Goal: Task Accomplishment & Management: Manage account settings

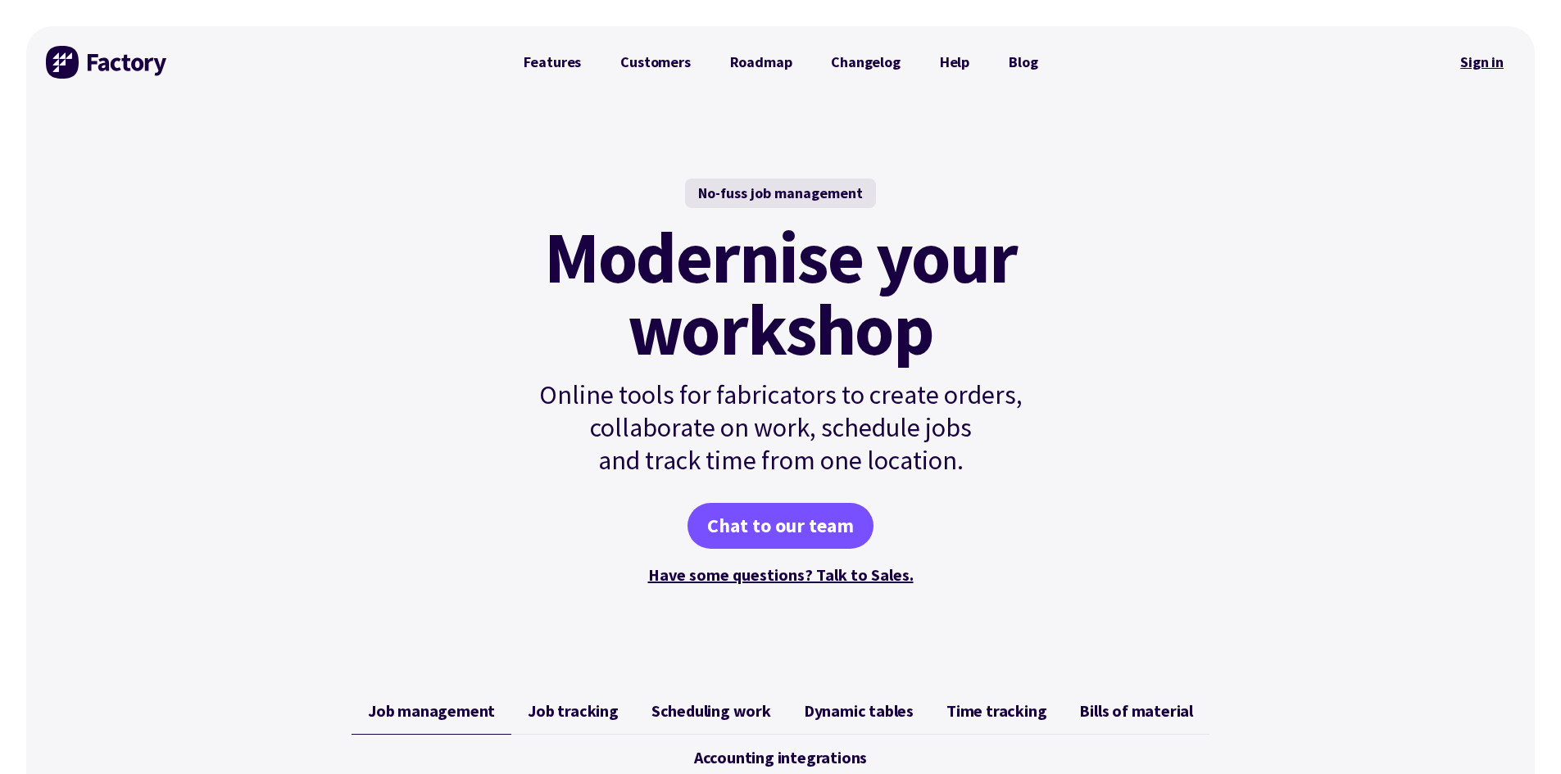
click at [1499, 55] on link "Sign in" at bounding box center [1482, 62] width 66 height 38
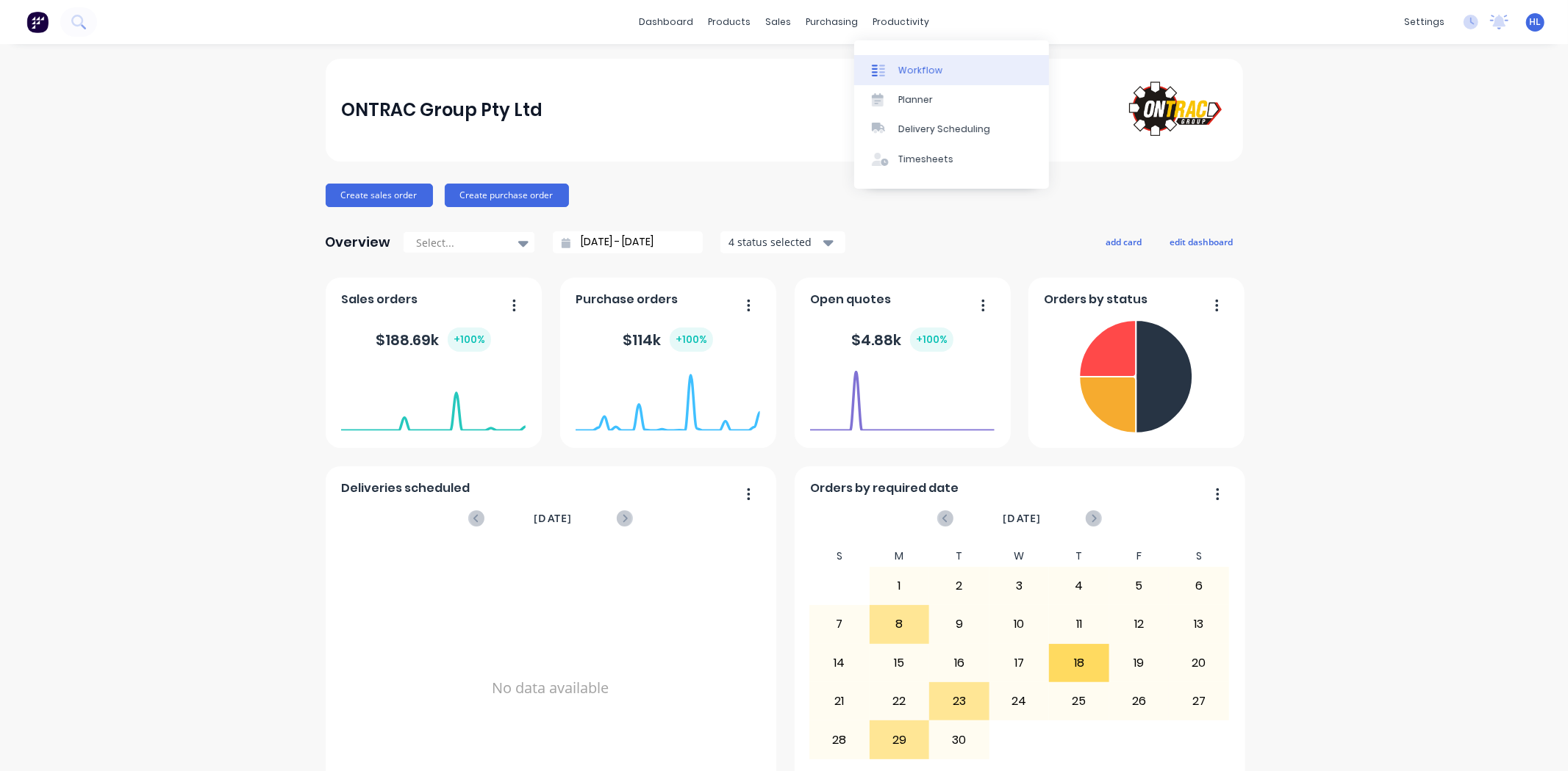
click at [939, 68] on link "Workflow" at bounding box center [951, 69] width 195 height 30
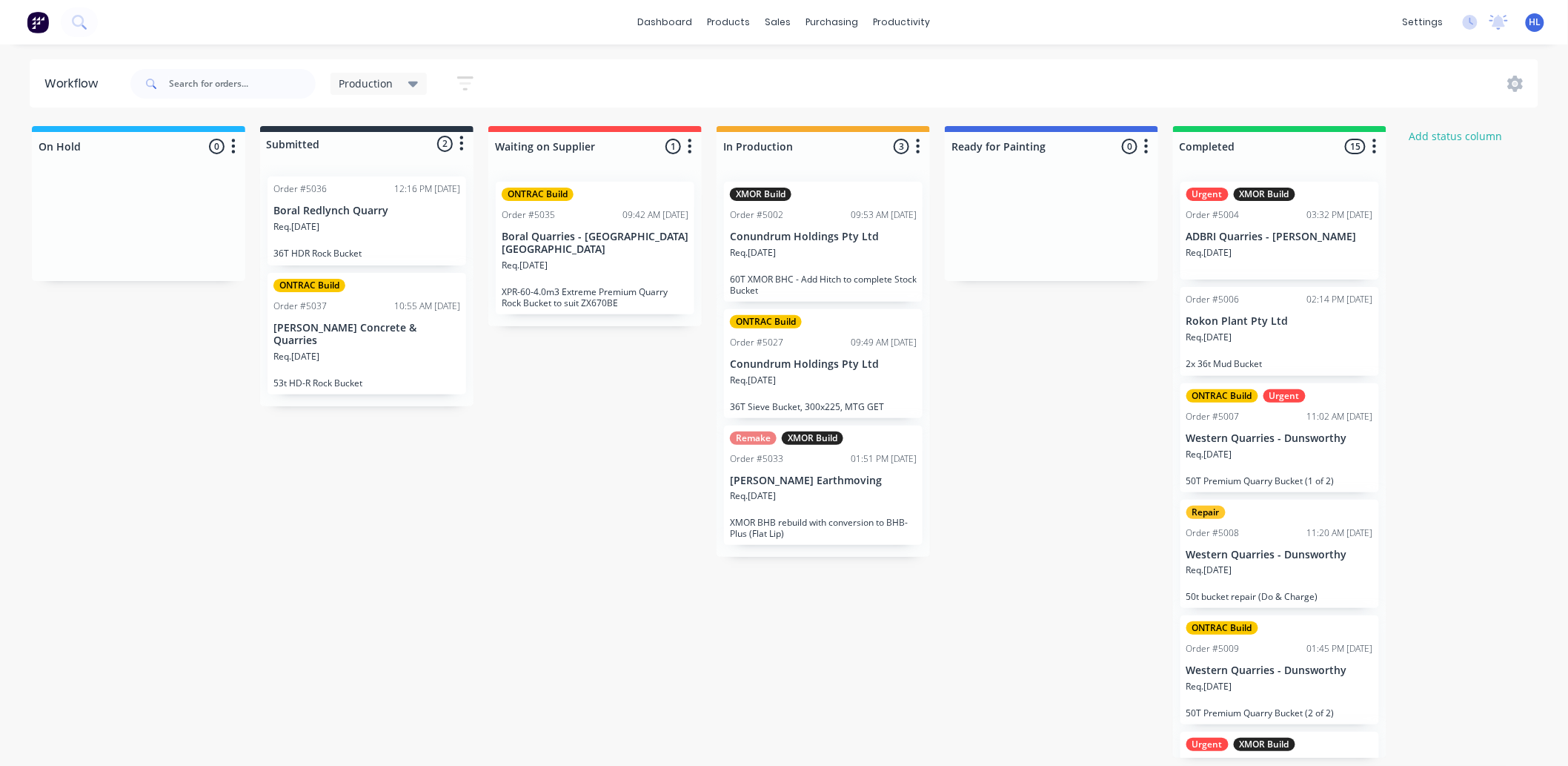
click at [493, 547] on div "On Hold 0 Status colour #1FB6FF hex #1FB6FF Save Cancel Notifications Email SMS…" at bounding box center [902, 441] width 1827 height 631
click at [413, 361] on div "Req. [DATE]" at bounding box center [366, 363] width 187 height 25
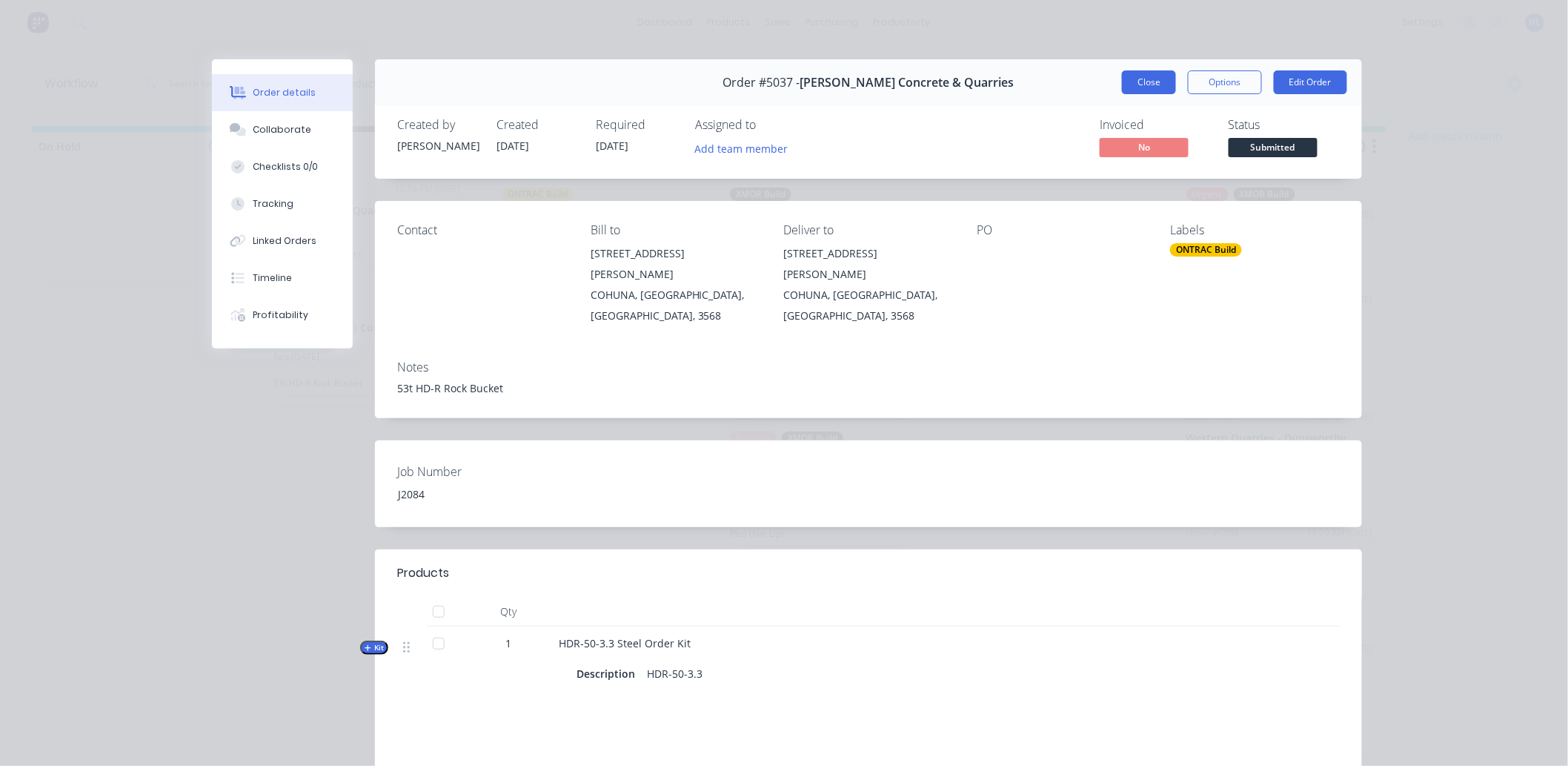
click at [1144, 76] on button "Close" at bounding box center [1149, 82] width 54 height 24
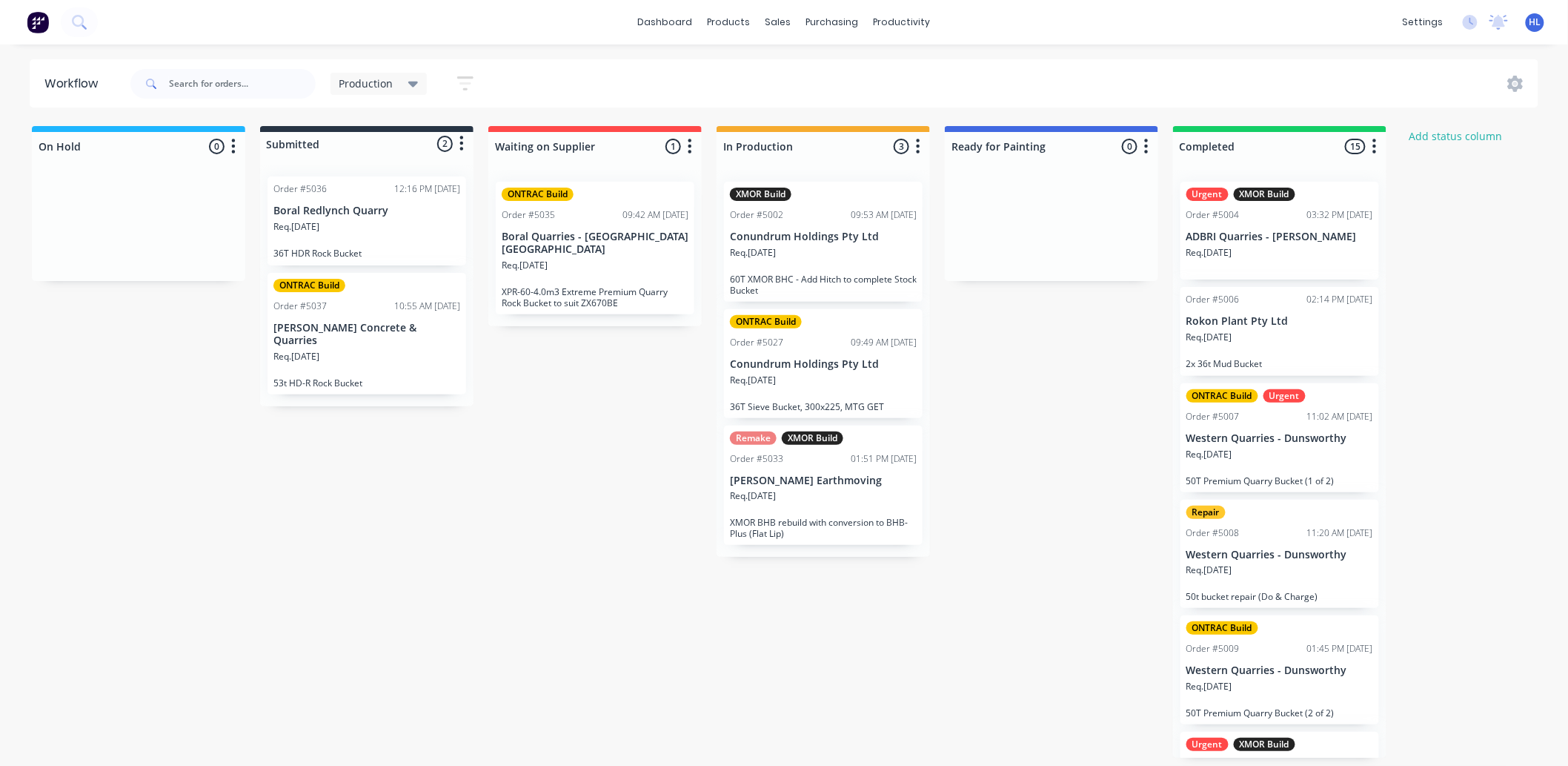
click at [395, 359] on div "Req. 29/09/25" at bounding box center [366, 363] width 187 height 25
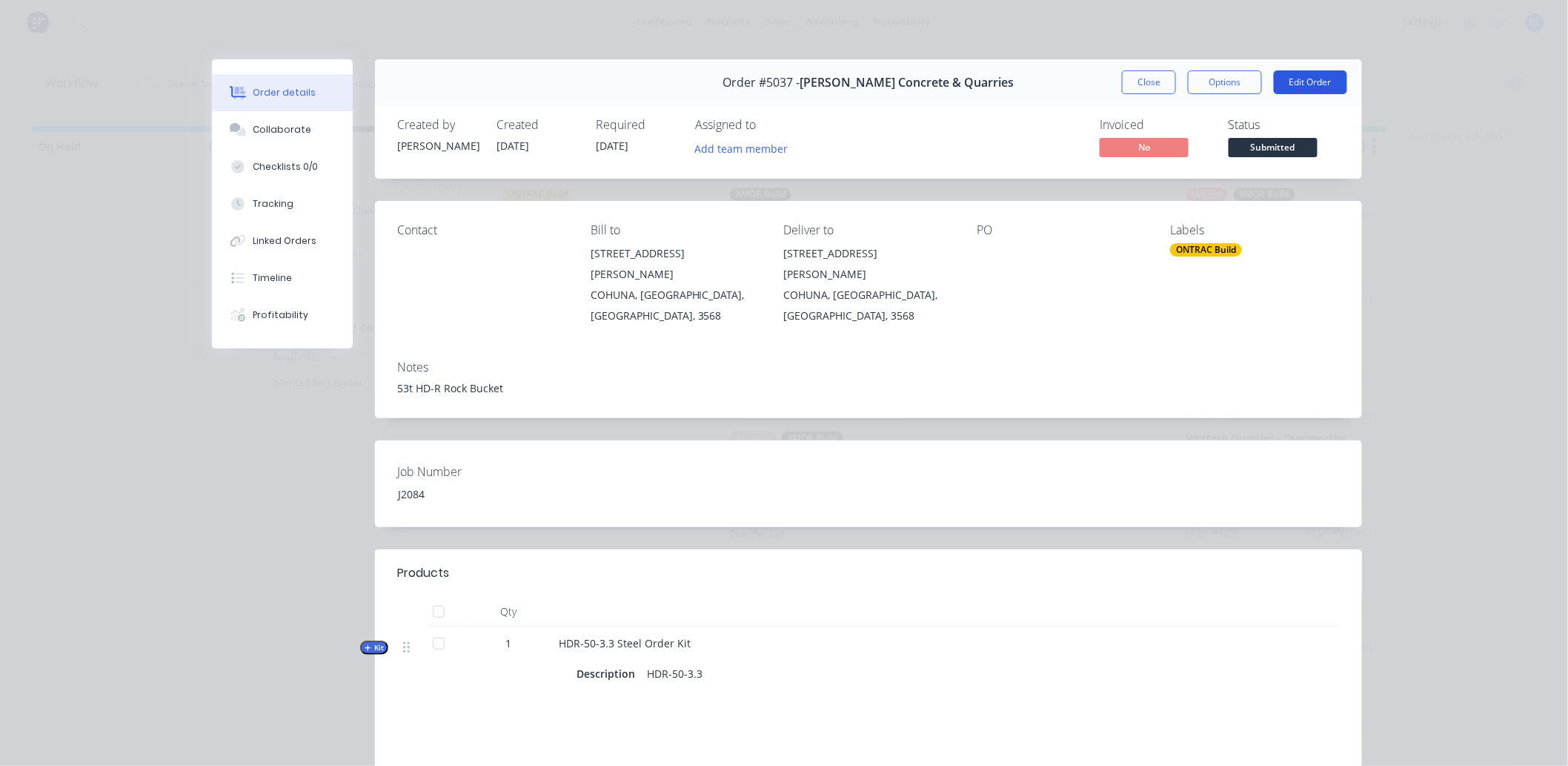
click at [1297, 89] on button "Edit Order" at bounding box center [1310, 82] width 73 height 24
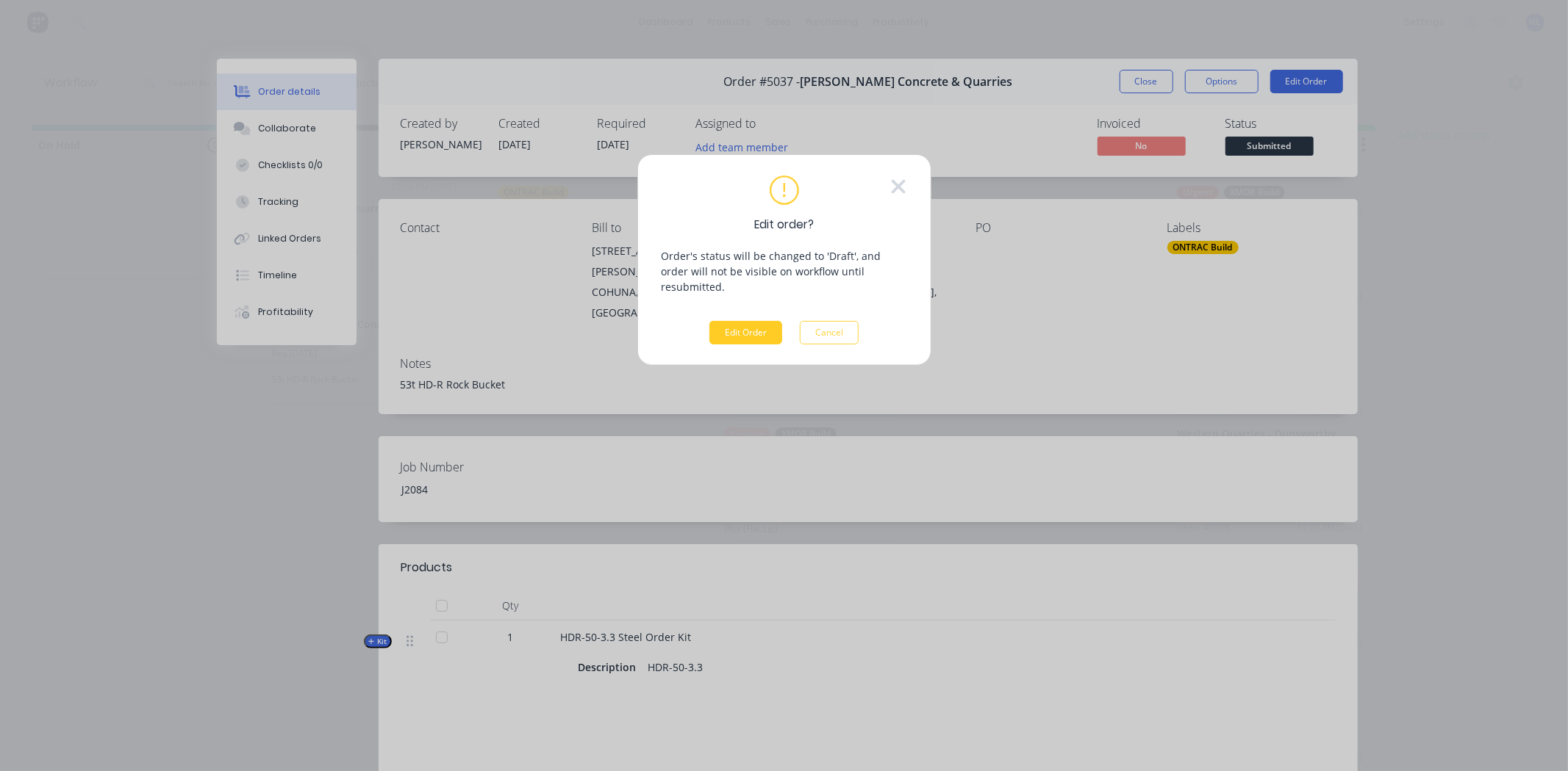
click at [763, 321] on button "Edit Order" at bounding box center [745, 333] width 73 height 23
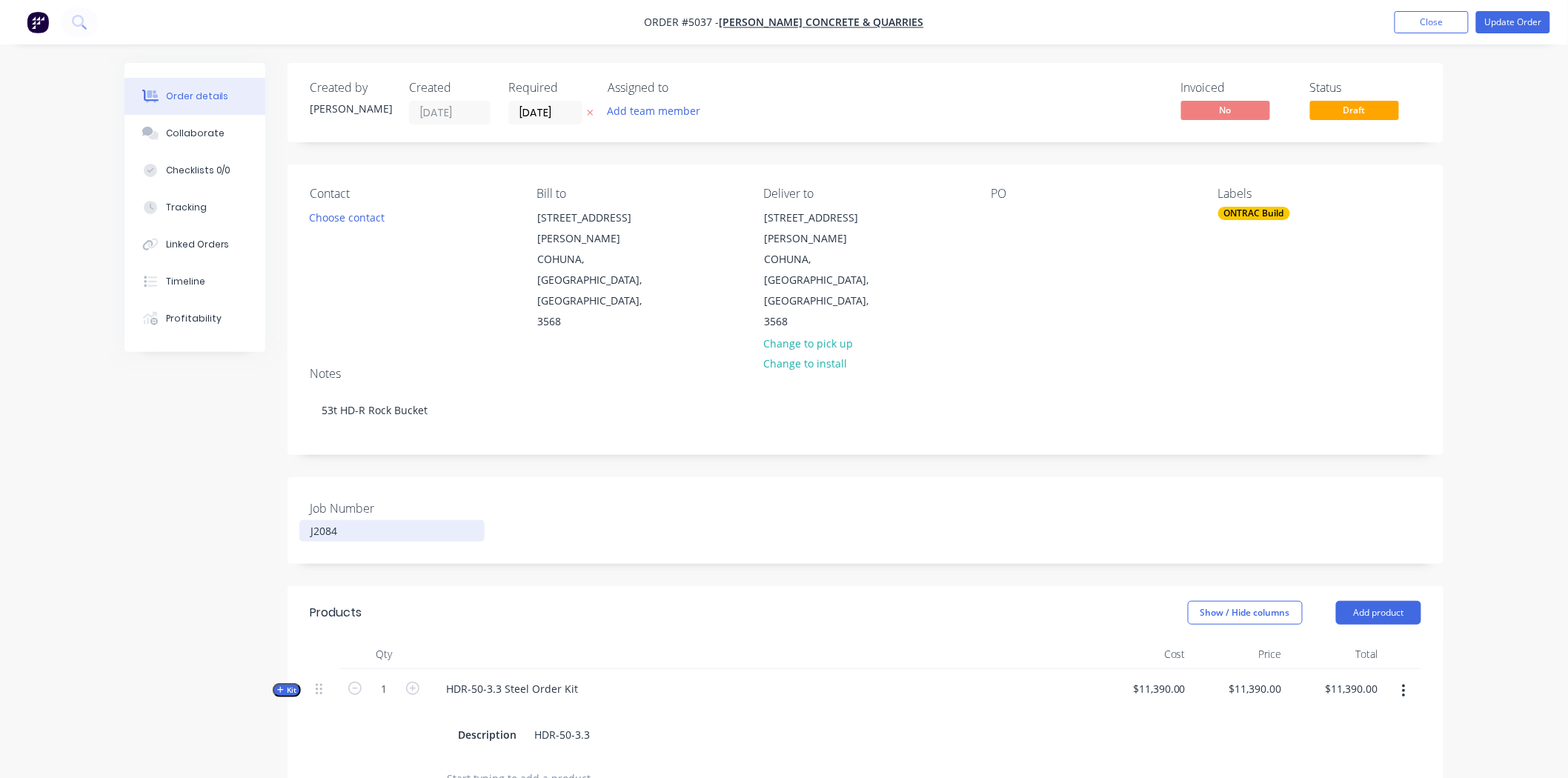
drag, startPoint x: 364, startPoint y: 449, endPoint x: 364, endPoint y: 465, distance: 16.0
click at [361, 499] on label "Job Number" at bounding box center [402, 508] width 185 height 18
drag, startPoint x: 362, startPoint y: 468, endPoint x: 245, endPoint y: 433, distance: 122.1
click at [212, 454] on div "Created by Hayden Created 29/09/25 Required 29/09/25 Assigned to Add team membe…" at bounding box center [784, 622] width 1319 height 1119
copy div "J2084"
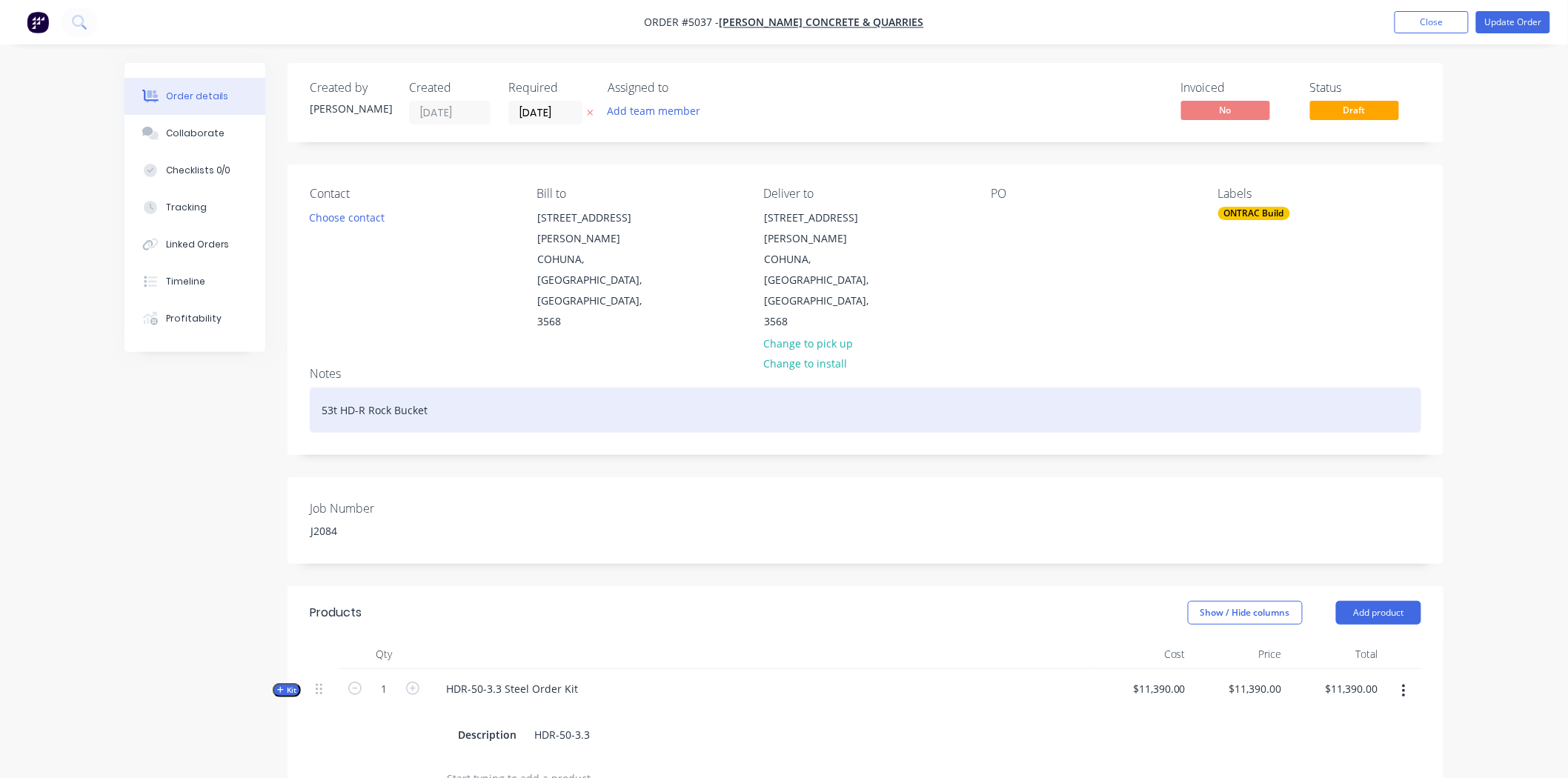
click at [322, 388] on div "53t HD-R Rock Bucket" at bounding box center [865, 411] width 1111 height 45
paste div
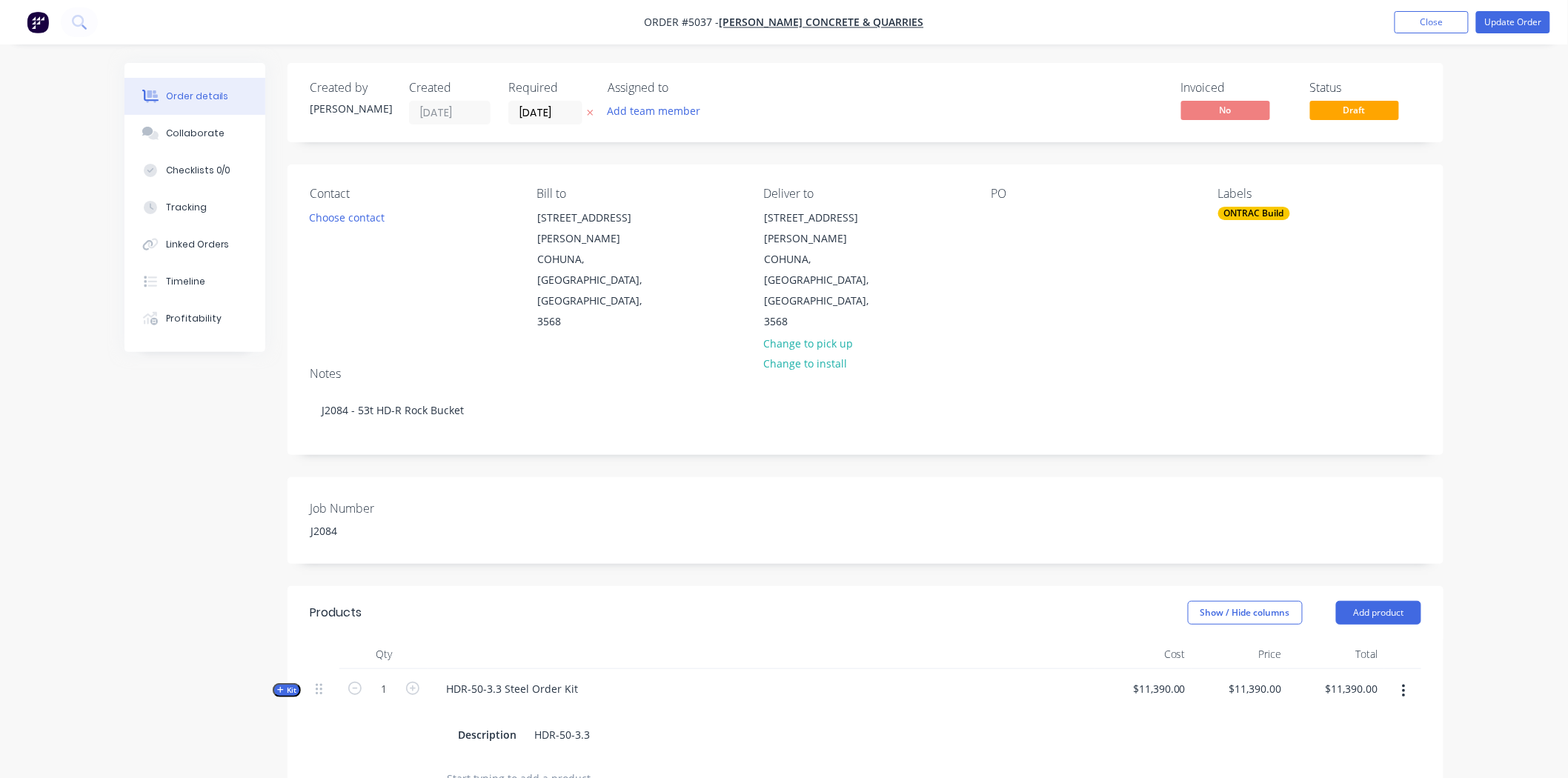
click at [521, 356] on div "Notes J2084 - 53t HD-R Rock Bucket" at bounding box center [865, 405] width 1156 height 100
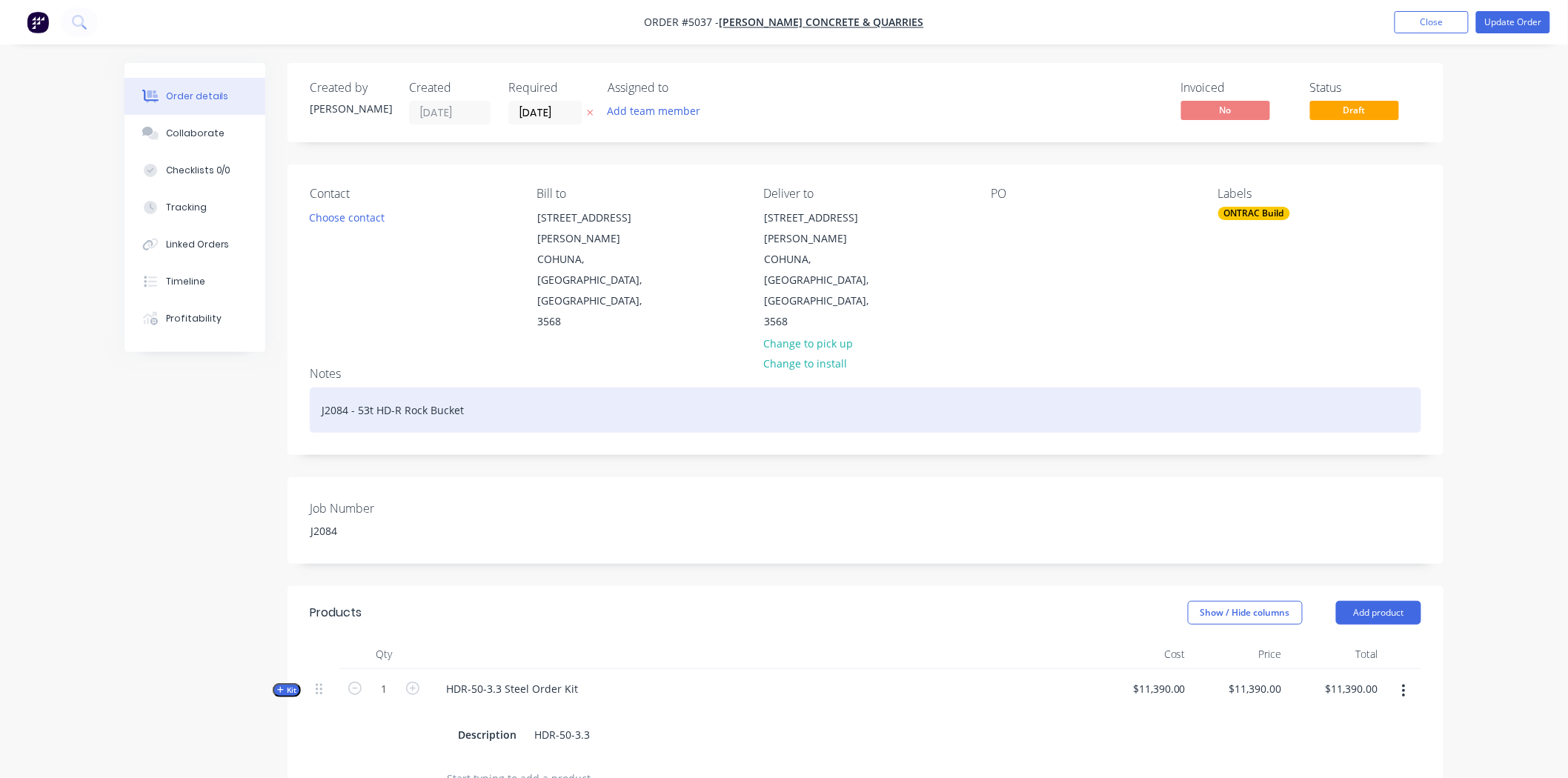
click at [354, 388] on div "J2084 - 53t HD-R Rock Bucket" at bounding box center [865, 411] width 1111 height 45
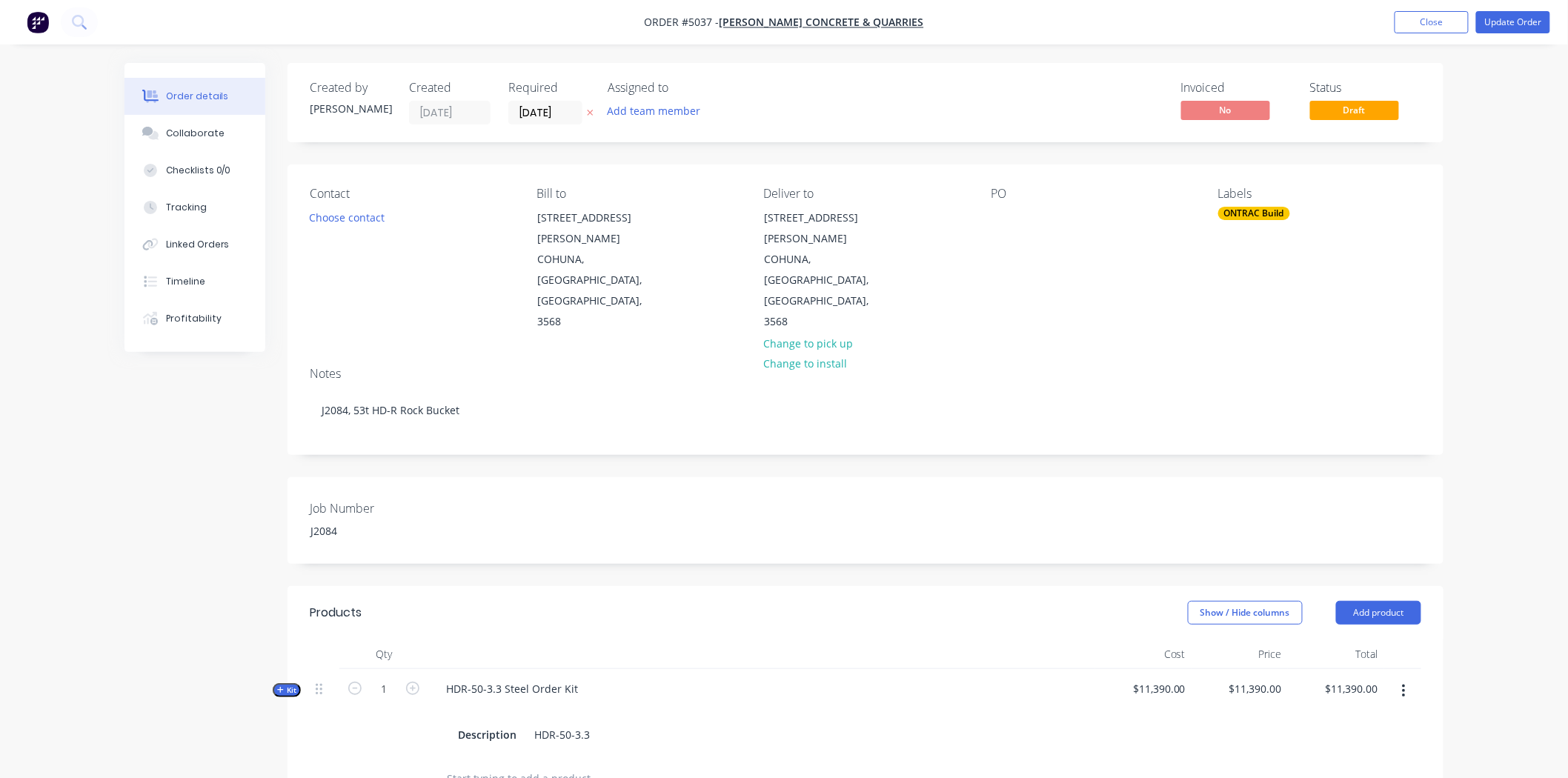
click at [524, 375] on div "Notes J2084, 53t HD-R Rock Bucket" at bounding box center [865, 405] width 1156 height 100
click at [1531, 23] on button "Update Order" at bounding box center [1513, 22] width 74 height 23
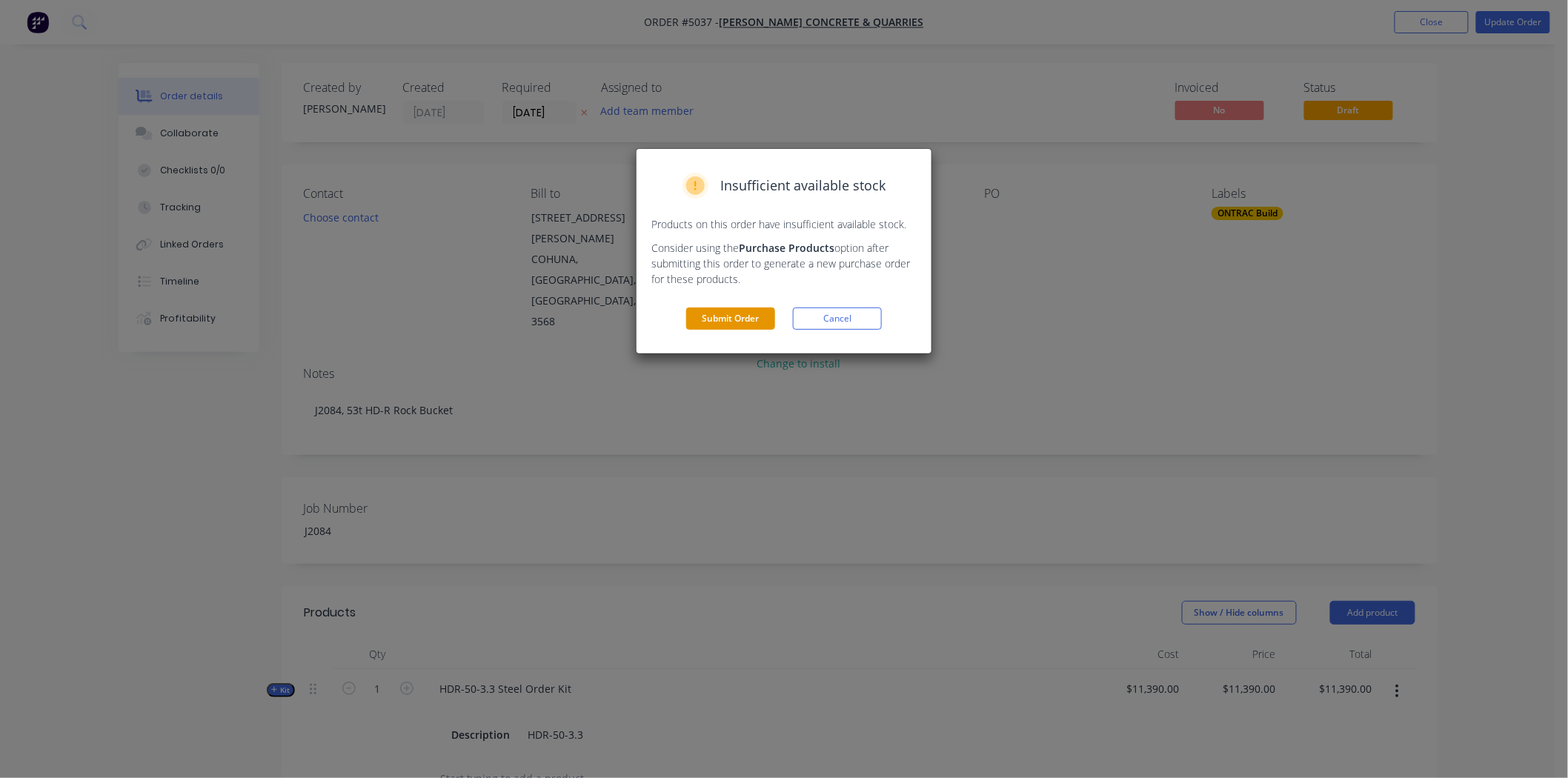
click at [759, 327] on button "Submit Order" at bounding box center [731, 318] width 89 height 23
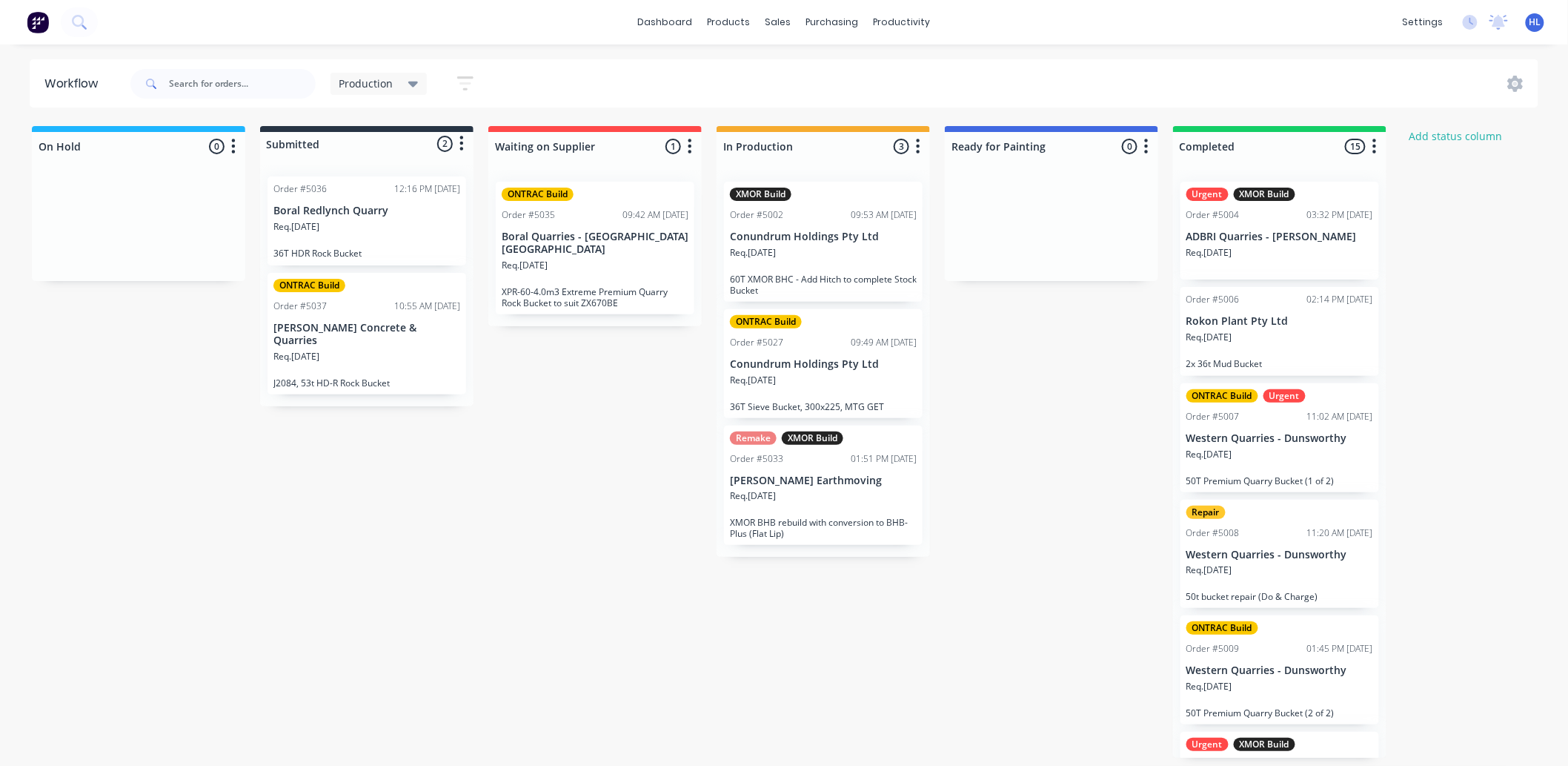
click at [519, 406] on div "On Hold 0 Status colour #1FB6FF hex #1FB6FF Save Cancel Notifications Email SMS…" at bounding box center [902, 441] width 1827 height 631
click at [393, 230] on div "Req. 23/09/25" at bounding box center [366, 232] width 187 height 25
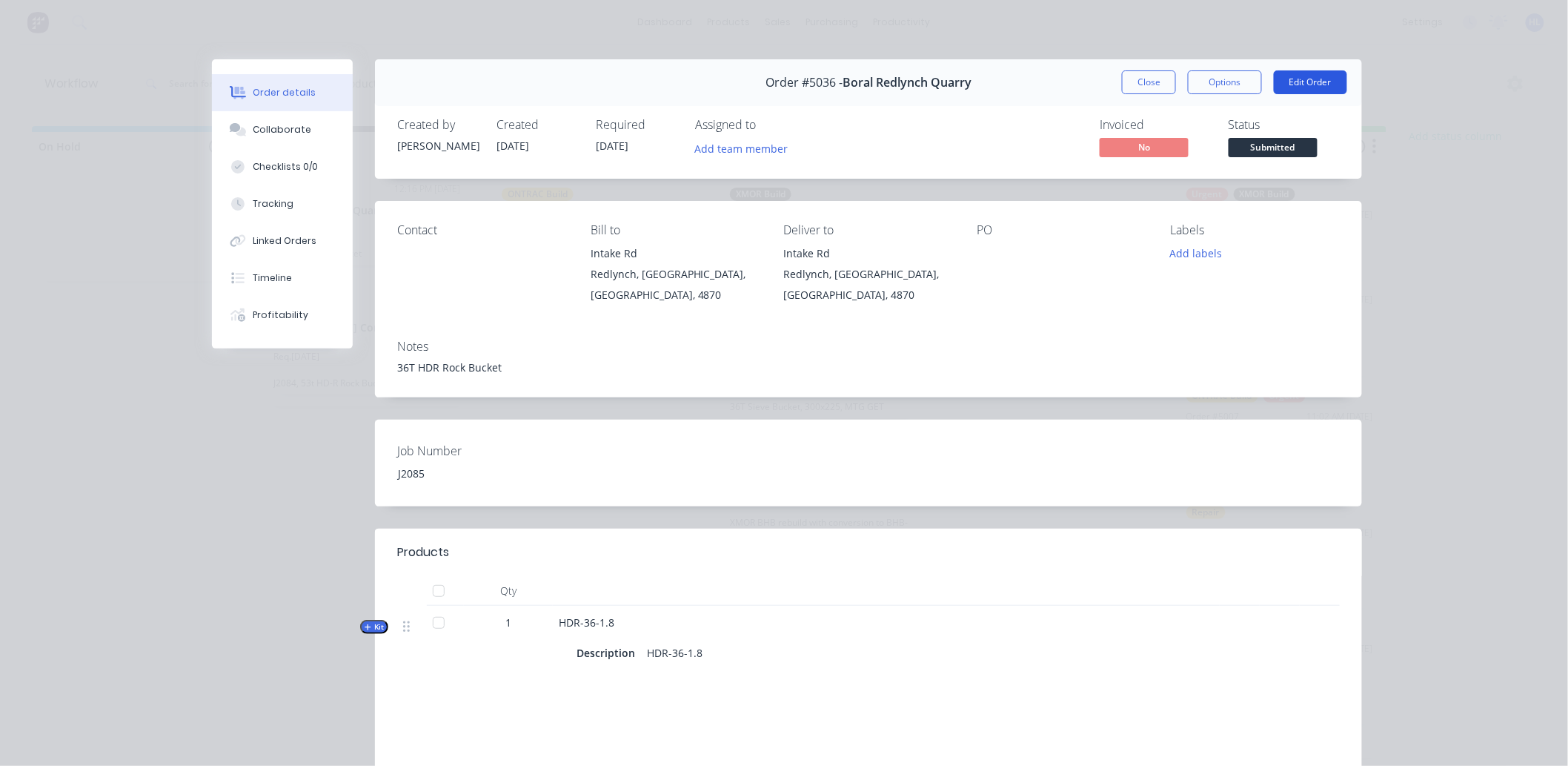
click at [1297, 76] on button "Edit Order" at bounding box center [1310, 82] width 73 height 24
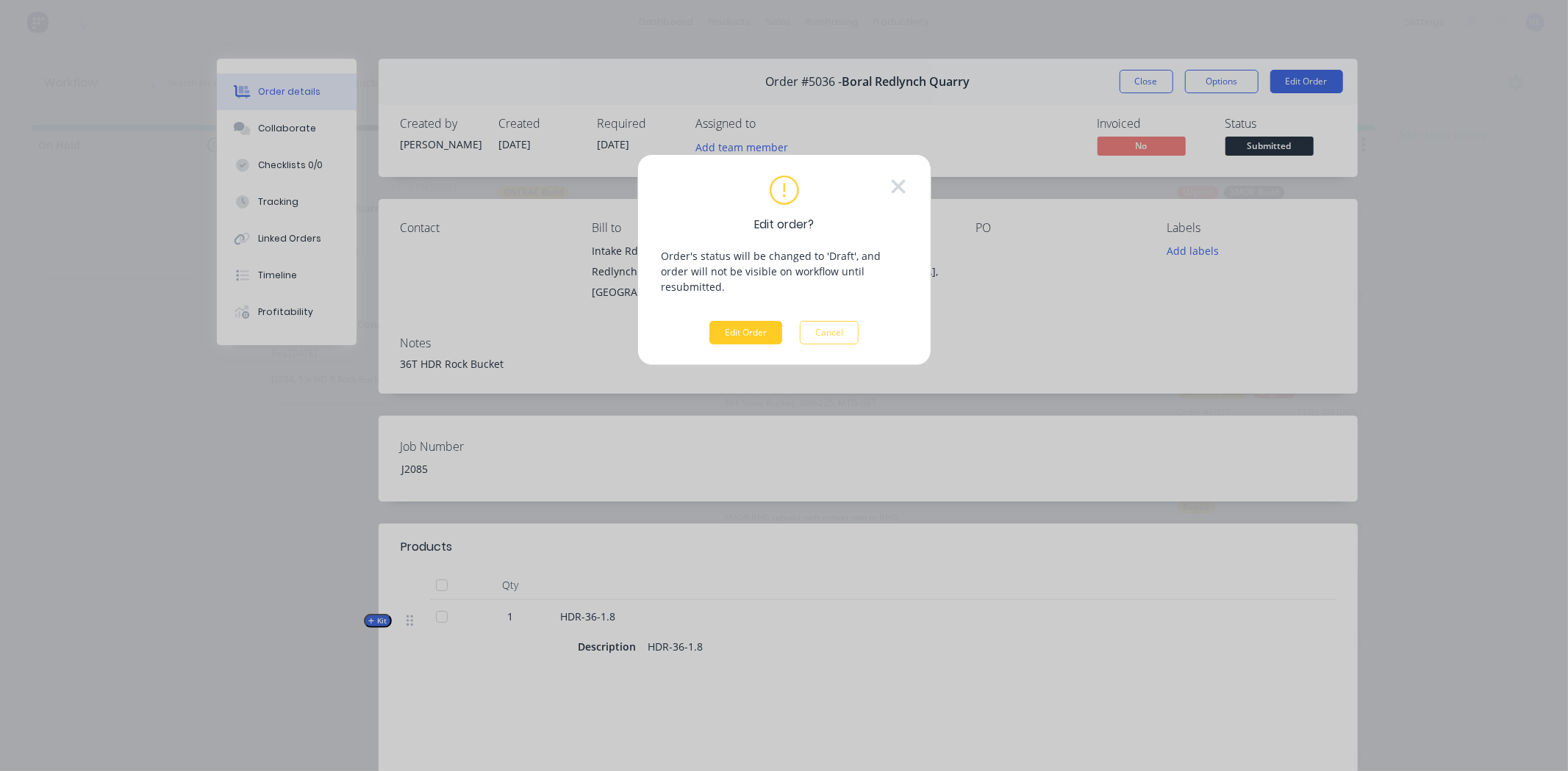
click at [733, 321] on button "Edit Order" at bounding box center [745, 333] width 73 height 23
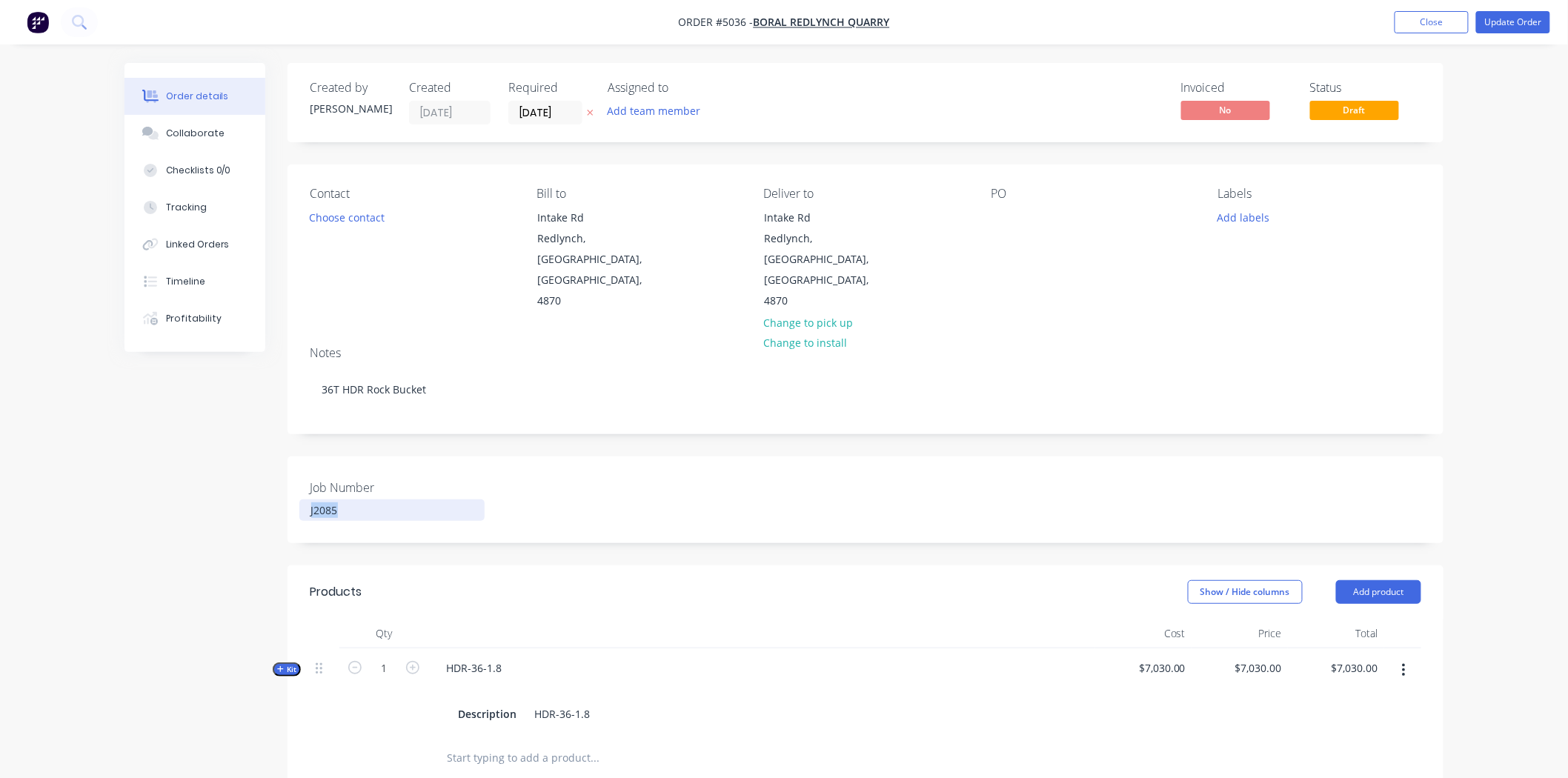
drag, startPoint x: 445, startPoint y: 479, endPoint x: 367, endPoint y: 380, distance: 126.0
click at [268, 464] on div "Created by Hayden Created 23/09/25 Required 23/09/25 Assigned to Add team membe…" at bounding box center [784, 612] width 1319 height 1098
copy div "J2085"
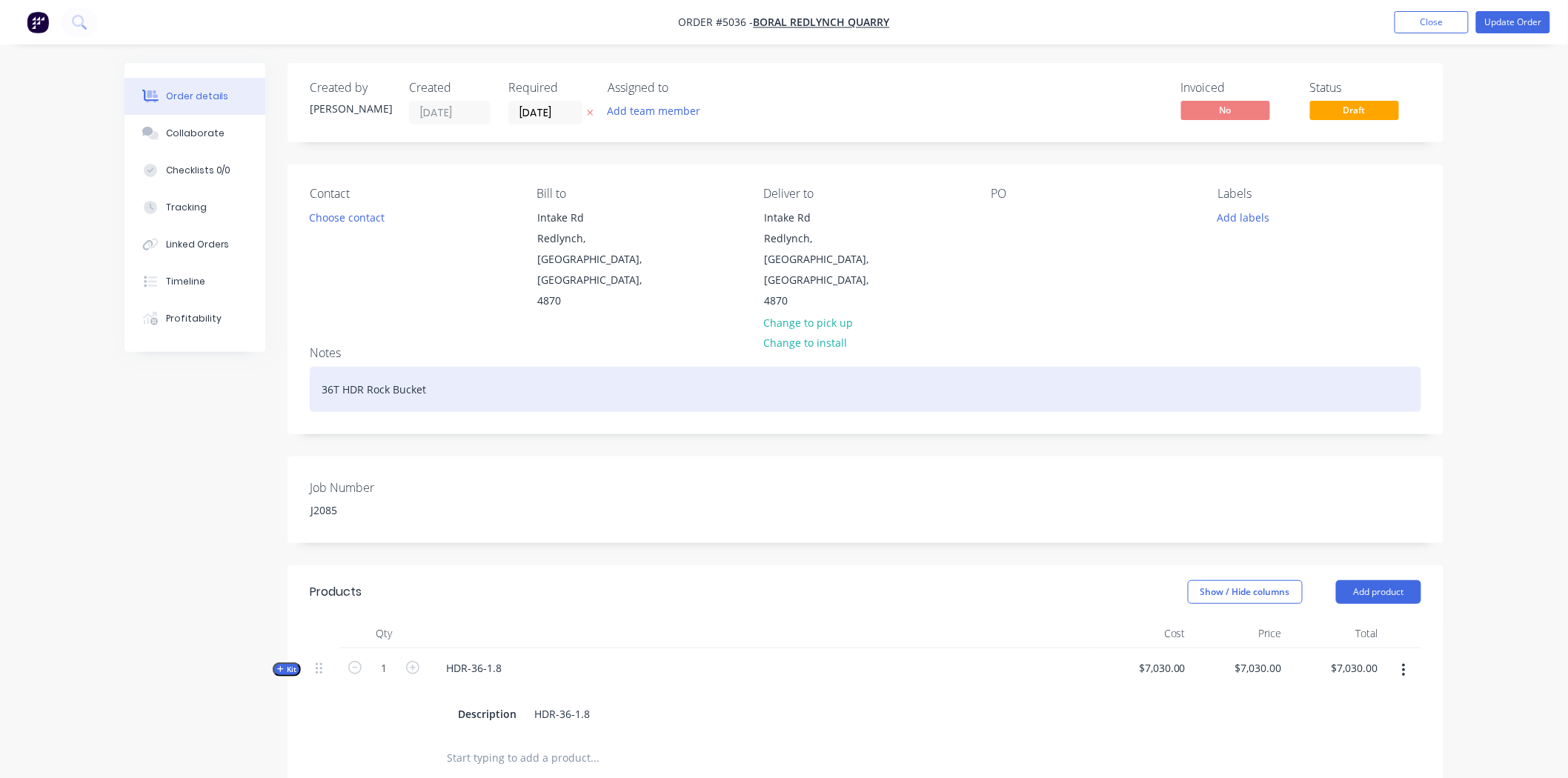
click at [323, 367] on div "36T HDR Rock Bucket" at bounding box center [865, 390] width 1111 height 45
click at [317, 367] on div "36T HDR Rock Bucket" at bounding box center [865, 390] width 1111 height 45
paste div
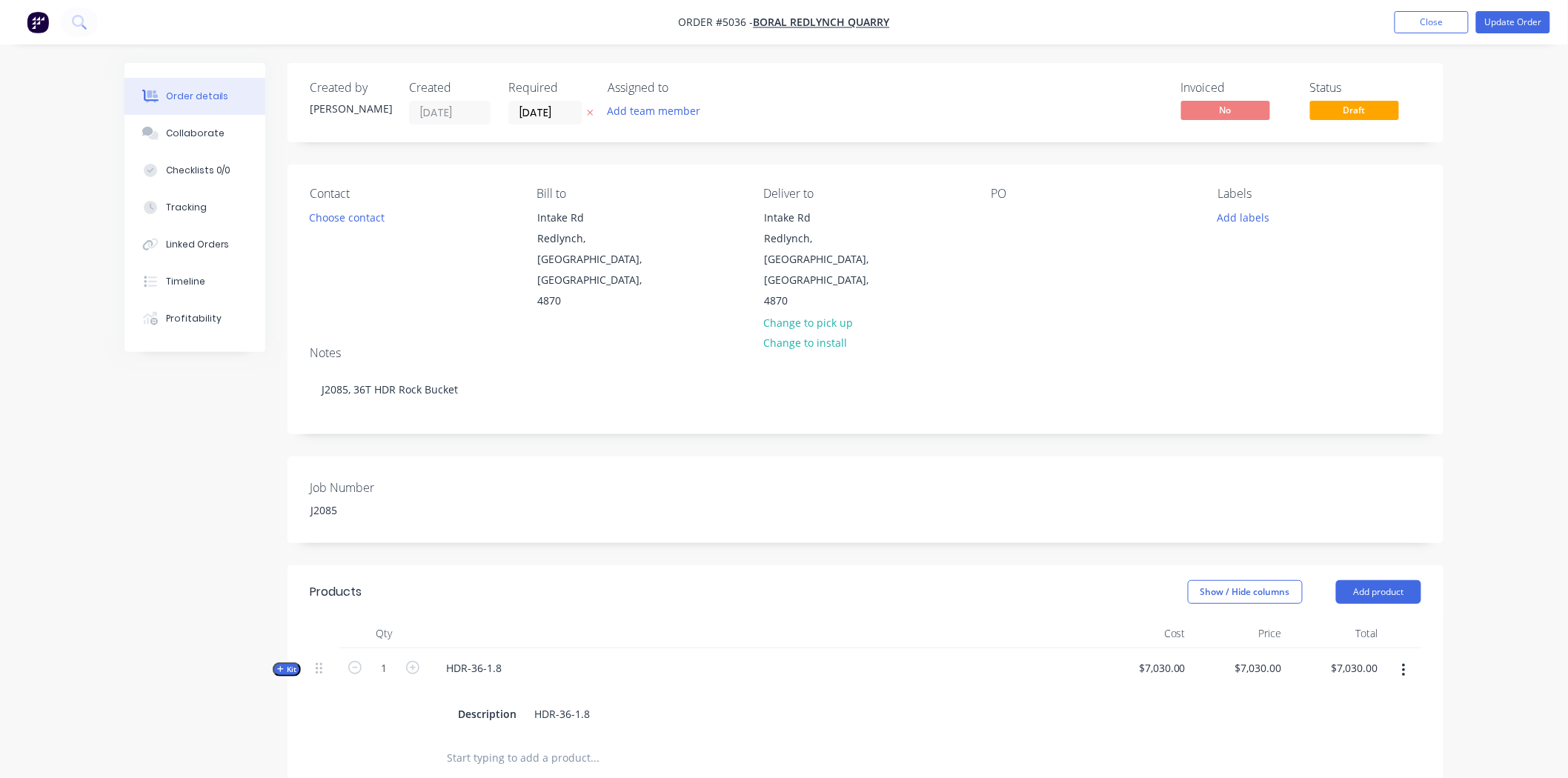
click at [598, 396] on div "Created by Hayden Created 23/09/25 Required 23/09/25 Assigned to Add team membe…" at bounding box center [865, 601] width 1156 height 1076
click at [1532, 31] on button "Update Order" at bounding box center [1513, 22] width 74 height 23
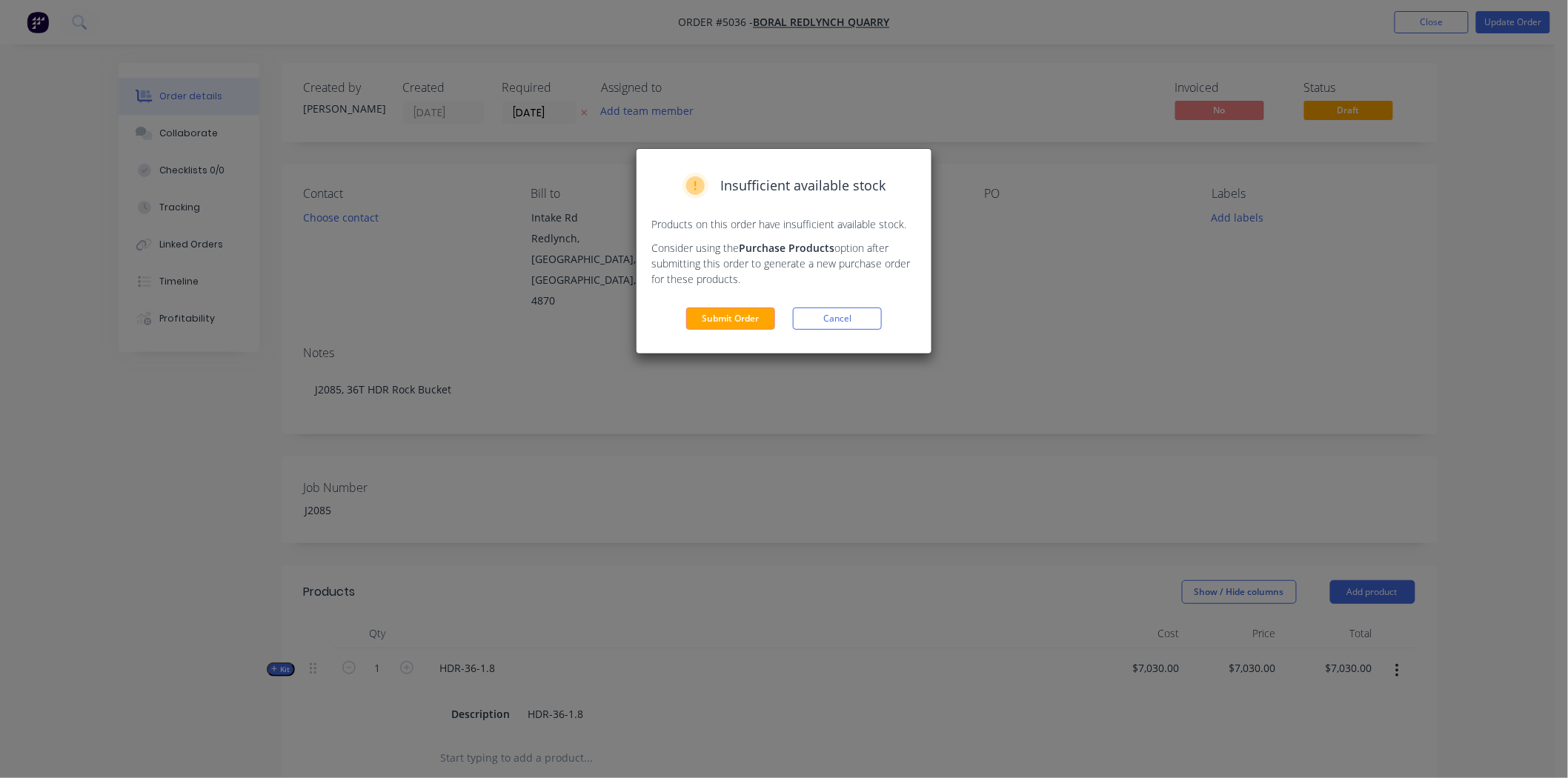
click at [723, 302] on div "Insufficient available stock Products on this order have insufficient available…" at bounding box center [784, 251] width 295 height 204
click at [724, 311] on button "Submit Order" at bounding box center [731, 318] width 89 height 23
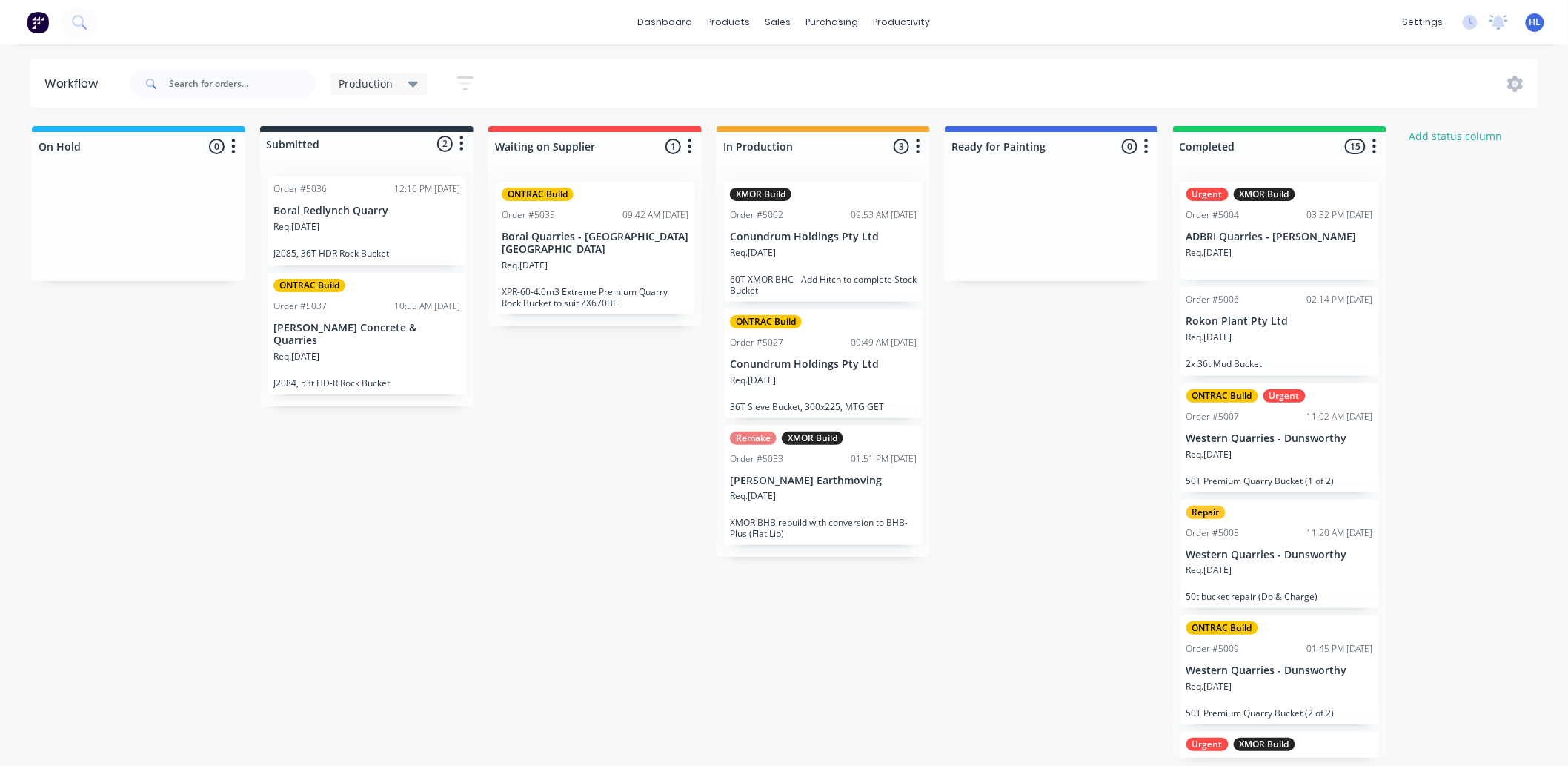
click at [594, 411] on div "On Hold 0 Status colour #1FB6FF hex #1FB6FF Save Cancel Notifications Email SMS…" at bounding box center [902, 441] width 1827 height 631
drag, startPoint x: 626, startPoint y: 220, endPoint x: 627, endPoint y: 232, distance: 12.0
click at [626, 232] on div "ONTRAC Build Order #5035 09:42 AM 18/09/25 Boral Quarries - Dunnstown Vic Req. …" at bounding box center [595, 248] width 213 height 156
click at [659, 308] on div "ONTRAC Build Order #5035 09:42 AM 18/09/25 Boral Quarries - Dunnstown Vic Req. …" at bounding box center [595, 248] width 213 height 156
click at [658, 286] on p "XPR-60-4.0m3 Extreme Premium Quarry Rock Bucket to suit ZX670BE" at bounding box center [595, 297] width 187 height 23
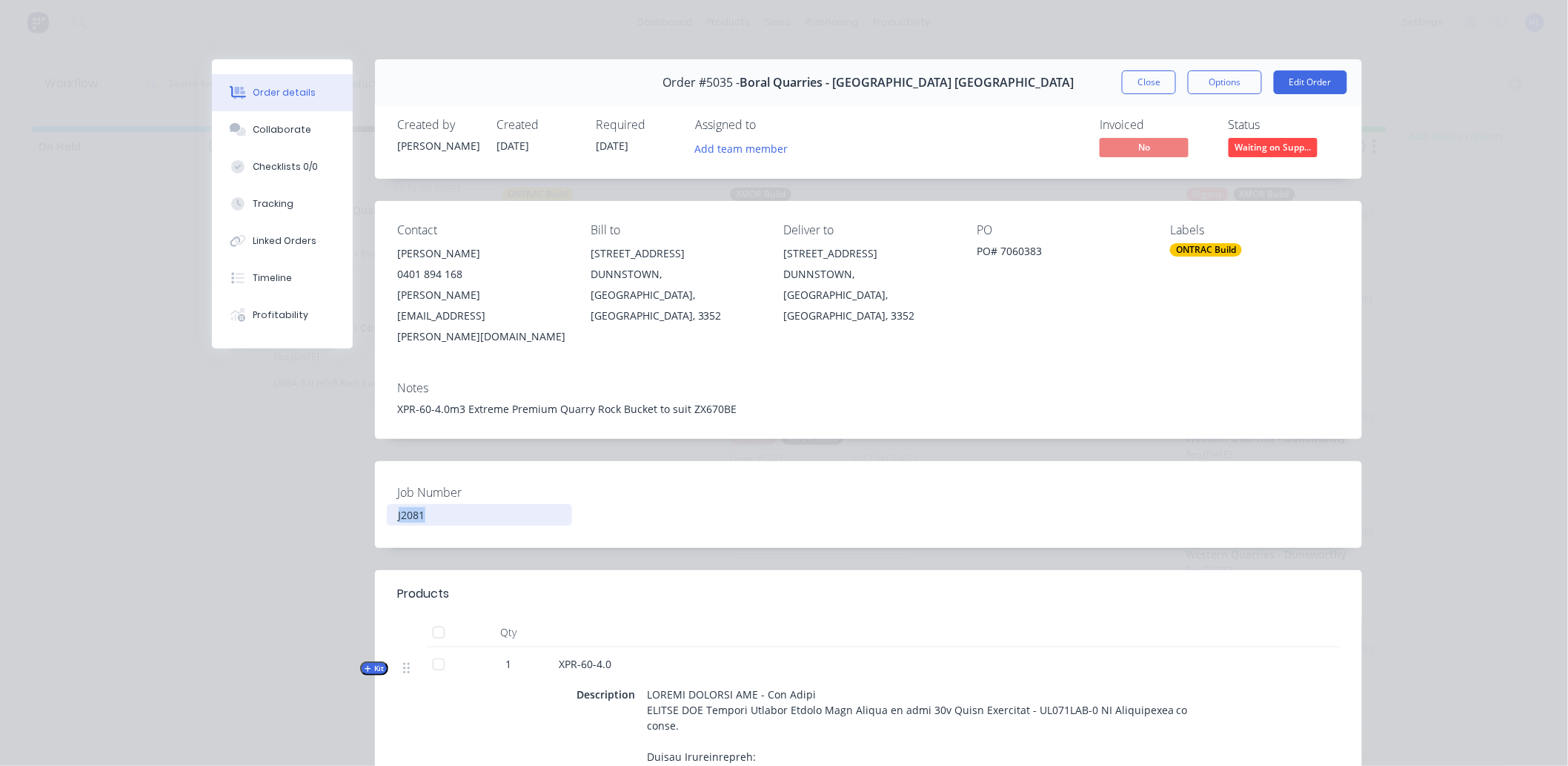
drag, startPoint x: 438, startPoint y: 469, endPoint x: 300, endPoint y: 477, distance: 138.2
click at [300, 477] on div "Order #5035 - Boral Quarries - Dunnstown Vic Close Options Edit Order Created b…" at bounding box center [787, 776] width 1150 height 1433
copy div "J2081"
click at [397, 401] on div "XPR-60-4.0m3 Extreme Premium Quarry Rock Bucket to suit ZX670BE" at bounding box center [868, 408] width 942 height 15
click at [1312, 84] on button "Edit Order" at bounding box center [1310, 82] width 73 height 24
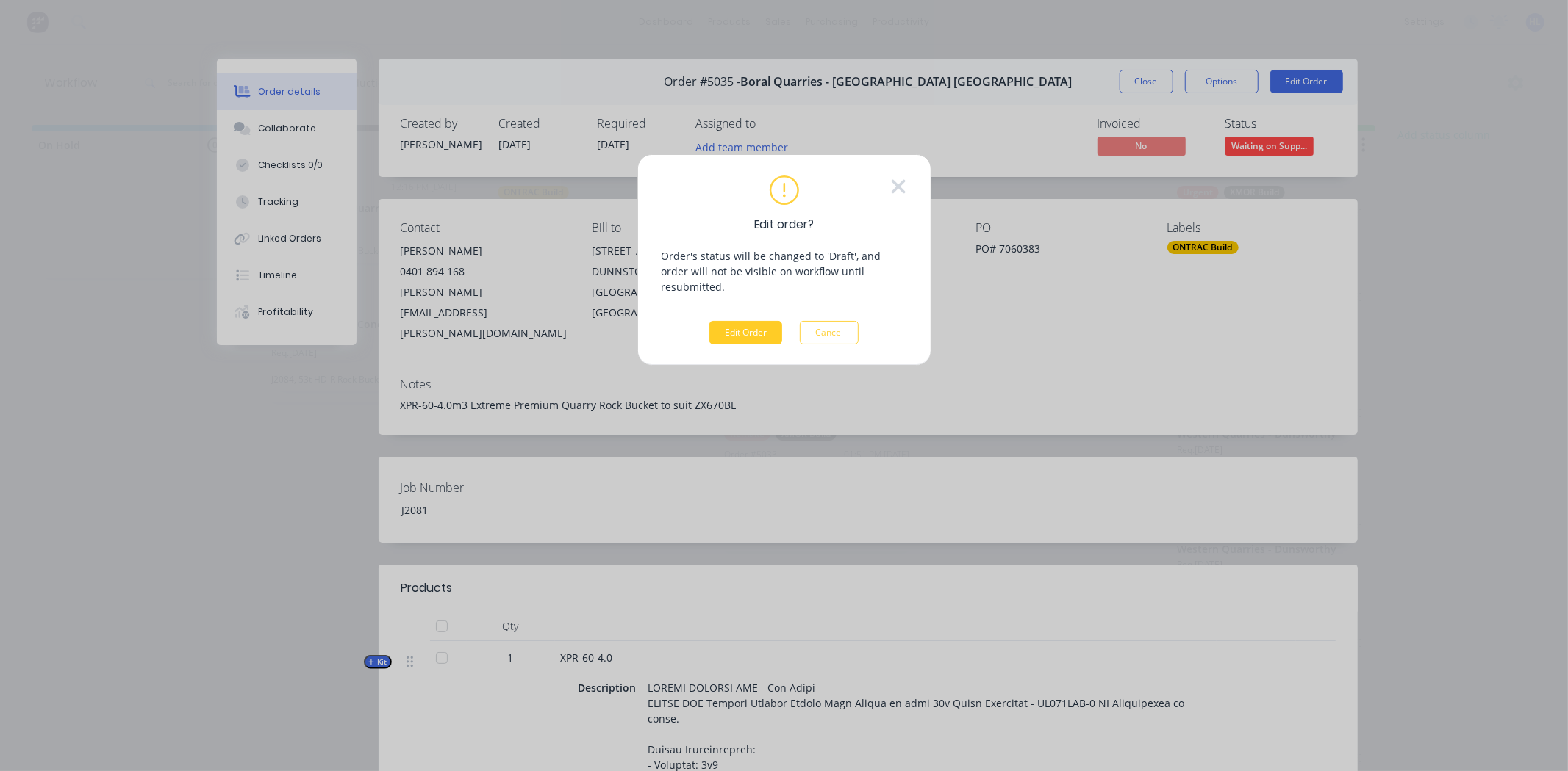
click at [753, 321] on button "Edit Order" at bounding box center [745, 333] width 73 height 23
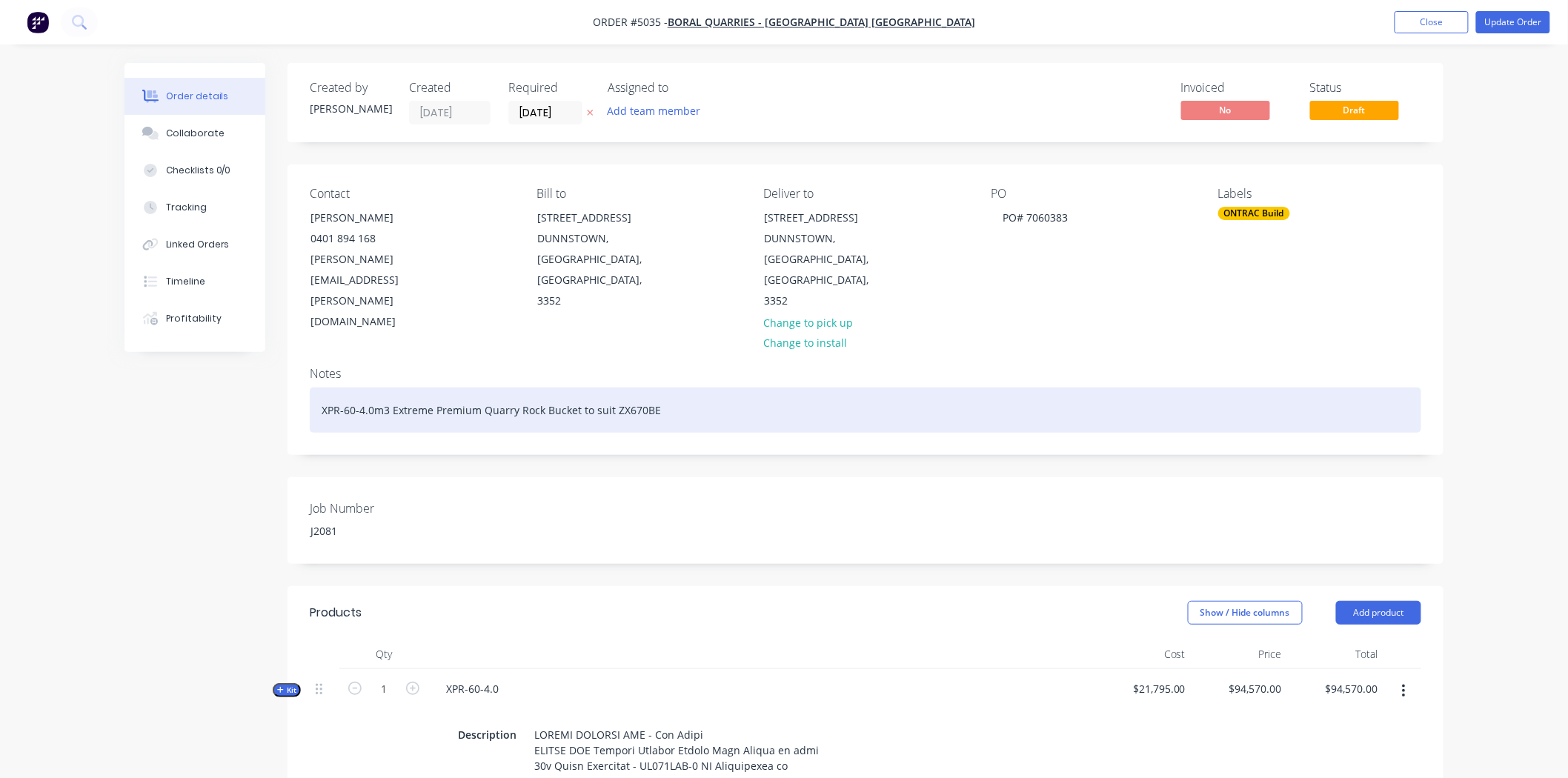
click at [318, 388] on div "XPR-60-4.0m3 Extreme Premium Quarry Rock Bucket to suit ZX670BE" at bounding box center [865, 411] width 1111 height 45
paste div
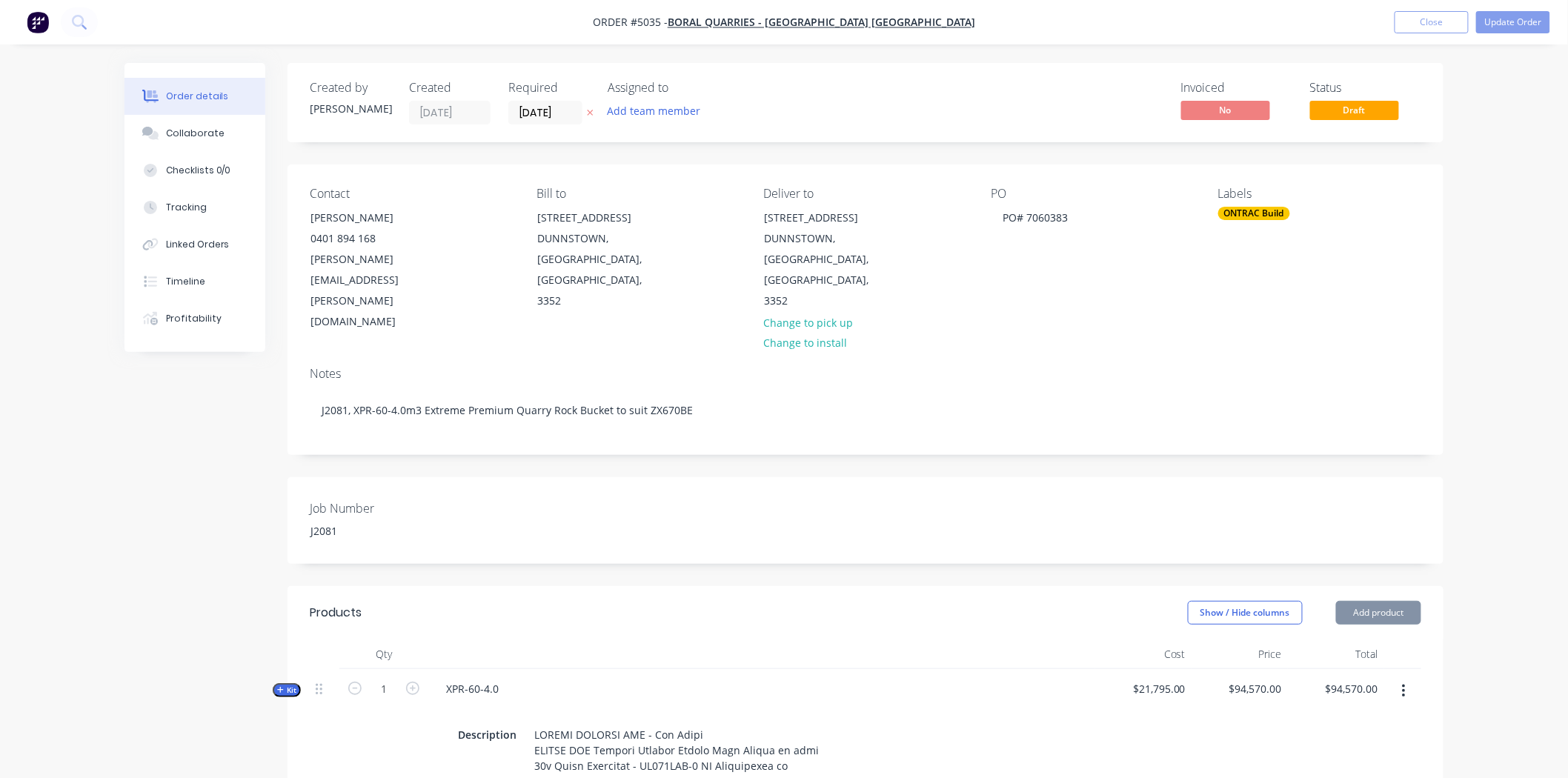
click at [591, 411] on div "Notes J2081, XPR-60-4.0m3 Extreme Premium Quarry Rock Bucket to suit ZX670BE" at bounding box center [865, 405] width 1156 height 100
click at [281, 684] on button "Kit" at bounding box center [287, 691] width 28 height 14
drag, startPoint x: 291, startPoint y: 648, endPoint x: 354, endPoint y: 612, distance: 72.6
click at [290, 685] on span "Kit" at bounding box center [287, 690] width 19 height 11
click at [1521, 19] on button "Update Order" at bounding box center [1513, 22] width 74 height 23
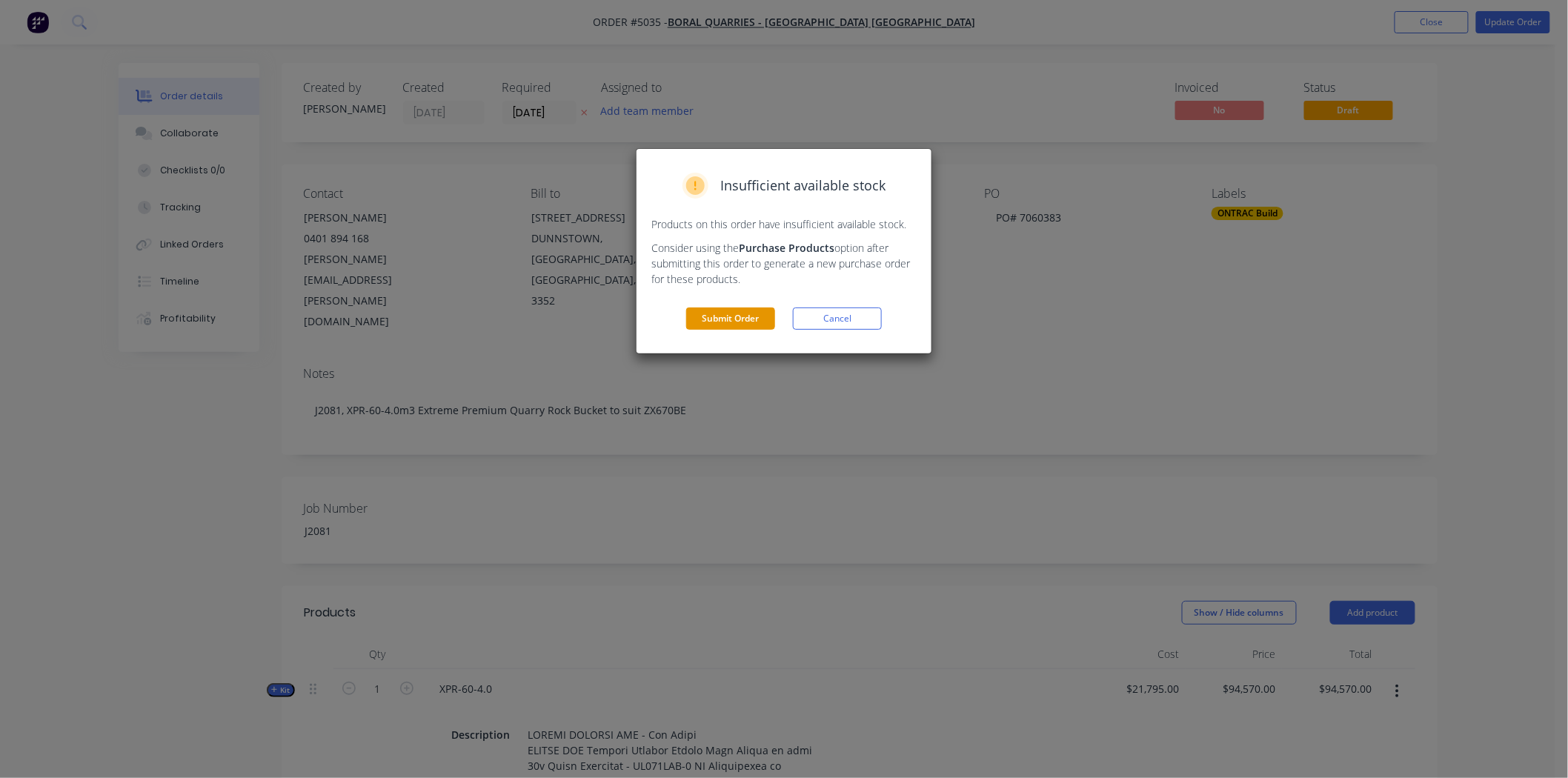
click at [737, 319] on button "Submit Order" at bounding box center [731, 318] width 89 height 23
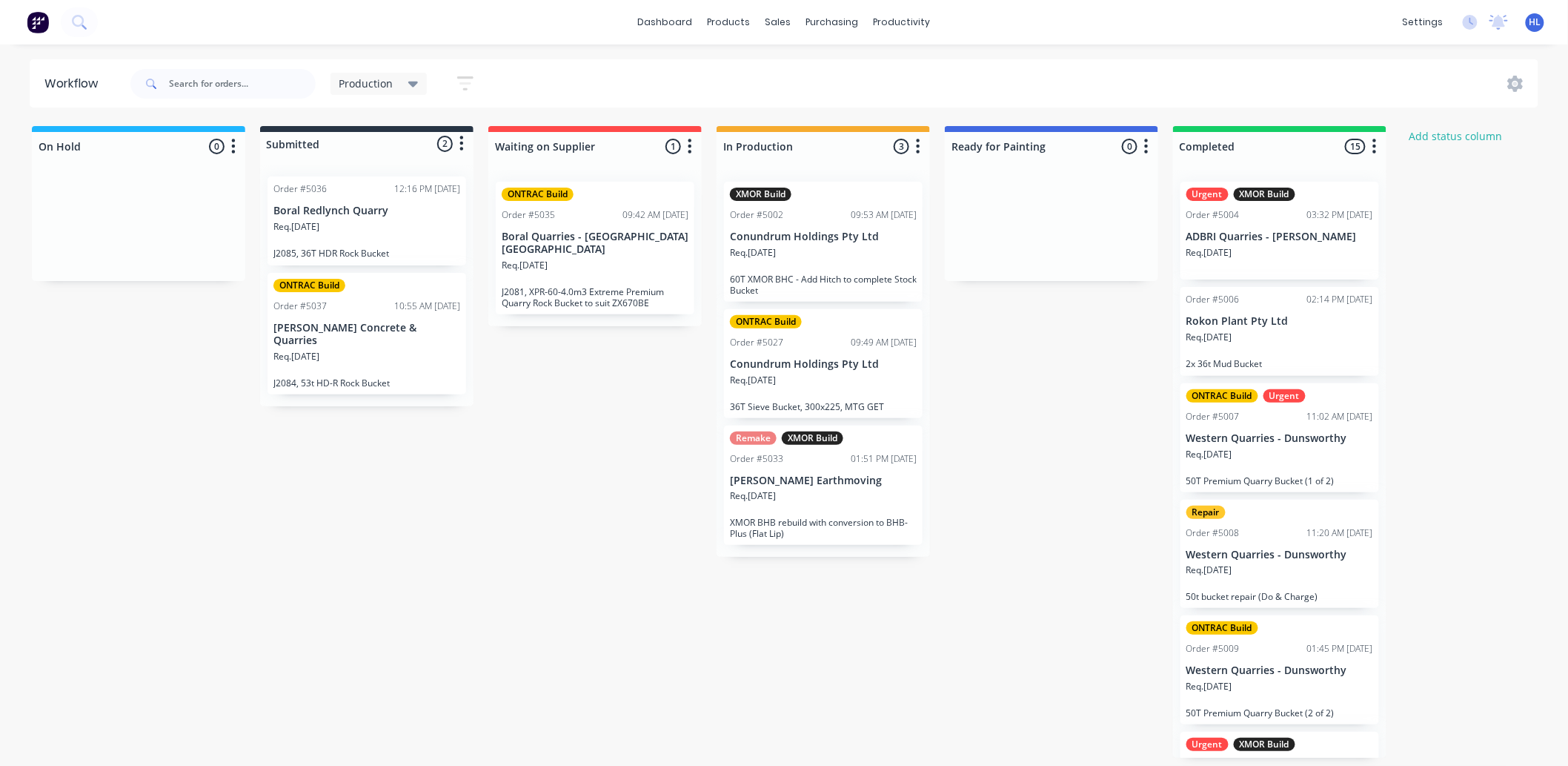
click at [608, 417] on div "On Hold 0 Status colour #1FB6FF hex #1FB6FF Save Cancel Notifications Email SMS…" at bounding box center [902, 441] width 1827 height 631
click at [613, 401] on div "On Hold 0 Status colour #1FB6FF hex #1FB6FF Save Cancel Notifications Email SMS…" at bounding box center [902, 441] width 1827 height 631
click at [586, 359] on div "On Hold 0 Status colour #1FB6FF hex #1FB6FF Save Cancel Notifications Email SMS…" at bounding box center [902, 441] width 1827 height 631
click at [647, 389] on div "On Hold 0 Status colour #1FB6FF hex #1FB6FF Save Cancel Notifications Email SMS…" at bounding box center [902, 441] width 1827 height 631
click at [638, 372] on div "On Hold 0 Status colour #1FB6FF hex #1FB6FF Save Cancel Notifications Email SMS…" at bounding box center [902, 441] width 1827 height 631
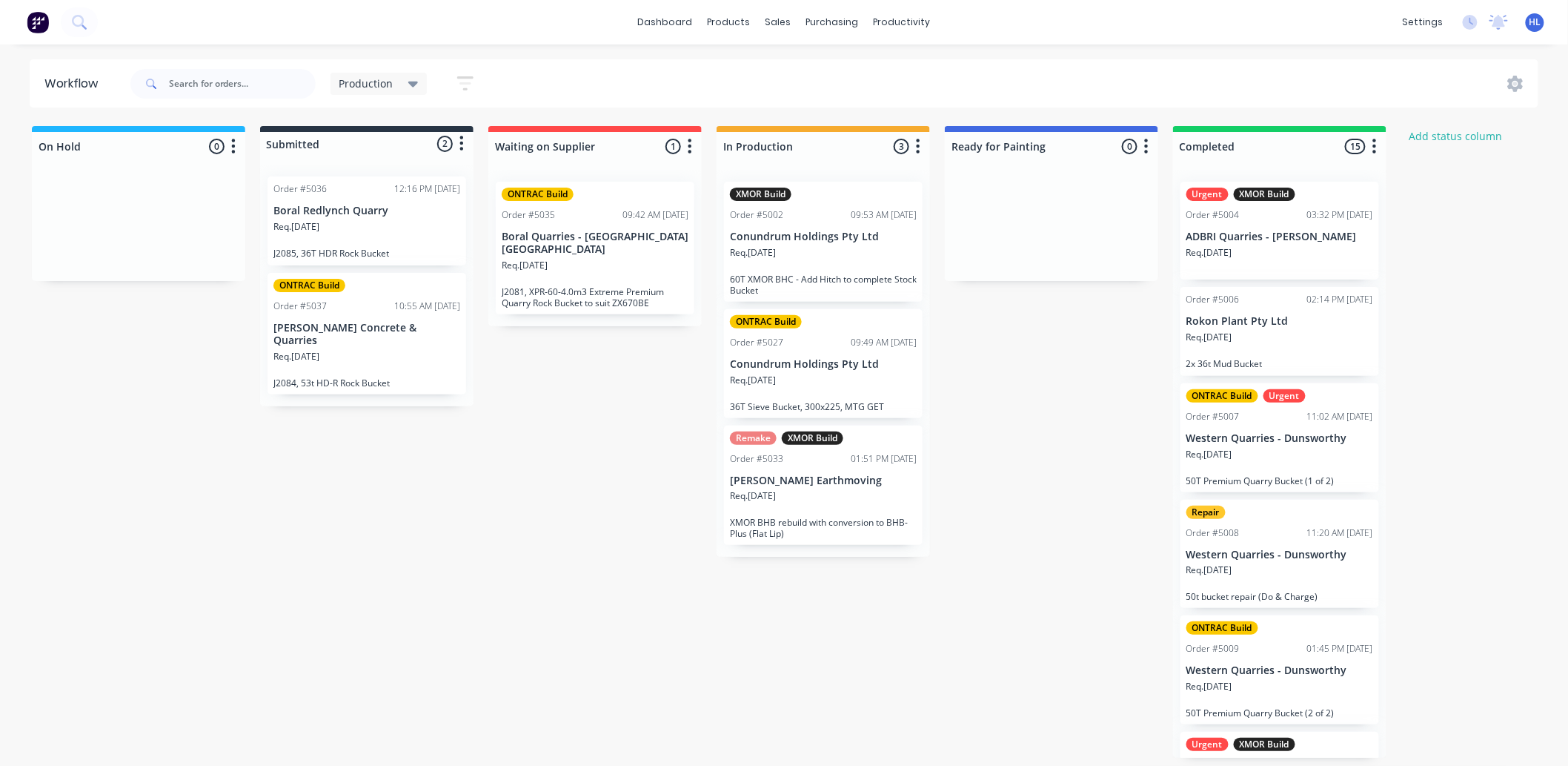
click at [554, 328] on div "On Hold 0 Status colour #1FB6FF hex #1FB6FF Save Cancel Notifications Email SMS…" at bounding box center [902, 441] width 1827 height 631
click at [671, 438] on div "On Hold 0 Status colour #1FB6FF hex #1FB6FF Save Cancel Notifications Email SMS…" at bounding box center [902, 441] width 1827 height 631
click at [675, 394] on div "On Hold 0 Status colour #1FB6FF hex #1FB6FF Save Cancel Notifications Email SMS…" at bounding box center [902, 441] width 1827 height 631
click at [440, 472] on div "On Hold 0 Status colour #1FB6FF hex #1FB6FF Save Cancel Notifications Email SMS…" at bounding box center [902, 441] width 1827 height 631
click at [978, 496] on div "On Hold 0 Status colour #1FB6FF hex #1FB6FF Save Cancel Notifications Email SMS…" at bounding box center [902, 441] width 1827 height 631
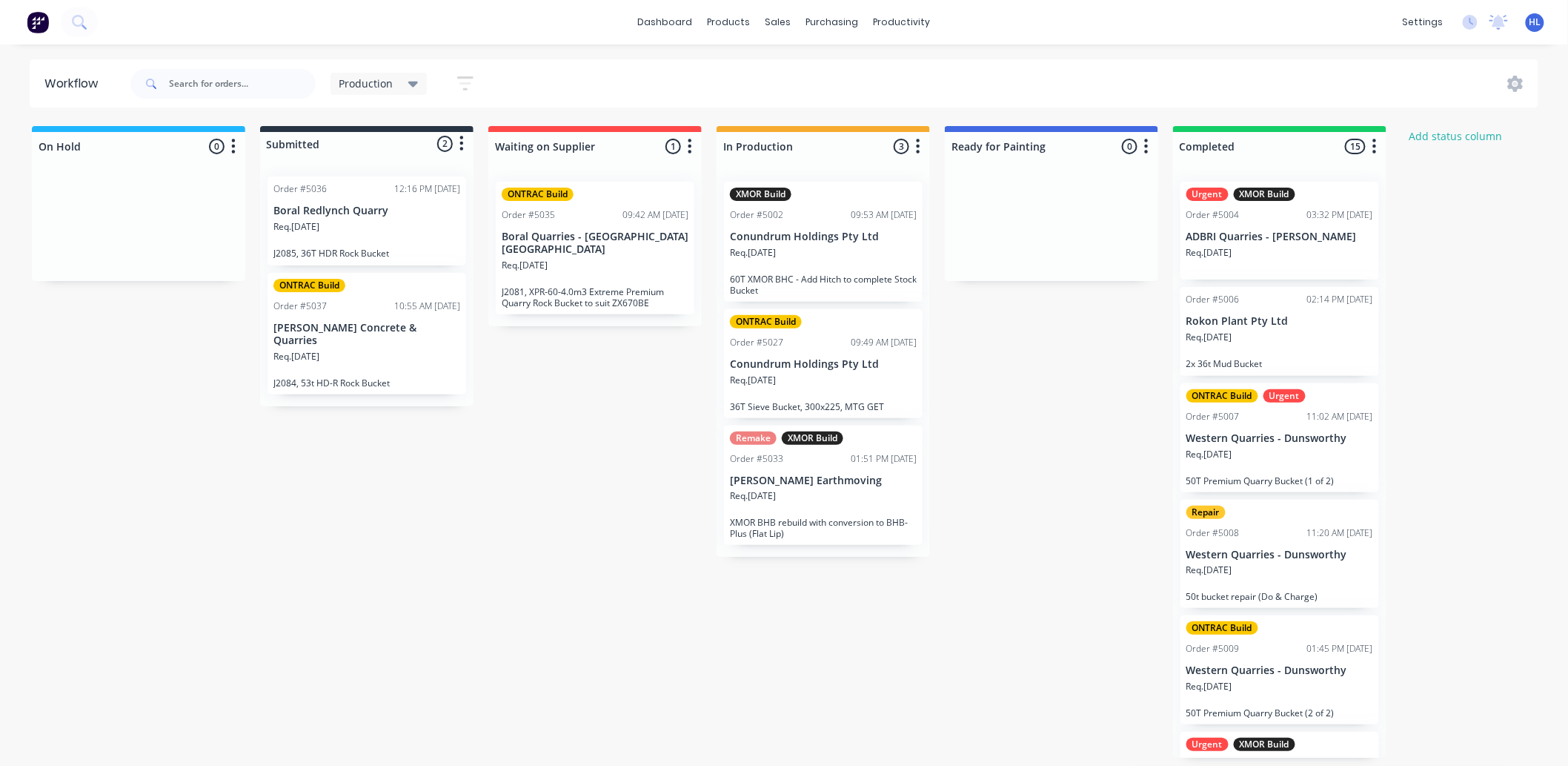
click at [544, 286] on p "J2081, XPR-60-4.0m3 Extreme Premium Quarry Rock Bucket to suit ZX670BE" at bounding box center [595, 297] width 187 height 23
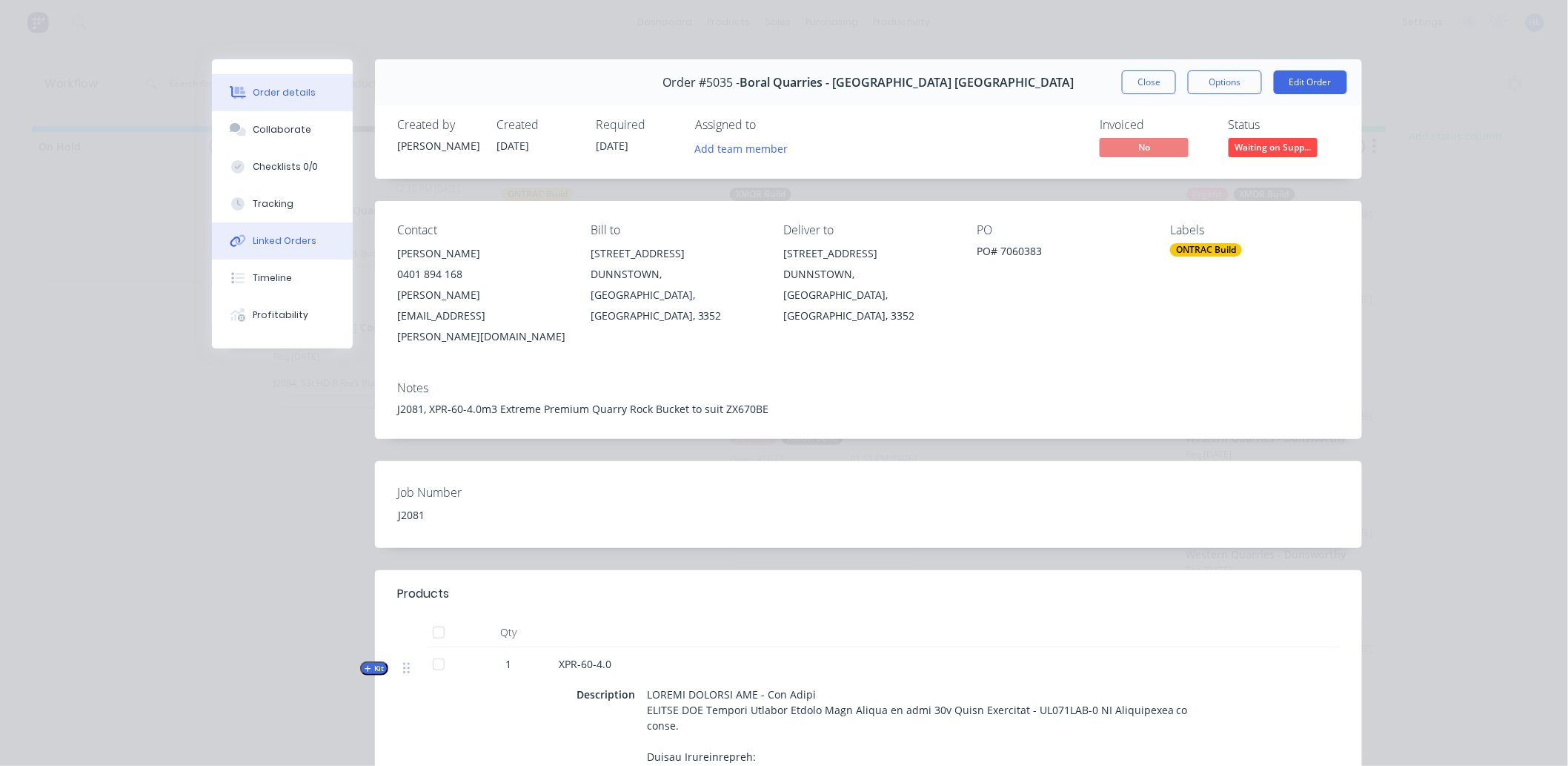
click at [298, 237] on div "Linked Orders" at bounding box center [285, 241] width 63 height 14
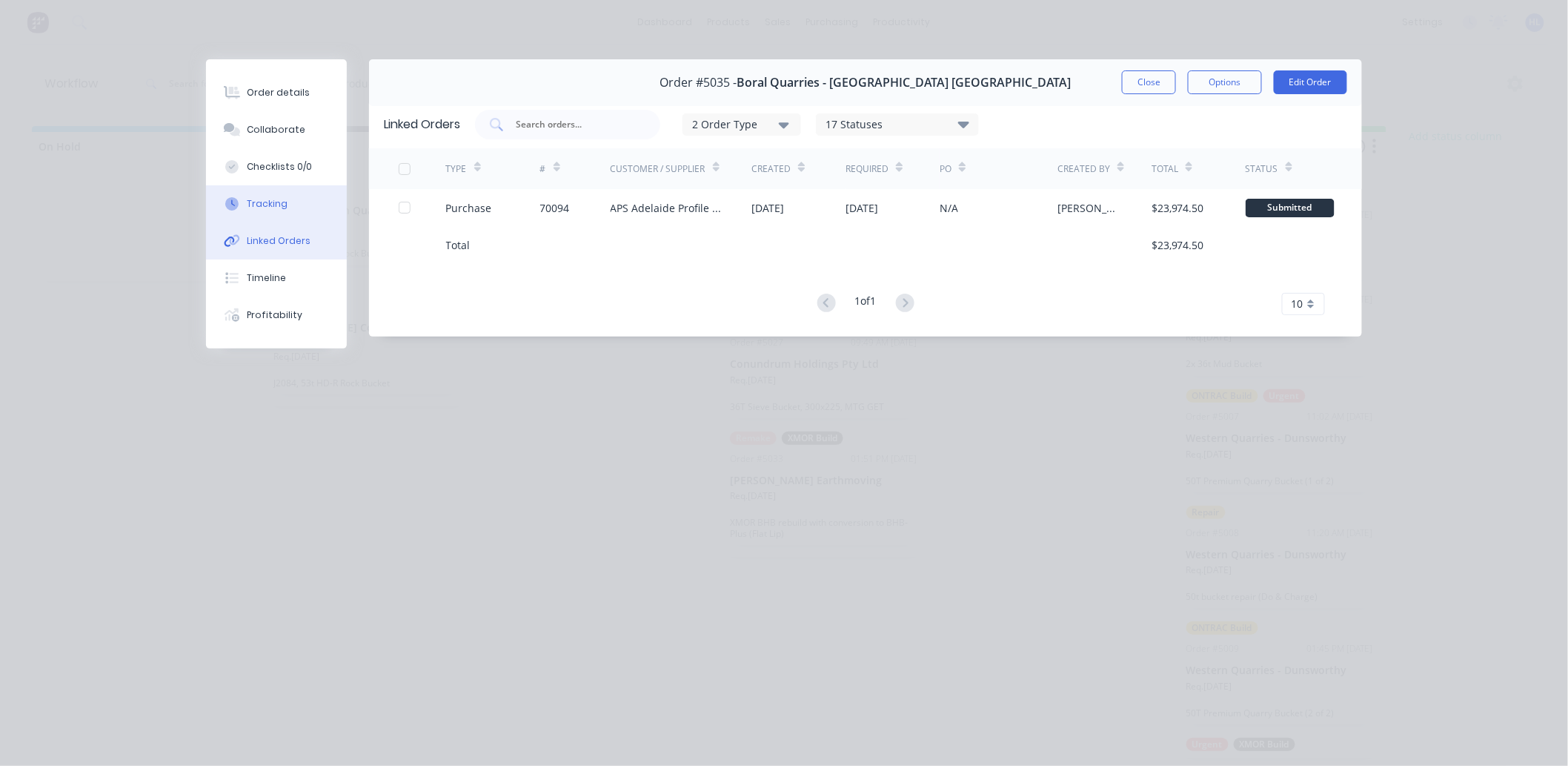
click at [298, 196] on button "Tracking" at bounding box center [277, 203] width 141 height 37
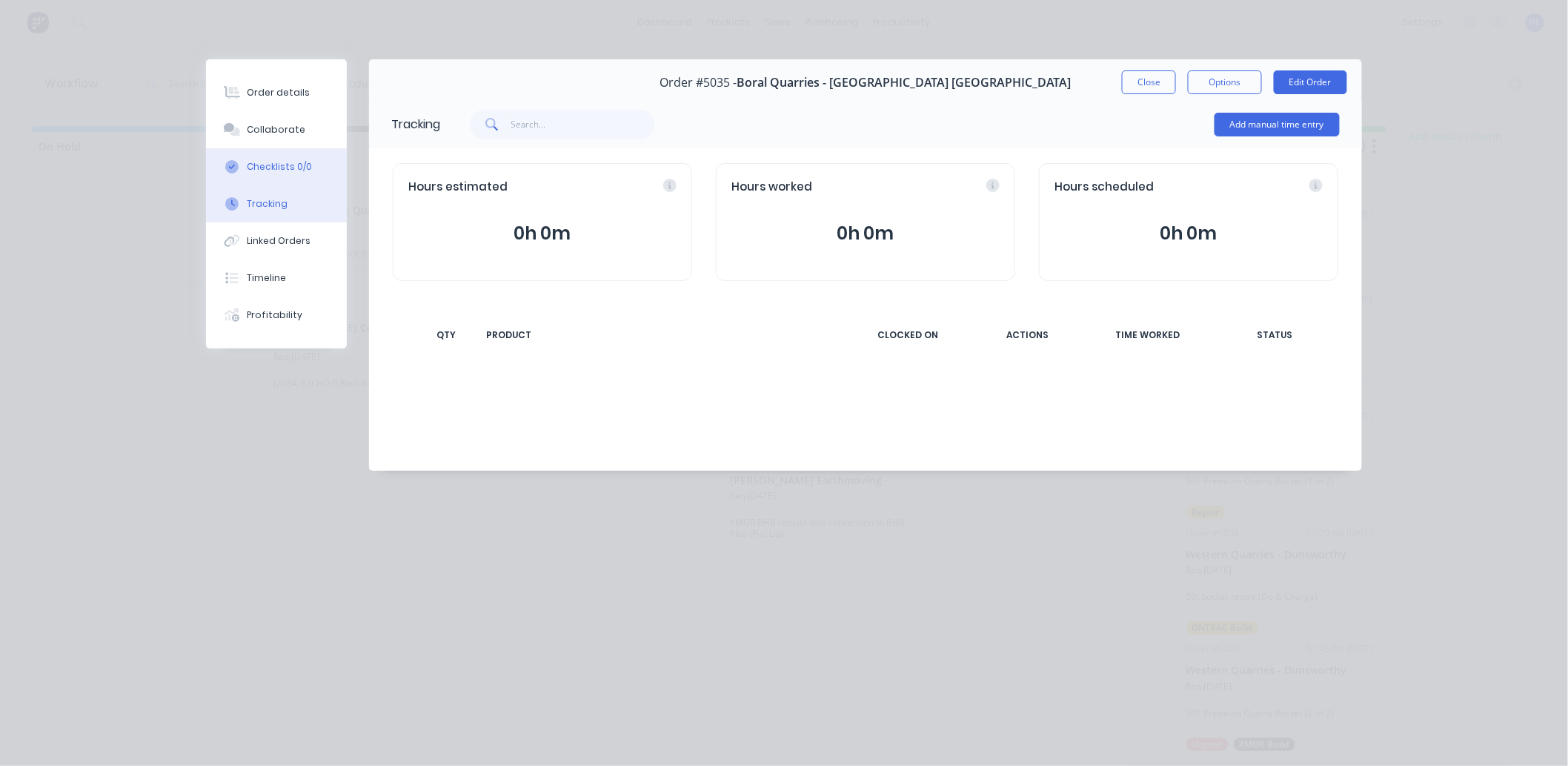
click at [313, 156] on button "Checklists 0/0" at bounding box center [277, 166] width 141 height 37
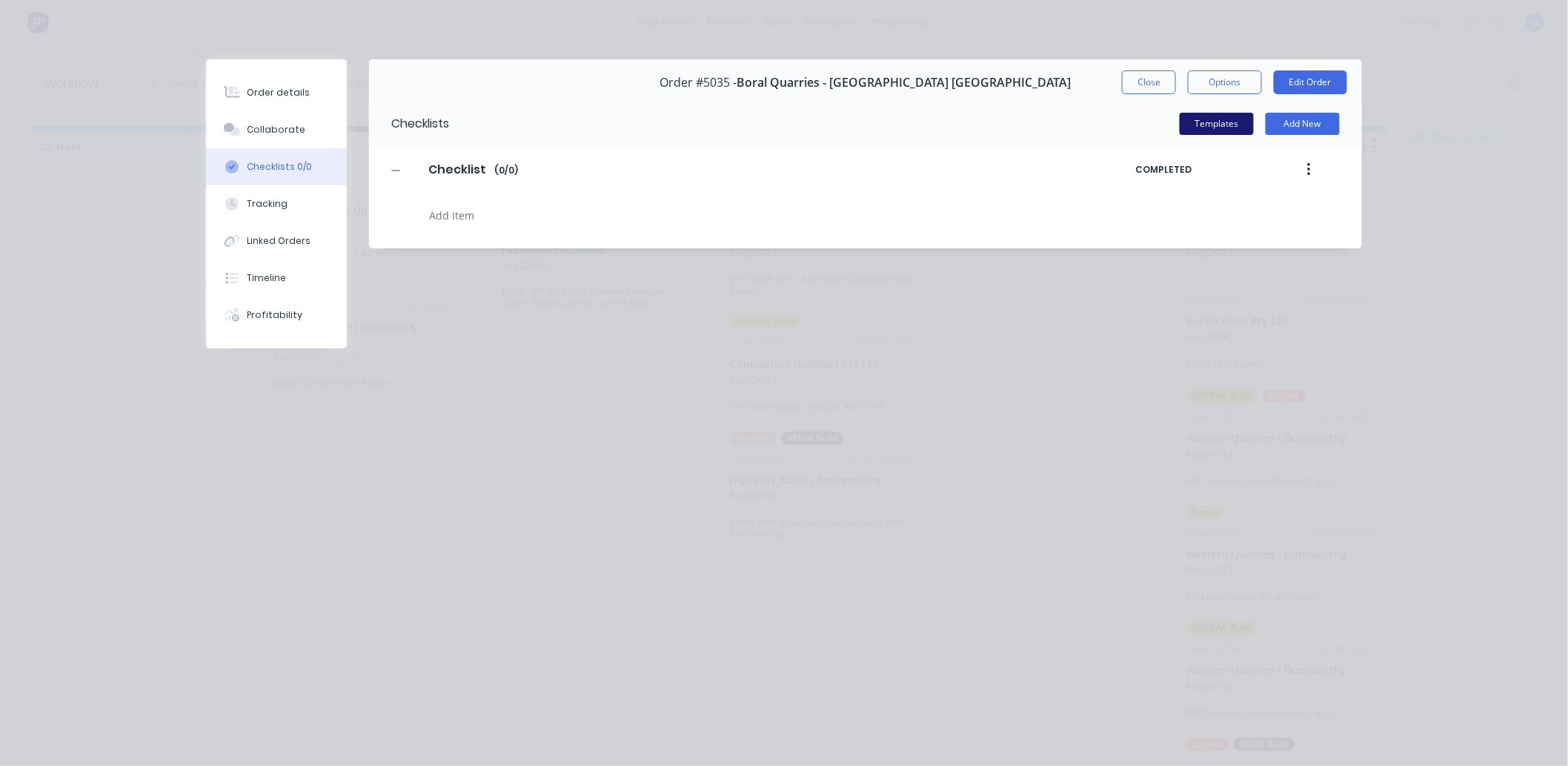
click at [1230, 124] on button "Templates" at bounding box center [1217, 124] width 74 height 23
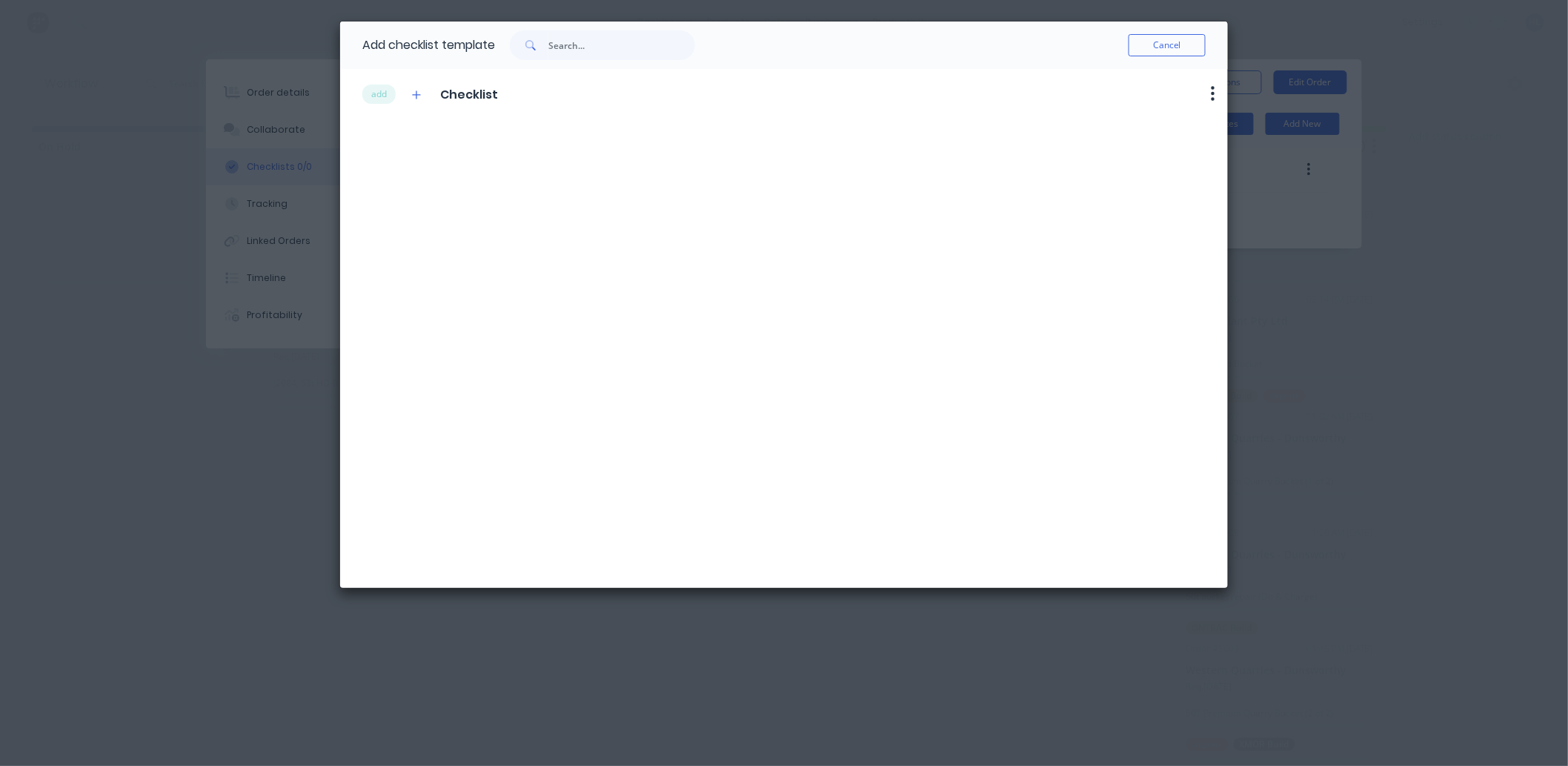
click at [1155, 57] on div "Cancel" at bounding box center [950, 45] width 511 height 47
click at [1167, 46] on button "Cancel" at bounding box center [1167, 45] width 77 height 23
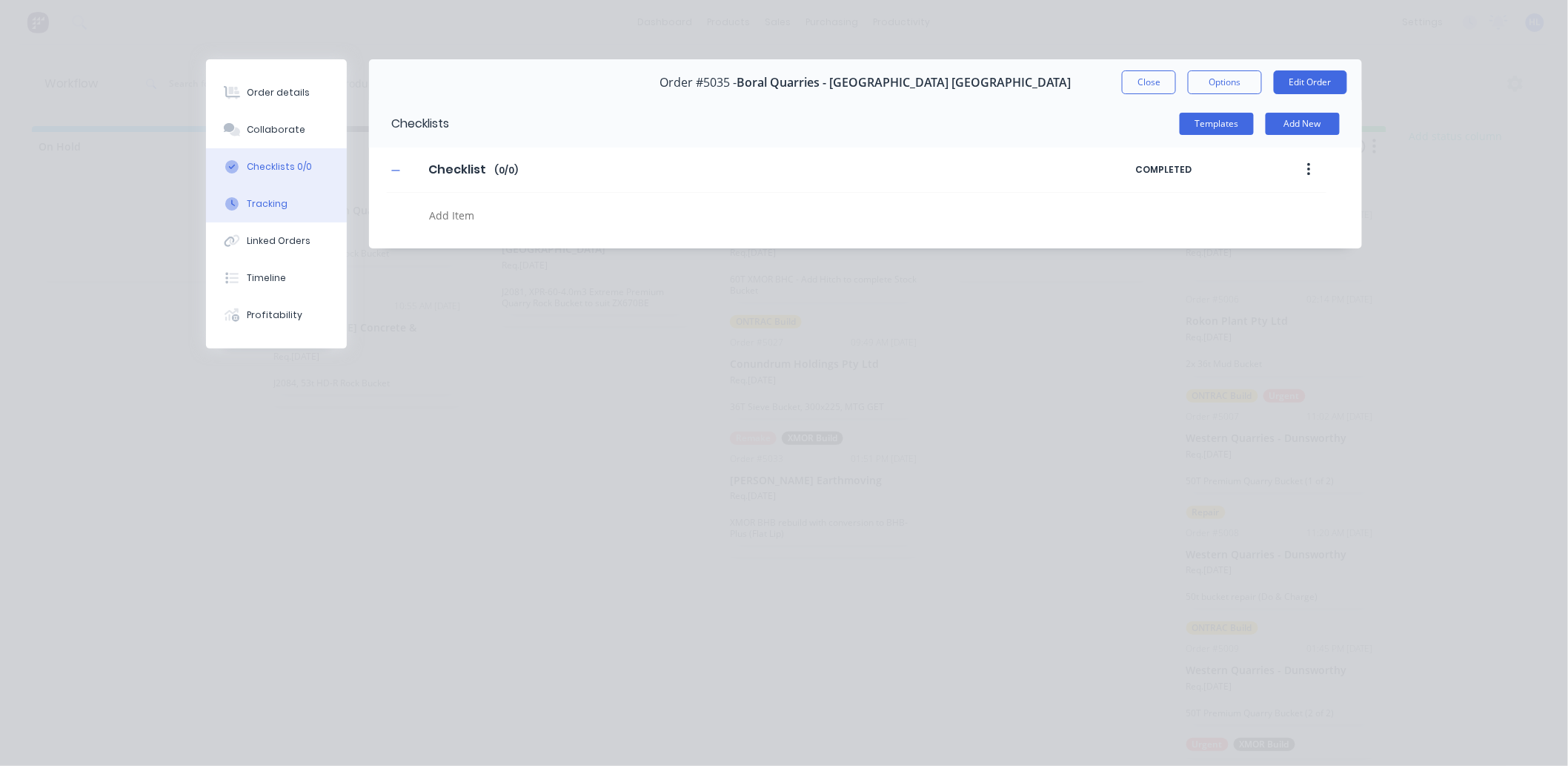
click at [230, 204] on icon at bounding box center [231, 203] width 14 height 14
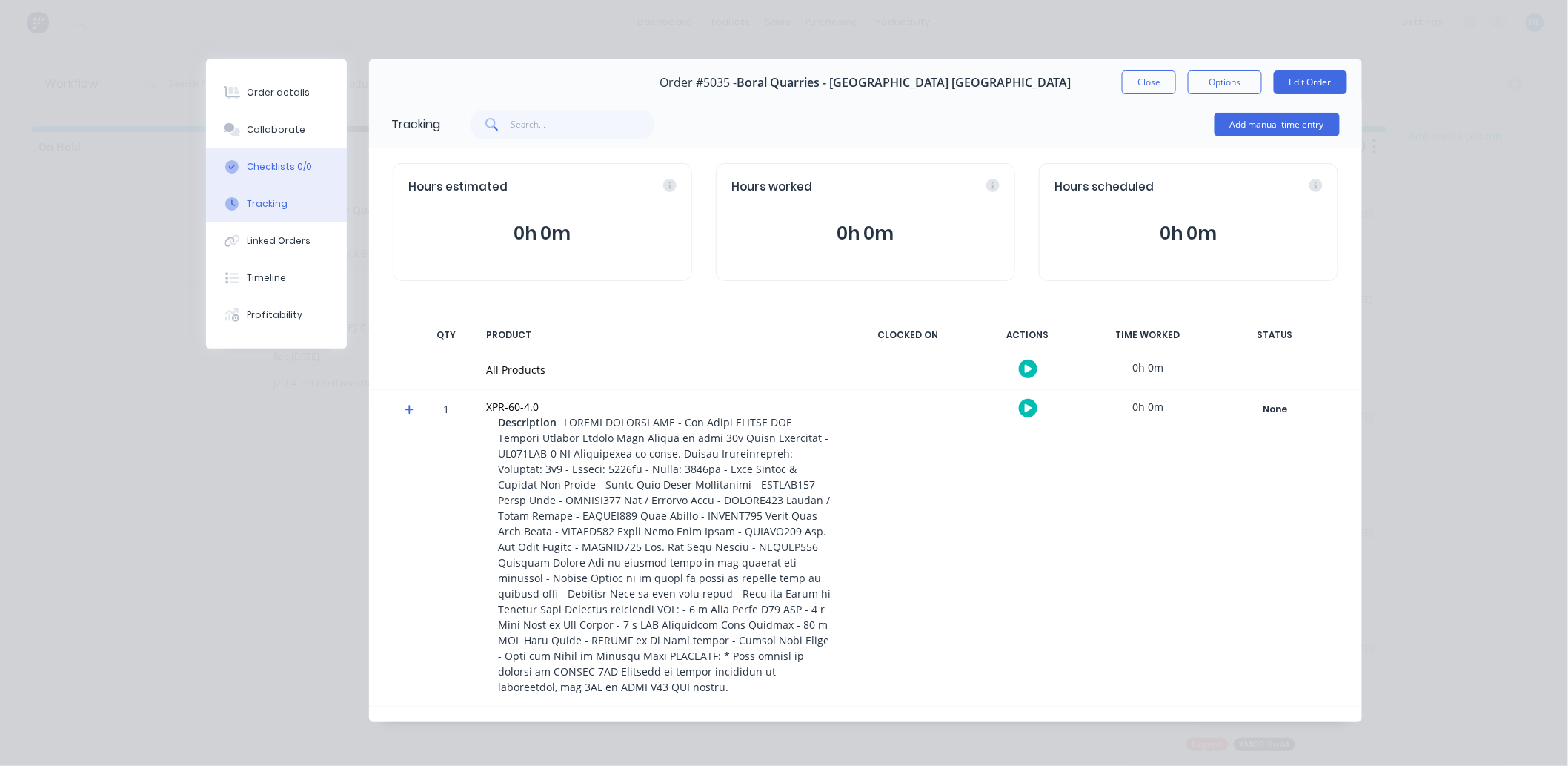
click at [270, 157] on button "Checklists 0/0" at bounding box center [277, 166] width 141 height 37
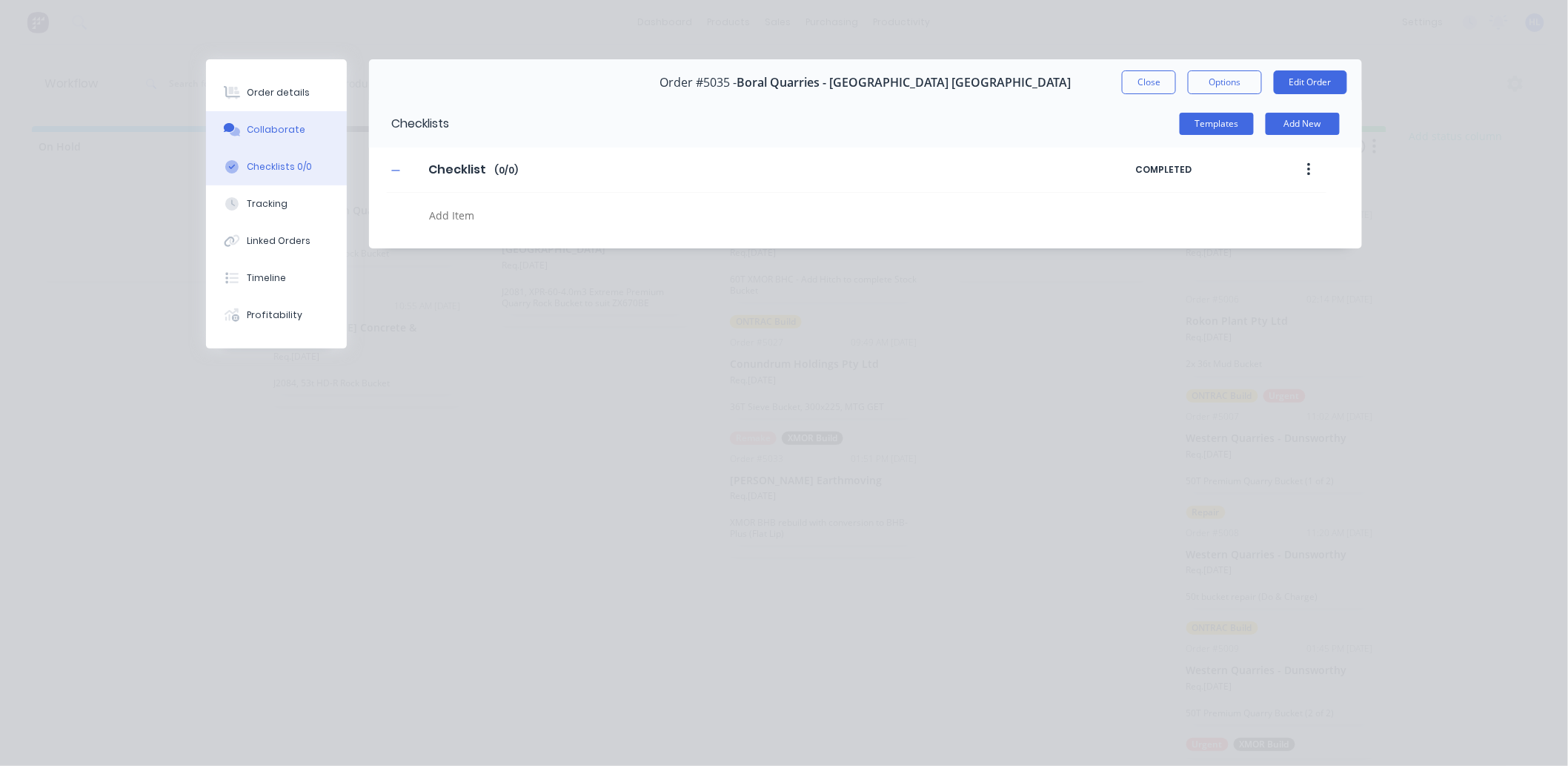
click at [279, 142] on button "Collaborate" at bounding box center [277, 129] width 141 height 37
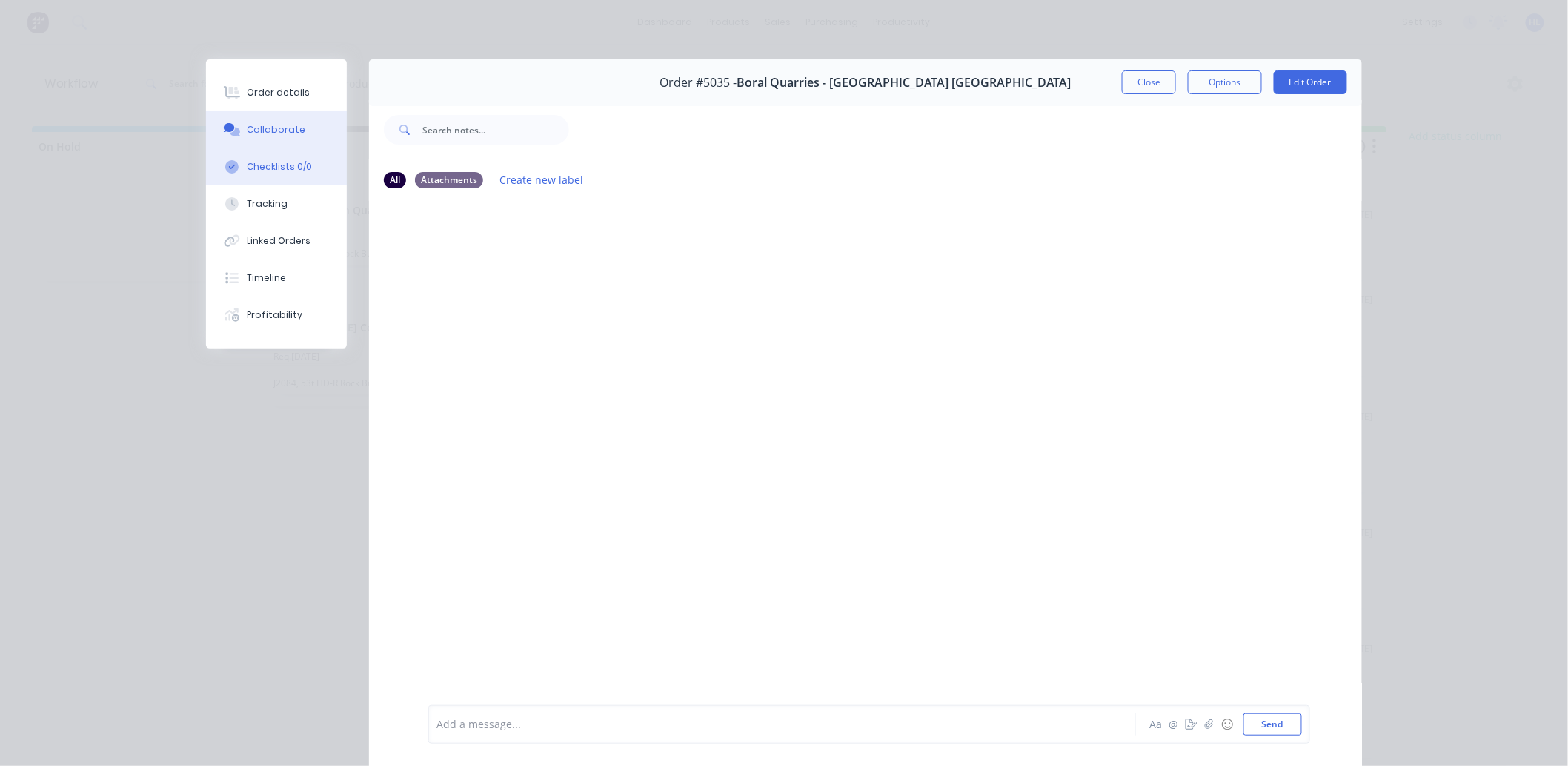
click at [282, 175] on button "Checklists 0/0" at bounding box center [277, 166] width 141 height 37
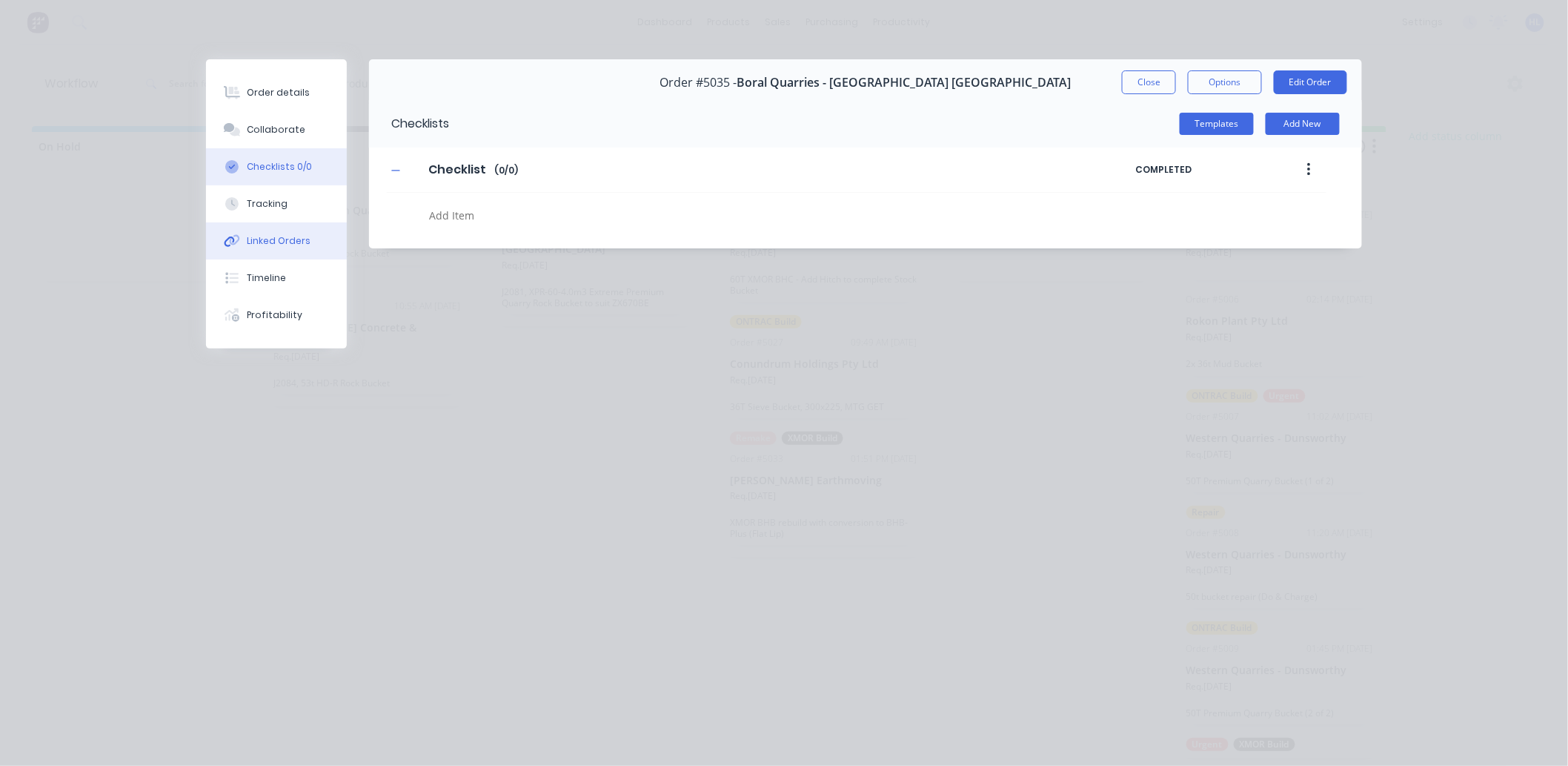
click at [281, 226] on button "Linked Orders" at bounding box center [277, 241] width 141 height 37
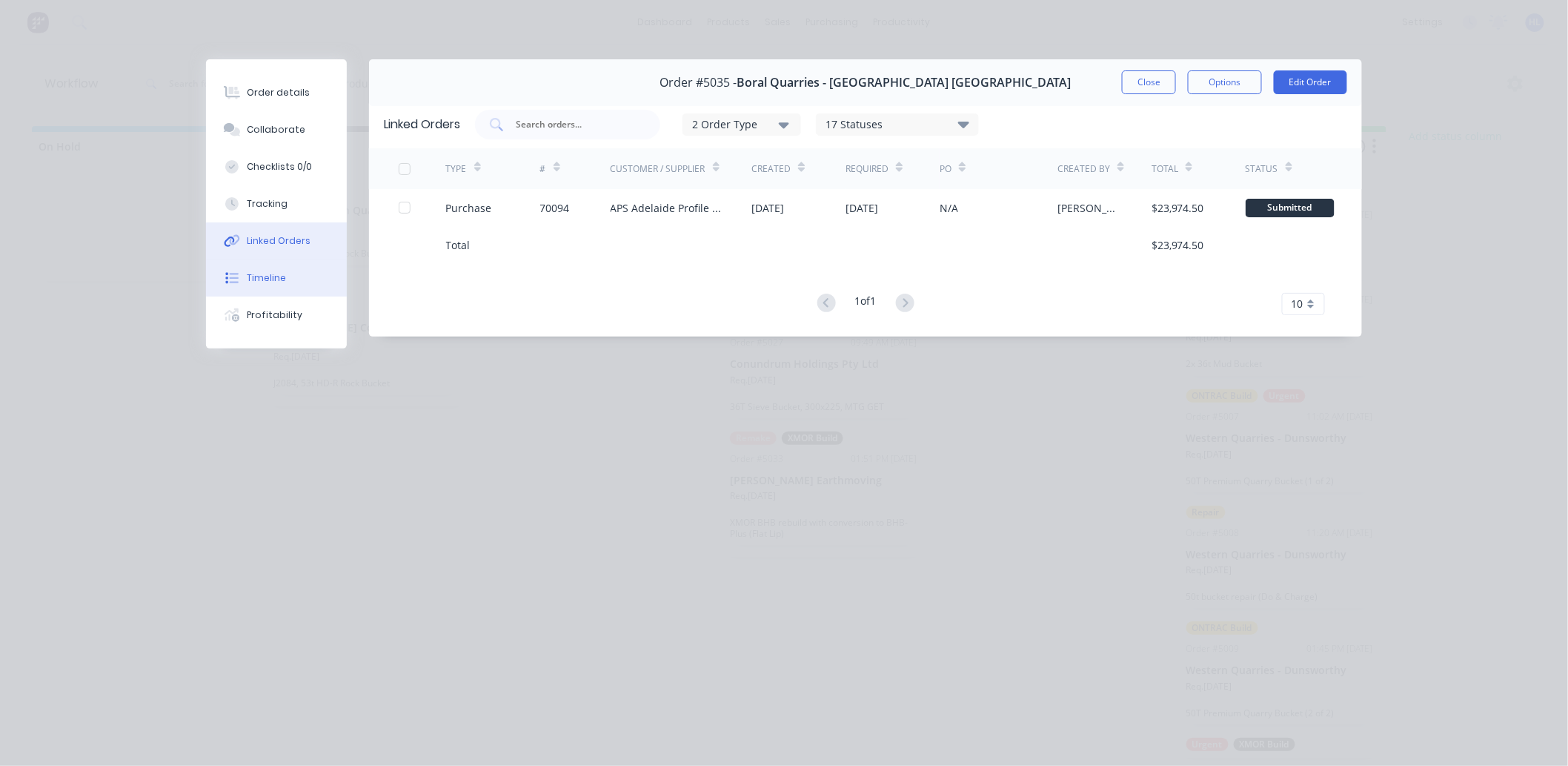
click at [278, 271] on div "Timeline" at bounding box center [267, 278] width 39 height 14
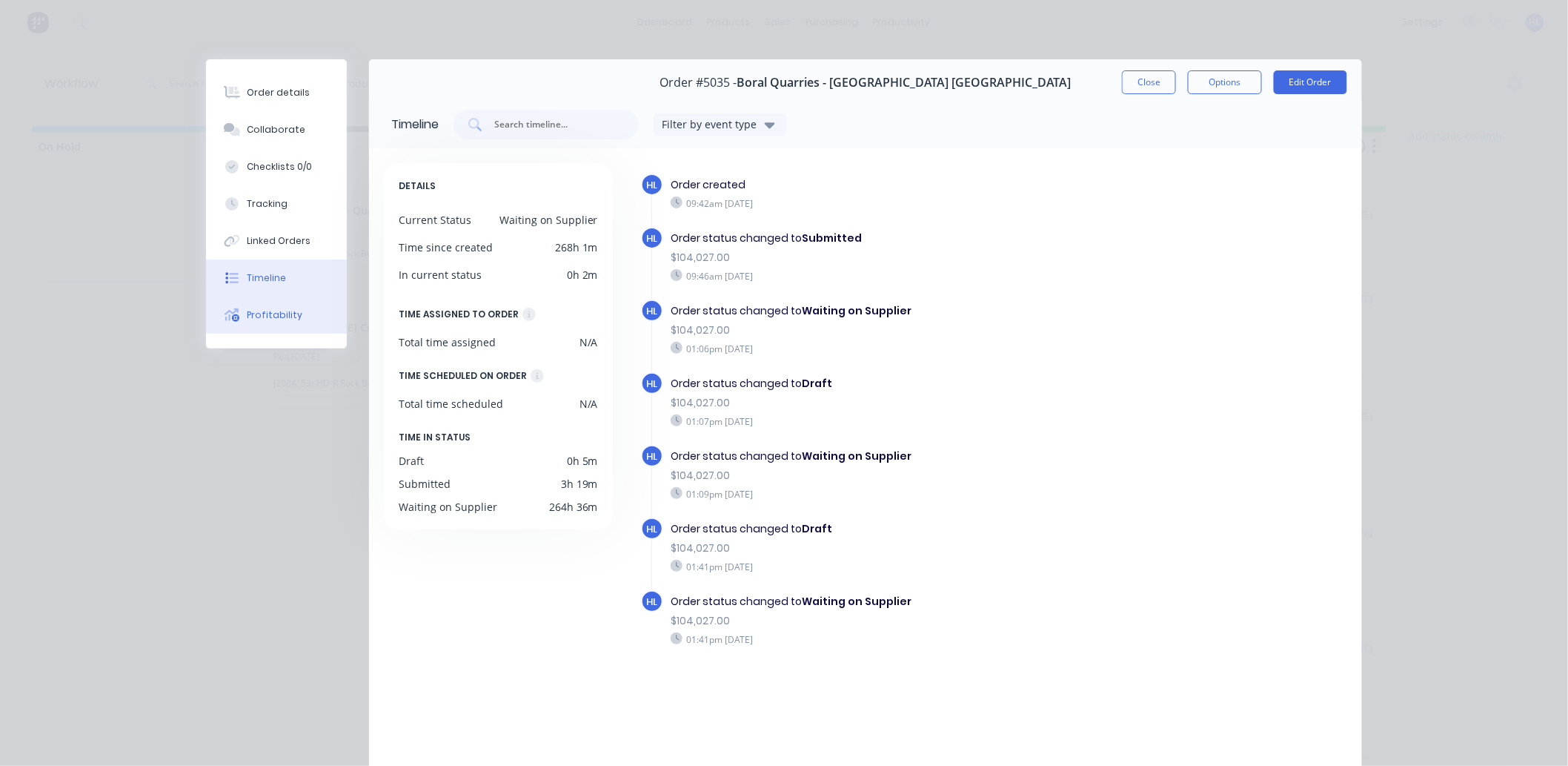
click at [271, 319] on div "Profitability" at bounding box center [275, 315] width 55 height 14
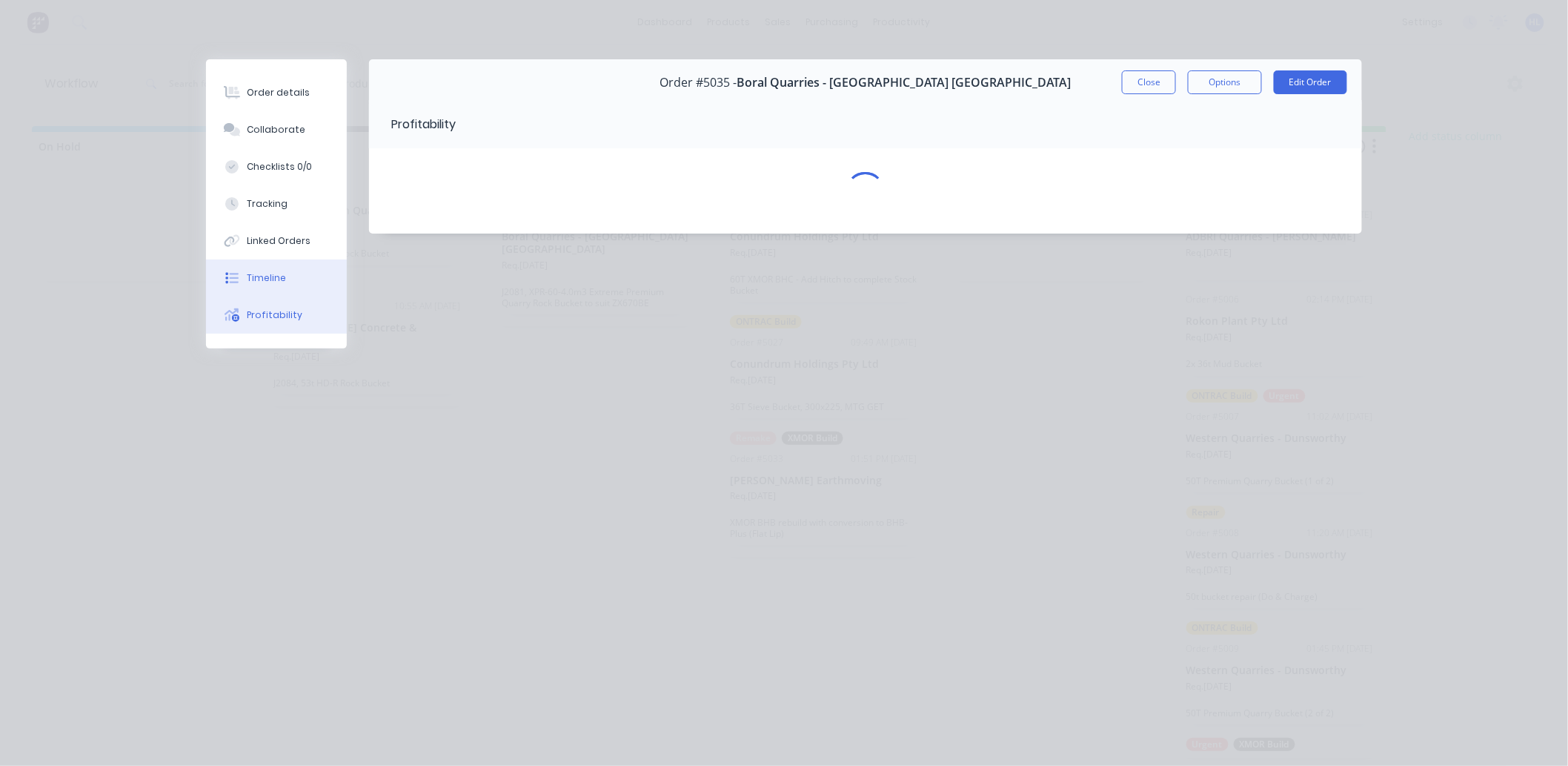
click at [277, 269] on button "Timeline" at bounding box center [277, 278] width 141 height 37
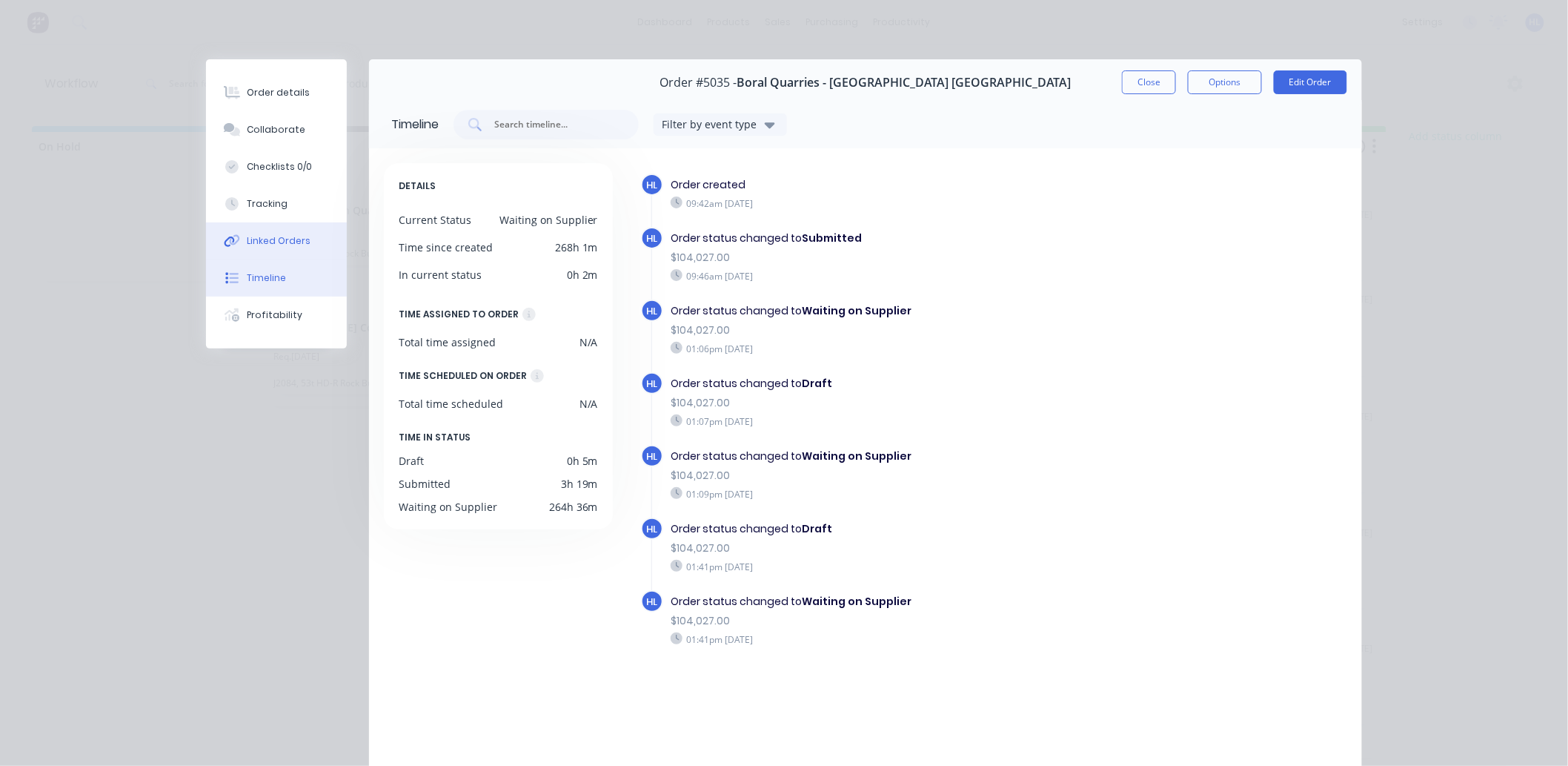
click at [284, 225] on button "Linked Orders" at bounding box center [277, 241] width 141 height 37
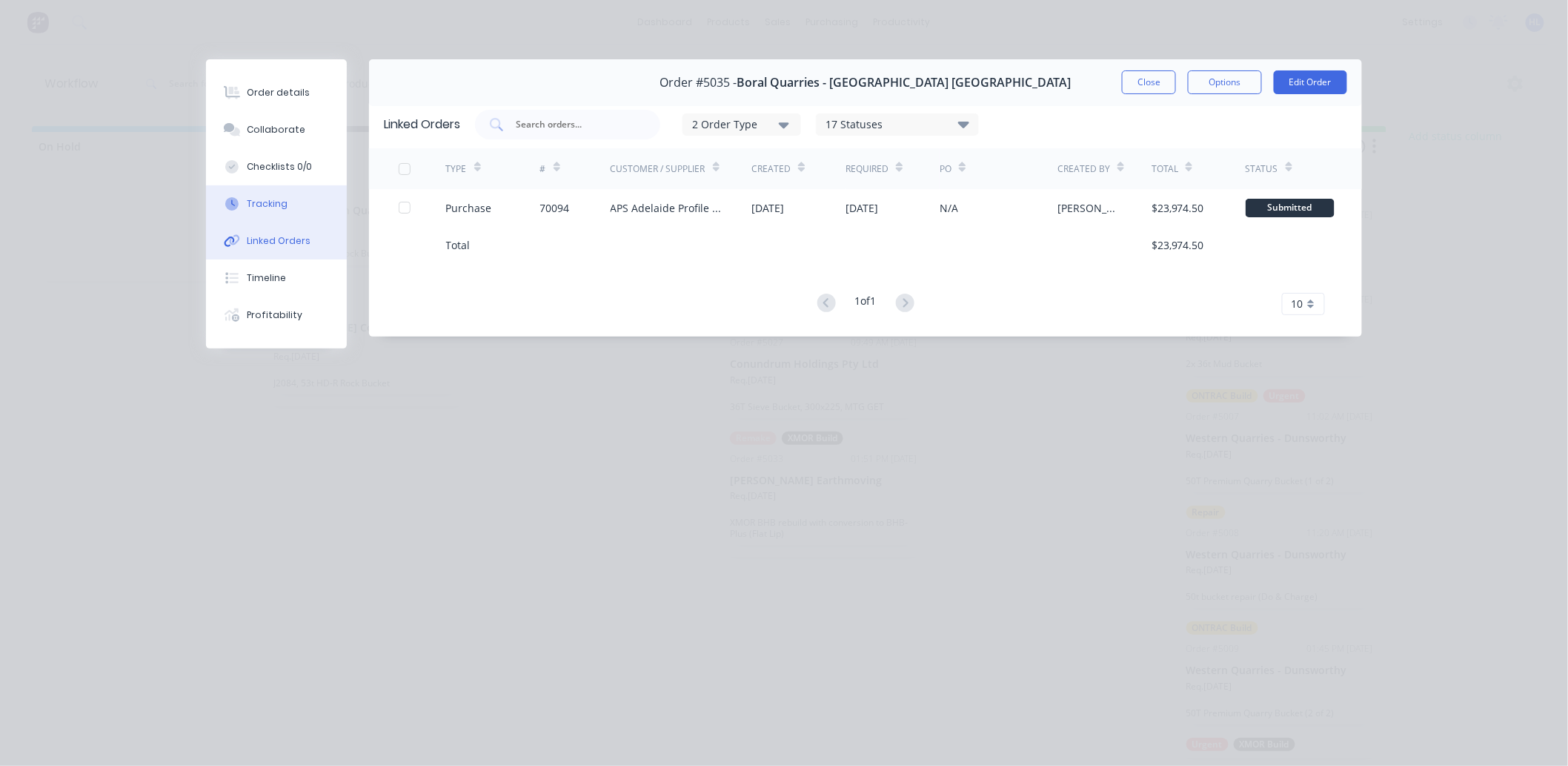
click at [291, 201] on button "Tracking" at bounding box center [277, 203] width 141 height 37
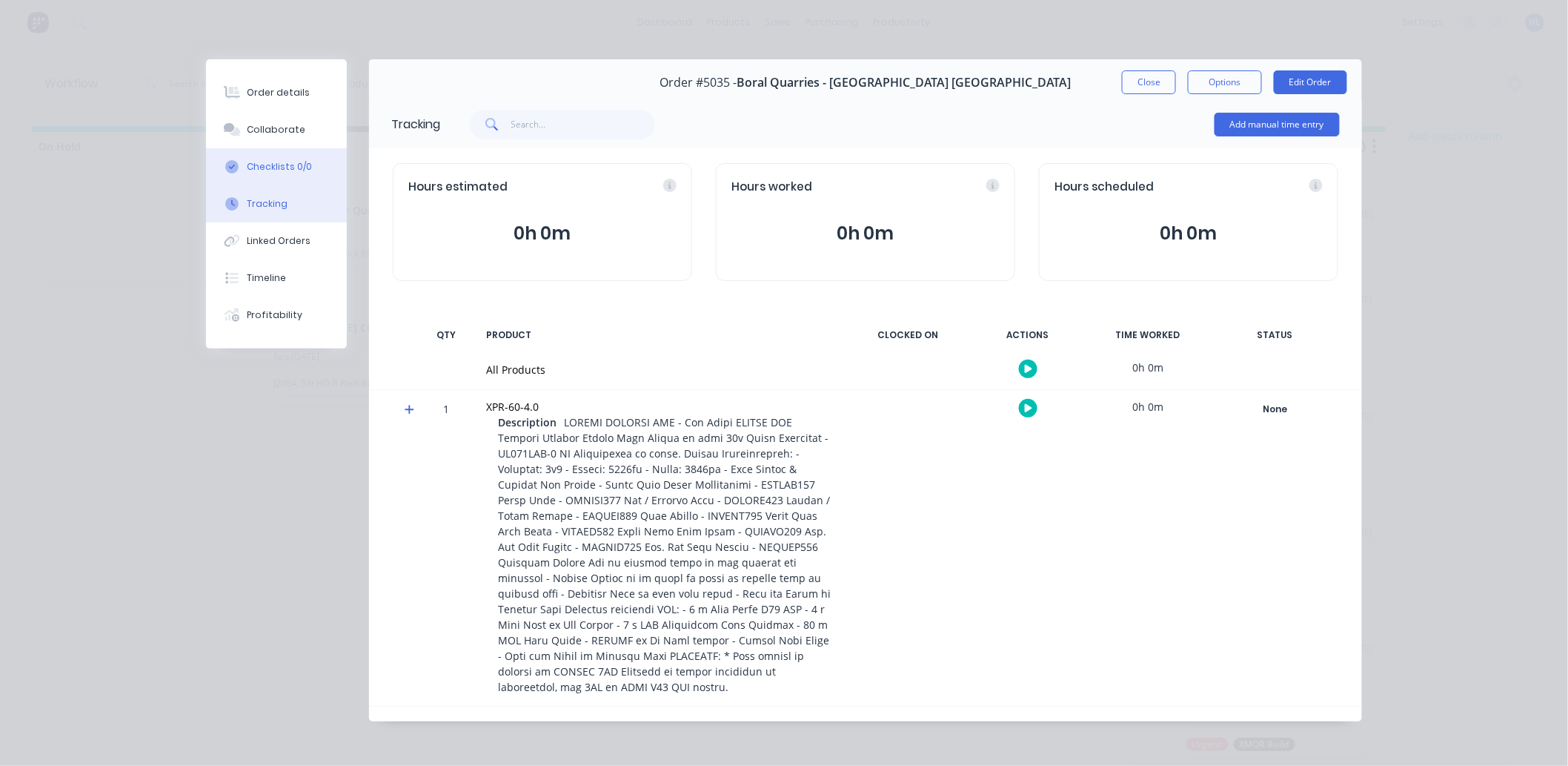
click at [290, 166] on div "Checklists 0/0" at bounding box center [280, 166] width 65 height 14
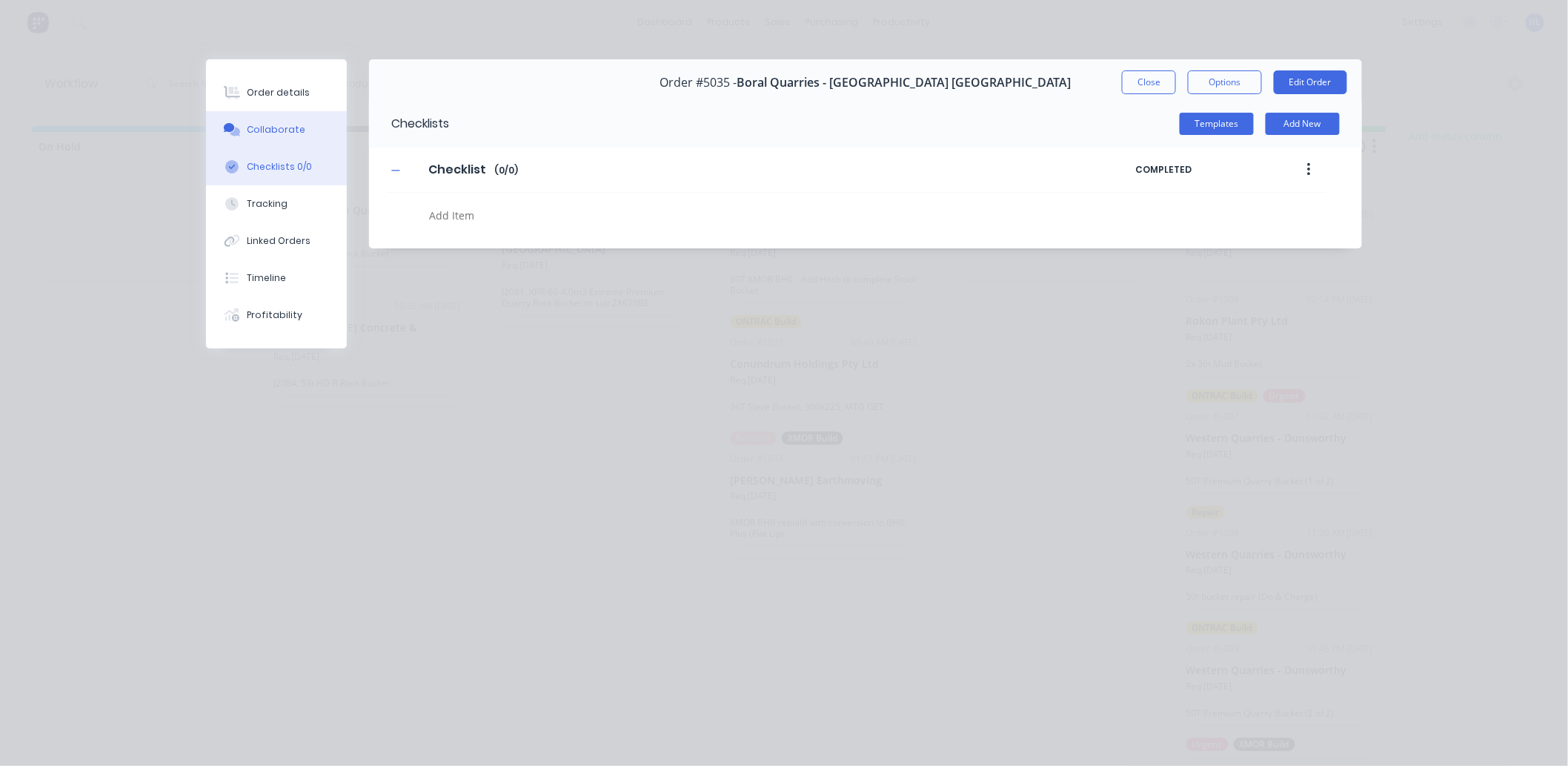
click at [298, 115] on button "Collaborate" at bounding box center [277, 129] width 141 height 37
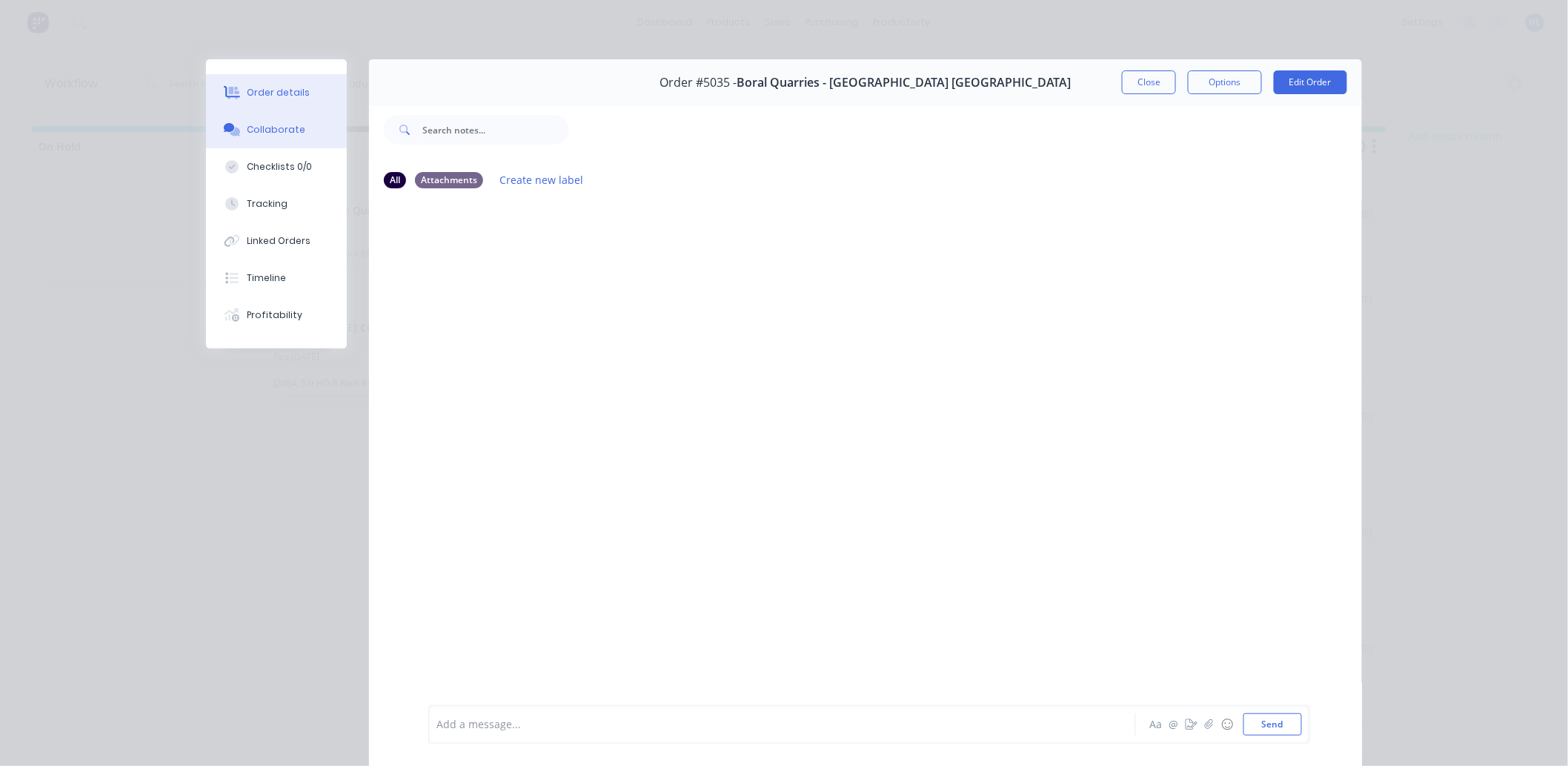
click at [302, 87] on button "Order details" at bounding box center [277, 92] width 141 height 37
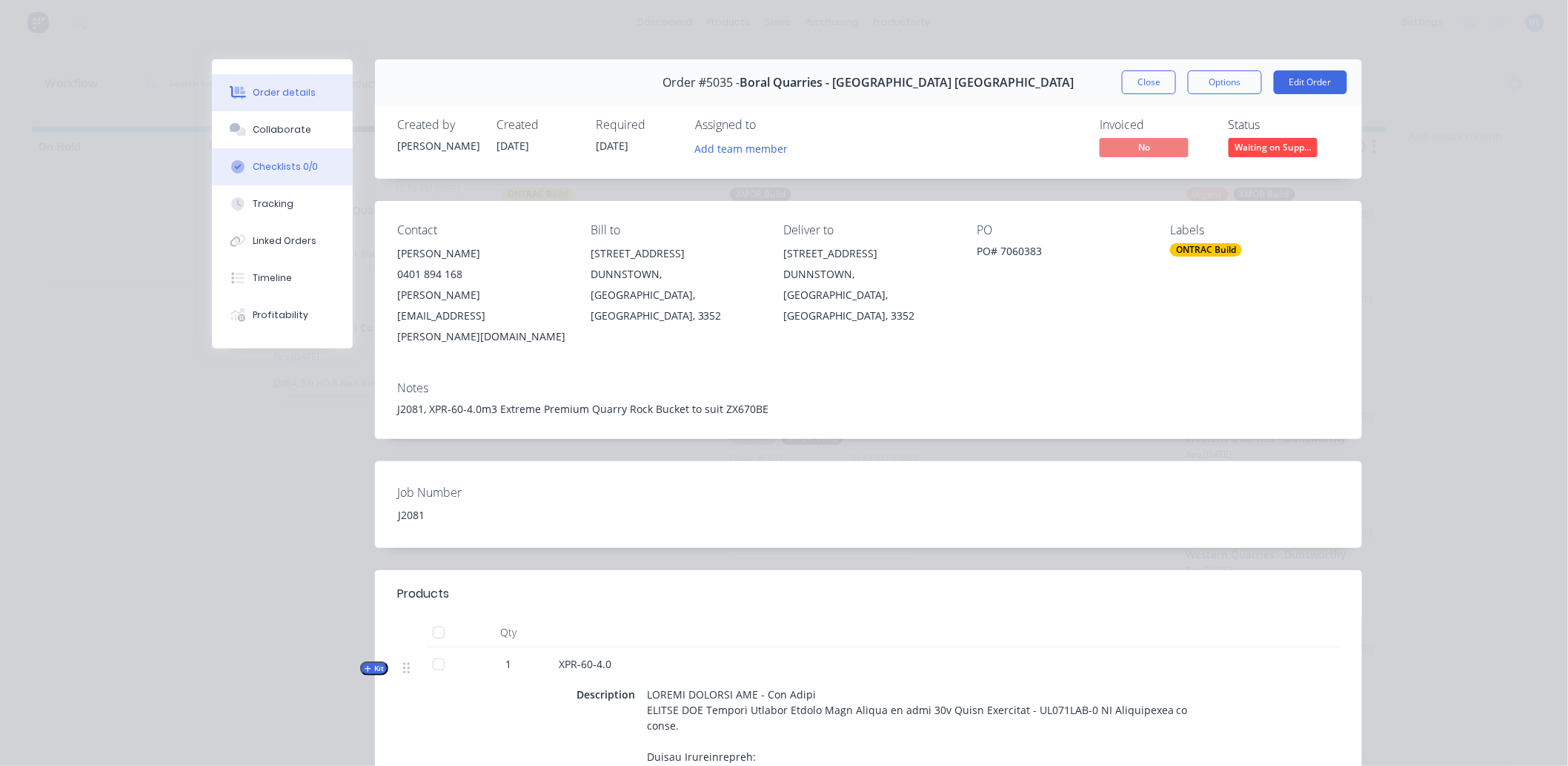
click at [305, 165] on div "Checklists 0/0" at bounding box center [286, 166] width 65 height 14
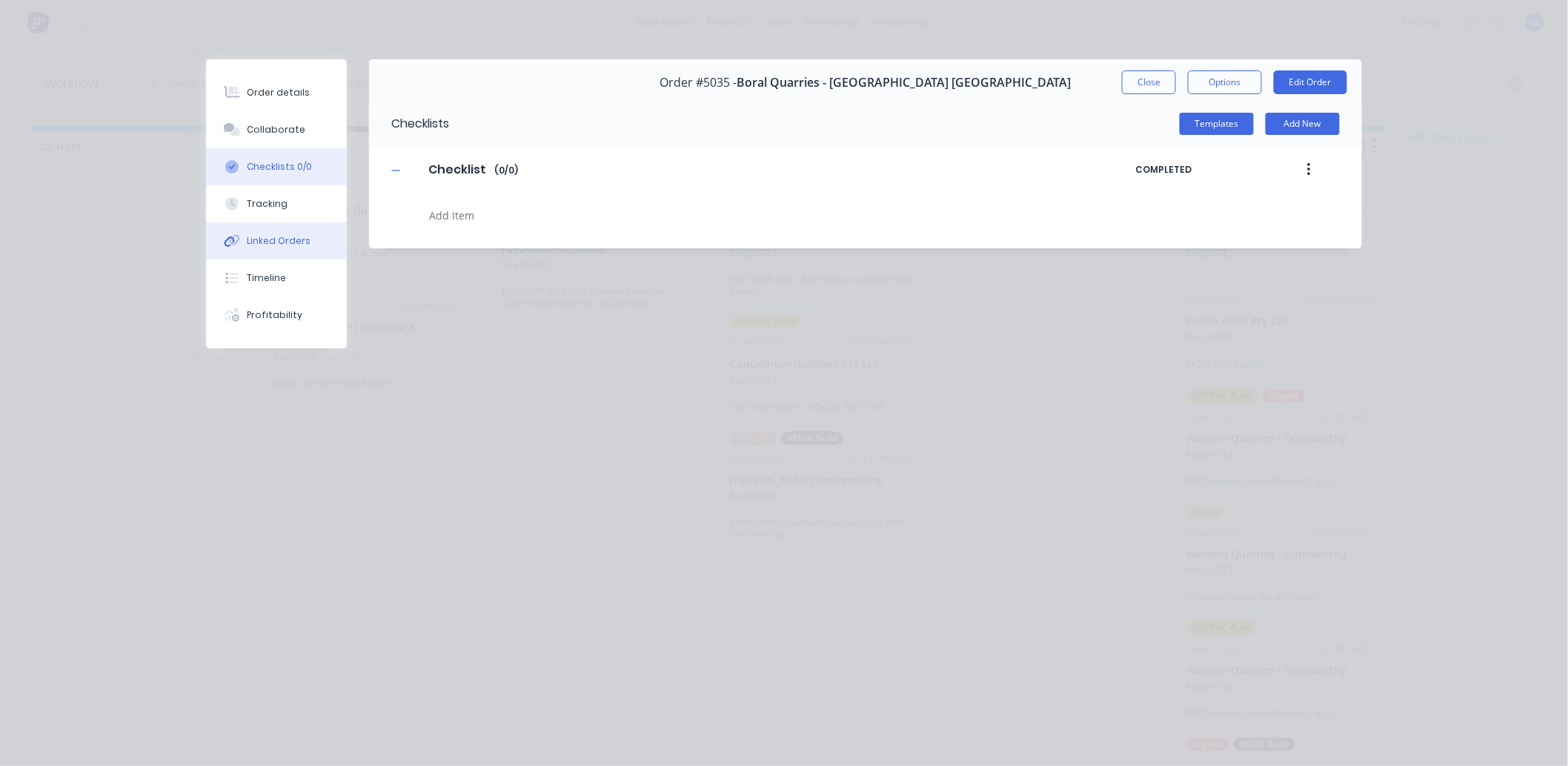
click at [306, 226] on button "Linked Orders" at bounding box center [277, 241] width 141 height 37
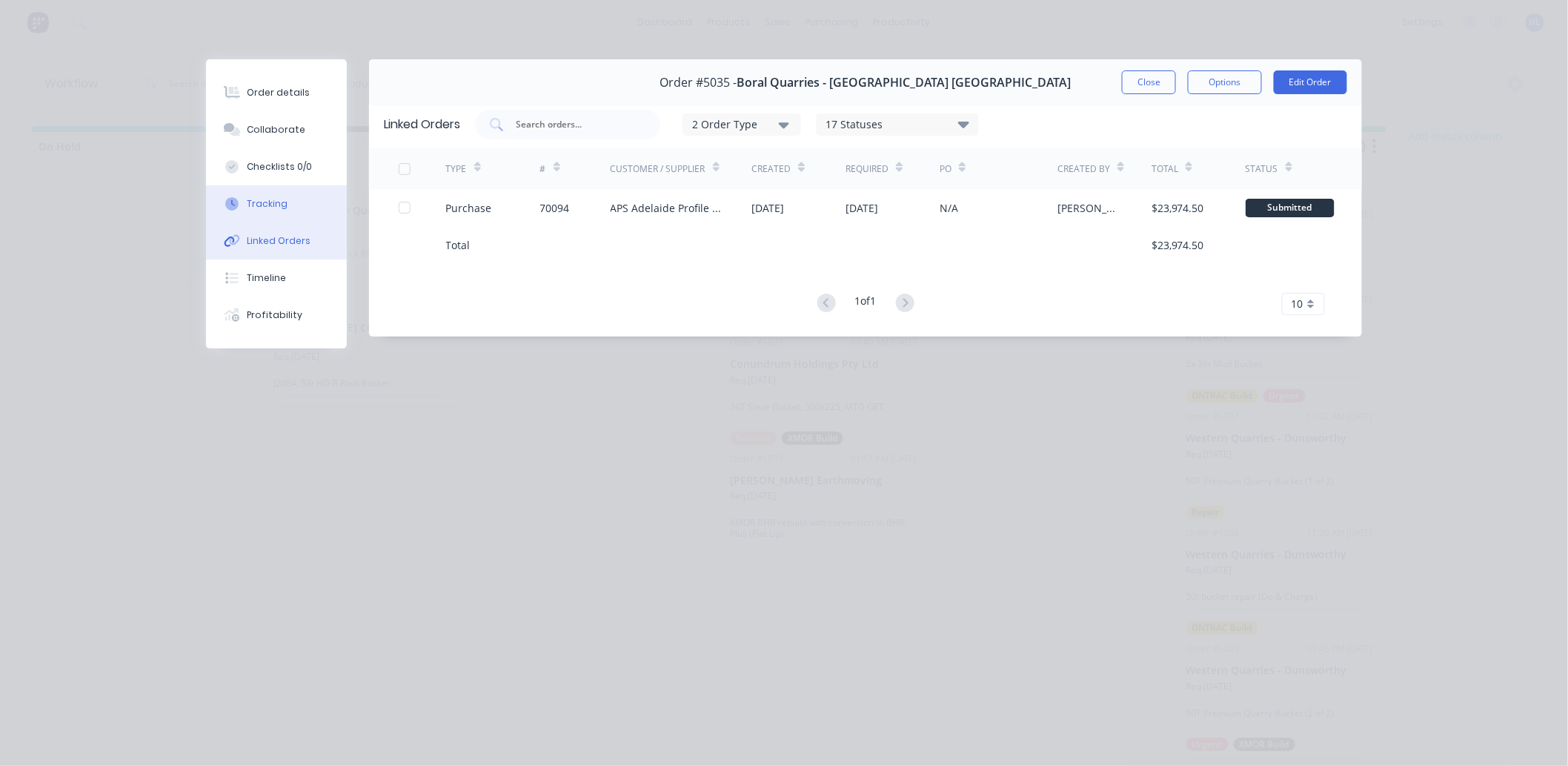
click at [307, 204] on button "Tracking" at bounding box center [277, 203] width 141 height 37
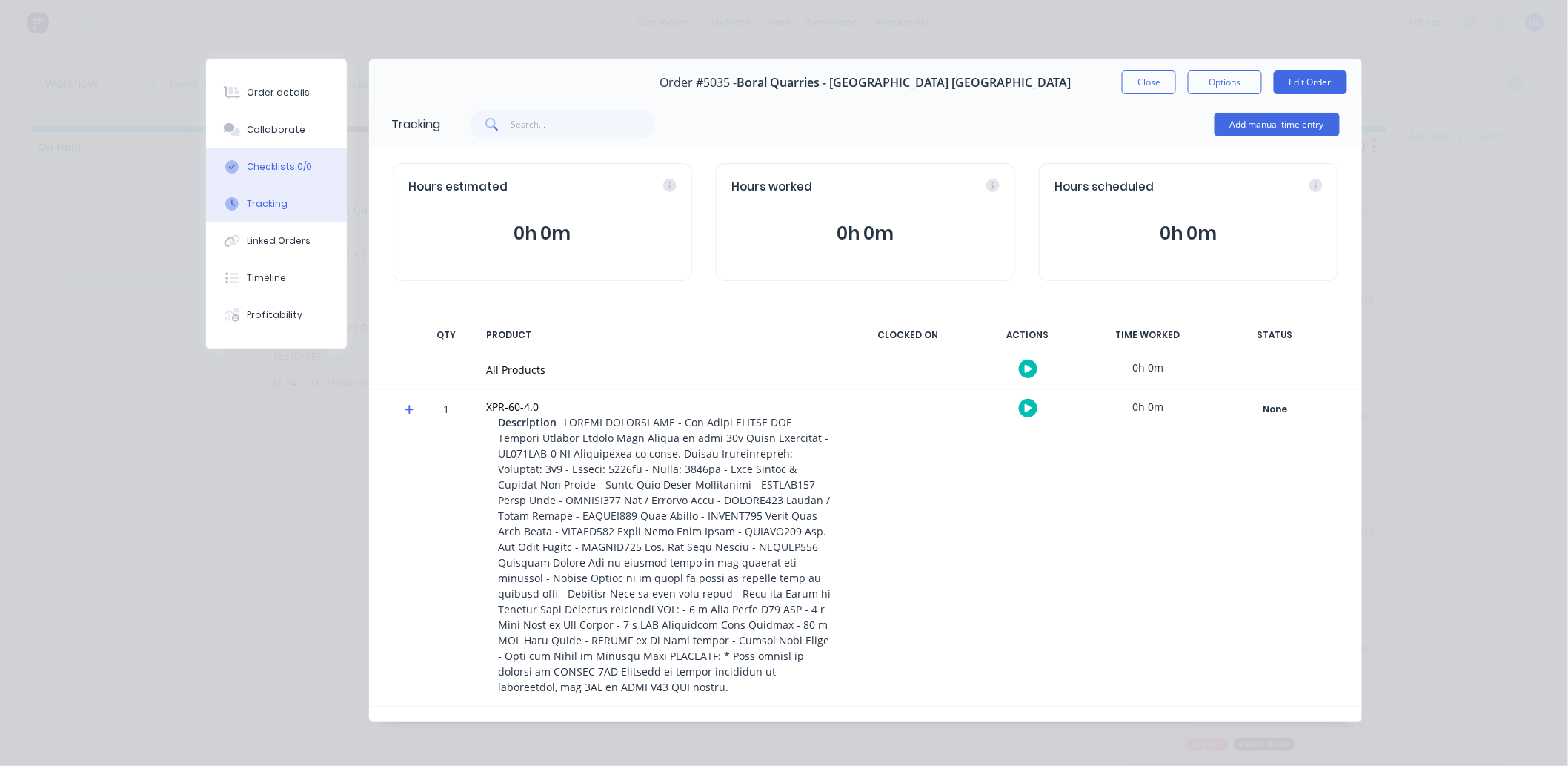
click at [306, 162] on button "Checklists 0/0" at bounding box center [277, 166] width 141 height 37
type textarea "x"
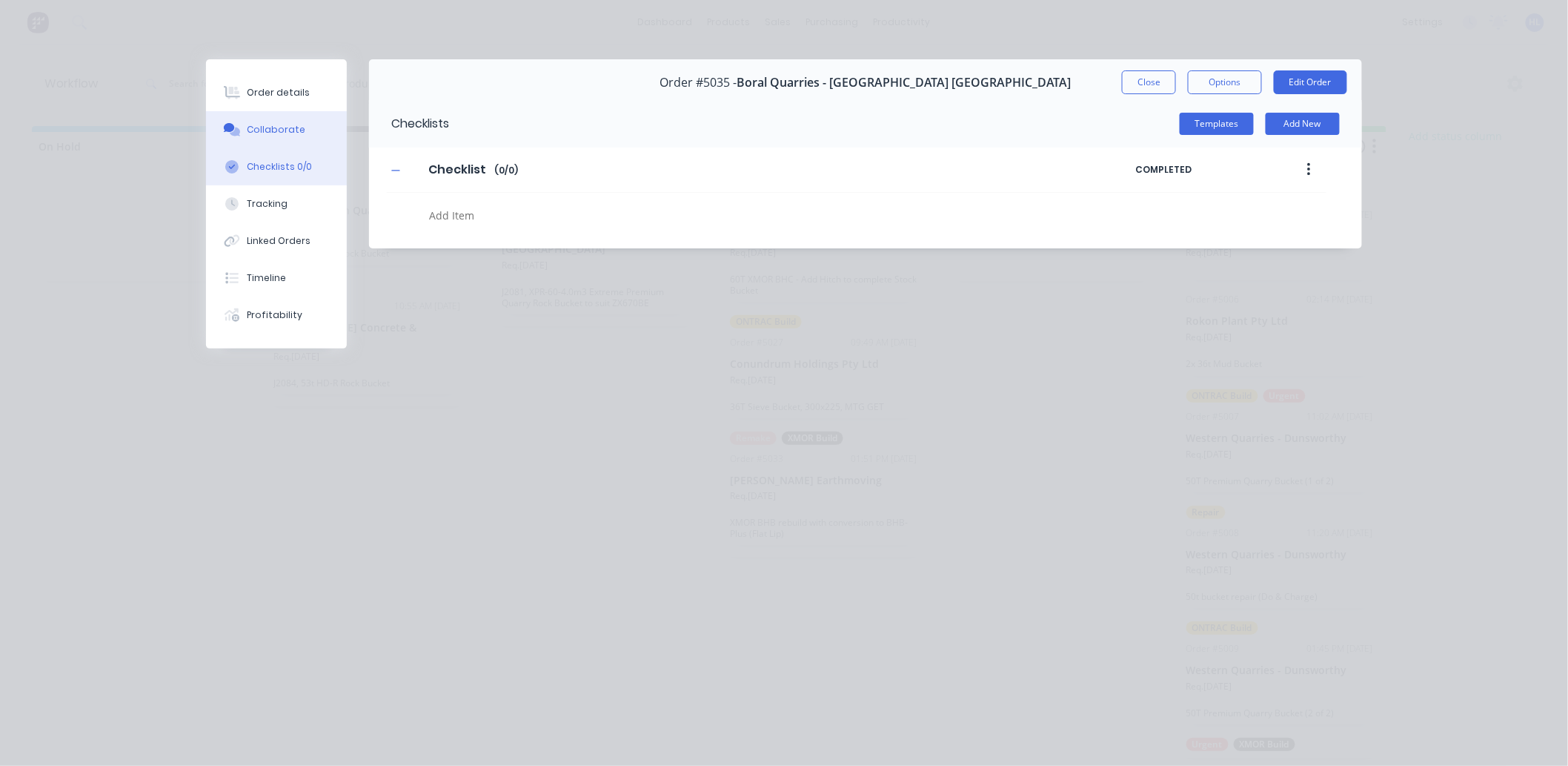
click at [305, 137] on button "Collaborate" at bounding box center [277, 129] width 141 height 37
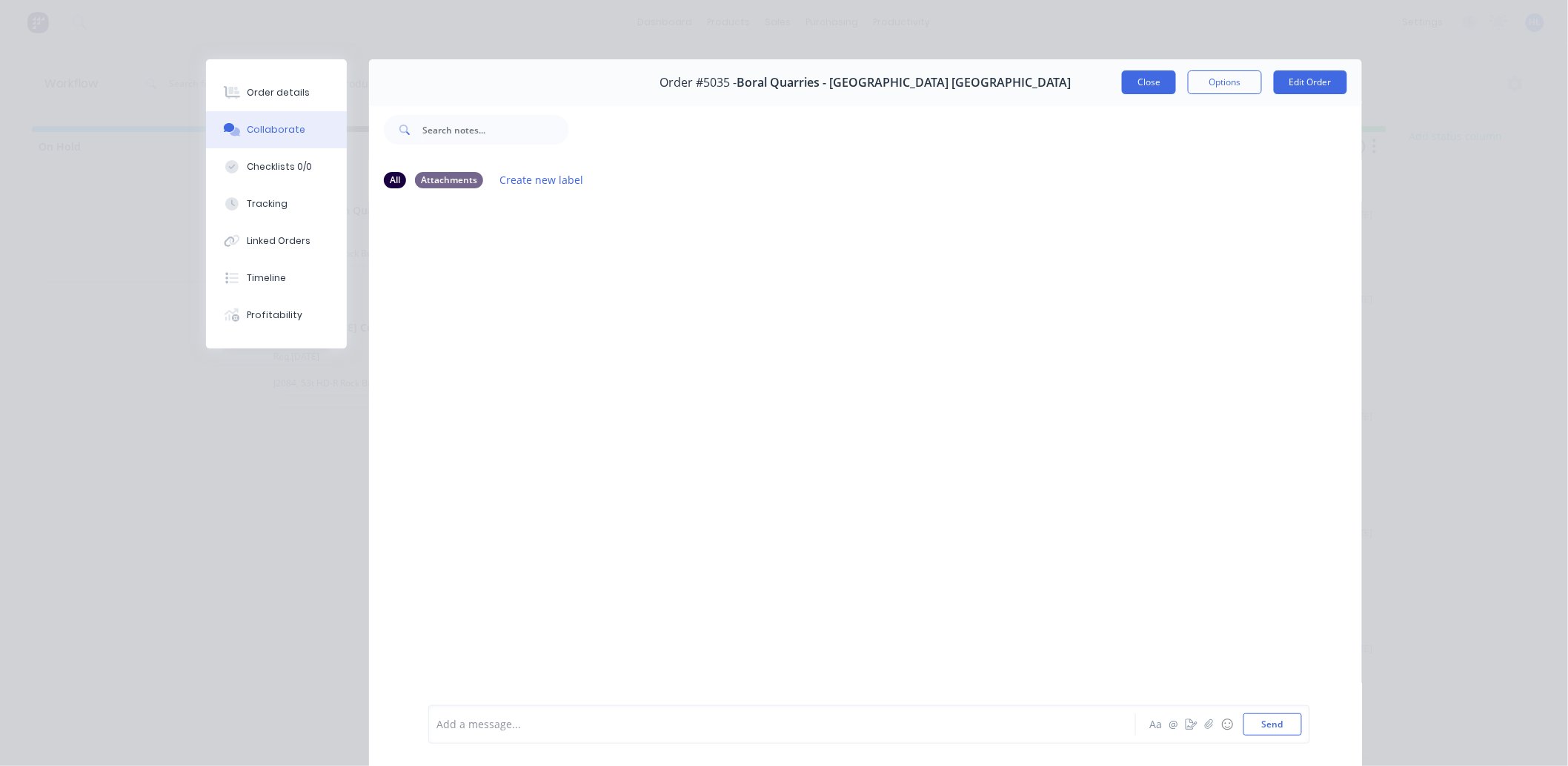
click at [1143, 80] on button "Close" at bounding box center [1149, 82] width 54 height 24
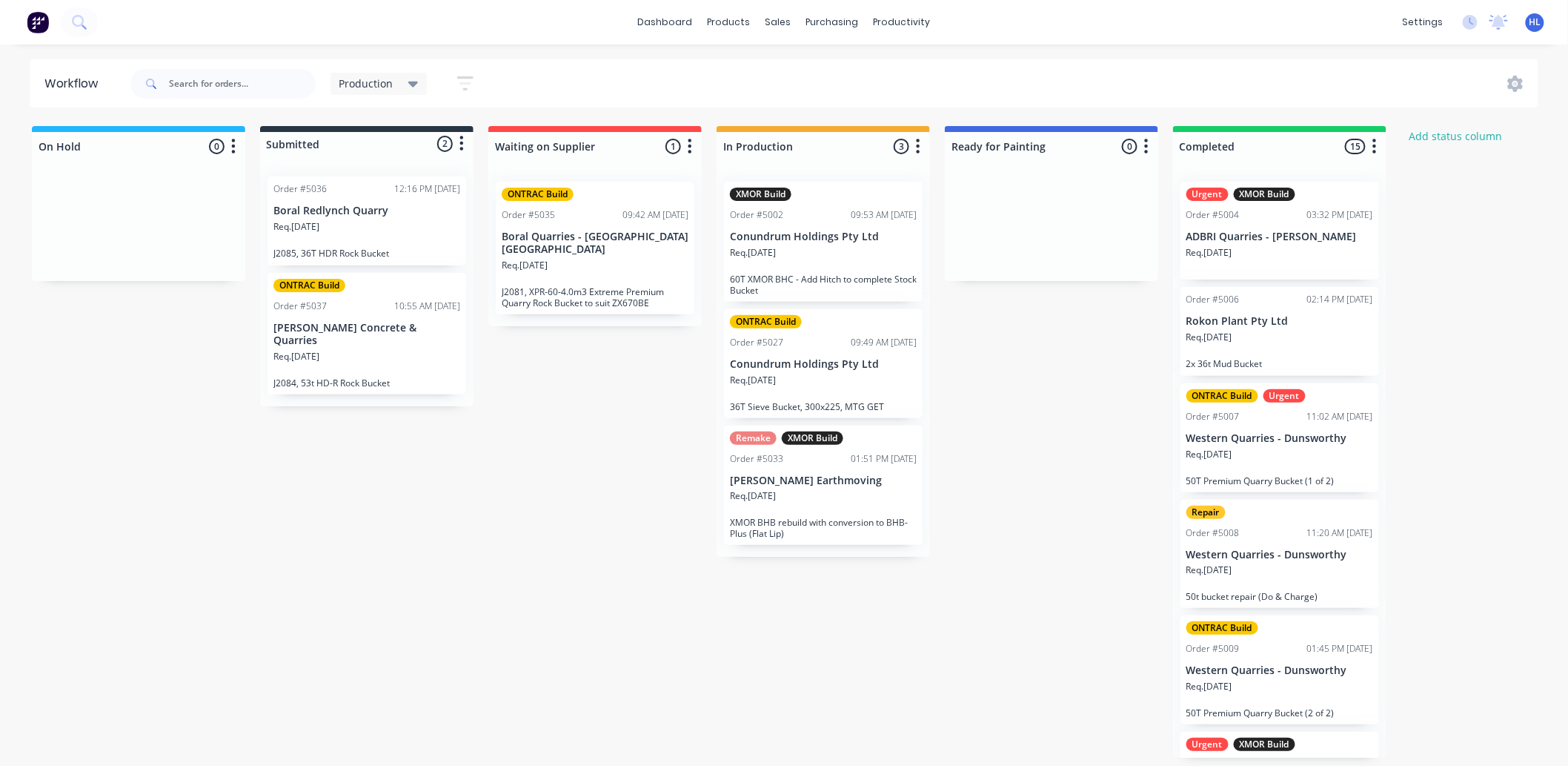
click at [639, 286] on p "J2081, XPR-60-4.0m3 Extreme Premium Quarry Rock Bucket to suit ZX670BE" at bounding box center [595, 297] width 187 height 23
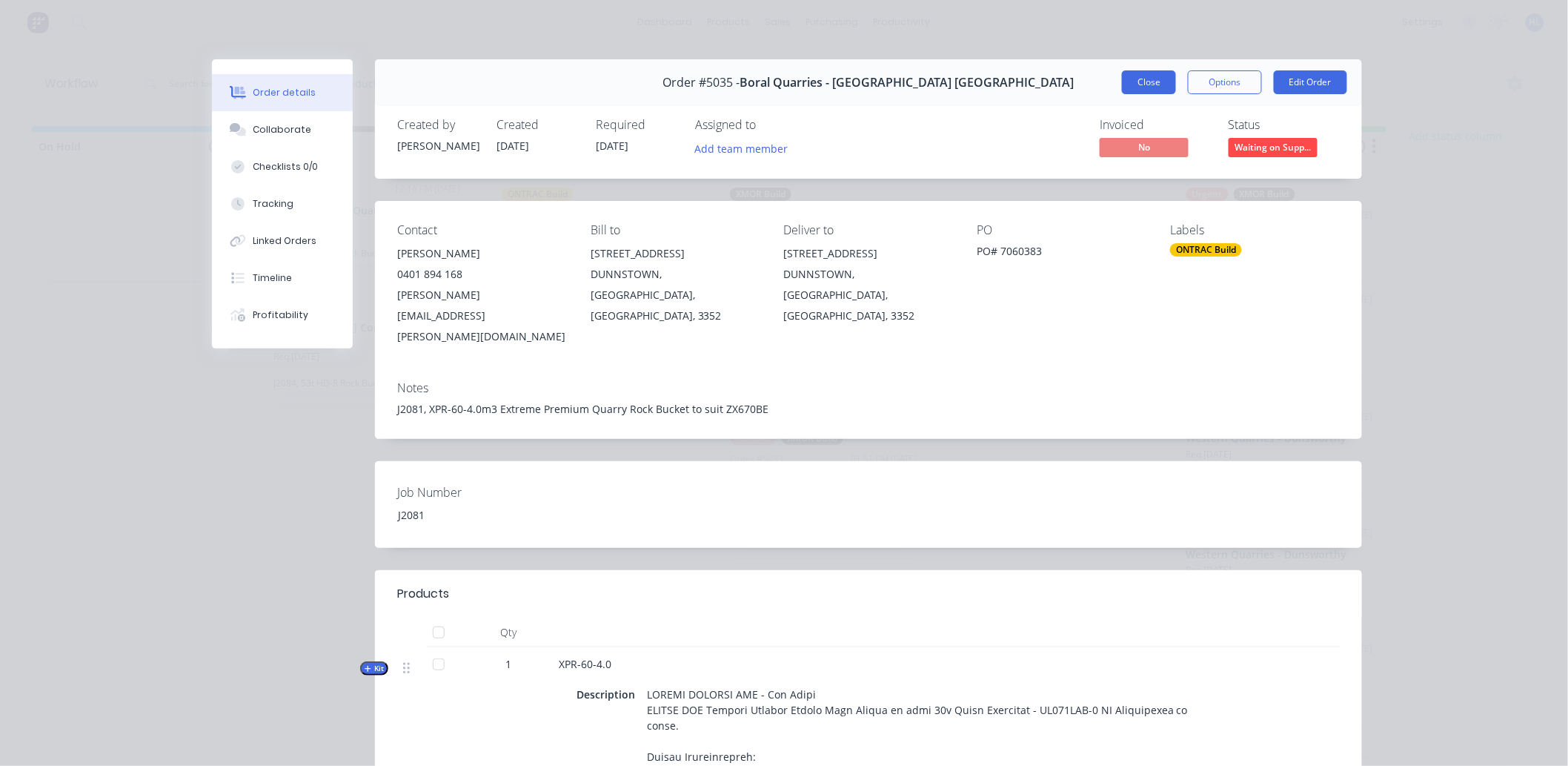
click at [1129, 91] on button "Close" at bounding box center [1149, 82] width 54 height 24
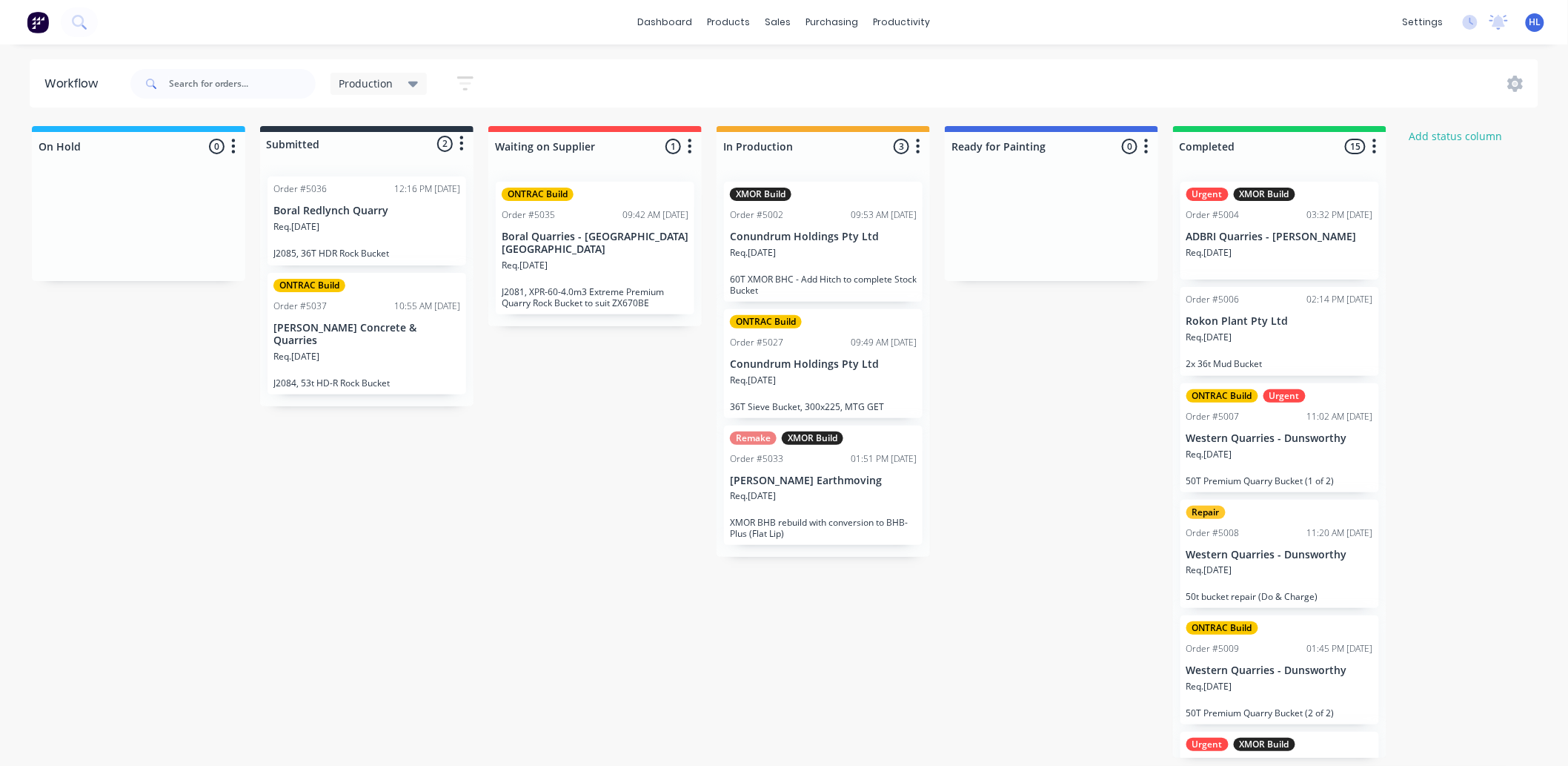
click at [838, 478] on p "Turner Earthmoving" at bounding box center [823, 480] width 187 height 13
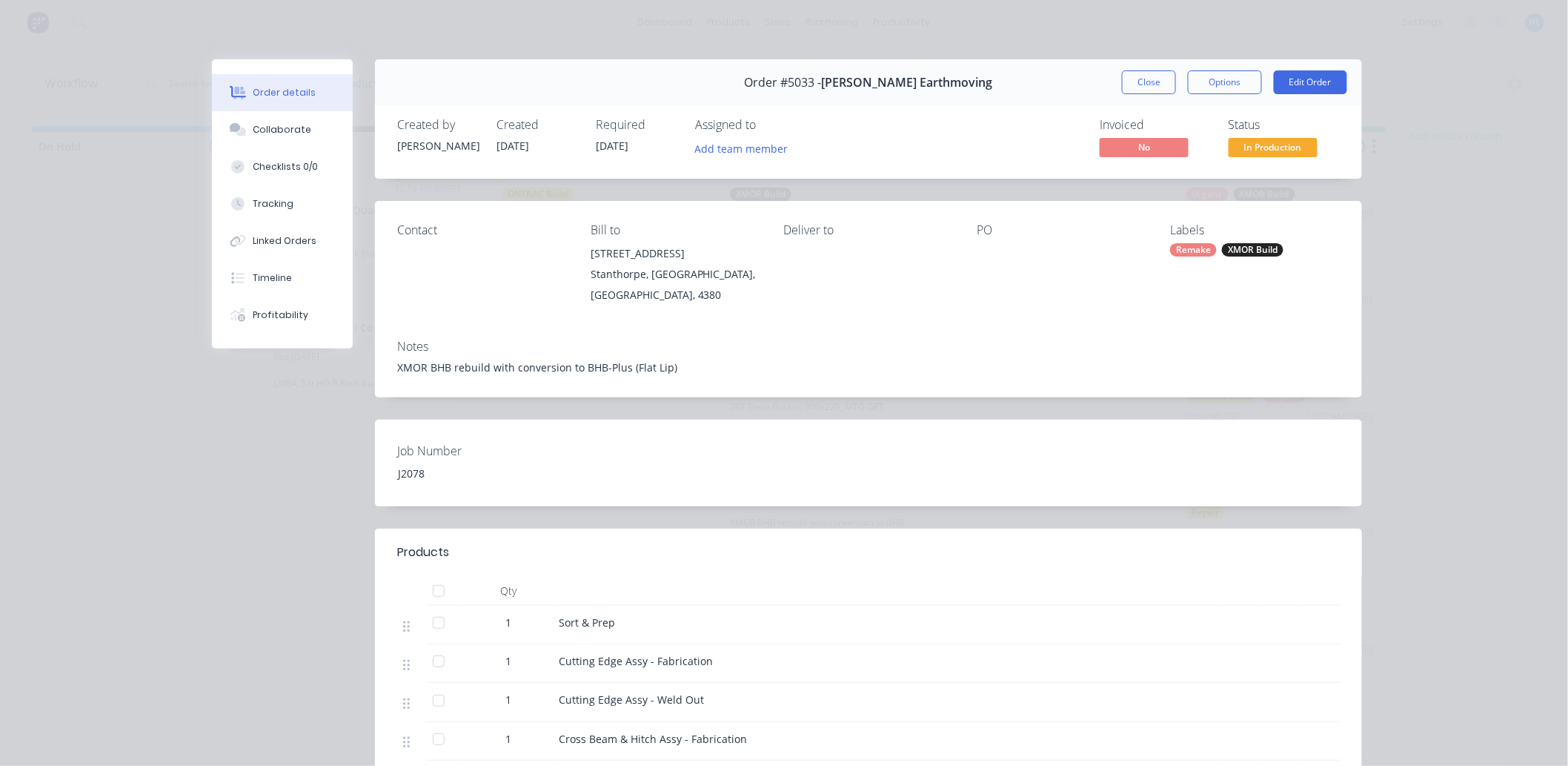
click at [1122, 92] on button "Close" at bounding box center [1149, 82] width 54 height 24
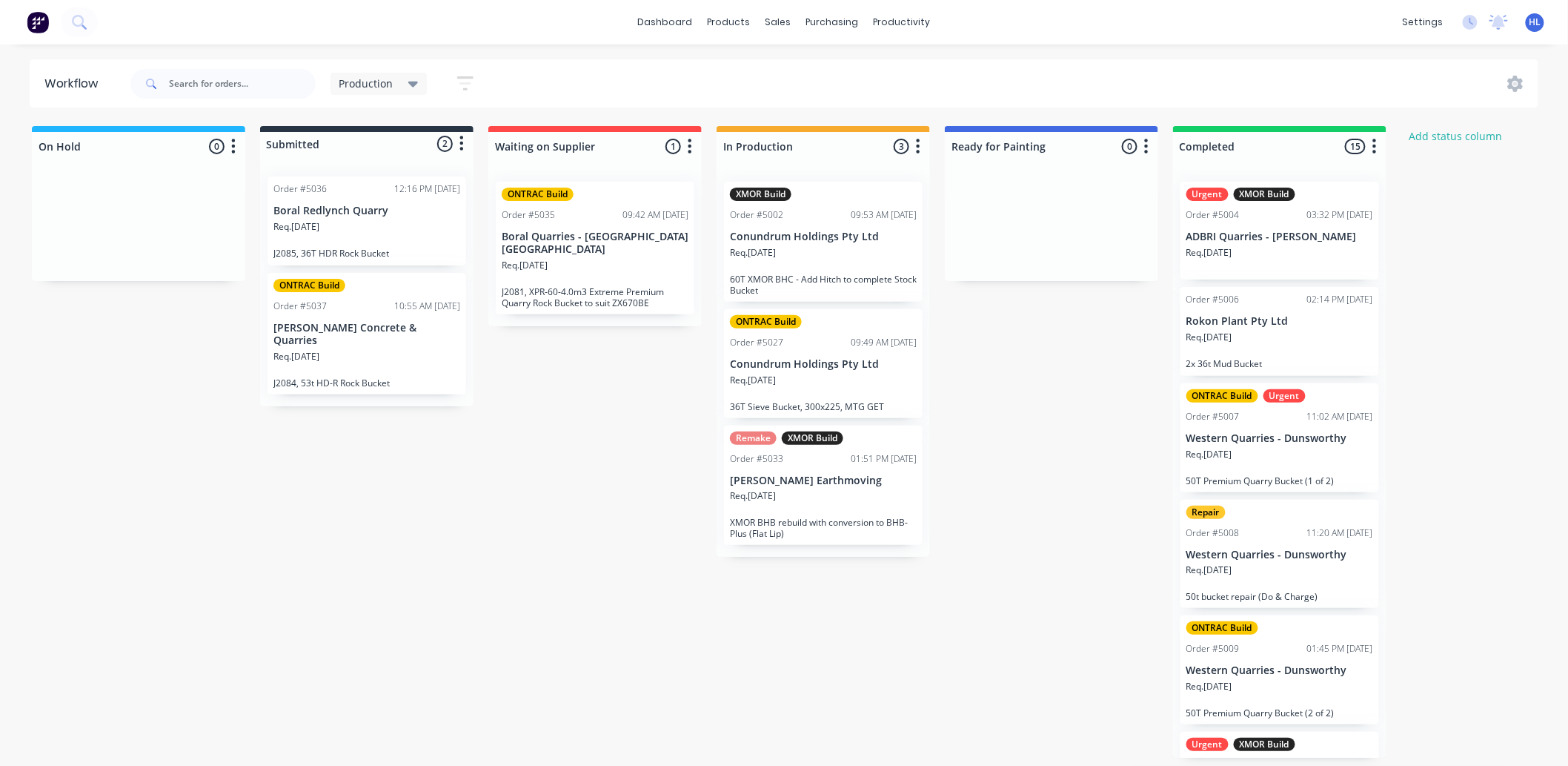
click at [616, 286] on p "J2081, XPR-60-4.0m3 Extreme Premium Quarry Rock Bucket to suit ZX670BE" at bounding box center [595, 297] width 187 height 23
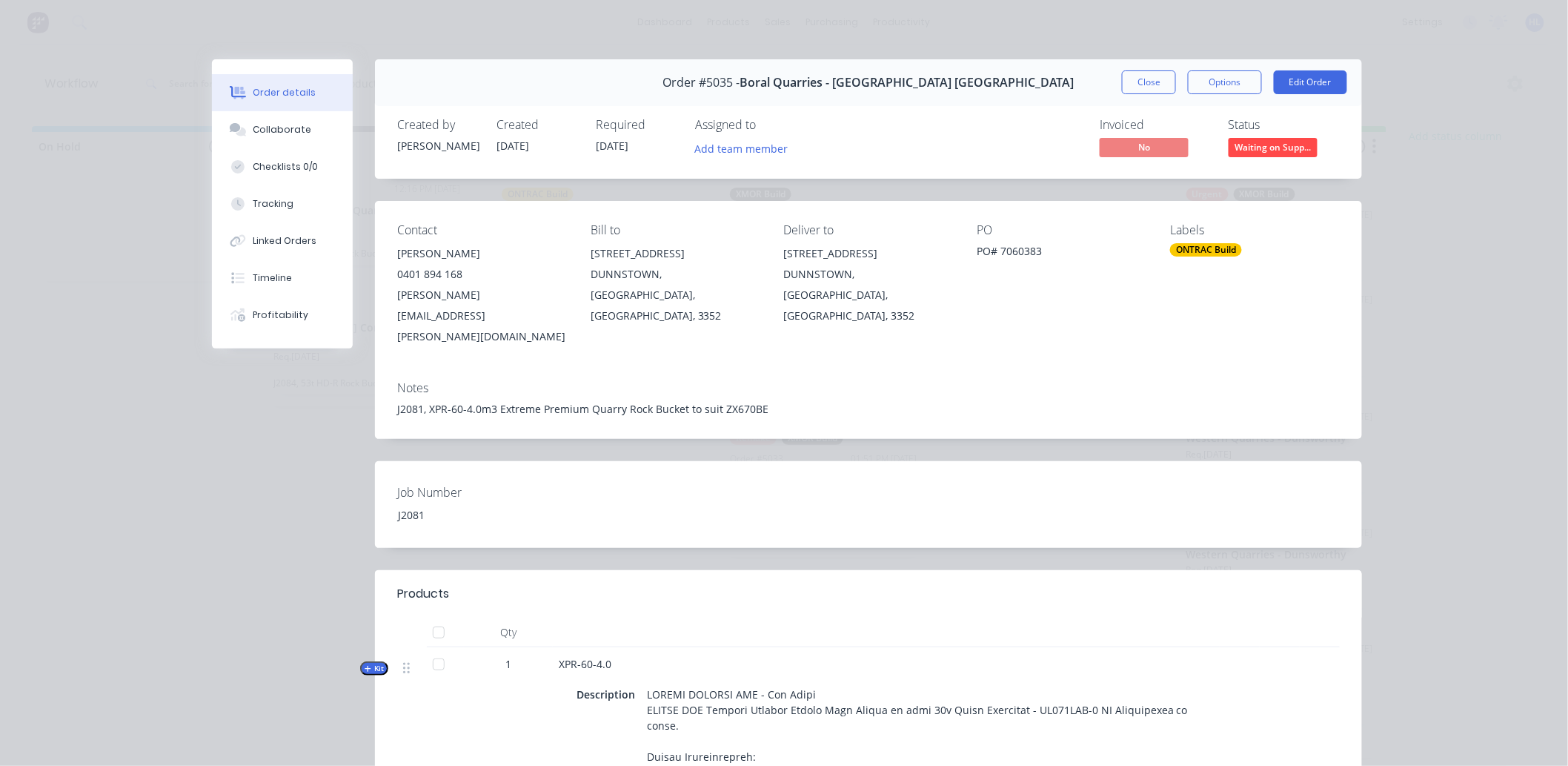
click at [819, 388] on div "Notes J2081, XPR-60-4.0m3 Extreme Premium Quarry Rock Bucket to suit ZX670BE" at bounding box center [869, 403] width 987 height 70
click at [1305, 85] on button "Edit Order" at bounding box center [1310, 82] width 73 height 24
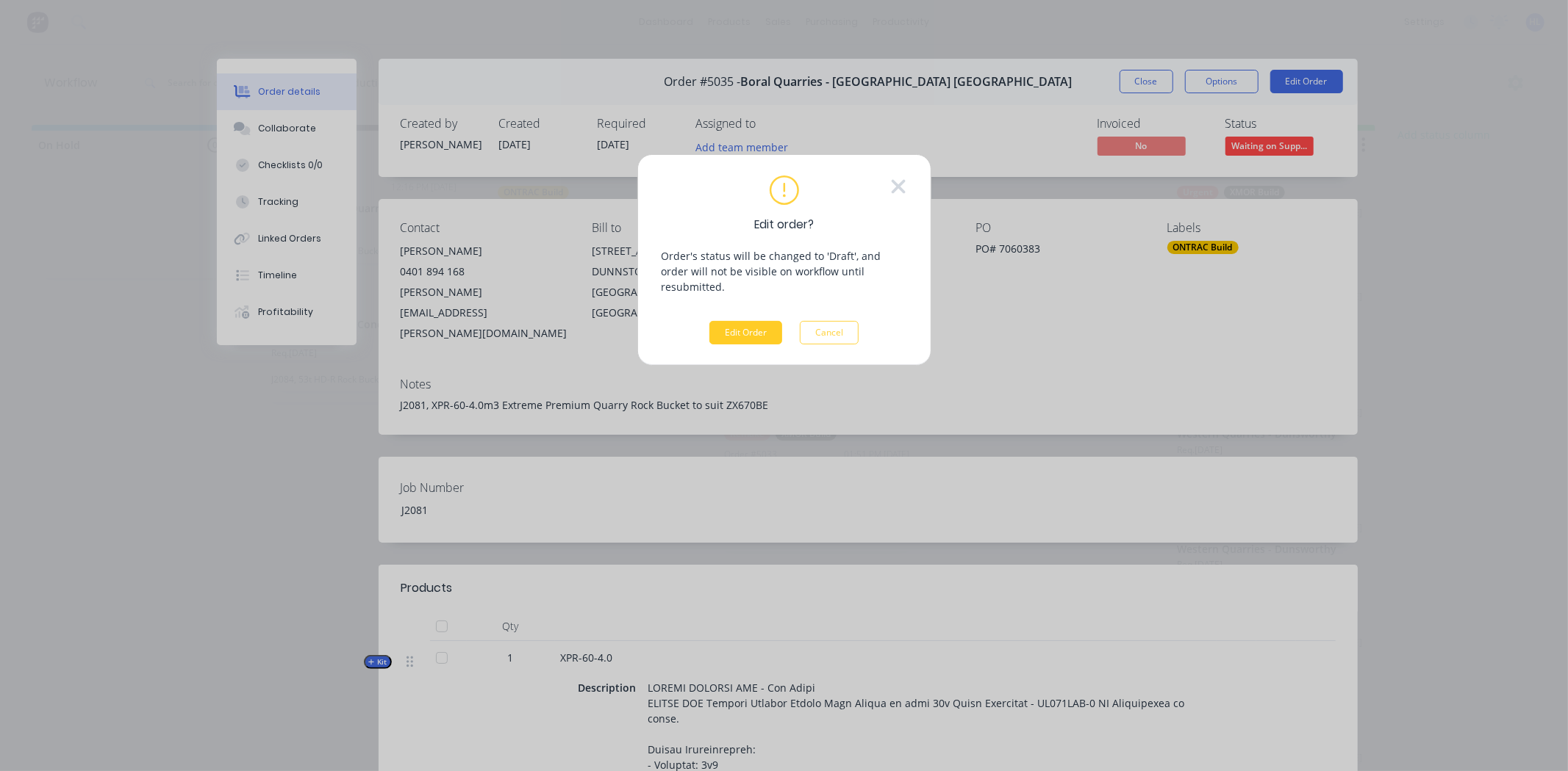
click at [777, 321] on button "Edit Order" at bounding box center [745, 333] width 73 height 23
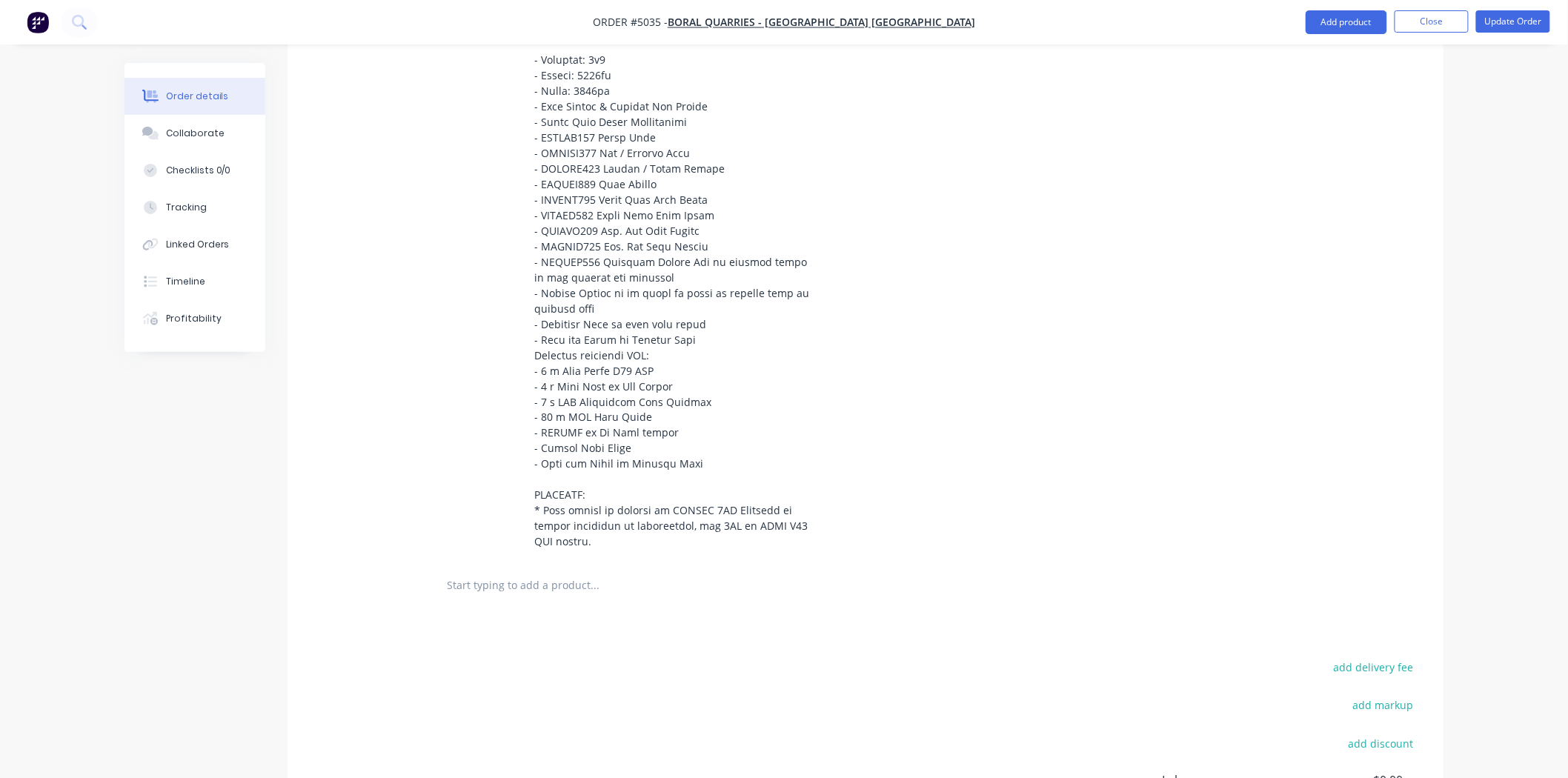
scroll to position [955, 0]
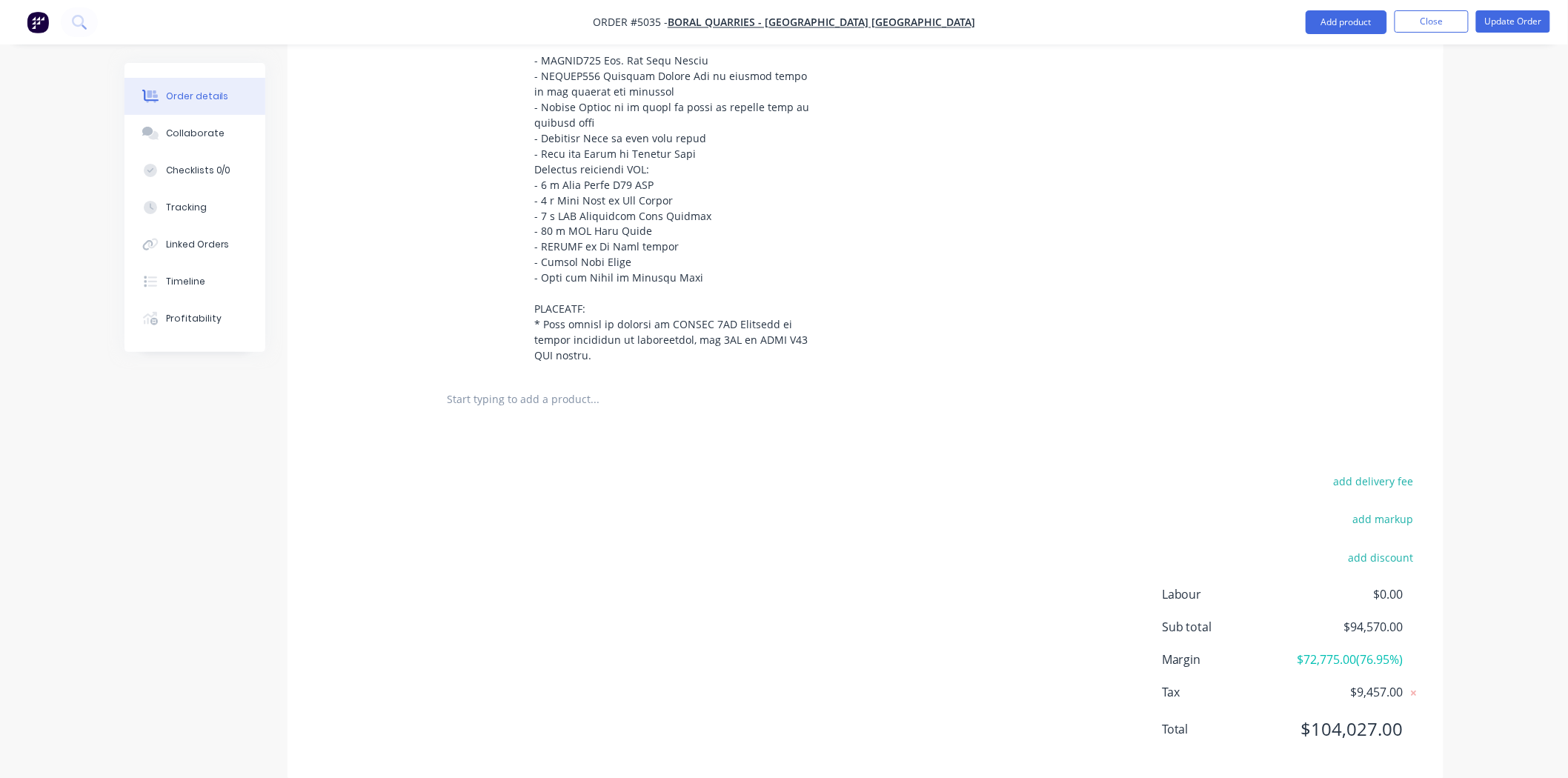
click at [617, 385] on input "text" at bounding box center [594, 400] width 297 height 30
paste input "Sort & Prep"
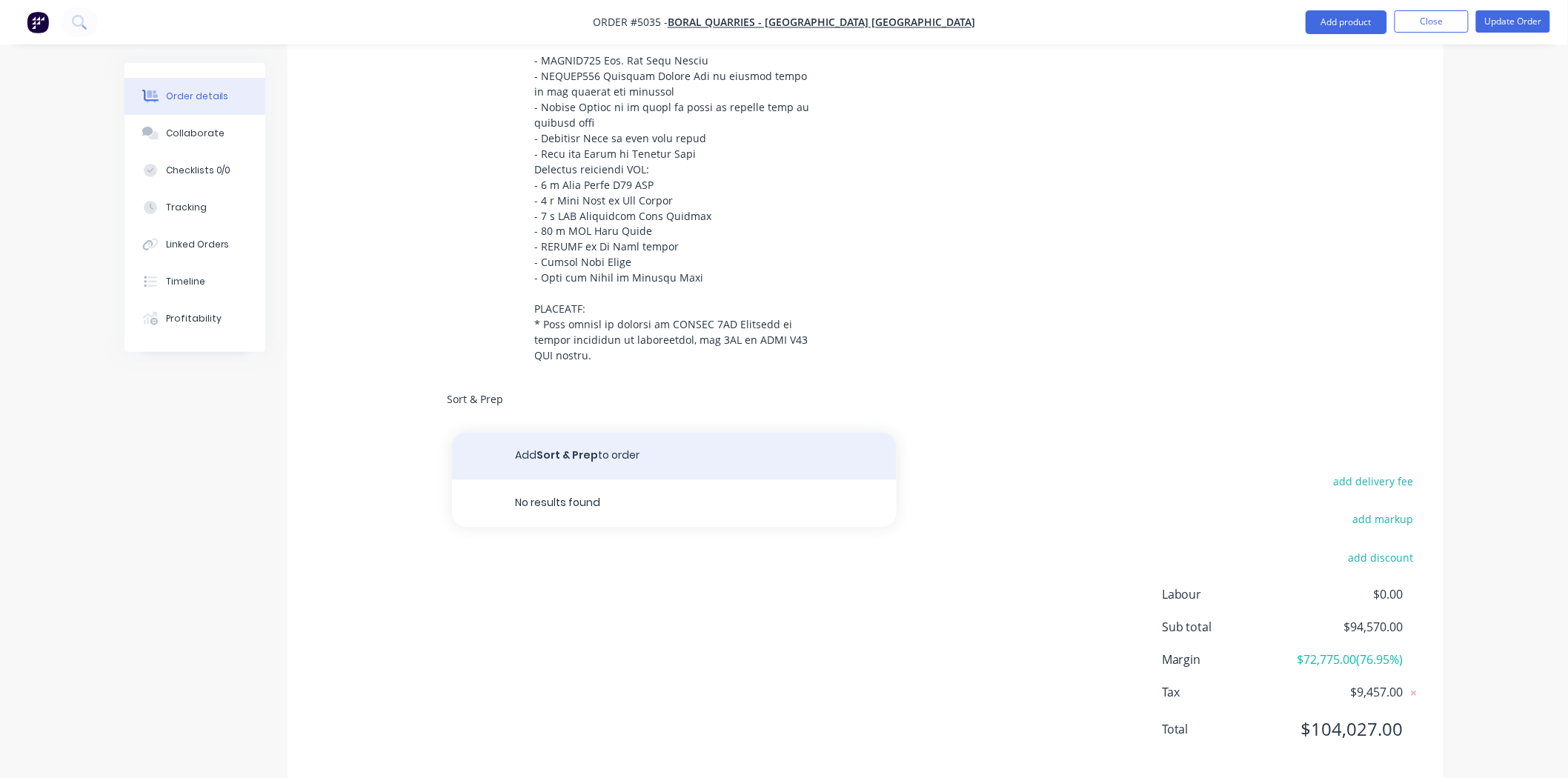
type input "Sort & Prep"
click at [556, 433] on button "Add Sort & Prep to order" at bounding box center [675, 457] width 445 height 47
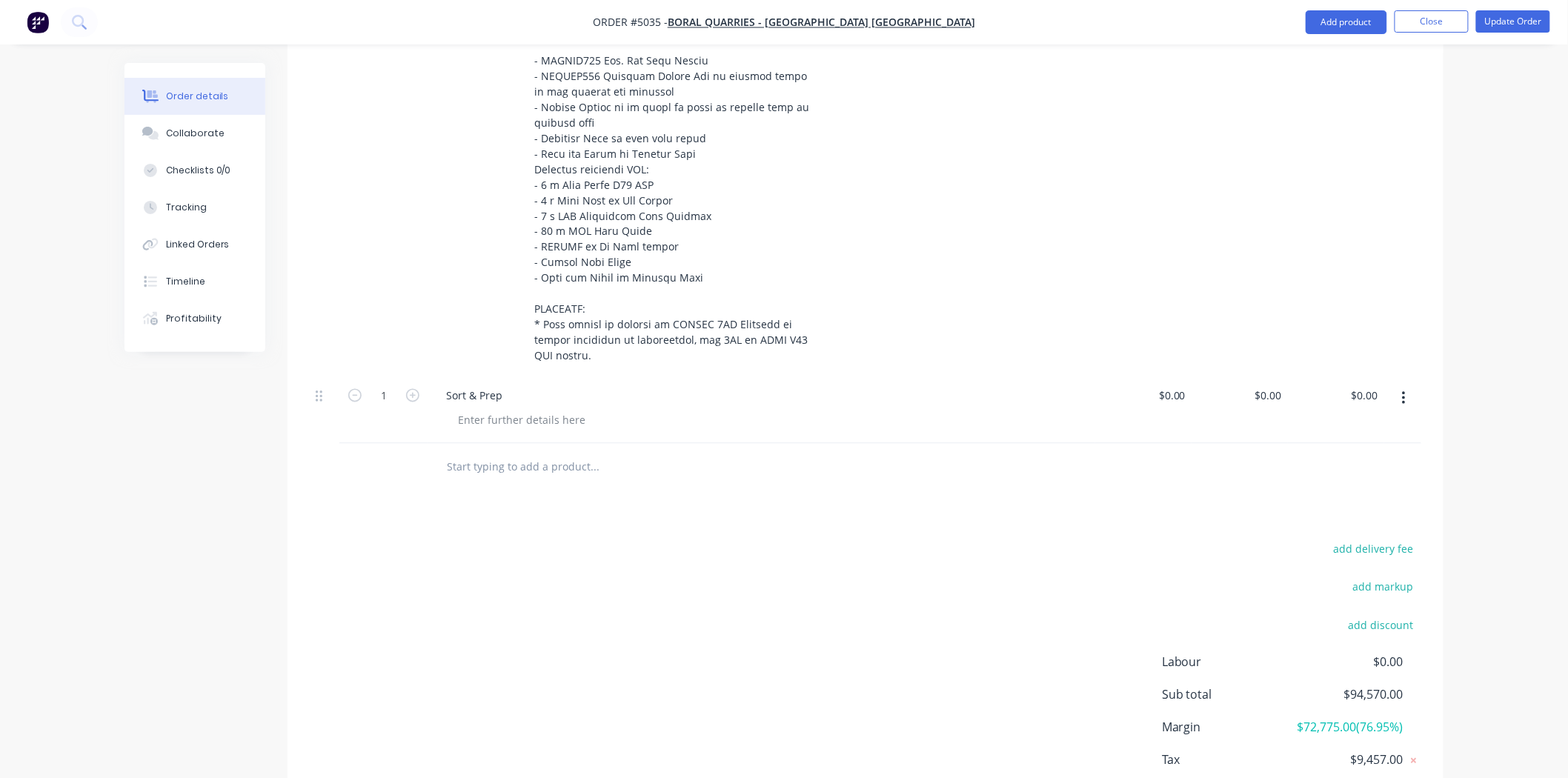
click at [551, 453] on input "text" at bounding box center [594, 468] width 297 height 30
paste input "Cutting Edge Assy - Fabrication"
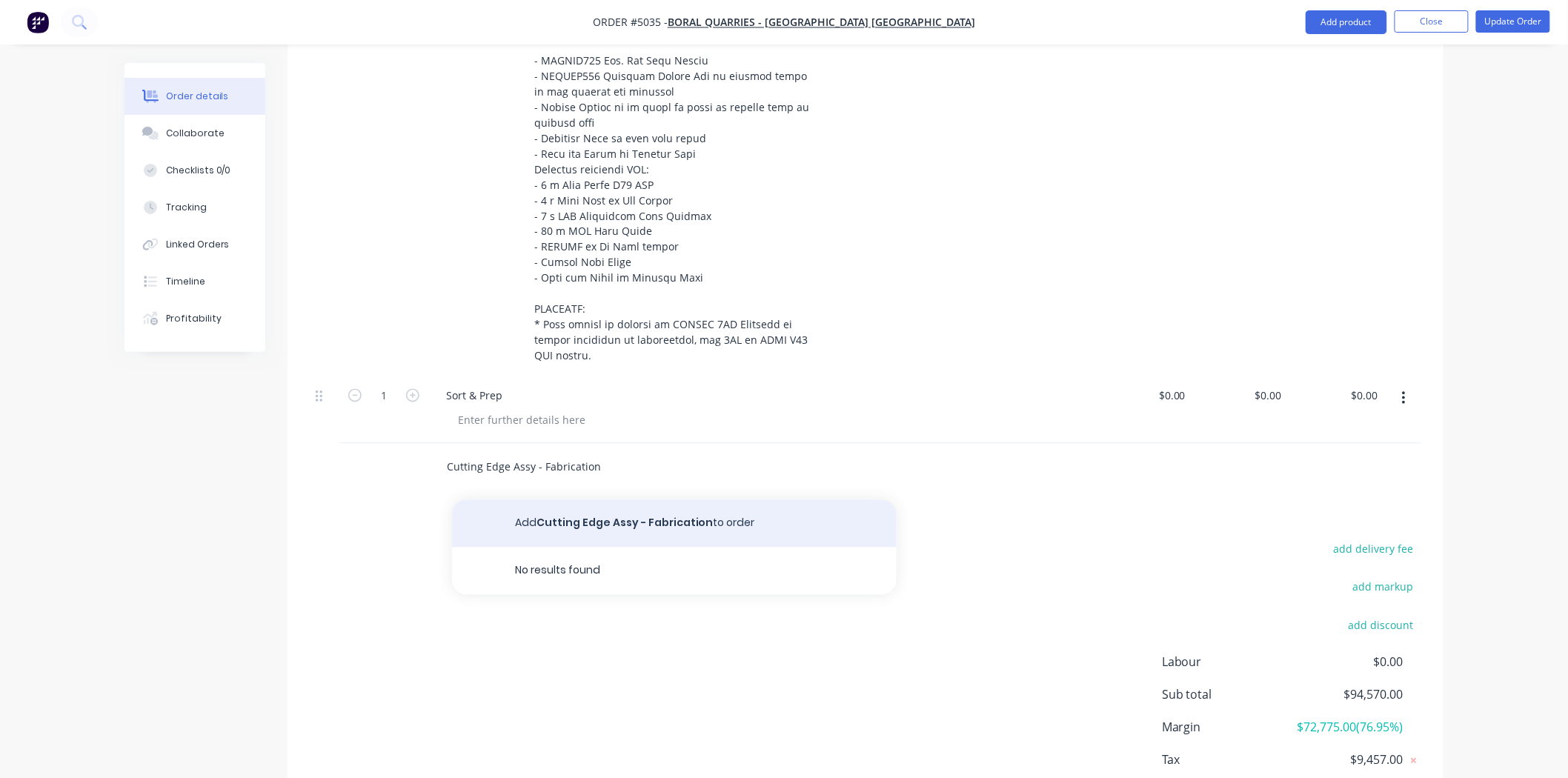
type input "Cutting Edge Assy - Fabrication"
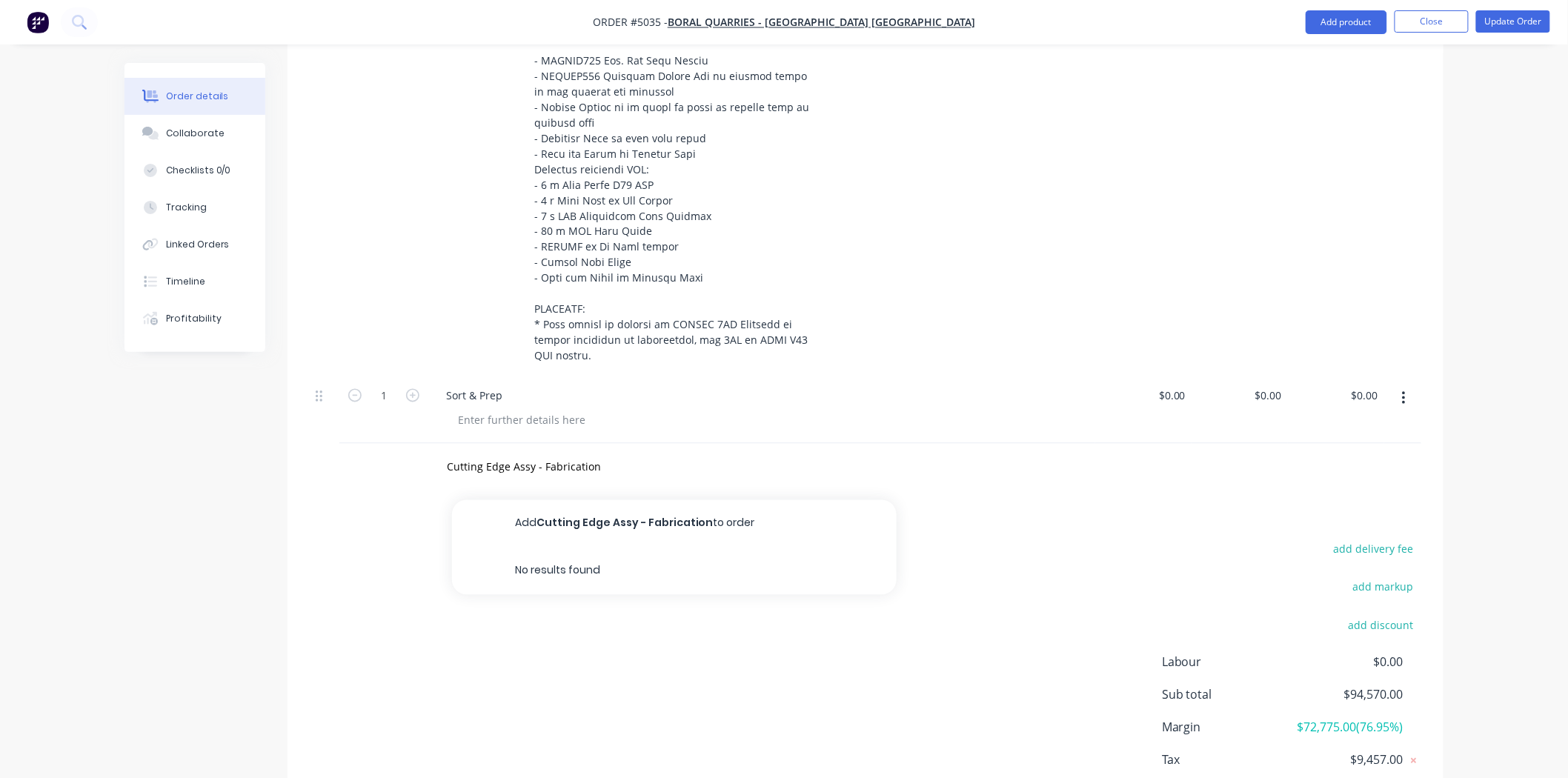
drag, startPoint x: 551, startPoint y: 478, endPoint x: 445, endPoint y: 470, distance: 106.3
click at [445, 606] on div "add delivery fee add markup add discount Labour $0.00 Sub total $94,570.00 Marg…" at bounding box center [865, 683] width 1111 height 286
click at [524, 453] on input "Cutting Edge Assy - Fabrication" at bounding box center [594, 468] width 297 height 30
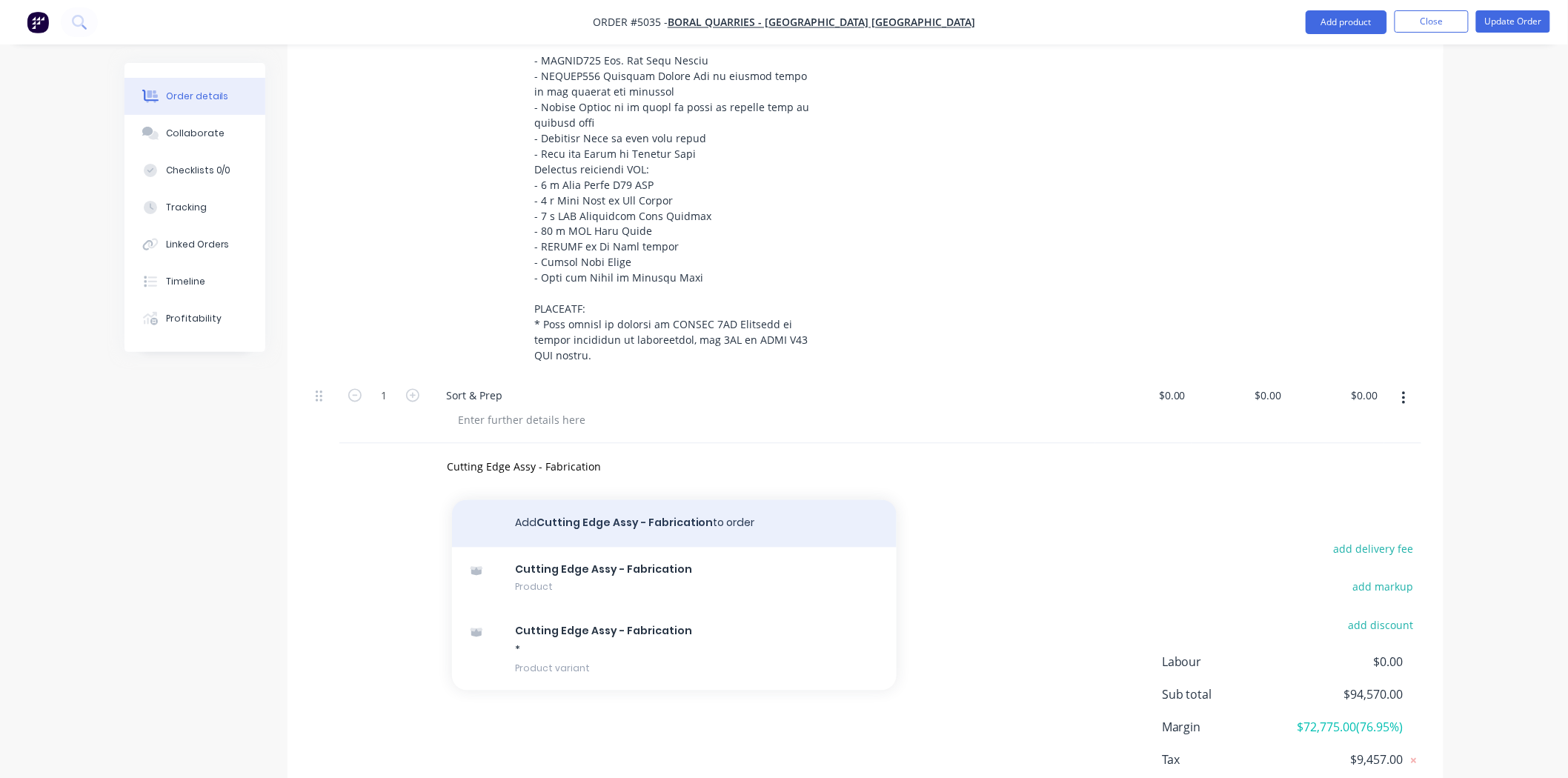
click at [582, 500] on button "Add Cutting Edge Assy - Fabrication to order" at bounding box center [675, 524] width 445 height 47
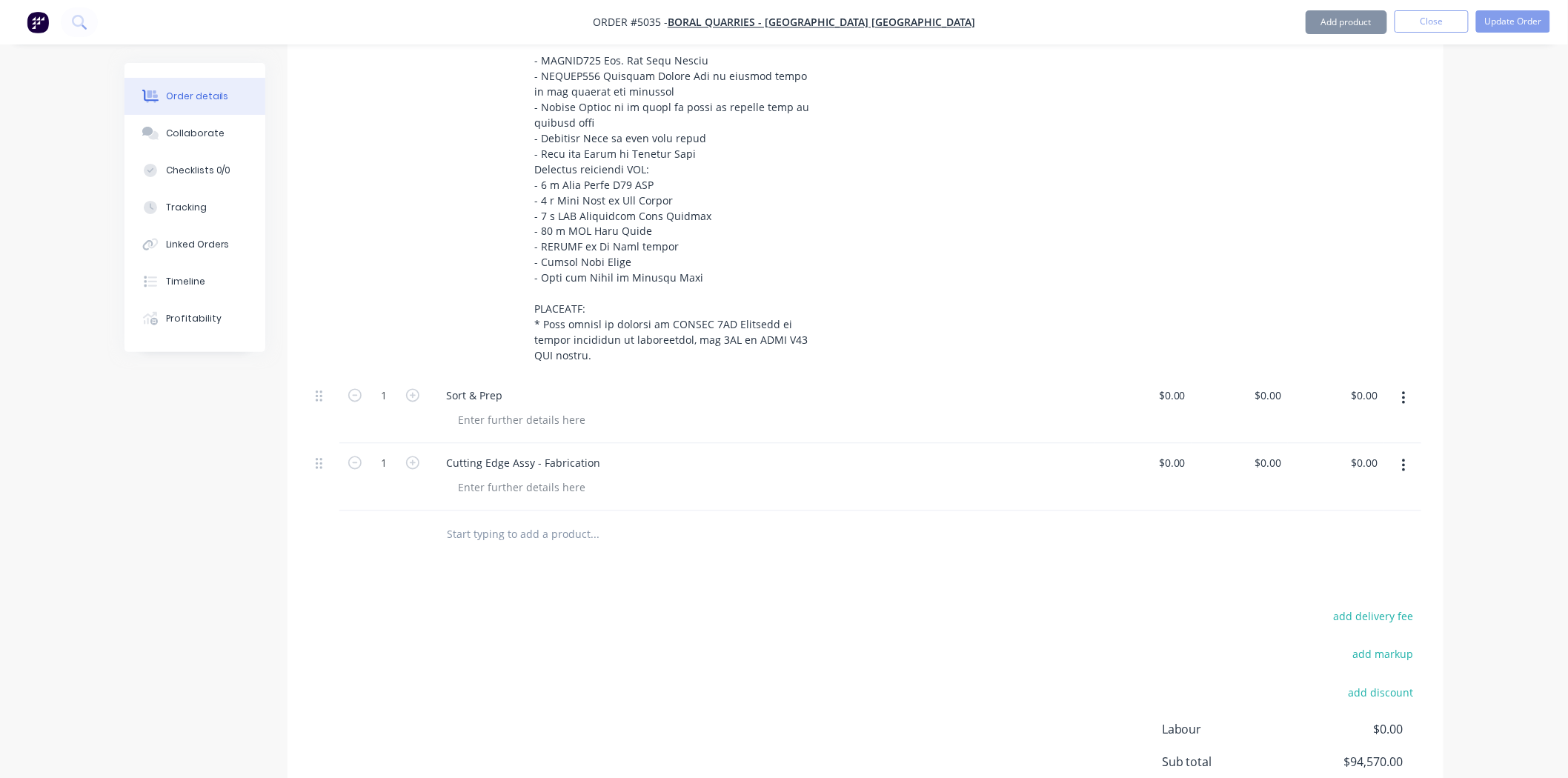
click at [564, 466] on div "Cutting Edge Assy - Fabrication" at bounding box center [762, 478] width 667 height 68
click at [557, 520] on input "text" at bounding box center [594, 535] width 297 height 30
paste input "Cutting Edge Assy - Weld Out"
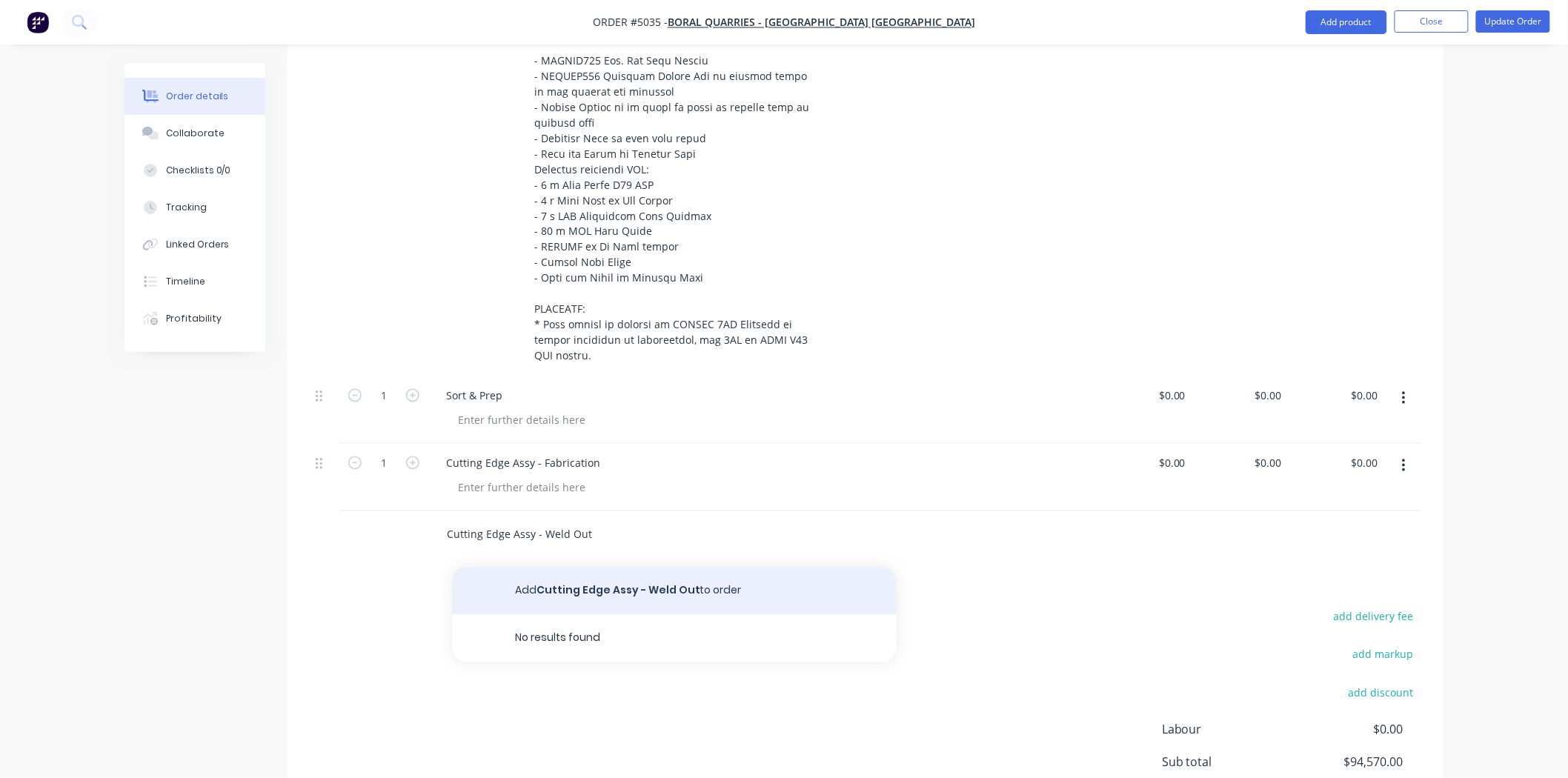
type input "Cutting Edge Assy - Weld Out"
click at [606, 568] on button "Add Cutting Edge Assy - Weld Out to order" at bounding box center [675, 592] width 445 height 47
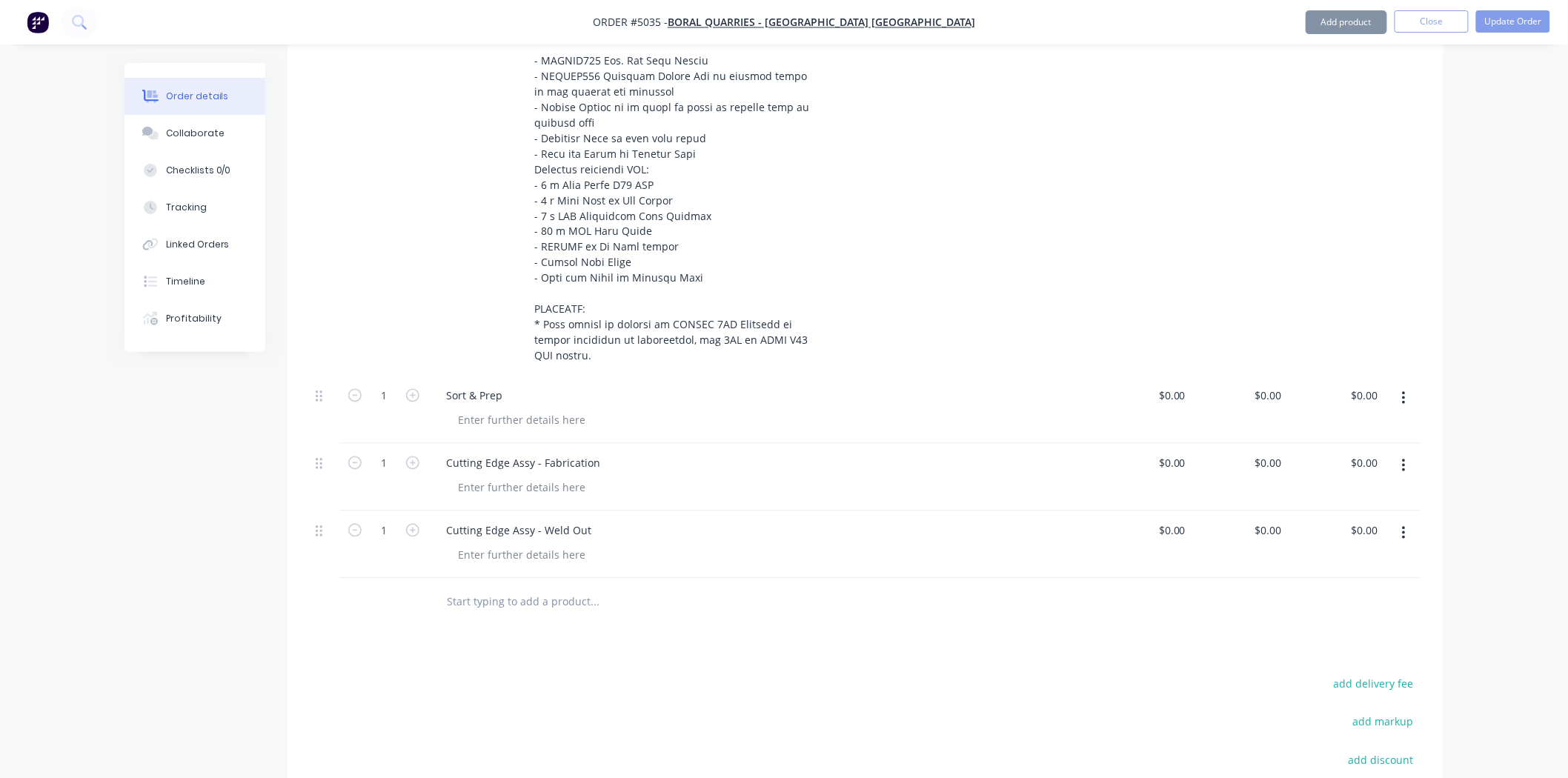
drag, startPoint x: 590, startPoint y: 556, endPoint x: 560, endPoint y: 556, distance: 30.0
click at [588, 588] on input "text" at bounding box center [594, 602] width 297 height 30
click at [611, 584] on div at bounding box center [695, 602] width 534 height 48
click at [590, 588] on input "text" at bounding box center [594, 602] width 297 height 30
paste input "Cross Beam & Hitch Assy - Fabrication"
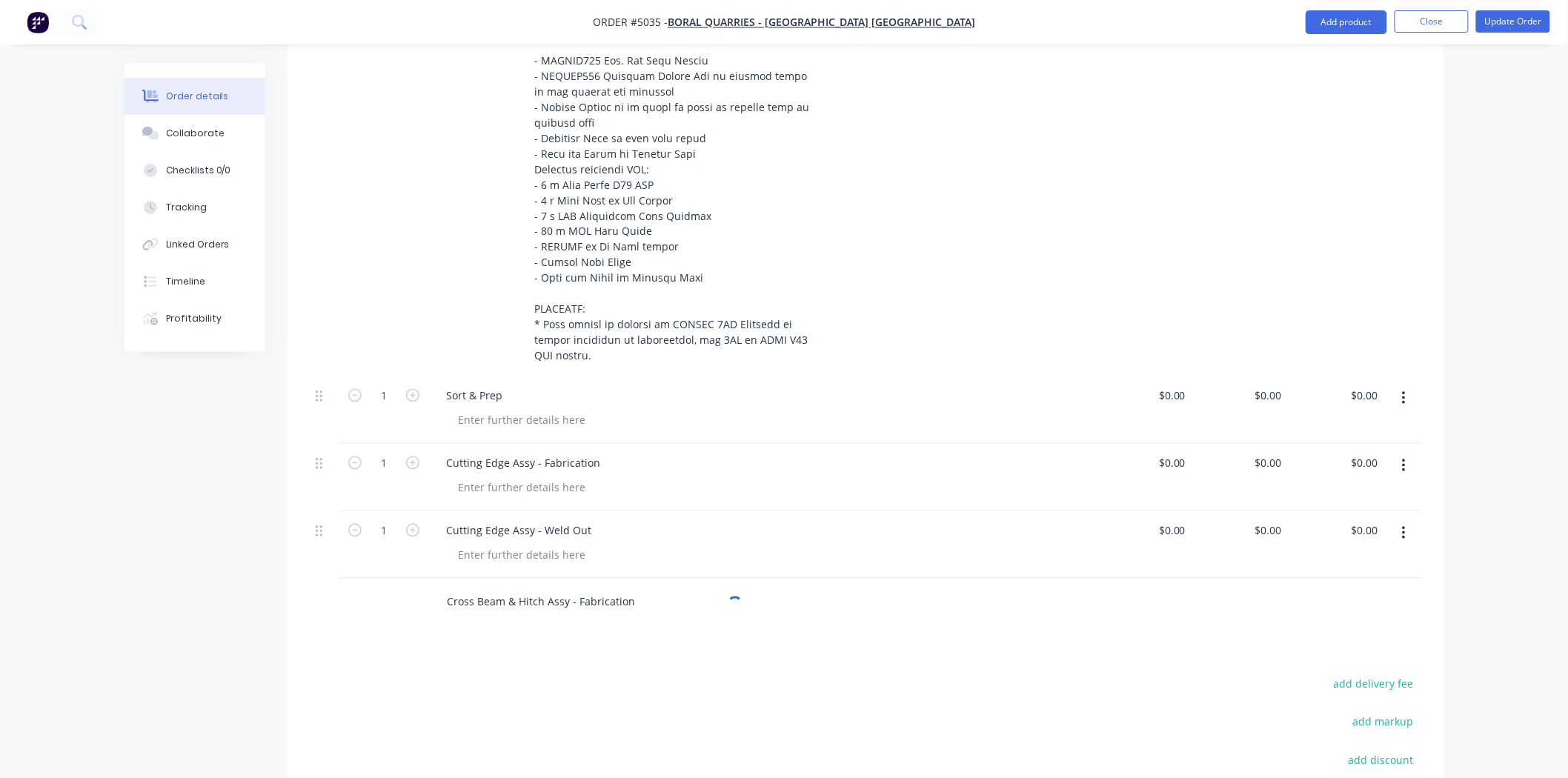
click at [601, 588] on input "Cross Beam & Hitch Assy - Fabrication" at bounding box center [594, 602] width 297 height 30
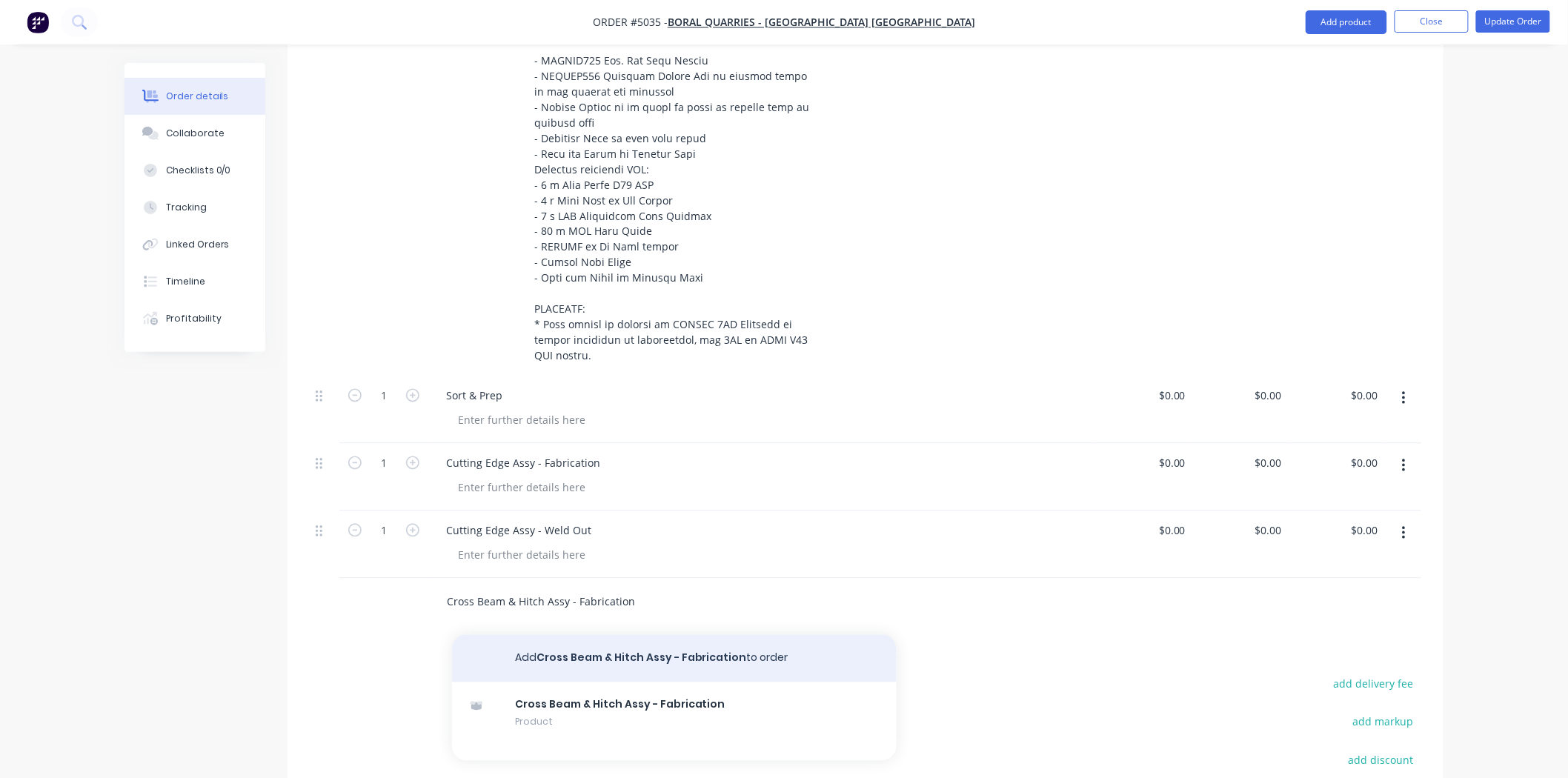
type input "Cross Beam & Hitch Assy - Fabrication"
click at [650, 635] on button "Add Cross Beam & Hitch Assy - Fabrication to order" at bounding box center [675, 659] width 445 height 47
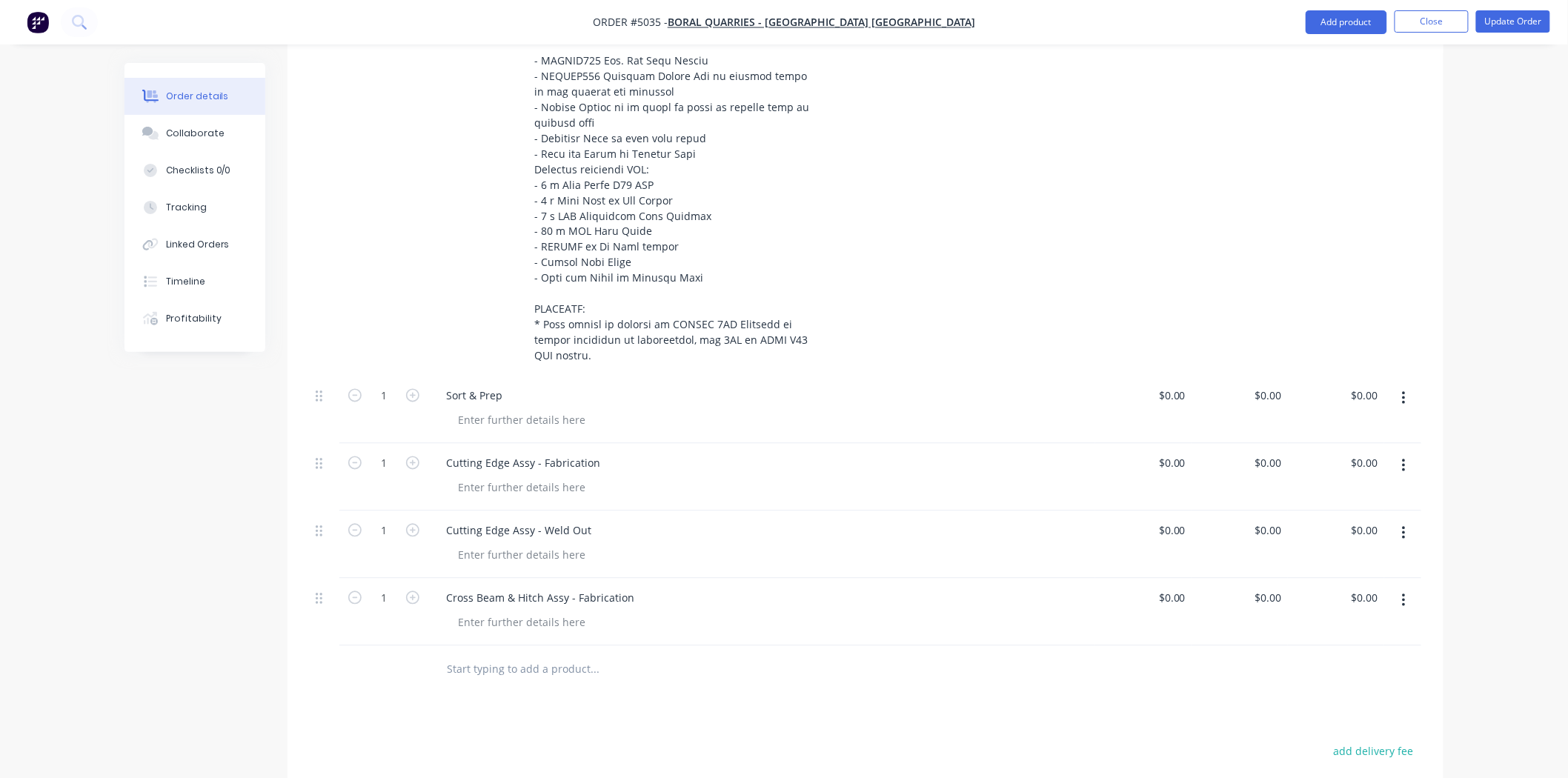
click at [532, 655] on input "text" at bounding box center [594, 669] width 297 height 30
paste input "Cross Beam & Hitch Assy - Weld Out"
click at [571, 655] on input "Cross Beam & Hitch Assy - Weld Out" at bounding box center [594, 669] width 297 height 30
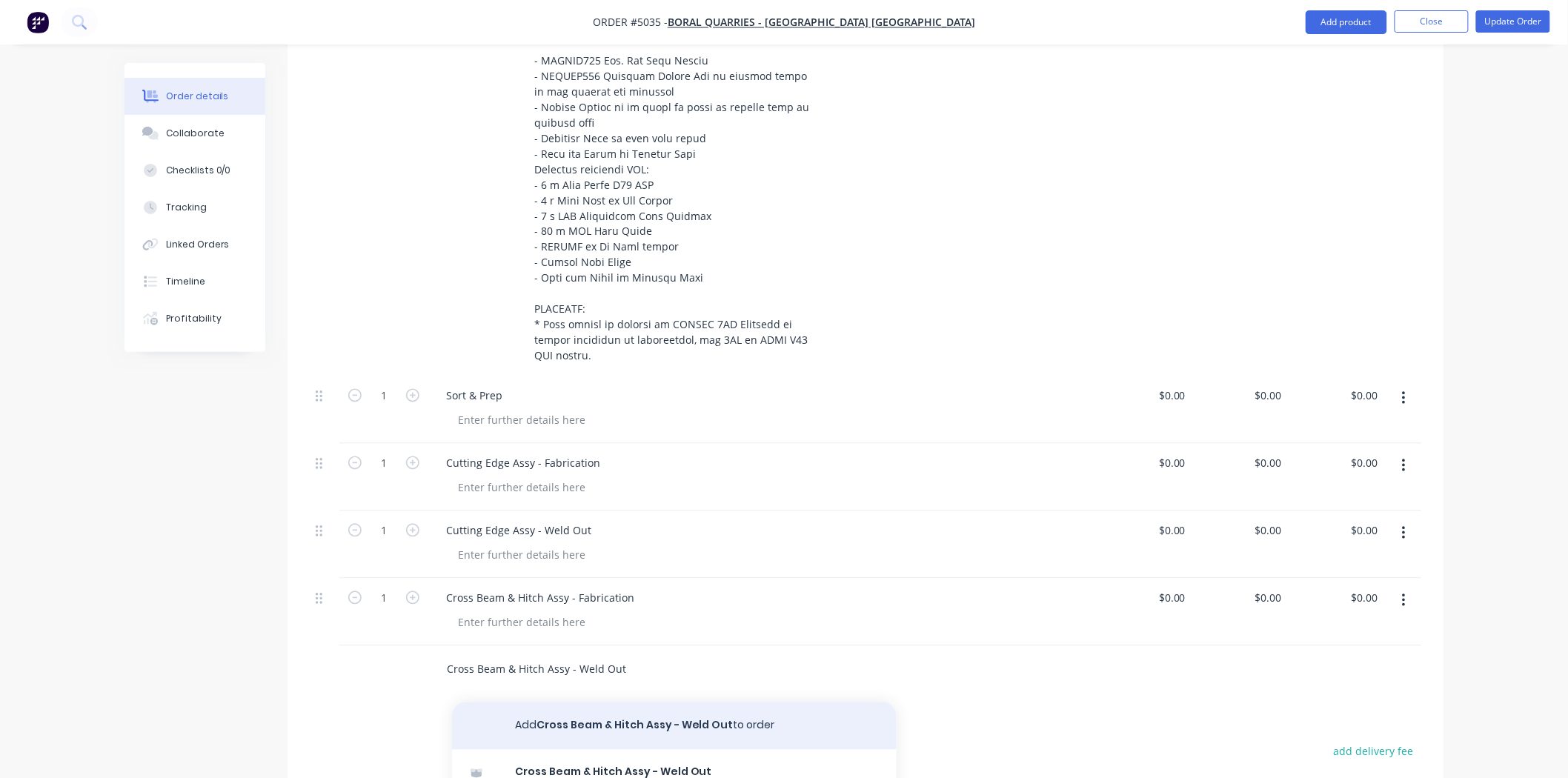
type input "Cross Beam & Hitch Assy - Weld Out"
click at [609, 703] on button "Add Cross Beam & Hitch Assy - Weld Out to order" at bounding box center [675, 726] width 445 height 47
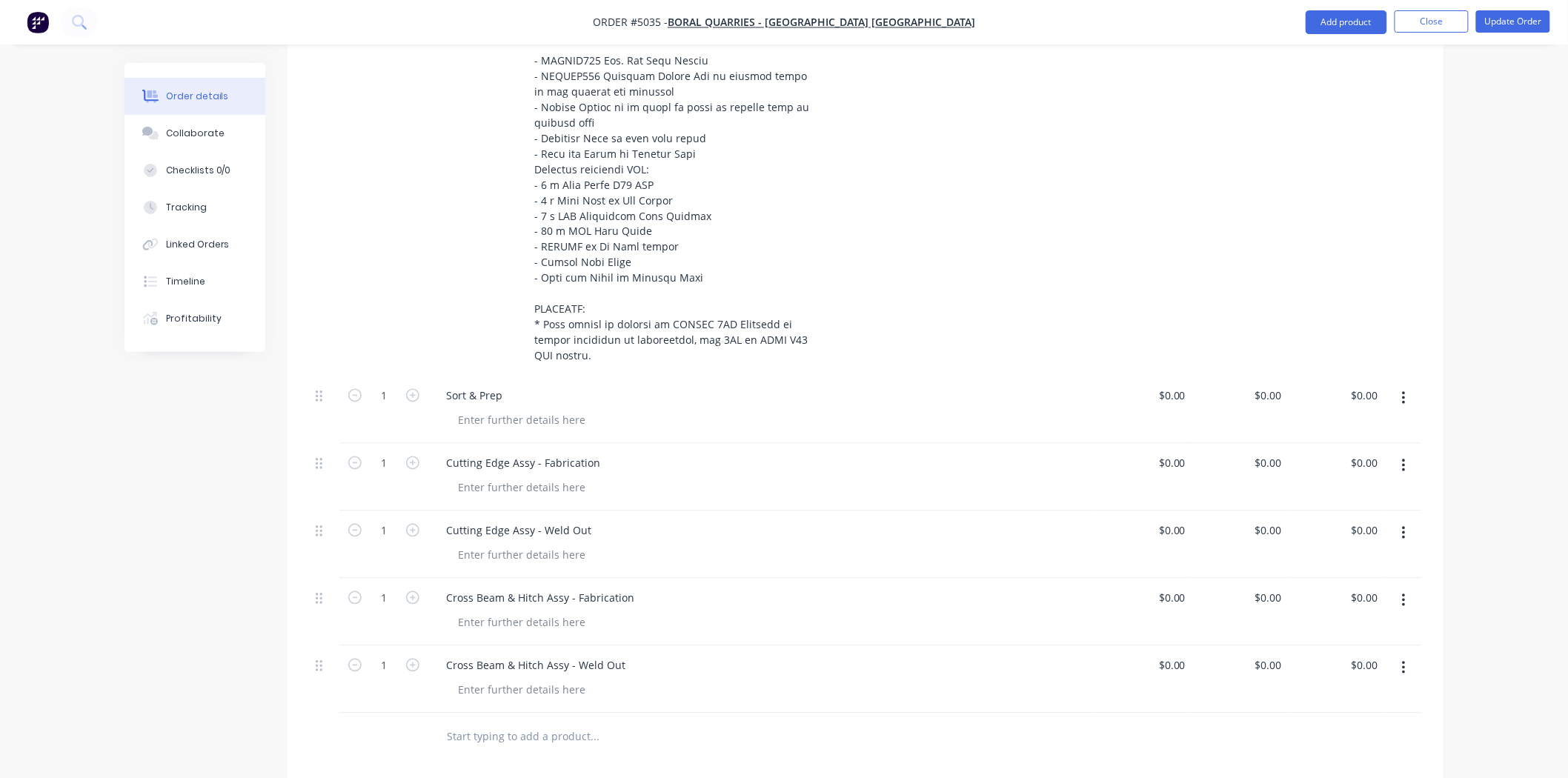
click at [656, 655] on div "Cross Beam & Hitch Assy - Weld Out" at bounding box center [761, 666] width 655 height 22
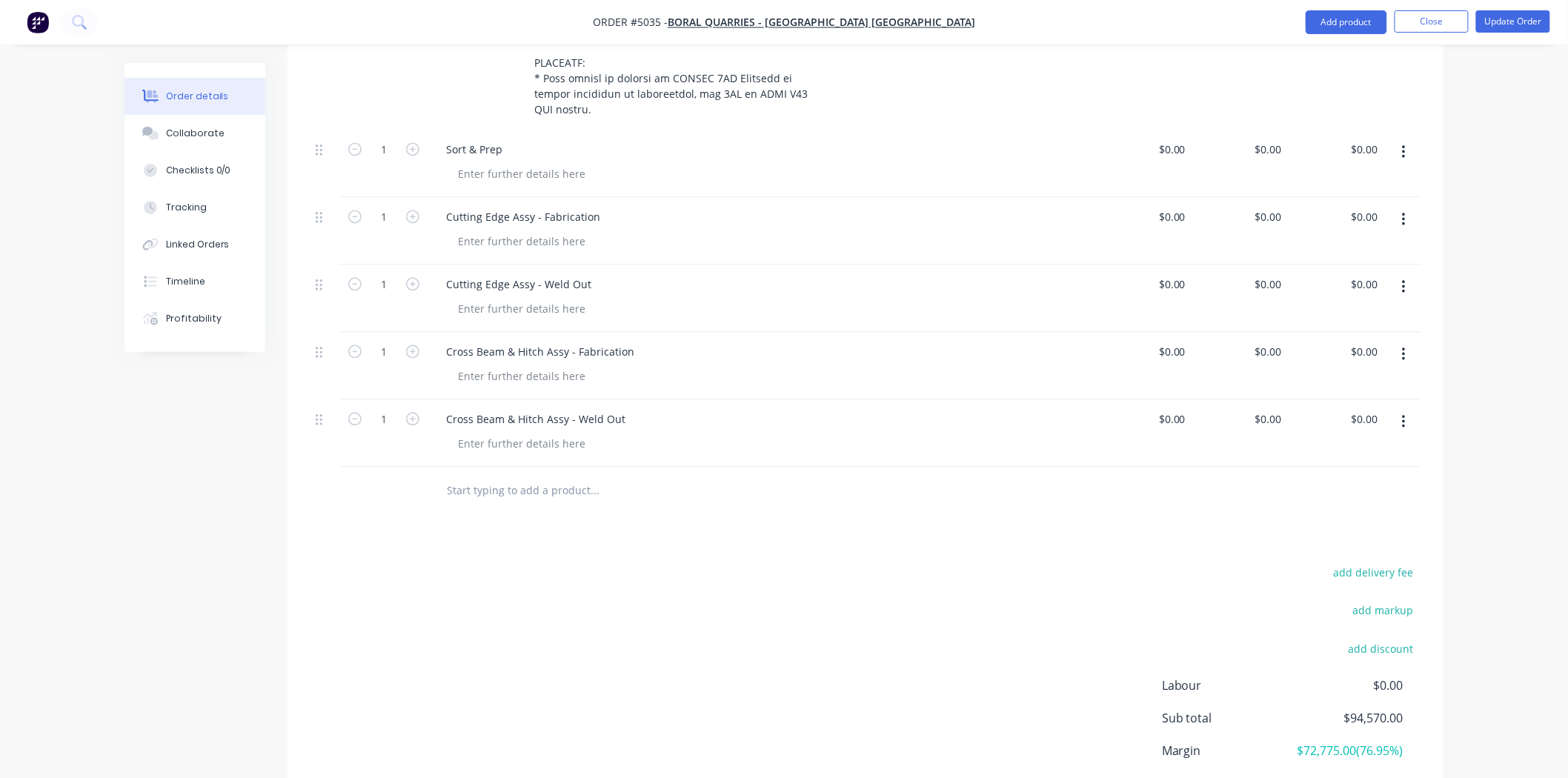
scroll to position [1202, 0]
click at [543, 475] on input "text" at bounding box center [594, 489] width 297 height 30
paste input "Tub & Side Wall Assy - Fabrication"
click at [615, 475] on input "Tub & Side Wall Assy - Fabrication" at bounding box center [594, 489] width 297 height 30
type input "Tub & Side Wall Assy - Fabrication"
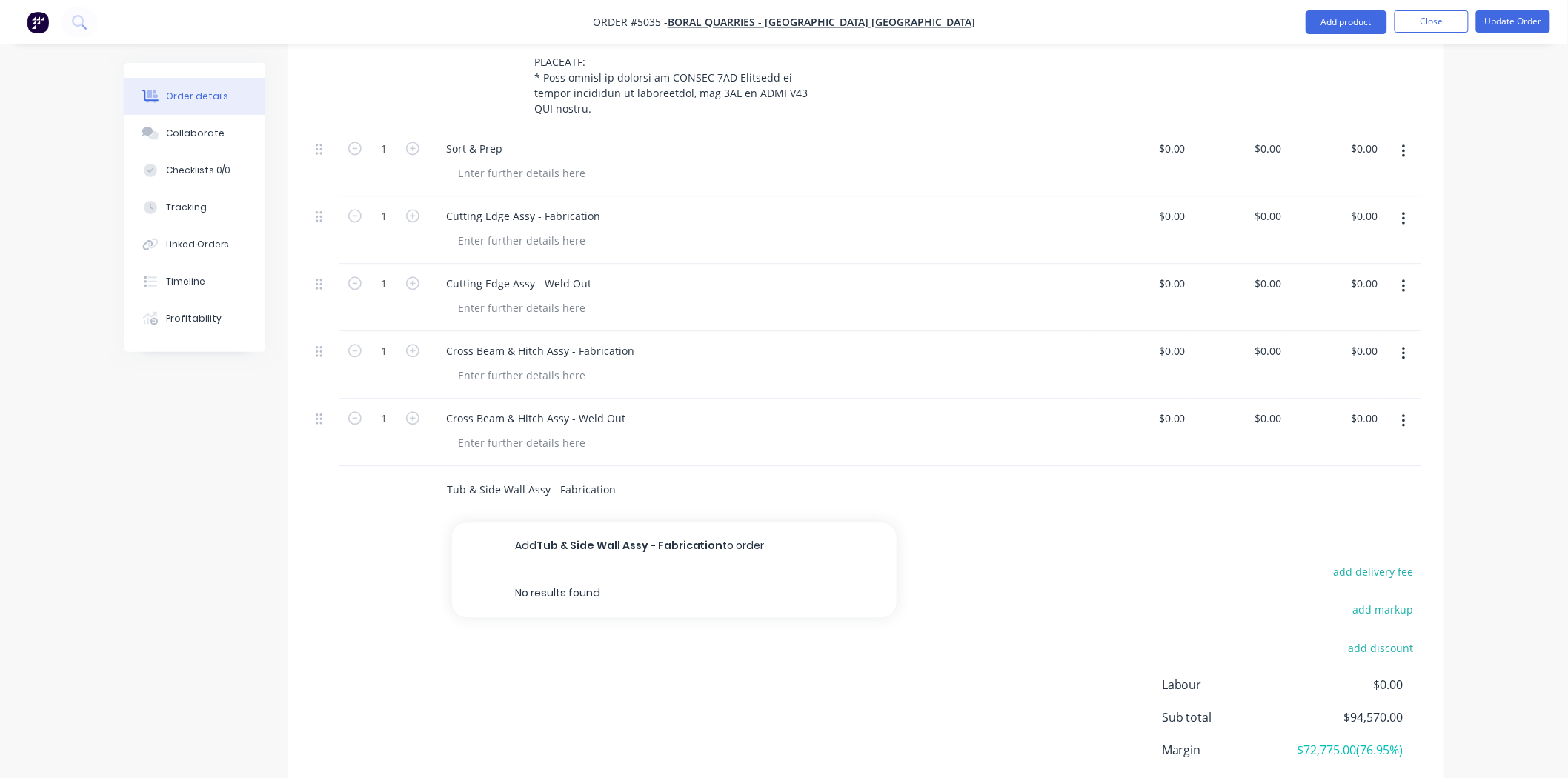
click at [645, 523] on button "Add Tub & Side Wall Assy - Fabrication to order" at bounding box center [675, 546] width 445 height 47
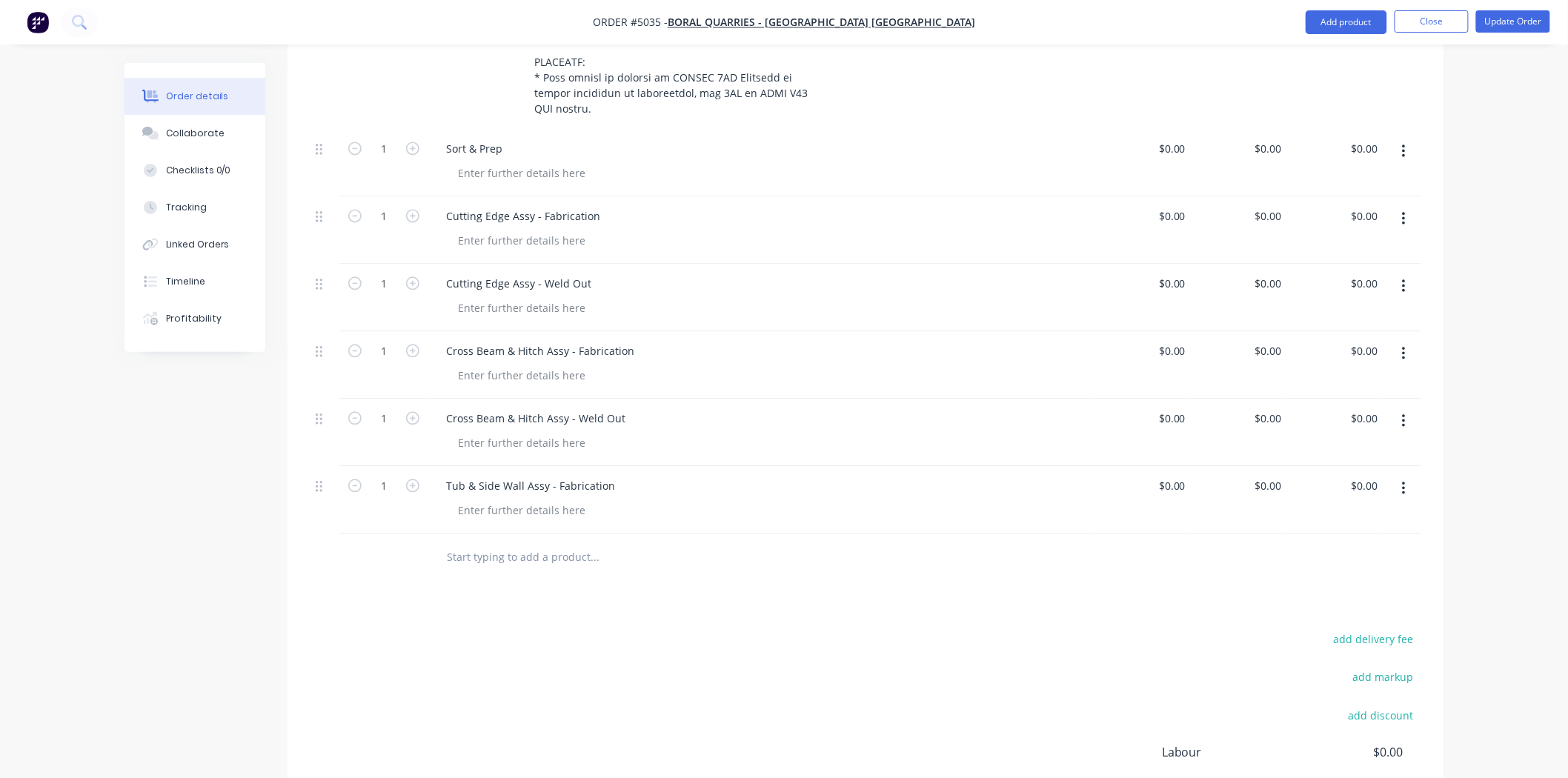
click at [388, 534] on div at bounding box center [383, 557] width 89 height 48
click at [466, 543] on input "text" at bounding box center [594, 557] width 297 height 30
paste input "Tub & Side Wall Assy - Weld Out"
click at [526, 543] on input "Tub & Side Wall Assy - Weld Out" at bounding box center [594, 557] width 297 height 30
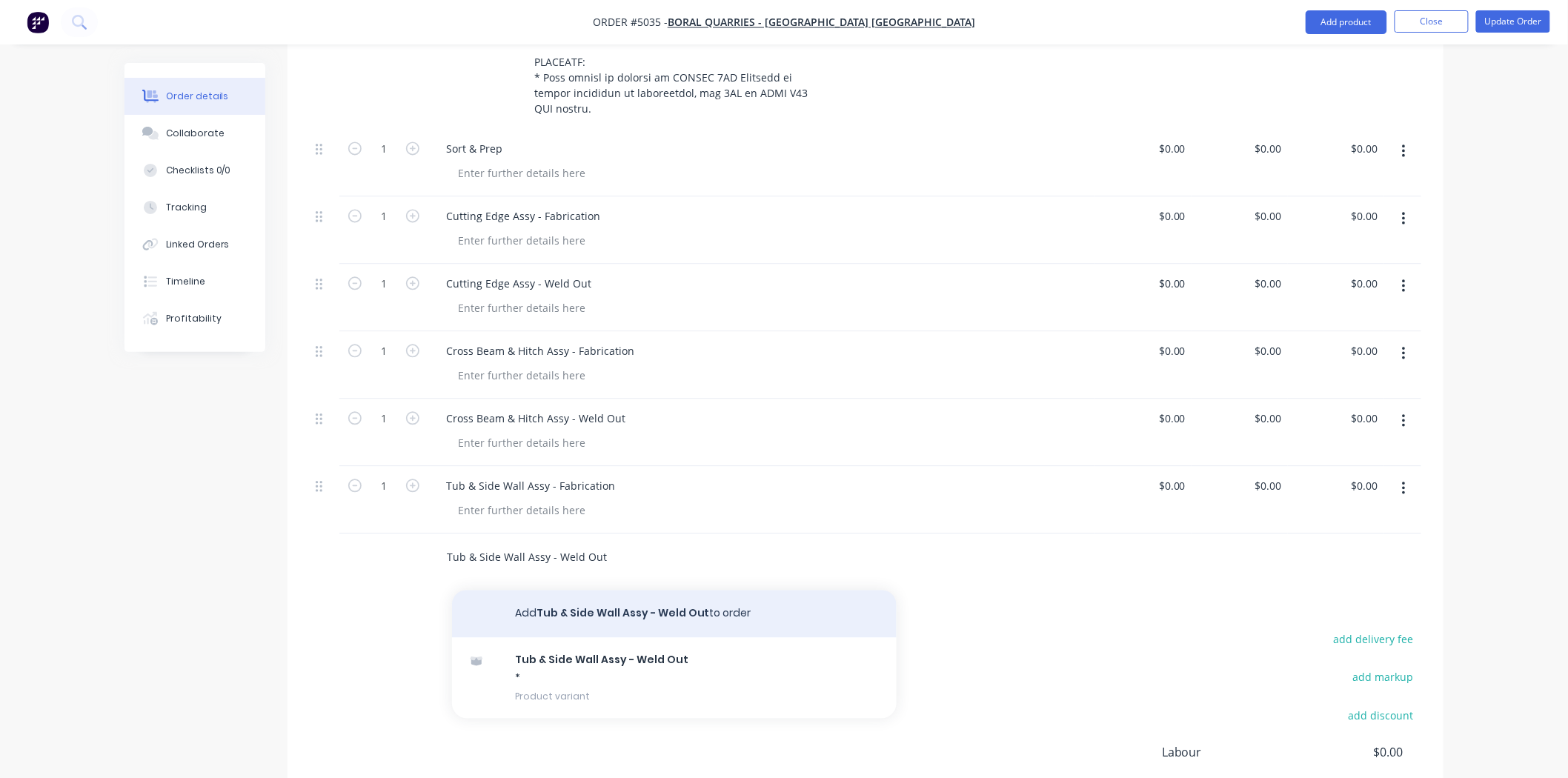
type input "Tub & Side Wall Assy - Weld Out"
click at [621, 590] on button "Add Tub & Side Wall Assy - Weld Out to order" at bounding box center [675, 613] width 445 height 47
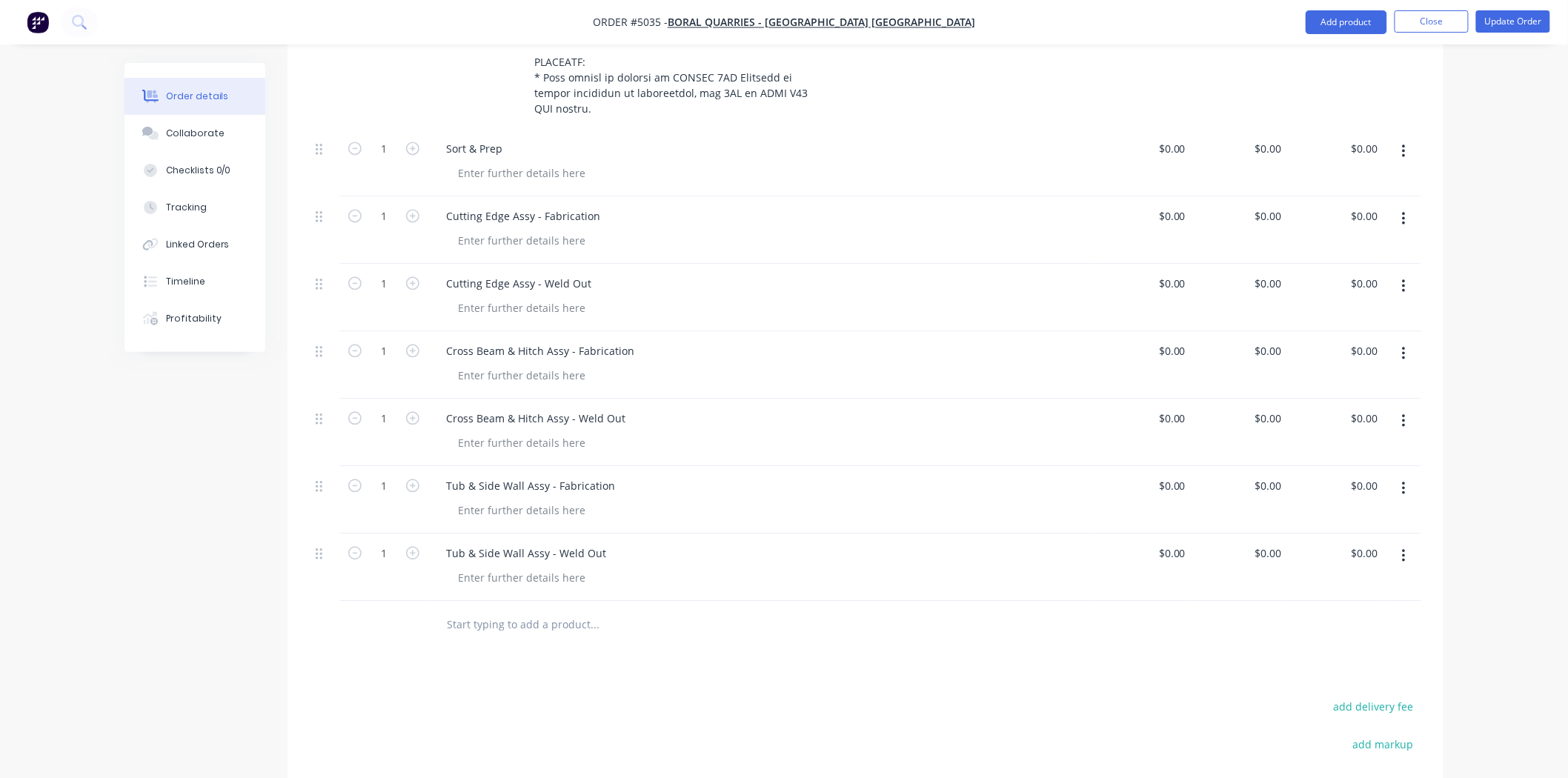
drag, startPoint x: 656, startPoint y: 547, endPoint x: 645, endPoint y: 555, distance: 13.6
click at [656, 547] on div "Tub & Side Wall Assy - Weld Out" at bounding box center [762, 567] width 667 height 68
click at [616, 610] on input "text" at bounding box center [594, 624] width 297 height 30
paste input "Painting"
click at [602, 610] on input "Painting" at bounding box center [594, 624] width 297 height 30
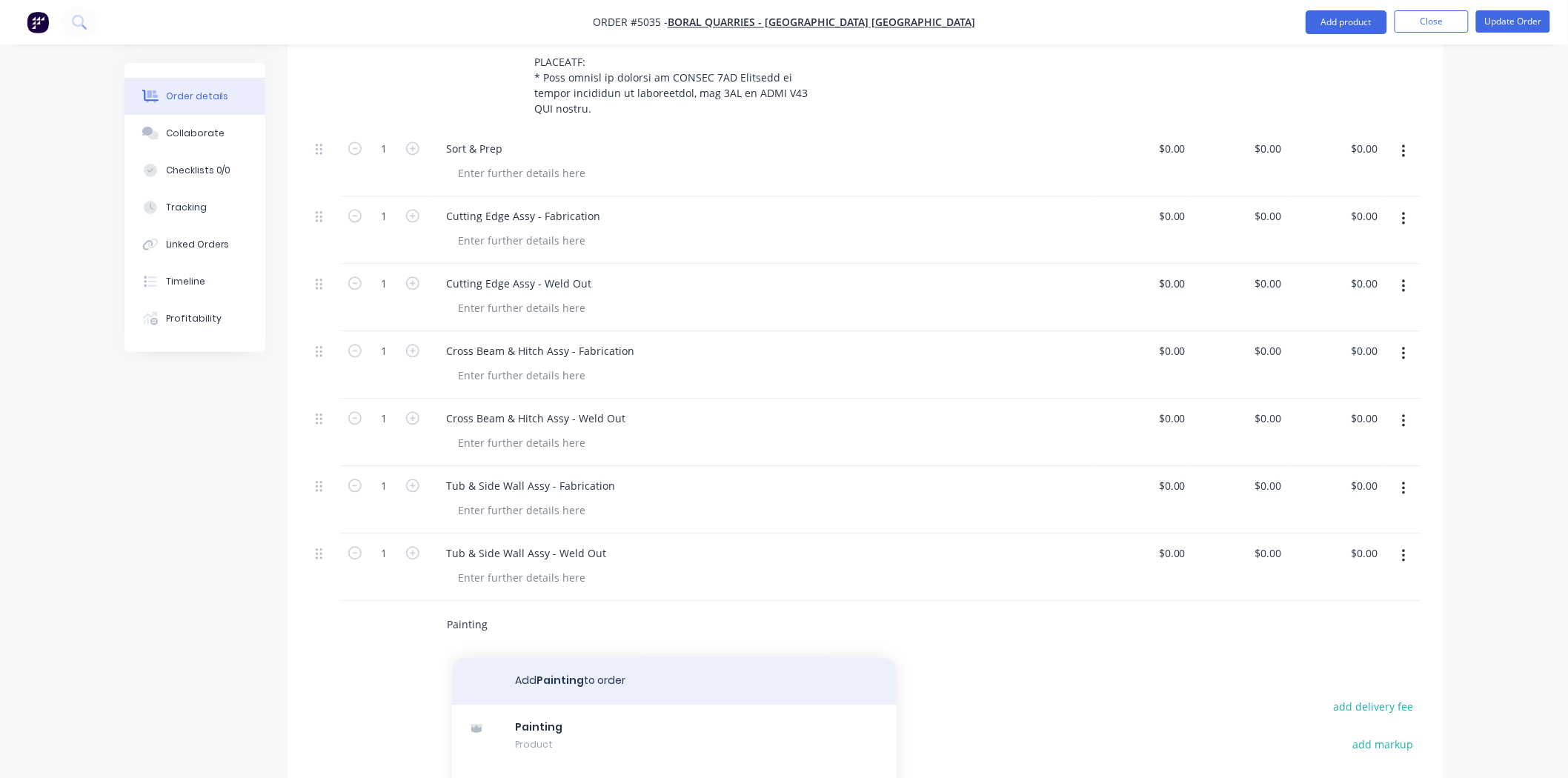
type input "Painting"
click at [610, 658] on button "Add Painting to order" at bounding box center [675, 681] width 445 height 47
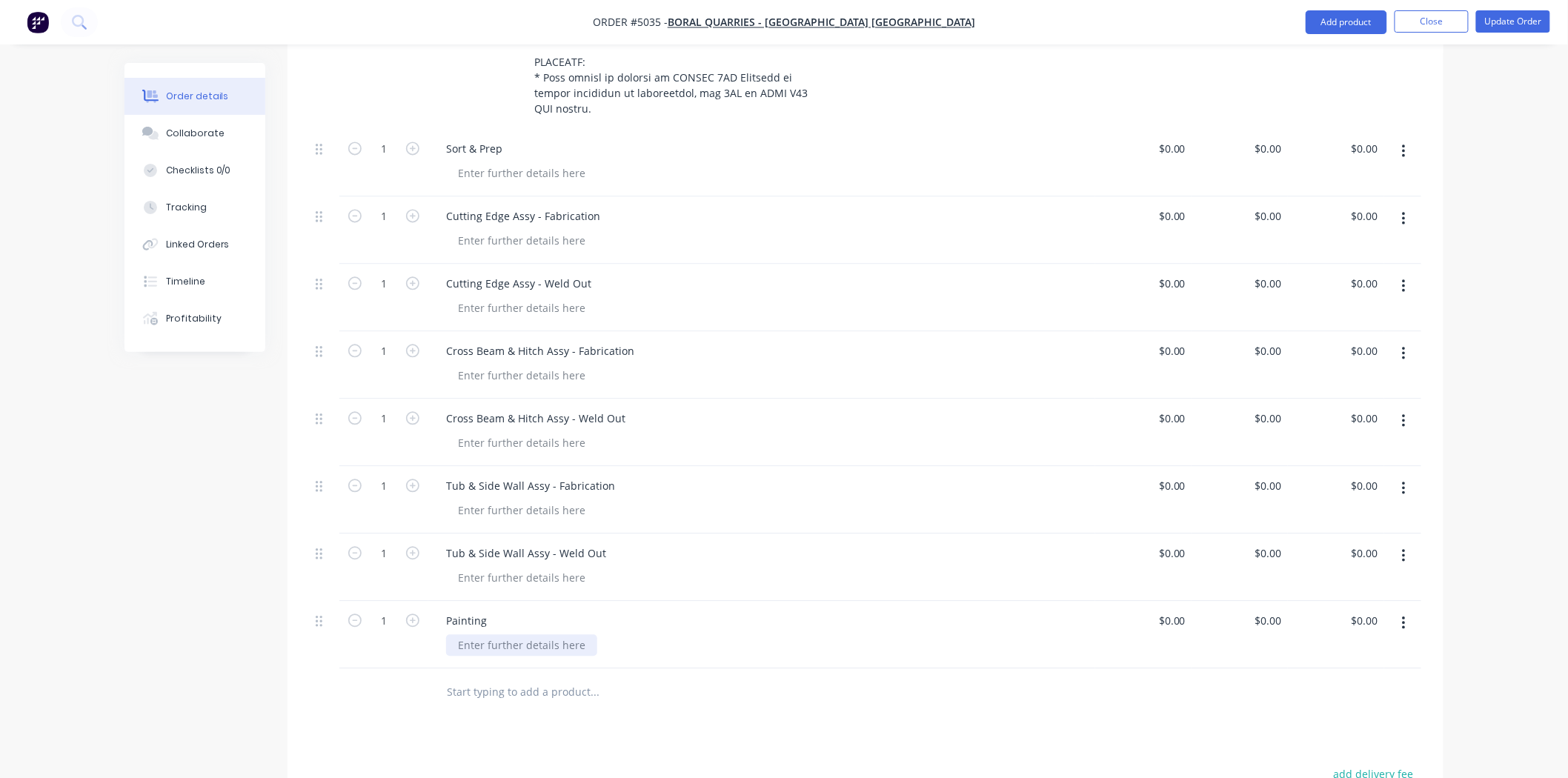
click at [461, 635] on div at bounding box center [521, 646] width 151 height 22
click at [477, 669] on div at bounding box center [695, 692] width 534 height 48
click at [483, 678] on input "text" at bounding box center [594, 692] width 297 height 30
paste input "Pre-Delivery"
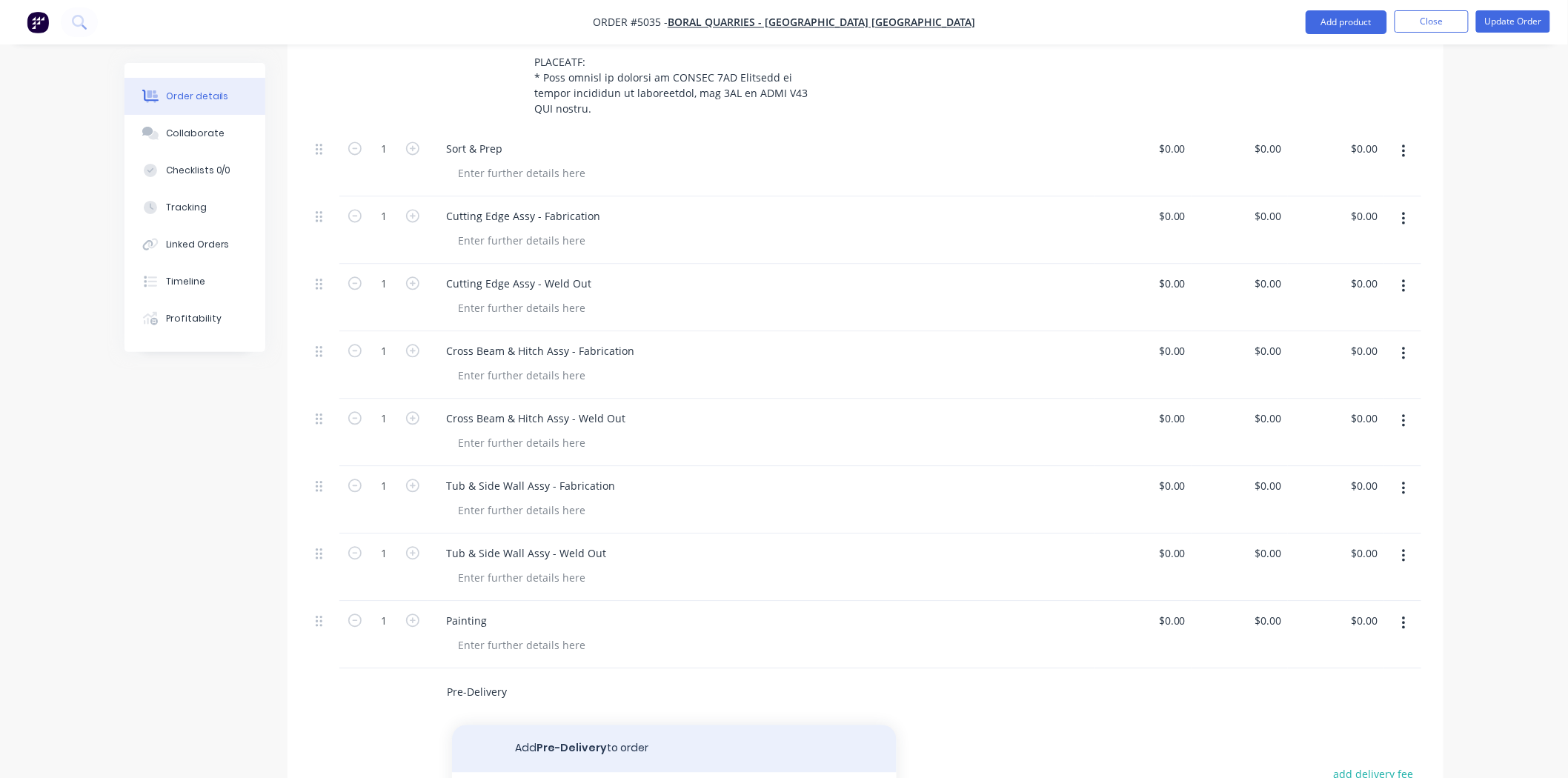
type input "Pre-Delivery"
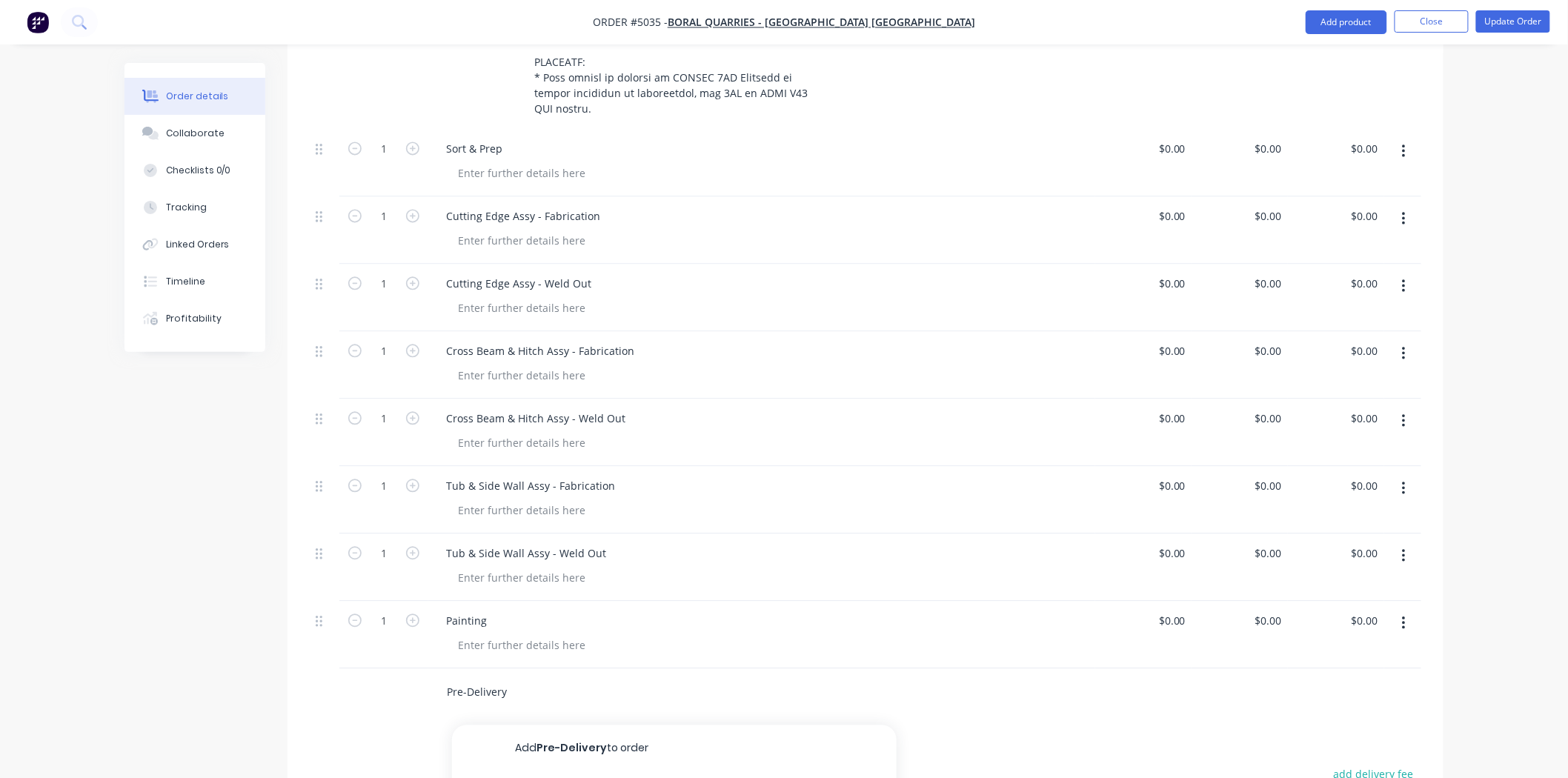
click at [552, 678] on input "Pre-Delivery" at bounding box center [594, 692] width 297 height 30
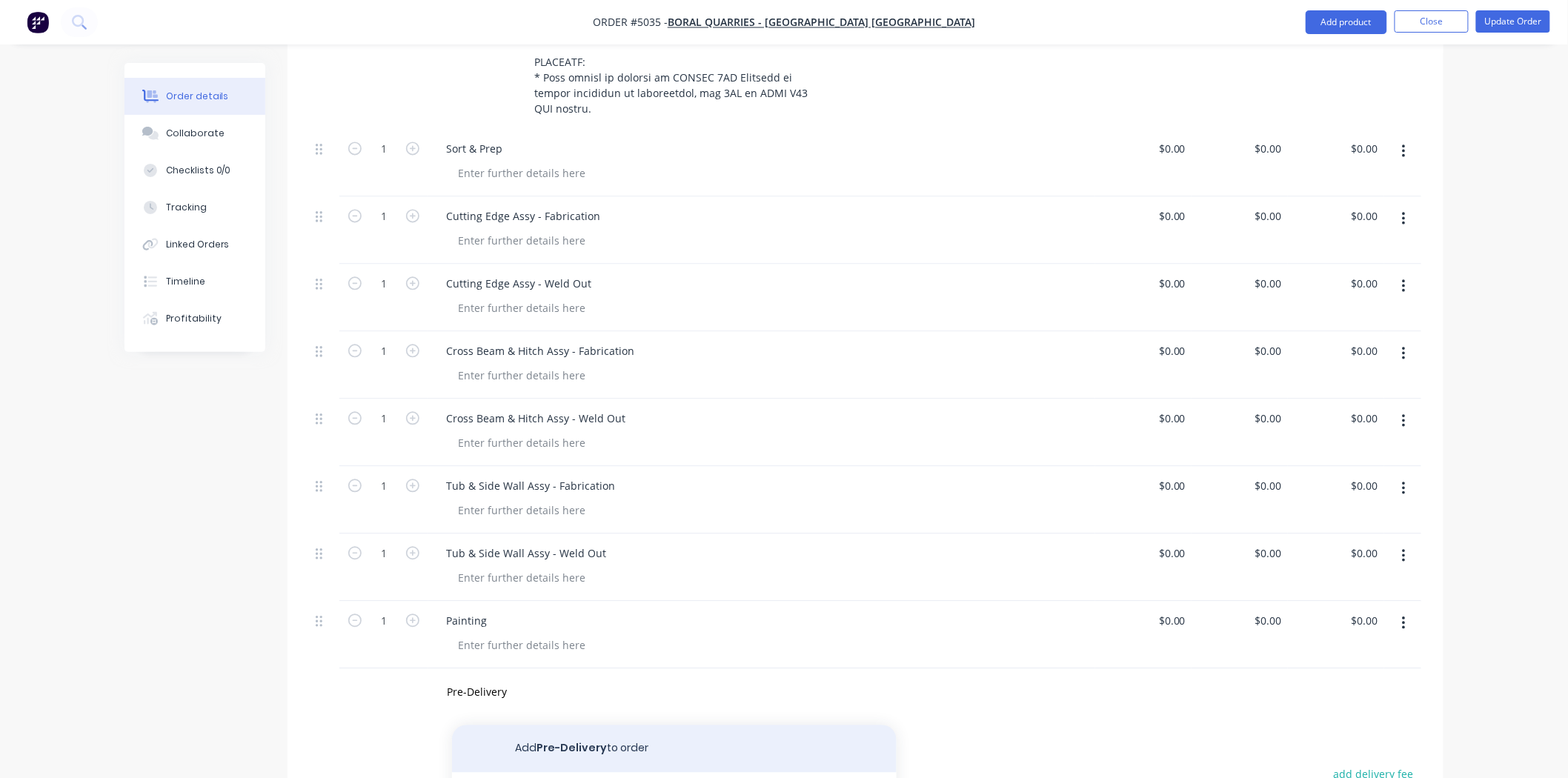
click at [566, 725] on button "Add Pre-Delivery to order" at bounding box center [675, 748] width 445 height 47
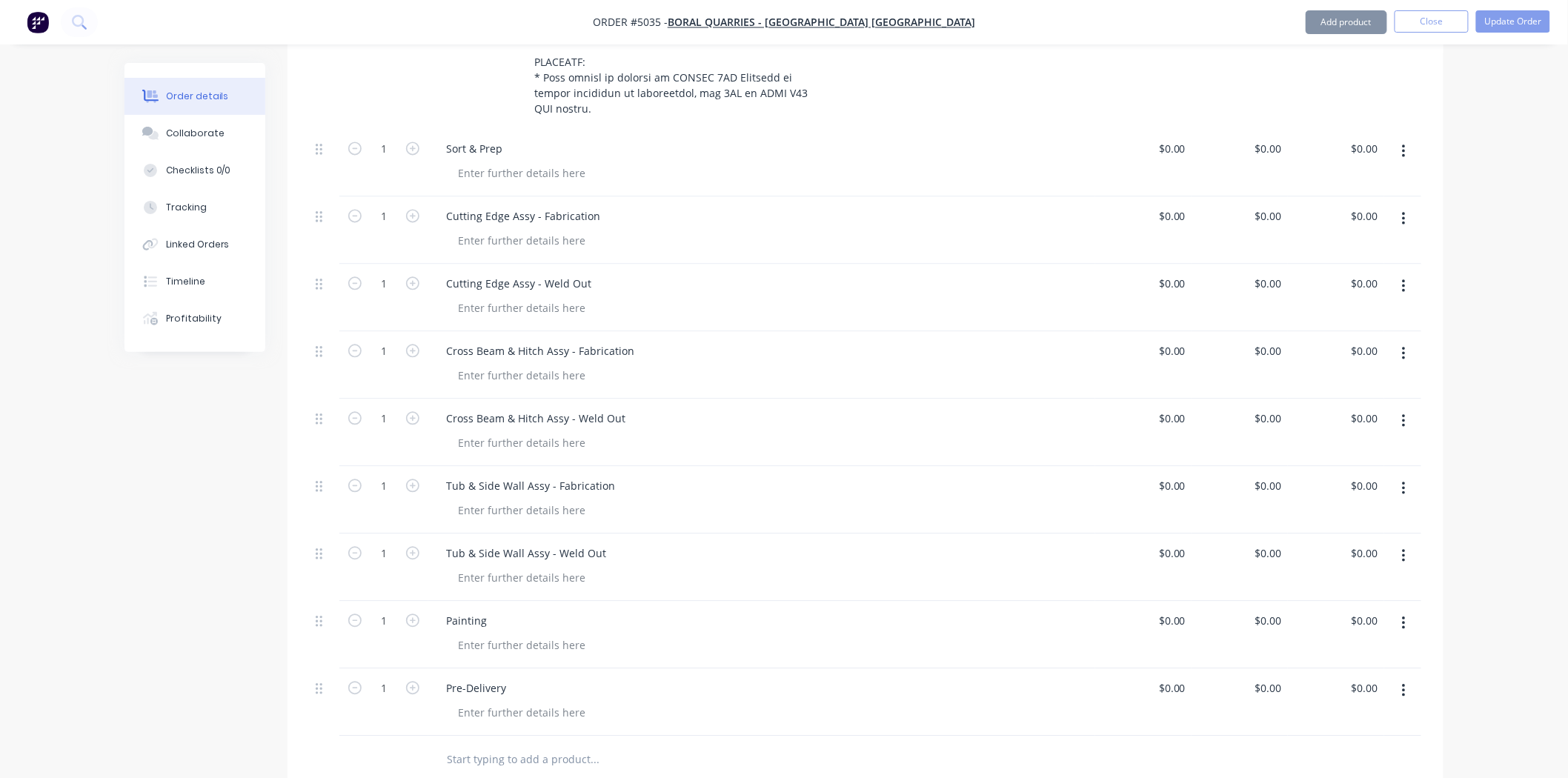
click at [582, 678] on div "Pre-Delivery" at bounding box center [761, 688] width 655 height 22
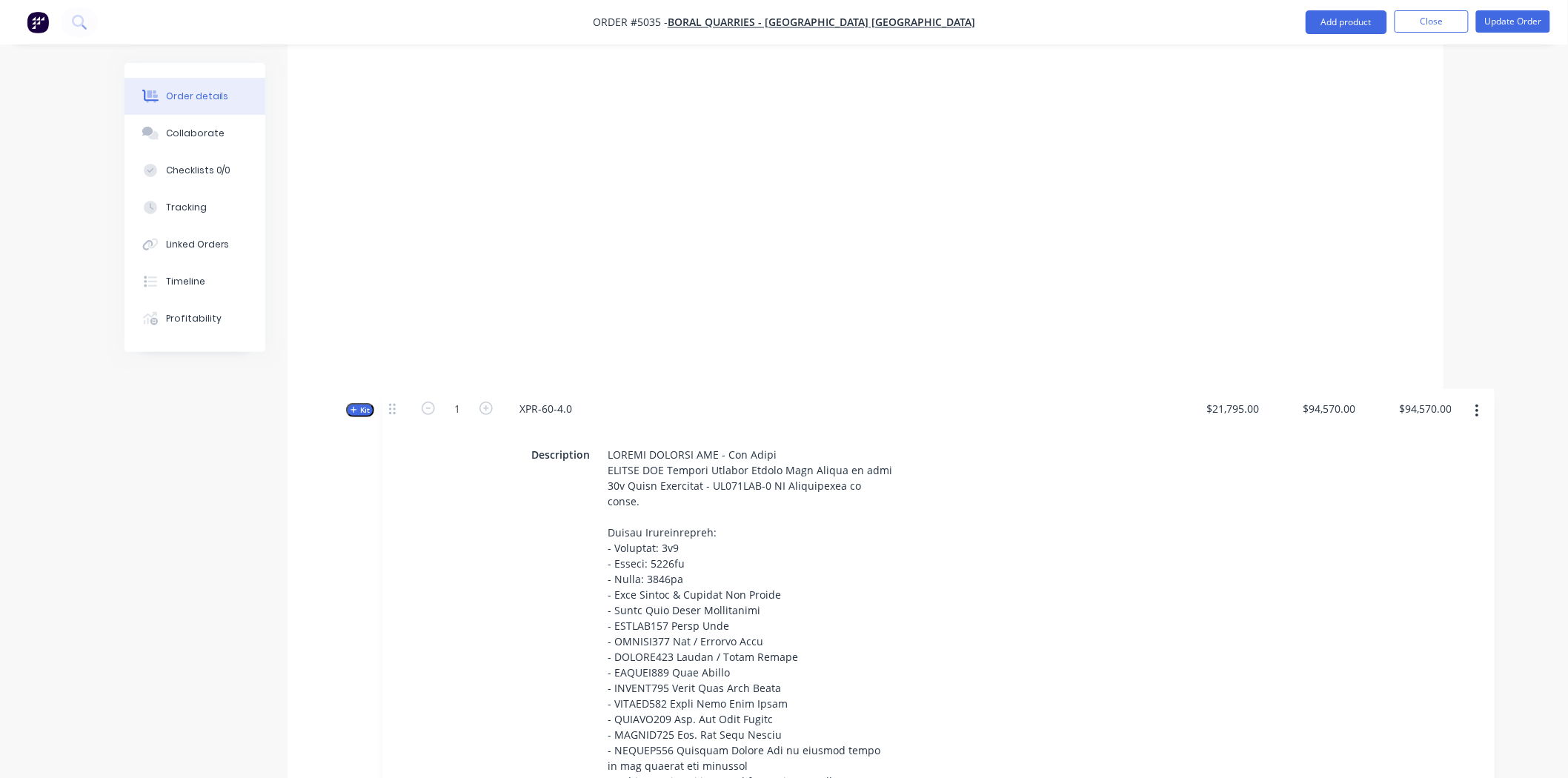
scroll to position [1563, 0]
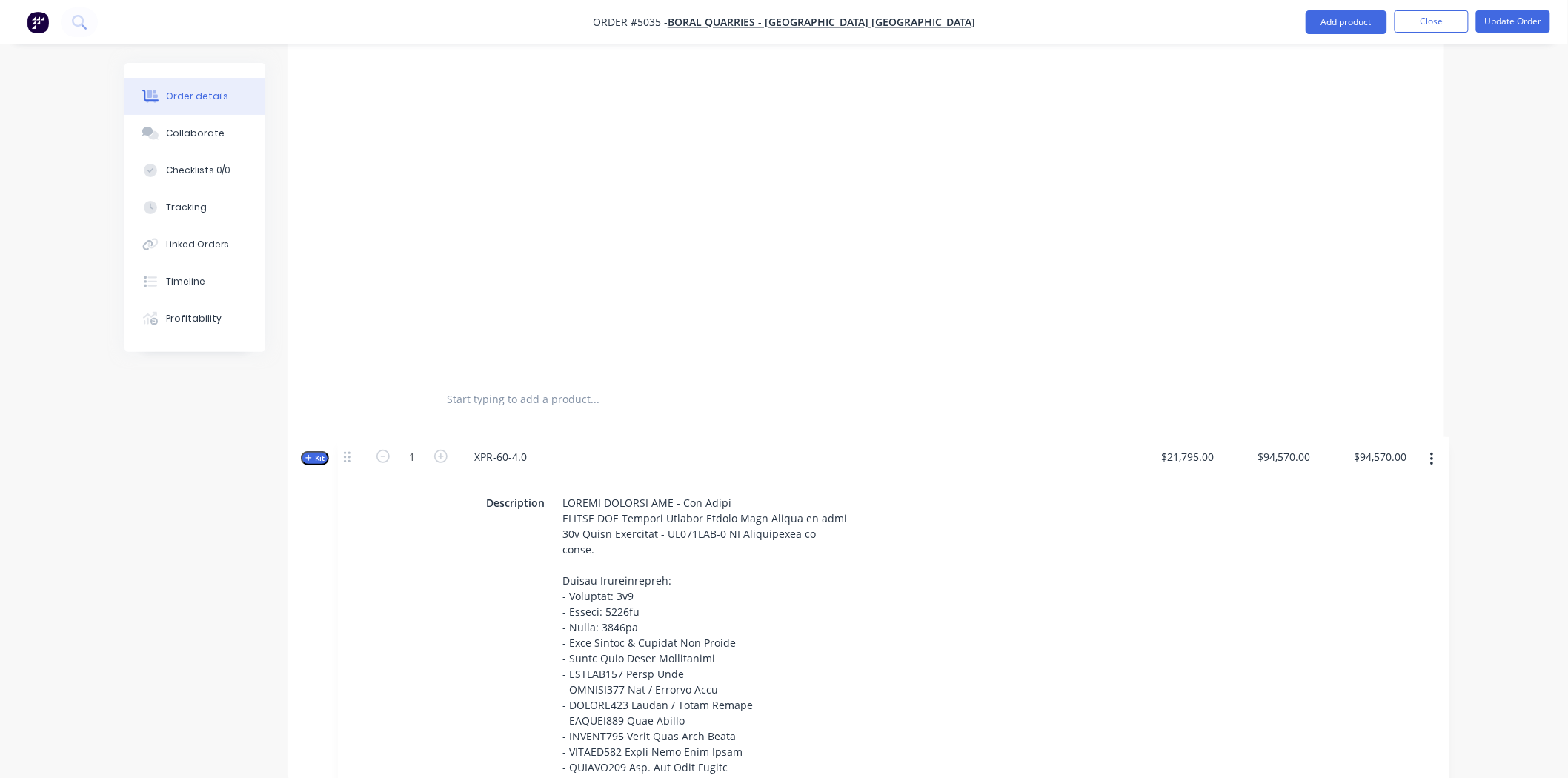
drag, startPoint x: 326, startPoint y: 187, endPoint x: 356, endPoint y: 470, distance: 284.6
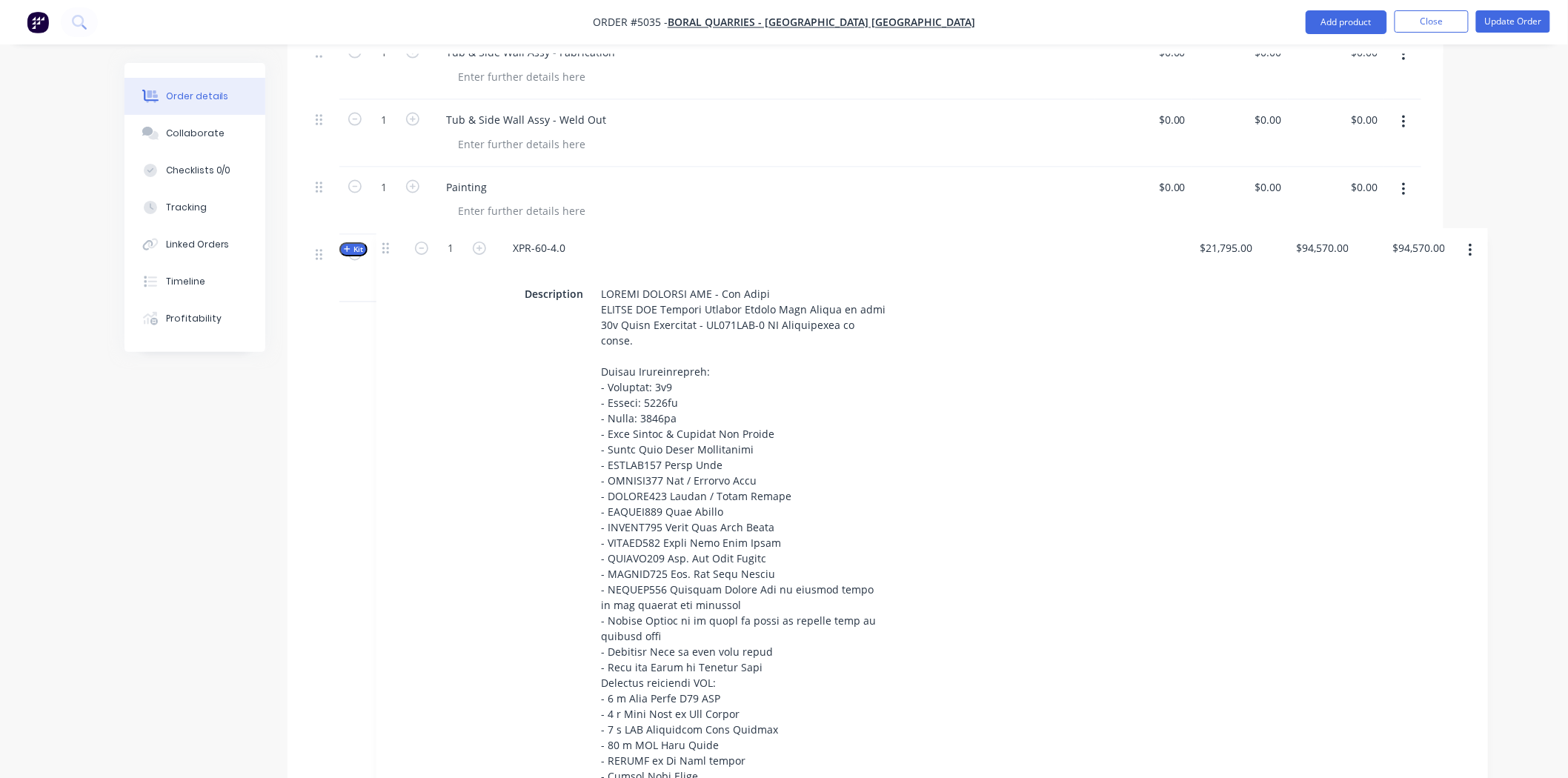
scroll to position [975, 0]
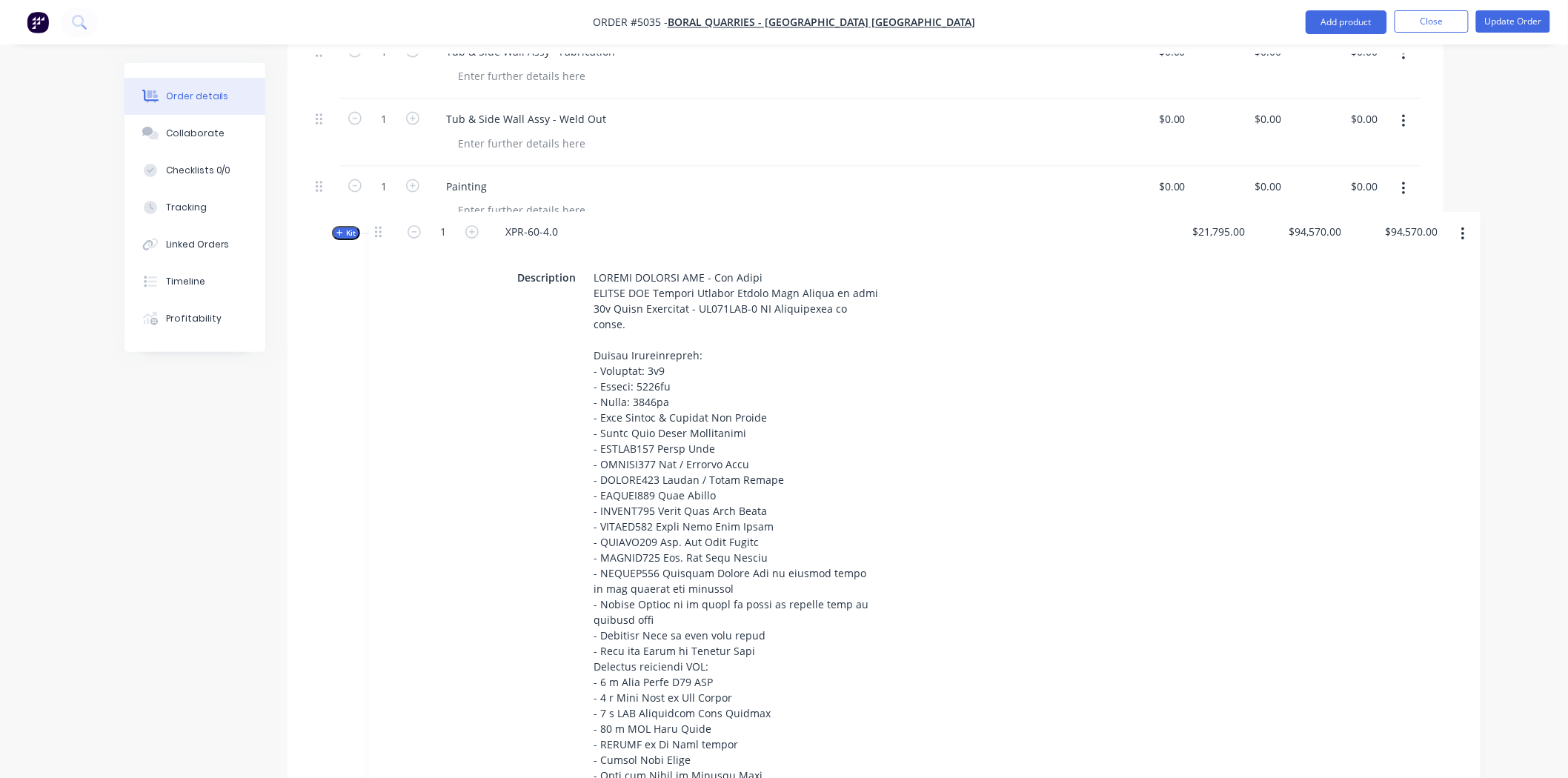
drag, startPoint x: 317, startPoint y: 403, endPoint x: 376, endPoint y: 249, distance: 164.9
click at [376, 249] on div "Kit 1 XPR-60-4.0 Description $21,795.00 $94,570.00 $94,570.00 $94,570.00 $94,57…" at bounding box center [865, 328] width 1111 height 1269
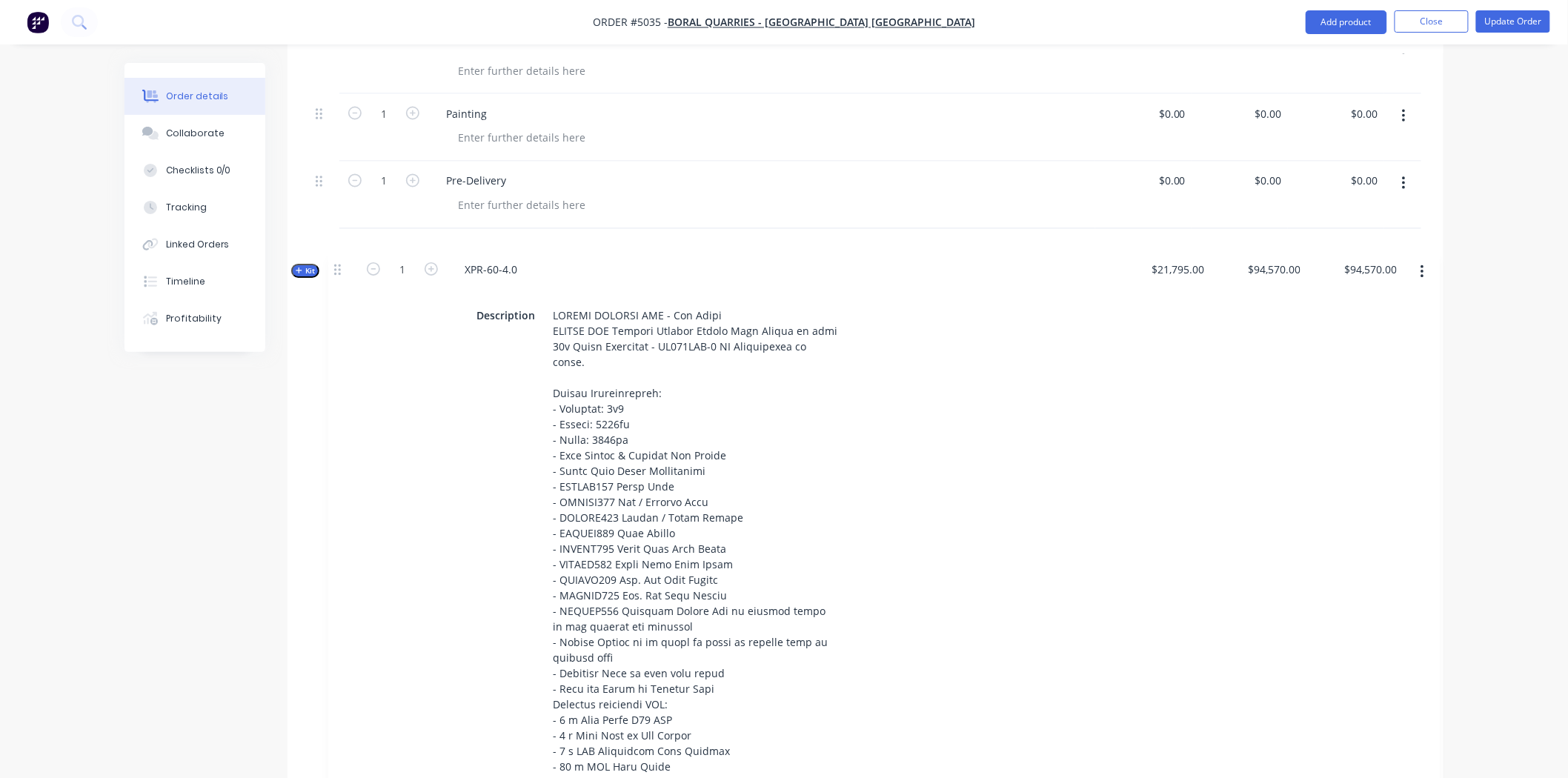
scroll to position [1077, 0]
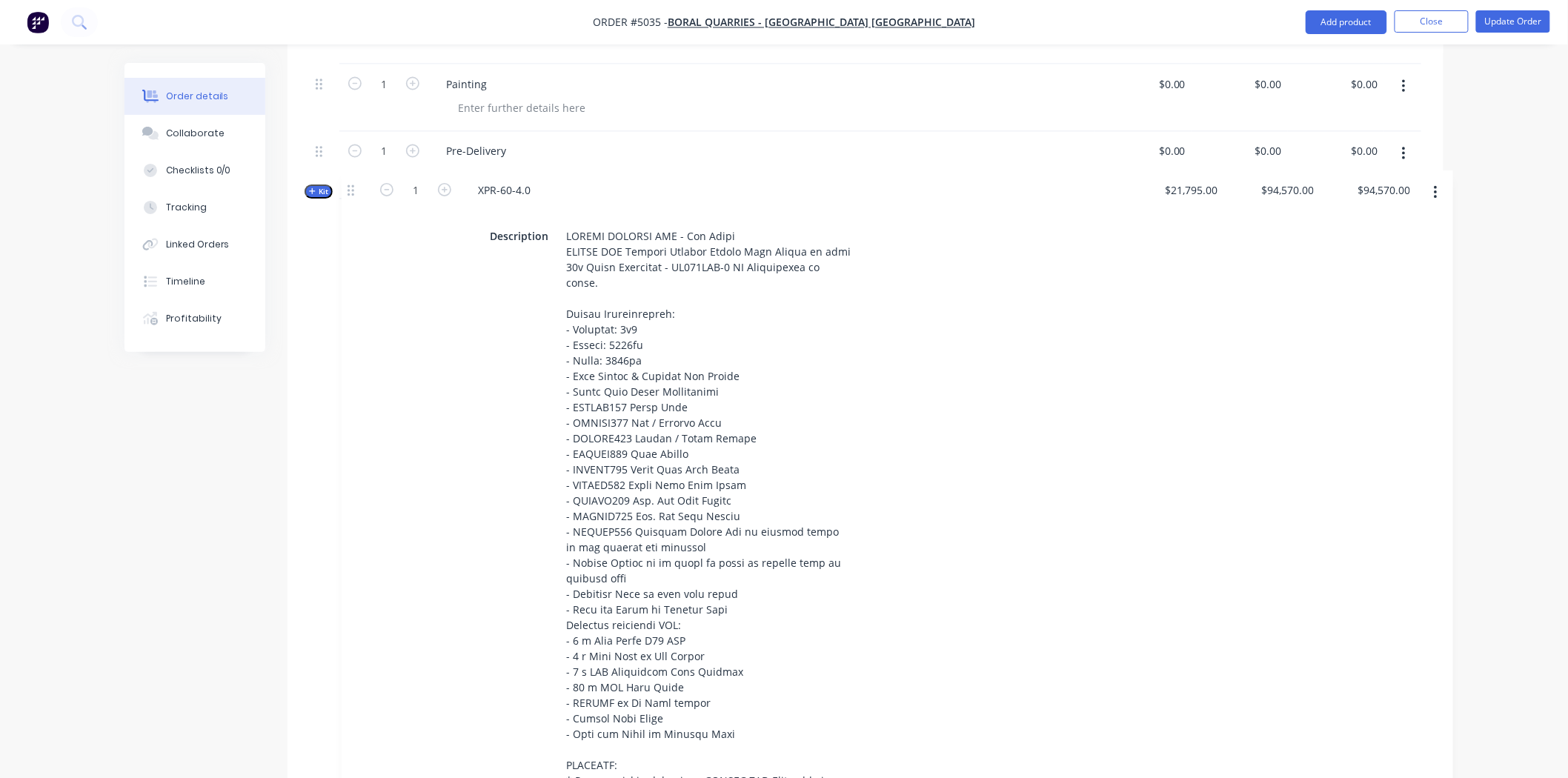
drag, startPoint x: 322, startPoint y: 213, endPoint x: 356, endPoint y: 196, distance: 38.0
click at [356, 196] on div "1 Sort & Prep $0.00 $0.00 $0.00 $0.00 $0.00 $0.00 1 Cutting Edge Assy - Fabrica…" at bounding box center [865, 226] width 1111 height 1269
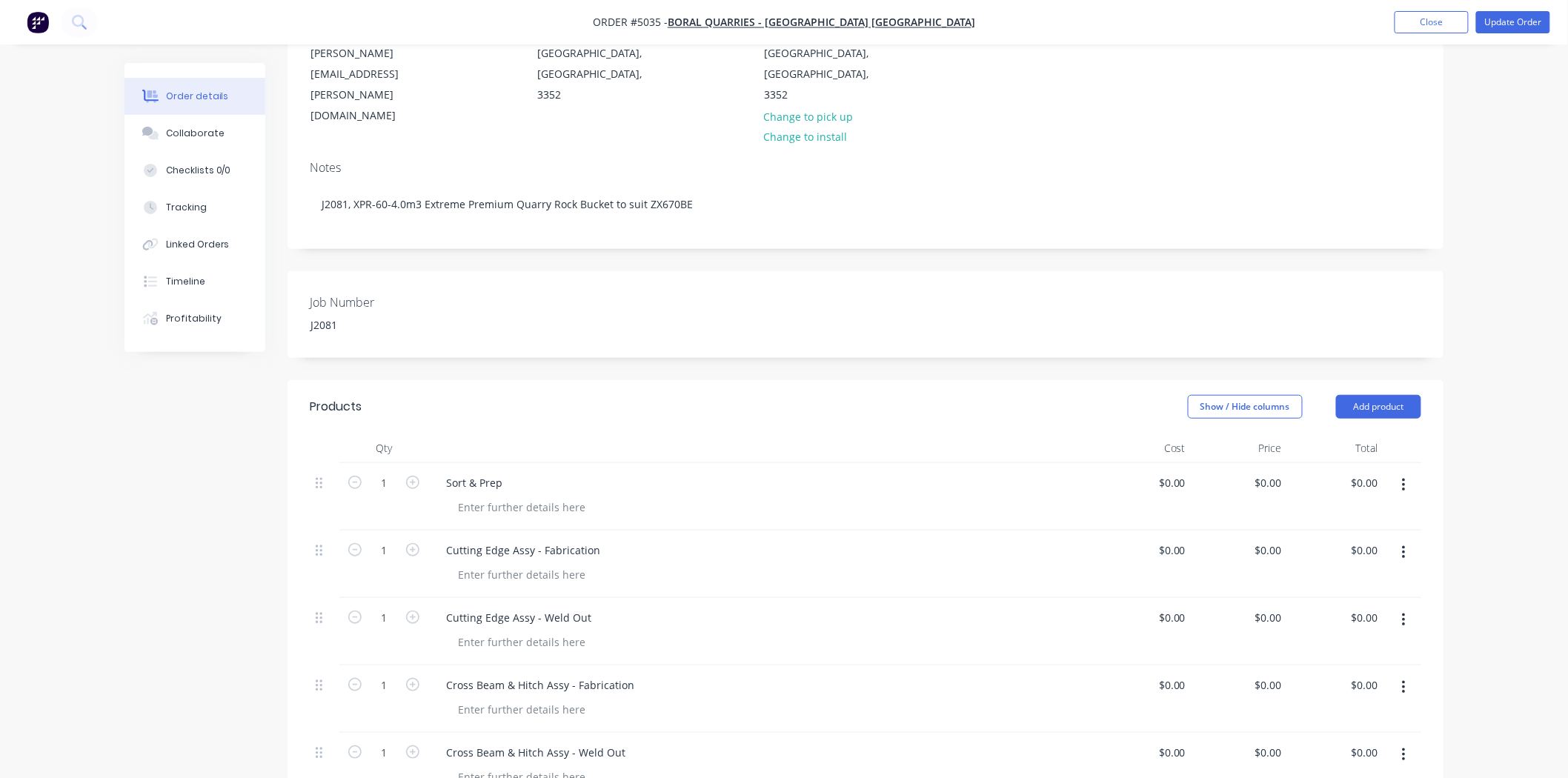
scroll to position [0, 0]
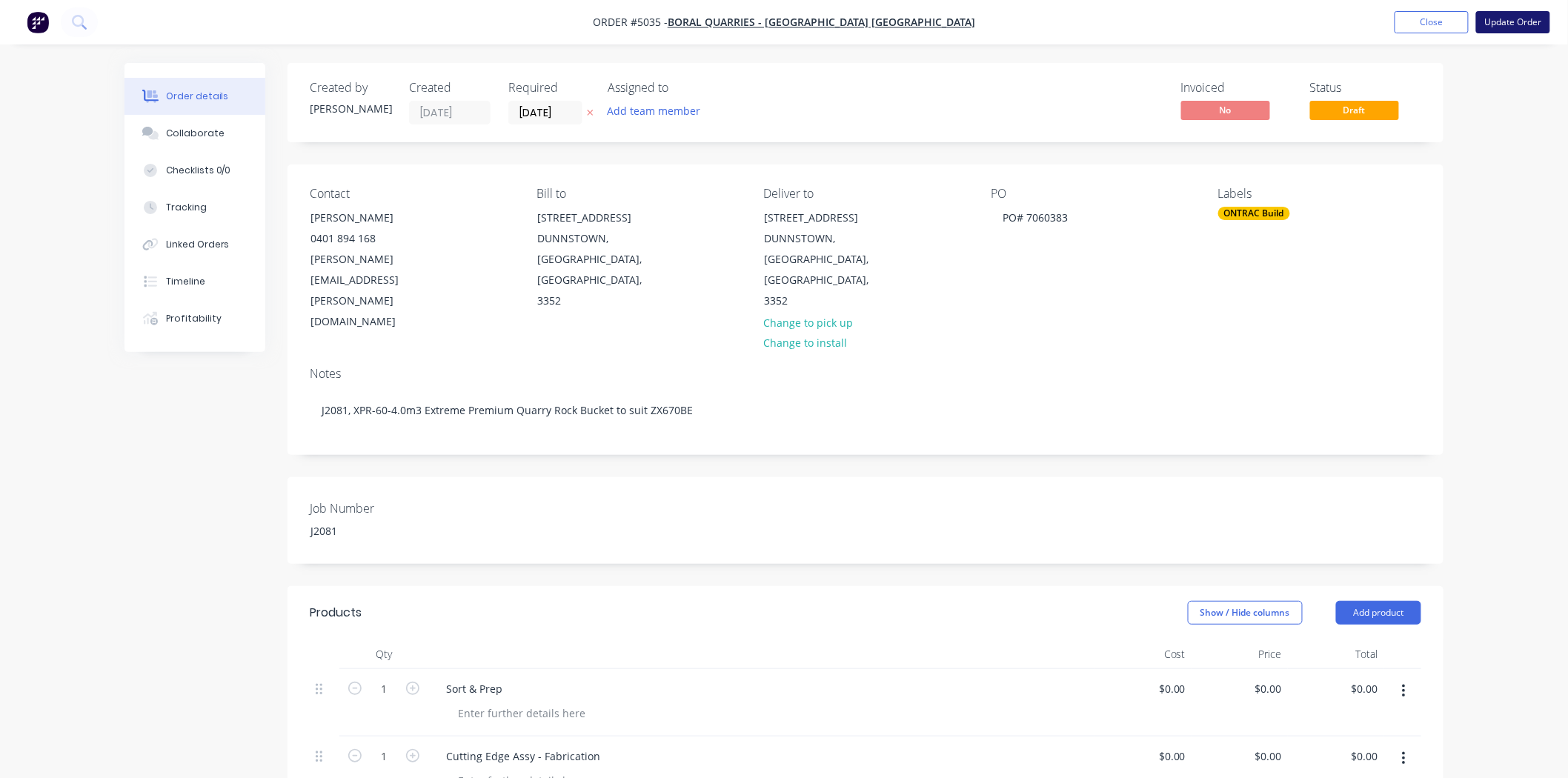
click at [1522, 21] on button "Update Order" at bounding box center [1513, 22] width 74 height 23
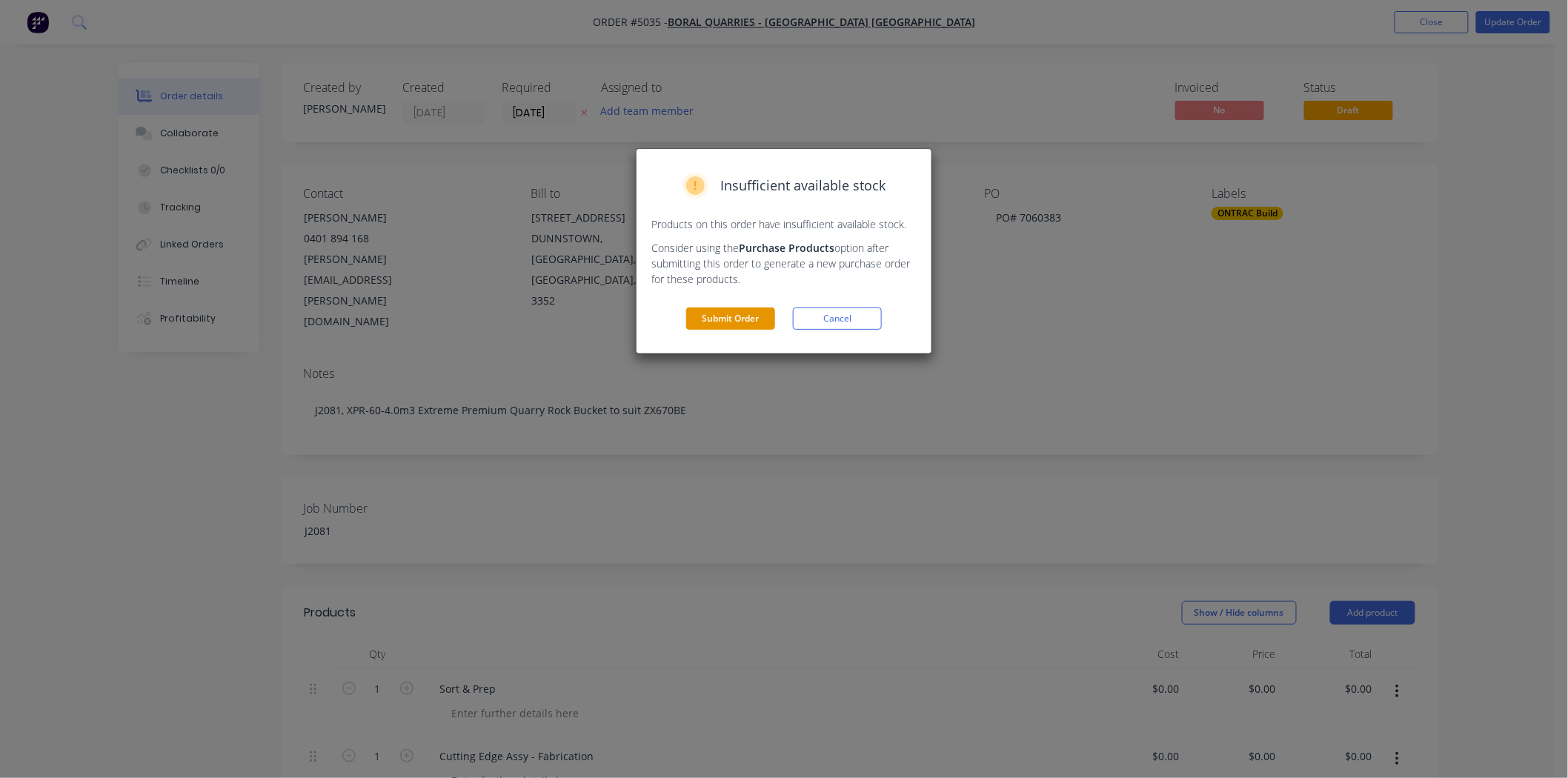
click at [750, 314] on button "Submit Order" at bounding box center [731, 318] width 89 height 23
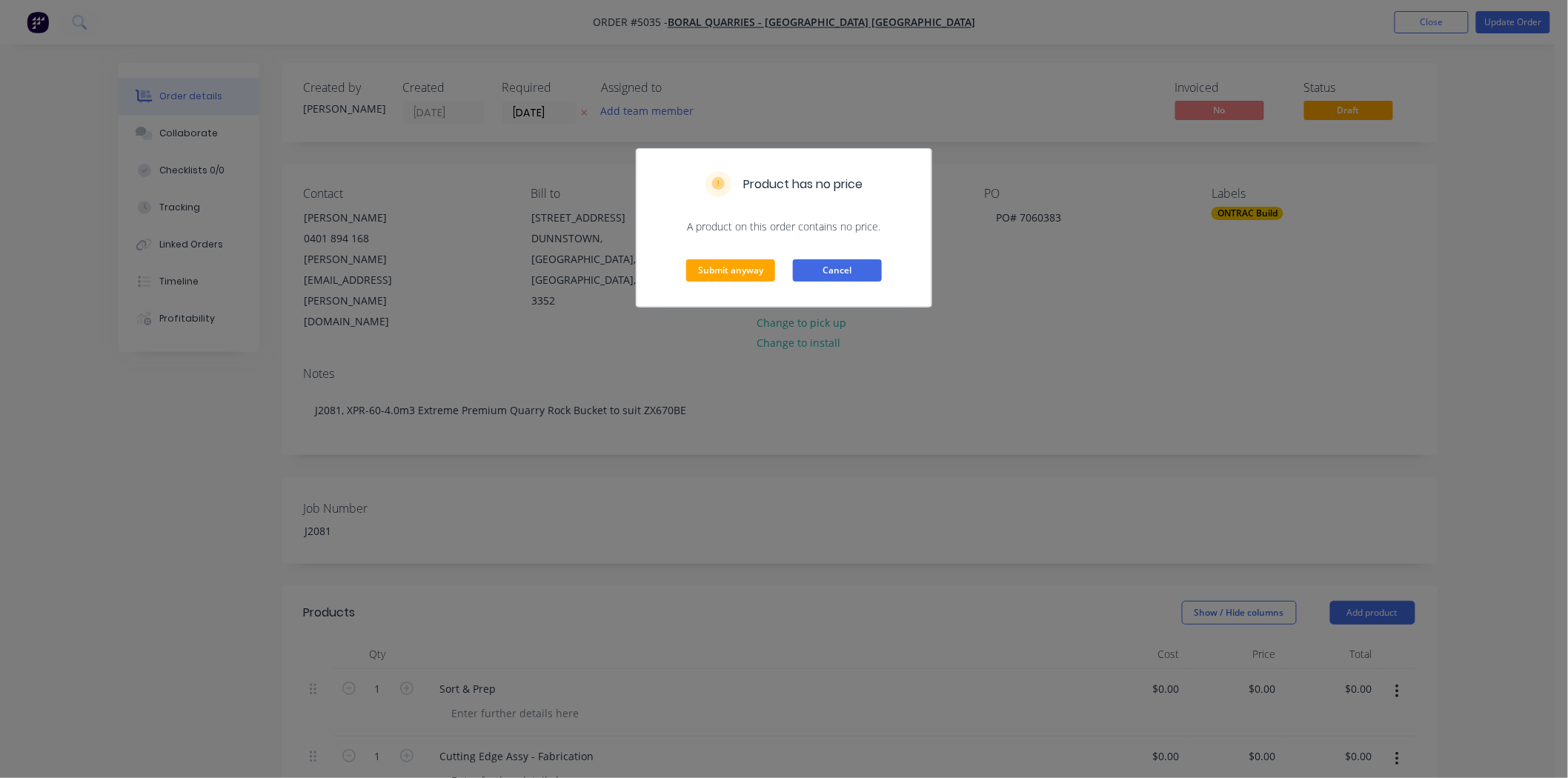
click at [823, 271] on button "Cancel" at bounding box center [837, 270] width 89 height 23
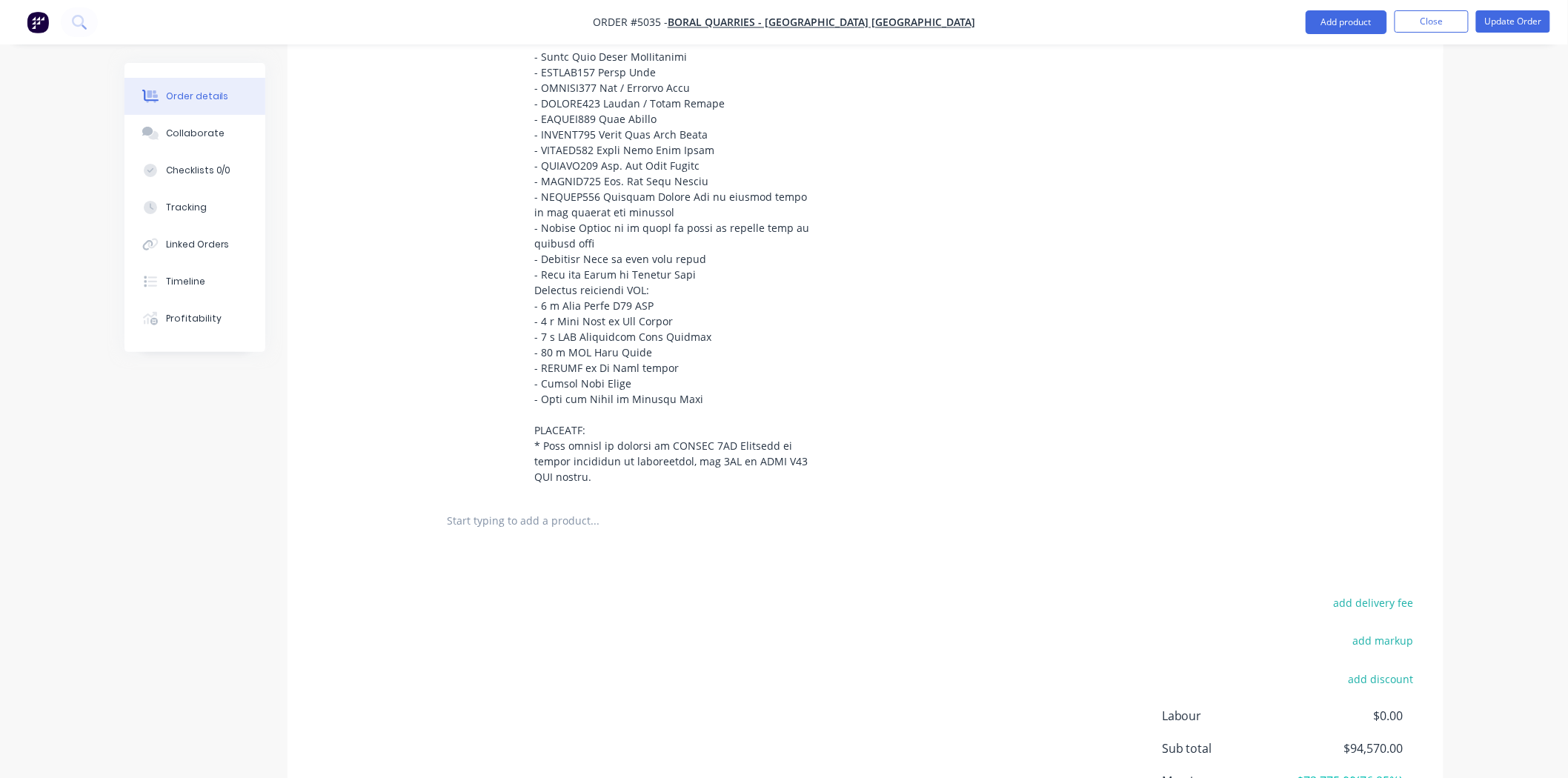
scroll to position [1563, 0]
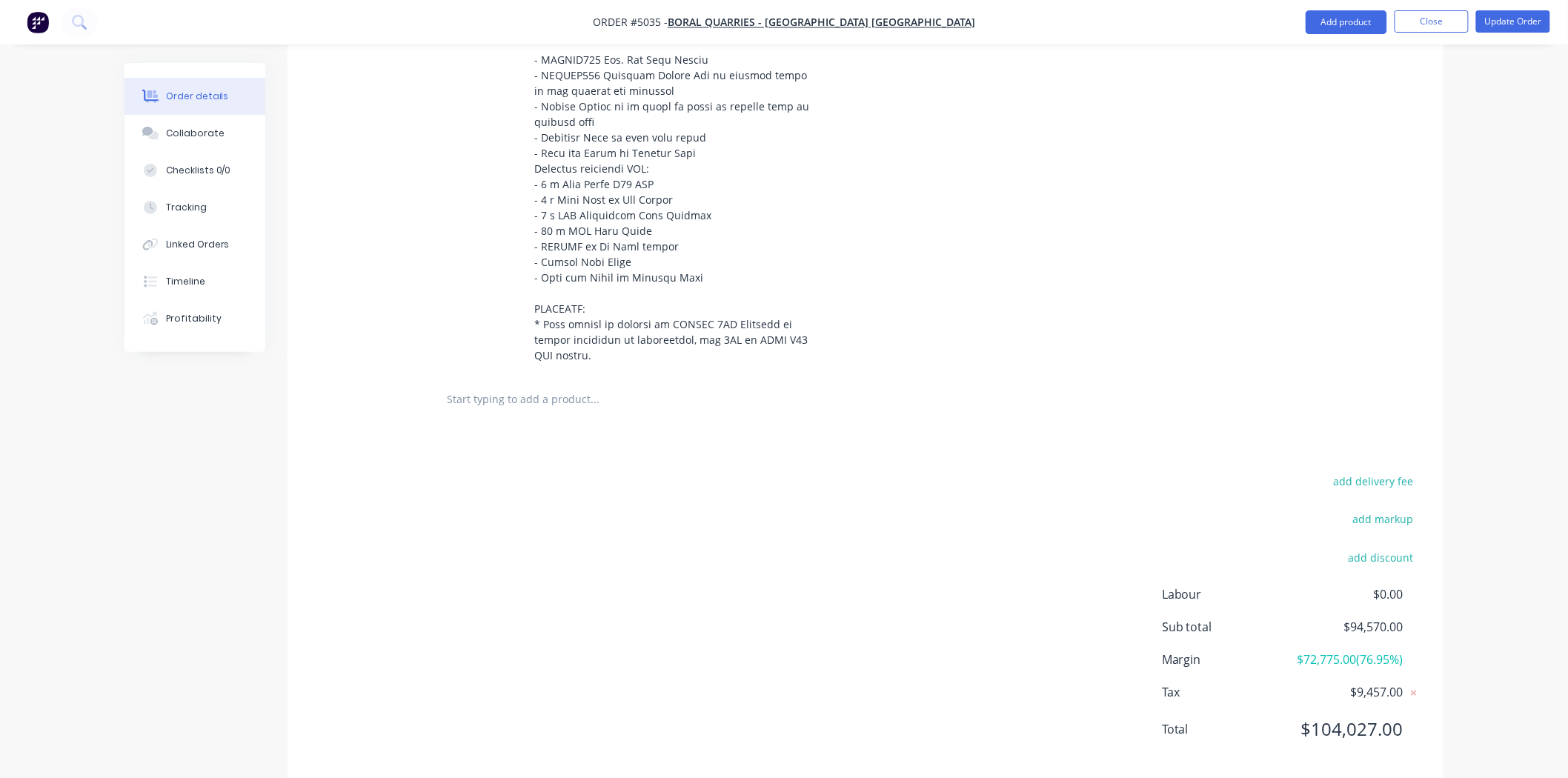
click at [543, 384] on input "text" at bounding box center [594, 399] width 297 height 30
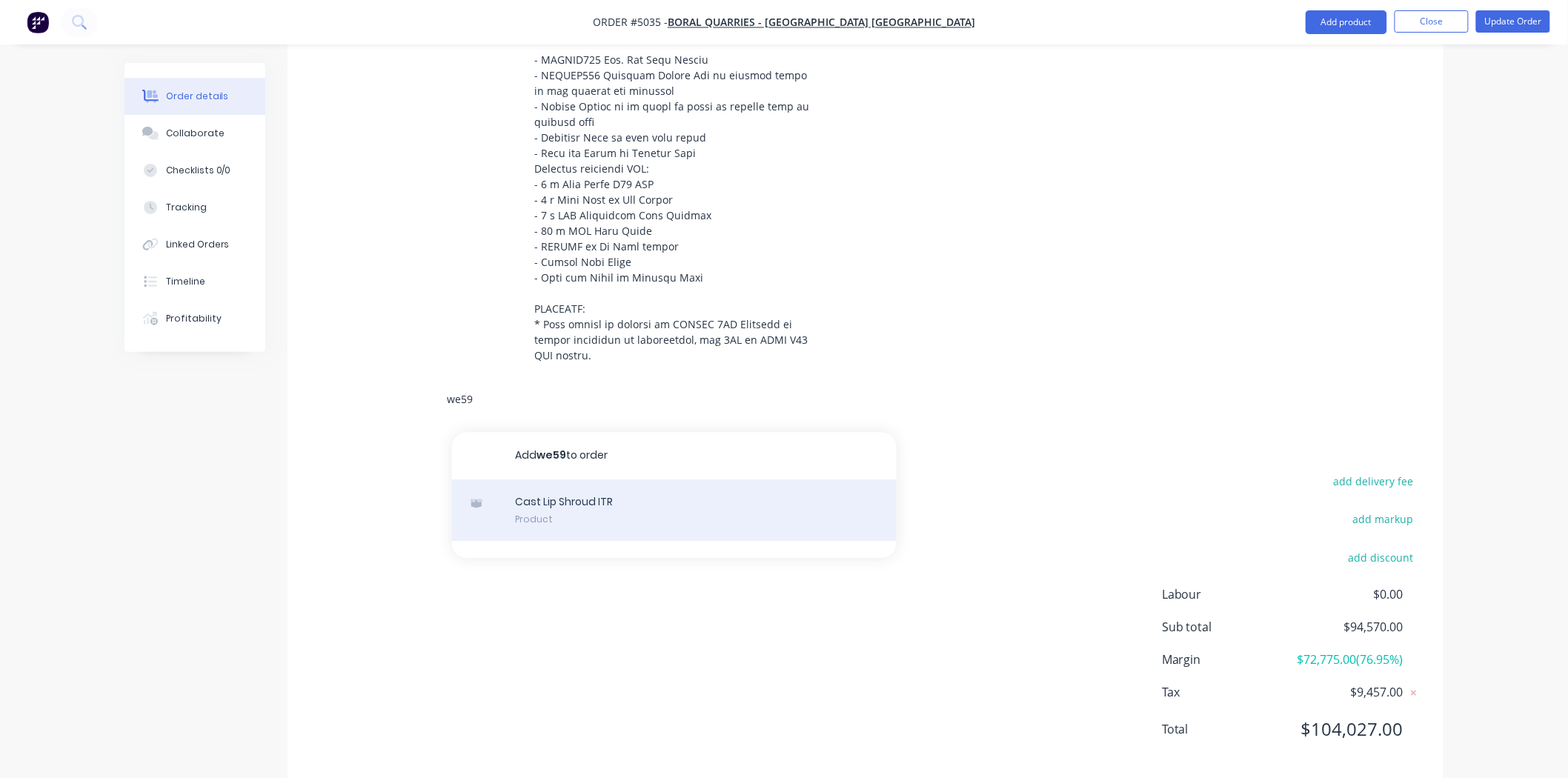
type input "we59"
click at [599, 479] on div "Cast Lip Shroud ITR Product" at bounding box center [675, 510] width 445 height 62
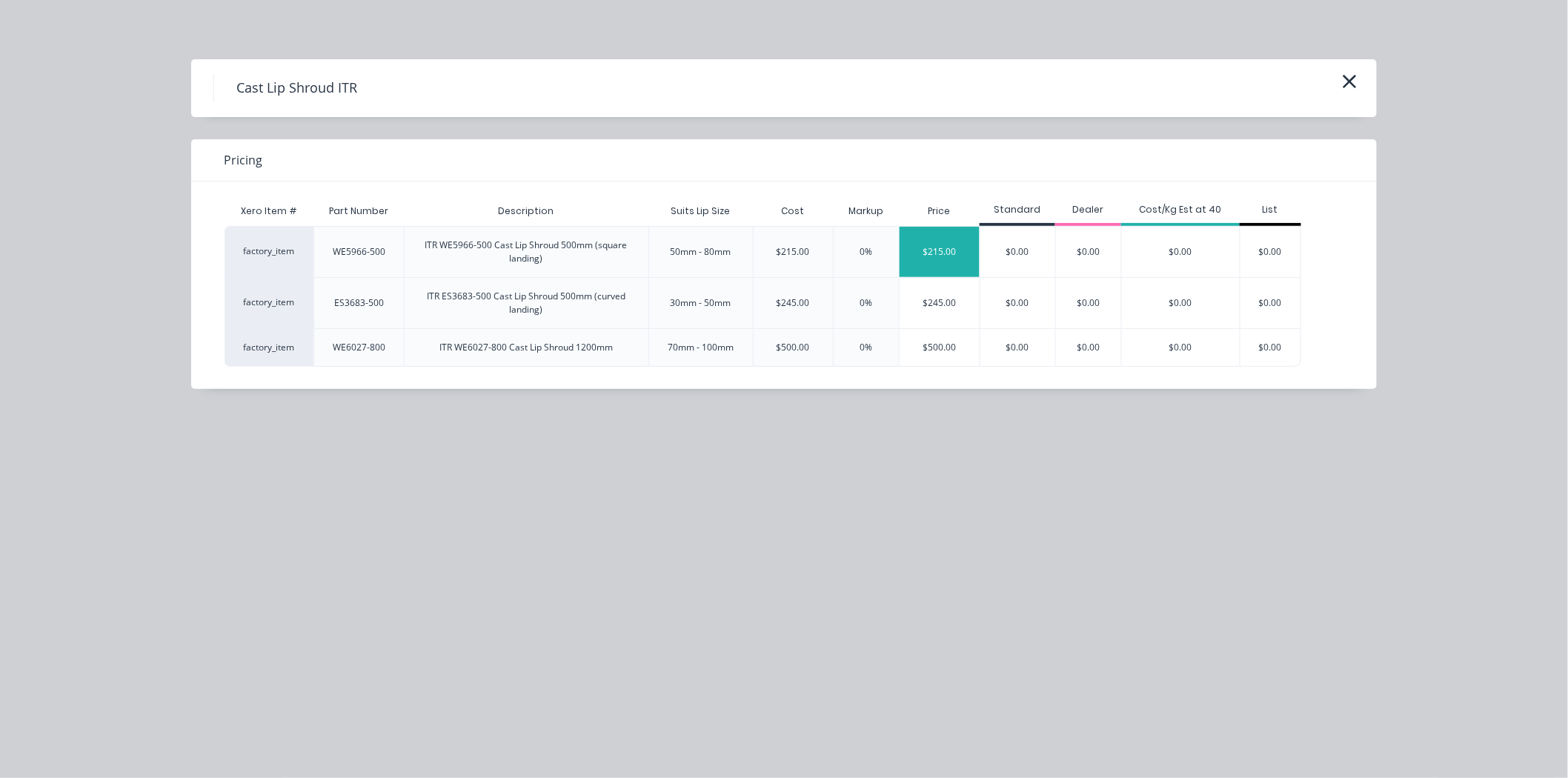
click at [959, 250] on div "$215.00" at bounding box center [940, 252] width 80 height 51
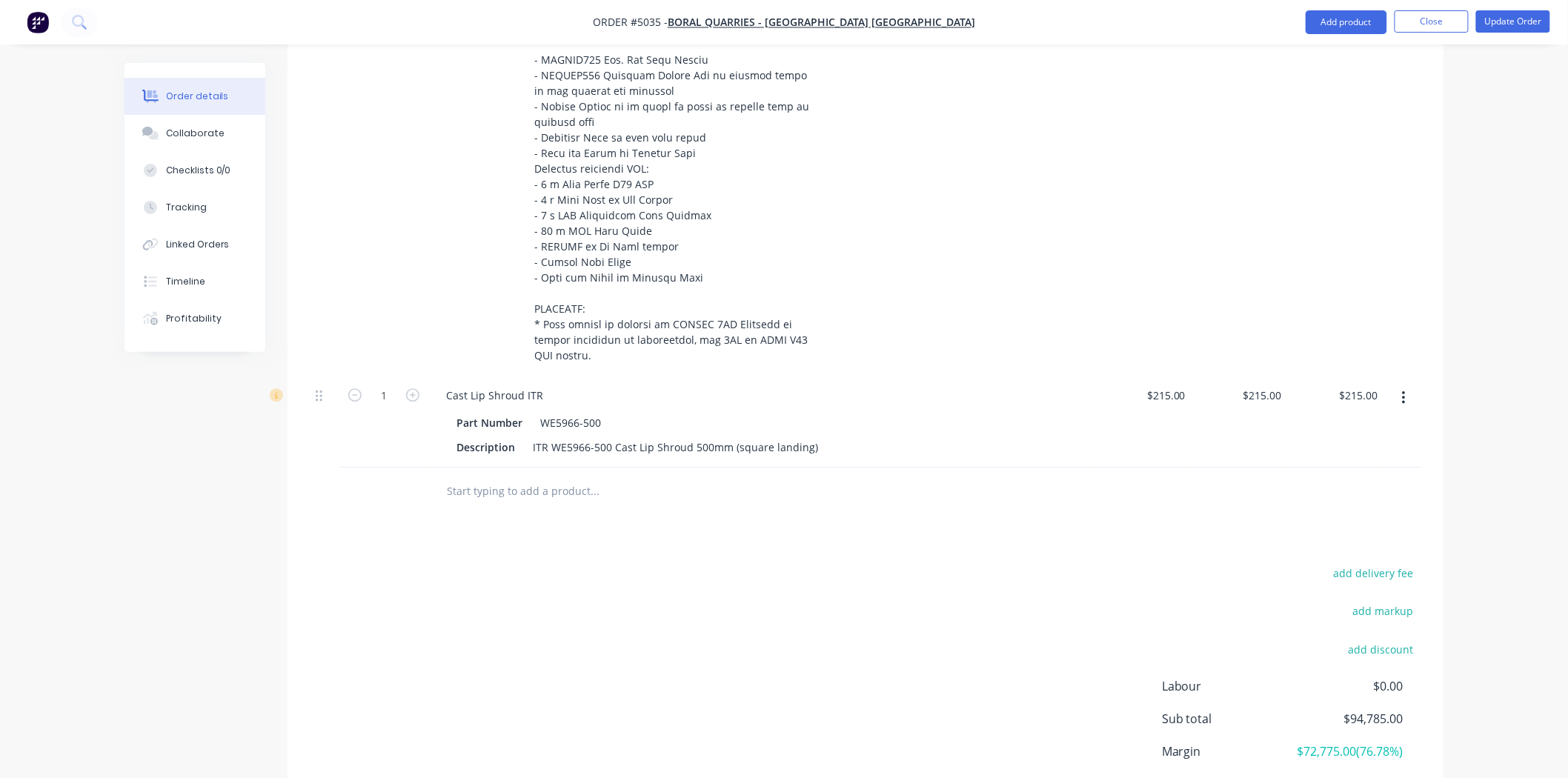
click at [418, 386] on button "button" at bounding box center [412, 394] width 19 height 15
type input "2"
type input "$430.00"
click at [417, 388] on icon "button" at bounding box center [412, 394] width 14 height 14
type input "3"
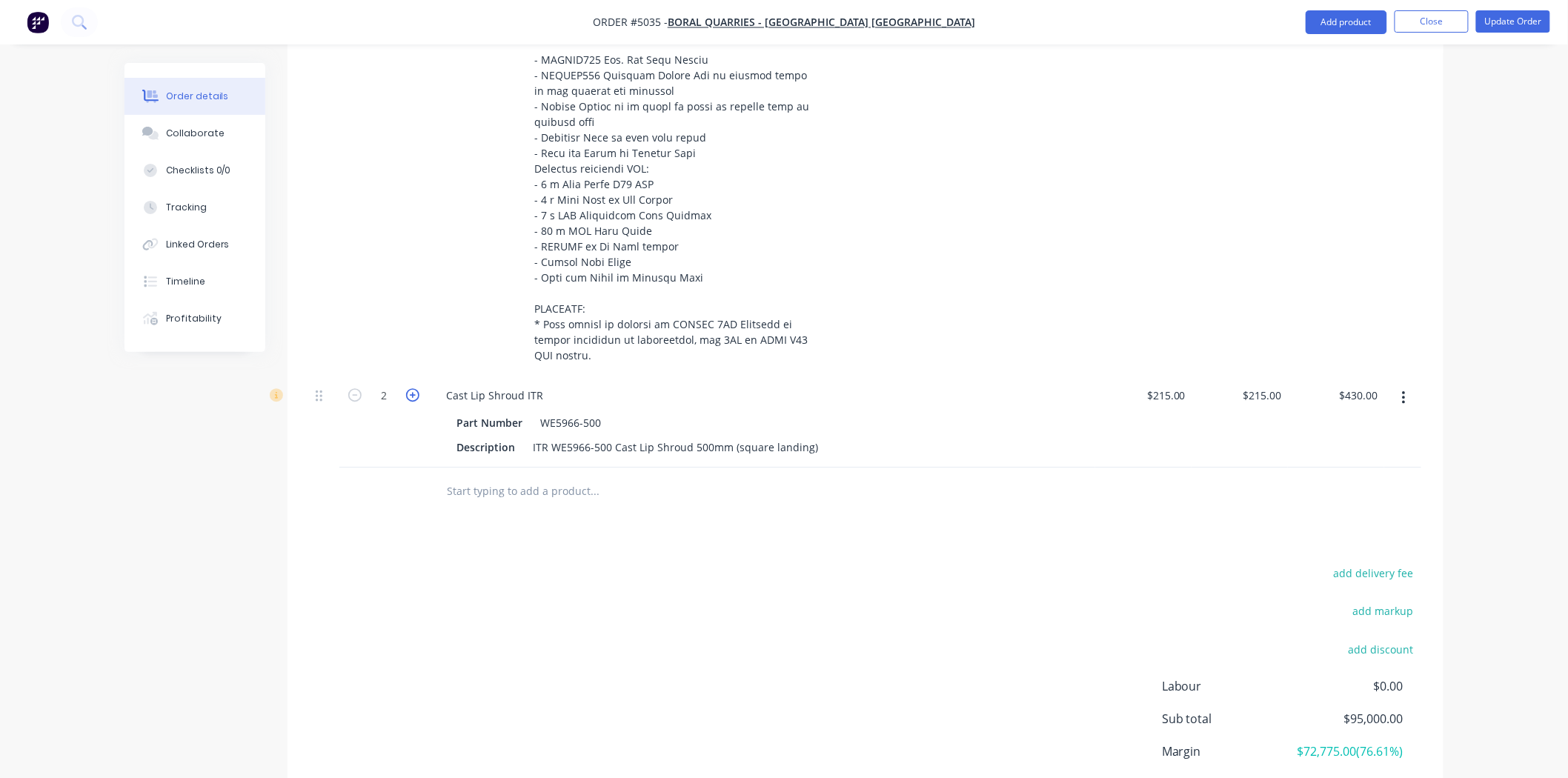
type input "$645.00"
click at [417, 388] on icon "button" at bounding box center [412, 394] width 14 height 14
type input "4"
type input "$860.00"
click at [1057, 468] on div at bounding box center [865, 491] width 1111 height 48
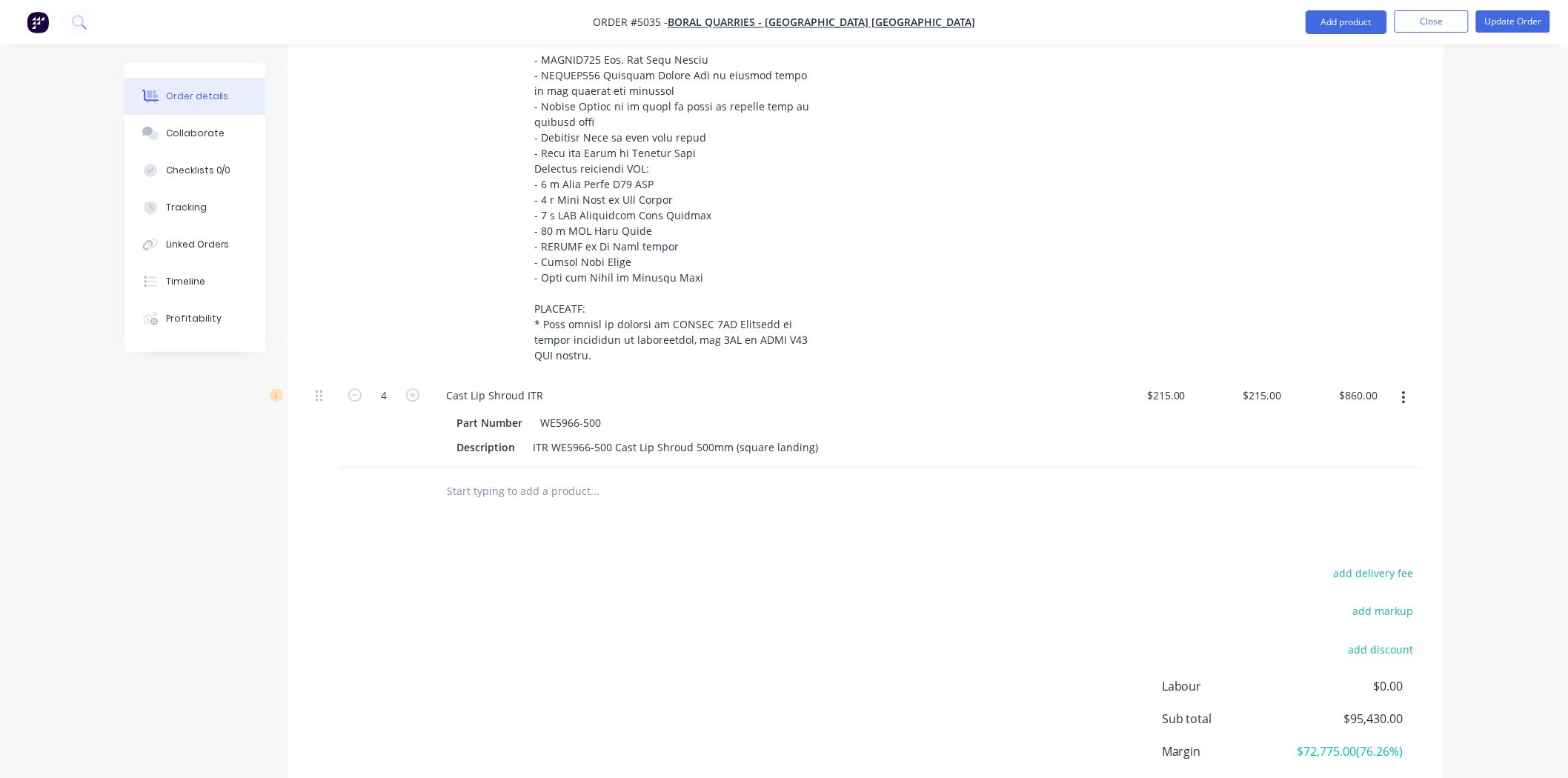
click at [1289, 375] on div "$860.00 $860.00" at bounding box center [1336, 422] width 97 height 92
click at [1285, 384] on input "215" at bounding box center [1275, 395] width 25 height 22
type input "$0.00"
click at [1245, 420] on div "$0.00 0" at bounding box center [1240, 422] width 97 height 92
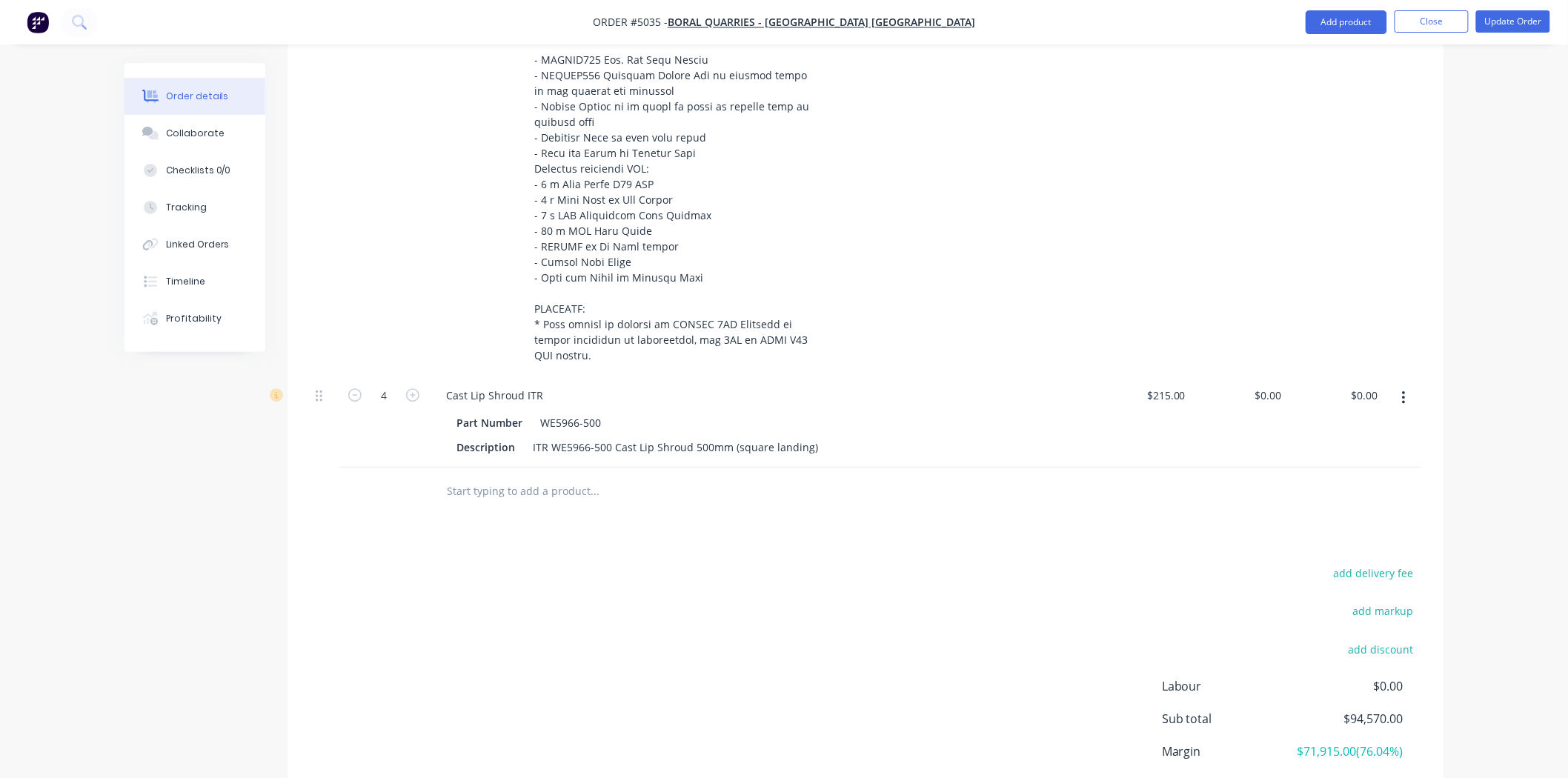
click at [1245, 420] on div "$0.00 $0.00" at bounding box center [1240, 422] width 97 height 92
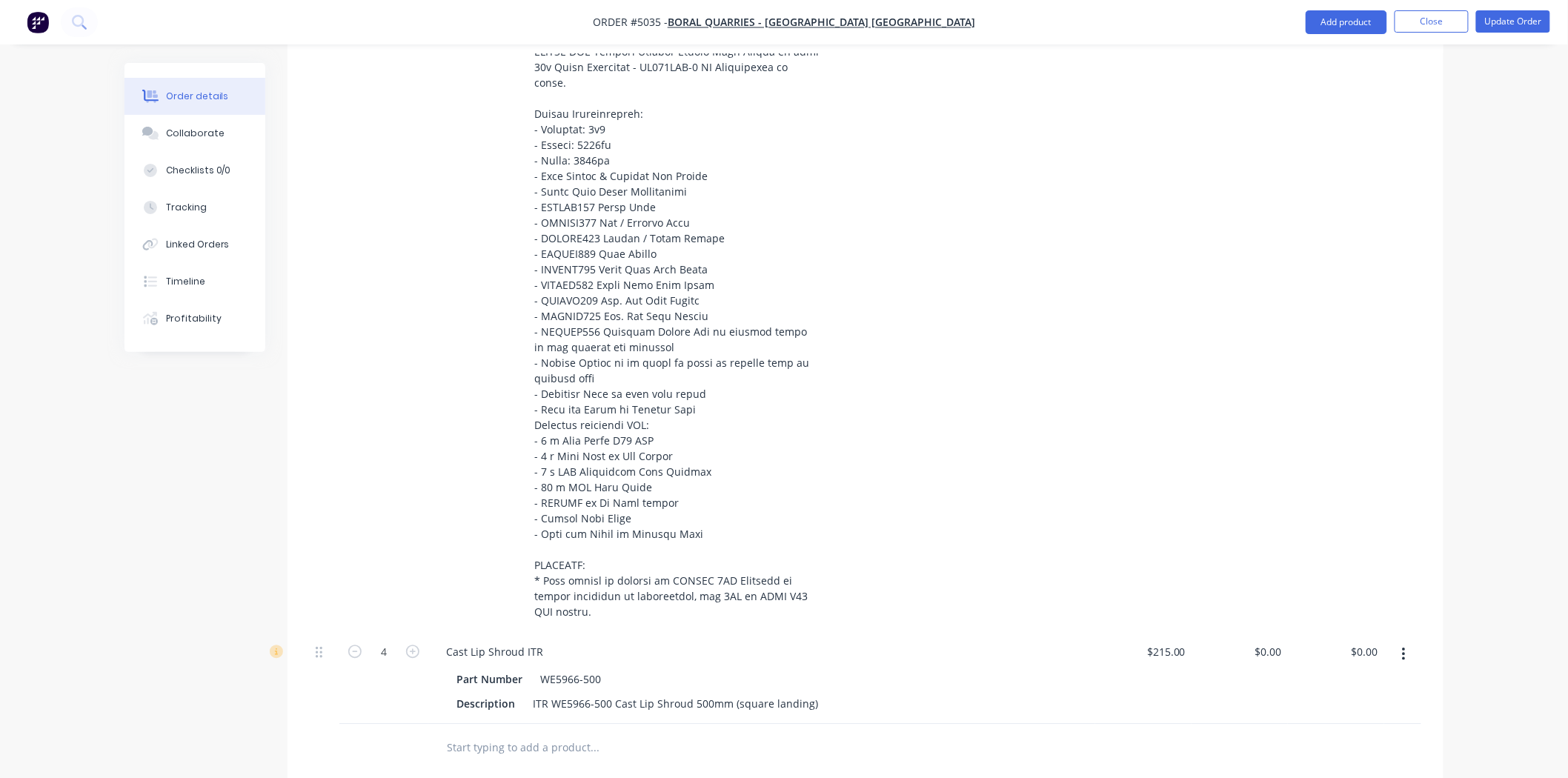
scroll to position [1481, 0]
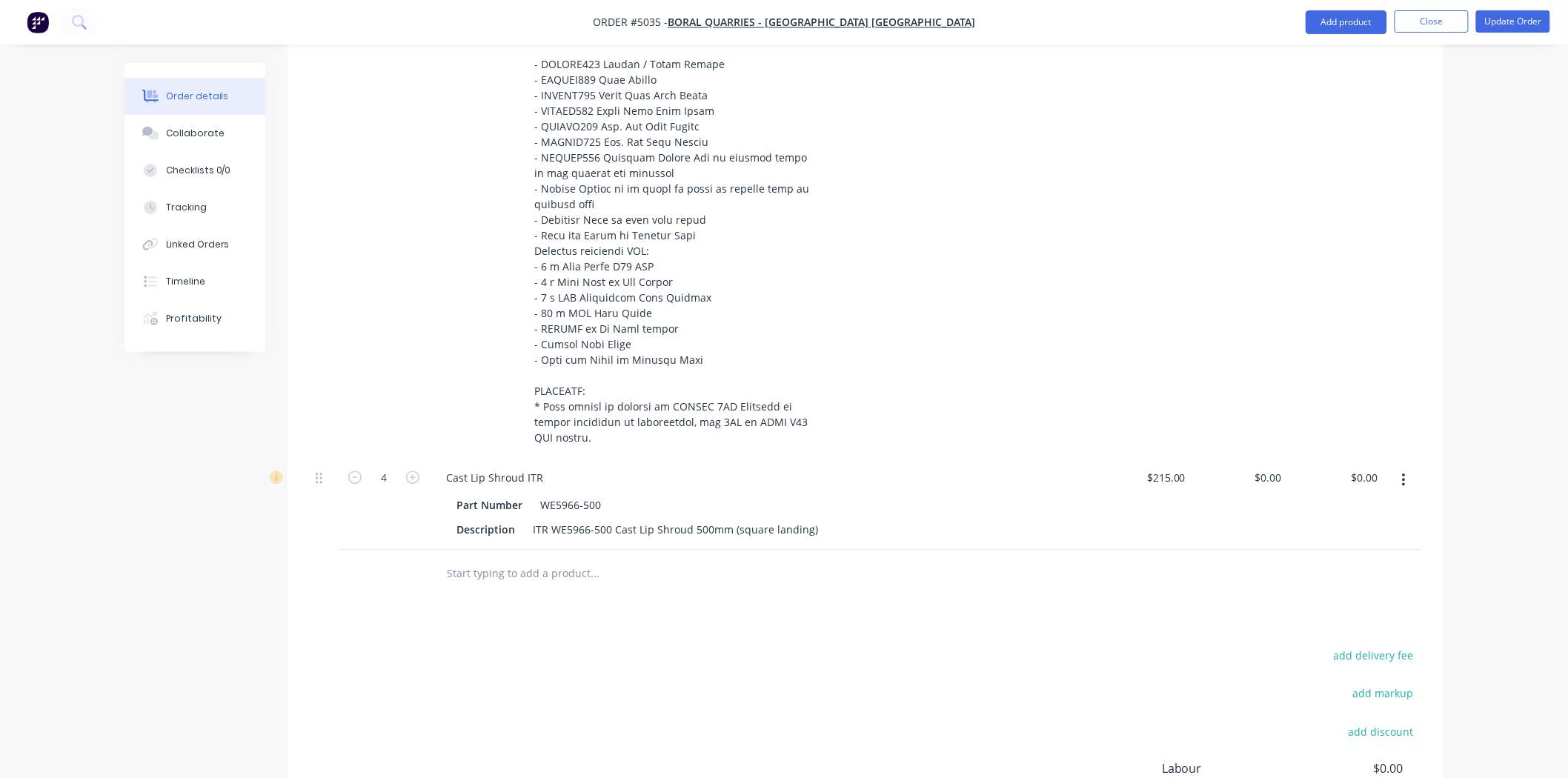
click at [919, 584] on div "Products Show / Hide columns Add product Qty Cost Price Total 1 Sort & Prep $0.…" at bounding box center [865, 30] width 1156 height 1848
click at [553, 559] on input "text" at bounding box center [594, 574] width 297 height 30
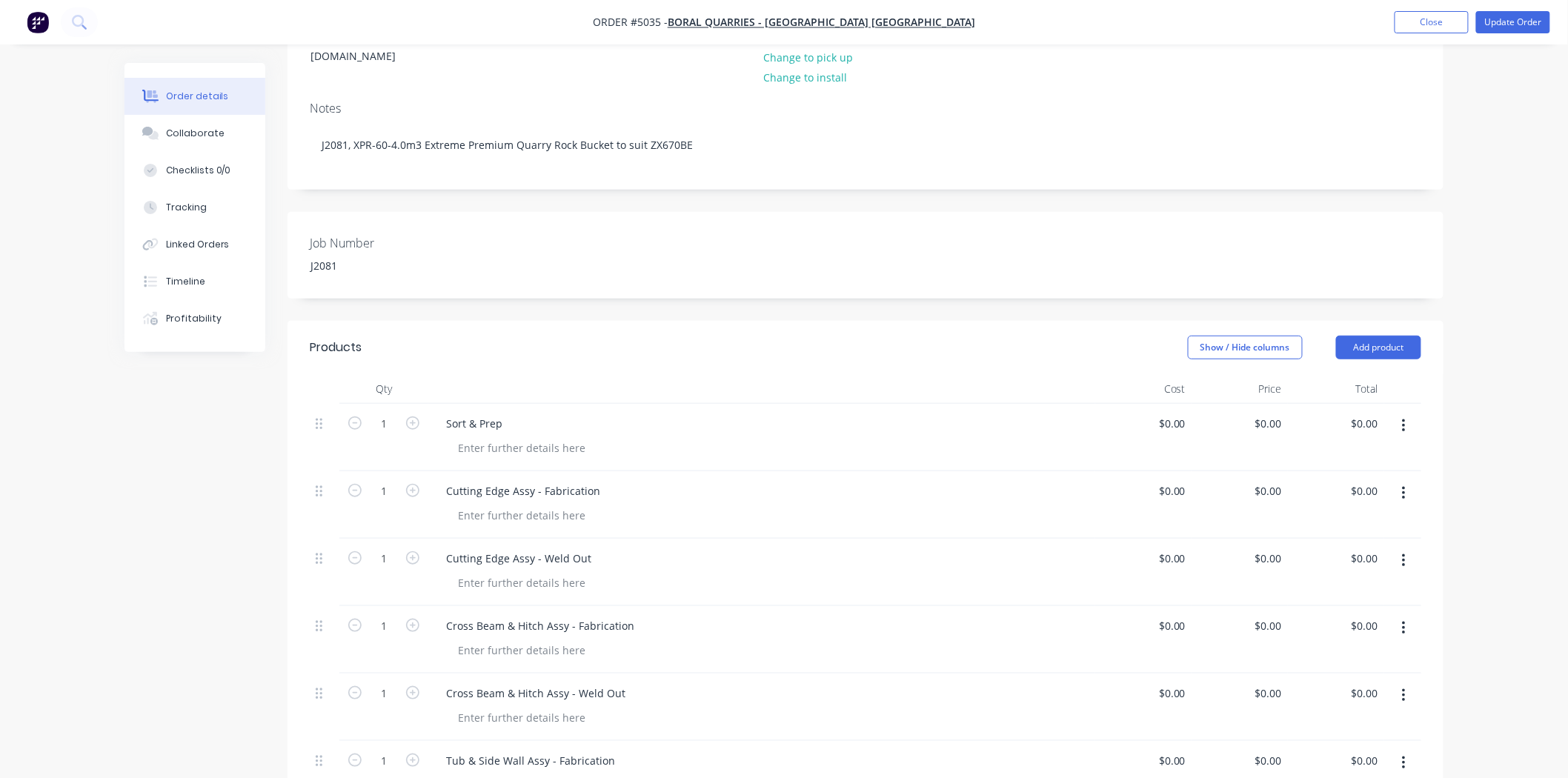
scroll to position [0, 0]
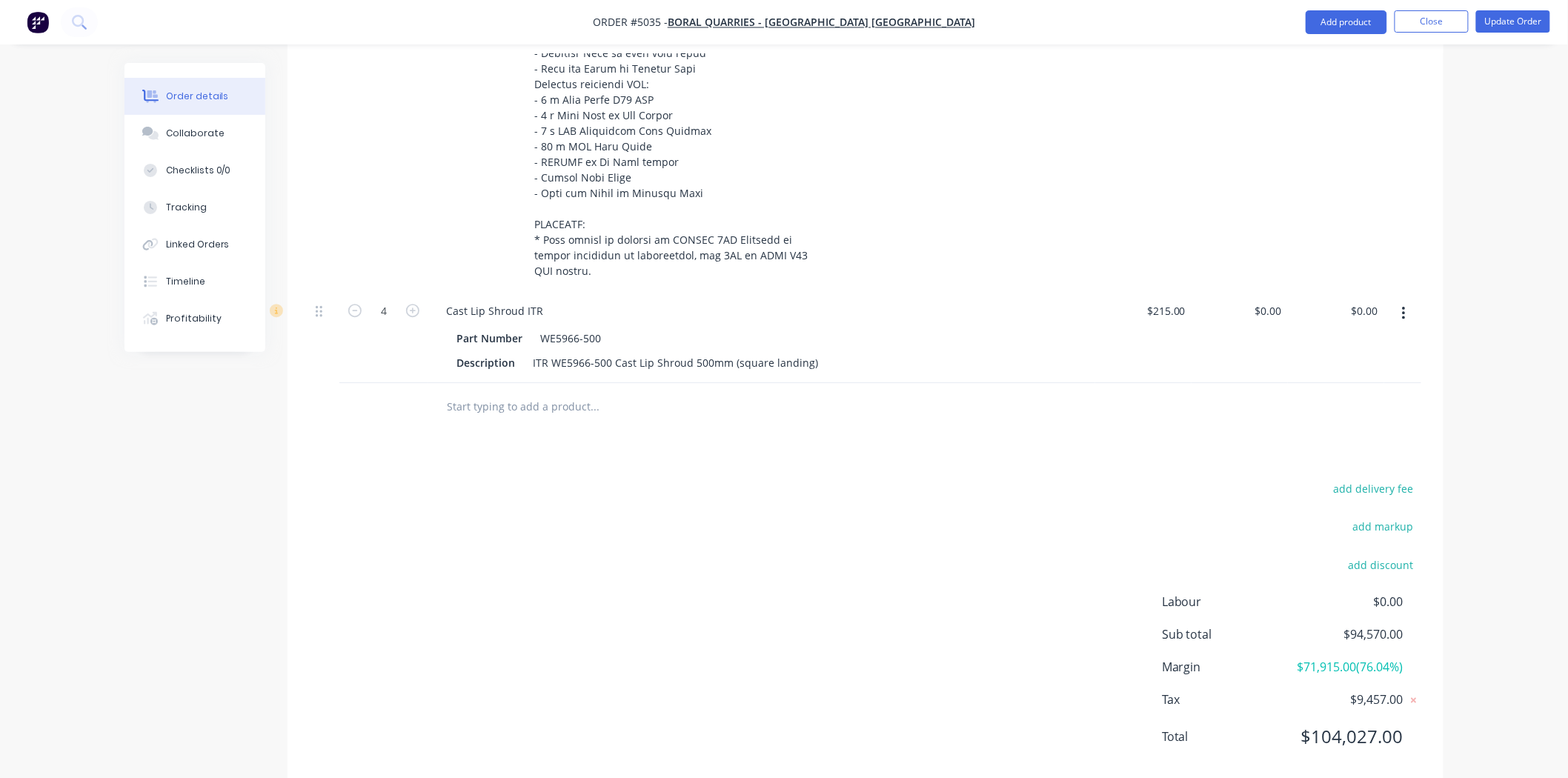
click at [505, 393] on input "text" at bounding box center [594, 407] width 297 height 30
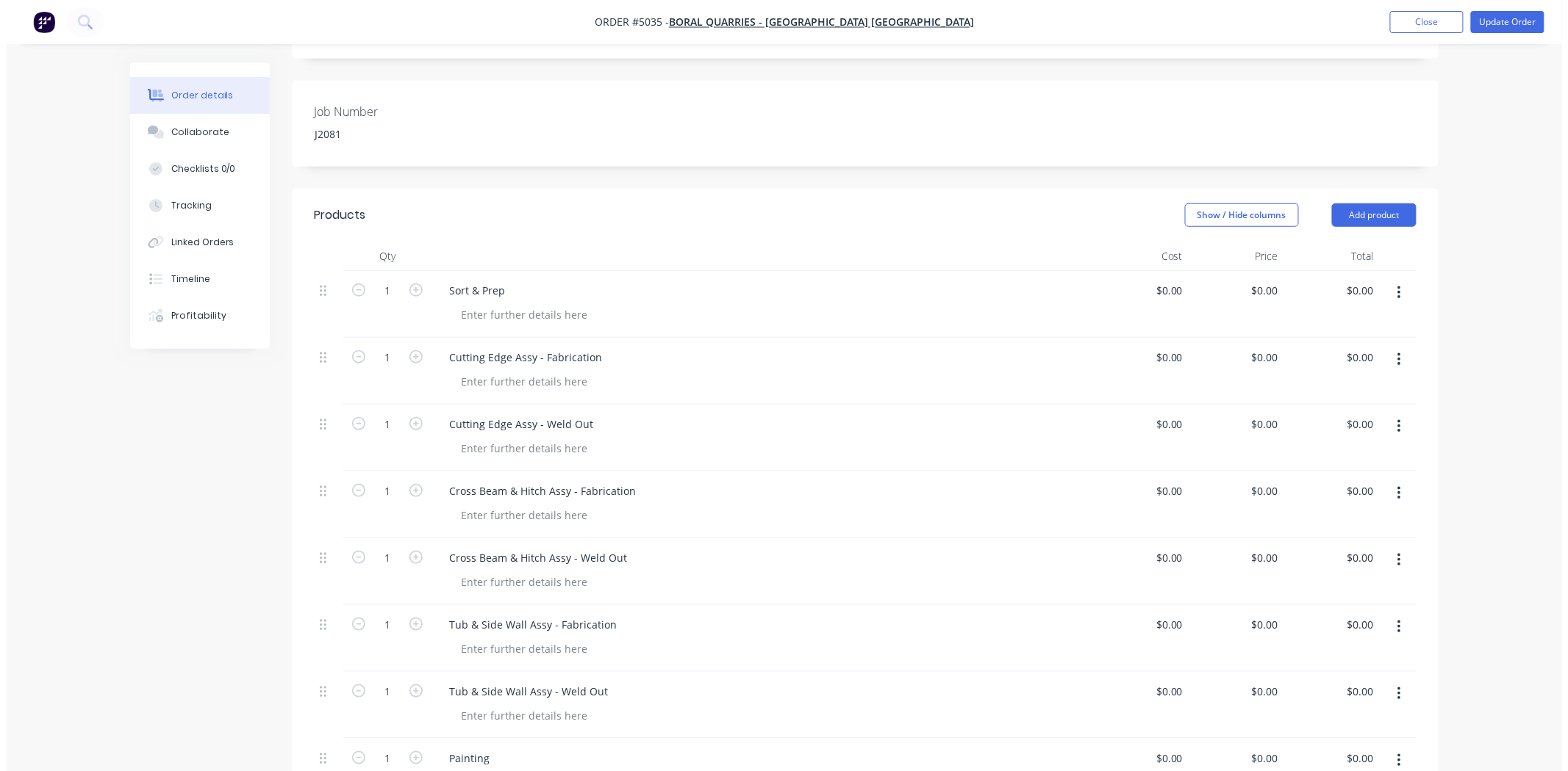
scroll to position [163, 0]
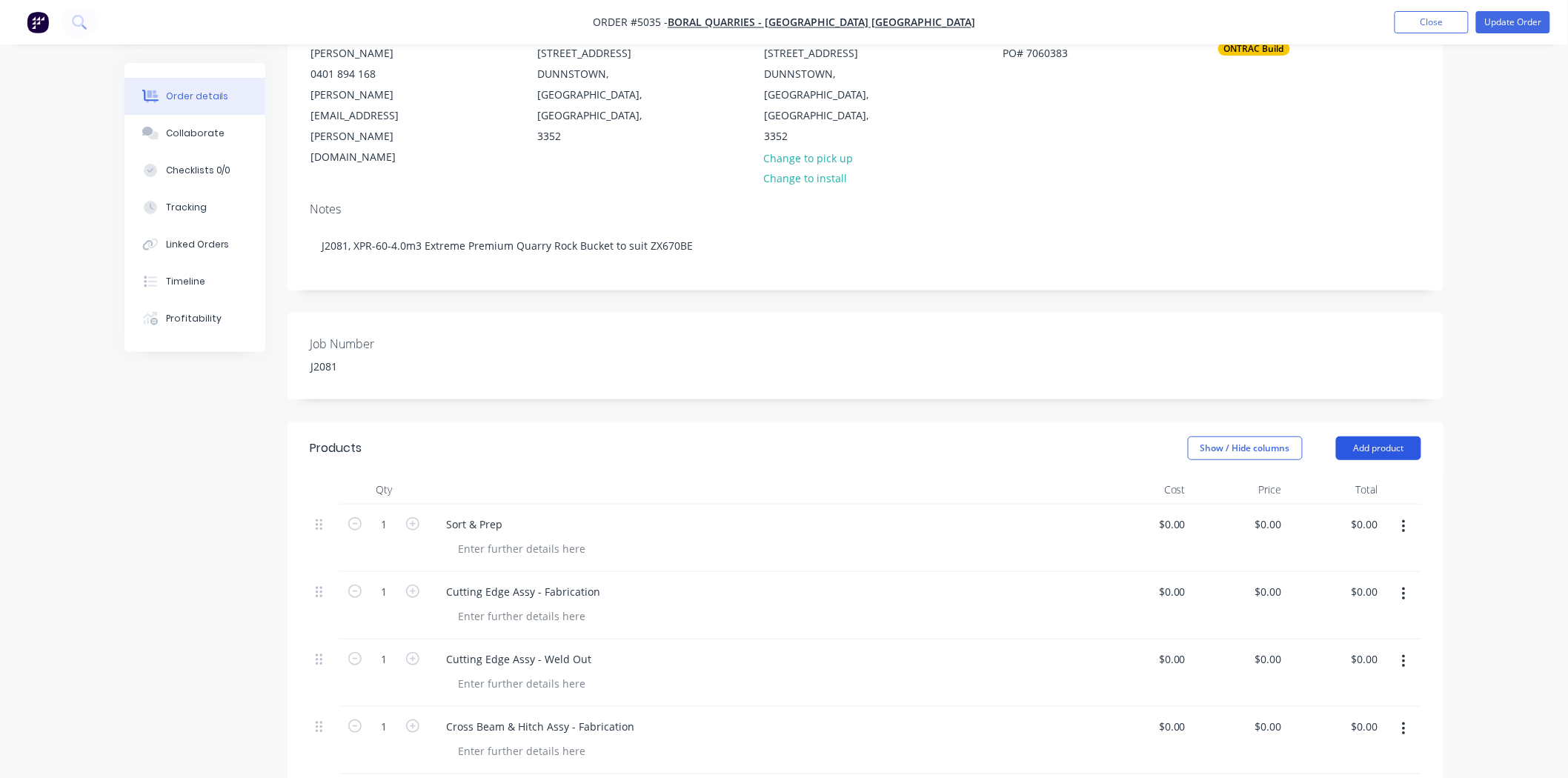
click at [1379, 437] on button "Add product" at bounding box center [1379, 449] width 85 height 24
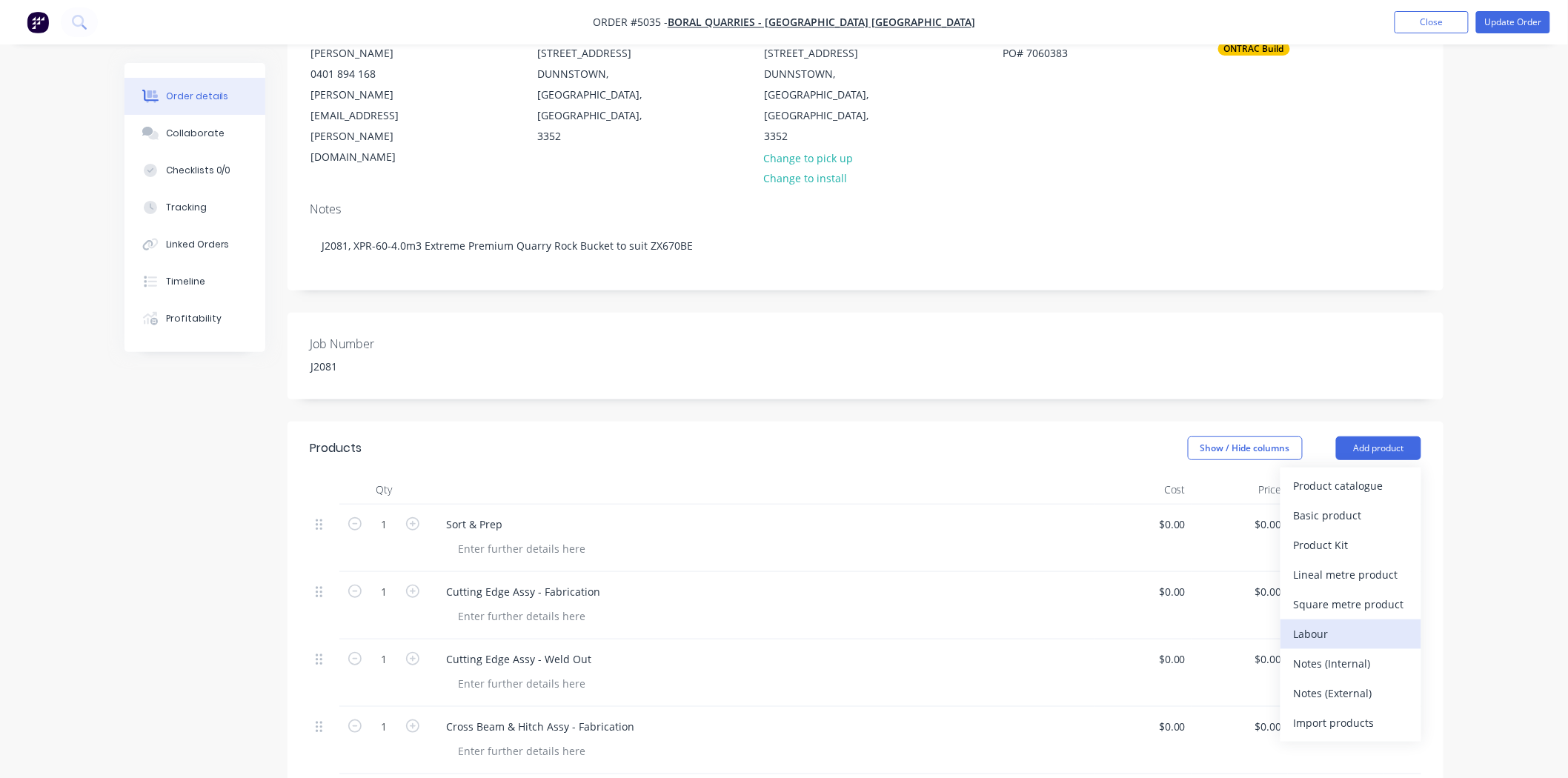
click at [1356, 623] on div "Labour" at bounding box center [1351, 634] width 114 height 22
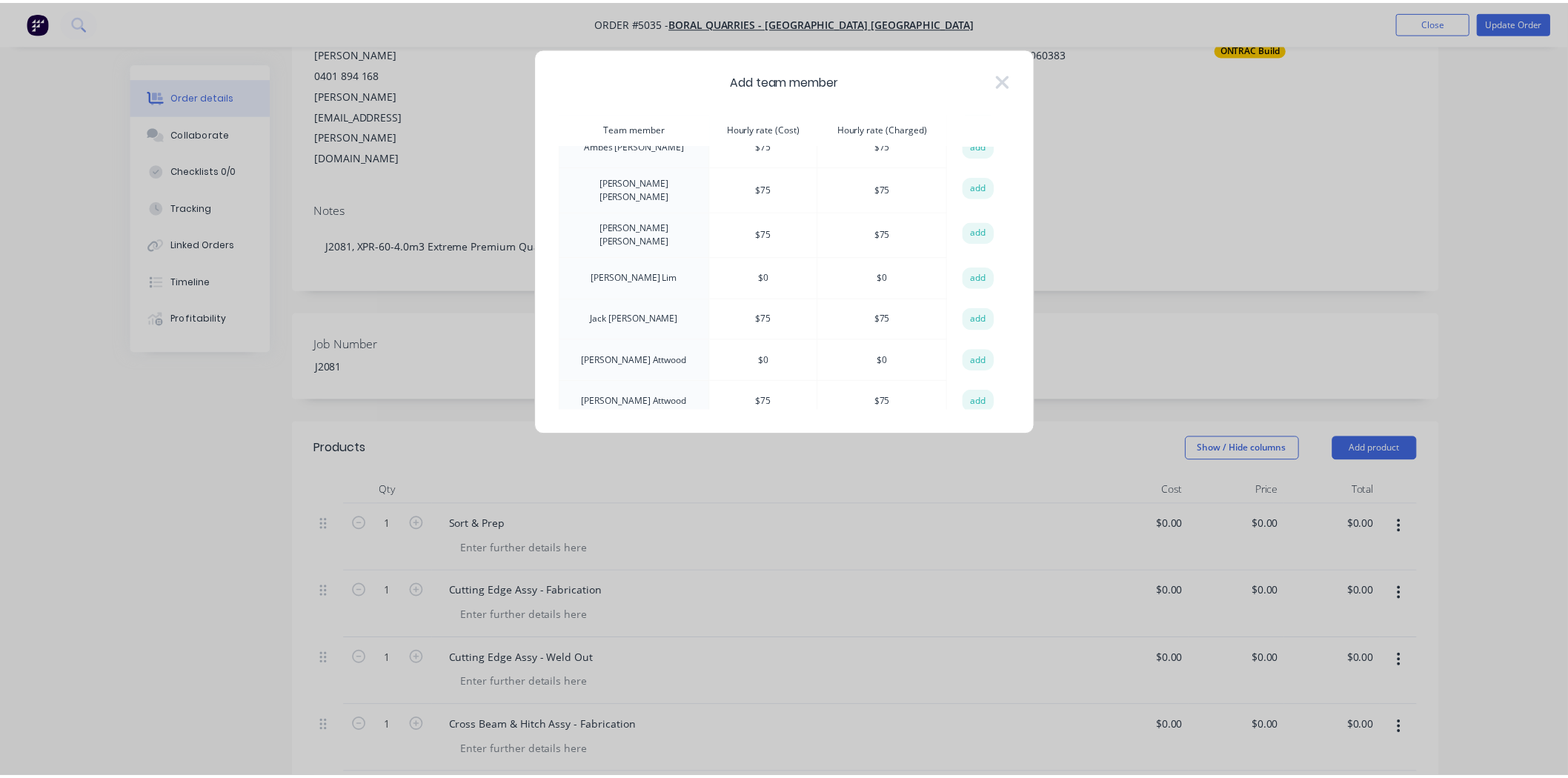
scroll to position [109, 0]
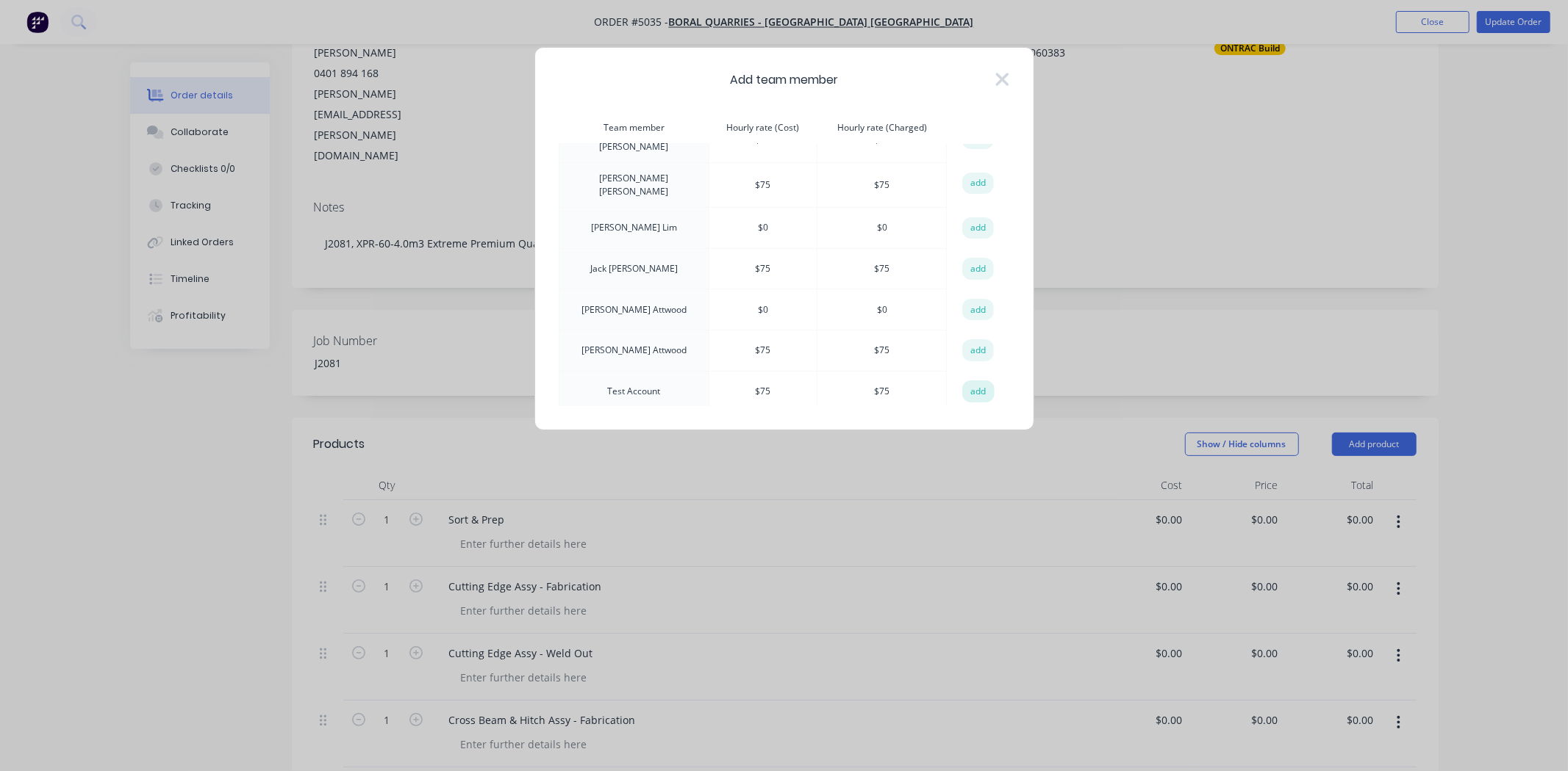
click at [971, 385] on button "add" at bounding box center [979, 392] width 32 height 22
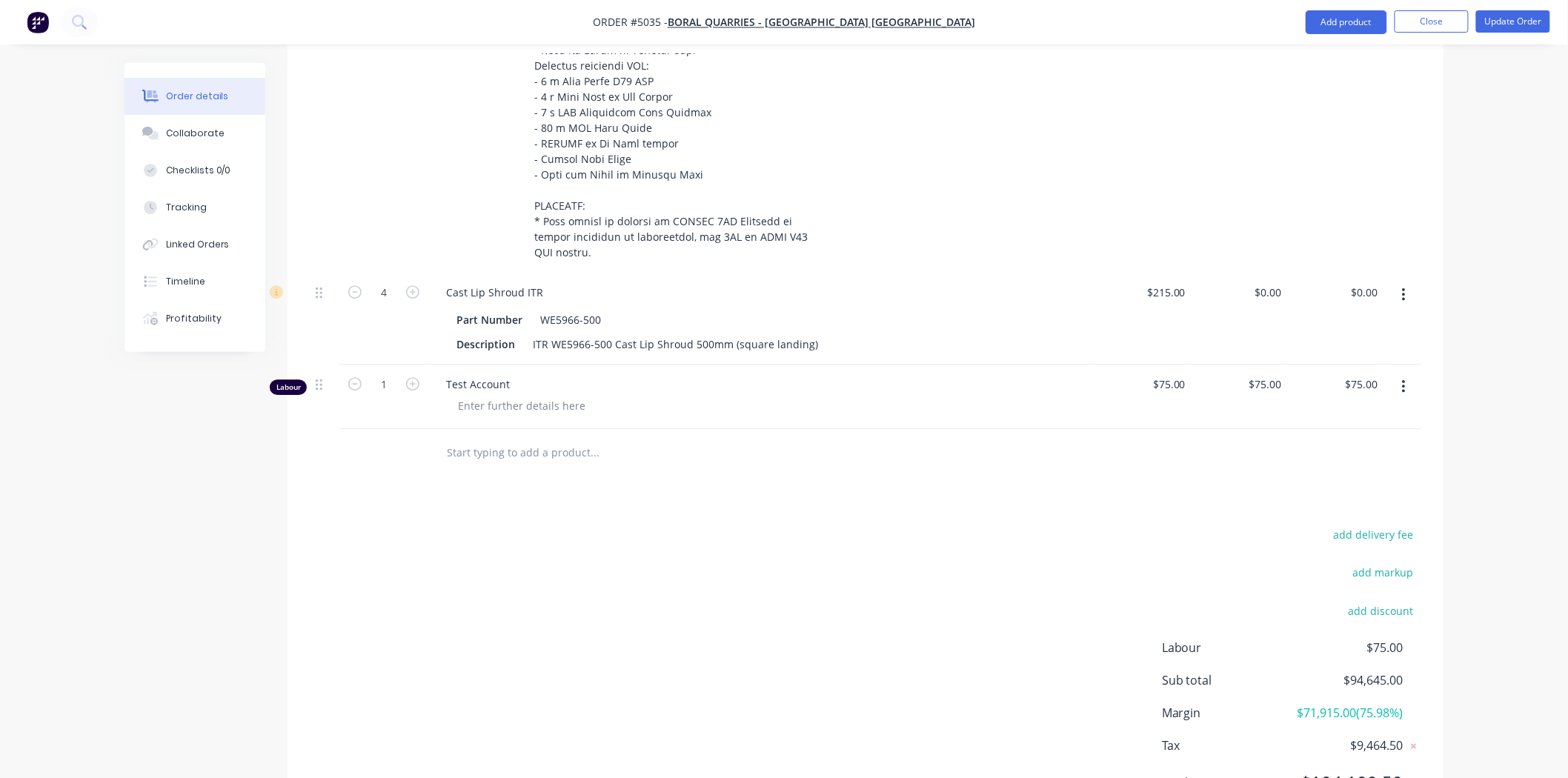
scroll to position [1719, 0]
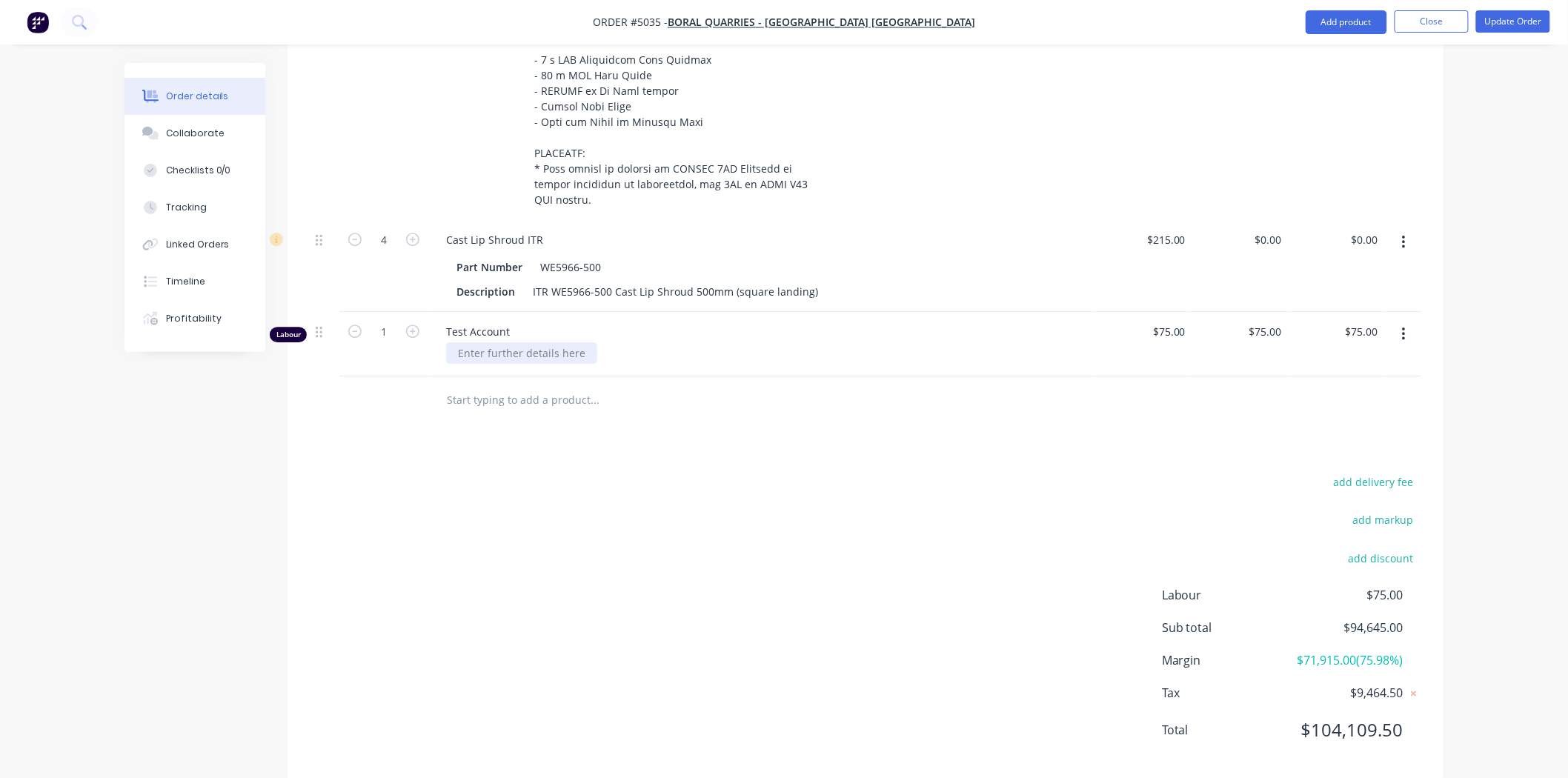
drag, startPoint x: 515, startPoint y: 318, endPoint x: 507, endPoint y: 315, distance: 8.5
click at [515, 343] on div at bounding box center [521, 354] width 151 height 22
click at [404, 322] on button "button" at bounding box center [412, 329] width 19 height 15
type input "2"
type input "$150.00"
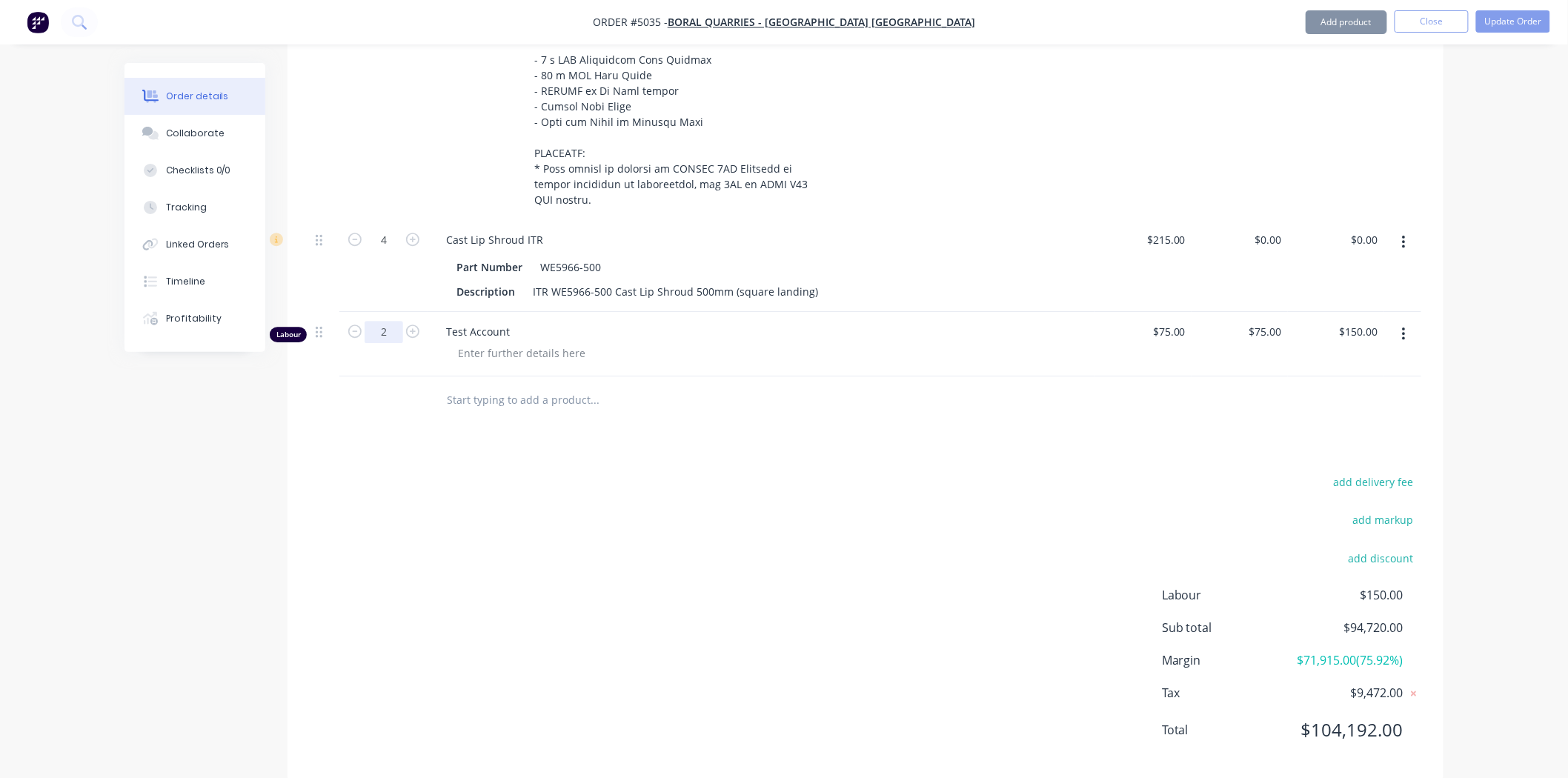
click at [391, 321] on input "2" at bounding box center [383, 332] width 39 height 23
type input "185"
click at [655, 493] on div "add delivery fee add markup add discount Labour $150.00 Sub total $94,720.00 Ma…" at bounding box center [865, 615] width 1111 height 286
type input "$13,875.00"
click at [1270, 321] on input "75" at bounding box center [1268, 332] width 40 height 22
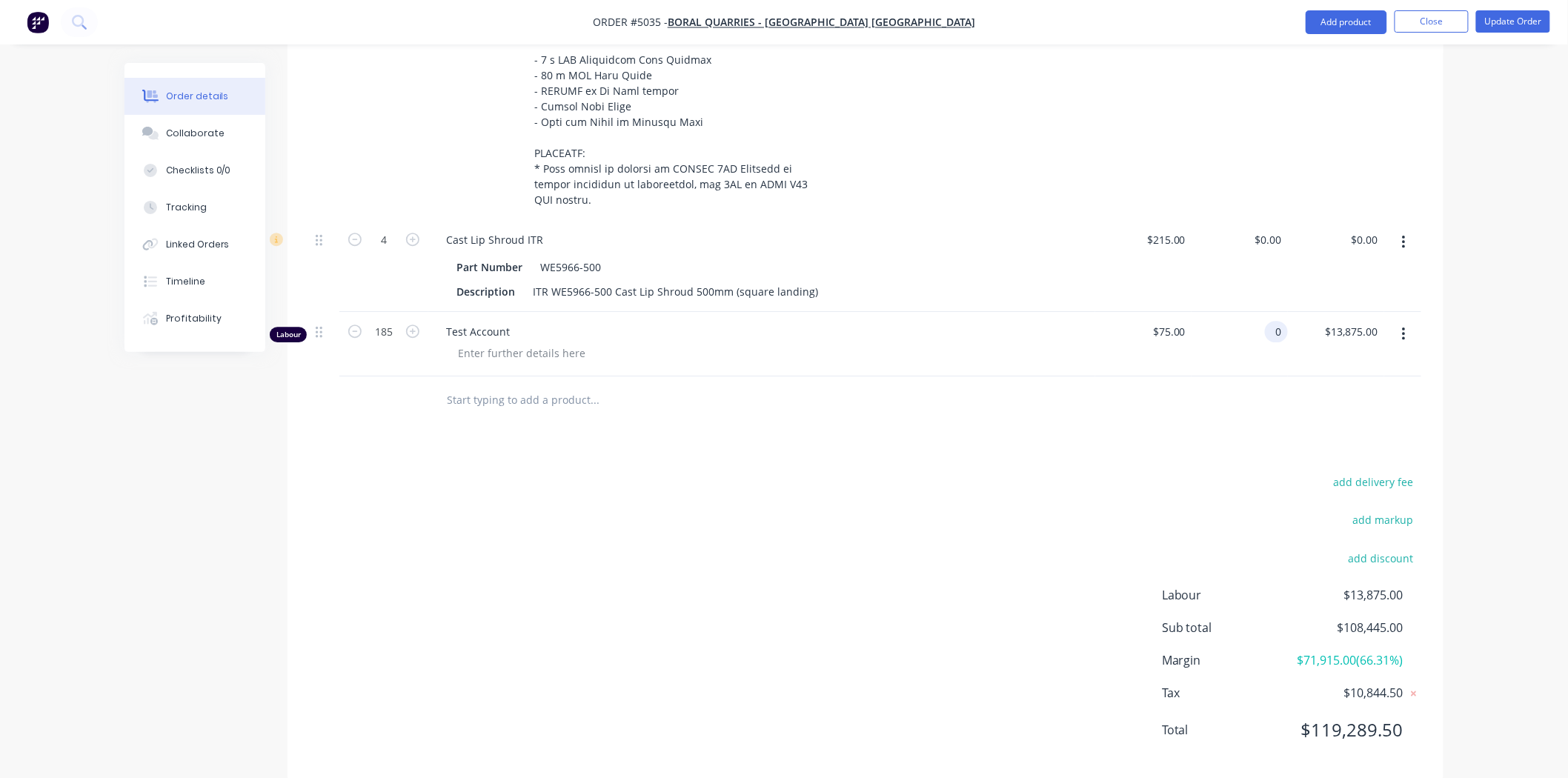
type input "$0.00"
click at [1187, 472] on div "add delivery fee add markup add discount Labour $0.00 Sub total $94,570.00 Marg…" at bounding box center [865, 615] width 1111 height 286
click at [473, 385] on input "text" at bounding box center [594, 400] width 297 height 30
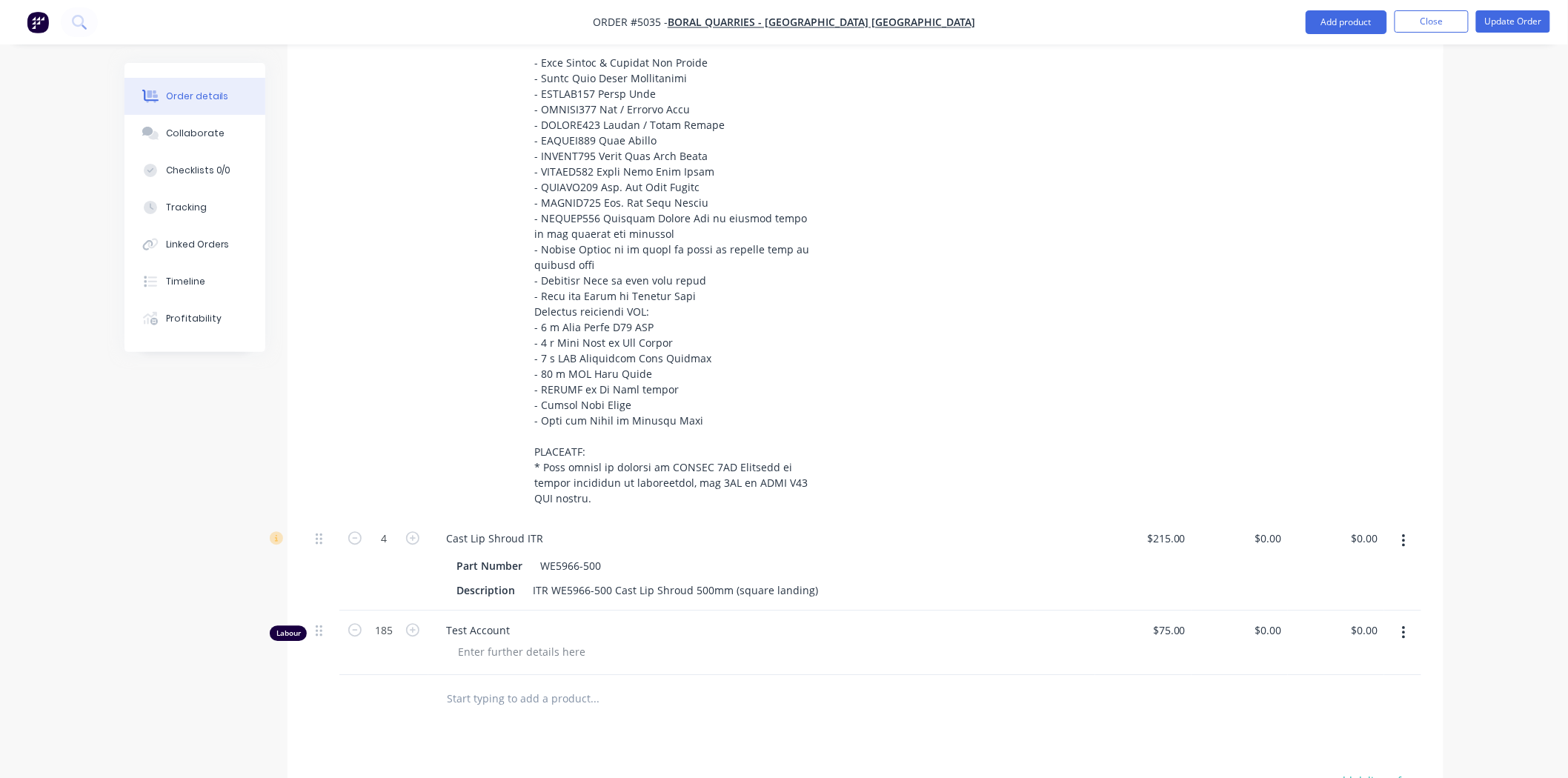
scroll to position [1565, 0]
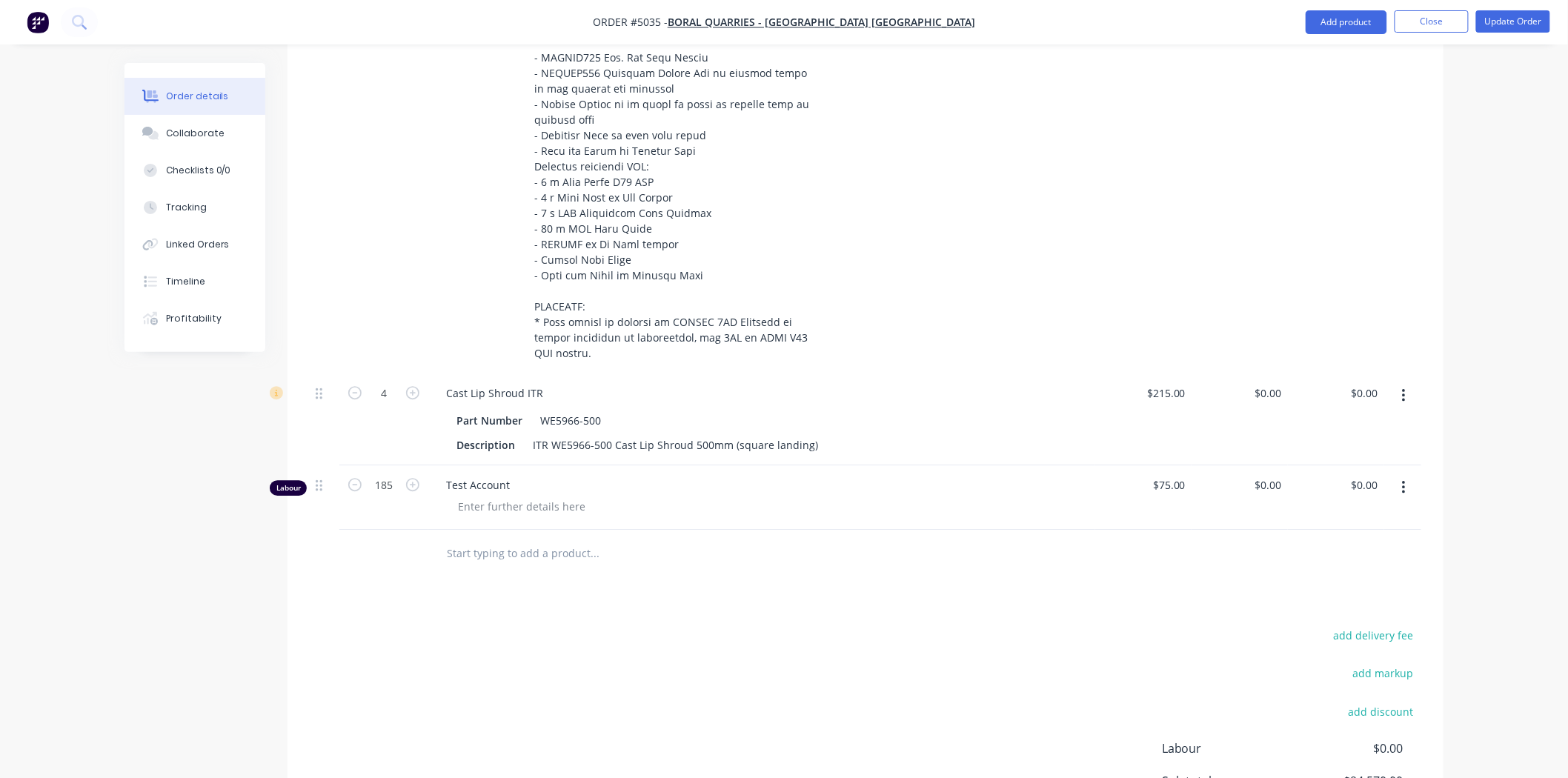
click at [467, 539] on input "text" at bounding box center [594, 554] width 297 height 30
click at [512, 539] on input "text" at bounding box center [594, 554] width 297 height 30
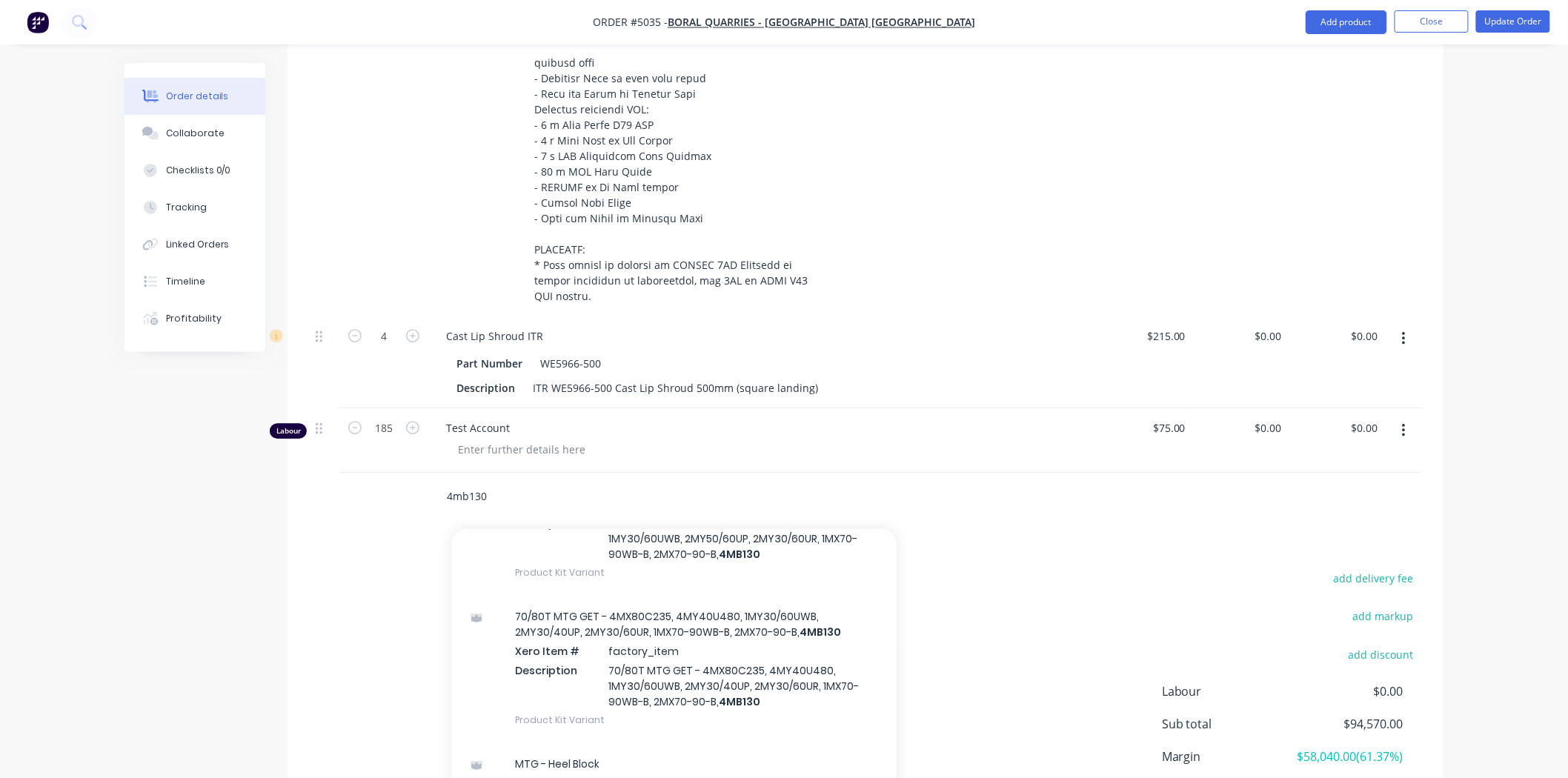
scroll to position [1719, 0]
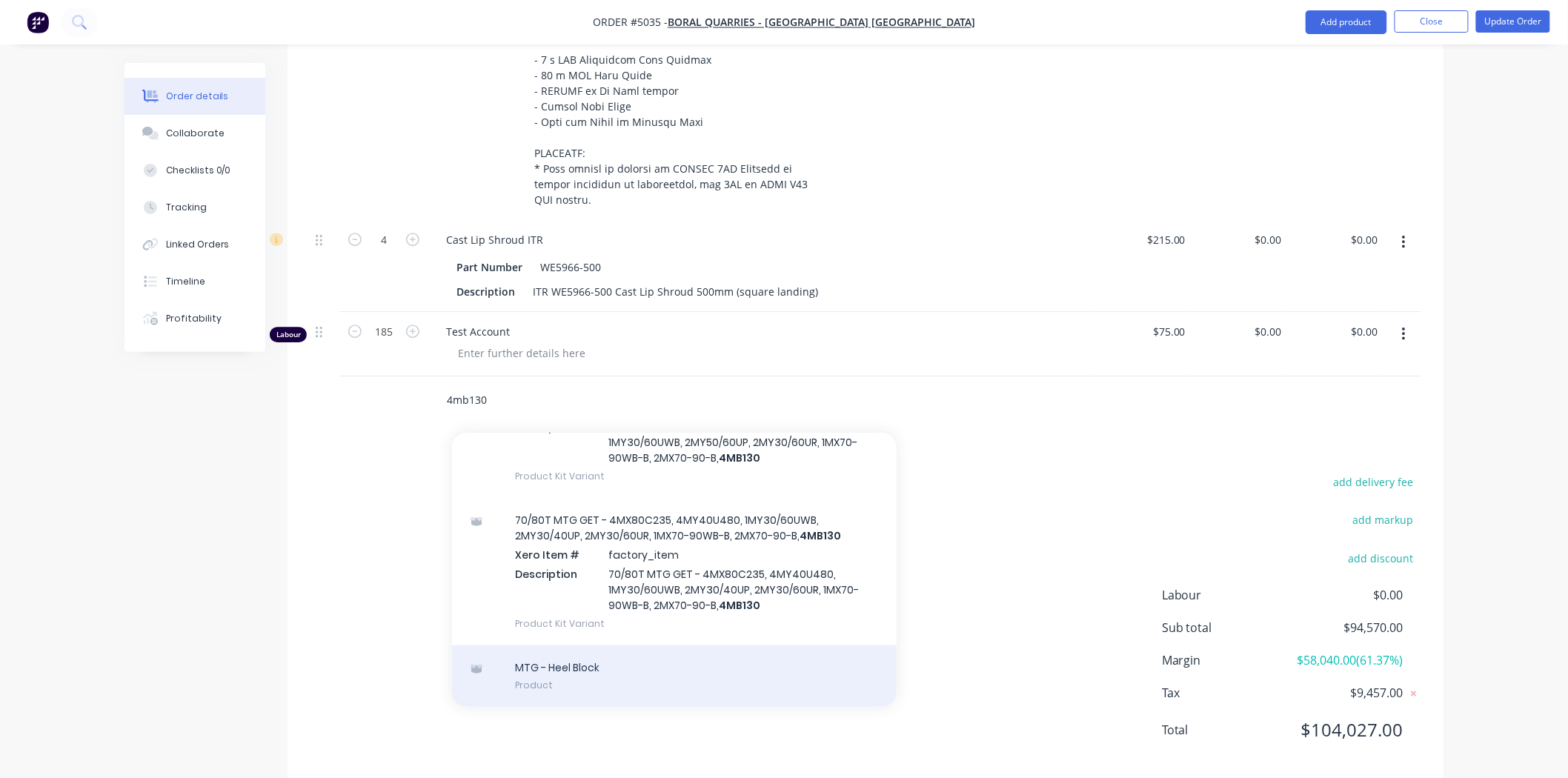
type input "4mb130"
click at [704, 646] on div "MTG - Heel Block Product" at bounding box center [675, 677] width 445 height 62
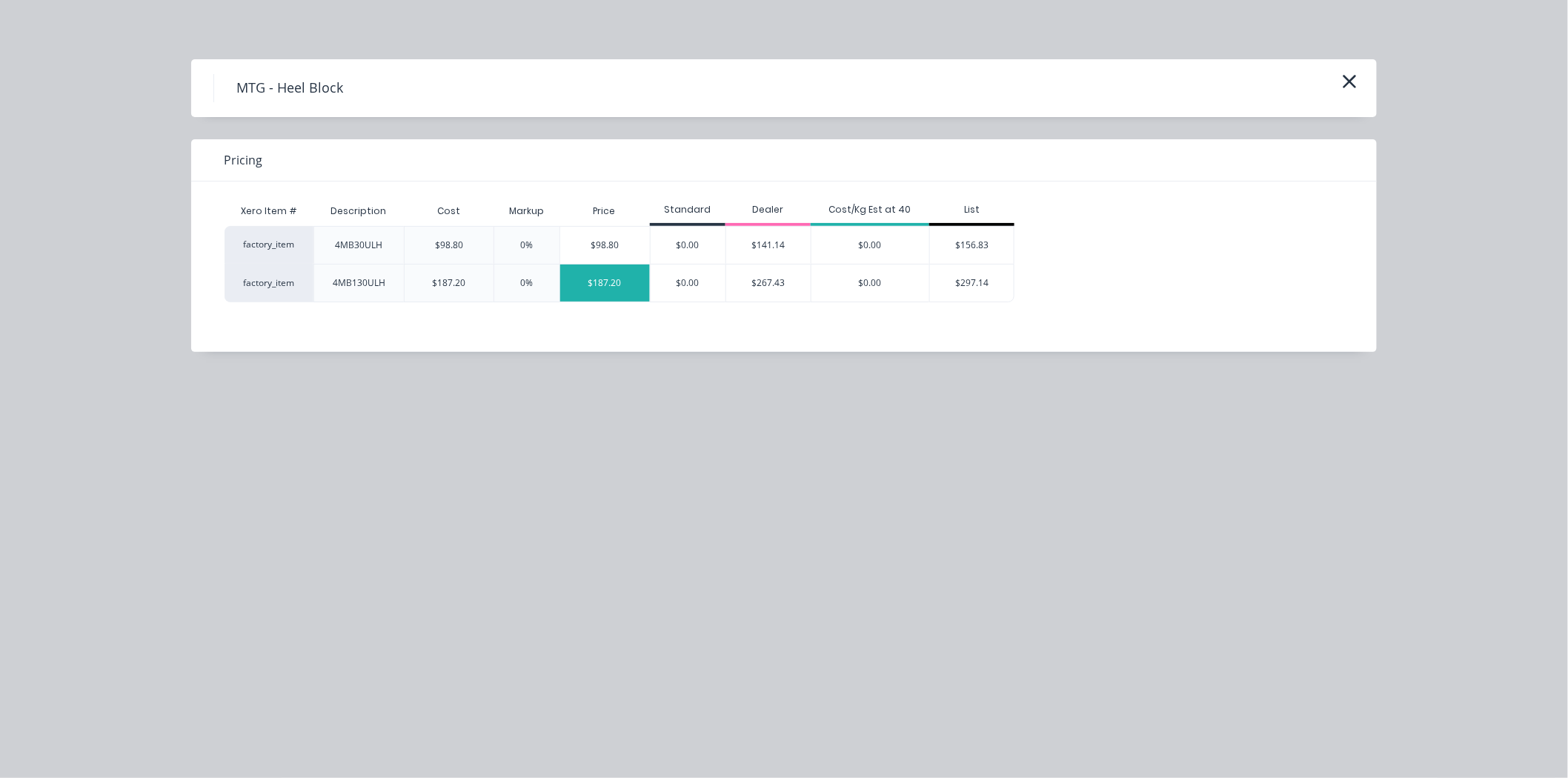
click at [609, 286] on div "$187.20" at bounding box center [605, 283] width 90 height 37
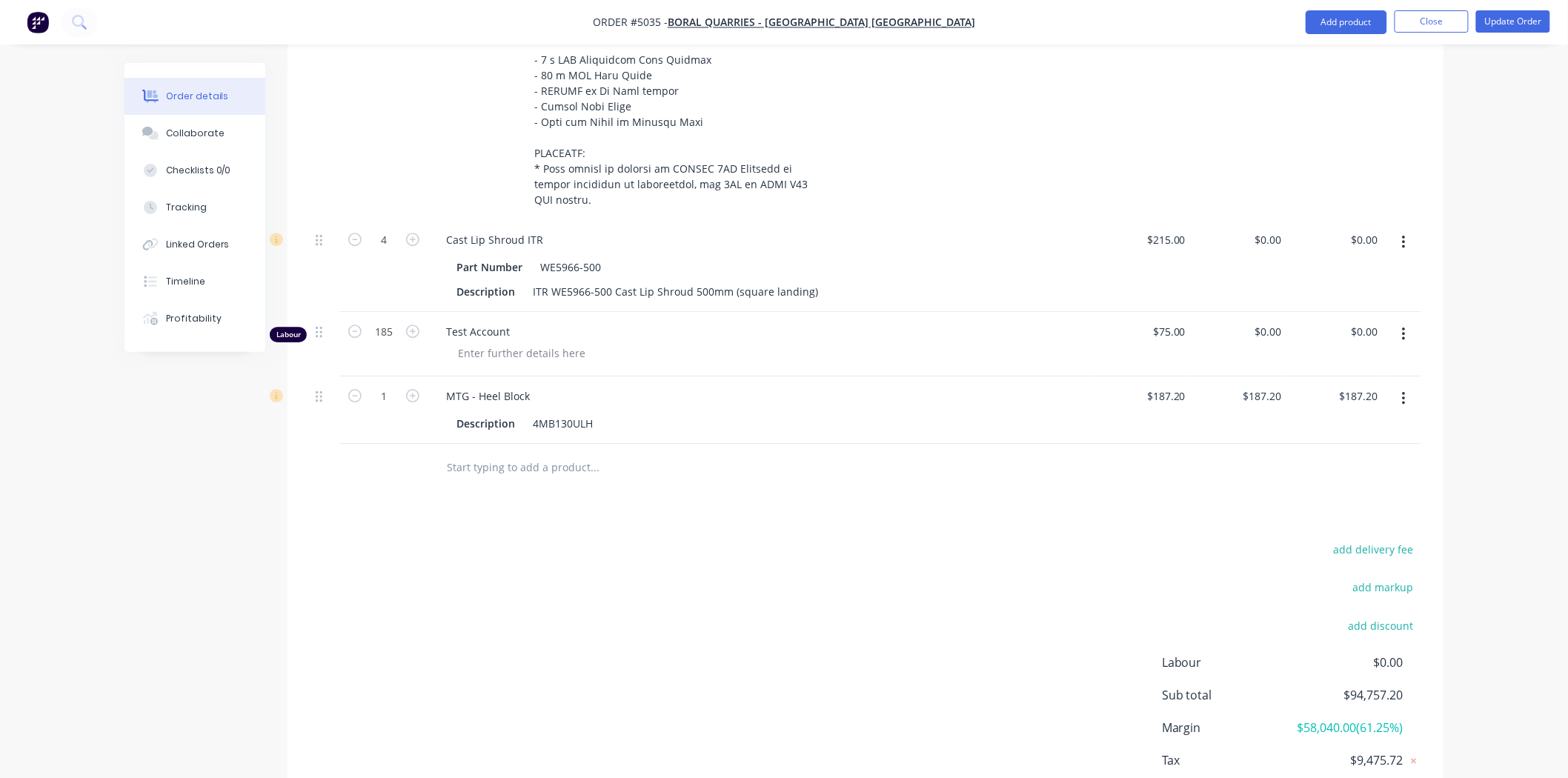
click at [1280, 376] on div "$187.20 $187.20" at bounding box center [1240, 410] width 97 height 68
type input "$0.00"
click at [1131, 444] on div at bounding box center [865, 468] width 1111 height 48
click at [383, 385] on input "1" at bounding box center [383, 396] width 39 height 23
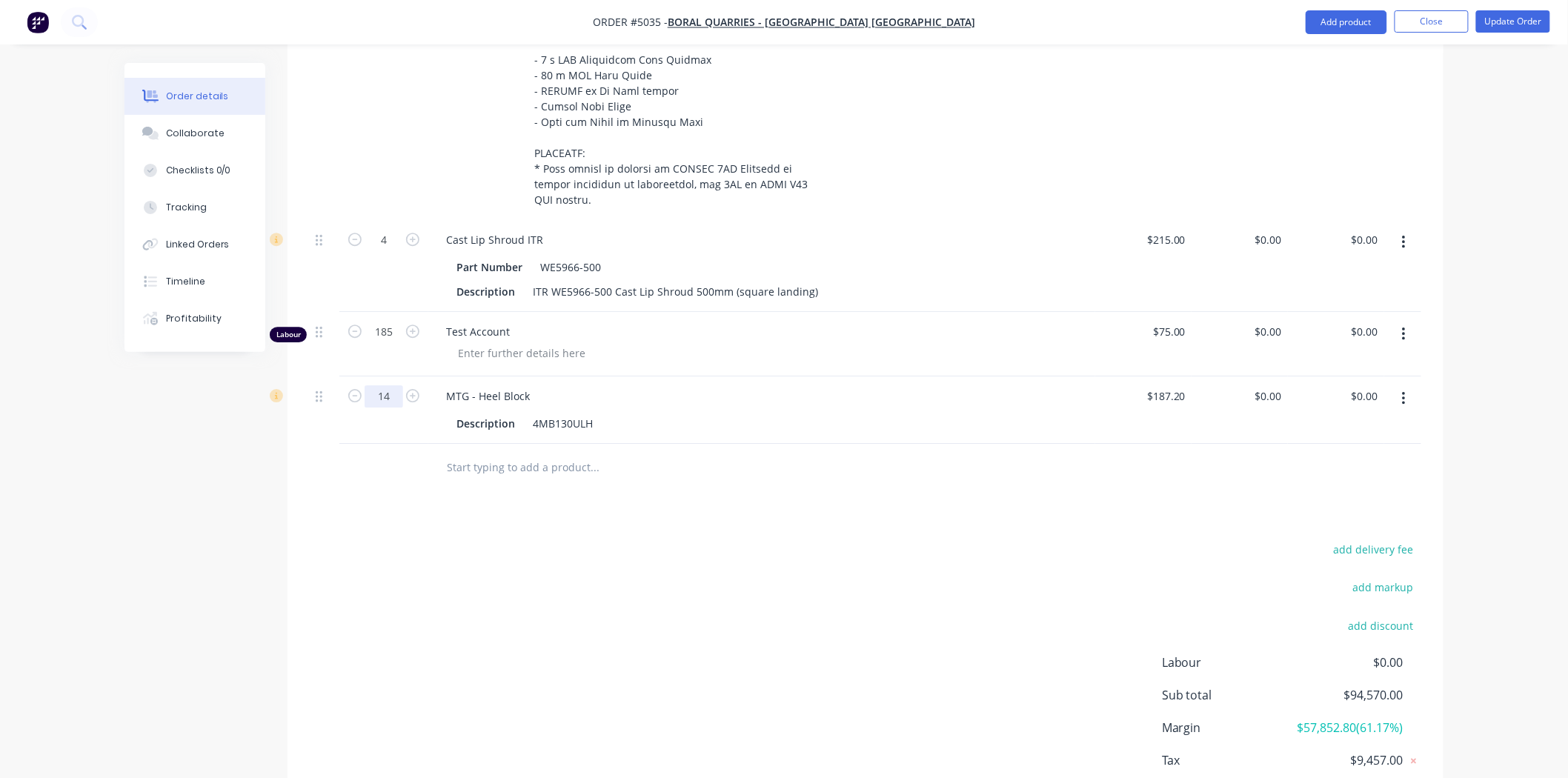
type input "14"
click at [547, 453] on input "text" at bounding box center [594, 468] width 297 height 30
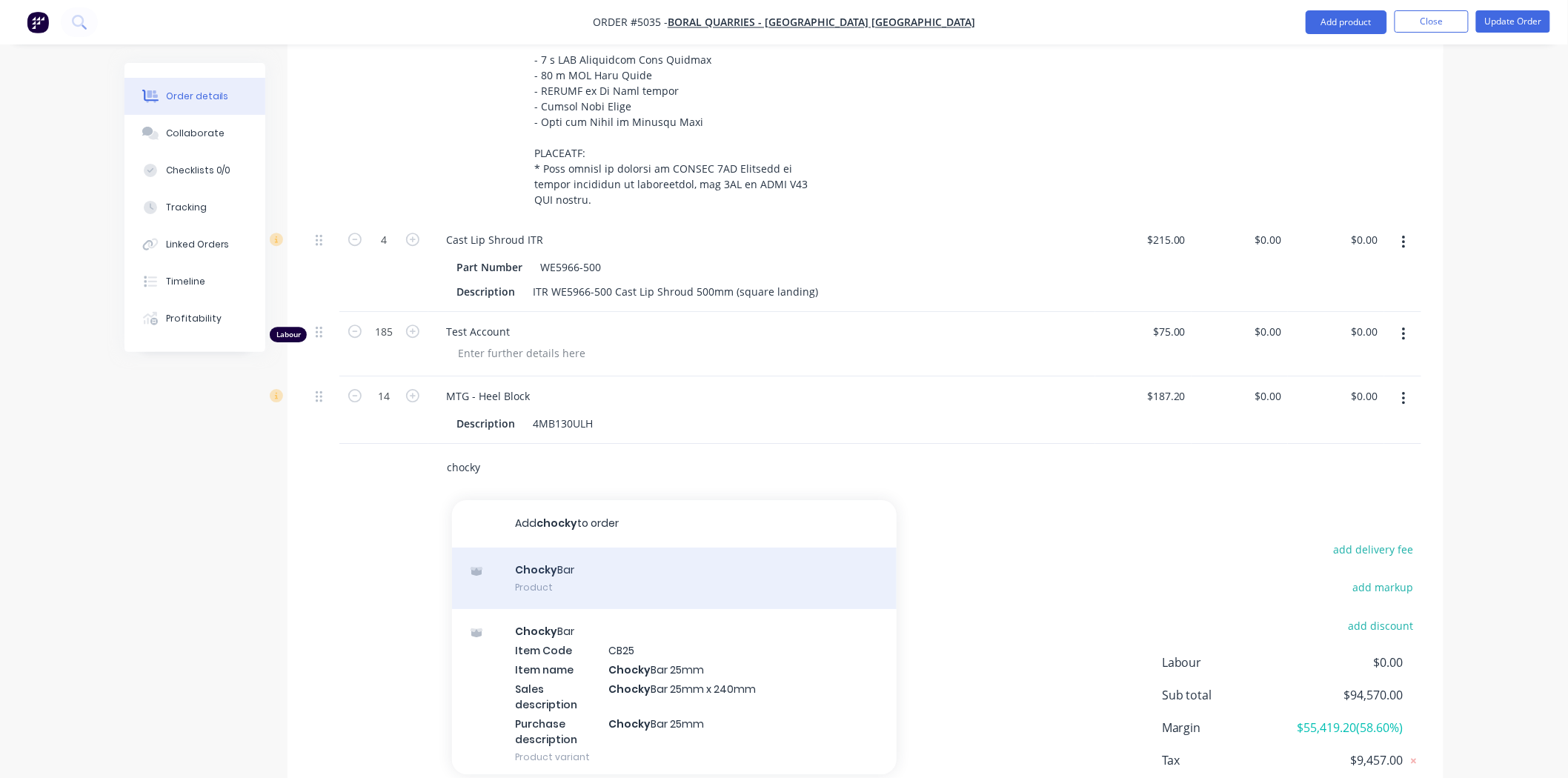
type input "chocky"
click at [568, 548] on div "Chocky Bar Product" at bounding box center [675, 579] width 445 height 62
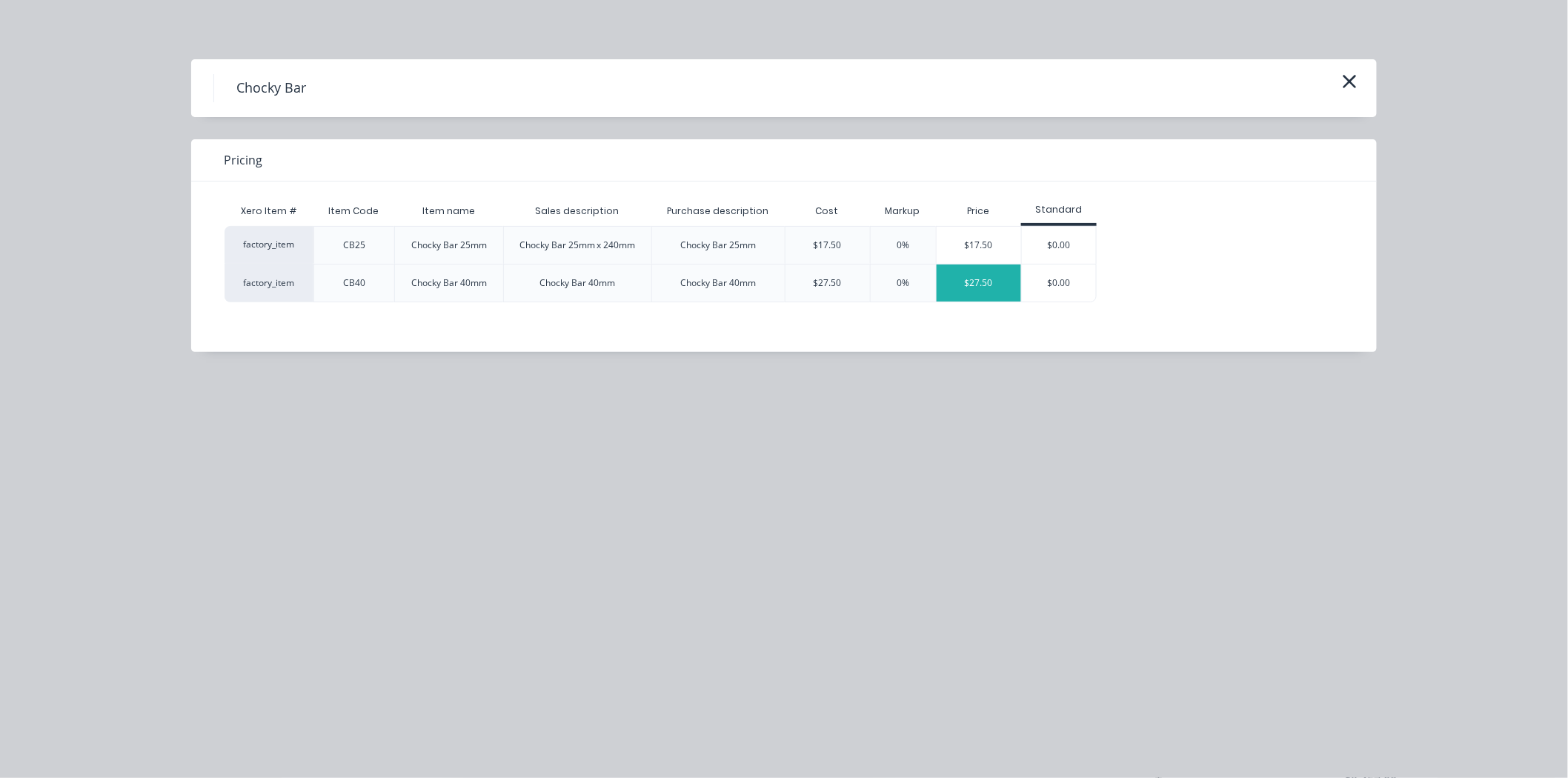
click at [960, 287] on div "$27.50" at bounding box center [978, 283] width 84 height 37
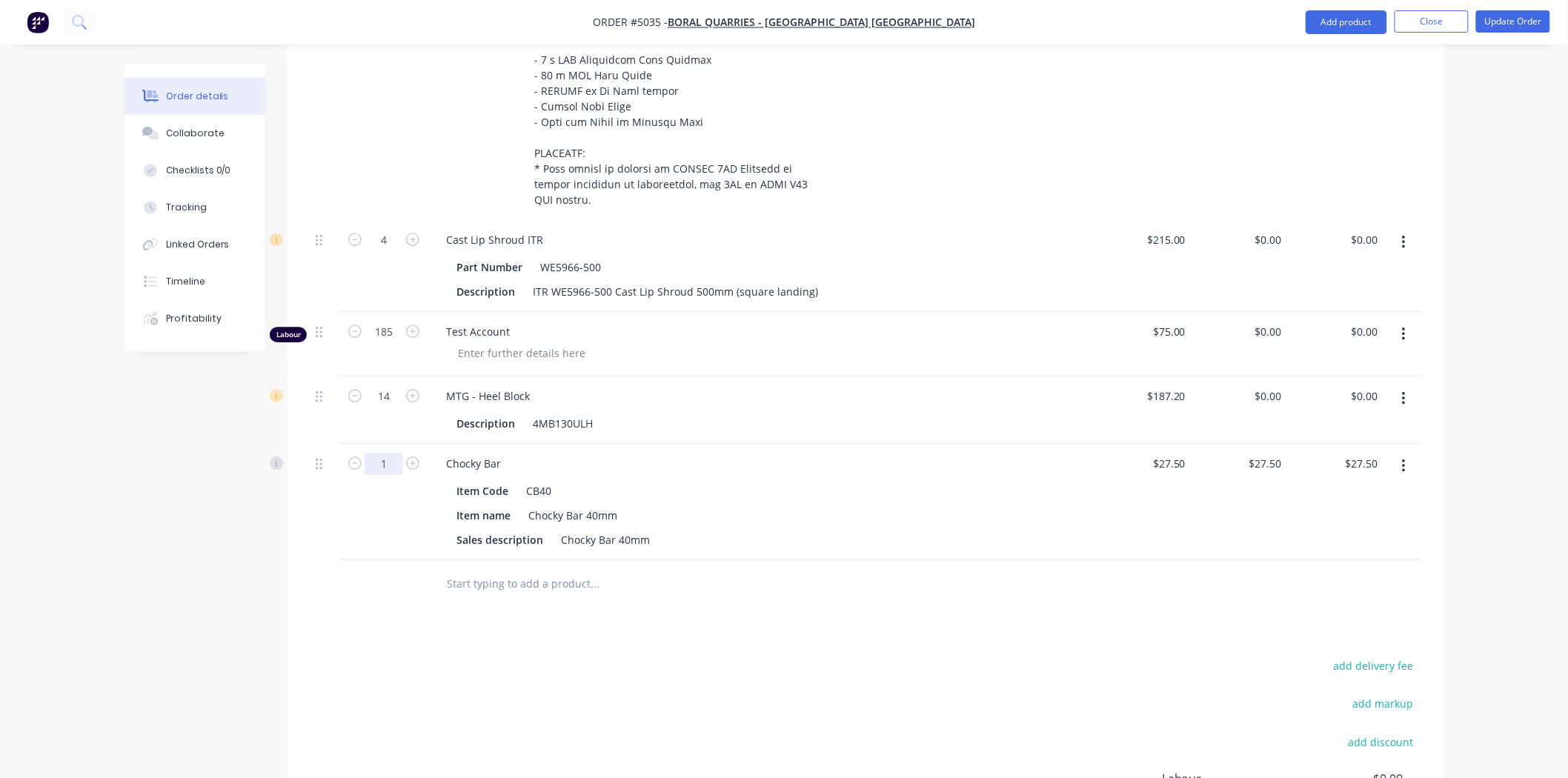
click at [383, 453] on input "1" at bounding box center [383, 464] width 39 height 23
type input "4"
type input "$110.00"
click at [1279, 453] on input "27.5" at bounding box center [1273, 464] width 28 height 22
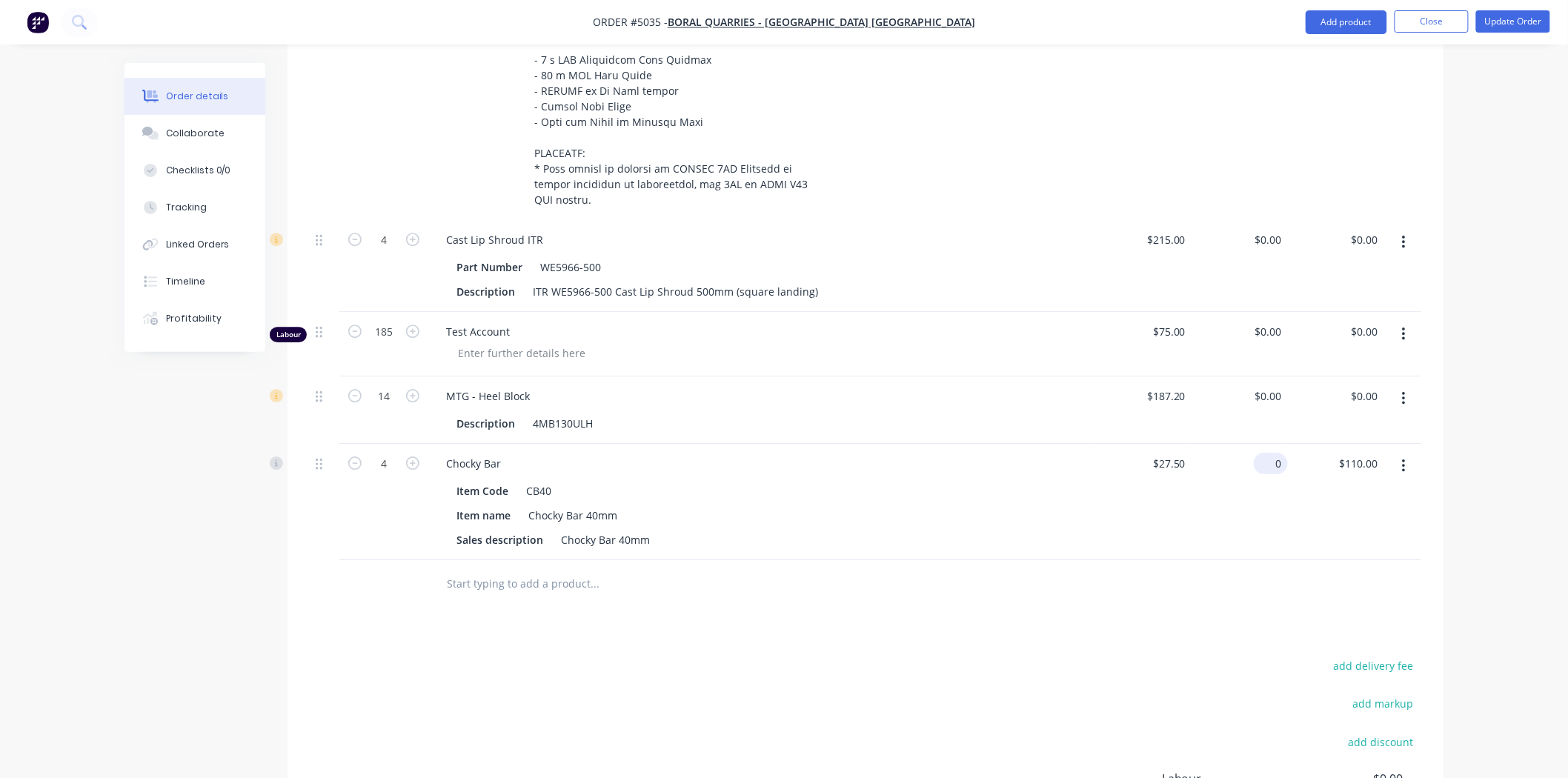
type input "$0.00"
click at [1225, 480] on div "$0.00 27.5" at bounding box center [1240, 502] width 97 height 117
click at [587, 569] on input "text" at bounding box center [594, 584] width 297 height 30
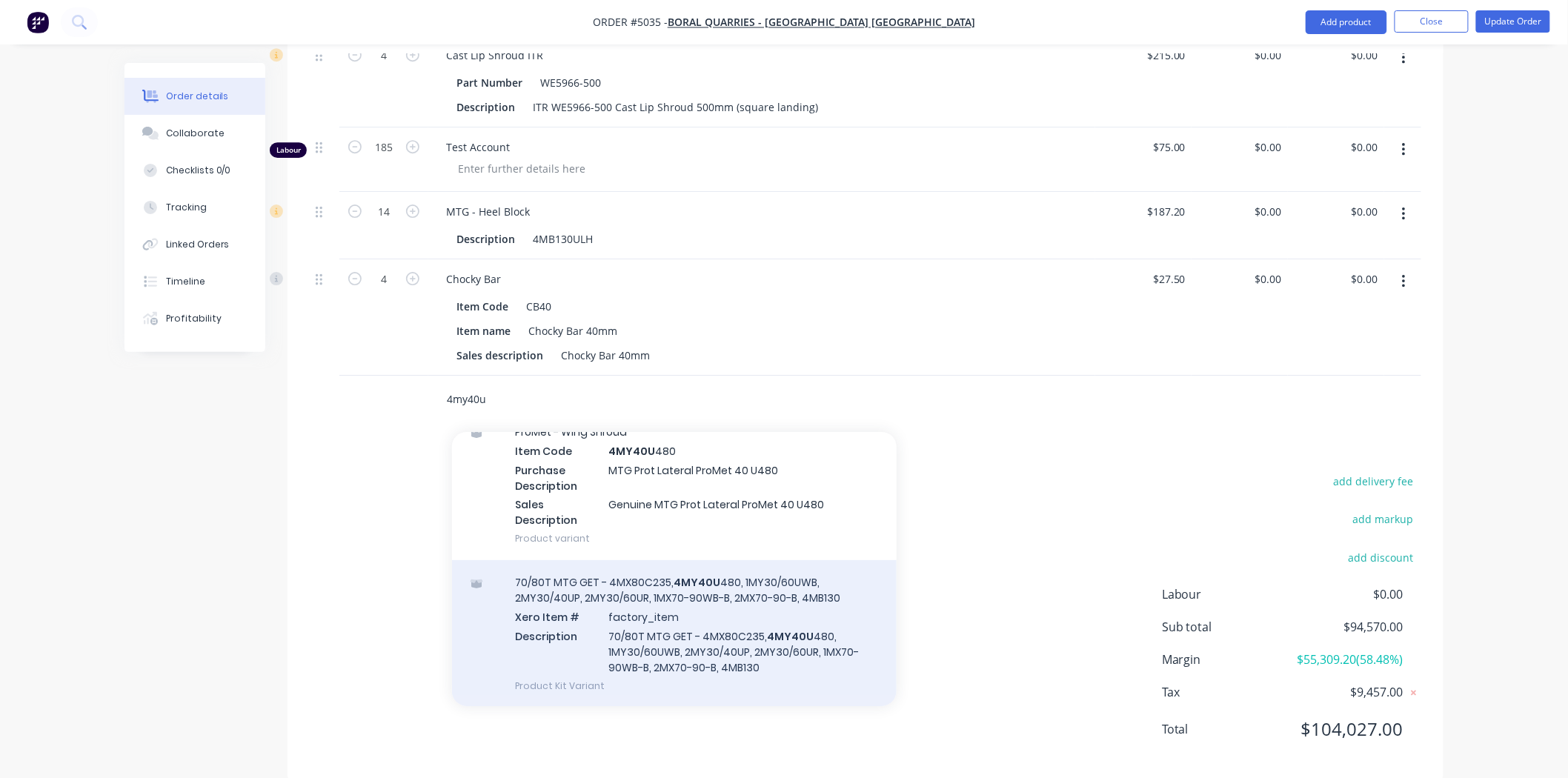
scroll to position [0, 0]
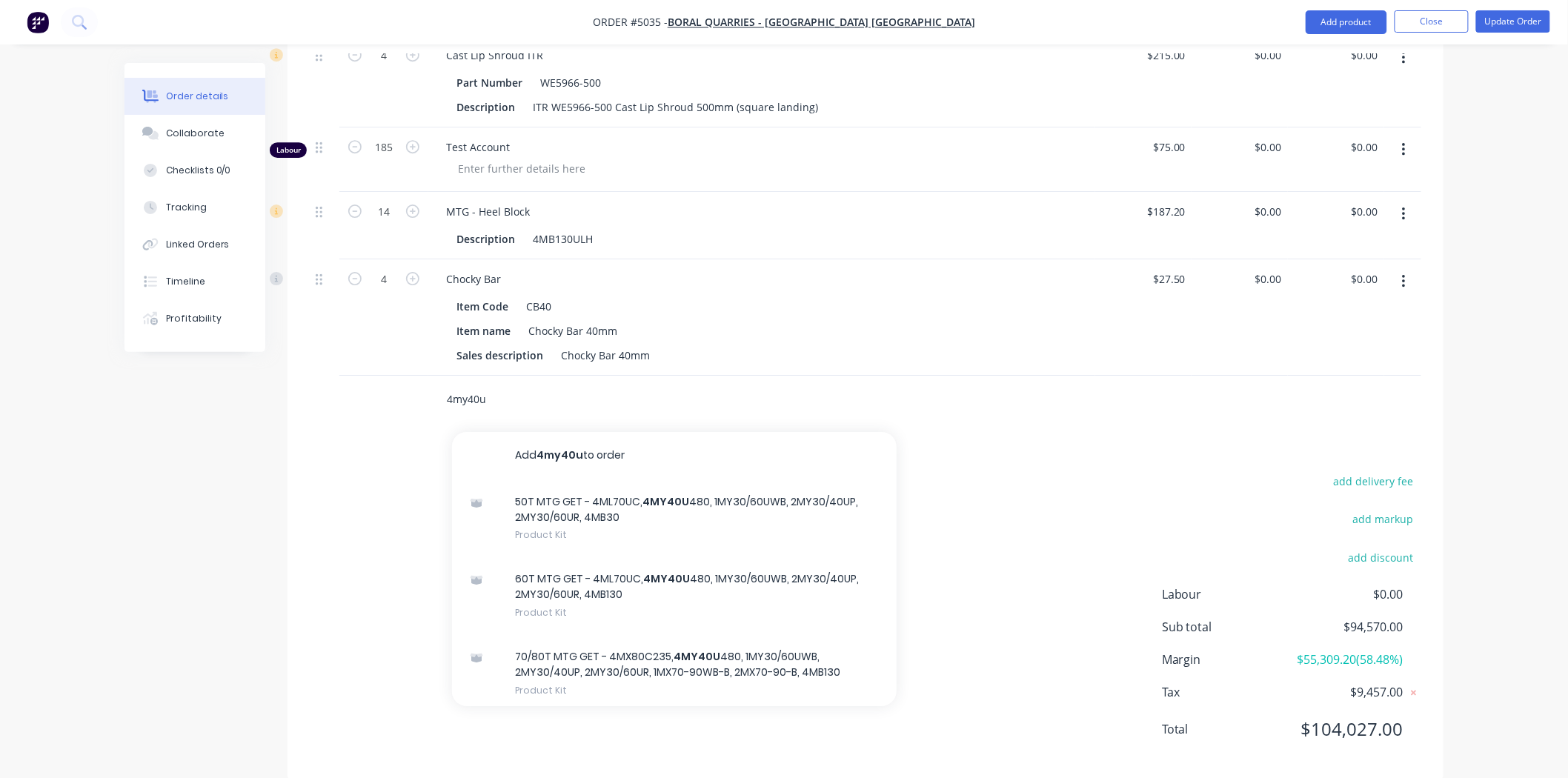
drag, startPoint x: 513, startPoint y: 359, endPoint x: 404, endPoint y: 359, distance: 109.0
click at [404, 375] on div "4my40u Add 4my40u to order 50T MTG GET - 4ML70UC, 4MY40U 480, 1MY30/60UWB, 2MY3…" at bounding box center [865, 399] width 1111 height 48
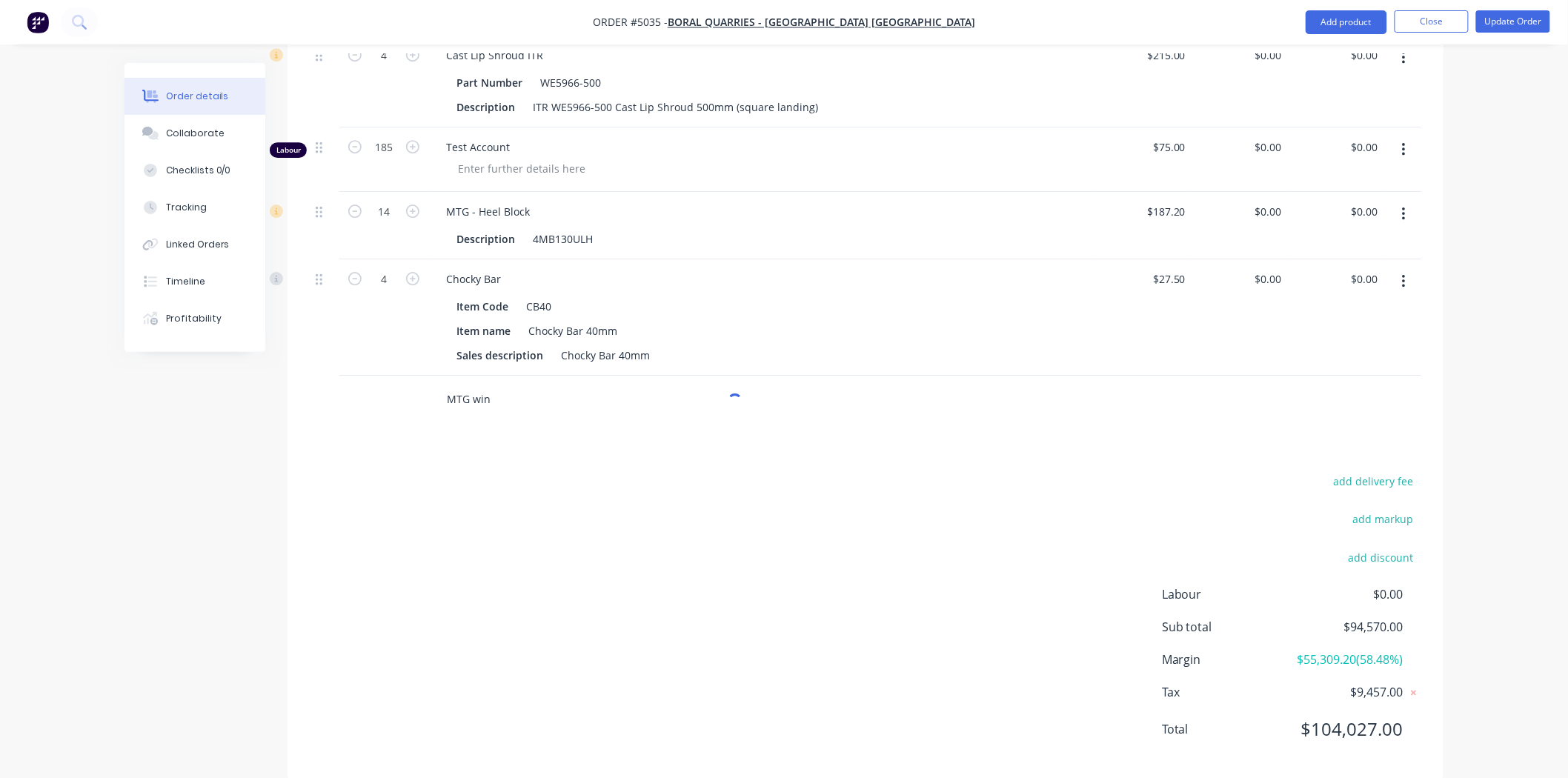
type input "MTG wing"
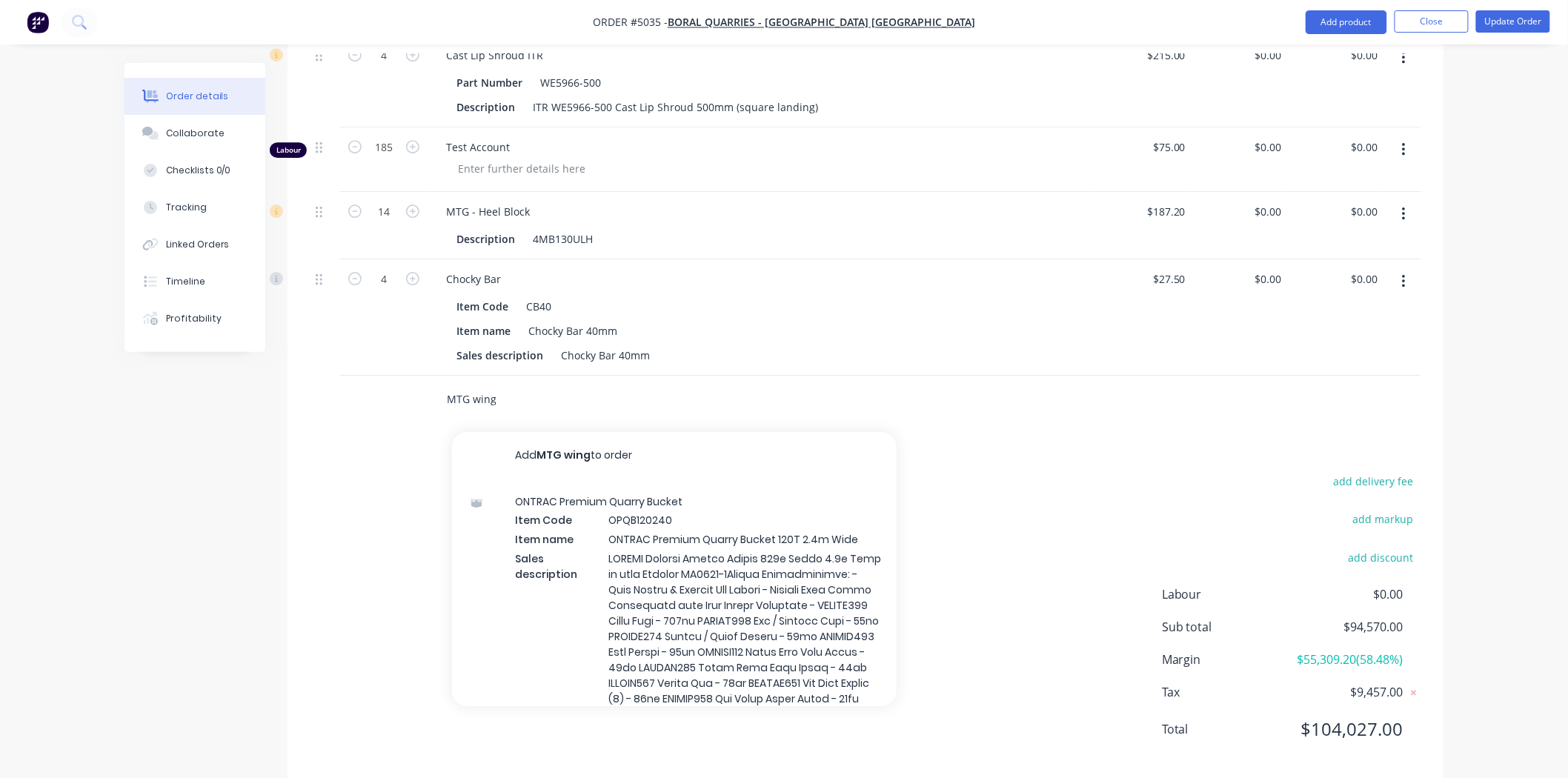
drag, startPoint x: 524, startPoint y: 358, endPoint x: 368, endPoint y: 356, distance: 156.0
click at [368, 375] on div "MTG wing Add MTG wing to order ONTRAC Premium Quarry Bucket Item Code OPQB12024…" at bounding box center [865, 399] width 1111 height 48
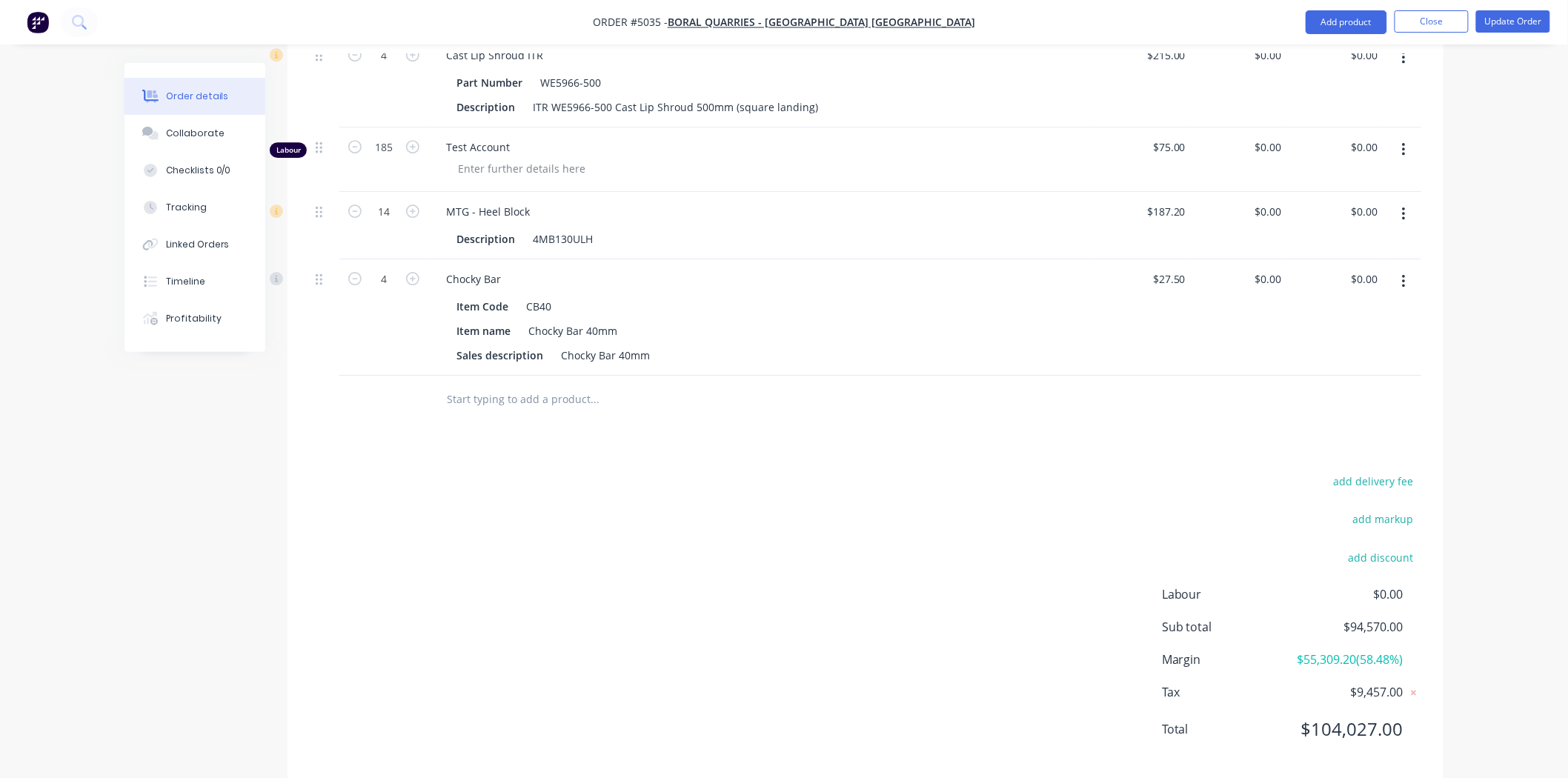
click at [526, 384] on input "text" at bounding box center [594, 399] width 297 height 30
click at [775, 471] on div "add delivery fee add markup add discount Labour $0.00 Sub total $94,570.00 Marg…" at bounding box center [865, 614] width 1111 height 286
click at [1350, 31] on button "Add product" at bounding box center [1346, 22] width 81 height 24
click at [1322, 61] on div "Product catalogue" at bounding box center [1317, 61] width 114 height 22
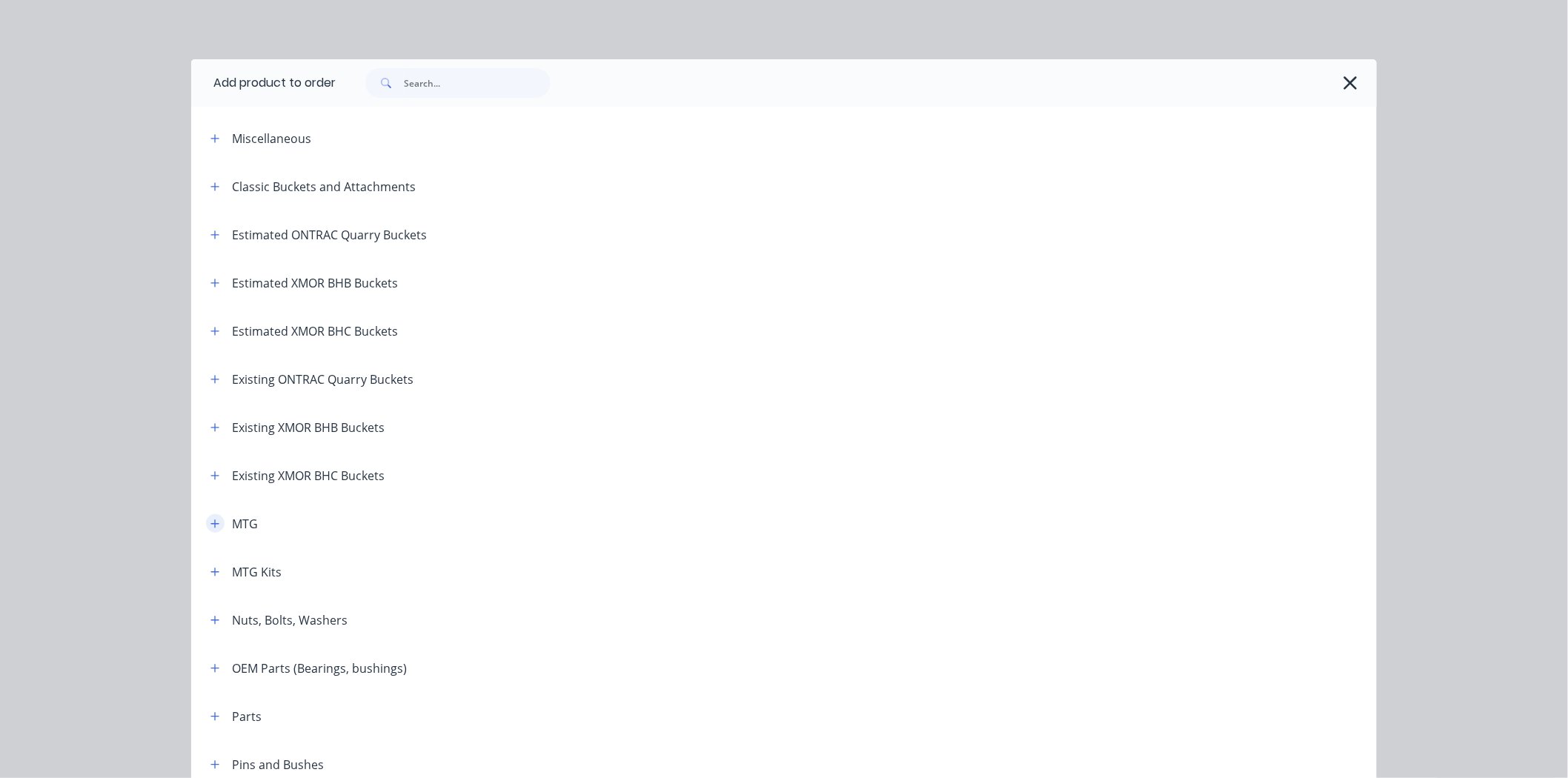
click at [206, 524] on button "button" at bounding box center [215, 524] width 18 height 18
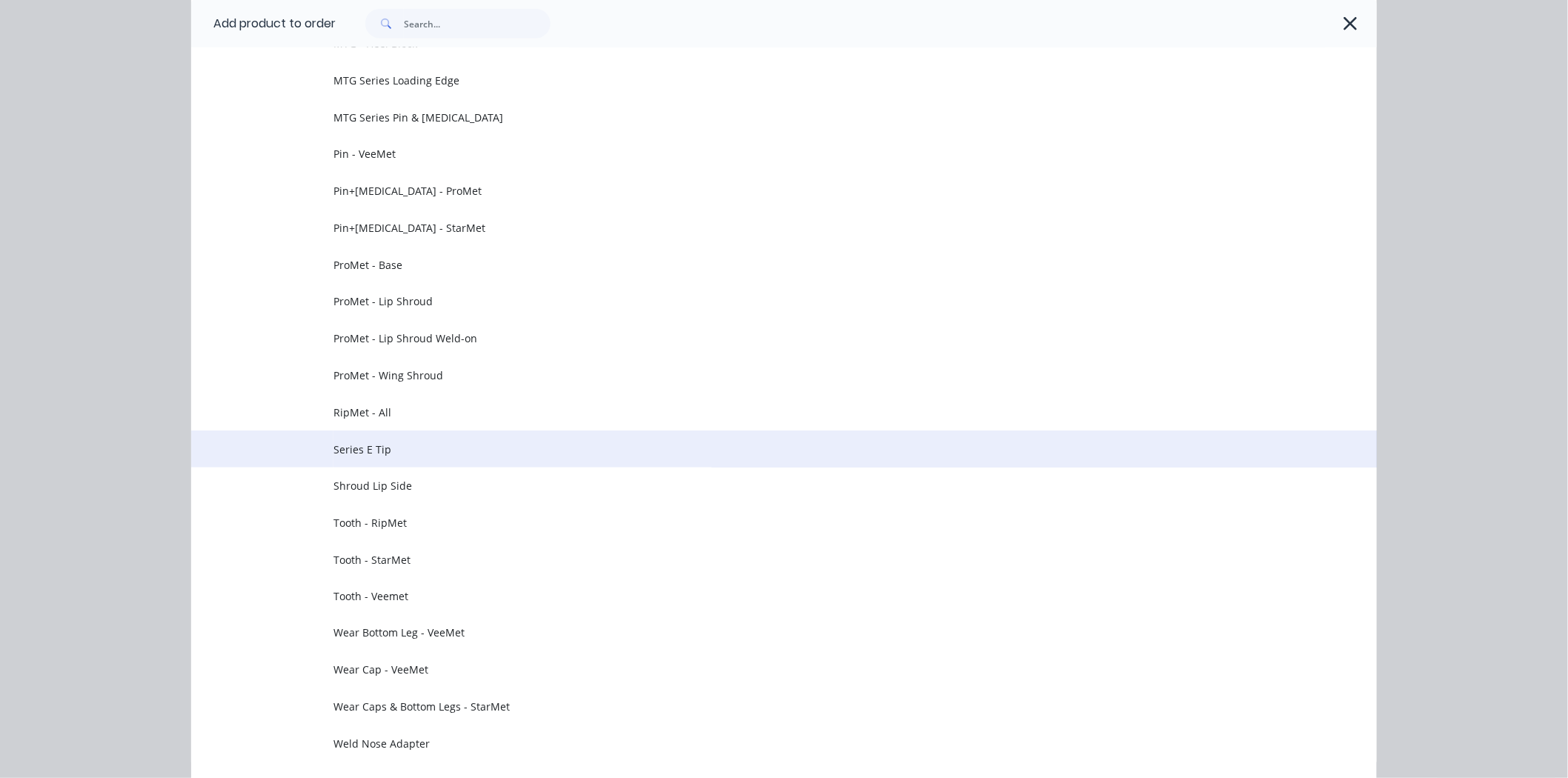
scroll to position [742, 0]
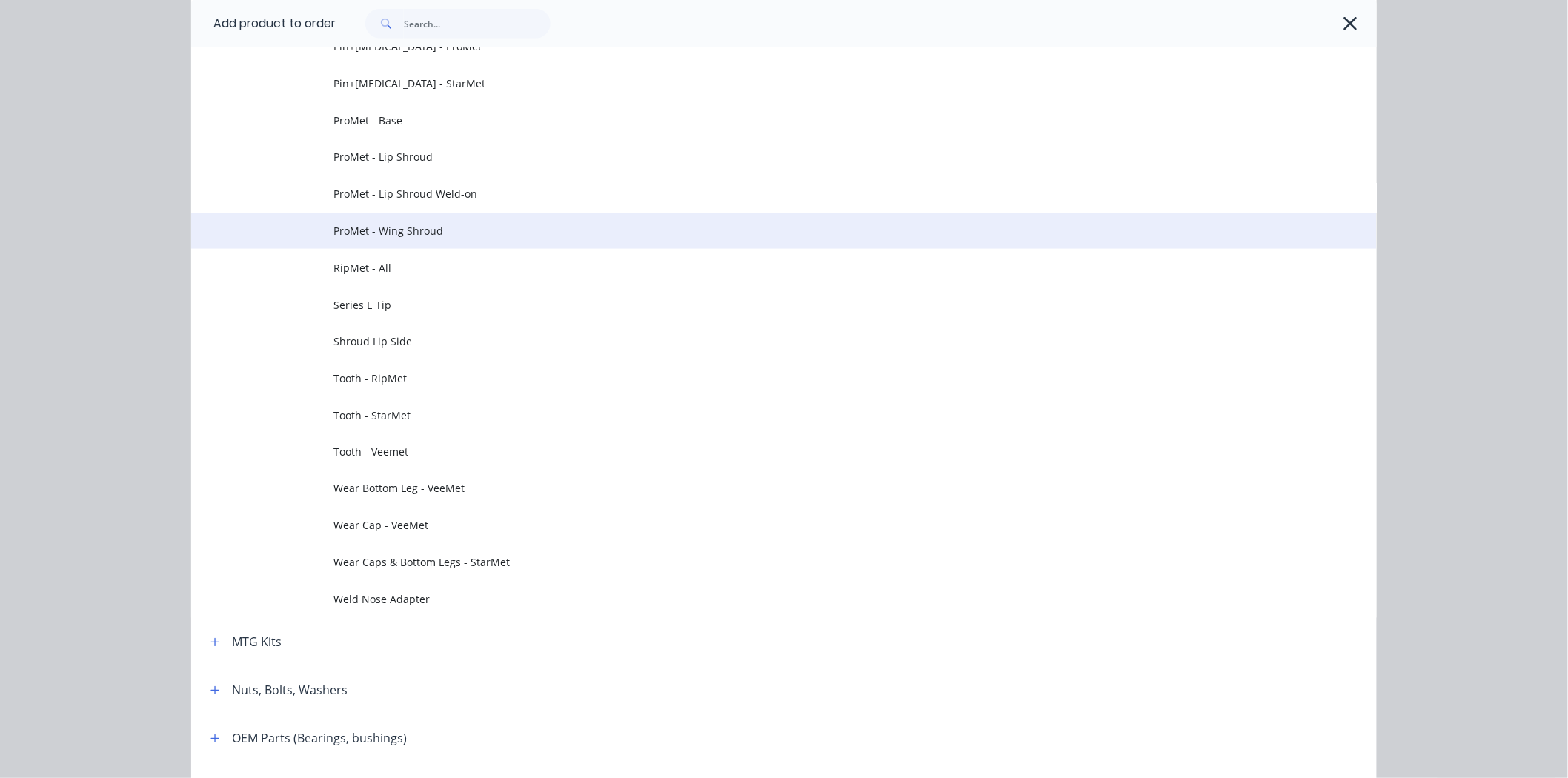
click at [520, 235] on span "ProMet - Wing Shroud" at bounding box center [751, 231] width 835 height 15
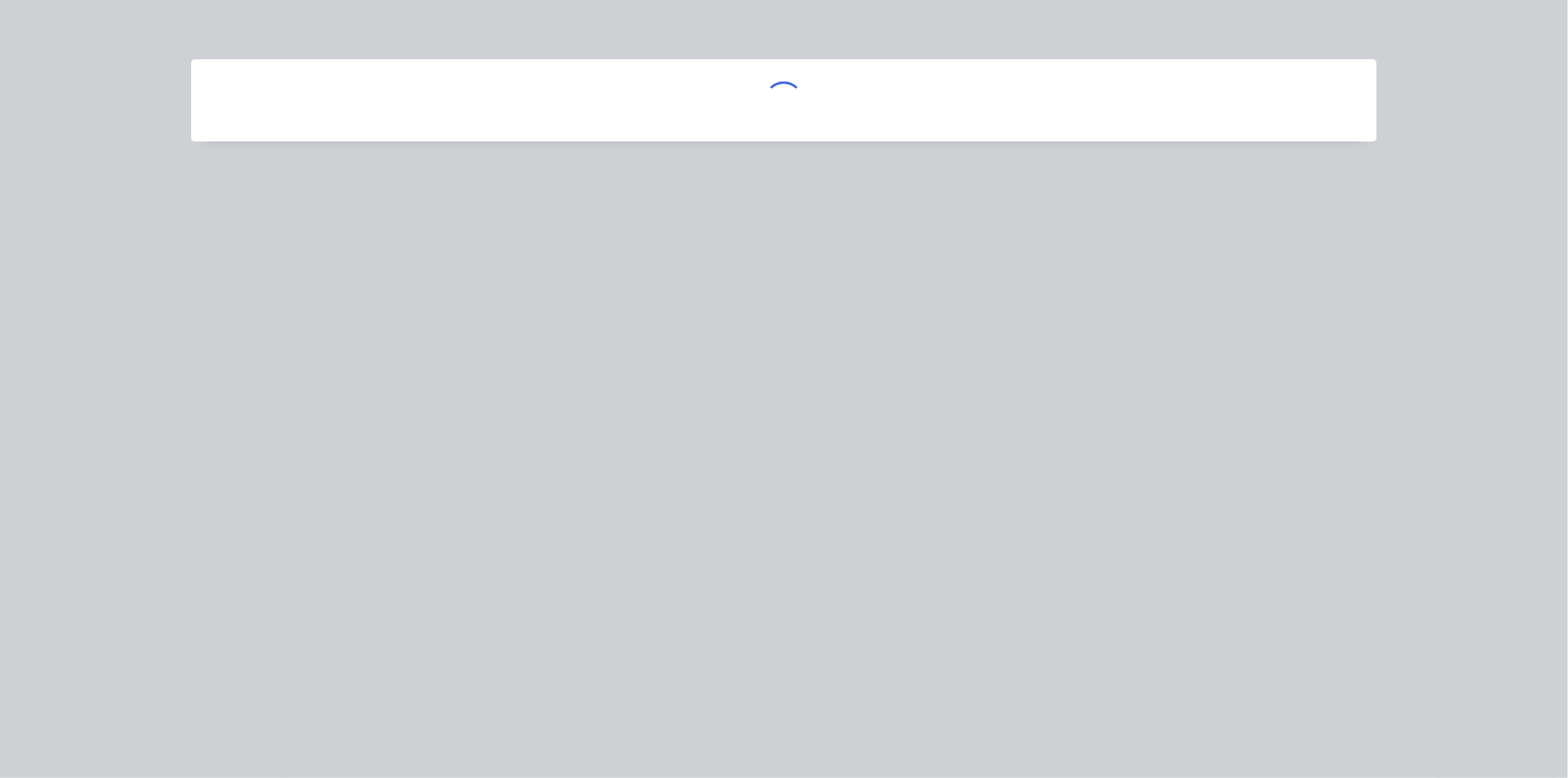
scroll to position [0, 0]
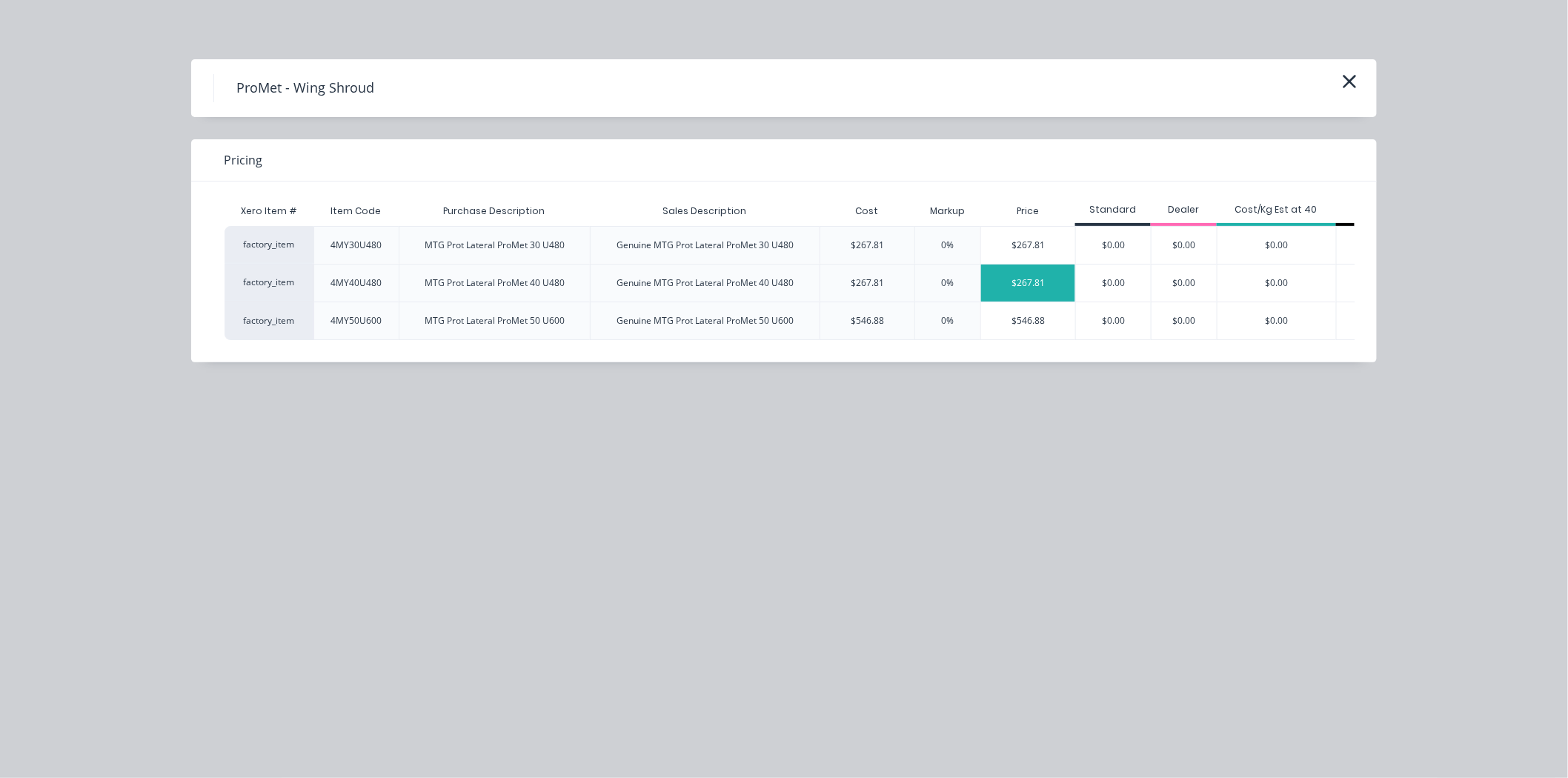
click at [1043, 298] on div "$267.81" at bounding box center [1028, 283] width 94 height 37
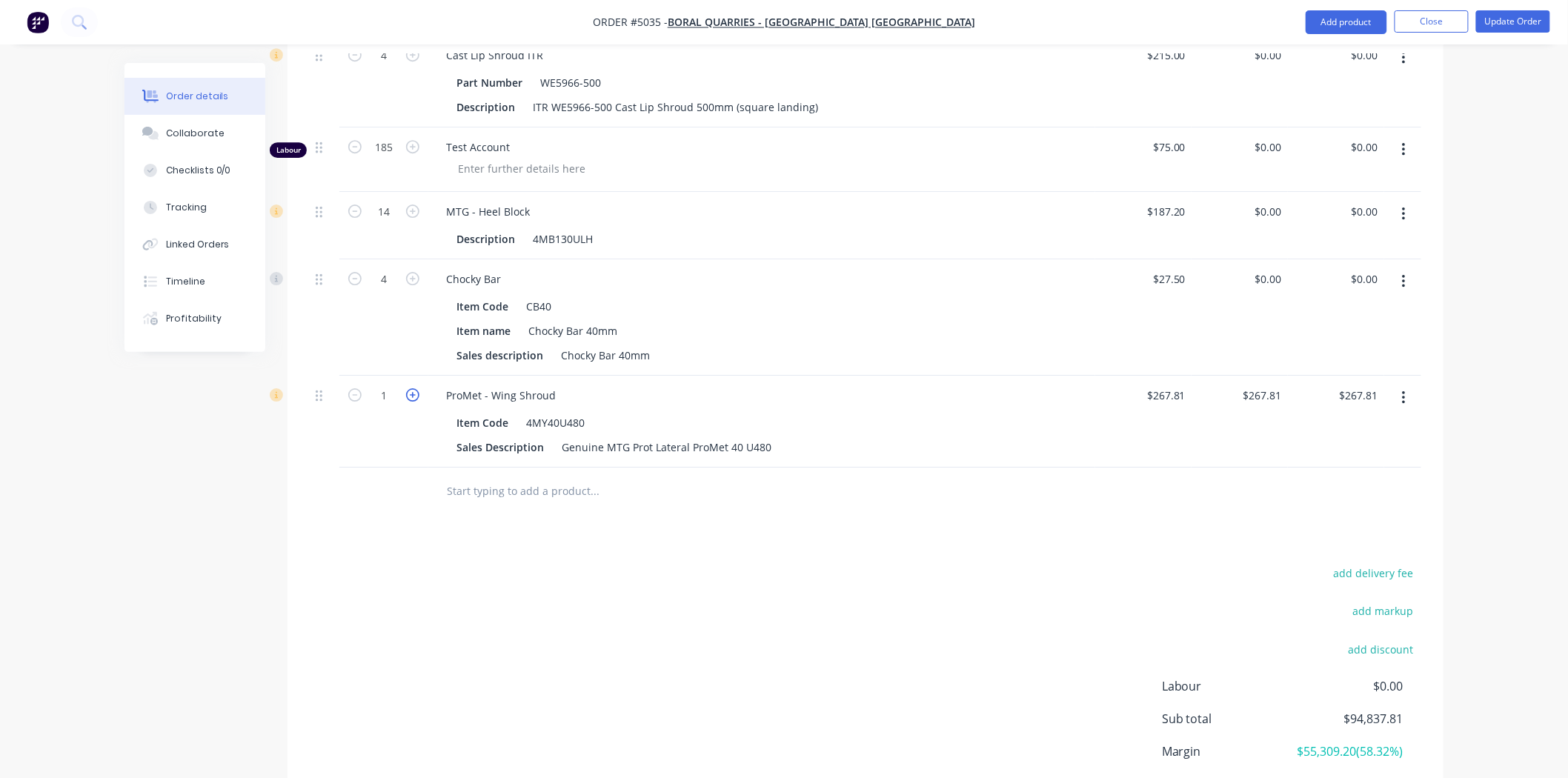
click at [413, 388] on icon "button" at bounding box center [412, 394] width 14 height 14
type input "2"
type input "$535.62"
click at [413, 388] on icon "button" at bounding box center [412, 394] width 14 height 14
type input "3"
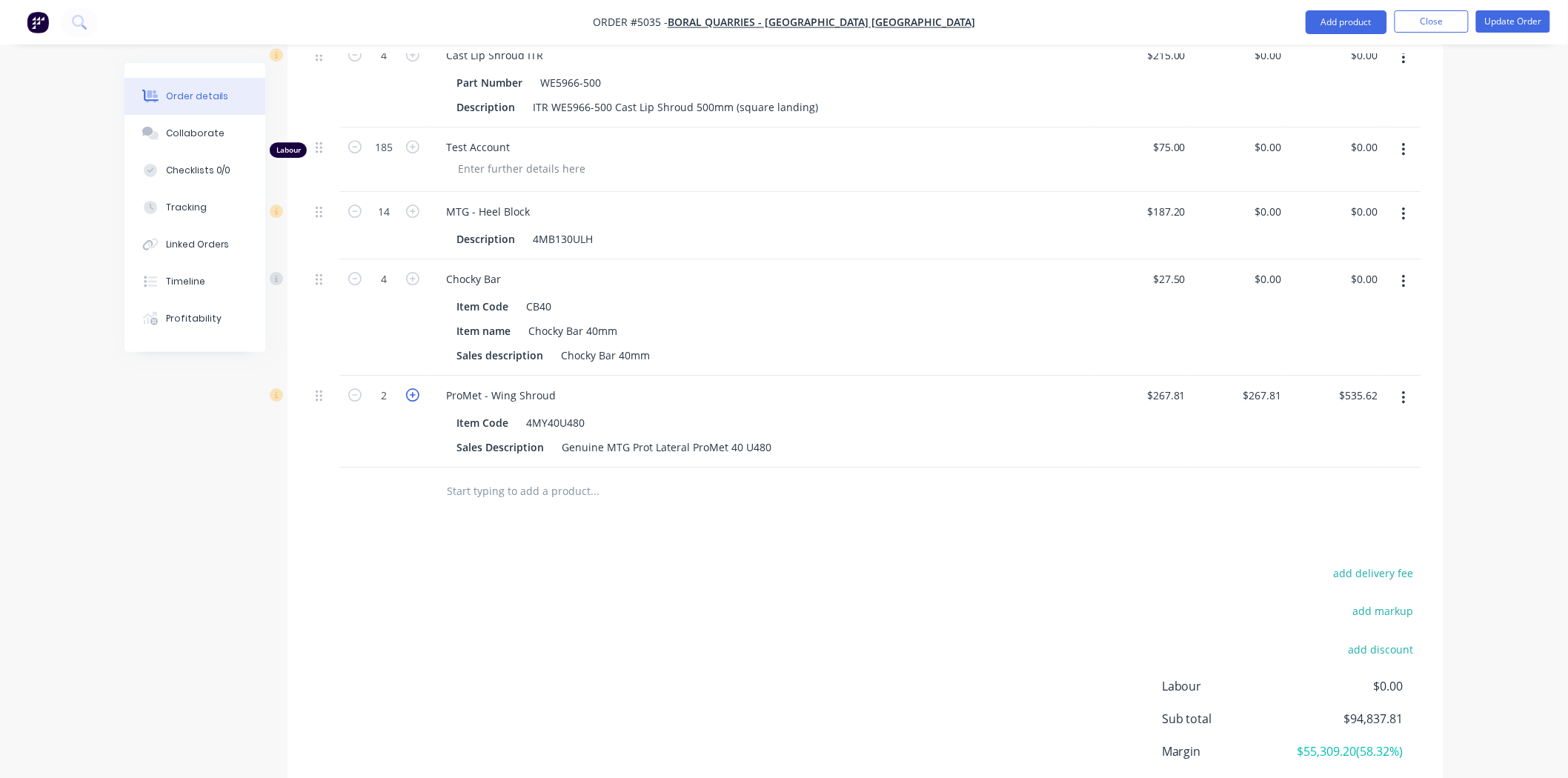
type input "$803.43"
click at [413, 388] on icon "button" at bounding box center [412, 394] width 14 height 14
type input "4"
type input "$1,071.24"
click at [1286, 384] on div "267.81 267.81" at bounding box center [1268, 395] width 40 height 22
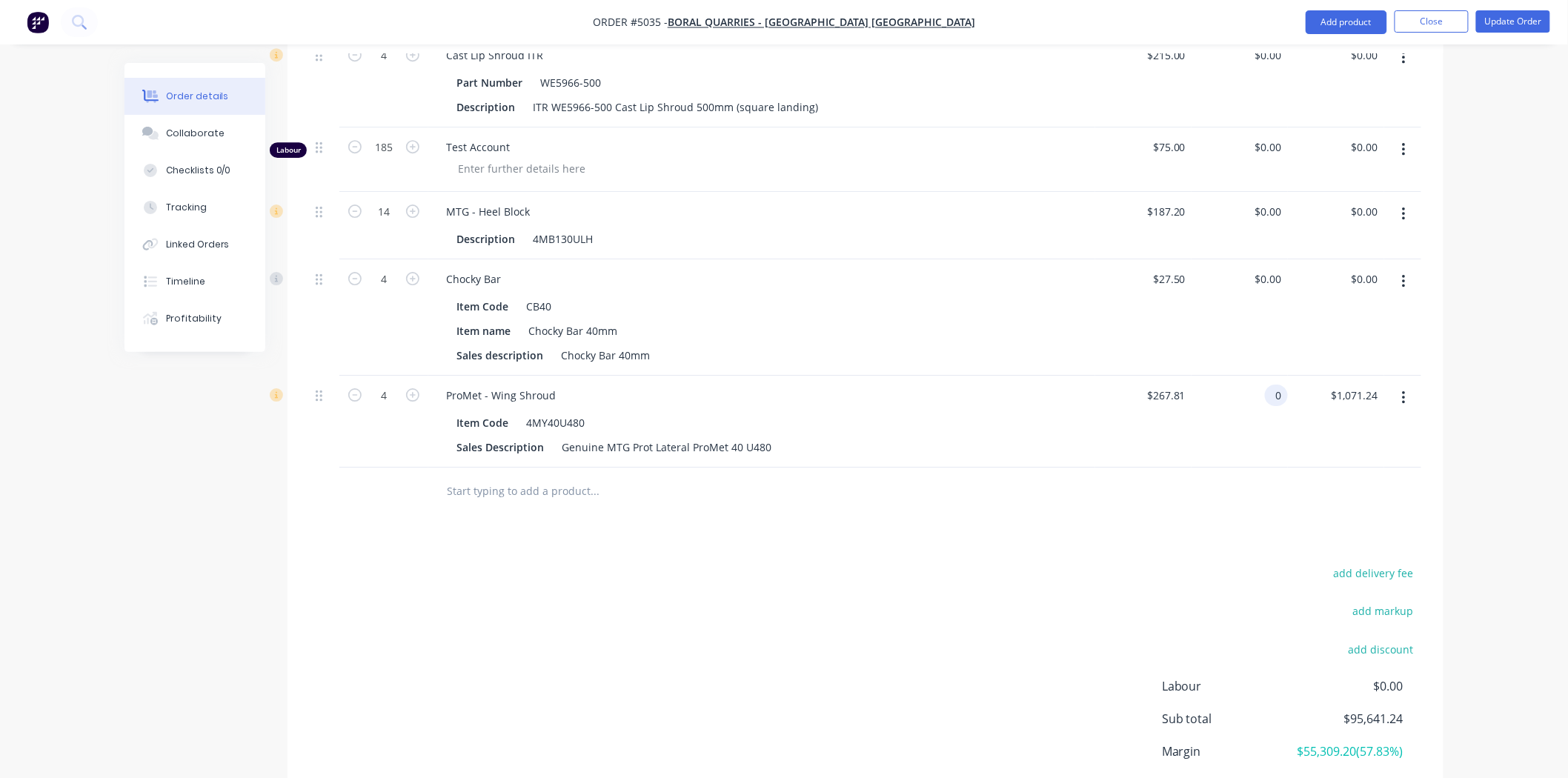
type input "$0.00"
click at [1251, 468] on div at bounding box center [865, 491] width 1111 height 48
click at [1360, 28] on button "Add product" at bounding box center [1346, 22] width 81 height 24
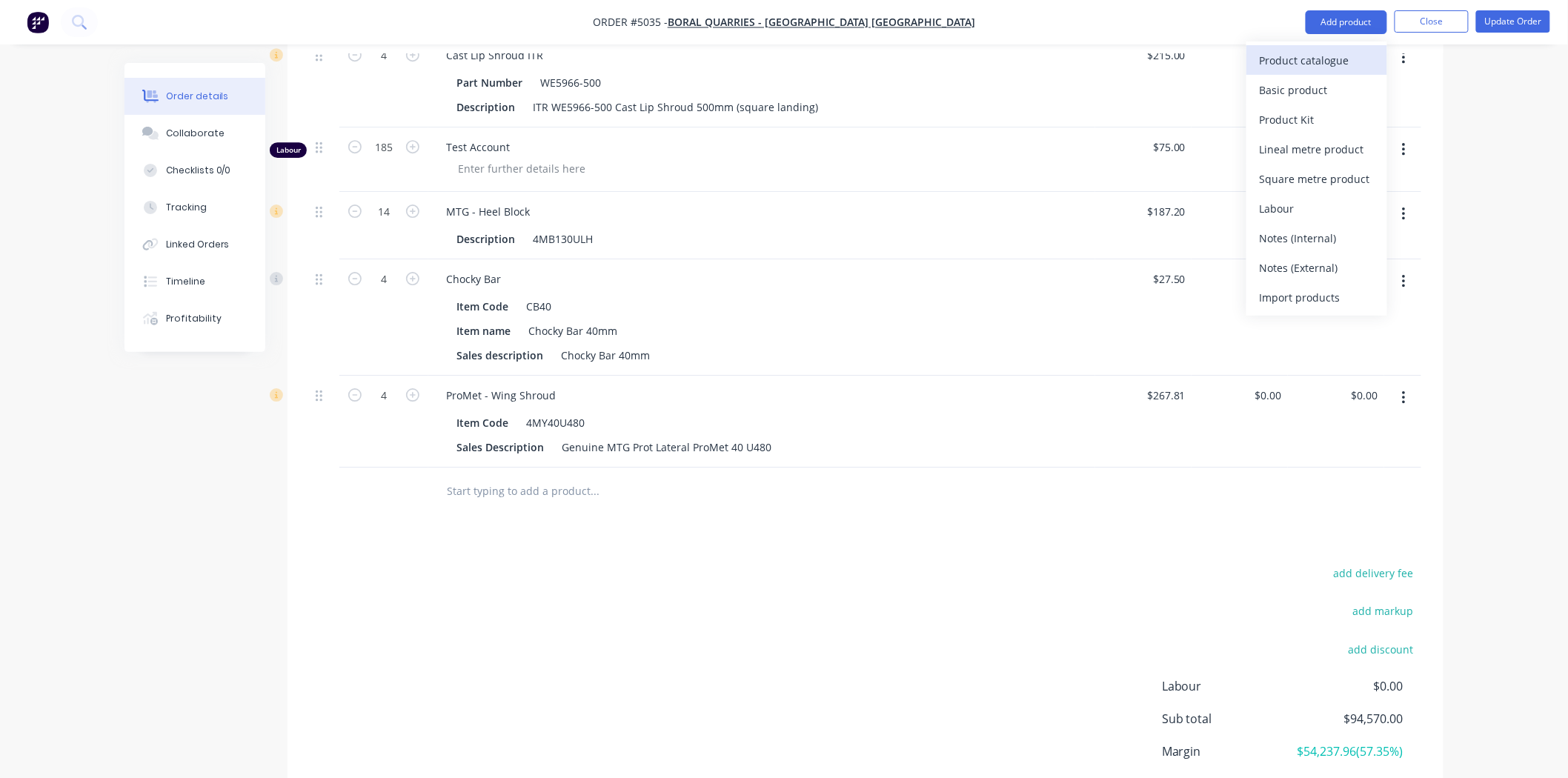
click at [1331, 57] on div "Product catalogue" at bounding box center [1317, 61] width 114 height 22
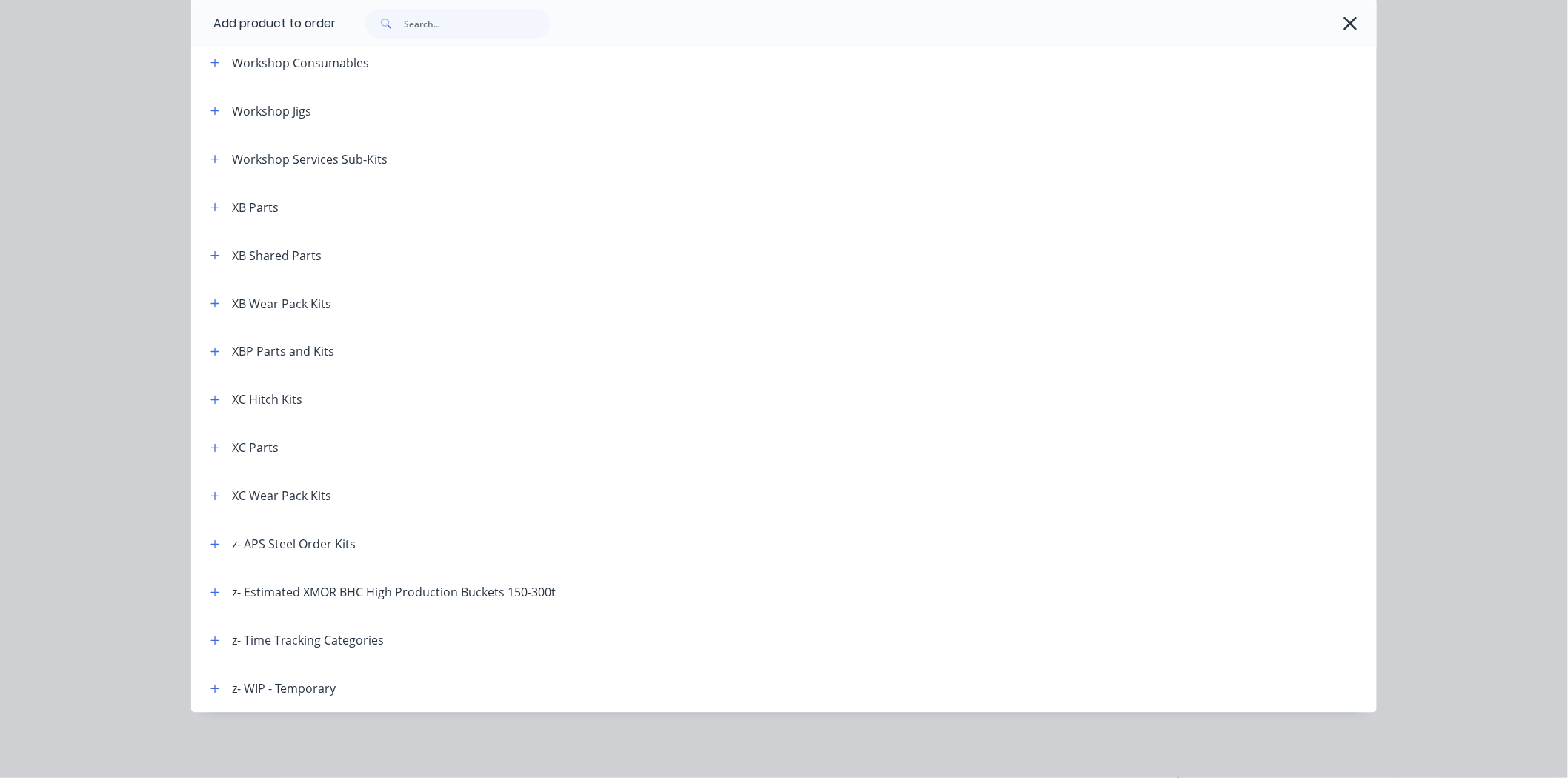
scroll to position [270, 0]
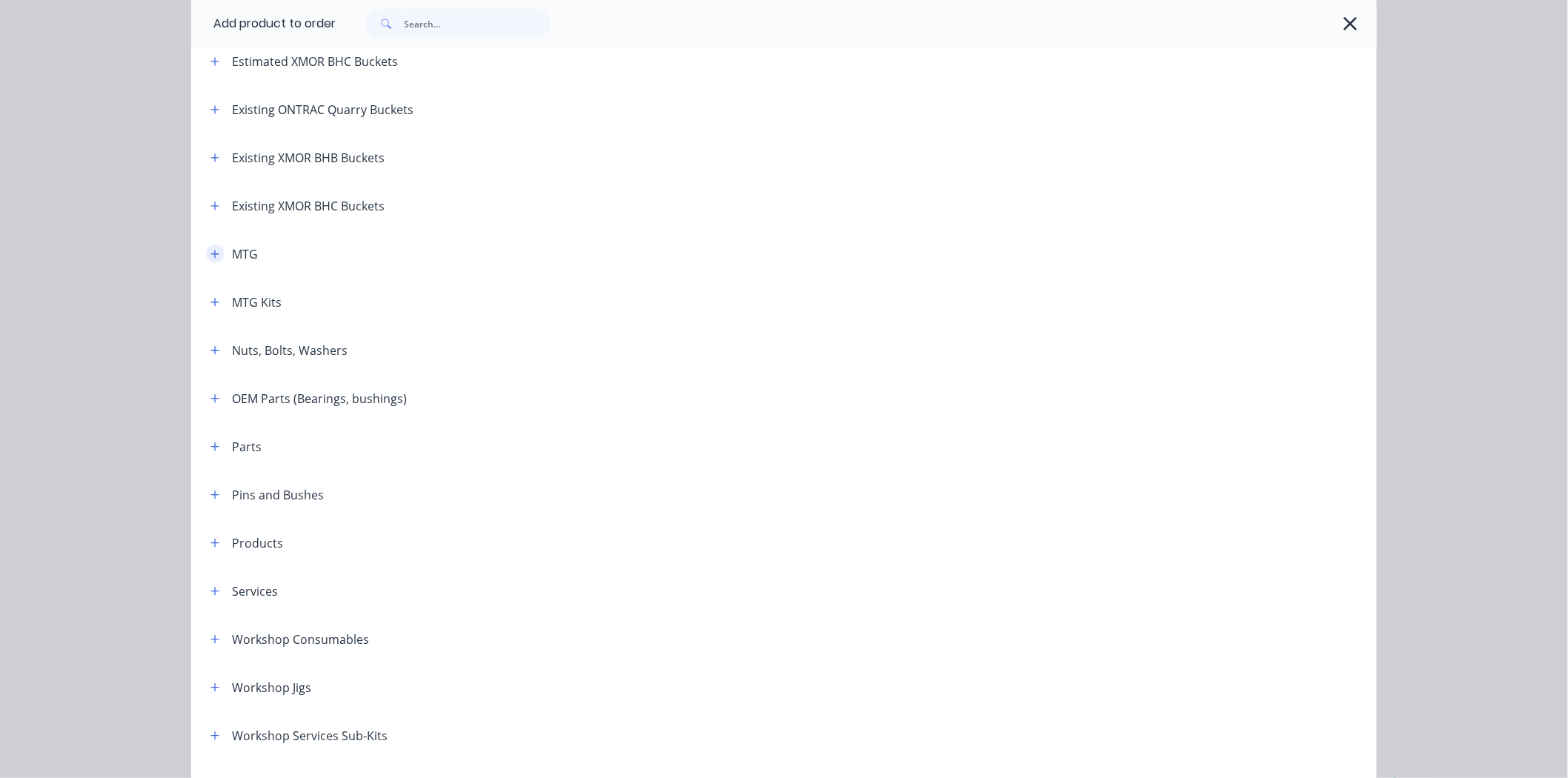
click at [211, 257] on icon "button" at bounding box center [215, 253] width 9 height 10
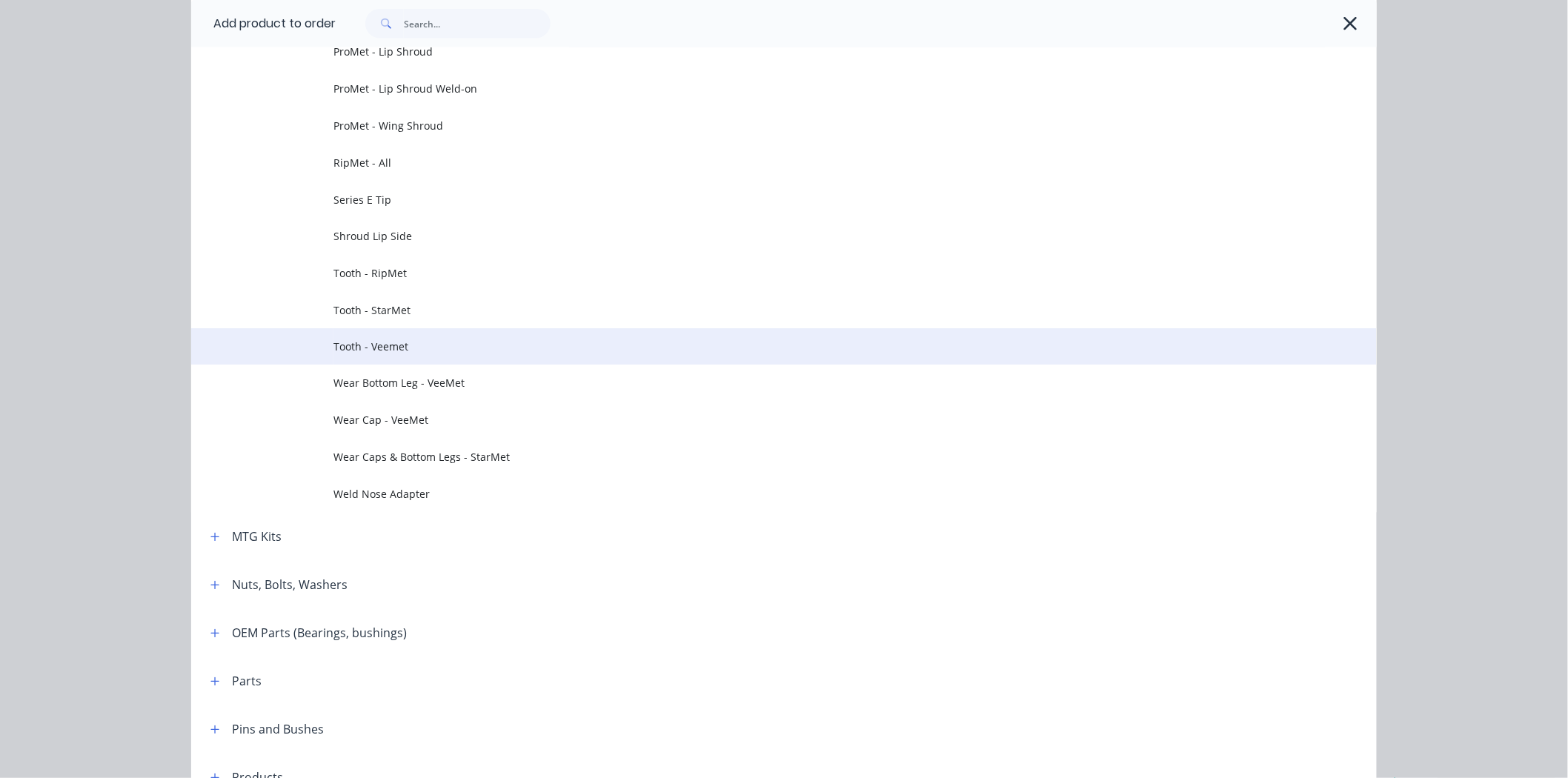
scroll to position [599, 0]
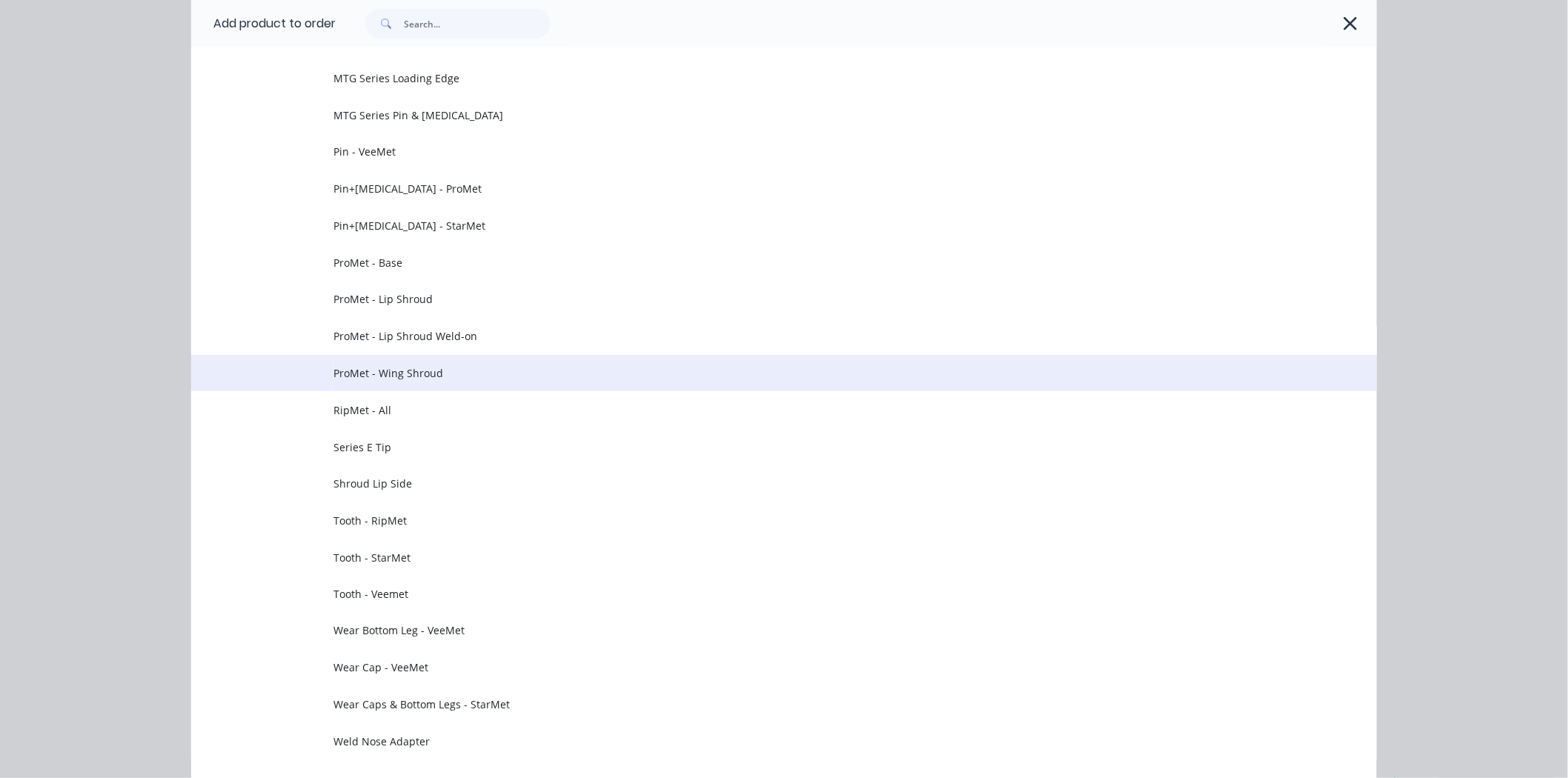
click at [471, 372] on span "ProMet - Wing Shroud" at bounding box center [751, 373] width 835 height 15
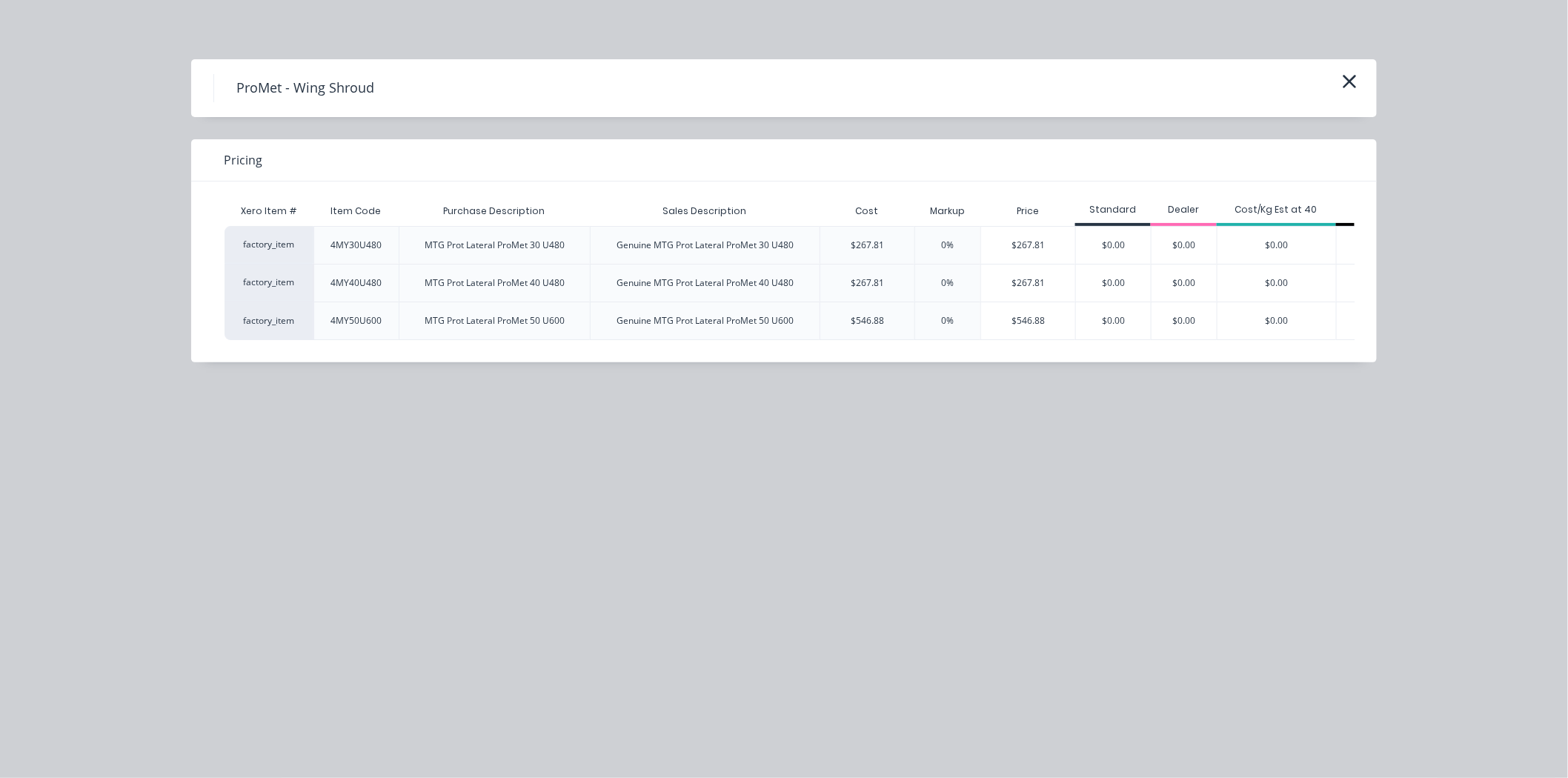
scroll to position [1522, 0]
click at [1351, 82] on icon "button" at bounding box center [1350, 81] width 14 height 14
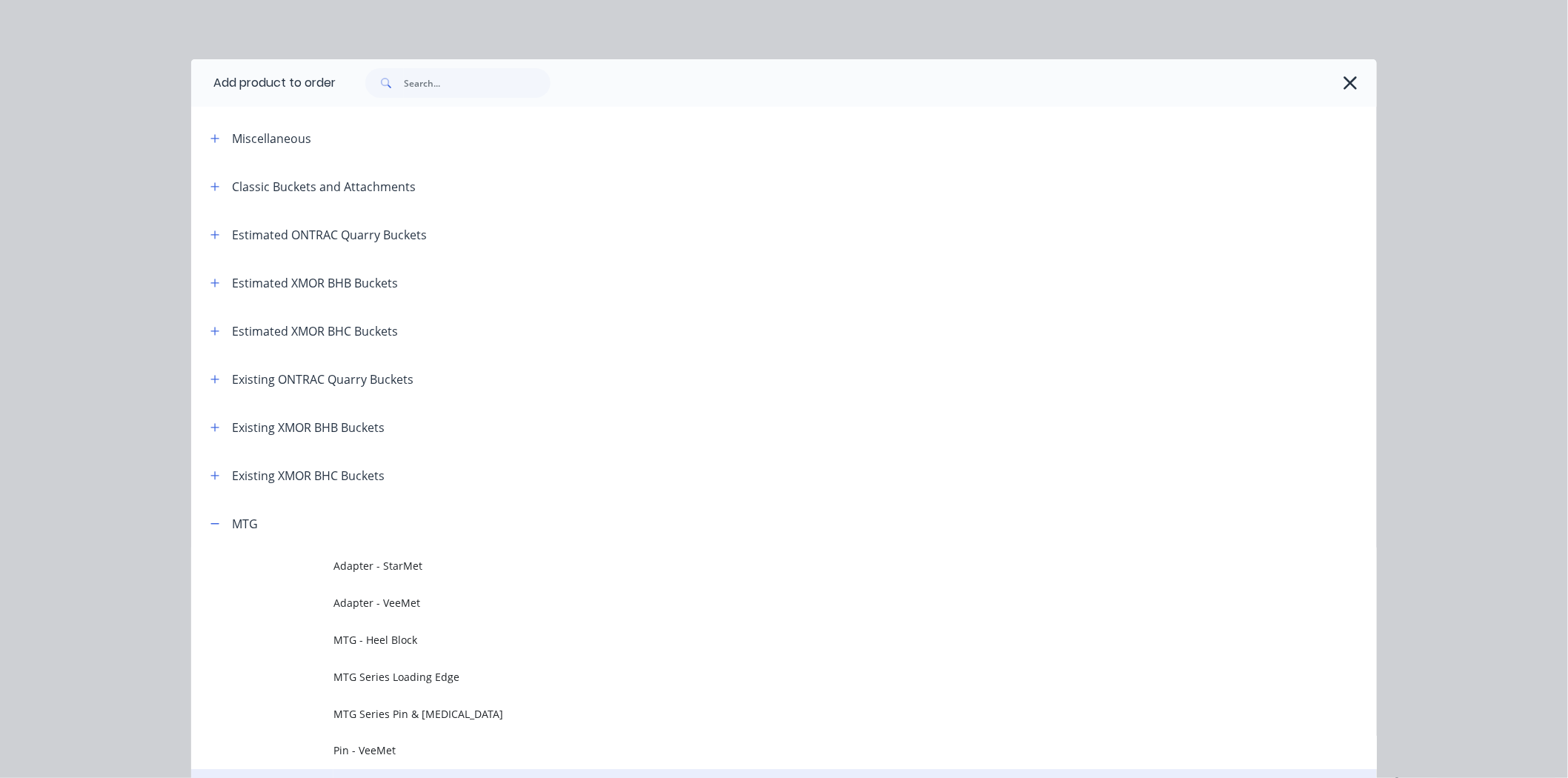
scroll to position [499, 0]
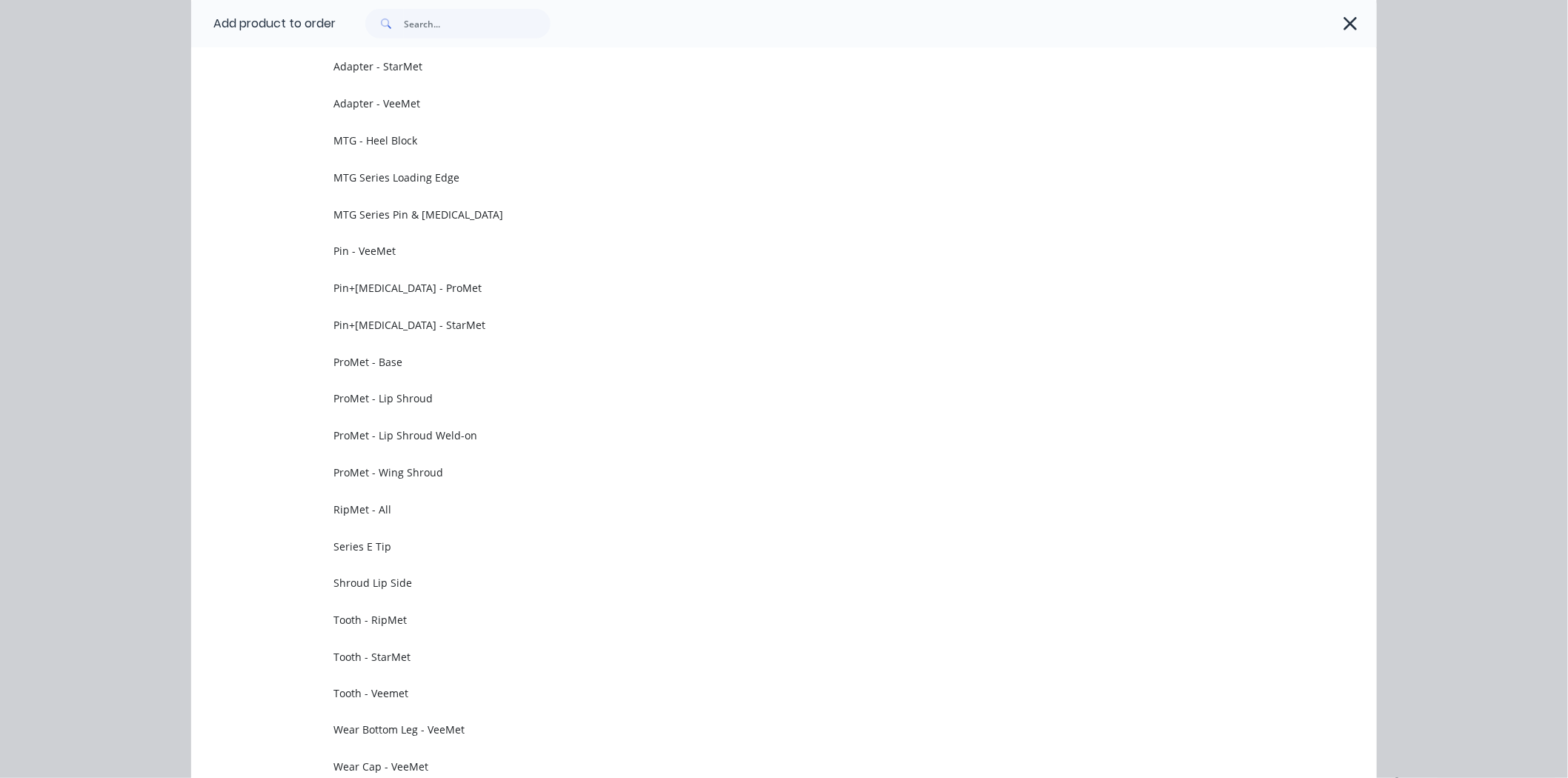
click at [459, 431] on span "ProMet - Lip Shroud Weld-on" at bounding box center [751, 435] width 835 height 15
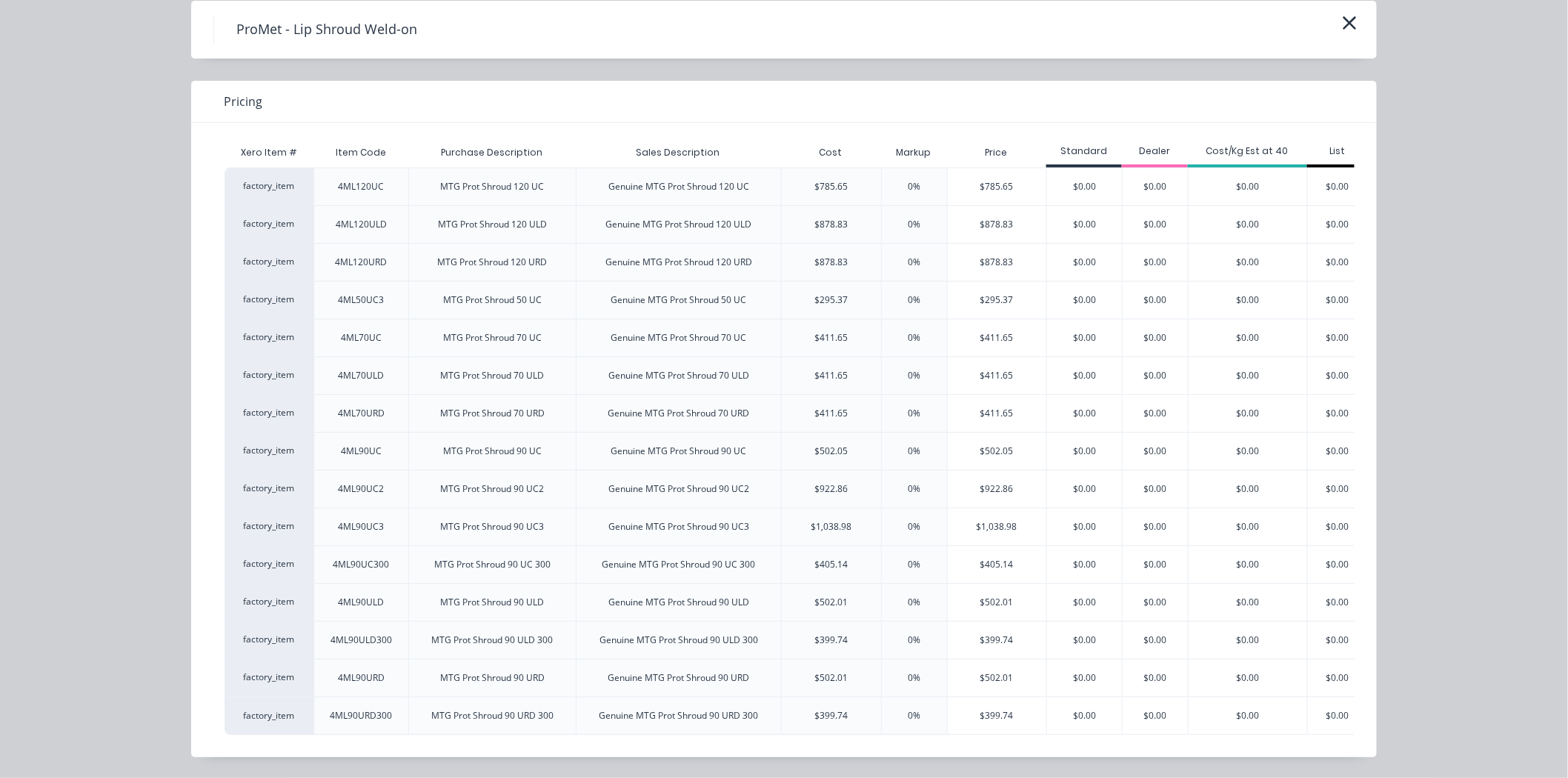
scroll to position [0, 0]
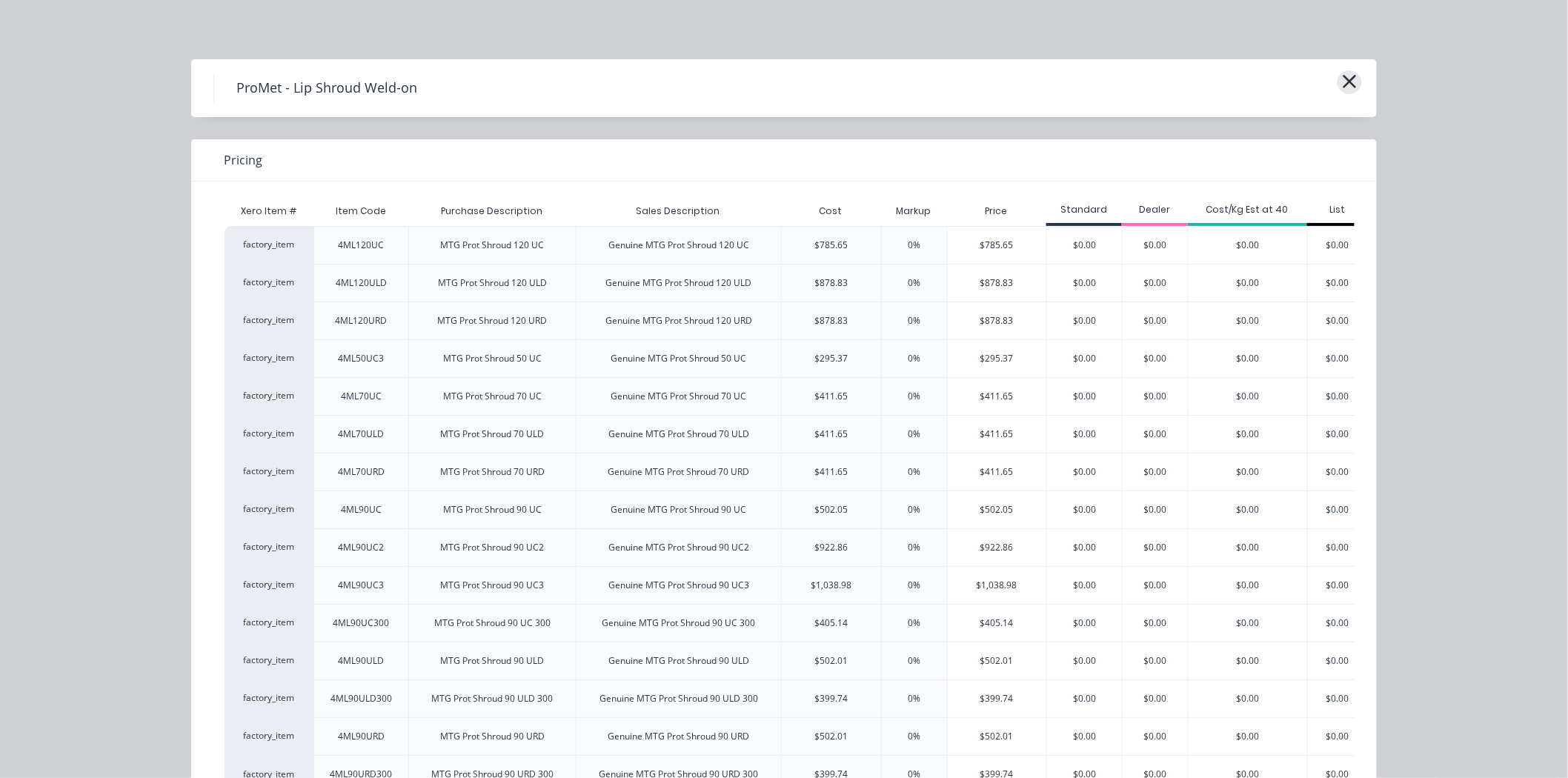
click at [1351, 81] on icon "button" at bounding box center [1349, 81] width 15 height 21
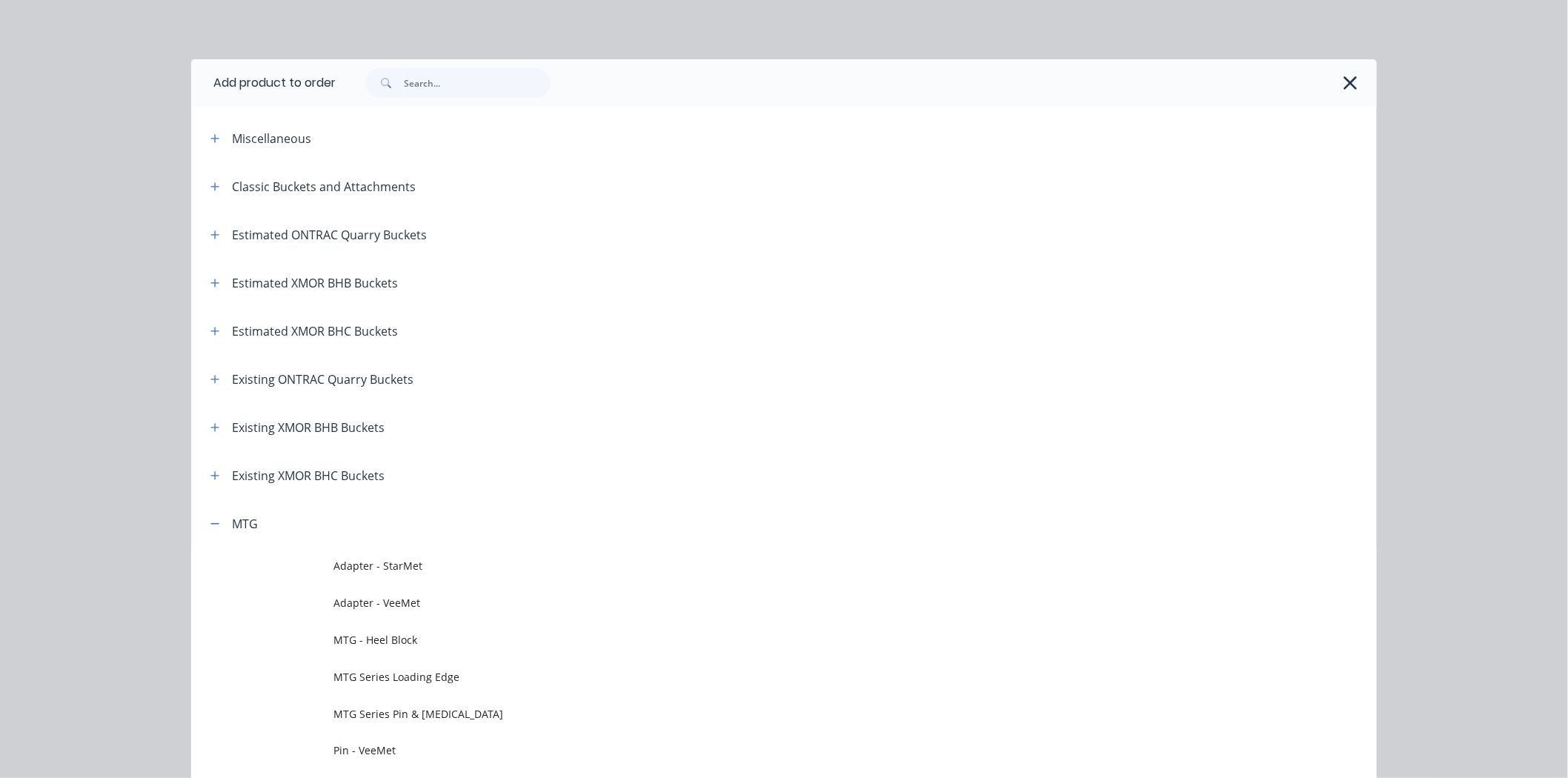
scroll to position [499, 0]
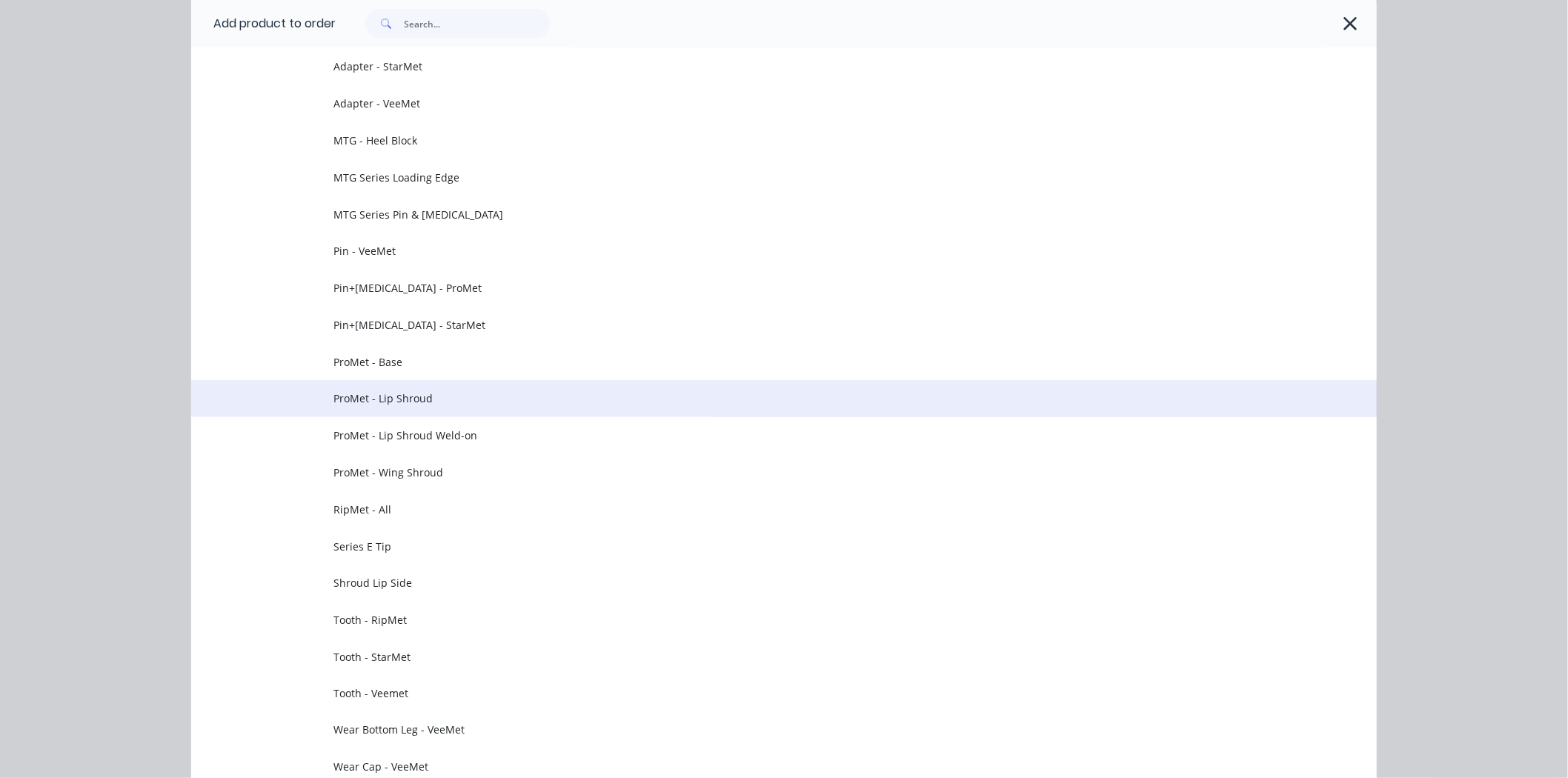
click at [567, 409] on td "ProMet - Lip Shroud" at bounding box center [855, 398] width 1044 height 37
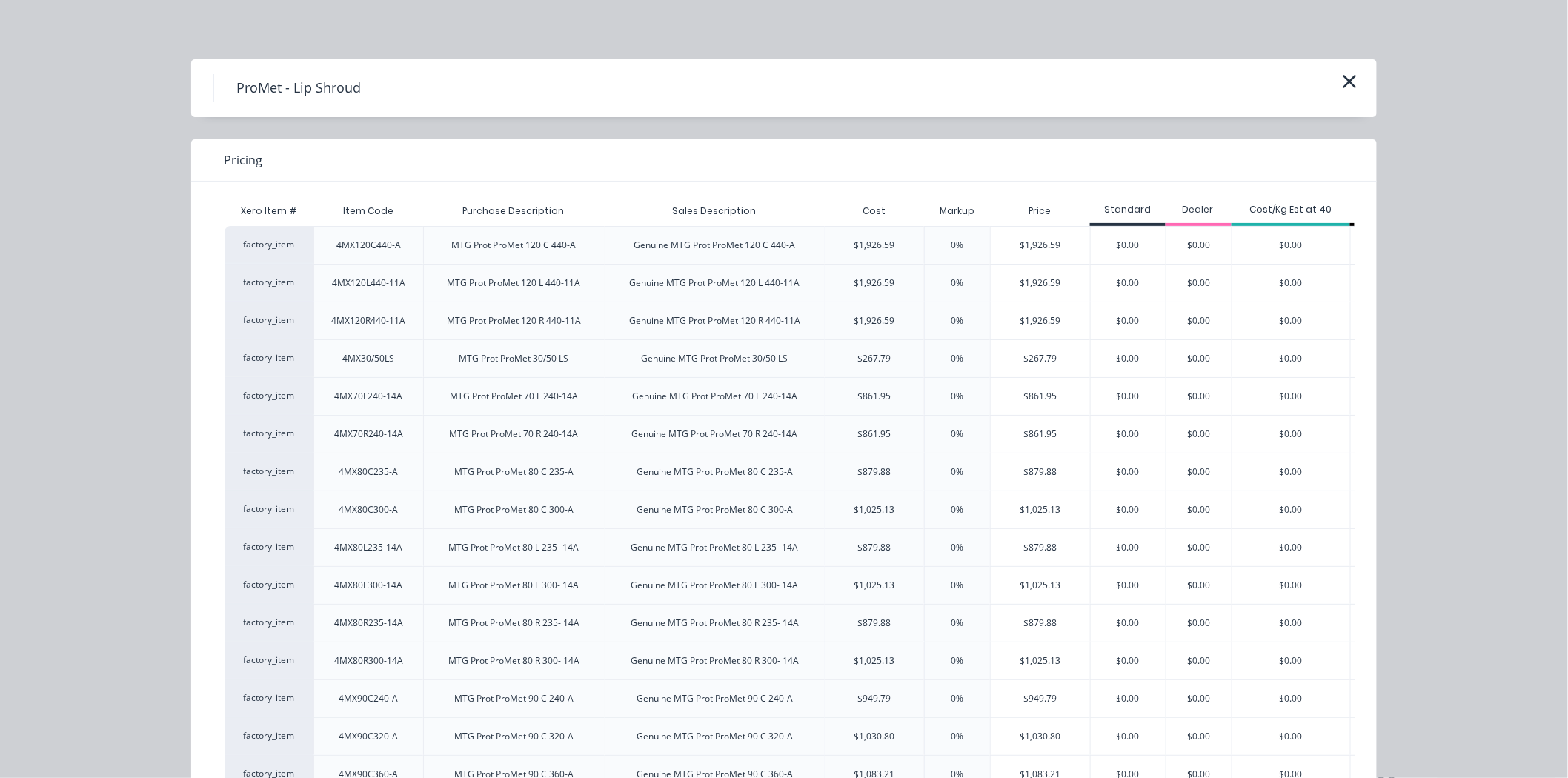
scroll to position [1933, 0]
click at [1342, 86] on icon "button" at bounding box center [1349, 81] width 15 height 21
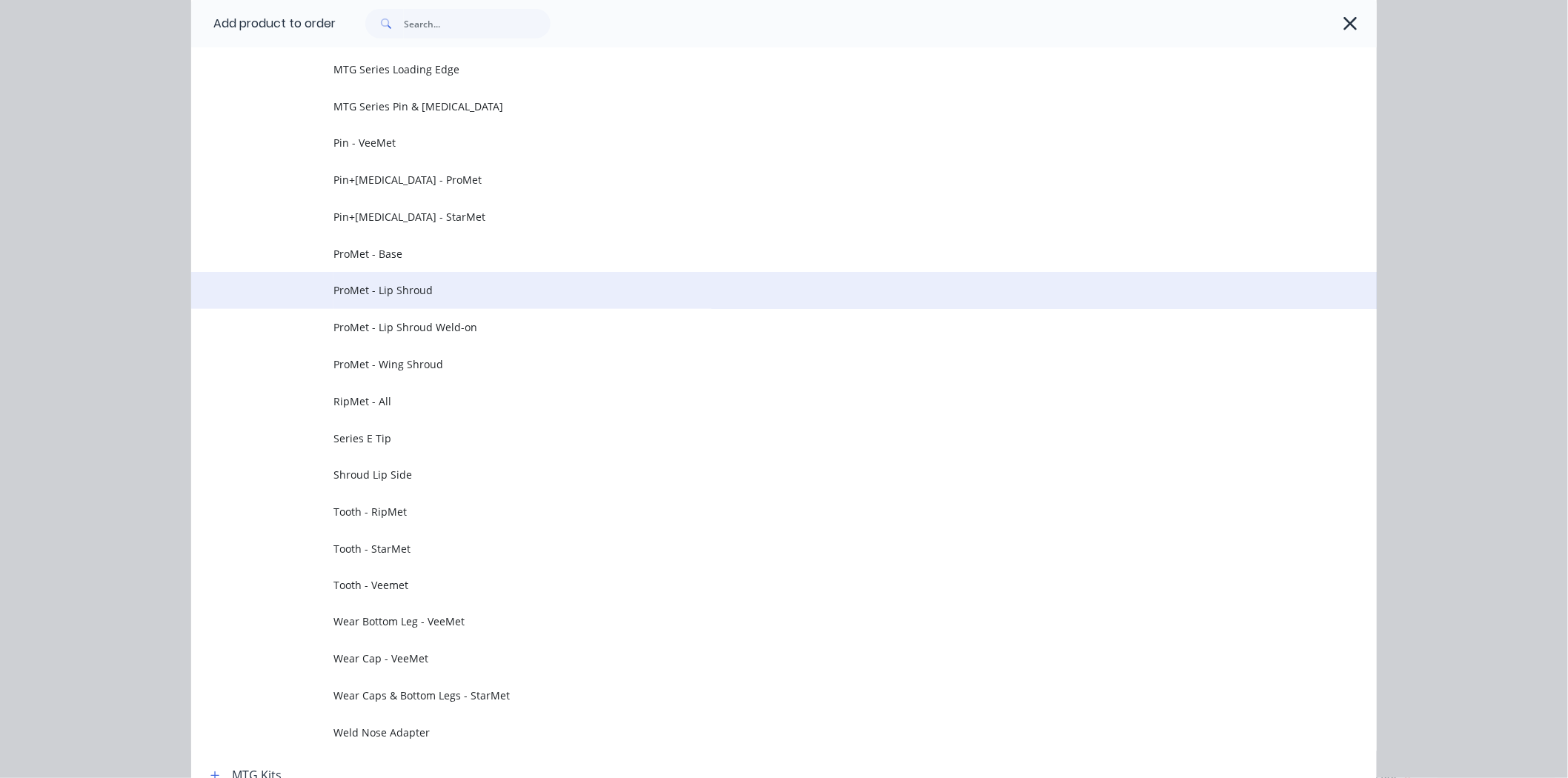
scroll to position [499, 0]
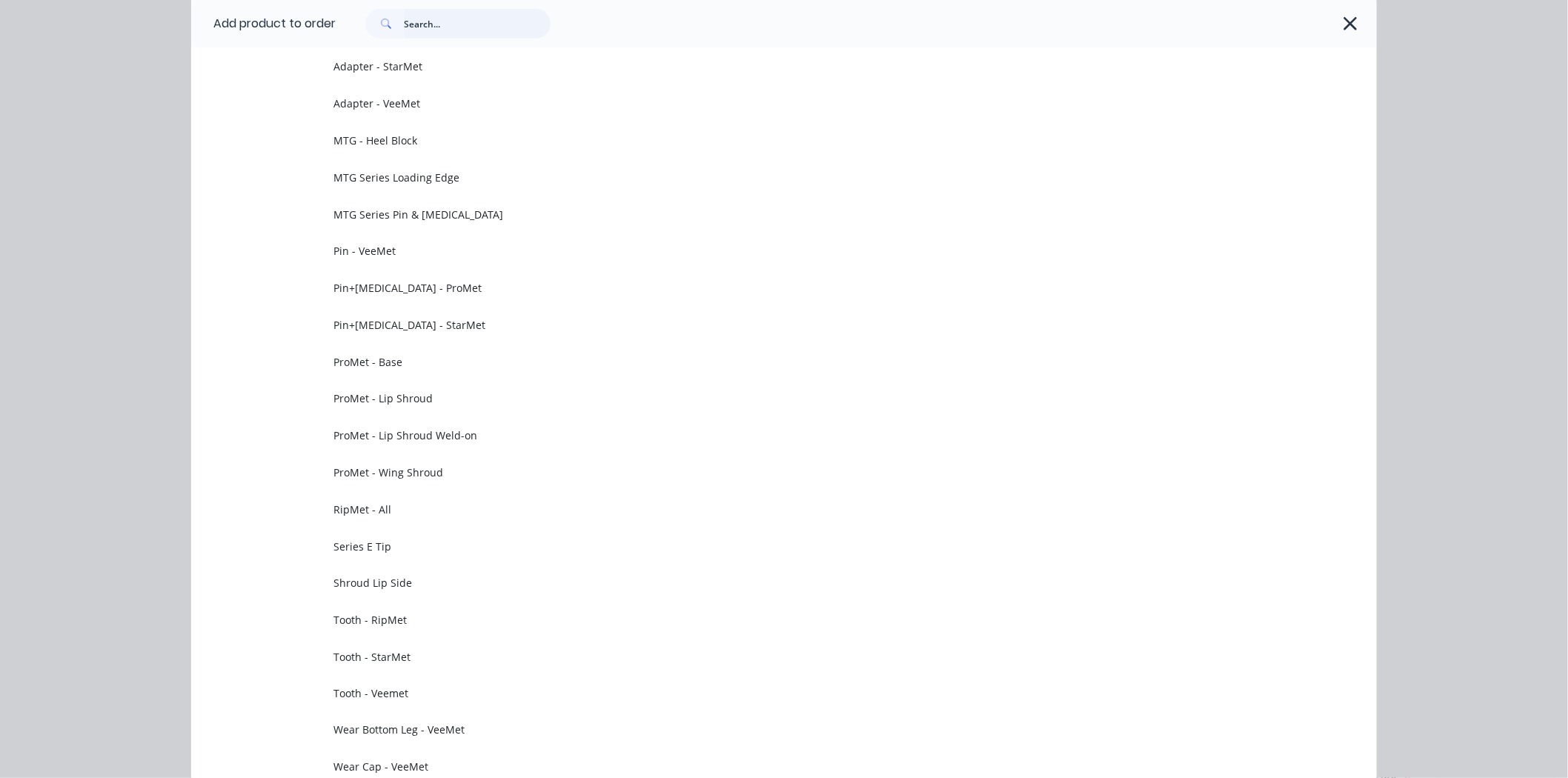
click at [470, 17] on input "text" at bounding box center [477, 24] width 146 height 30
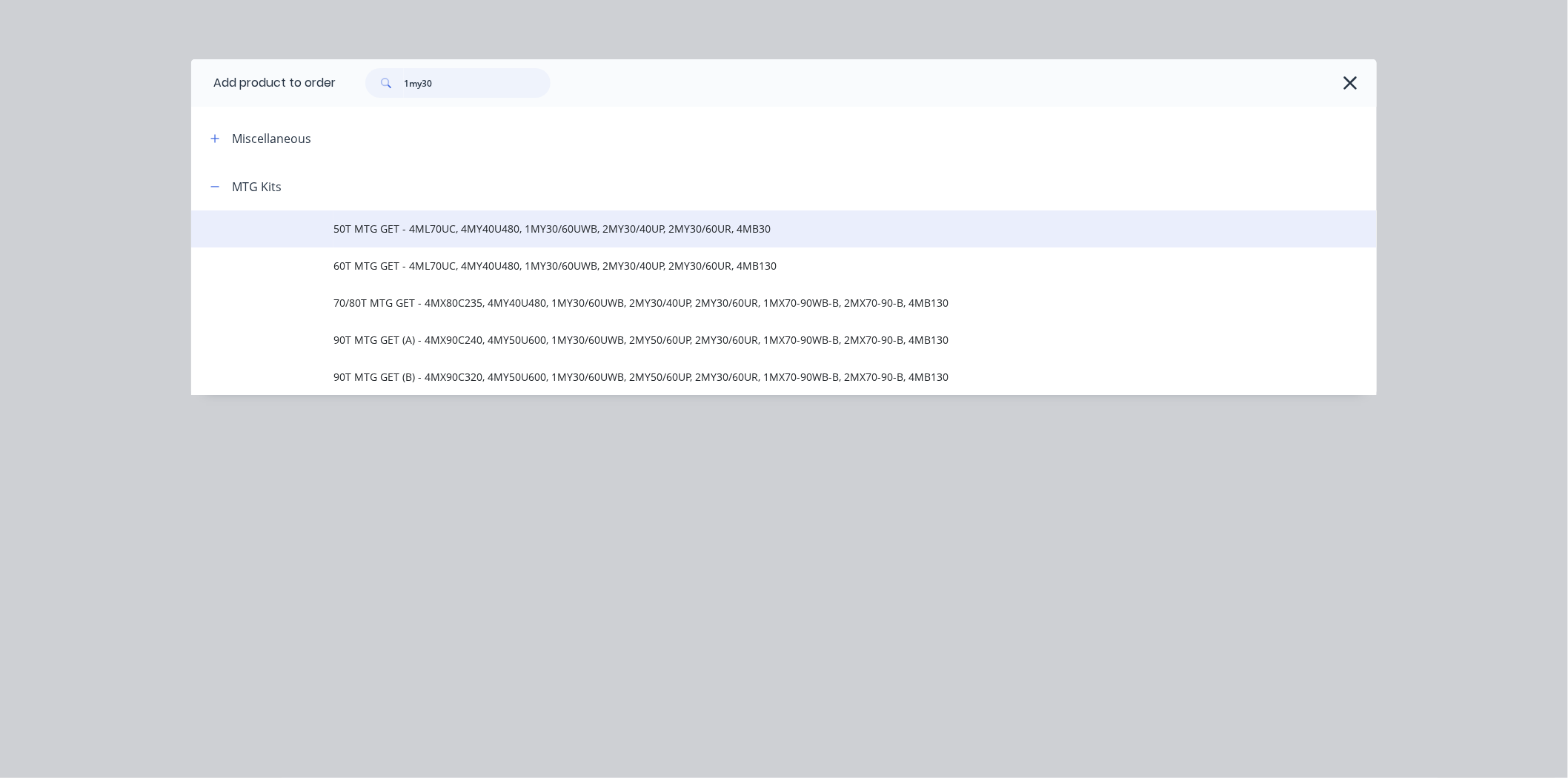
scroll to position [1604, 0]
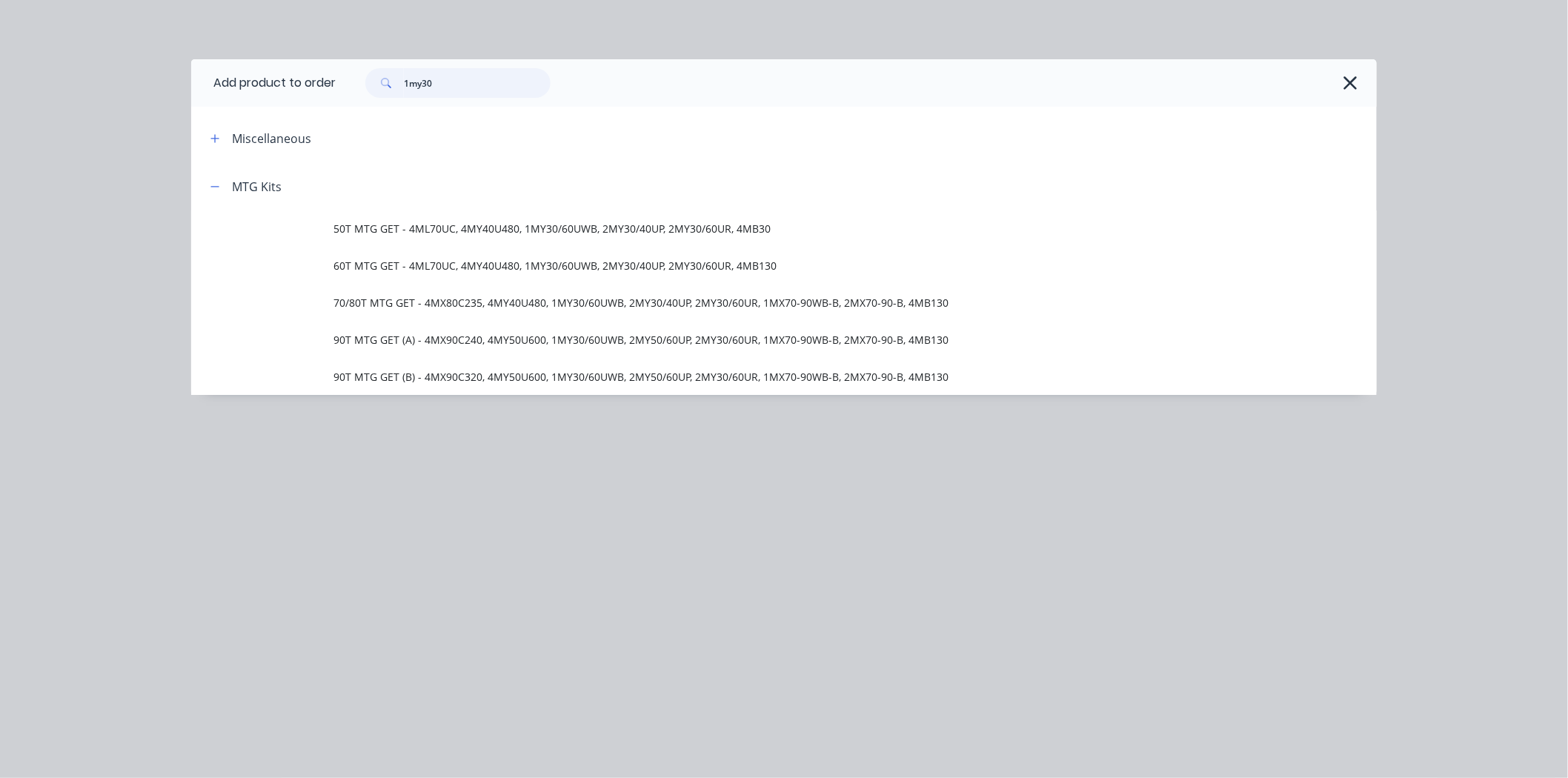
type input "1my30"
click at [206, 137] on span at bounding box center [215, 138] width 18 height 18
click at [213, 137] on icon "button" at bounding box center [215, 138] width 9 height 10
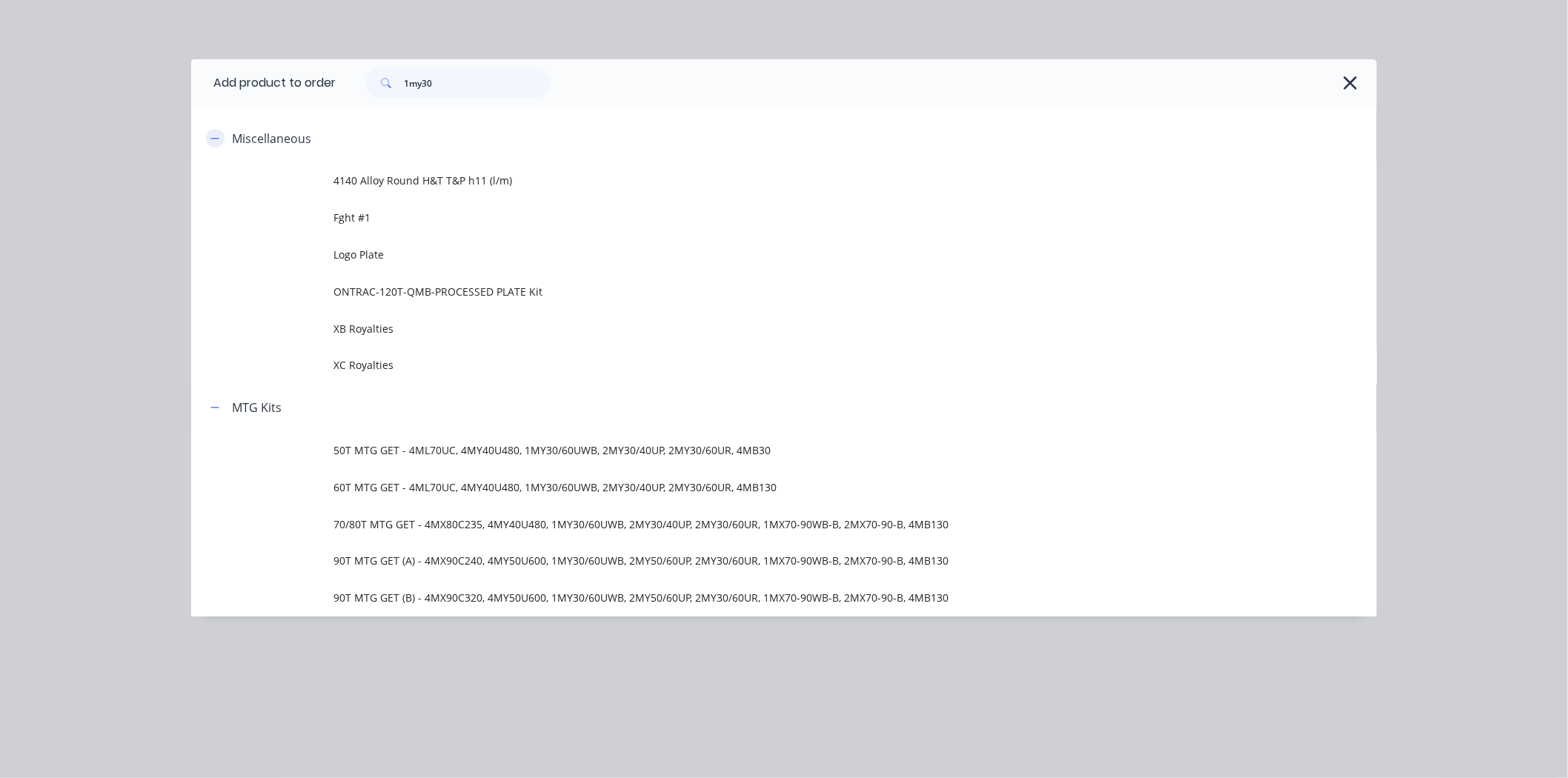
click at [213, 137] on icon "button" at bounding box center [215, 138] width 9 height 10
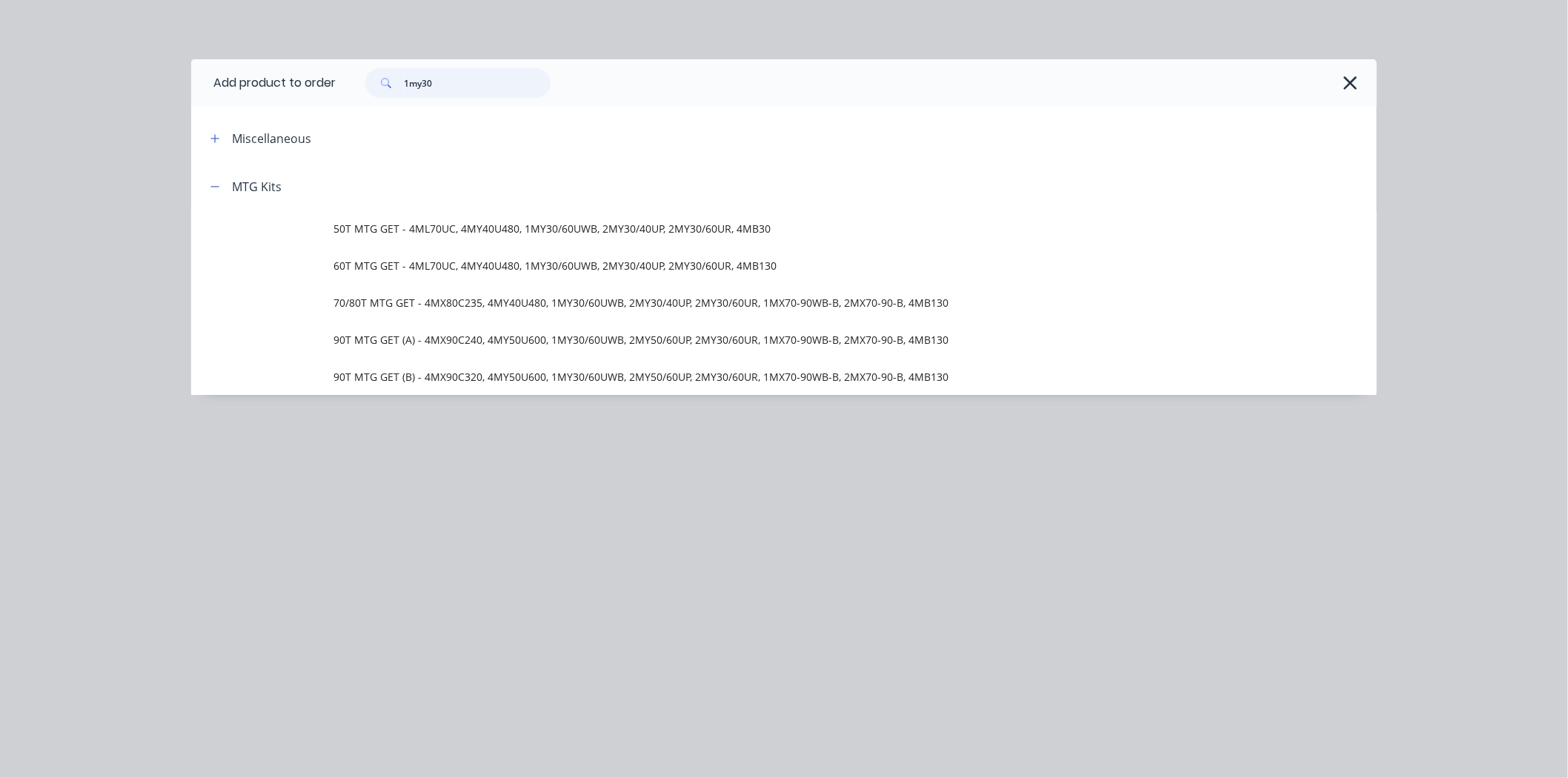
drag, startPoint x: 459, startPoint y: 84, endPoint x: 353, endPoint y: 72, distance: 106.7
click at [343, 71] on div "1my30" at bounding box center [848, 82] width 1026 height 30
click at [638, 109] on div "Add product to order Miscellaneous 4140 Alloy Round H&T T&P h11 (l/m) Fght #1 L…" at bounding box center [783, 227] width 1185 height 336
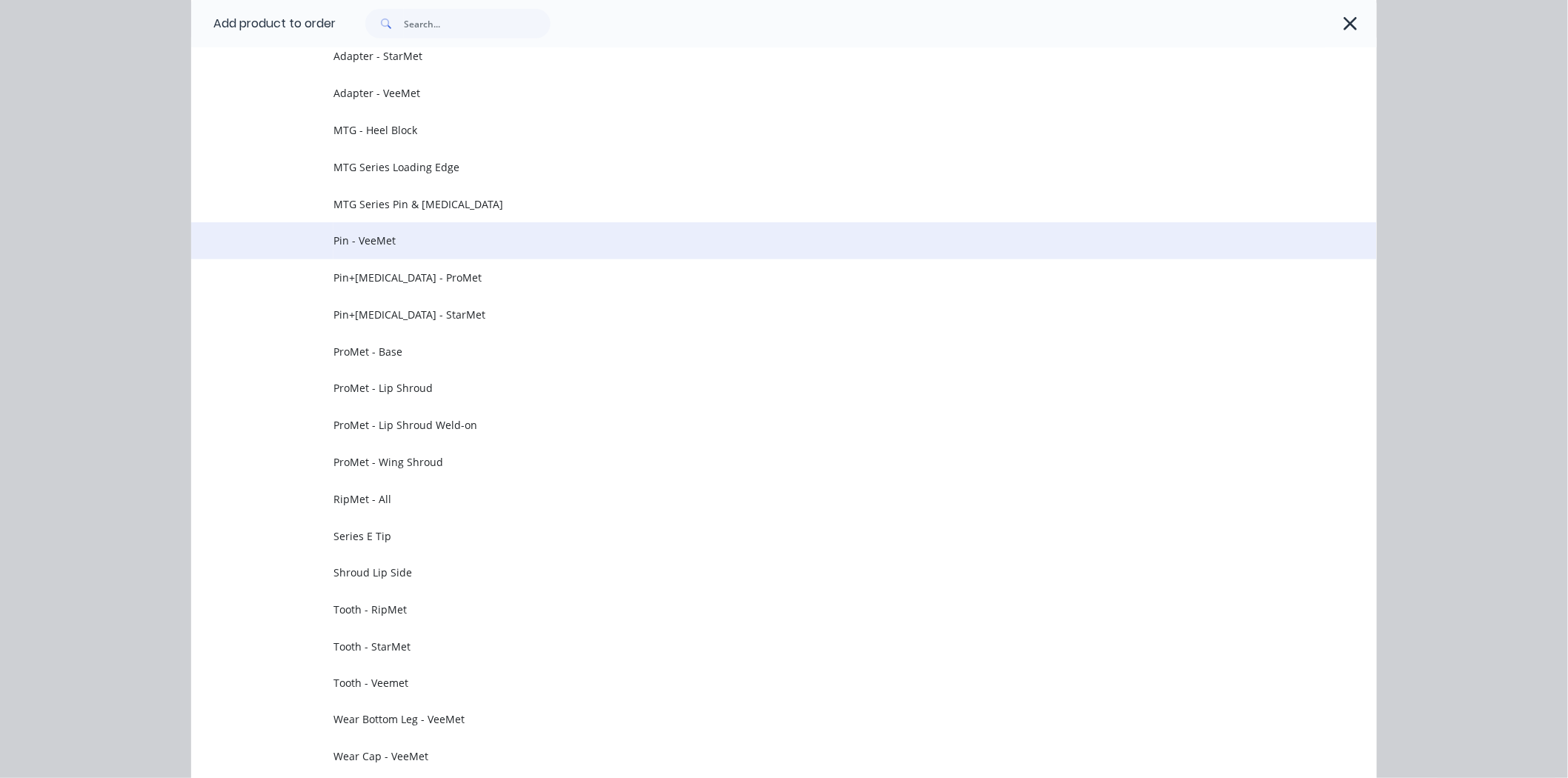
scroll to position [659, 0]
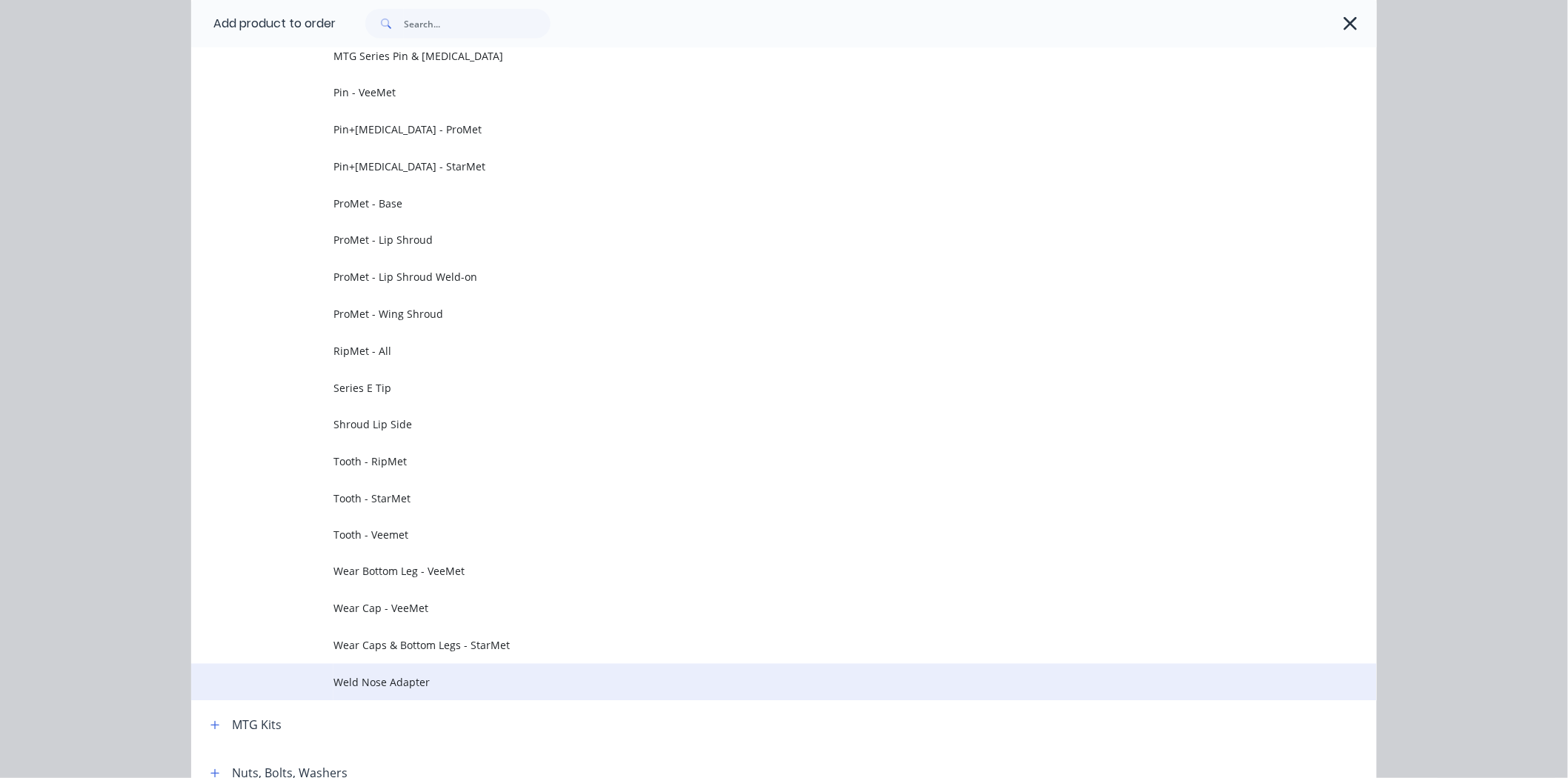
click at [502, 680] on span "Weld Nose Adapter" at bounding box center [751, 683] width 835 height 15
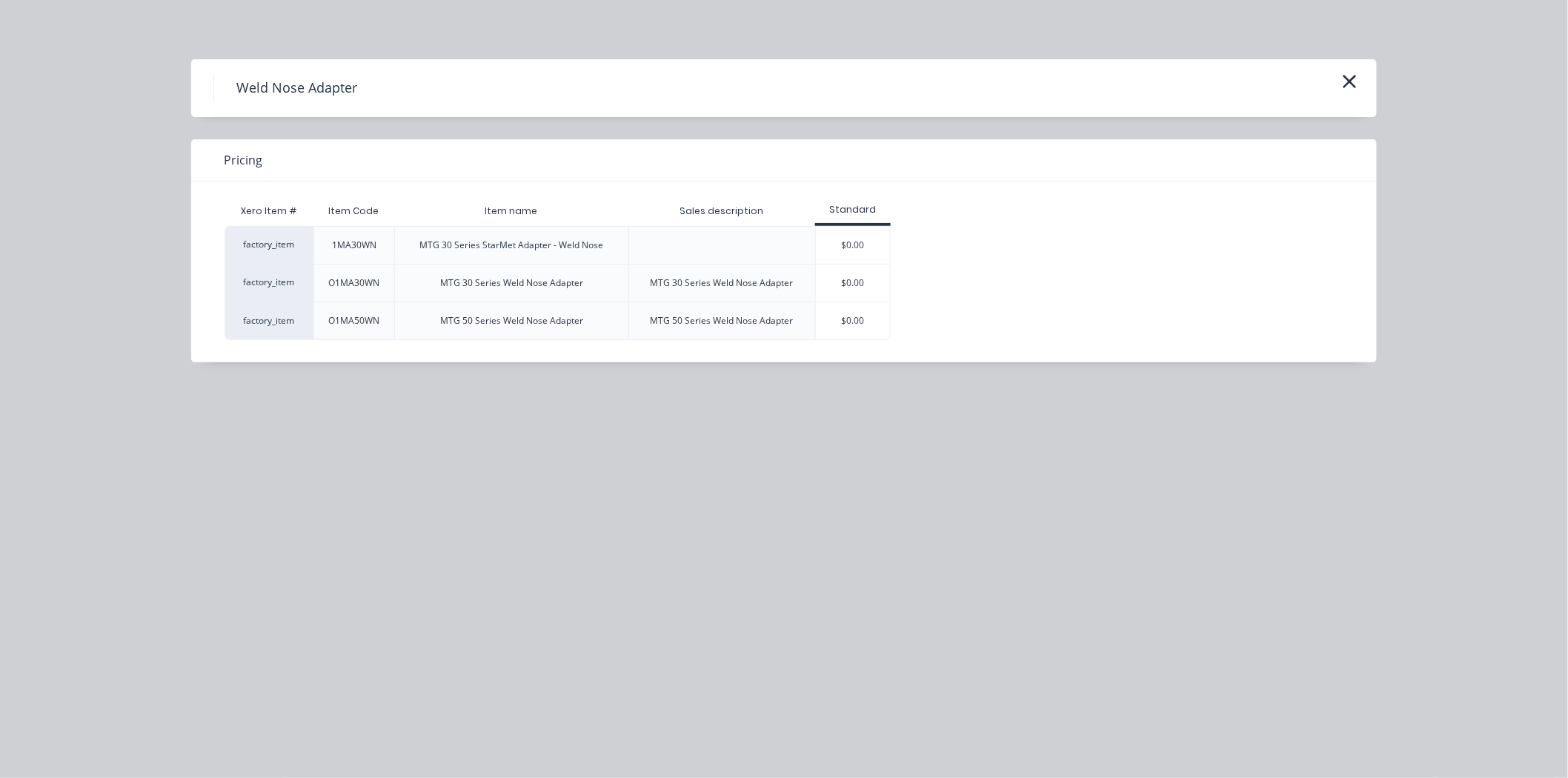
scroll to position [1440, 0]
click at [1334, 81] on div "Weld Nose Adapter" at bounding box center [784, 88] width 1141 height 28
click at [1342, 81] on icon "button" at bounding box center [1349, 81] width 15 height 21
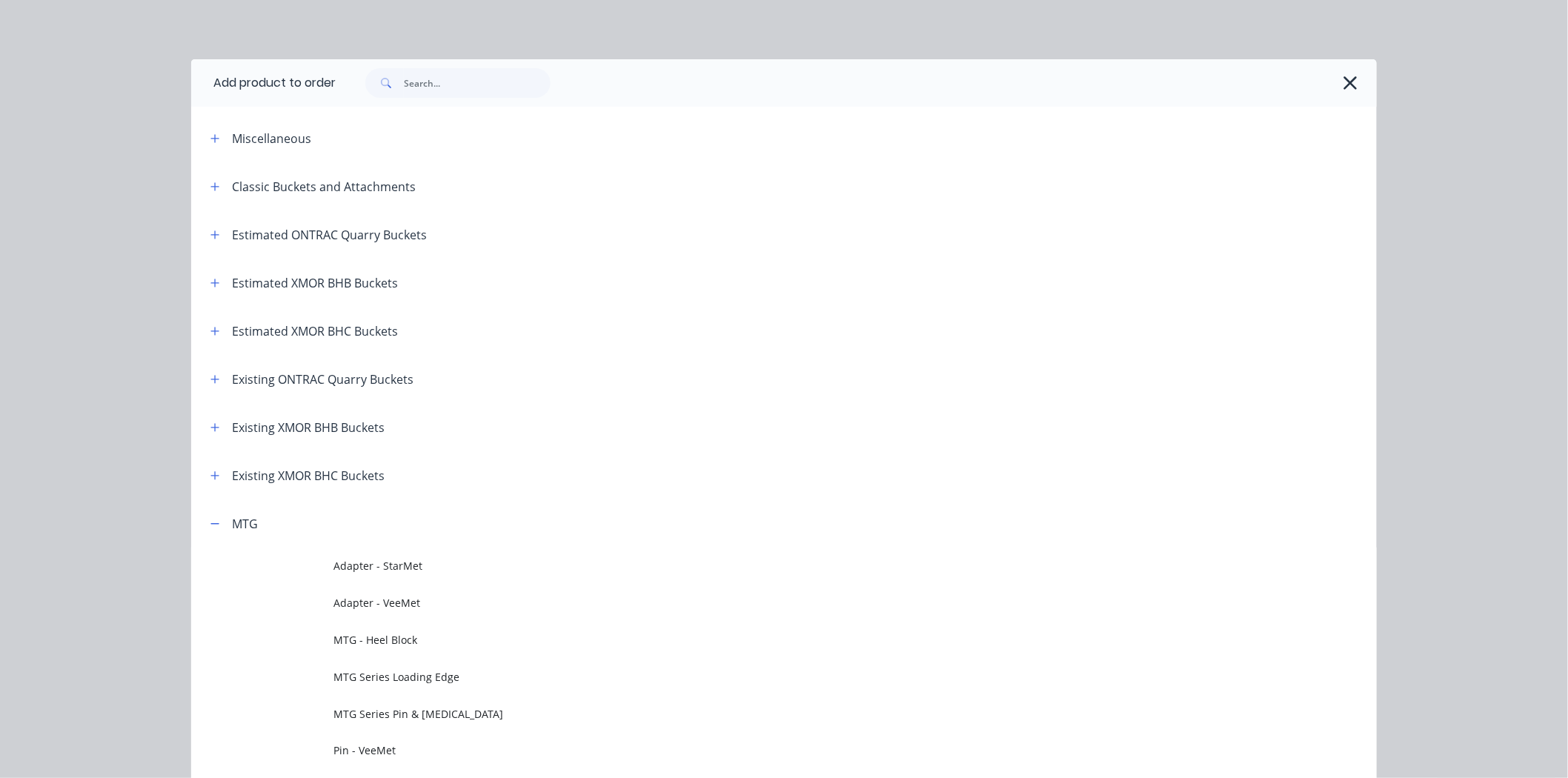
scroll to position [499, 0]
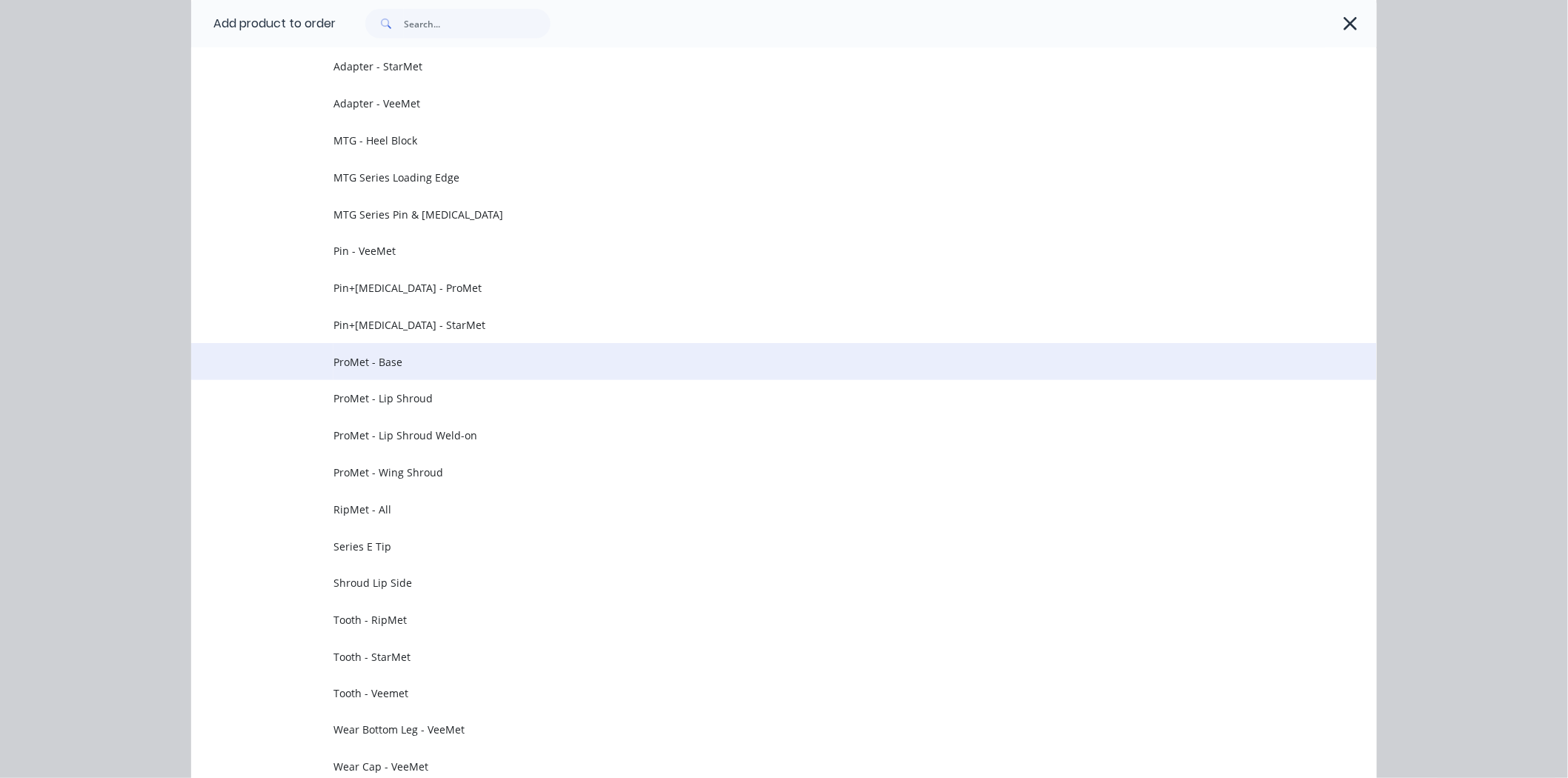
click at [478, 367] on span "ProMet - Base" at bounding box center [751, 362] width 835 height 15
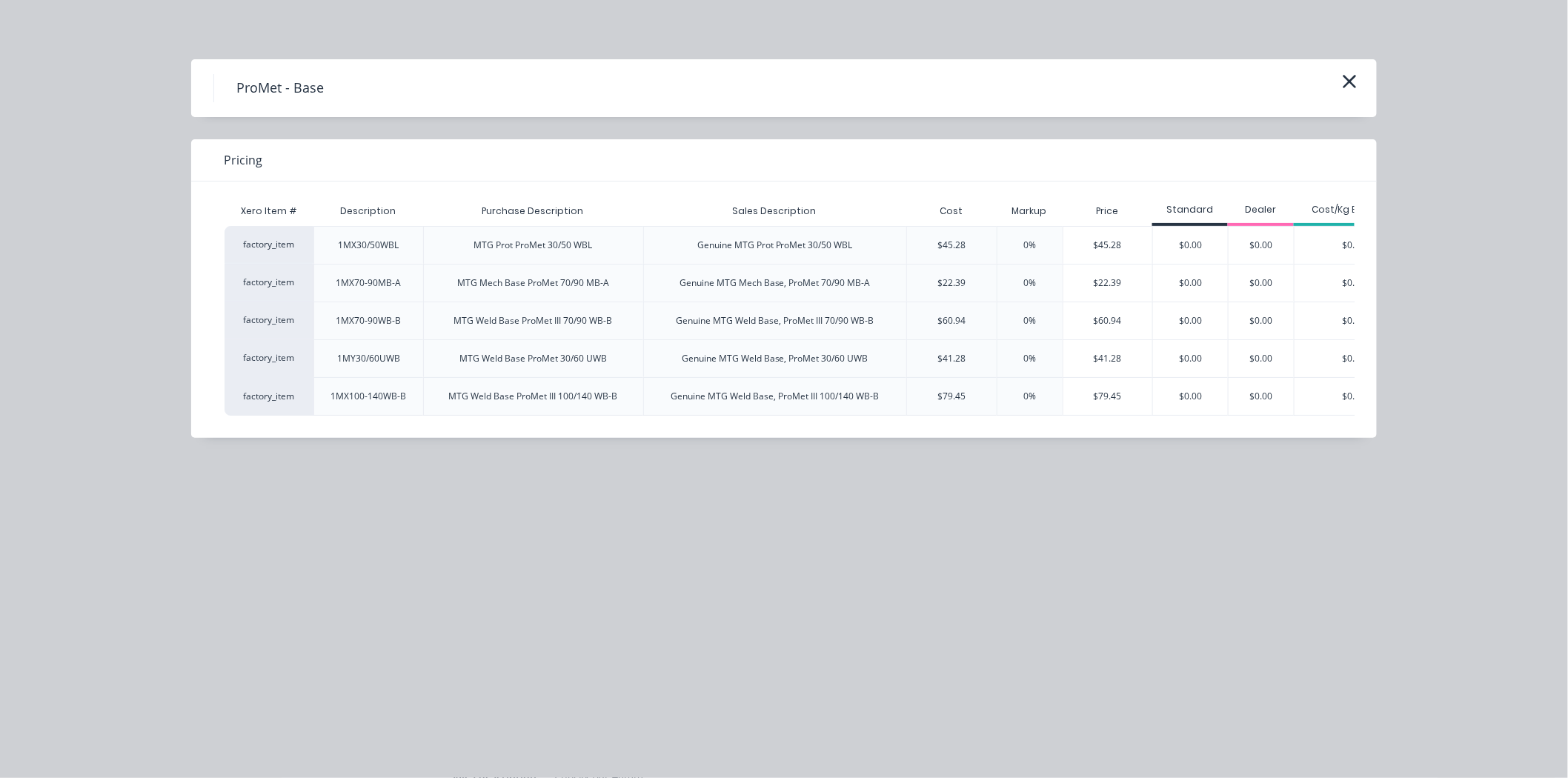
scroll to position [1522, 0]
click at [1139, 349] on div "$41.28" at bounding box center [1108, 358] width 90 height 37
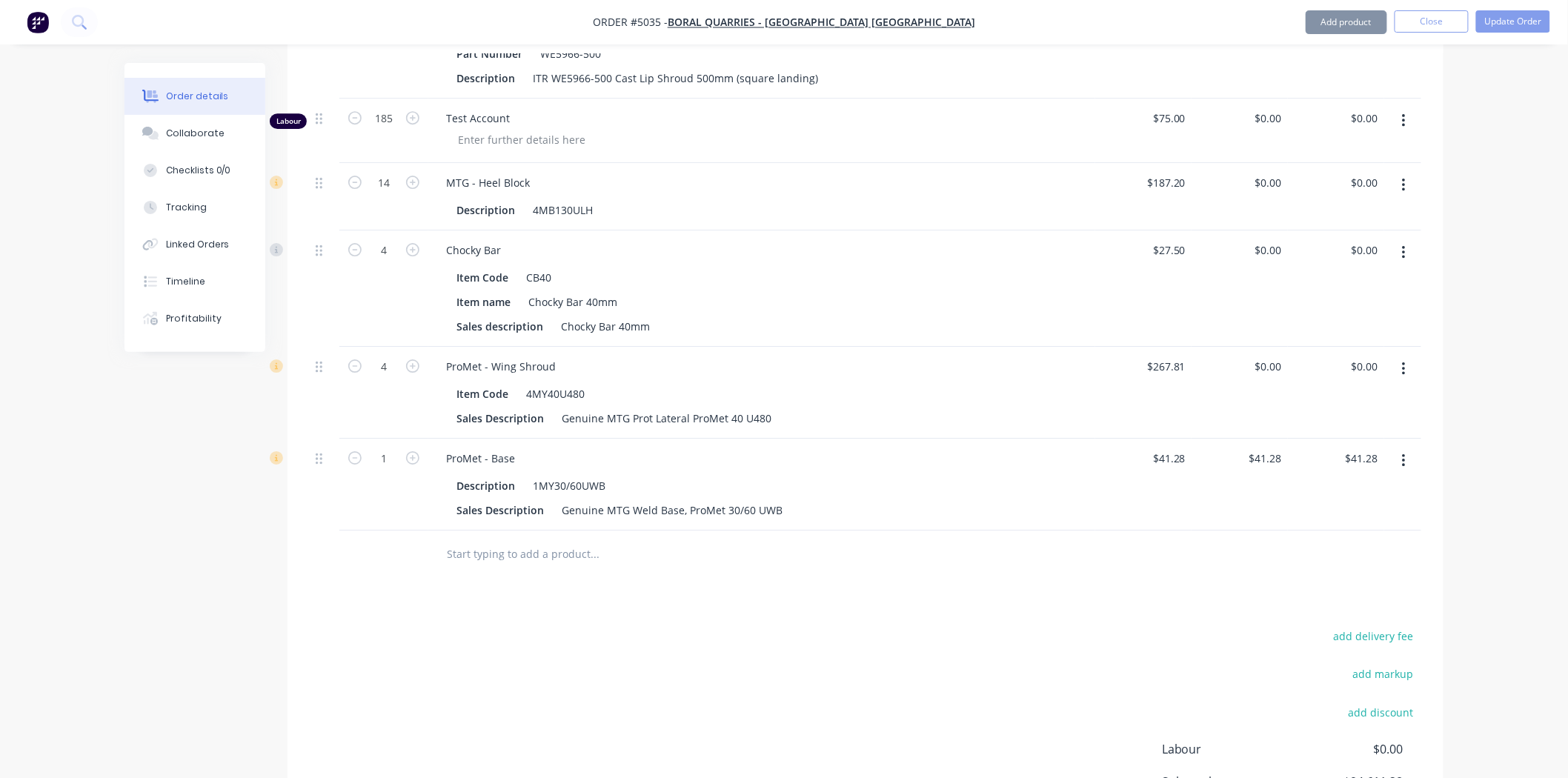
scroll to position [1933, 0]
click at [383, 446] on input "1" at bounding box center [383, 457] width 39 height 23
type input "8"
type input "$330.24"
drag, startPoint x: 685, startPoint y: 591, endPoint x: 691, endPoint y: 582, distance: 10.8
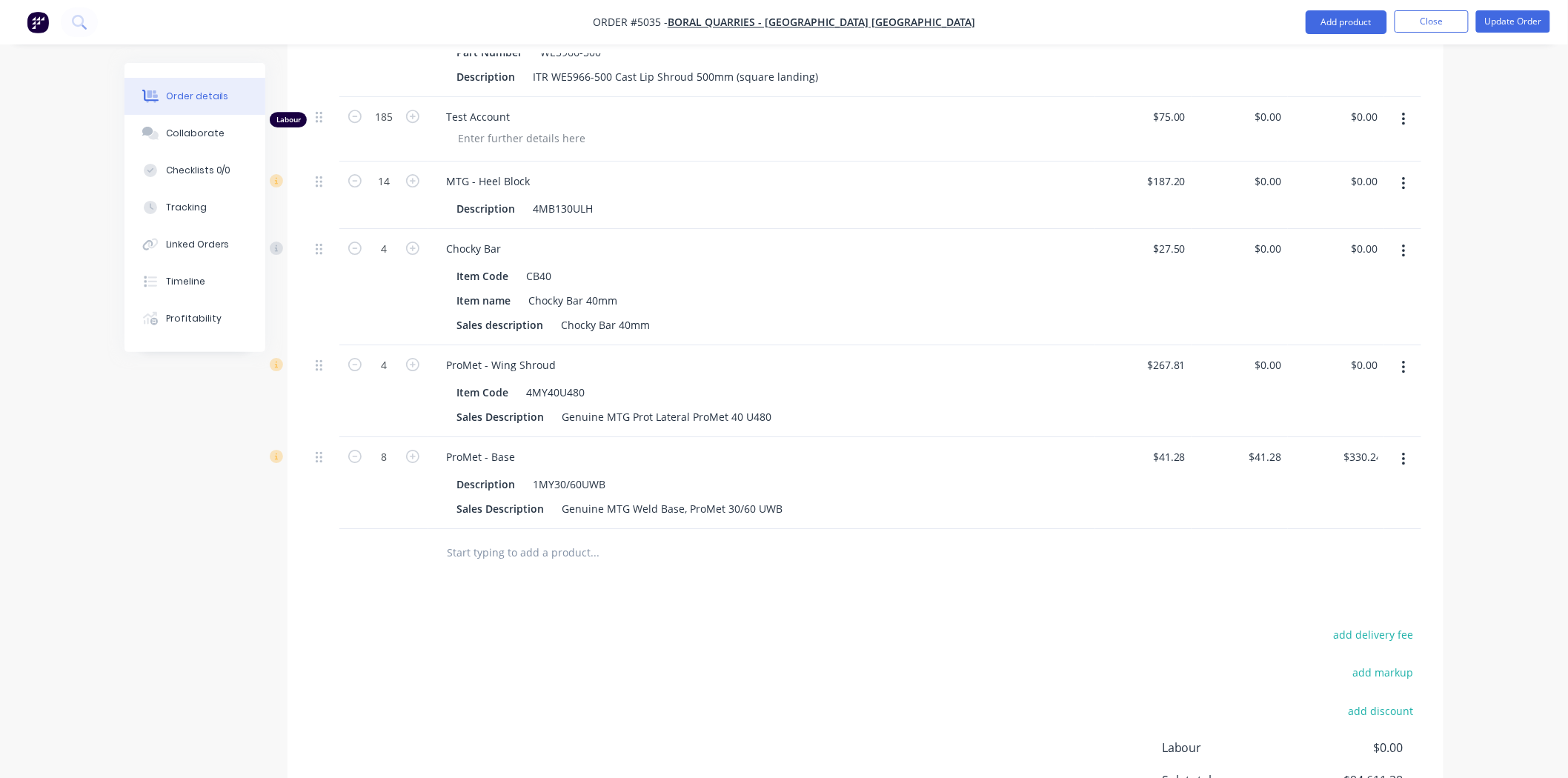
click at [685, 625] on div "add delivery fee add markup add discount Labour $0.00 Sub total $94,611.28 Marg…" at bounding box center [865, 768] width 1111 height 286
click at [1283, 446] on input "41.28" at bounding box center [1271, 457] width 34 height 22
type input "$0.00"
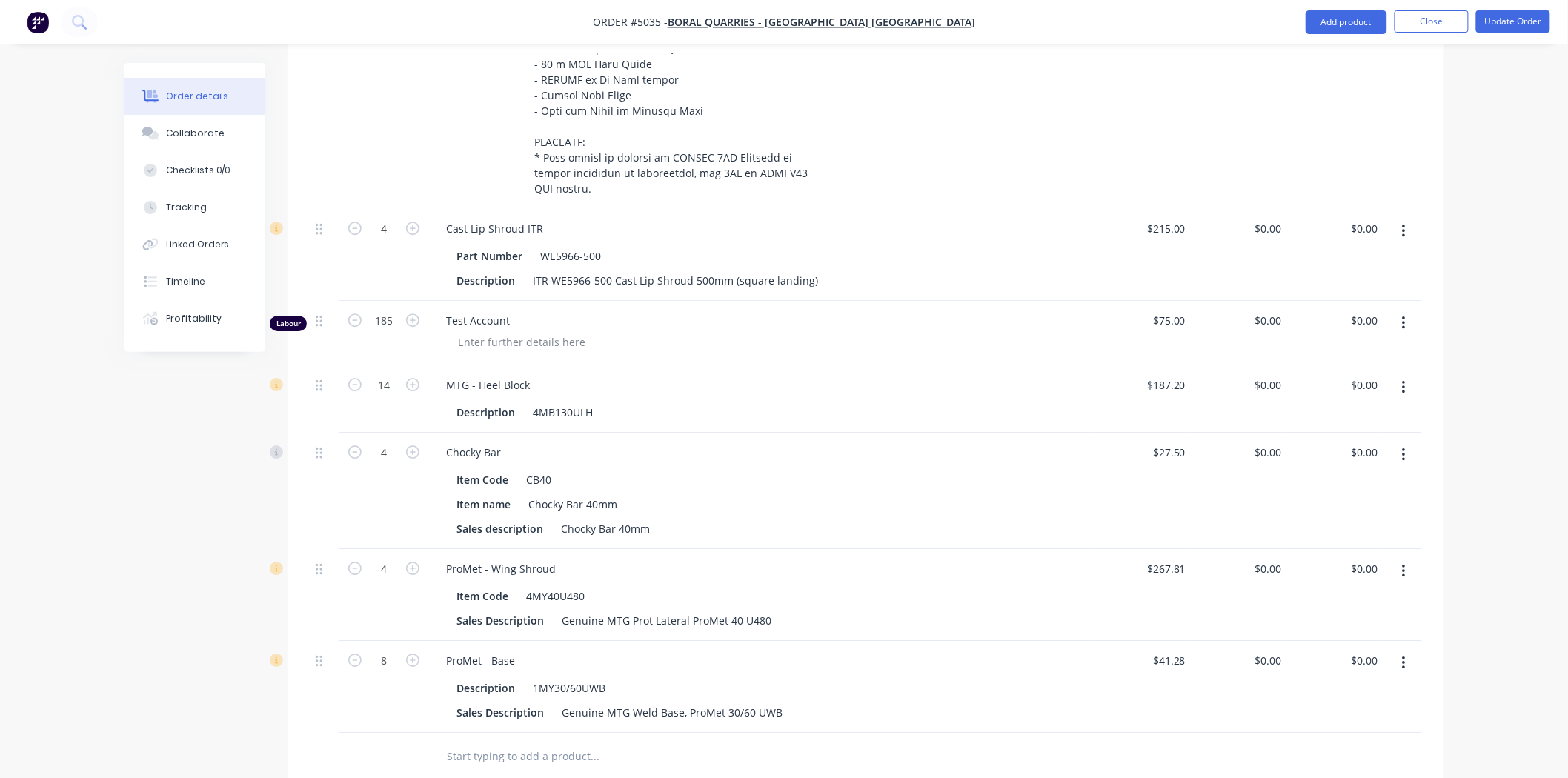
scroll to position [1840, 0]
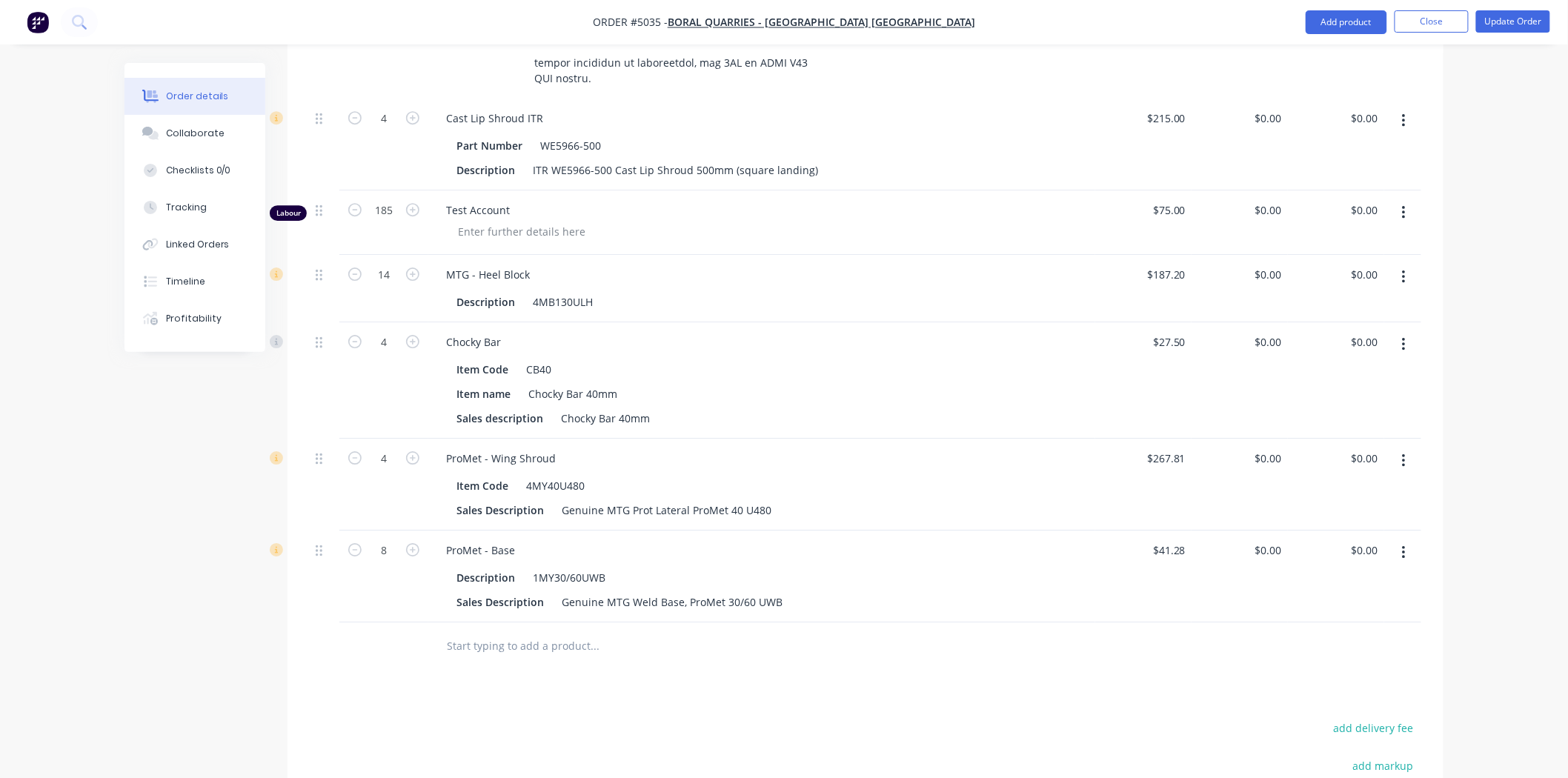
click at [553, 631] on input "text" at bounding box center [594, 646] width 297 height 30
paste input "T610-LT1KIT"
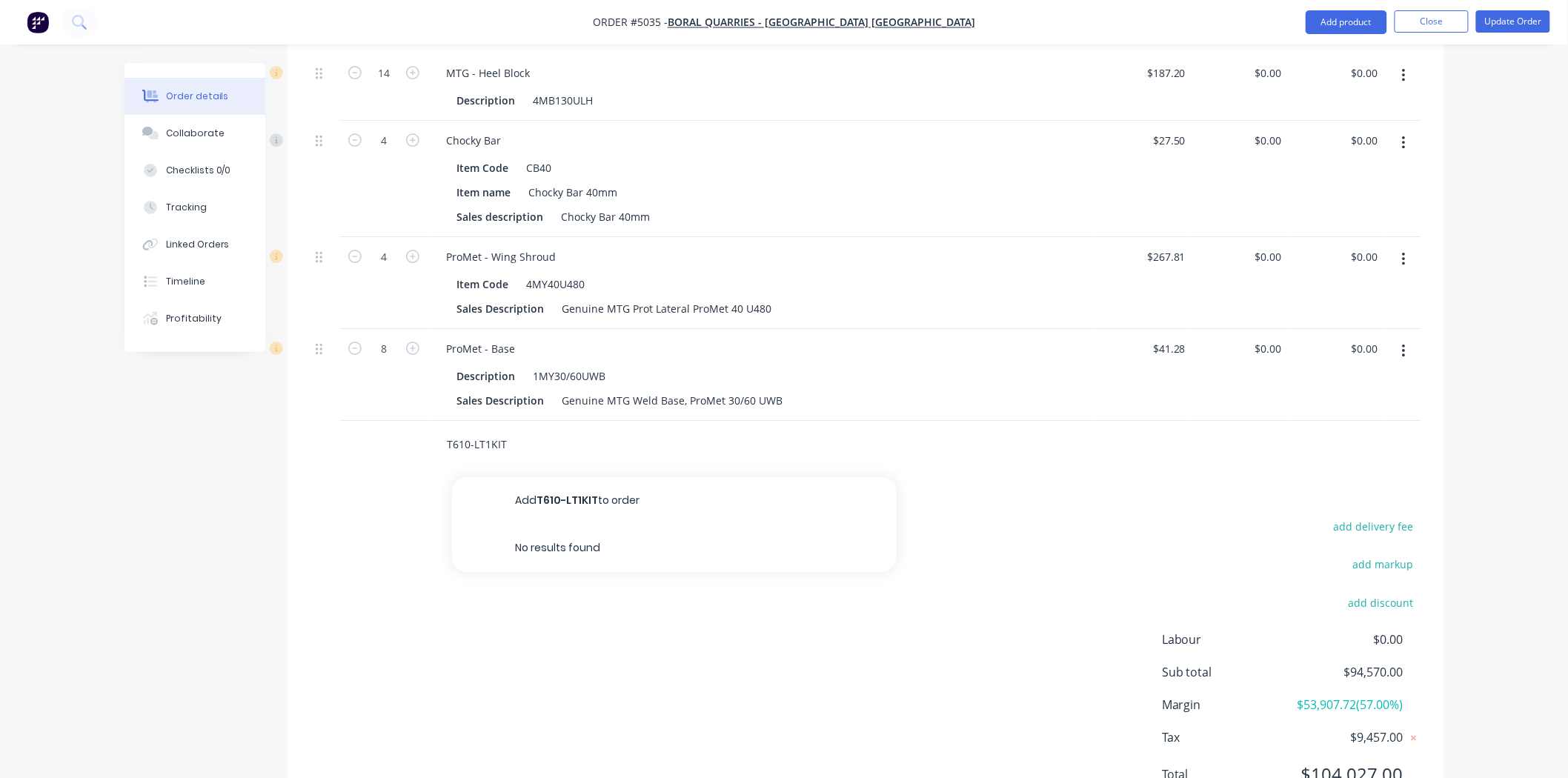
scroll to position [2087, 0]
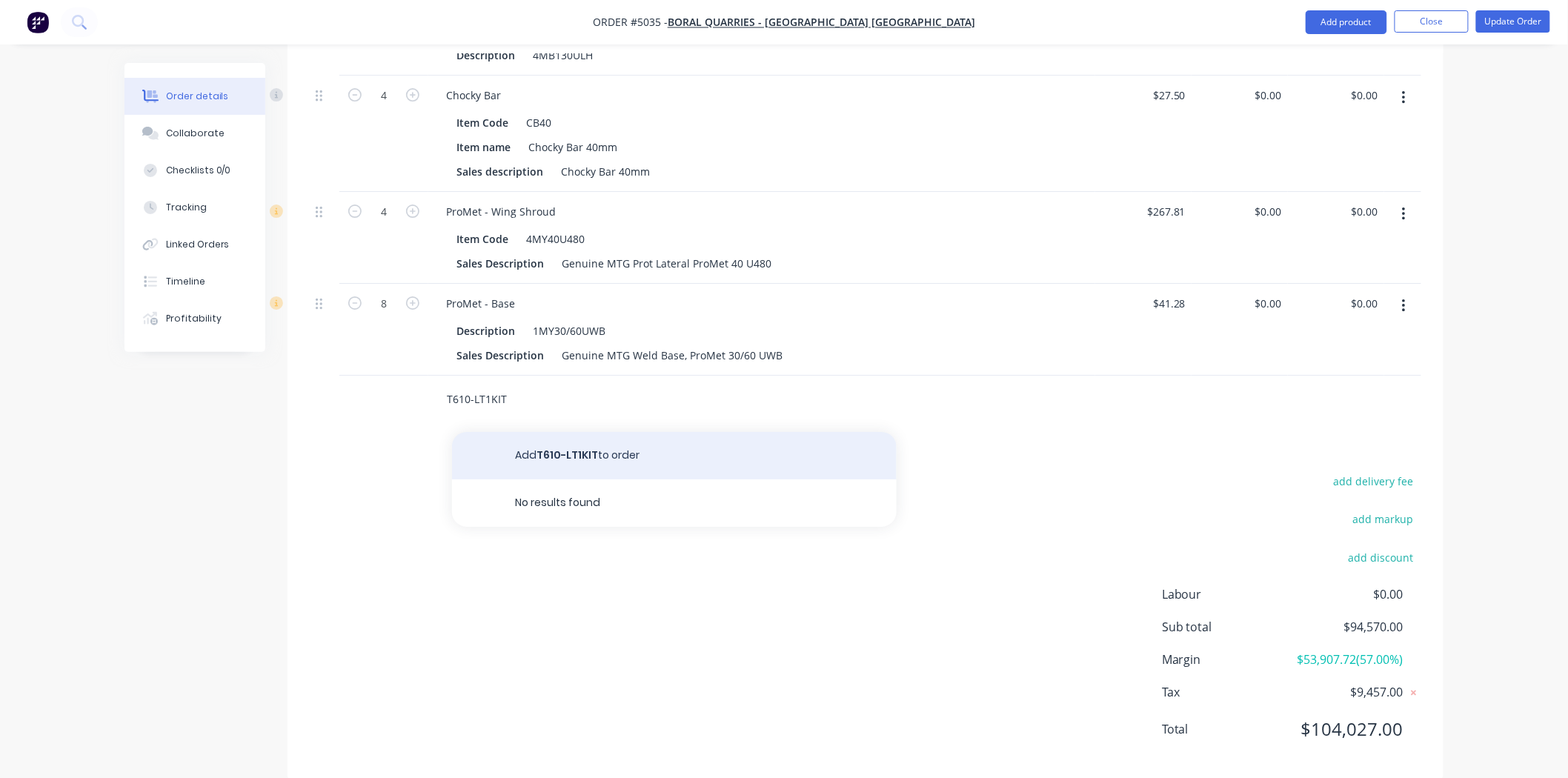
type input "T610-LT1KIT"
click at [612, 432] on button "Add T610-LT1KIT to order" at bounding box center [675, 456] width 445 height 47
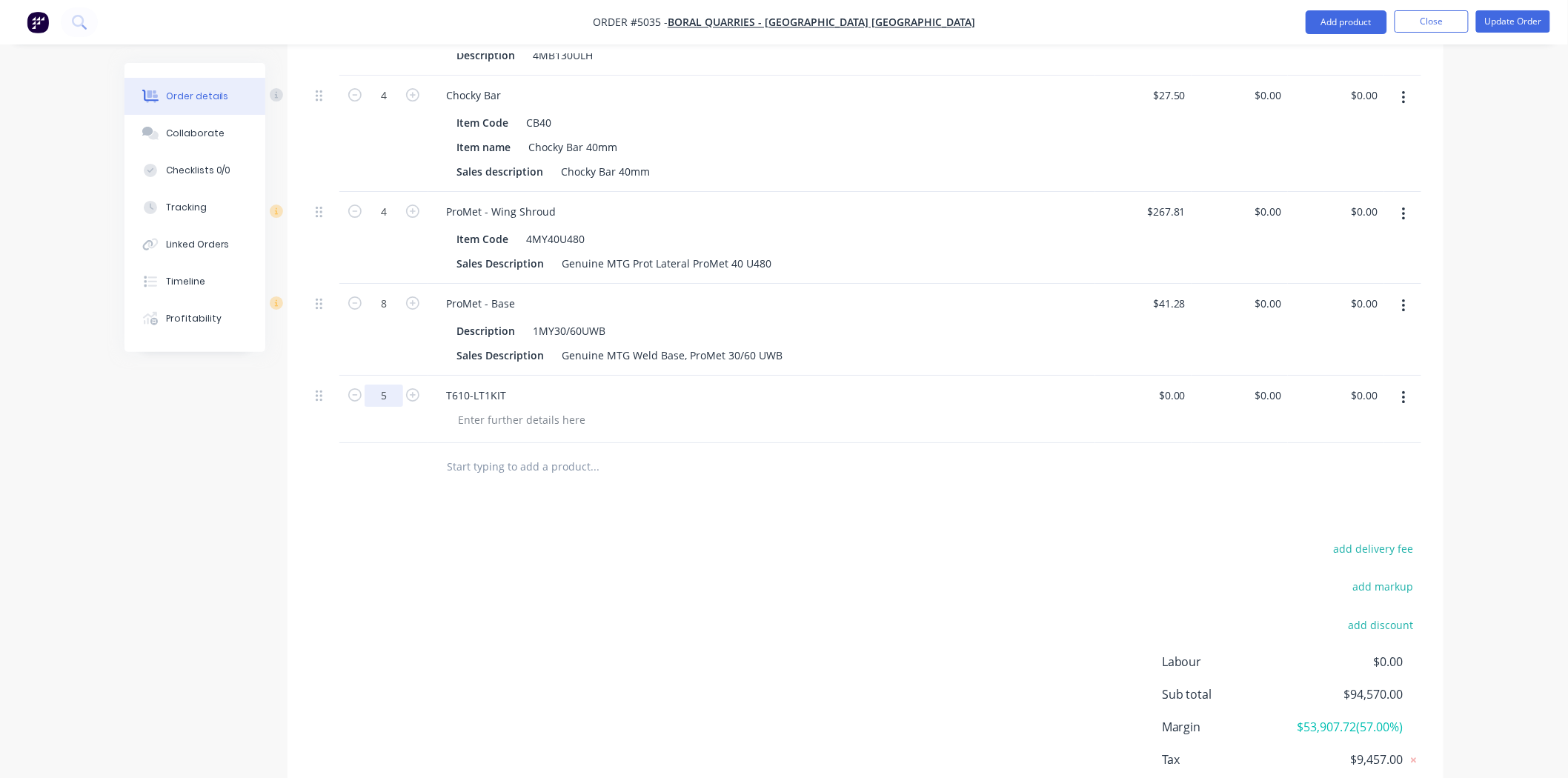
type input "5"
click at [688, 375] on div "T610-LT1KIT" at bounding box center [762, 409] width 667 height 68
click at [557, 409] on div at bounding box center [521, 420] width 151 height 22
click at [521, 409] on div at bounding box center [521, 420] width 151 height 22
paste div
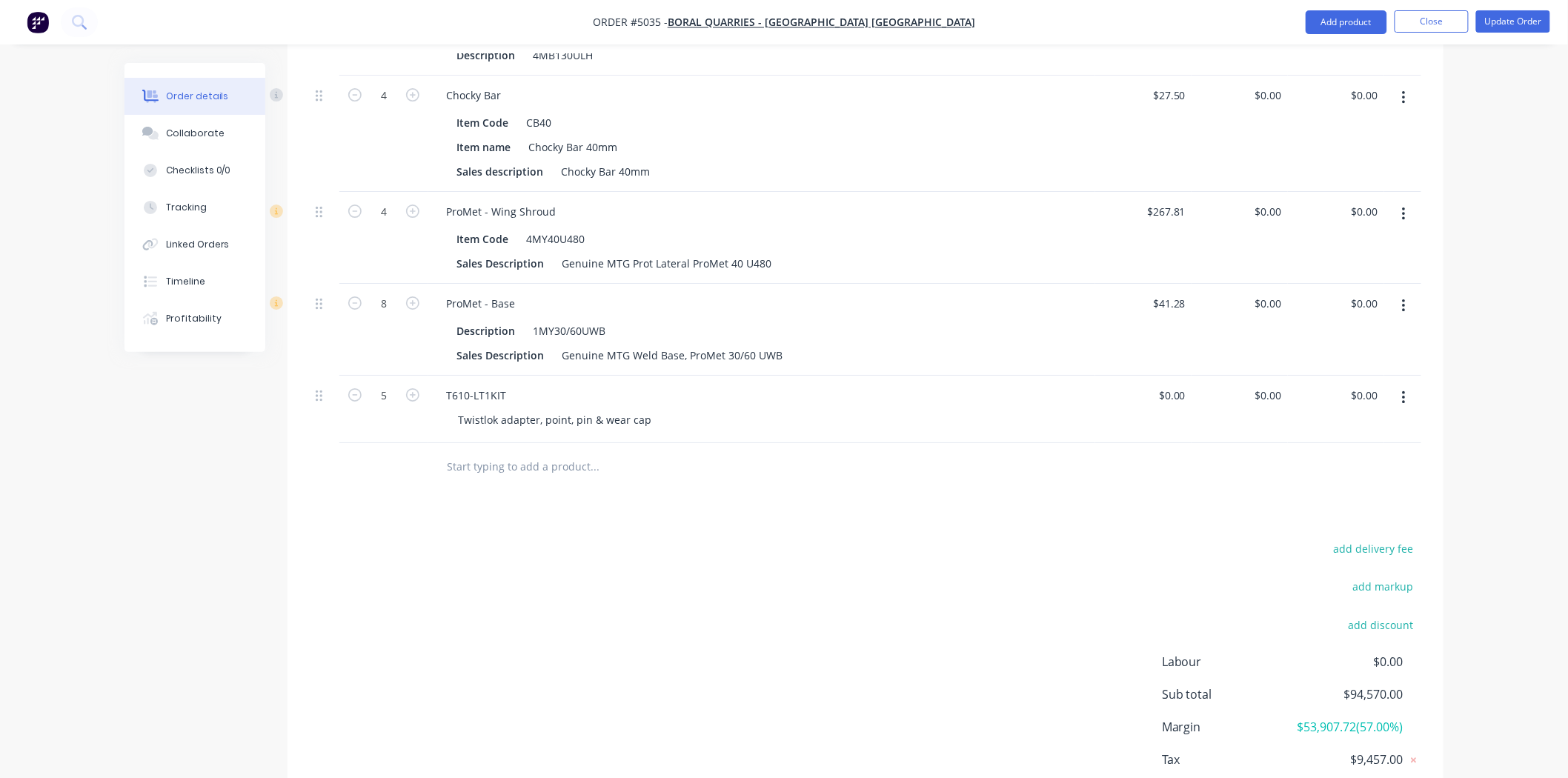
click at [746, 409] on div "Twistlok adapter, point, pin & wear cap" at bounding box center [767, 420] width 643 height 22
click at [1168, 375] on div "$0.00" at bounding box center [1143, 409] width 97 height 68
type input "$1,095.00"
type input "$5,475.00"
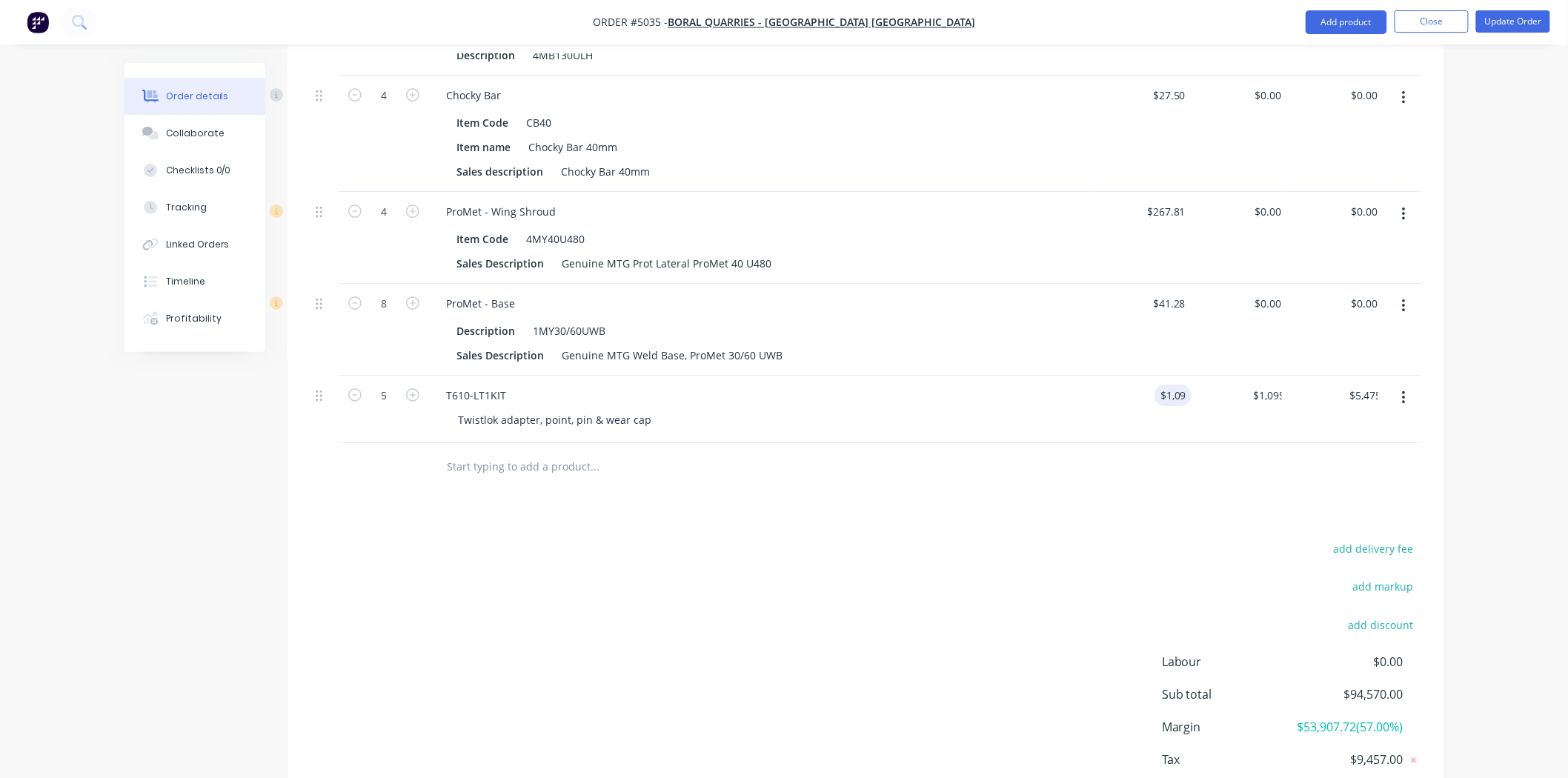
click at [1214, 443] on div at bounding box center [865, 467] width 1111 height 48
click at [1264, 384] on input "1095" at bounding box center [1272, 395] width 31 height 22
type input "$0.00"
click at [1259, 443] on div at bounding box center [865, 467] width 1111 height 48
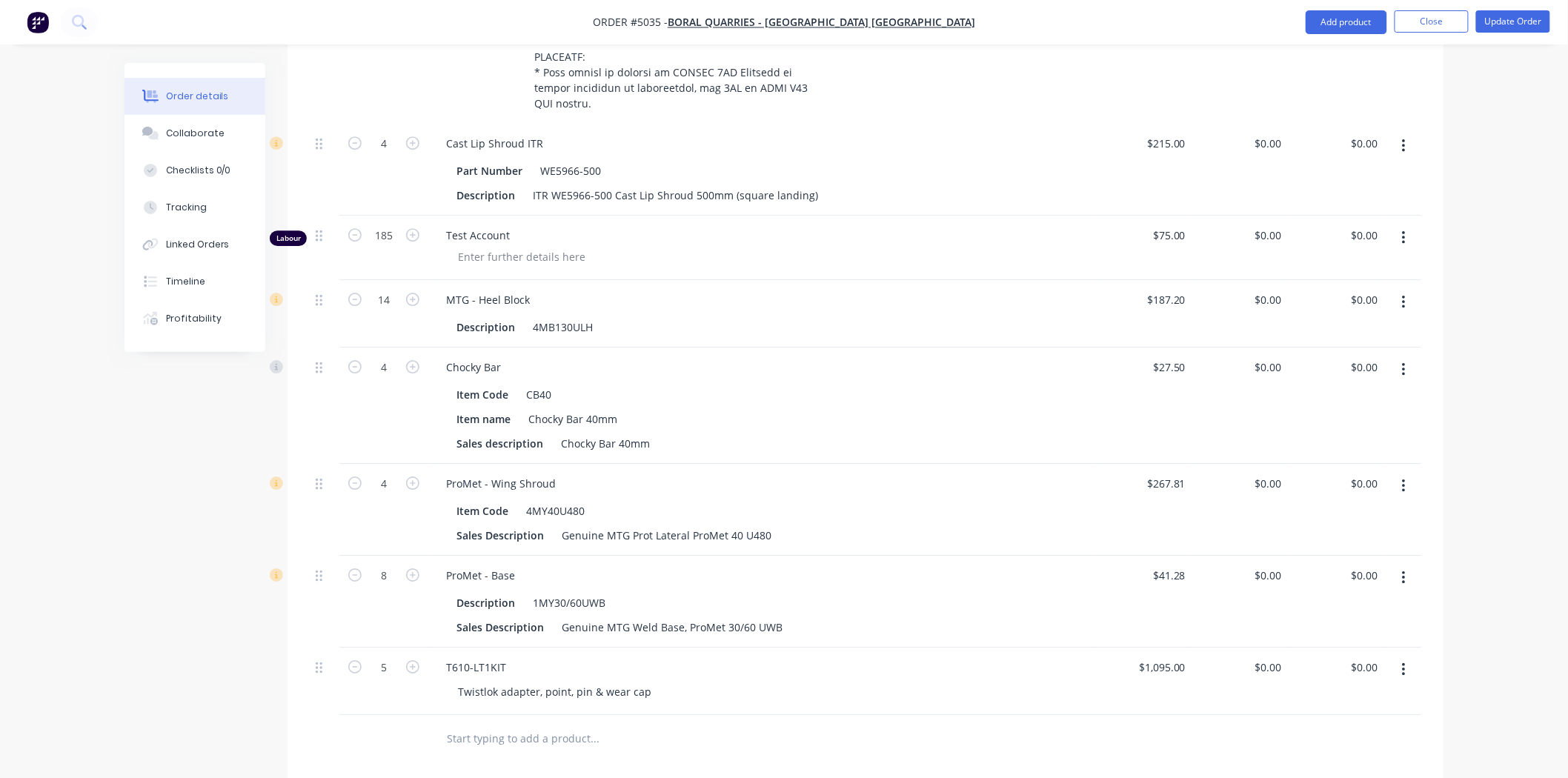
scroll to position [2155, 0]
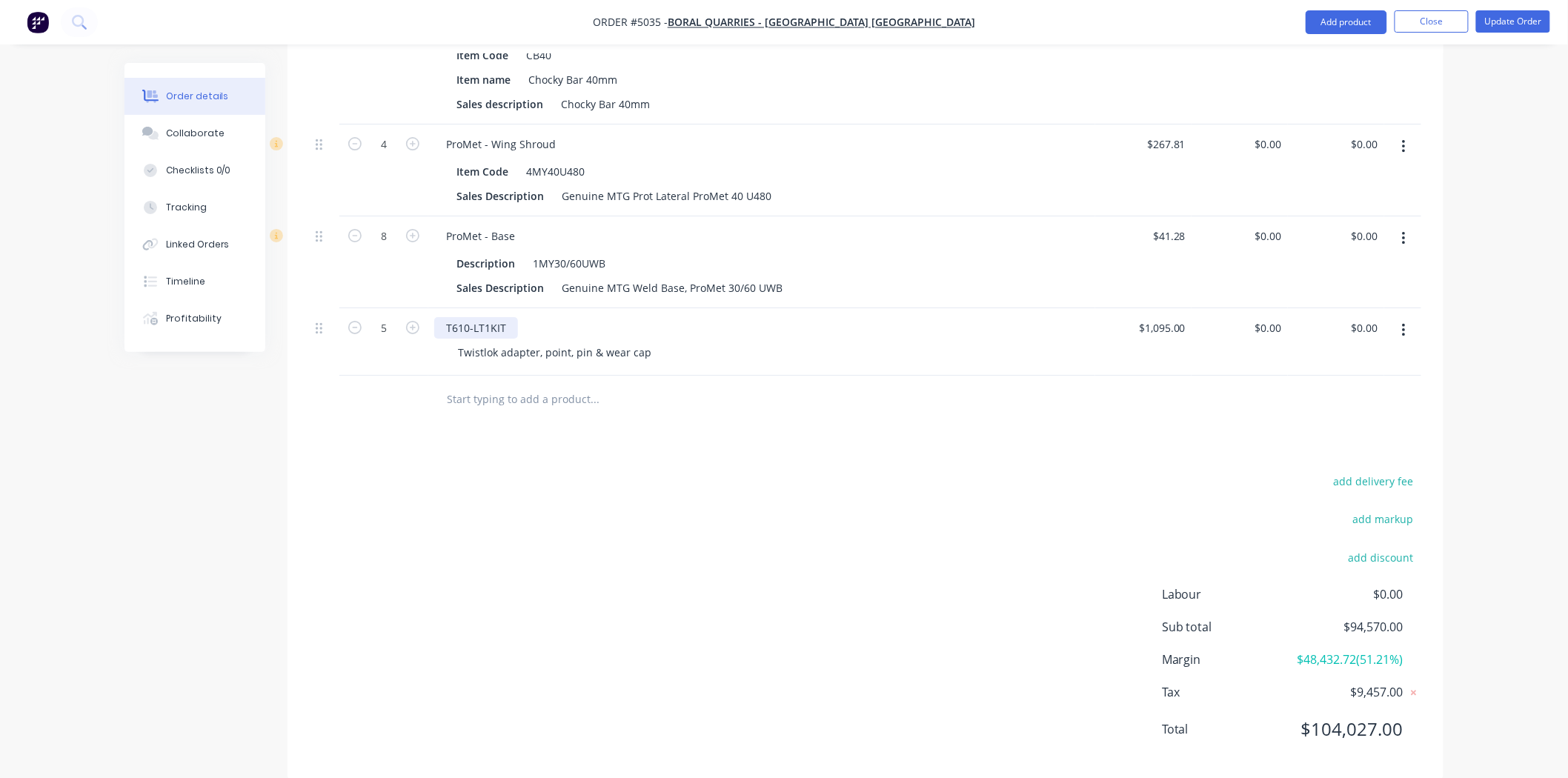
drag, startPoint x: 486, startPoint y: 287, endPoint x: 495, endPoint y: 289, distance: 9.2
click at [486, 318] on div "T610-LT1KIT" at bounding box center [476, 328] width 84 height 22
click at [489, 318] on div "T610-LT1KIT" at bounding box center [476, 328] width 84 height 22
click at [619, 318] on div "T610-LT1 KIT" at bounding box center [761, 328] width 655 height 22
click at [427, 527] on div "add delivery fee add markup add discount Labour $0.00 Sub total $94,570.00 Marg…" at bounding box center [865, 614] width 1111 height 286
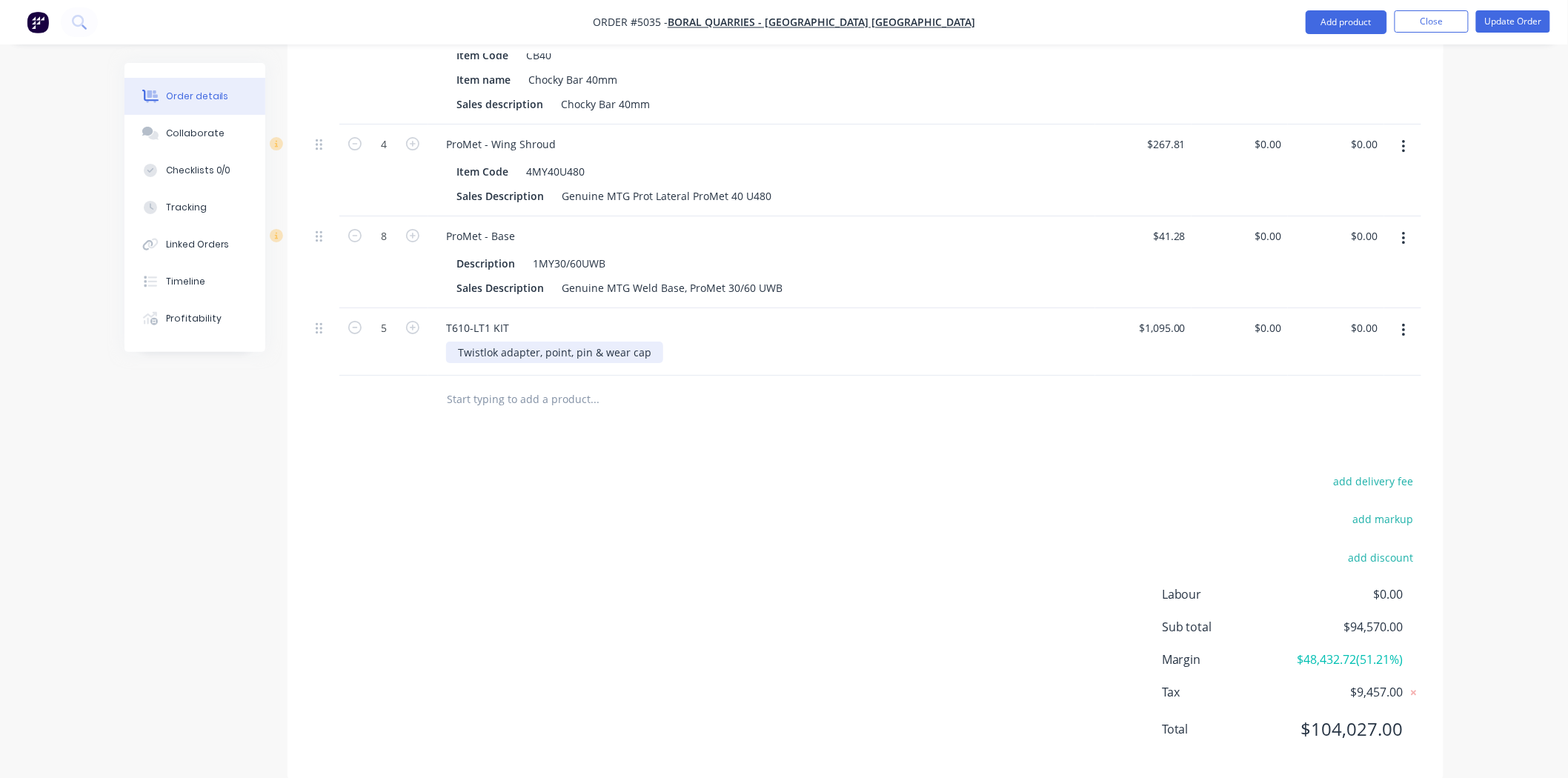
click at [466, 342] on div "Twistlok adapter, point, pin & wear cap" at bounding box center [554, 353] width 217 height 22
click at [697, 527] on div "add delivery fee add markup add discount Labour $0.00 Sub total $94,570.00 Marg…" at bounding box center [865, 614] width 1111 height 286
click at [460, 342] on div "Bradken Twistlok adapter, point, pin & wear cap" at bounding box center [576, 353] width 261 height 22
click at [752, 308] on div "T610-LT1 KIT Bradken Twistlok adapter, point, pin & wear cap" at bounding box center [762, 342] width 667 height 68
click at [449, 342] on div "Bradken Twistlok adapter, point, pin & wear cap" at bounding box center [576, 353] width 261 height 22
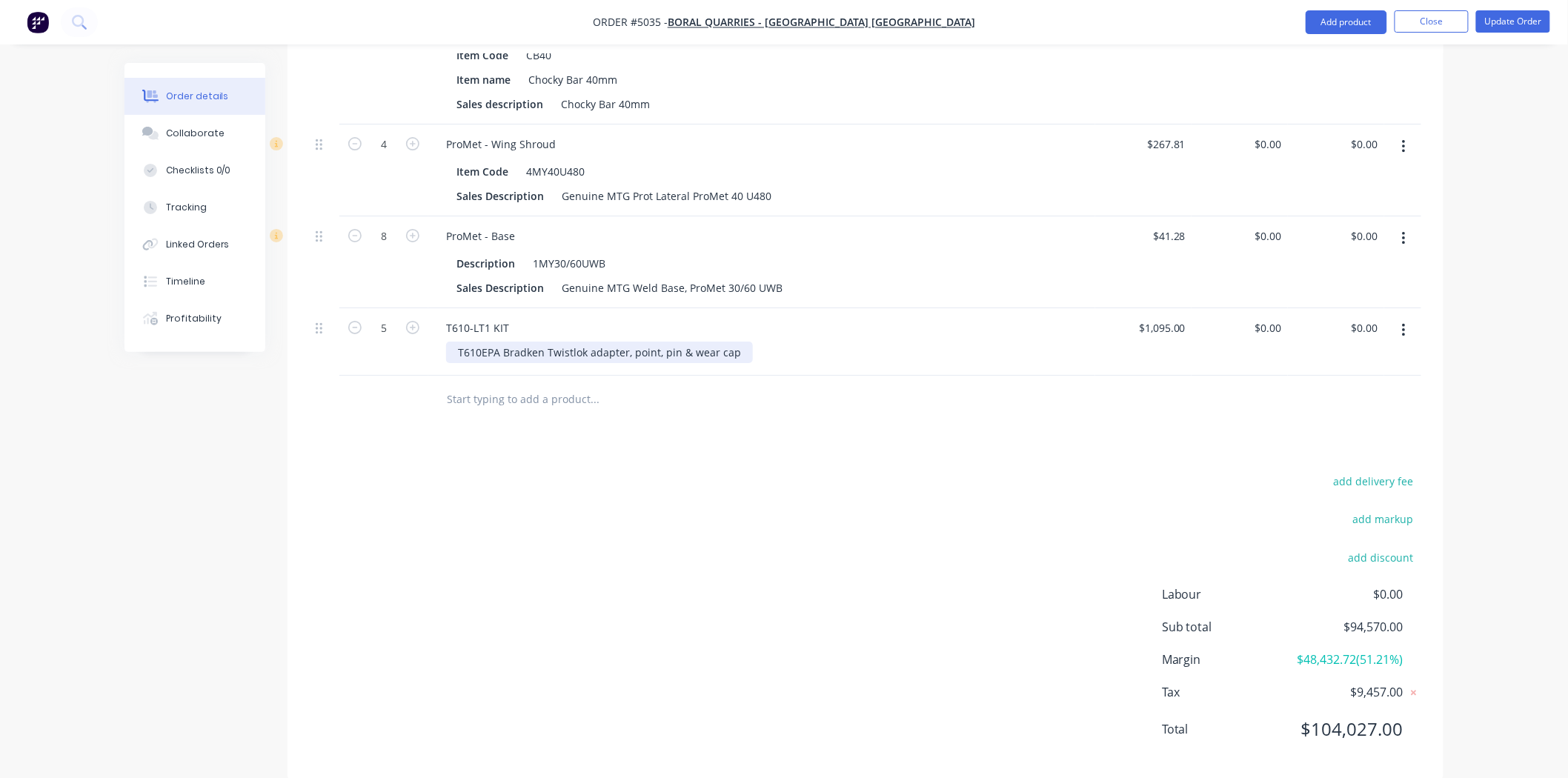
click at [484, 342] on div "T610EPA Bradken Twistlok adapter, point, pin & wear cap" at bounding box center [599, 353] width 307 height 22
click at [509, 375] on div at bounding box center [695, 399] width 534 height 48
click at [543, 327] on div "T610-LT1 KIT T610EPA Bradken Twistlok adapter, point, pin & wear cap" at bounding box center [762, 342] width 667 height 68
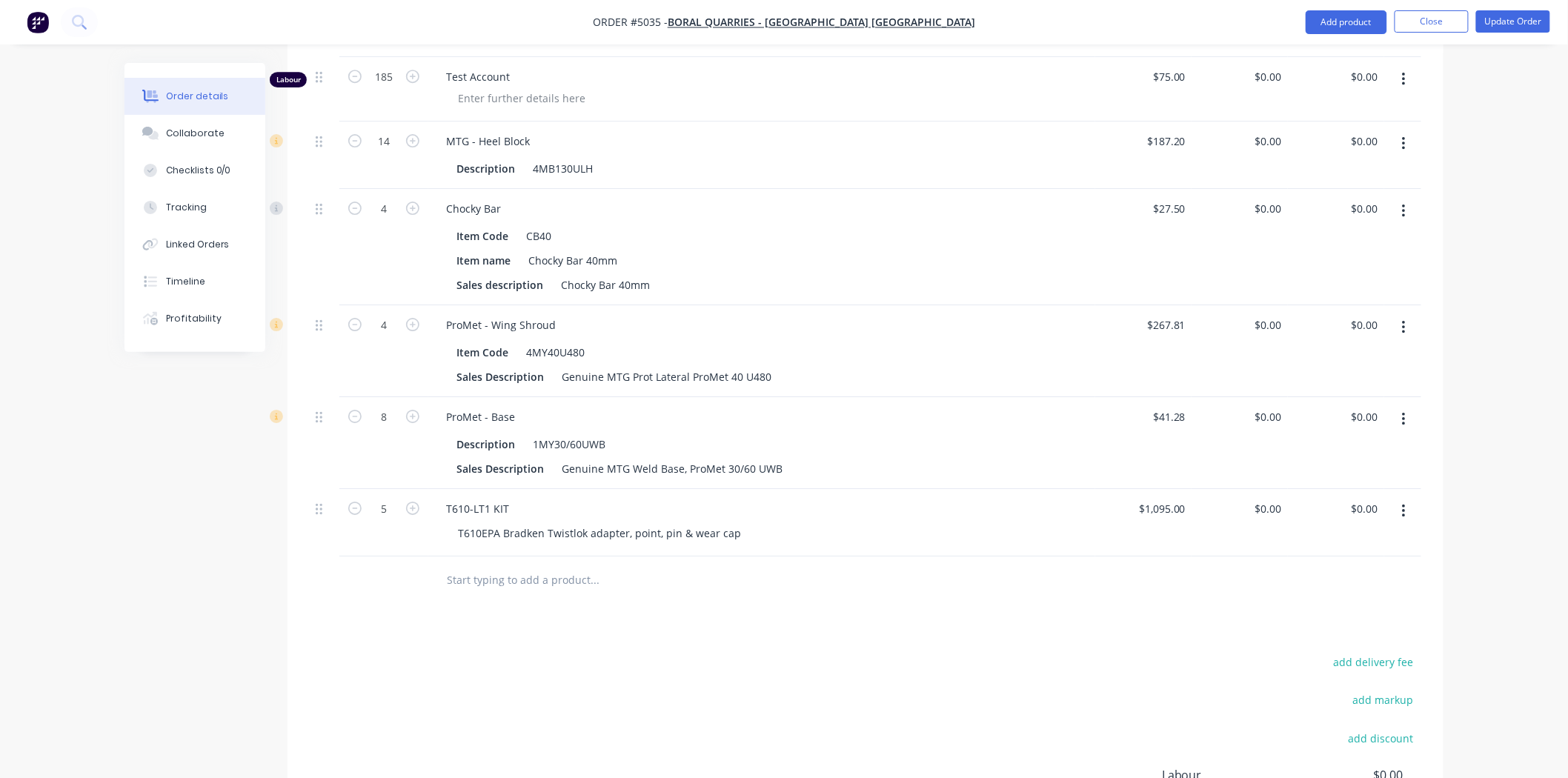
scroll to position [1990, 0]
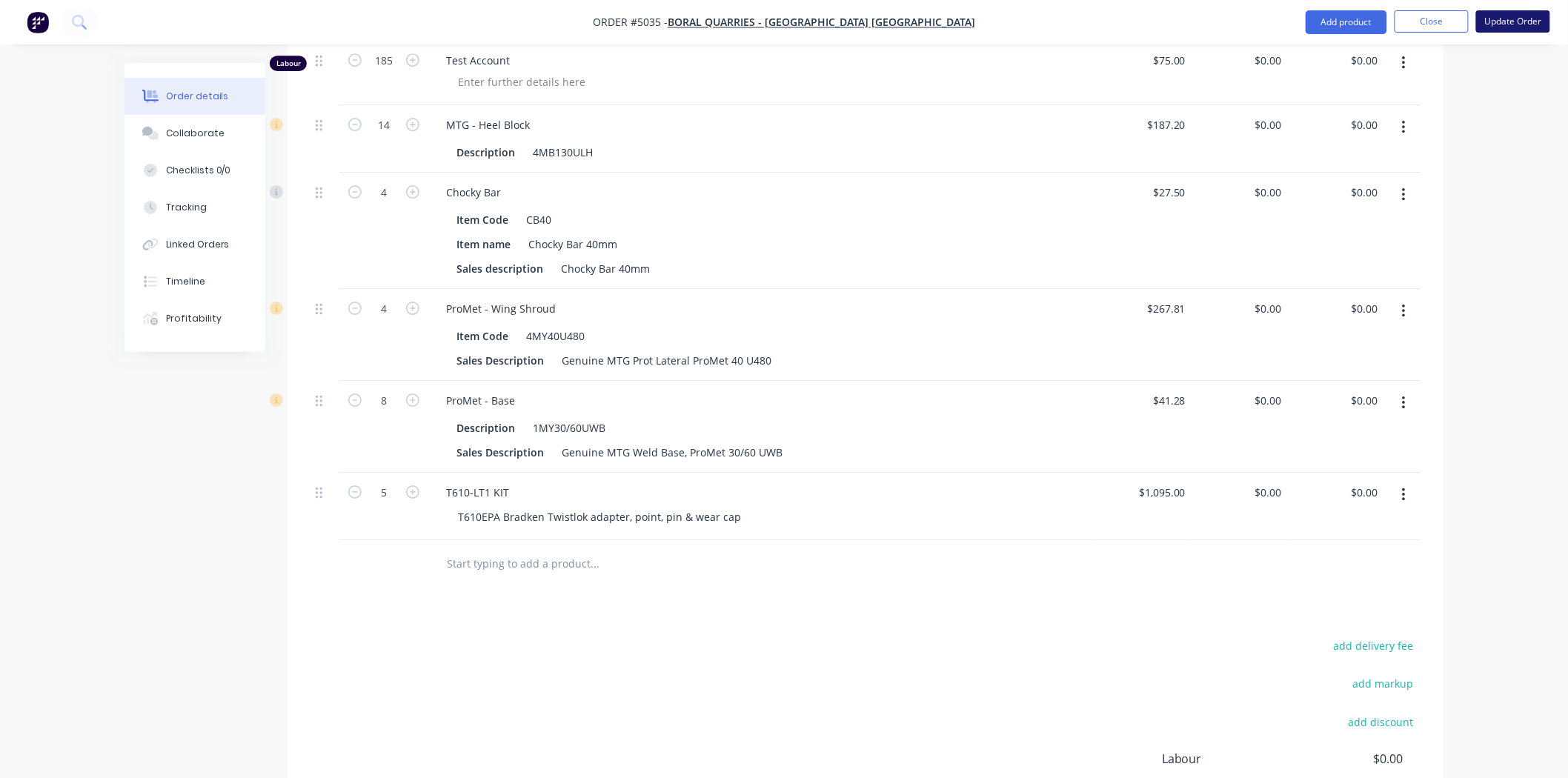
click at [1492, 14] on button "Update Order" at bounding box center [1513, 21] width 74 height 23
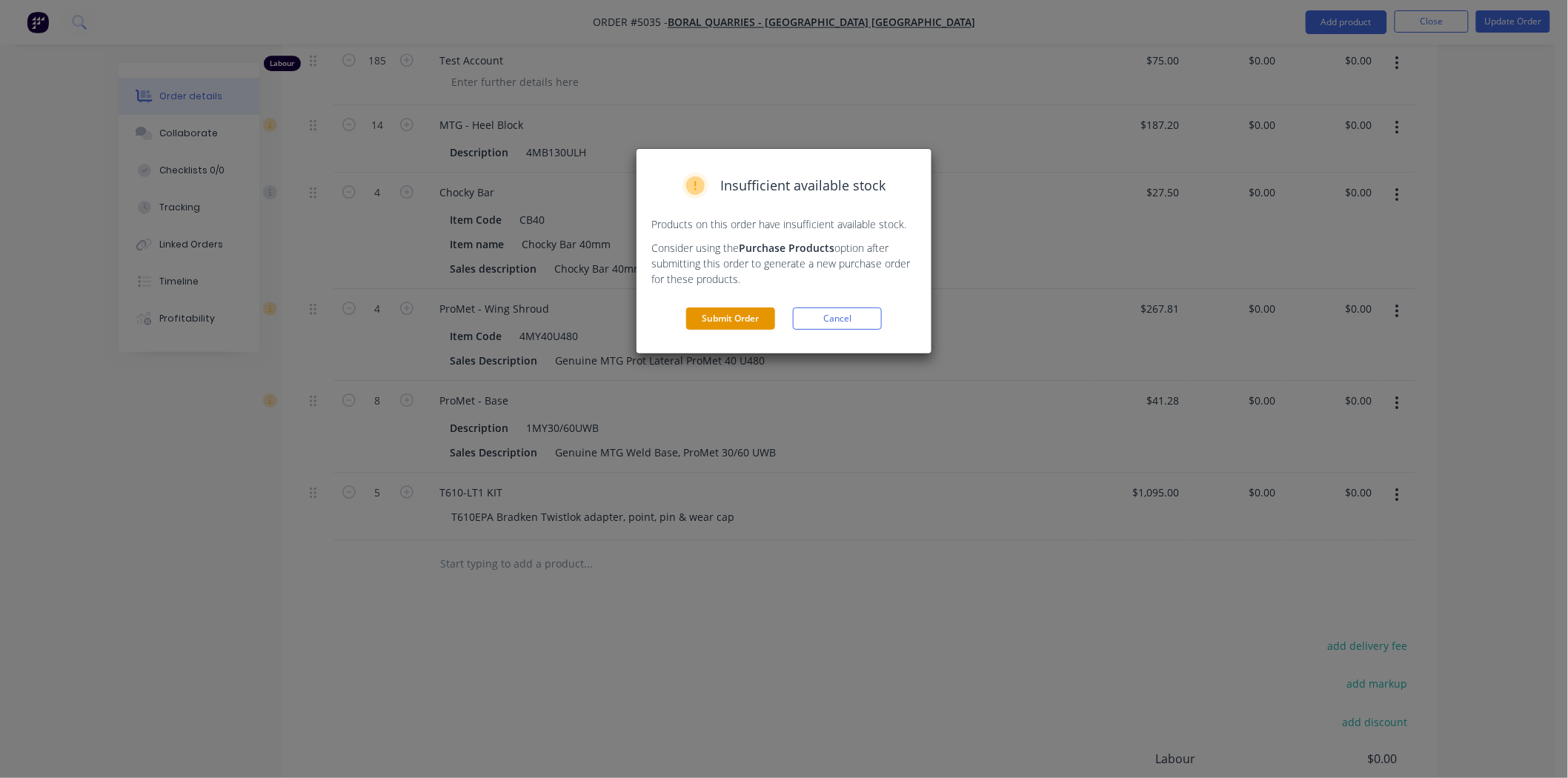
click at [727, 311] on button "Submit Order" at bounding box center [731, 318] width 89 height 23
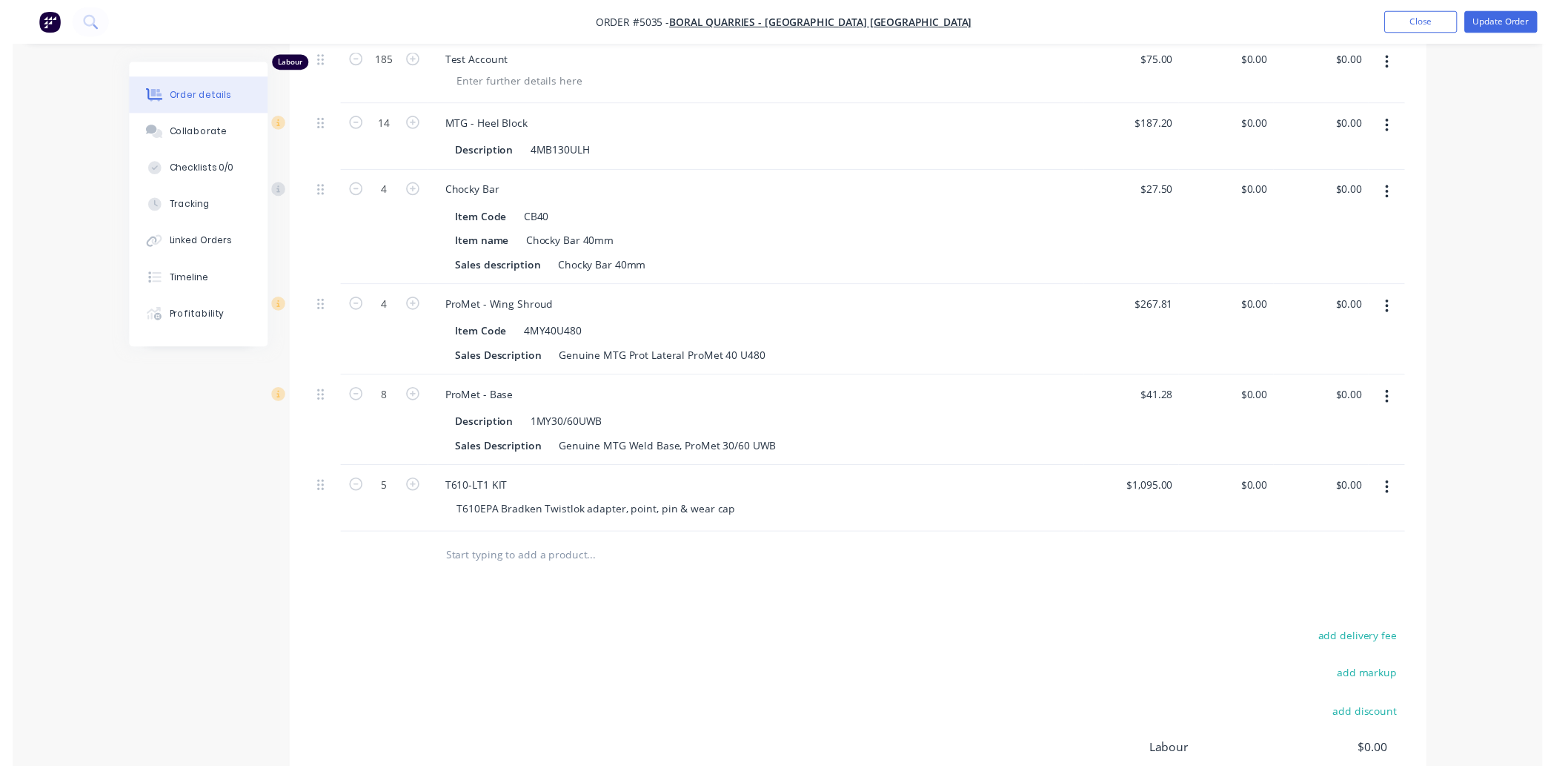
scroll to position [0, 0]
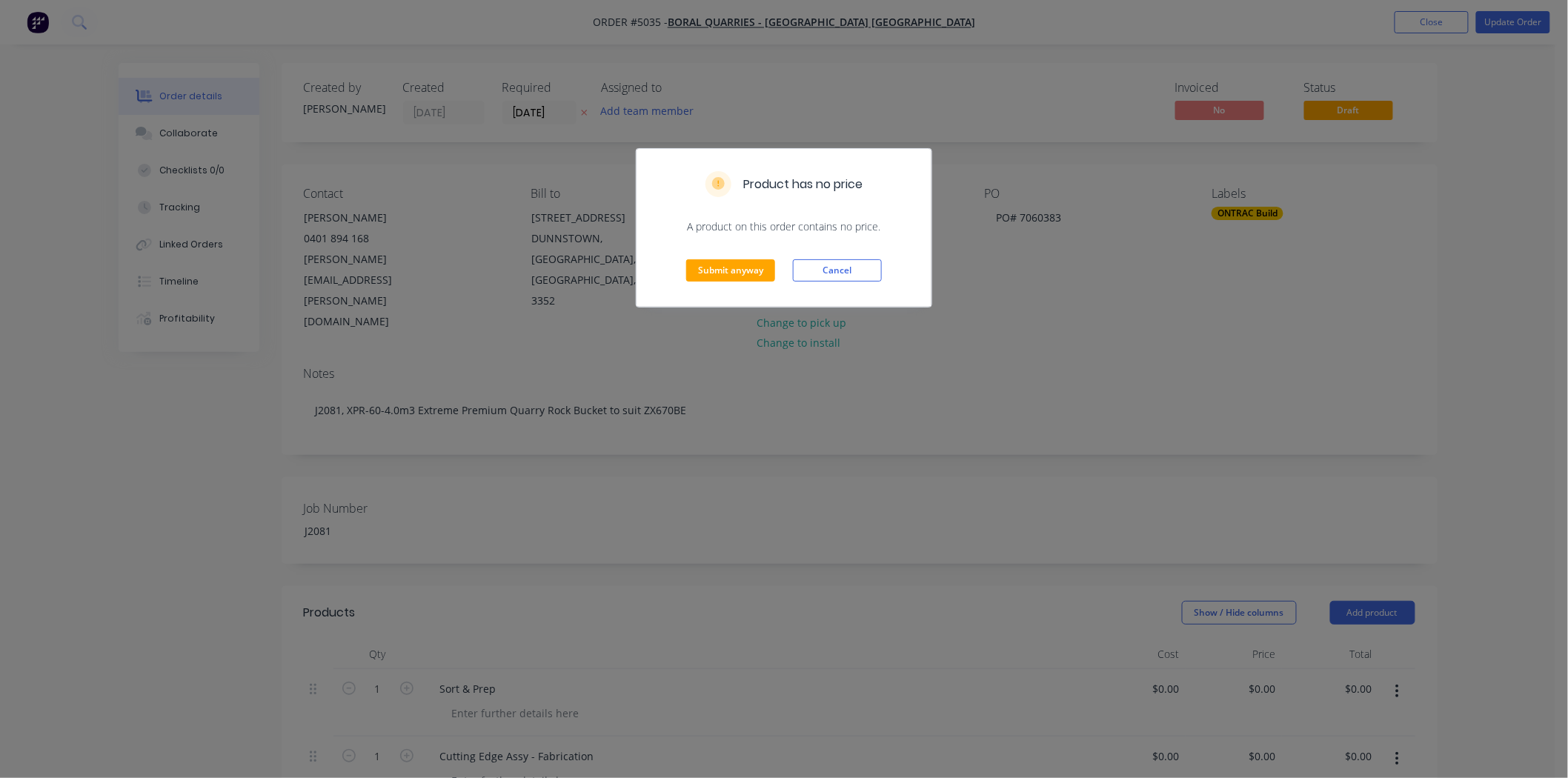
click at [754, 256] on div "Submit anyway Cancel" at bounding box center [784, 270] width 295 height 72
click at [751, 272] on button "Submit anyway" at bounding box center [731, 270] width 89 height 23
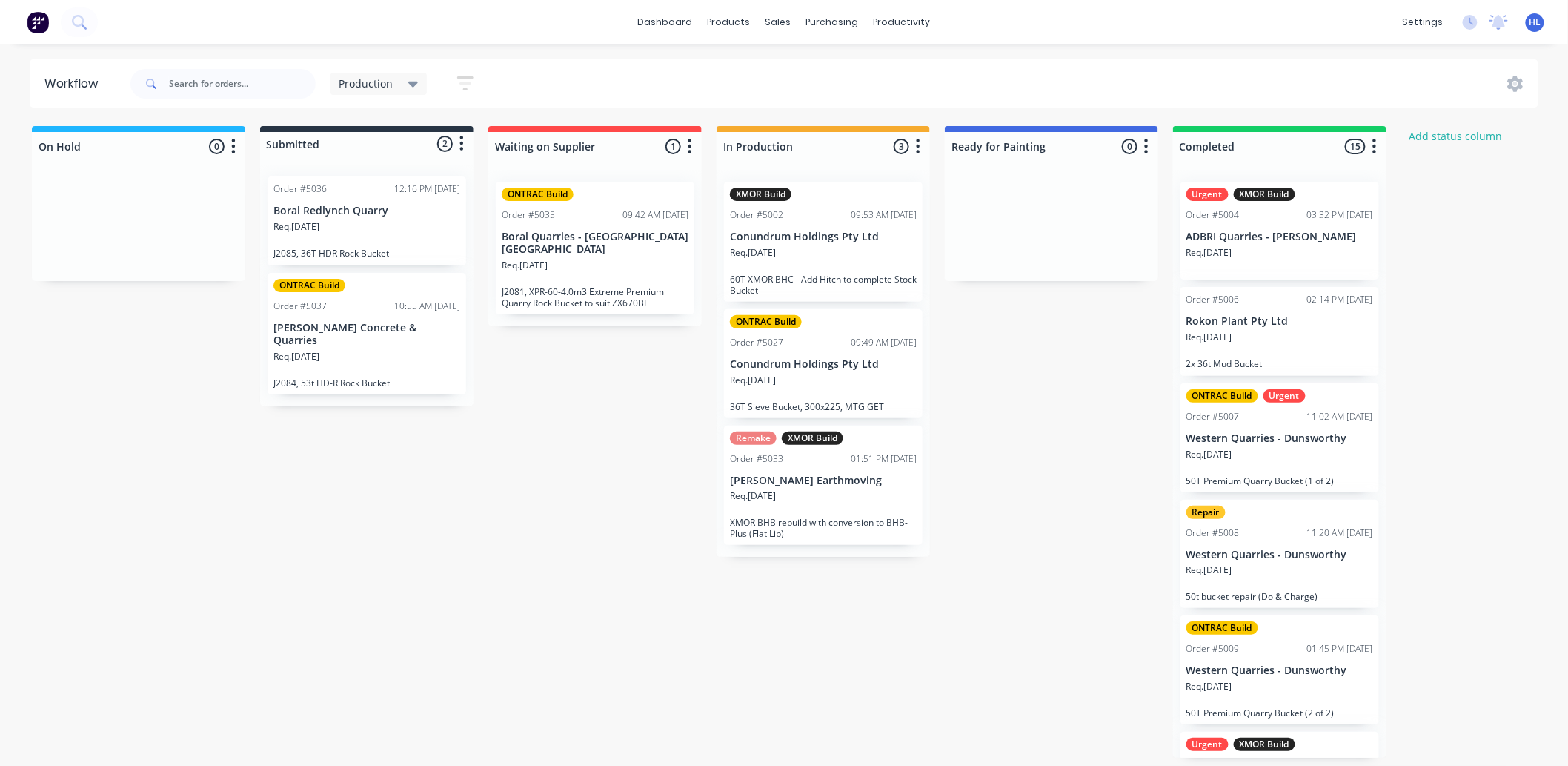
click at [572, 265] on div "Req. 18/09/25" at bounding box center [595, 271] width 187 height 25
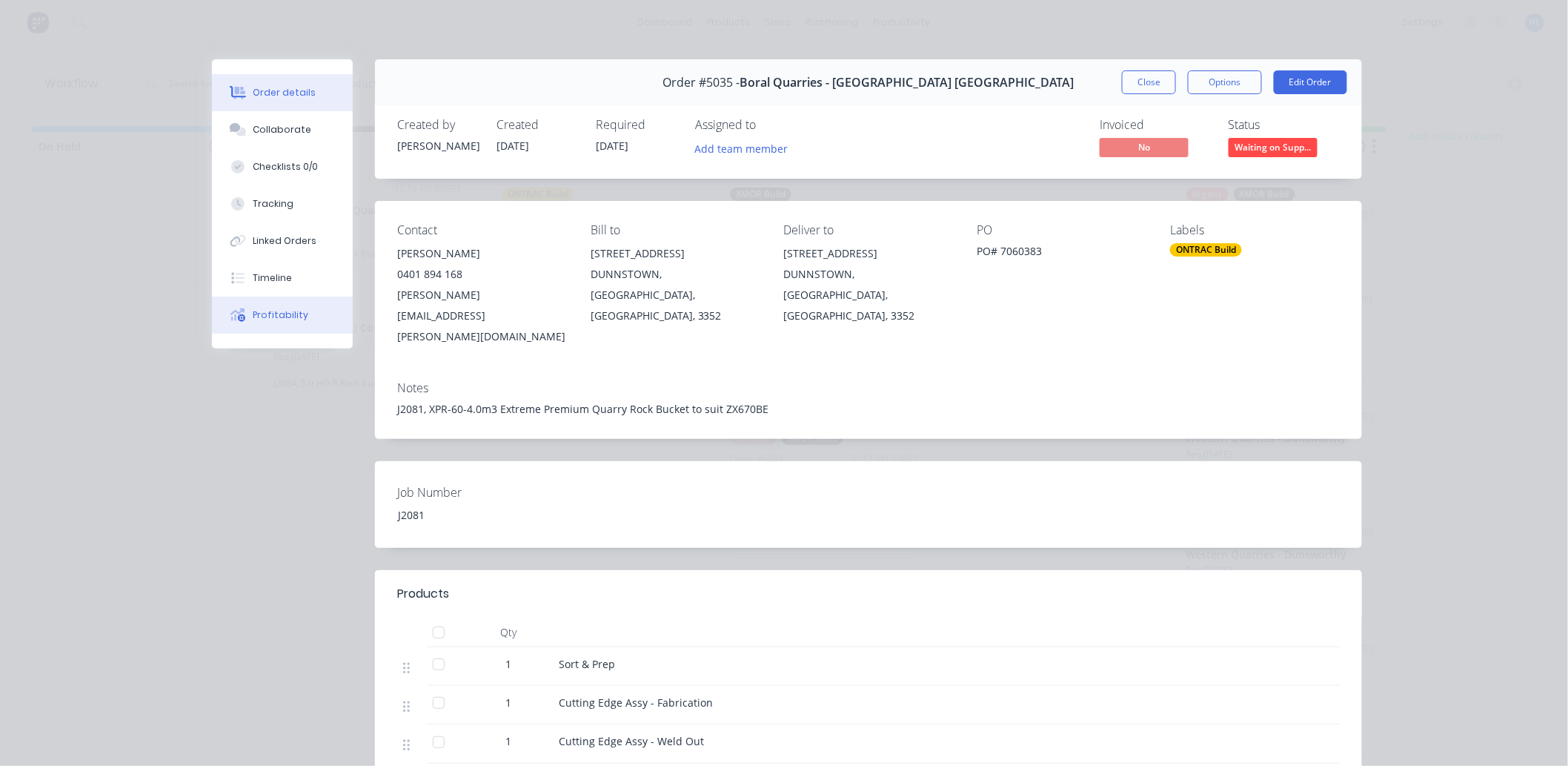
click at [306, 328] on button "Profitability" at bounding box center [282, 315] width 141 height 37
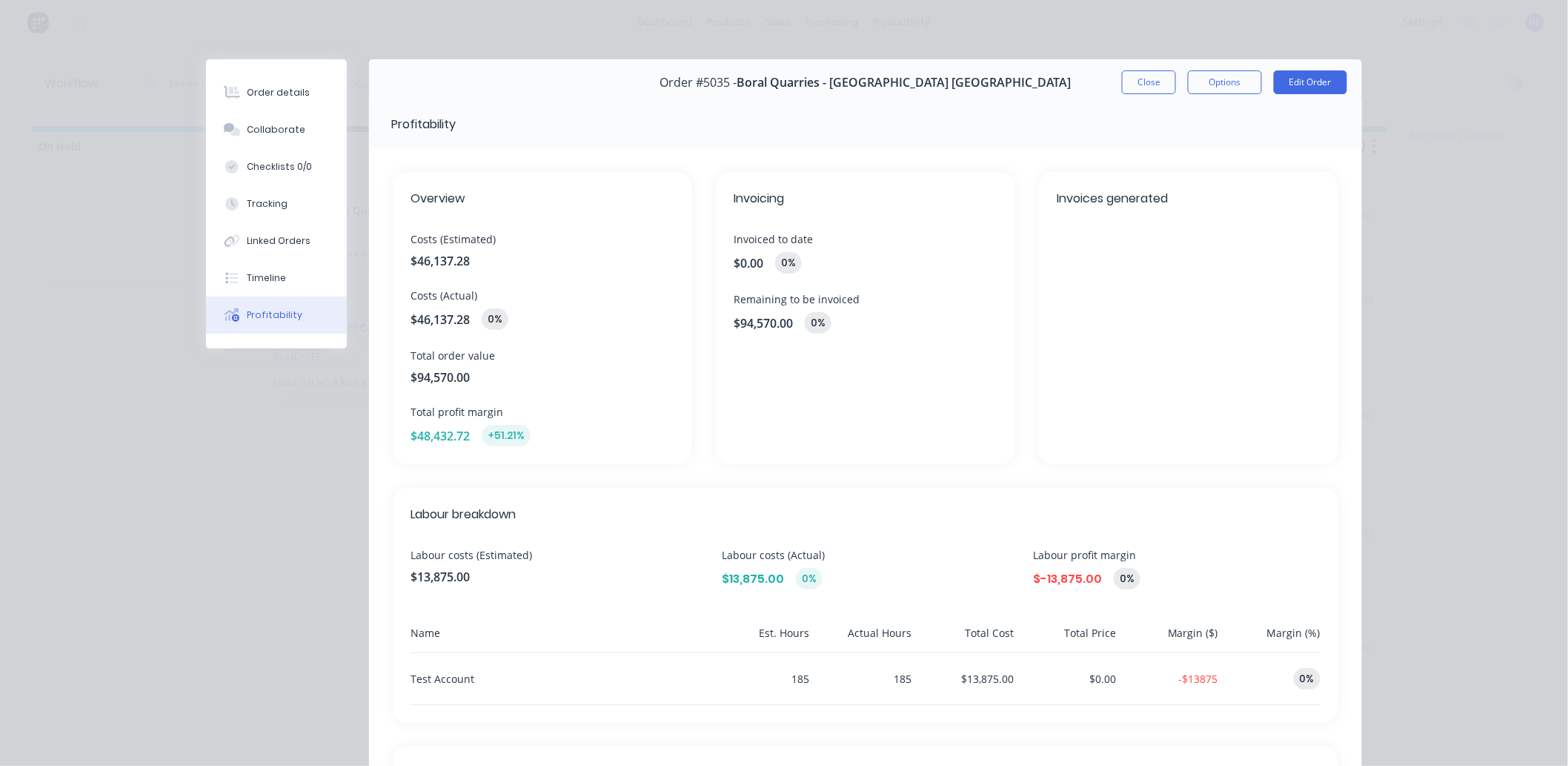
click at [547, 449] on div "Overview Costs (Estimated) $46,137.28 Costs (Actual) $46,137.28 0% Total order …" at bounding box center [542, 317] width 299 height 292
click at [493, 322] on div "0%" at bounding box center [496, 319] width 27 height 22
click at [811, 336] on div "Invoicing Invoiced to date $0.00 0 % Remaining to be invoiced $94,570.00 0 %" at bounding box center [865, 317] width 299 height 292
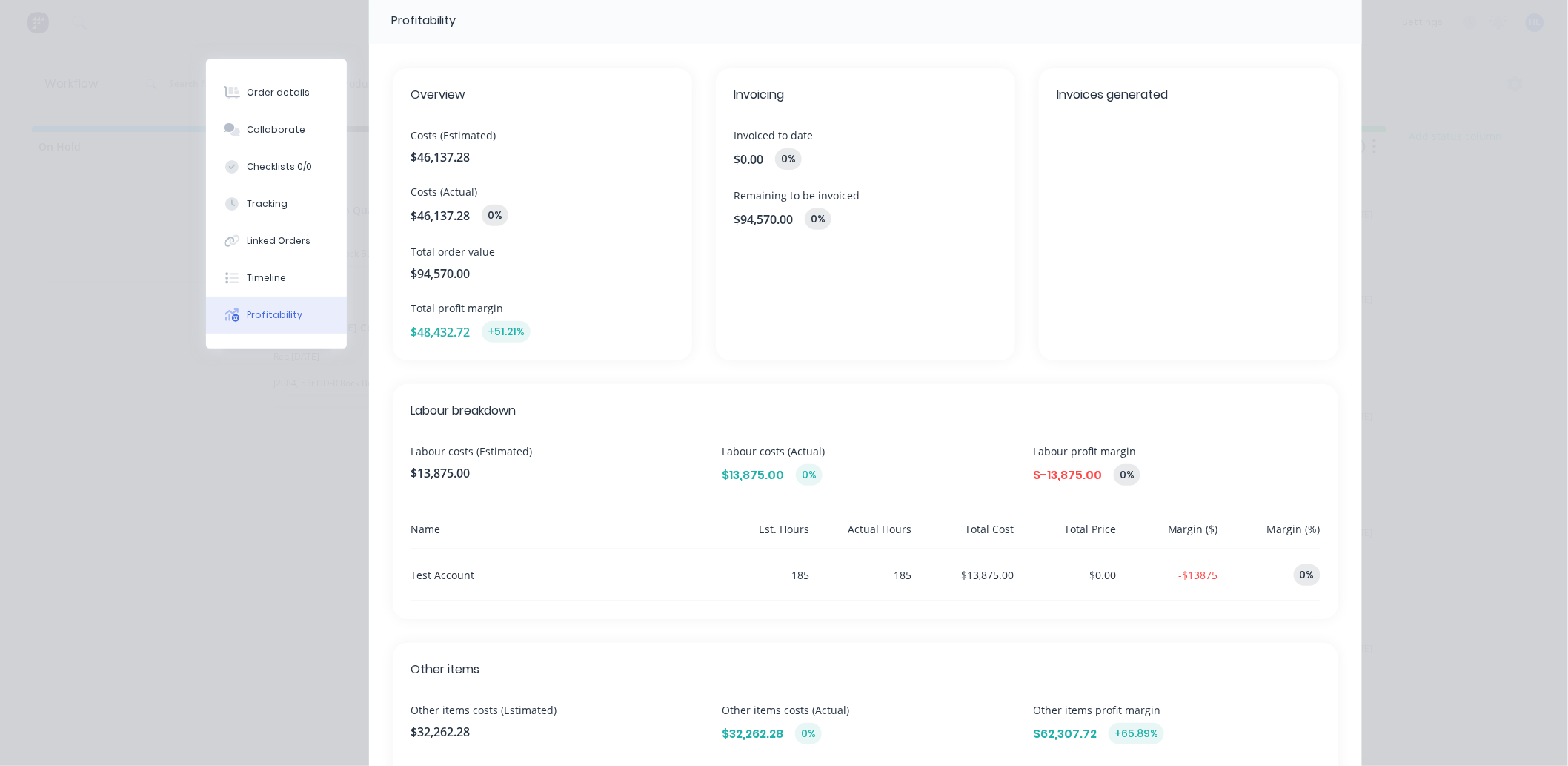
scroll to position [247, 0]
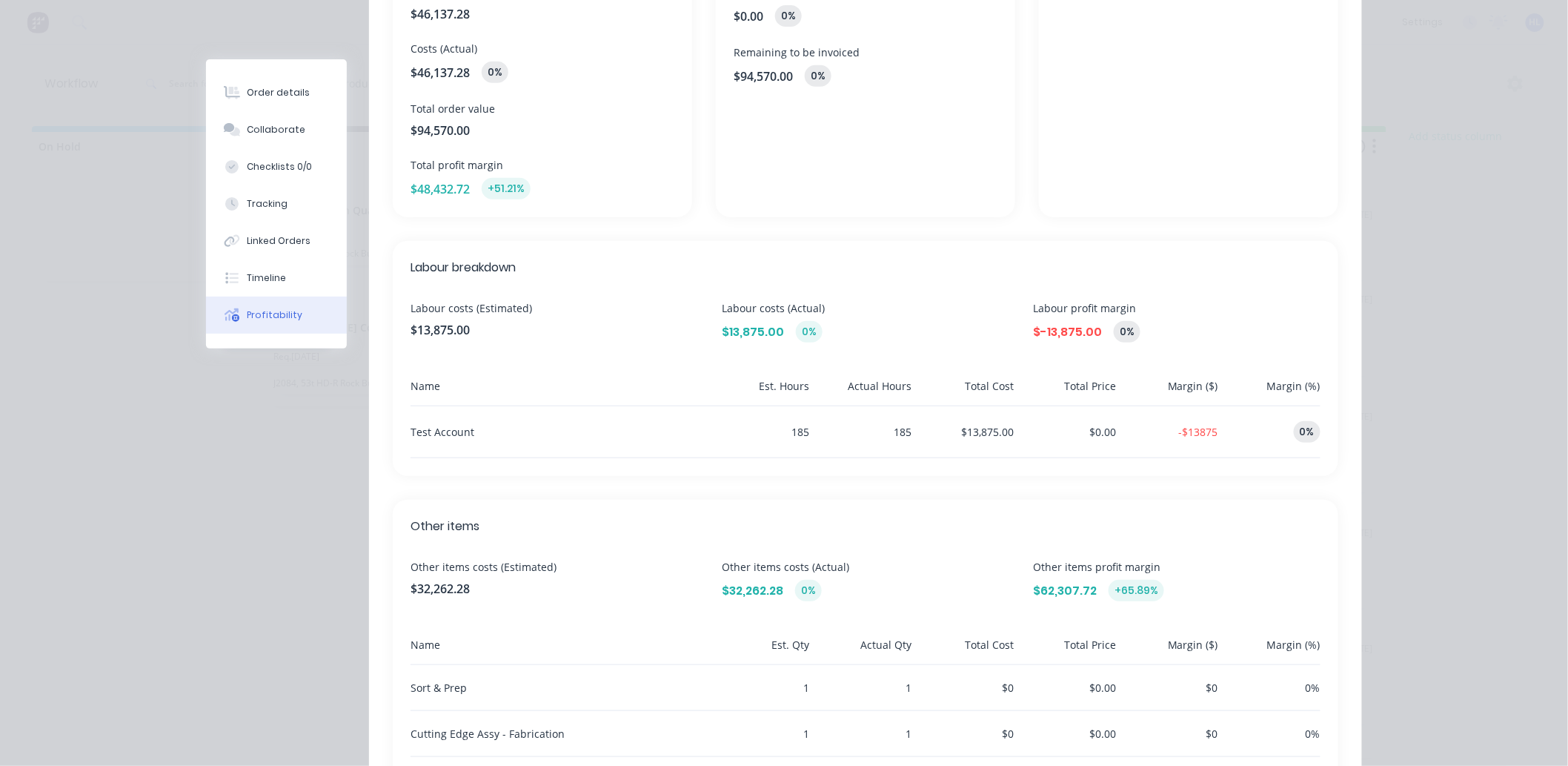
click at [1121, 335] on div "0%" at bounding box center [1128, 332] width 27 height 22
click at [1061, 353] on div "Labour breakdown Labour costs (Estimated) $13,875.00 Labour costs (Actual) $13,…" at bounding box center [865, 358] width 946 height 235
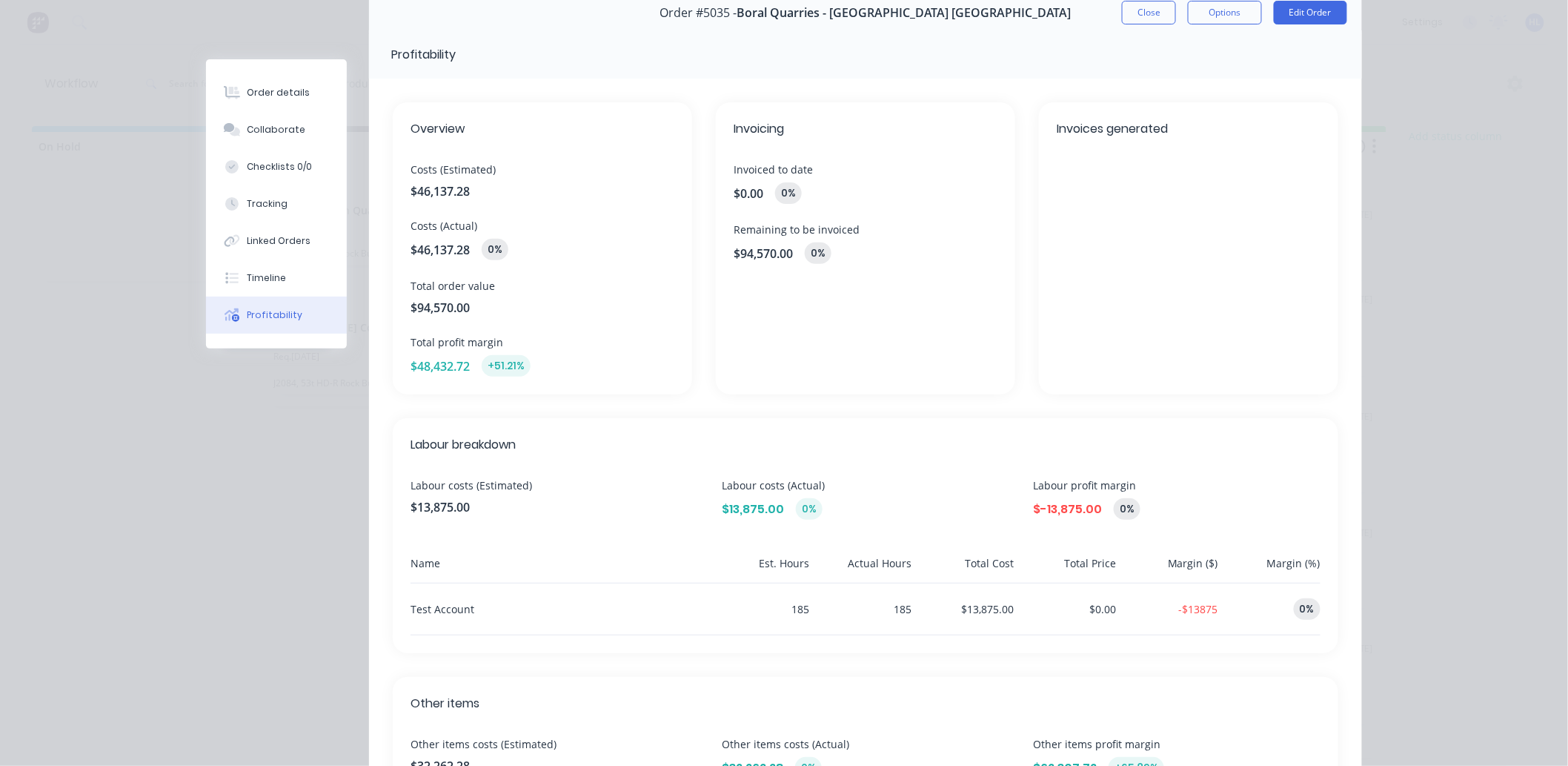
scroll to position [0, 0]
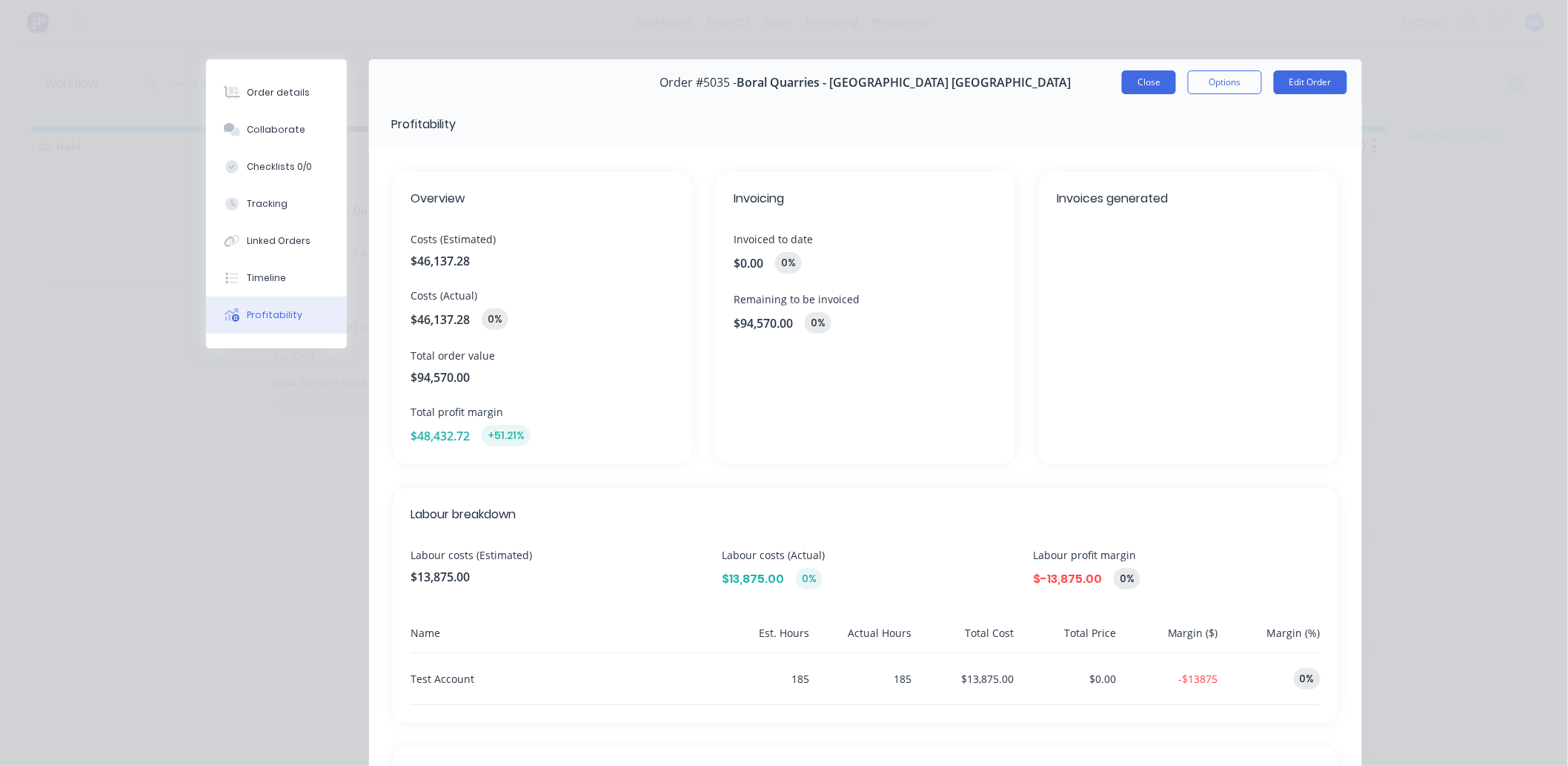
click at [1141, 79] on button "Close" at bounding box center [1149, 82] width 54 height 24
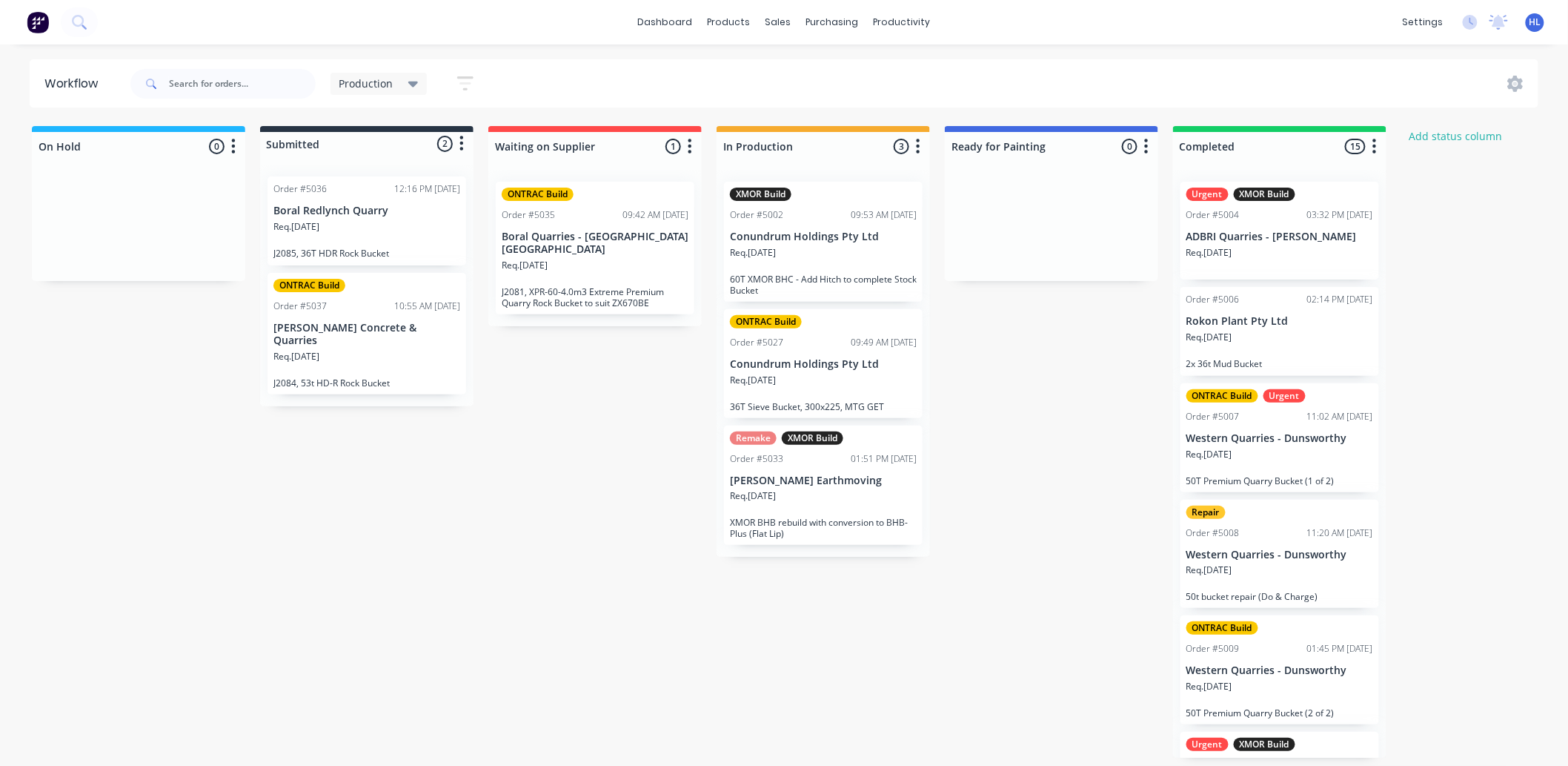
click at [572, 263] on div "Req. 18/09/25" at bounding box center [595, 271] width 187 height 25
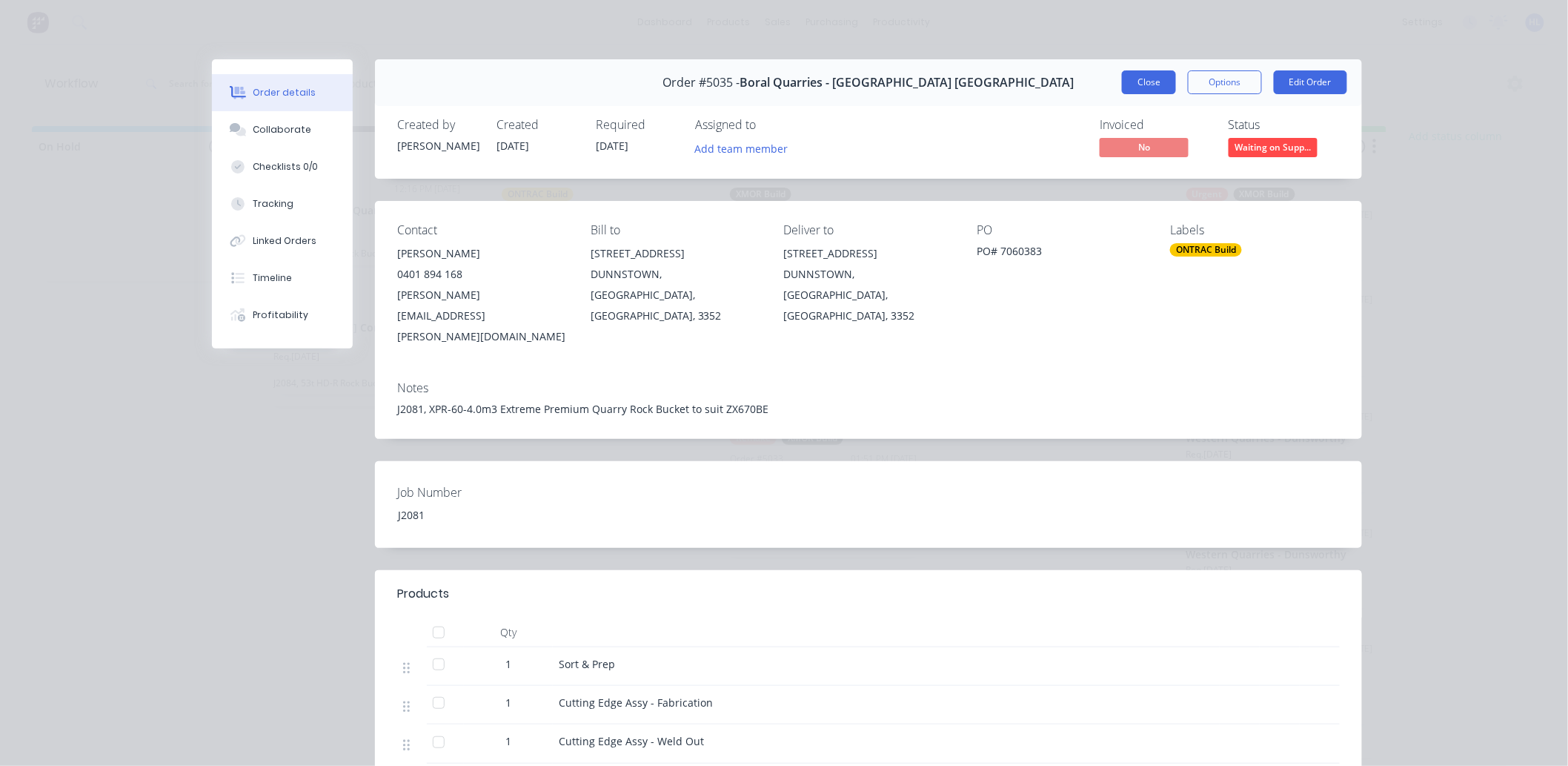
click at [1130, 92] on button "Close" at bounding box center [1149, 82] width 54 height 24
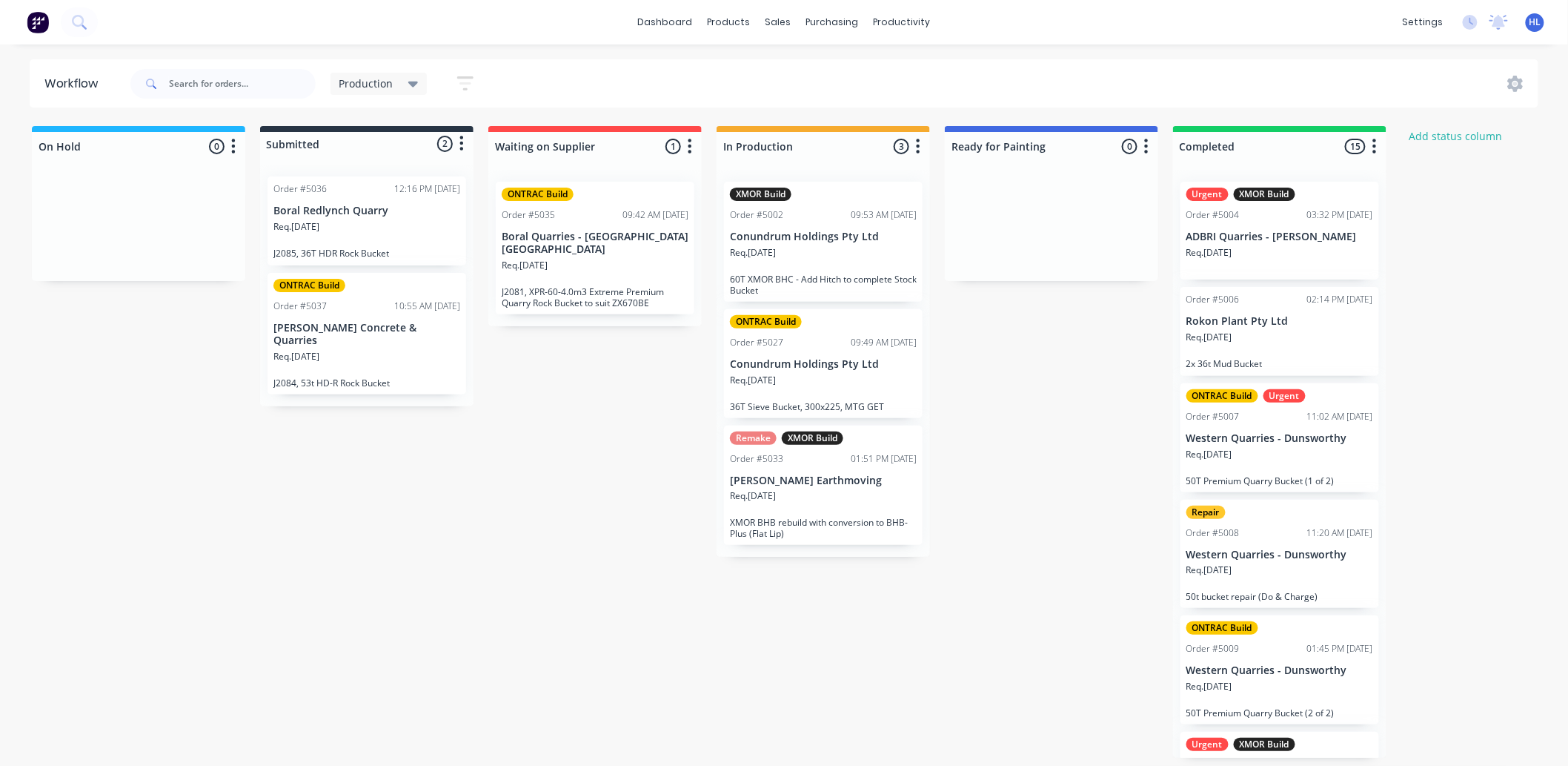
click at [596, 286] on p "J2081, XPR-60-4.0m3 Extreme Premium Quarry Rock Bucket to suit ZX670BE" at bounding box center [595, 297] width 187 height 23
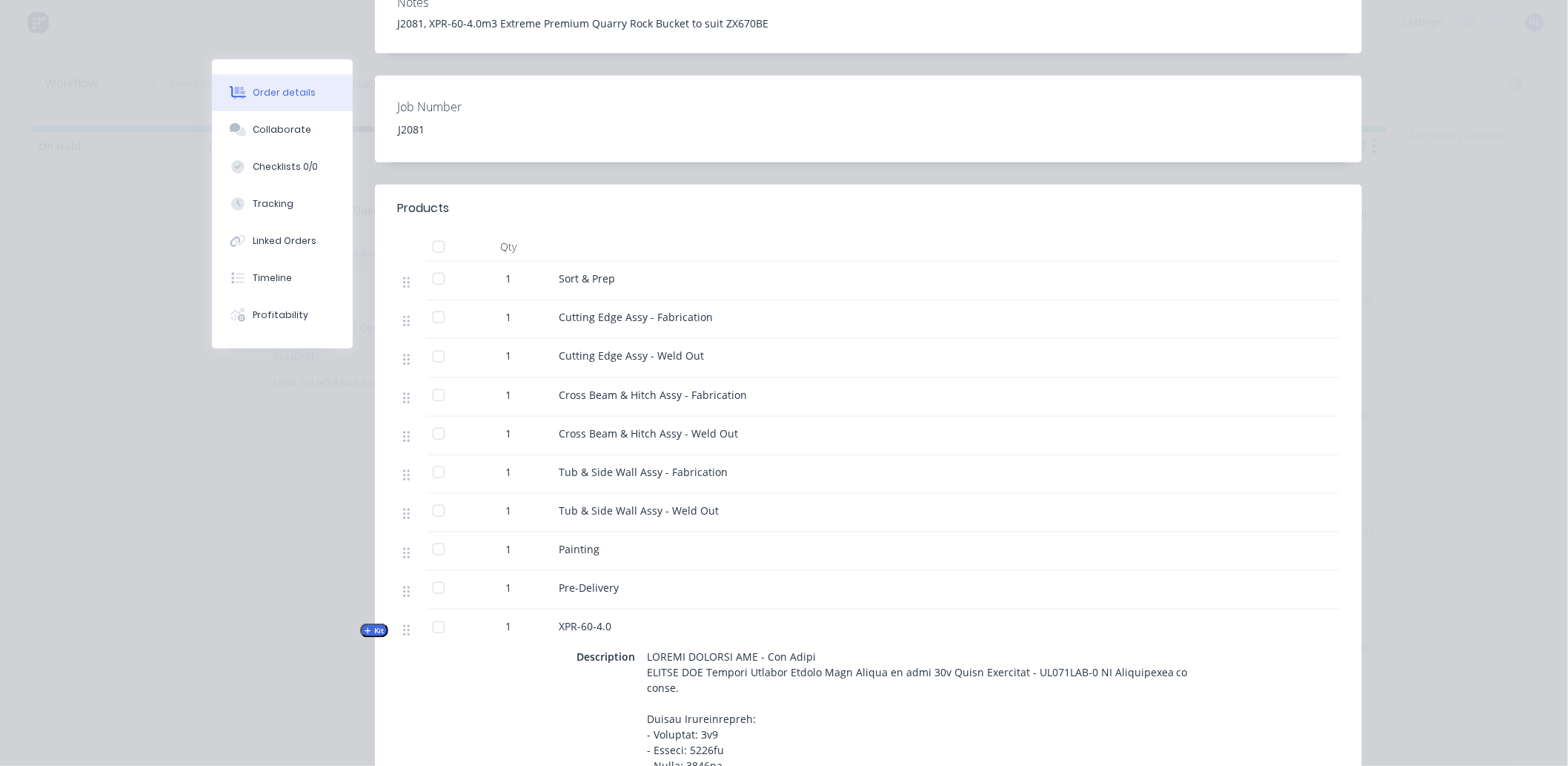
scroll to position [234, 0]
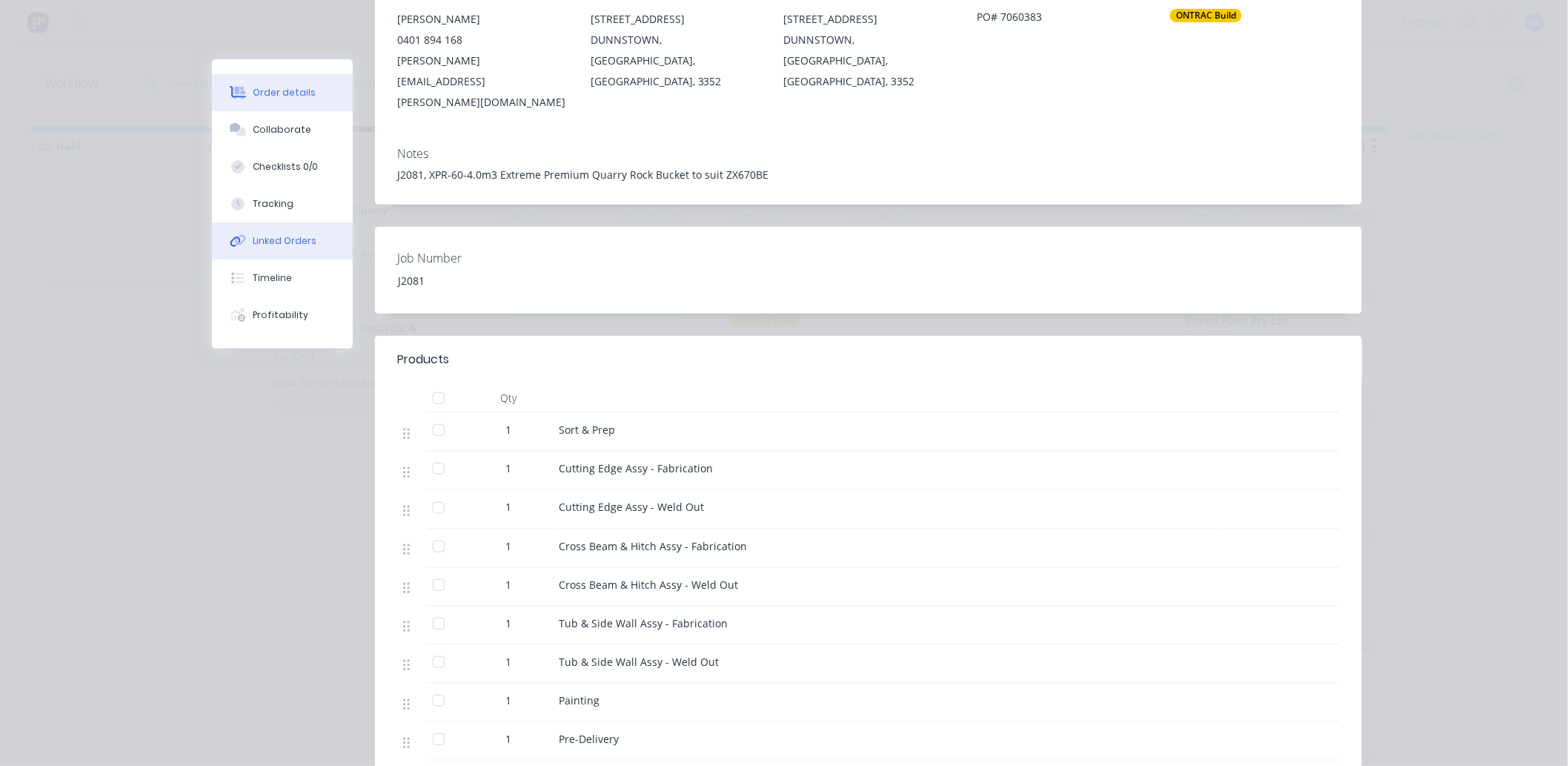
click at [278, 249] on button "Linked Orders" at bounding box center [282, 241] width 141 height 37
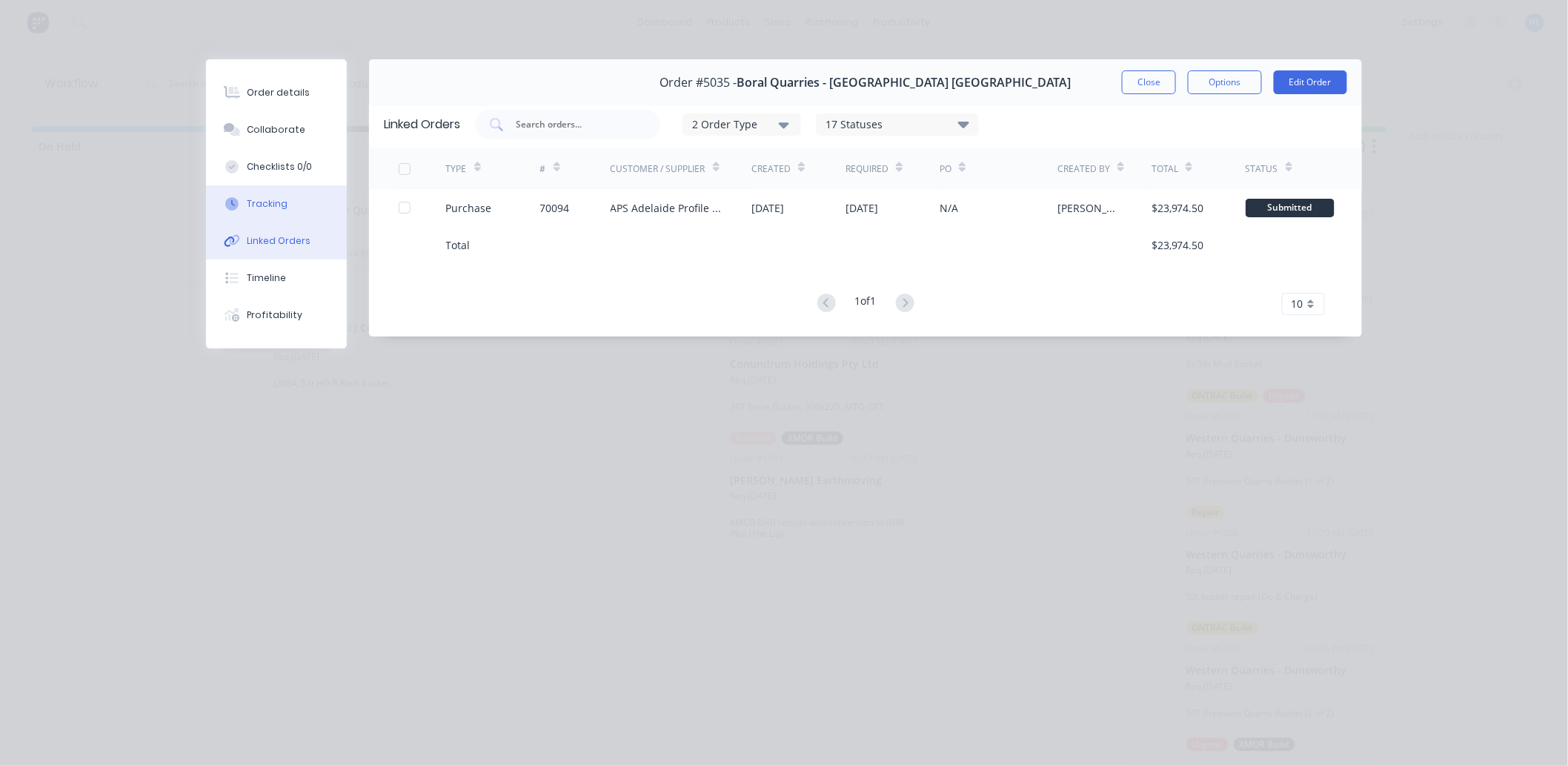
click at [291, 213] on button "Tracking" at bounding box center [277, 203] width 141 height 37
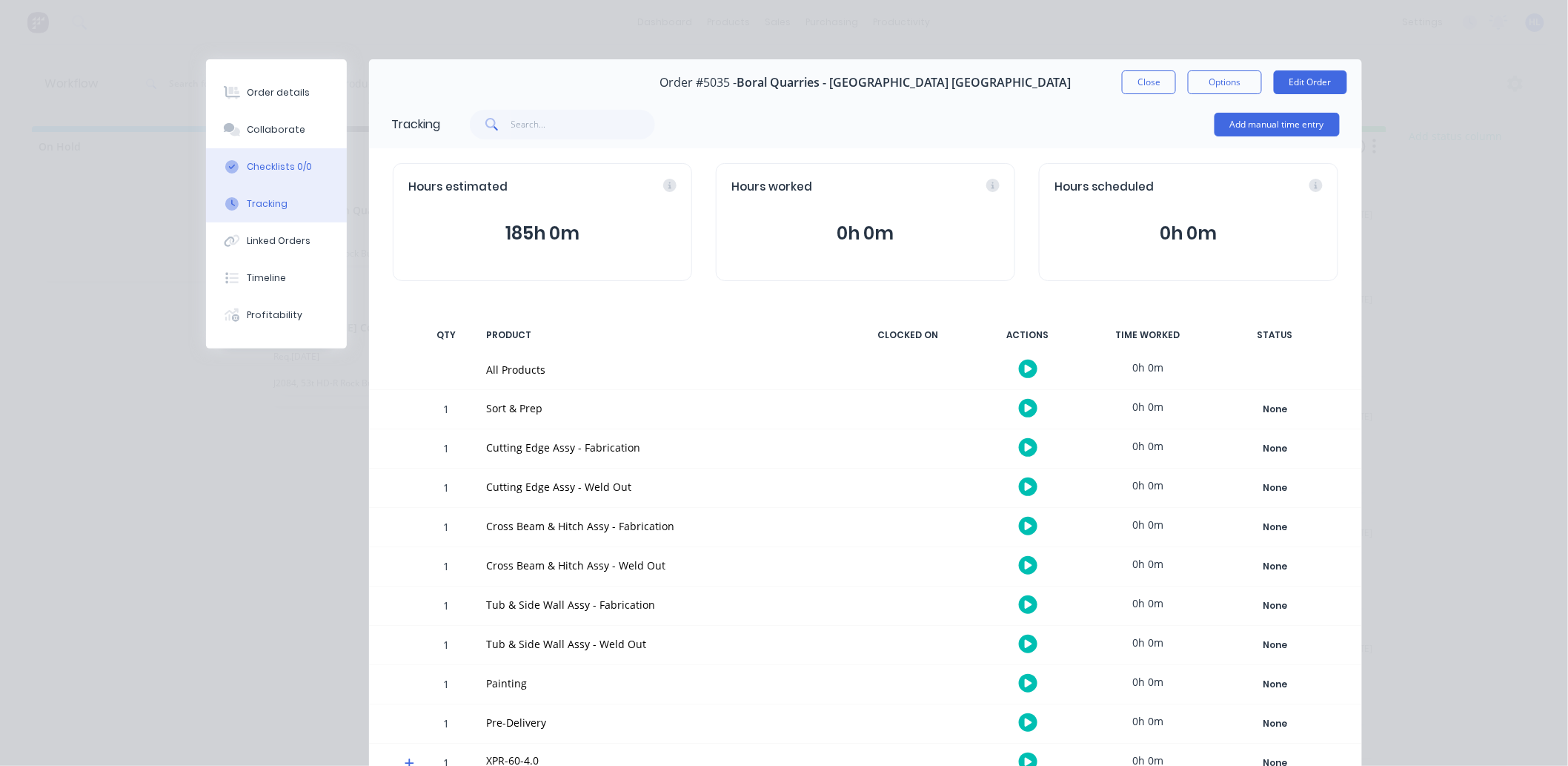
click at [262, 173] on div "Checklists 0/0" at bounding box center [280, 166] width 65 height 14
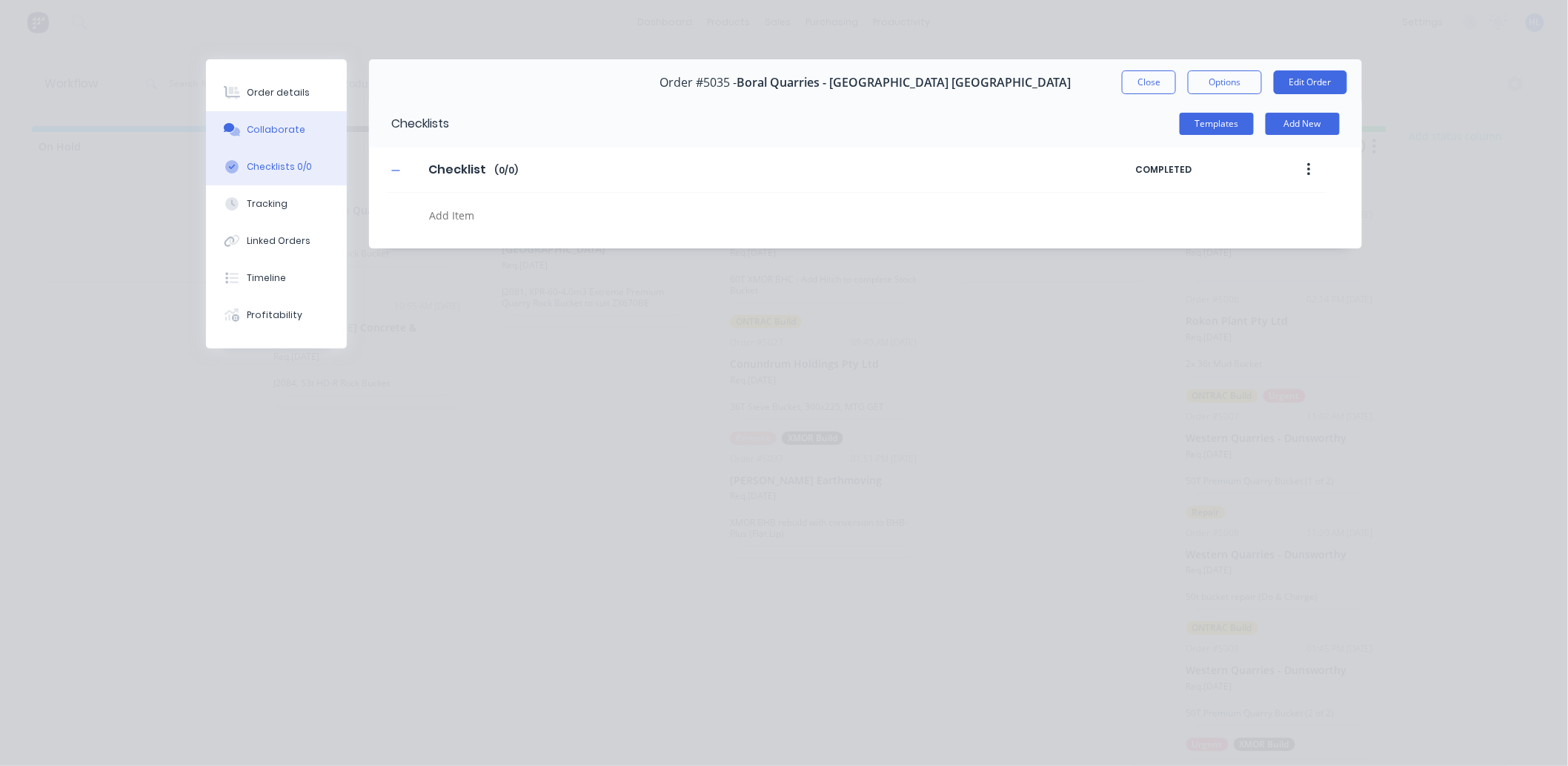
click at [274, 142] on button "Collaborate" at bounding box center [277, 129] width 141 height 37
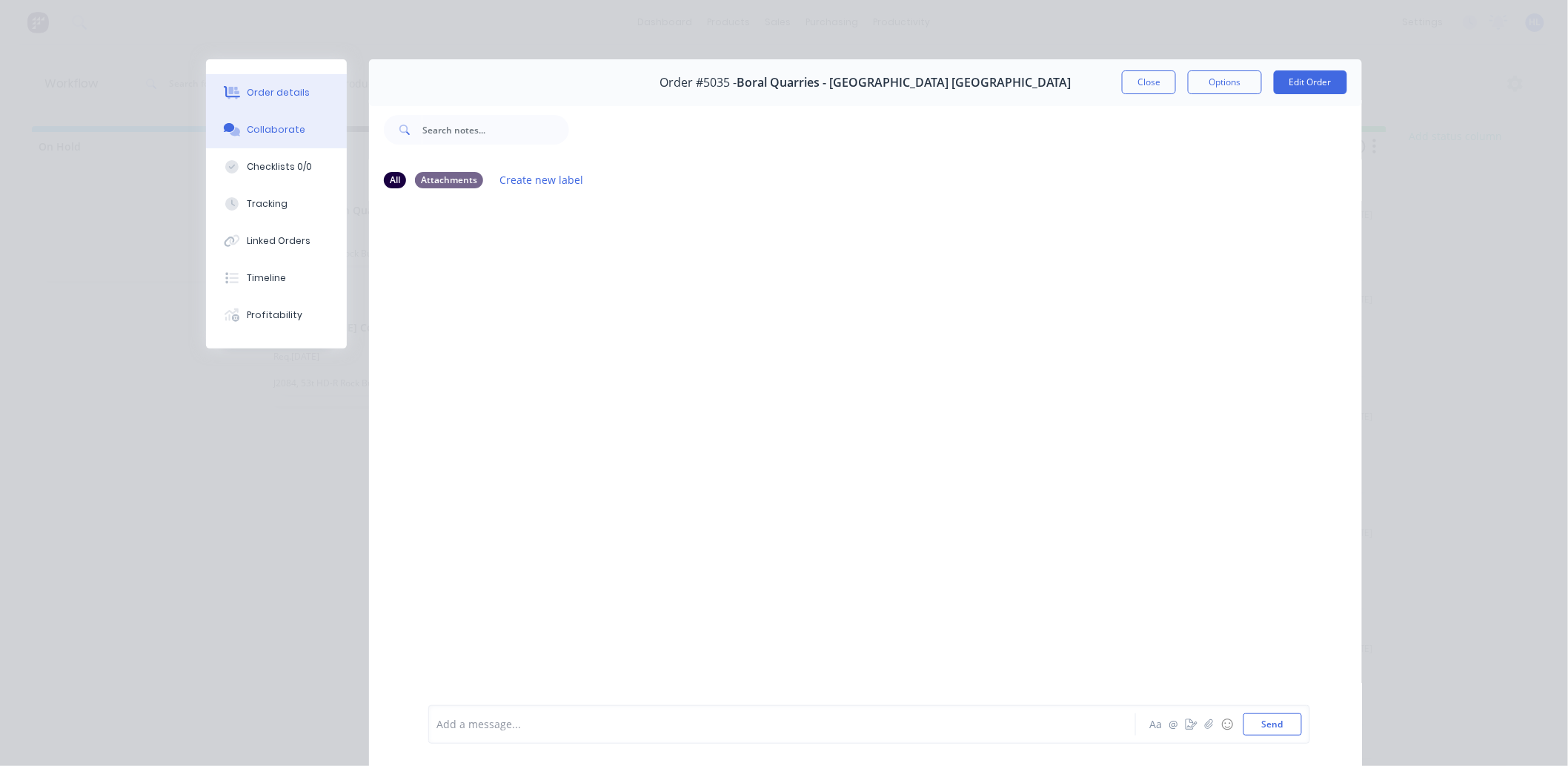
click at [287, 97] on div "Order details" at bounding box center [279, 92] width 63 height 14
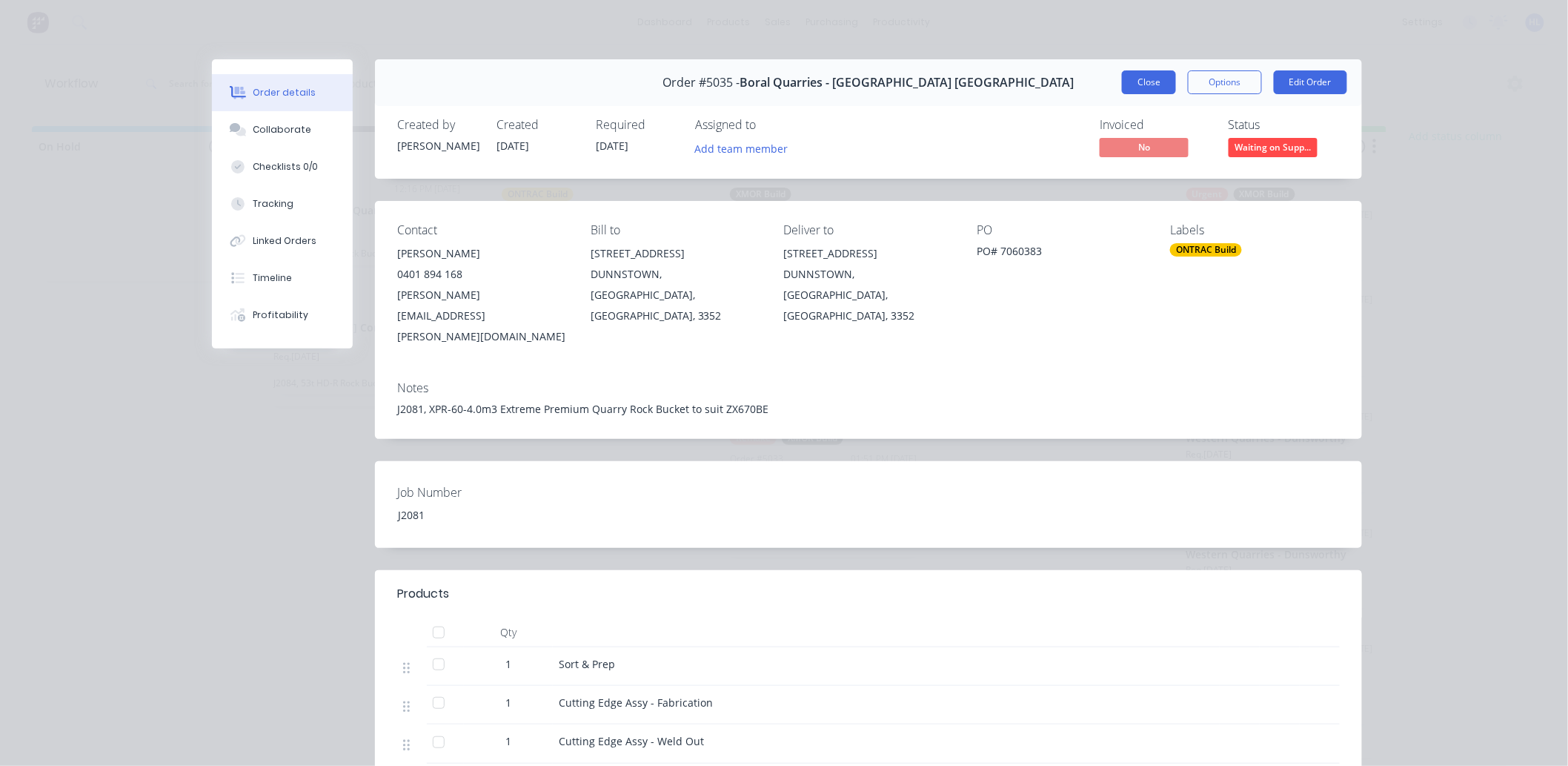
click at [1129, 76] on button "Close" at bounding box center [1149, 82] width 54 height 24
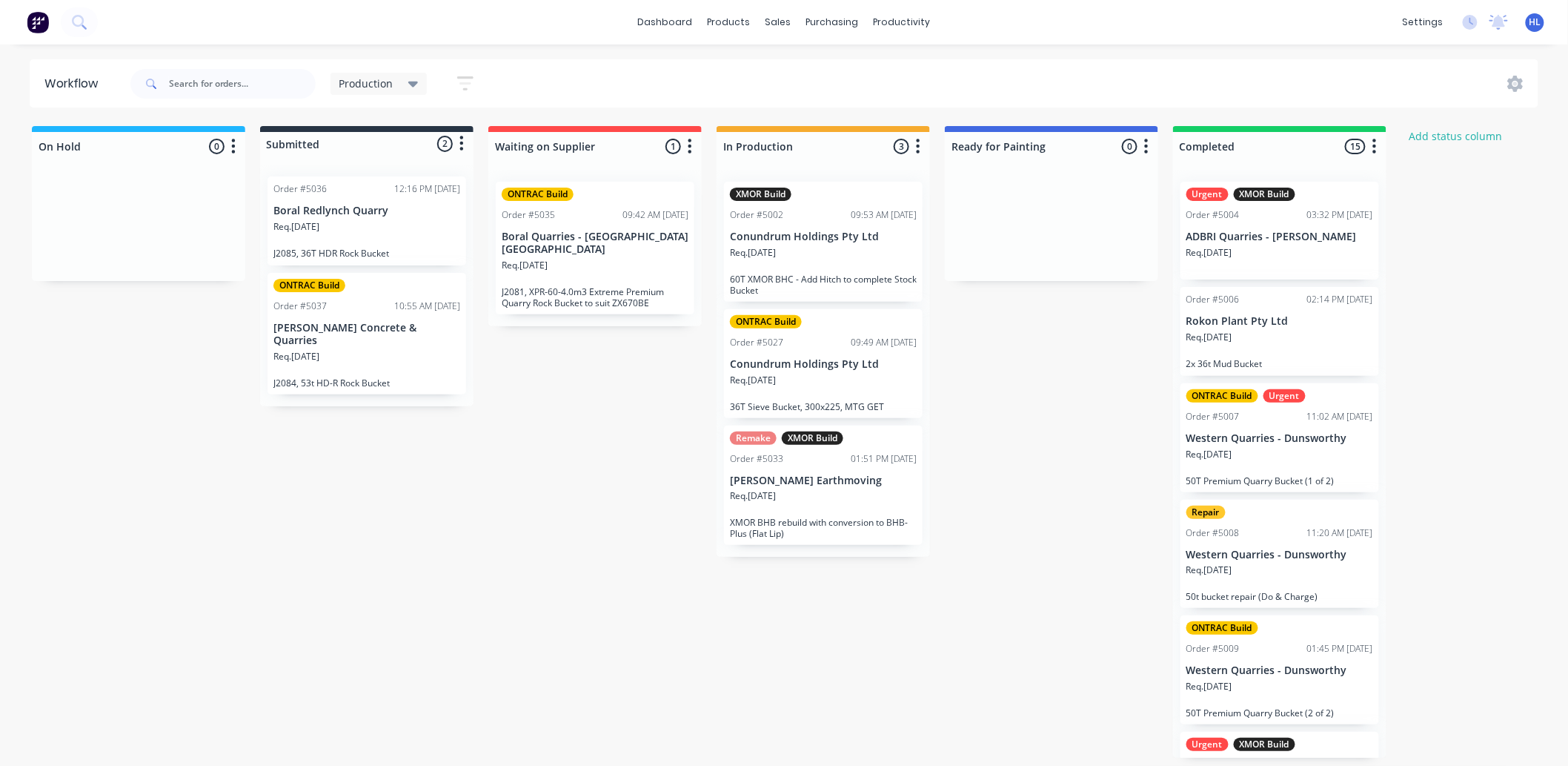
click at [1040, 429] on div "On Hold 0 Status colour #1FB6FF hex #1FB6FF Save Cancel Notifications Email SMS…" at bounding box center [902, 441] width 1827 height 631
click at [396, 516] on div "On Hold 0 Status colour #1FB6FF hex #1FB6FF Save Cancel Notifications Email SMS…" at bounding box center [902, 441] width 1827 height 631
click at [388, 350] on div "Req. 29/09/25" at bounding box center [366, 363] width 187 height 25
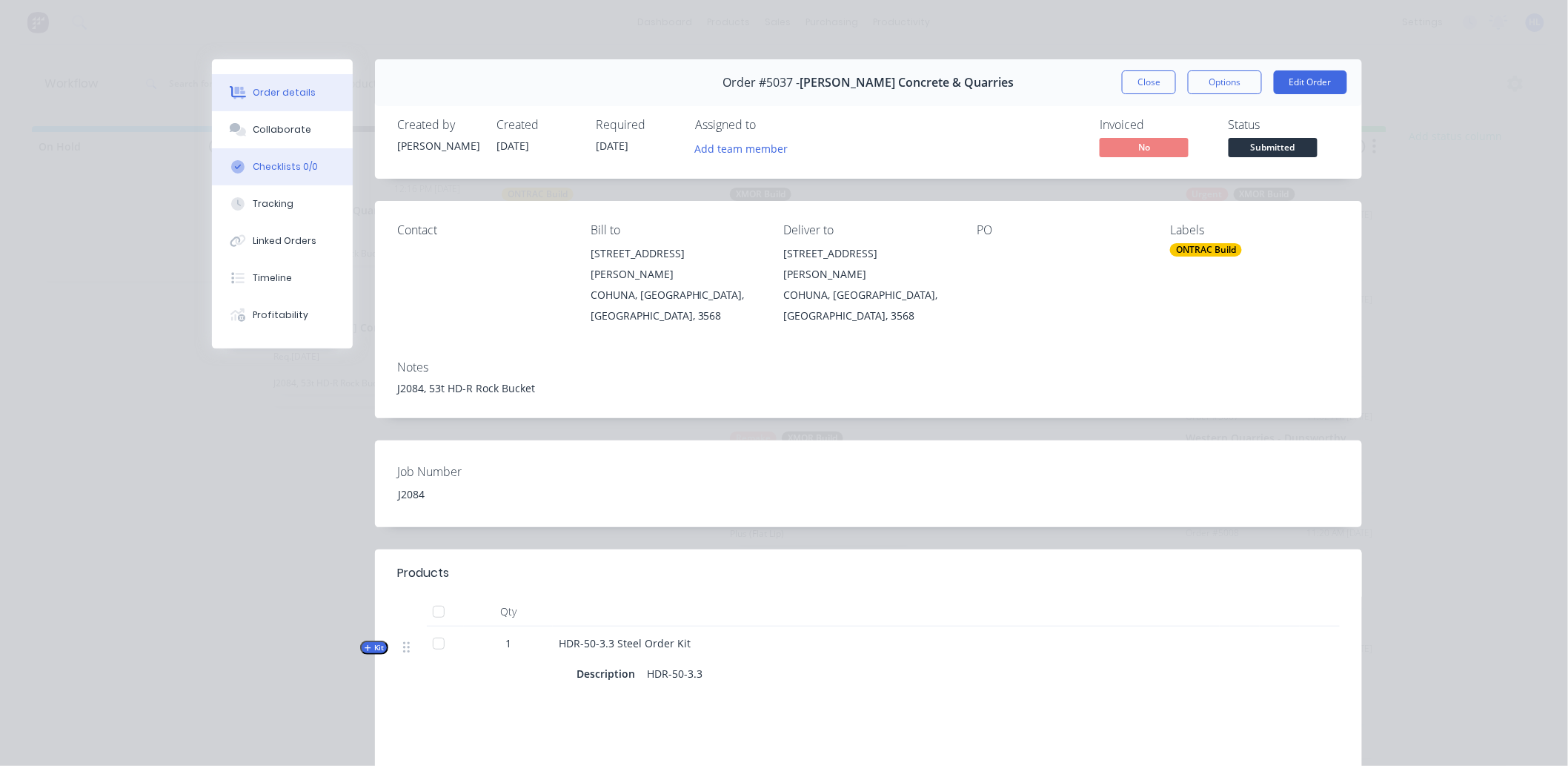
click at [314, 173] on button "Checklists 0/0" at bounding box center [282, 166] width 141 height 37
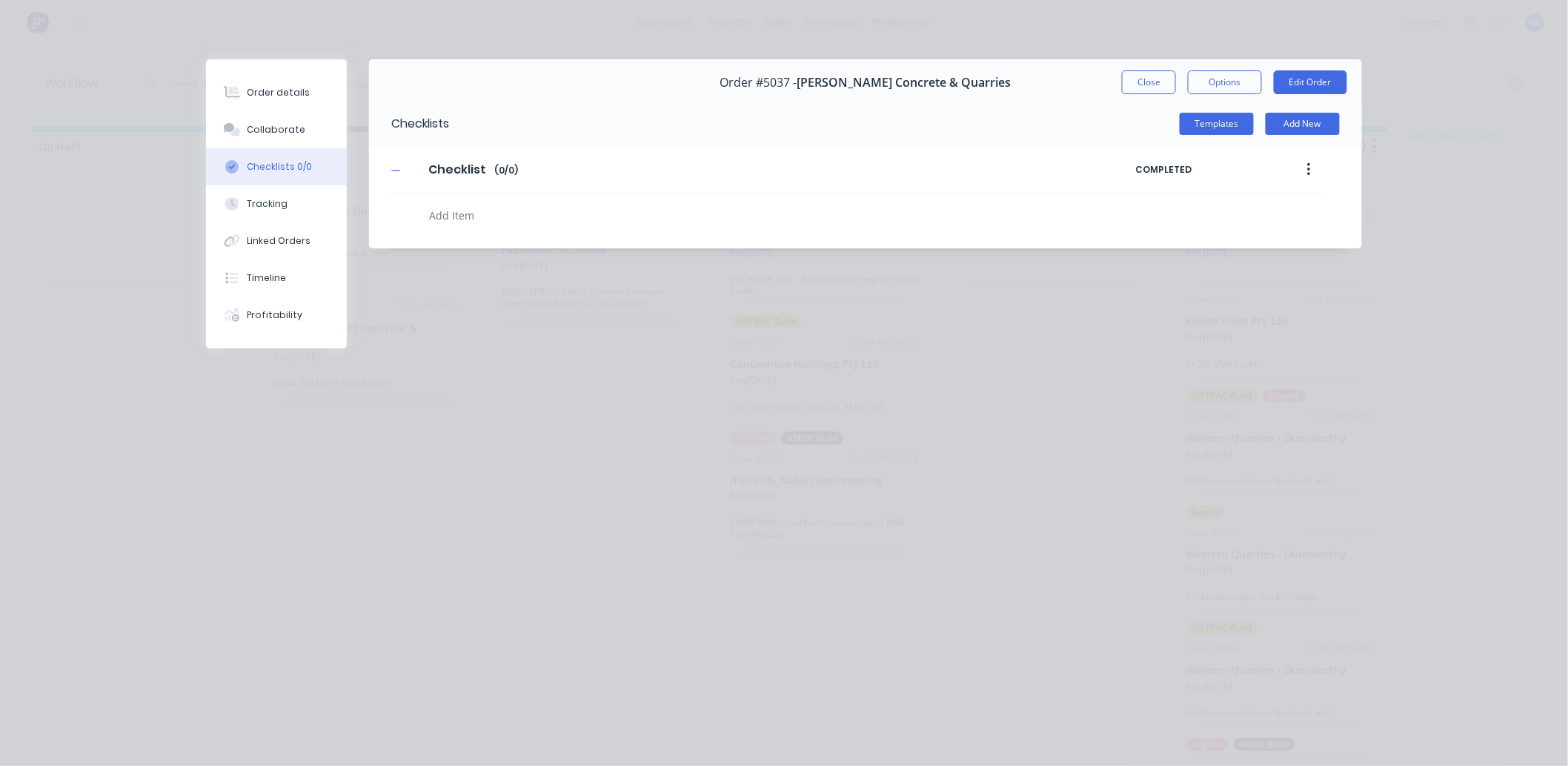
click at [516, 220] on textarea at bounding box center [723, 215] width 599 height 22
type textarea "O"
click at [1134, 79] on button "Close" at bounding box center [1149, 82] width 54 height 24
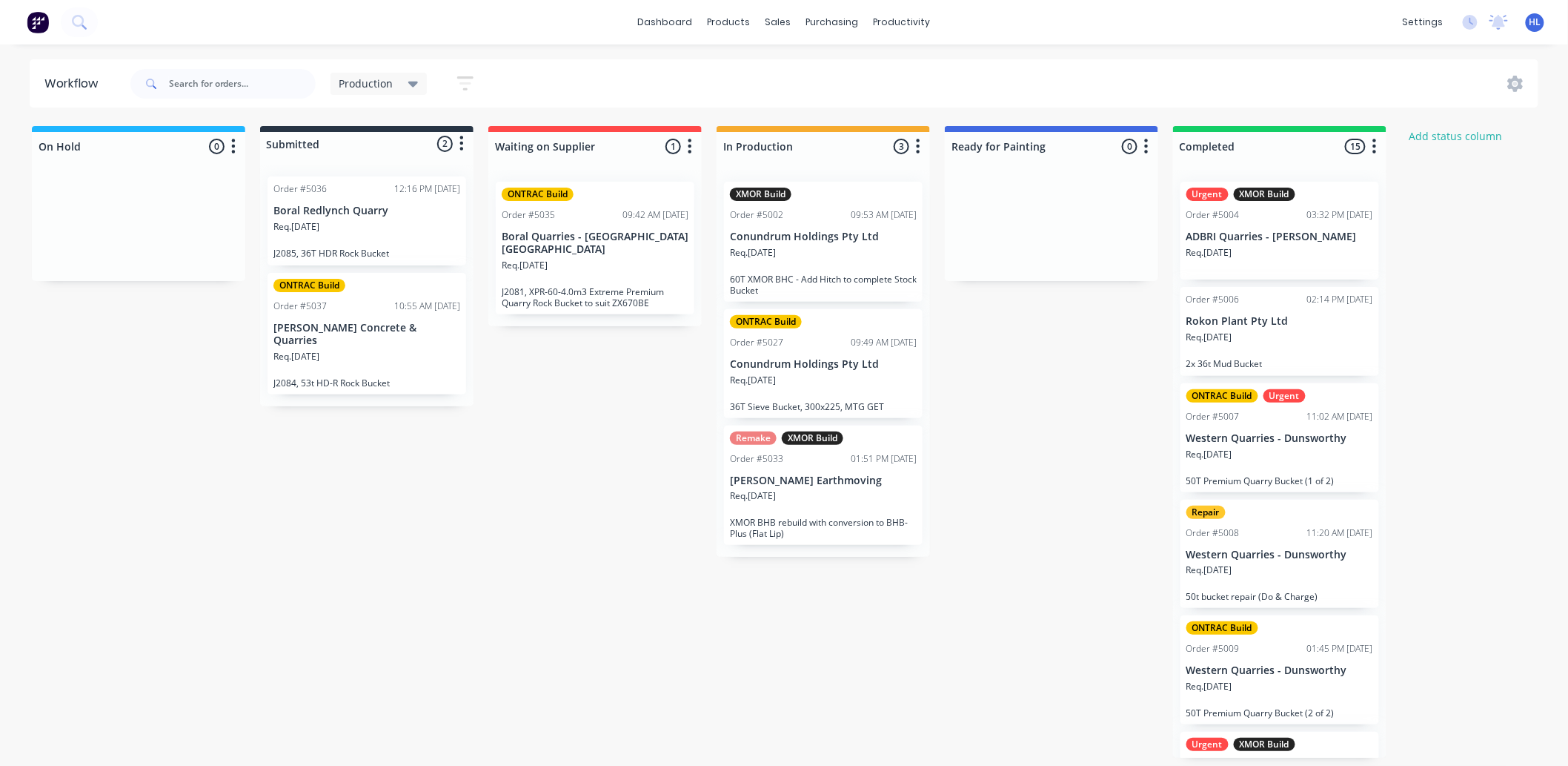
click at [667, 236] on p "Boral Quarries - Dunnstown Vic" at bounding box center [595, 243] width 187 height 25
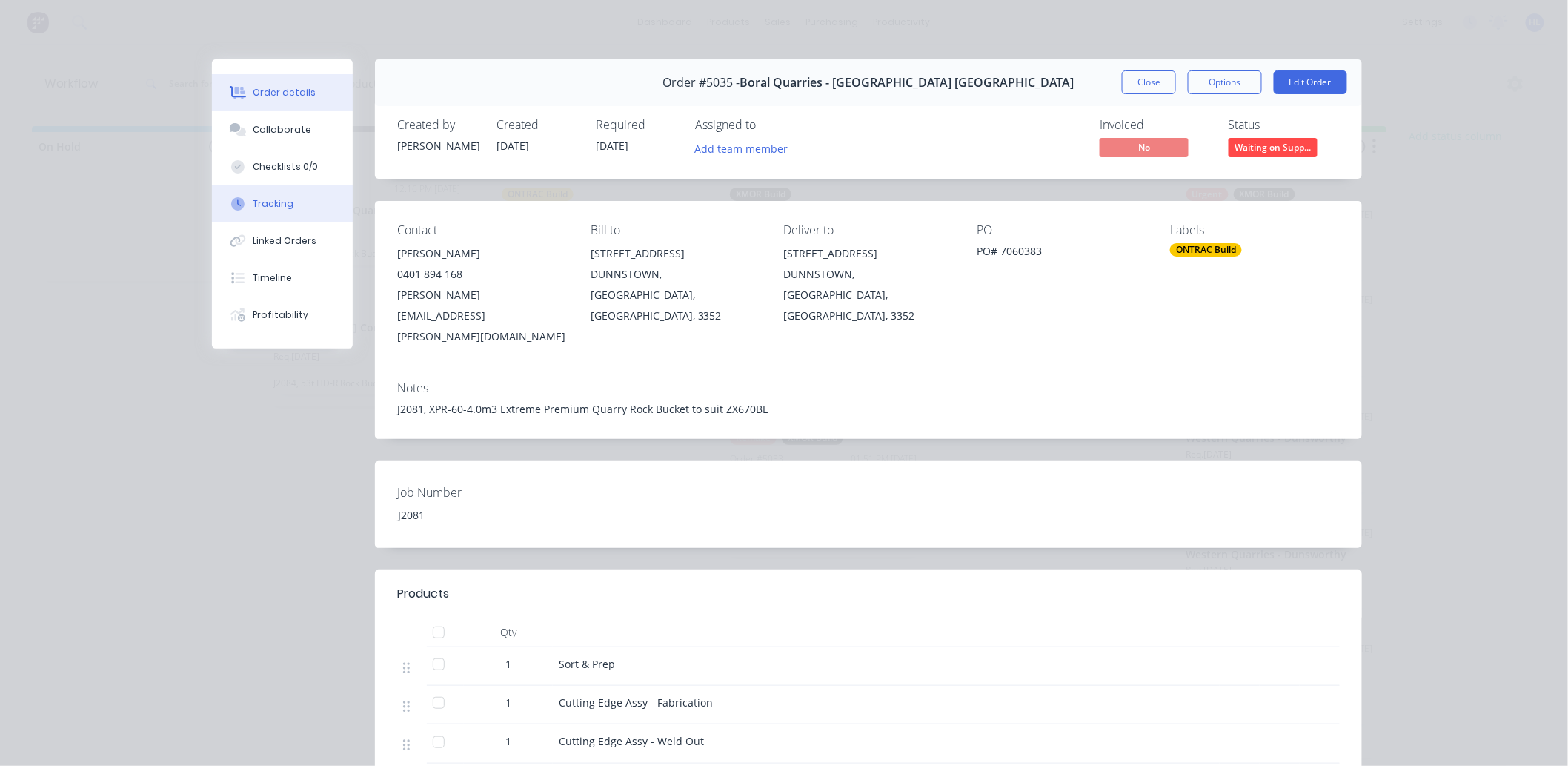
click at [295, 191] on button "Tracking" at bounding box center [282, 203] width 141 height 37
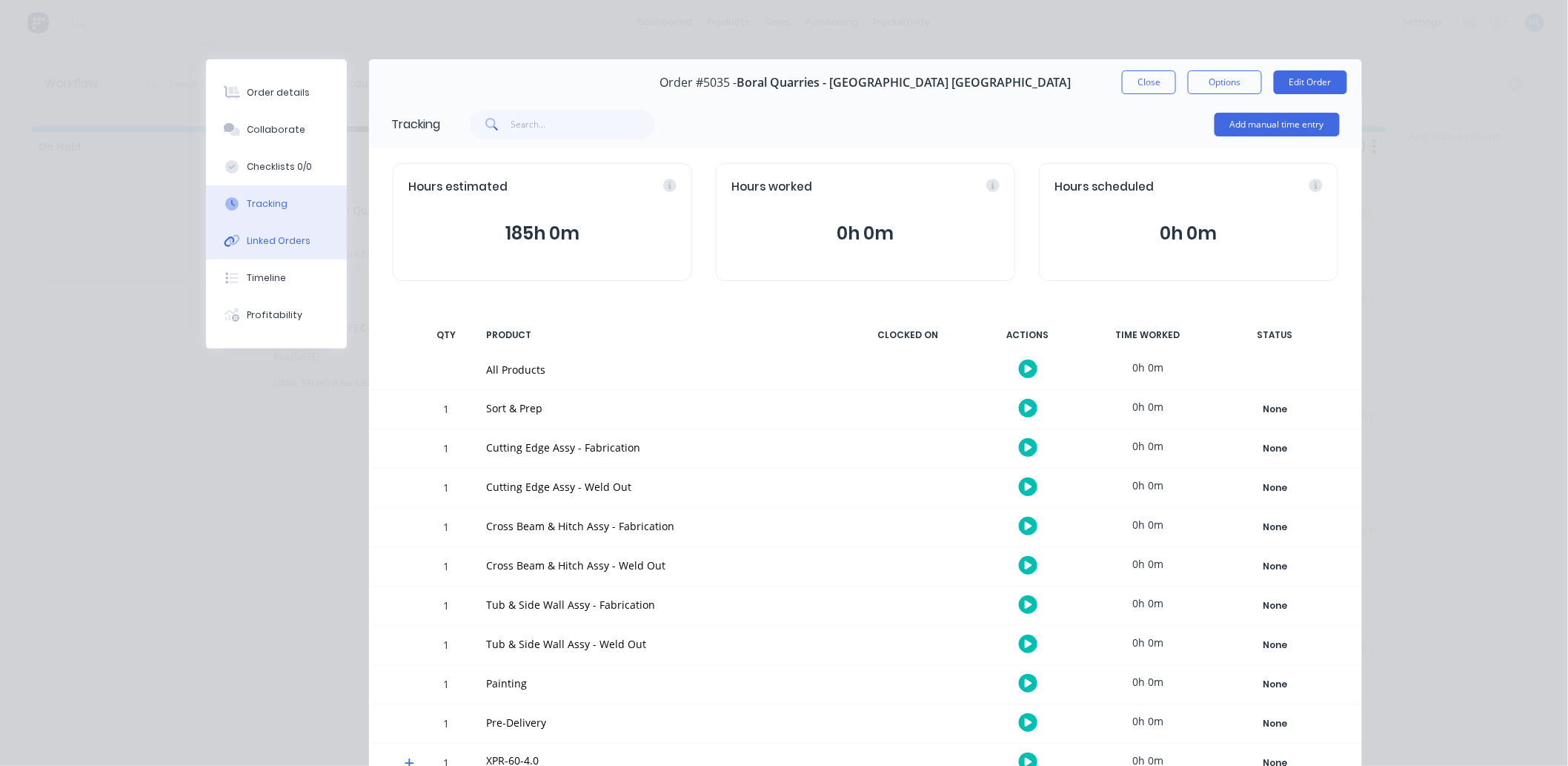
click at [295, 225] on button "Linked Orders" at bounding box center [277, 241] width 141 height 37
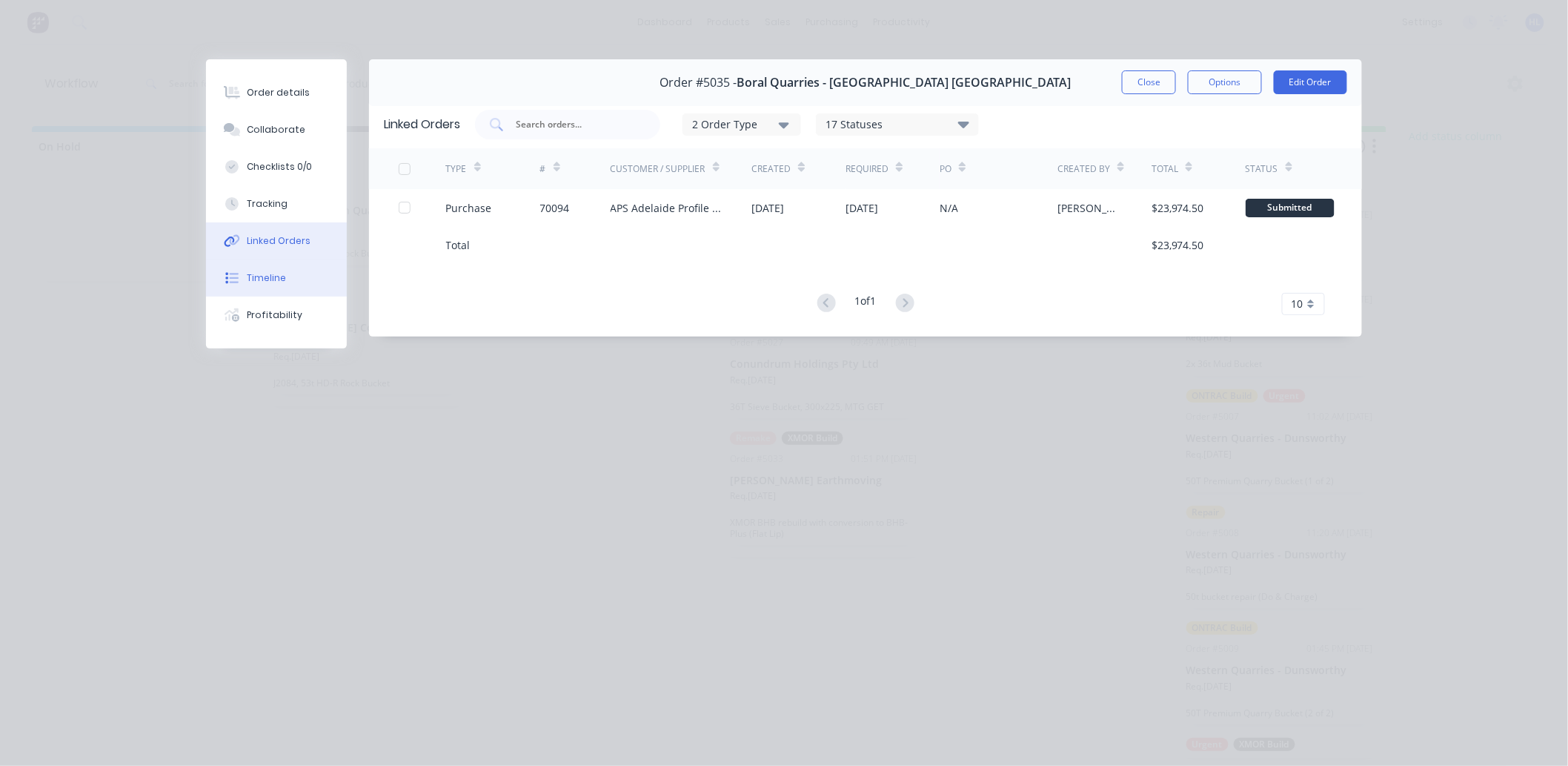
click at [248, 284] on div "Timeline" at bounding box center [267, 278] width 39 height 14
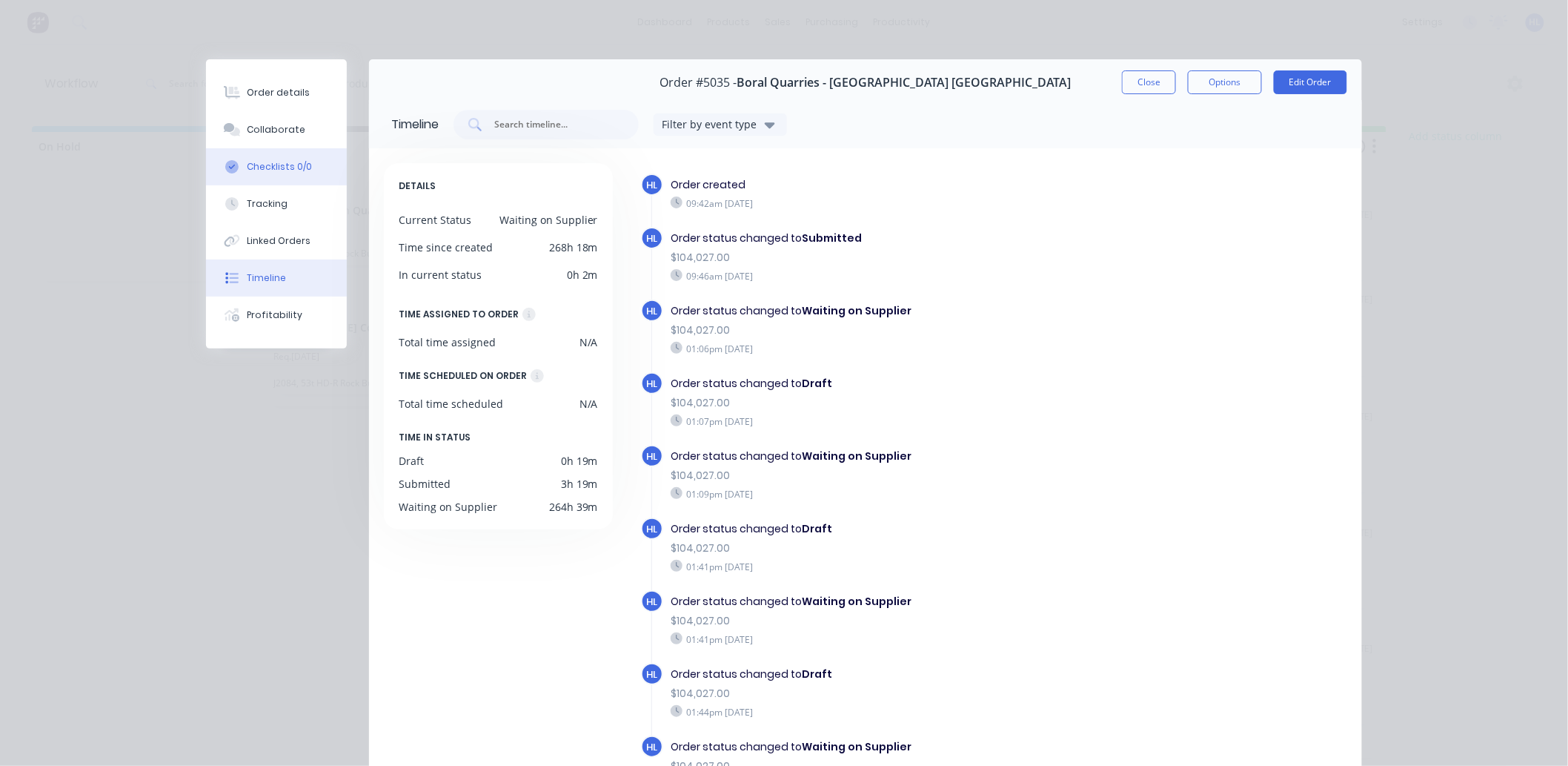
click at [295, 175] on button "Checklists 0/0" at bounding box center [277, 166] width 141 height 37
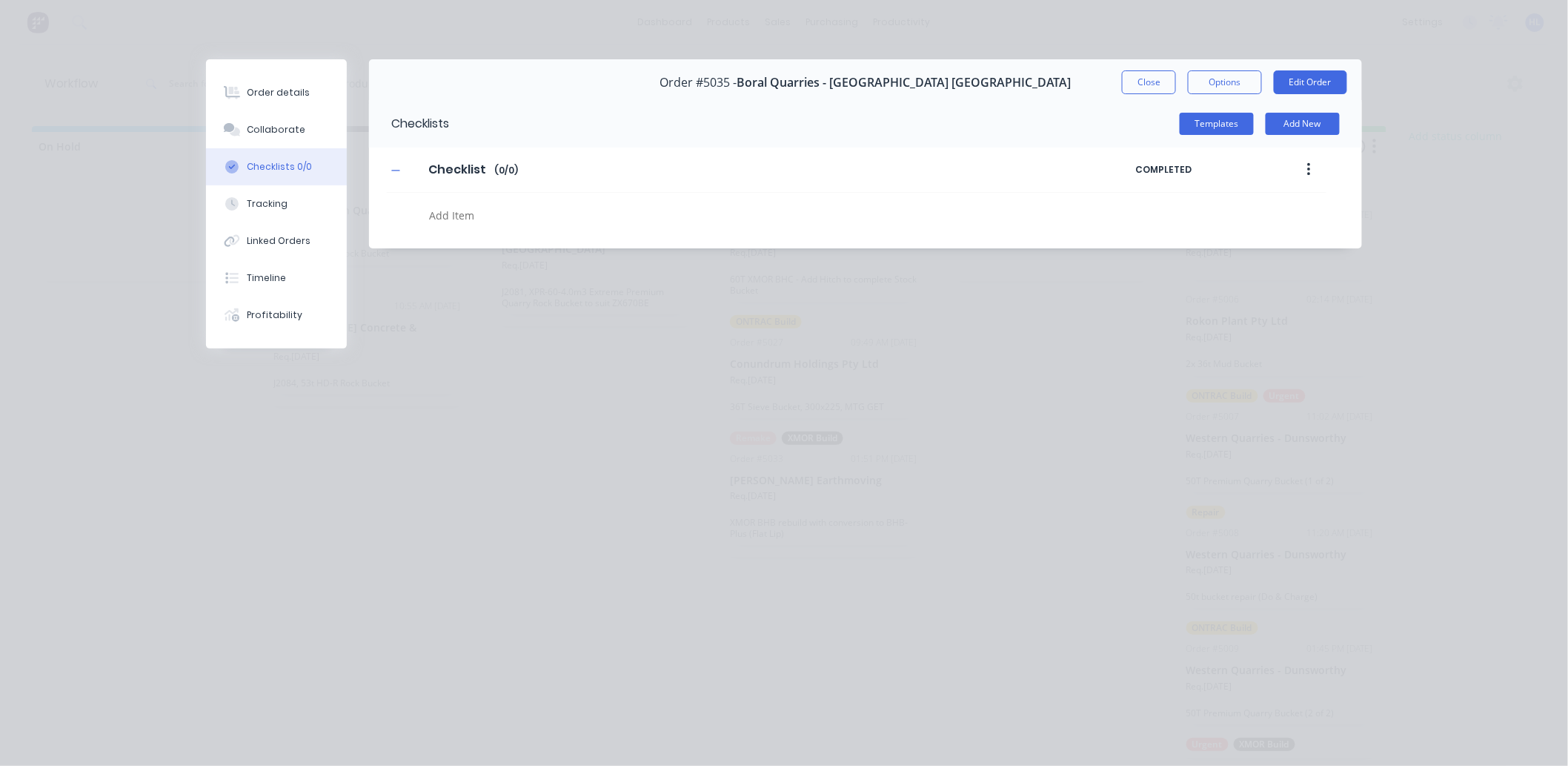
click at [609, 220] on textarea at bounding box center [723, 215] width 599 height 22
type textarea "O"
click at [1156, 80] on button "Close" at bounding box center [1149, 82] width 54 height 24
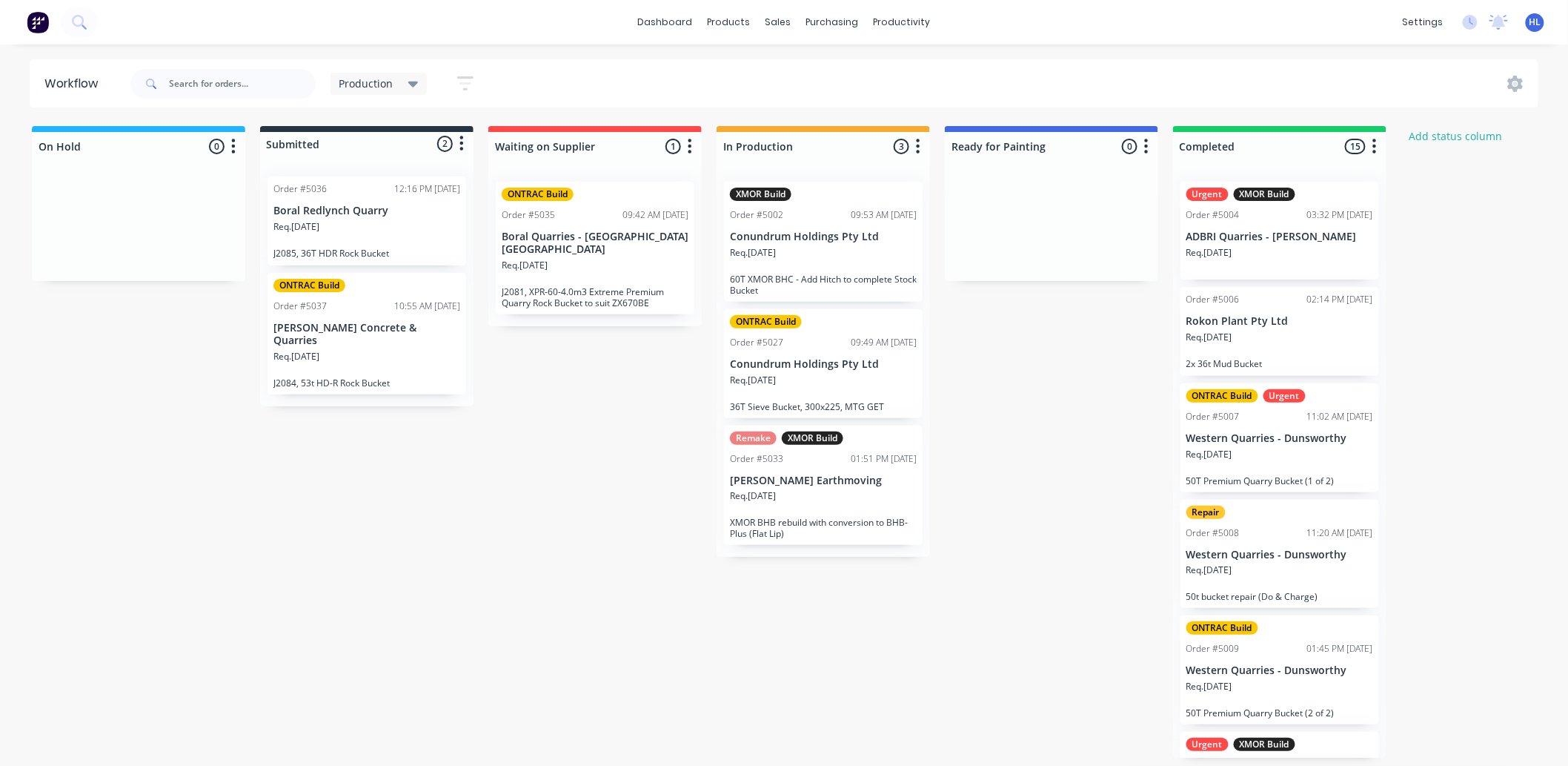
click at [532, 433] on div "On Hold 0 Status colour #1FB6FF hex #1FB6FF Save Cancel Notifications Email SMS…" at bounding box center [902, 441] width 1827 height 631
click at [529, 470] on div "On Hold 0 Status colour #1FB6FF hex #1FB6FF Save Cancel Notifications Email SMS…" at bounding box center [902, 441] width 1827 height 631
click at [399, 507] on div "On Hold 0 Status colour #1FB6FF hex #1FB6FF Save Cancel Notifications Email SMS…" at bounding box center [902, 441] width 1827 height 631
click at [499, 503] on div "On Hold 0 Status colour #1FB6FF hex #1FB6FF Save Cancel Notifications Email SMS…" at bounding box center [902, 441] width 1827 height 631
click at [564, 402] on div "On Hold 0 Status colour #1FB6FF hex #1FB6FF Save Cancel Notifications Email SMS…" at bounding box center [902, 441] width 1827 height 631
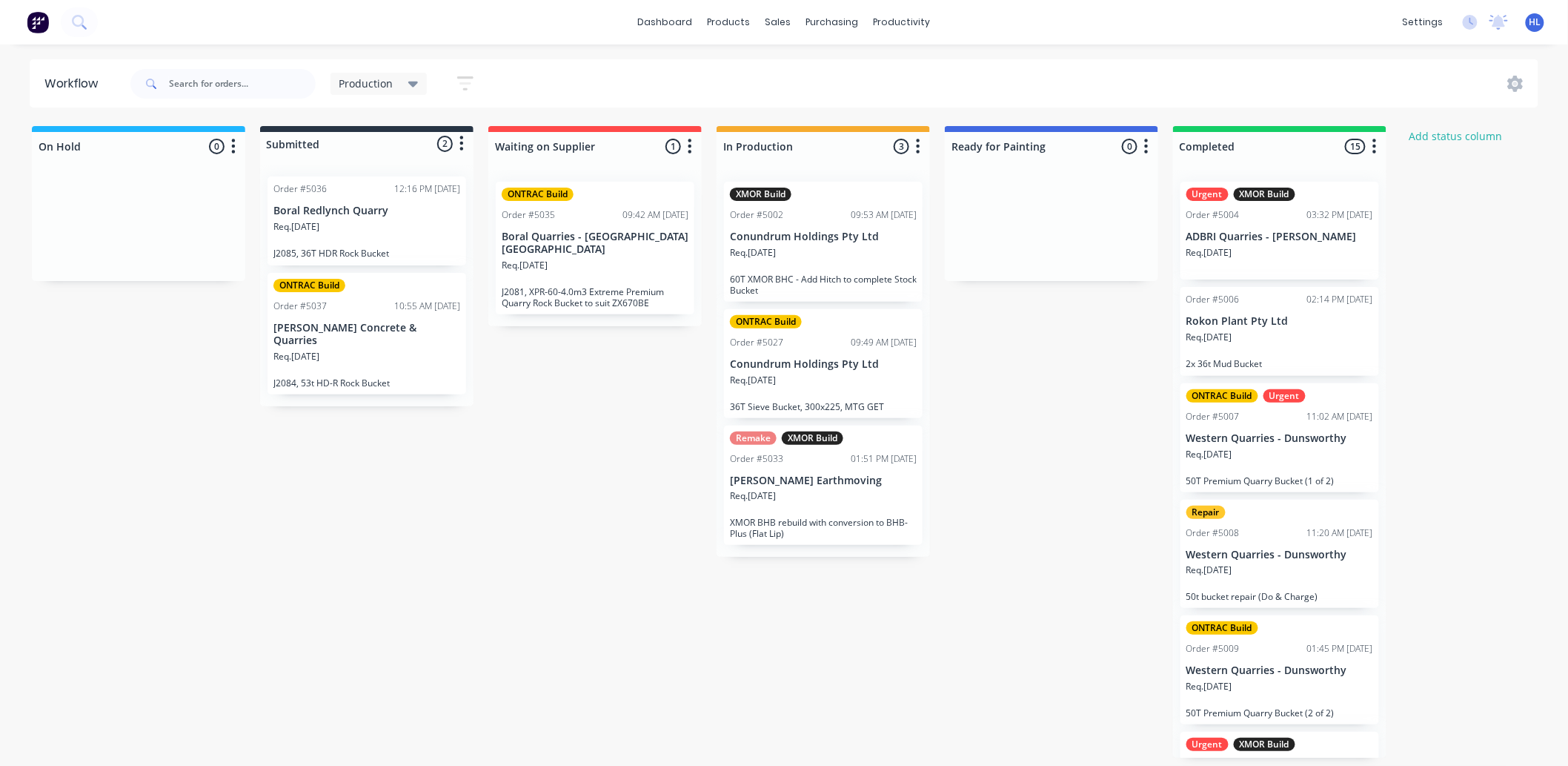
click at [655, 425] on div "On Hold 0 Status colour #1FB6FF hex #1FB6FF Save Cancel Notifications Email SMS…" at bounding box center [902, 441] width 1827 height 631
click at [534, 436] on div "On Hold 0 Status colour #1FB6FF hex #1FB6FF Save Cancel Notifications Email SMS…" at bounding box center [902, 441] width 1827 height 631
click at [151, 425] on div "On Hold 0 Status colour #1FB6FF hex #1FB6FF Save Cancel Notifications Email SMS…" at bounding box center [902, 441] width 1827 height 631
click at [700, 588] on div "On Hold 0 Status colour #1FB6FF hex #1FB6FF Save Cancel Notifications Email SMS…" at bounding box center [902, 441] width 1827 height 631
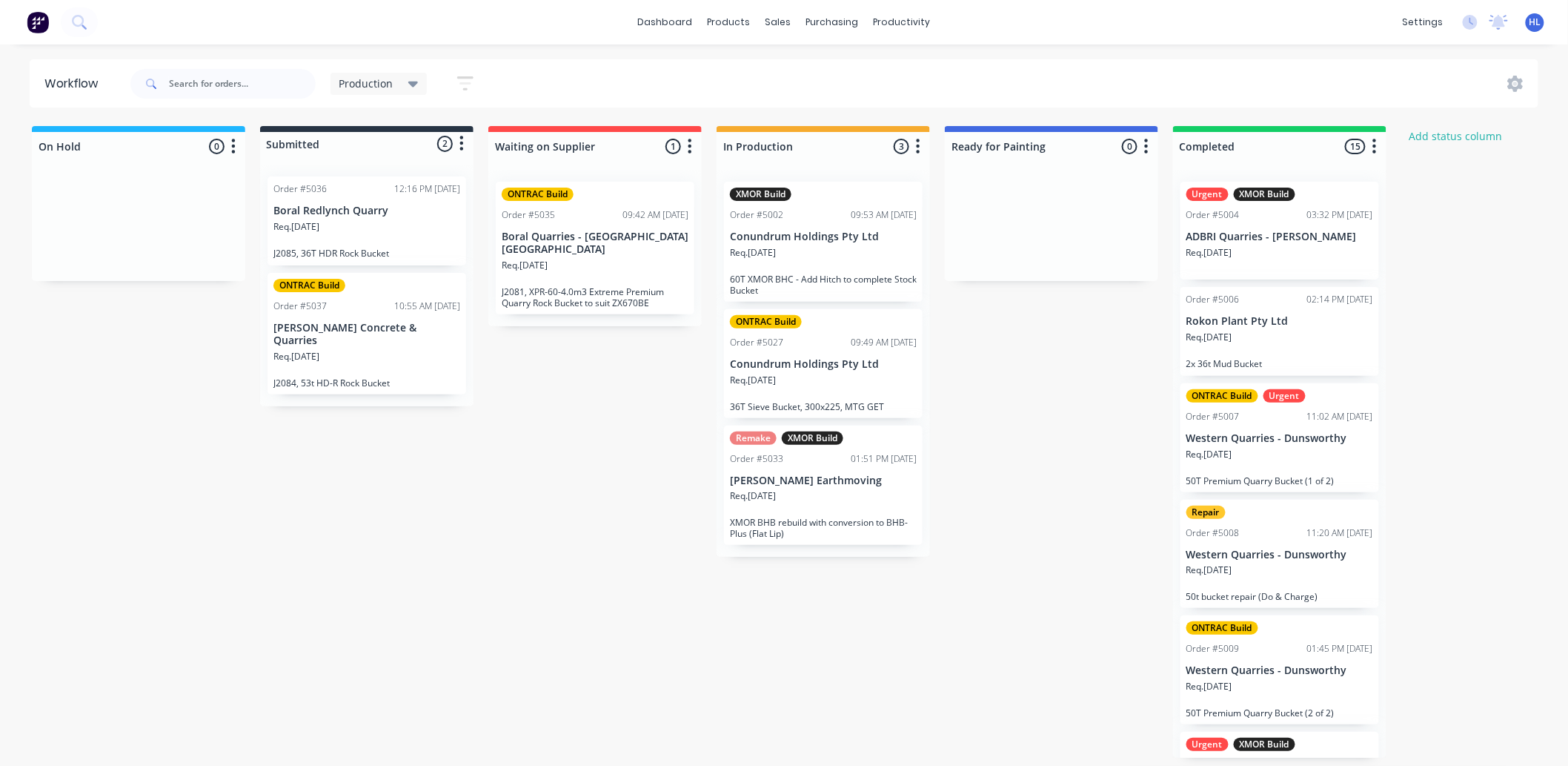
click at [633, 428] on div "On Hold 0 Status colour #1FB6FF hex #1FB6FF Save Cancel Notifications Email SMS…" at bounding box center [902, 441] width 1827 height 631
click at [505, 645] on div "On Hold 0 Status colour #1FB6FF hex #1FB6FF Save Cancel Notifications Email SMS…" at bounding box center [902, 441] width 1827 height 631
click at [364, 619] on div "On Hold 0 Status colour #1FB6FF hex #1FB6FF Save Cancel Notifications Email SMS…" at bounding box center [902, 441] width 1827 height 631
click at [450, 538] on div "On Hold 0 Status colour #1FB6FF hex #1FB6FF Save Cancel Notifications Email SMS…" at bounding box center [902, 441] width 1827 height 631
click at [540, 438] on div "On Hold 0 Status colour #1FB6FF hex #1FB6FF Save Cancel Notifications Email SMS…" at bounding box center [902, 441] width 1827 height 631
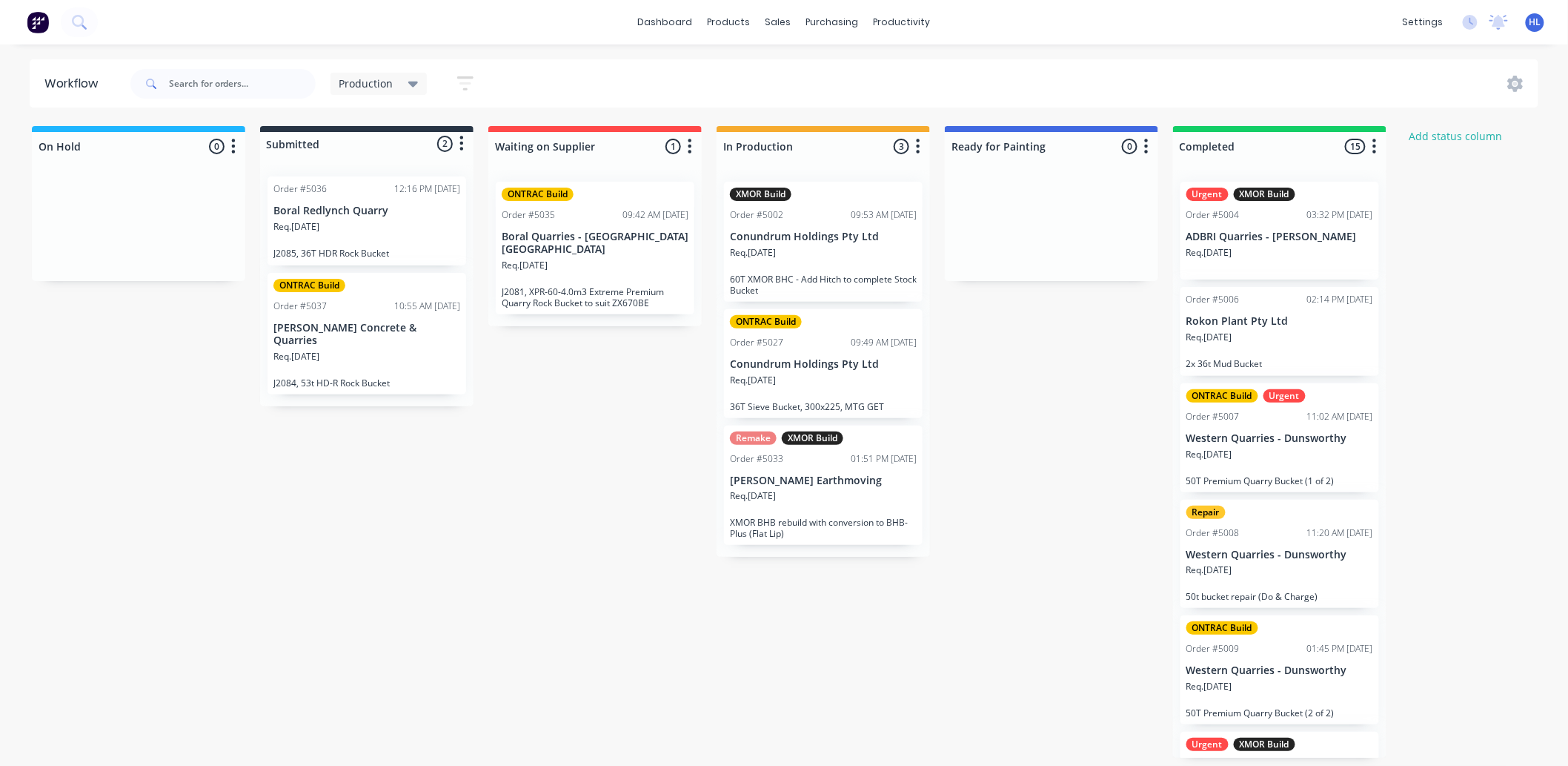
click at [394, 350] on div "Req. 29/09/25" at bounding box center [366, 363] width 187 height 25
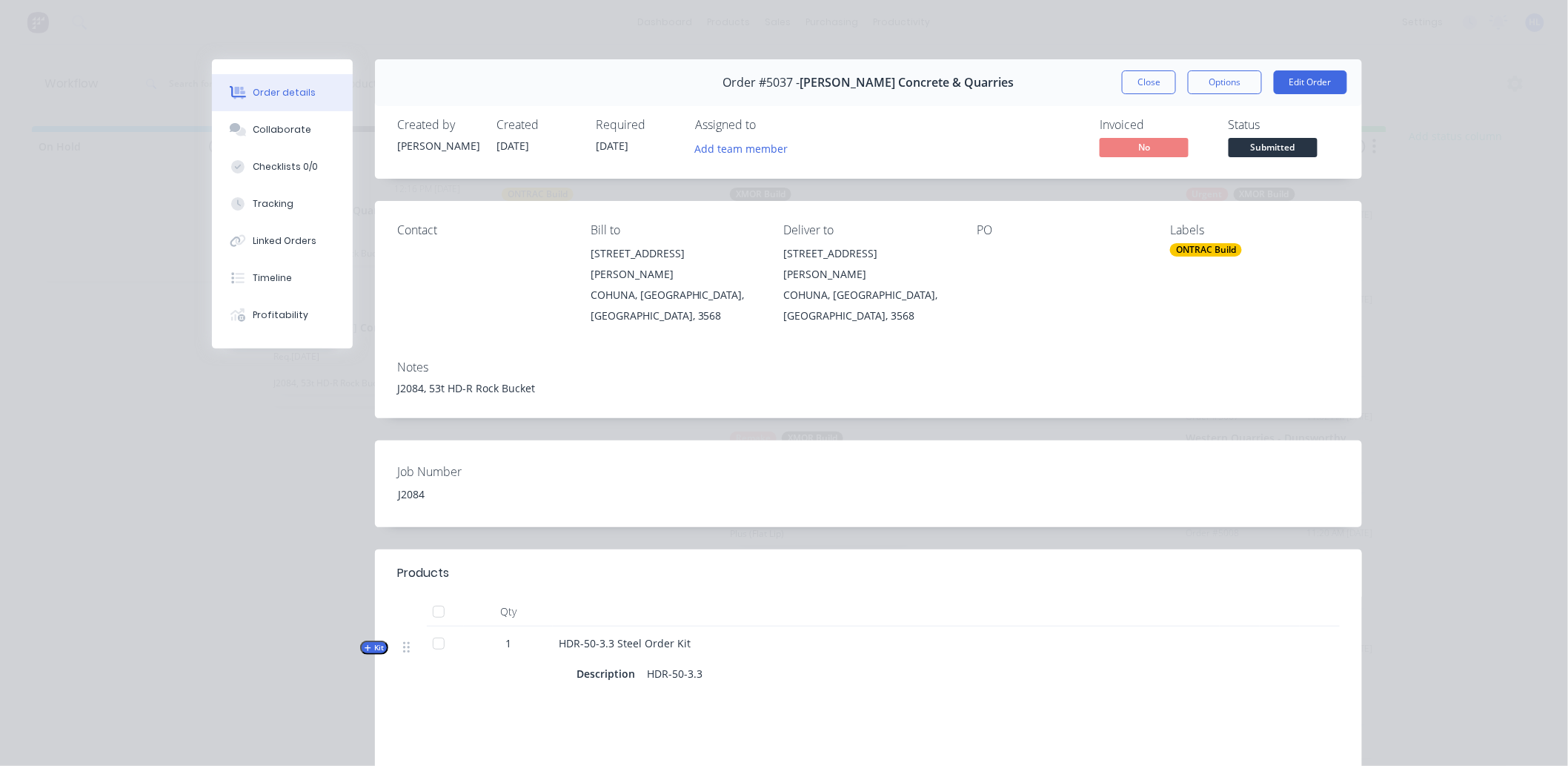
click at [621, 369] on div "Notes J2084, 53t HD-R Rock Bucket" at bounding box center [869, 383] width 987 height 70
drag, startPoint x: 543, startPoint y: 601, endPoint x: 433, endPoint y: 579, distance: 112.2
click at [426, 597] on div "Qty Kit 1 HDR-50-3.3 Steel Order Kit Description HDR-50-3.3" at bounding box center [868, 645] width 942 height 97
click at [636, 559] on header "Products" at bounding box center [869, 572] width 987 height 47
drag, startPoint x: 601, startPoint y: 610, endPoint x: 520, endPoint y: 598, distance: 81.9
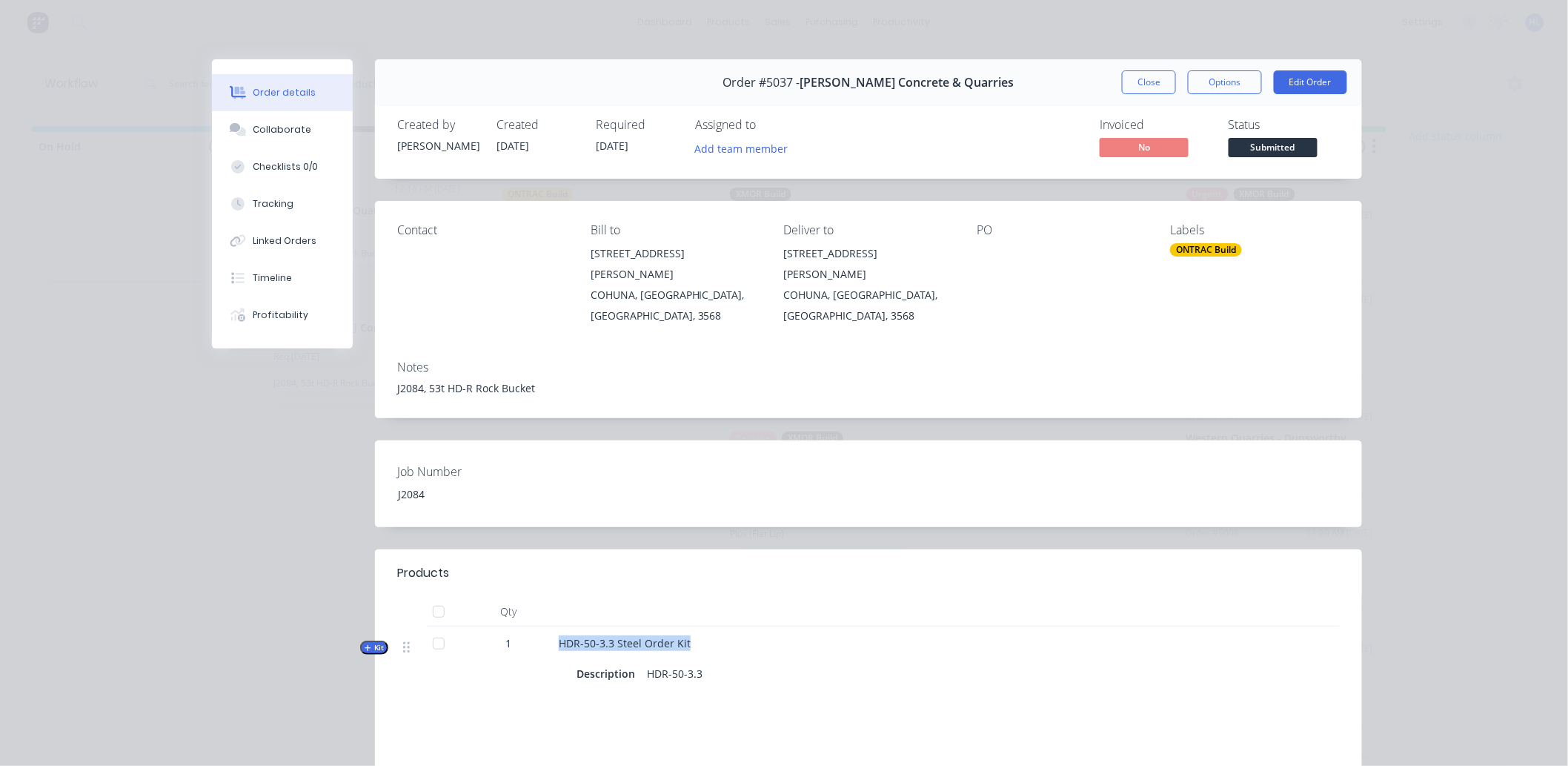
click at [520, 626] on div "Kit 1 HDR-50-3.3 Steel Order Kit Description HDR-50-3.3" at bounding box center [868, 659] width 942 height 68
click at [623, 549] on header "Products" at bounding box center [869, 572] width 987 height 47
drag, startPoint x: 634, startPoint y: 606, endPoint x: 541, endPoint y: 601, distance: 93.1
click at [541, 626] on div "Kit 1 HDR-50-3.3 Steel Order Kit Description HDR-50-3.3" at bounding box center [868, 659] width 942 height 68
click at [639, 564] on div at bounding box center [968, 573] width 742 height 18
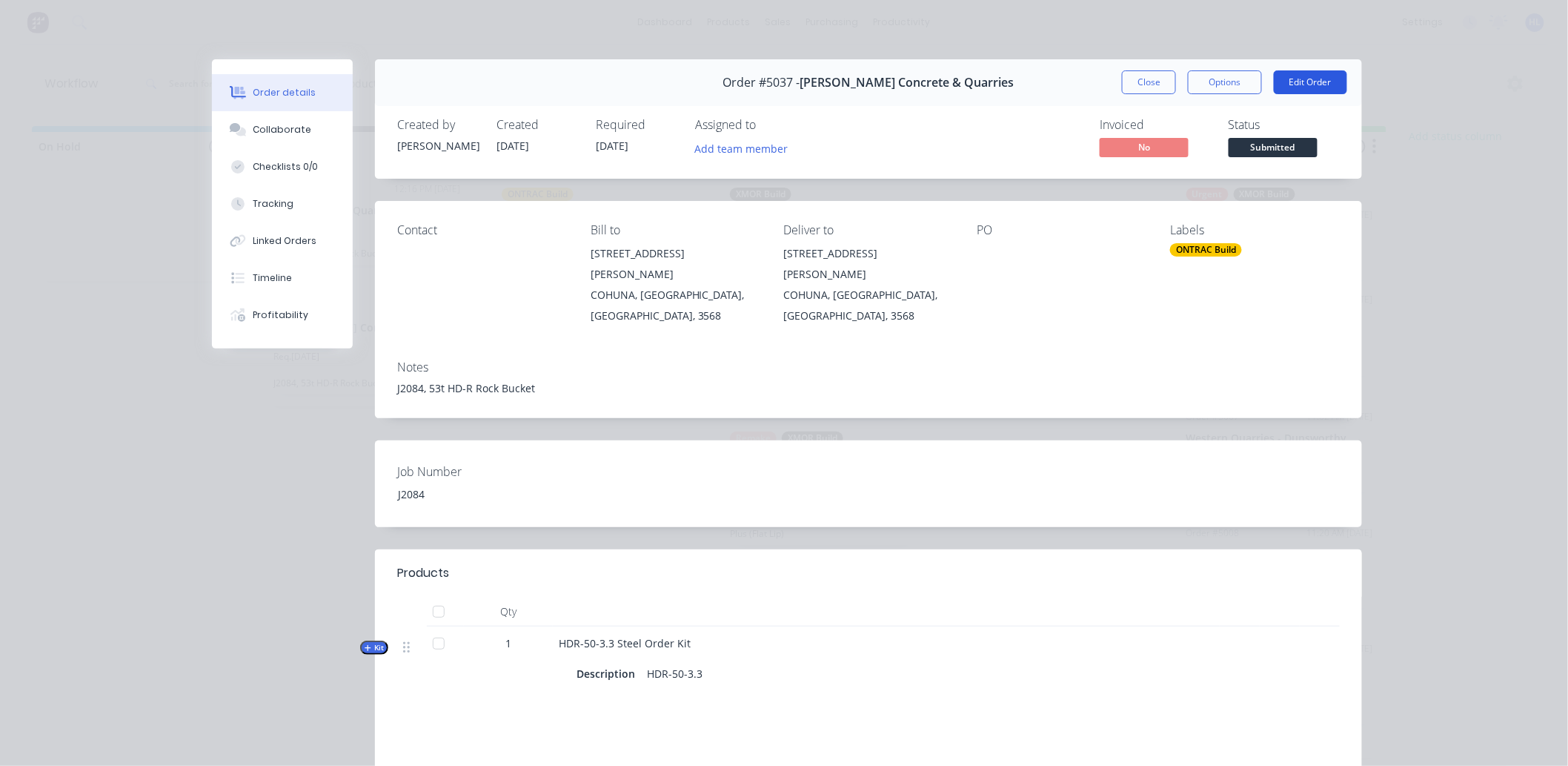
click at [1299, 74] on button "Edit Order" at bounding box center [1310, 82] width 73 height 24
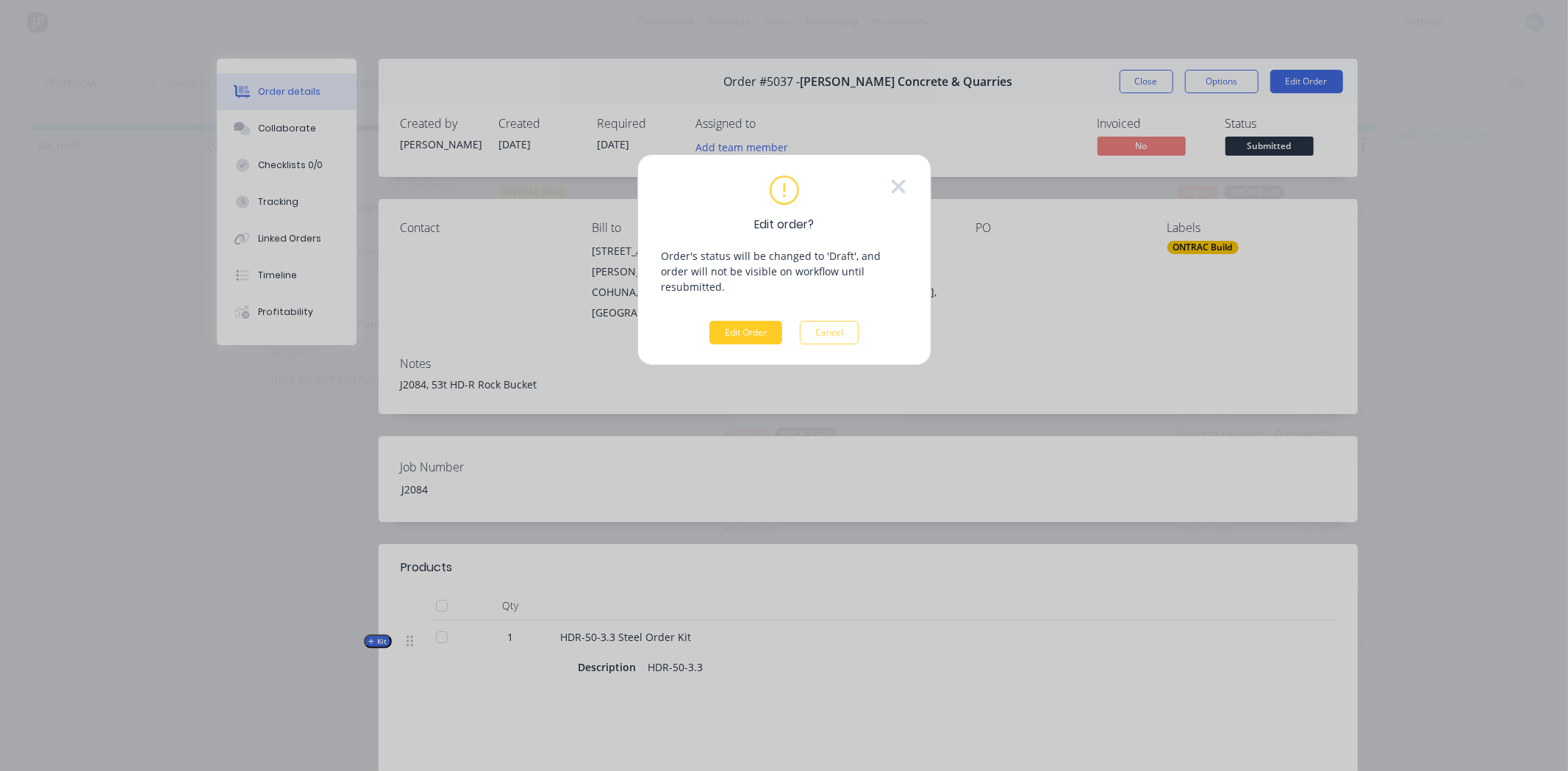
click at [752, 321] on button "Edit Order" at bounding box center [745, 333] width 73 height 23
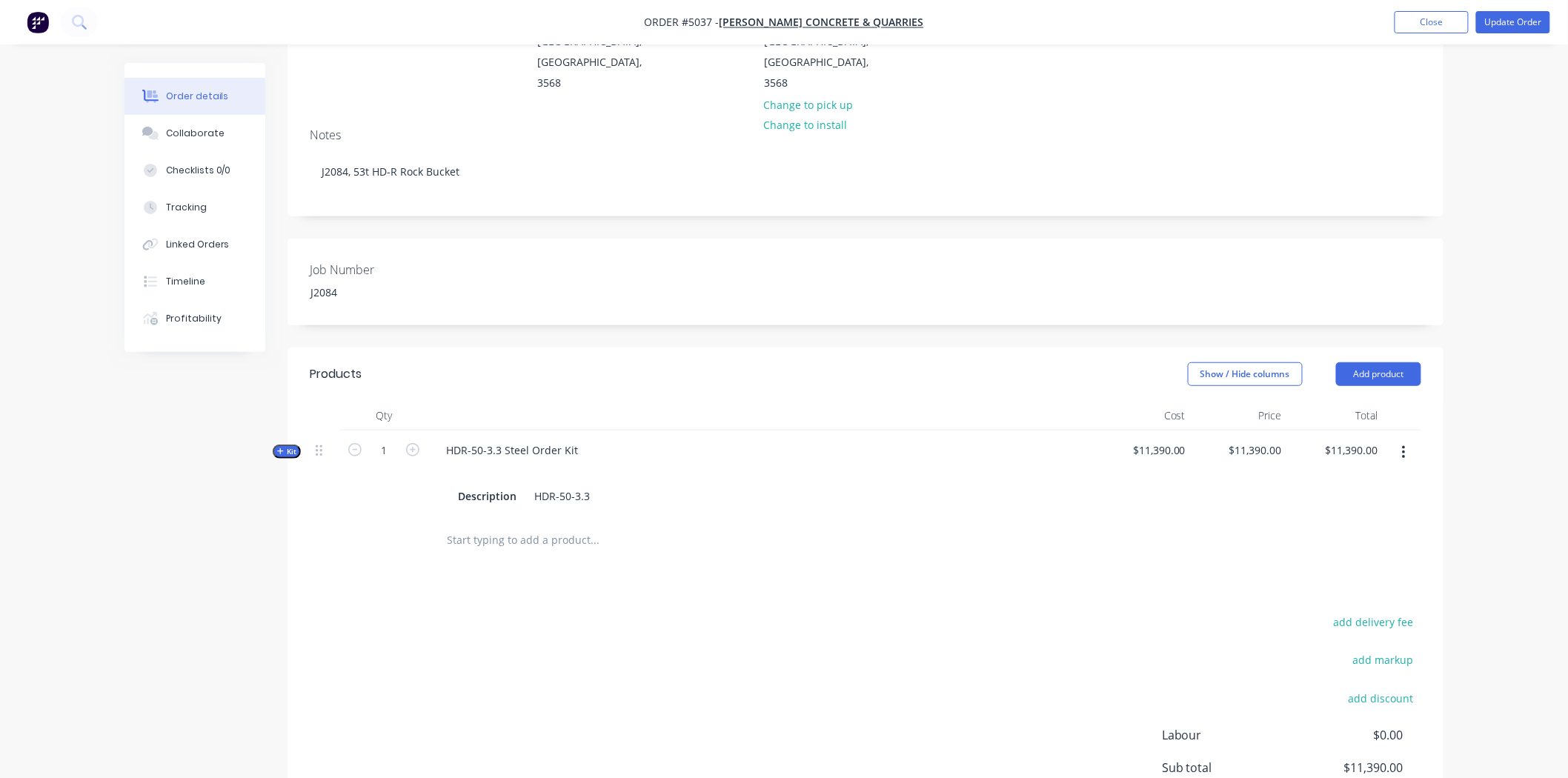
scroll to position [247, 0]
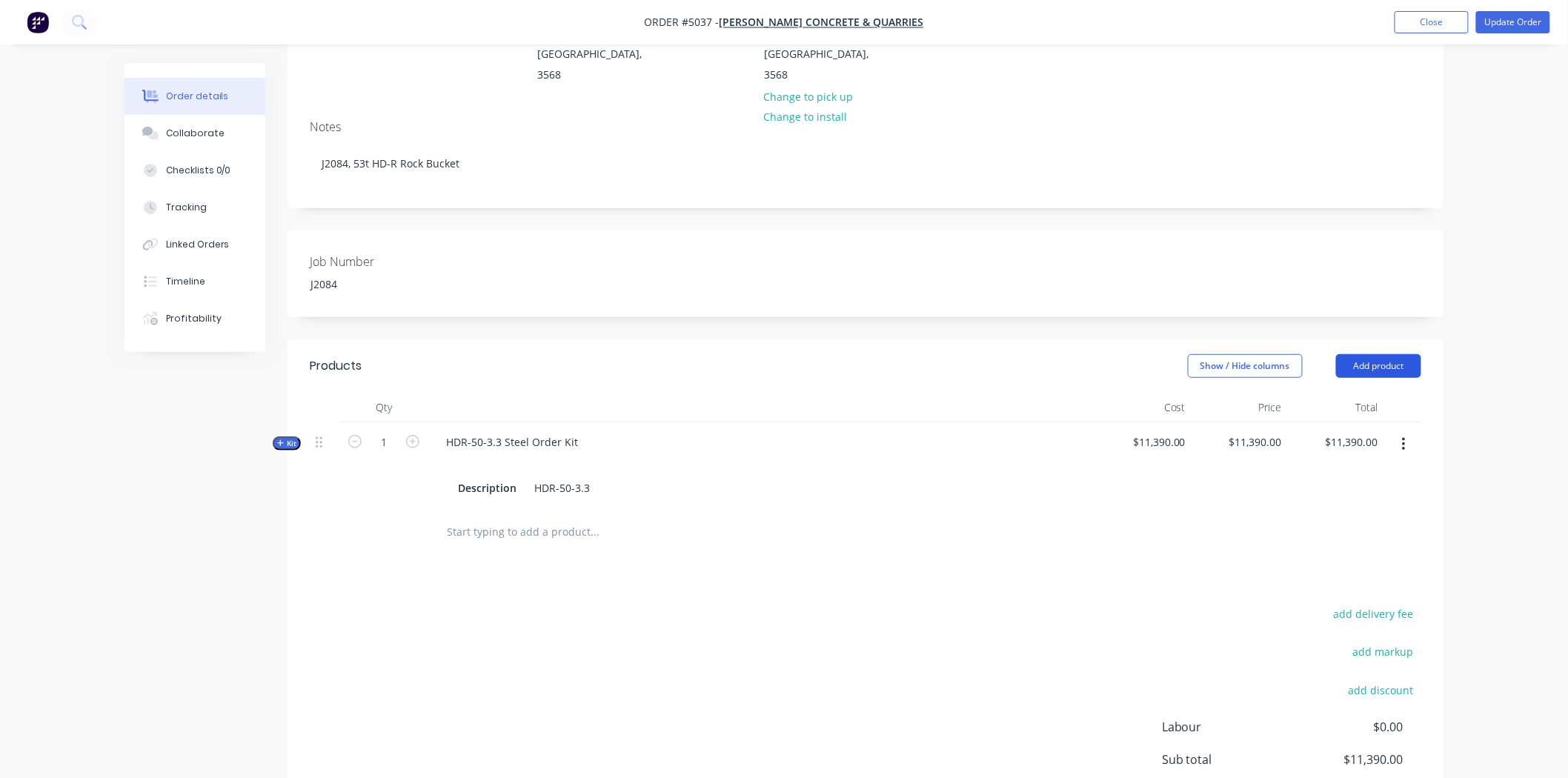
click at [1366, 355] on button "Add product" at bounding box center [1379, 366] width 85 height 24
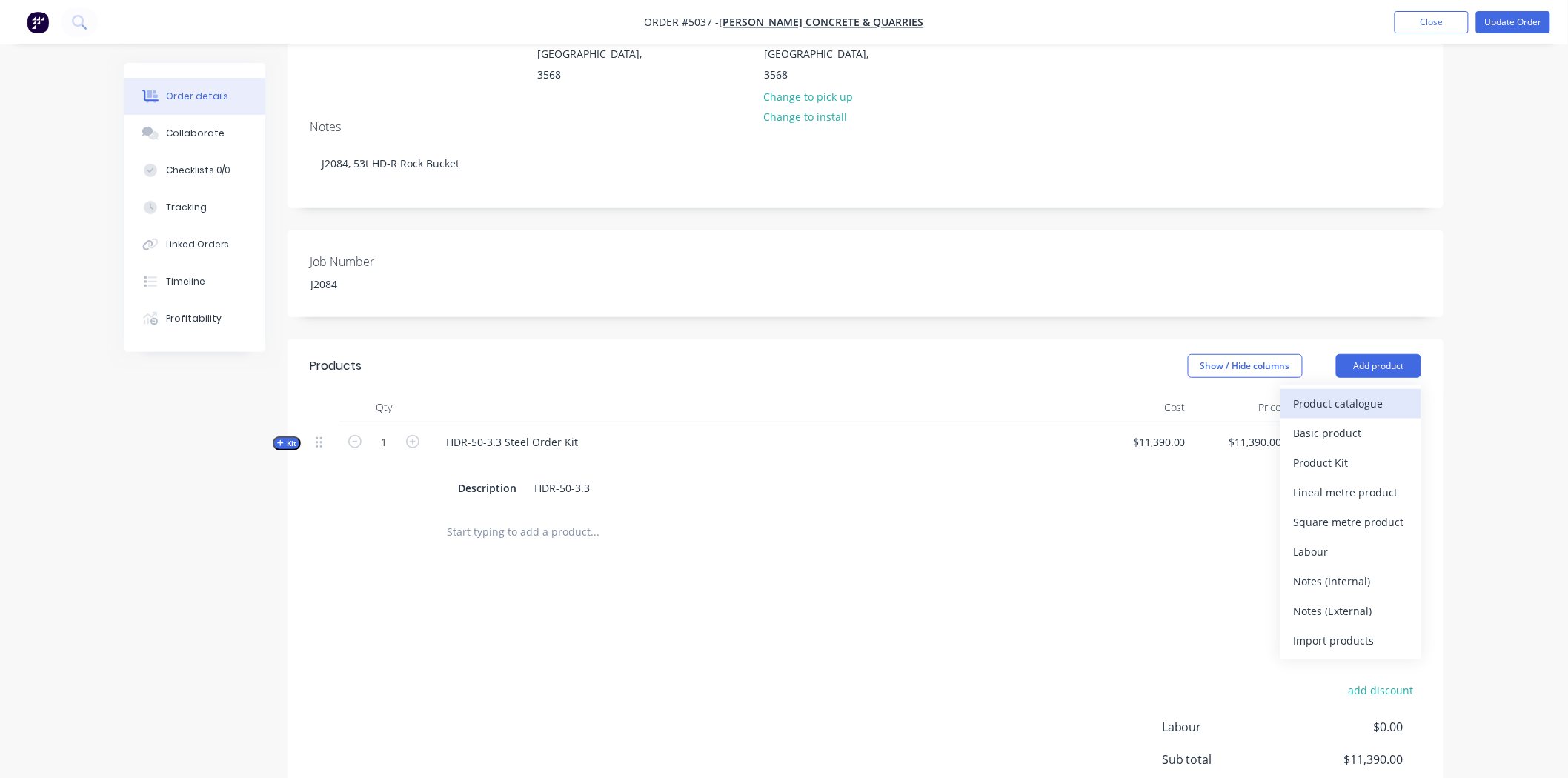
click at [1357, 393] on div "Product catalogue" at bounding box center [1351, 403] width 114 height 22
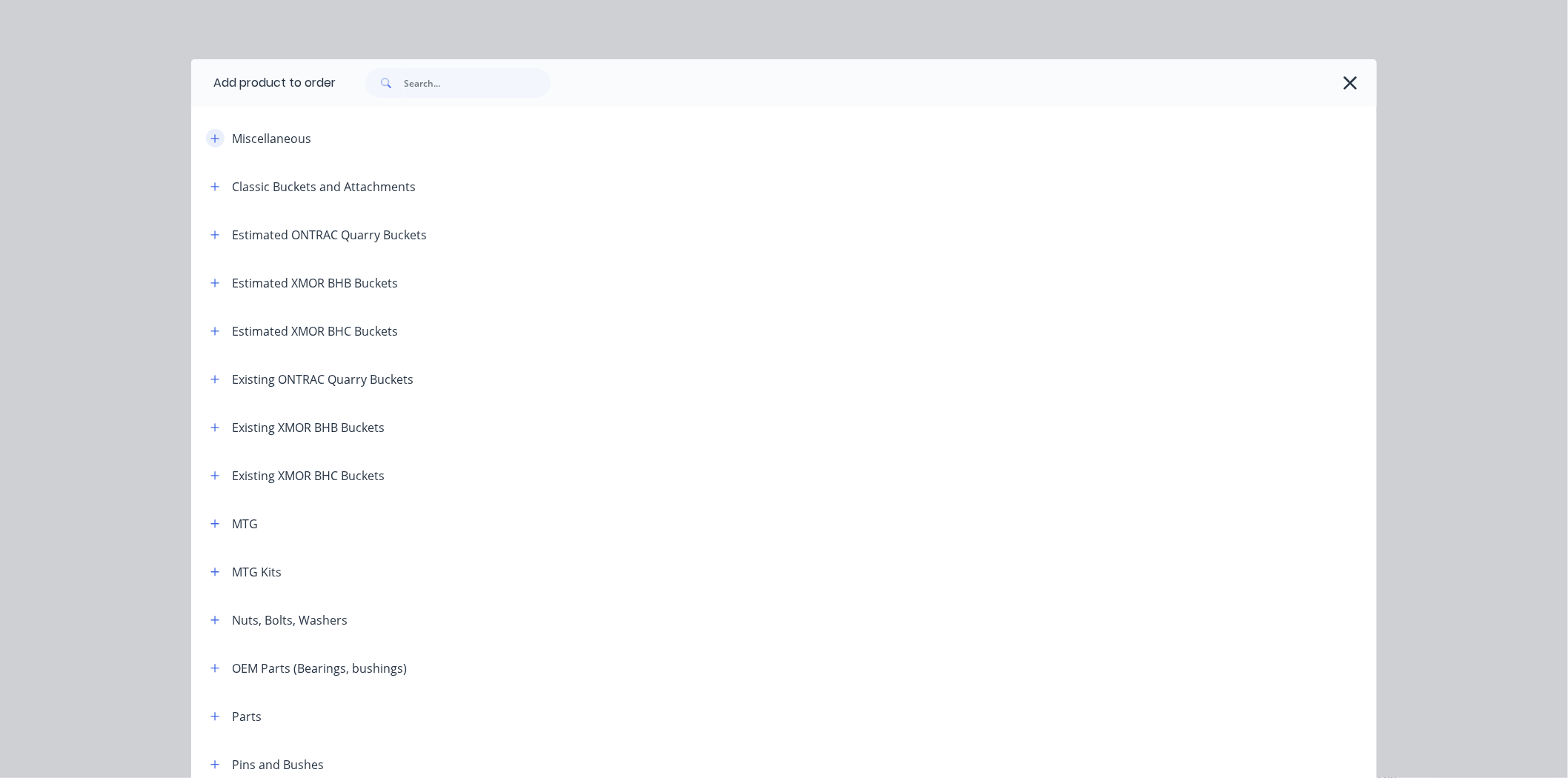
click at [206, 131] on button "button" at bounding box center [215, 138] width 18 height 18
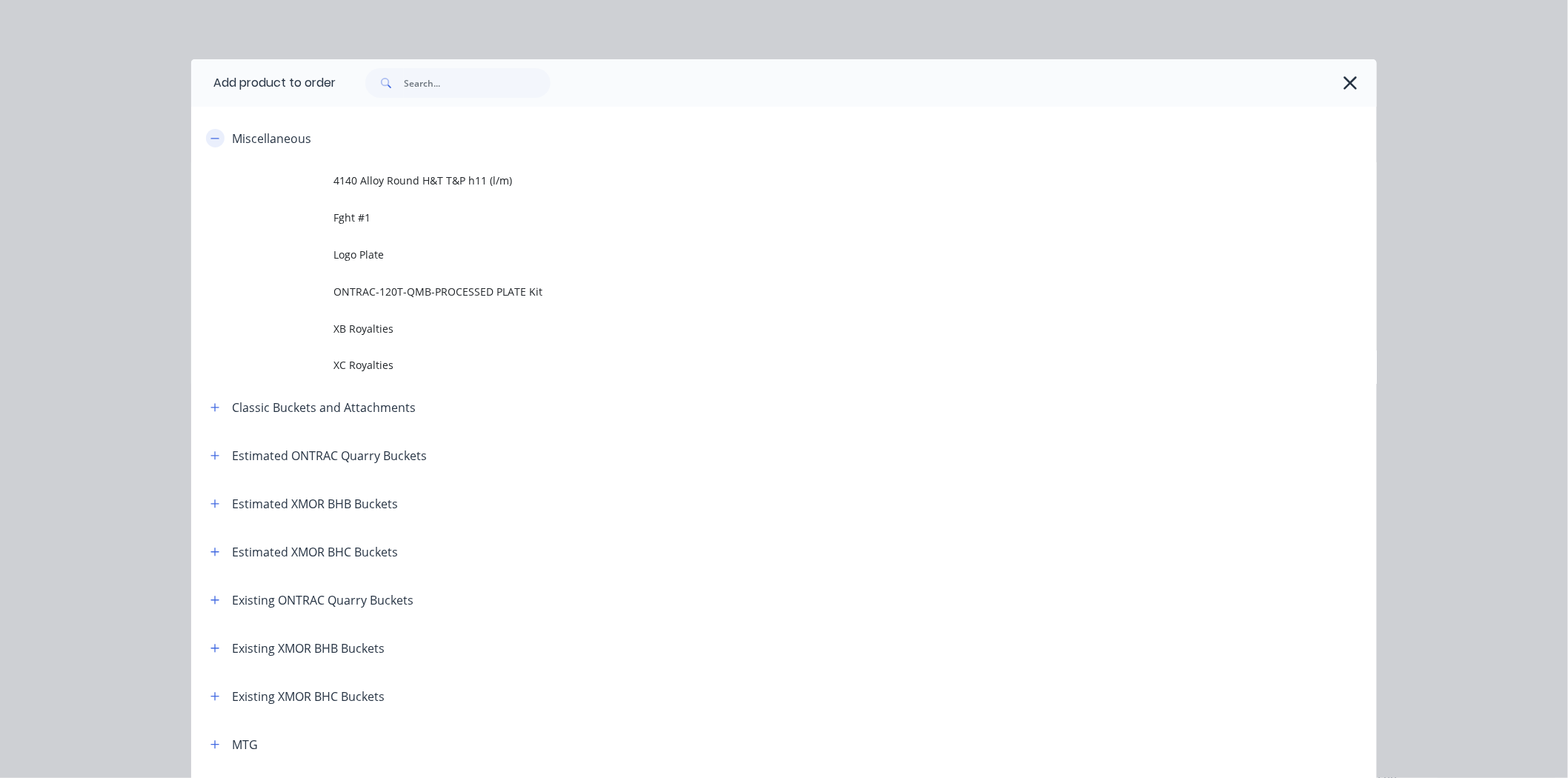
click at [206, 131] on button "button" at bounding box center [215, 138] width 18 height 18
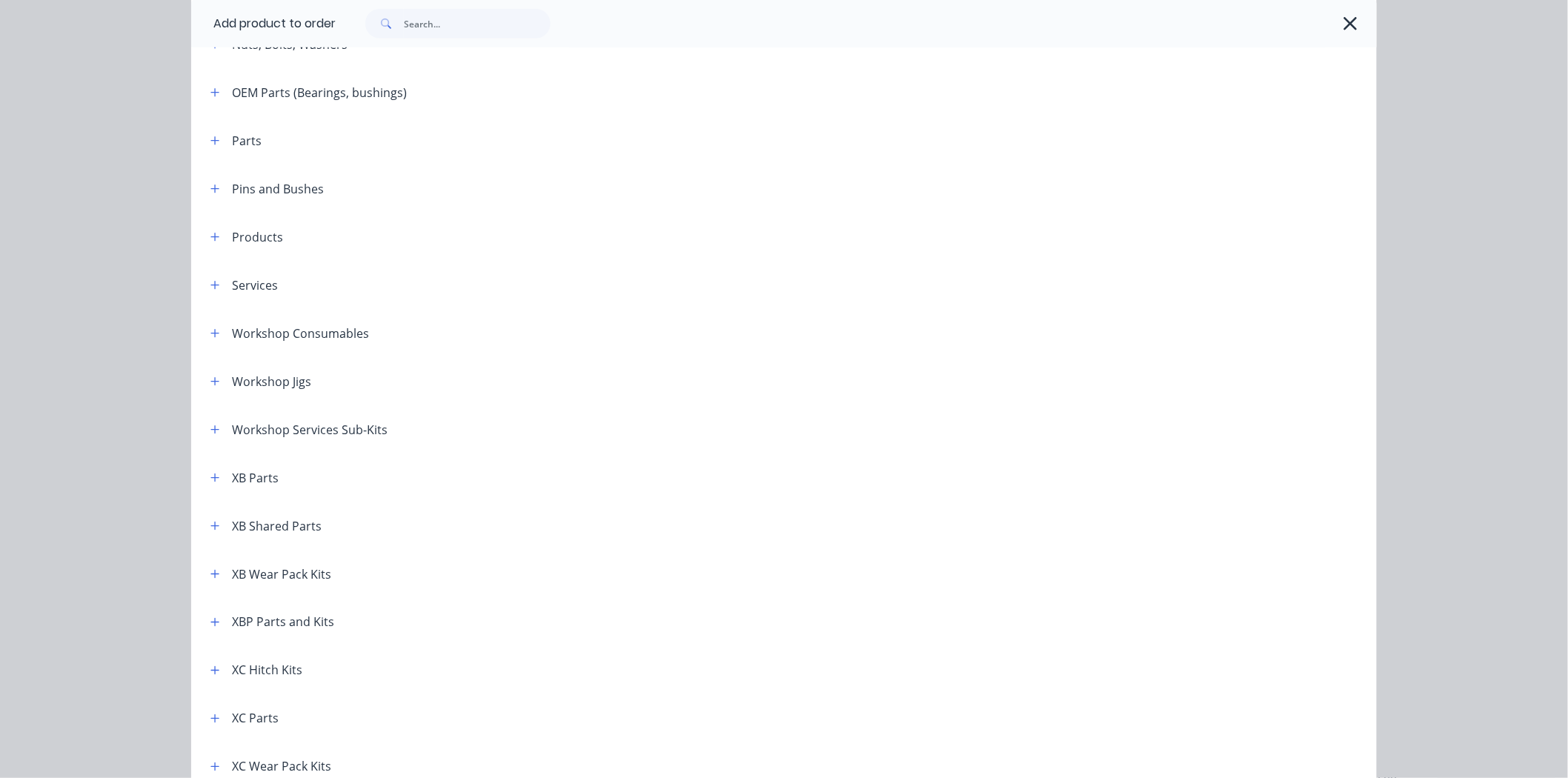
scroll to position [847, 0]
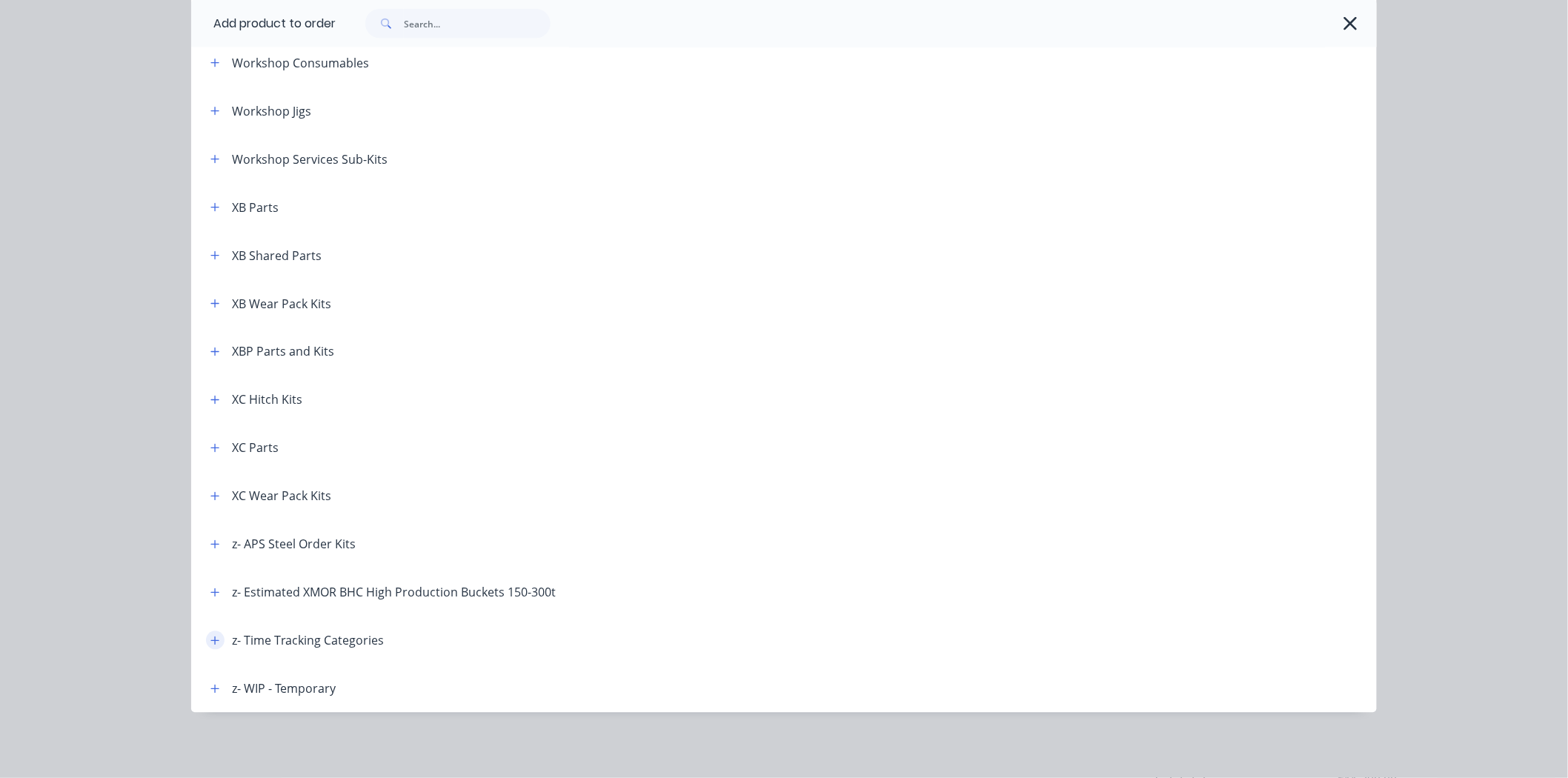
click at [211, 643] on icon "button" at bounding box center [215, 640] width 9 height 10
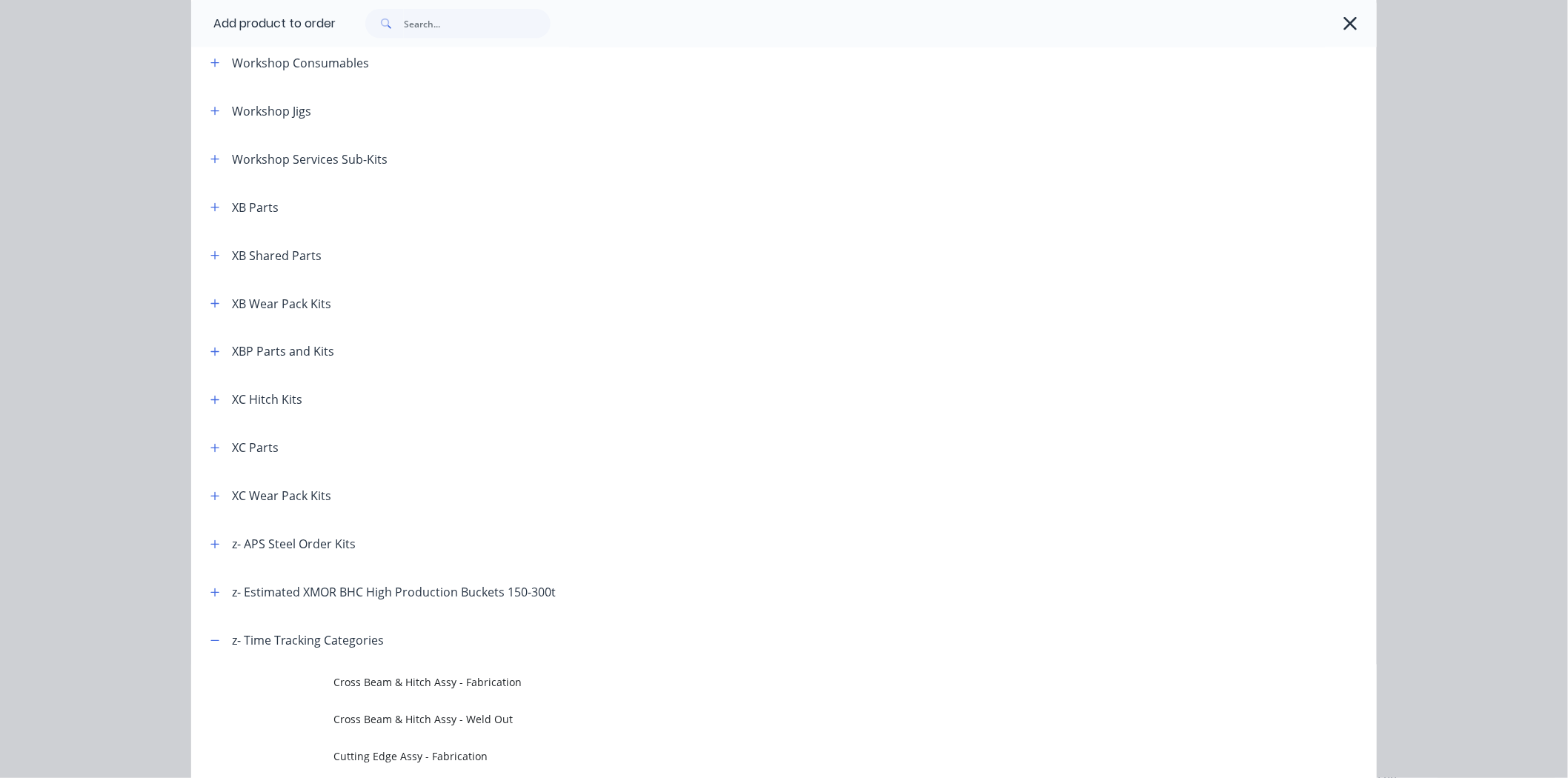
scroll to position [1142, 0]
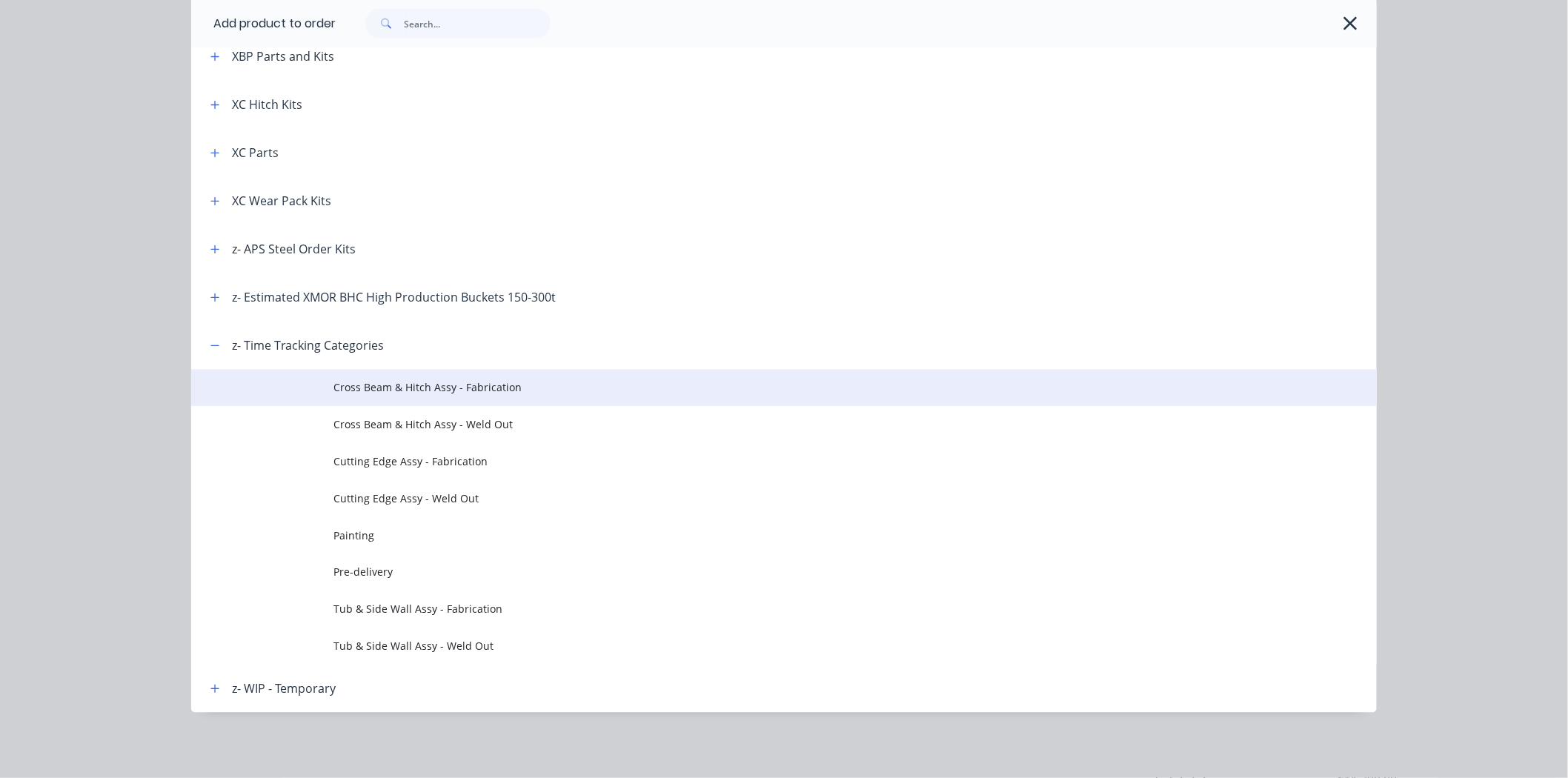
click at [519, 396] on td "Cross Beam & Hitch Assy - Fabrication" at bounding box center [855, 388] width 1044 height 37
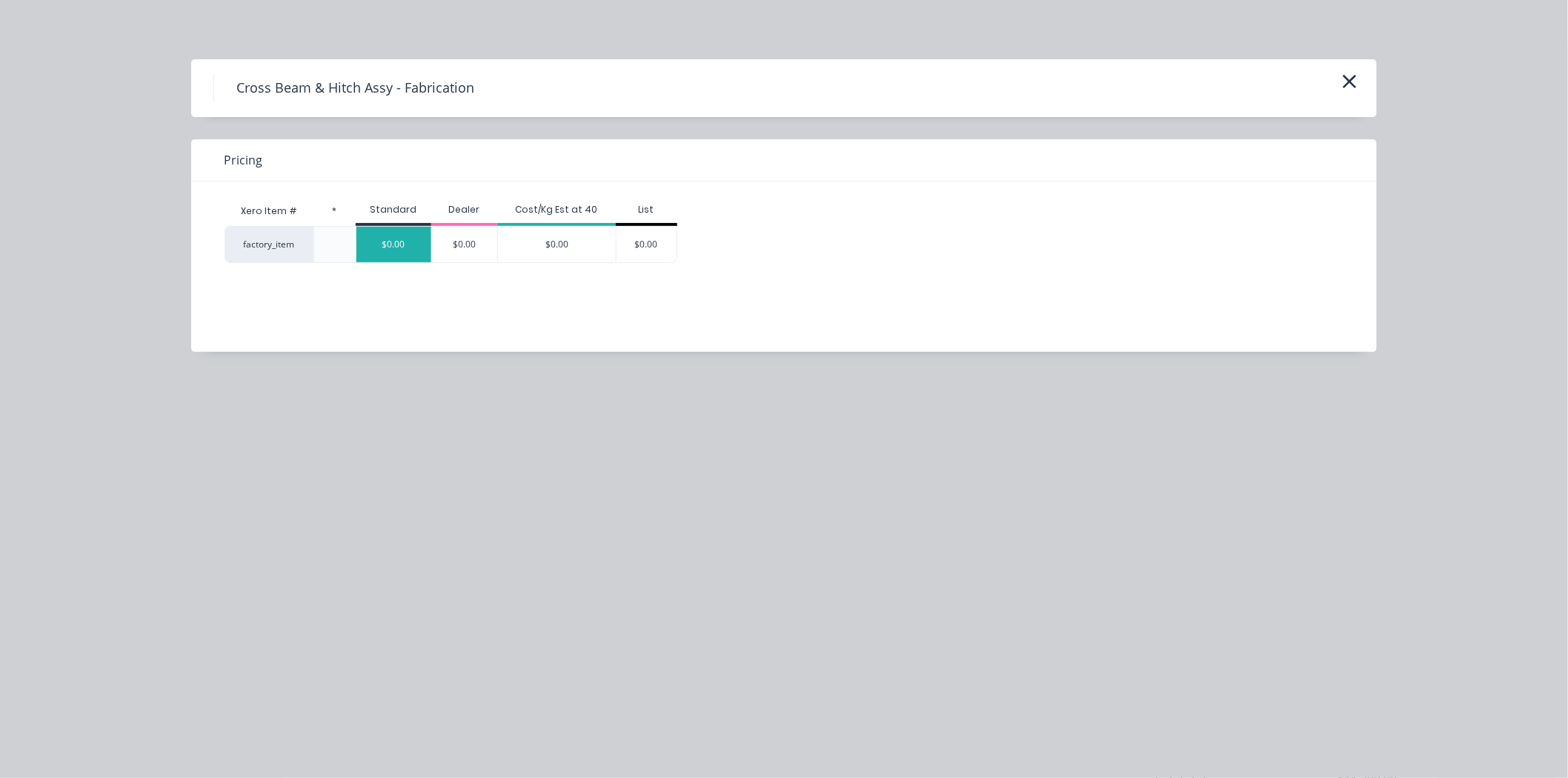
click at [396, 239] on div "$0.00" at bounding box center [393, 244] width 75 height 35
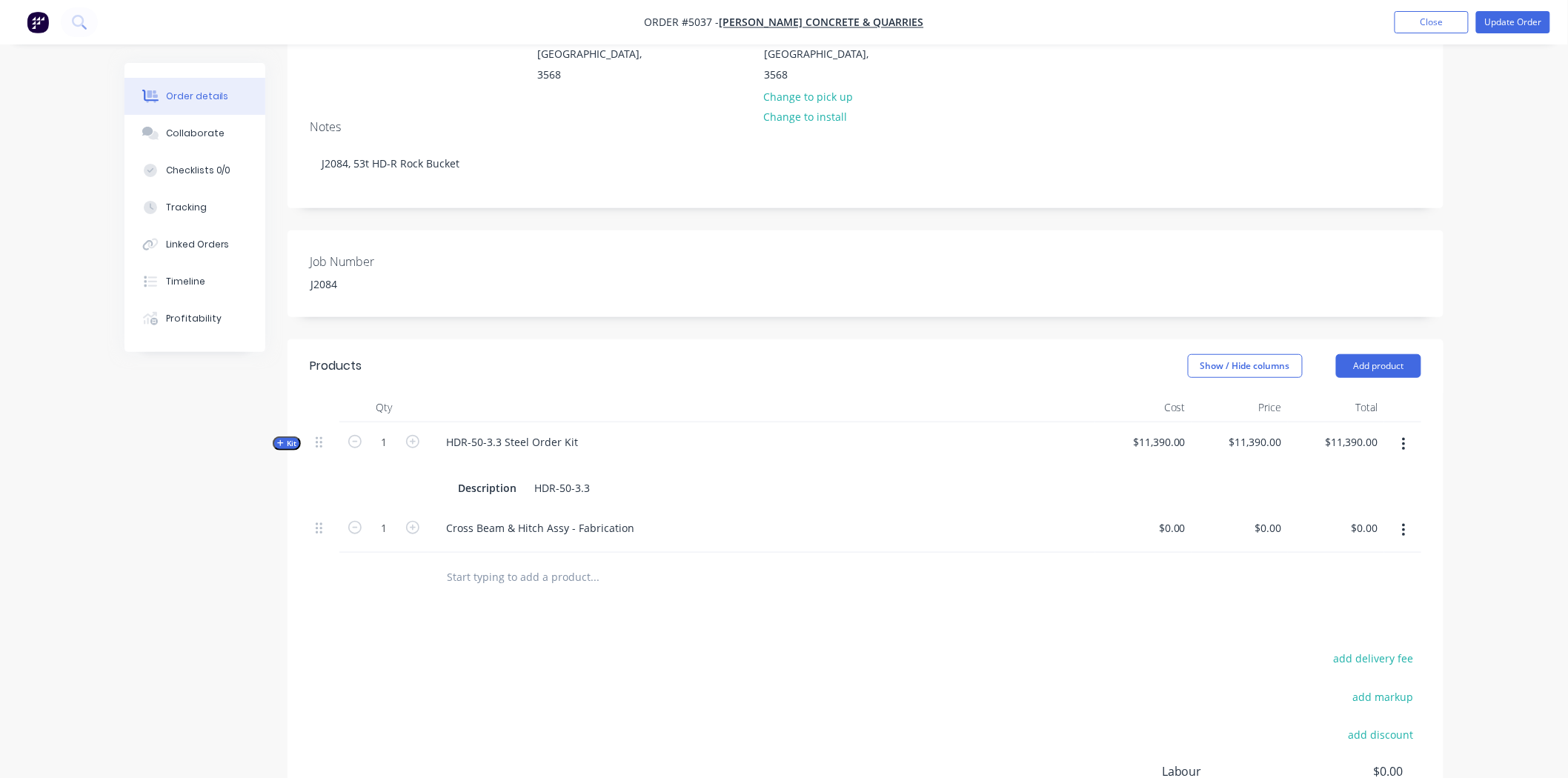
click at [540, 562] on input "text" at bounding box center [594, 576] width 297 height 30
click at [515, 562] on input "text" at bounding box center [594, 576] width 297 height 30
paste input "Sort & Prep"
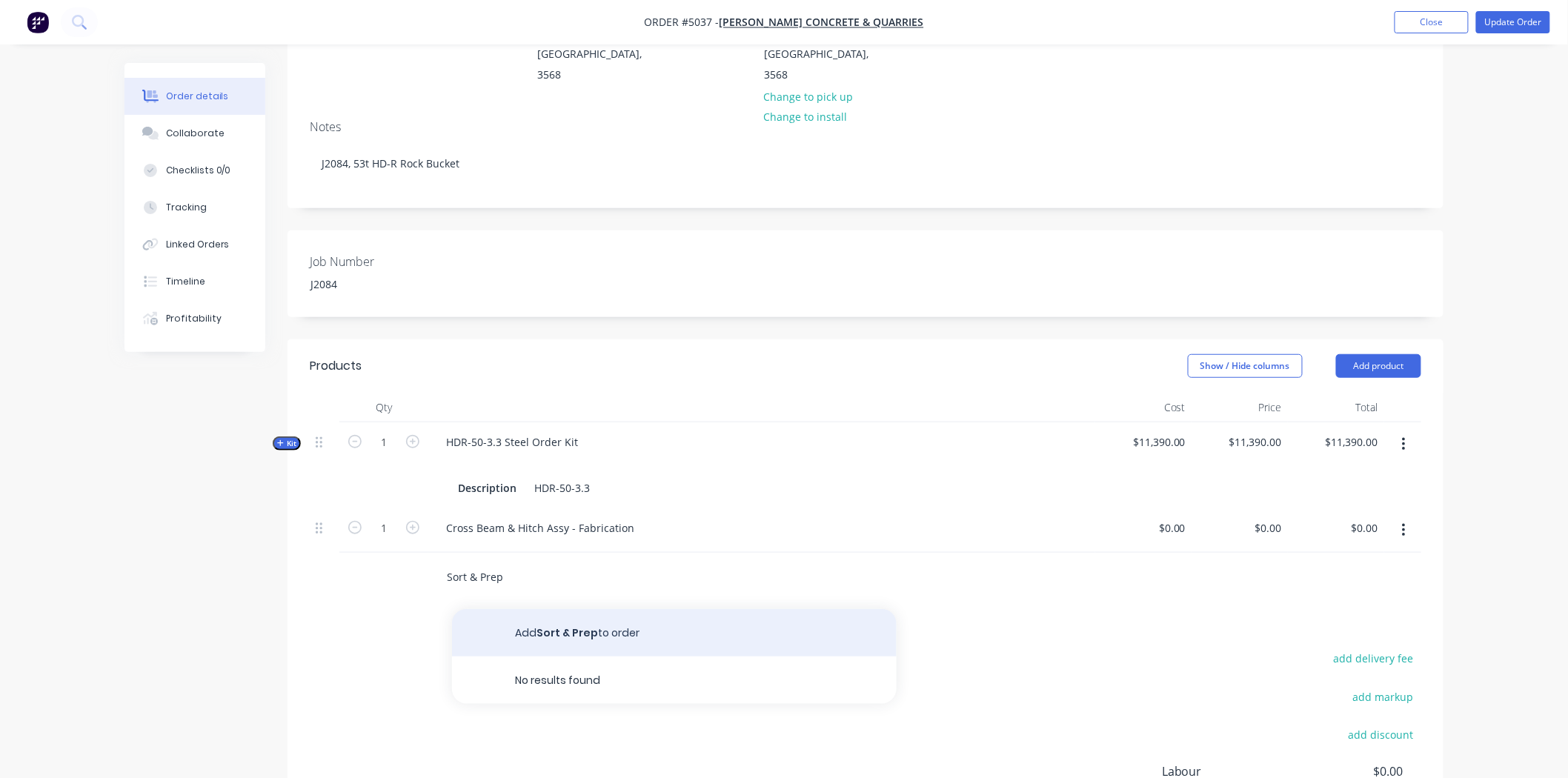
type input "Sort & Prep"
click at [590, 610] on button "Add Sort & Prep to order" at bounding box center [675, 633] width 445 height 47
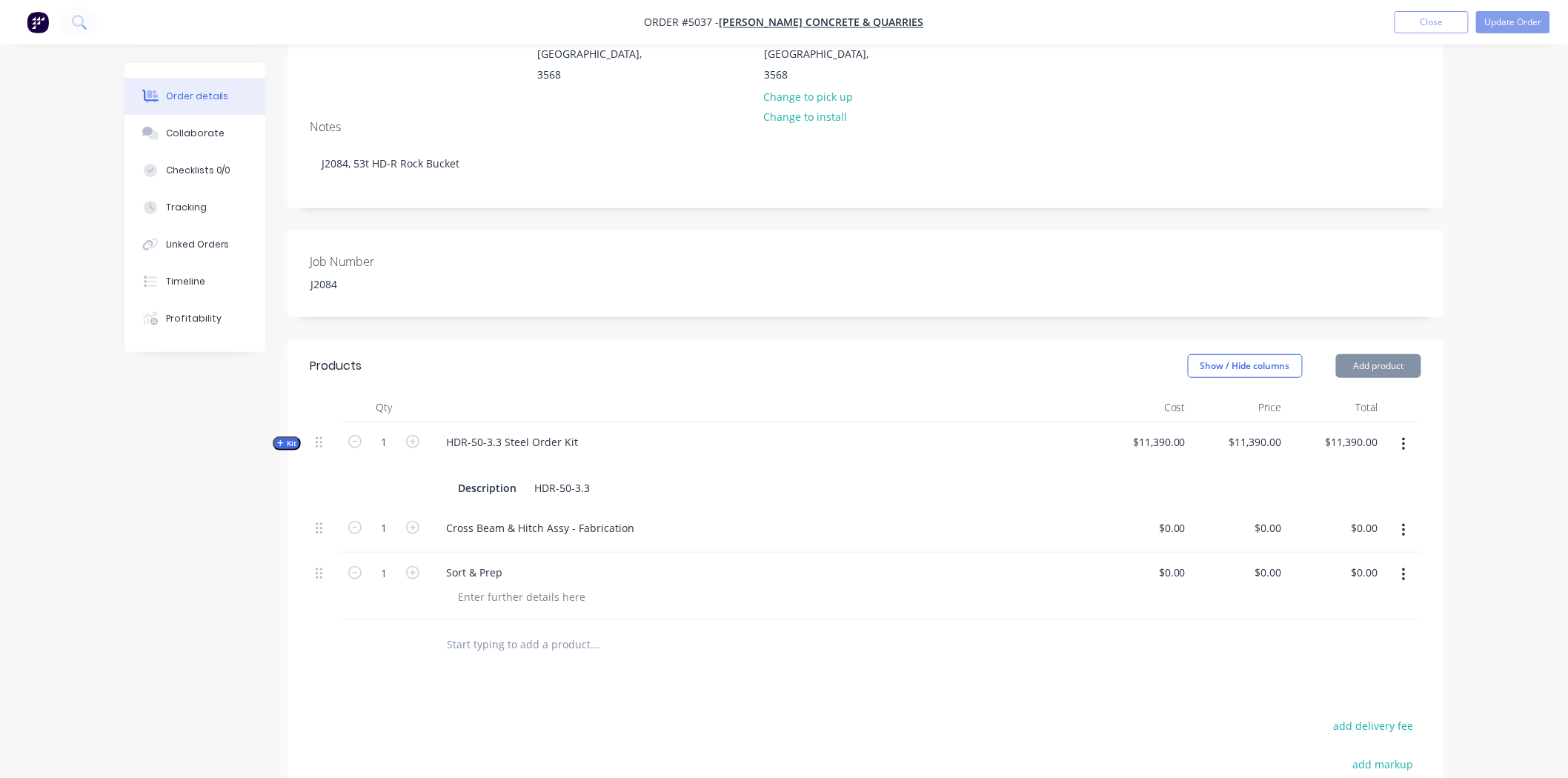
click at [536, 630] on input "text" at bounding box center [594, 644] width 297 height 30
drag, startPoint x: 618, startPoint y: 631, endPoint x: 523, endPoint y: 591, distance: 103.1
click at [618, 631] on div "Products Show / Hide columns Add product Qty Cost Price Total Kit 1 HDR-50-3.3 …" at bounding box center [865, 682] width 1156 height 686
click at [519, 630] on input "text" at bounding box center [594, 644] width 297 height 30
paste input "Cutting Edge Assy - Fabrication"
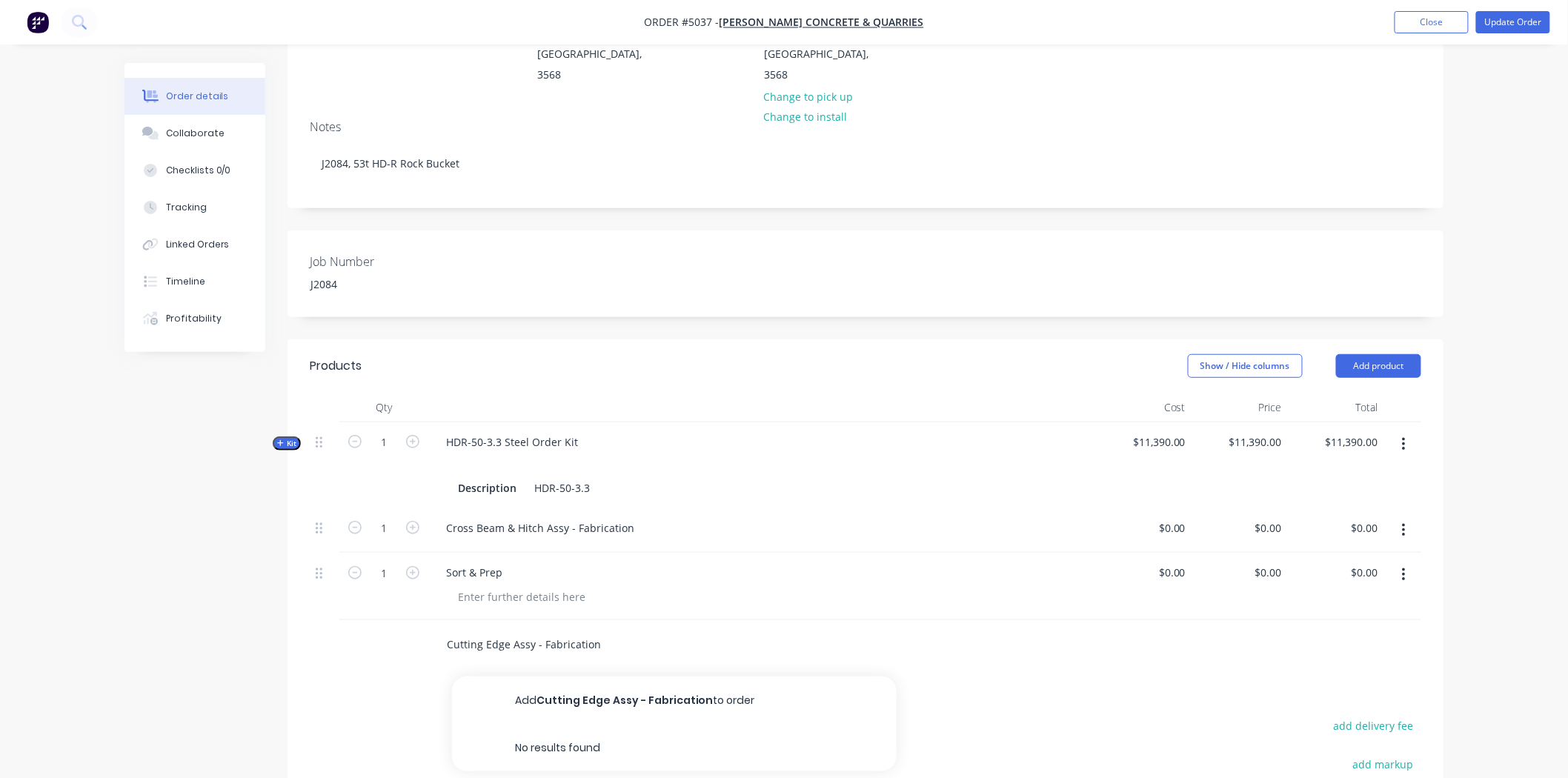
type input "Cutting Edge Assy - Fabrication"
click at [548, 629] on div "Products Show / Hide columns Add product Qty Cost Price Total Kit 1 HDR-50-3.3 …" at bounding box center [865, 682] width 1156 height 686
click at [593, 630] on input "Cutting Edge Assy - Fabrication" at bounding box center [594, 644] width 297 height 30
click at [603, 677] on button "Add Cutting Edge Assy - Fabrication to order" at bounding box center [675, 700] width 445 height 47
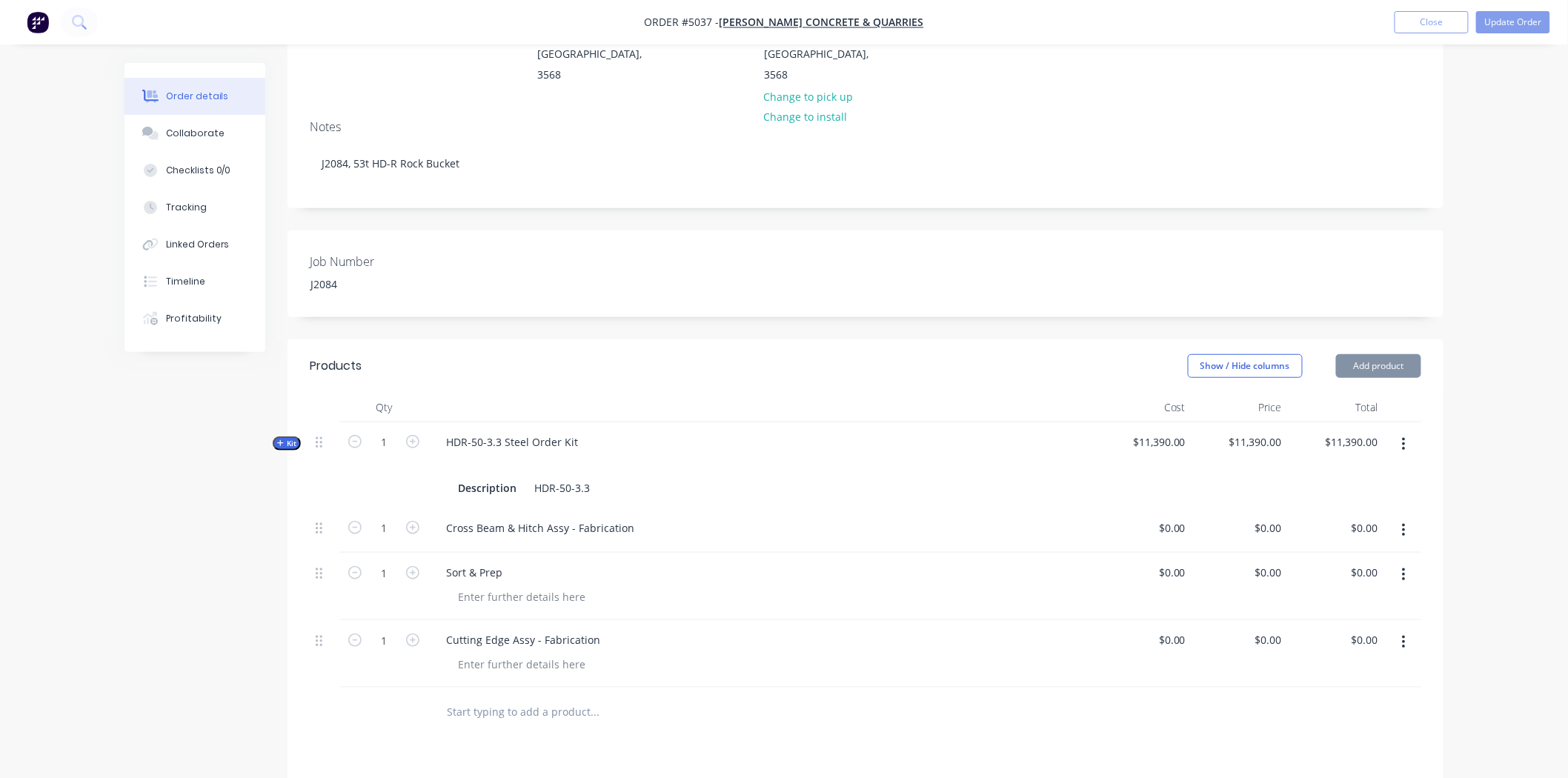
click at [543, 688] on div at bounding box center [695, 712] width 534 height 48
drag, startPoint x: 534, startPoint y: 678, endPoint x: 532, endPoint y: 668, distance: 10.2
click at [532, 678] on div "Products Show / Hide columns Add product Qty Cost Price Total Kit 1 HDR-50-3.3 …" at bounding box center [865, 716] width 1156 height 754
click at [534, 697] on input "text" at bounding box center [594, 711] width 297 height 30
paste input "Cutting Edge Assy - Weld Out"
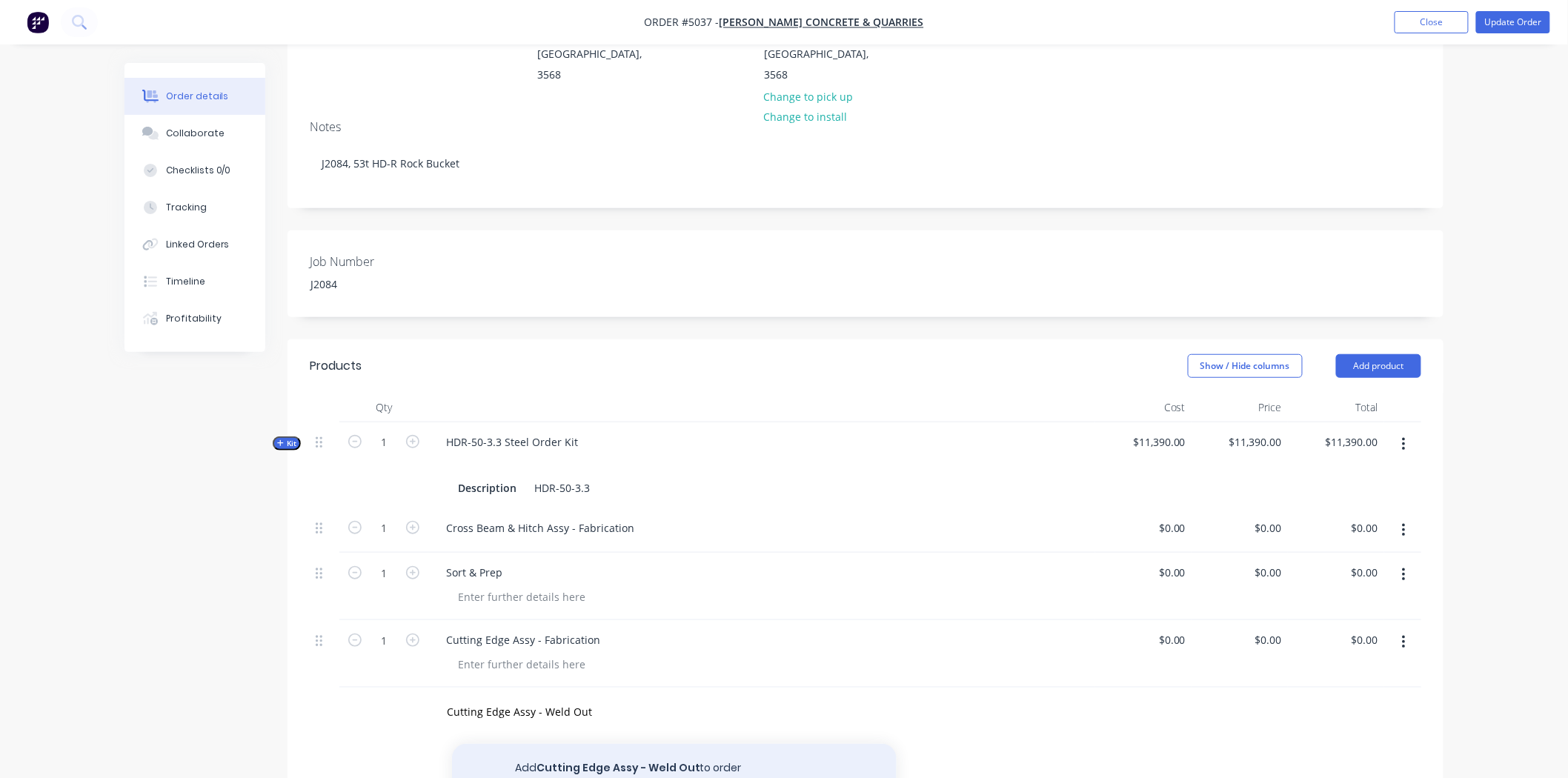
click at [583, 745] on button "Add Cutting Edge Assy - Weld Out to order" at bounding box center [675, 768] width 445 height 47
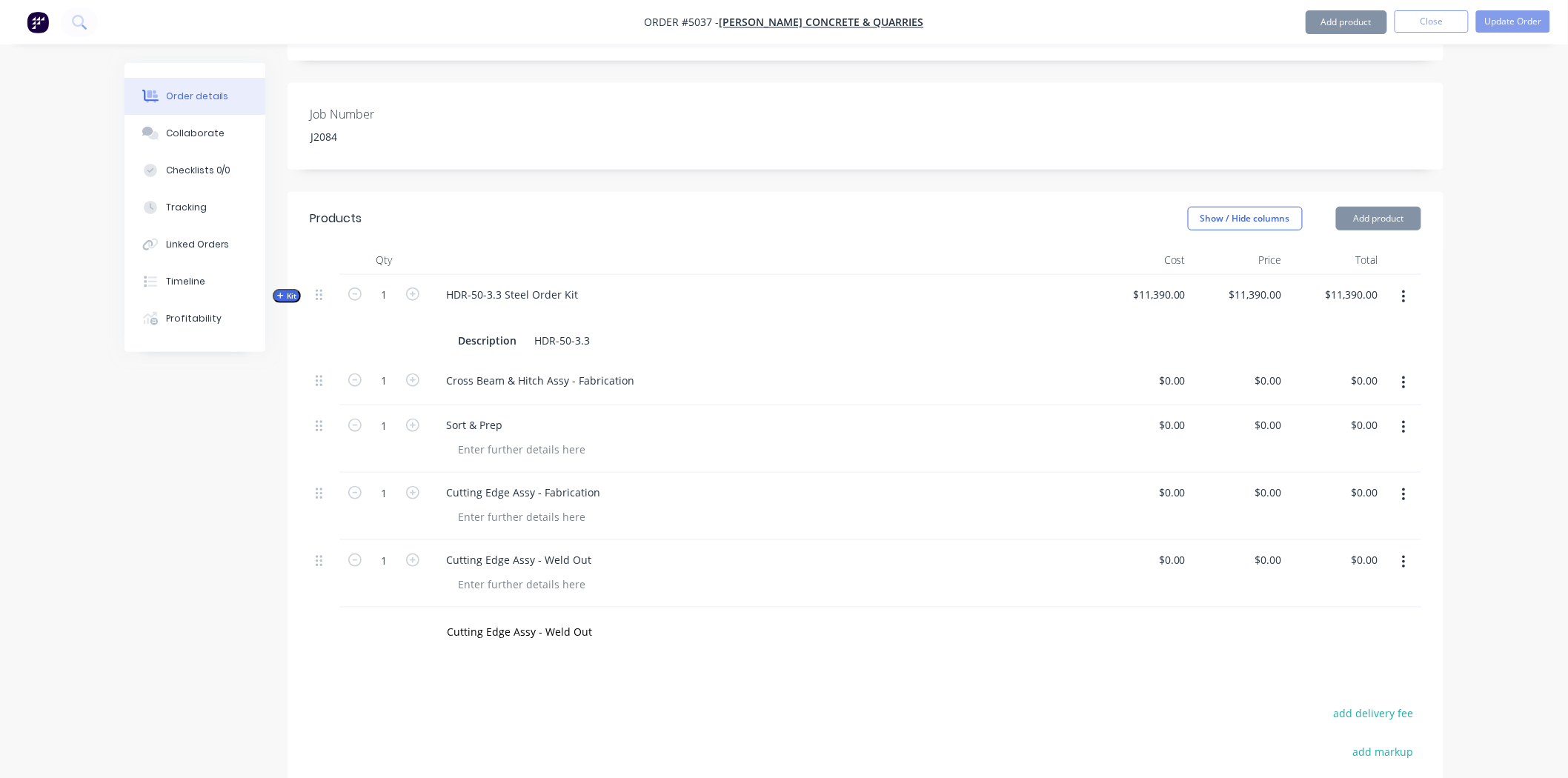
scroll to position [576, 0]
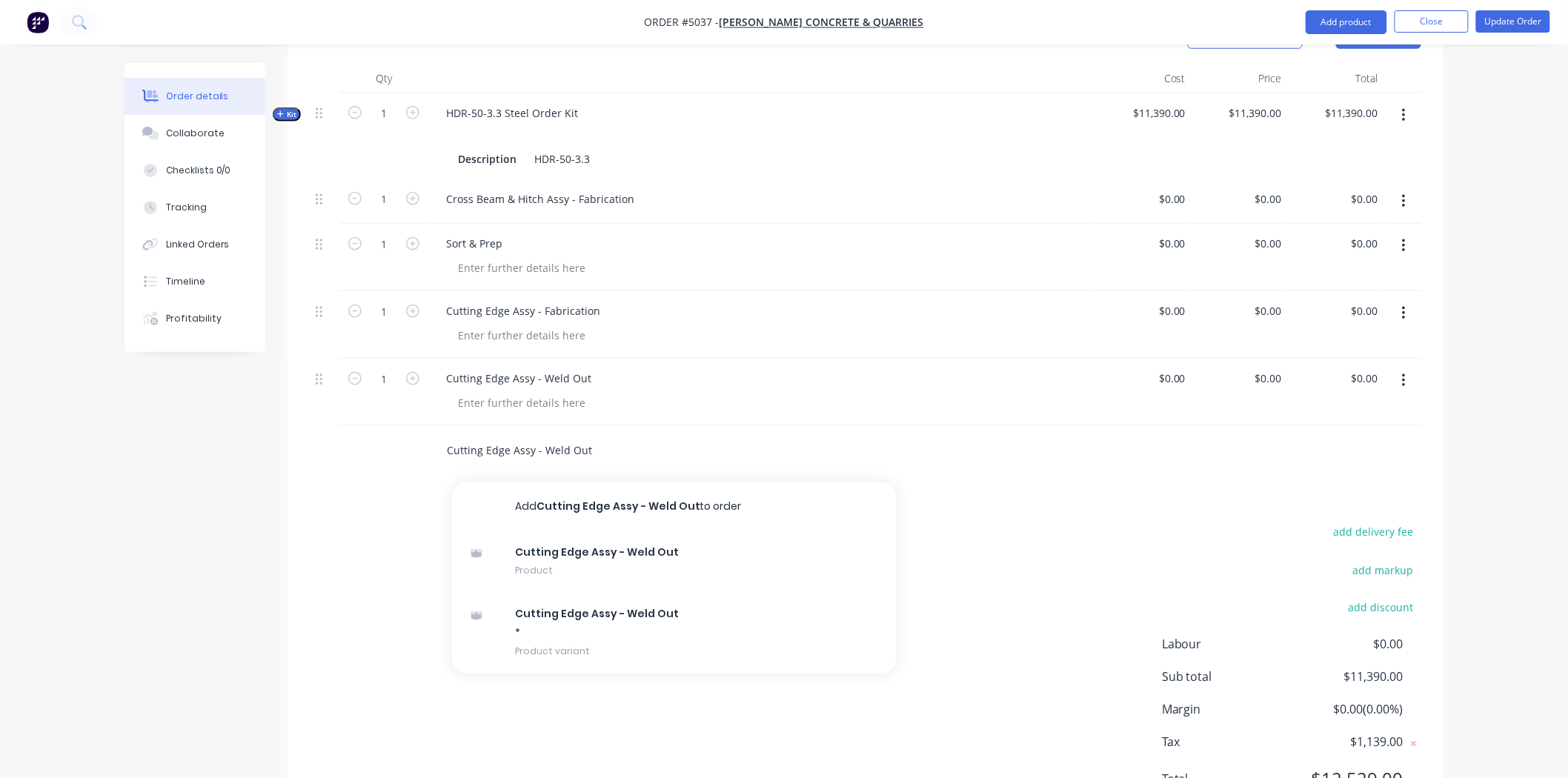
click at [519, 435] on input "Cutting Edge Assy - Weld Out" at bounding box center [594, 450] width 297 height 30
click at [374, 441] on div "Products Show / Hide columns Add product Qty Cost Price Total Kit 1 HDR-50-3.3 …" at bounding box center [865, 420] width 1156 height 821
click at [606, 522] on div "add delivery fee add markup add discount Labour $0.00 Sub total $11,390.00 Marg…" at bounding box center [865, 665] width 1111 height 286
drag, startPoint x: 601, startPoint y: 390, endPoint x: 318, endPoint y: 396, distance: 283.1
click at [318, 426] on div "Cutting Edge Assy - Weld Out Add Cutting Edge Assy - Weld Out to order Cutting …" at bounding box center [865, 450] width 1111 height 48
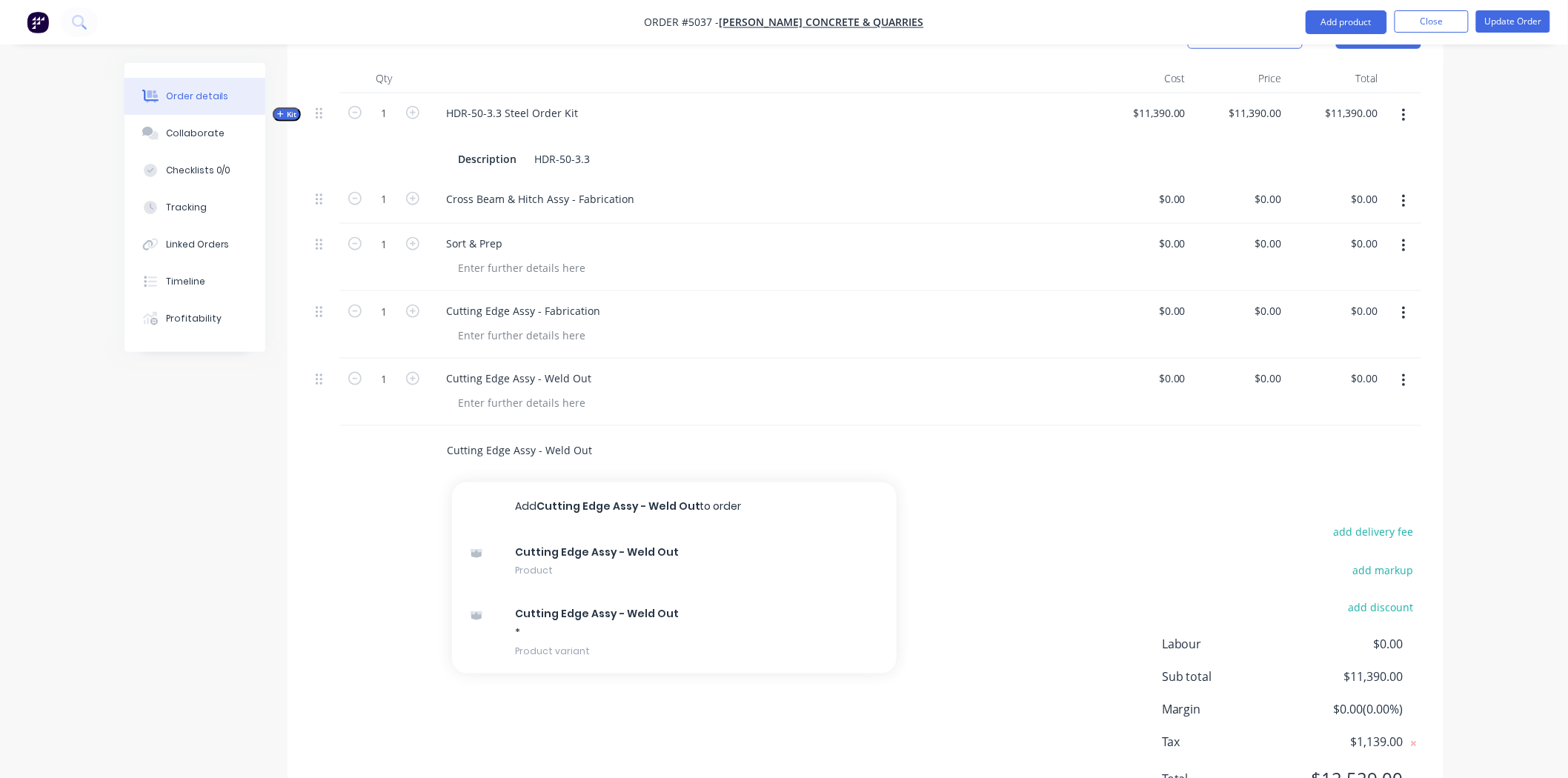
paste input "ross Beam & Hitch Assy - Fabrication"
type input "Cross Beam & Hitch Assy - Fabrication"
click at [344, 522] on div "add delivery fee add markup add discount Labour $0.00 Sub total $11,390.00 Marg…" at bounding box center [865, 665] width 1111 height 286
click at [594, 435] on input "Cross Beam & Hitch Assy - Fabrication" at bounding box center [594, 450] width 297 height 30
click at [638, 483] on button "Add Cross Beam & Hitch Assy - Fabrication to order" at bounding box center [675, 507] width 445 height 47
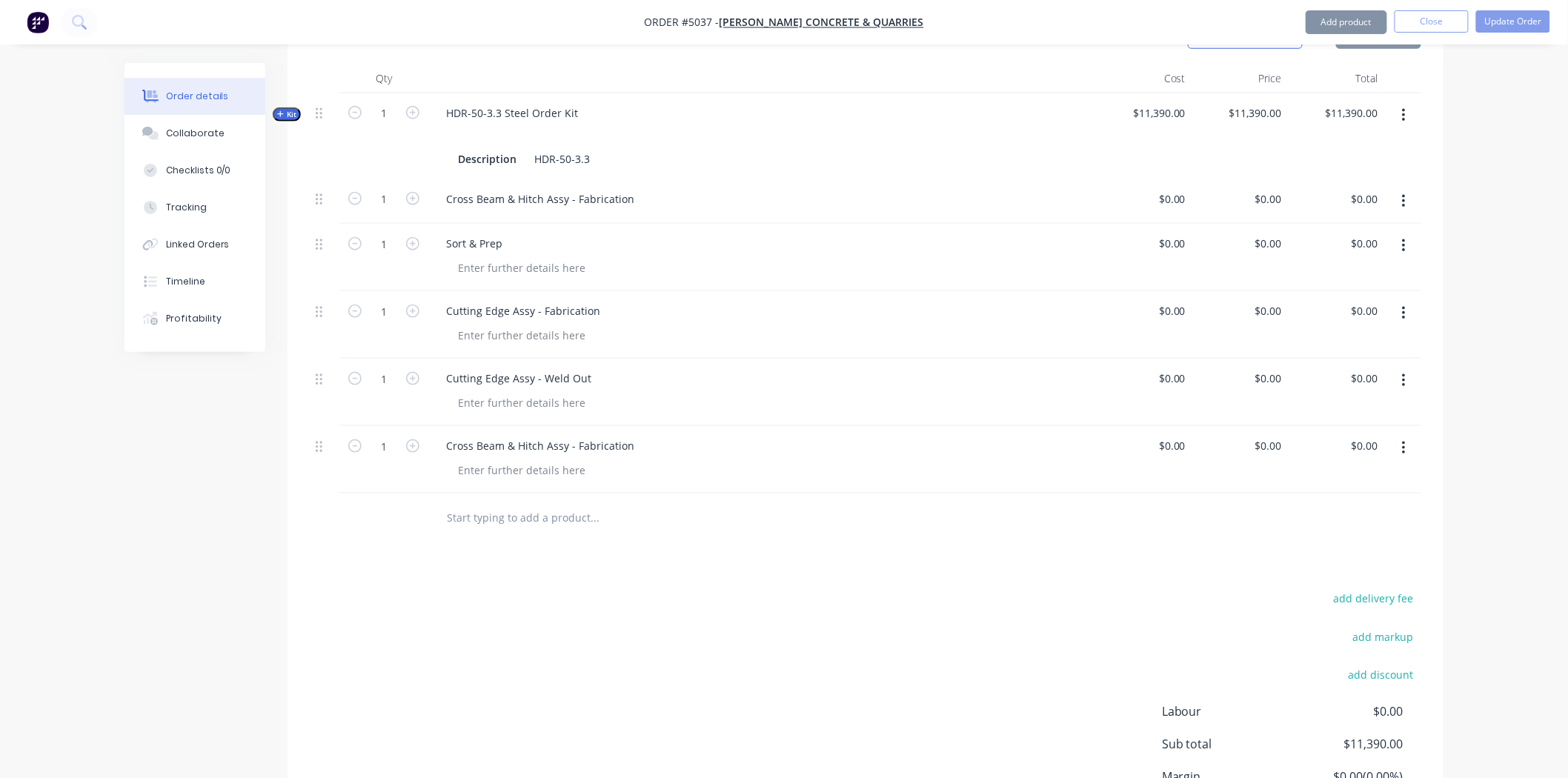
click at [417, 489] on div "Products Show / Hide columns Add product Qty Cost Price Total Kit 1 HDR-50-3.3 …" at bounding box center [865, 454] width 1156 height 888
click at [477, 503] on input "text" at bounding box center [594, 517] width 297 height 30
paste input "Cross Beam & Hitch Assy - Weld Out"
type input "Cross Beam & Hitch Assy - Weld Out"
click at [594, 507] on div "Products Show / Hide columns Add product Qty Cost Price Total Kit 1 HDR-50-3.3 …" at bounding box center [865, 454] width 1156 height 888
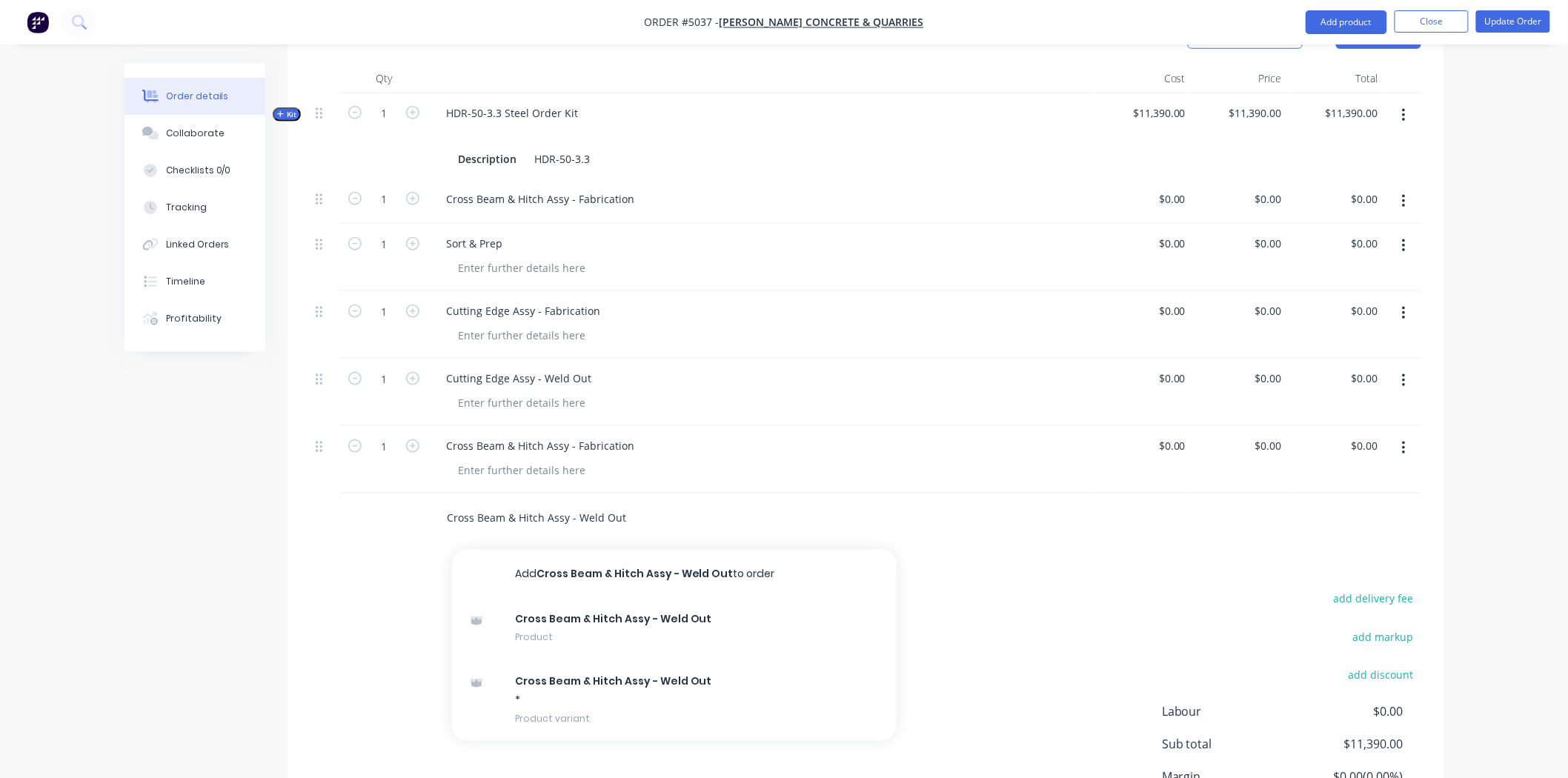
click at [612, 503] on input "Cross Beam & Hitch Assy - Weld Out" at bounding box center [594, 517] width 297 height 30
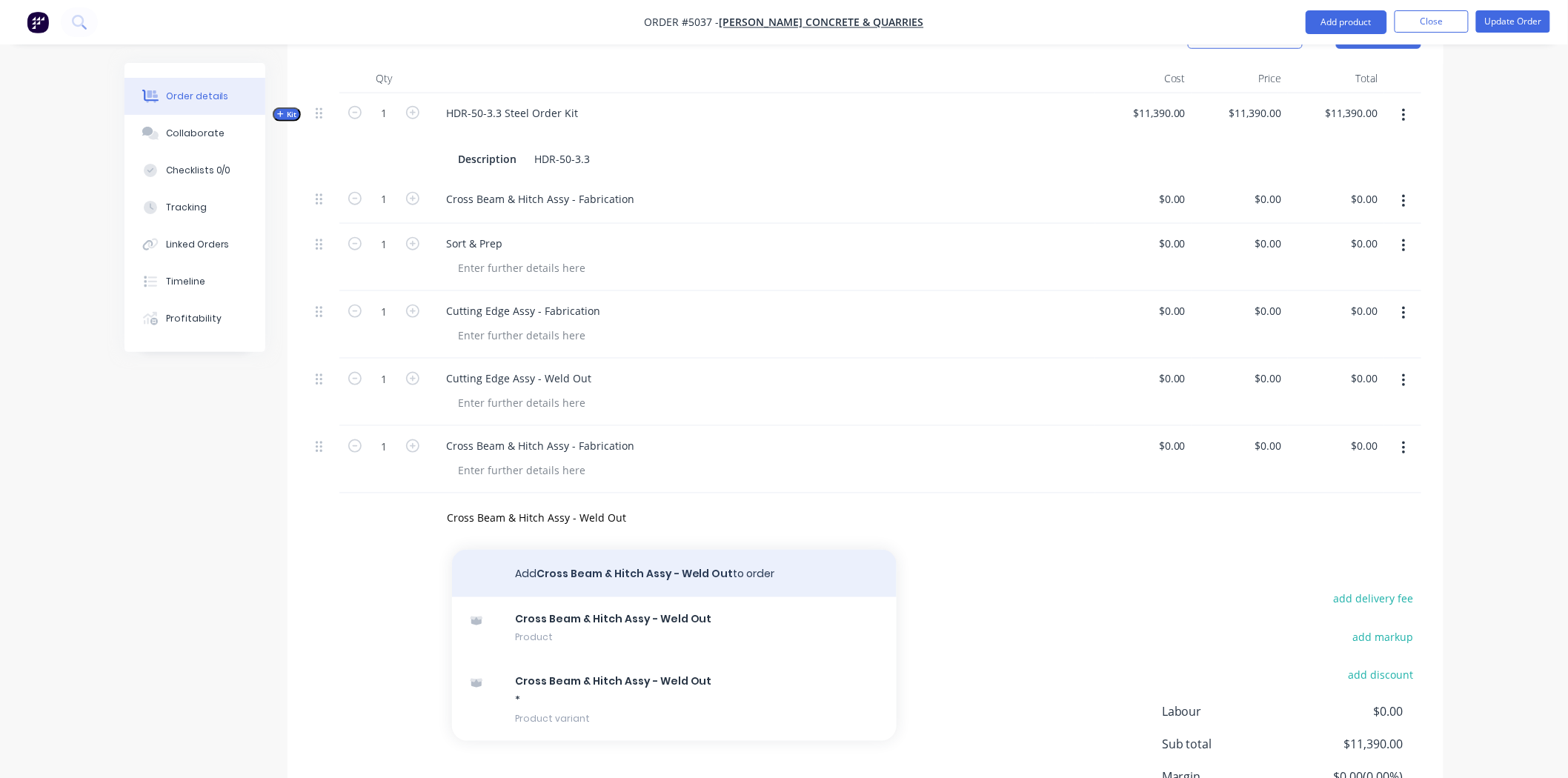
click at [647, 550] on button "Add Cross Beam & Hitch Assy - Weld Out to order" at bounding box center [675, 574] width 445 height 47
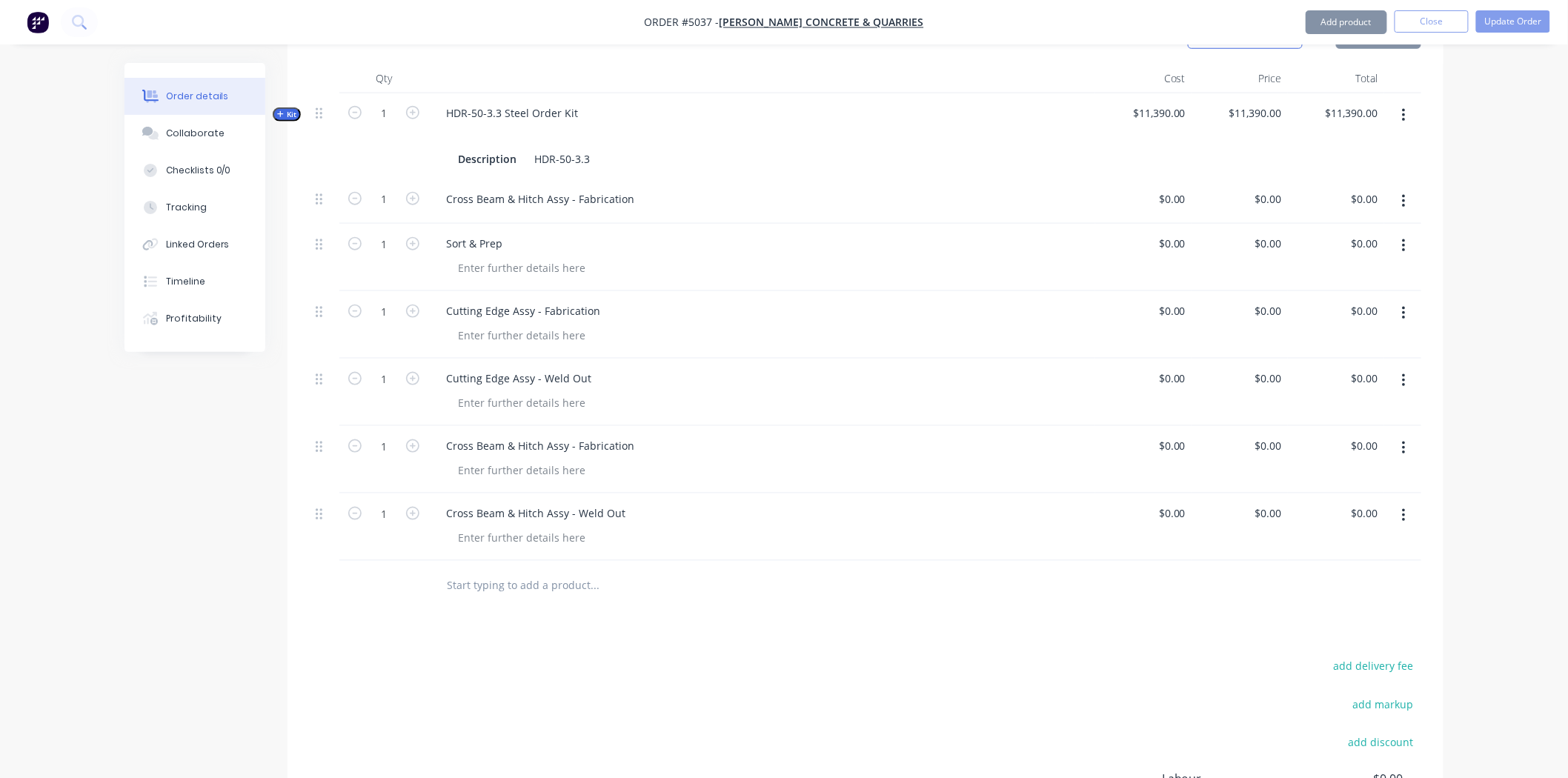
click at [606, 561] on div at bounding box center [695, 584] width 534 height 48
click at [631, 527] on div at bounding box center [767, 538] width 643 height 22
click at [590, 570] on input "text" at bounding box center [594, 584] width 297 height 30
paste input "Tub & Side Wall Assy - Fabrication"
click at [606, 570] on input "Tub & Side Wall Assy - Fabrication" at bounding box center [594, 584] width 297 height 30
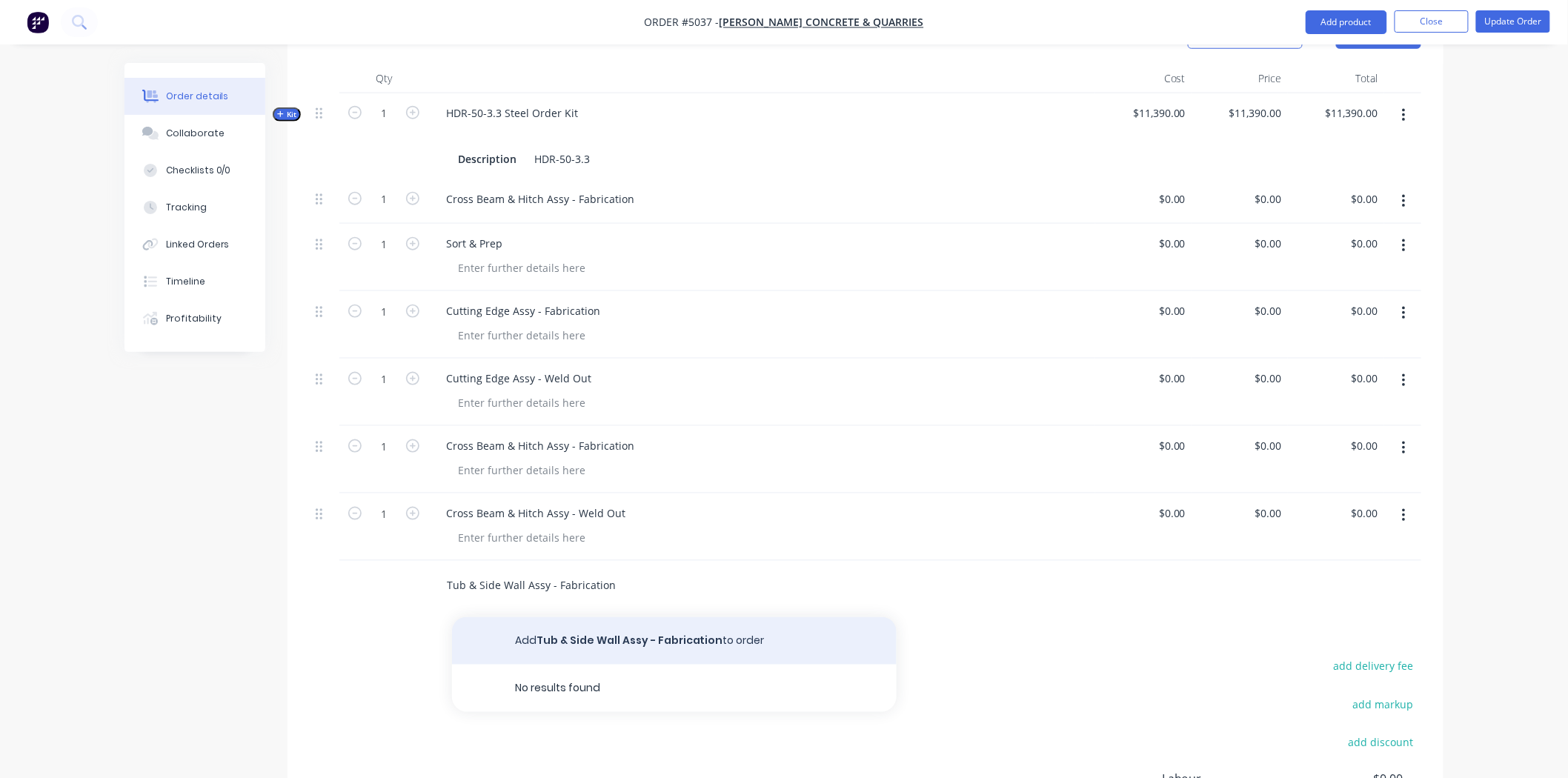
type input "Tub & Side Wall Assy - Fabrication"
click at [639, 618] on button "Add Tub & Side Wall Assy - Fabrication to order" at bounding box center [675, 641] width 445 height 47
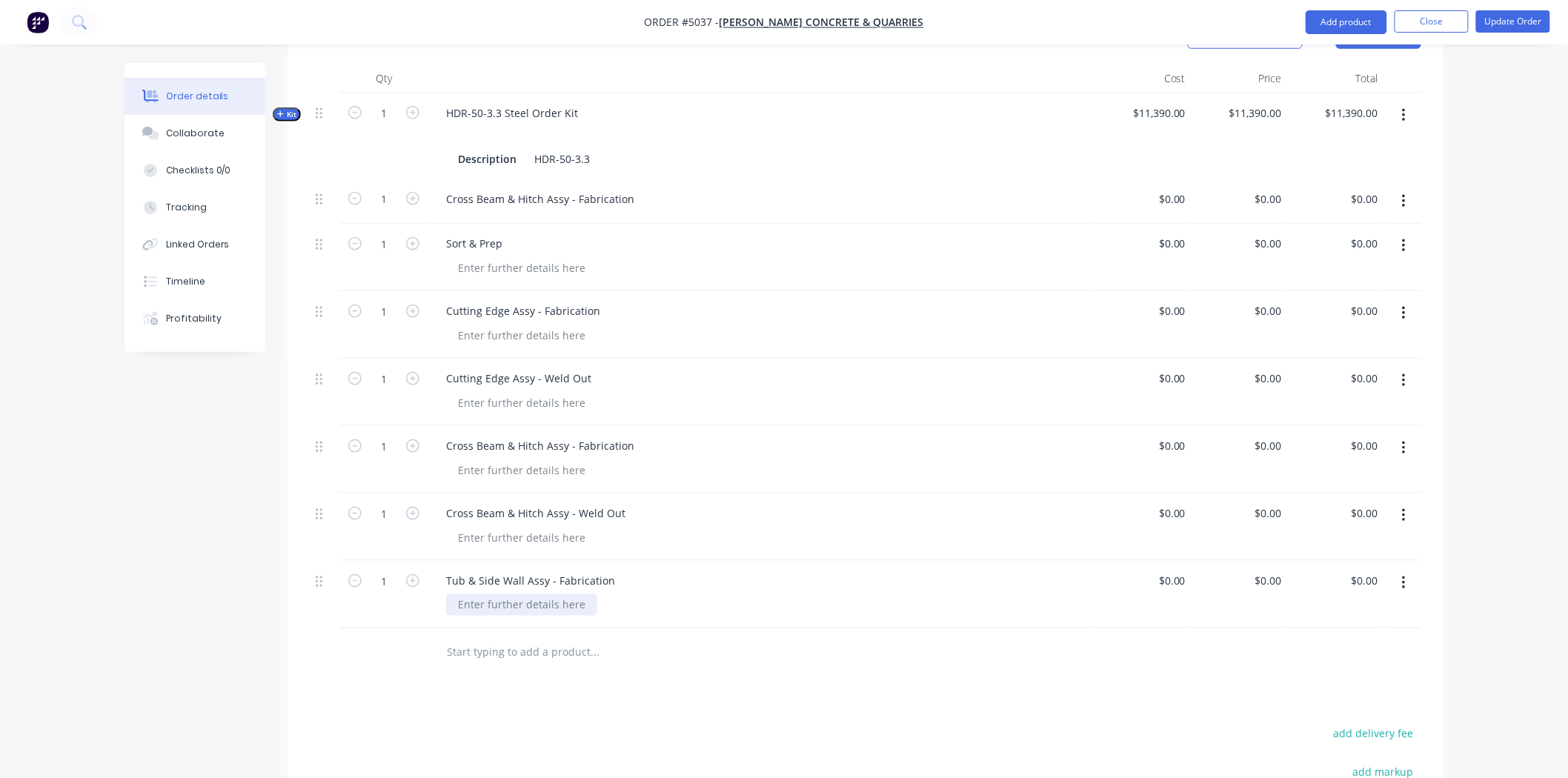
click at [515, 594] on div at bounding box center [521, 605] width 151 height 22
click at [523, 629] on div at bounding box center [695, 652] width 534 height 48
click at [527, 638] on input "text" at bounding box center [594, 652] width 297 height 30
paste input "Tub & Side Wall Assy - Weld Out"
click at [544, 638] on input "Tub & Side Wall Assy - Weld Out" at bounding box center [594, 652] width 297 height 30
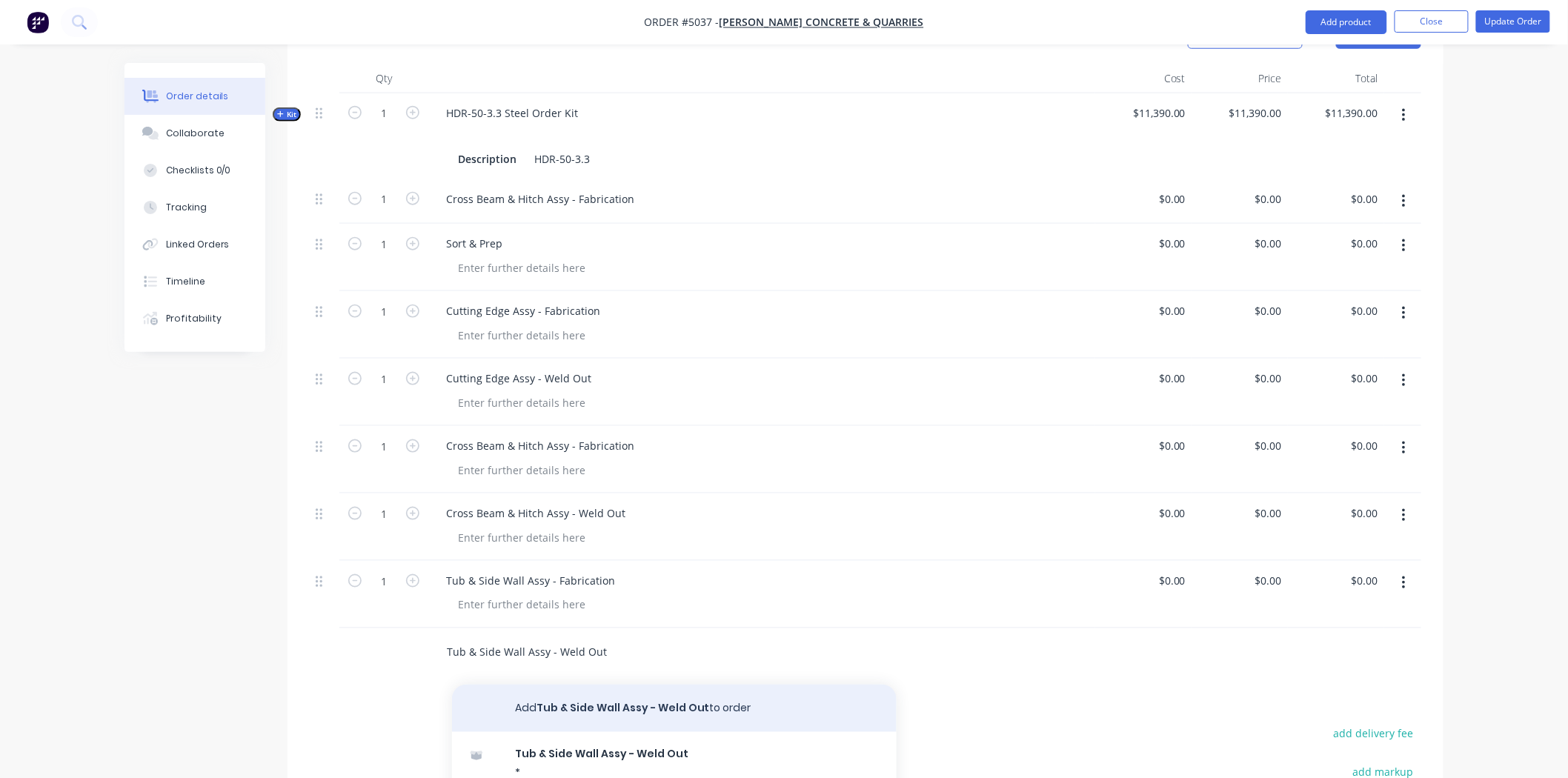
type input "Tub & Side Wall Assy - Weld Out"
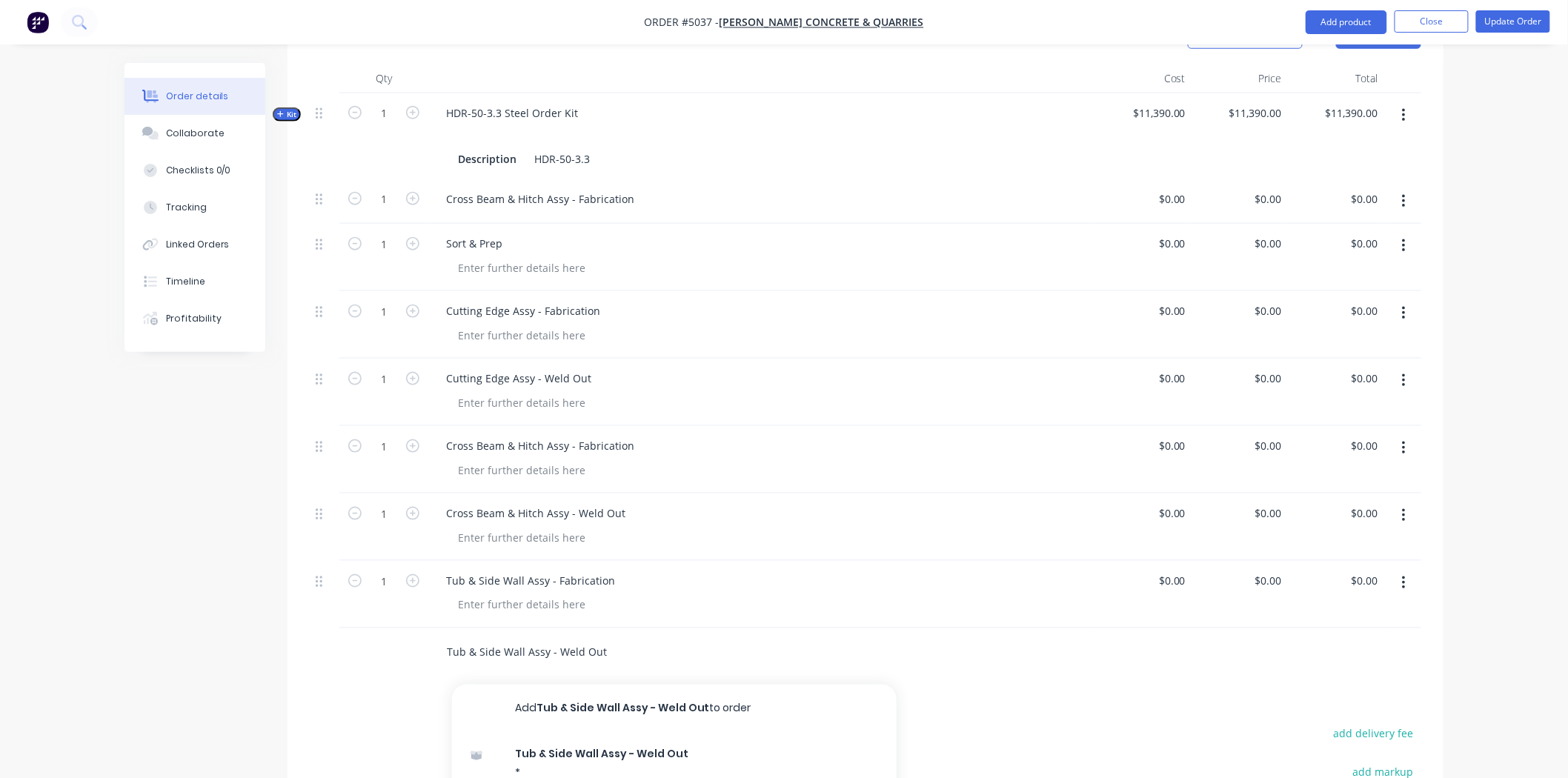
click at [604, 685] on button "Add Tub & Side Wall Assy - Weld Out to order" at bounding box center [675, 708] width 445 height 47
drag, startPoint x: 673, startPoint y: 593, endPoint x: 642, endPoint y: 601, distance: 32.0
click at [672, 638] on div "Tub & Side Wall Assy - Weld Out" at bounding box center [761, 649] width 655 height 22
click at [532, 705] on input "text" at bounding box center [594, 719] width 297 height 30
paste input "Painting"
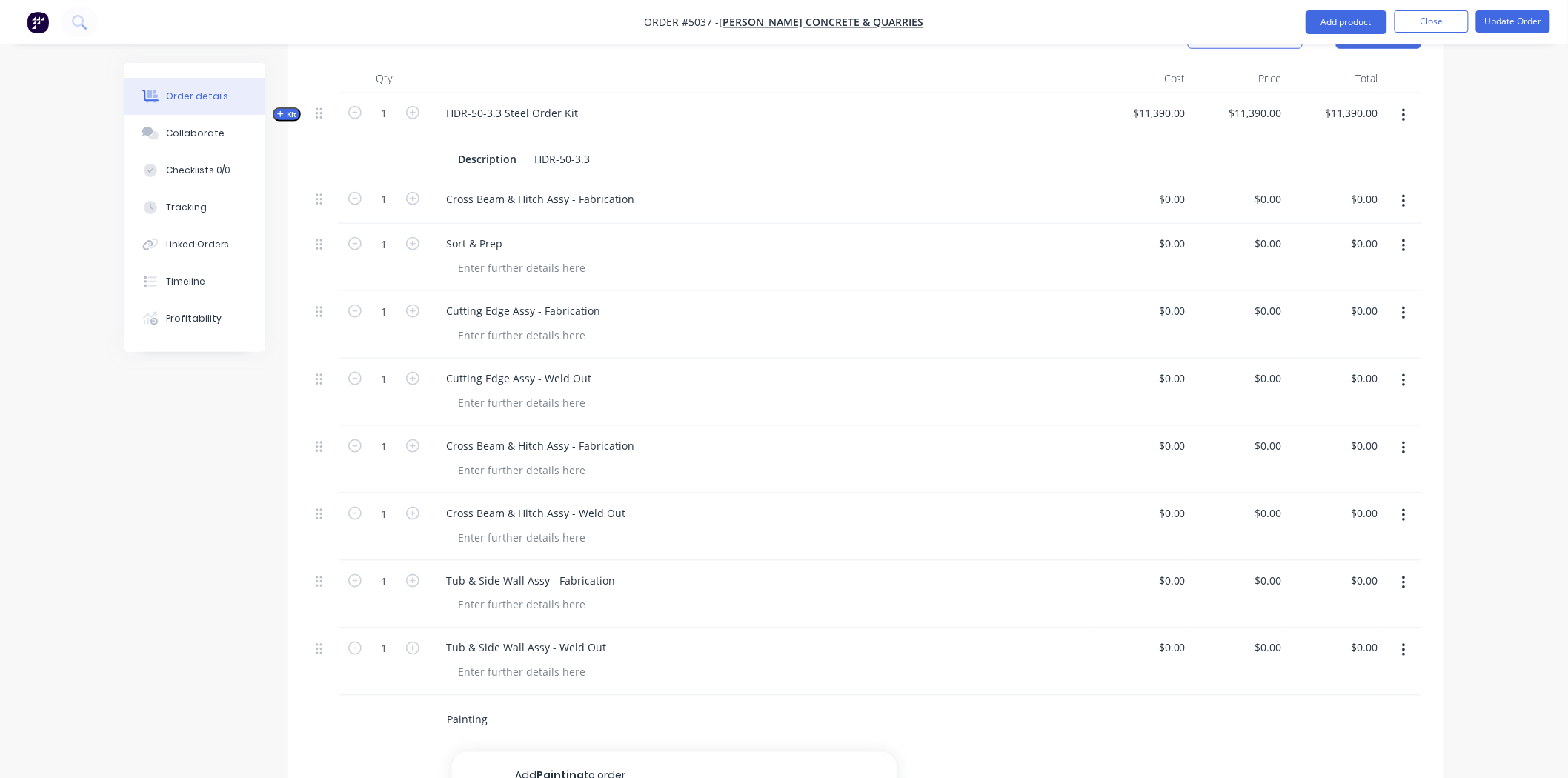
type input "Painting"
click at [597, 708] on div "Products Show / Hide columns Add product Qty Cost Price Total Kit 1 HDR-50-3.3 …" at bounding box center [865, 555] width 1156 height 1091
click at [571, 705] on input "Painting" at bounding box center [594, 719] width 297 height 30
click at [612, 753] on button "Add Painting to order" at bounding box center [675, 776] width 445 height 47
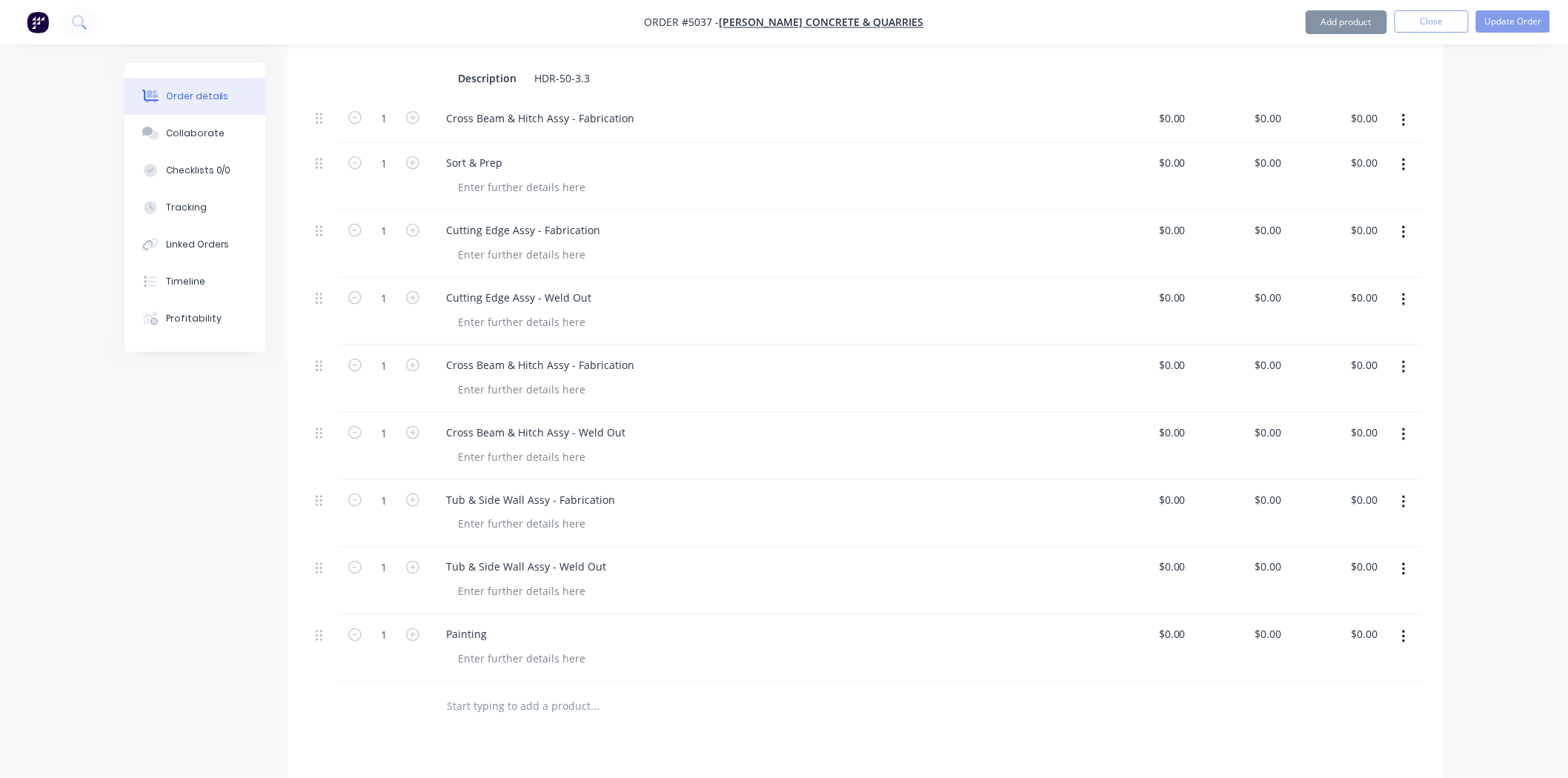
scroll to position [823, 0]
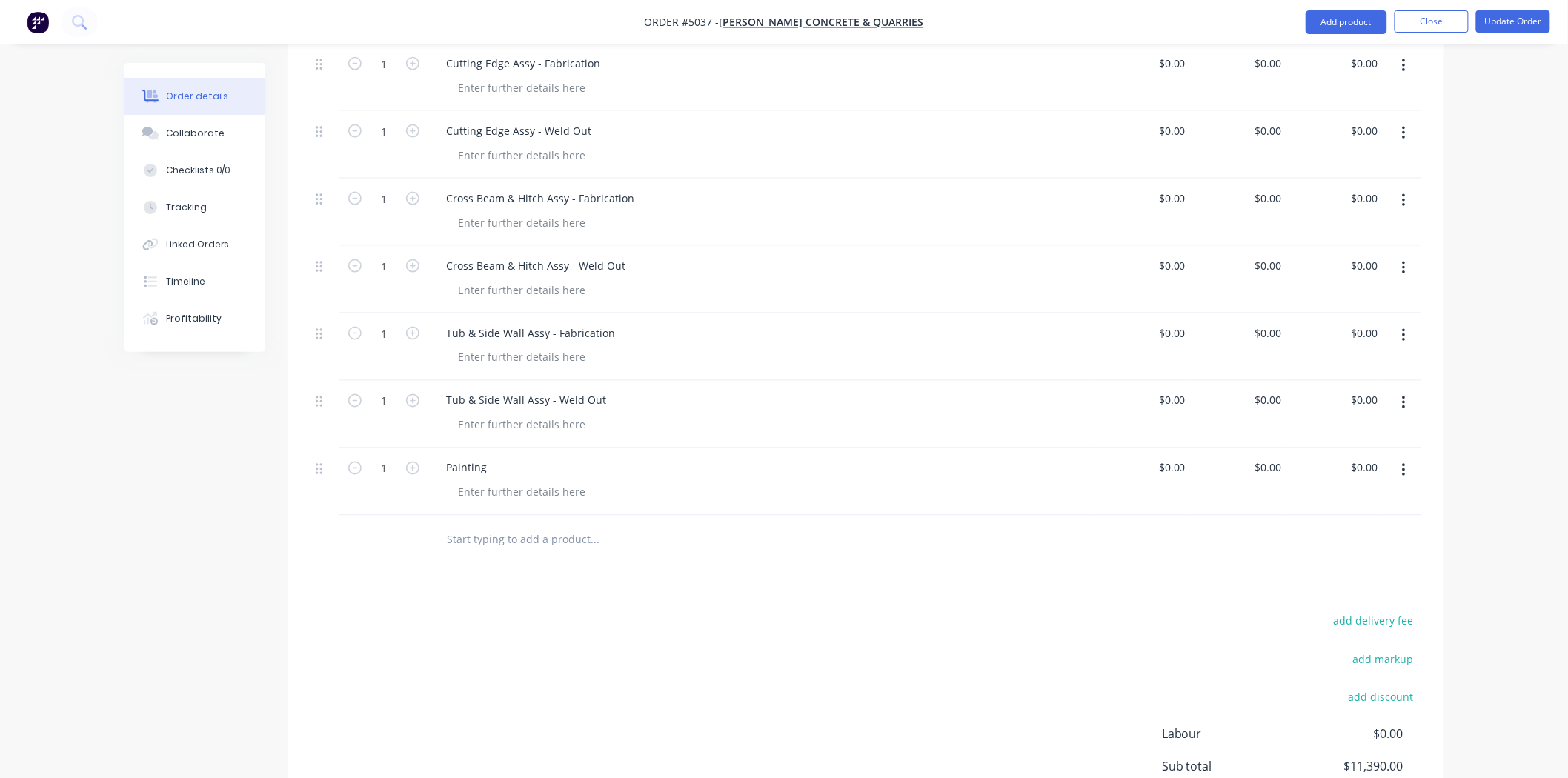
drag, startPoint x: 424, startPoint y: 572, endPoint x: 484, endPoint y: 472, distance: 116.6
click at [432, 612] on div "add delivery fee add markup add discount Labour $0.00 Sub total $11,390.00 Marg…" at bounding box center [865, 754] width 1111 height 286
click at [491, 525] on input "text" at bounding box center [594, 539] width 297 height 30
paste input "Pre-Delivery"
click at [545, 525] on input "Pre-Delivery" at bounding box center [594, 539] width 297 height 30
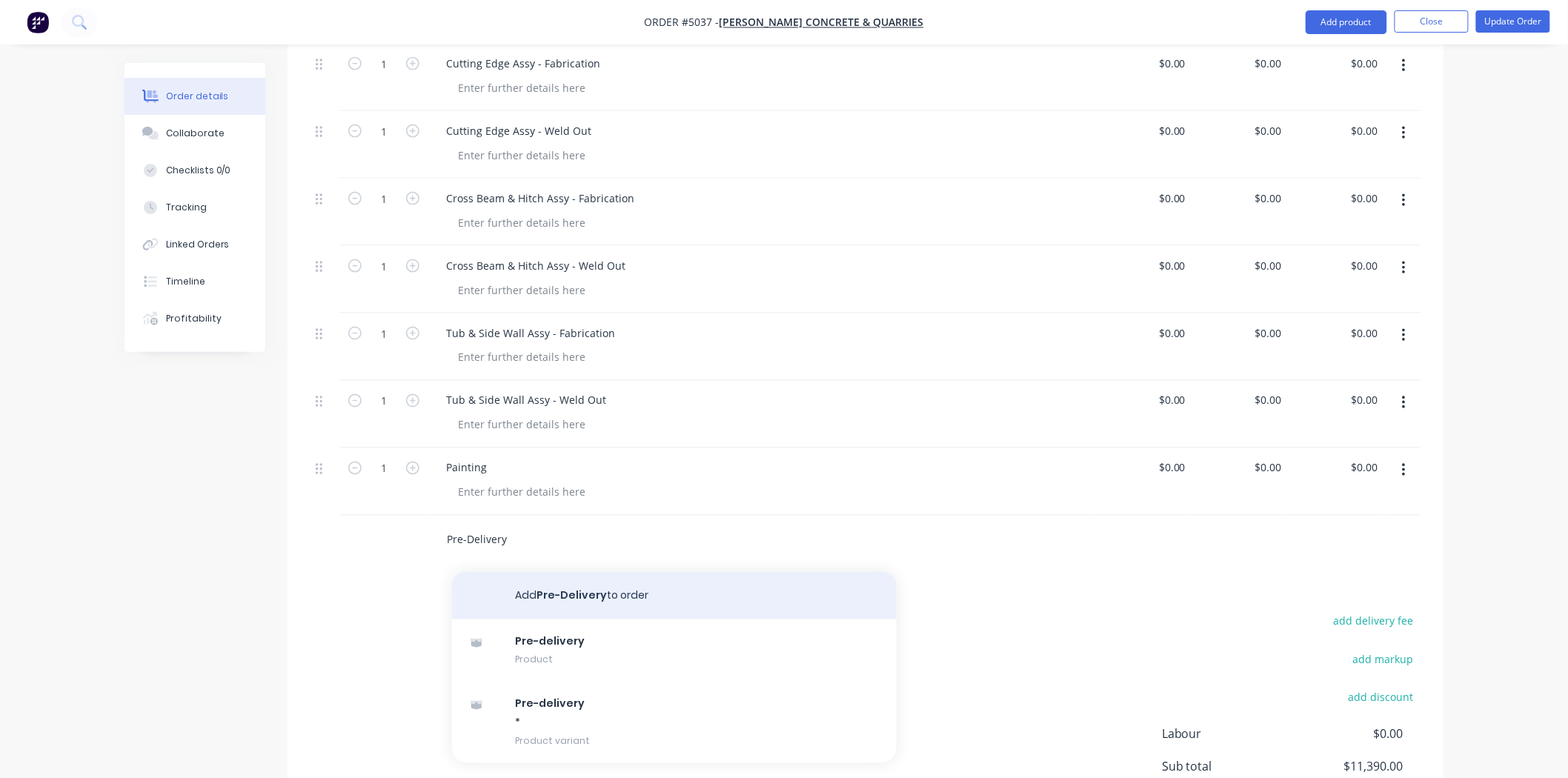
type input "Pre-Delivery"
click at [574, 573] on button "Add Pre-Delivery to order" at bounding box center [675, 596] width 445 height 47
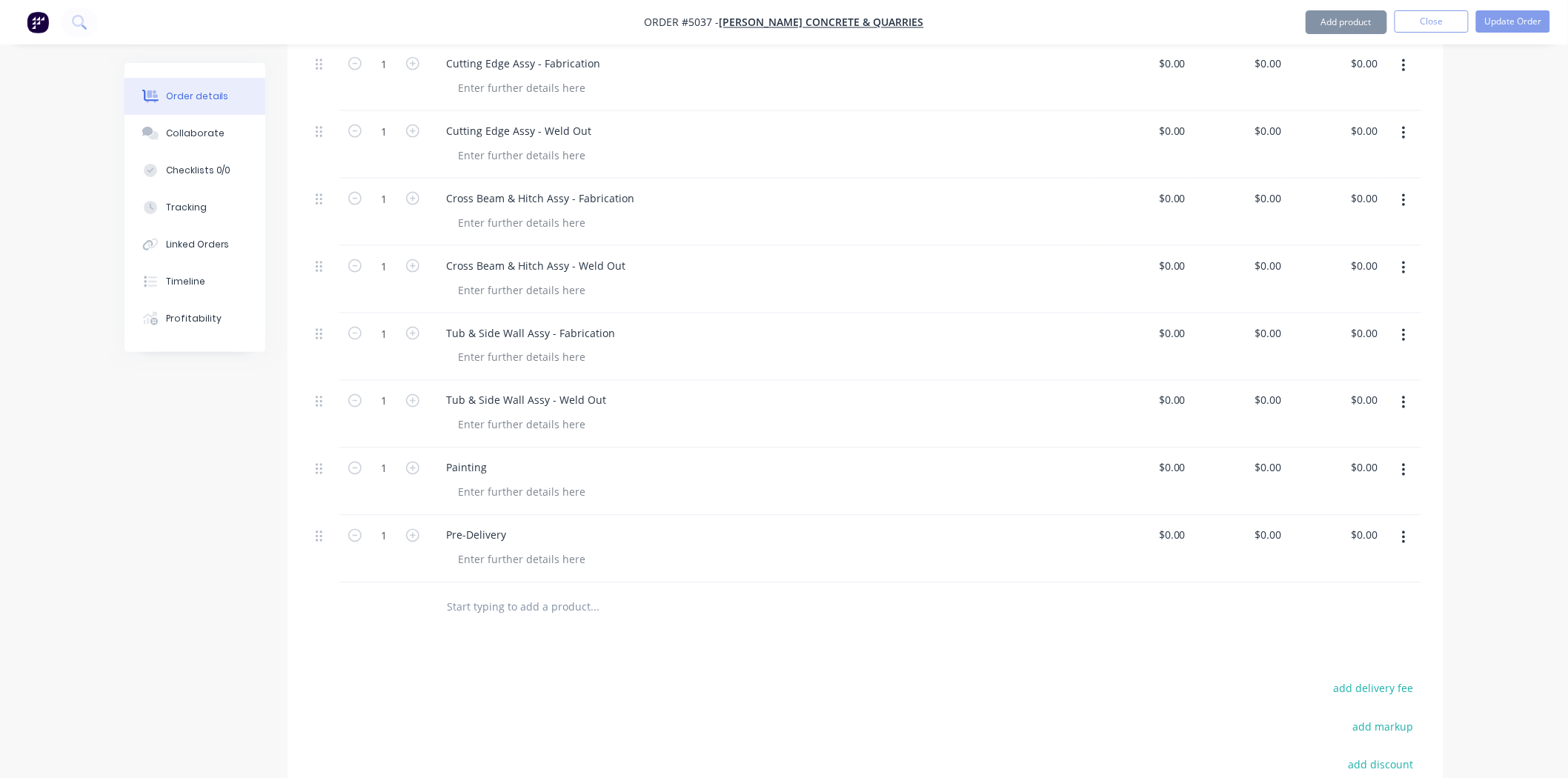
click at [581, 516] on div "Pre-Delivery" at bounding box center [762, 549] width 667 height 68
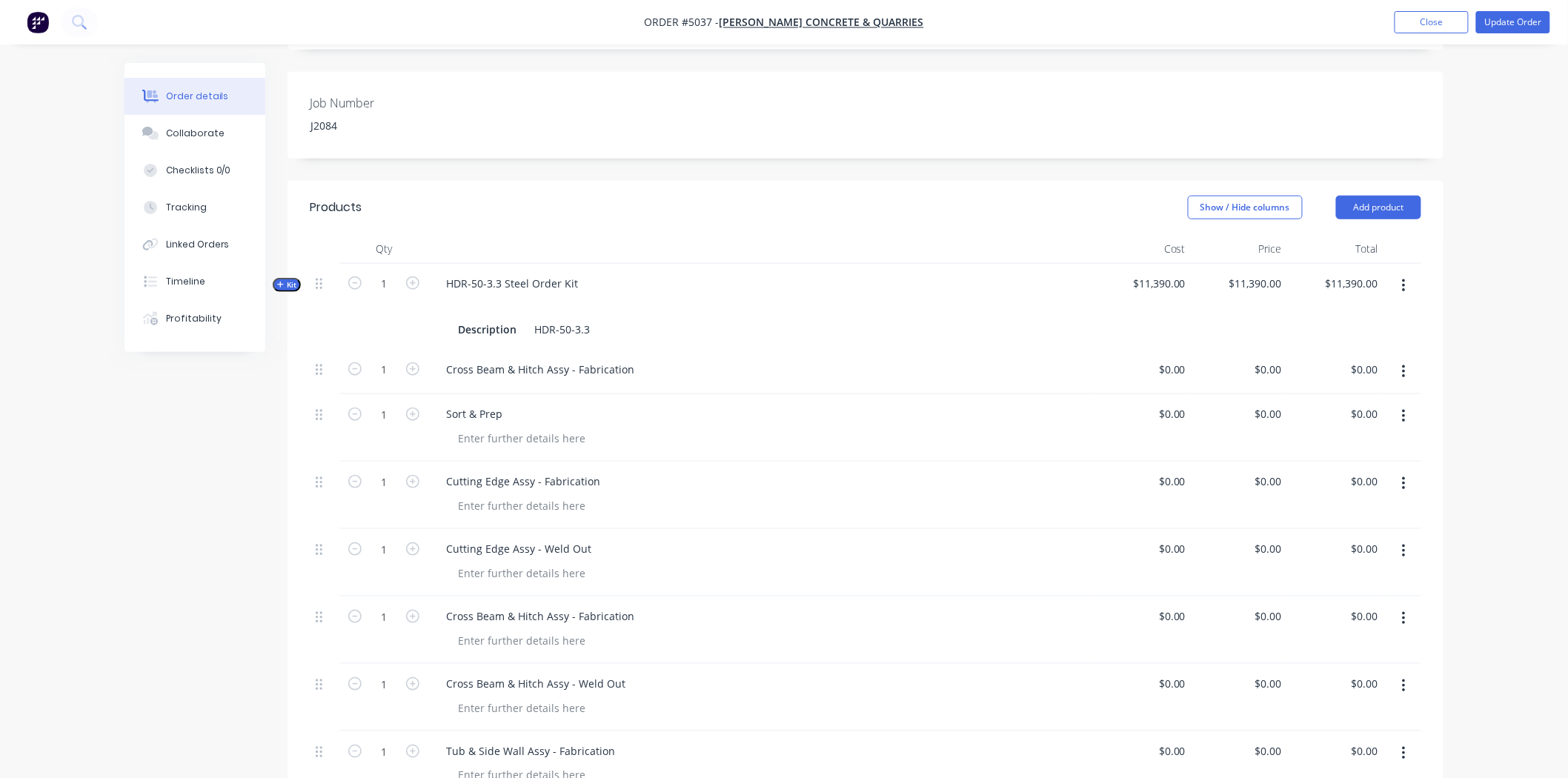
scroll to position [329, 0]
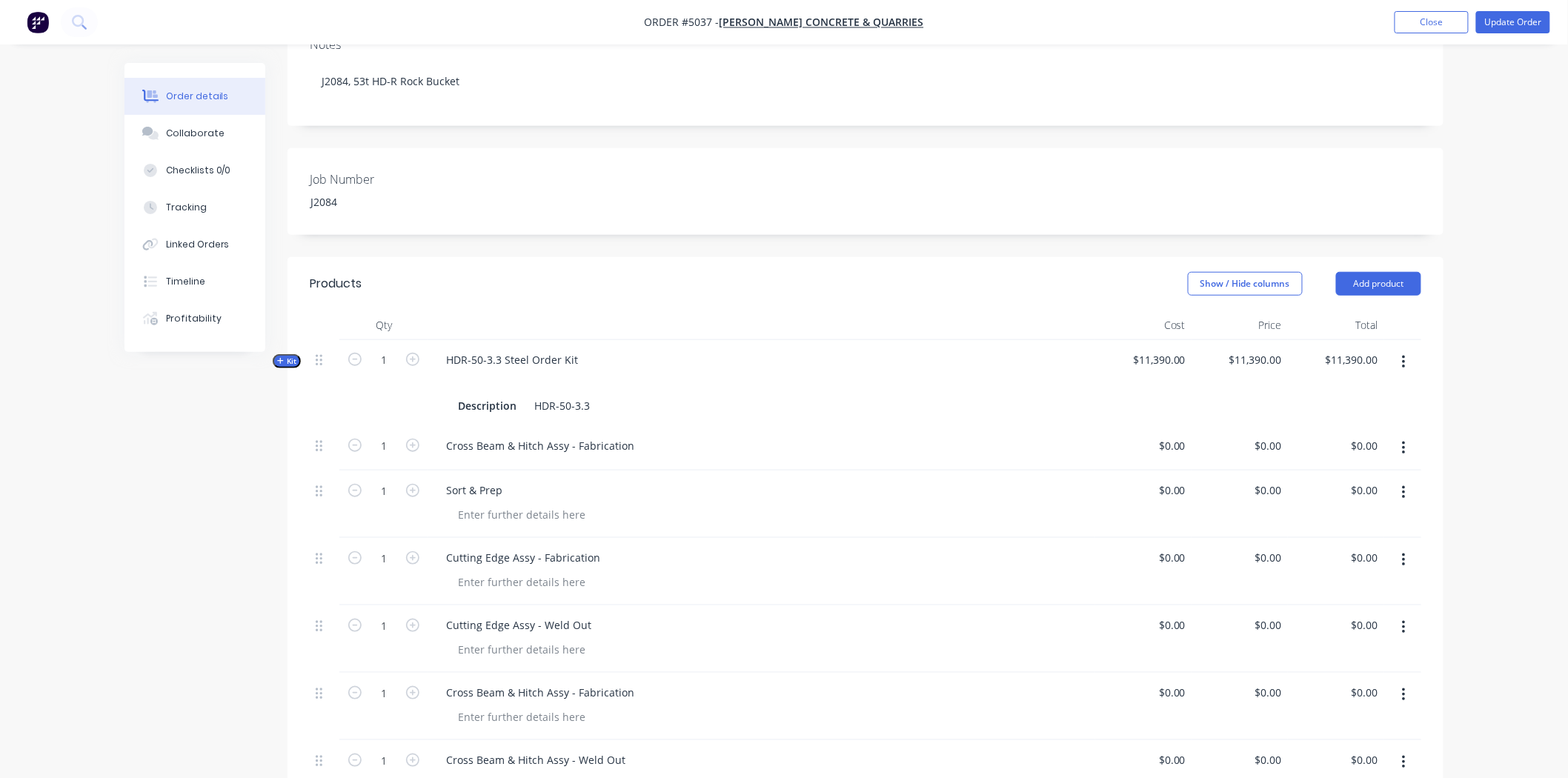
click at [672, 435] on div "Cross Beam & Hitch Assy - Fabrication" at bounding box center [761, 446] width 655 height 22
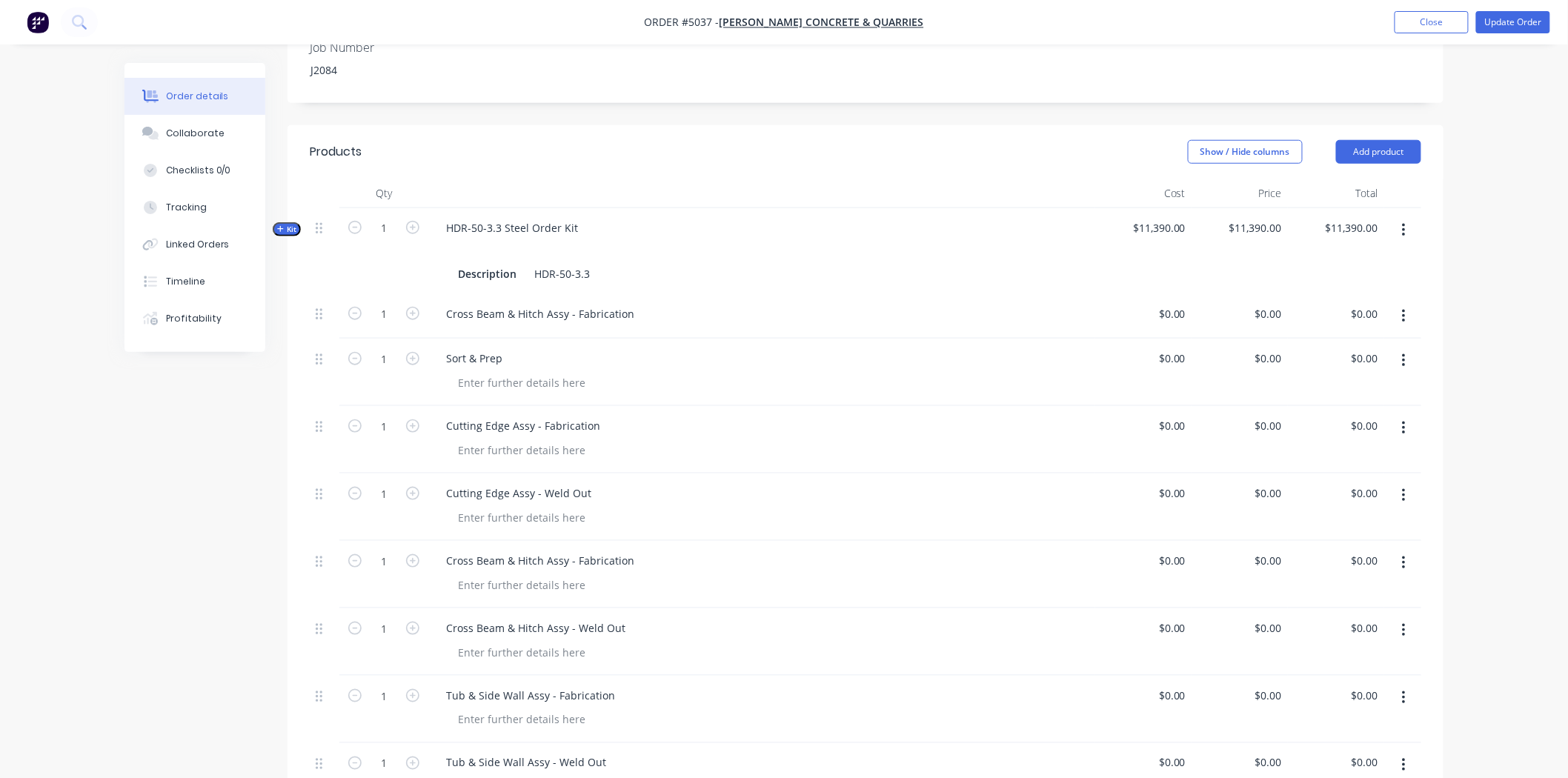
scroll to position [823, 0]
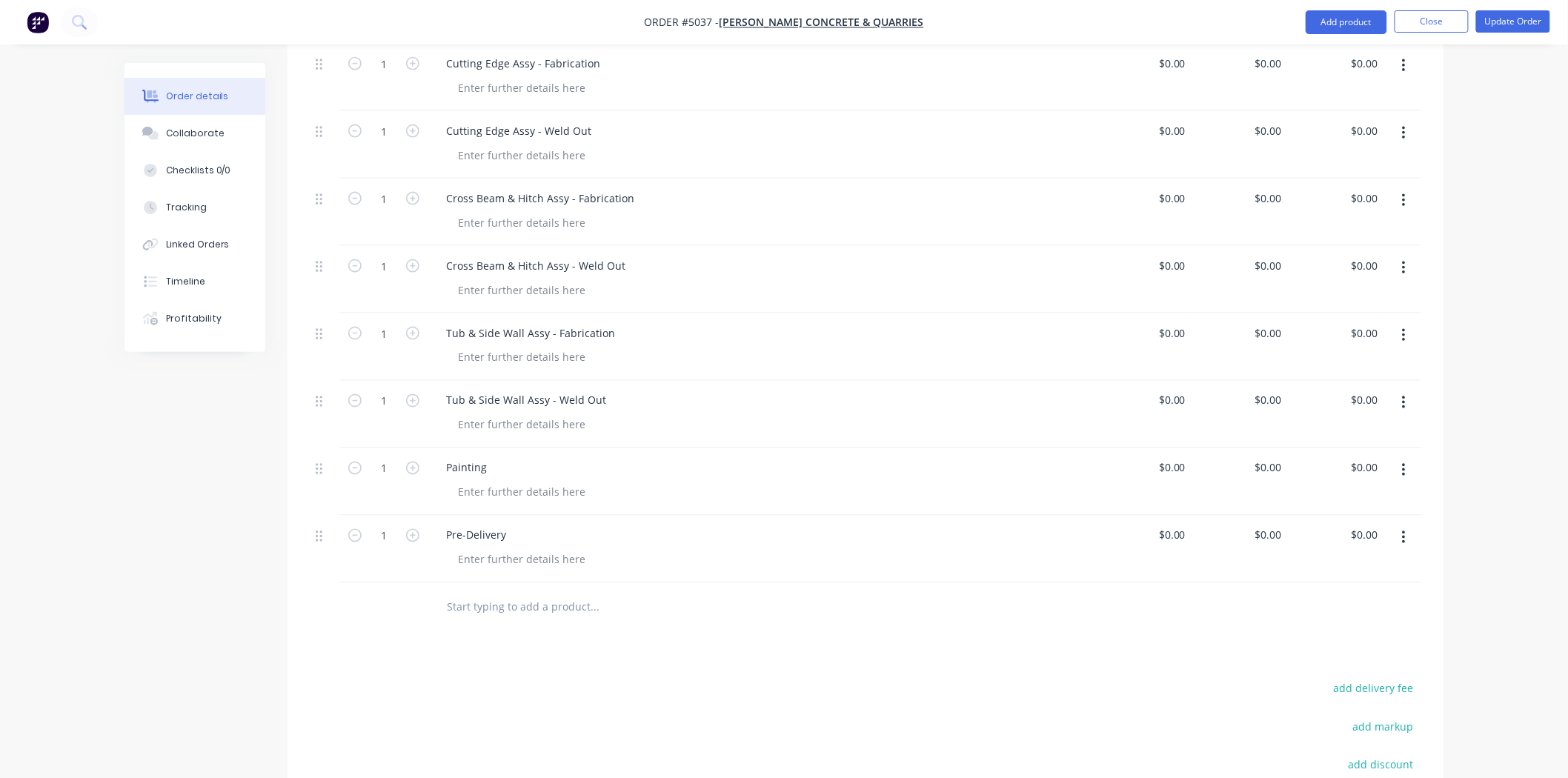
click at [536, 593] on input "text" at bounding box center [594, 607] width 297 height 30
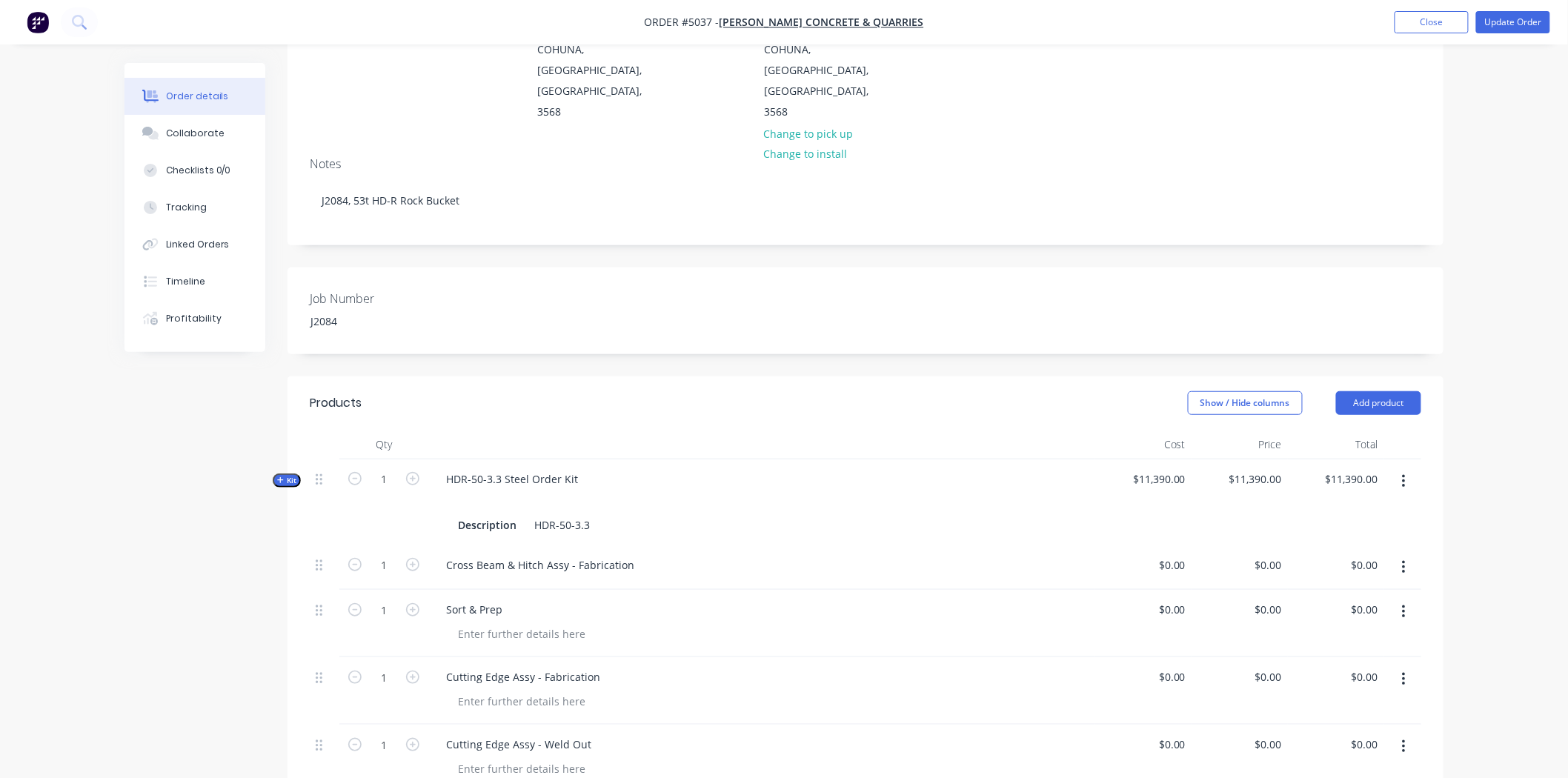
scroll to position [742, 0]
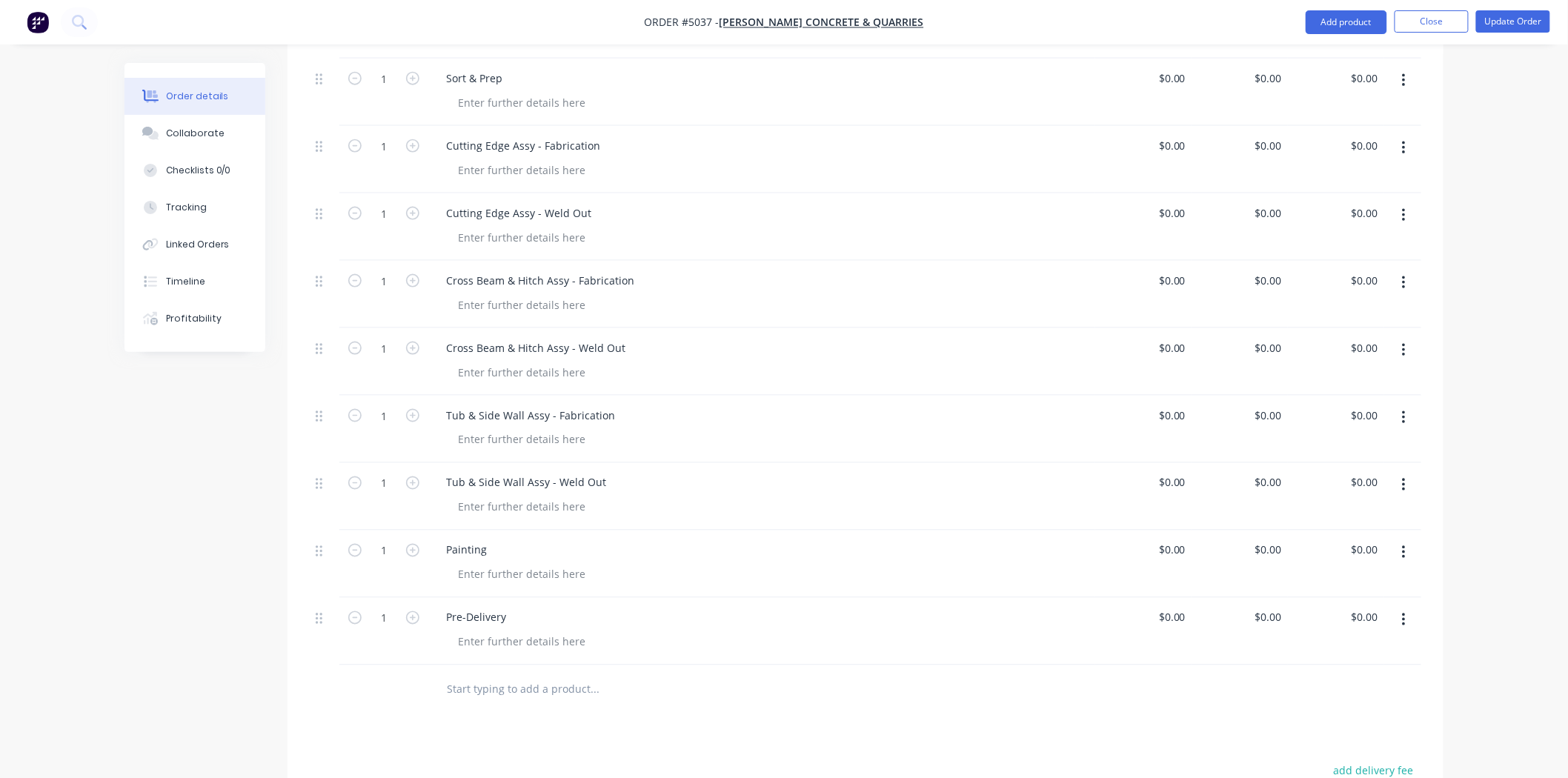
click at [483, 675] on input "text" at bounding box center [594, 689] width 297 height 30
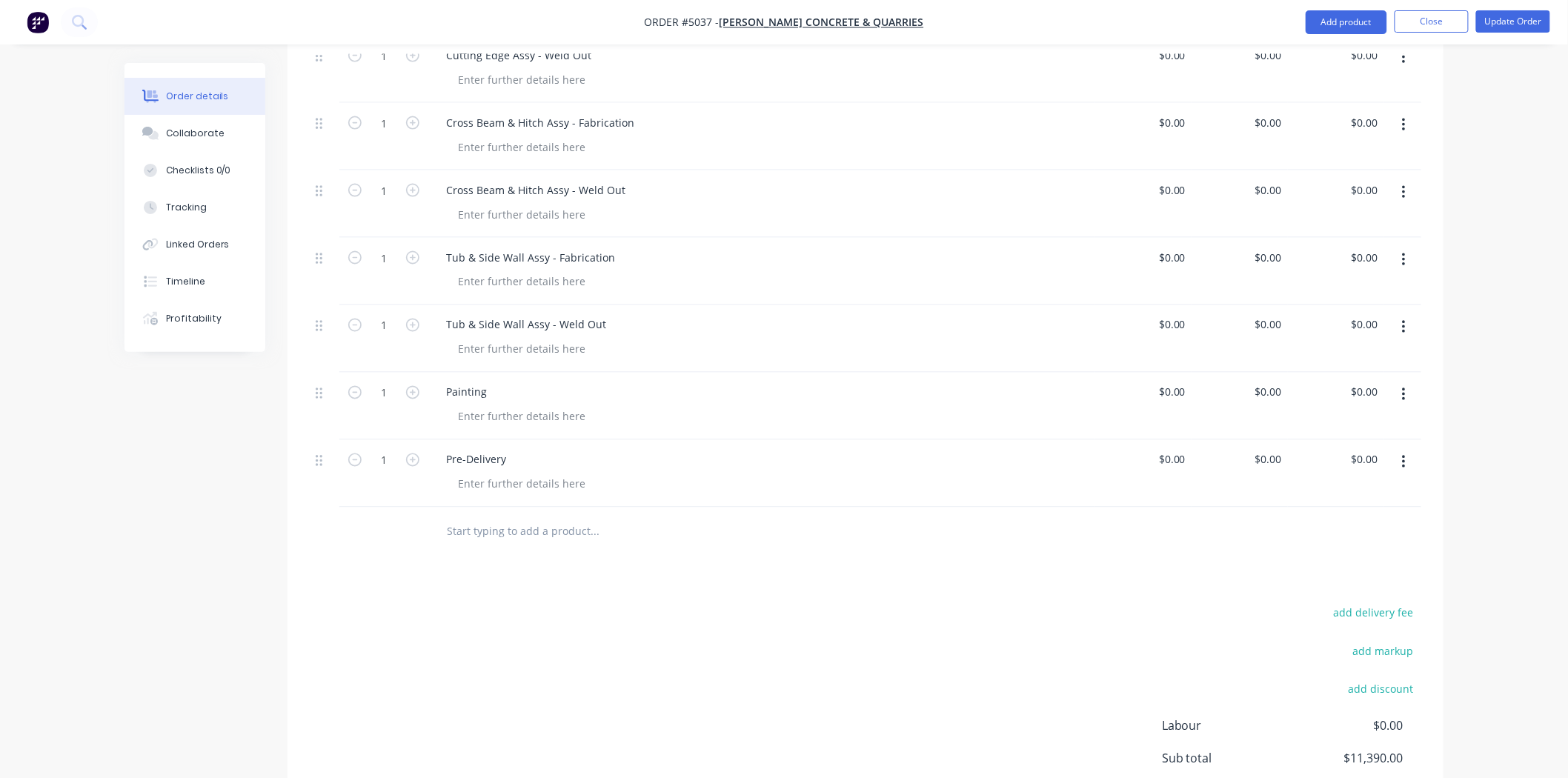
scroll to position [906, 0]
click at [1350, 30] on button "Add product" at bounding box center [1346, 22] width 81 height 24
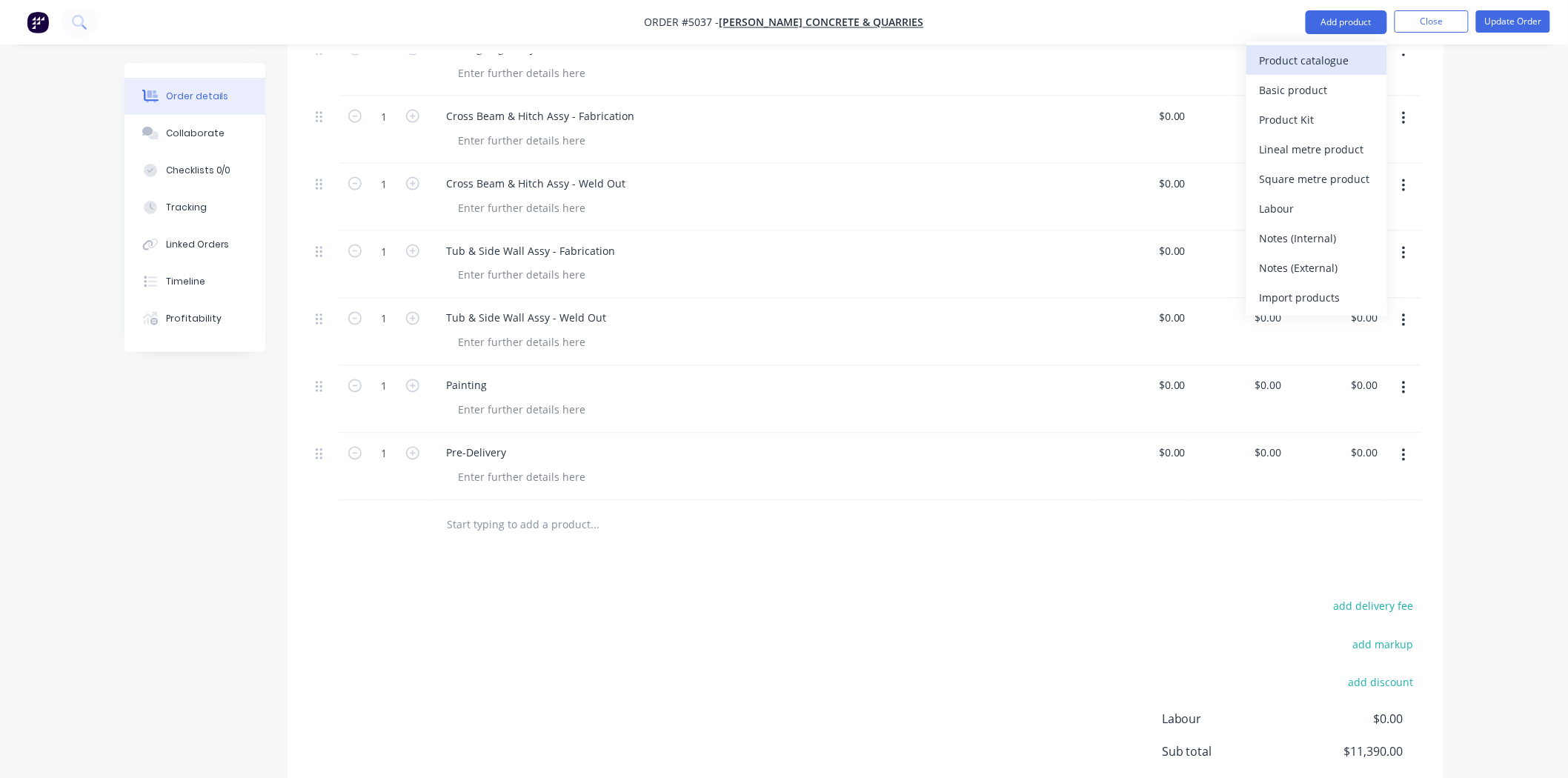
click at [1316, 63] on div "Product catalogue" at bounding box center [1317, 61] width 114 height 22
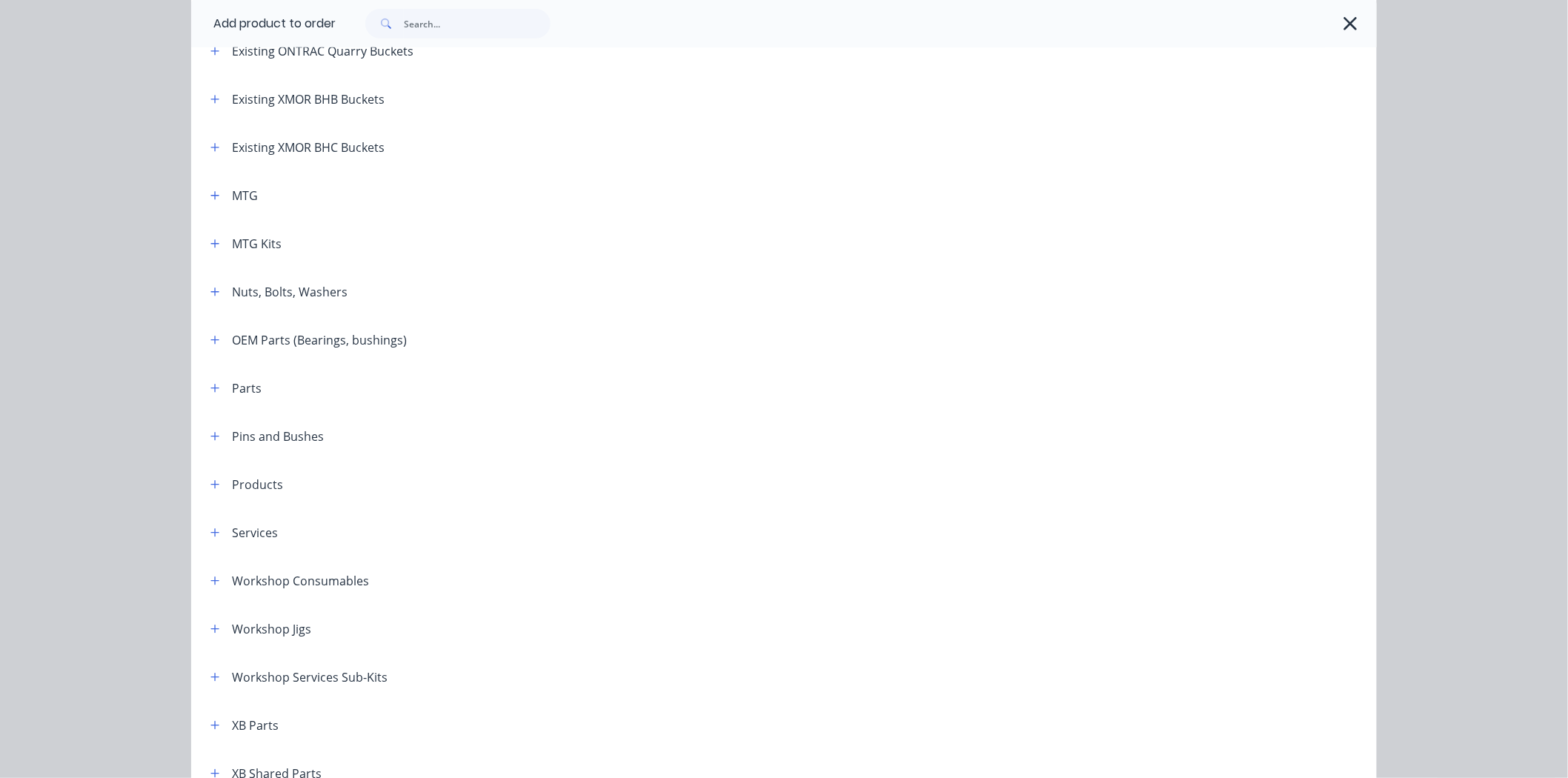
scroll to position [329, 0]
click at [209, 183] on header "MTG" at bounding box center [783, 194] width 1185 height 48
drag, startPoint x: 211, startPoint y: 191, endPoint x: 220, endPoint y: 208, distance: 19.2
click at [212, 191] on icon "button" at bounding box center [215, 194] width 9 height 10
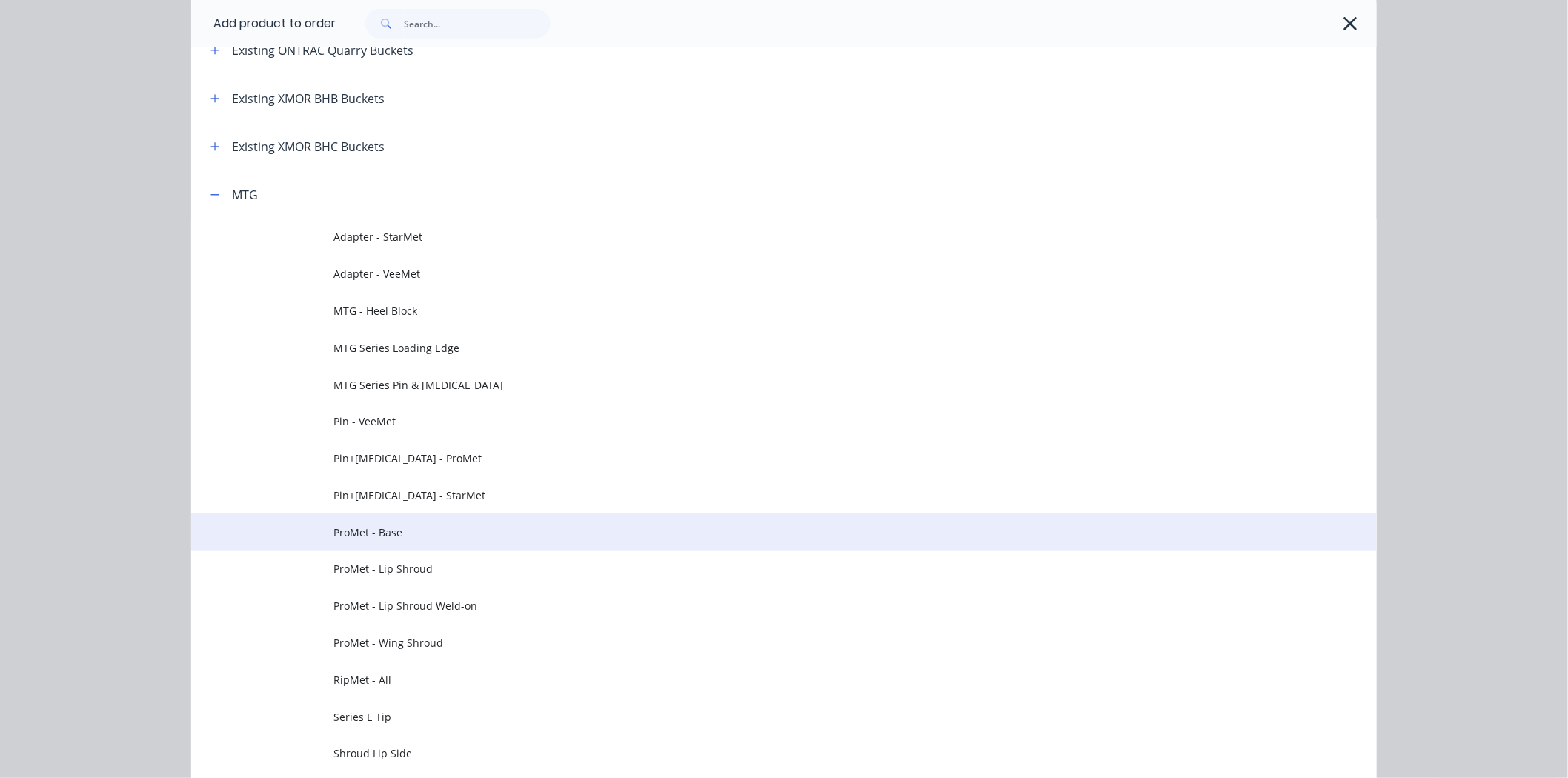
click at [439, 537] on span "ProMet - Base" at bounding box center [751, 532] width 835 height 15
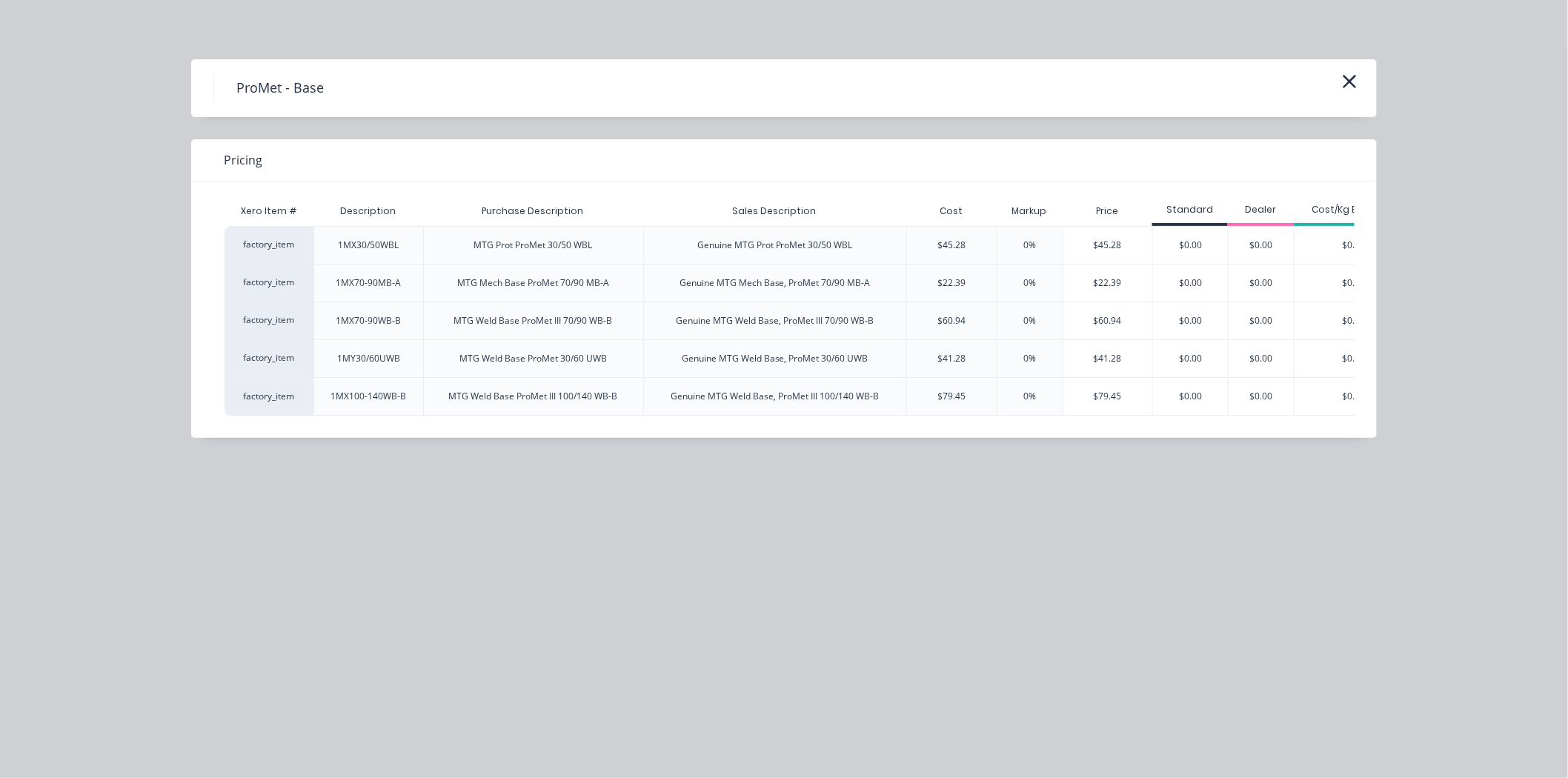
scroll to position [988, 0]
click at [1095, 356] on div "$41.28" at bounding box center [1108, 358] width 90 height 37
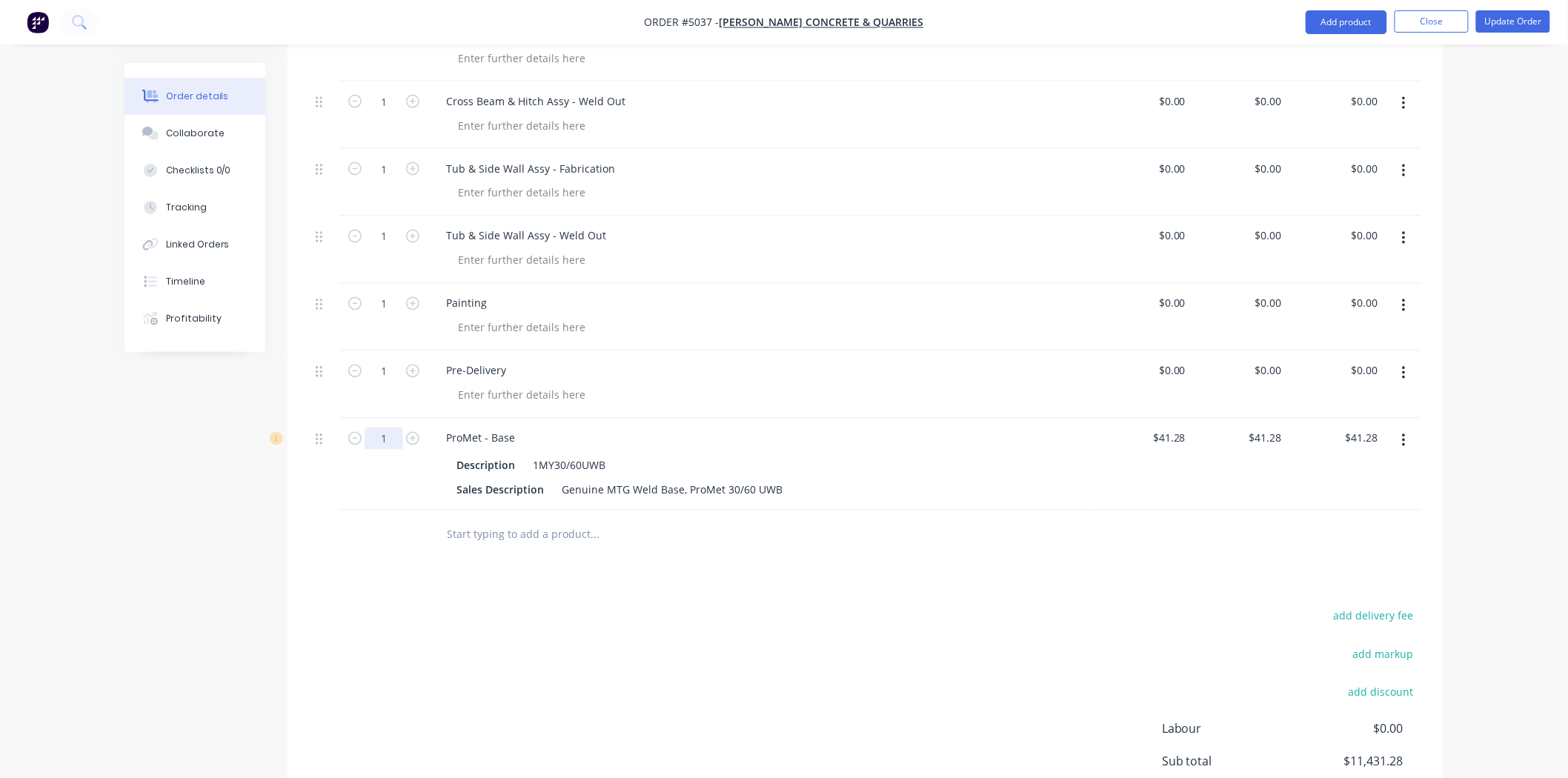
click at [392, 428] on input "1" at bounding box center [383, 439] width 39 height 23
type input "8"
type input "$330.24"
click at [708, 606] on div "add delivery fee add markup add discount Labour $0.00 Sub total $11,431.28 Marg…" at bounding box center [865, 749] width 1111 height 286
click at [1276, 428] on input "41.28" at bounding box center [1268, 439] width 40 height 22
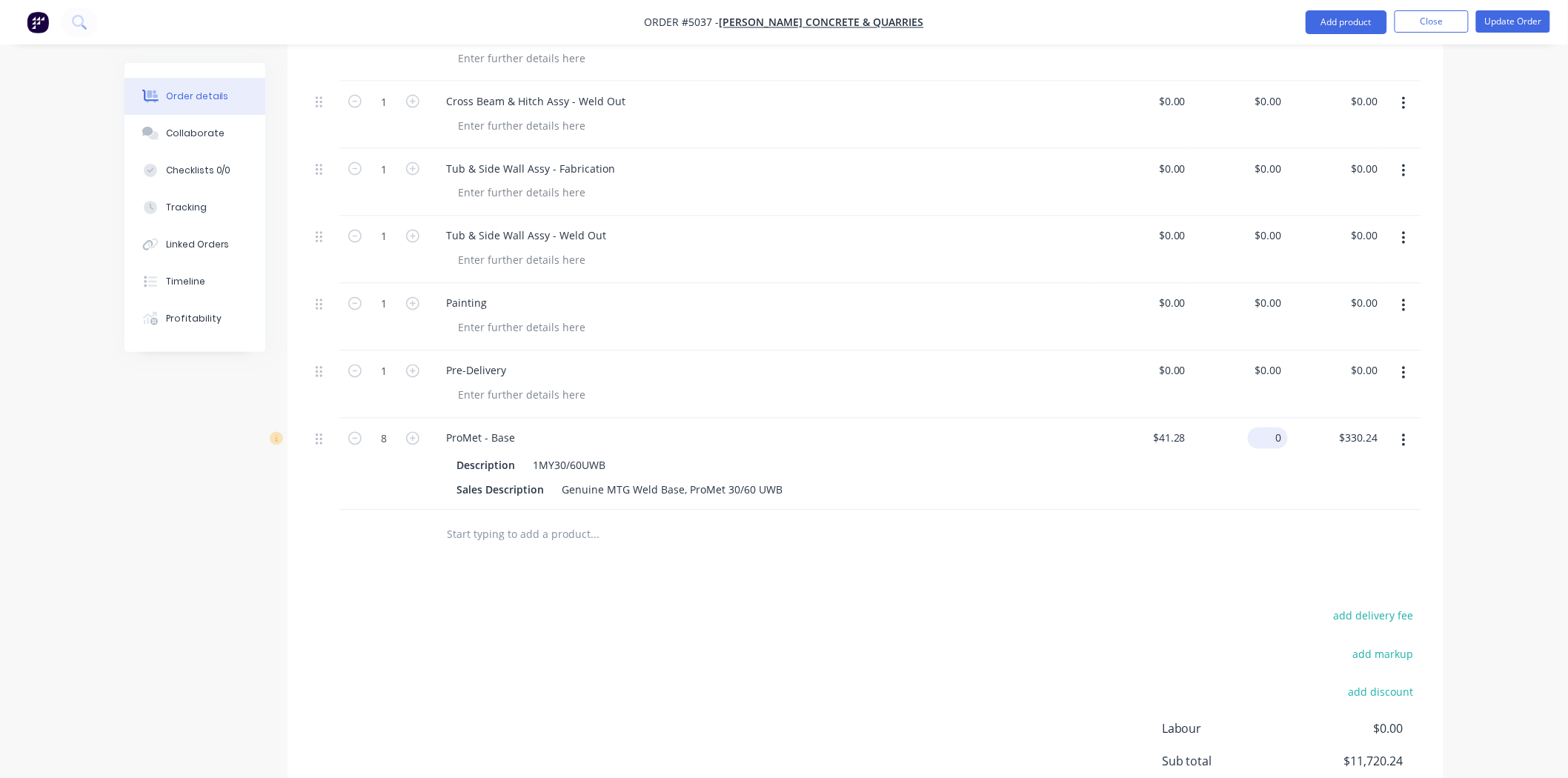
type input "$0.00"
click at [1283, 513] on div "Products Show / Hide columns Add product Qty Cost Price Total Kit 1 HDR-50-3.3 …" at bounding box center [865, 257] width 1156 height 1317
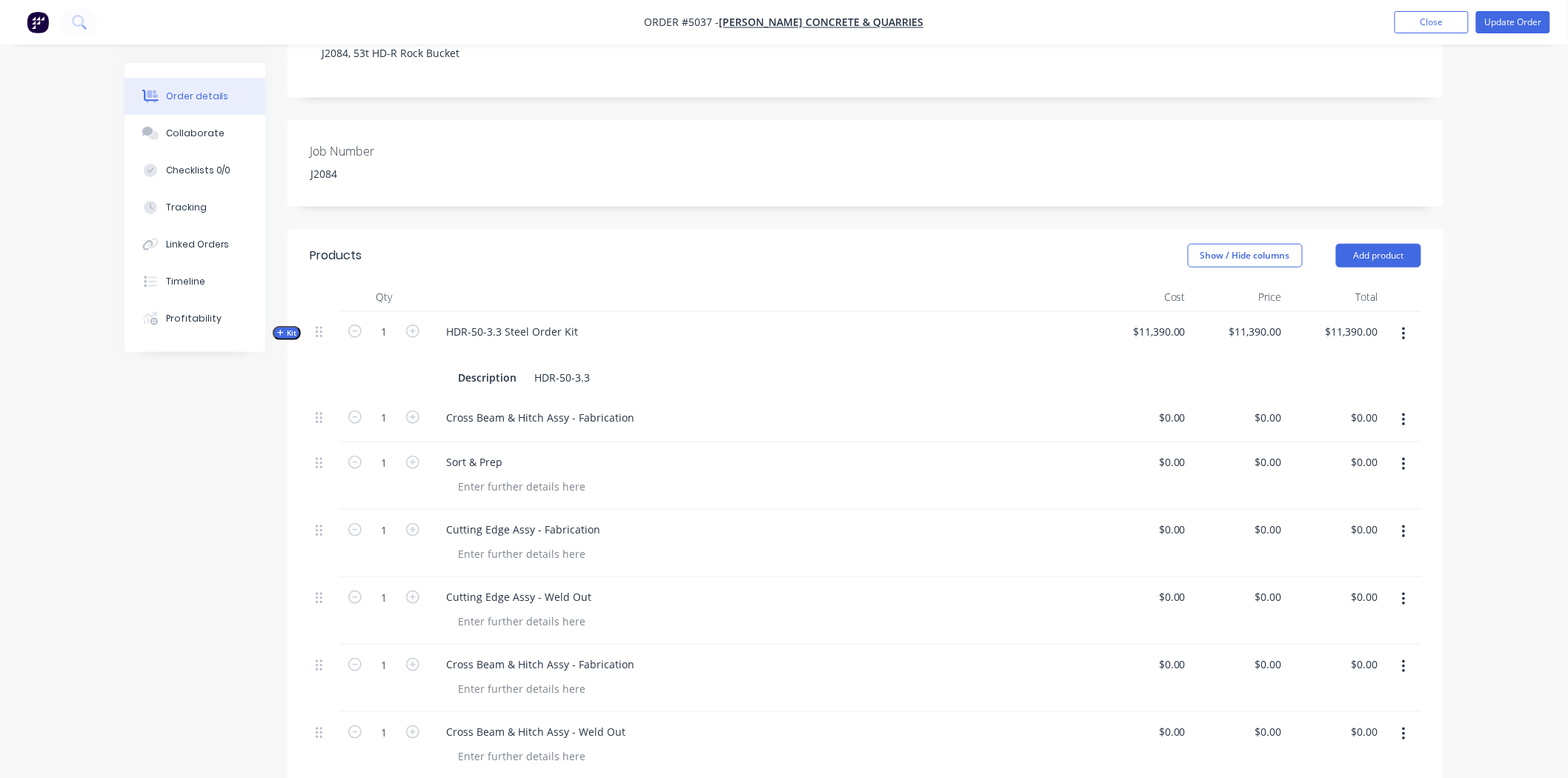
scroll to position [329, 0]
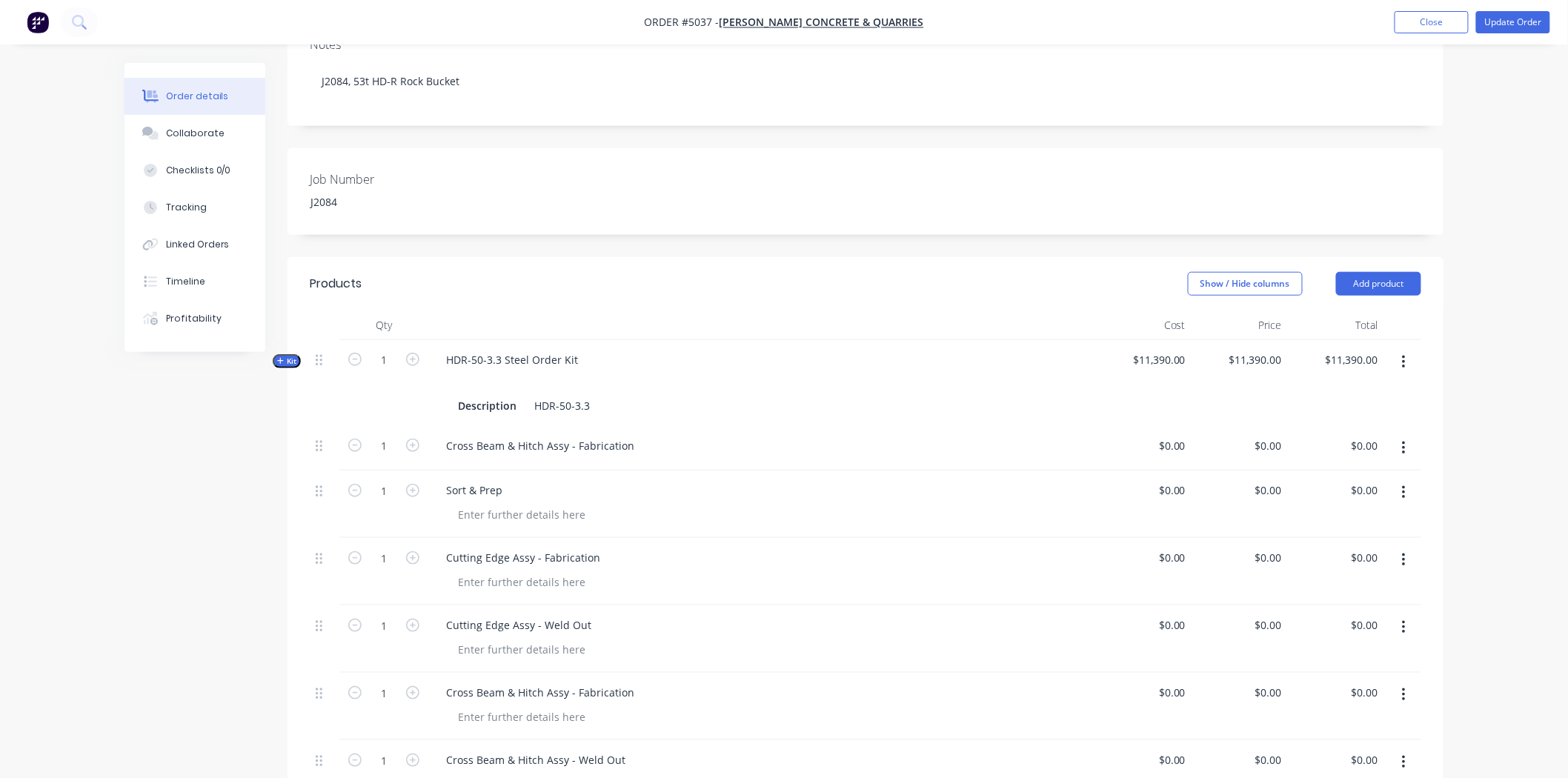
click at [1288, 340] on div "$11,390.00 $11,390.00" at bounding box center [1336, 383] width 97 height 86
click at [1265, 349] on input "11390" at bounding box center [1258, 360] width 60 height 22
type input "$55,490.00"
click at [1283, 356] on div "$55,490.00 $55,490.00" at bounding box center [1240, 383] width 97 height 86
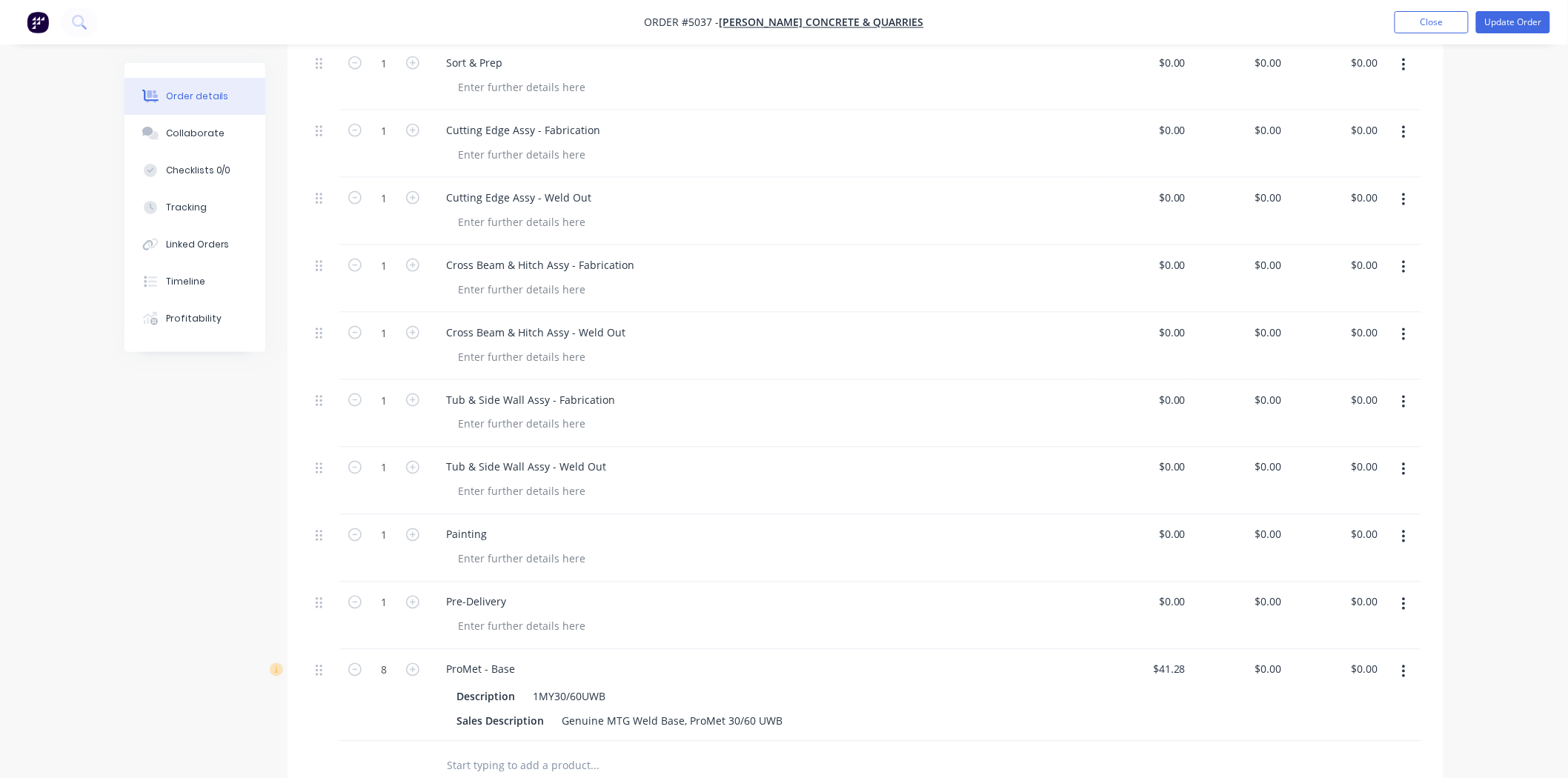
scroll to position [988, 0]
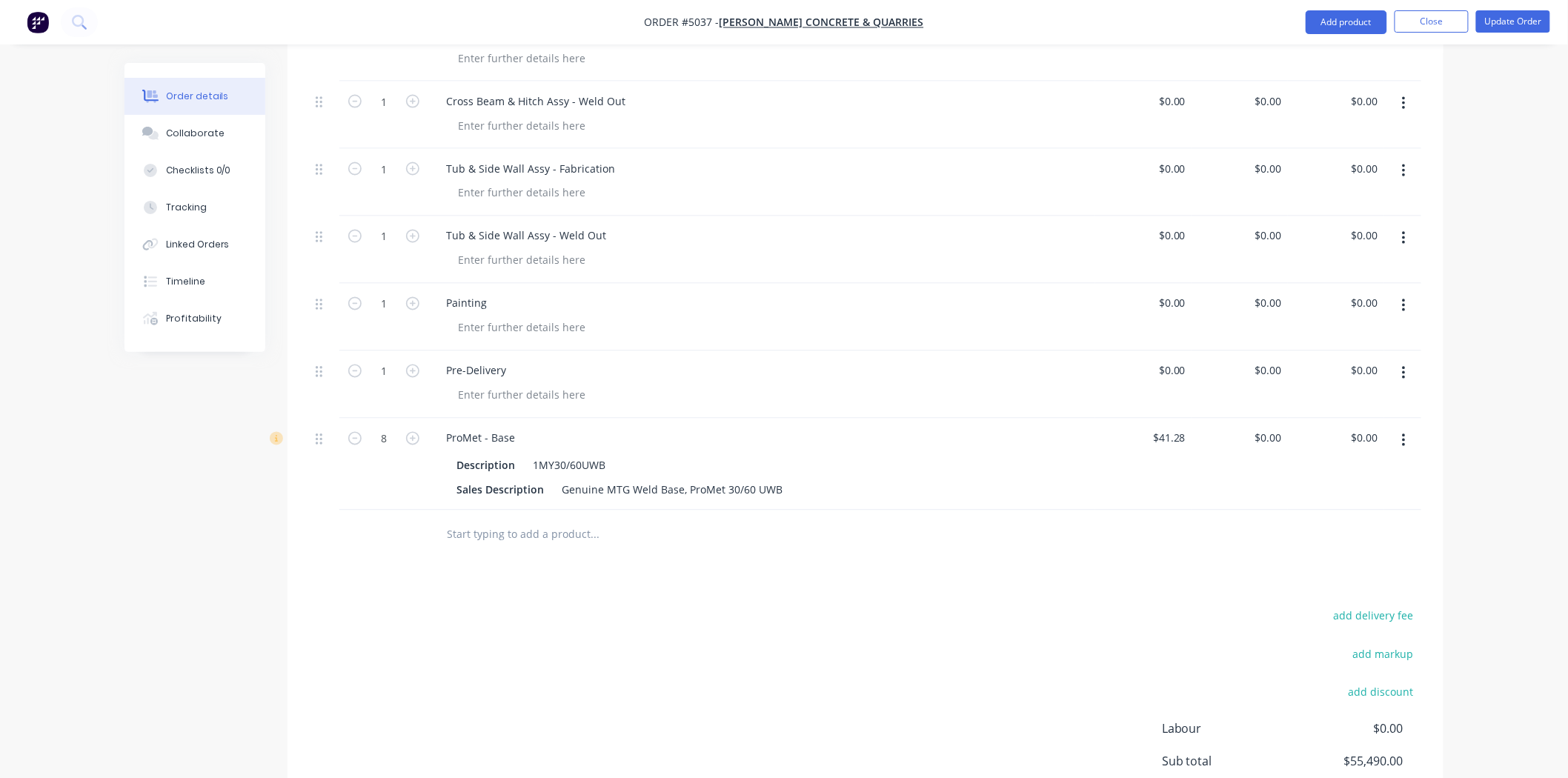
click at [918, 511] on div at bounding box center [695, 535] width 534 height 48
click at [545, 519] on input "text" at bounding box center [594, 534] width 297 height 30
click at [1297, 20] on ul "Add product Close Update Order" at bounding box center [1428, 22] width 280 height 24
click at [1319, 27] on button "Add product" at bounding box center [1346, 22] width 81 height 24
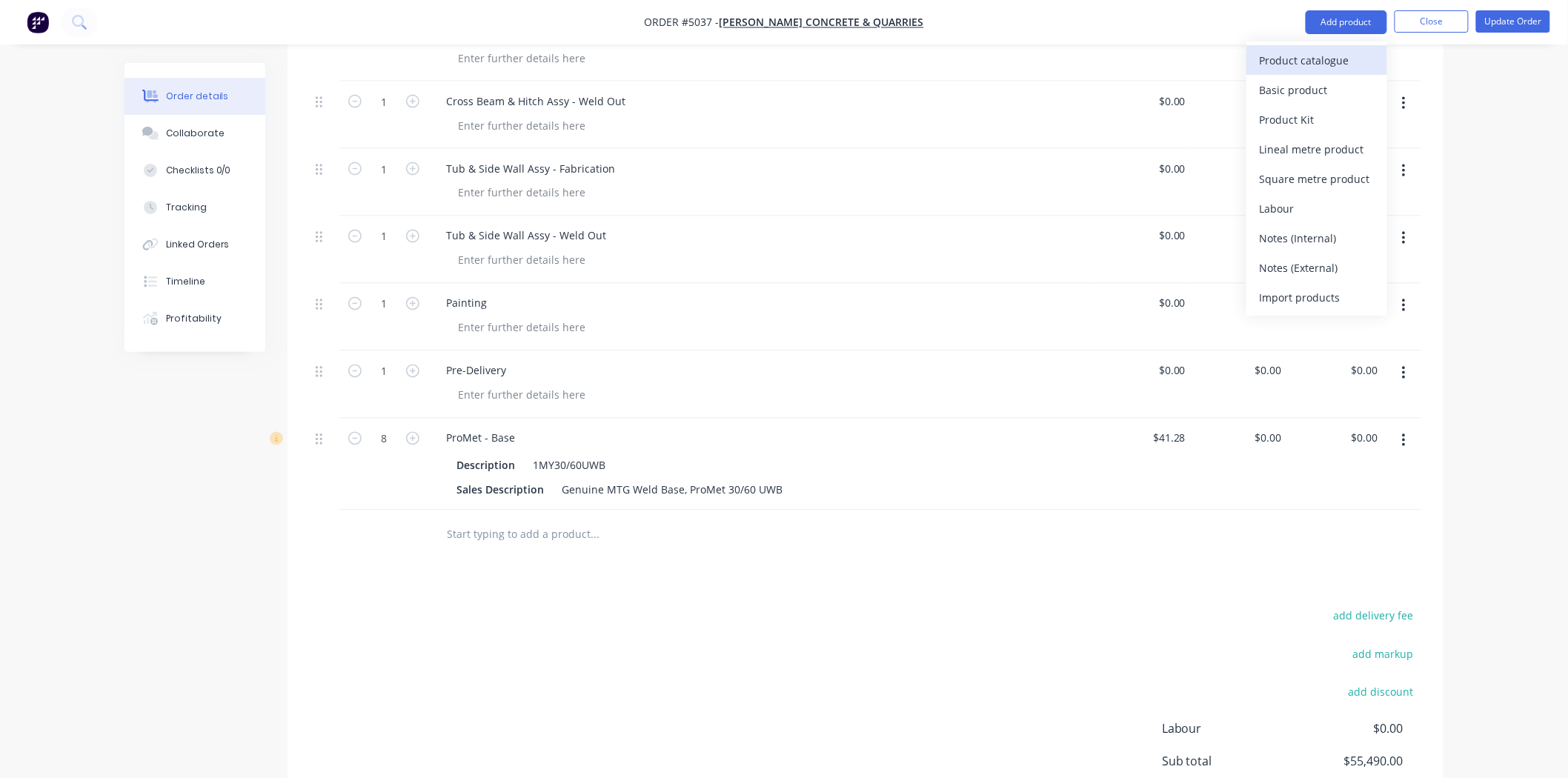
click at [1305, 63] on div "Product catalogue" at bounding box center [1317, 61] width 114 height 22
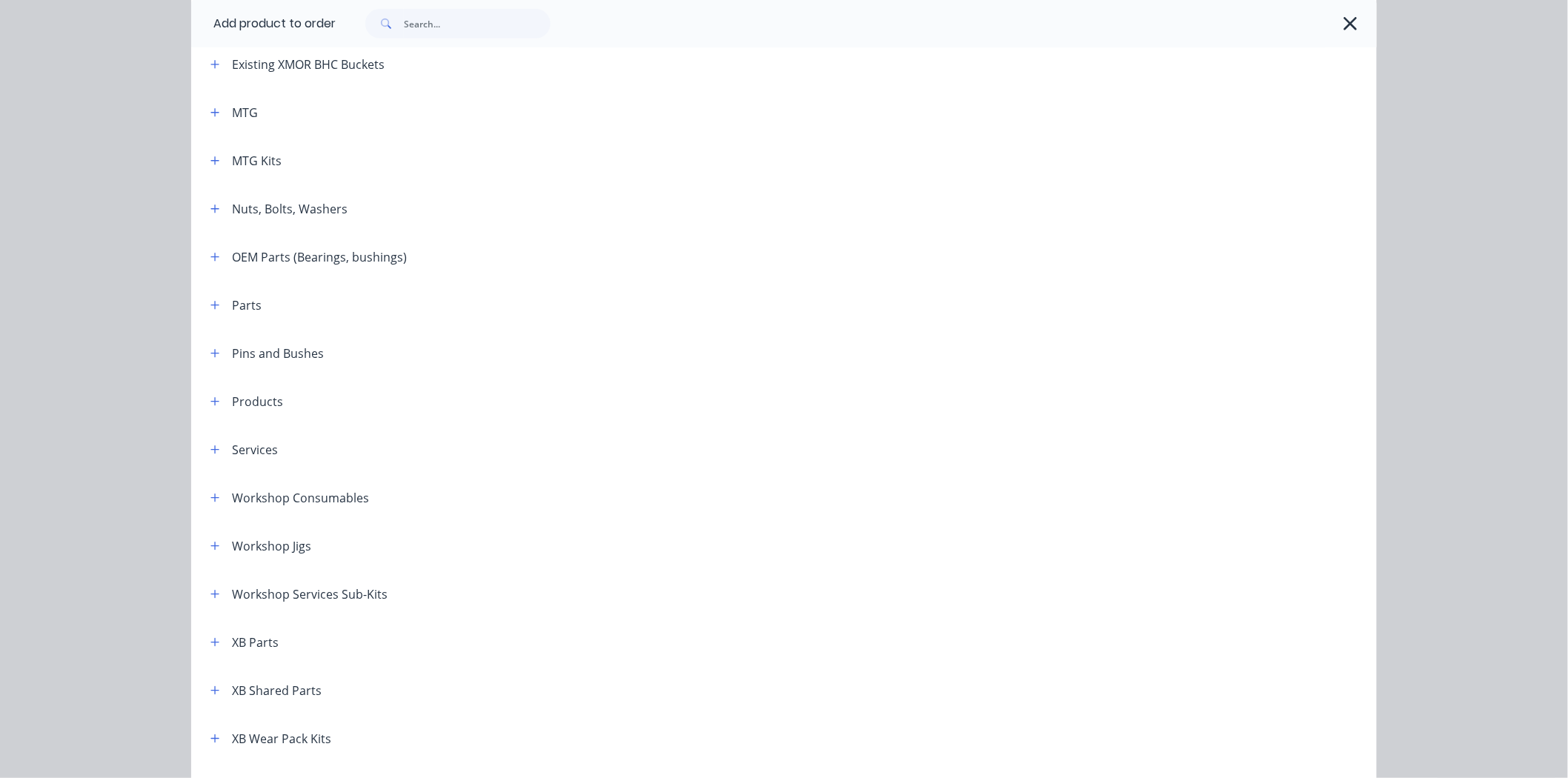
scroll to position [247, 0]
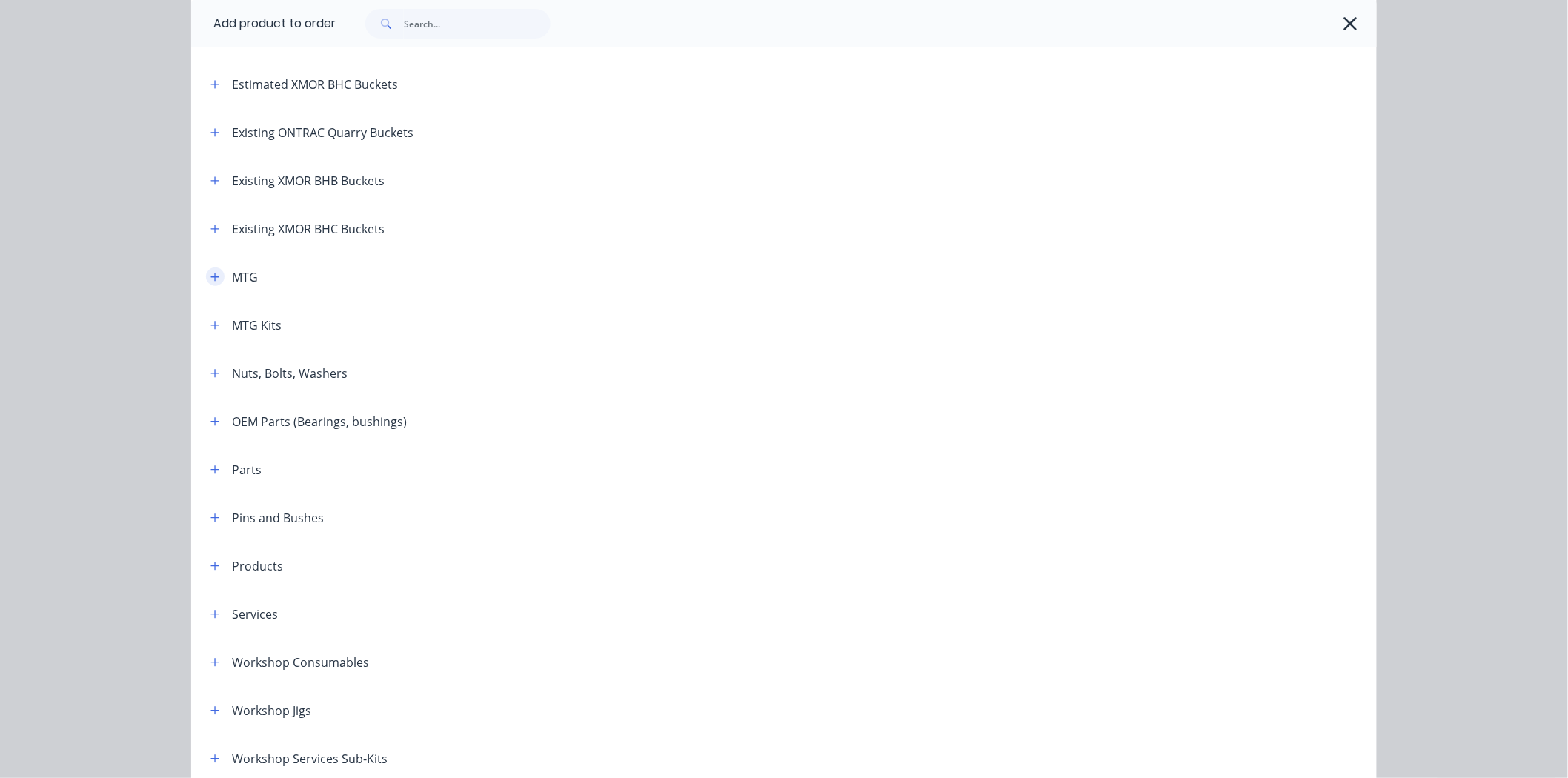
click at [213, 282] on button "button" at bounding box center [215, 277] width 18 height 18
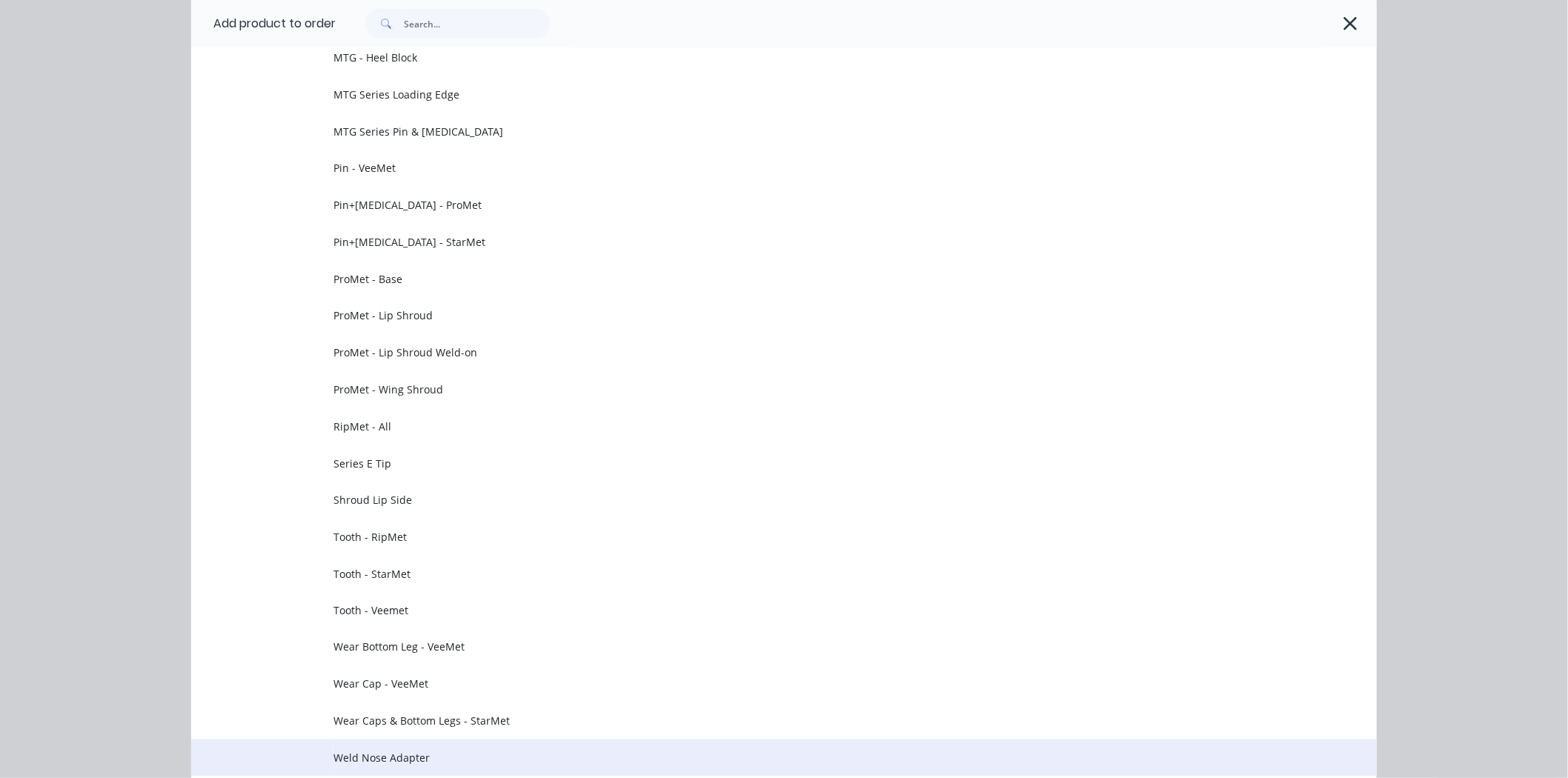
scroll to position [576, 0]
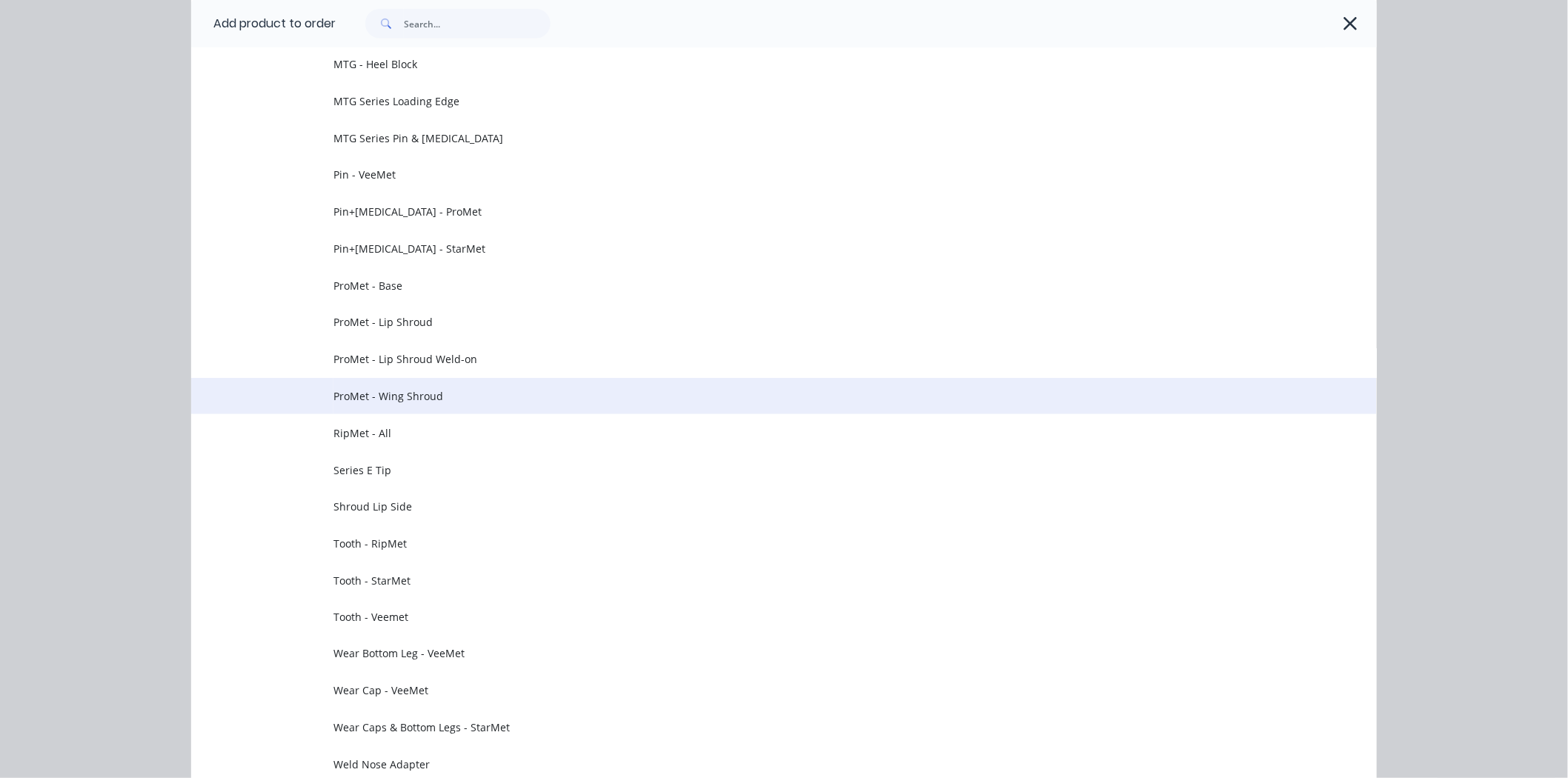
click at [486, 394] on span "ProMet - Wing Shroud" at bounding box center [751, 395] width 835 height 15
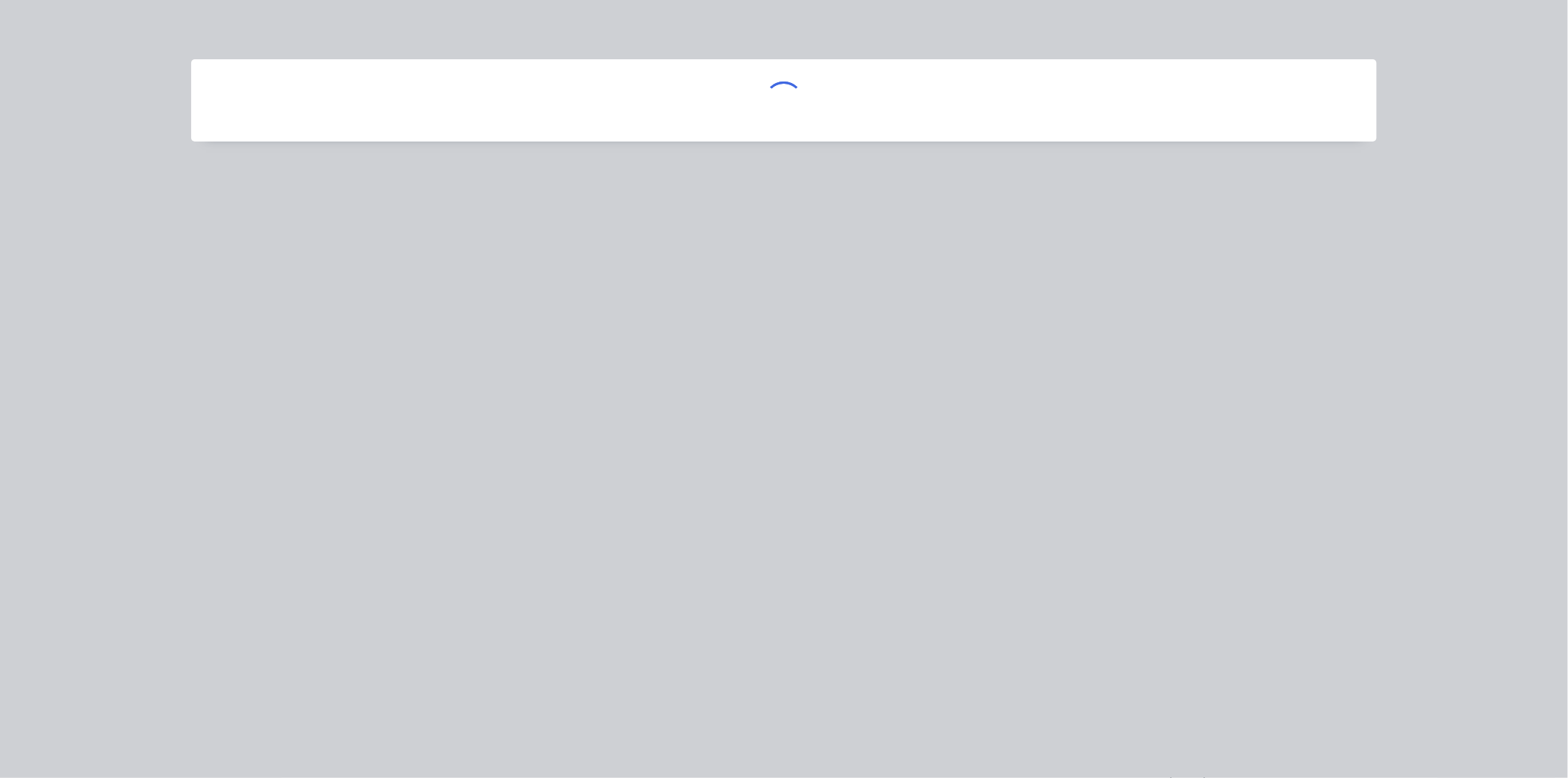
scroll to position [0, 0]
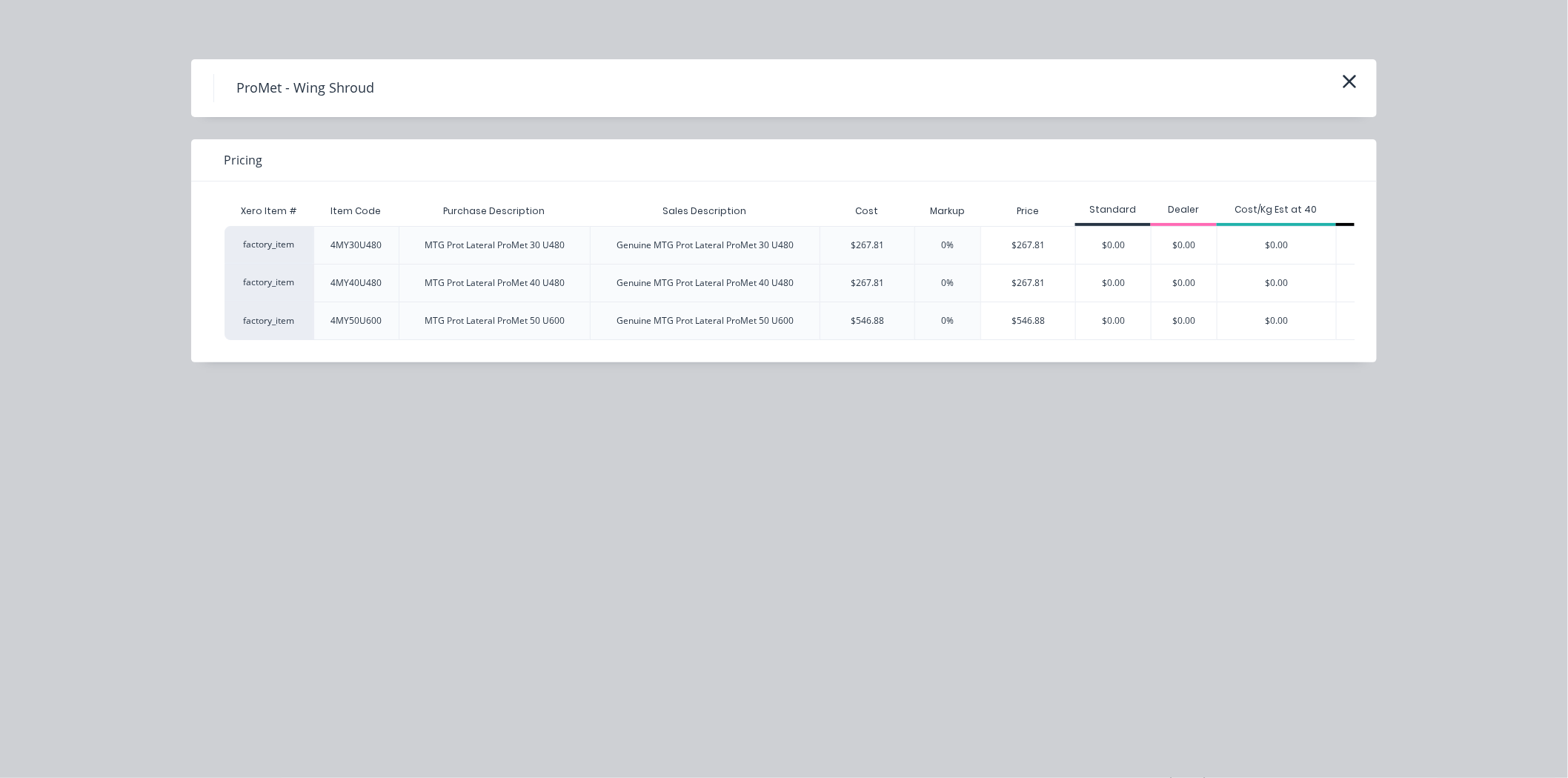
click at [1056, 274] on div "$267.81" at bounding box center [1028, 283] width 94 height 37
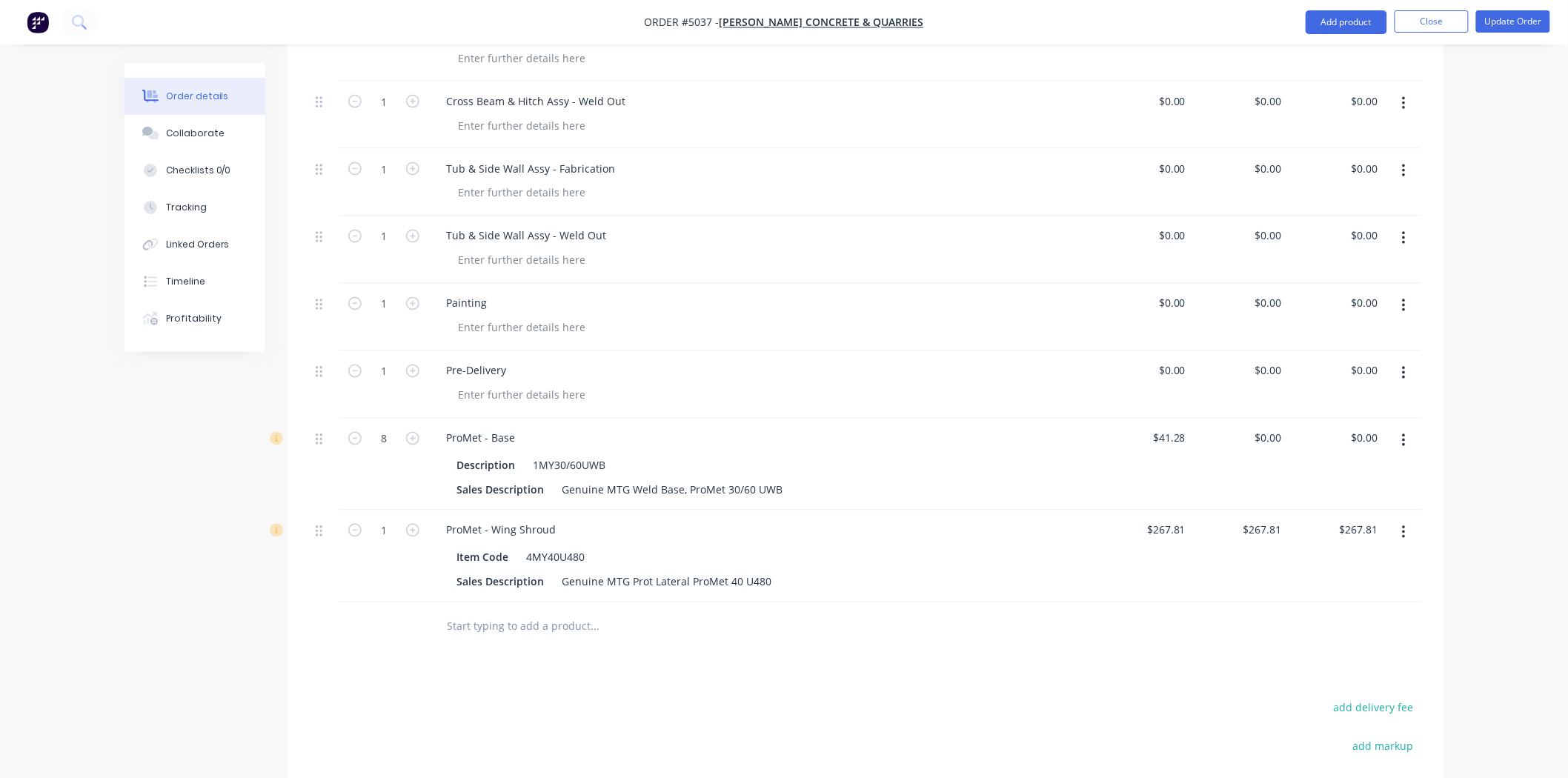
click at [1283, 511] on div "$267.81 $267.81" at bounding box center [1240, 557] width 97 height 92
click at [1283, 519] on input "267.81" at bounding box center [1268, 530] width 40 height 22
type input "$0.00"
click at [1251, 602] on div at bounding box center [865, 626] width 1111 height 48
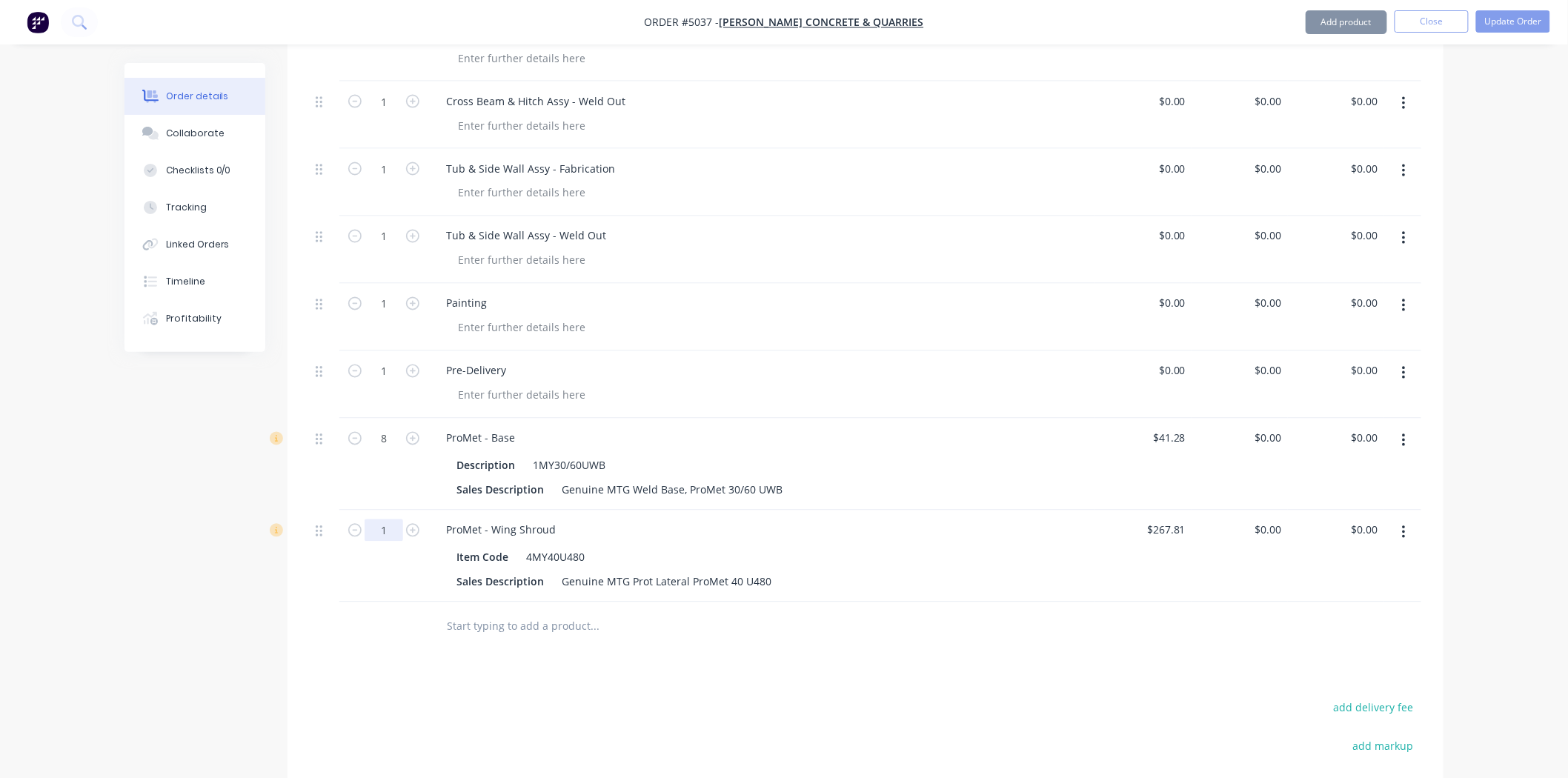
drag, startPoint x: 390, startPoint y: 469, endPoint x: 396, endPoint y: 478, distance: 10.8
click at [390, 519] on input "1" at bounding box center [383, 530] width 39 height 23
type input "4"
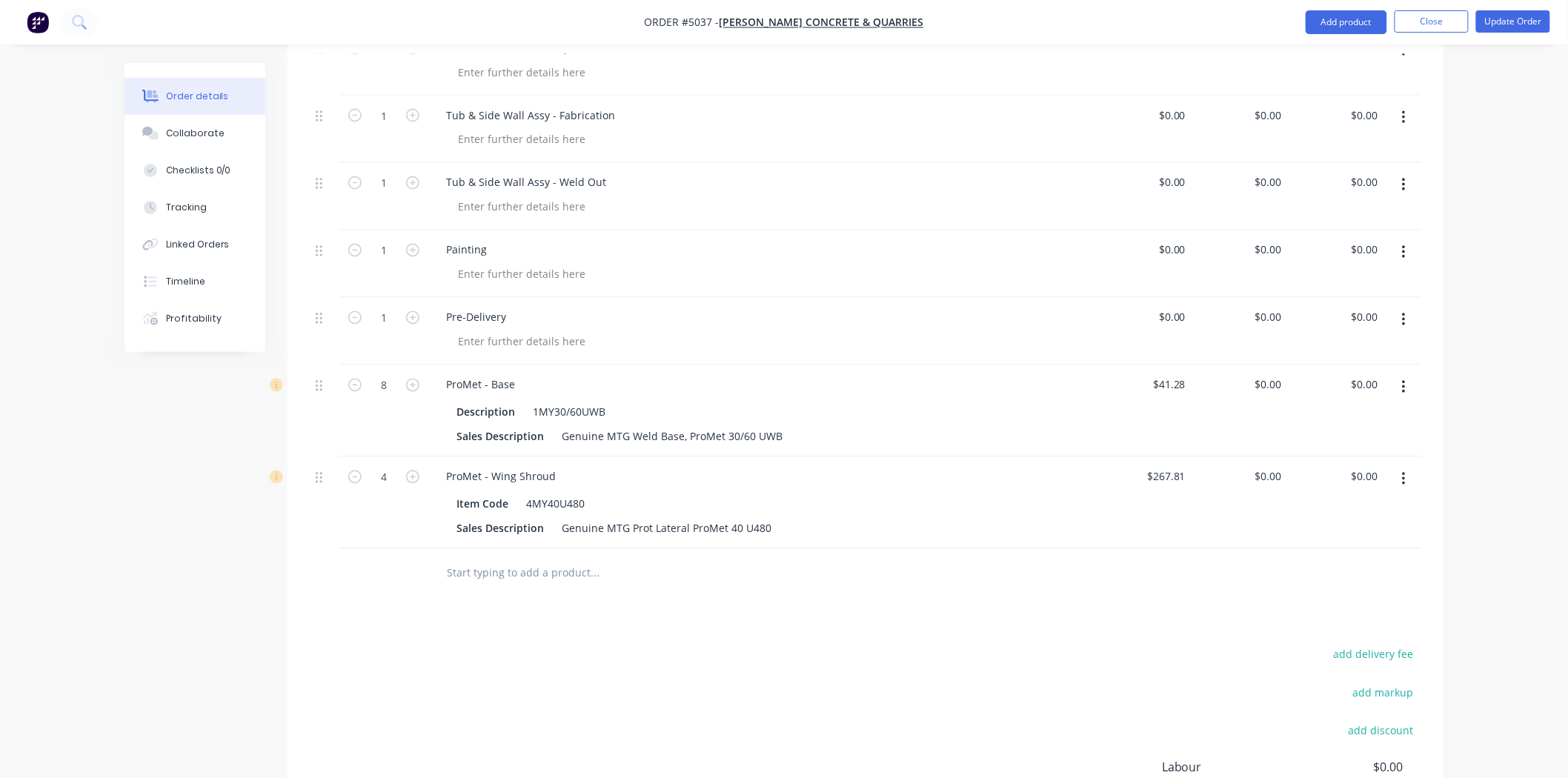
scroll to position [1070, 0]
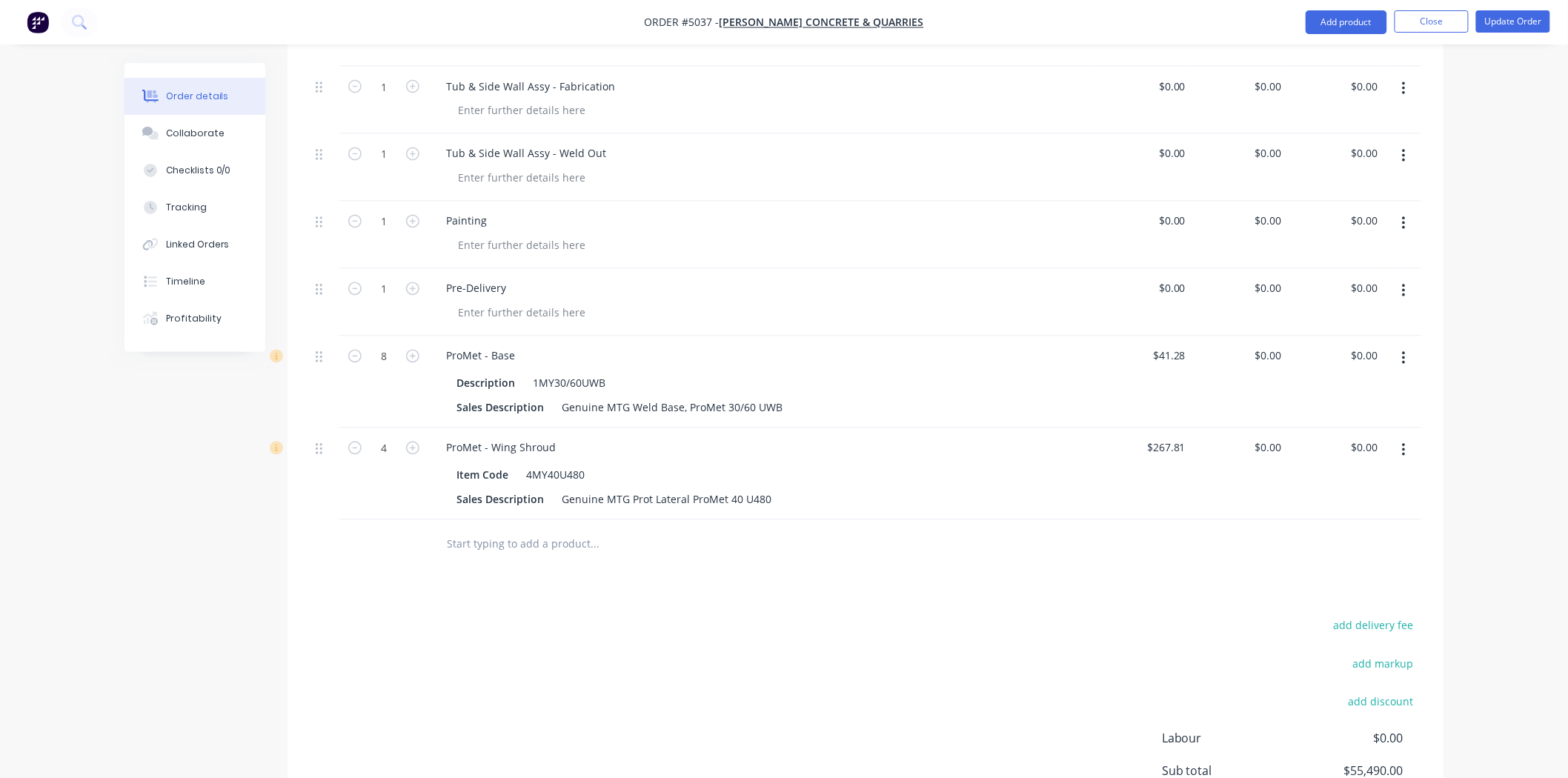
click at [586, 529] on input "text" at bounding box center [594, 544] width 297 height 30
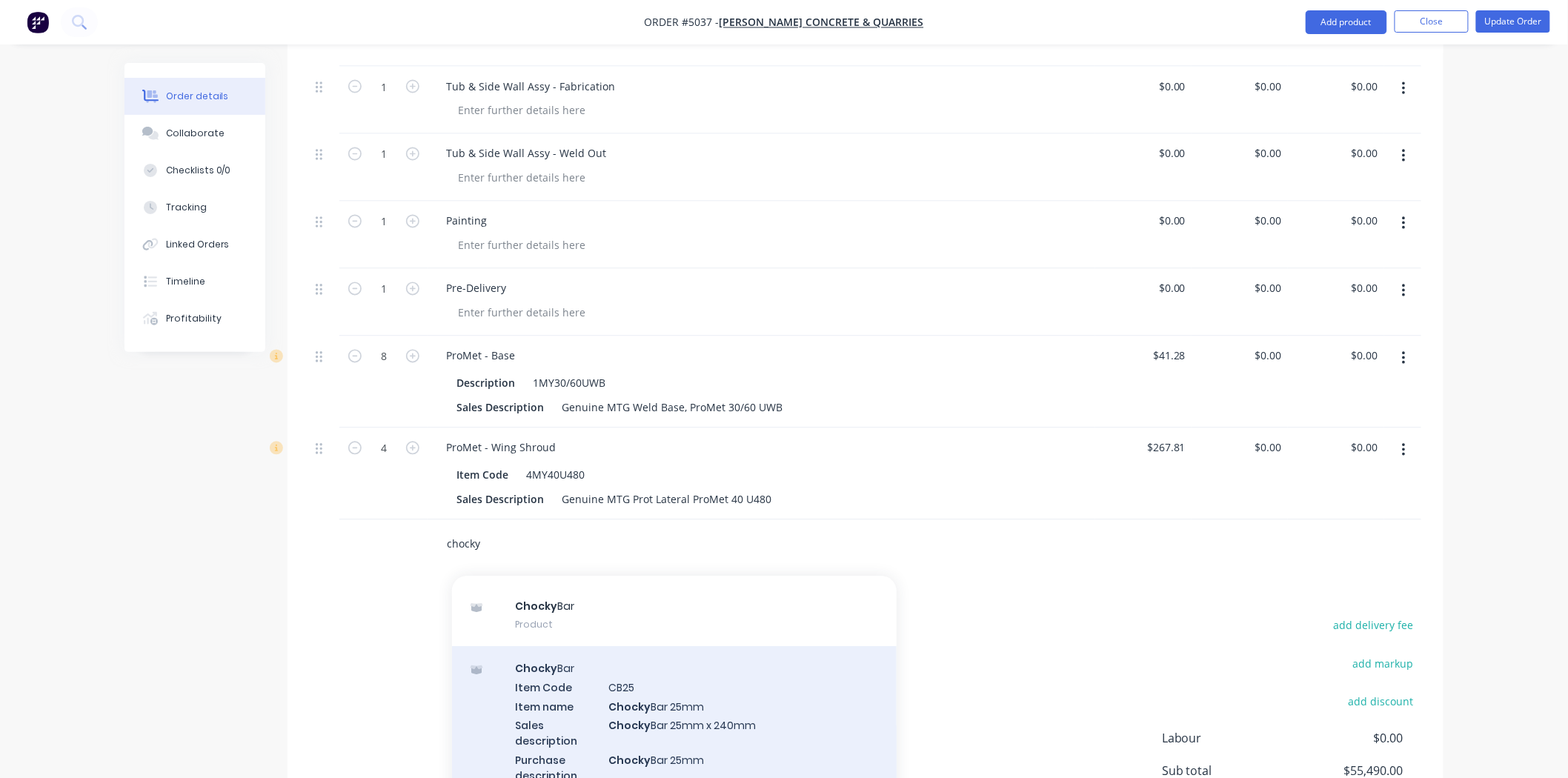
scroll to position [0, 0]
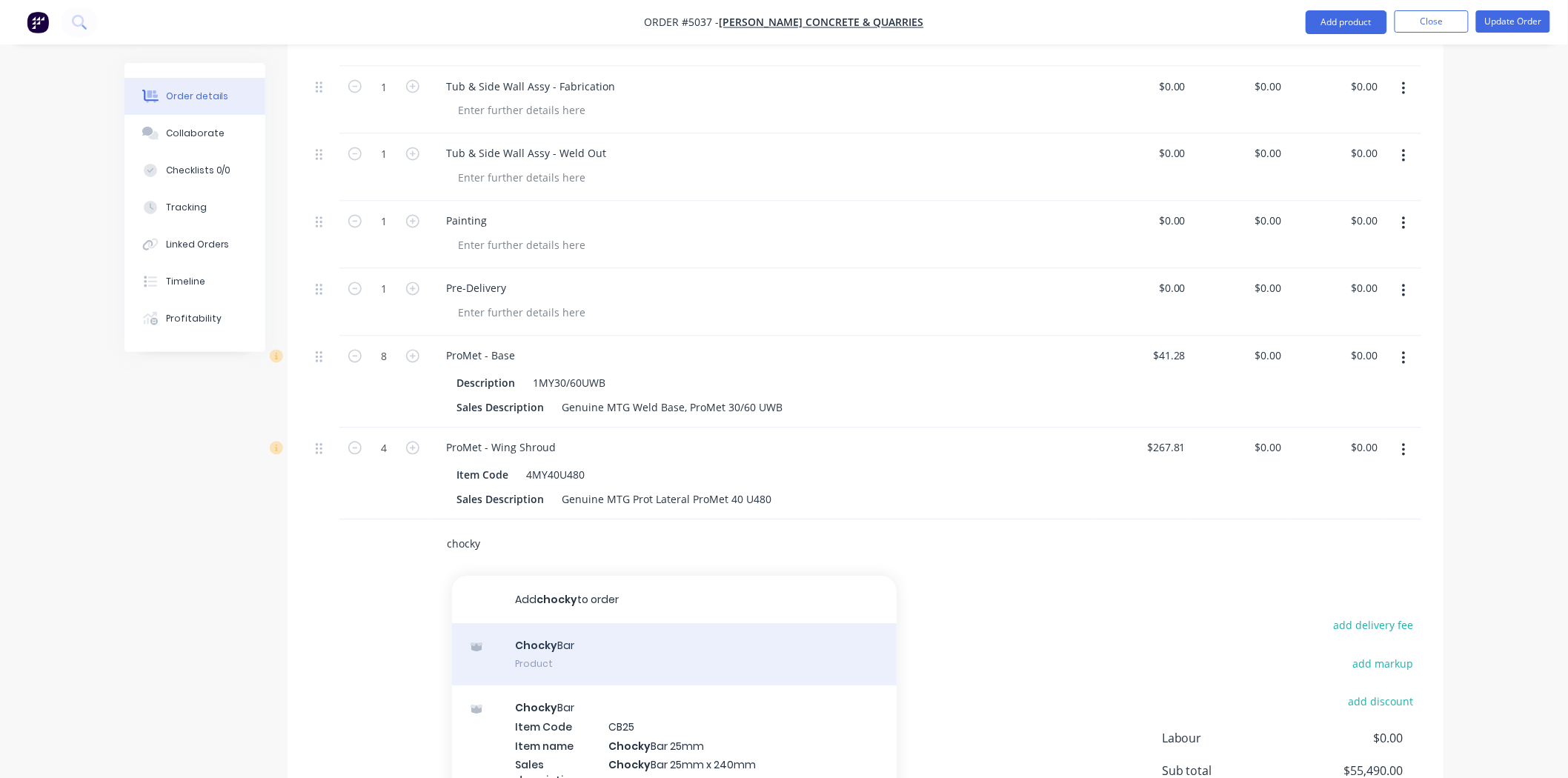
type input "chocky"
click at [666, 624] on div "Chocky Bar Product" at bounding box center [675, 655] width 445 height 62
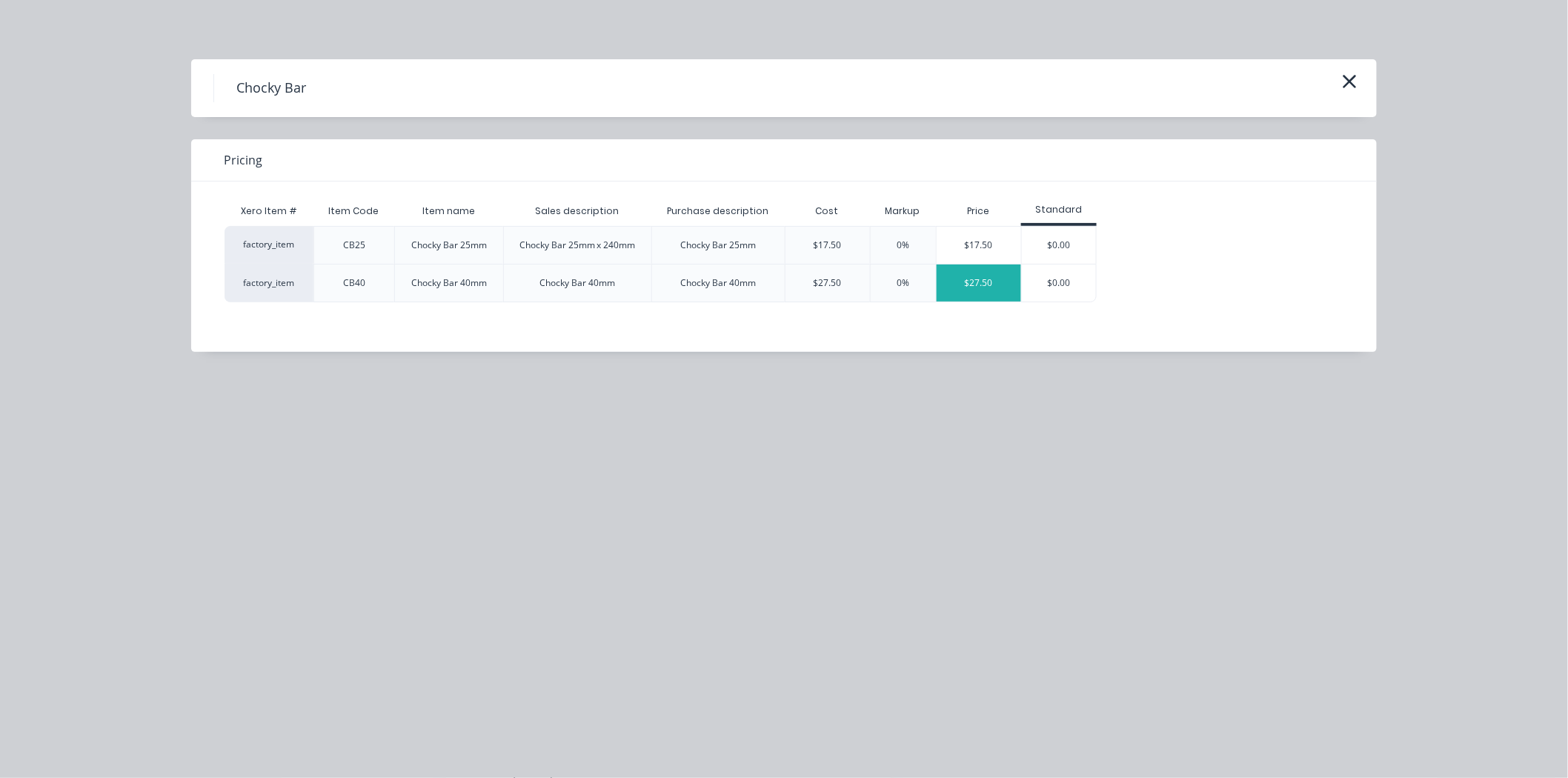
click at [968, 291] on div "$27.50" at bounding box center [978, 283] width 84 height 37
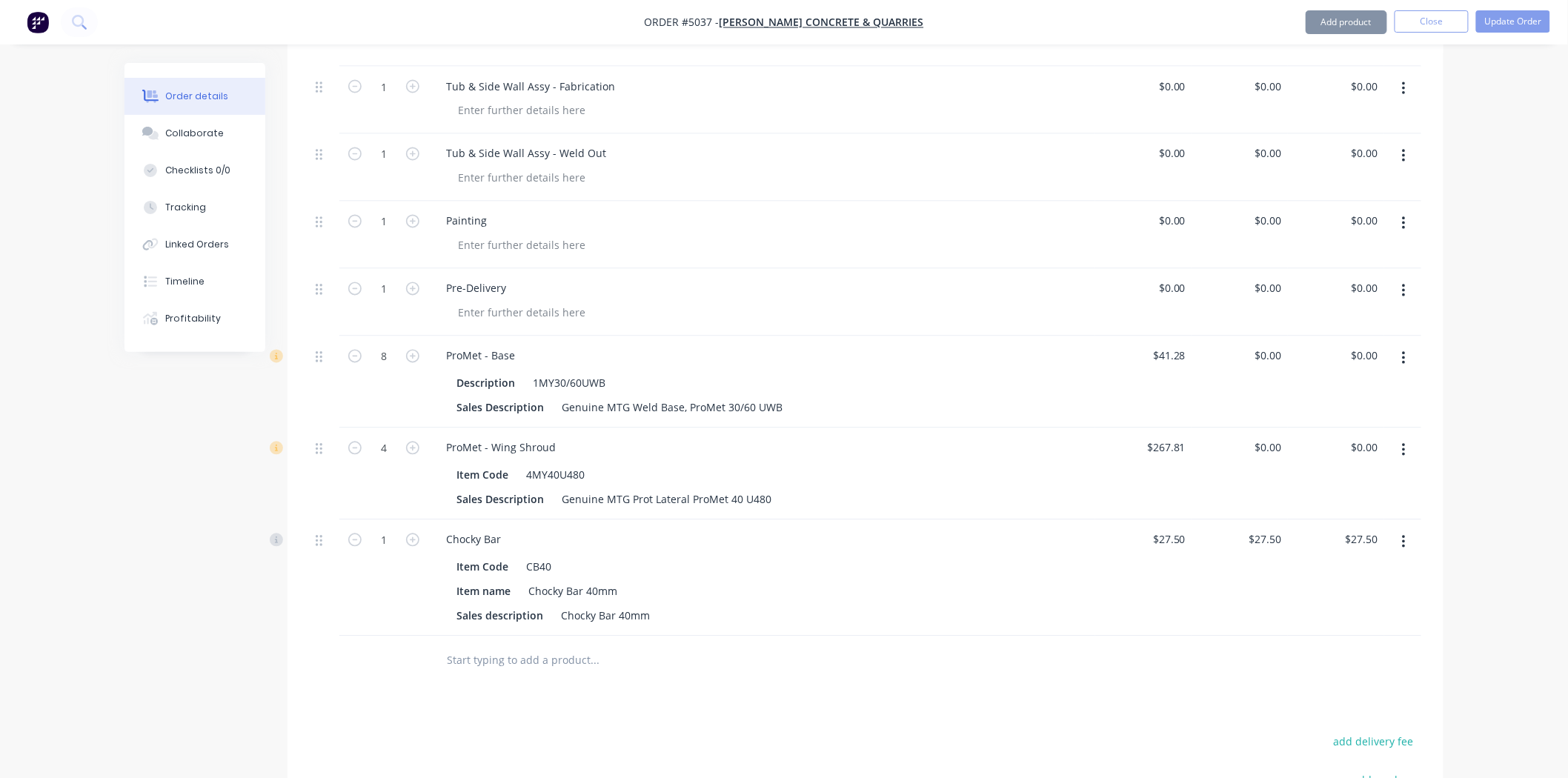
click at [571, 646] on input "text" at bounding box center [594, 660] width 297 height 30
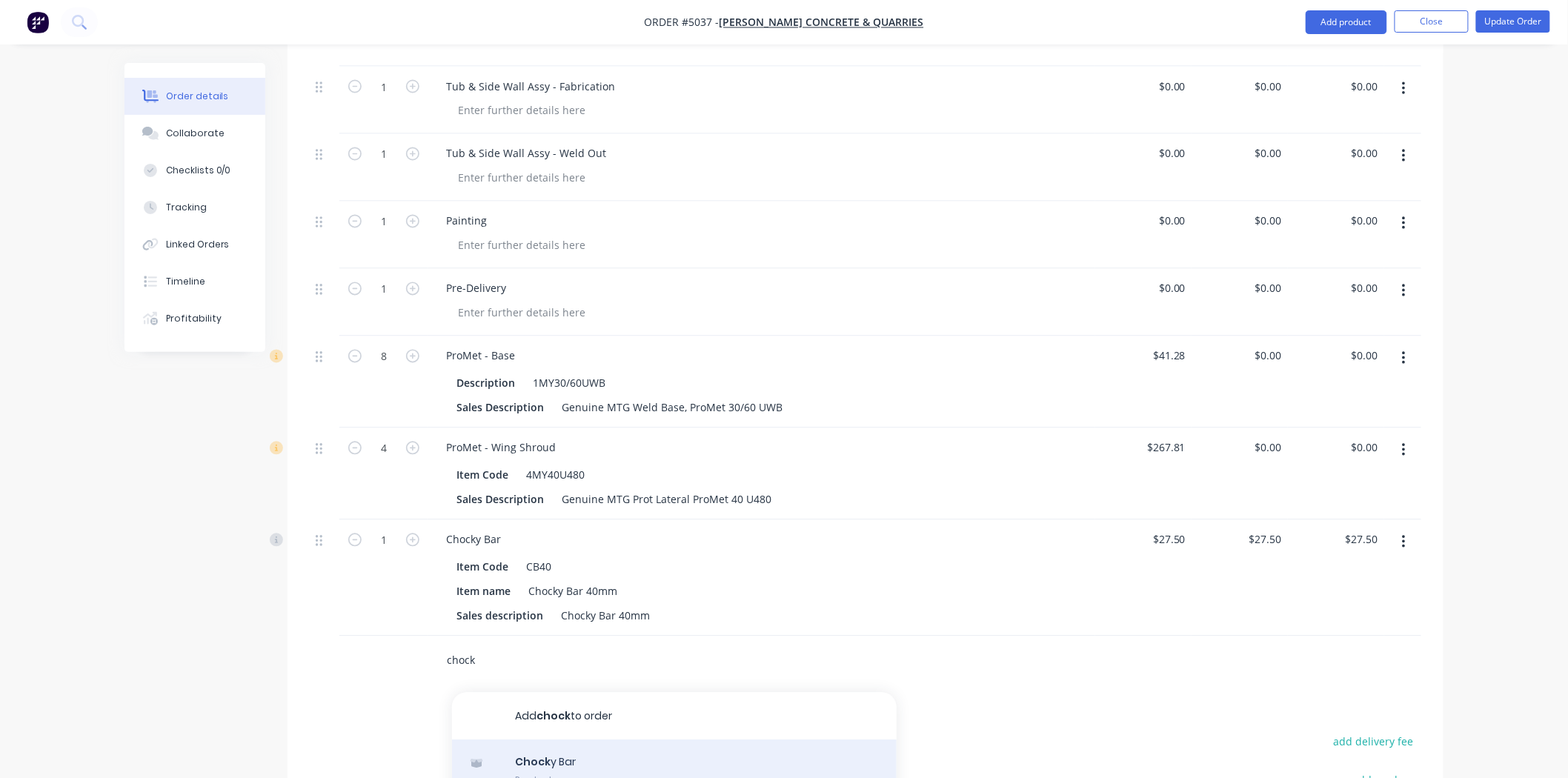
type input "chock"
click at [619, 741] on div "Chock y Bar Product" at bounding box center [675, 772] width 445 height 62
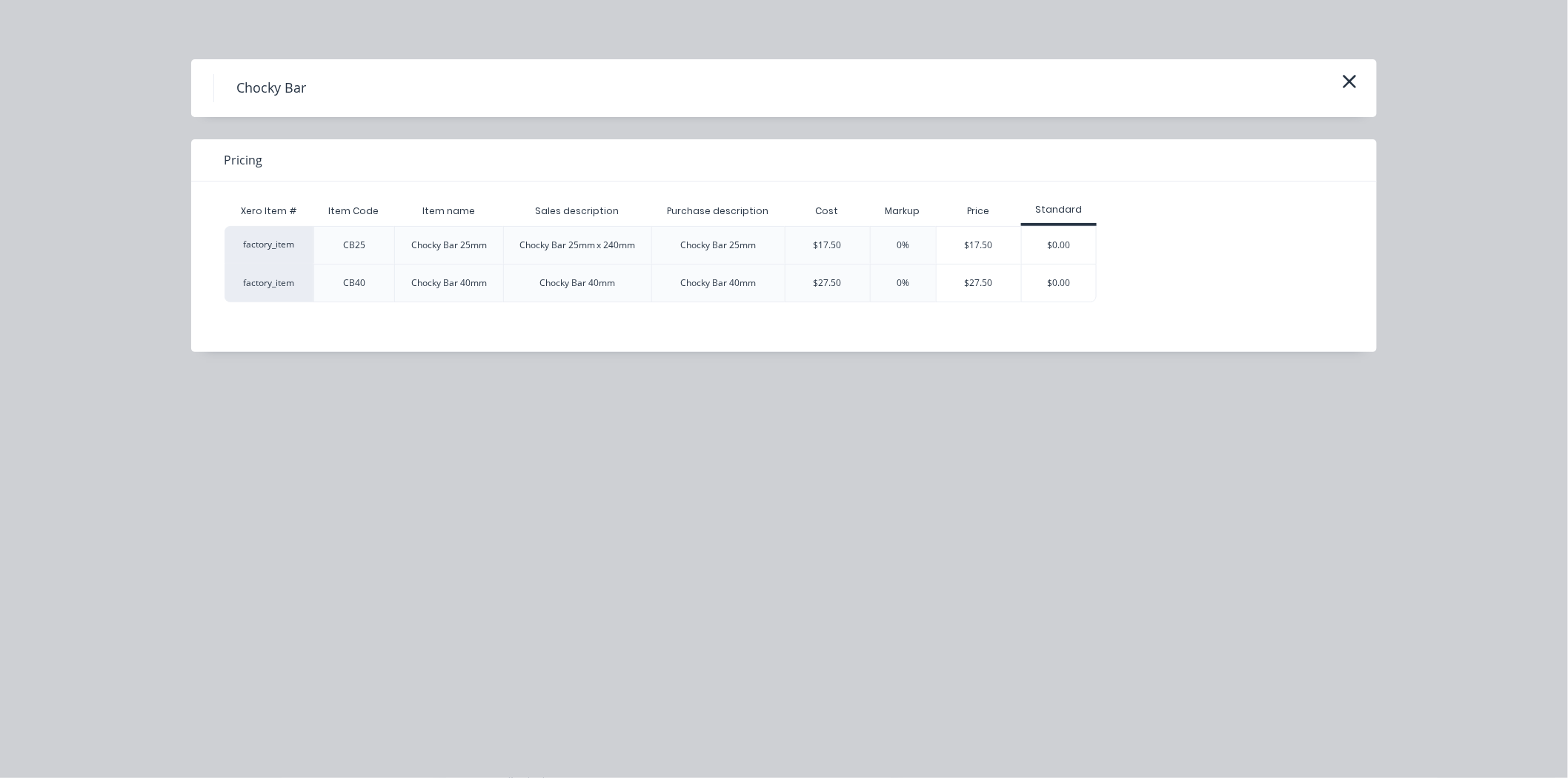
click at [983, 256] on div "$17.50" at bounding box center [978, 245] width 84 height 37
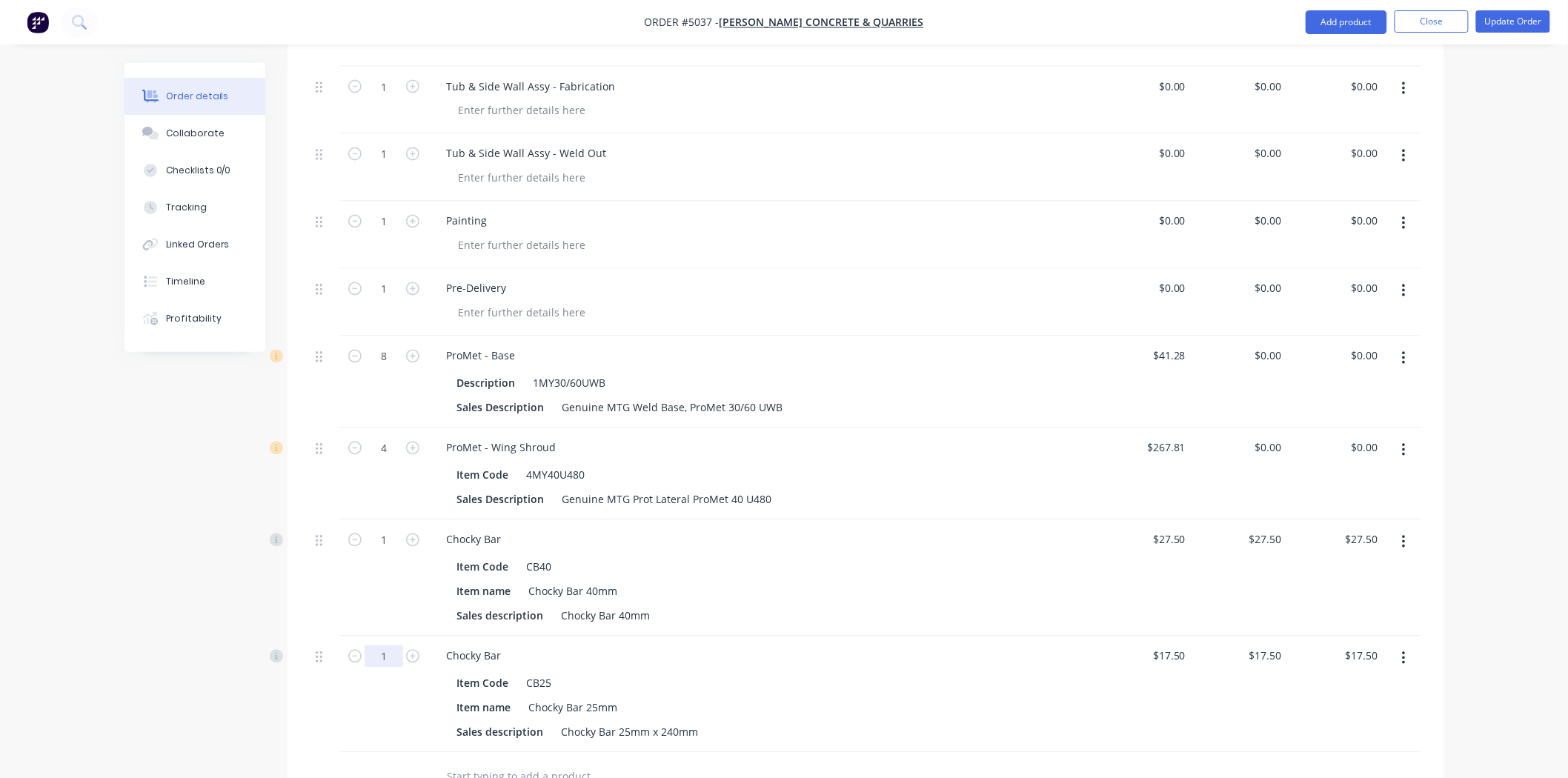
click at [395, 646] on input "1" at bounding box center [383, 657] width 39 height 23
type input "2"
type input "$35.00"
click at [170, 706] on div "Created by Hayden Created 29/09/25 Required 29/09/25 Assigned to Add team membe…" at bounding box center [784, 86] width 1319 height 2187
click at [396, 529] on input "1" at bounding box center [383, 540] width 39 height 23
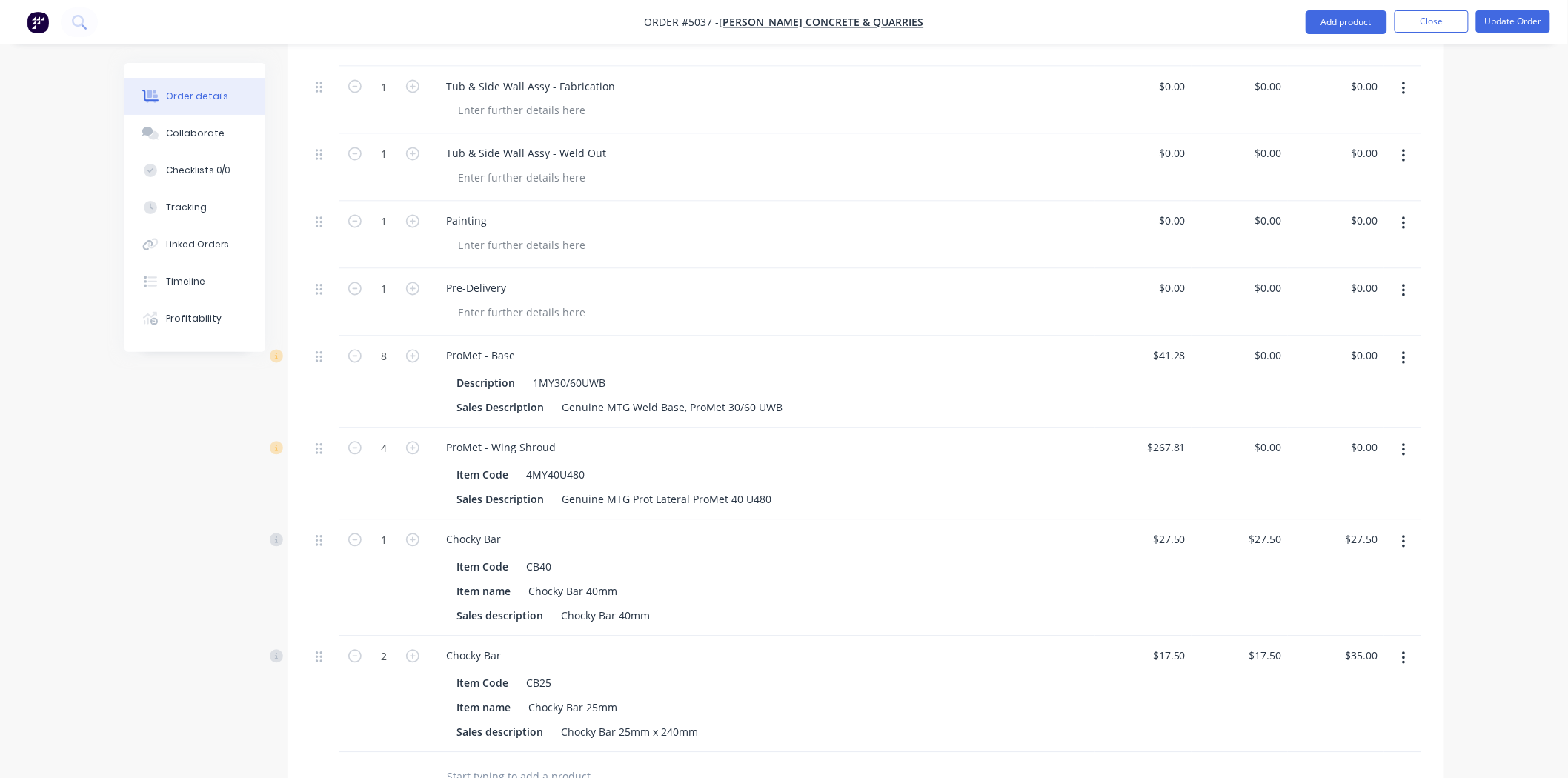
click at [117, 596] on div "Order details Collaborate Checklists 0/0 Tracking Linked Orders Timeline Profit…" at bounding box center [784, 86] width 1349 height 2187
type input "4"
type input "$70.00"
click at [242, 530] on div "Created by Hayden Created 29/09/25 Required 29/09/25 Assigned to Add team membe…" at bounding box center [784, 86] width 1319 height 2187
click at [382, 529] on input "1" at bounding box center [383, 540] width 39 height 23
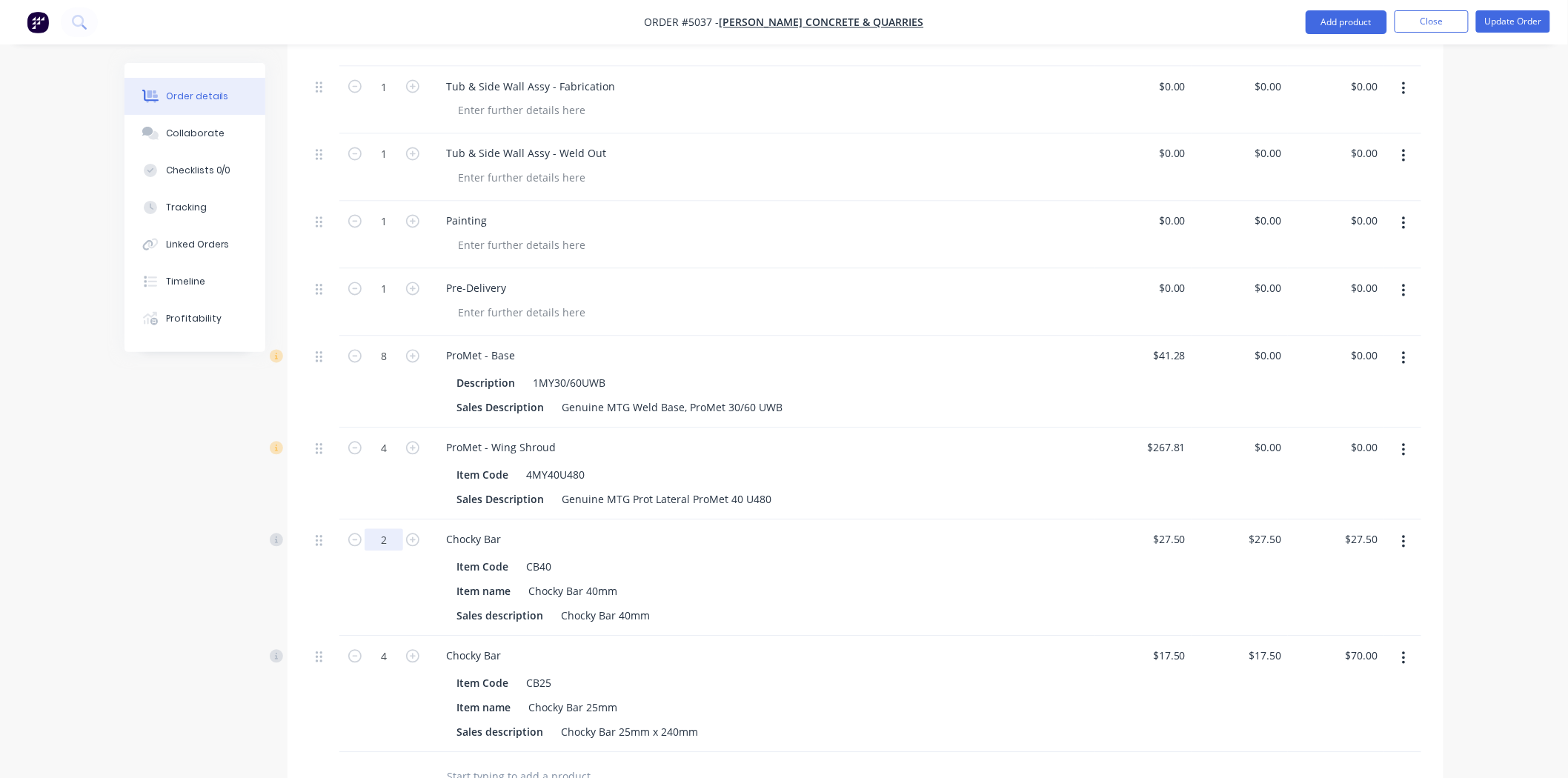
type input "2"
type input "$55.00"
click at [179, 578] on div "Created by Hayden Created 29/09/25 Required 29/09/25 Assigned to Add team membe…" at bounding box center [784, 86] width 1319 height 2187
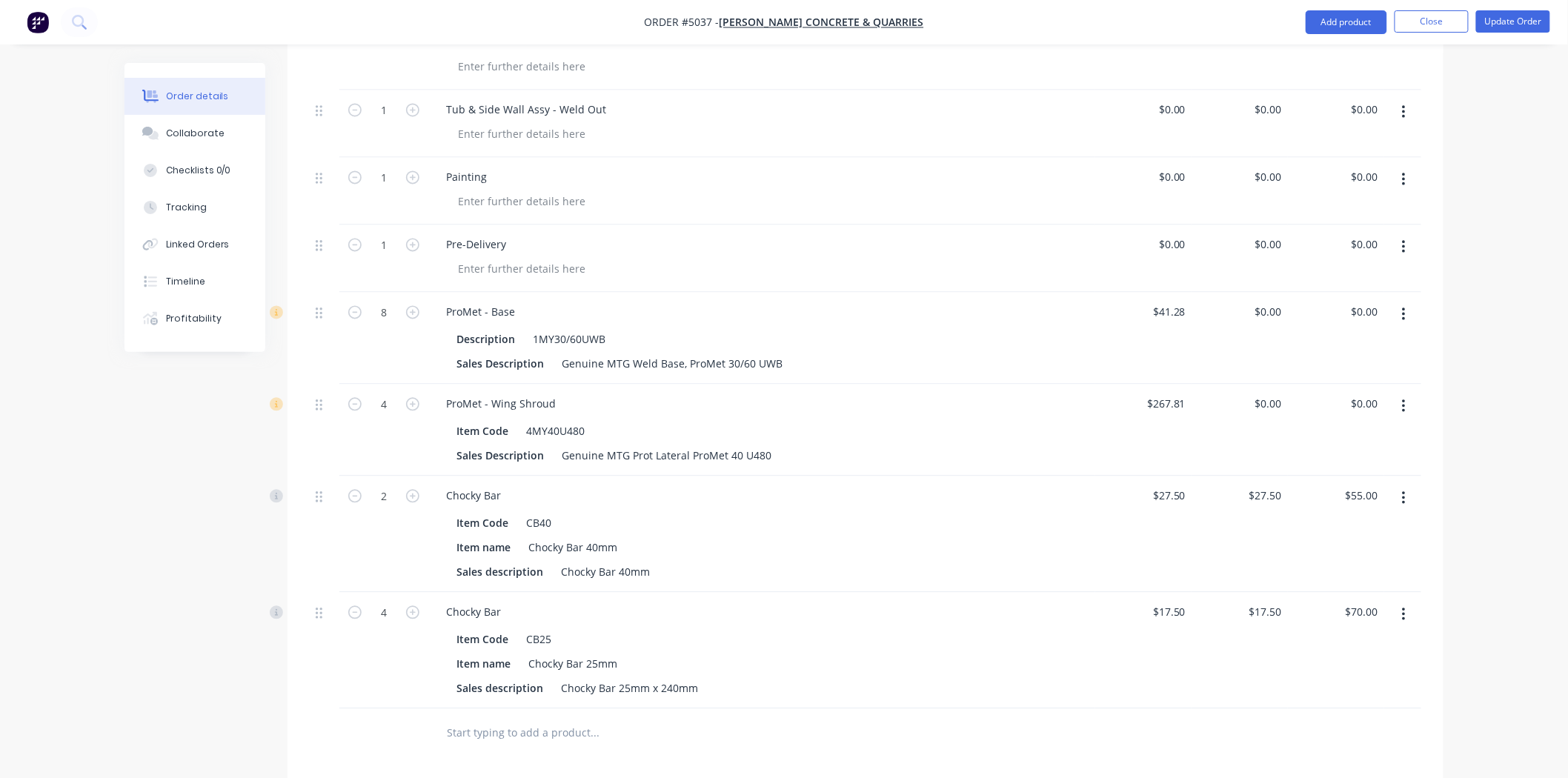
scroll to position [1153, 0]
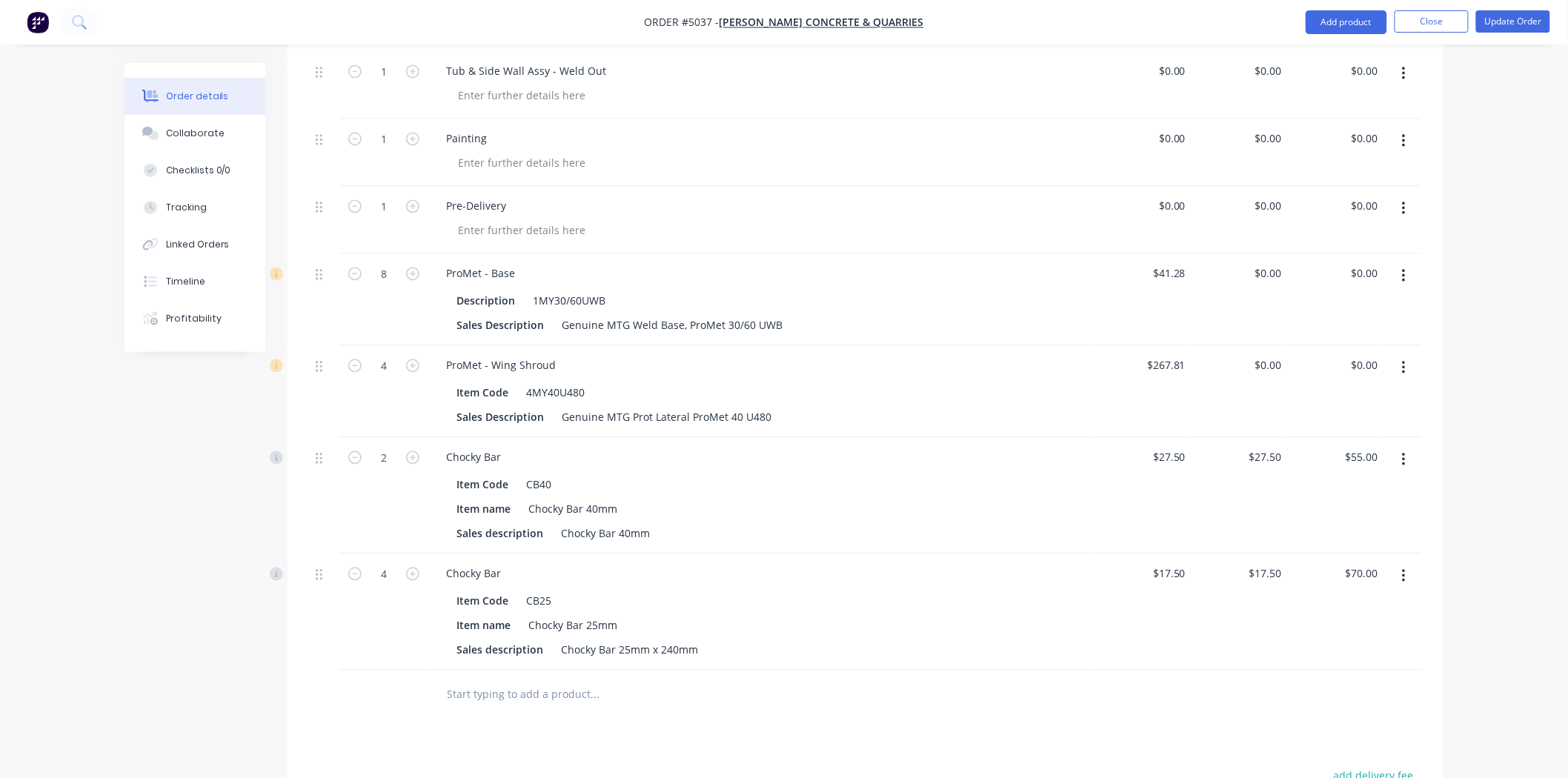
click at [653, 679] on input "text" at bounding box center [594, 694] width 297 height 30
click at [1356, 31] on button "Add product" at bounding box center [1346, 22] width 81 height 24
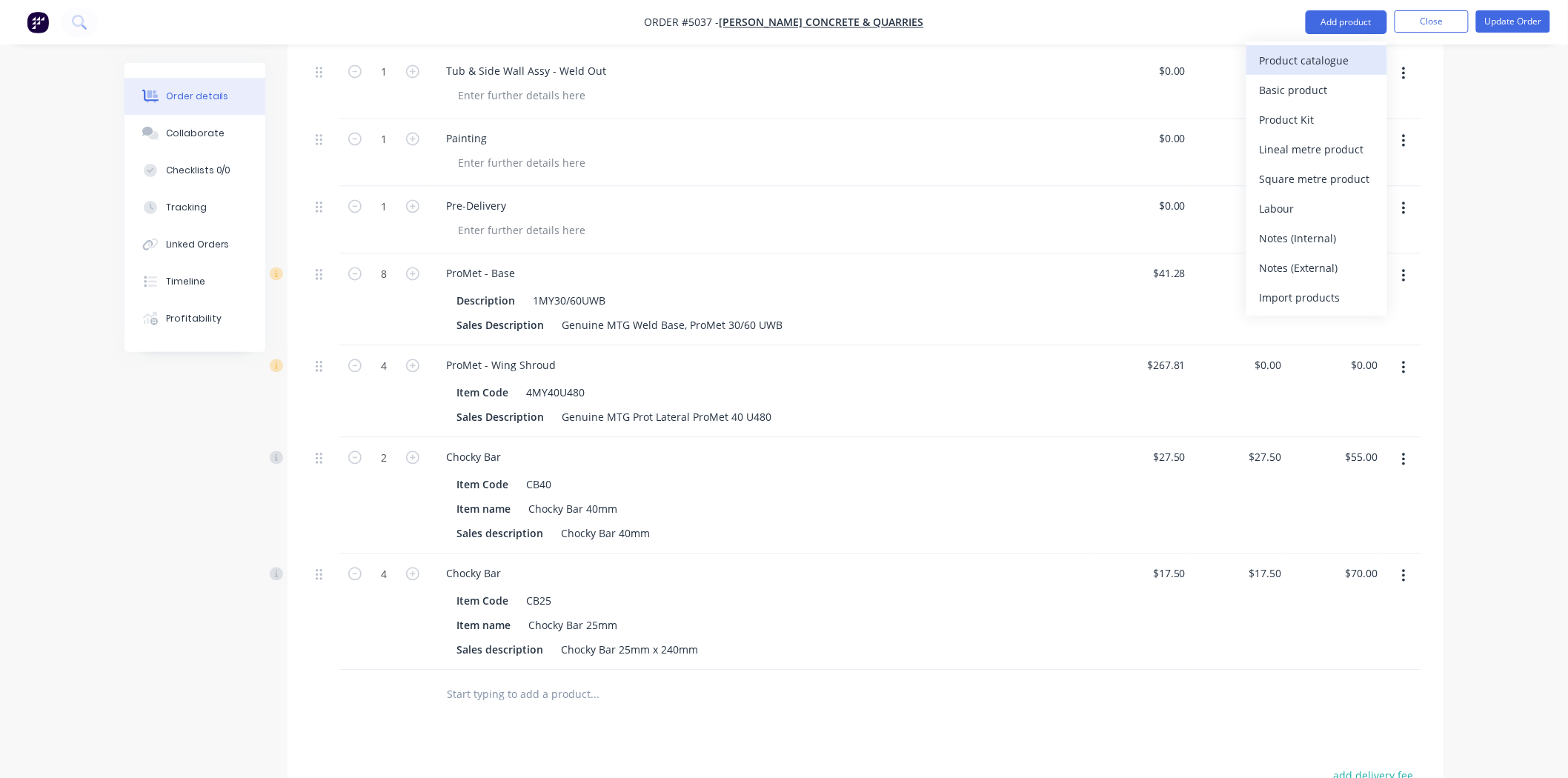
click at [1303, 57] on div "Product catalogue" at bounding box center [1317, 61] width 114 height 22
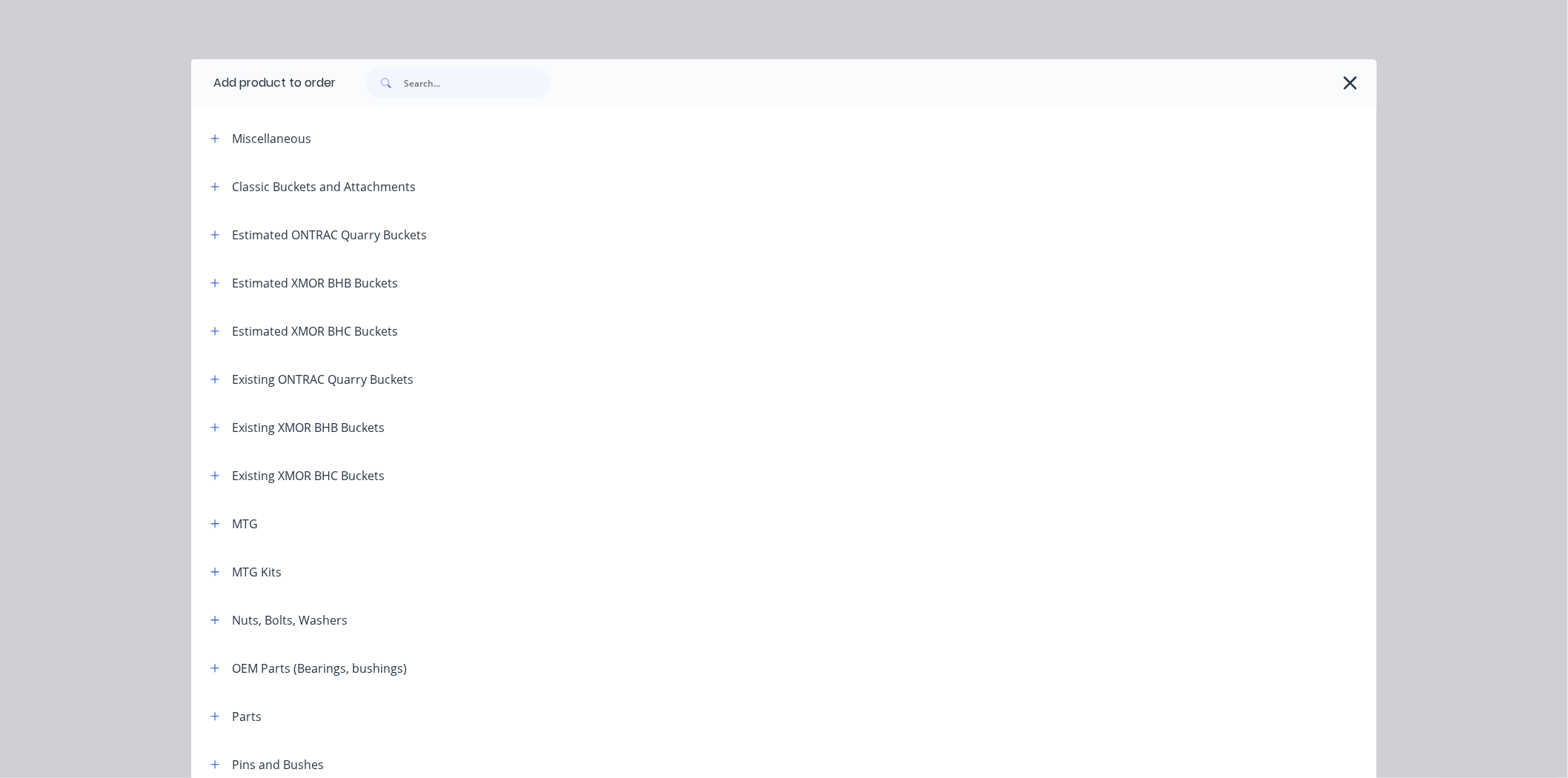
scroll to position [247, 0]
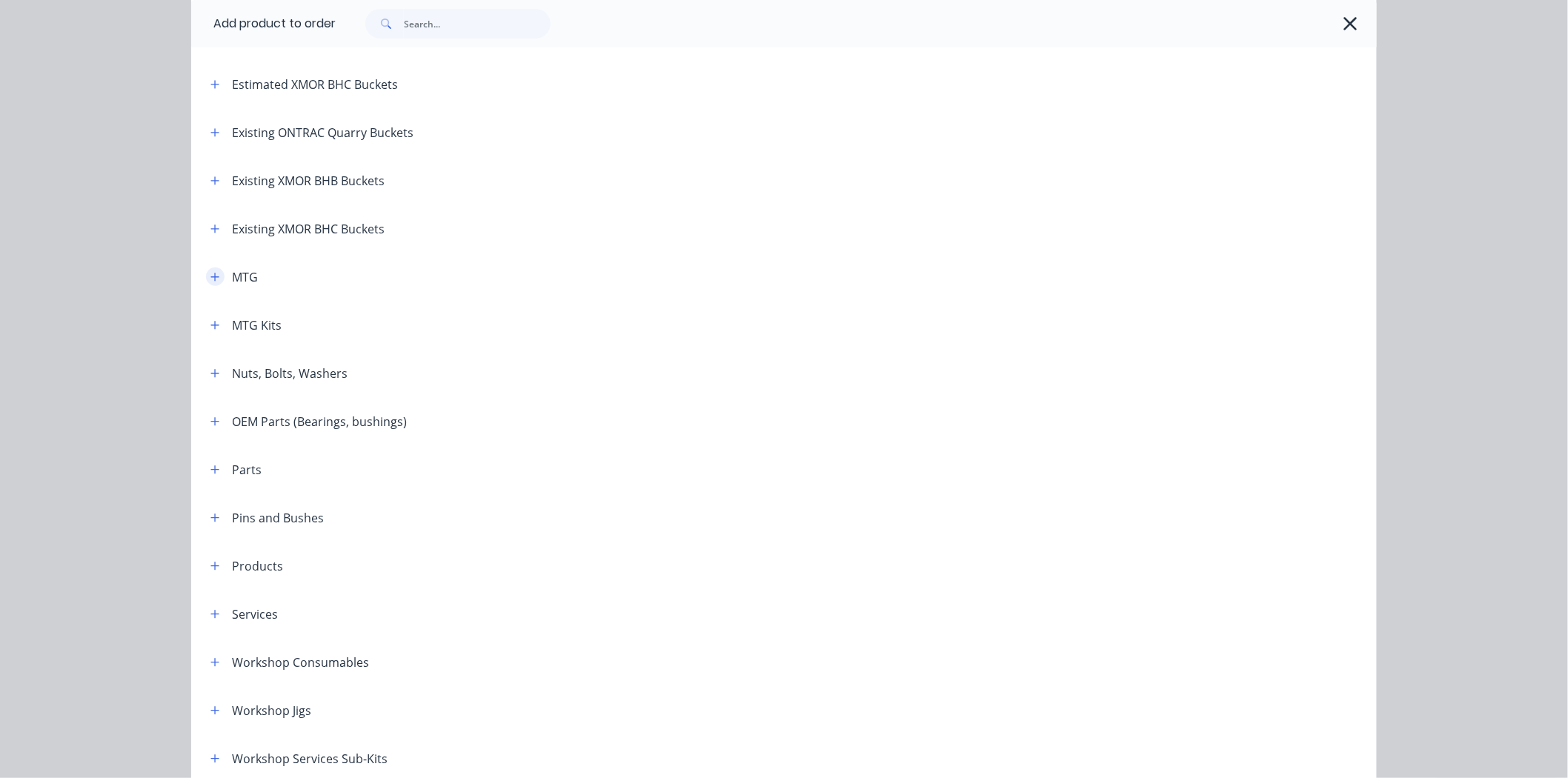
click at [211, 280] on icon "button" at bounding box center [215, 277] width 9 height 10
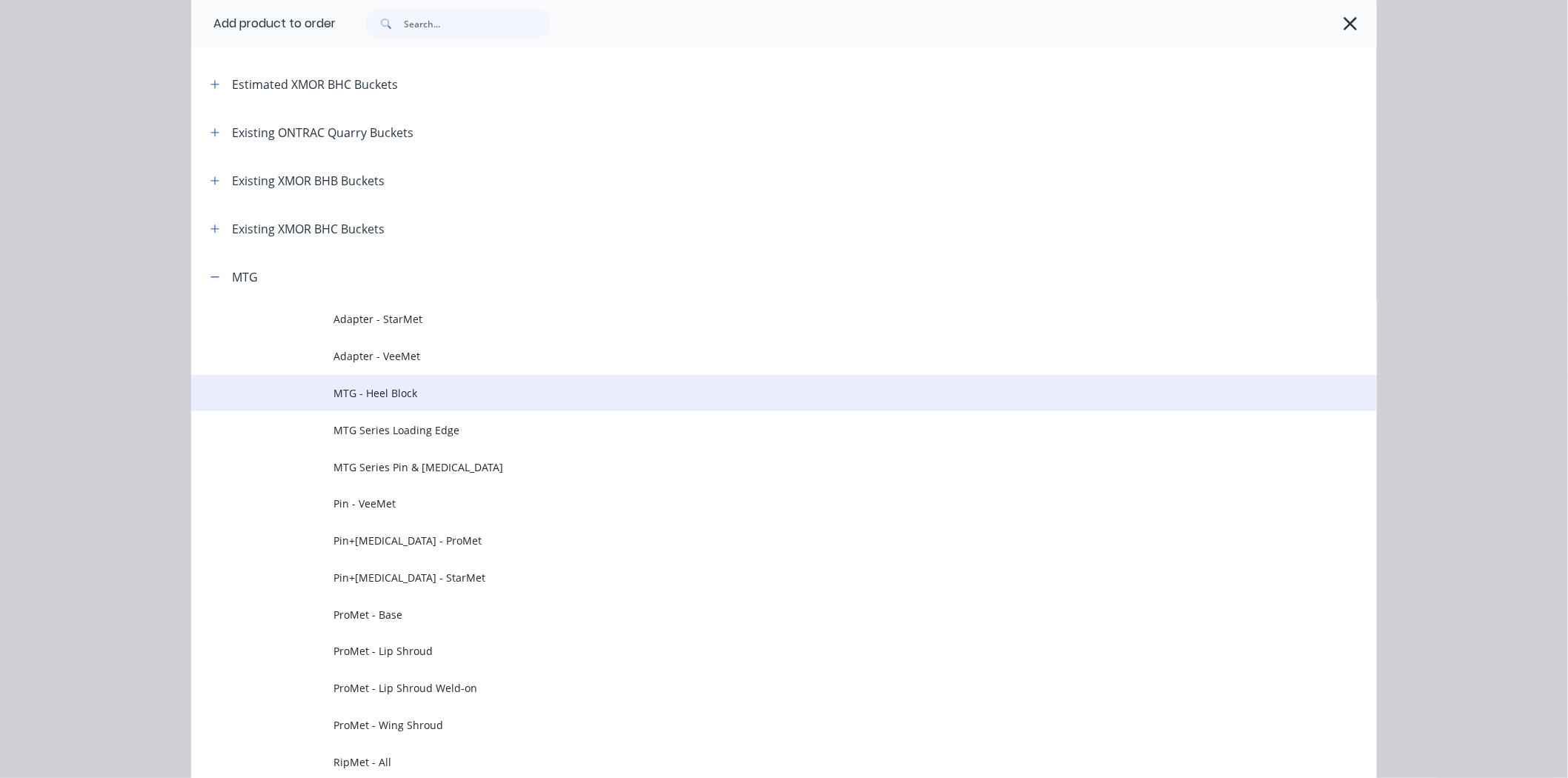
click at [343, 393] on span "MTG - Heel Block" at bounding box center [751, 393] width 835 height 15
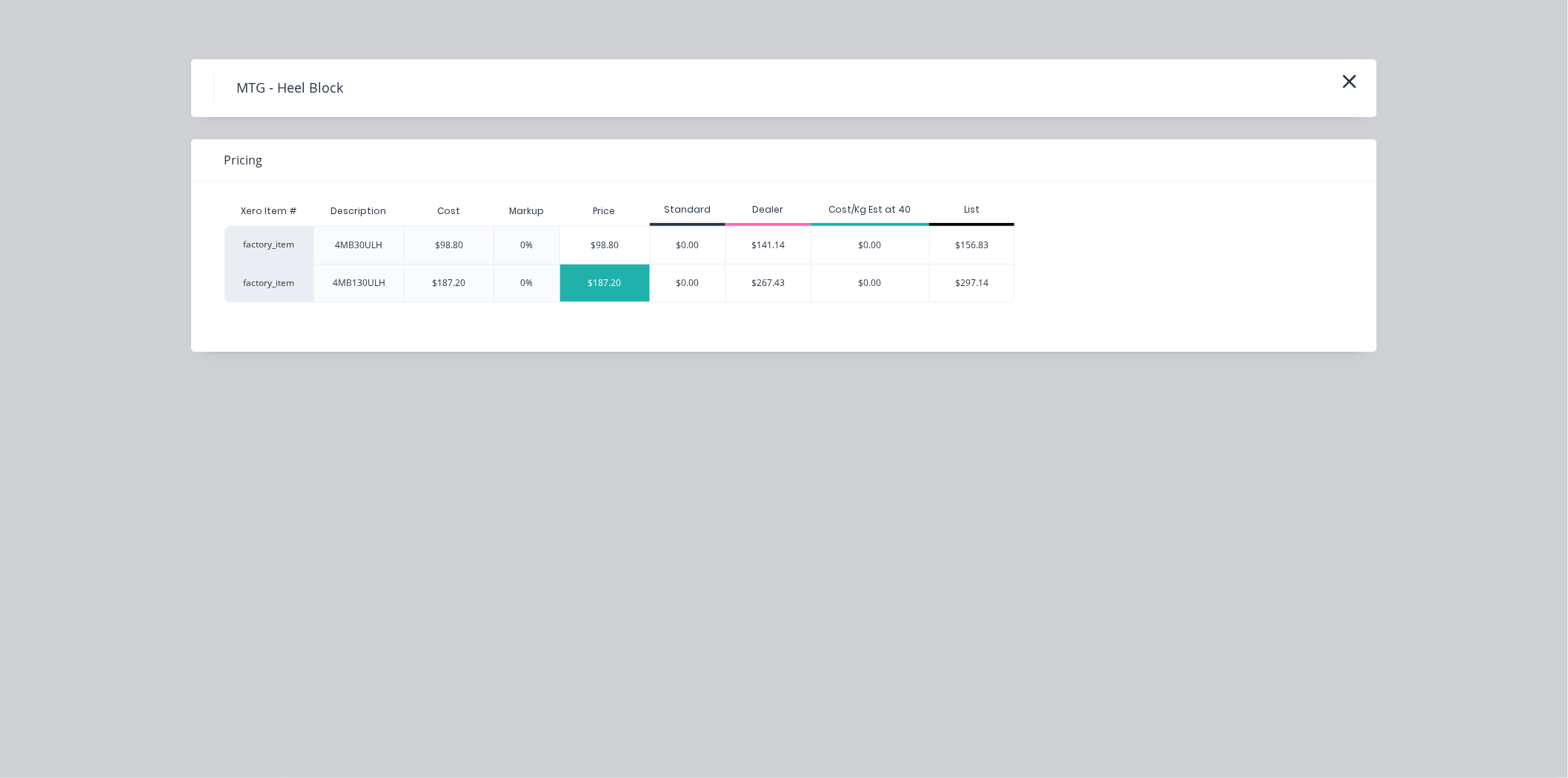
click at [638, 290] on div "$187.20" at bounding box center [605, 283] width 90 height 37
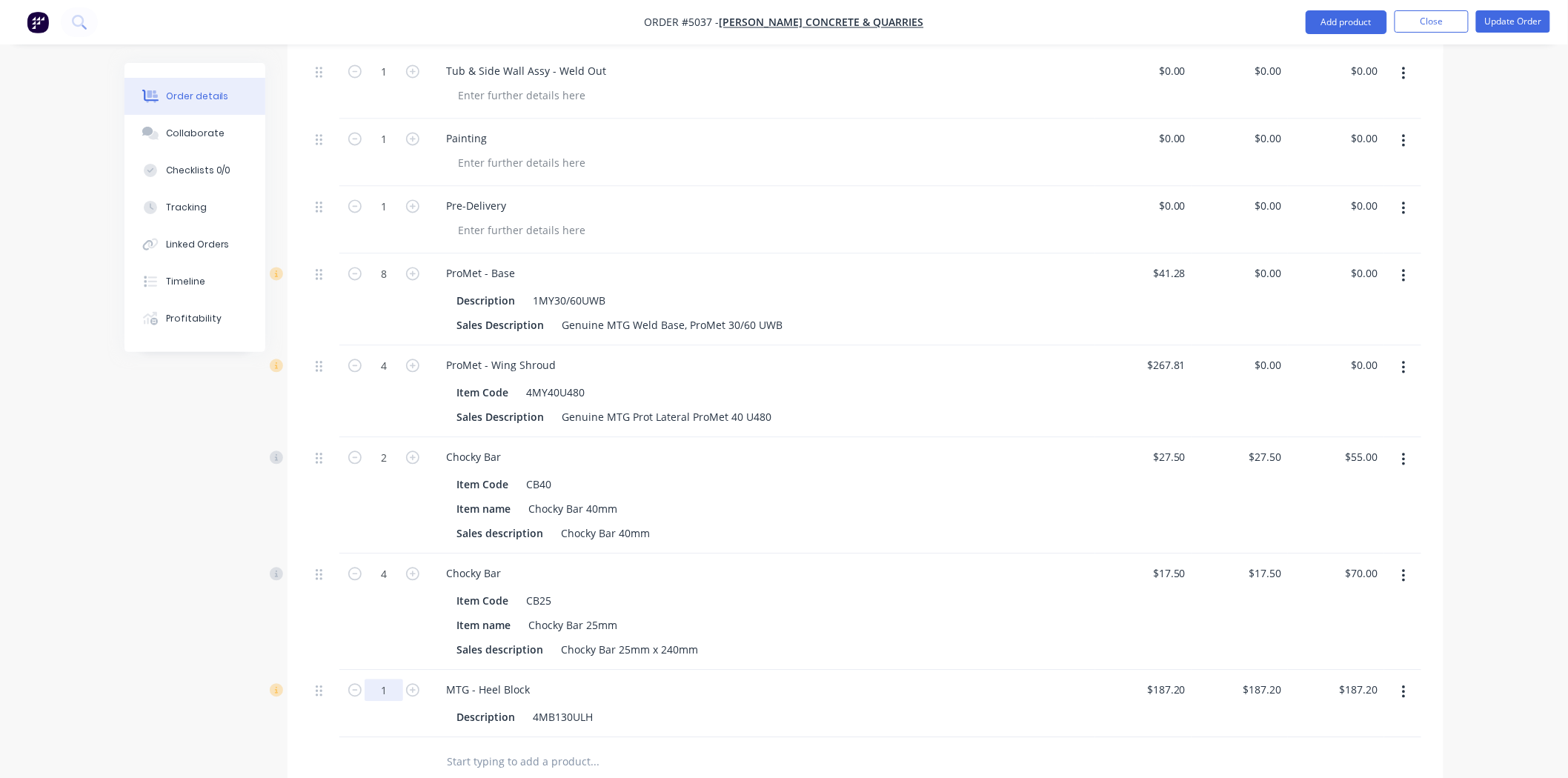
click at [390, 679] on input "1" at bounding box center [383, 690] width 39 height 23
type input "12"
type input "$2,246.40"
click at [576, 737] on div "Products Show / Hide columns Add product Qty Cost Price Total Kit 1 HDR-50-3.3 …" at bounding box center [865, 289] width 1156 height 1710
click at [1296, 671] on div "$2,246.40 $2,246.40" at bounding box center [1336, 705] width 97 height 68
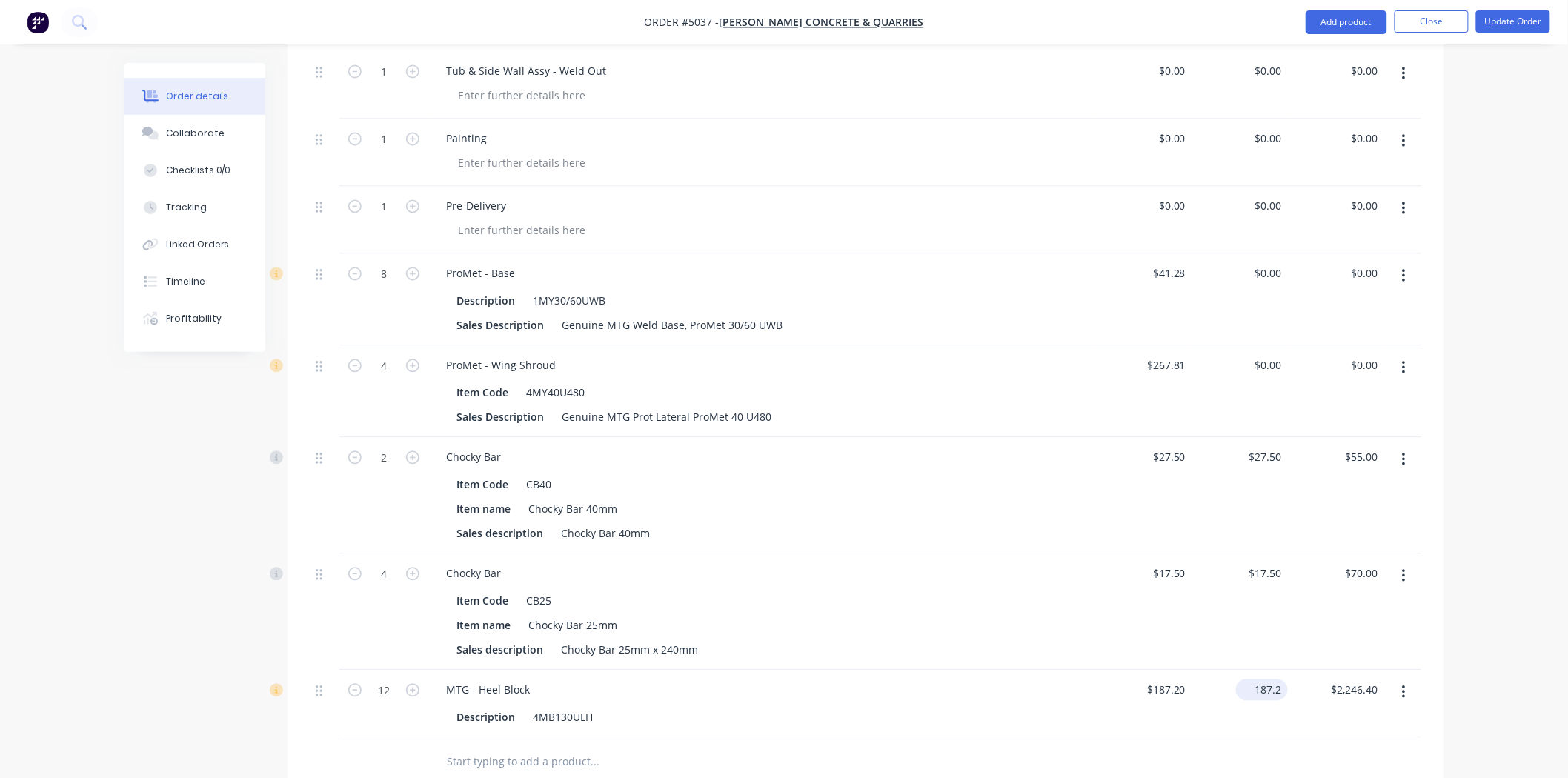
click at [1275, 679] on input "187.2" at bounding box center [1265, 690] width 46 height 22
type input "$0.00"
click at [1260, 738] on div at bounding box center [865, 762] width 1111 height 48
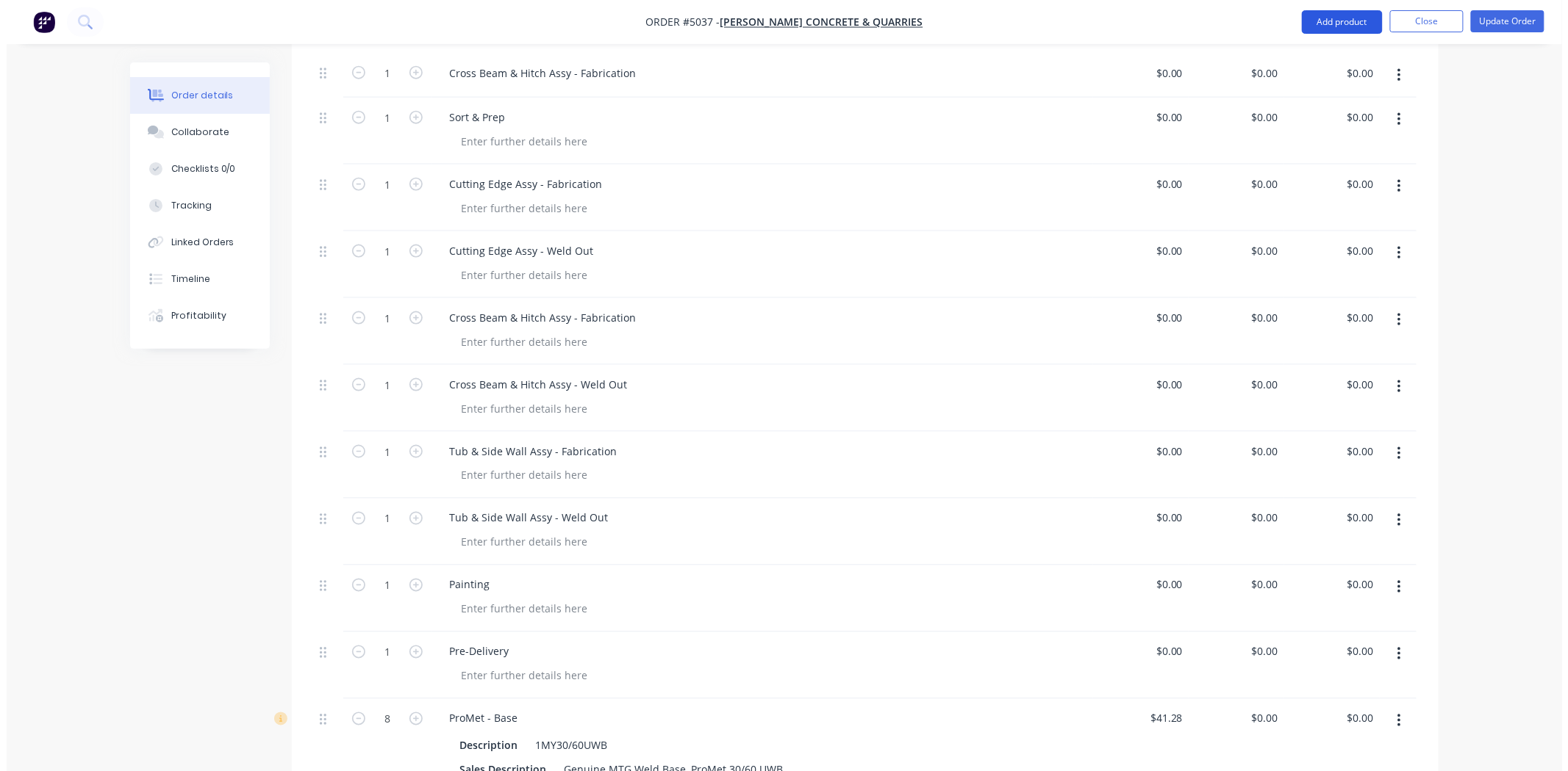
scroll to position [735, 0]
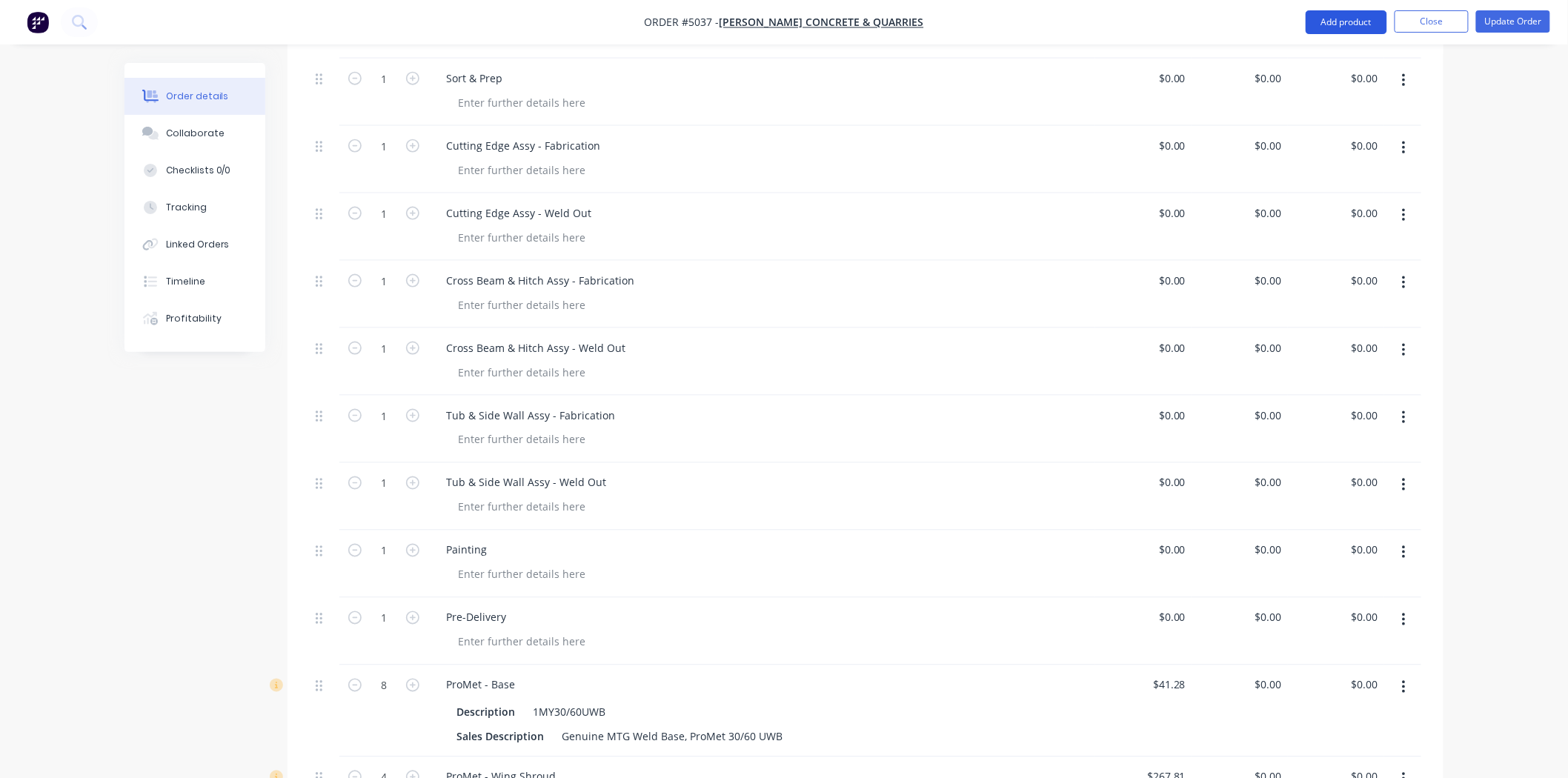
click at [1357, 19] on button "Add product" at bounding box center [1346, 22] width 81 height 24
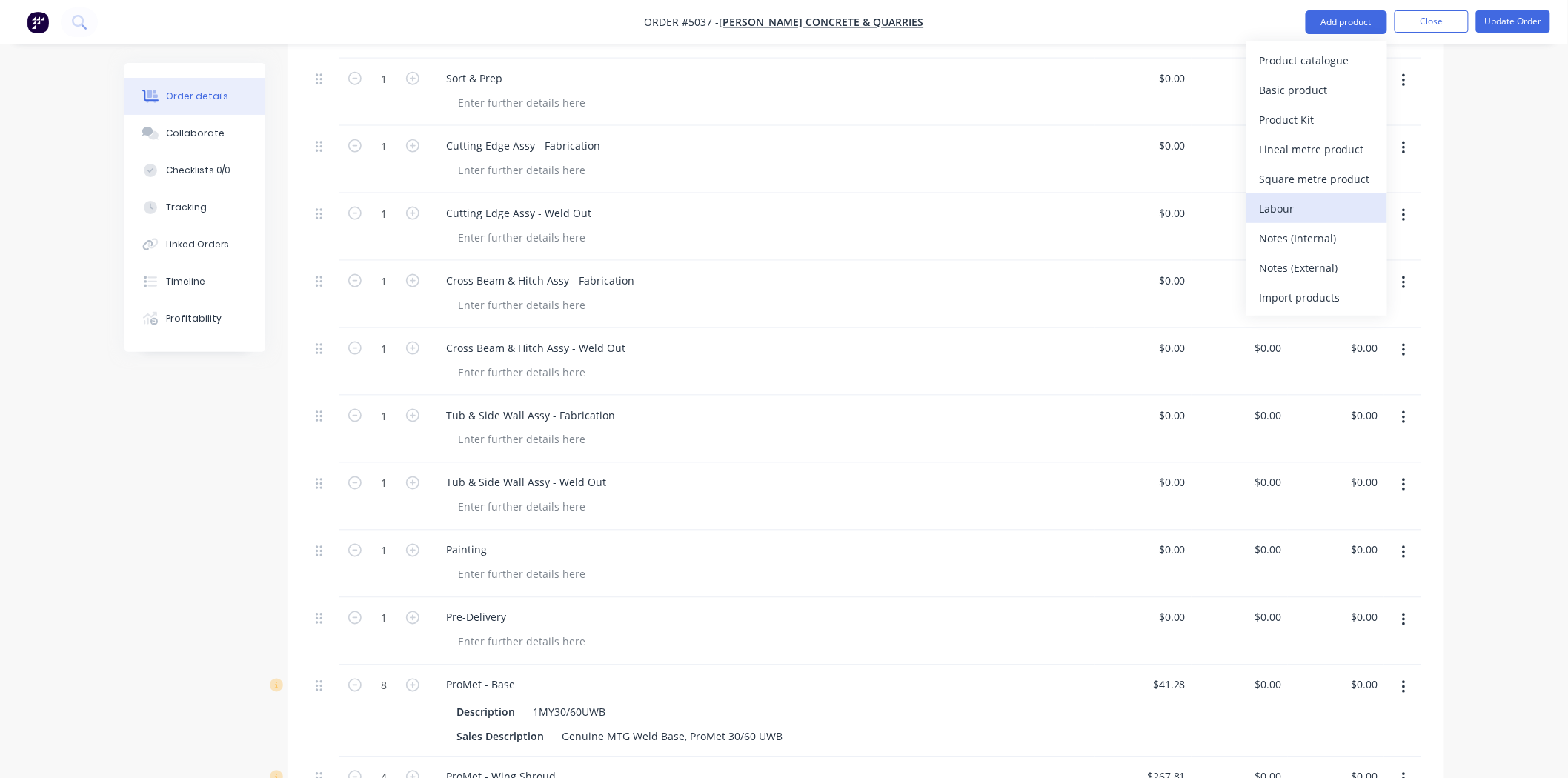
click at [1298, 194] on button "Labour" at bounding box center [1317, 208] width 141 height 30
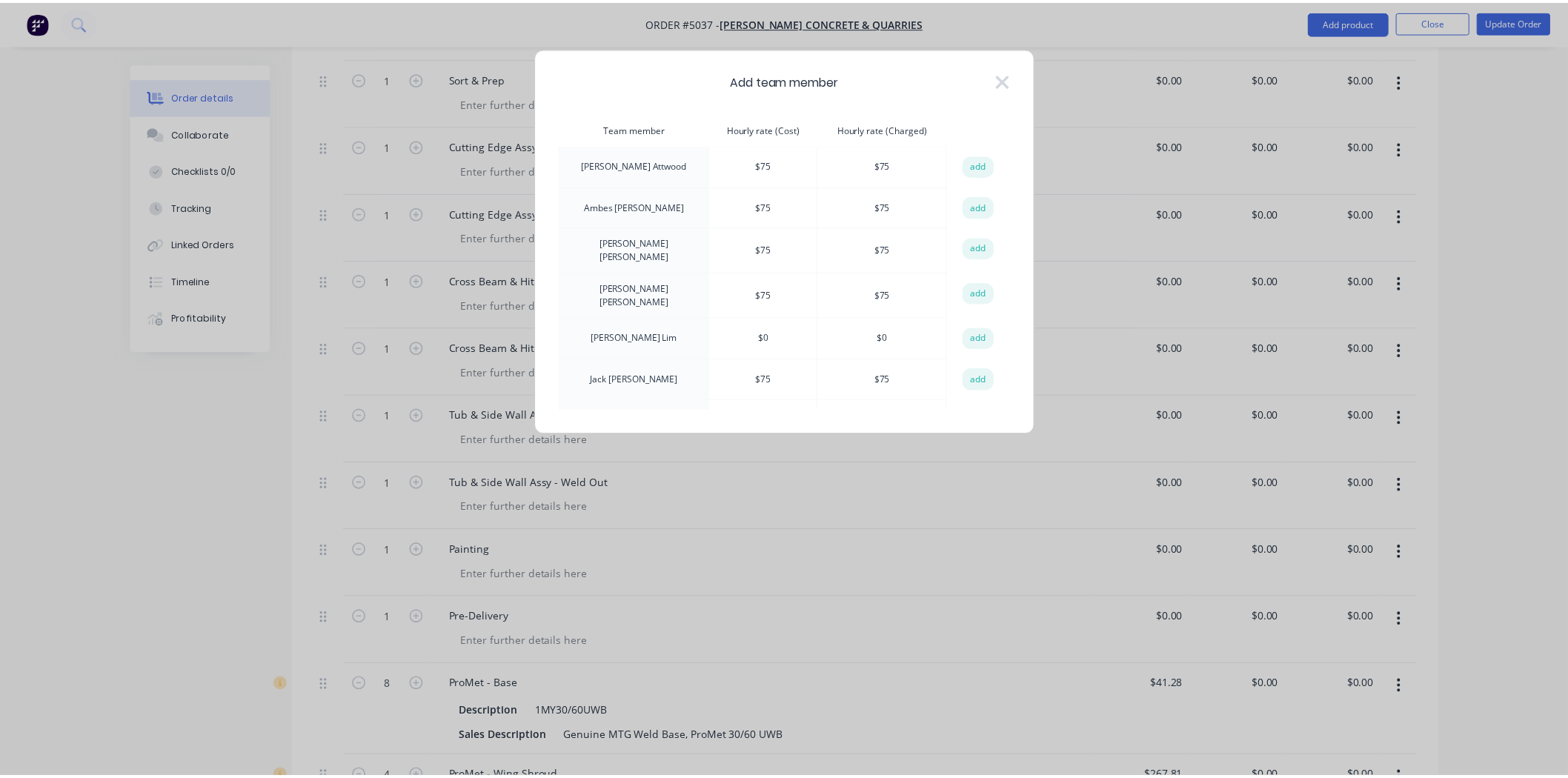
scroll to position [109, 0]
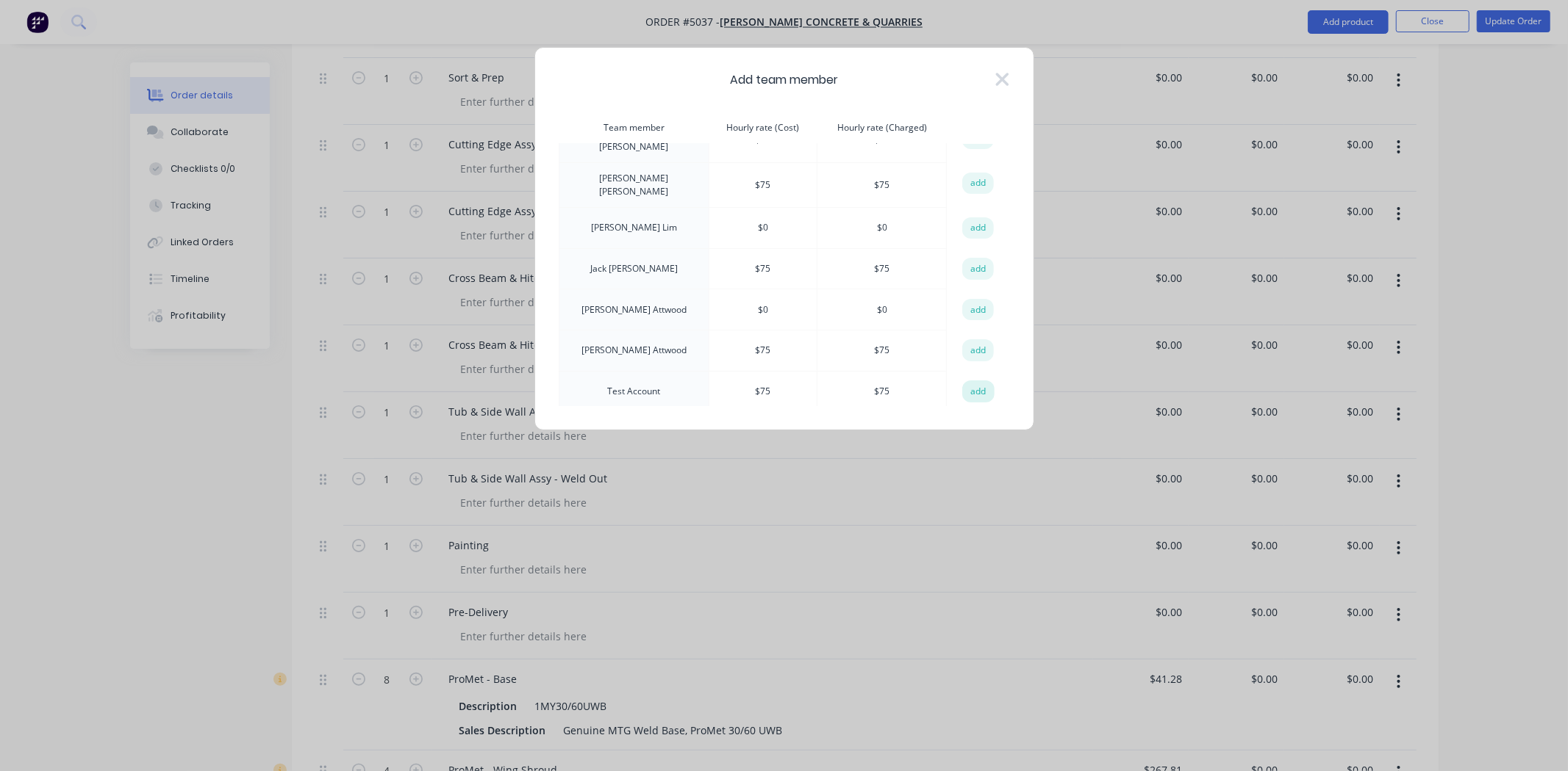
click at [973, 388] on button "add" at bounding box center [979, 392] width 32 height 22
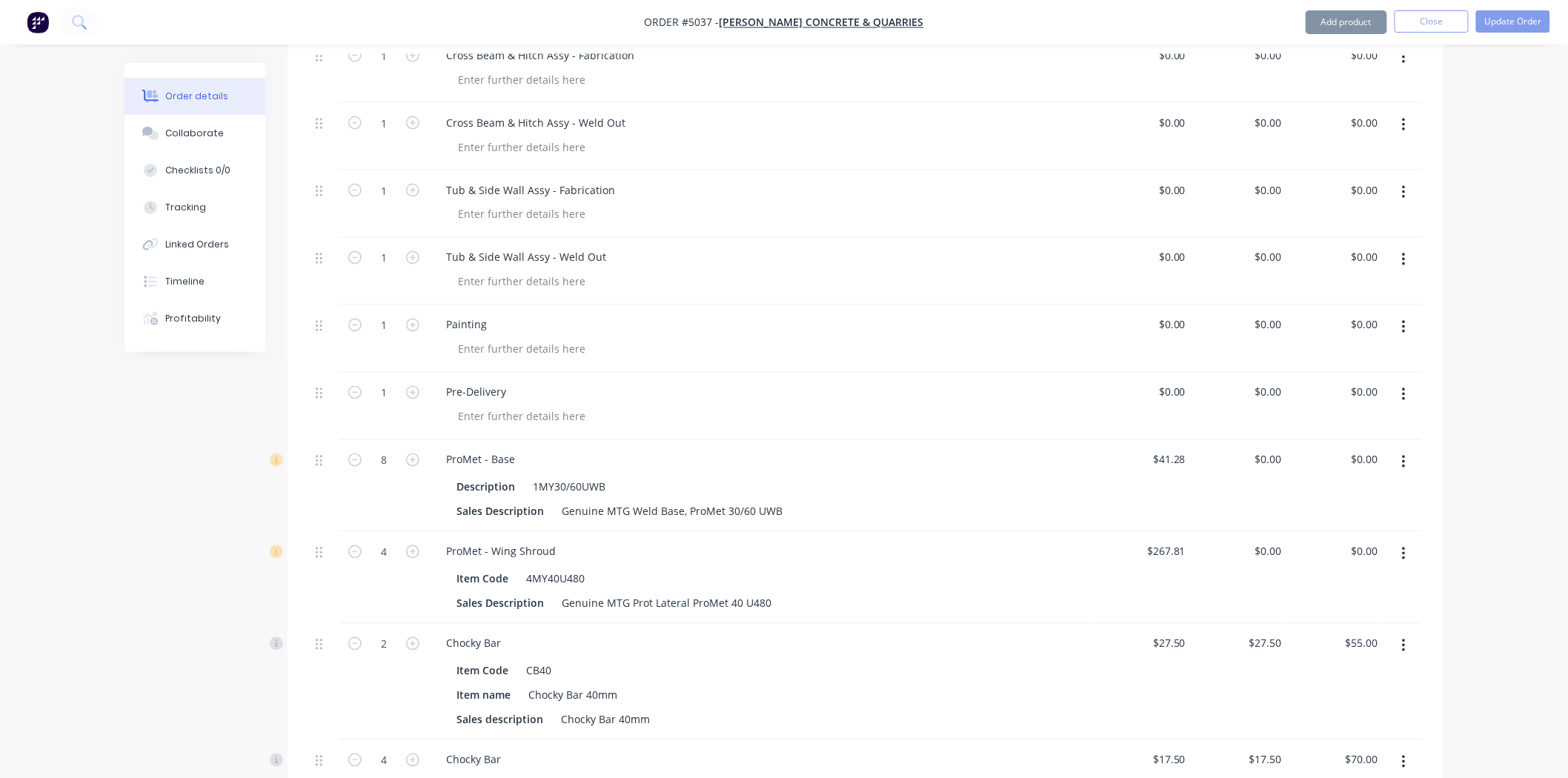
scroll to position [1235, 0]
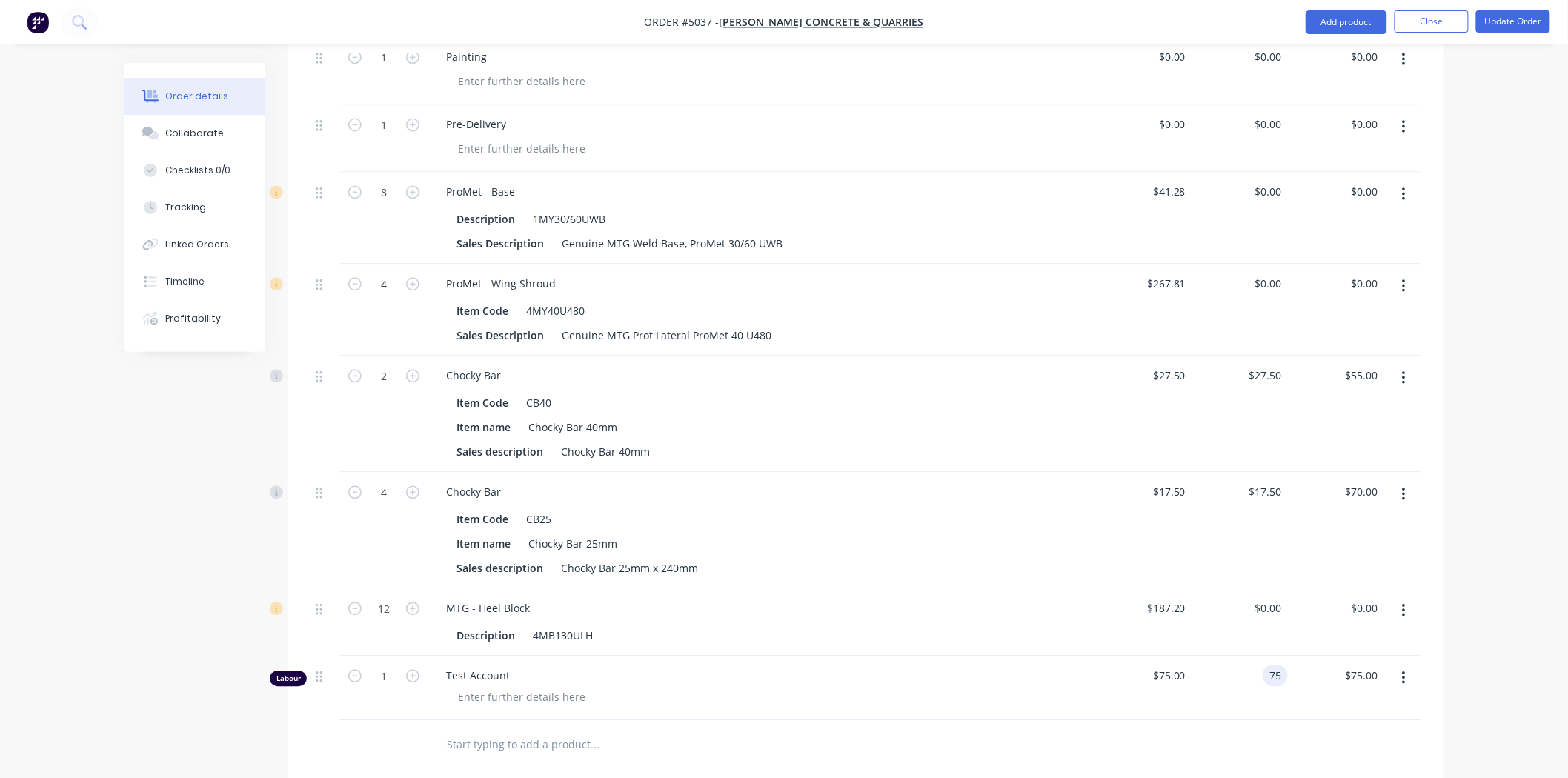
click at [1284, 665] on input "75" at bounding box center [1278, 676] width 19 height 22
type input "$0.00"
click at [1287, 721] on div at bounding box center [865, 745] width 1111 height 48
click at [386, 665] on input "1" at bounding box center [383, 676] width 39 height 23
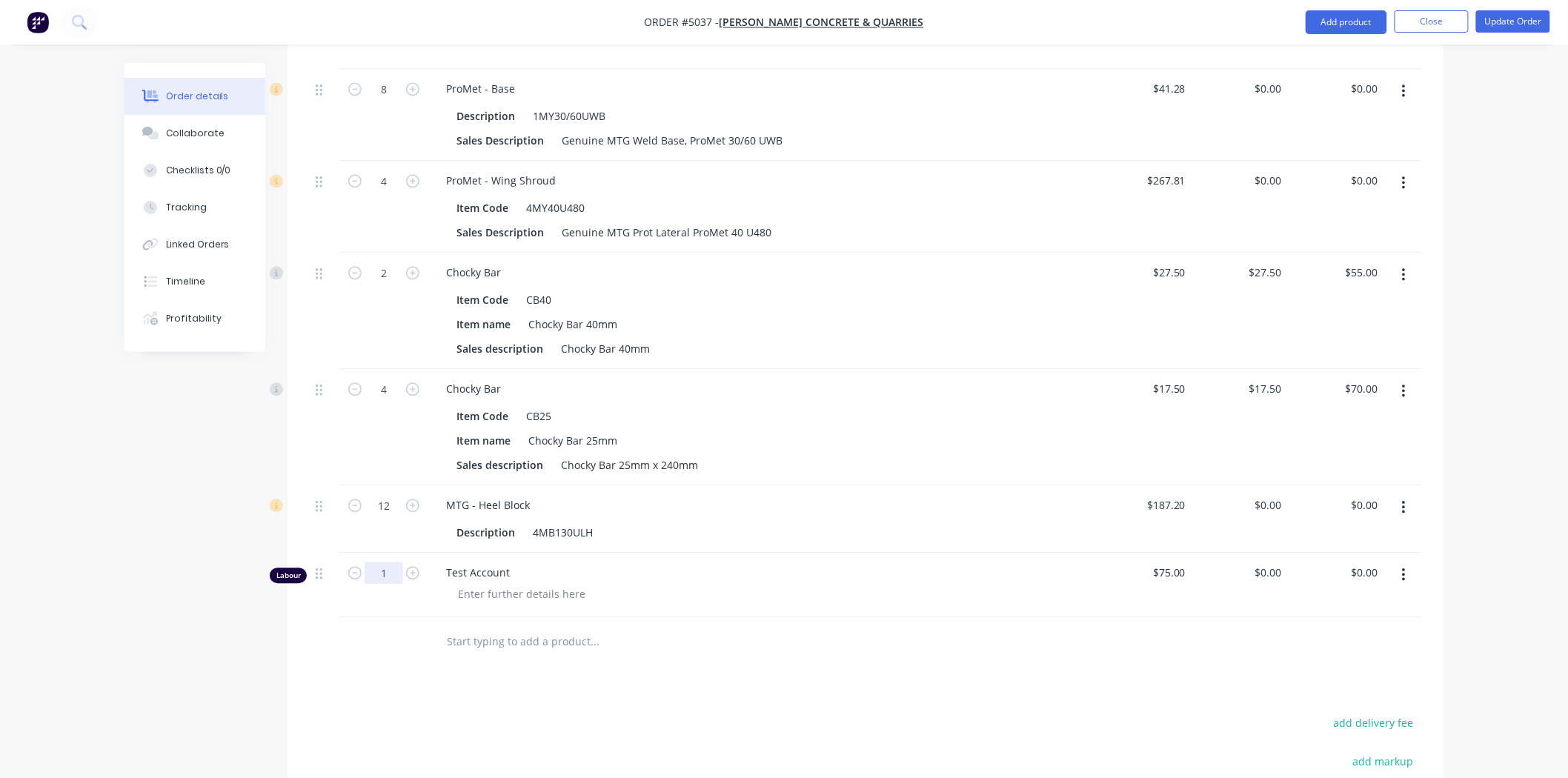
scroll to position [1560, 0]
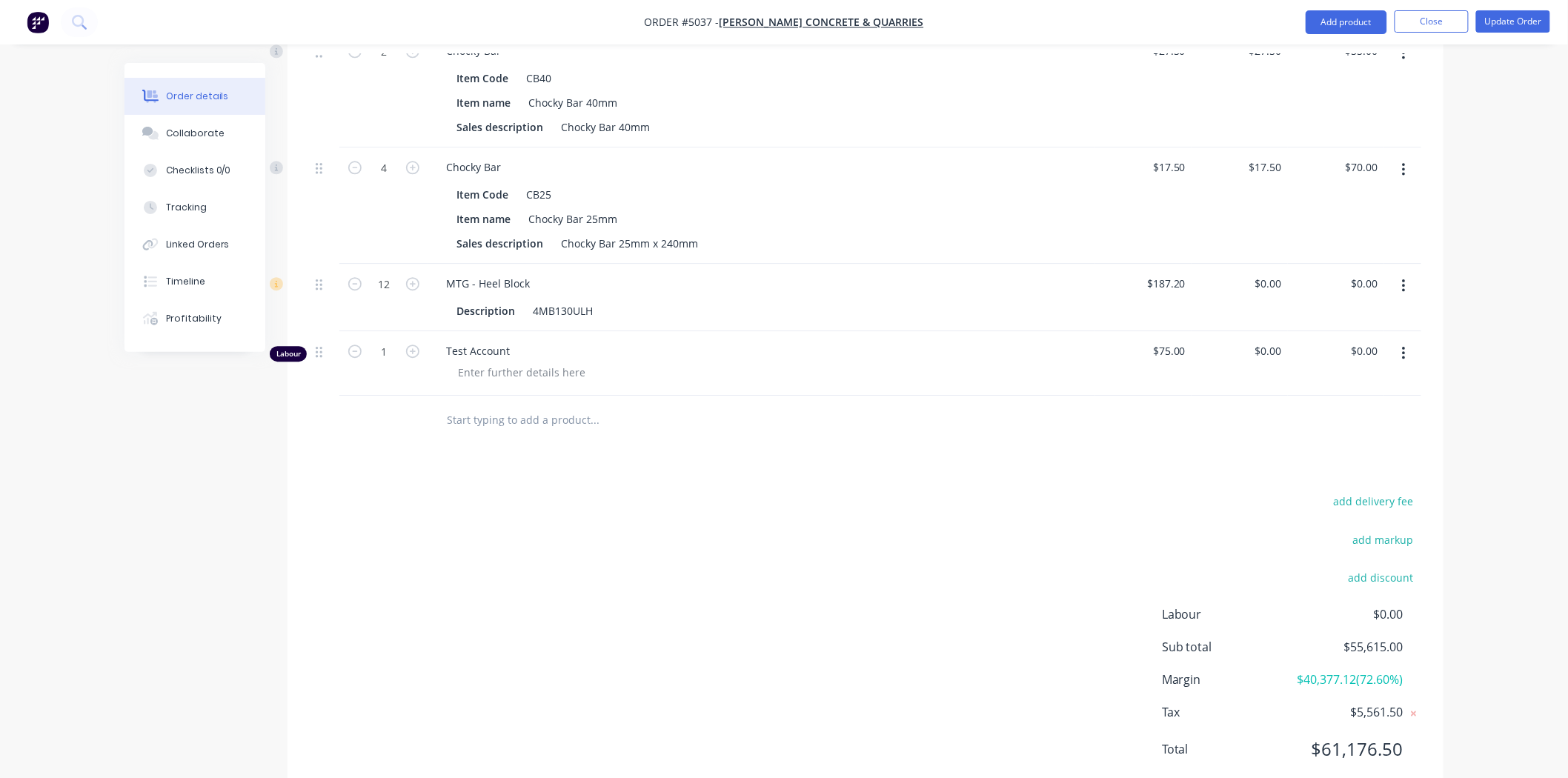
click at [331, 491] on div "add delivery fee add markup add discount Labour $0.00 Sub total $55,615.00 Marg…" at bounding box center [865, 634] width 1111 height 286
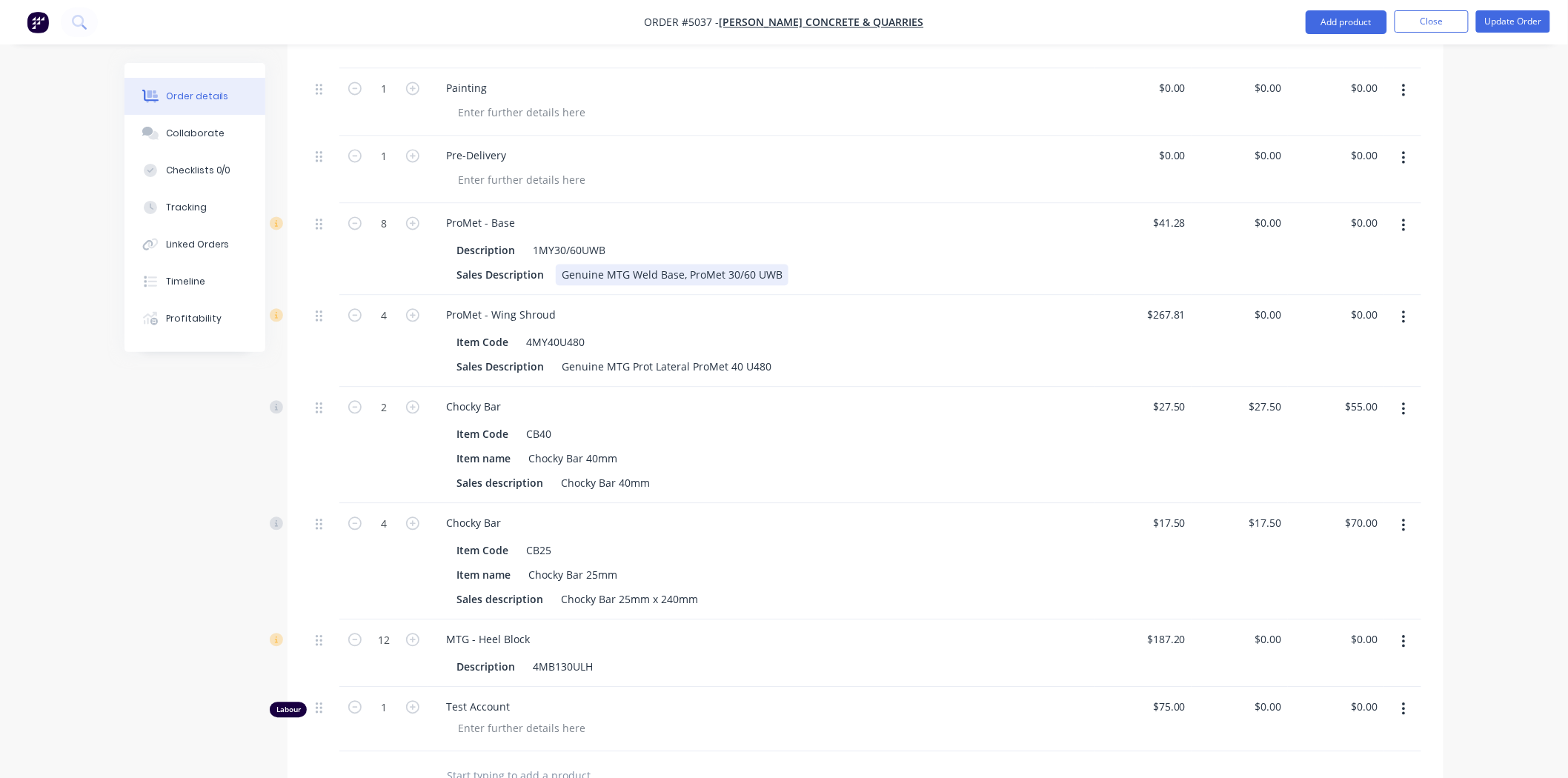
scroll to position [1313, 0]
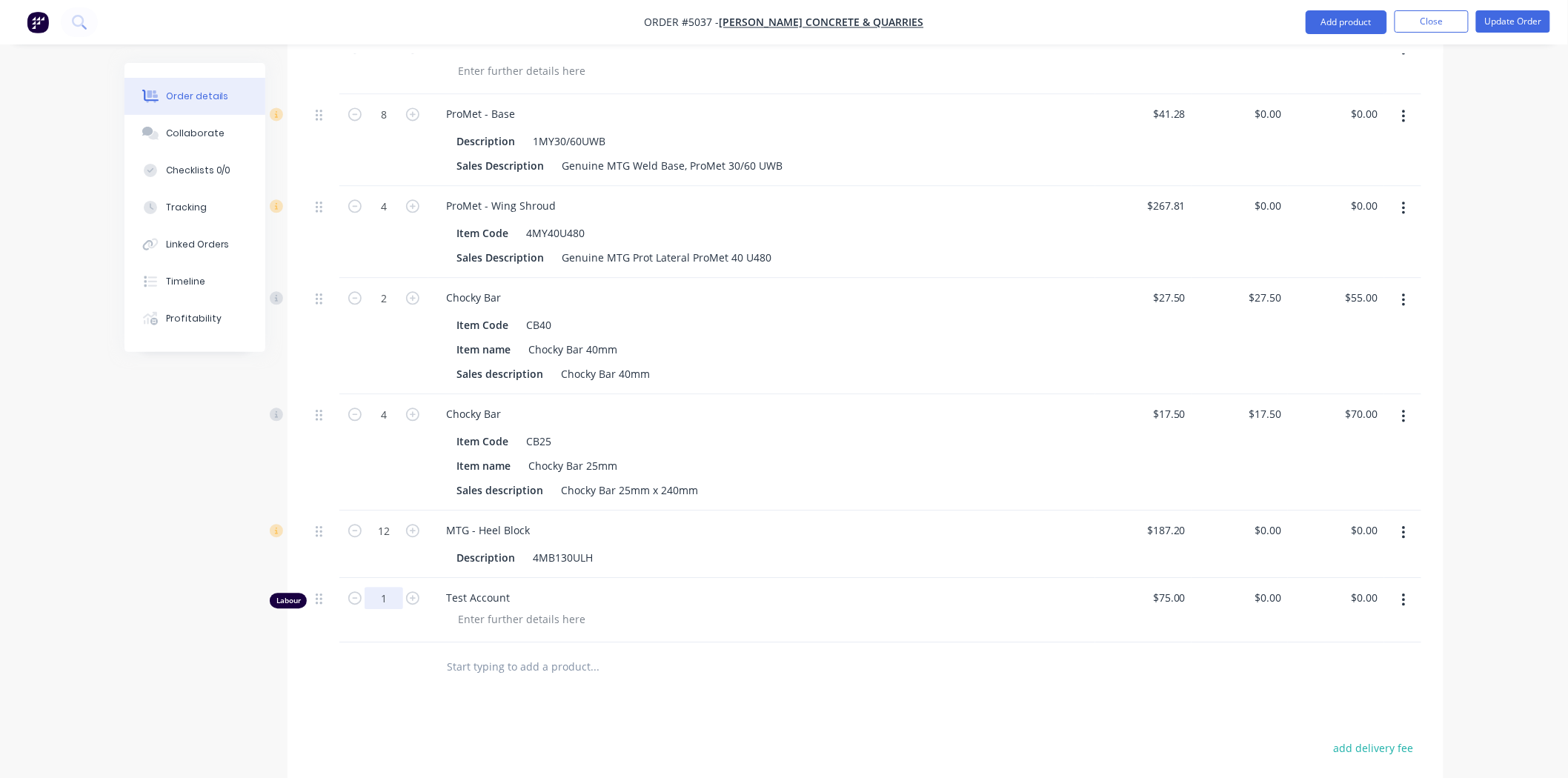
click at [378, 587] on input "1" at bounding box center [383, 598] width 39 height 23
type input "139"
click at [582, 639] on div "Products Show / Hide columns Add product Qty Cost Price Total Kit 1 HDR-50-3.3 …" at bounding box center [865, 160] width 1156 height 1774
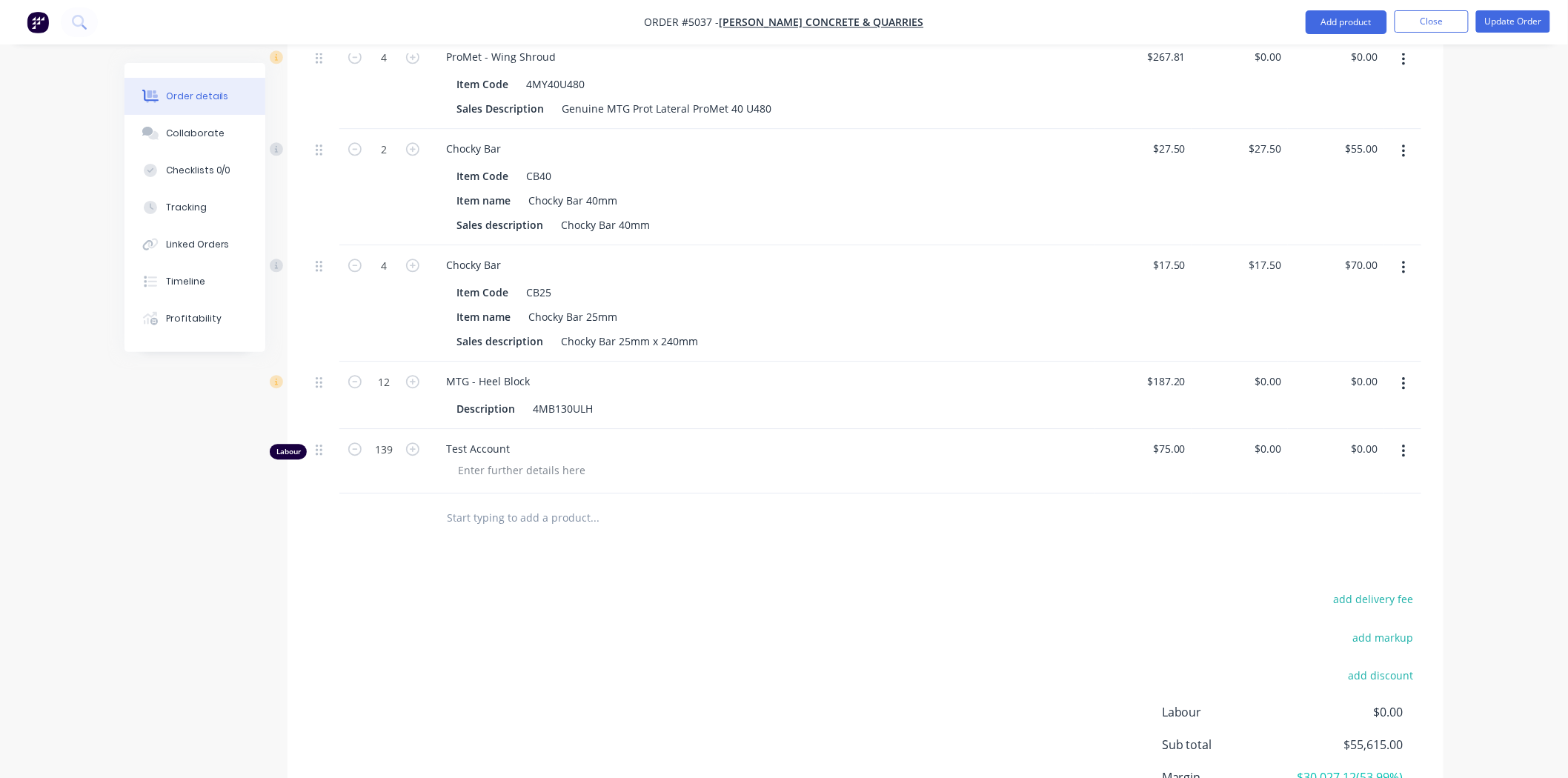
scroll to position [1560, 0]
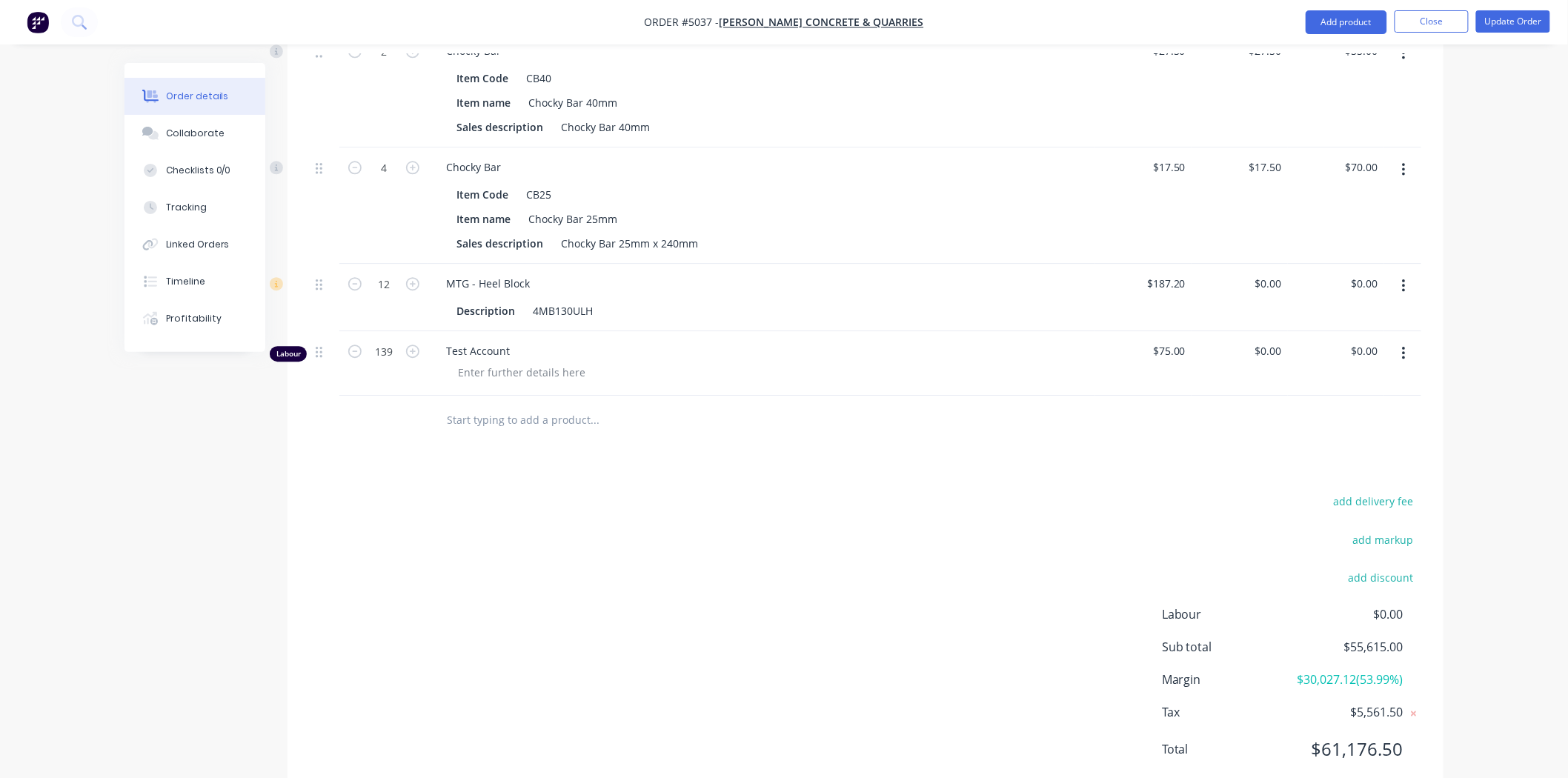
click at [841, 519] on div "add delivery fee add markup add discount Labour $0.00 Sub total $55,615.00 Marg…" at bounding box center [865, 634] width 1111 height 286
click at [1263, 331] on div "0 0" at bounding box center [1240, 363] width 97 height 64
type input "$0.01"
type input "$1.39"
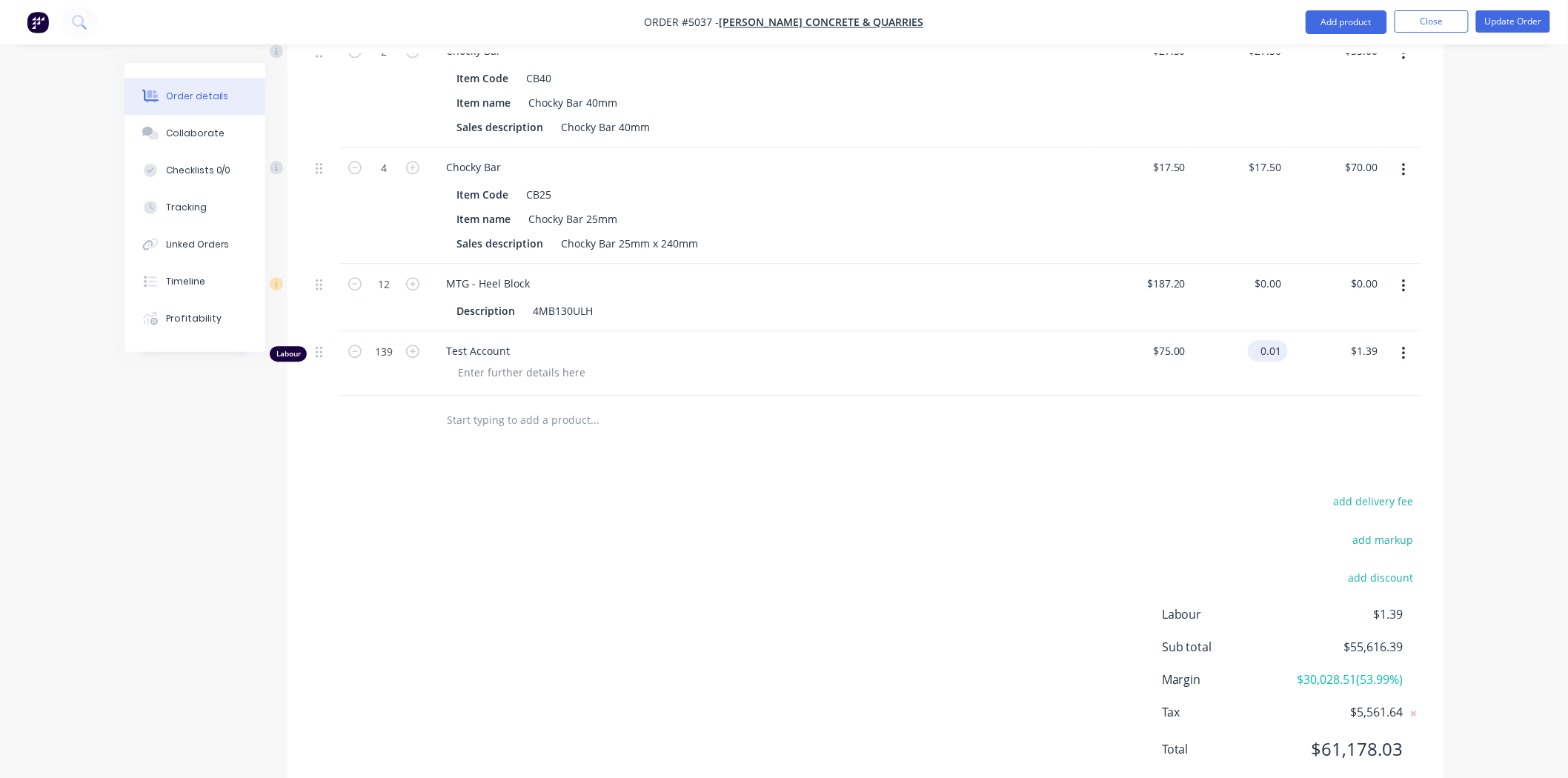
click at [1270, 340] on input "0.01" at bounding box center [1271, 351] width 34 height 22
type input "$0.00"
click at [1197, 396] on div at bounding box center [865, 420] width 1111 height 48
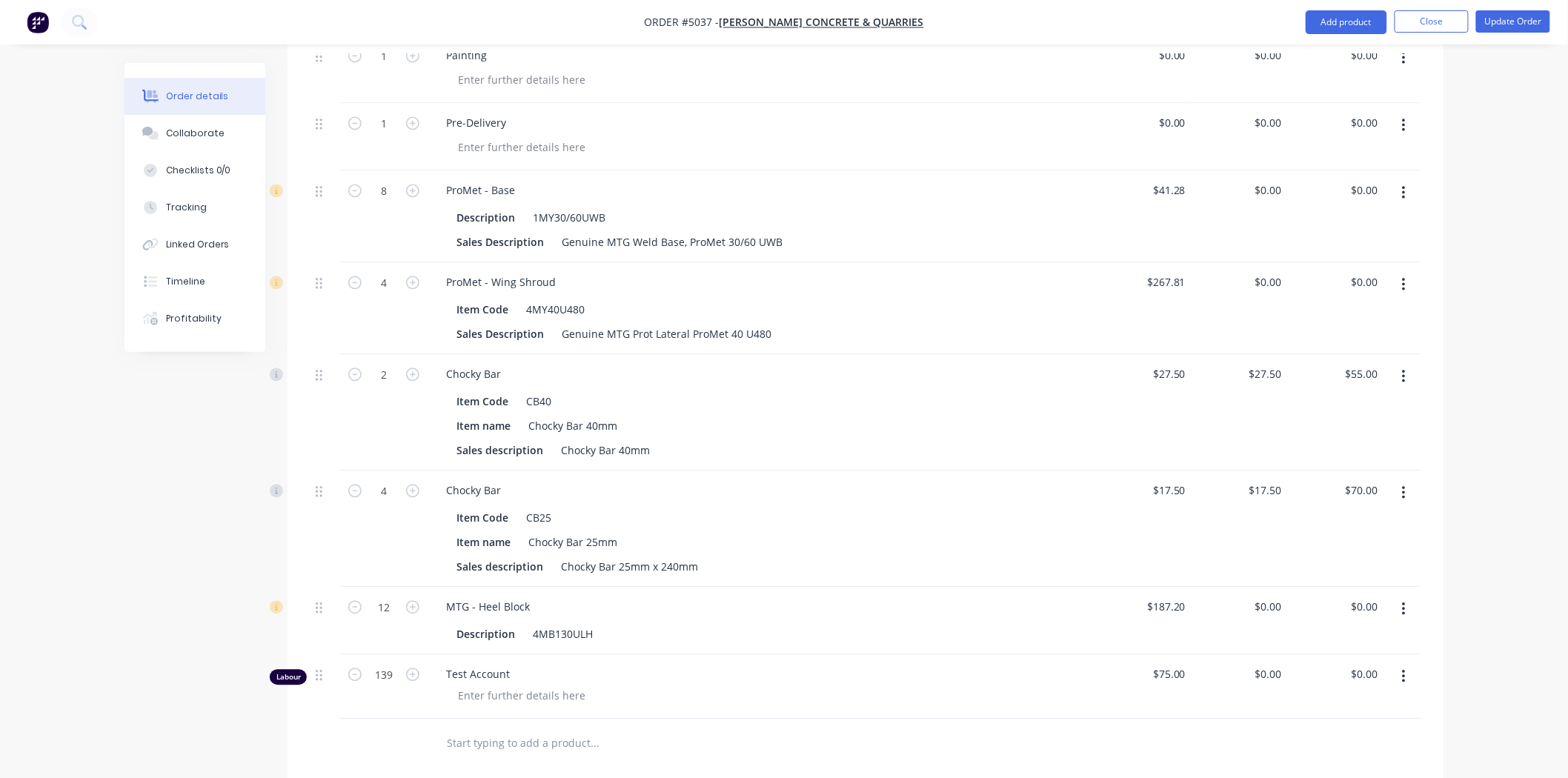
scroll to position [1230, 0]
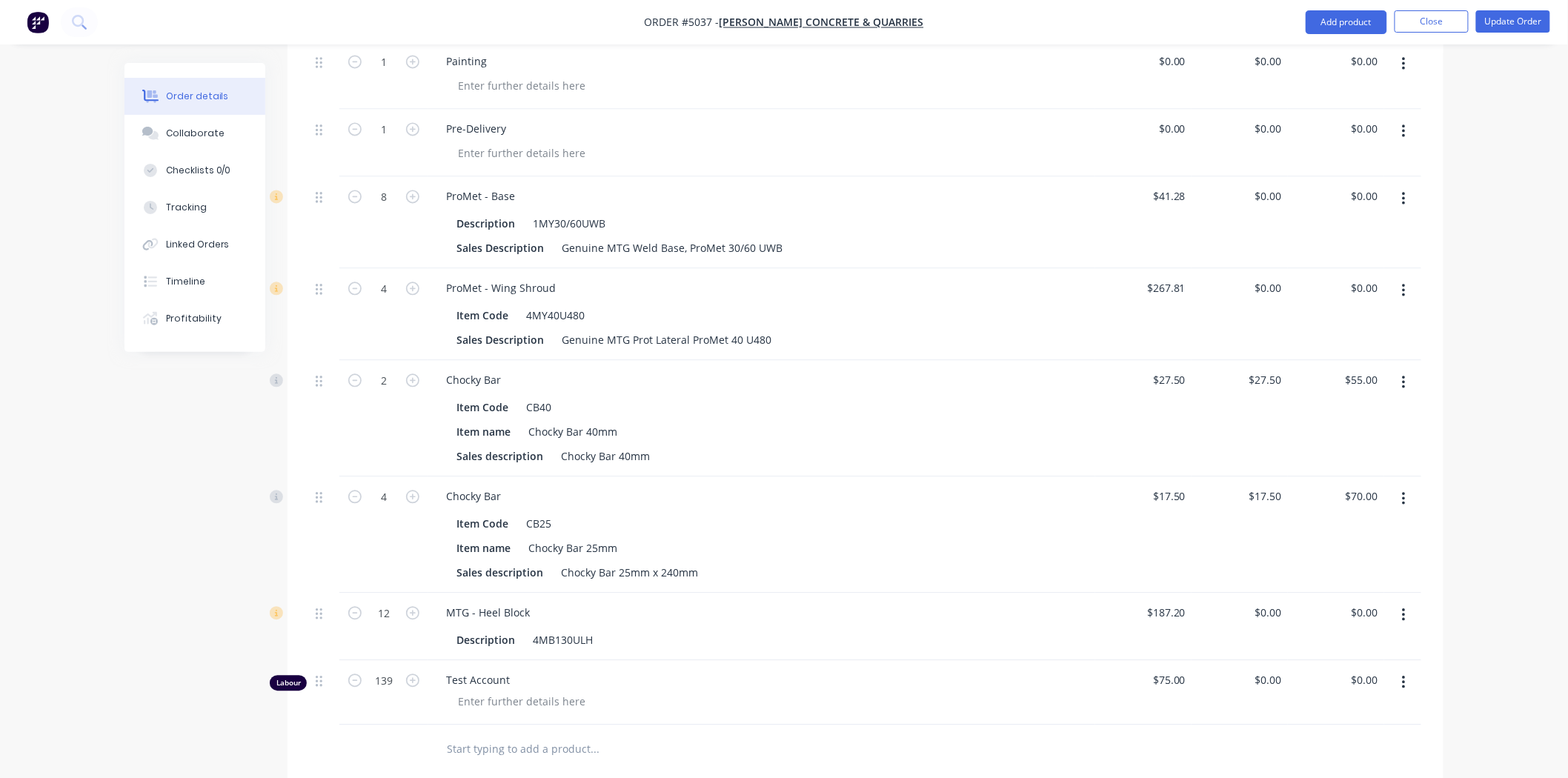
click at [671, 734] on input "text" at bounding box center [594, 748] width 297 height 30
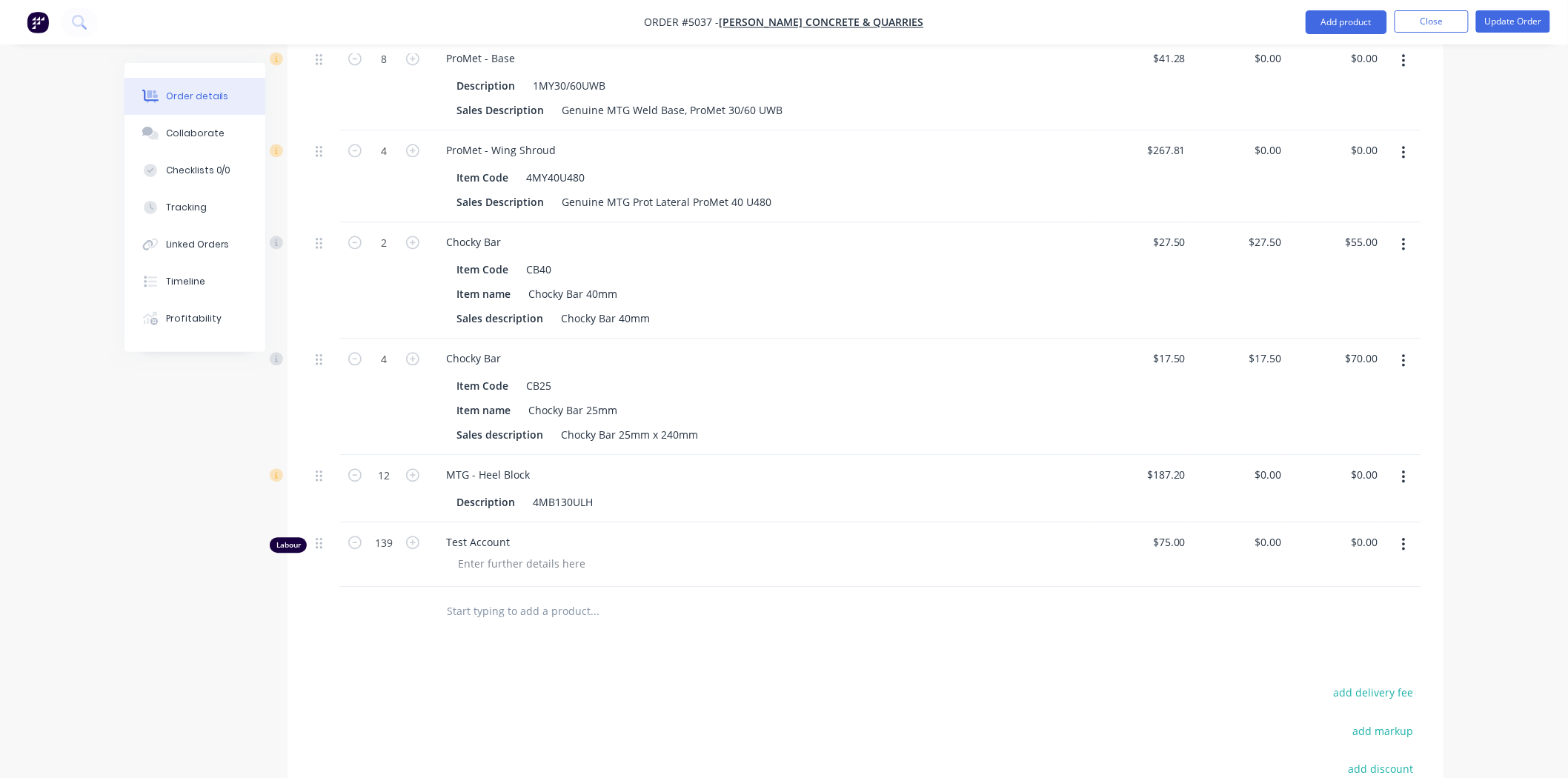
scroll to position [1560, 0]
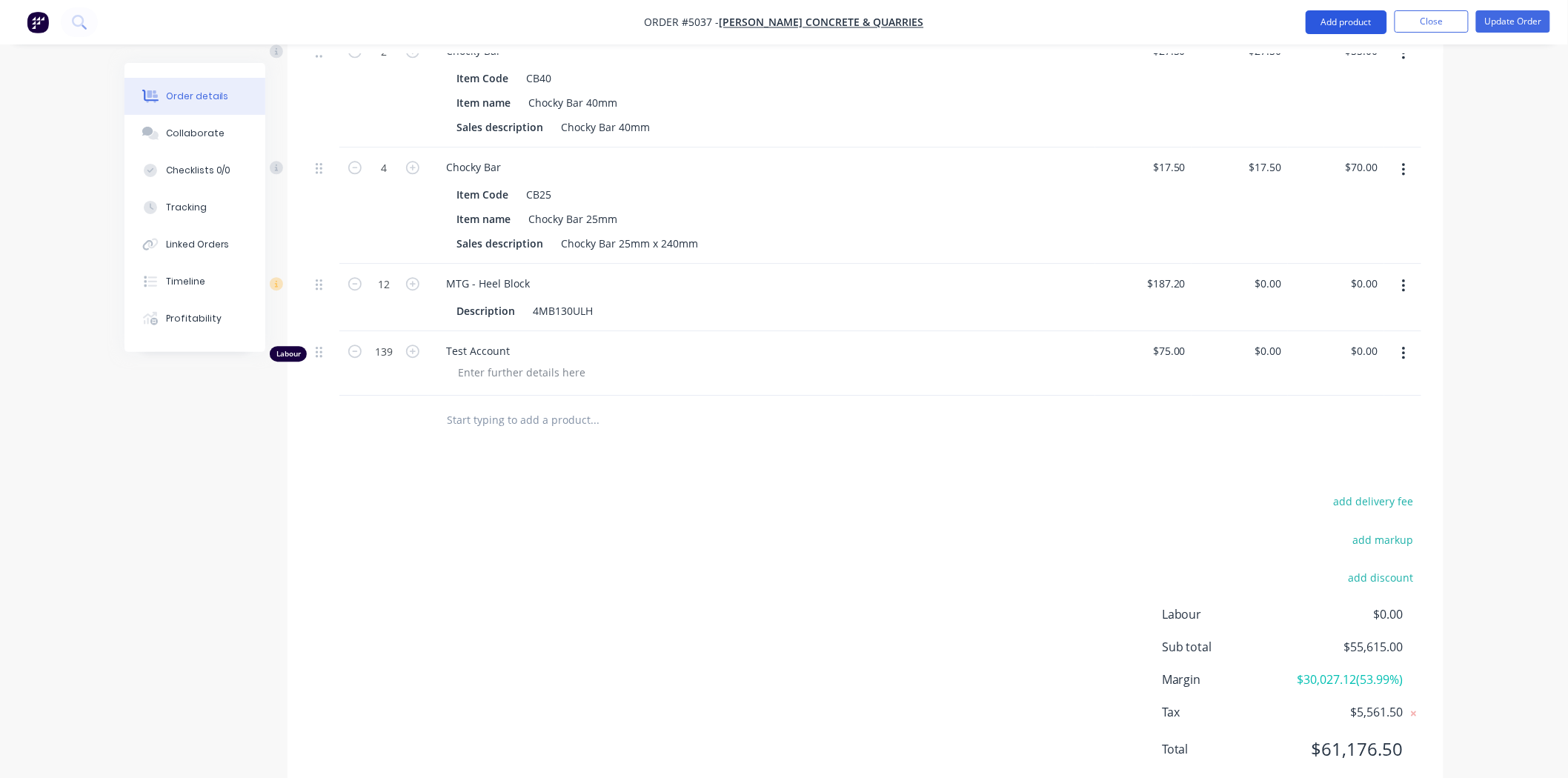
click at [1324, 28] on button "Add product" at bounding box center [1346, 22] width 81 height 24
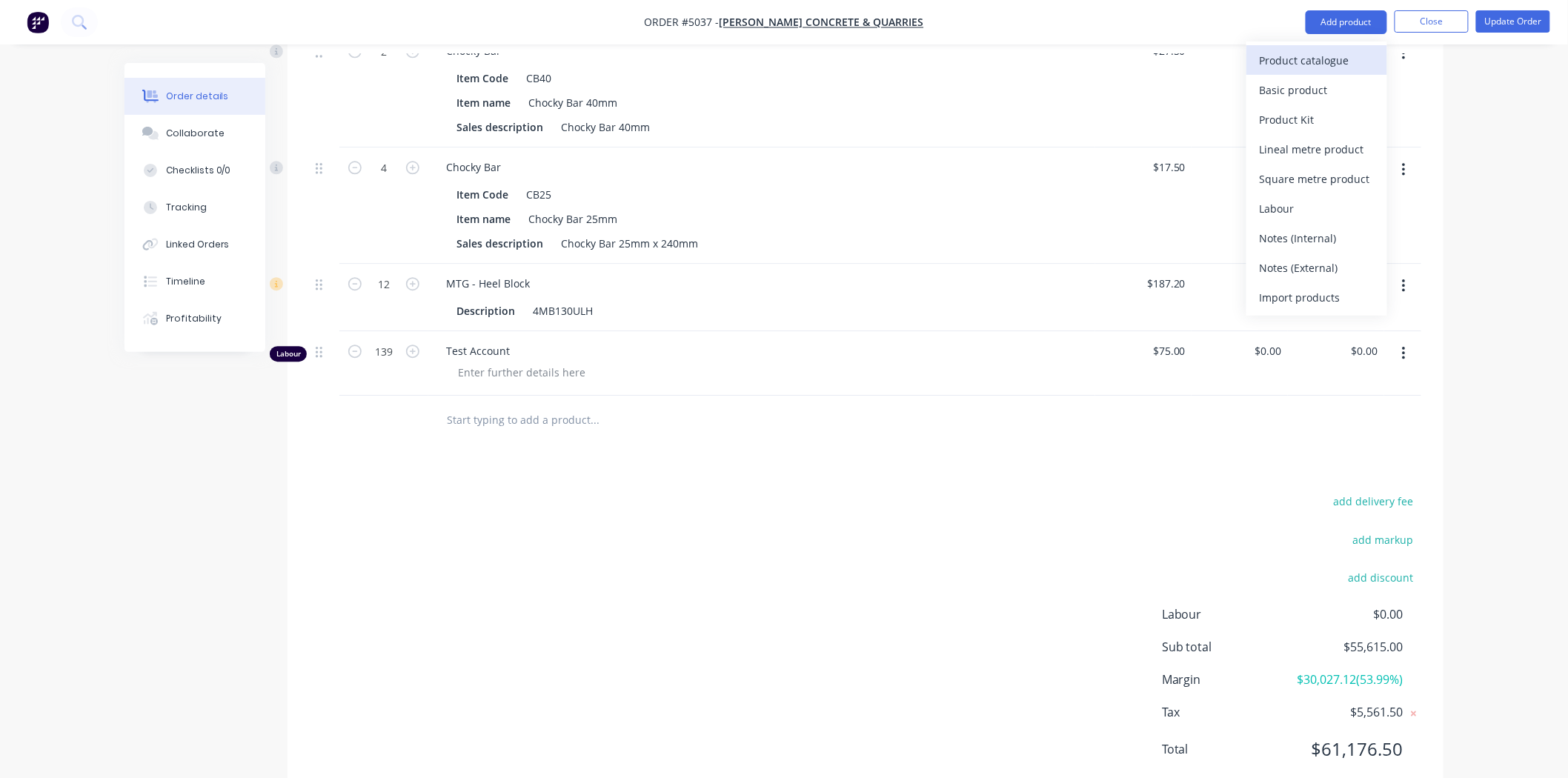
click at [1308, 63] on div "Product catalogue" at bounding box center [1317, 61] width 114 height 22
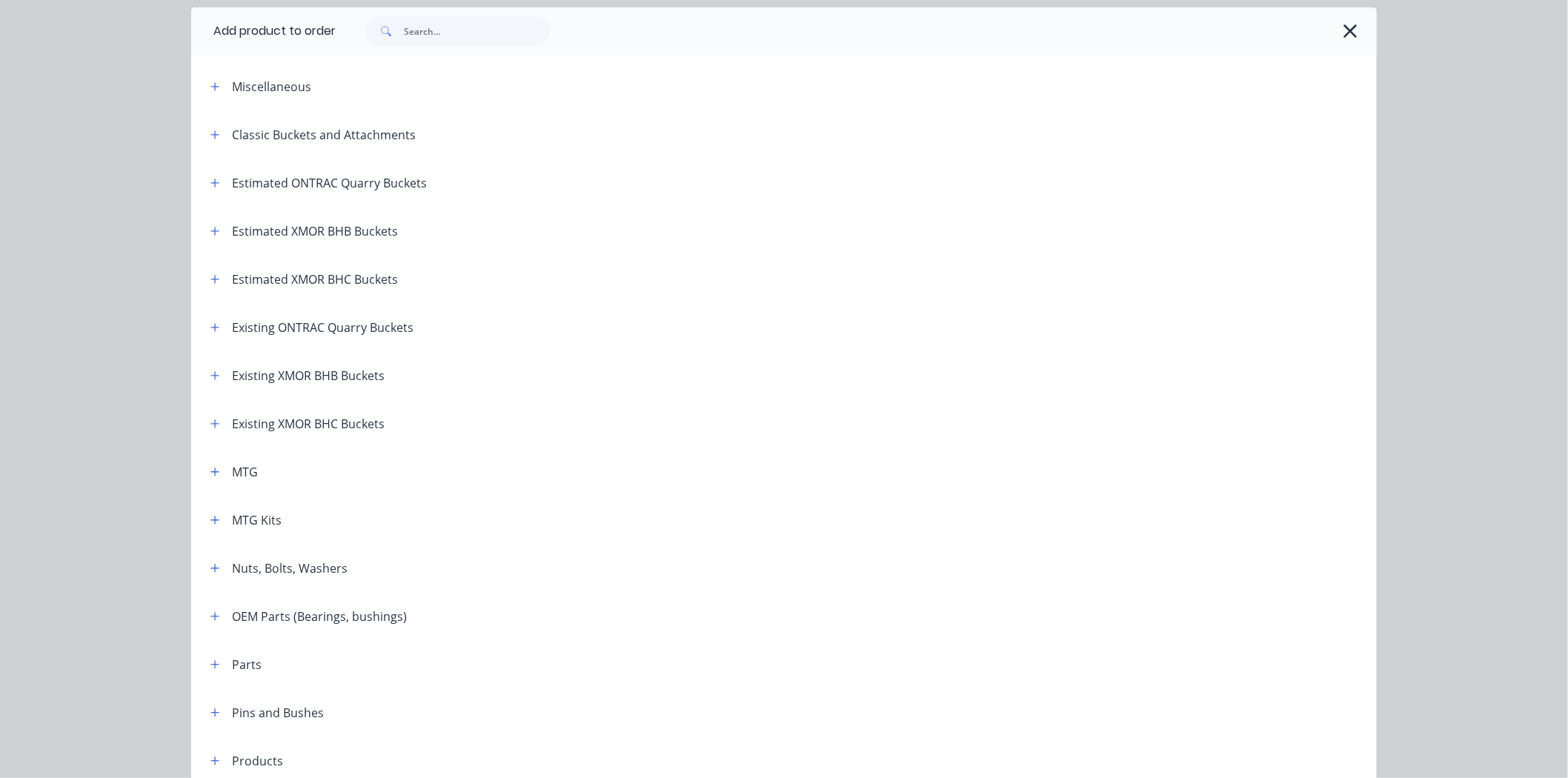
scroll to position [0, 0]
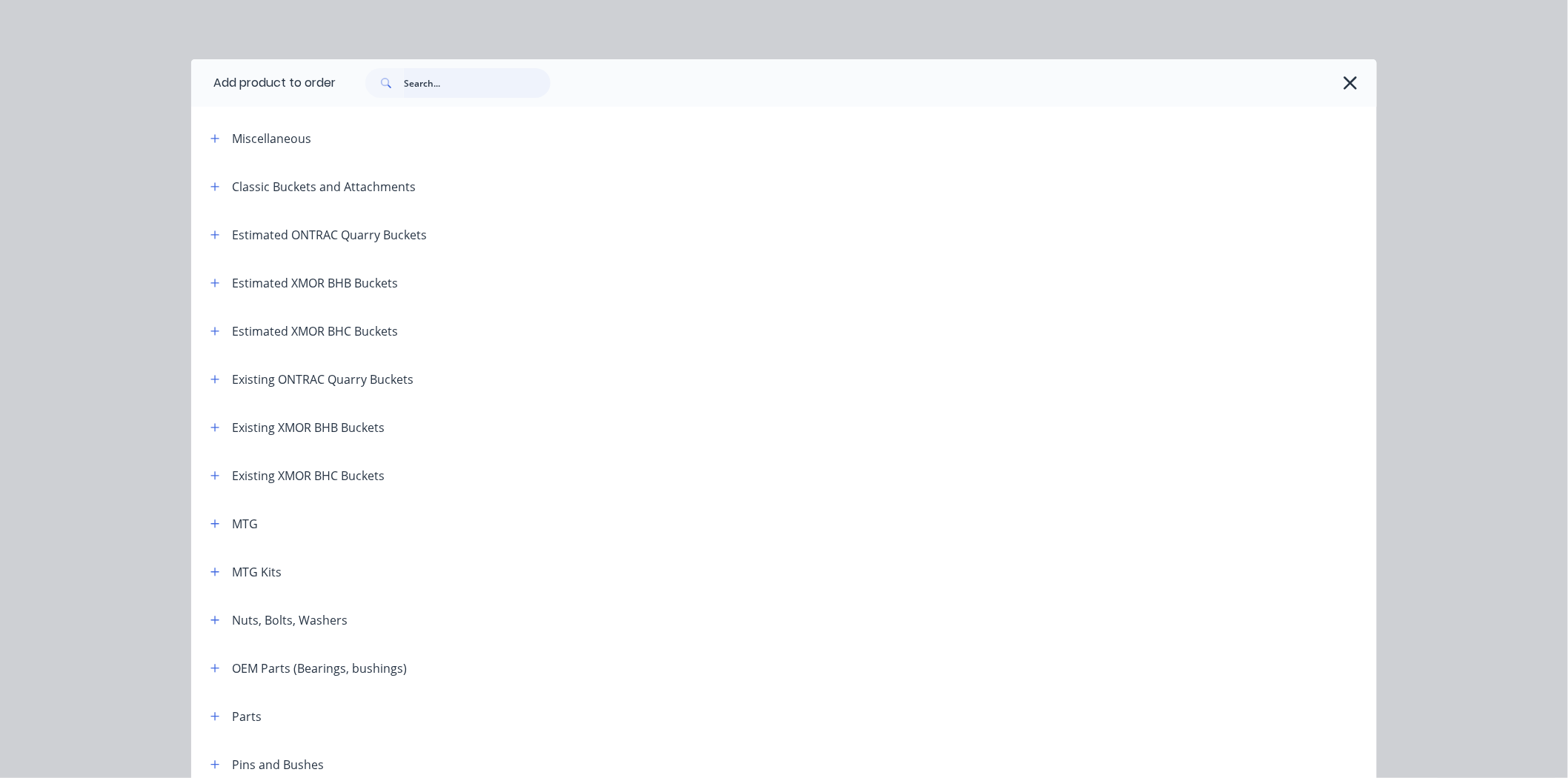
click at [415, 80] on input "text" at bounding box center [477, 82] width 146 height 30
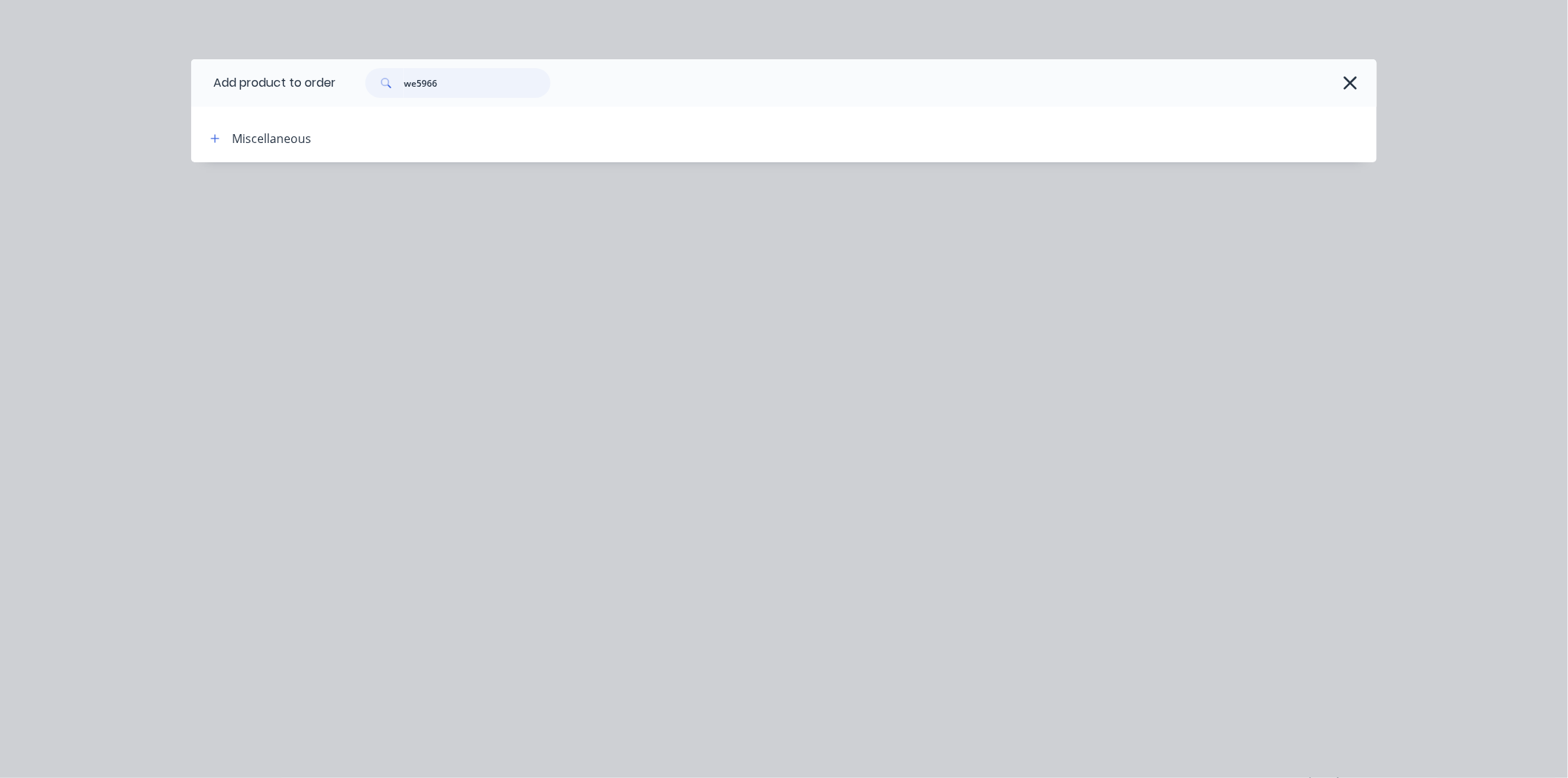
type input "we5966"
click at [289, 146] on div "Miscellaneous" at bounding box center [272, 138] width 80 height 18
click at [221, 138] on button "button" at bounding box center [215, 138] width 18 height 18
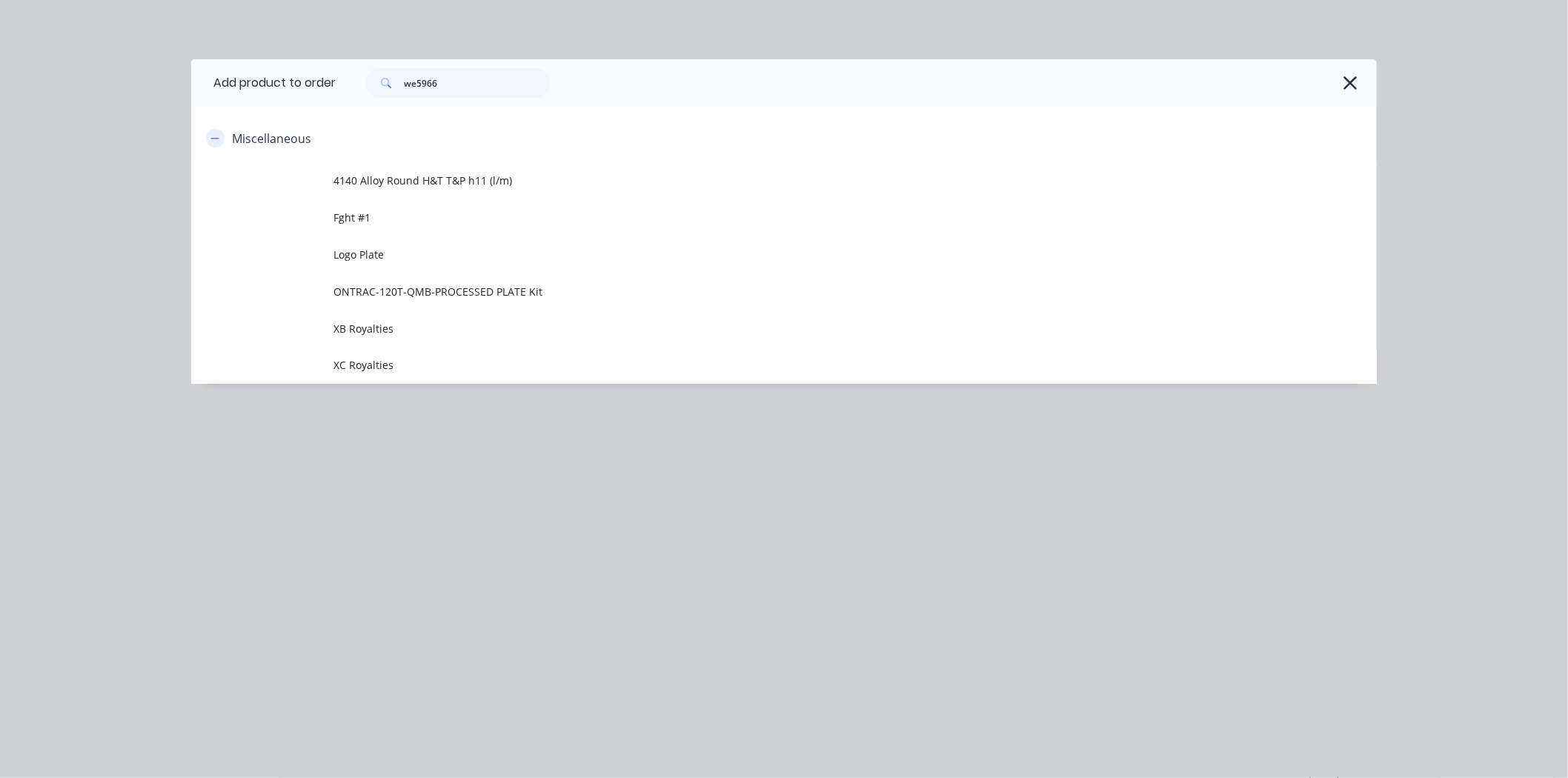
click at [220, 138] on button "button" at bounding box center [215, 138] width 18 height 18
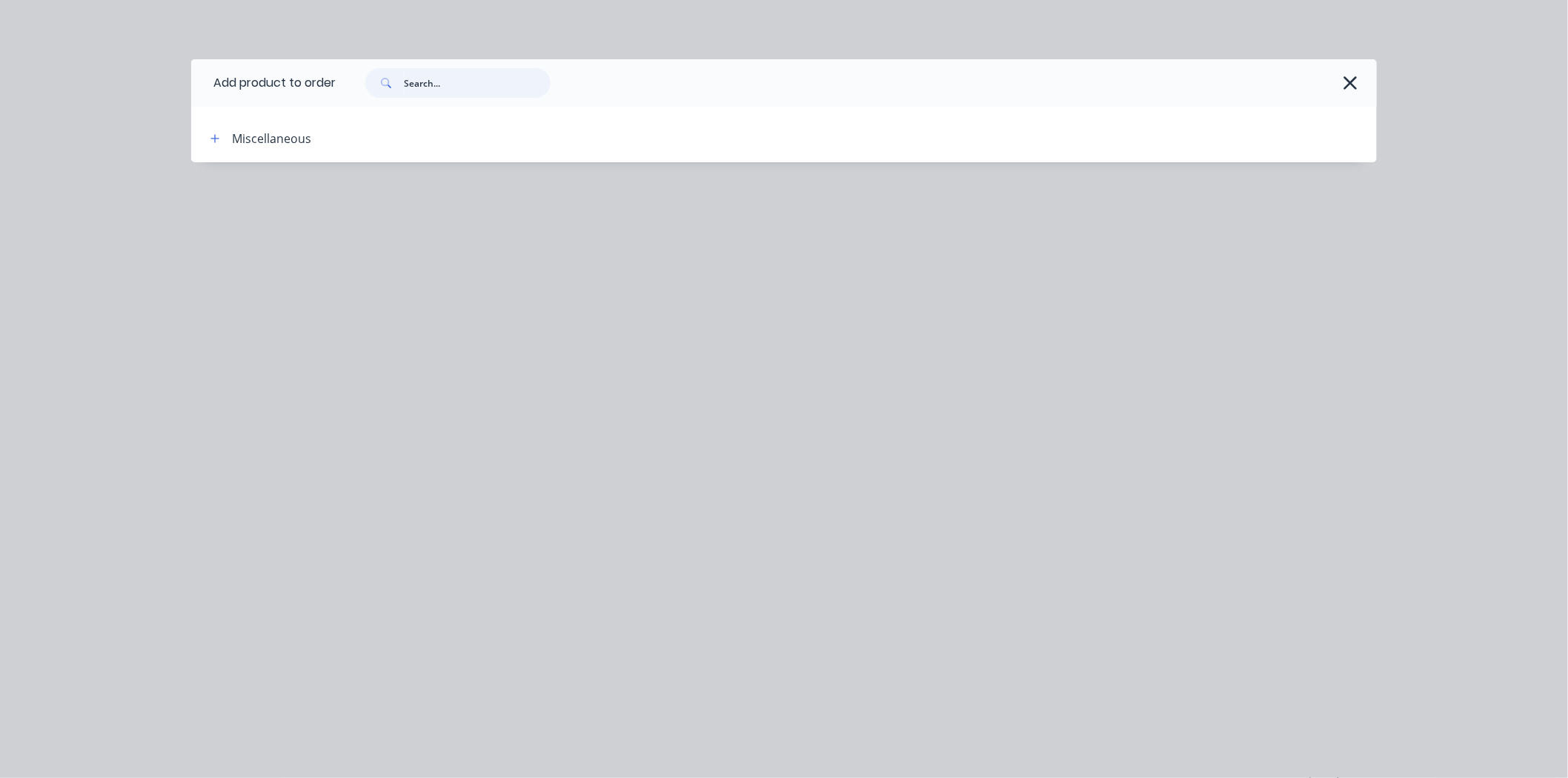
drag, startPoint x: 468, startPoint y: 81, endPoint x: 433, endPoint y: 115, distance: 48.8
click at [294, 84] on header "Add product to order" at bounding box center [783, 83] width 1185 height 47
click at [1361, 85] on button "button" at bounding box center [1350, 83] width 24 height 24
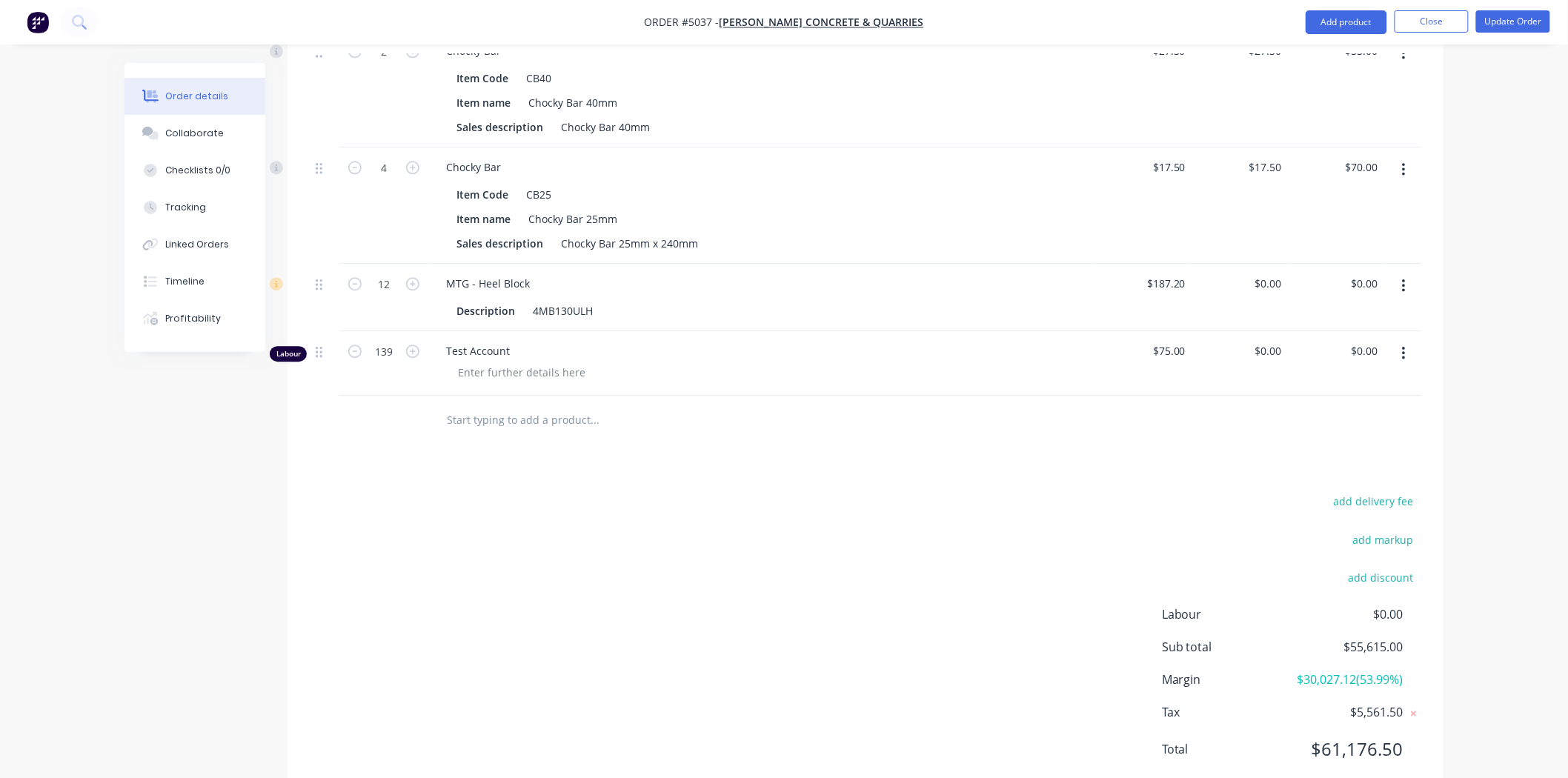
click at [573, 404] on input "text" at bounding box center [594, 419] width 297 height 30
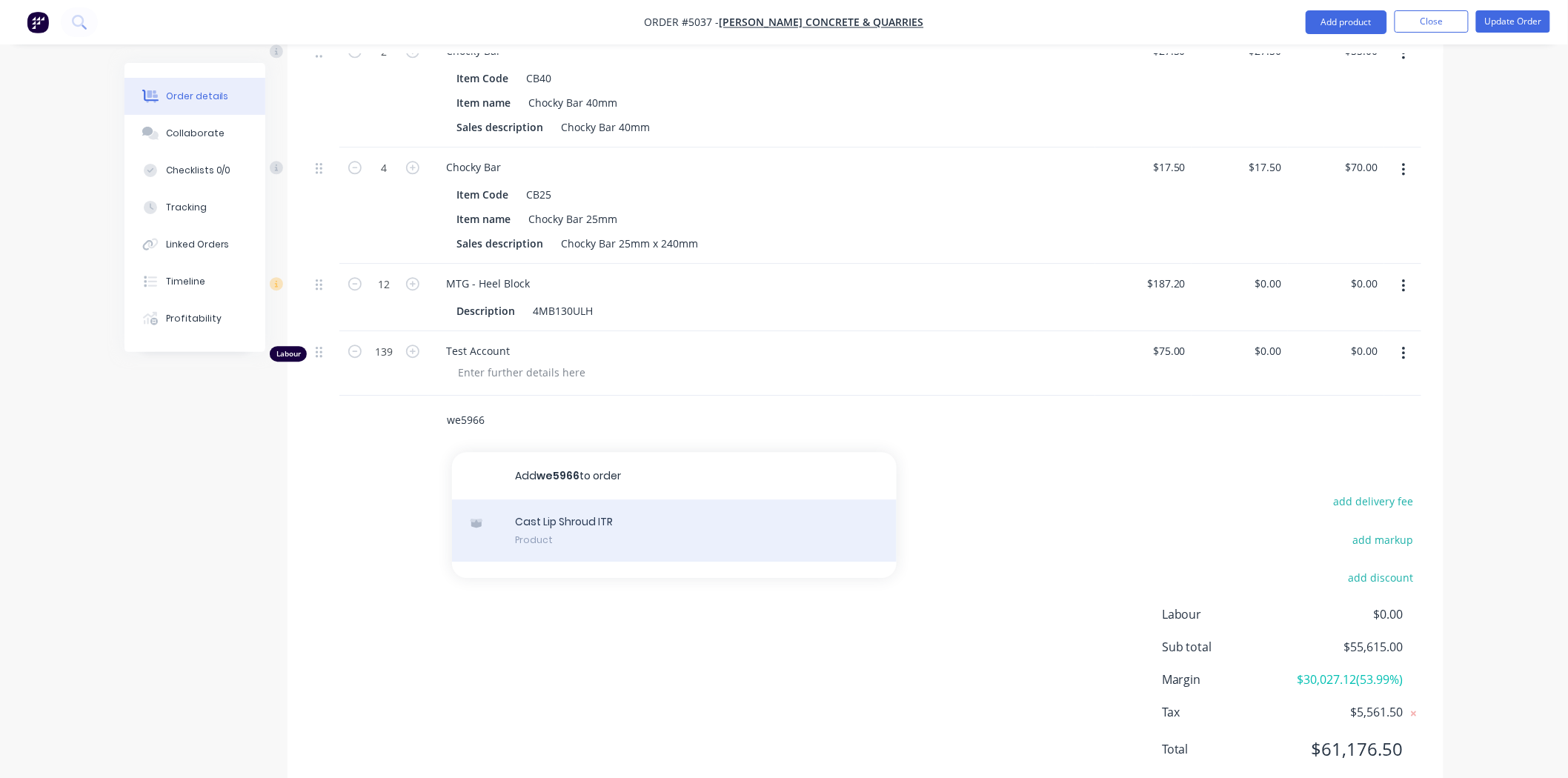
type input "we5966"
click at [571, 499] on div "Cast Lip Shroud ITR Product" at bounding box center [675, 530] width 445 height 62
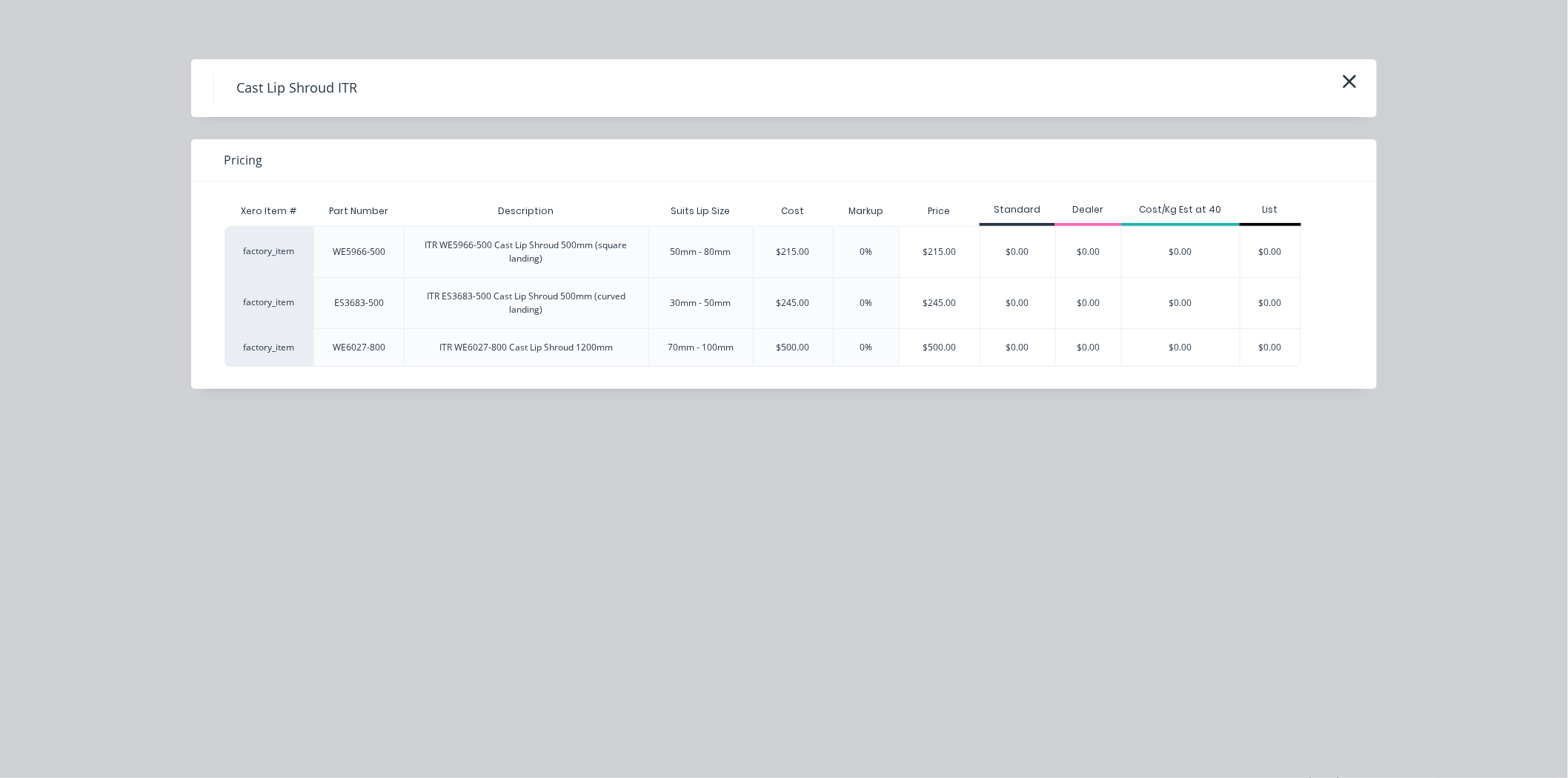
click at [396, 253] on div "WE5966-500" at bounding box center [359, 251] width 90 height 52
click at [939, 254] on div "$215.00" at bounding box center [940, 252] width 80 height 51
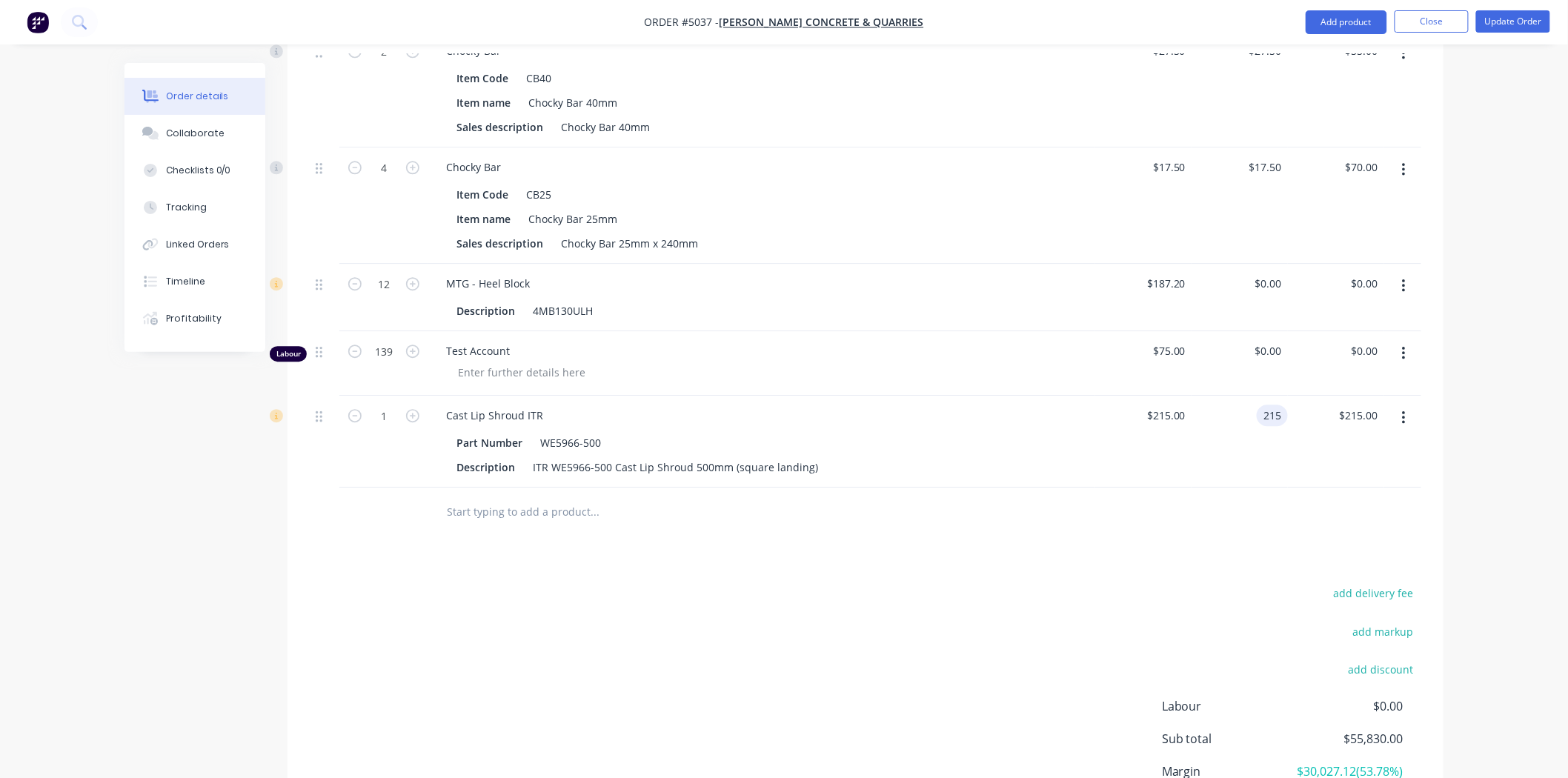
click at [1270, 404] on input "215" at bounding box center [1275, 415] width 25 height 22
type input "$0.00"
click at [1261, 422] on div "$0.00 0" at bounding box center [1240, 442] width 97 height 92
click at [411, 409] on icon "button" at bounding box center [412, 415] width 14 height 14
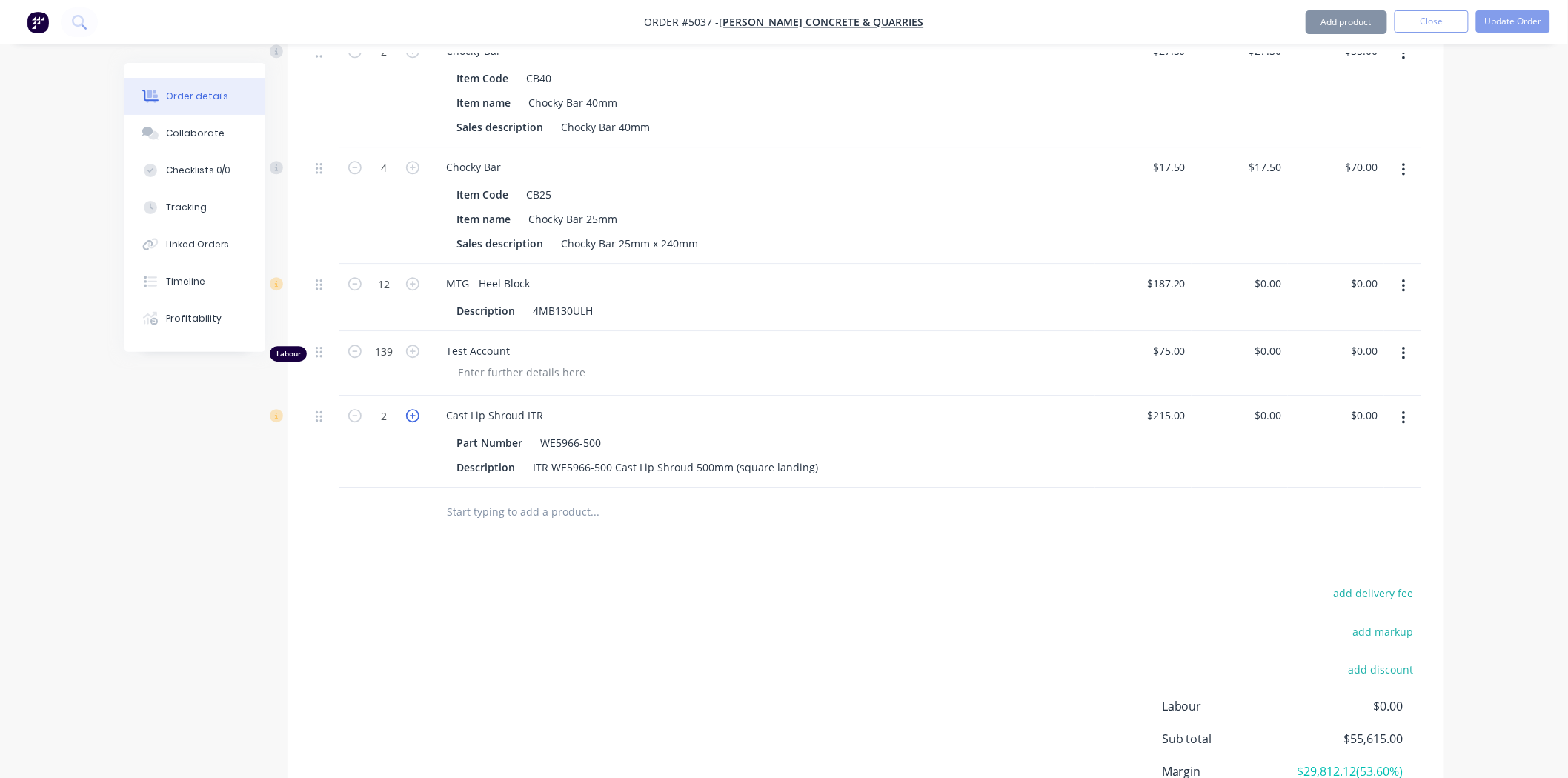
click at [411, 409] on icon "button" at bounding box center [412, 415] width 14 height 14
click at [392, 404] on input "4" at bounding box center [383, 415] width 39 height 23
type input "2"
click at [401, 621] on div "add delivery fee add markup add discount Labour $0.00 Sub total $55,615.00 Marg…" at bounding box center [865, 726] width 1111 height 286
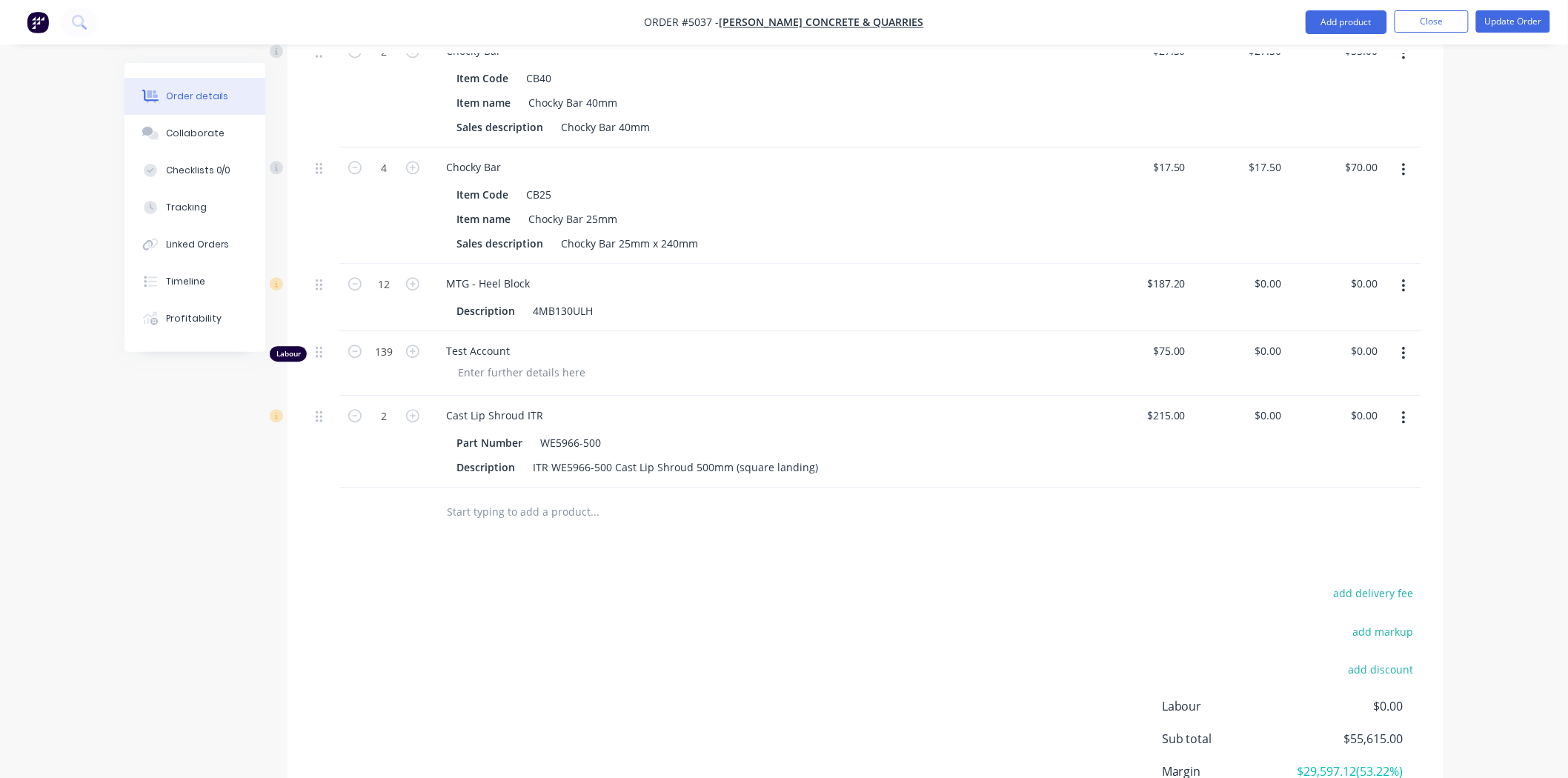
click at [587, 584] on div "add delivery fee add markup add discount Labour $0.00 Sub total $55,615.00 Marg…" at bounding box center [865, 726] width 1111 height 286
click at [470, 584] on div "add delivery fee add markup add discount Labour $0.00 Sub total $55,615.00 Marg…" at bounding box center [865, 726] width 1111 height 286
click at [540, 497] on input "text" at bounding box center [594, 511] width 297 height 30
click at [432, 584] on div "add delivery fee add markup add discount Labour $0.00 Sub total $55,615.00 Marg…" at bounding box center [865, 726] width 1111 height 286
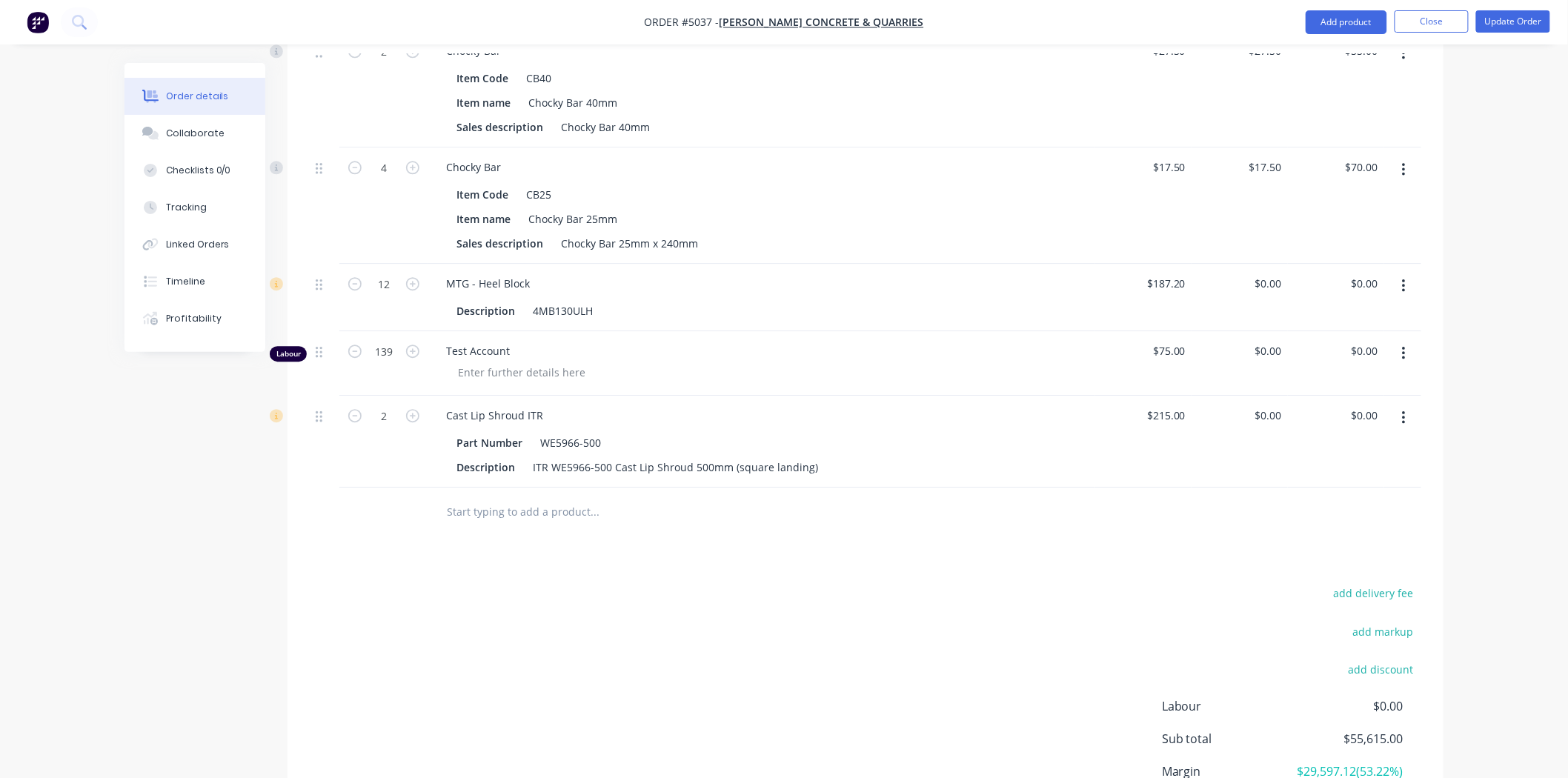
click at [600, 488] on div at bounding box center [695, 511] width 534 height 48
click at [601, 497] on input "text" at bounding box center [594, 511] width 297 height 30
click at [500, 497] on input "text" at bounding box center [594, 511] width 297 height 30
click at [1334, 18] on button "Add product" at bounding box center [1346, 22] width 81 height 24
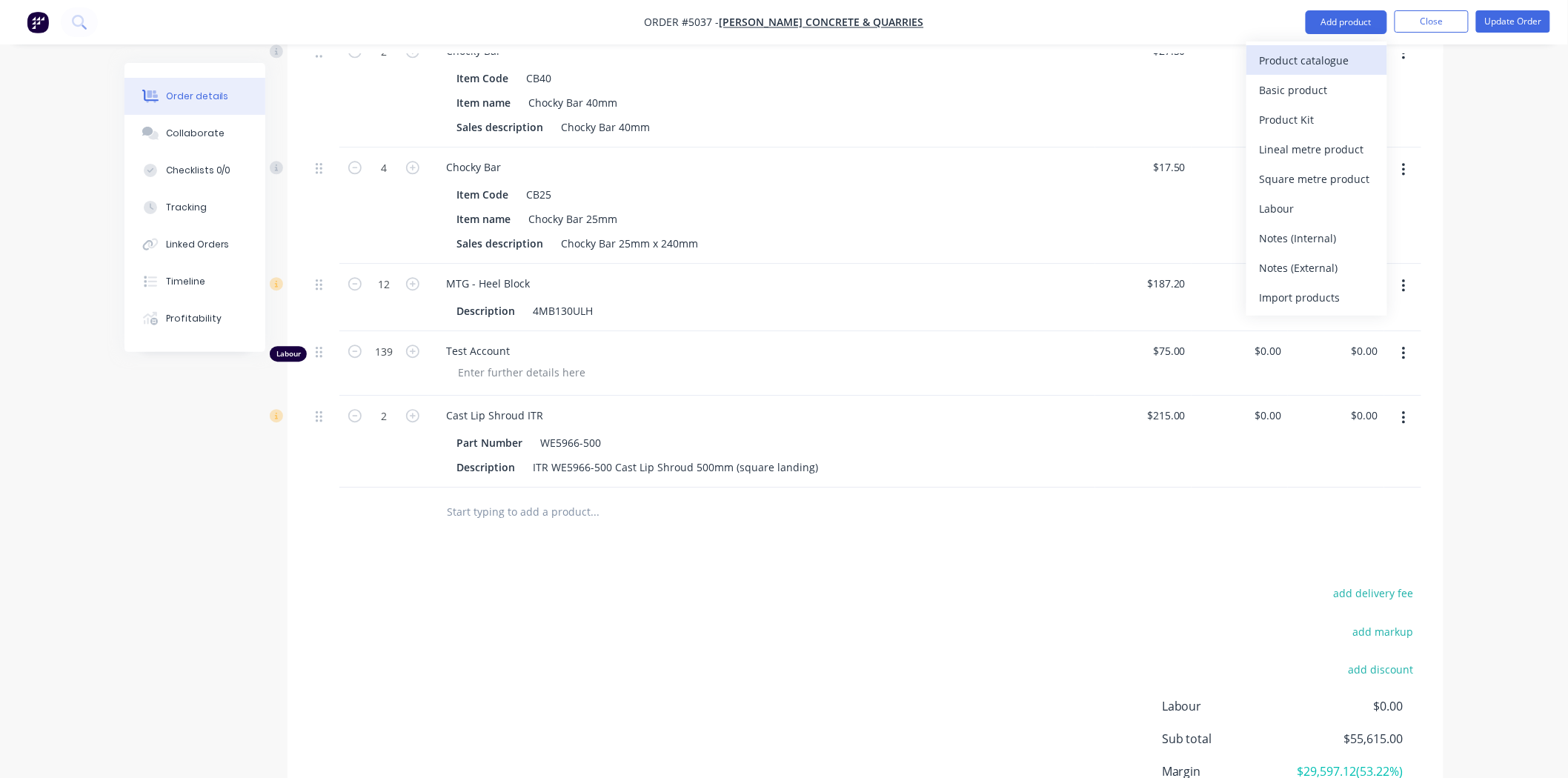
click at [1309, 68] on div "Product catalogue" at bounding box center [1317, 61] width 114 height 22
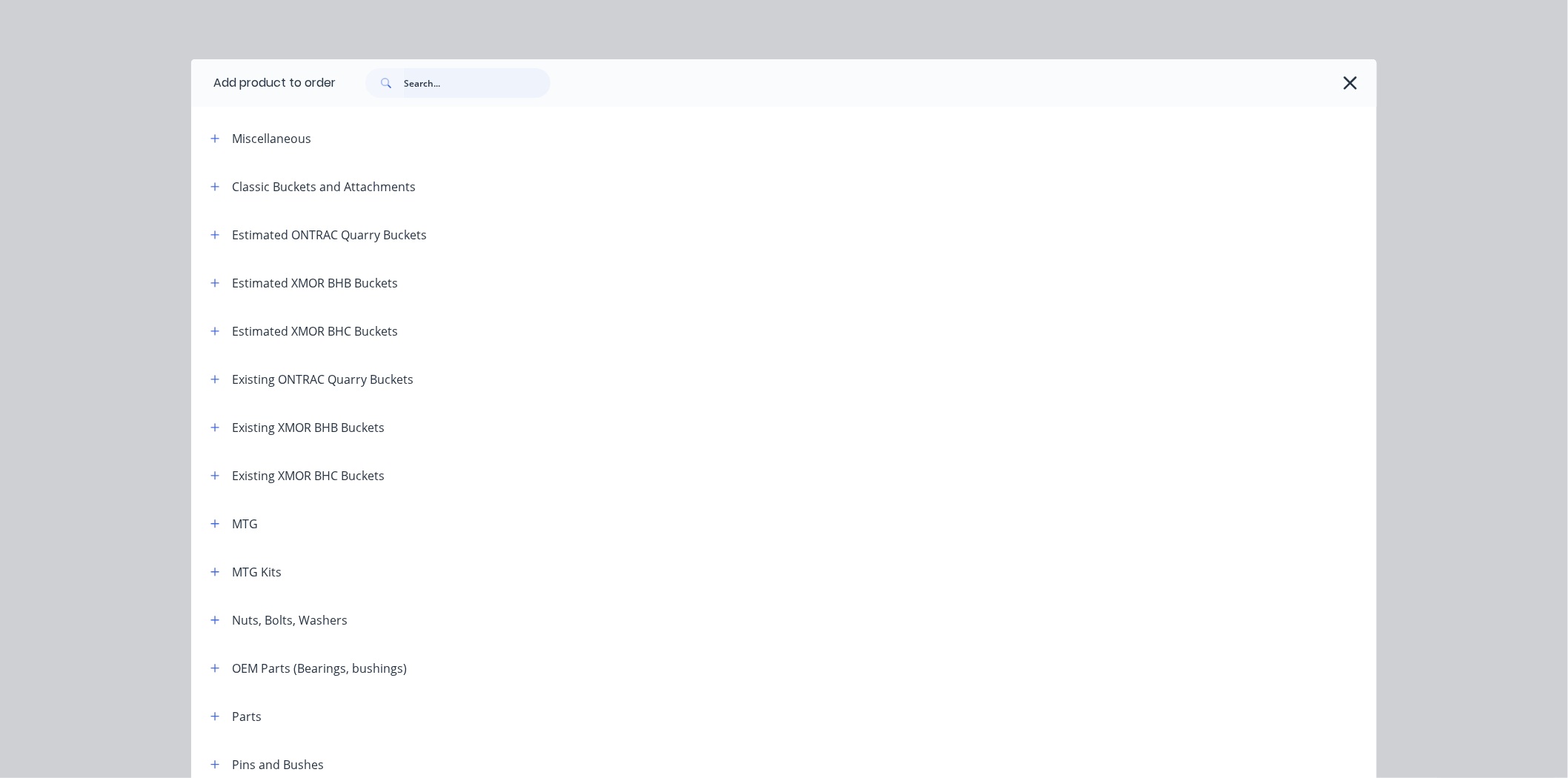
click at [495, 85] on input "text" at bounding box center [477, 82] width 146 height 30
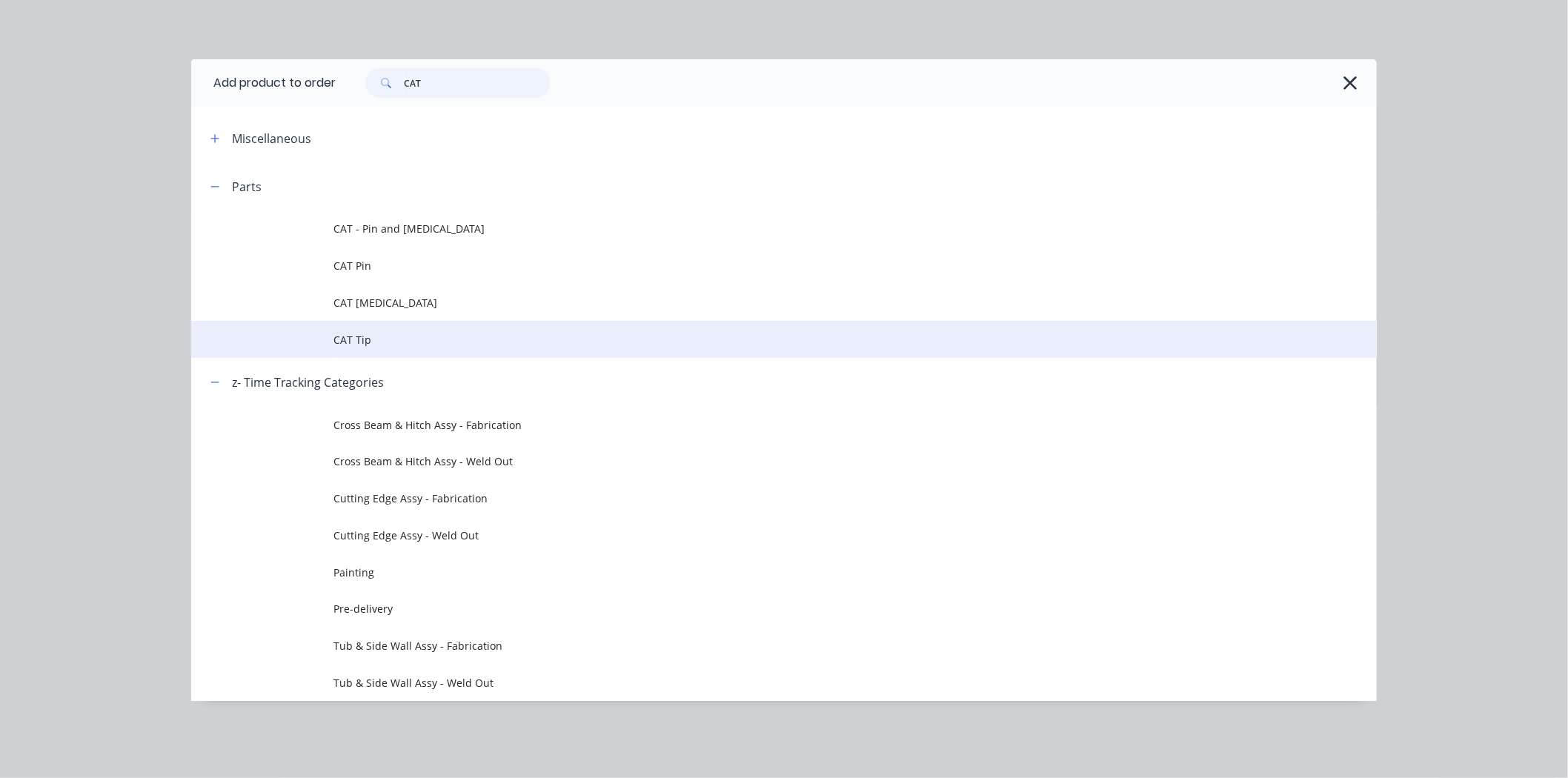
scroll to position [1674, 0]
type input "CAT"
click at [438, 344] on span "CAT Tip" at bounding box center [751, 339] width 835 height 15
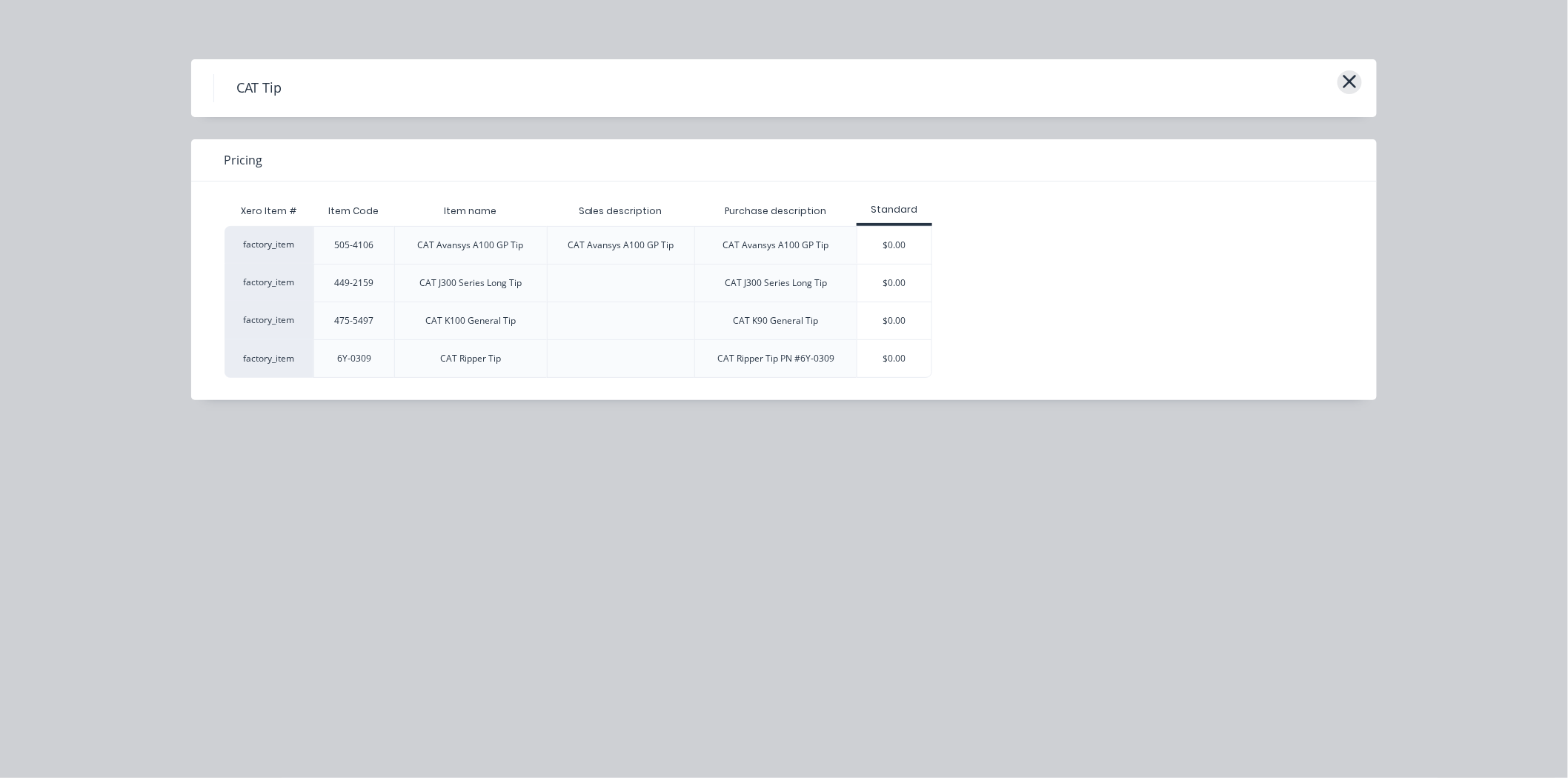
click at [1343, 82] on icon "button" at bounding box center [1349, 81] width 15 height 21
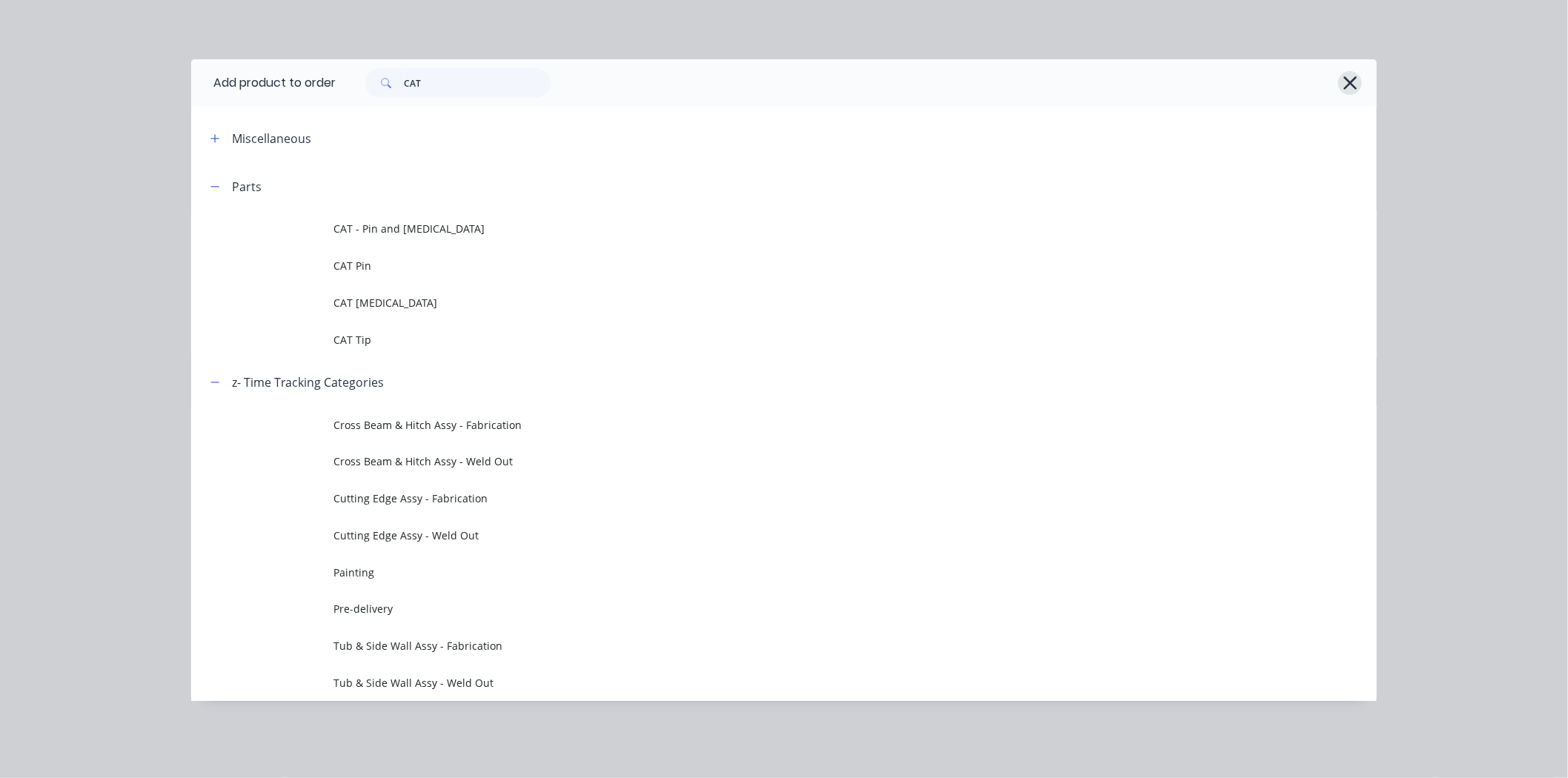
click at [1347, 84] on icon "button" at bounding box center [1350, 82] width 15 height 21
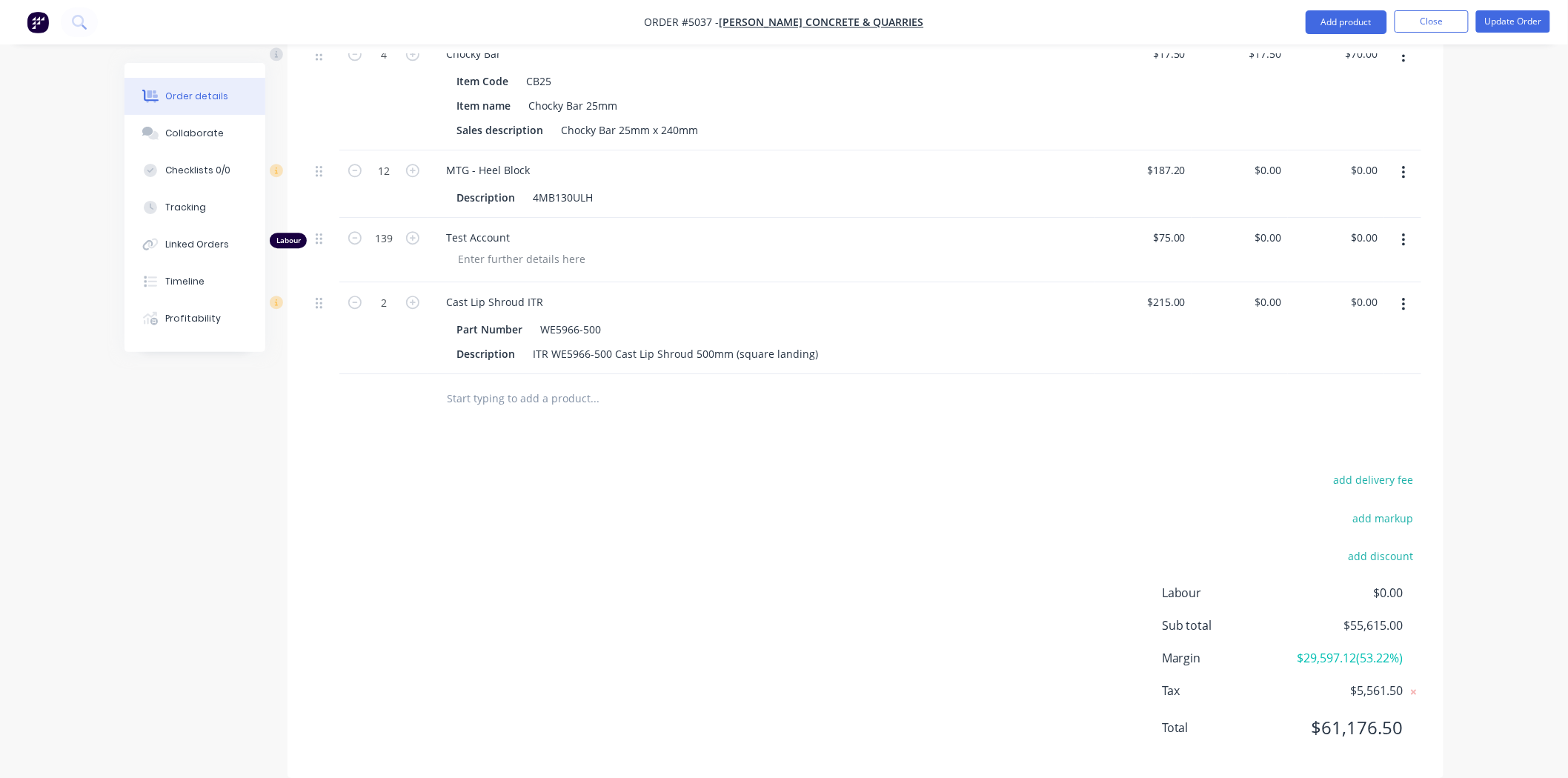
scroll to position [1652, 0]
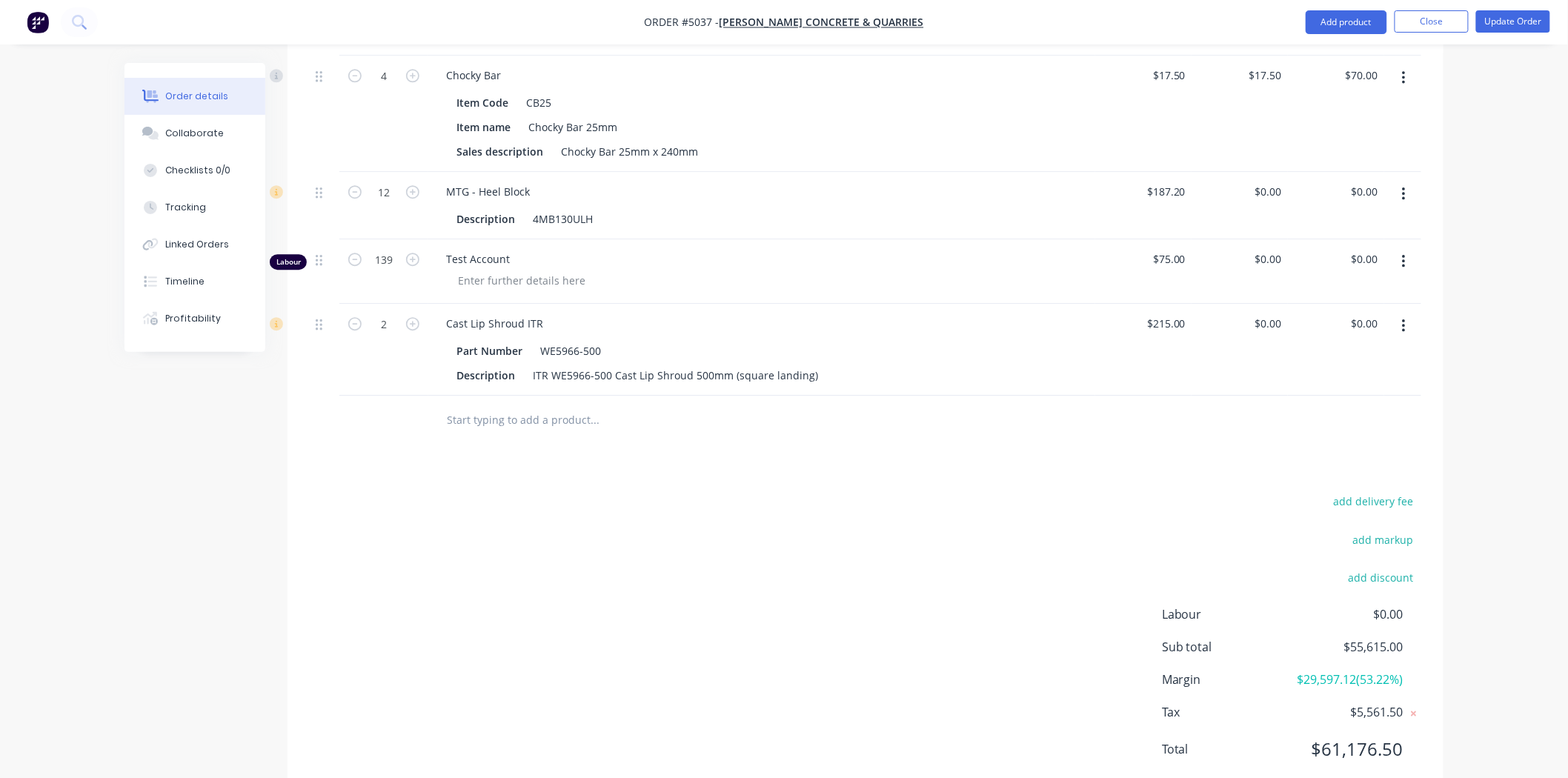
click at [593, 396] on div at bounding box center [695, 420] width 534 height 48
click at [581, 404] on input "text" at bounding box center [594, 419] width 297 height 30
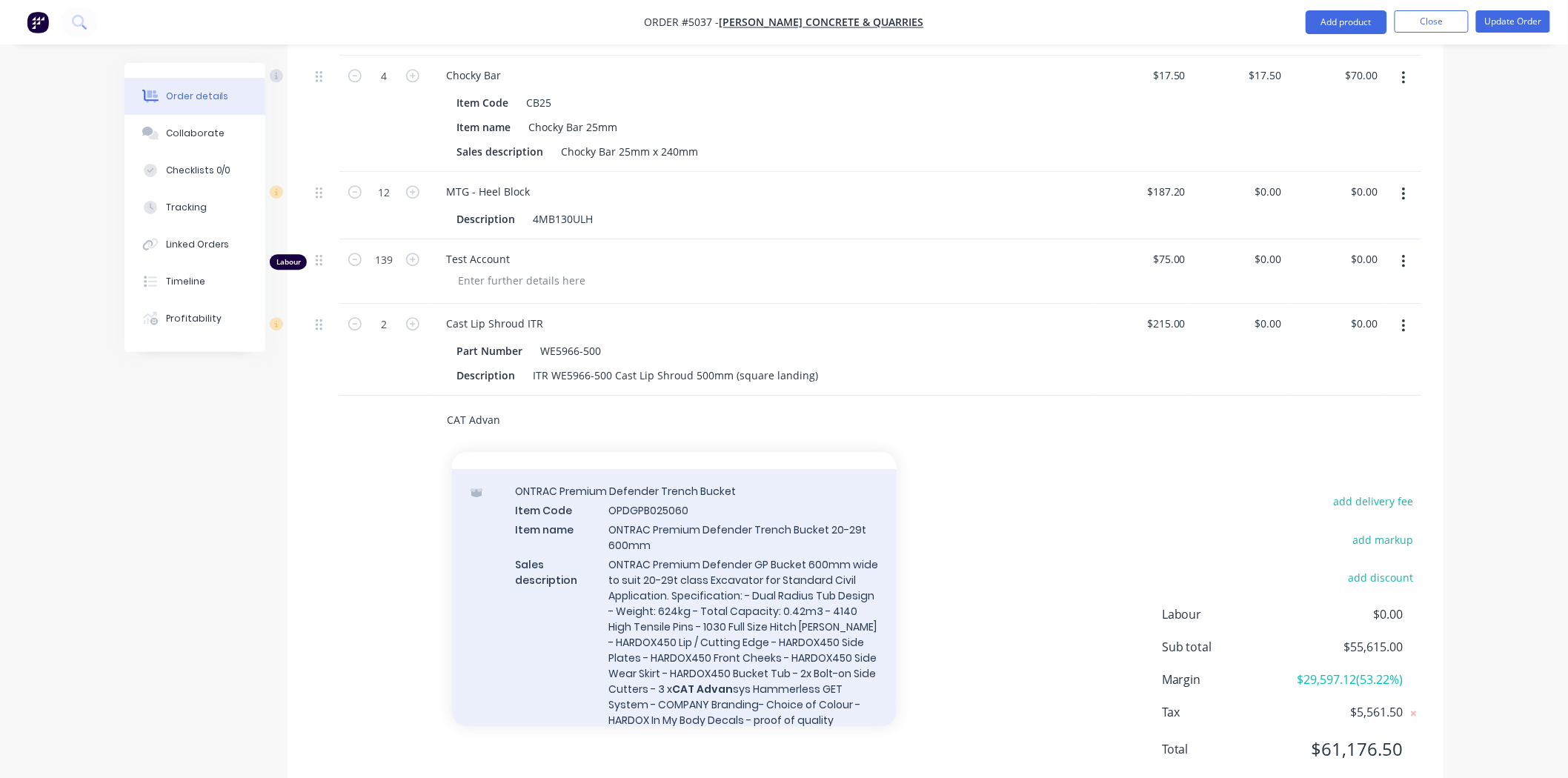
scroll to position [0, 0]
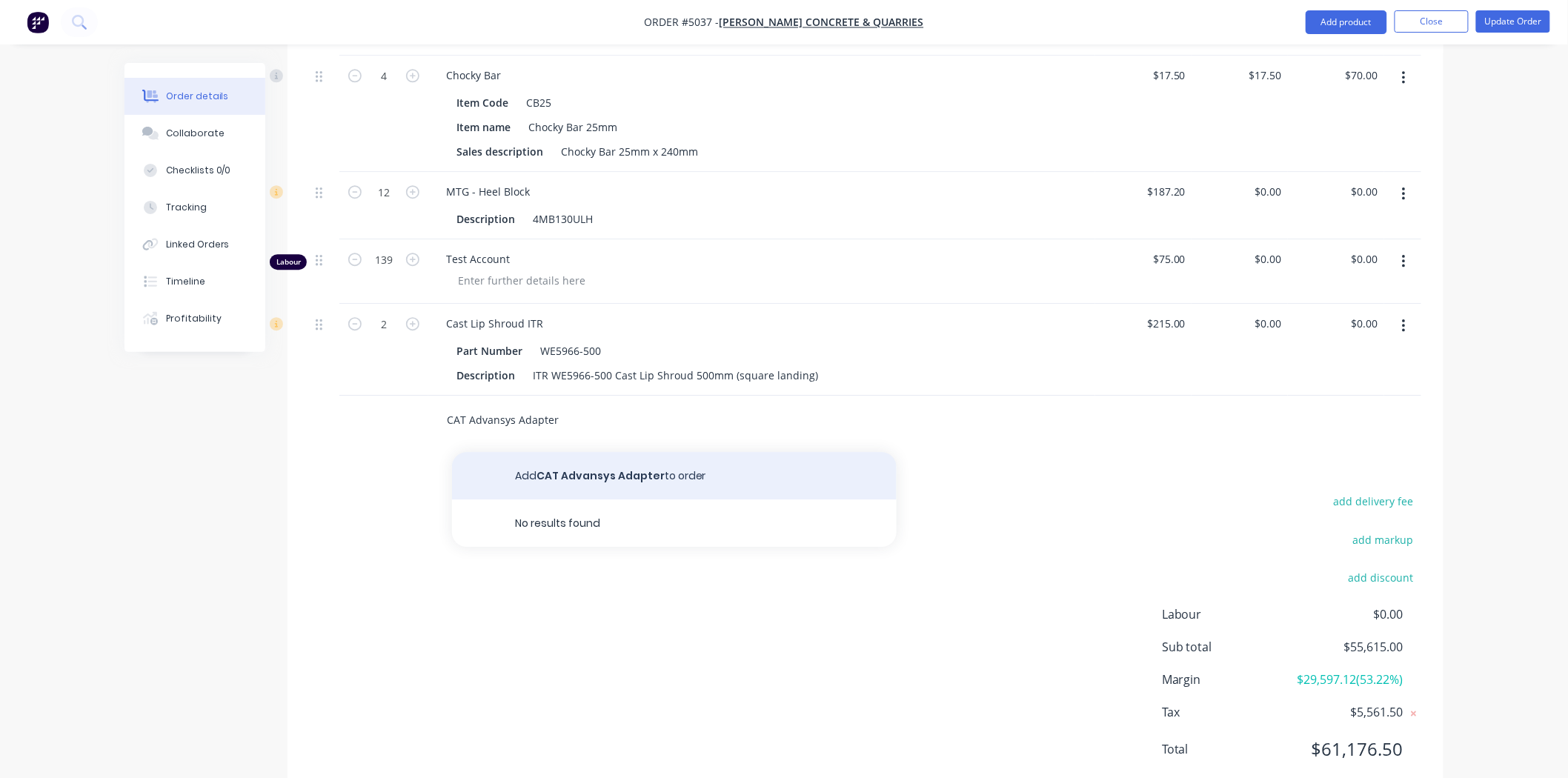
type input "CAT Advansys Adapter"
click at [647, 452] on button "Add CAT Advansys Adapter to order" at bounding box center [675, 476] width 445 height 47
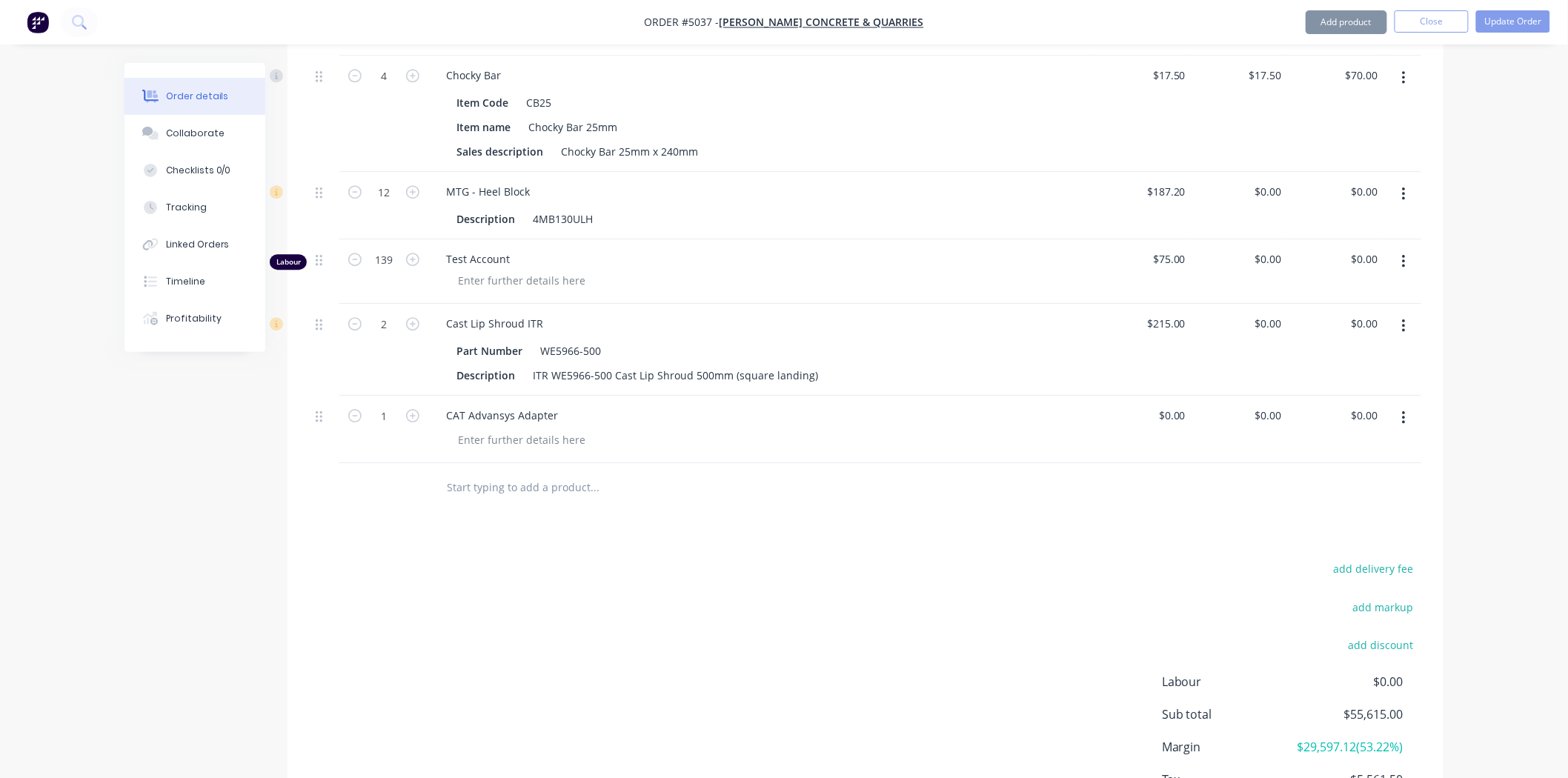
click at [543, 472] on input "text" at bounding box center [594, 487] width 297 height 30
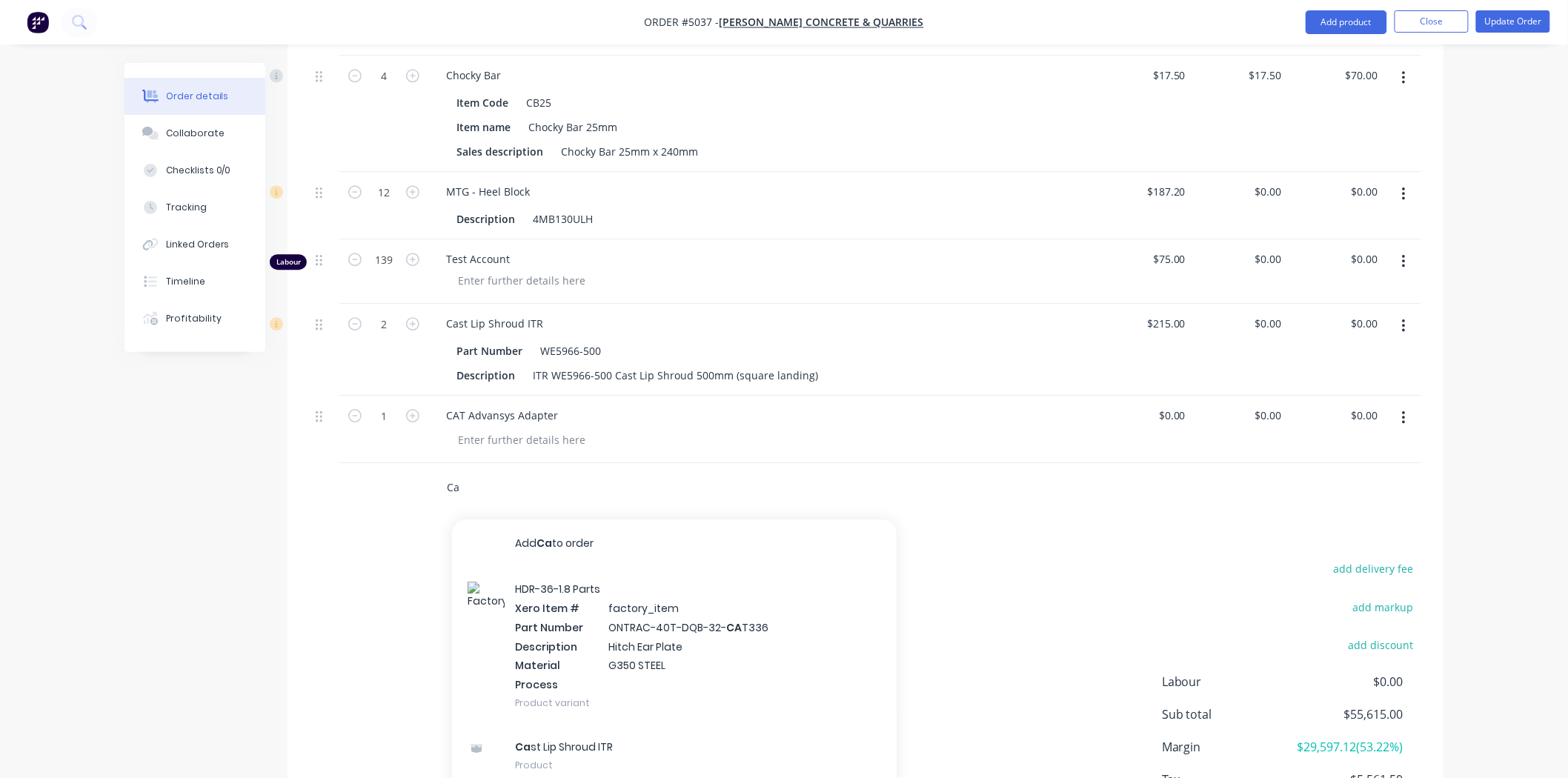
drag, startPoint x: 509, startPoint y: 425, endPoint x: 427, endPoint y: 425, distance: 82.0
click at [427, 463] on div "Ca Add Ca to order HDR-36-1.8 Parts Xero Item # factory_item Part Number ONTRAC…" at bounding box center [865, 487] width 1111 height 48
click at [577, 472] on input "CAT" at bounding box center [594, 487] width 297 height 30
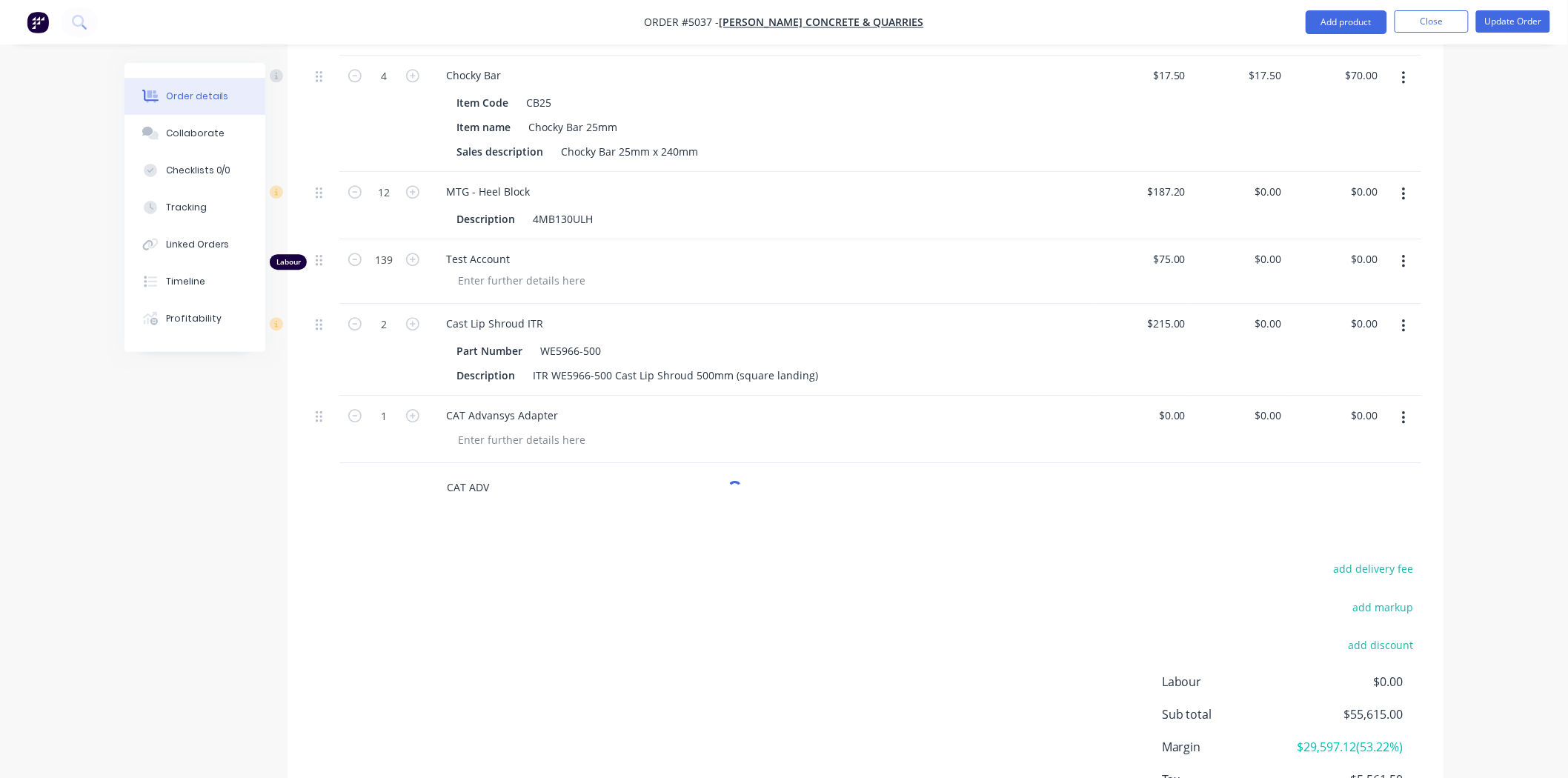
scroll to position [1608, 0]
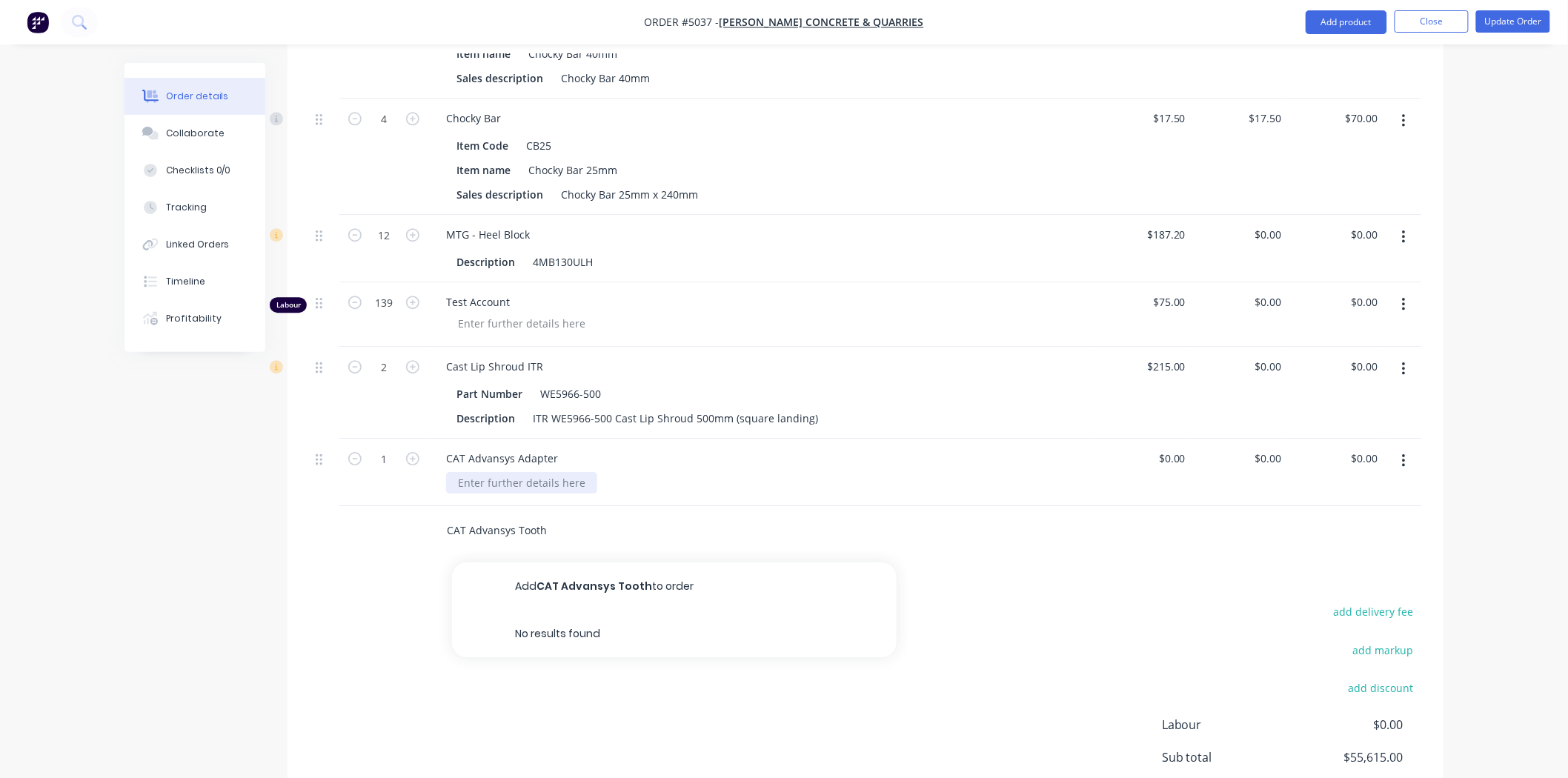
type input "CAT Advansys Tooth"
click at [536, 472] on div at bounding box center [521, 483] width 151 height 22
click at [536, 472] on div "505-4160" at bounding box center [767, 483] width 643 height 22
drag, startPoint x: 503, startPoint y: 502, endPoint x: 506, endPoint y: 479, distance: 23.2
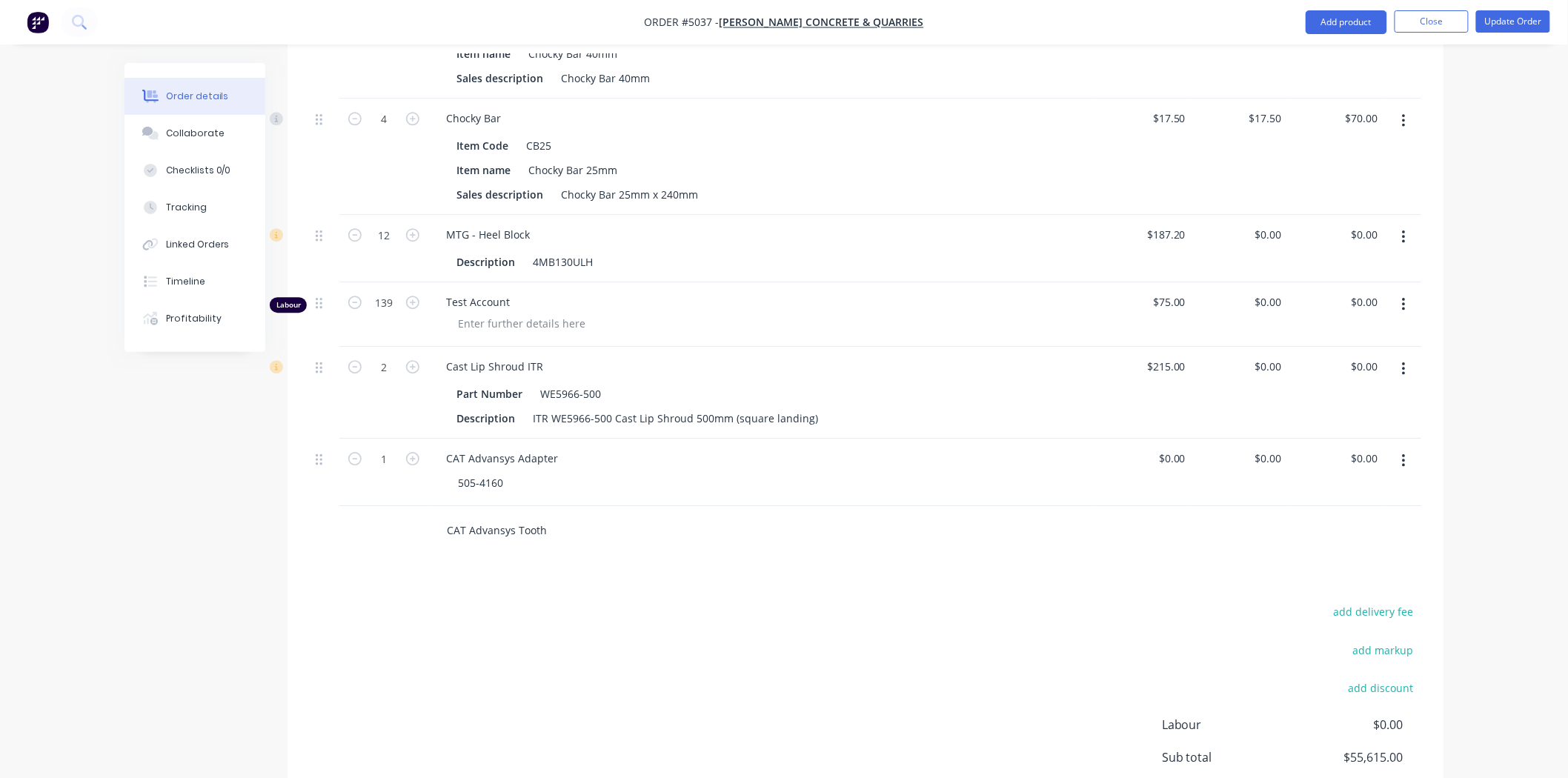
click at [505, 516] on input "CAT Advansys Tooth" at bounding box center [594, 530] width 297 height 30
click at [553, 516] on input "CAT Advansys Tooth" at bounding box center [594, 530] width 297 height 30
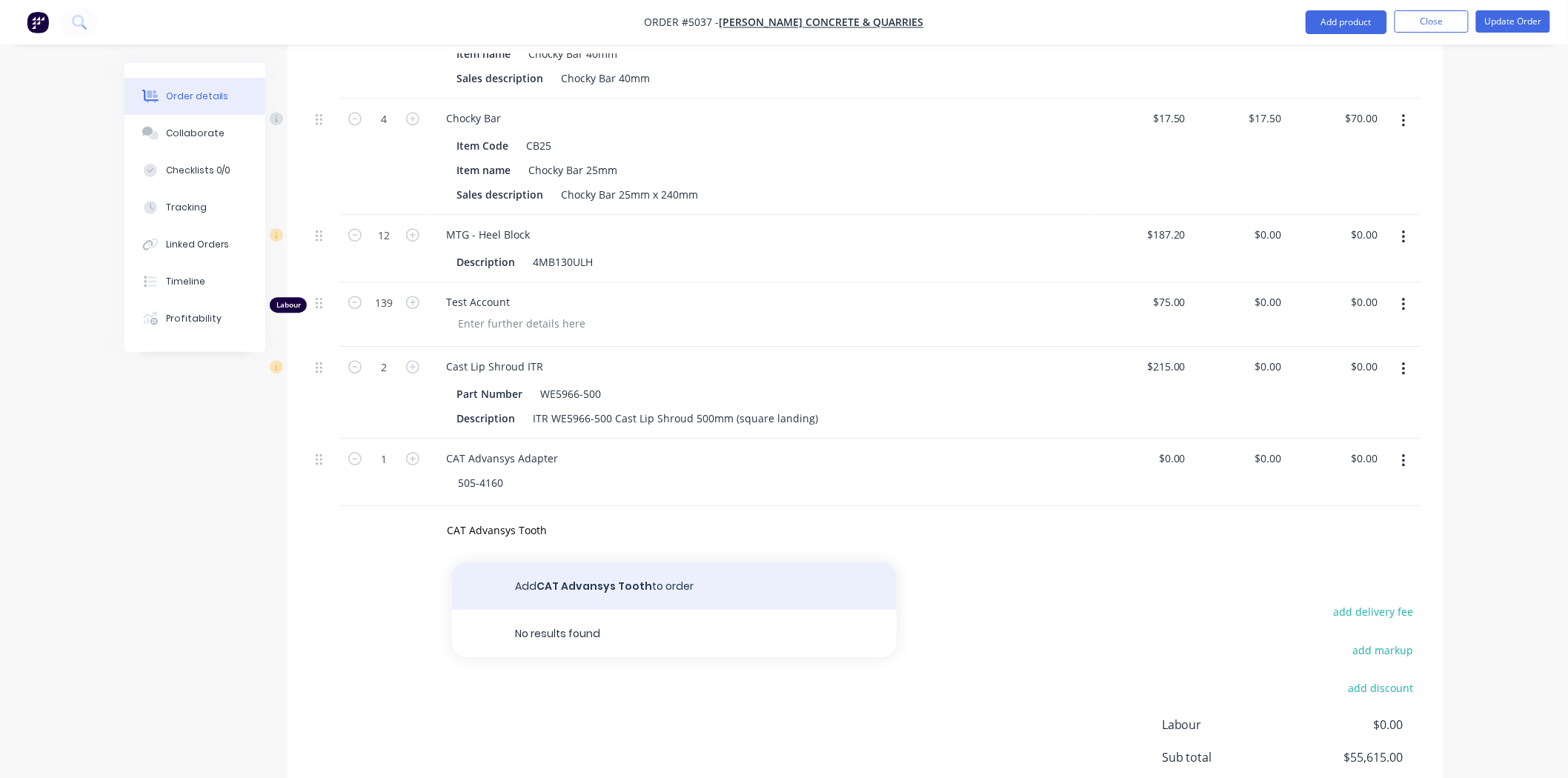
click at [552, 563] on button "Add CAT Advansys Tooth to order" at bounding box center [675, 586] width 445 height 47
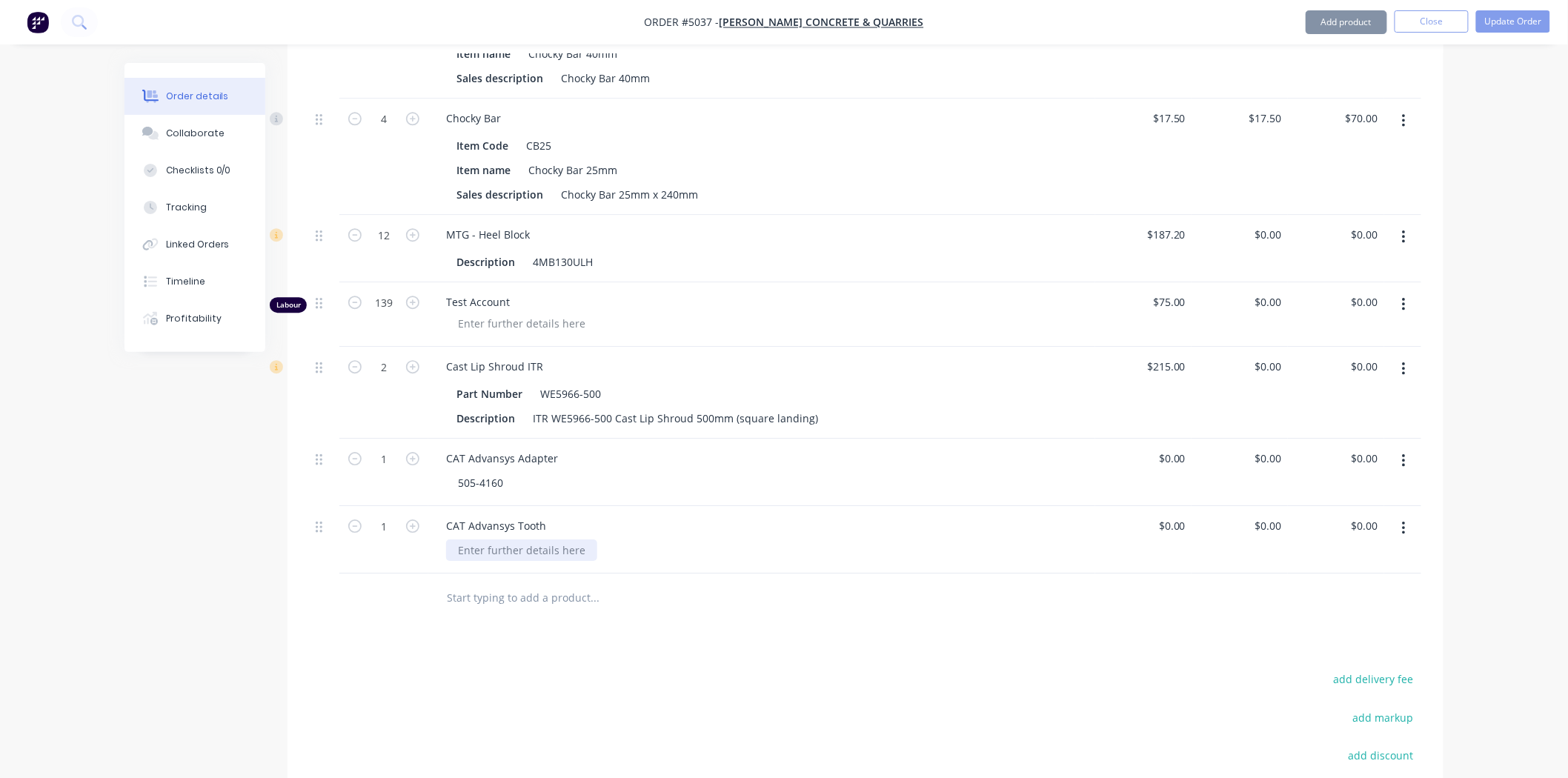
click at [537, 540] on div at bounding box center [521, 551] width 151 height 22
click at [490, 540] on div at bounding box center [521, 551] width 151 height 22
click at [450, 472] on div "505-4160" at bounding box center [480, 483] width 69 height 22
click at [506, 507] on div "CAT Advansys Tooth" at bounding box center [762, 540] width 667 height 68
click at [512, 540] on div at bounding box center [521, 551] width 151 height 22
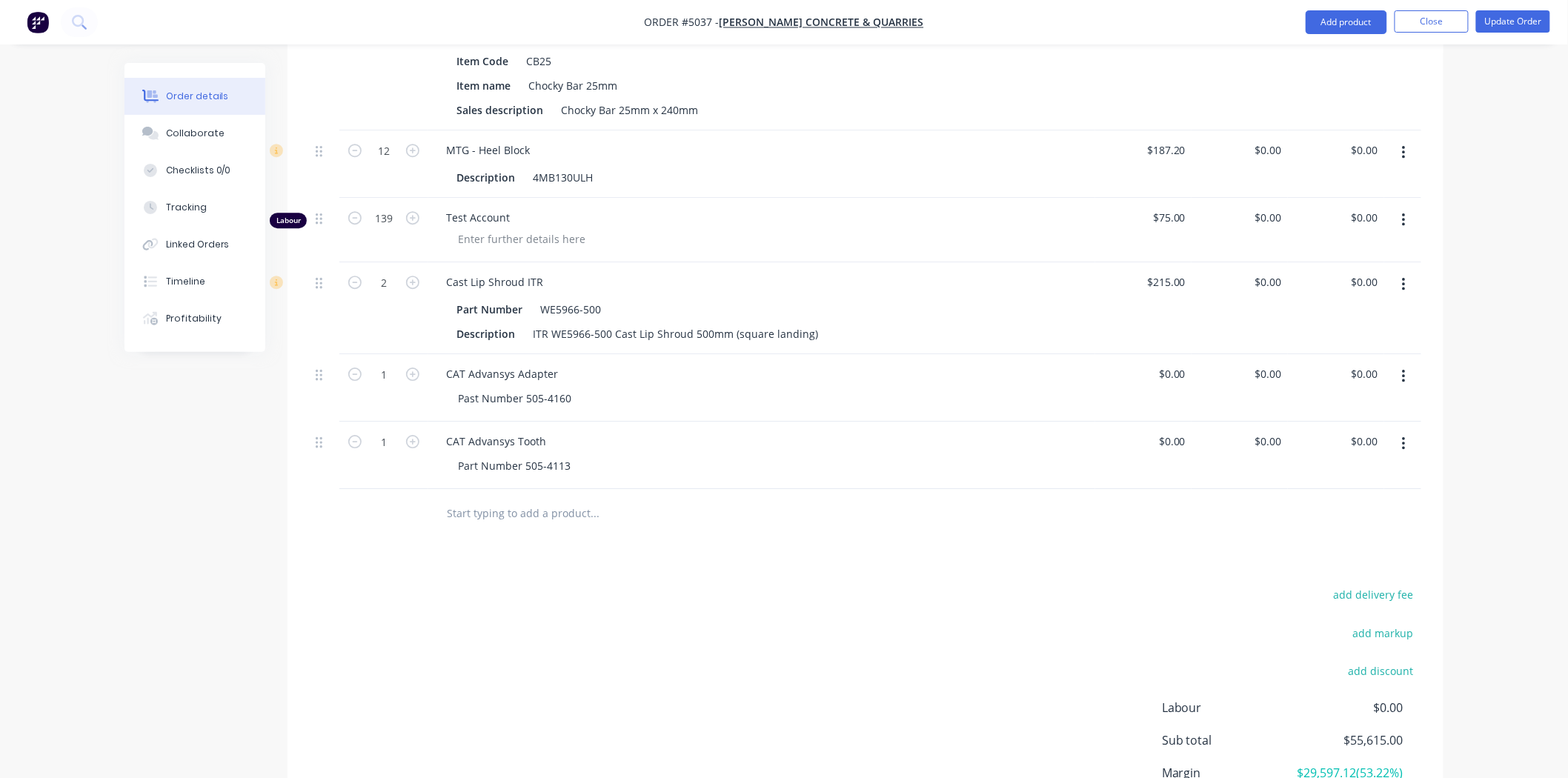
scroll to position [1788, 0]
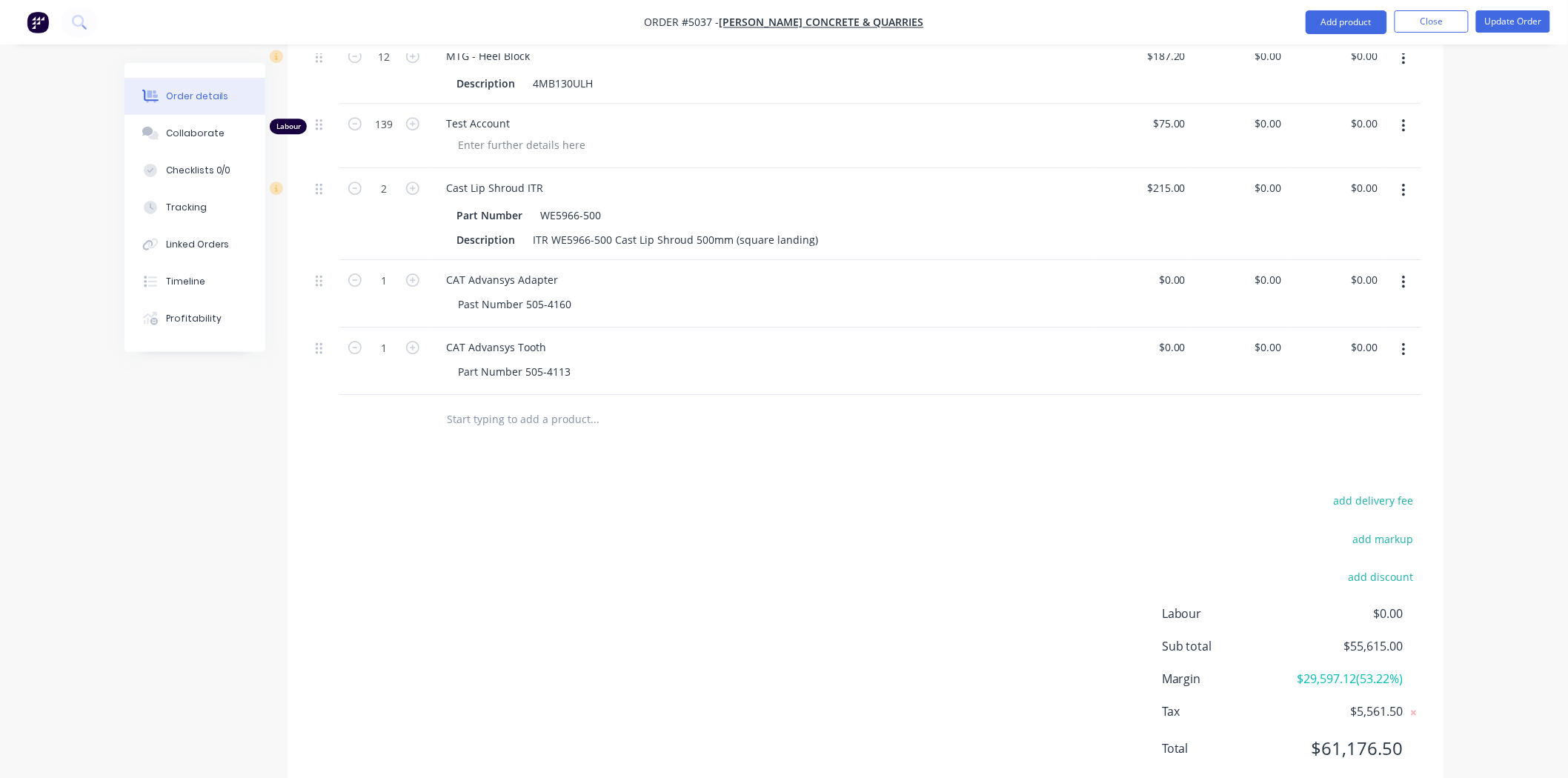
click at [606, 519] on div "add delivery fee add markup add discount Labour $0.00 Sub total $55,615.00 Marg…" at bounding box center [865, 634] width 1111 height 286
click at [418, 491] on div "add delivery fee add markup add discount Labour $0.00 Sub total $55,615.00 Marg…" at bounding box center [865, 634] width 1111 height 286
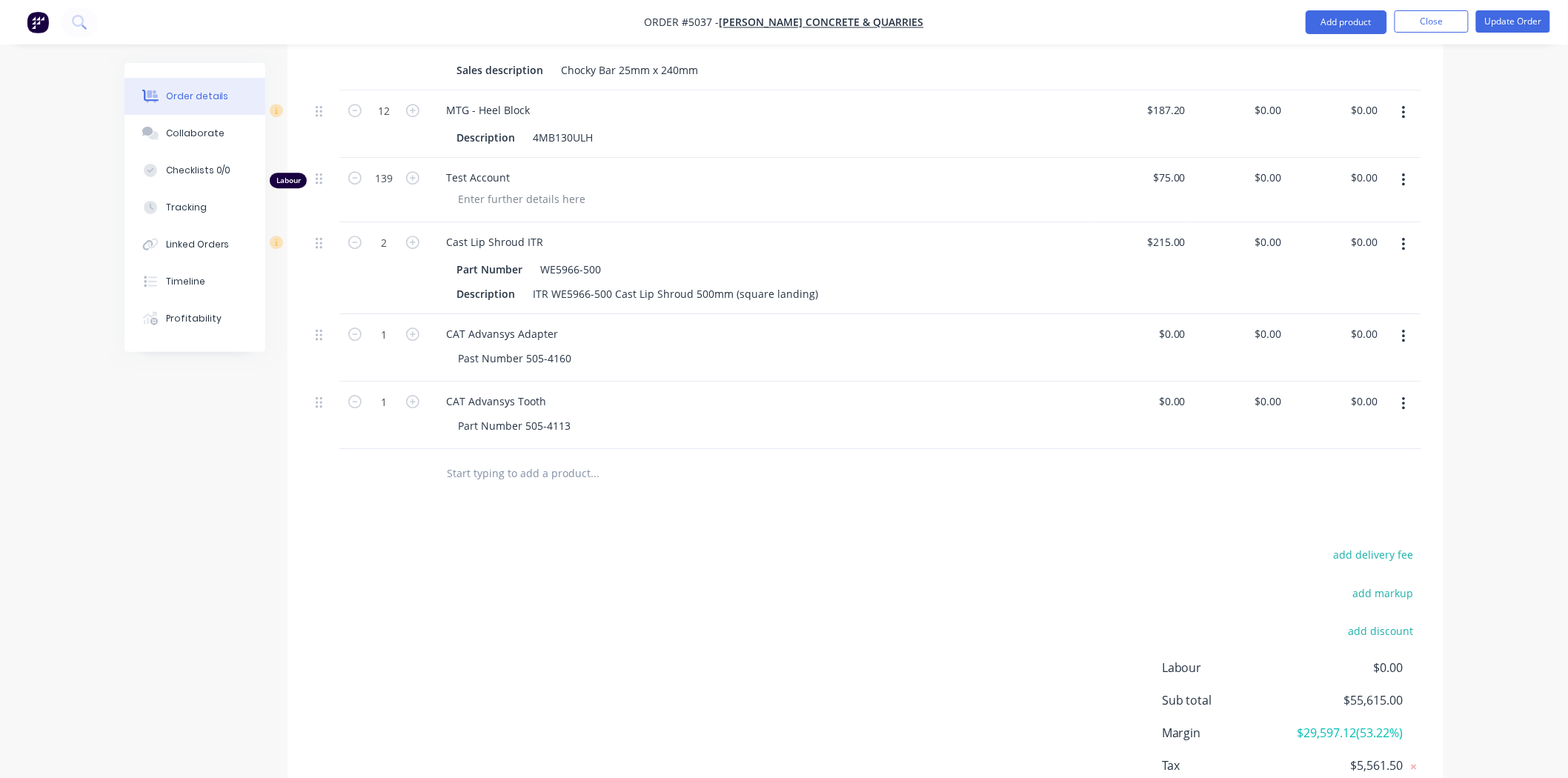
scroll to position [1705, 0]
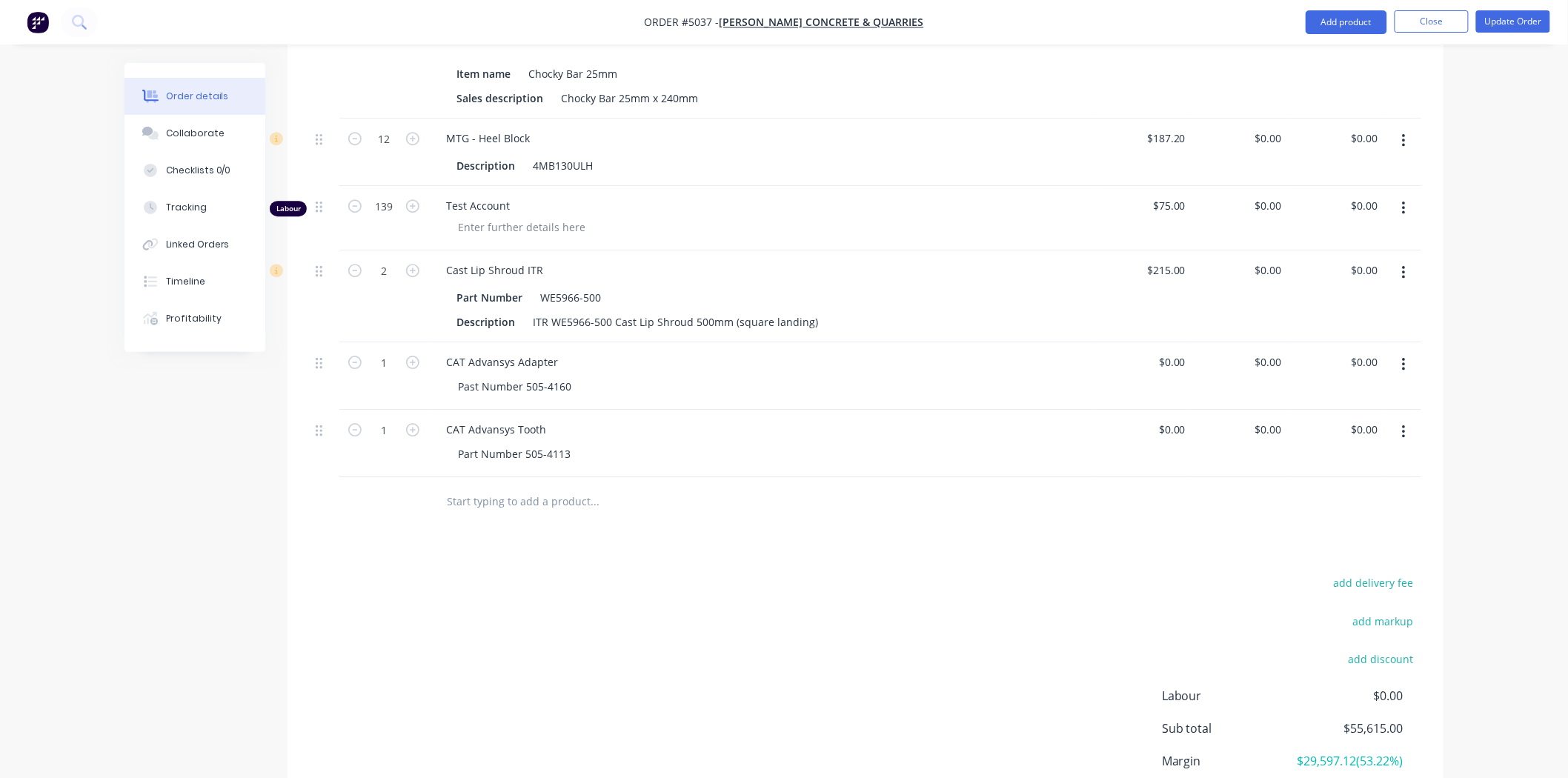
drag, startPoint x: 429, startPoint y: 306, endPoint x: 413, endPoint y: 302, distance: 16.5
click at [425, 343] on div "1 CAT Advansys Adapter Past Number 505-4160 $0.00 $0.00 $0.00 $0.00 $0.00 $0.00" at bounding box center [865, 376] width 1111 height 68
click at [413, 356] on icon "button" at bounding box center [412, 362] width 14 height 14
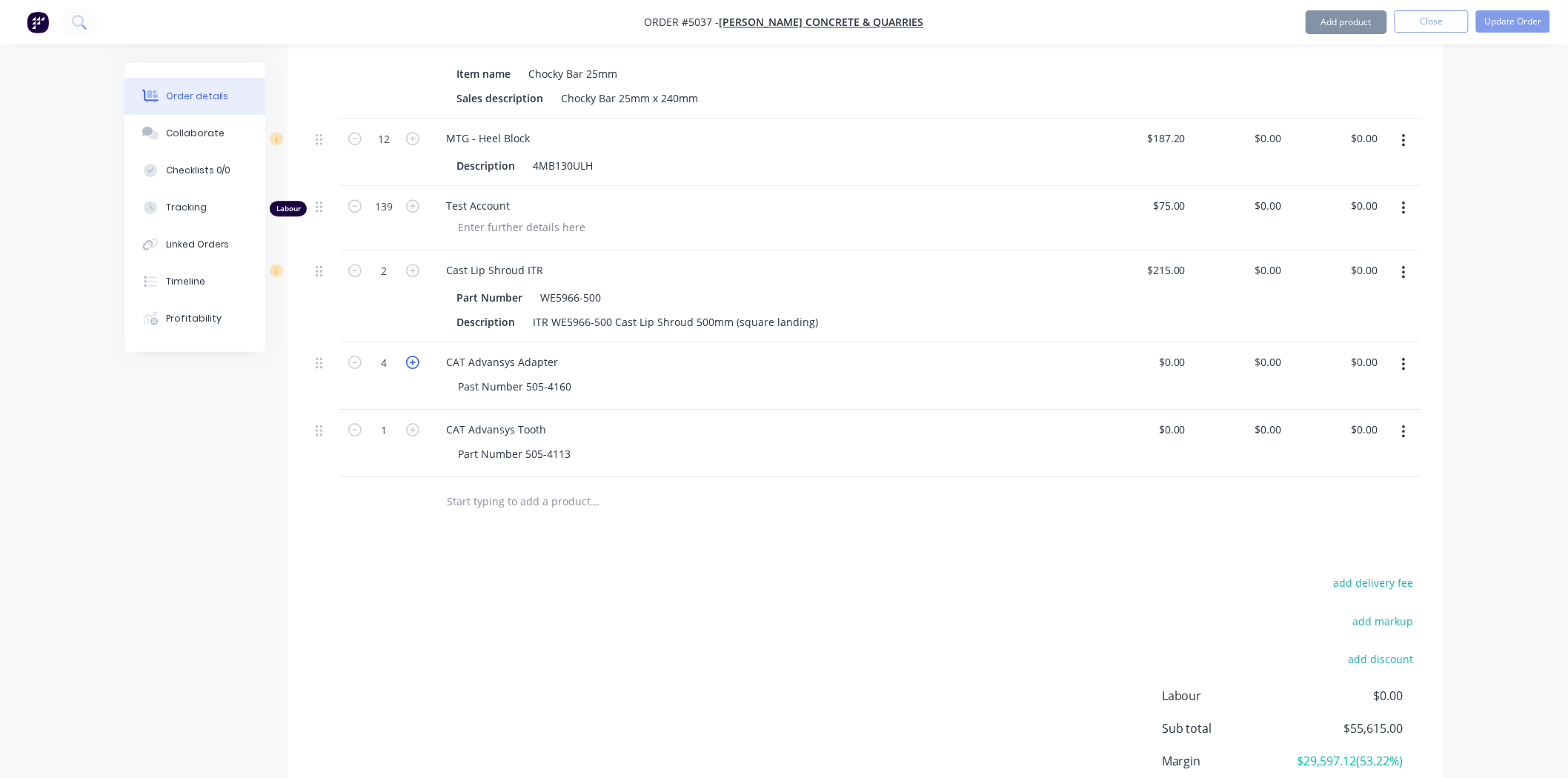
click at [413, 356] on icon "button" at bounding box center [412, 362] width 14 height 14
type input "5"
click at [411, 423] on icon "button" at bounding box center [412, 430] width 14 height 14
click at [412, 423] on icon "button" at bounding box center [412, 430] width 14 height 14
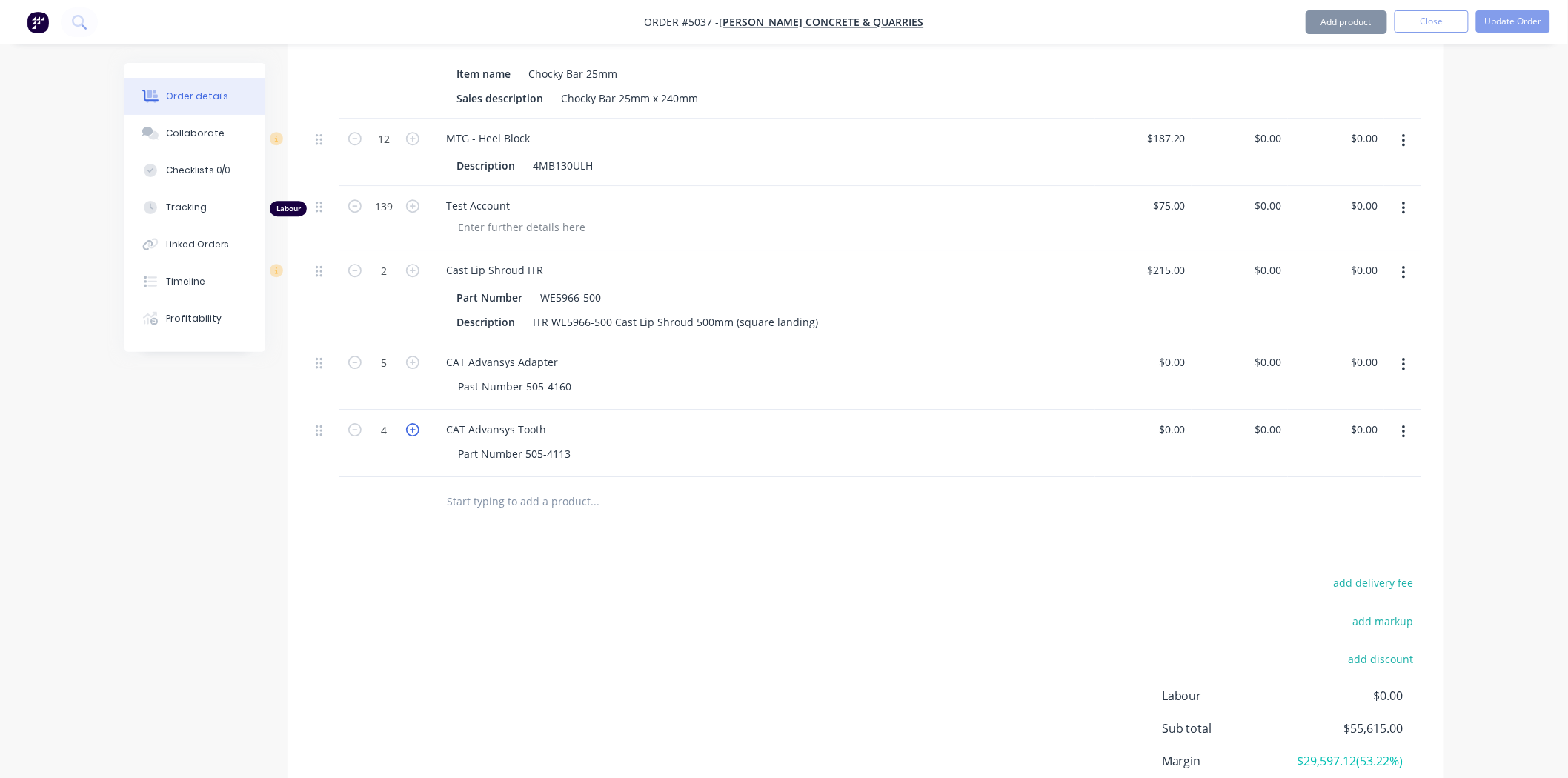
click at [412, 423] on icon "button" at bounding box center [412, 430] width 14 height 14
click at [351, 423] on icon "button" at bounding box center [354, 430] width 14 height 14
type input "5"
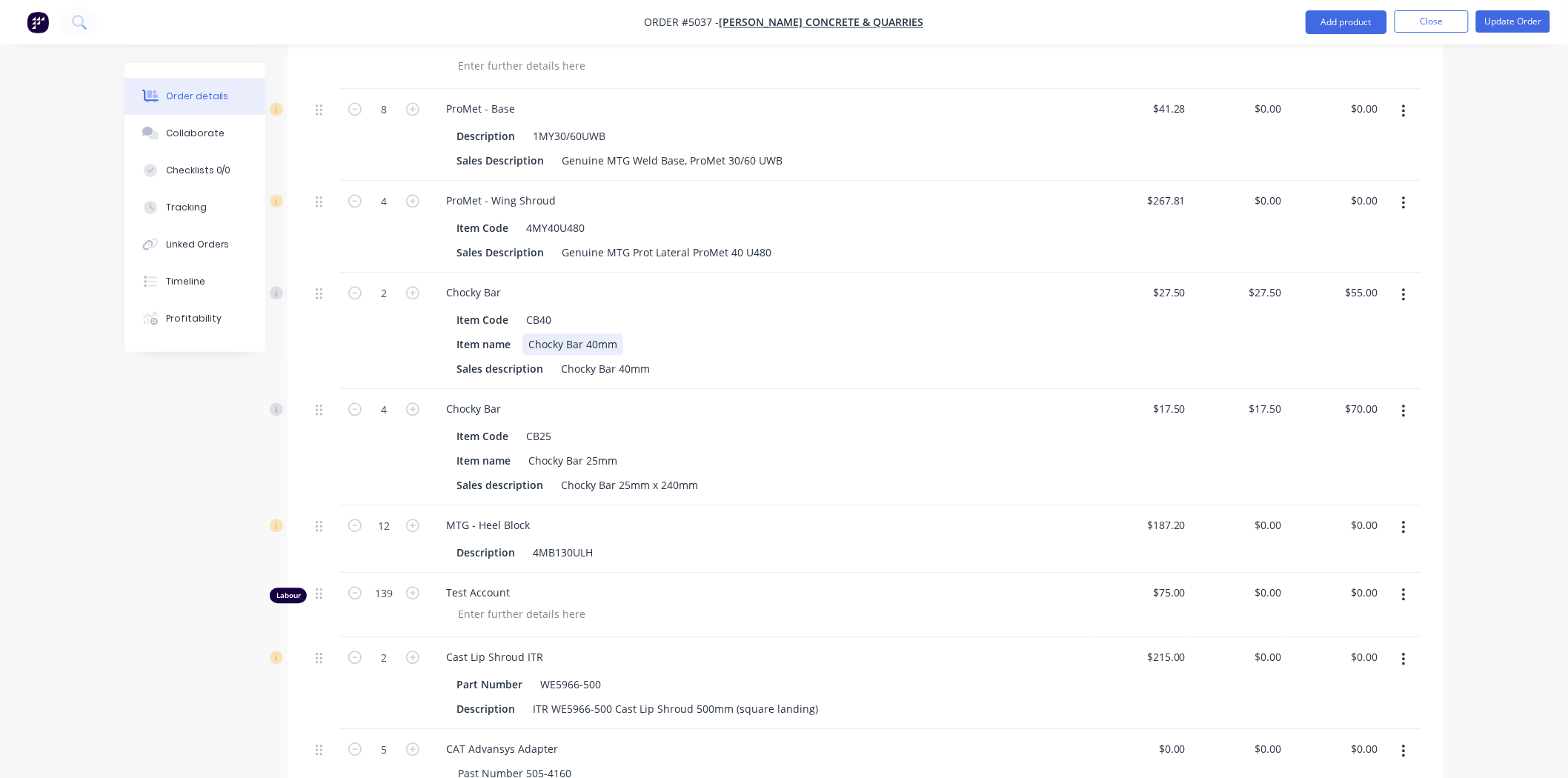
scroll to position [1317, 0]
click at [390, 399] on input "4" at bounding box center [383, 410] width 39 height 23
type input "2"
type input "$35.00"
click at [632, 399] on div "Chocky Bar" at bounding box center [761, 410] width 655 height 22
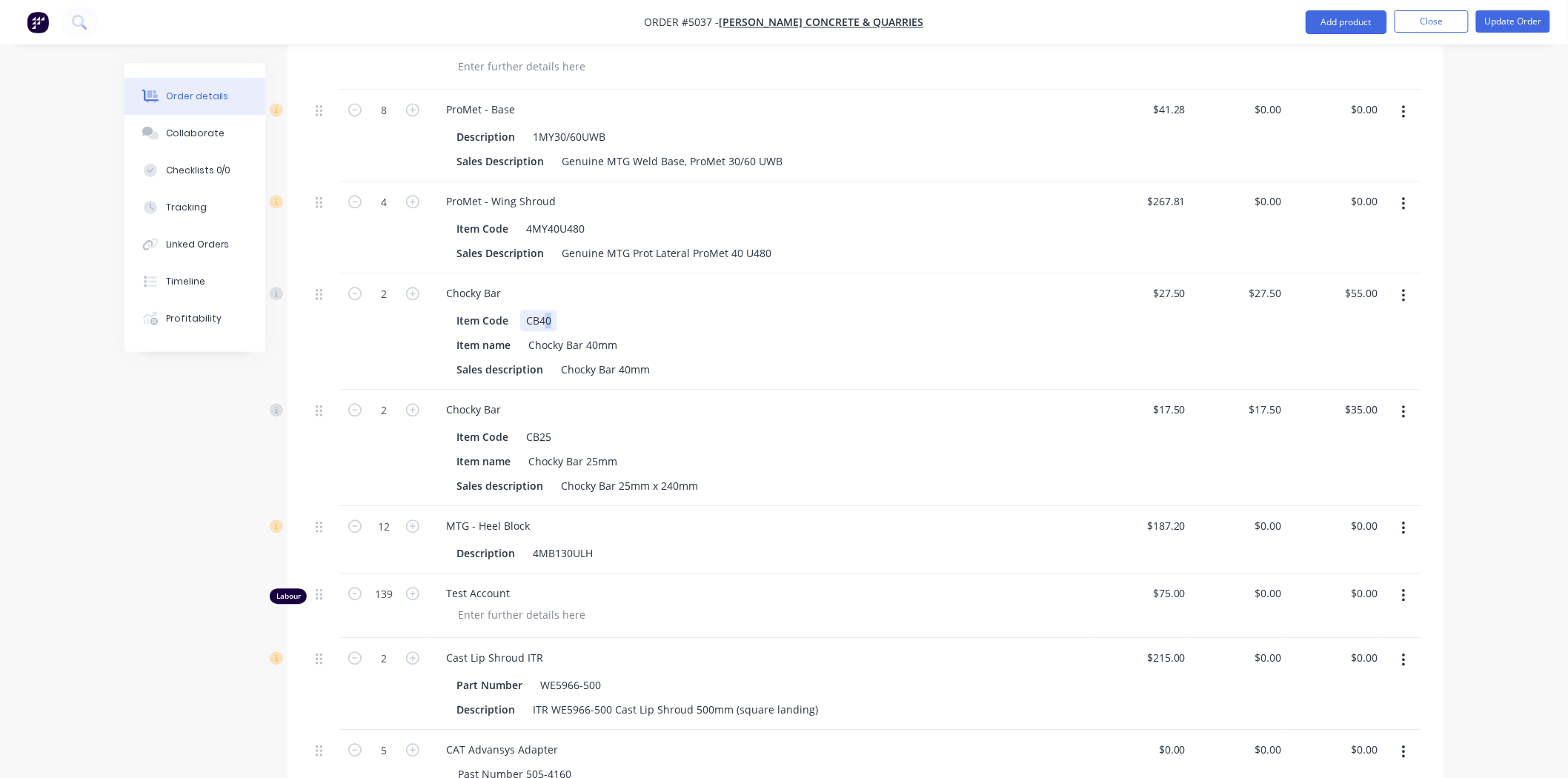
drag, startPoint x: 544, startPoint y: 257, endPoint x: 552, endPoint y: 263, distance: 10.0
click at [552, 310] on div "CB40" at bounding box center [538, 321] width 37 height 22
drag, startPoint x: 601, startPoint y: 282, endPoint x: 587, endPoint y: 287, distance: 14.9
click at [587, 335] on div "Chocky Bar 40mm" at bounding box center [572, 346] width 100 height 22
drag, startPoint x: 628, startPoint y: 308, endPoint x: 617, endPoint y: 311, distance: 11.4
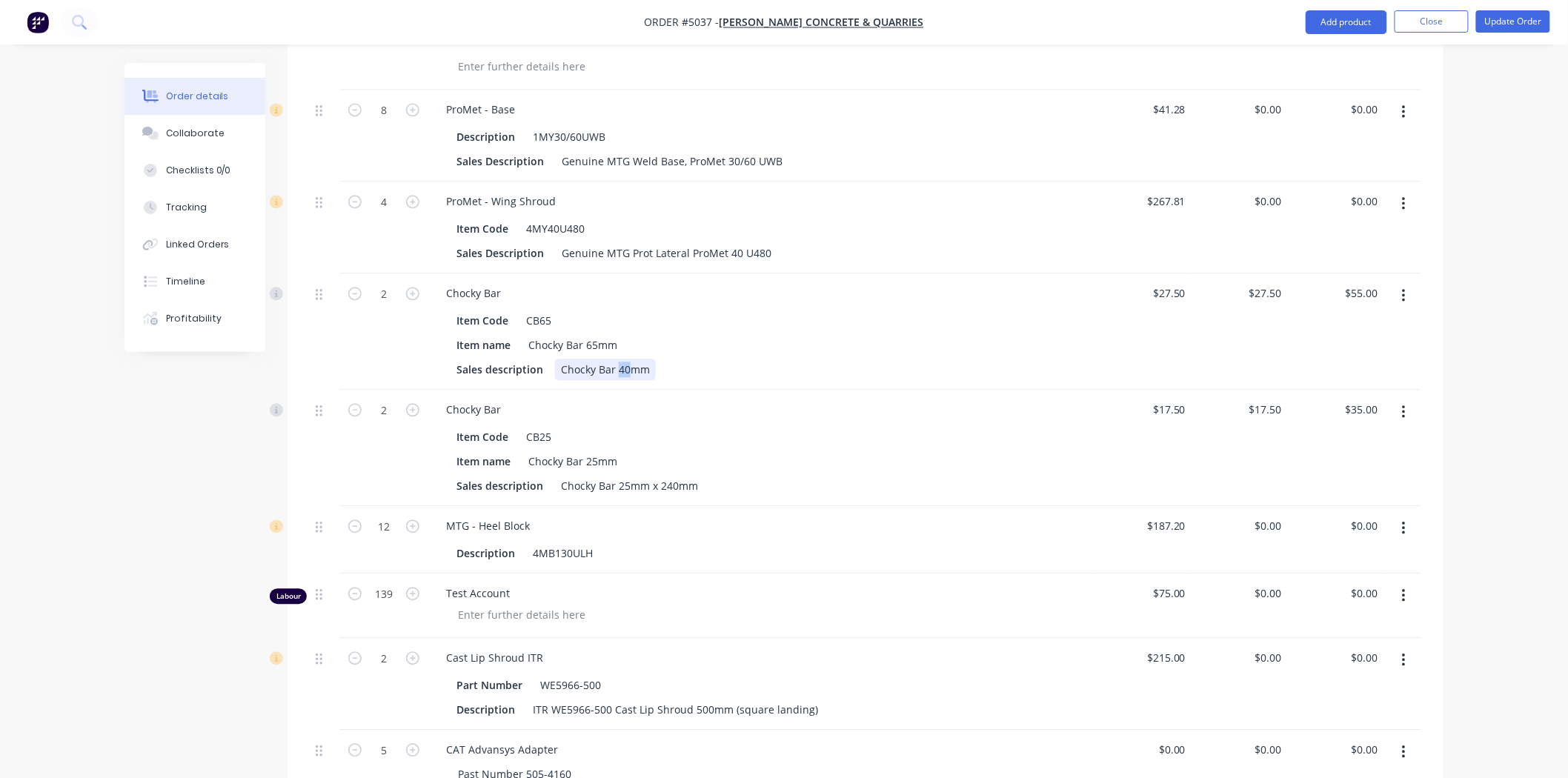
click at [617, 359] on div "Chocky Bar 40mm" at bounding box center [605, 370] width 100 height 22
click at [1181, 282] on input "27.5" at bounding box center [1172, 293] width 40 height 22
type input "$0.00"
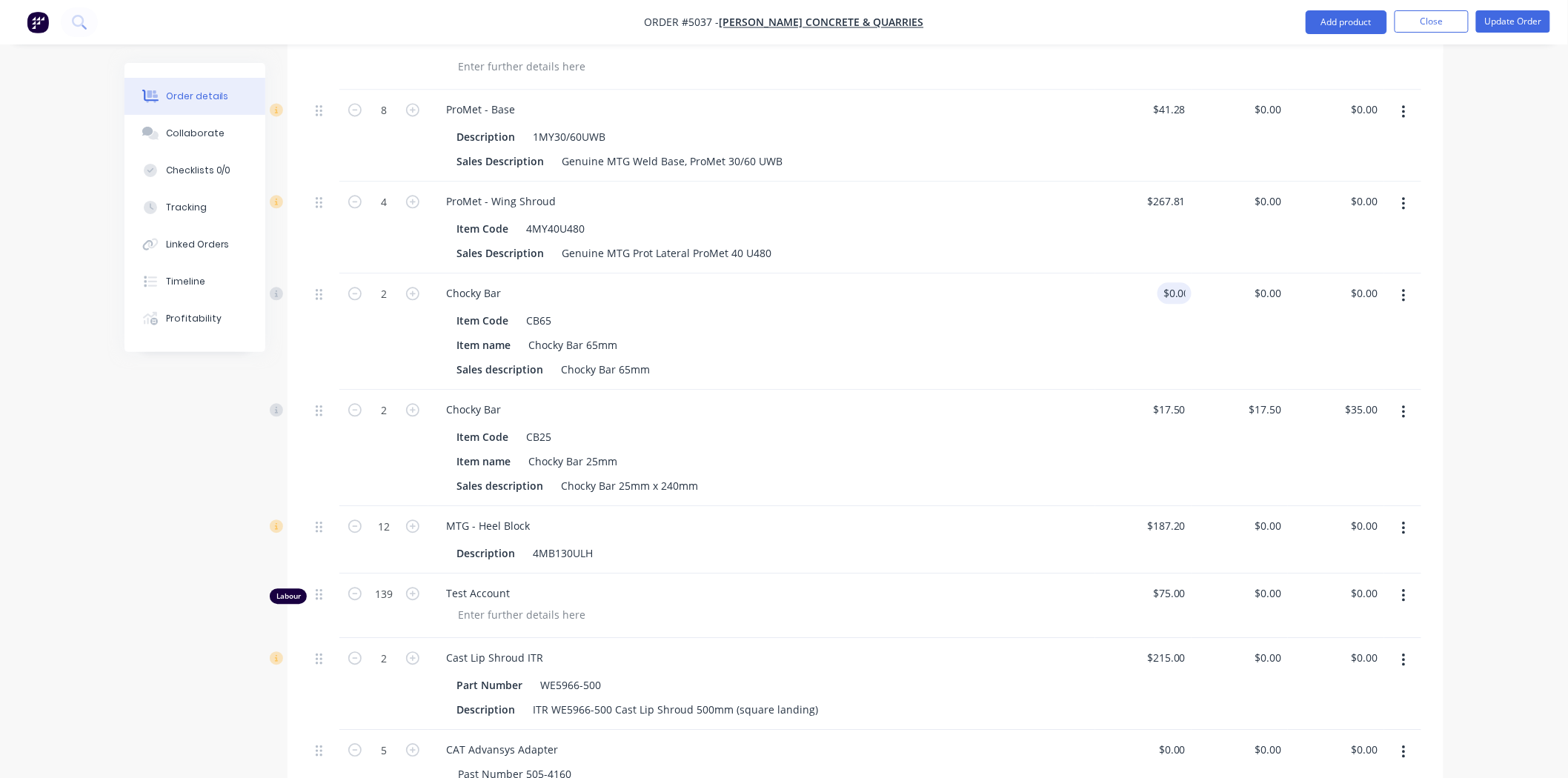
click at [1215, 273] on div "$0.00 $27.50" at bounding box center [1240, 331] width 97 height 117
click at [1179, 282] on input "0" at bounding box center [1175, 293] width 34 height 22
type input "$30.00"
type input "$60.00"
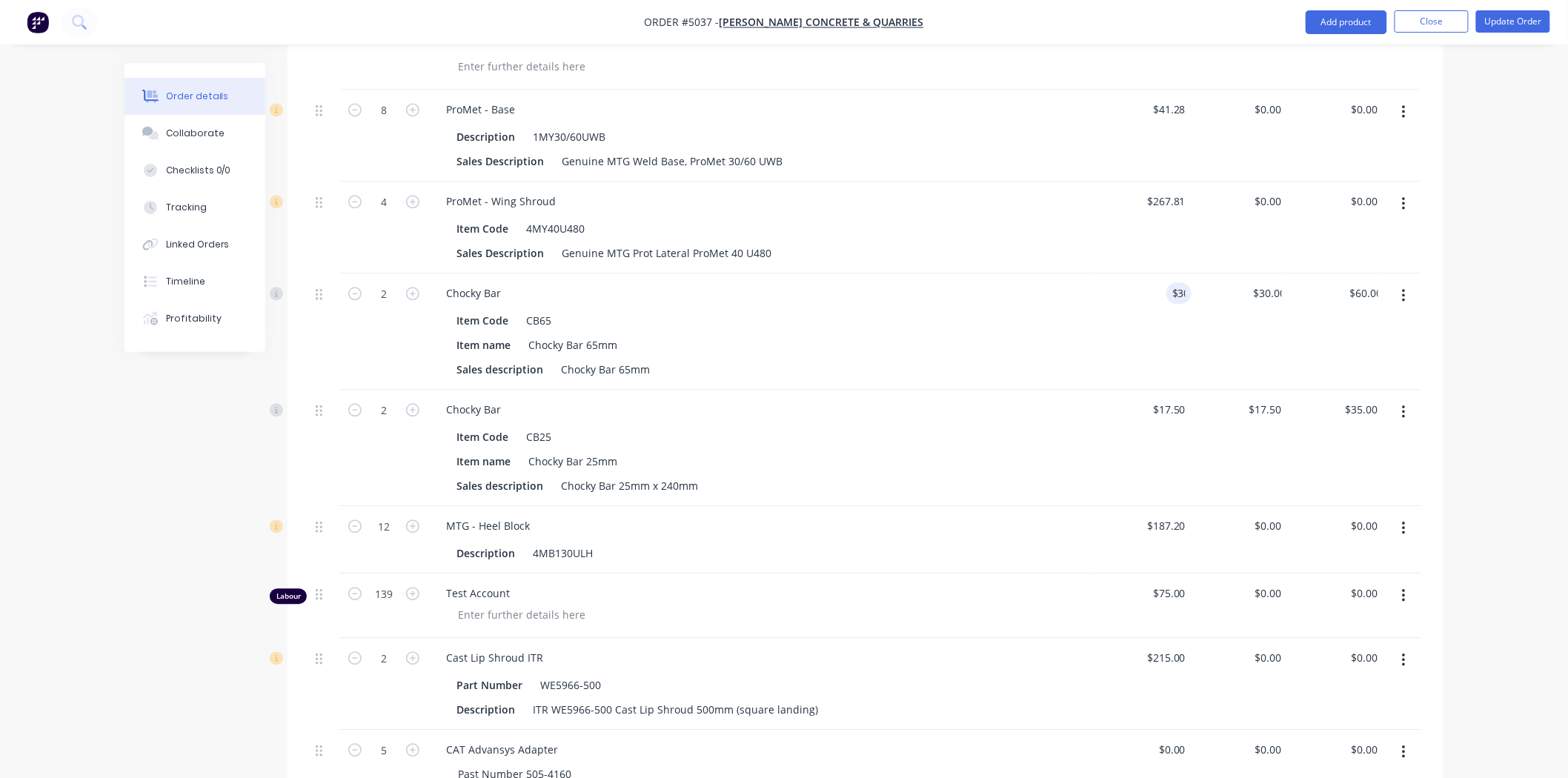
click at [1189, 322] on div "$30.00 30" at bounding box center [1143, 331] width 97 height 117
click at [1264, 273] on div "30 $30.00" at bounding box center [1240, 331] width 97 height 117
type input "$0.00"
drag, startPoint x: 1287, startPoint y: 294, endPoint x: 1268, endPoint y: 346, distance: 55.4
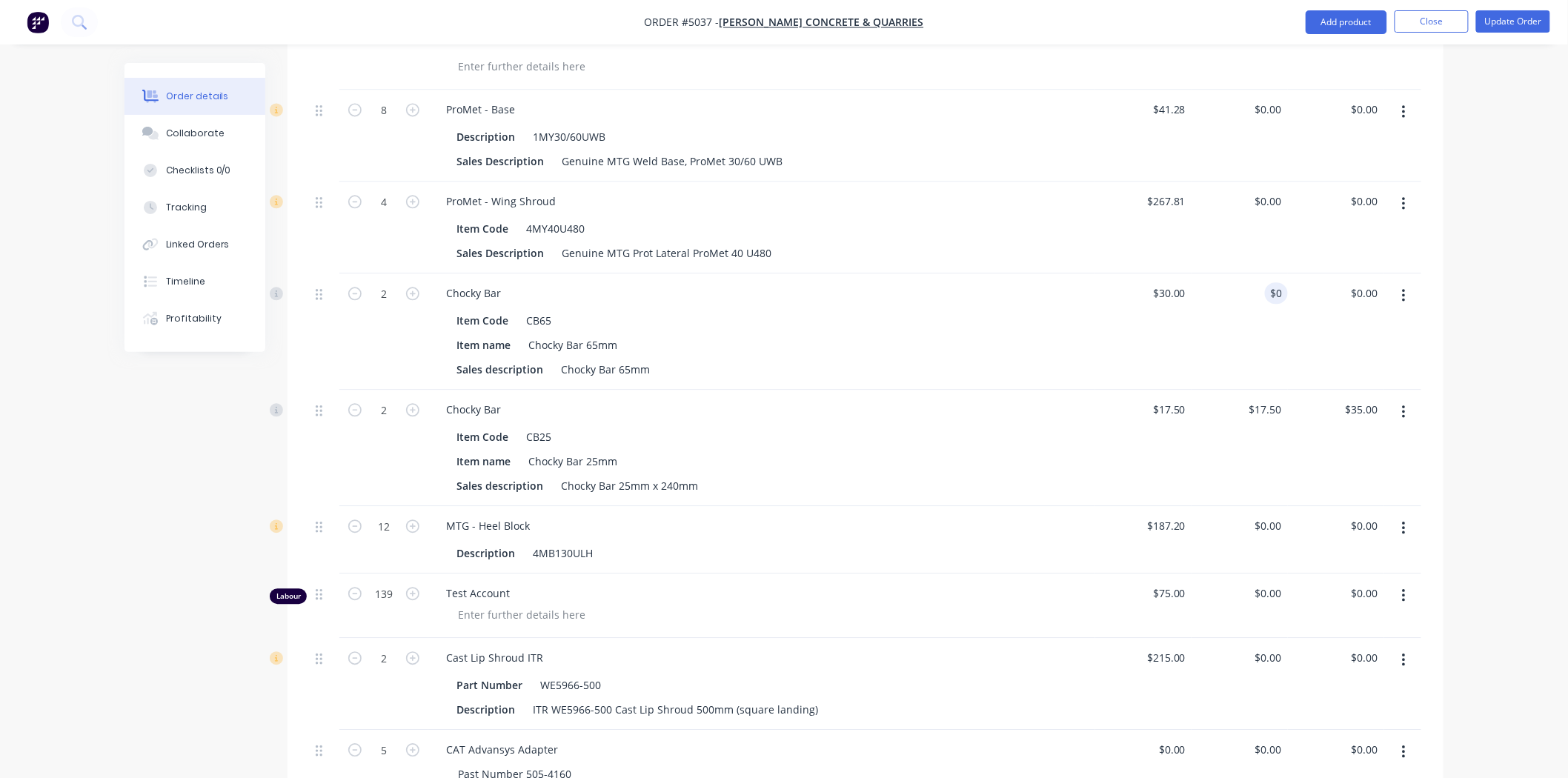
click at [1287, 294] on div "$0.00 0" at bounding box center [1240, 331] width 97 height 117
click at [1268, 399] on input "17.5" at bounding box center [1268, 410] width 40 height 22
type input "$0.00"
click at [1318, 311] on div "$0.00 $0.00" at bounding box center [1336, 331] width 97 height 117
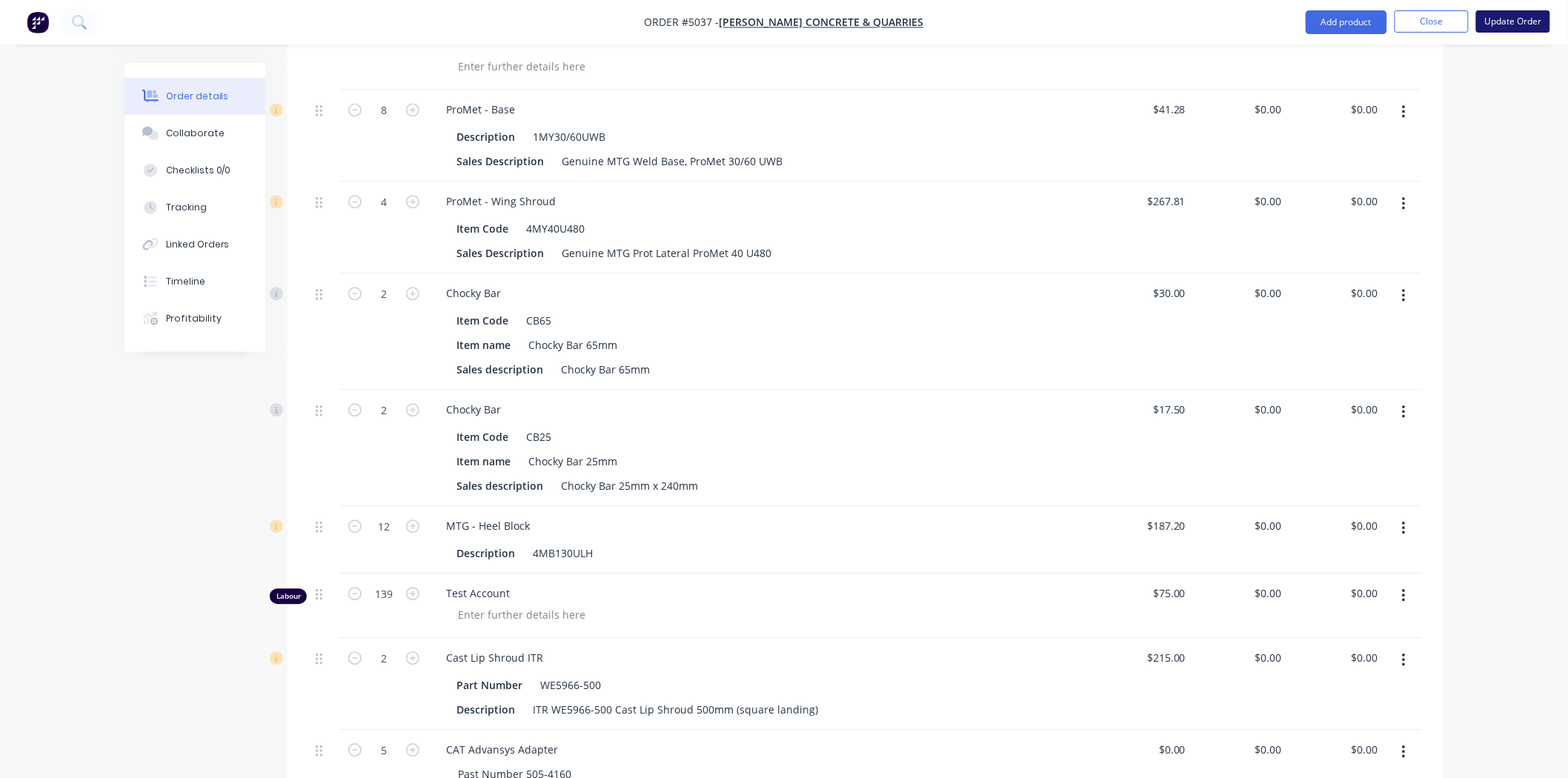
click at [1522, 27] on button "Update Order" at bounding box center [1513, 21] width 74 height 23
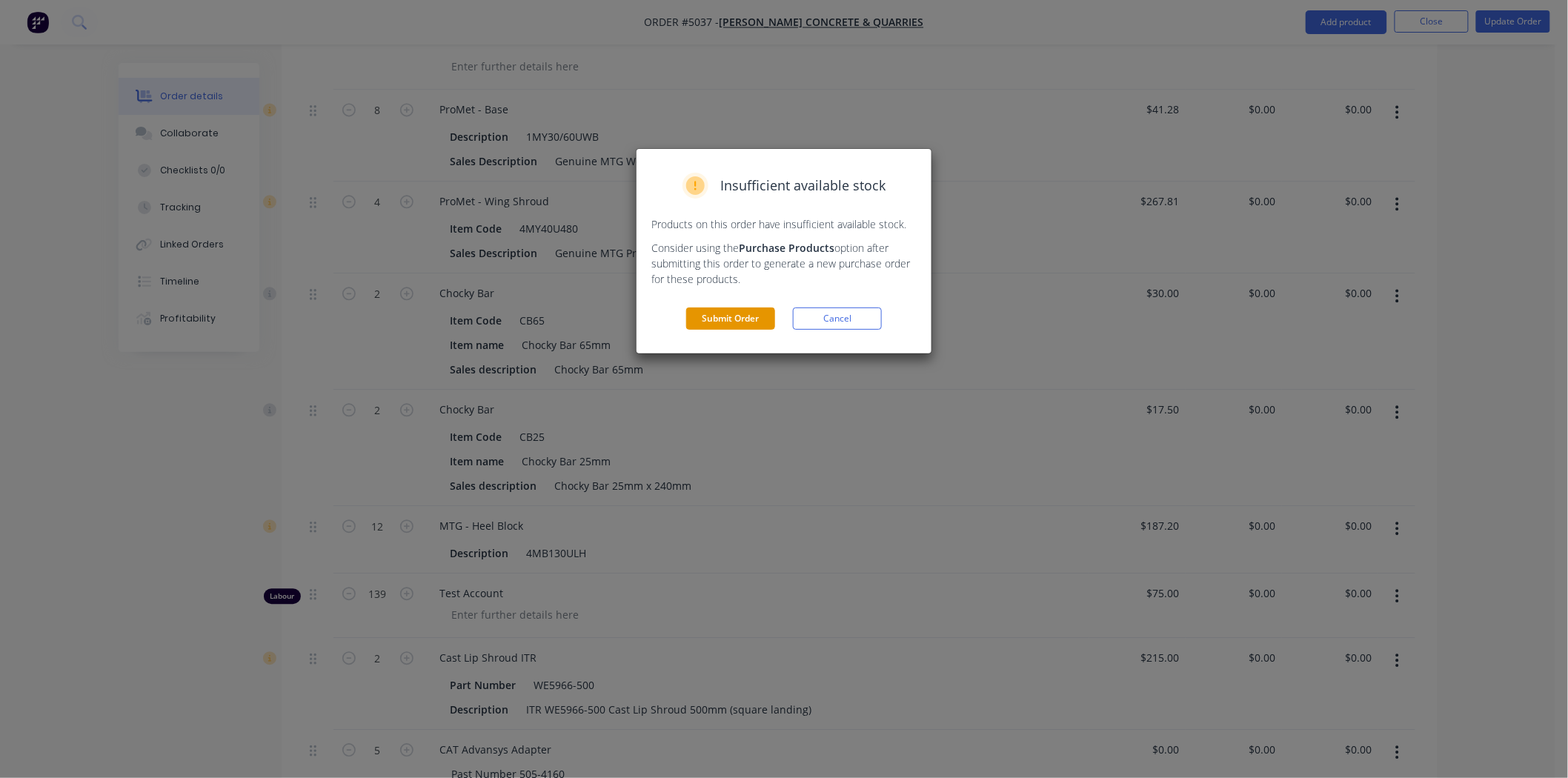
click at [750, 321] on button "Submit Order" at bounding box center [731, 318] width 89 height 23
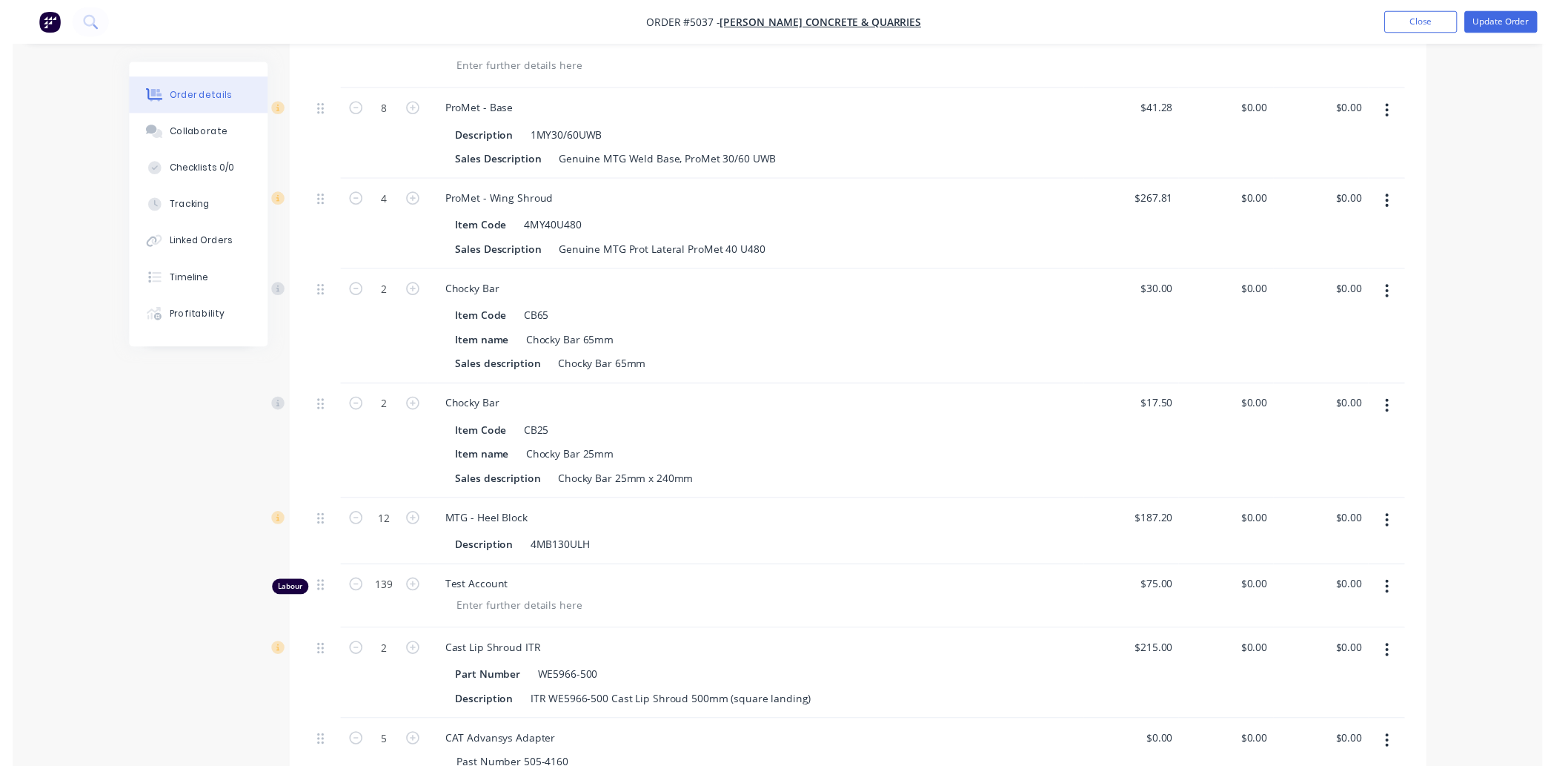
scroll to position [0, 0]
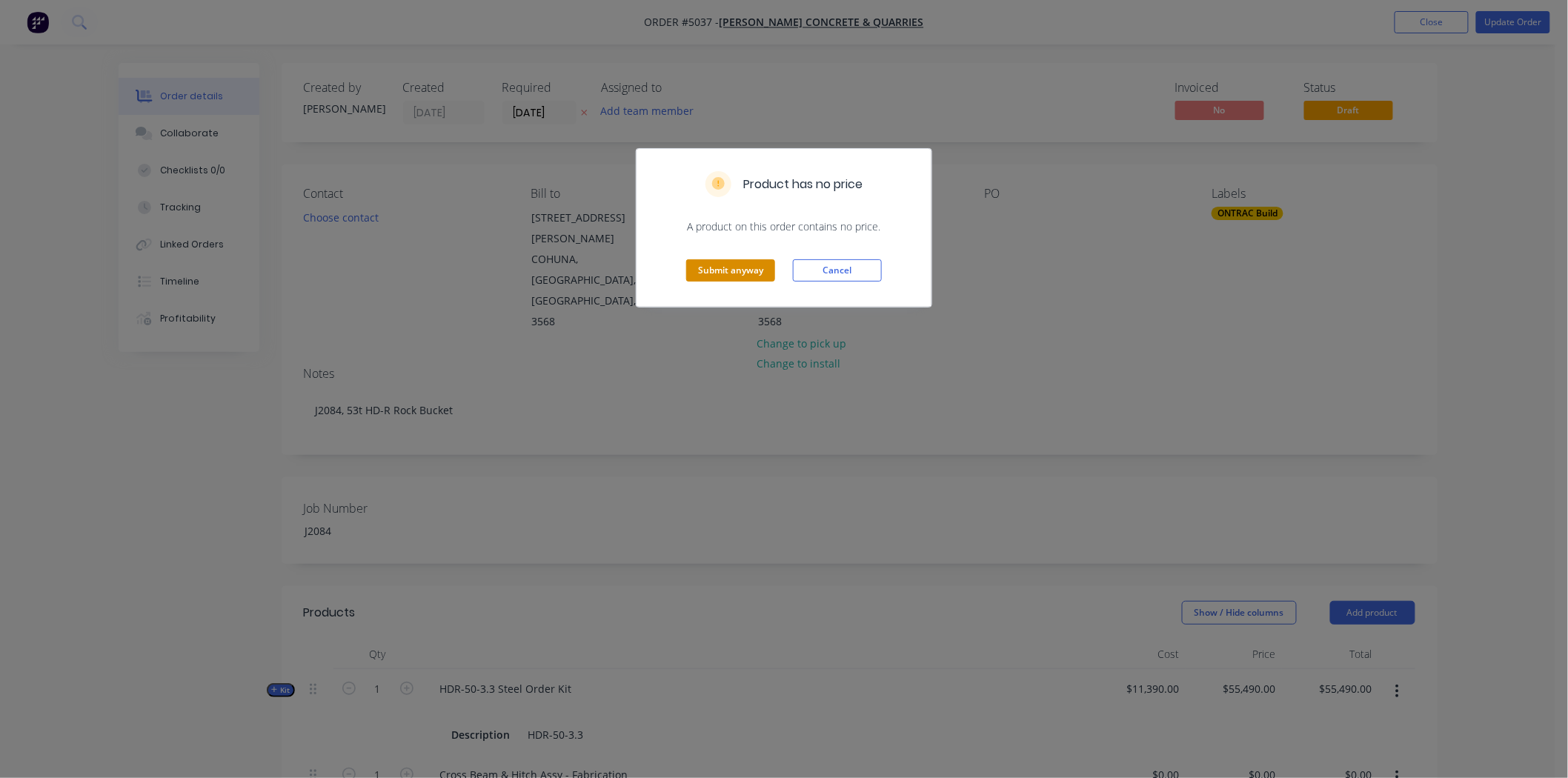
click at [753, 274] on button "Submit anyway" at bounding box center [731, 270] width 89 height 23
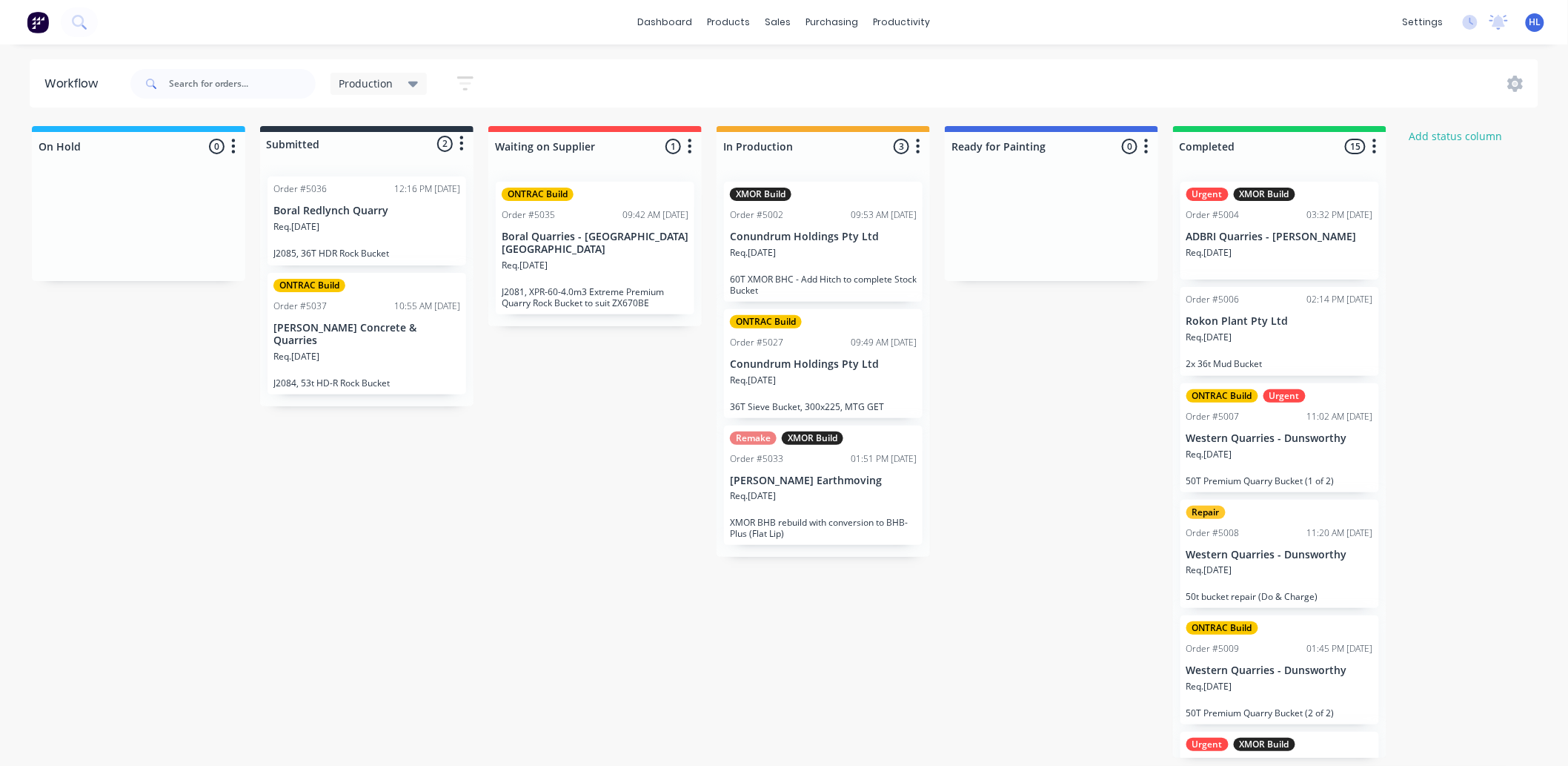
click at [379, 377] on p "J2084, 53t HD-R Rock Bucket" at bounding box center [366, 383] width 187 height 11
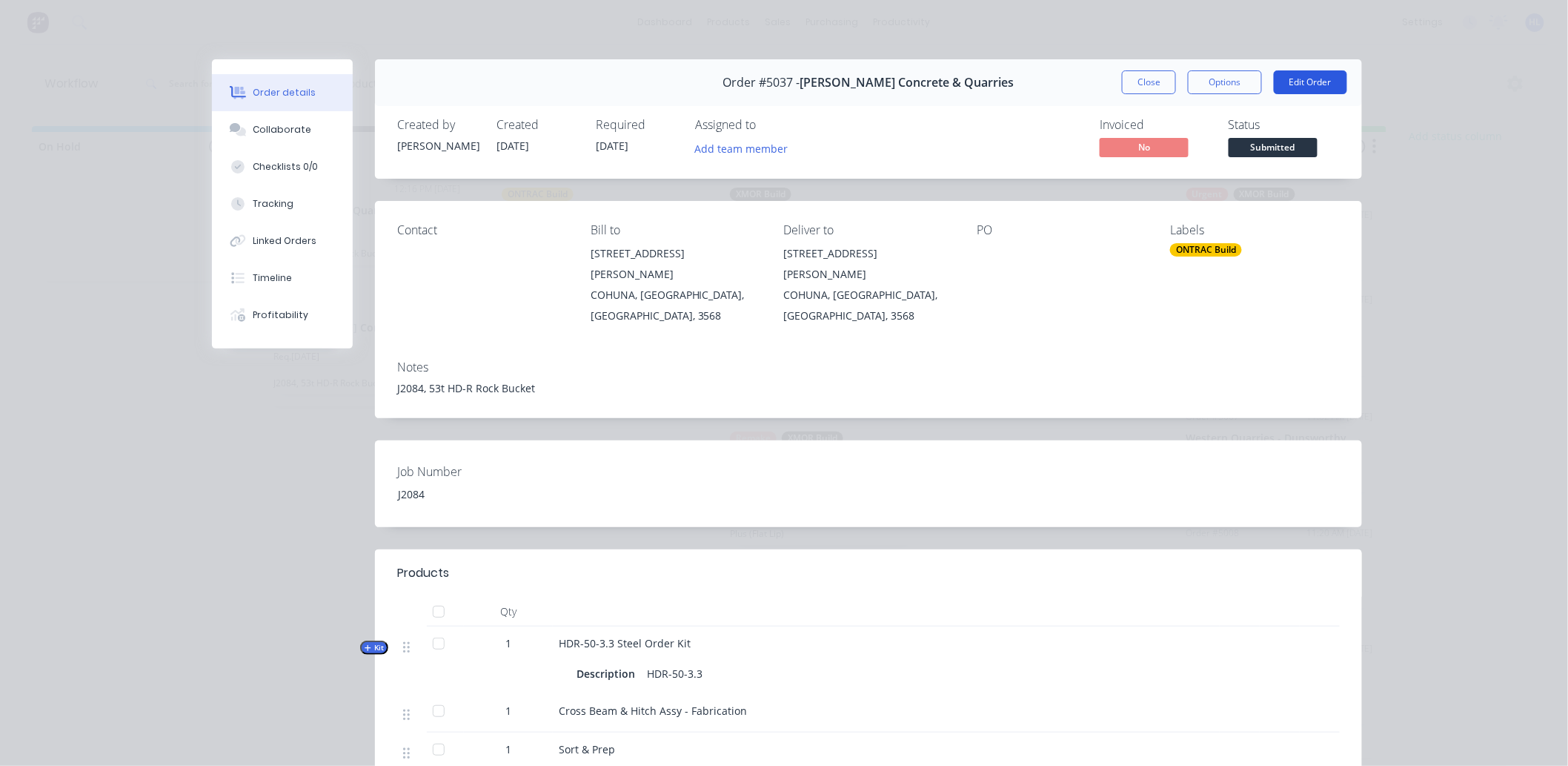
click at [1316, 84] on button "Edit Order" at bounding box center [1310, 82] width 73 height 24
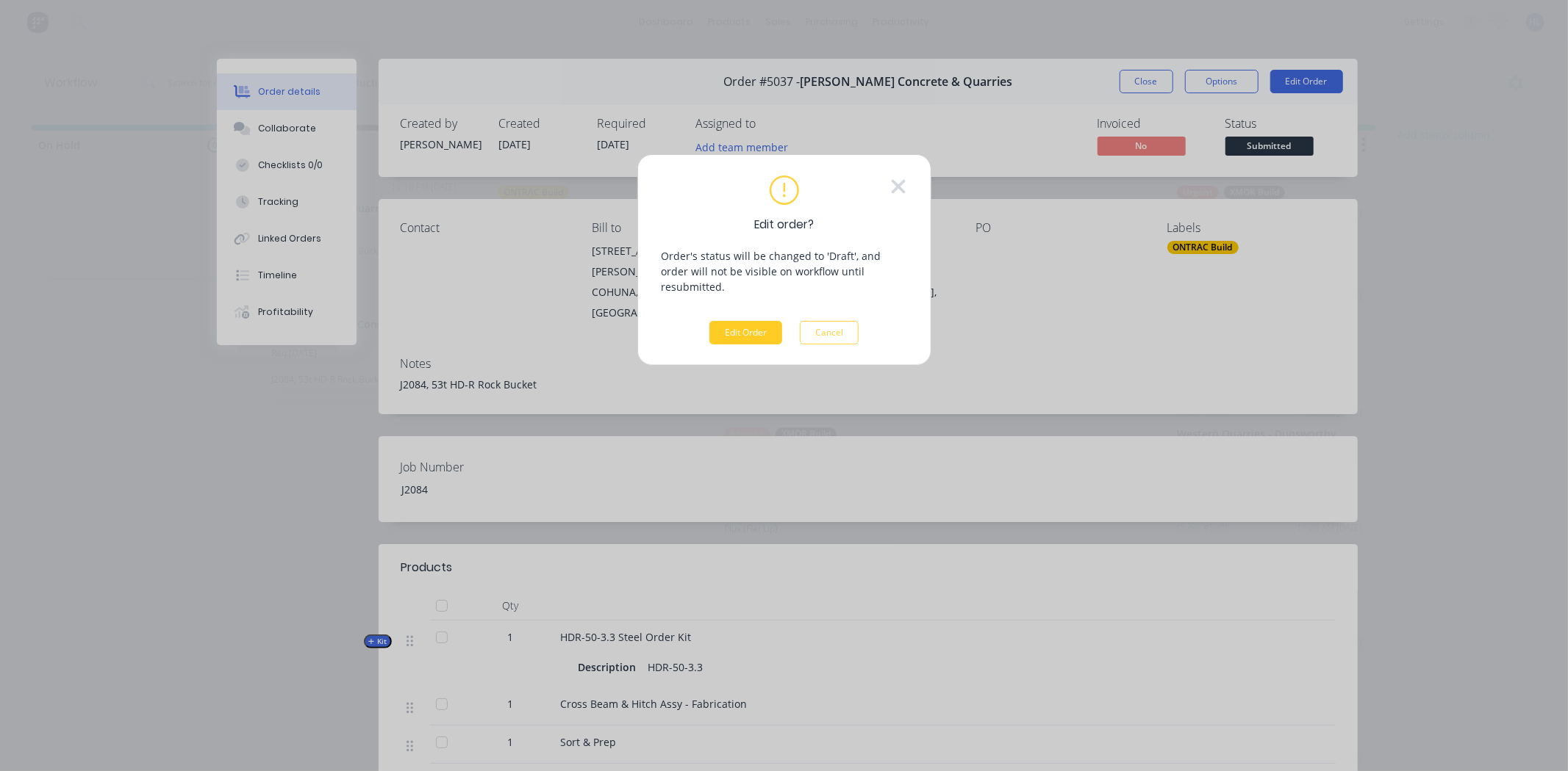
click at [754, 321] on button "Edit Order" at bounding box center [745, 333] width 73 height 23
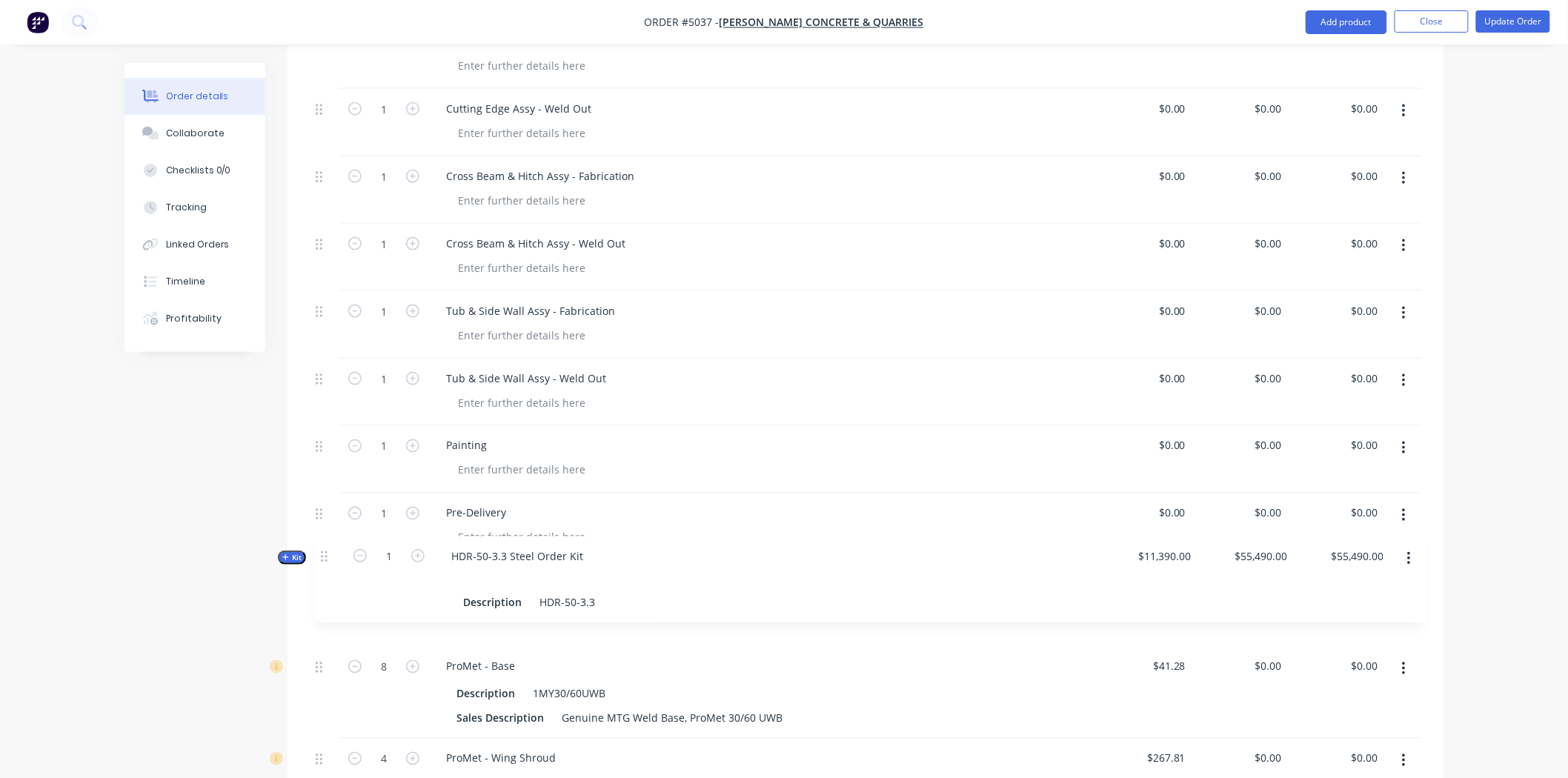
scroll to position [761, 0]
drag, startPoint x: 319, startPoint y: 385, endPoint x: 342, endPoint y: 535, distance: 151.8
click at [342, 535] on div "Kit 1 HDR-50-3.3 Steel Order Kit Description HDR-50-3.3 $11,390.00 $55,490.00 $…" at bounding box center [865, 665] width 1111 height 1513
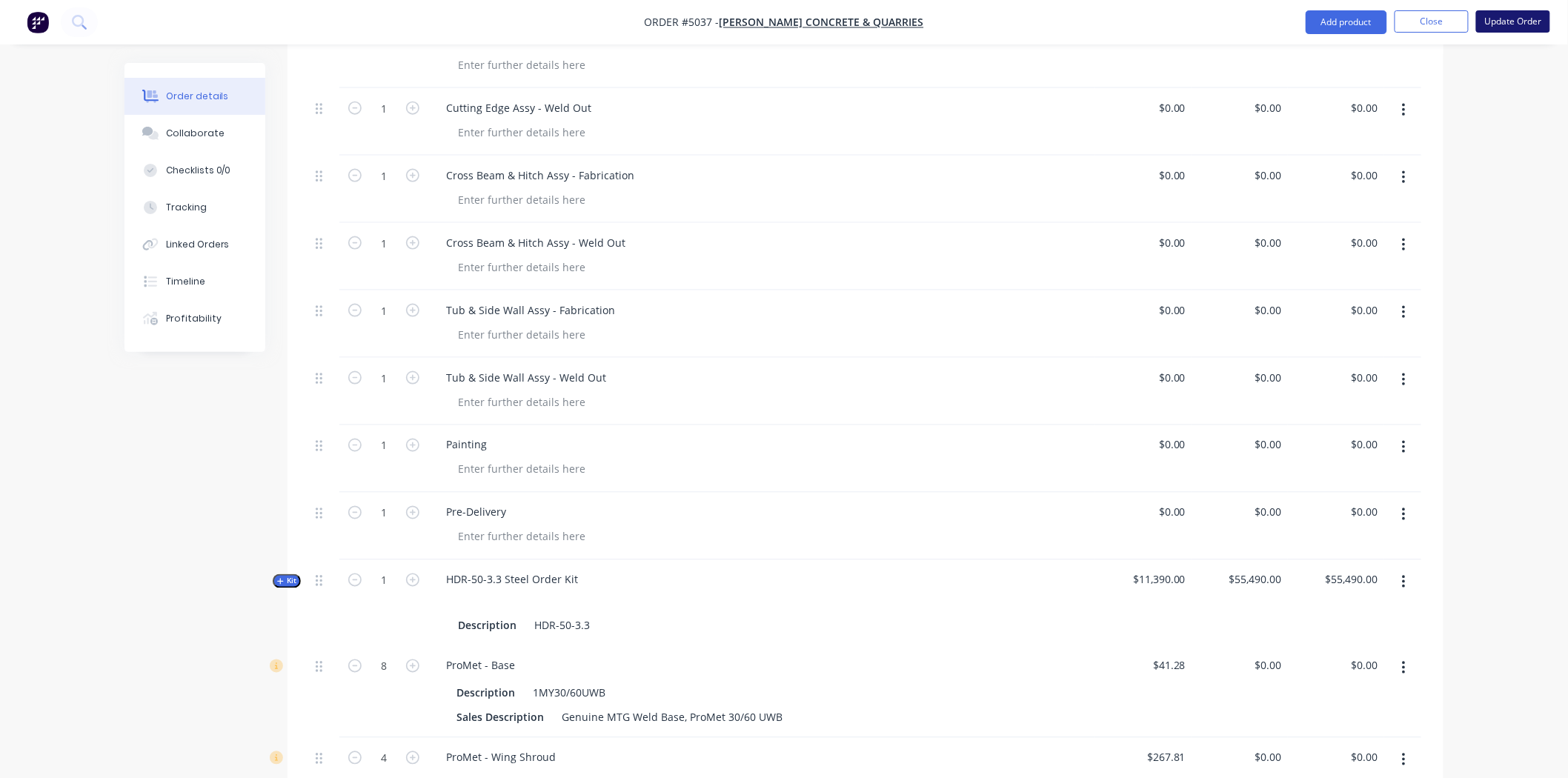
click at [1516, 27] on button "Update Order" at bounding box center [1513, 21] width 74 height 23
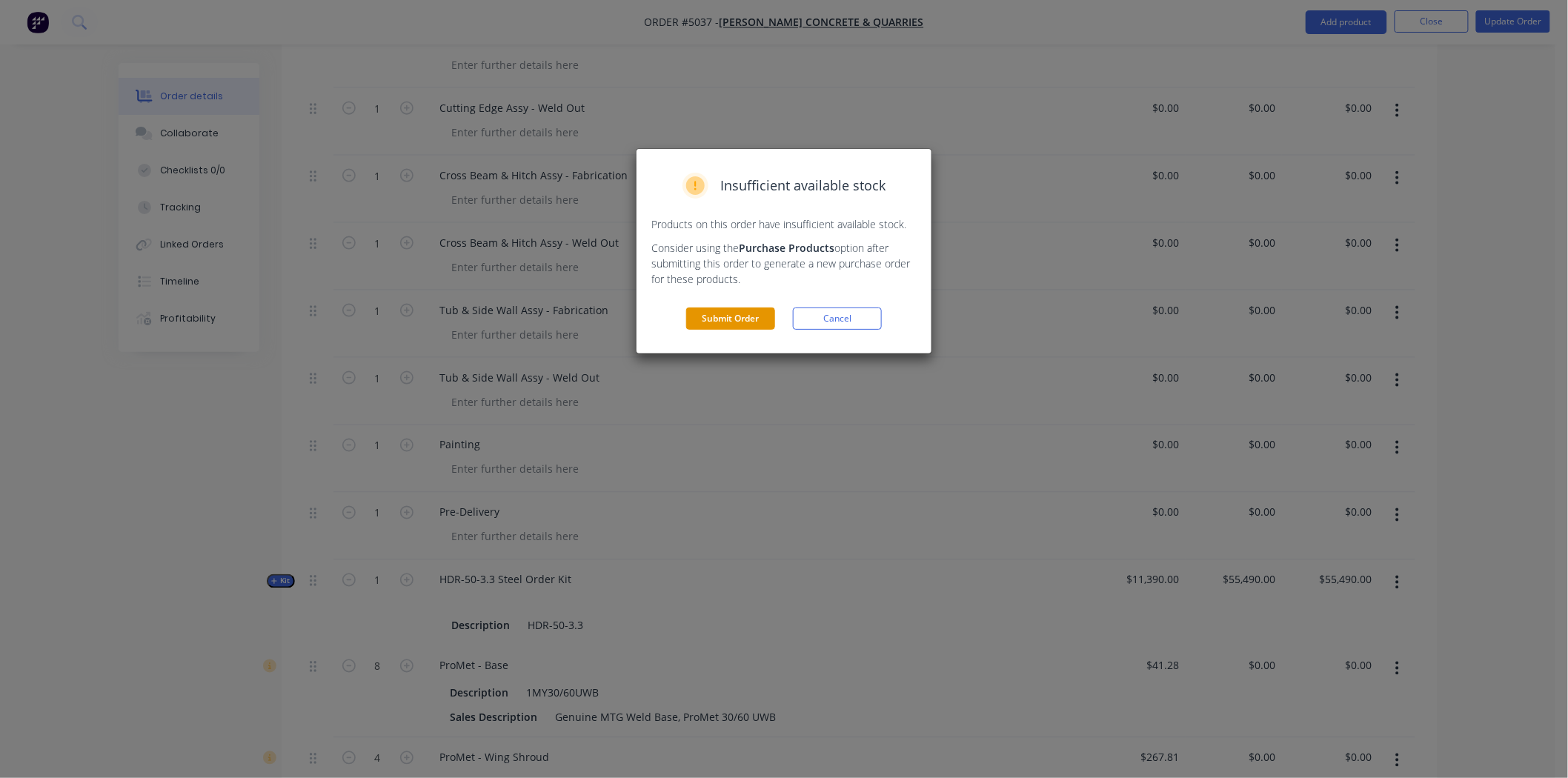
click at [751, 322] on button "Submit Order" at bounding box center [731, 318] width 89 height 23
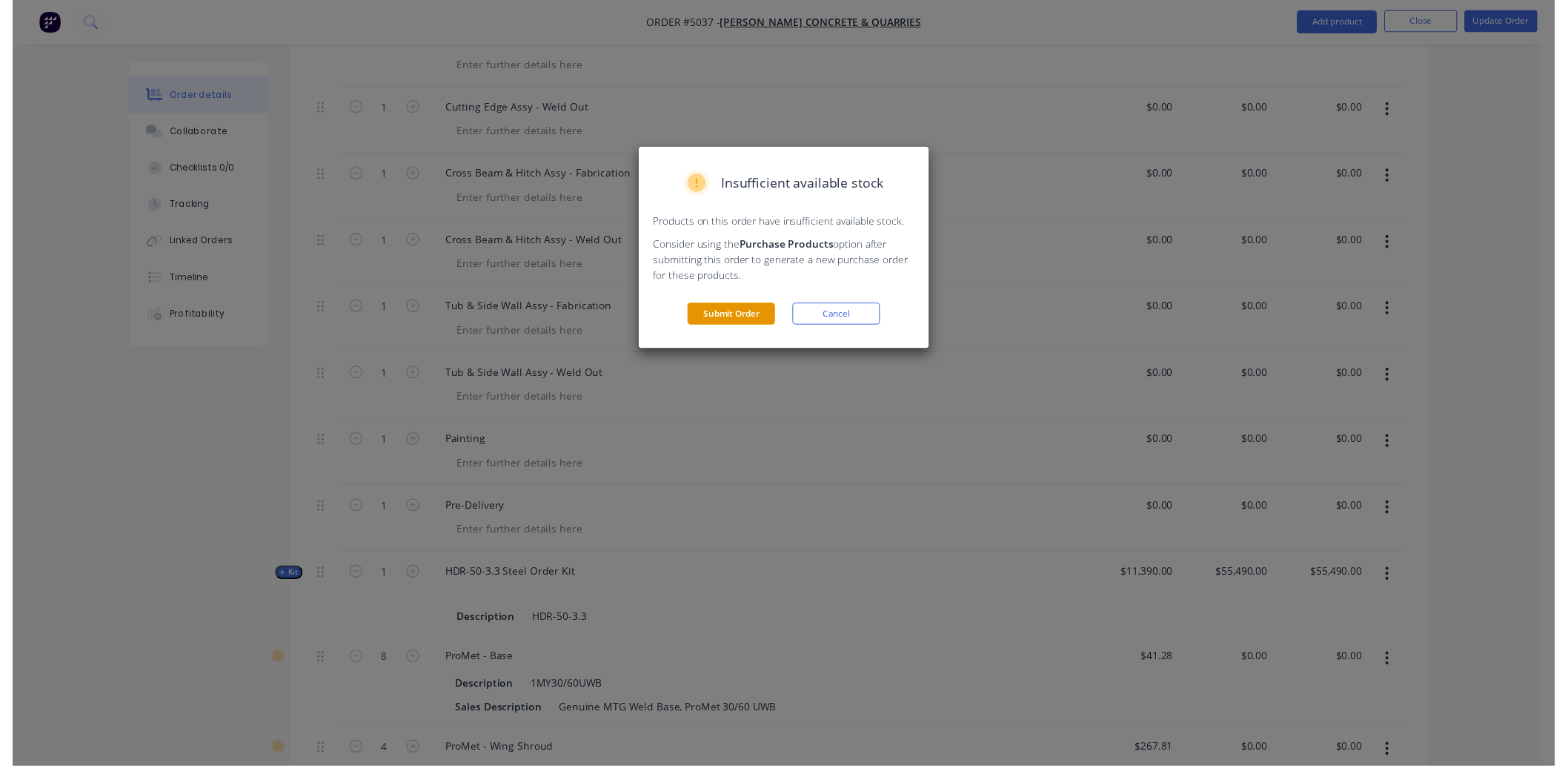
scroll to position [0, 0]
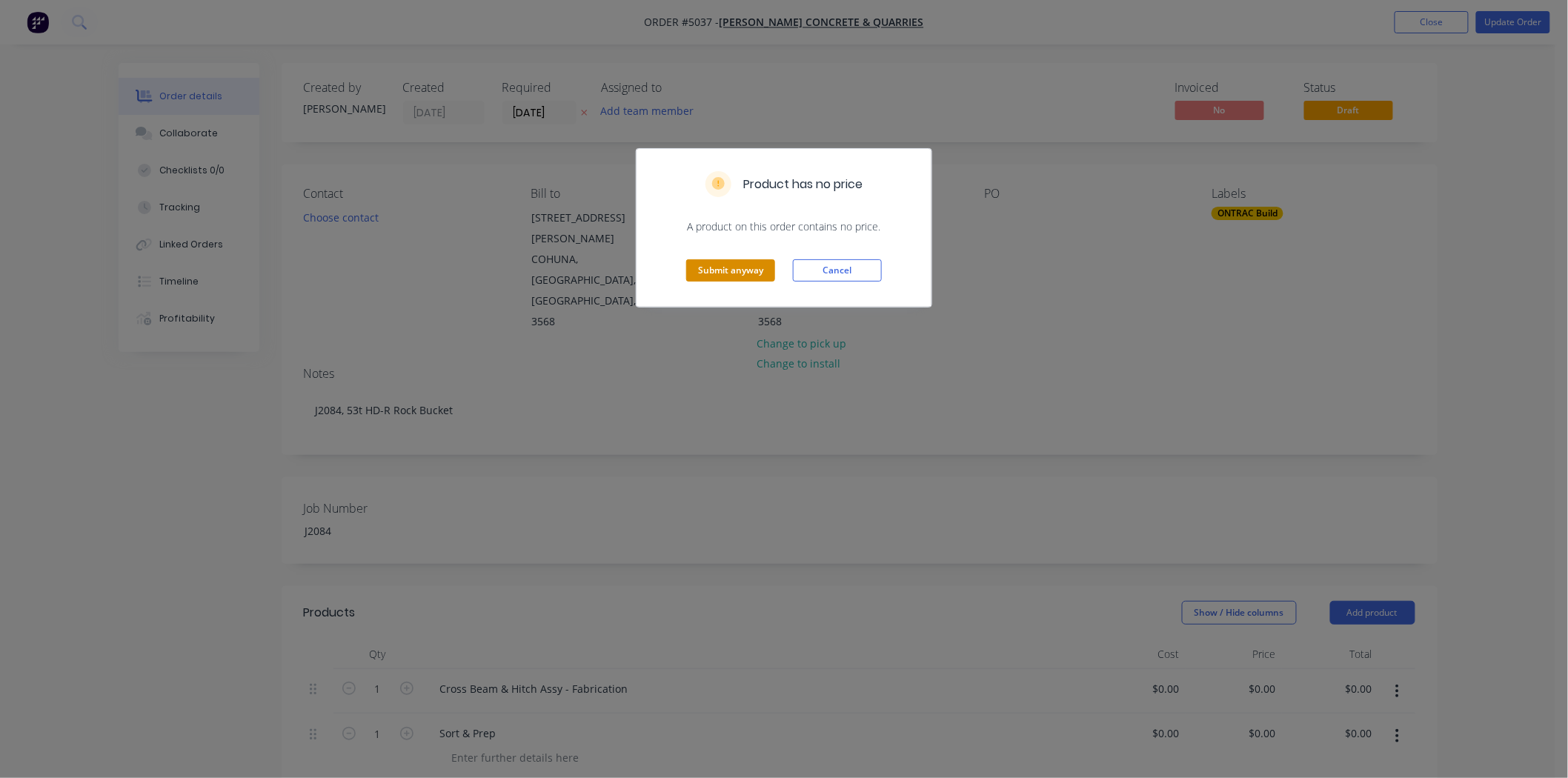
click at [723, 279] on div "Submit anyway Cancel" at bounding box center [784, 270] width 295 height 72
click at [729, 269] on button "Submit anyway" at bounding box center [731, 270] width 89 height 23
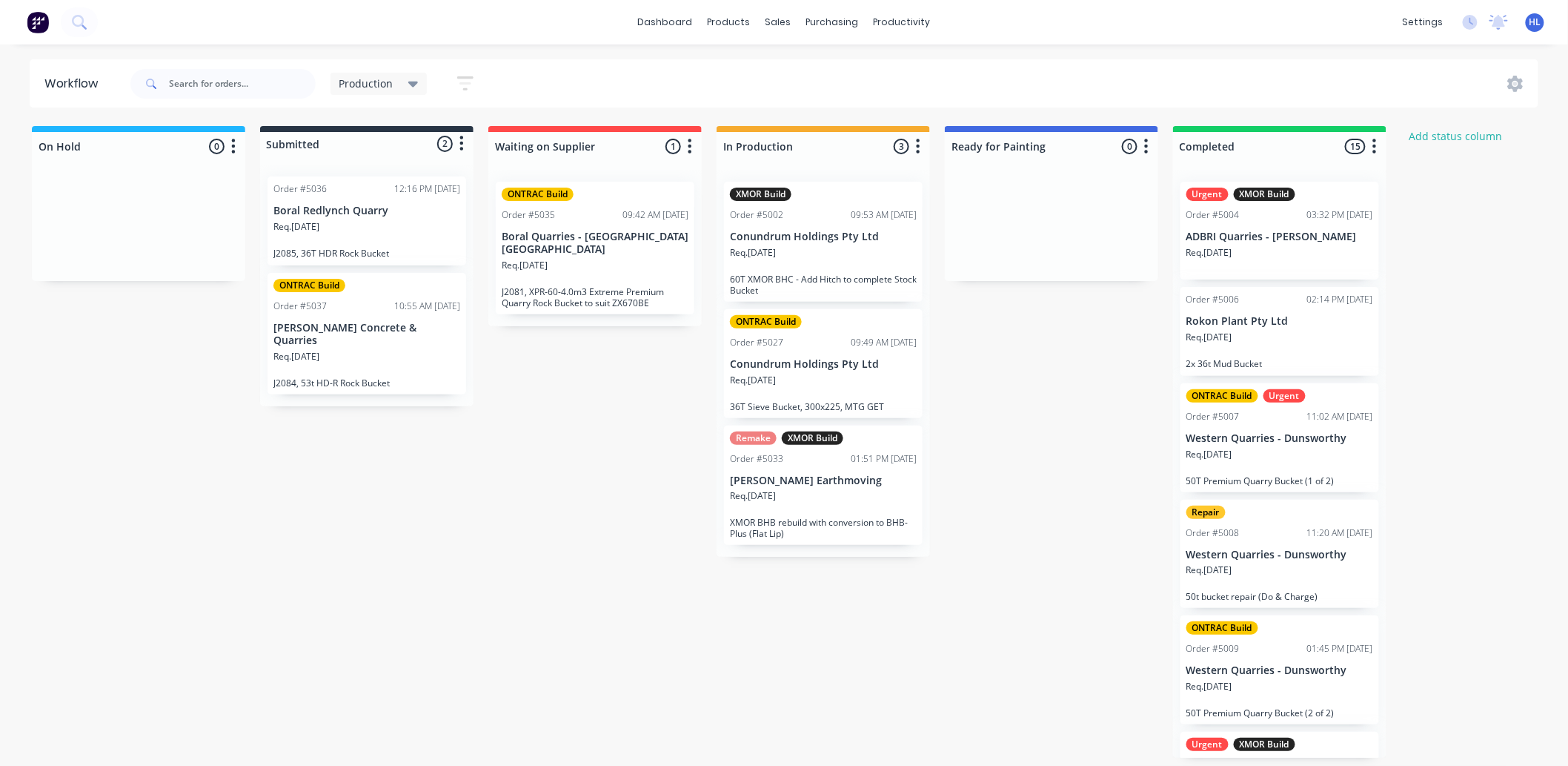
click at [446, 457] on div "On Hold 0 Status colour #1FB6FF hex #1FB6FF Save Cancel Notifications Email SMS…" at bounding box center [902, 441] width 1827 height 631
click at [355, 240] on div "Req. 23/09/25" at bounding box center [366, 232] width 187 height 25
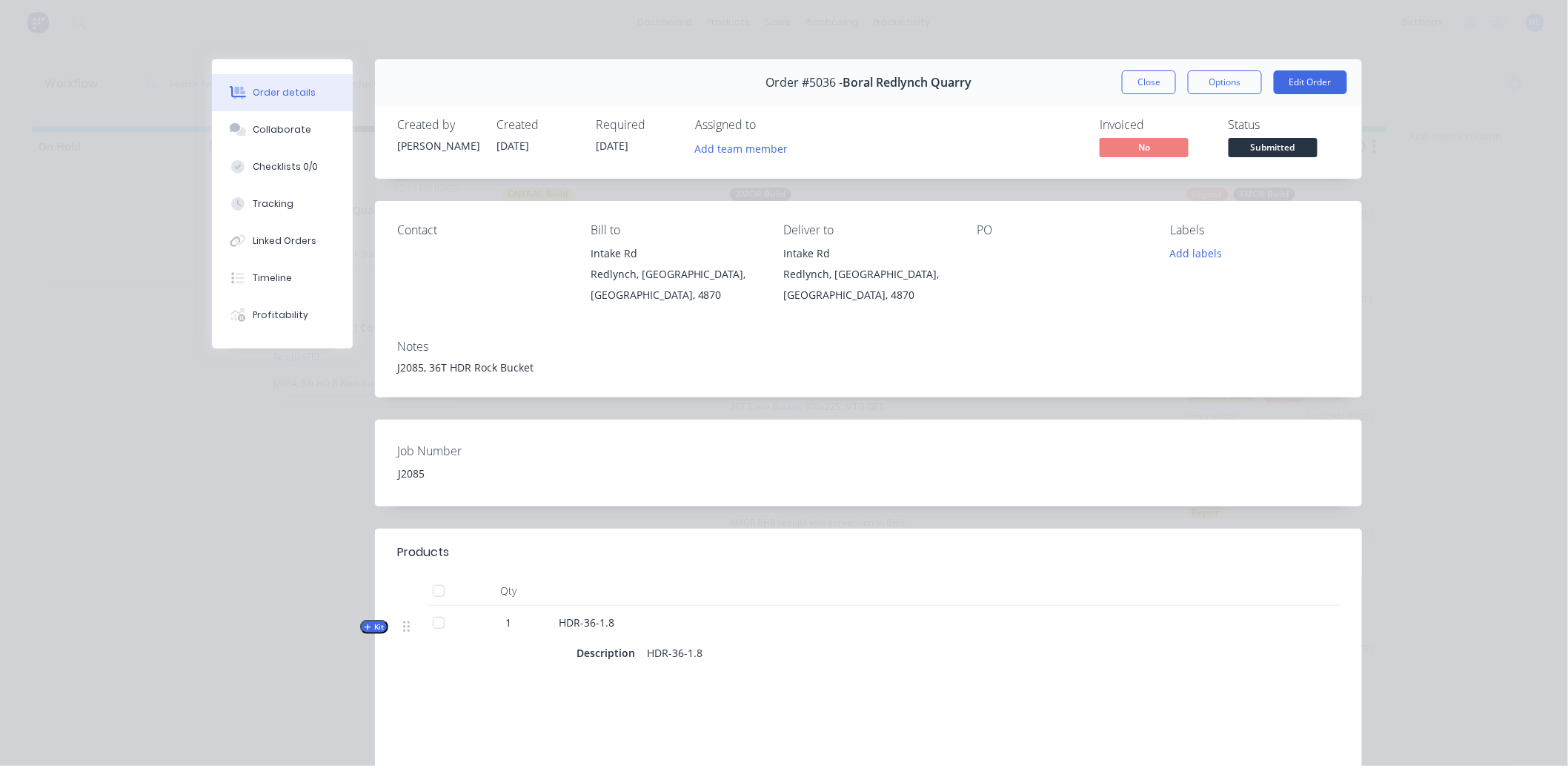
click at [574, 511] on div "Order #5036 - Boral Redlynch Quarry Close Options Edit Order Created by Hayden …" at bounding box center [787, 498] width 1150 height 877
click at [590, 314] on div "Contact Bill to Intake Rd Redlynch, Queensland, Australia, 4870 Deliver to Inta…" at bounding box center [869, 264] width 987 height 127
click at [684, 320] on div "Contact Bill to Intake Rd Redlynch, Queensland, Australia, 4870 Deliver to Inta…" at bounding box center [869, 264] width 987 height 127
click at [1330, 76] on button "Edit Order" at bounding box center [1310, 82] width 73 height 24
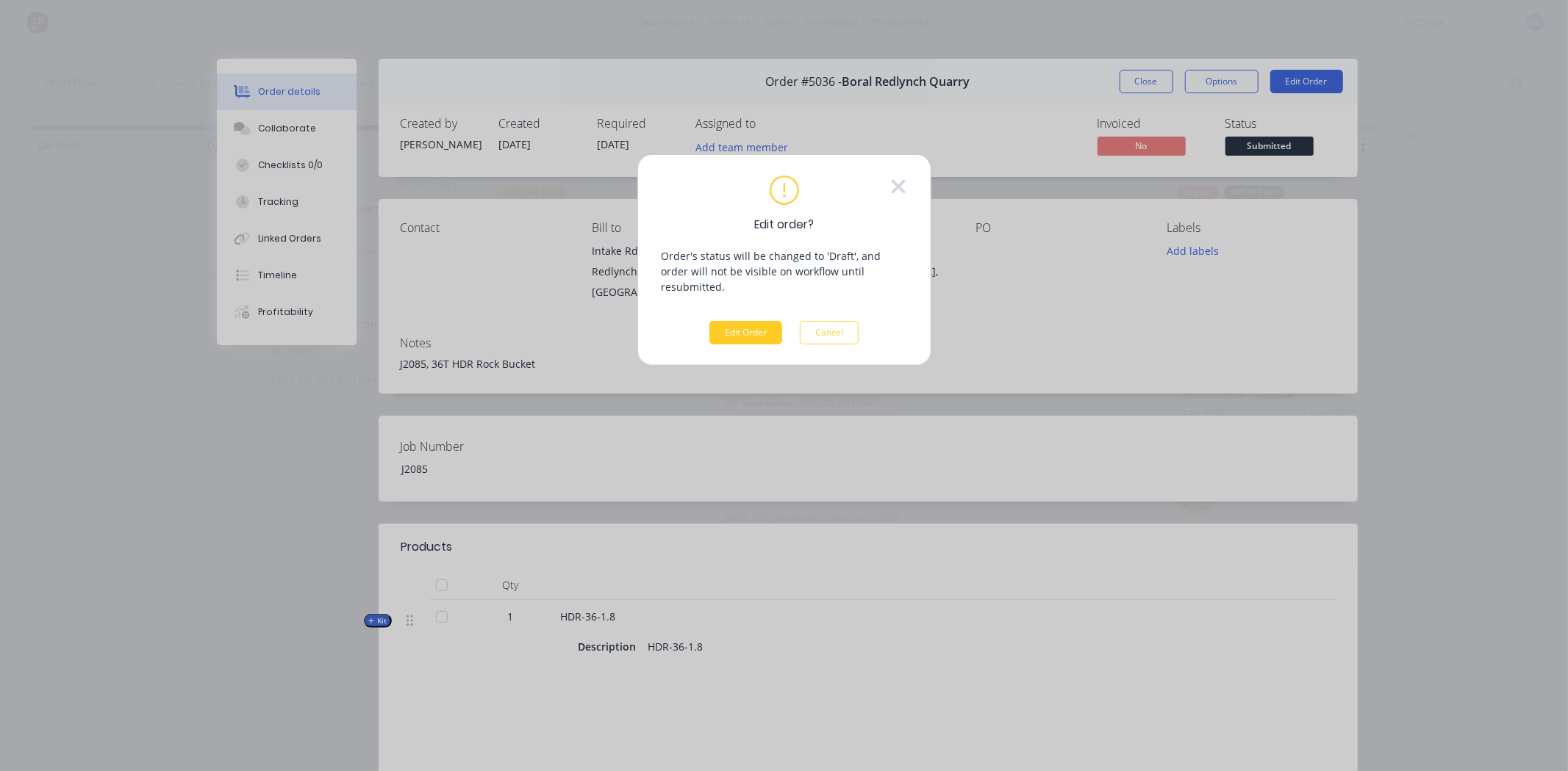
click at [747, 324] on button "Edit Order" at bounding box center [745, 333] width 73 height 23
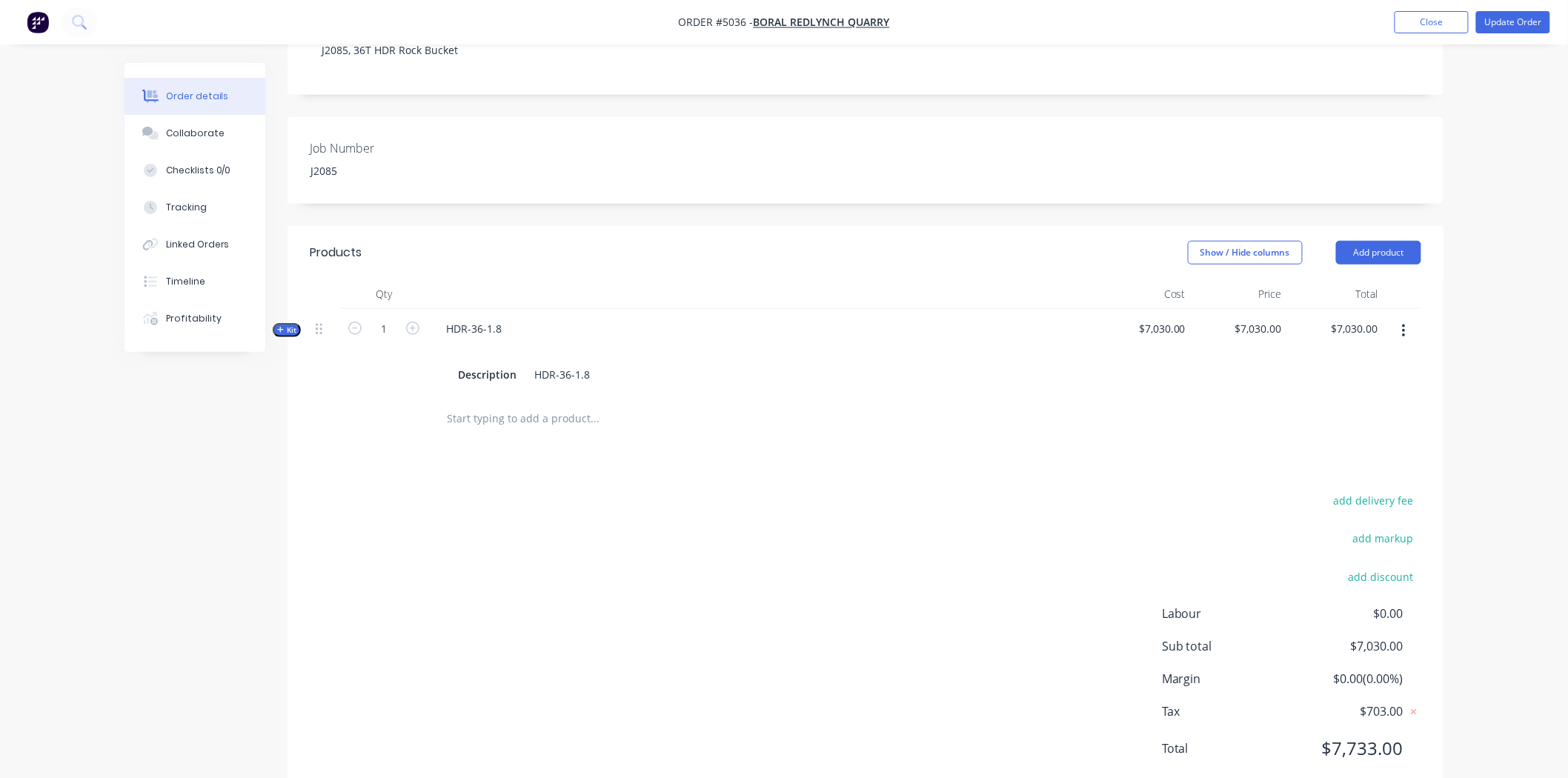
scroll to position [341, 0]
click at [630, 403] on div "Products Show / Hide columns Add product Qty Cost Price Total Kit 1 HDR-36-1.8 …" at bounding box center [865, 510] width 1156 height 573
click at [604, 403] on input "text" at bounding box center [594, 417] width 297 height 30
click at [260, 479] on div "Created by Hayden Created 23/09/25 Required 23/09/25 Assigned to Add team membe…" at bounding box center [784, 271] width 1319 height 1098
drag, startPoint x: 1386, startPoint y: 204, endPoint x: 1322, endPoint y: 249, distance: 78.2
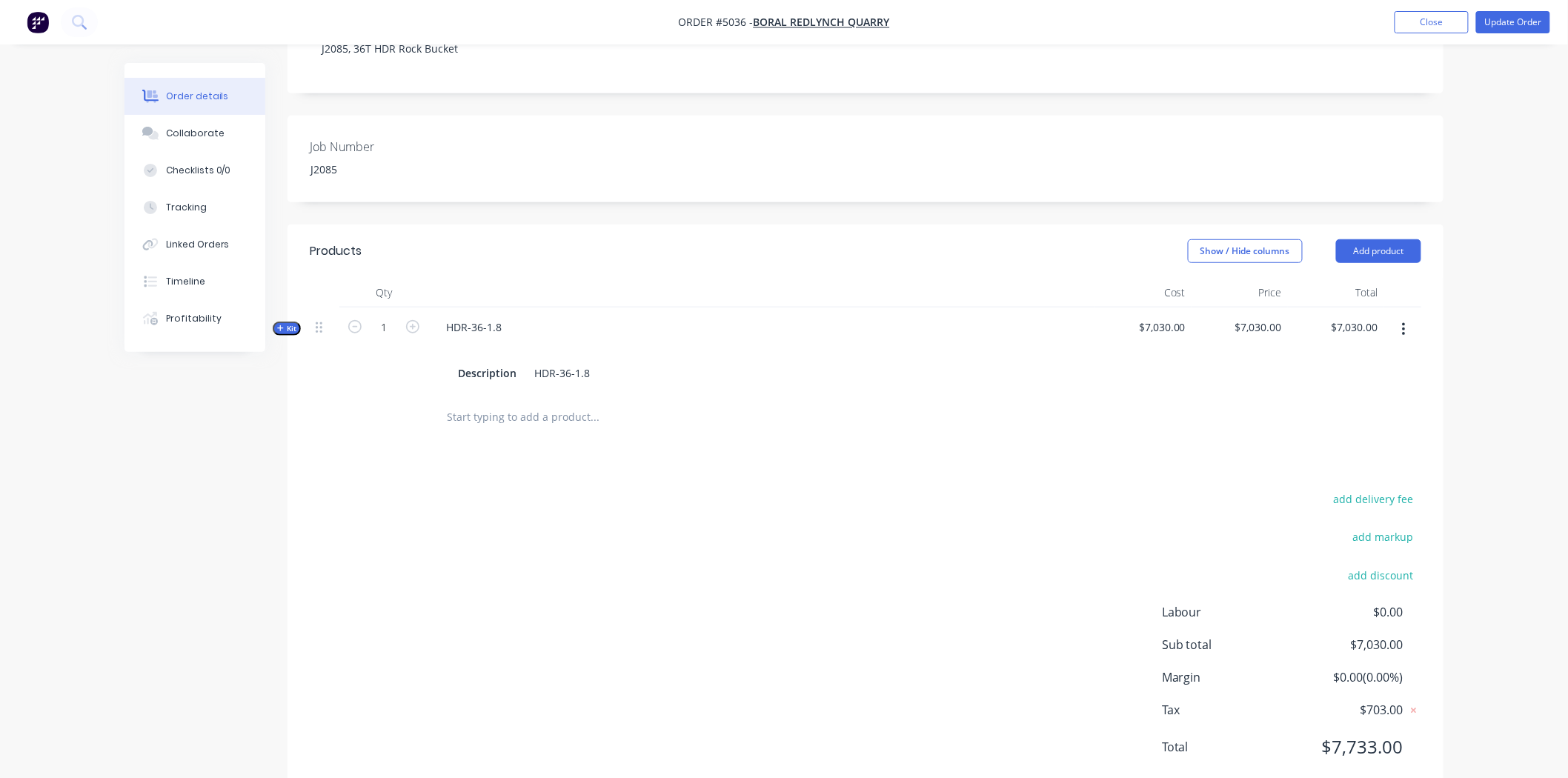
click at [1322, 249] on div "Products Show / Hide columns Add product Qty Cost Price Total Kit 1 HDR-36-1.8 …" at bounding box center [865, 333] width 1156 height 217
click at [1423, 23] on button "Close" at bounding box center [1431, 22] width 74 height 23
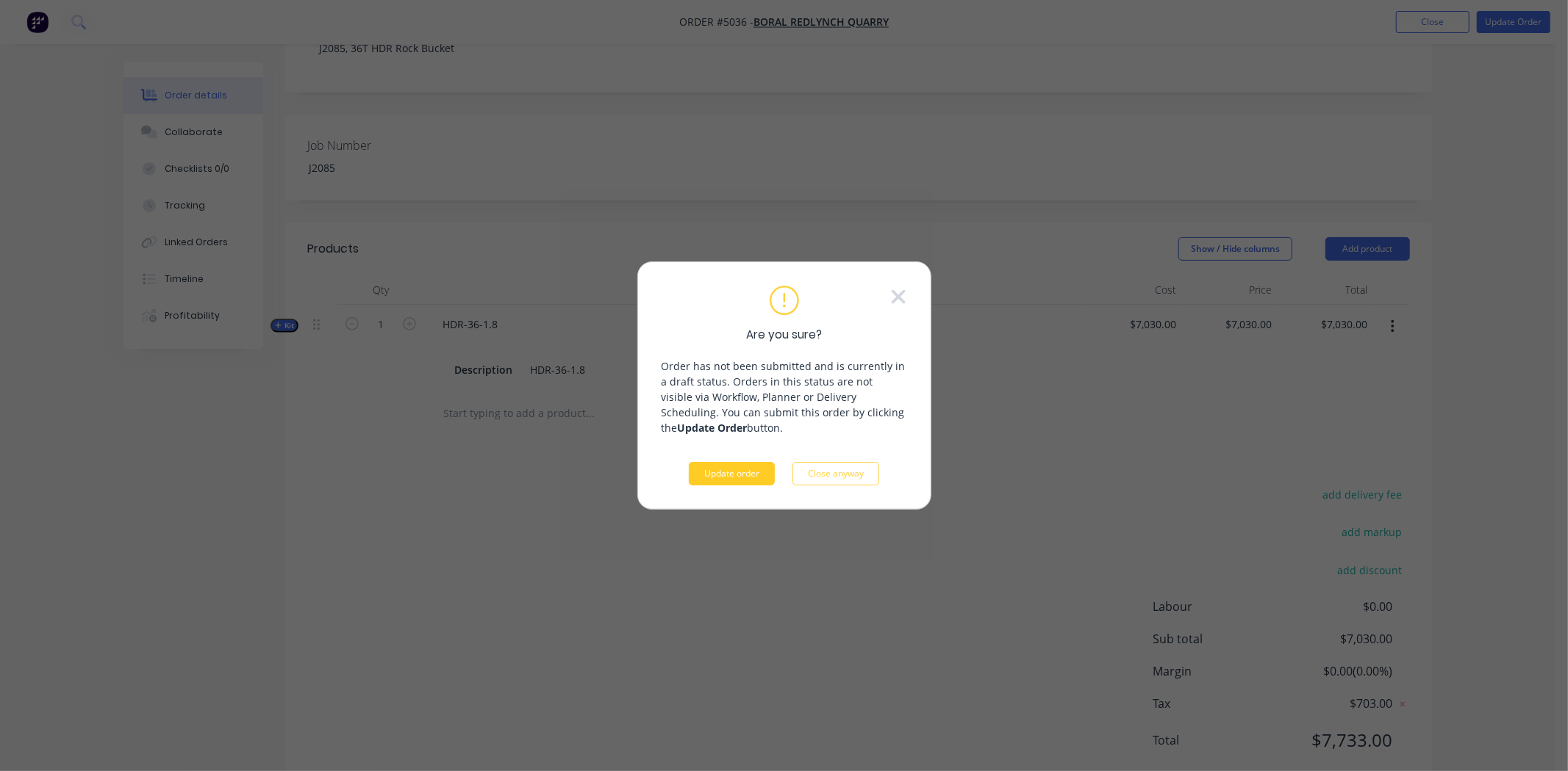
click at [739, 473] on button "Update order" at bounding box center [732, 473] width 86 height 23
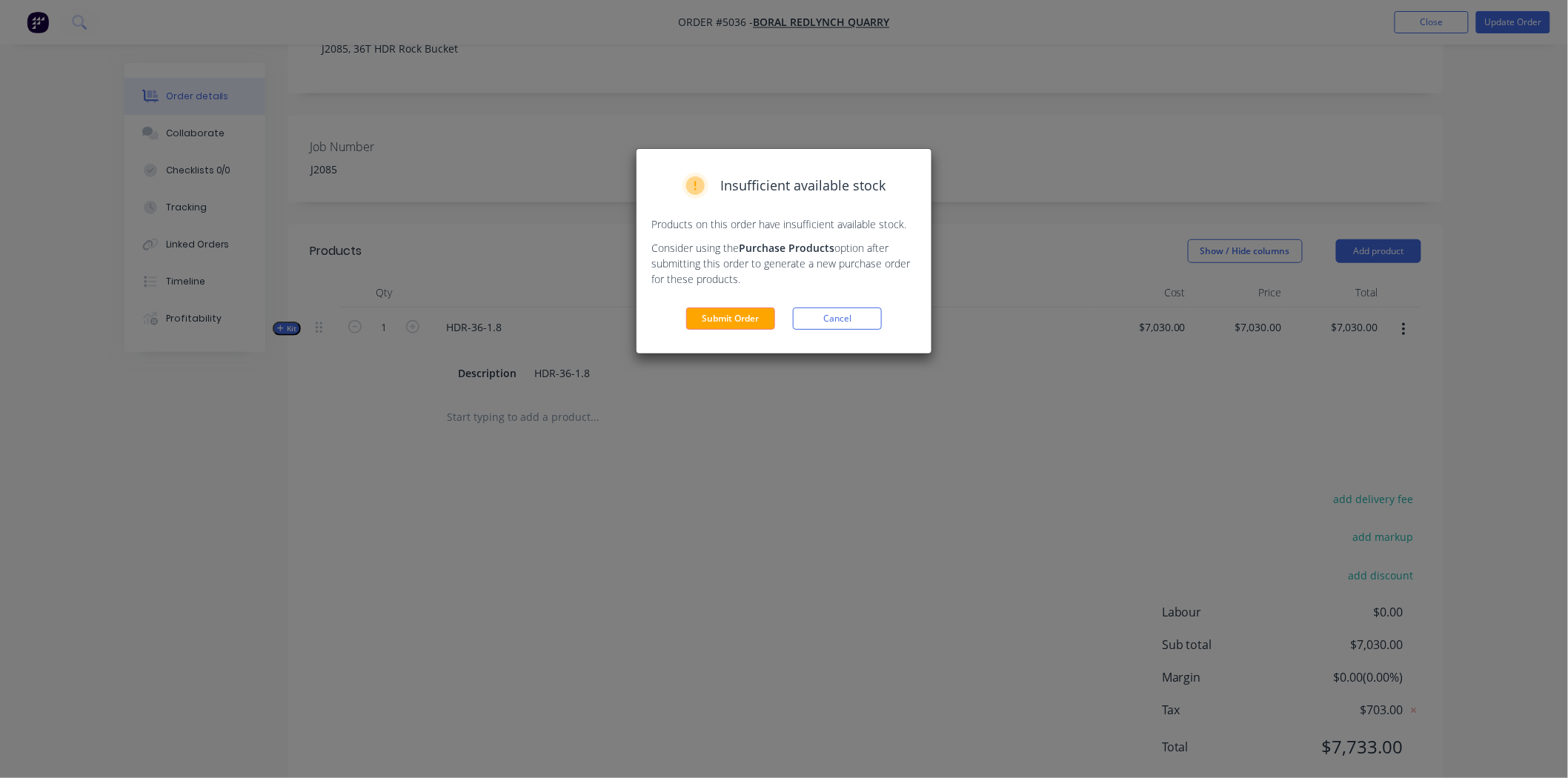
click at [753, 327] on button "Submit Order" at bounding box center [731, 318] width 89 height 23
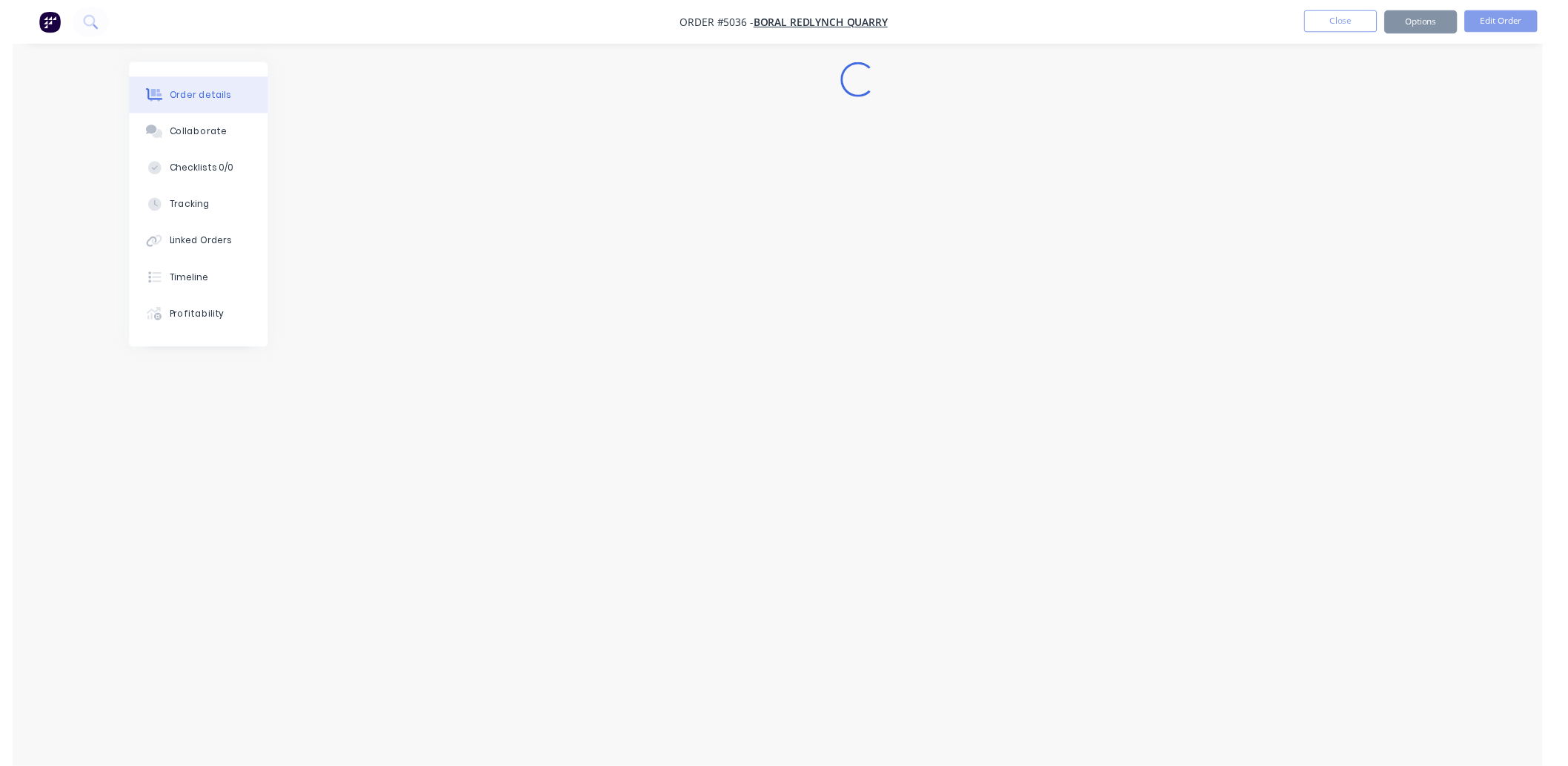
scroll to position [0, 0]
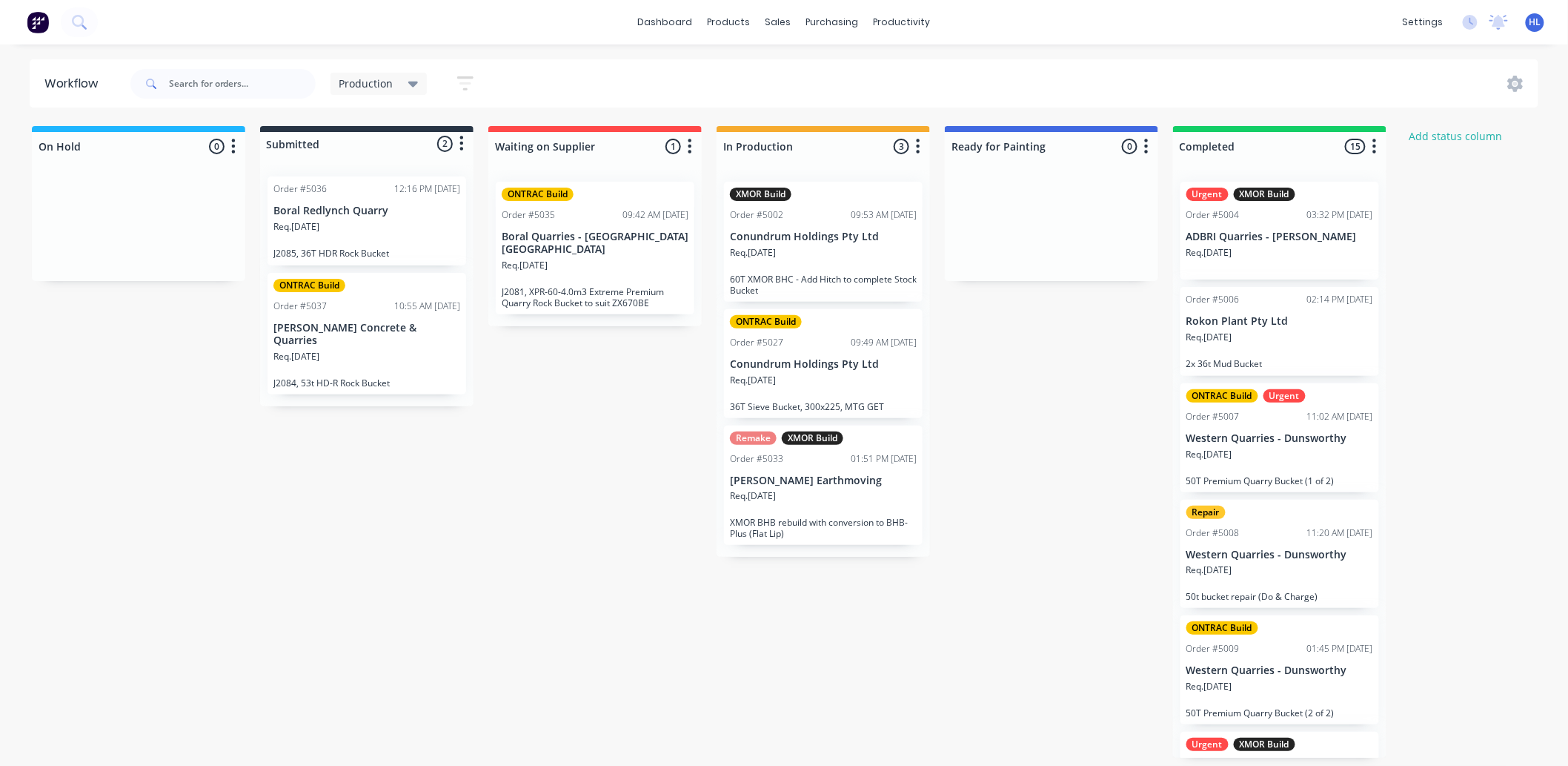
click at [378, 357] on div "Req. 29/09/25" at bounding box center [366, 363] width 187 height 25
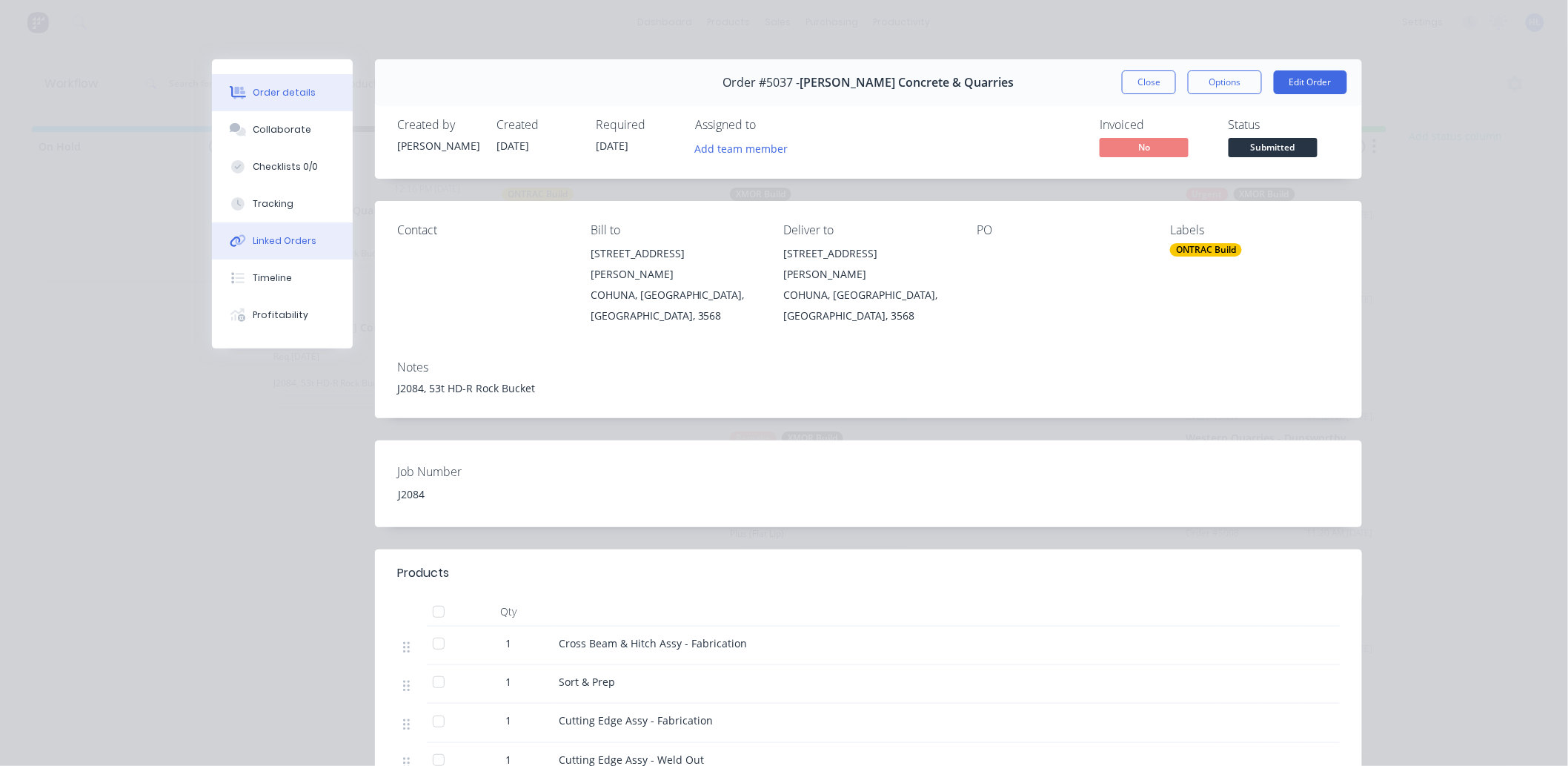
click at [278, 244] on div "Linked Orders" at bounding box center [285, 241] width 63 height 14
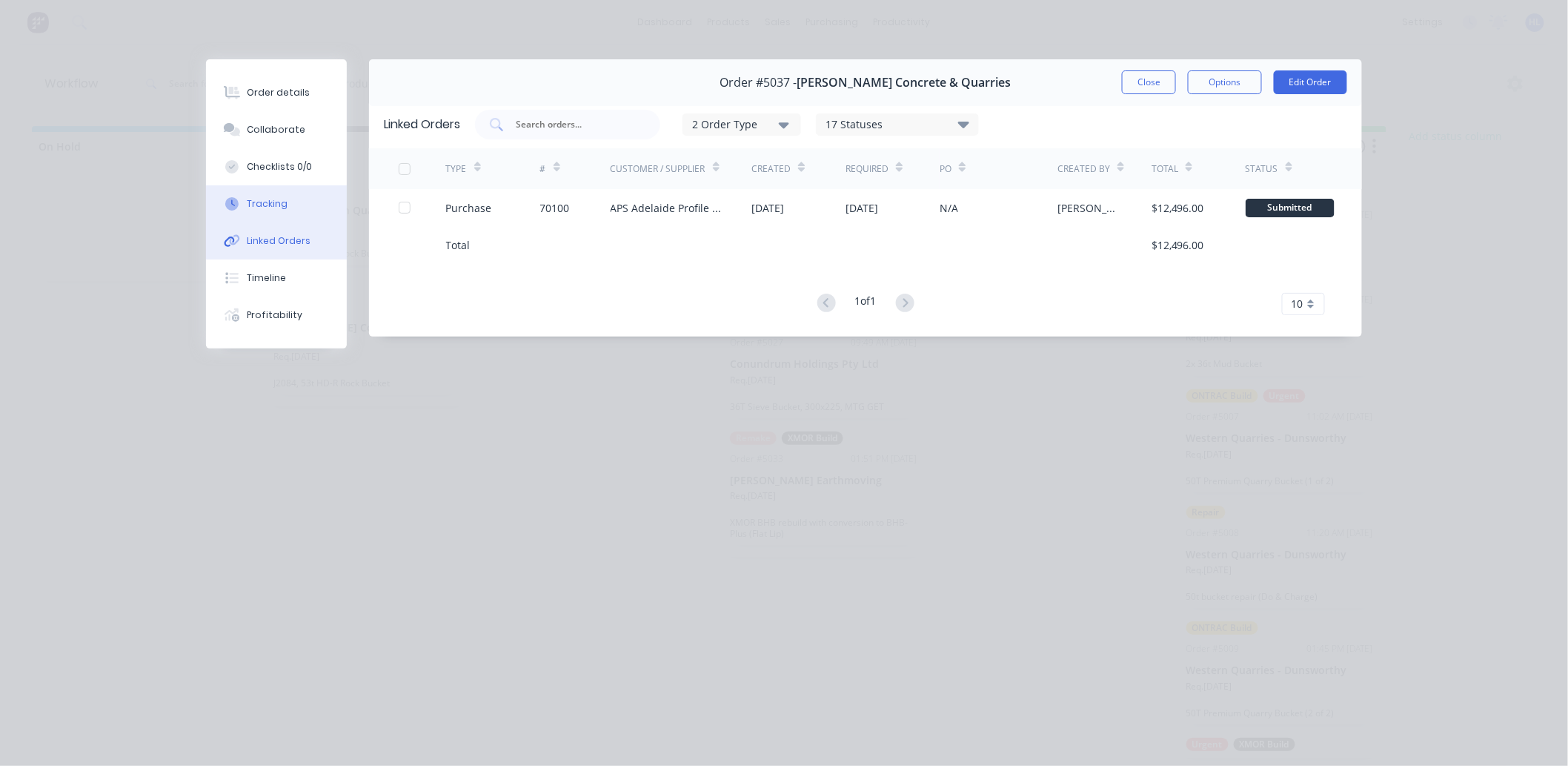
click at [301, 191] on button "Tracking" at bounding box center [277, 203] width 141 height 37
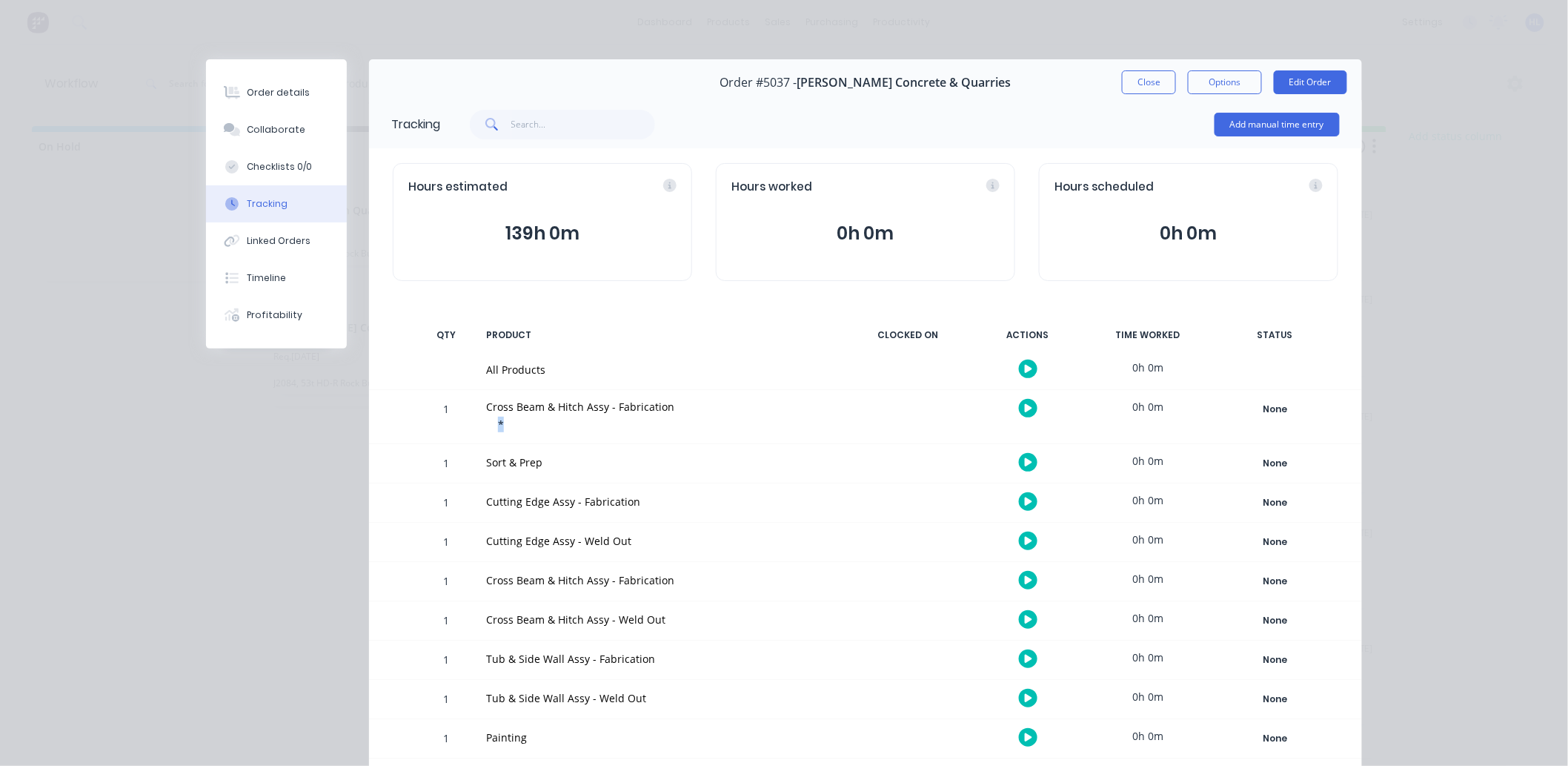
drag, startPoint x: 493, startPoint y: 424, endPoint x: 513, endPoint y: 426, distance: 20.1
click at [513, 426] on div "*" at bounding box center [666, 426] width 336 height 18
click at [1298, 90] on button "Edit Order" at bounding box center [1310, 82] width 73 height 24
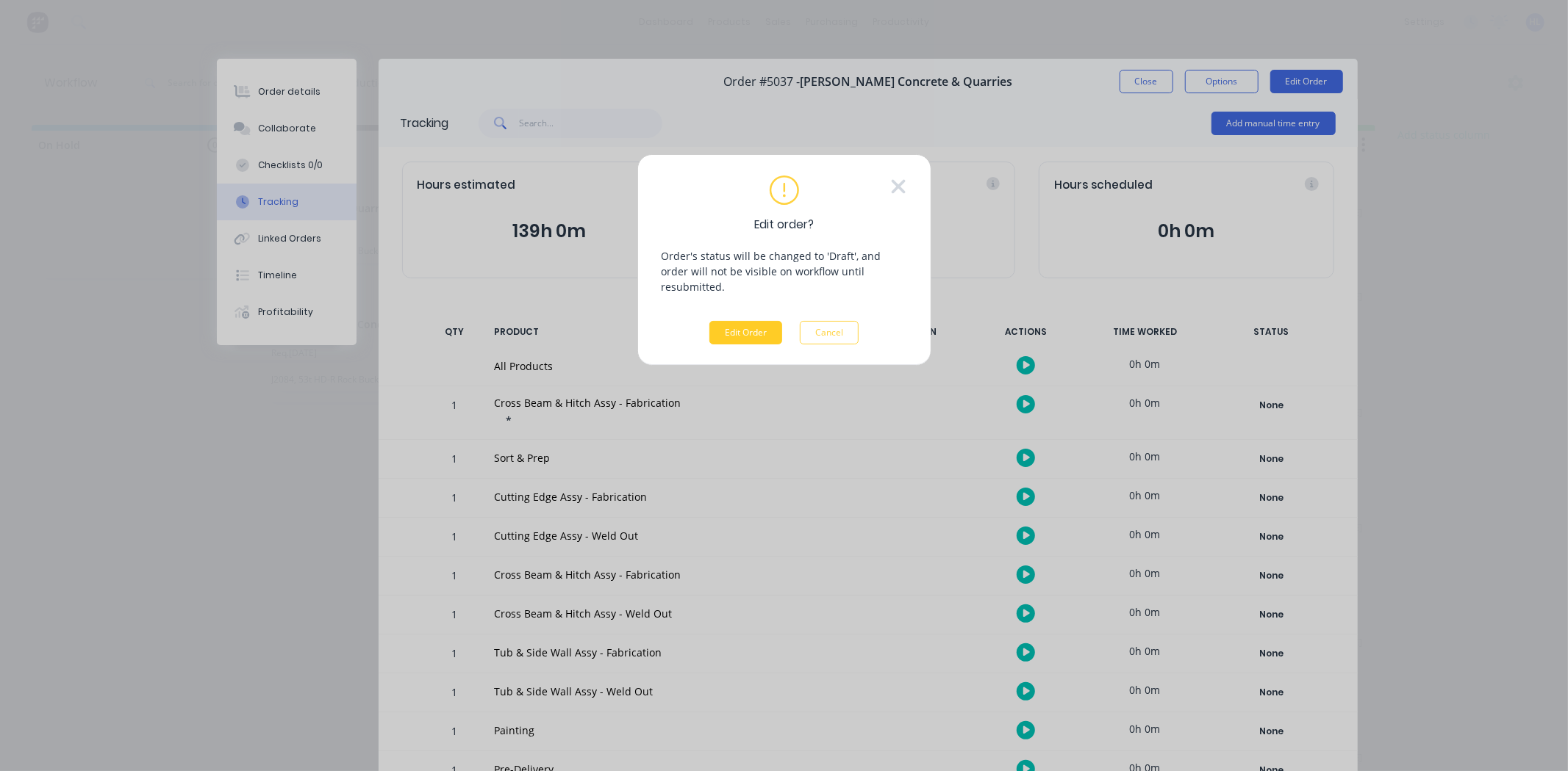
click at [771, 321] on button "Edit Order" at bounding box center [745, 333] width 73 height 23
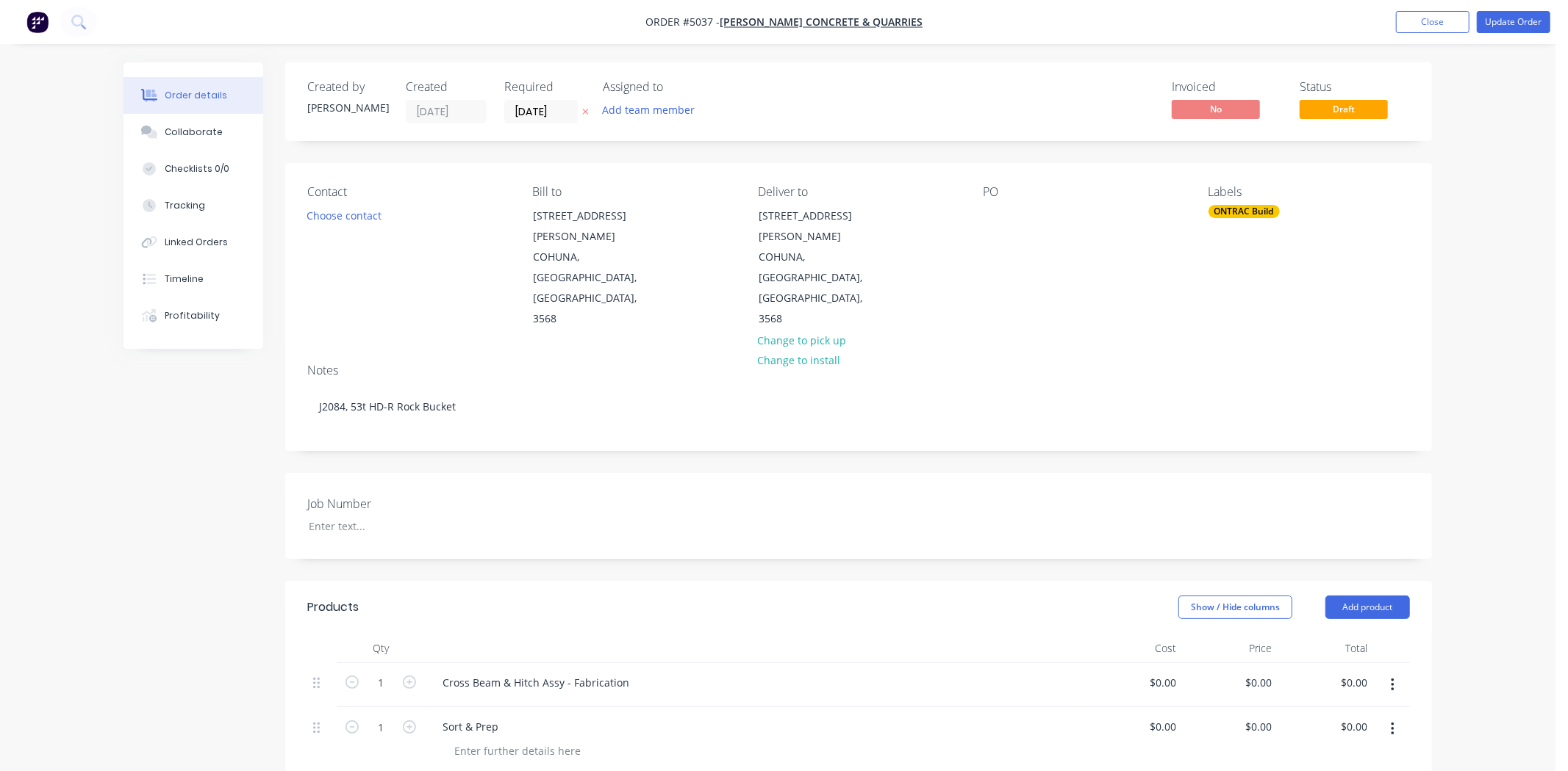
type input "$55,490.00"
type input "$41.28"
type input "$267.81"
type input "$30.00"
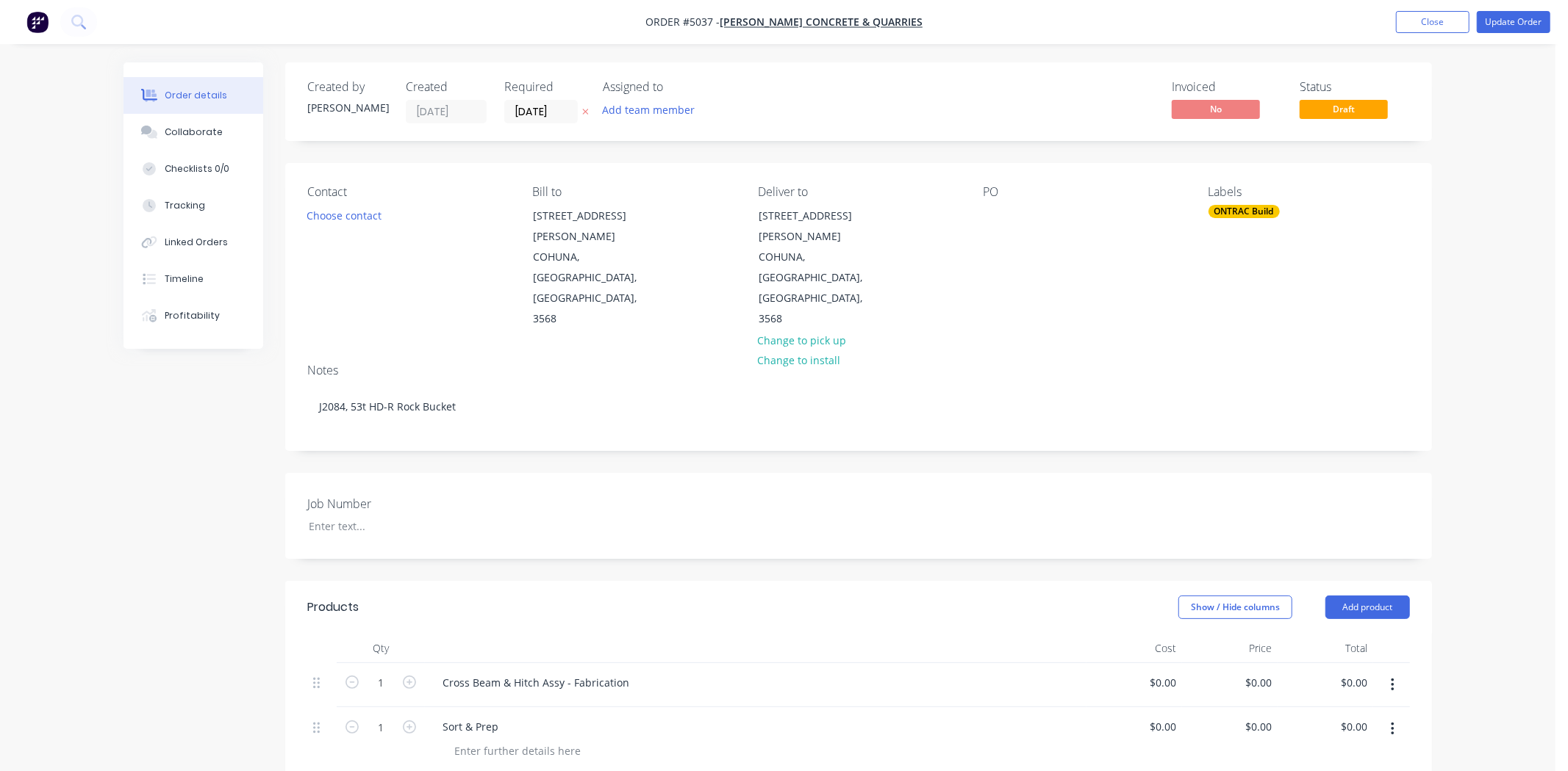
type input "$17.50"
type input "$187.20"
type input "$75.00"
type input "$215.00"
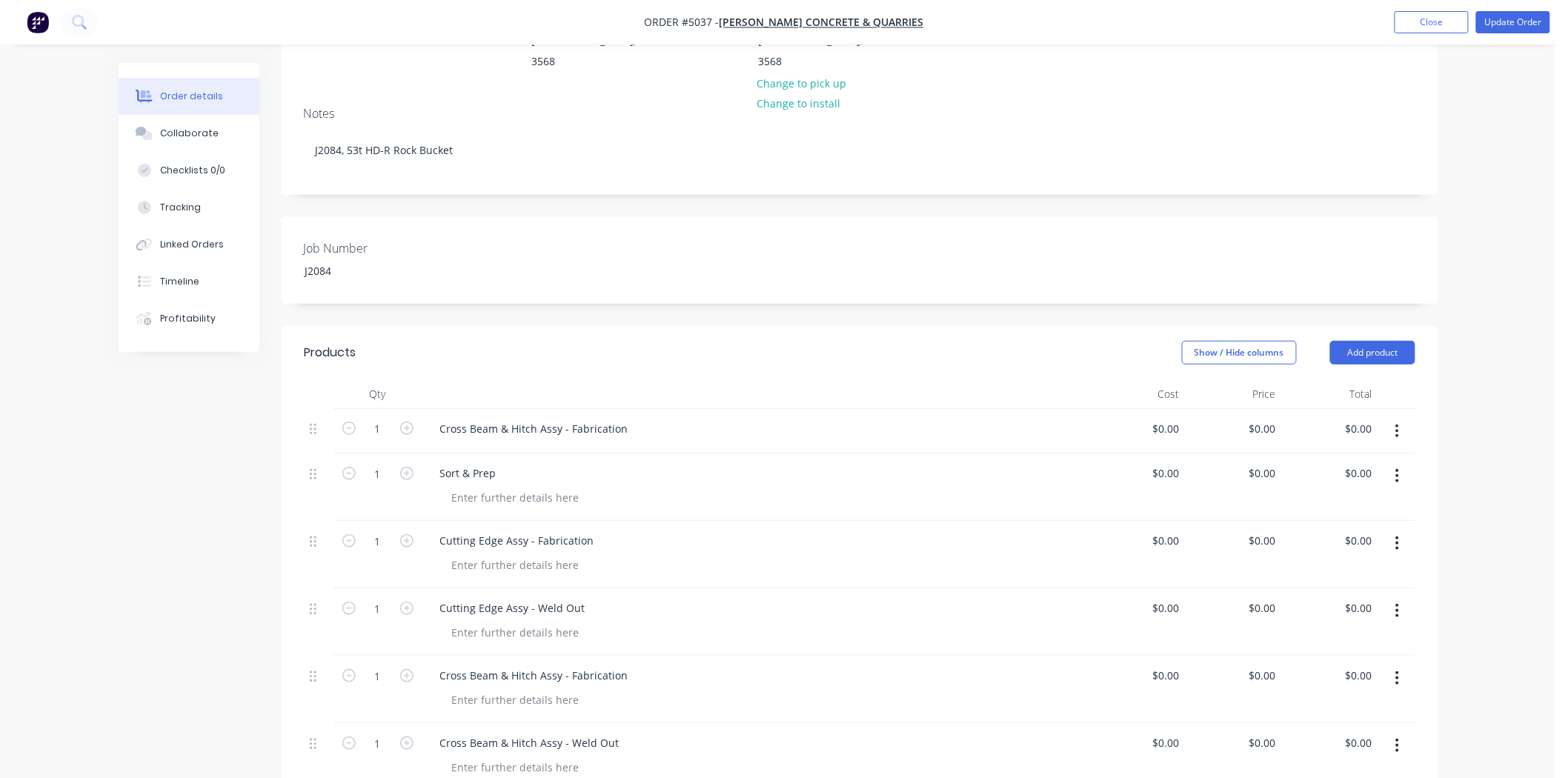
scroll to position [412, 0]
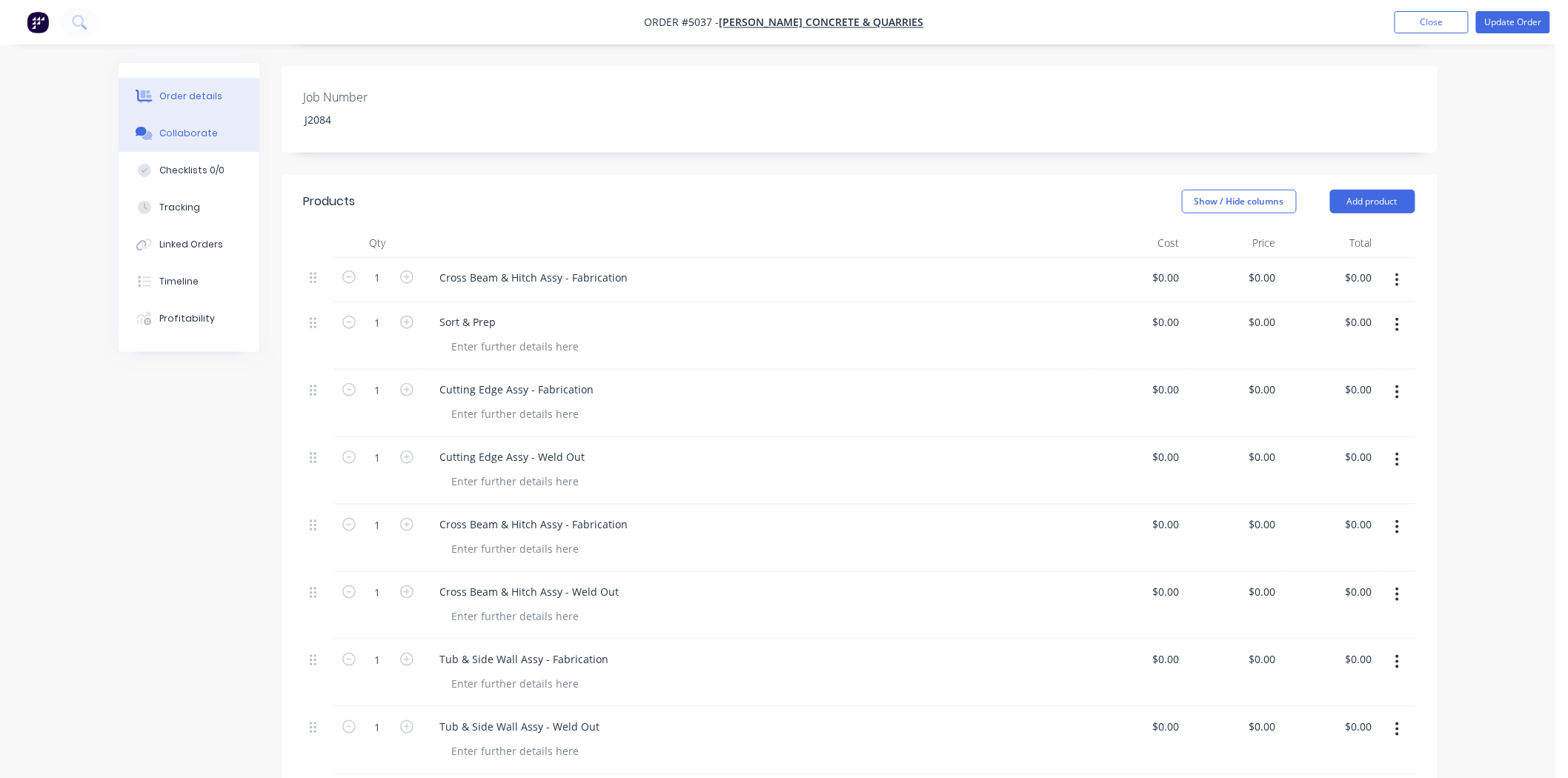
click at [170, 146] on button "Collaborate" at bounding box center [189, 133] width 141 height 37
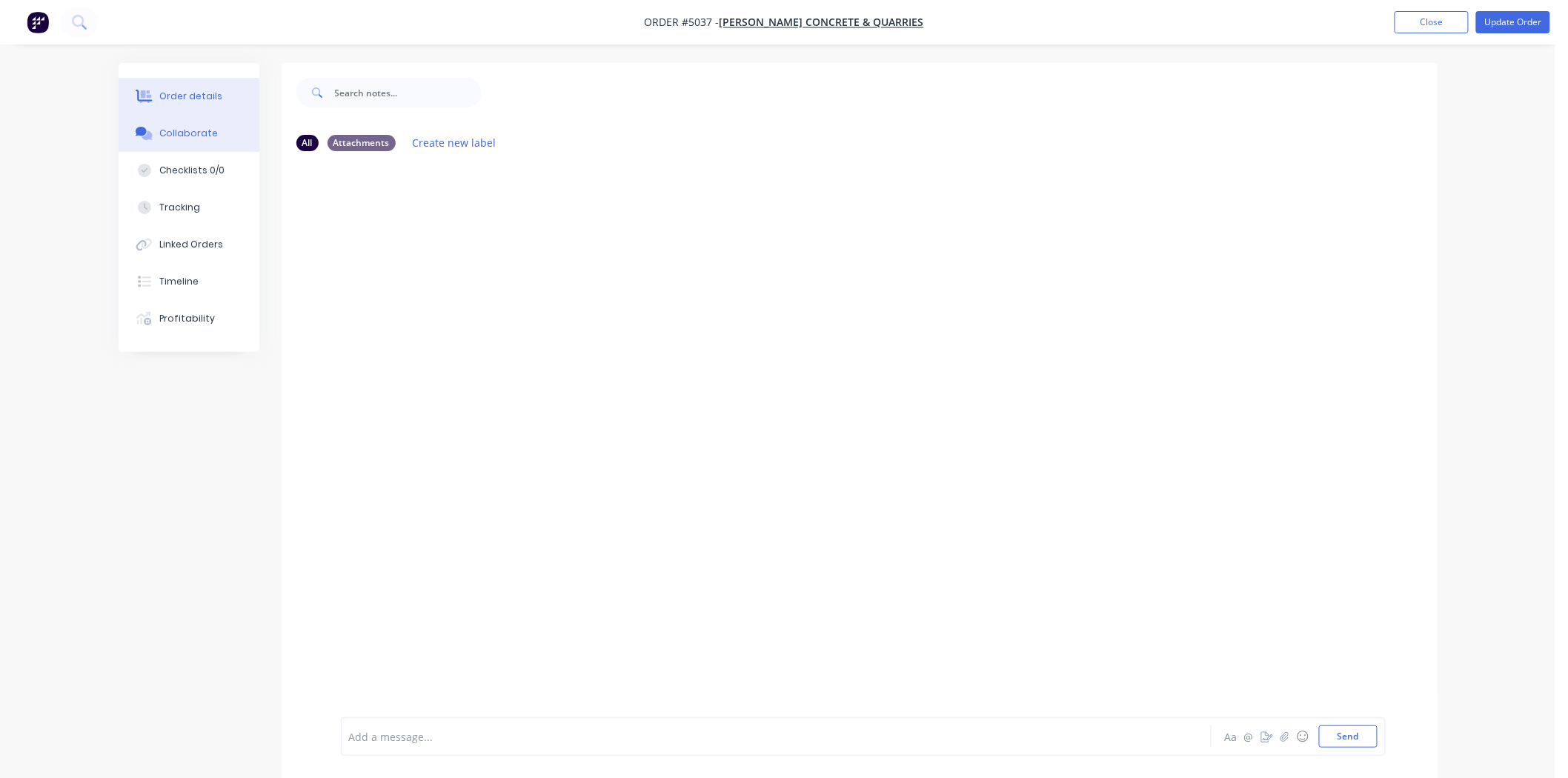
click at [207, 97] on div "Order details" at bounding box center [191, 96] width 63 height 14
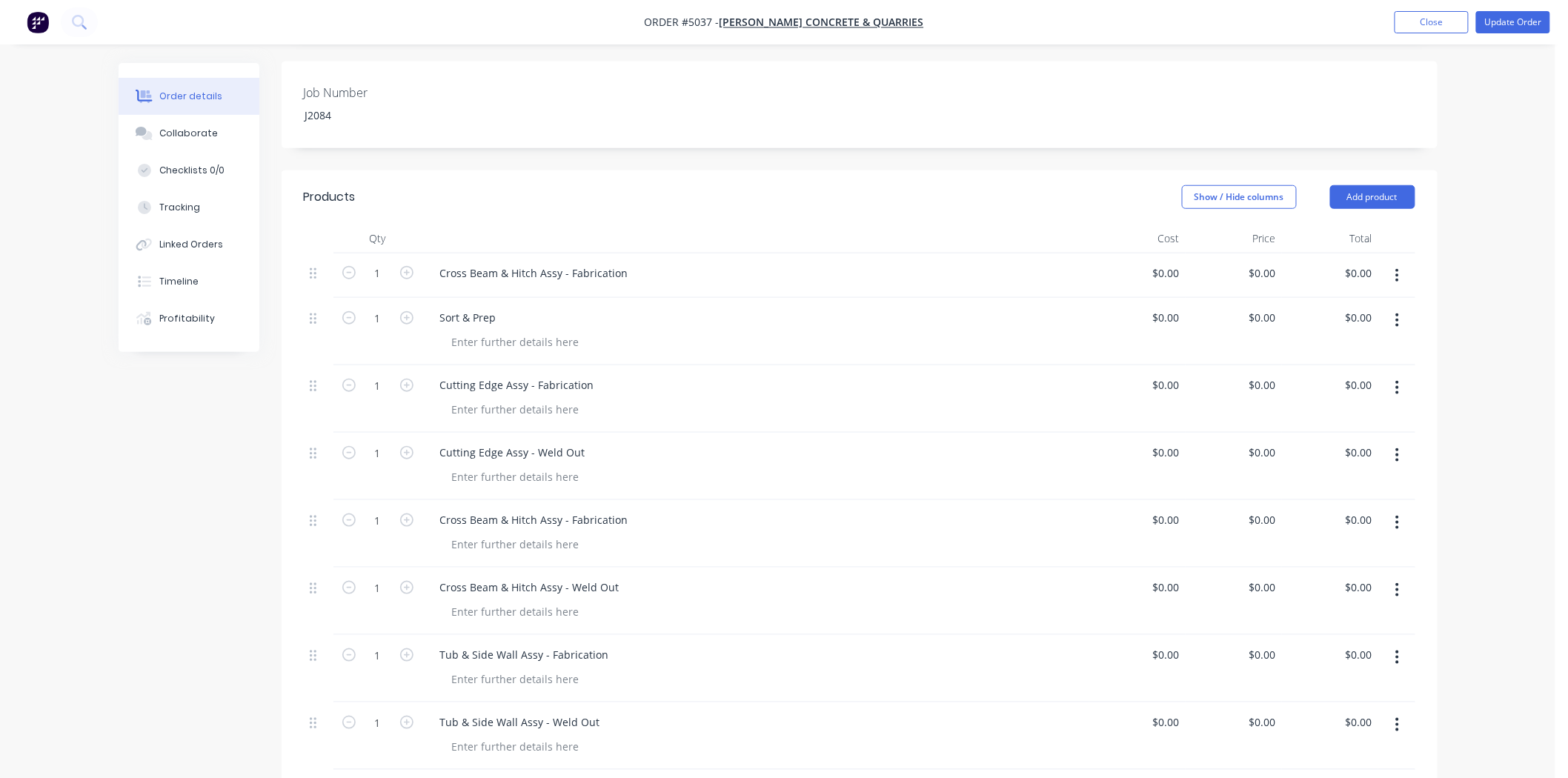
scroll to position [412, 0]
click at [1398, 272] on icon "button" at bounding box center [1397, 280] width 4 height 16
click at [1337, 397] on div "Delete" at bounding box center [1345, 408] width 114 height 22
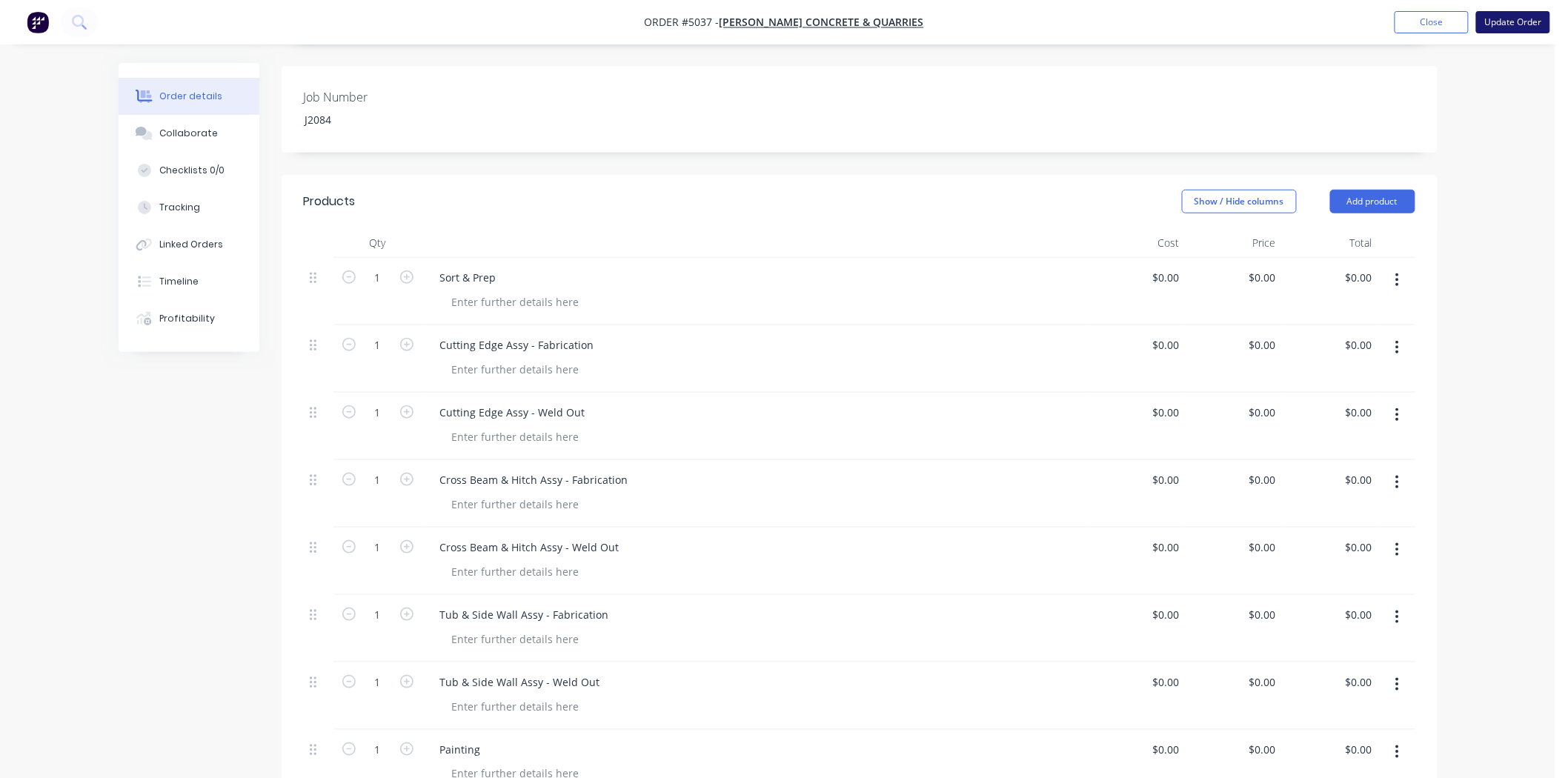
click at [1496, 27] on button "Update Order" at bounding box center [1513, 22] width 74 height 23
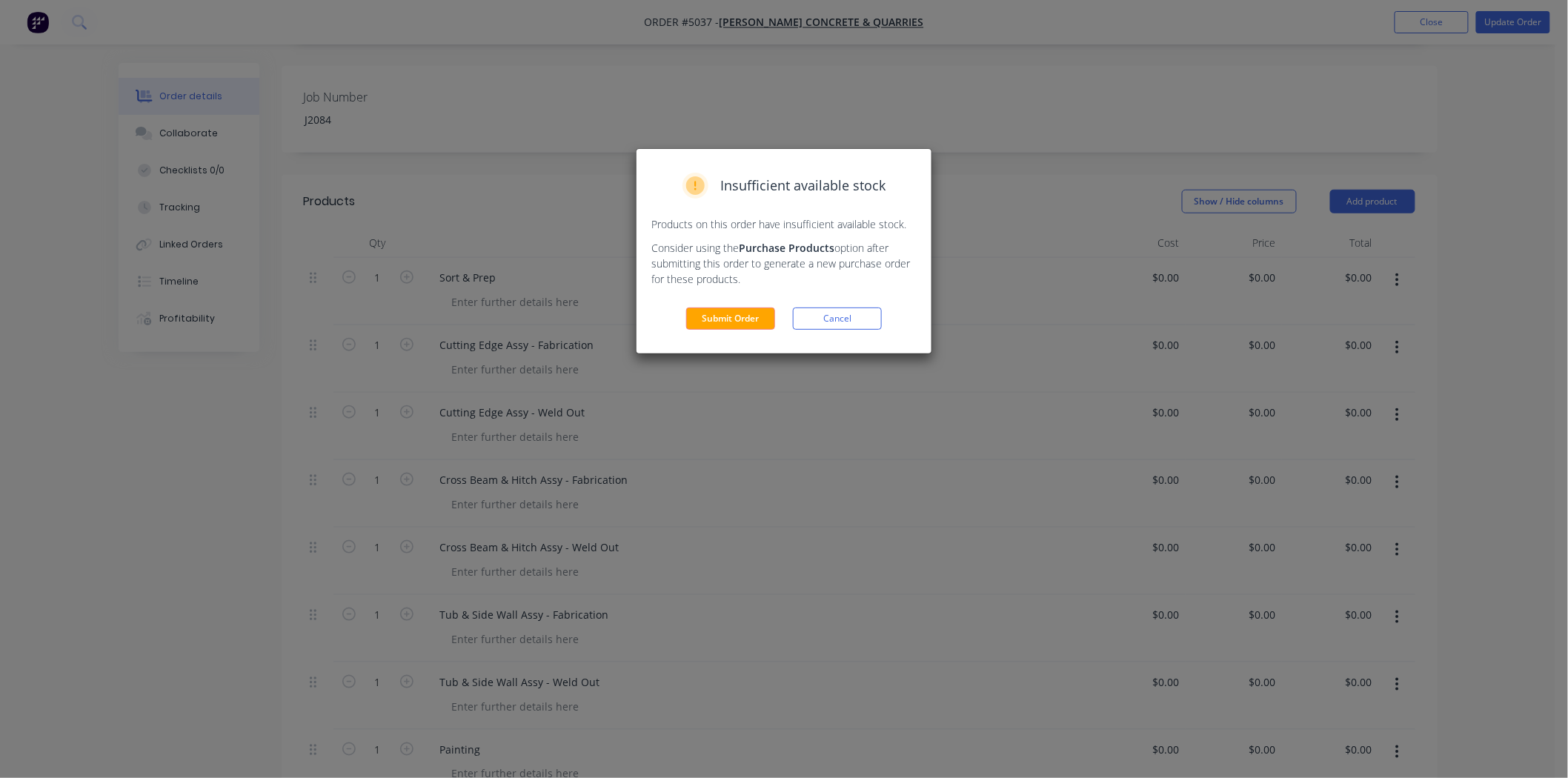
click at [730, 304] on div "Insufficient available stock Products on this order have insufficient available…" at bounding box center [784, 251] width 295 height 204
click at [733, 330] on div "Insufficient available stock Products on this order have insufficient available…" at bounding box center [784, 251] width 295 height 204
click at [747, 318] on button "Submit Order" at bounding box center [731, 318] width 89 height 23
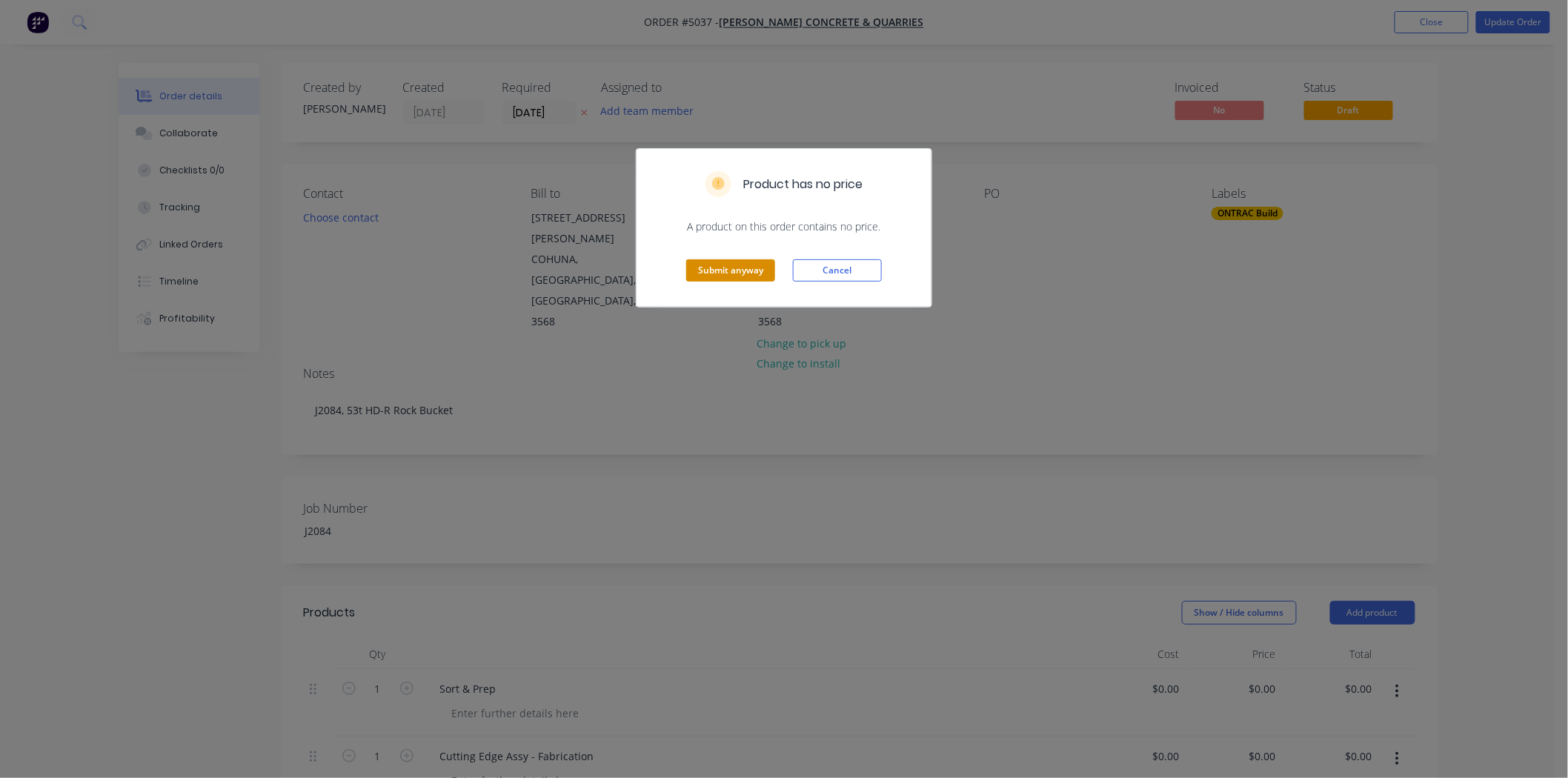
click at [746, 261] on button "Submit anyway" at bounding box center [731, 270] width 89 height 23
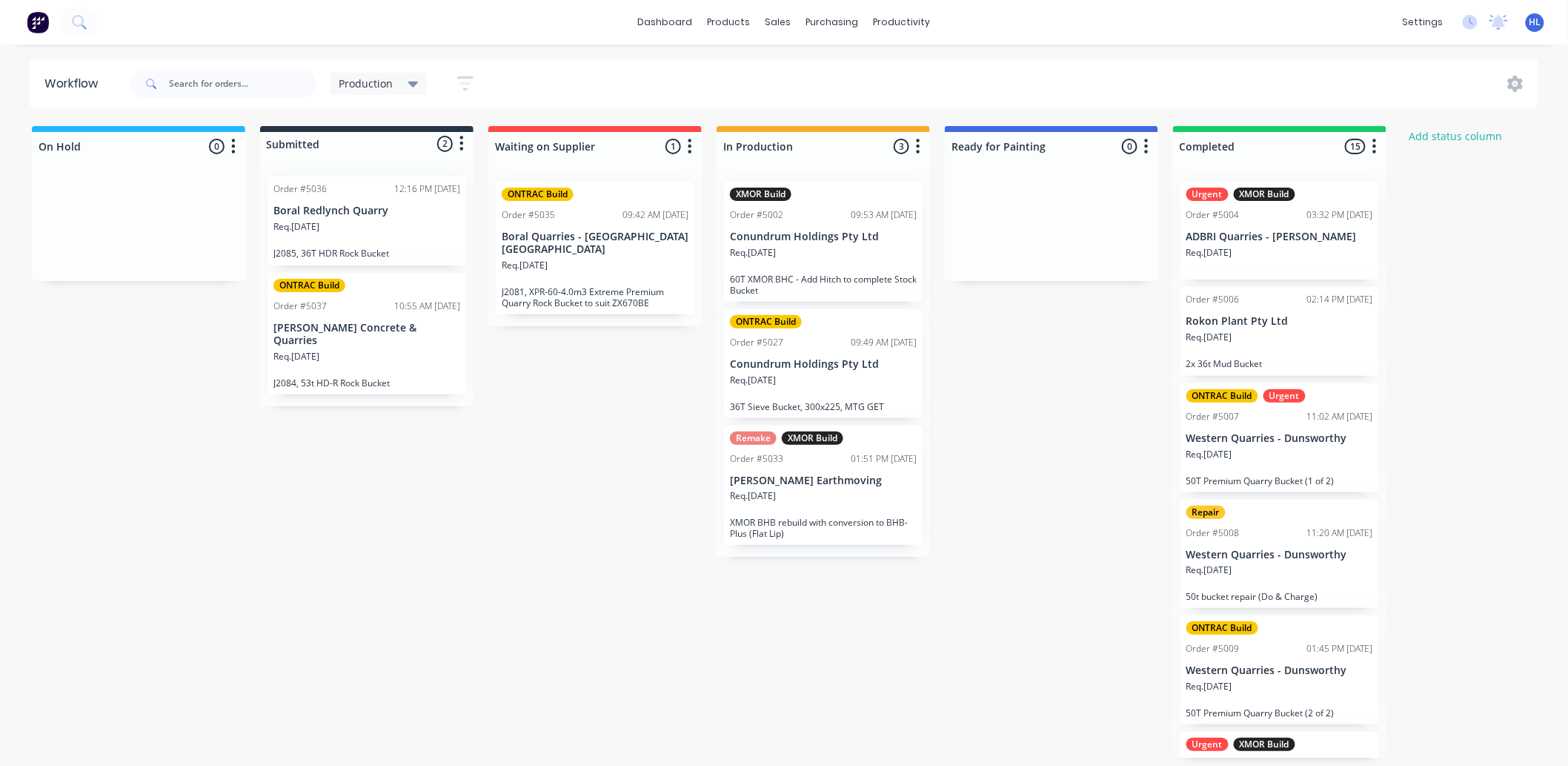
click at [382, 220] on div "Req. 23/09/25" at bounding box center [366, 232] width 187 height 25
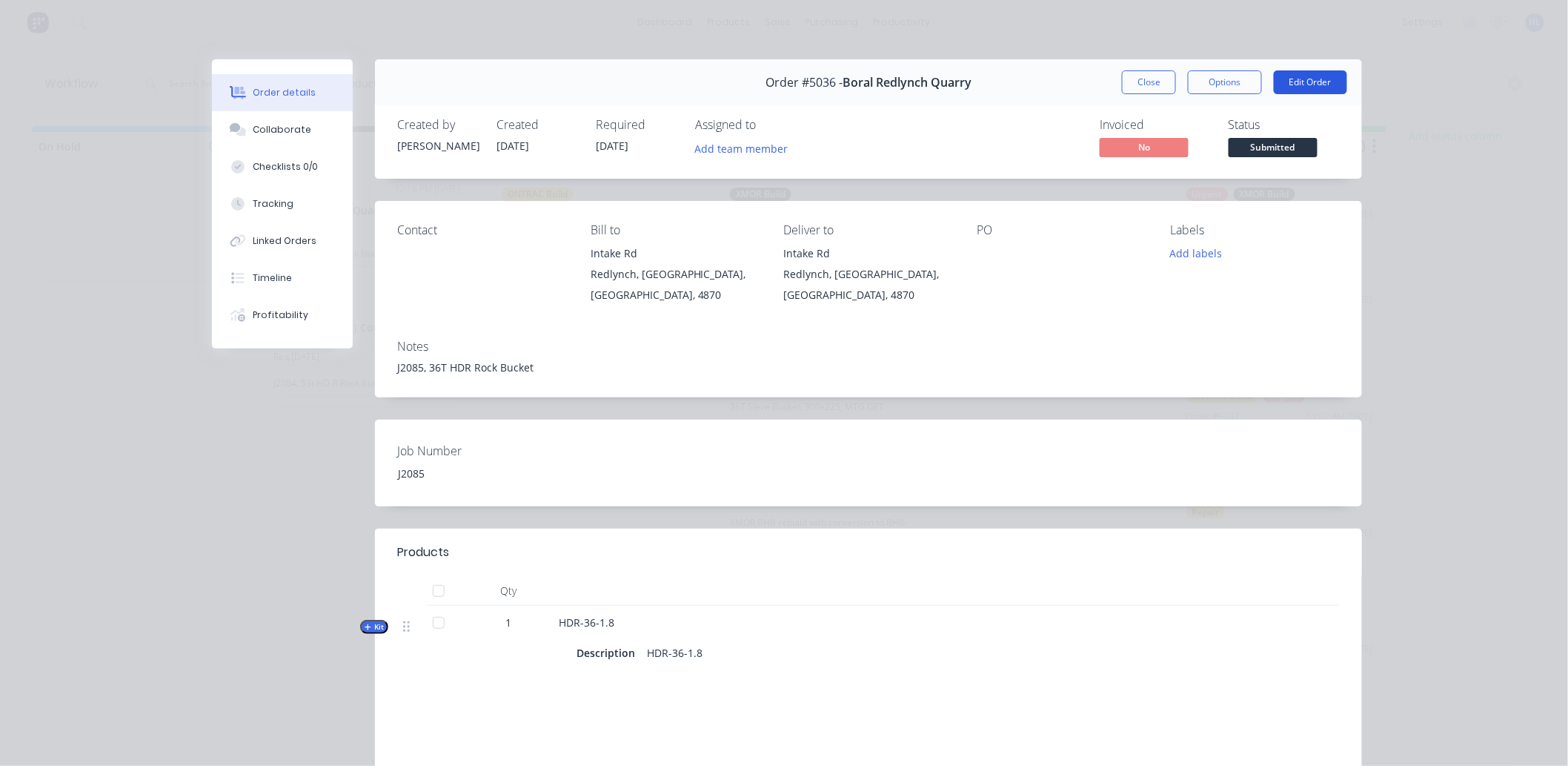
click at [1322, 84] on button "Edit Order" at bounding box center [1310, 82] width 73 height 24
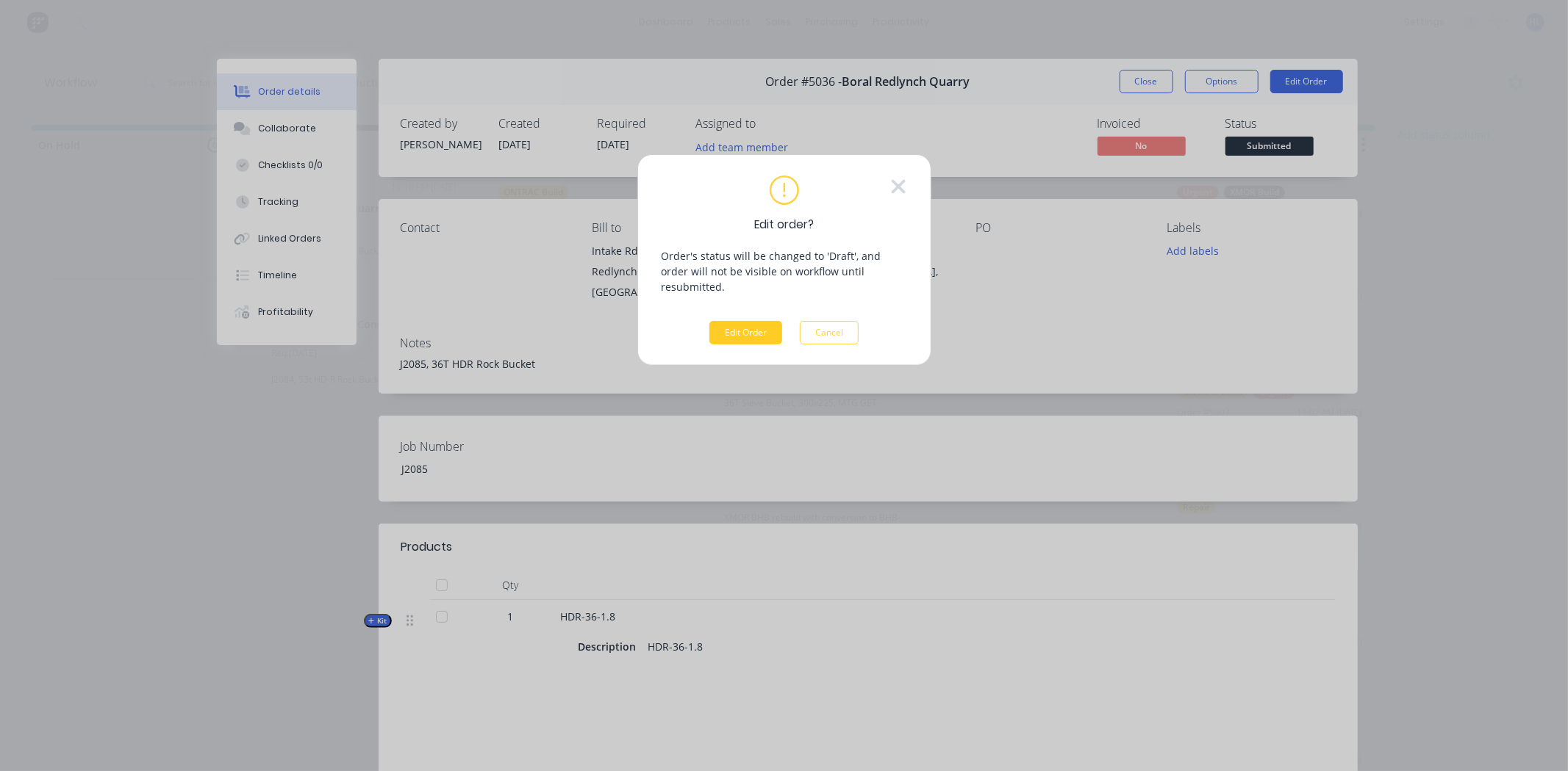
click at [728, 299] on div "Edit order? Order's status will be changed to 'Draft', and order will not be vi…" at bounding box center [785, 260] width 246 height 169
click at [736, 321] on button "Edit Order" at bounding box center [745, 333] width 73 height 23
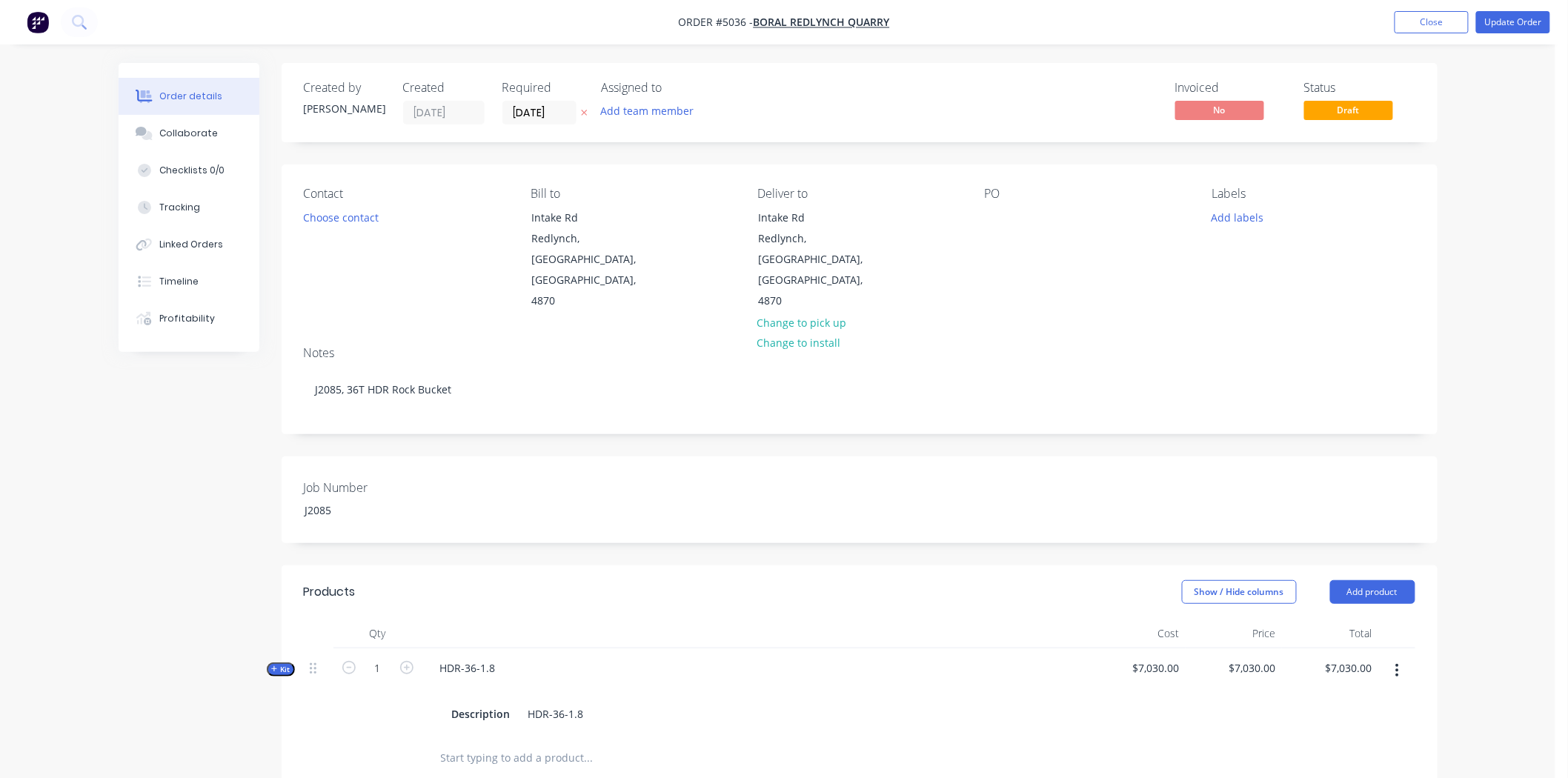
click at [544, 568] on header "Products Show / Hide columns Add product" at bounding box center [859, 592] width 1156 height 53
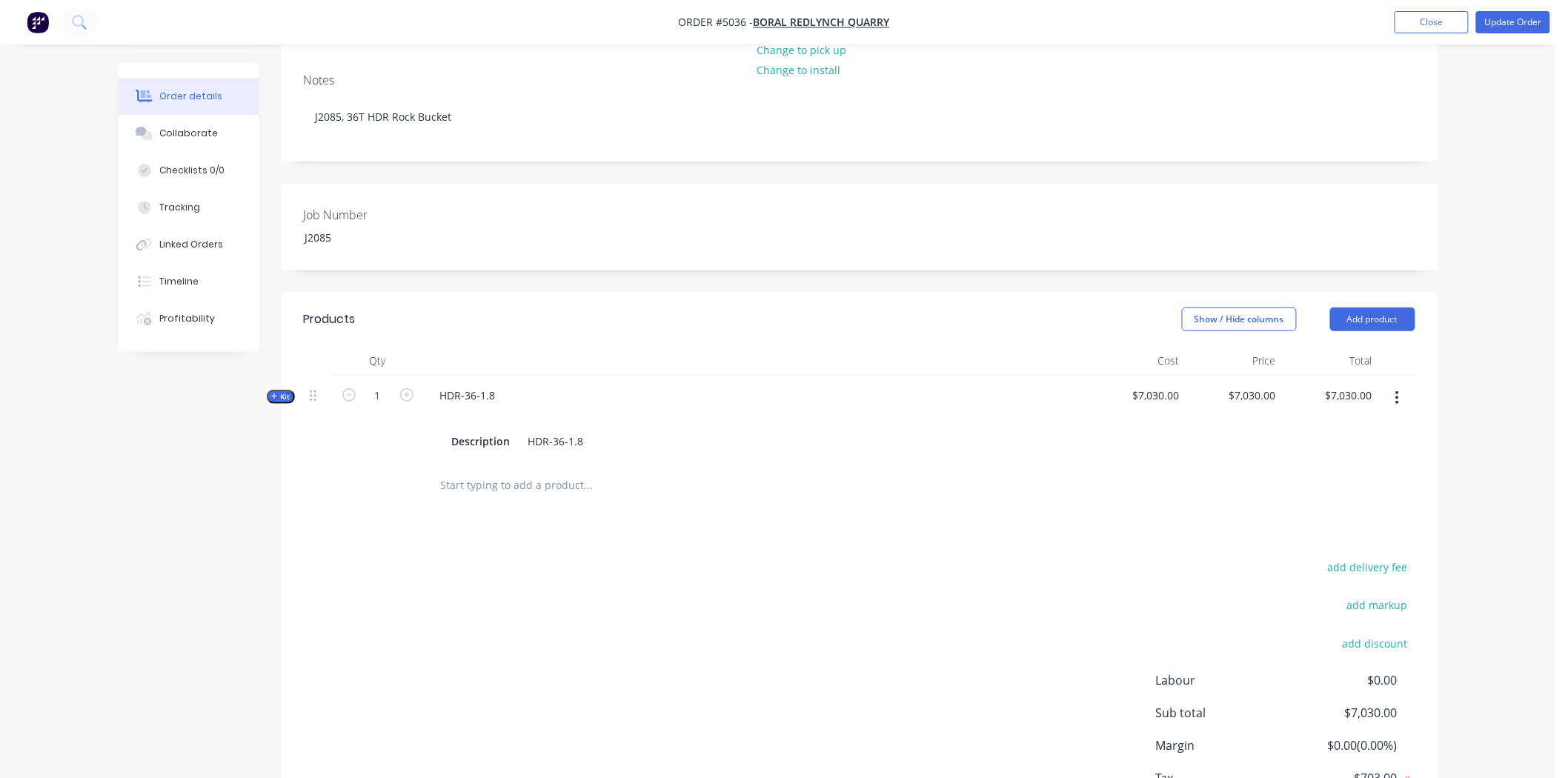
scroll to position [329, 0]
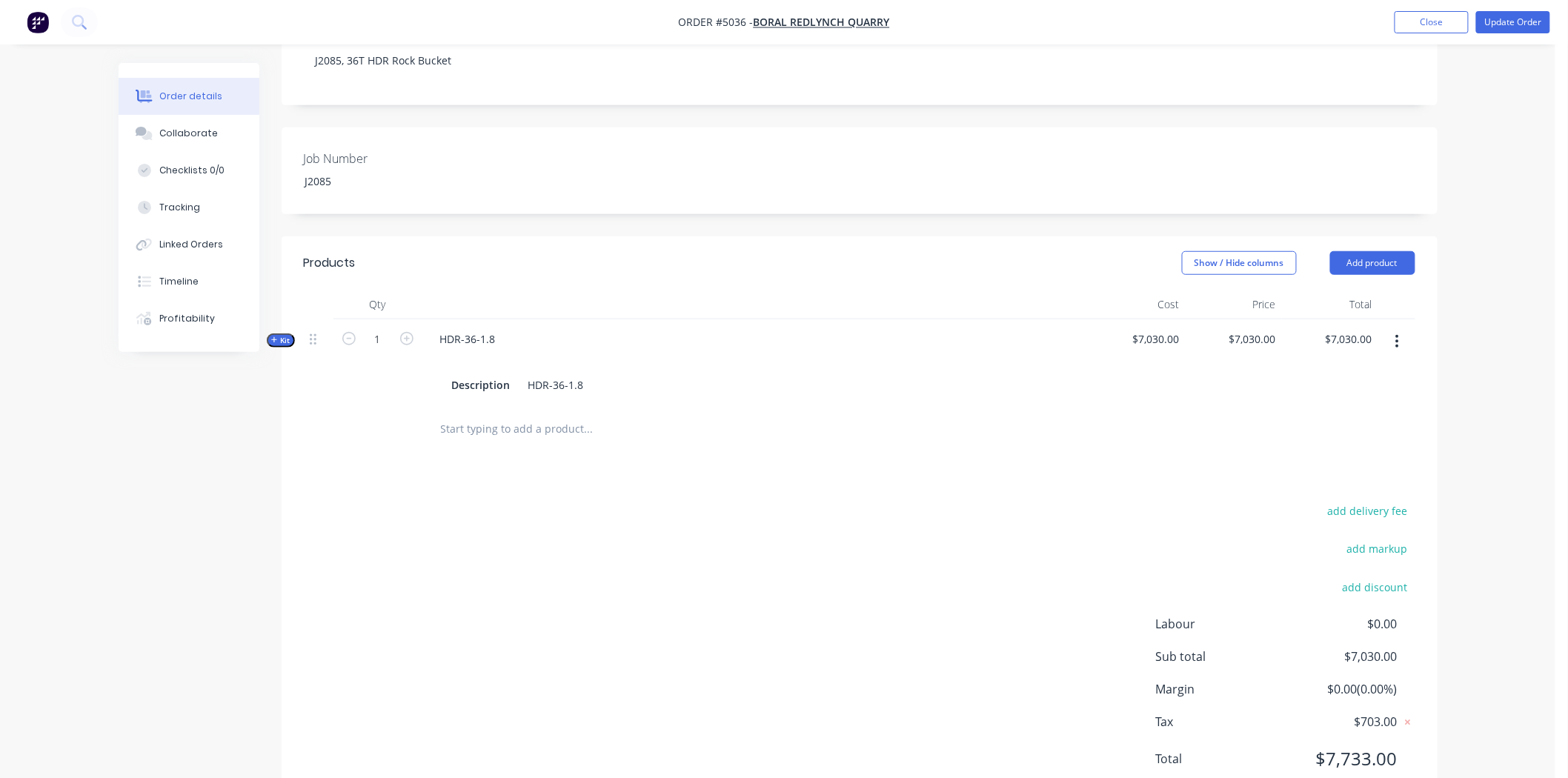
click at [493, 414] on input "text" at bounding box center [589, 429] width 297 height 30
paste input "Sort & Prep"
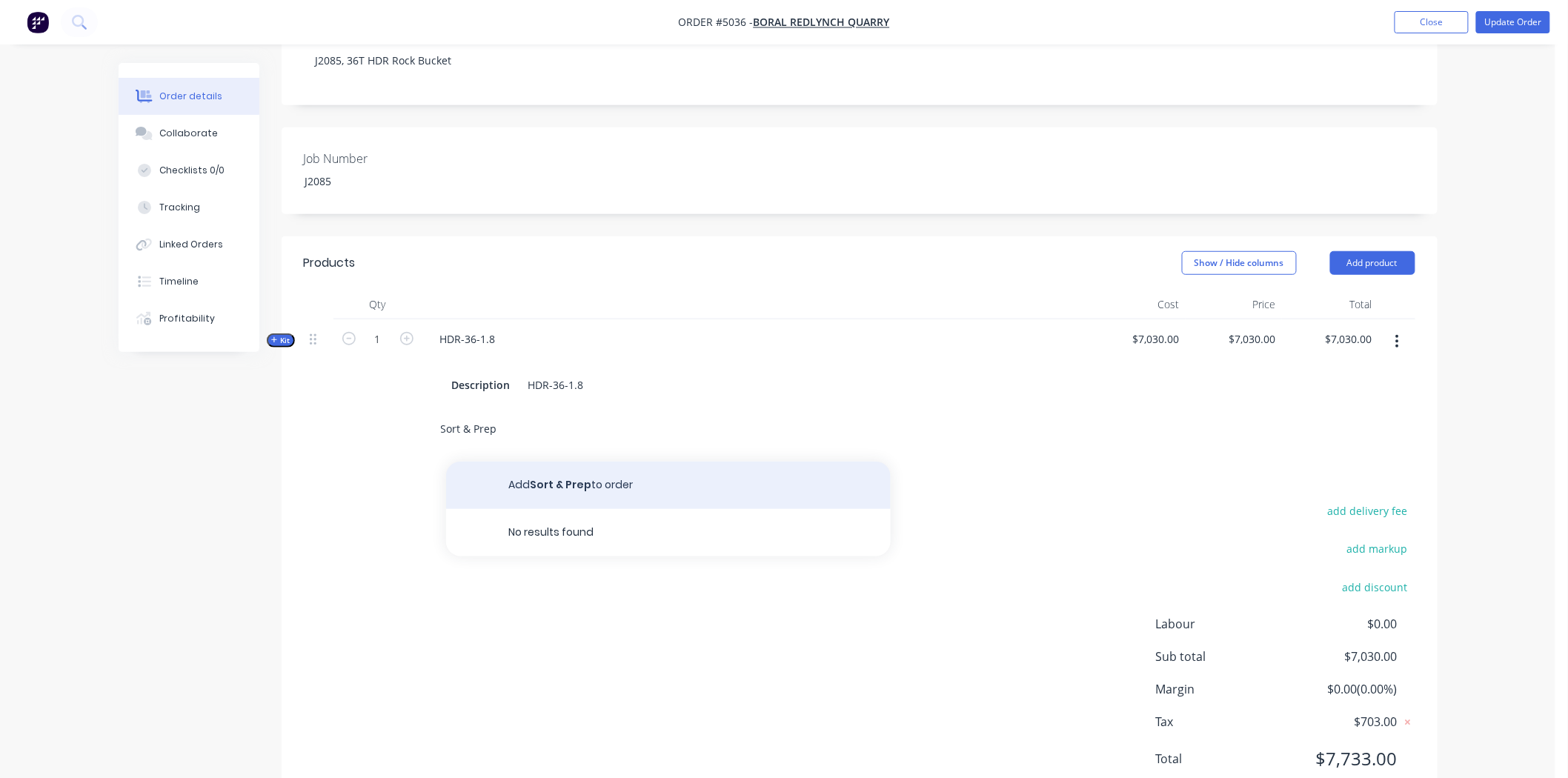
type input "Sort & Prep"
click at [544, 462] on button "Add Sort & Prep to order" at bounding box center [668, 486] width 445 height 47
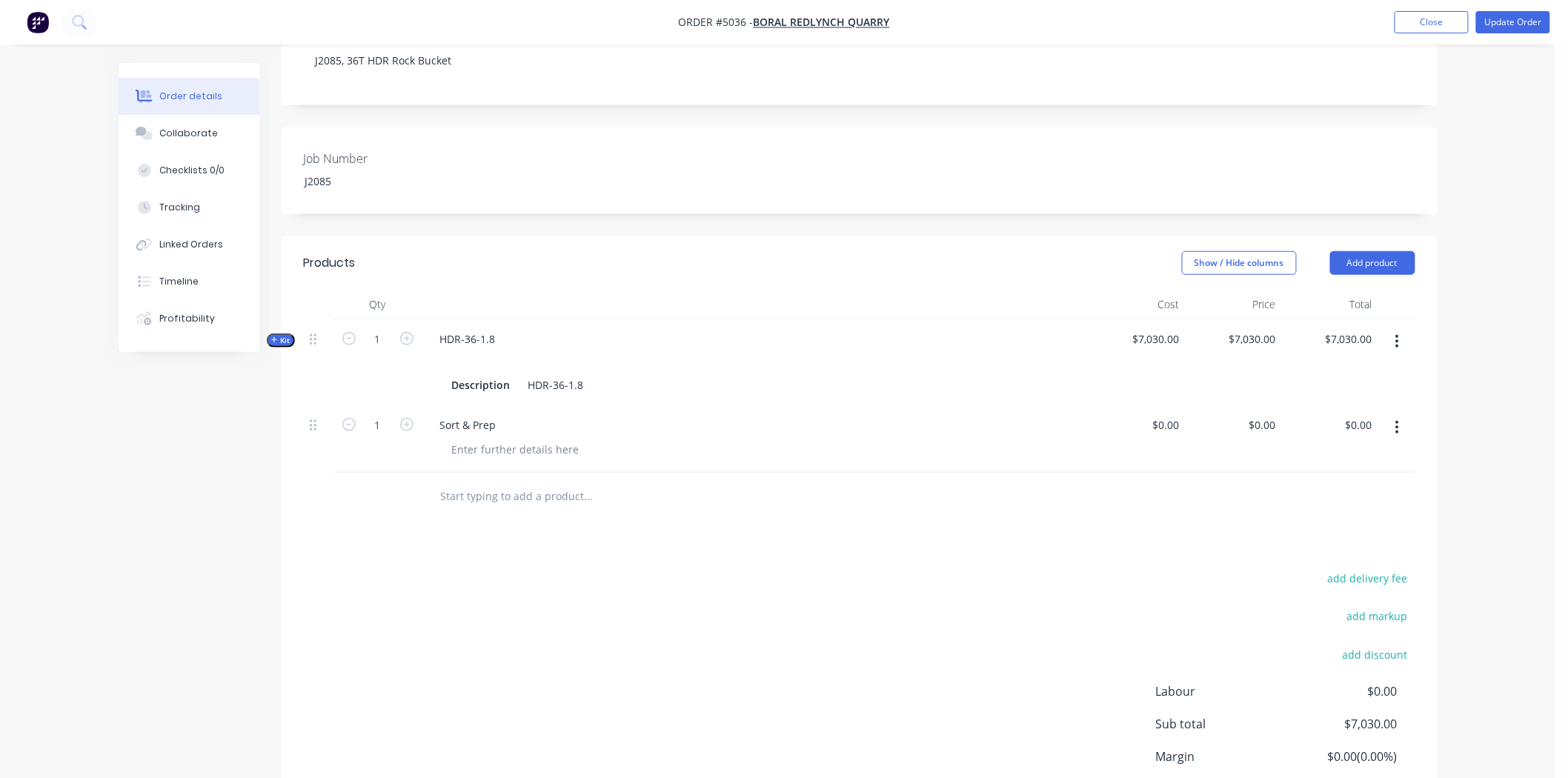
click at [477, 482] on input "text" at bounding box center [589, 497] width 297 height 30
paste input "Cutting Edge Assy - Fabrication"
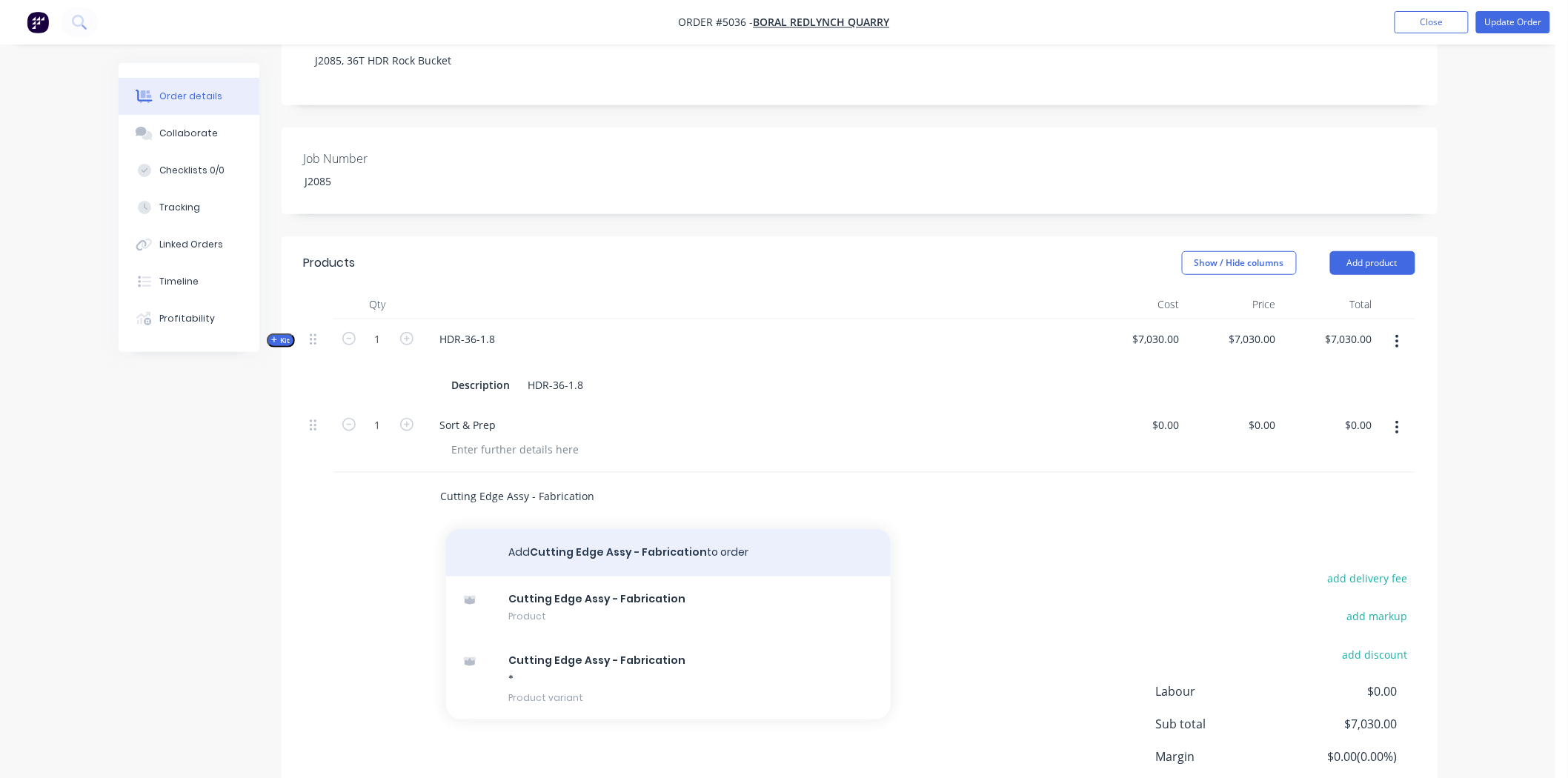
type input "Cutting Edge Assy - Fabrication"
click at [628, 529] on button "Add Cutting Edge Assy - Fabrication to order" at bounding box center [668, 553] width 445 height 47
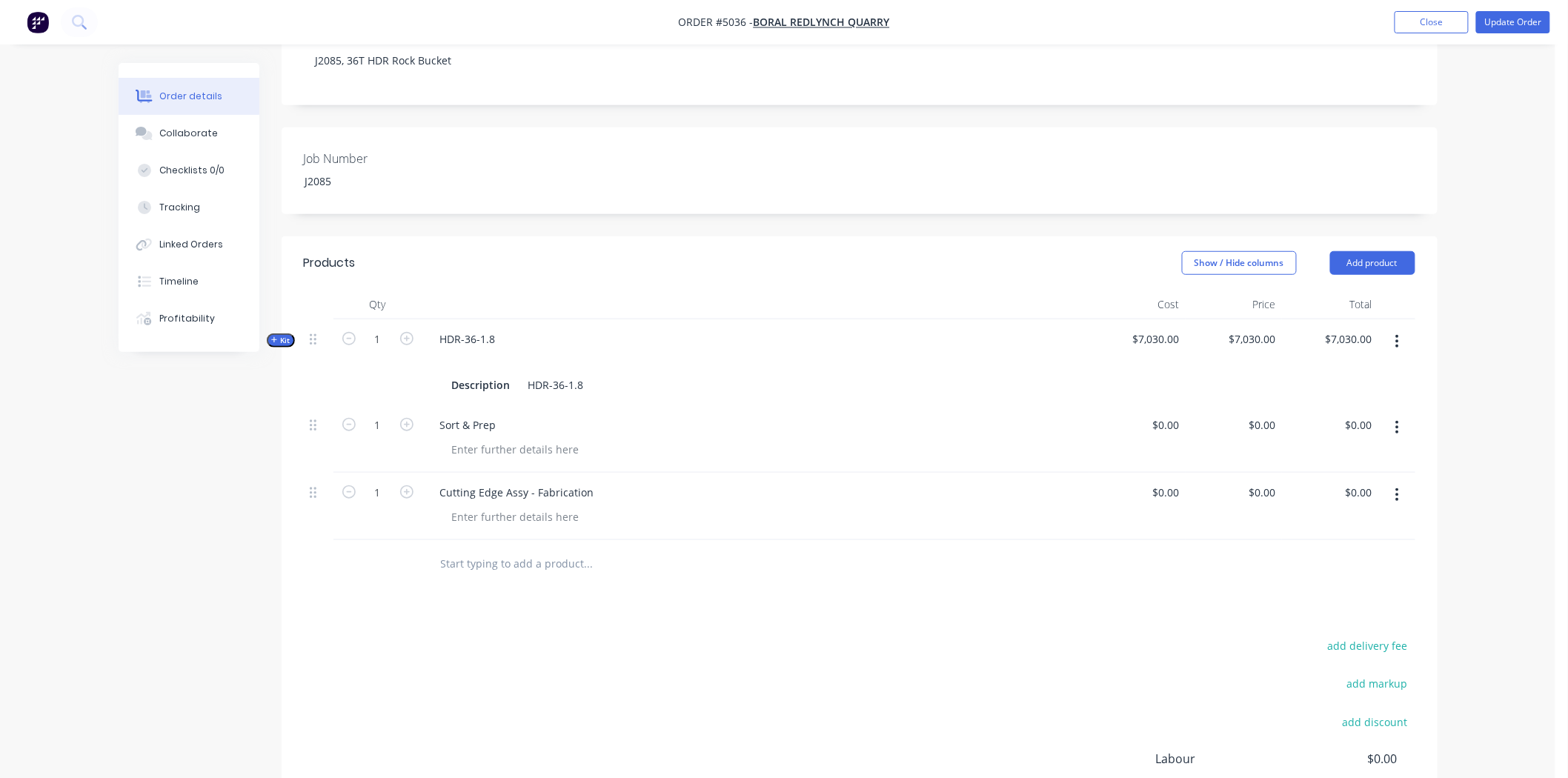
click at [527, 549] on input "text" at bounding box center [589, 564] width 297 height 30
paste input "Cutting Edge Assy - Weld Out"
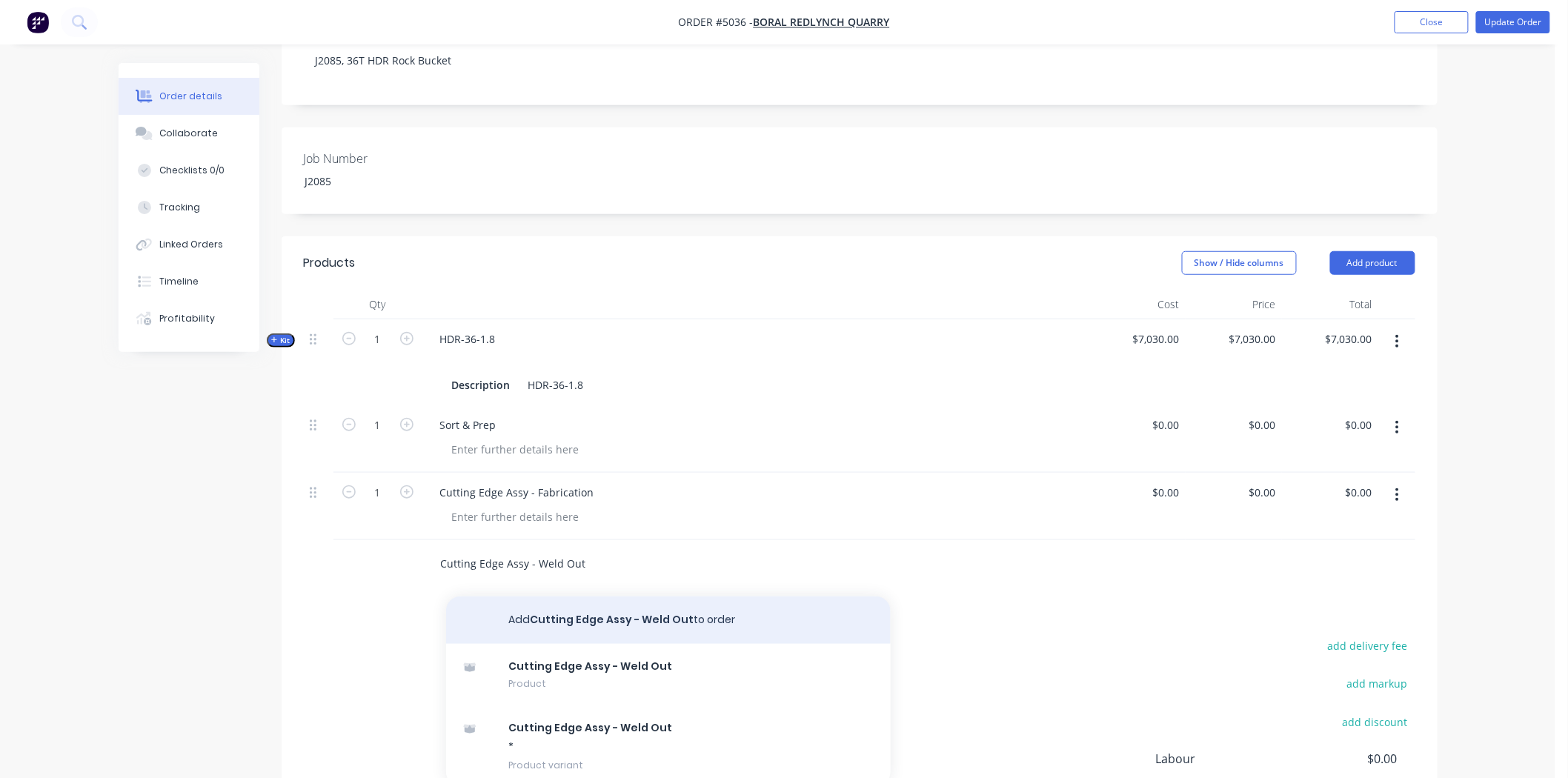
type input "Cutting Edge Assy - Weld Out"
click at [609, 597] on button "Add Cutting Edge Assy - Weld Out to order" at bounding box center [668, 621] width 445 height 47
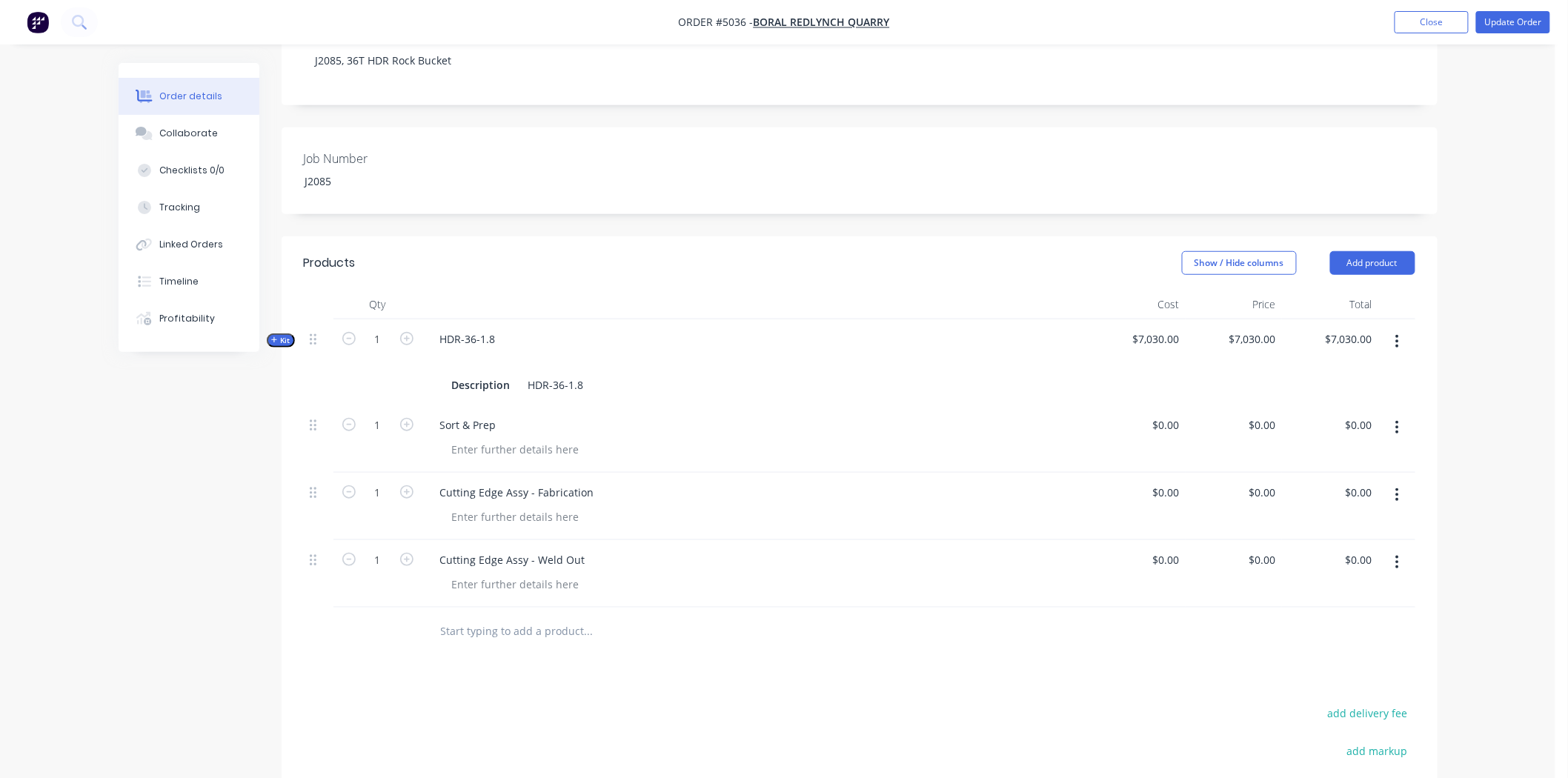
click at [514, 617] on input "text" at bounding box center [589, 631] width 297 height 30
paste input "Cross Beam & Hitch Assy - Fabrication"
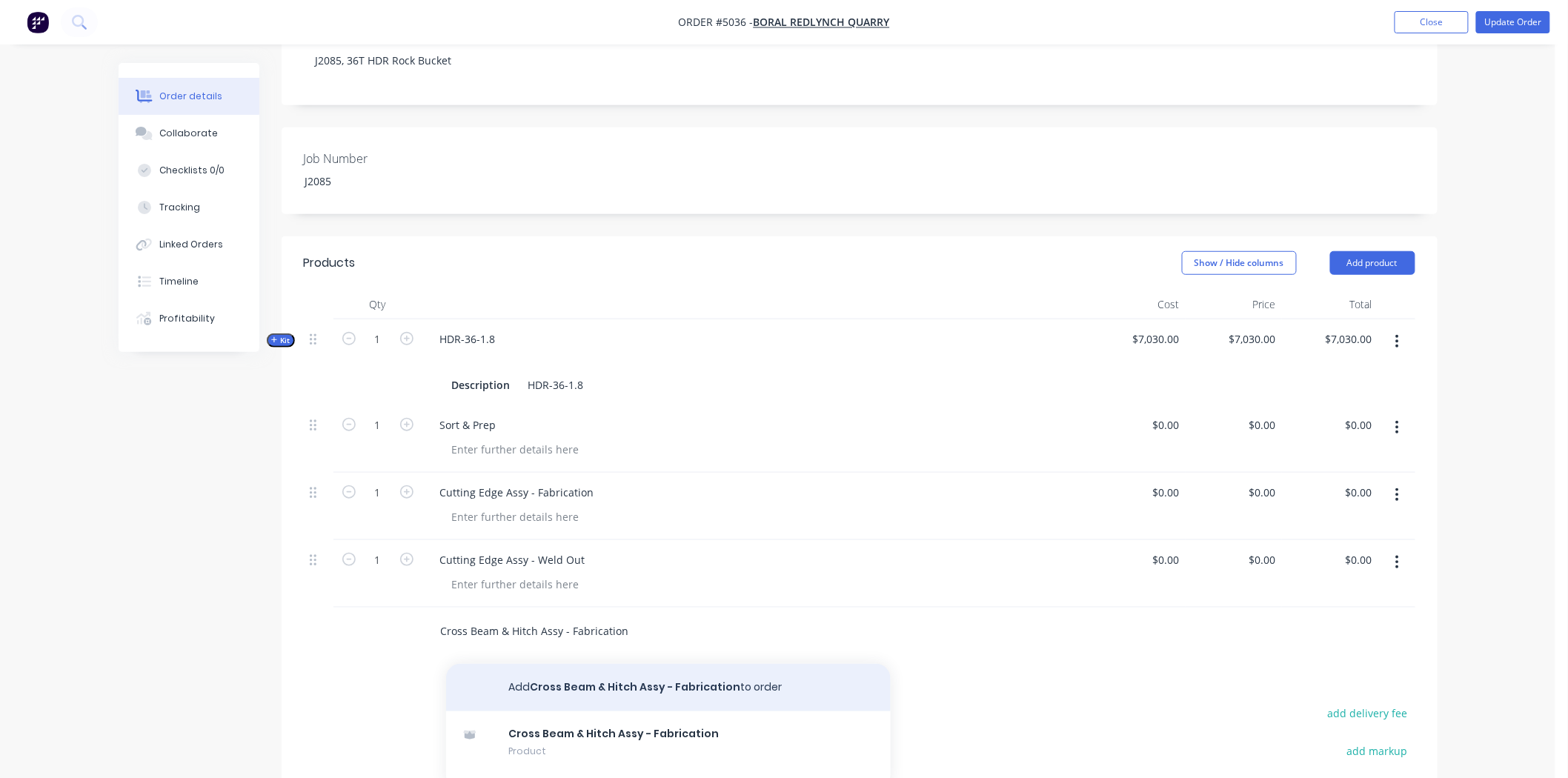
type input "Cross Beam & Hitch Assy - Fabrication"
click at [663, 664] on button "Add Cross Beam & Hitch Assy - Fabrication to order" at bounding box center [668, 688] width 445 height 47
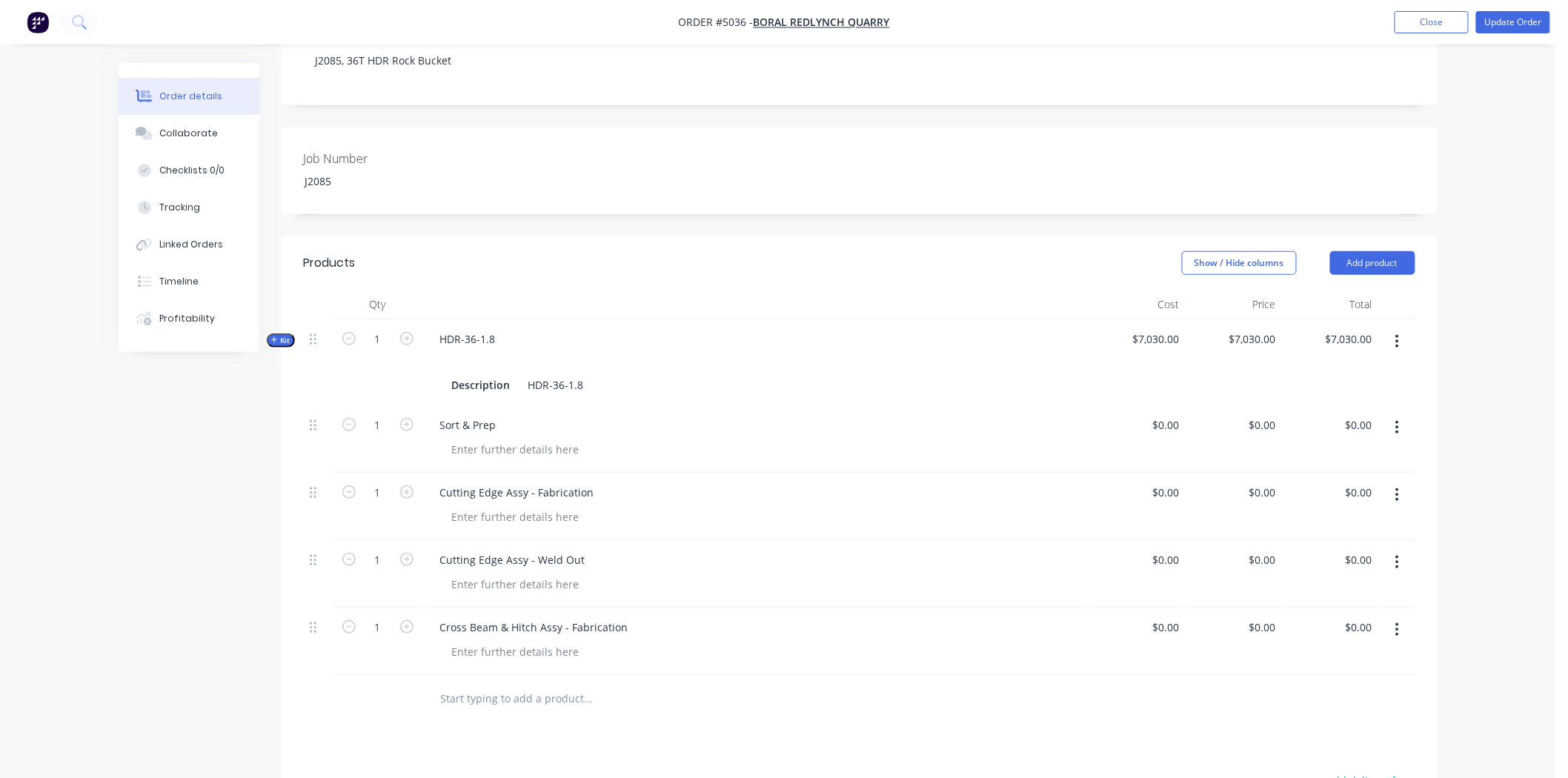
drag, startPoint x: 470, startPoint y: 671, endPoint x: 480, endPoint y: 662, distance: 13.5
click at [470, 684] on input "text" at bounding box center [589, 698] width 297 height 30
paste input "Cross Beam & Hitch Assy - Weld Out"
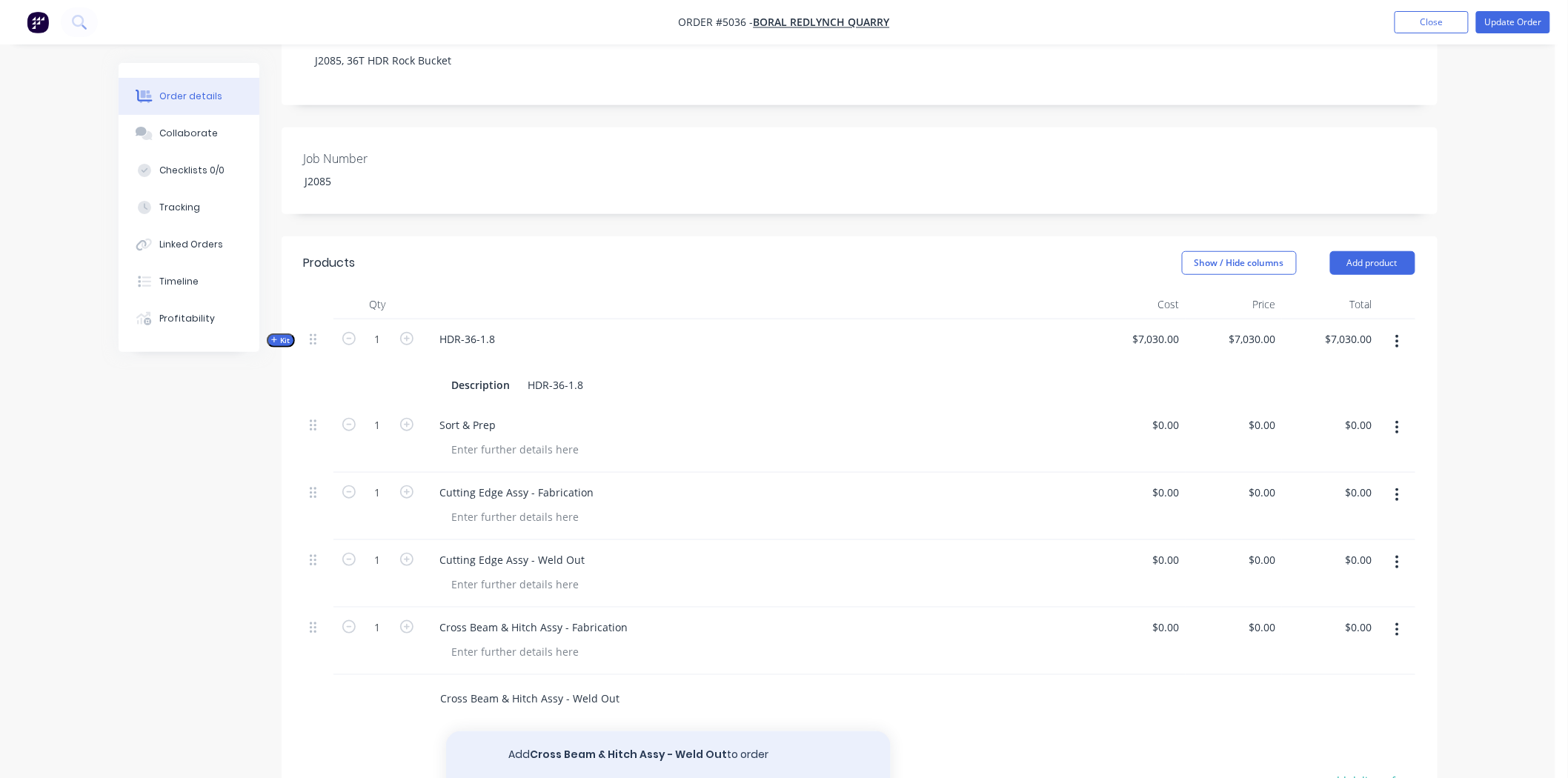
type input "Cross Beam & Hitch Assy - Weld Out"
click at [586, 732] on button "Add Cross Beam & Hitch Assy - Weld Out to order" at bounding box center [668, 755] width 445 height 47
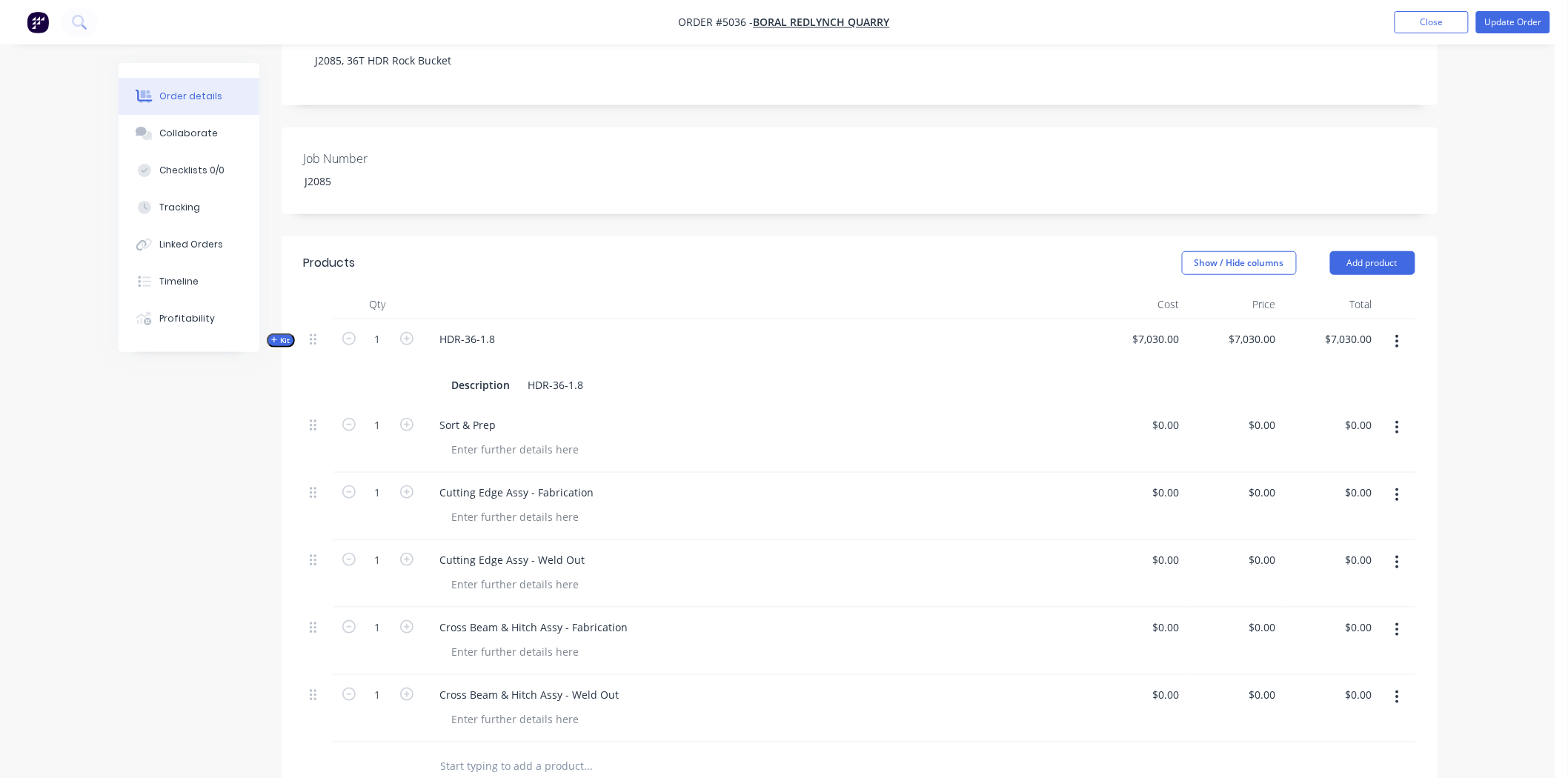
click at [537, 752] on input "text" at bounding box center [589, 766] width 297 height 30
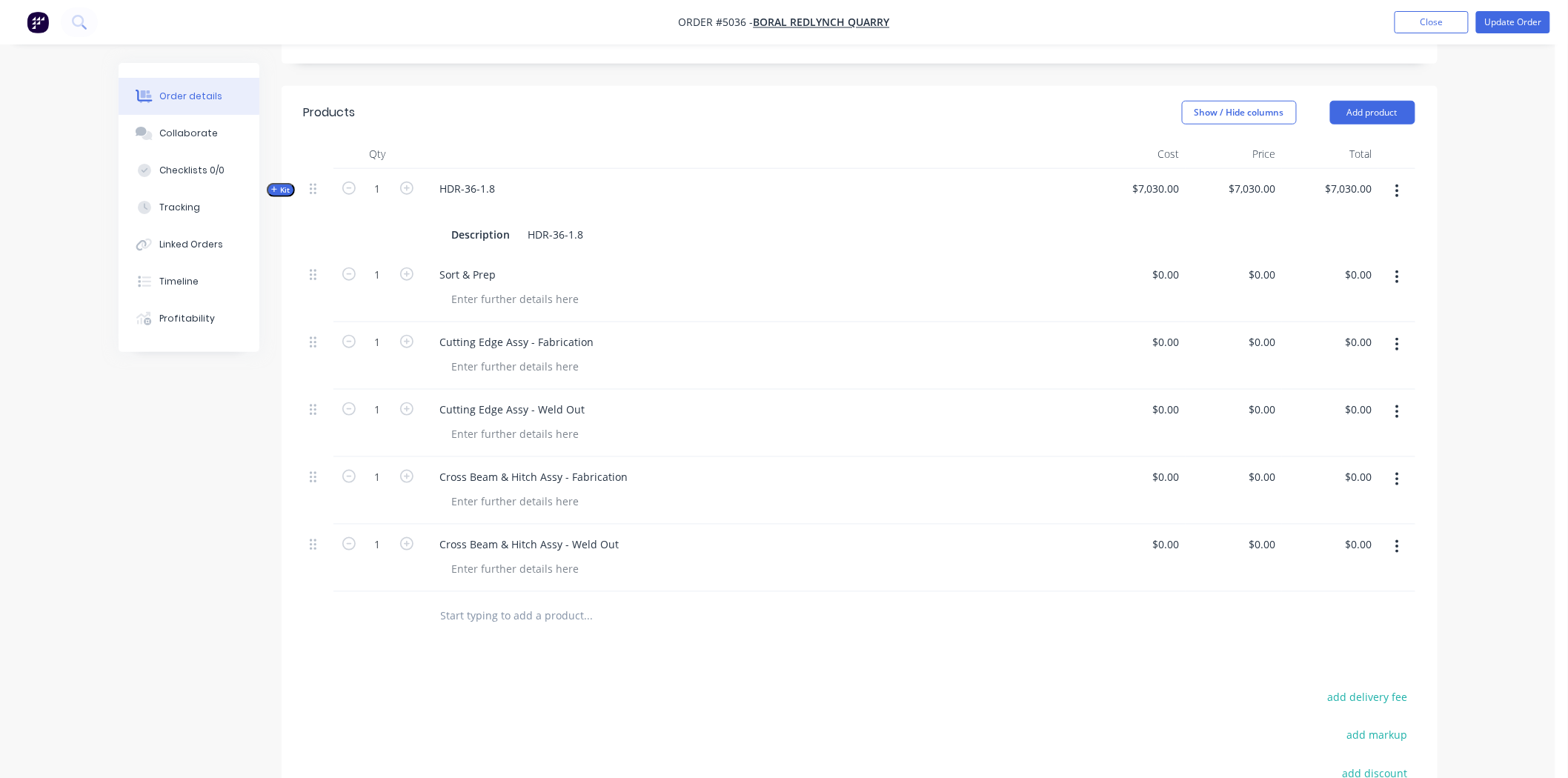
scroll to position [494, 0]
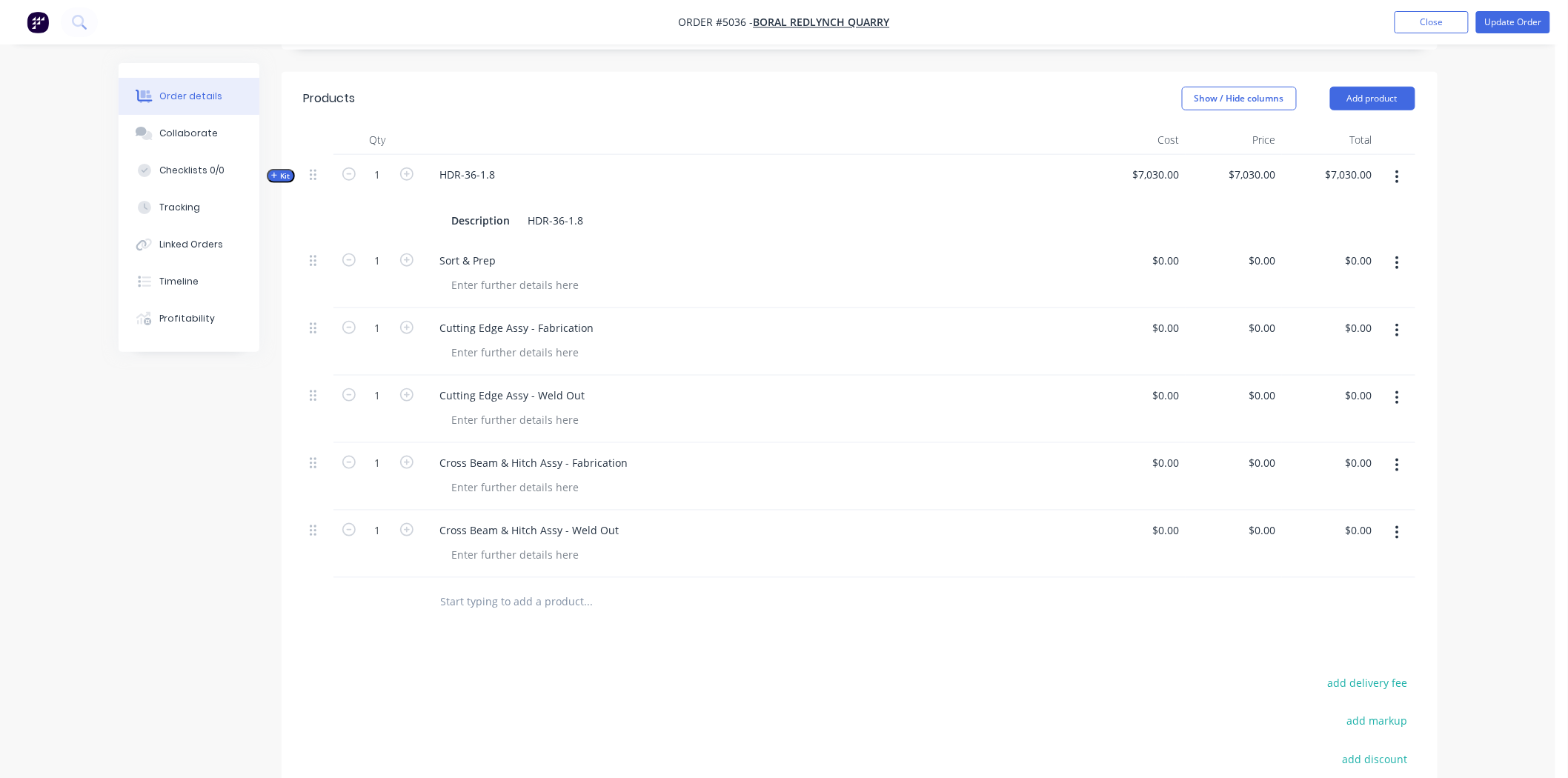
paste input "Tub & Side Wall Assy - Fabrication"
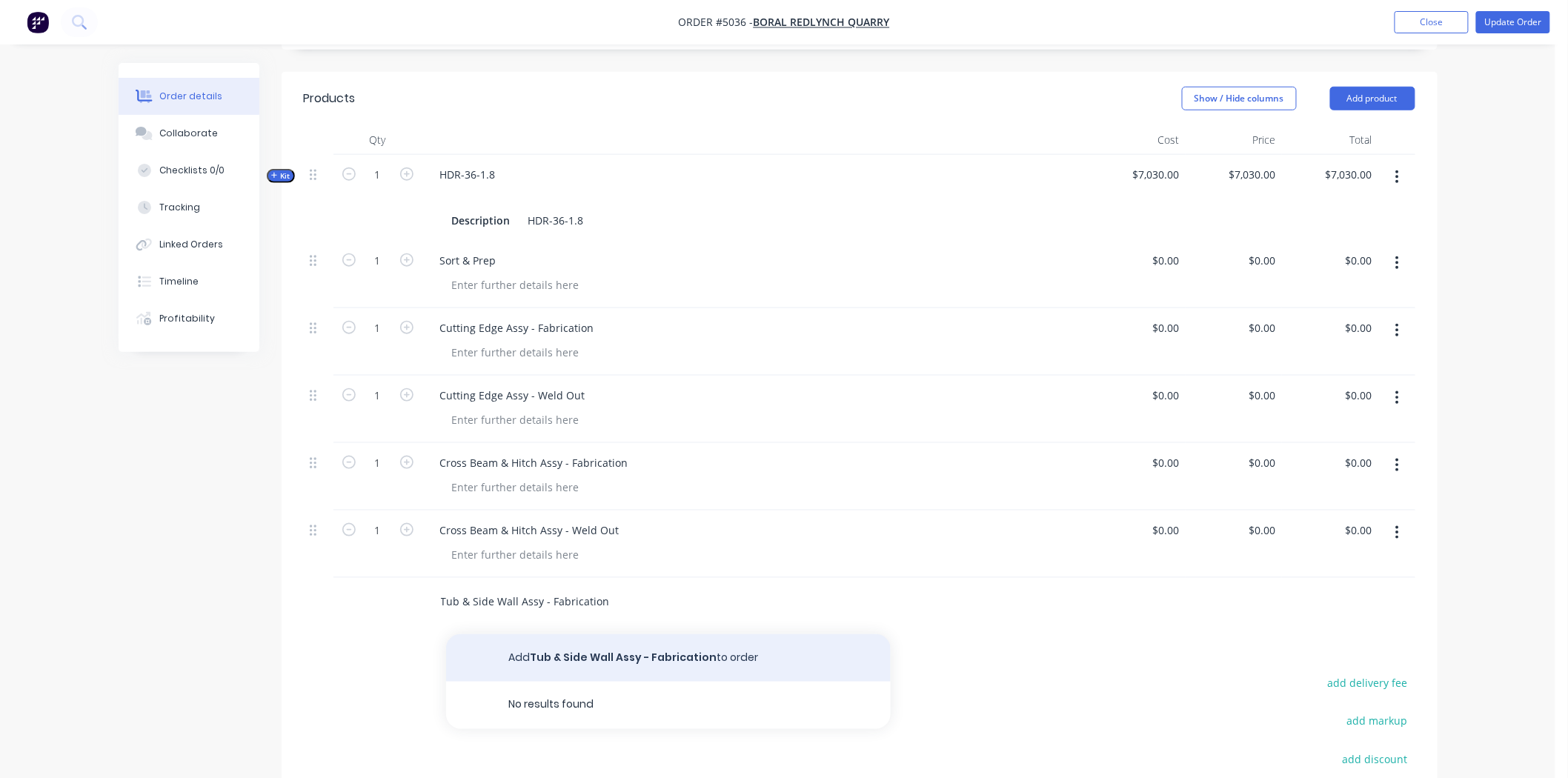
type input "Tub & Side Wall Assy - Fabrication"
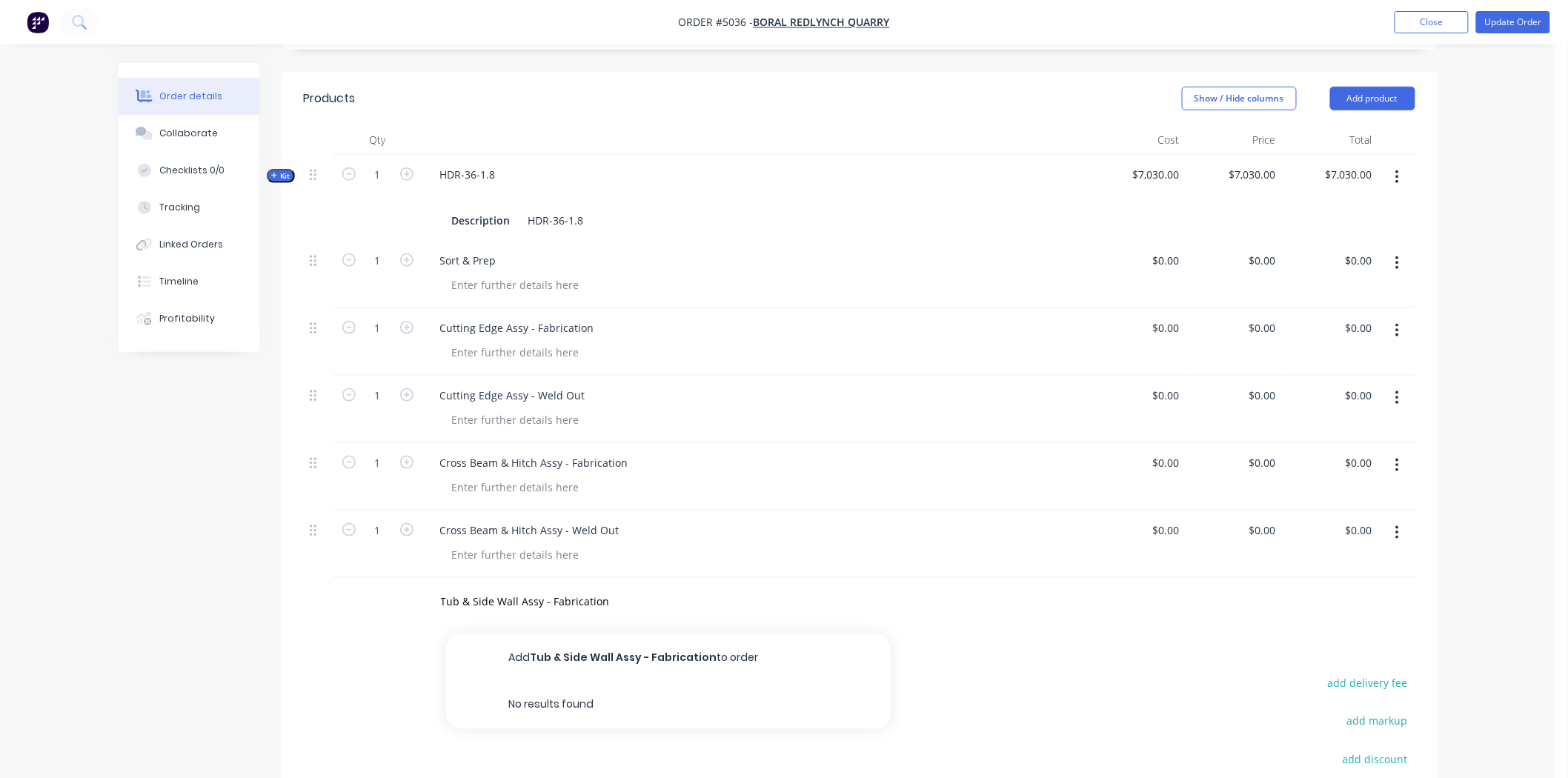
click at [615, 635] on button "Add Tub & Side Wall Assy - Fabrication to order" at bounding box center [668, 659] width 445 height 47
click at [593, 659] on div "Products Show / Hide columns Add product Qty Cost Price Total Kit 1 HDR-36-1.8 …" at bounding box center [859, 560] width 1156 height 978
click at [576, 655] on input "text" at bounding box center [589, 669] width 297 height 30
paste input "Tub & Side Wall Assy - Weld Out"
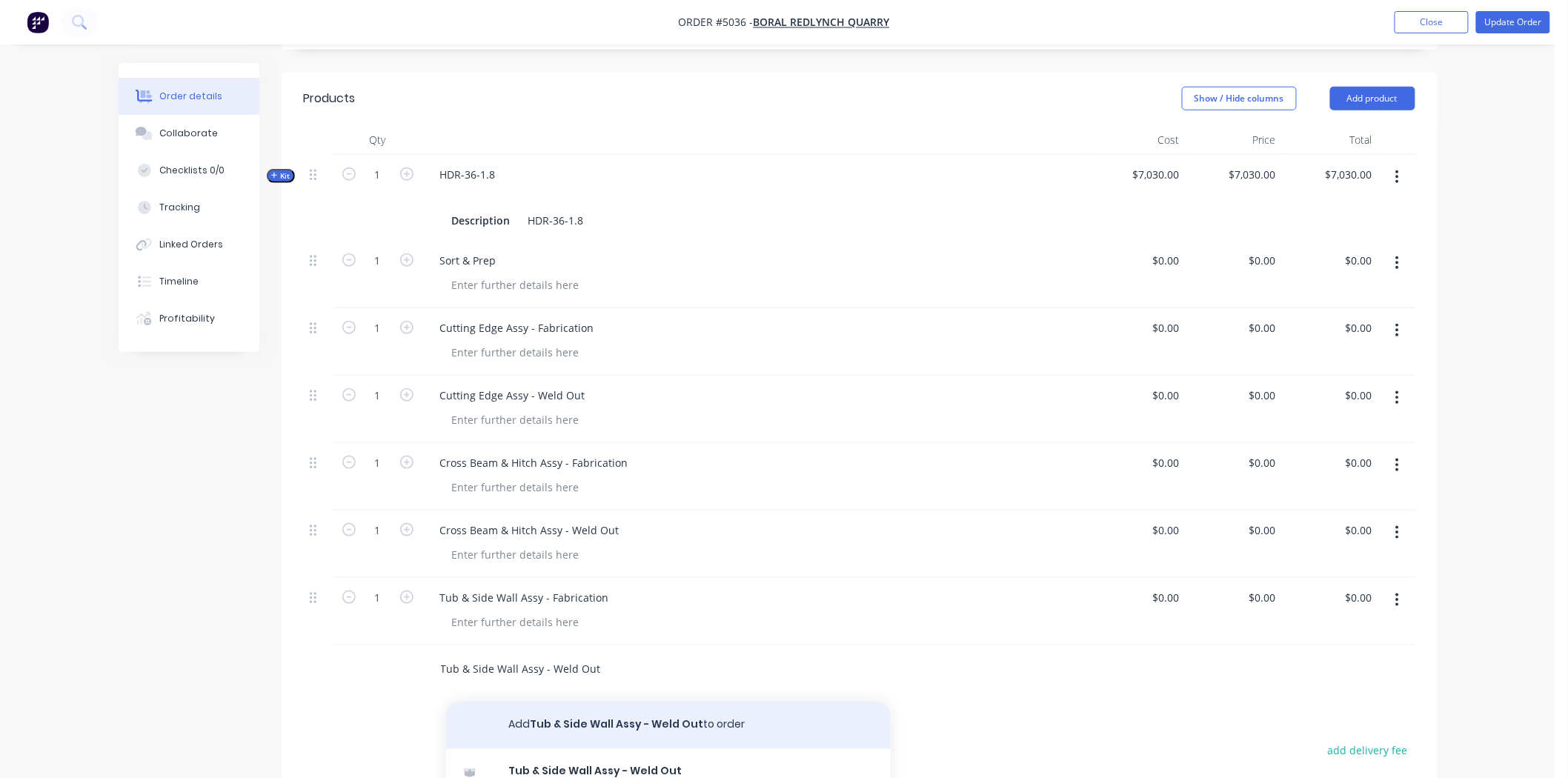
type input "Tub & Side Wall Assy - Weld Out"
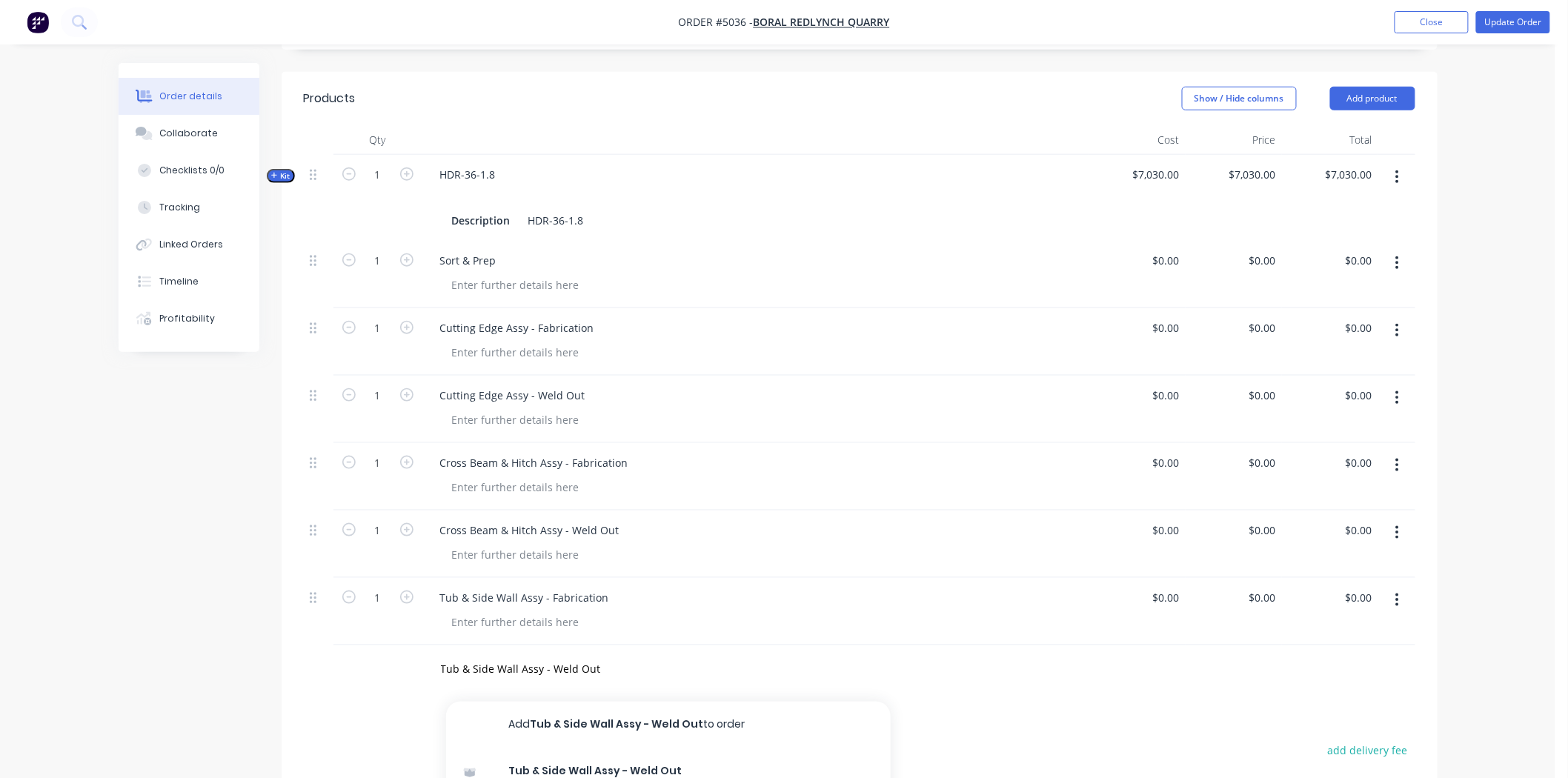
drag, startPoint x: 618, startPoint y: 679, endPoint x: 472, endPoint y: 671, distance: 146.2
click at [618, 702] on button "Add Tub & Side Wall Assy - Weld Out to order" at bounding box center [668, 726] width 445 height 47
click at [501, 722] on input "text" at bounding box center [589, 736] width 297 height 30
paste input "Painting"
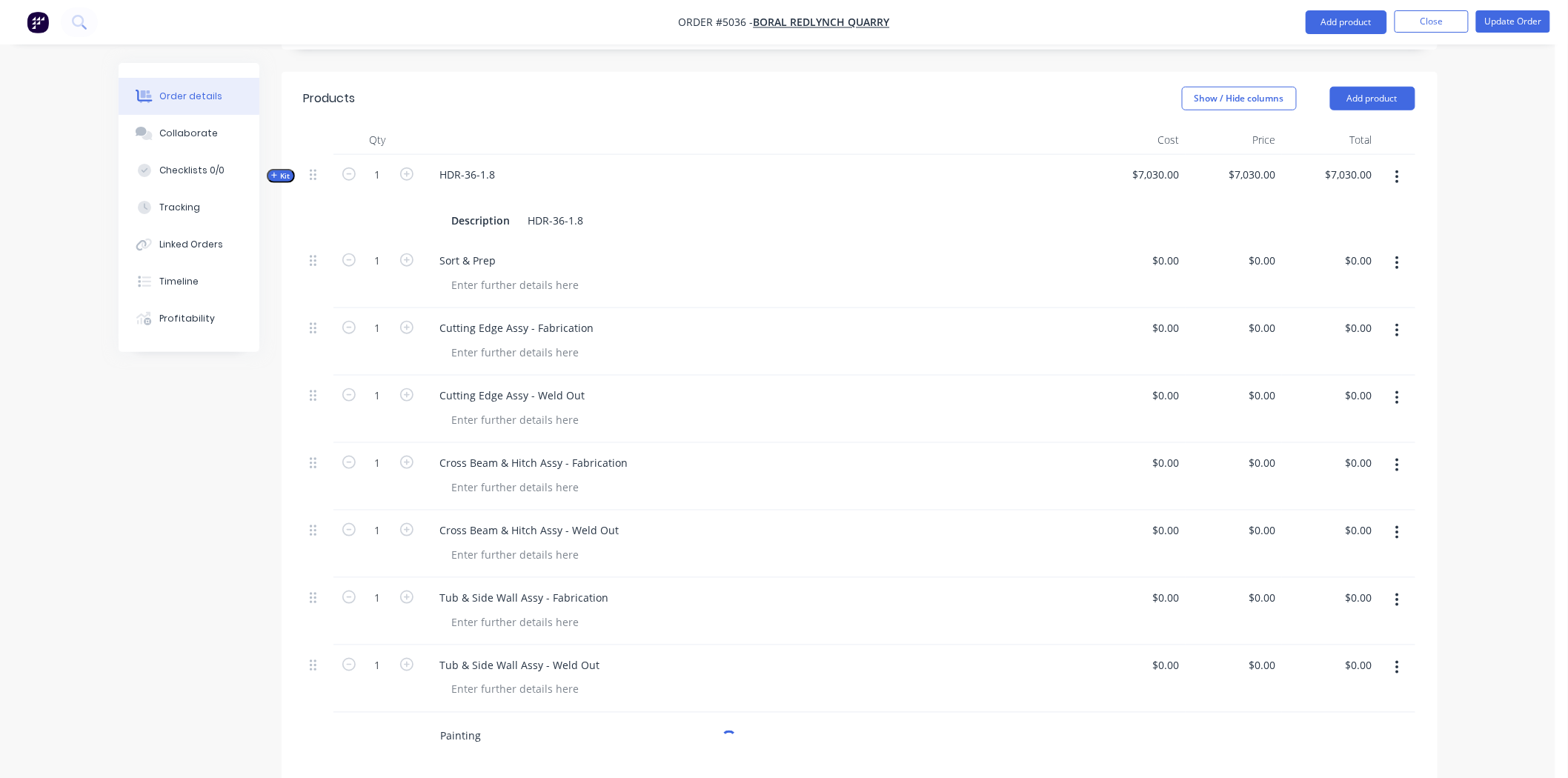
scroll to position [742, 0]
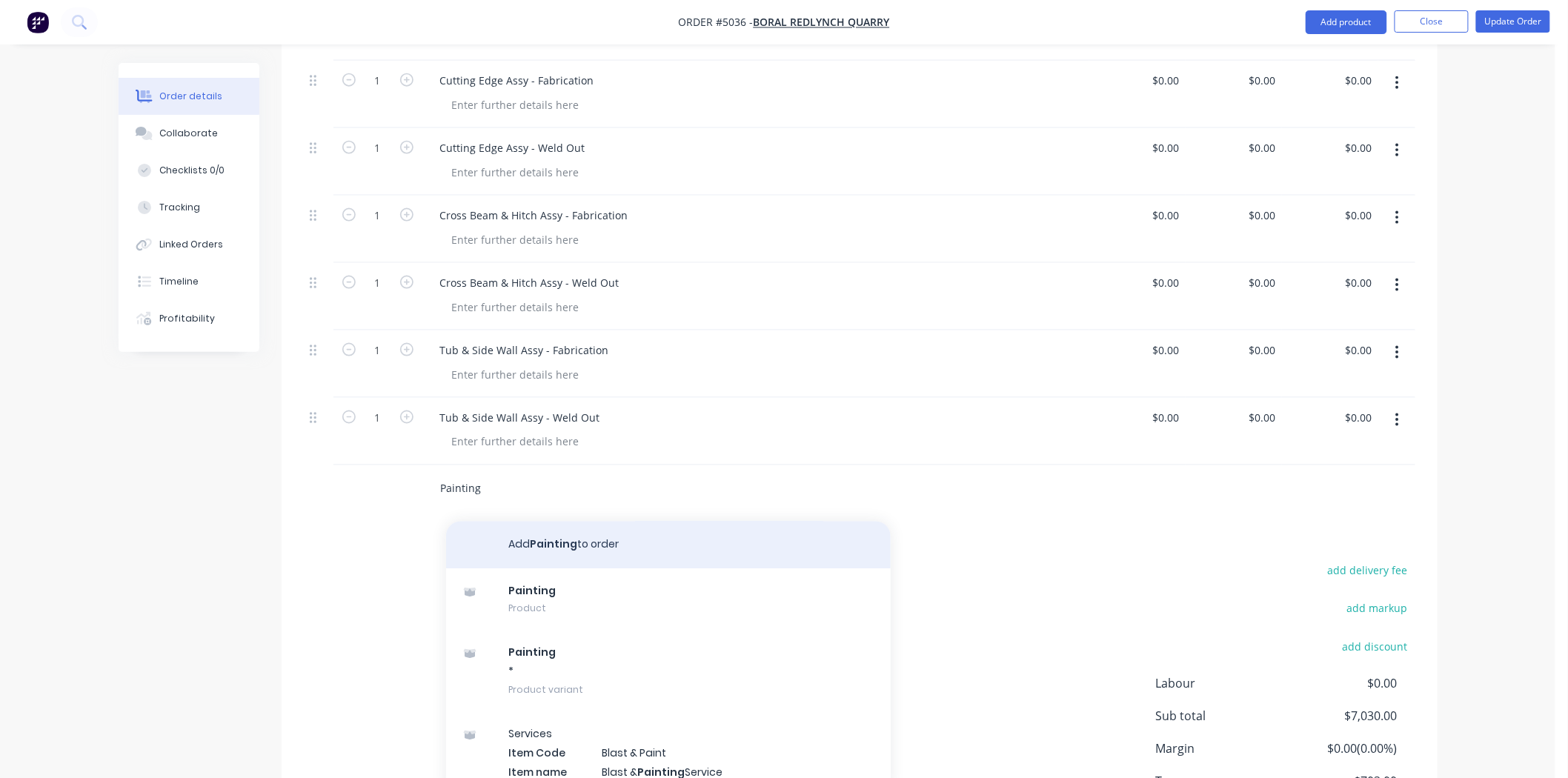
type input "Painting"
click at [561, 522] on button "Add Painting to order" at bounding box center [668, 546] width 445 height 47
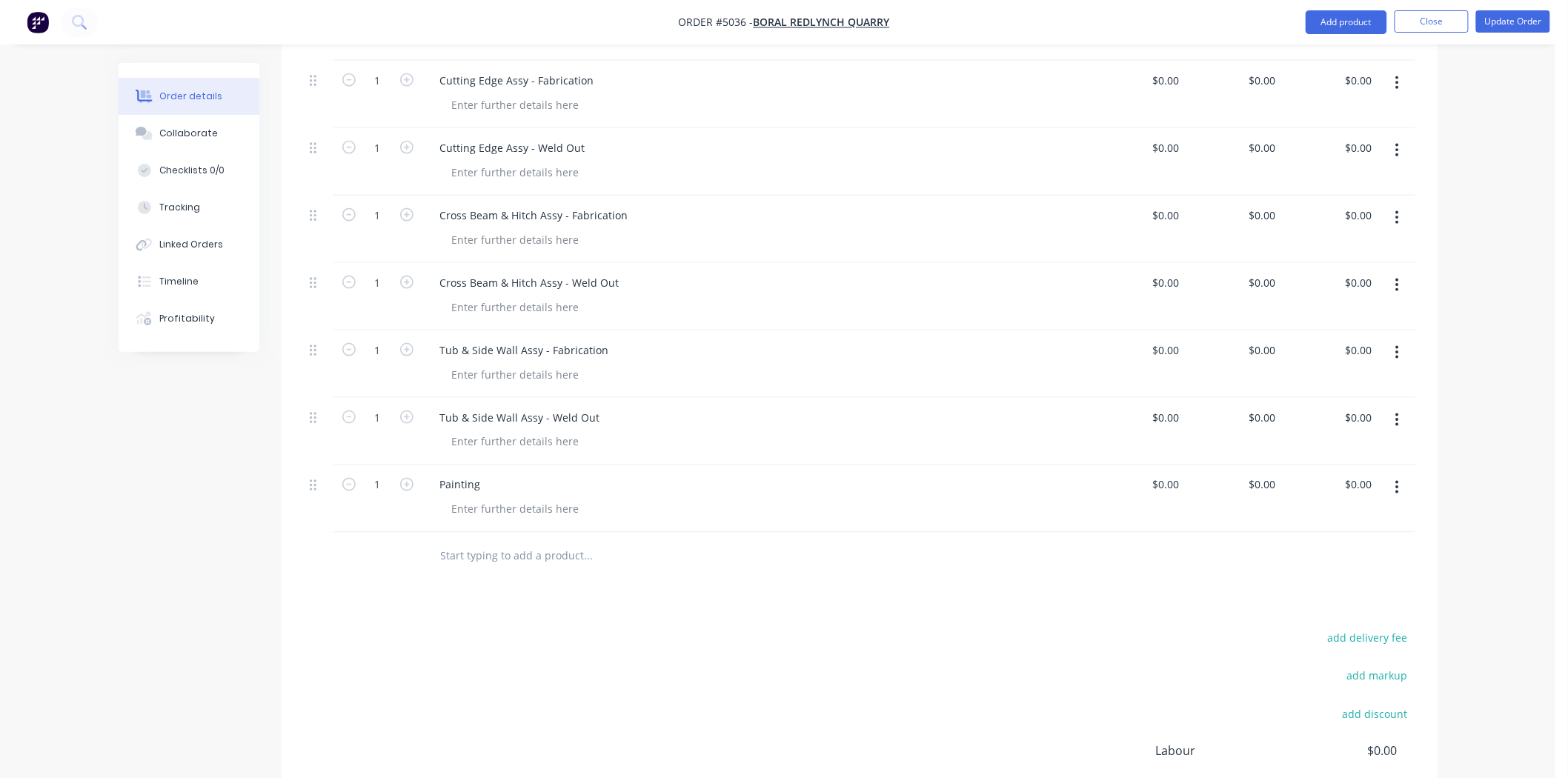
click at [529, 542] on input "text" at bounding box center [589, 556] width 297 height 30
paste input "Pre-Delivery"
type input "Pre-Delivery"
click at [587, 590] on button "Add Pre-Delivery to order" at bounding box center [668, 613] width 445 height 47
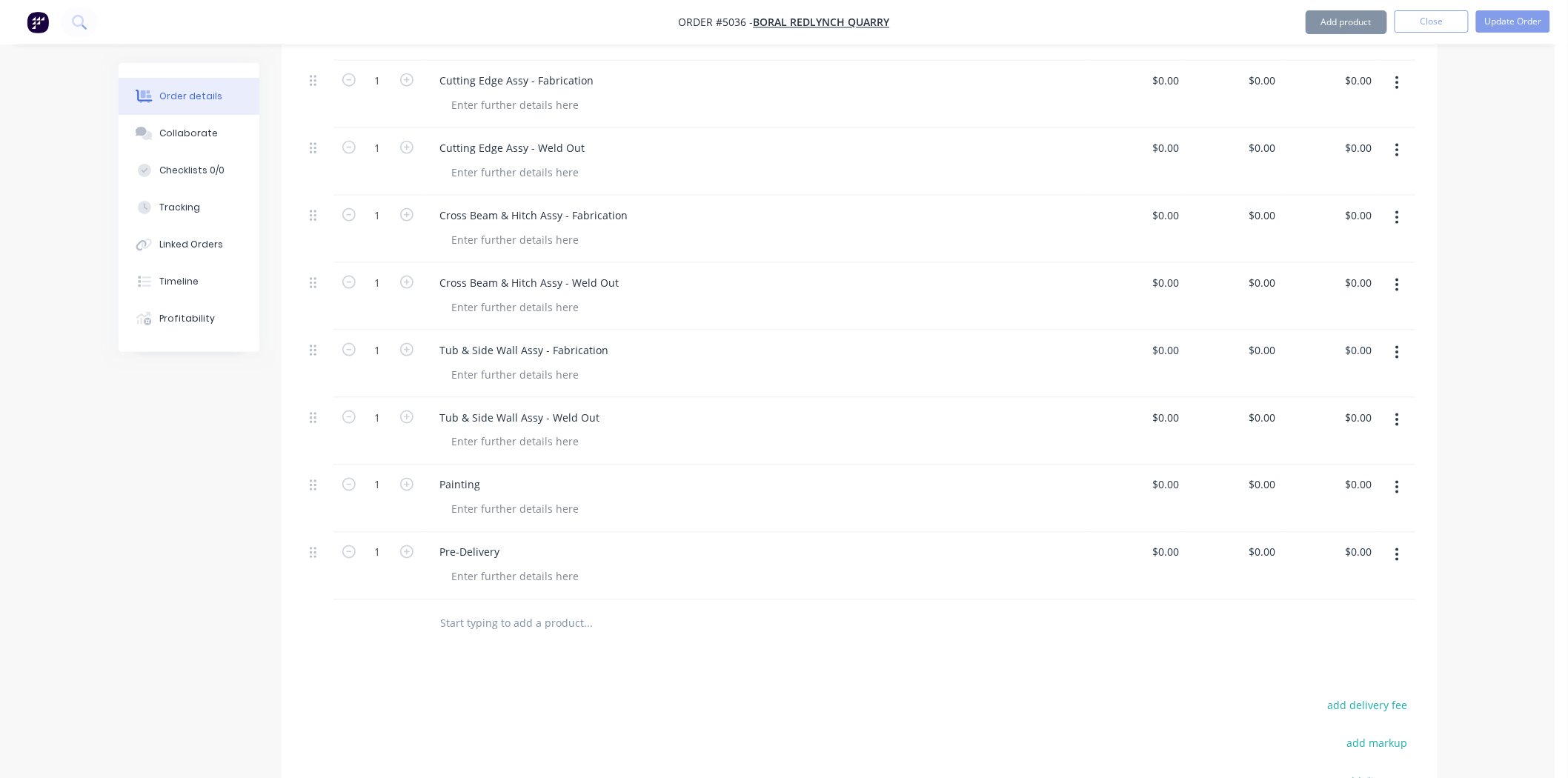
click at [605, 548] on div "Pre-Delivery" at bounding box center [756, 566] width 667 height 68
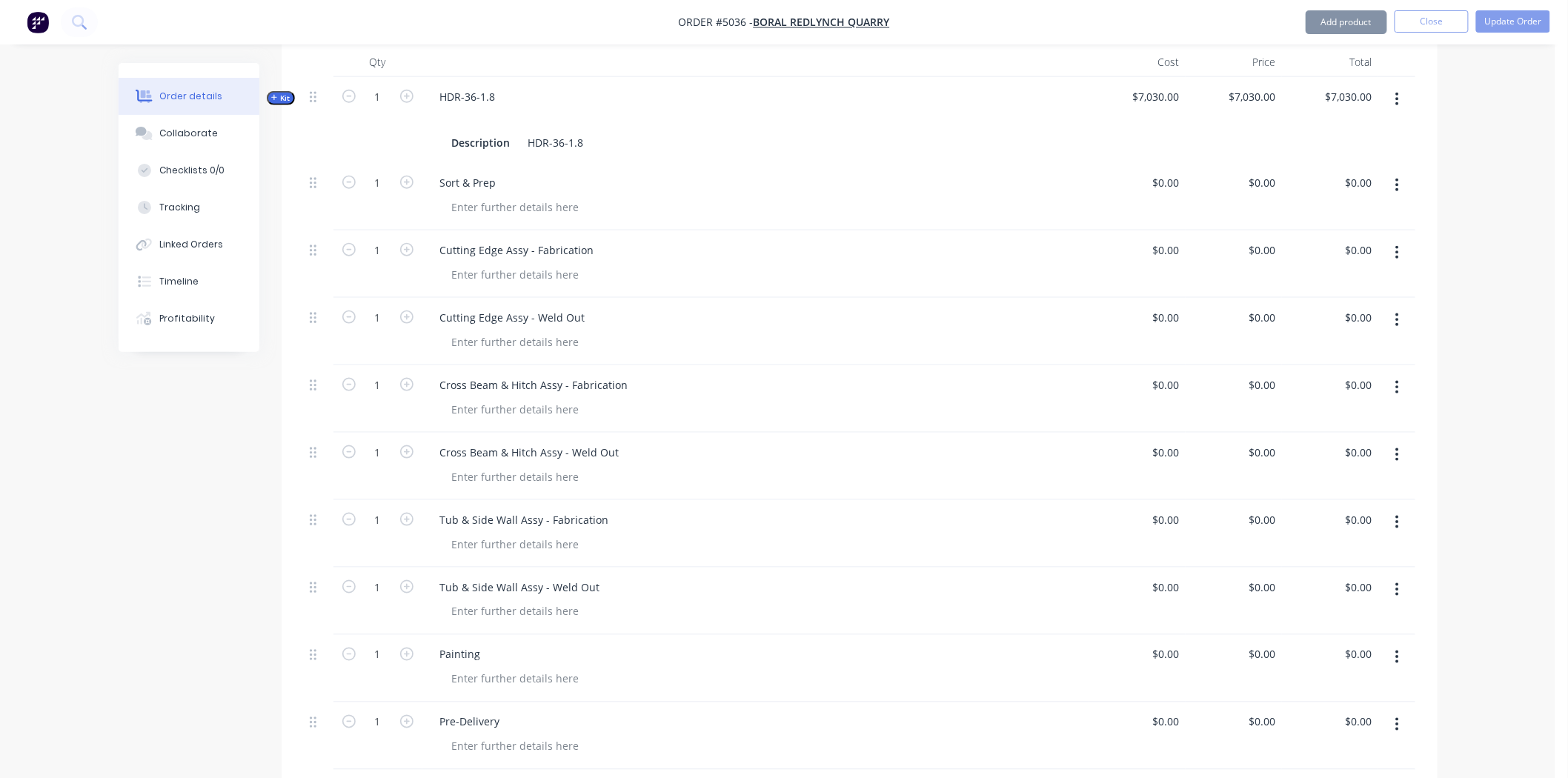
scroll to position [329, 0]
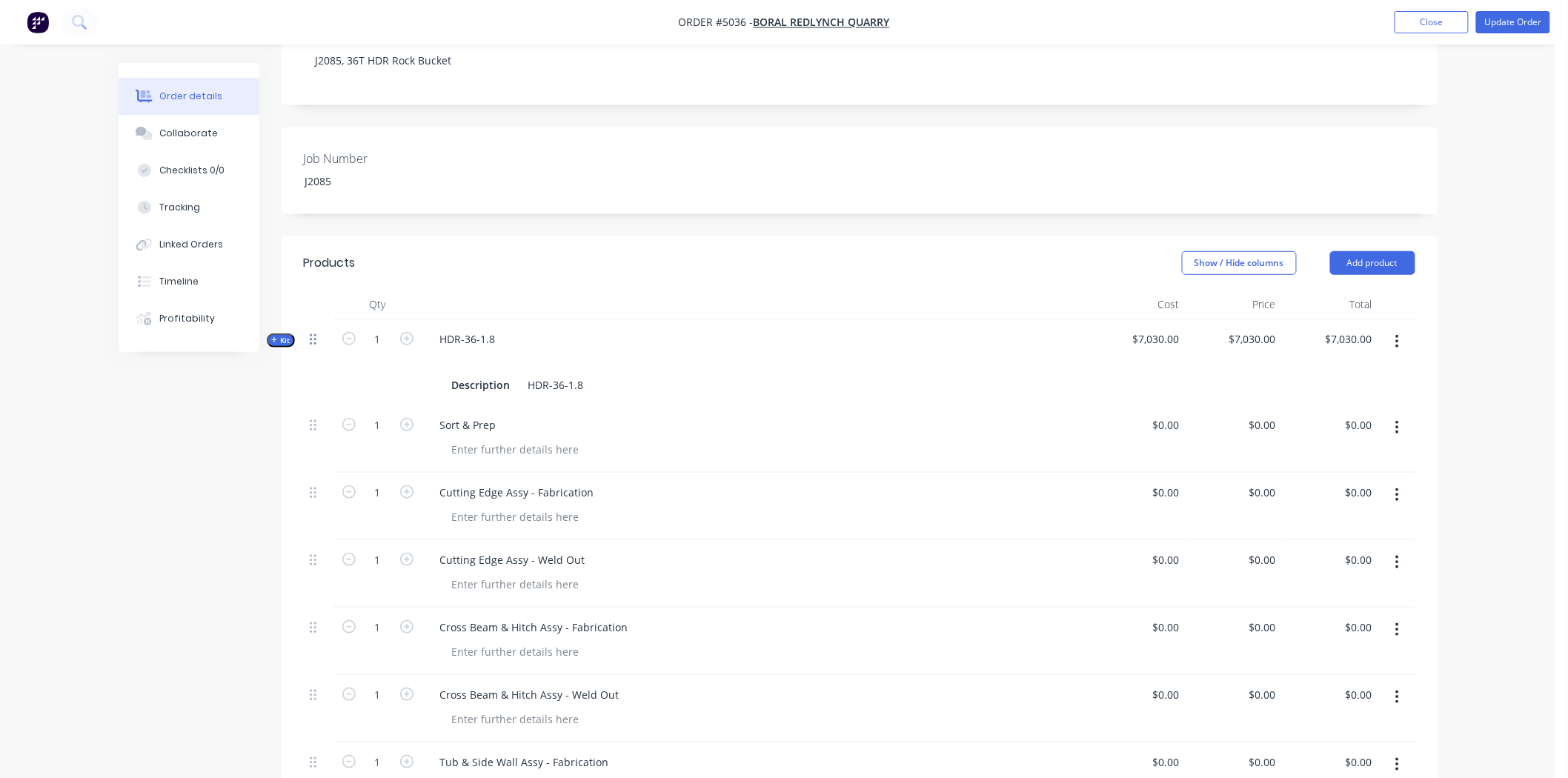
click at [309, 319] on div at bounding box center [318, 362] width 30 height 86
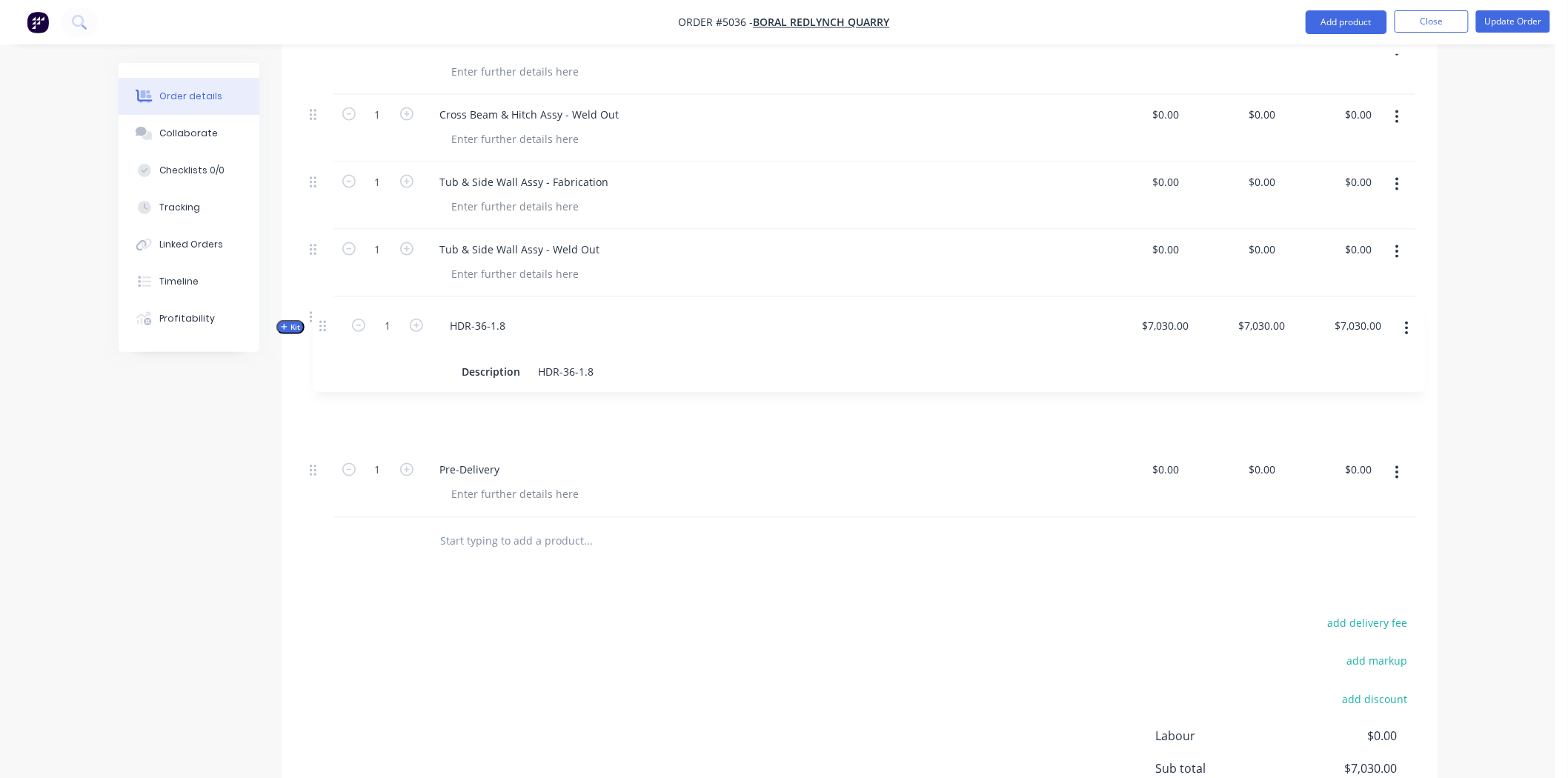
scroll to position [906, 0]
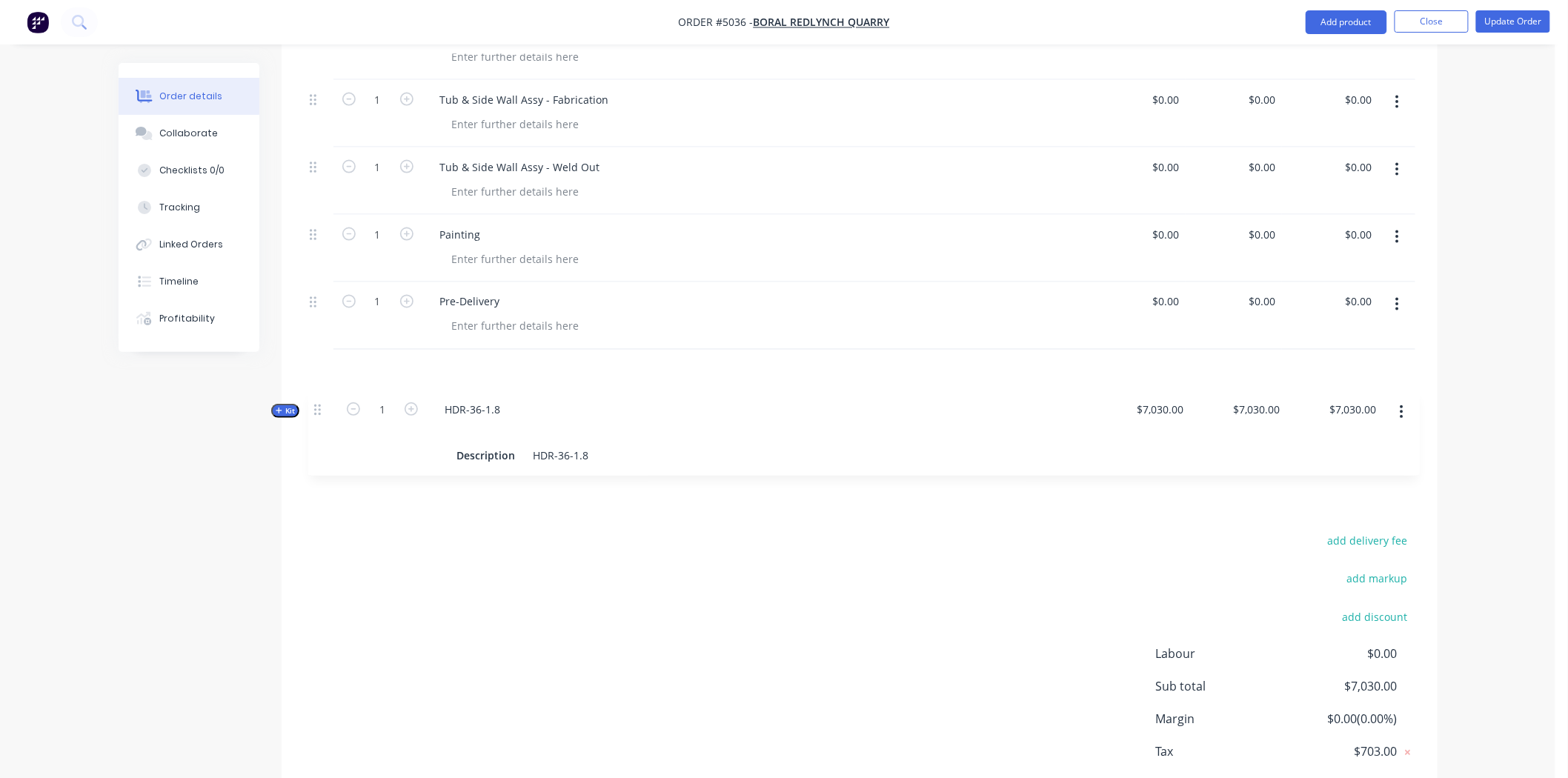
drag, startPoint x: 313, startPoint y: 301, endPoint x: 325, endPoint y: 423, distance: 122.6
click at [325, 423] on div "Qty Cost Price Total Kit 1 HDR-36-1.8 Description HDR-36-1.8 $7,030.00 $7,030.0…" at bounding box center [859, 99] width 1156 height 771
click at [423, 547] on div "add delivery fee add markup add discount Labour $0.00 Sub total $7,030.00 Margi…" at bounding box center [859, 675] width 1111 height 286
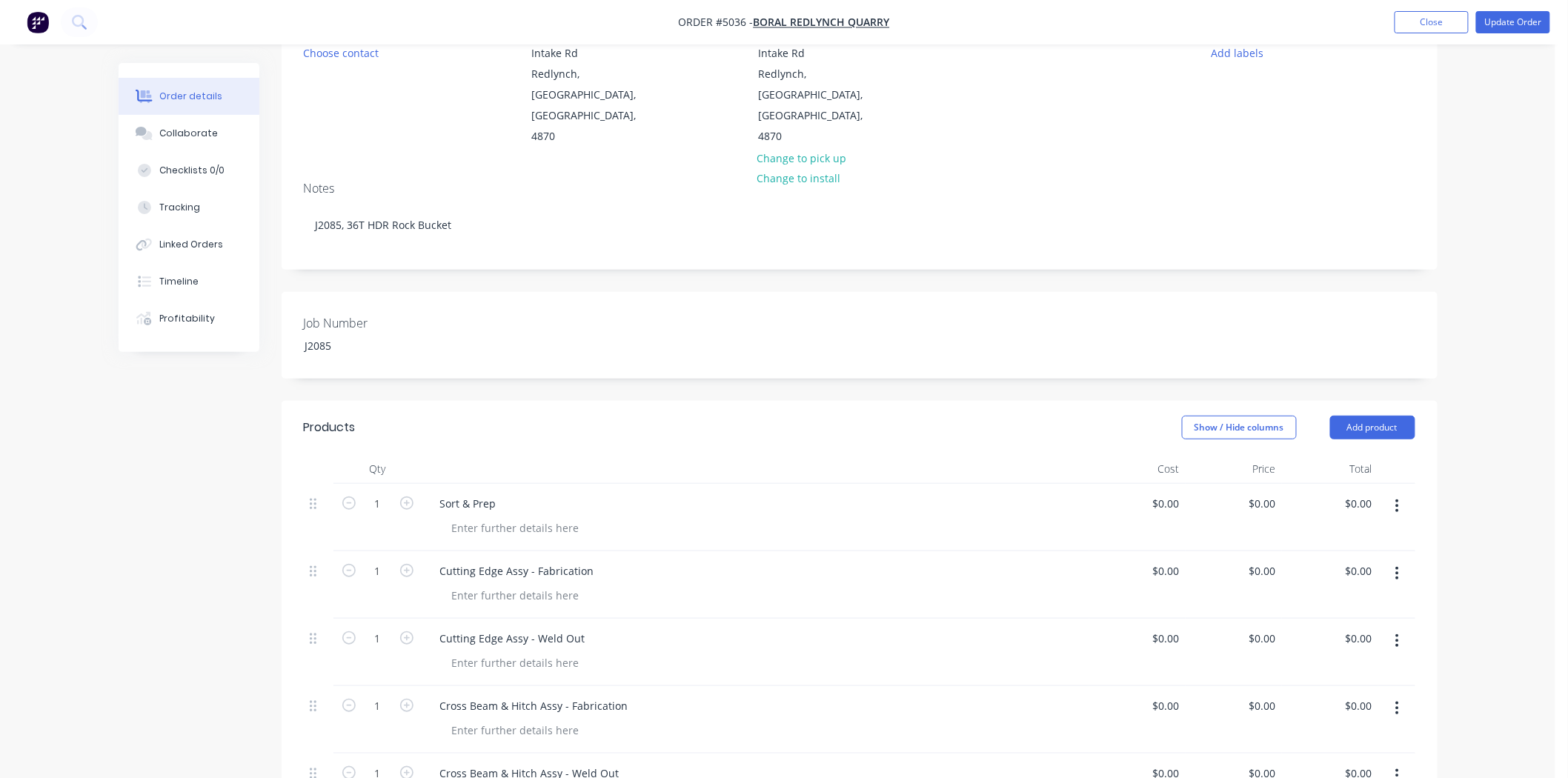
scroll to position [0, 0]
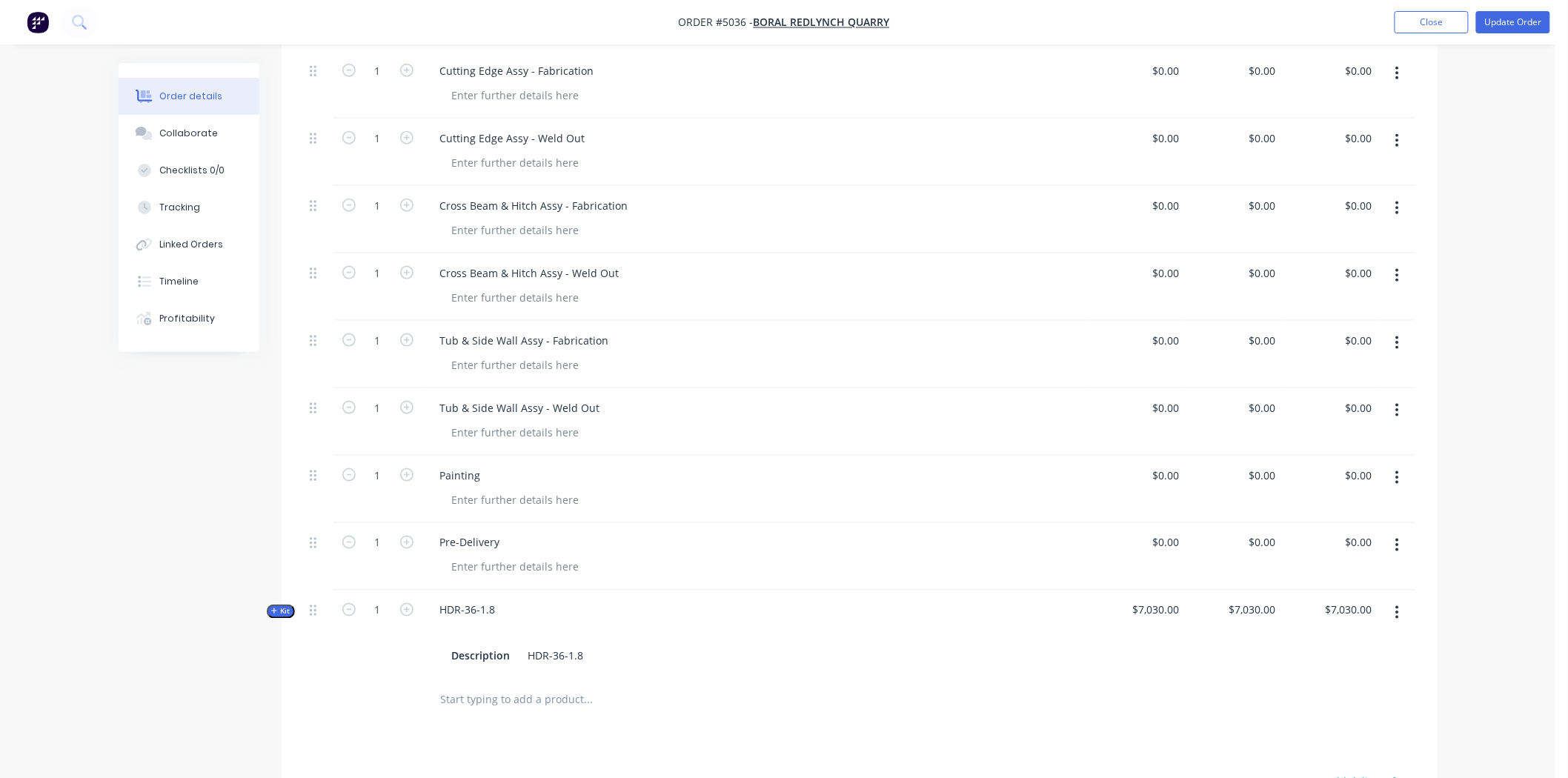
scroll to position [906, 0]
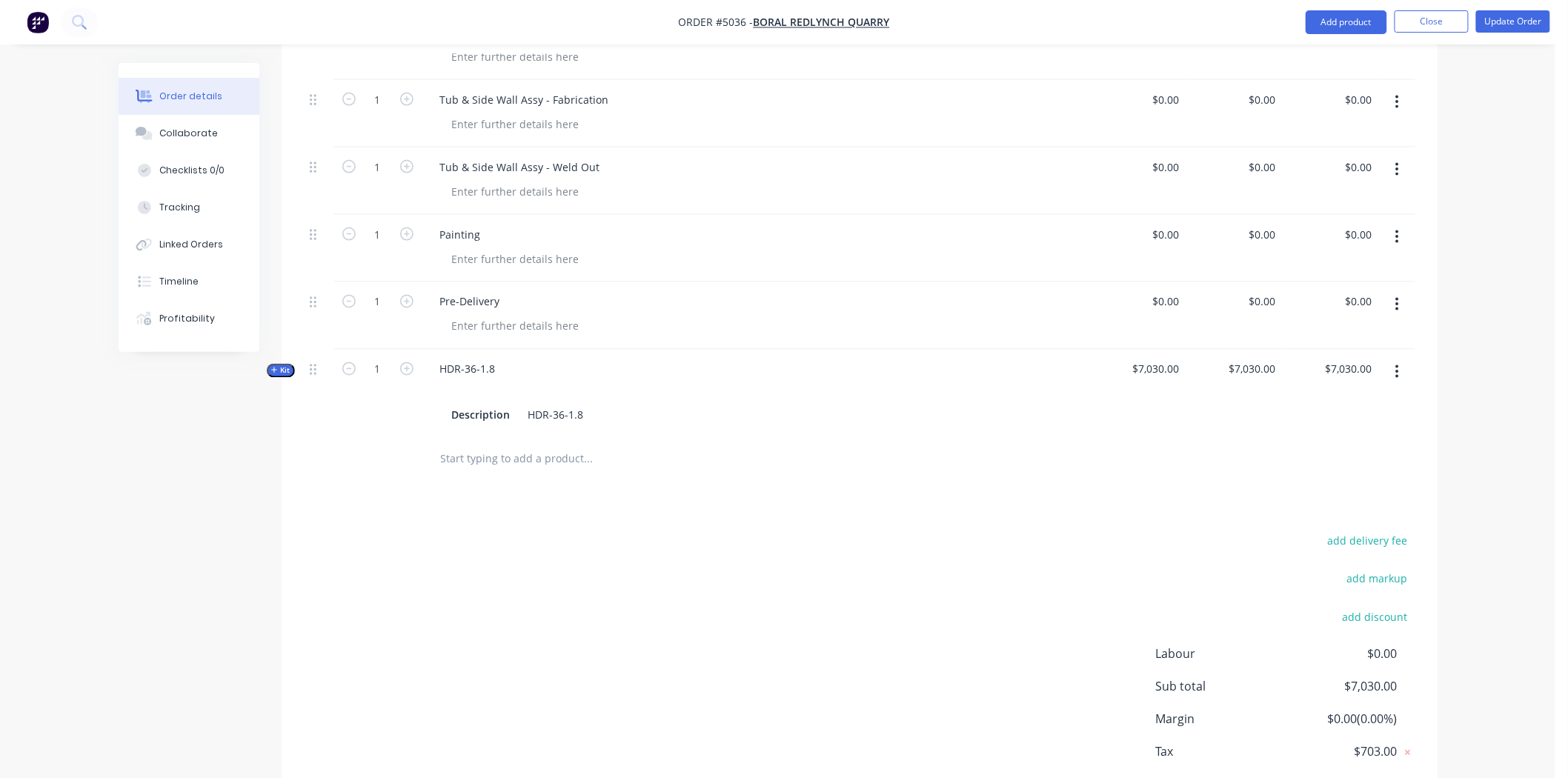
click at [571, 439] on div at bounding box center [689, 460] width 534 height 48
click at [578, 445] on input "text" at bounding box center [589, 460] width 297 height 30
click at [601, 445] on input "text" at bounding box center [589, 460] width 297 height 30
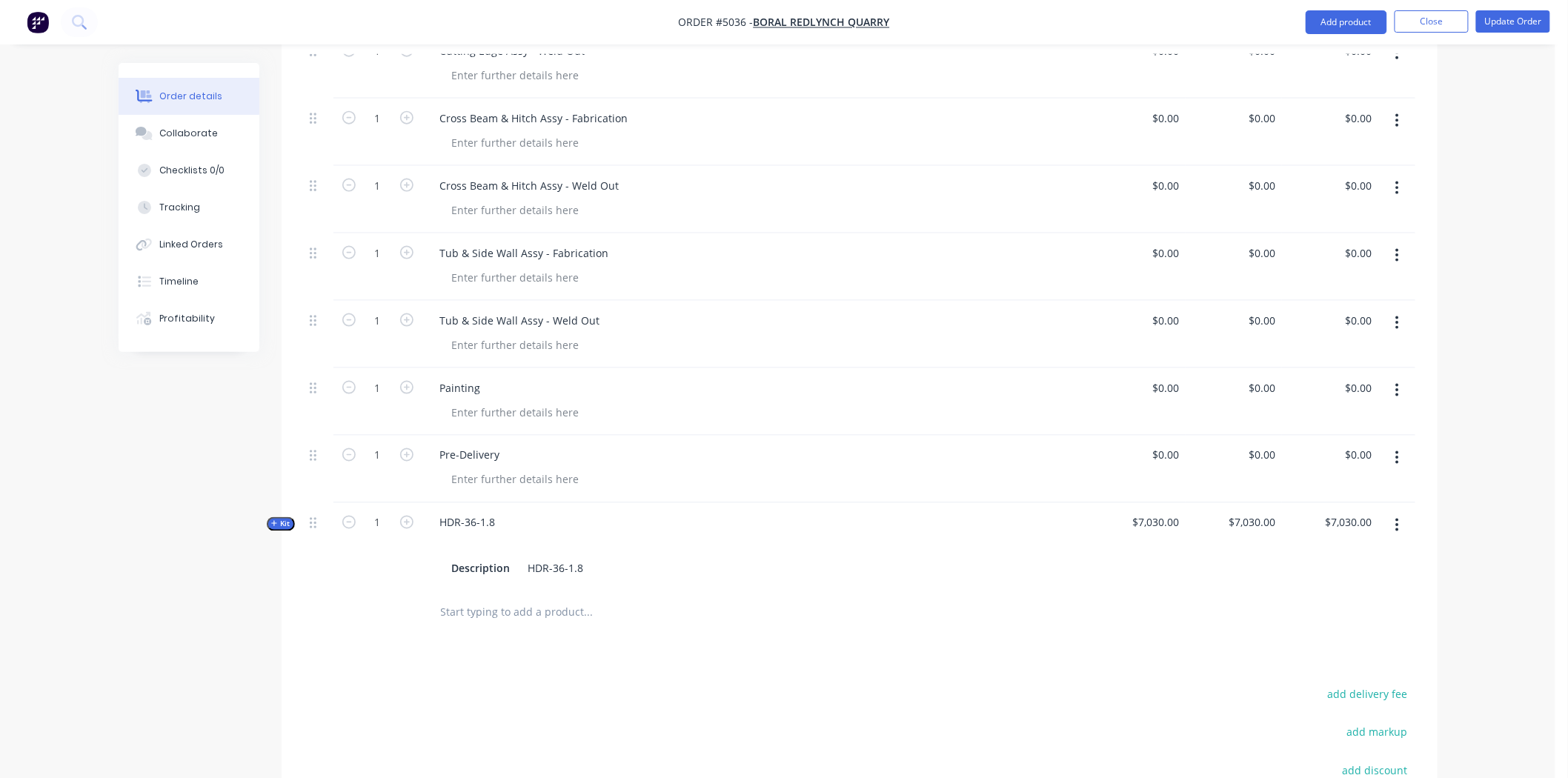
scroll to position [742, 0]
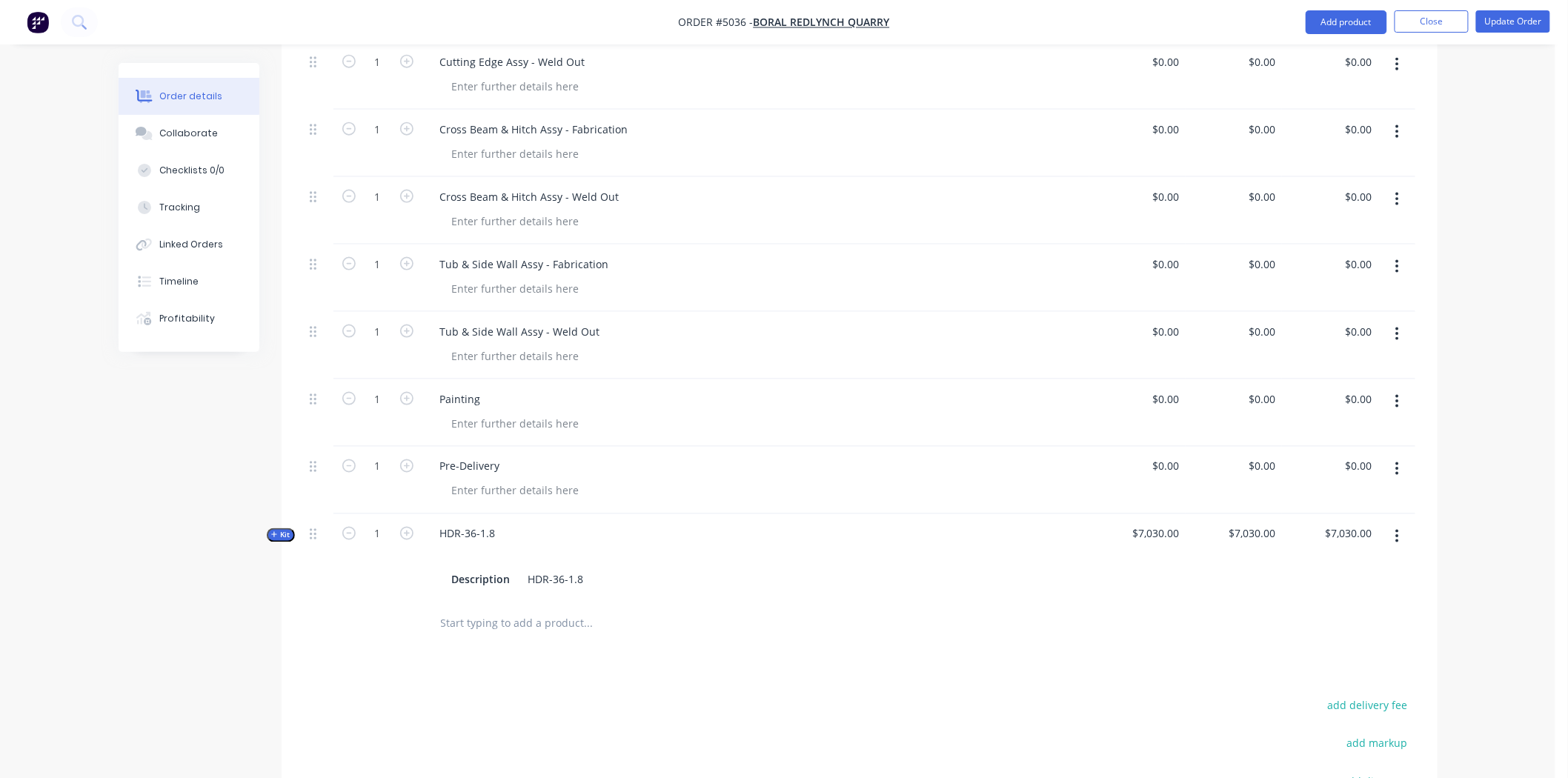
click at [495, 610] on input "text" at bounding box center [589, 624] width 297 height 30
click at [499, 610] on input "text" at bounding box center [589, 624] width 297 height 30
click at [1335, 23] on button "Add product" at bounding box center [1346, 22] width 81 height 24
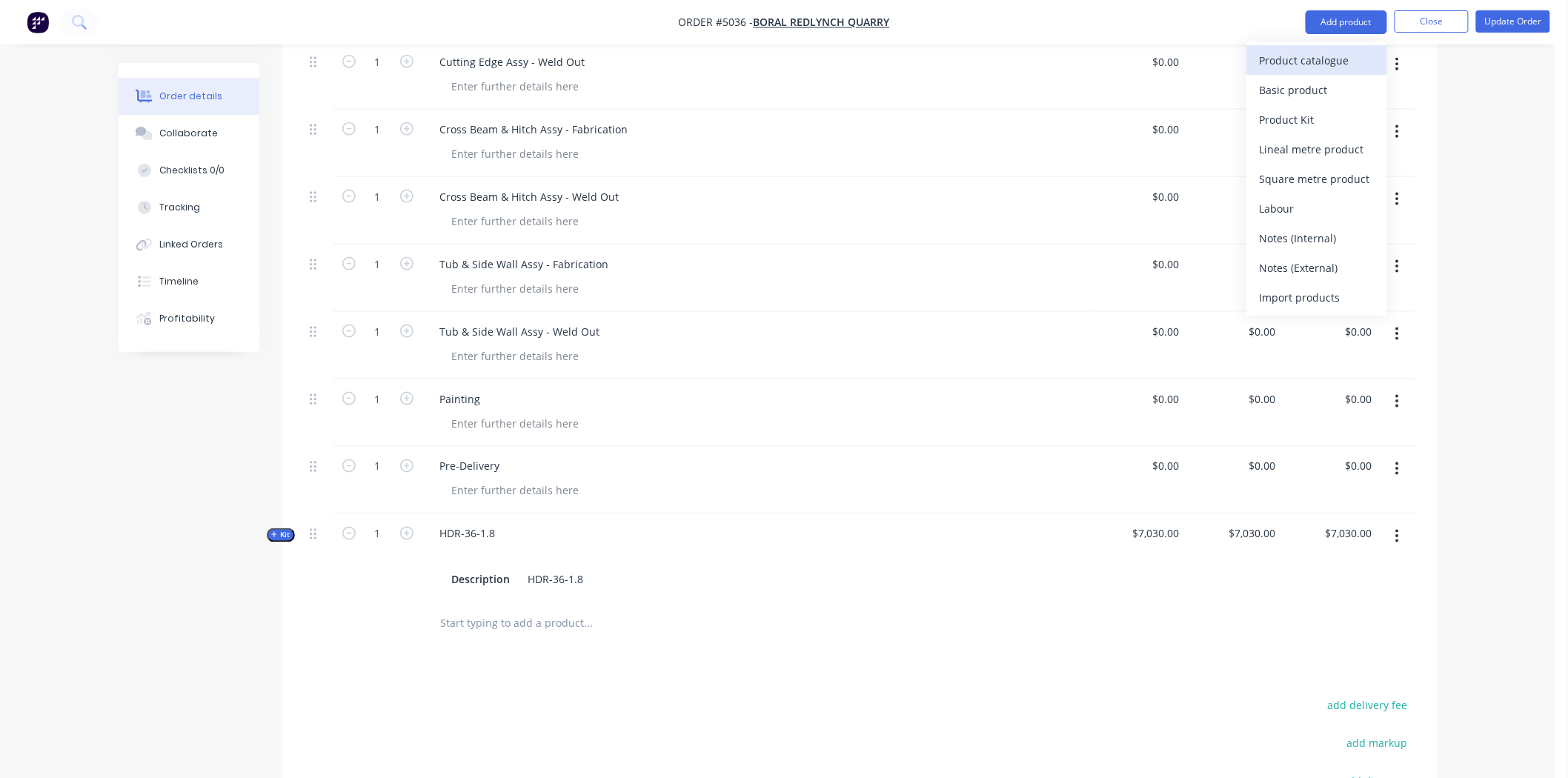
click at [1291, 62] on div "Product catalogue" at bounding box center [1317, 61] width 114 height 22
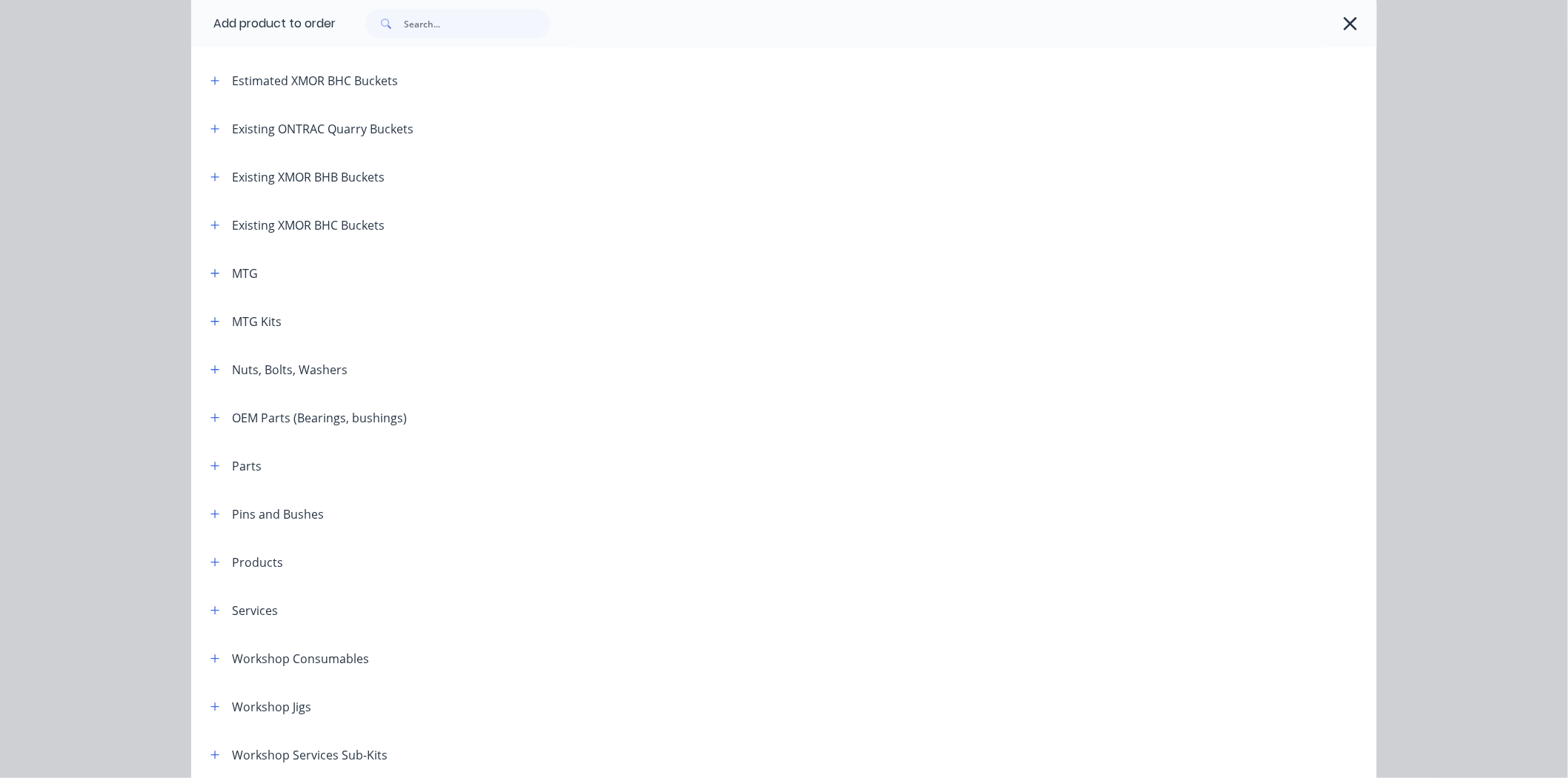
scroll to position [247, 0]
click at [212, 272] on icon "button" at bounding box center [215, 277] width 9 height 10
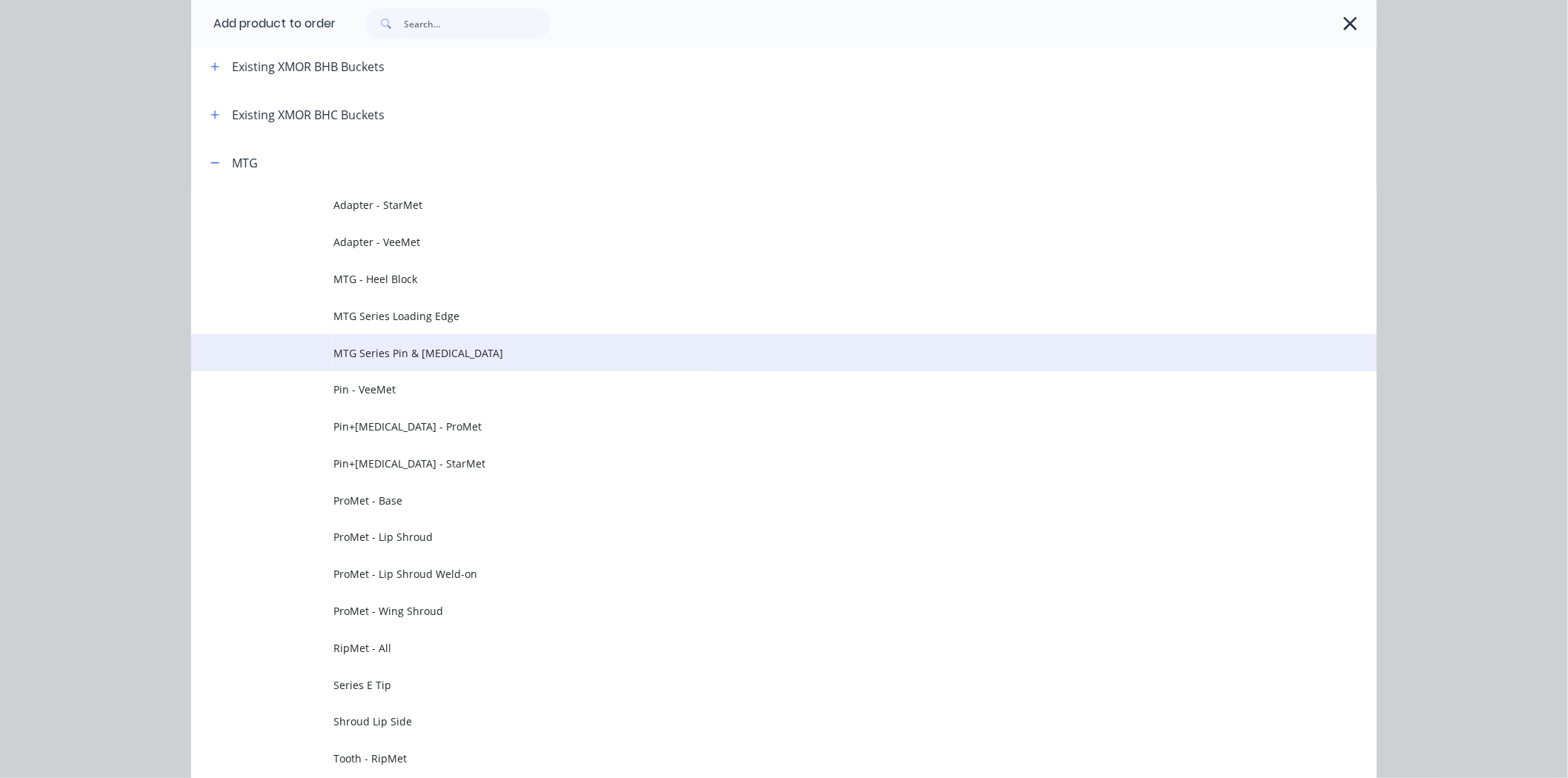
scroll to position [576, 0]
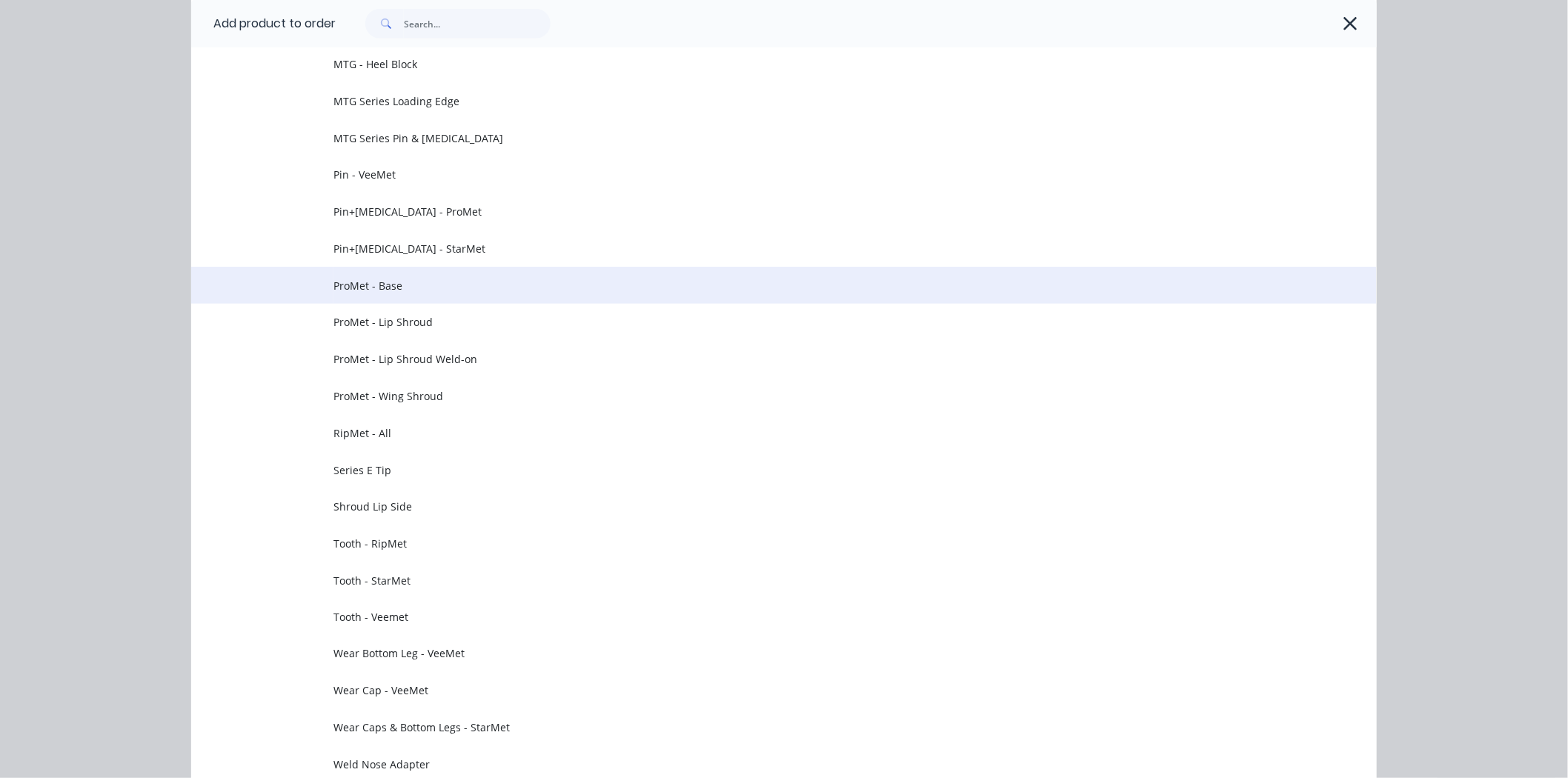
click at [425, 293] on td "ProMet - Base" at bounding box center [855, 285] width 1044 height 37
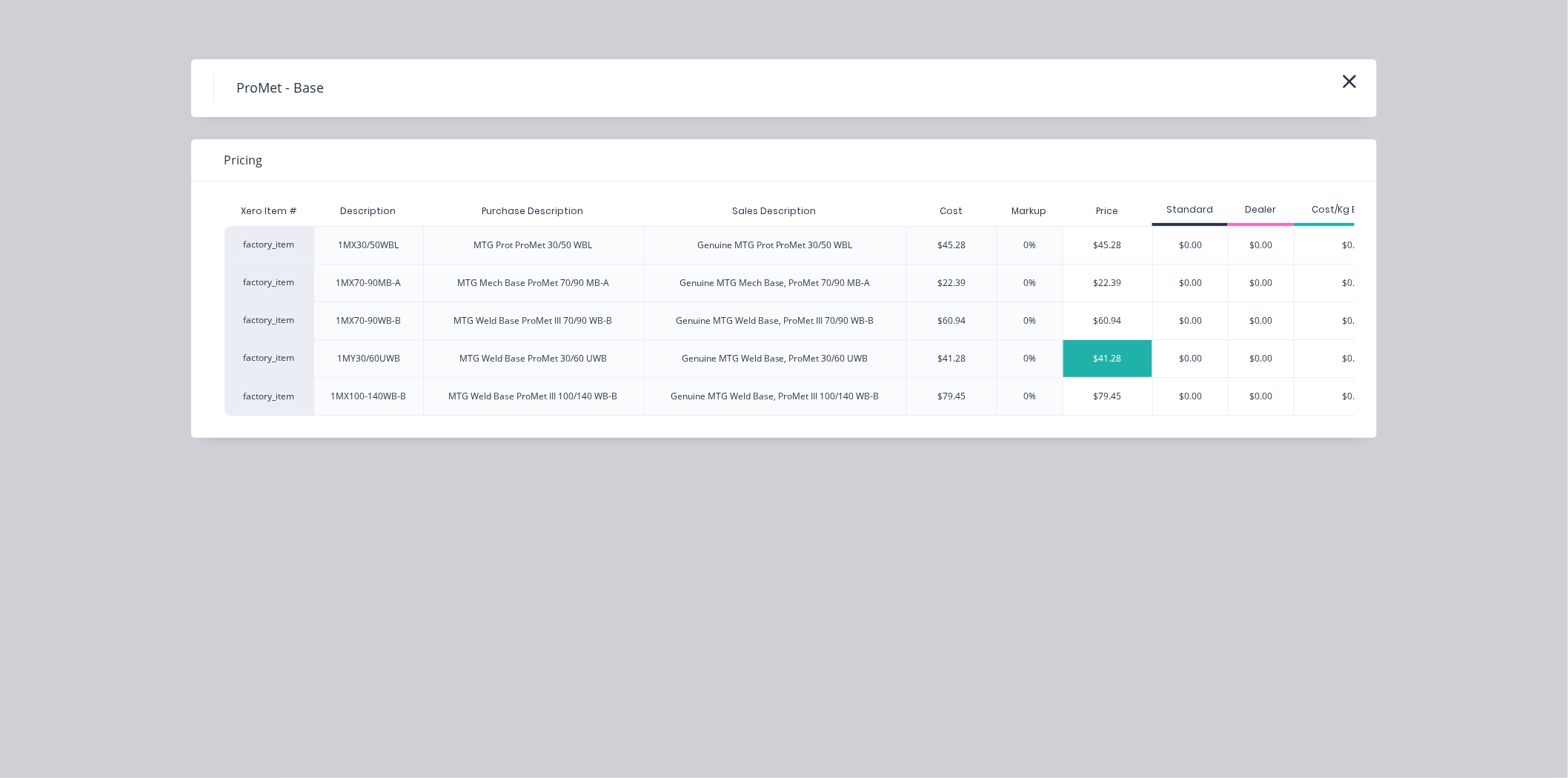
click at [1086, 356] on div "$41.28" at bounding box center [1108, 358] width 90 height 37
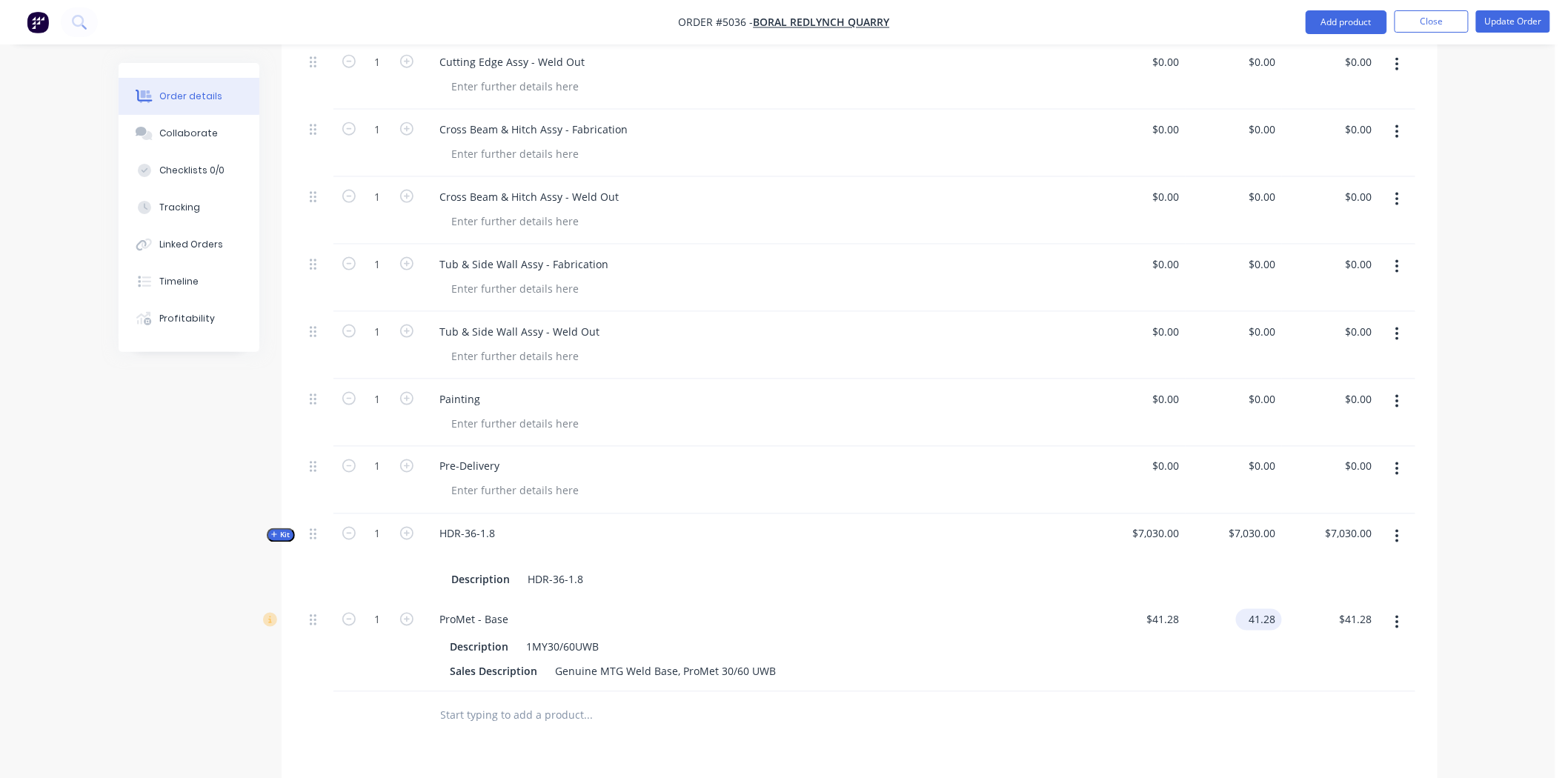
click at [1262, 610] on input "41.28" at bounding box center [1262, 621] width 40 height 22
type input "$0.00"
click at [1262, 626] on div "$0.00 $0.00" at bounding box center [1233, 647] width 97 height 92
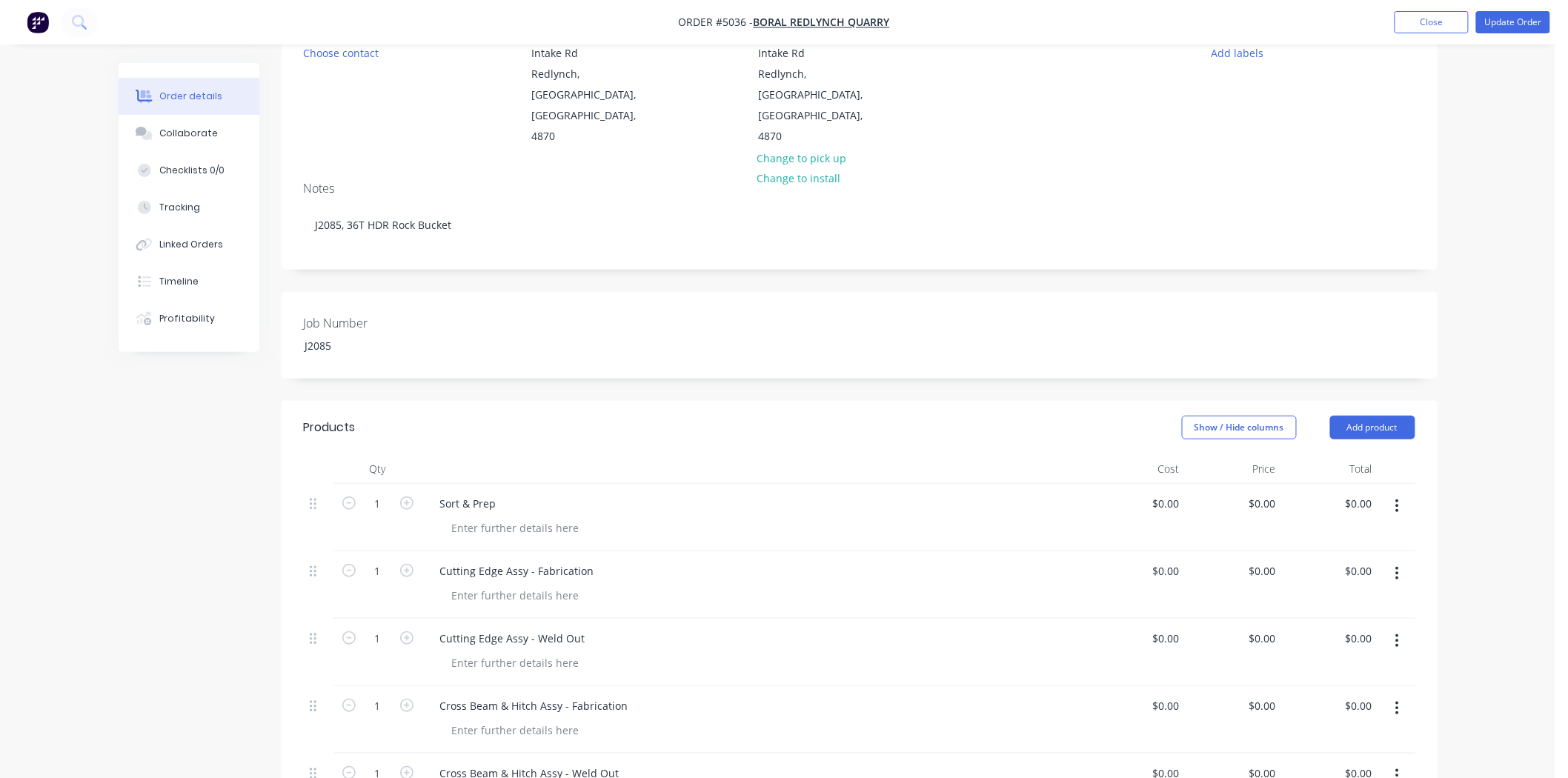
scroll to position [659, 0]
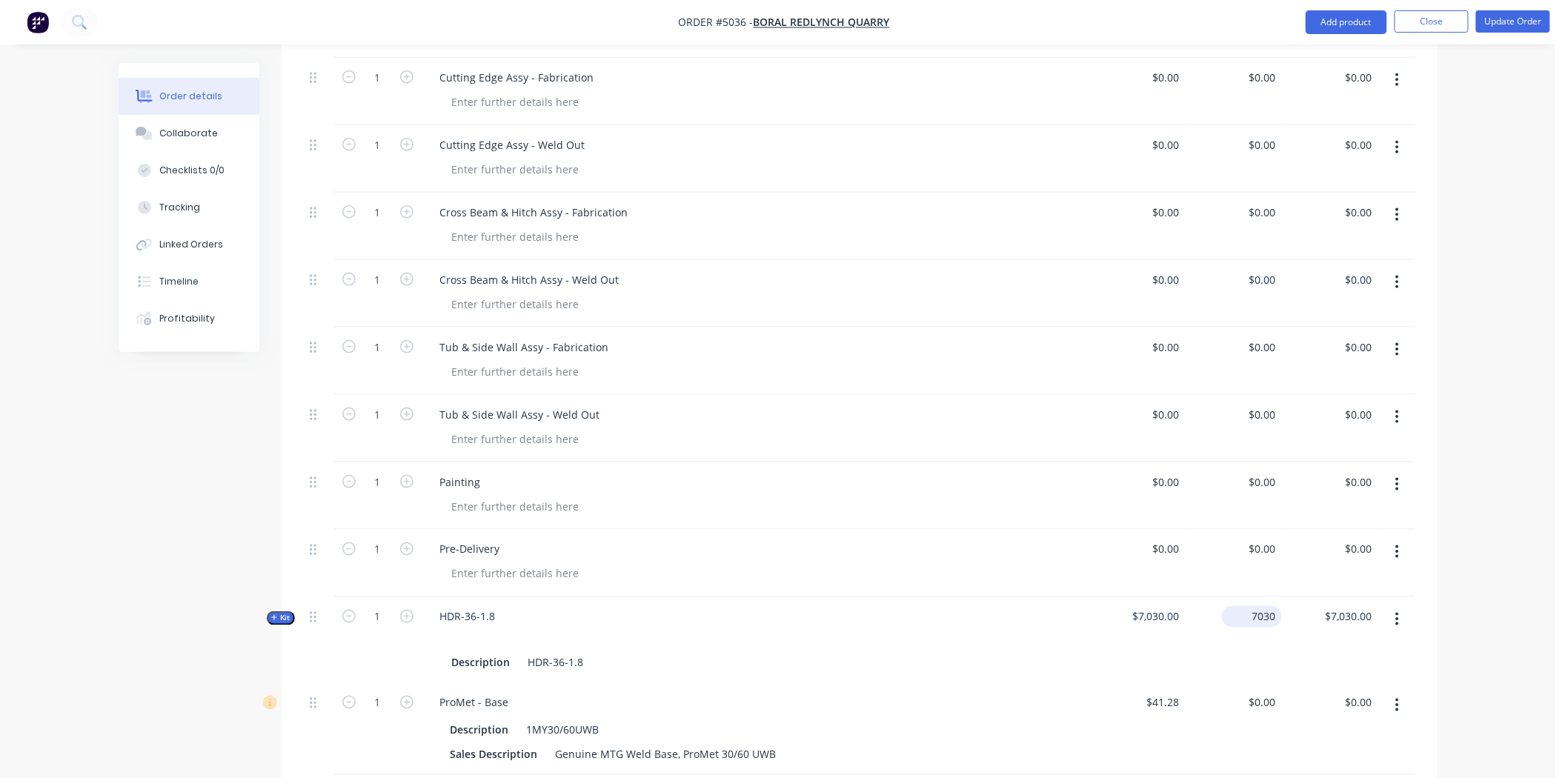
click at [1255, 606] on div "7030 $7,030.00" at bounding box center [1255, 617] width 54 height 22
type input "$39,980.00"
click at [1480, 635] on div "Order details Collaborate Checklists 0/0 Tracking Linked Orders Timeline Profit…" at bounding box center [778, 271] width 1555 height 1860
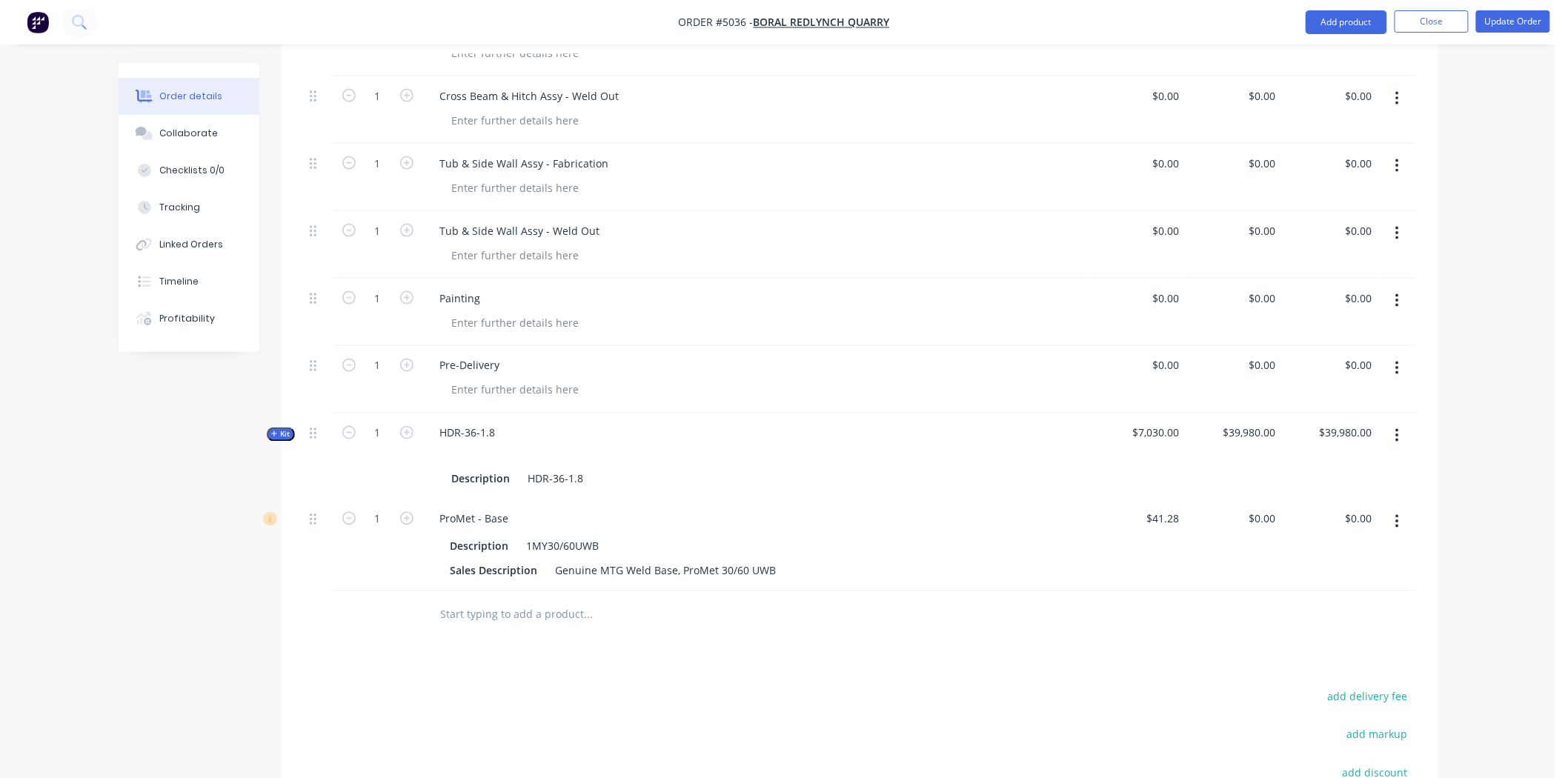
scroll to position [906, 0]
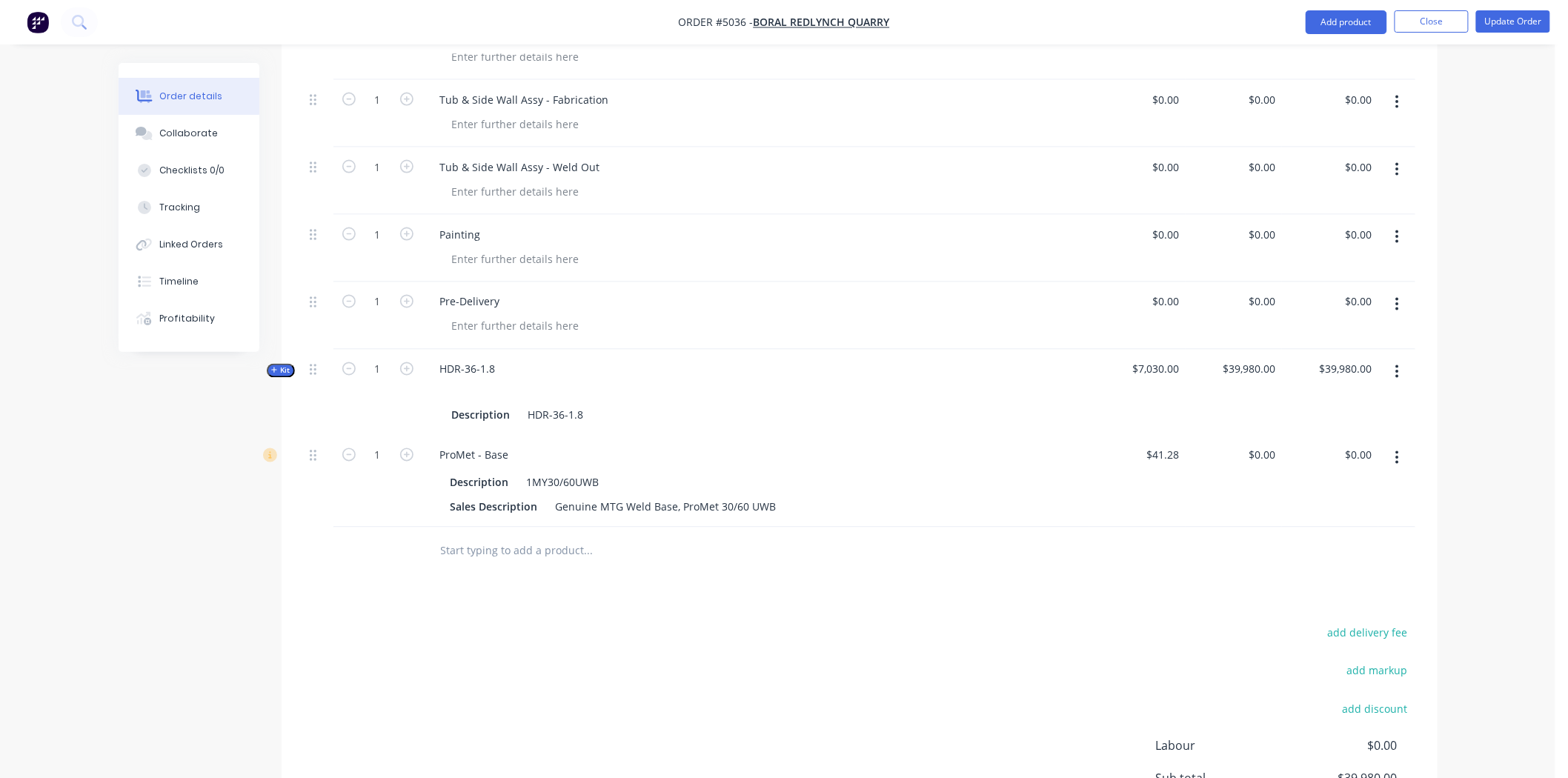
click at [724, 664] on div "add delivery fee add markup add discount Labour $0.00 Sub total $39,980.00 Marg…" at bounding box center [859, 766] width 1111 height 286
click at [508, 536] on input "text" at bounding box center [589, 551] width 297 height 30
click at [372, 445] on input "1" at bounding box center [378, 456] width 39 height 23
type input "8"
click at [680, 623] on div "add delivery fee add markup add discount Labour $0.00 Sub total $39,980.00 Marg…" at bounding box center [859, 766] width 1111 height 286
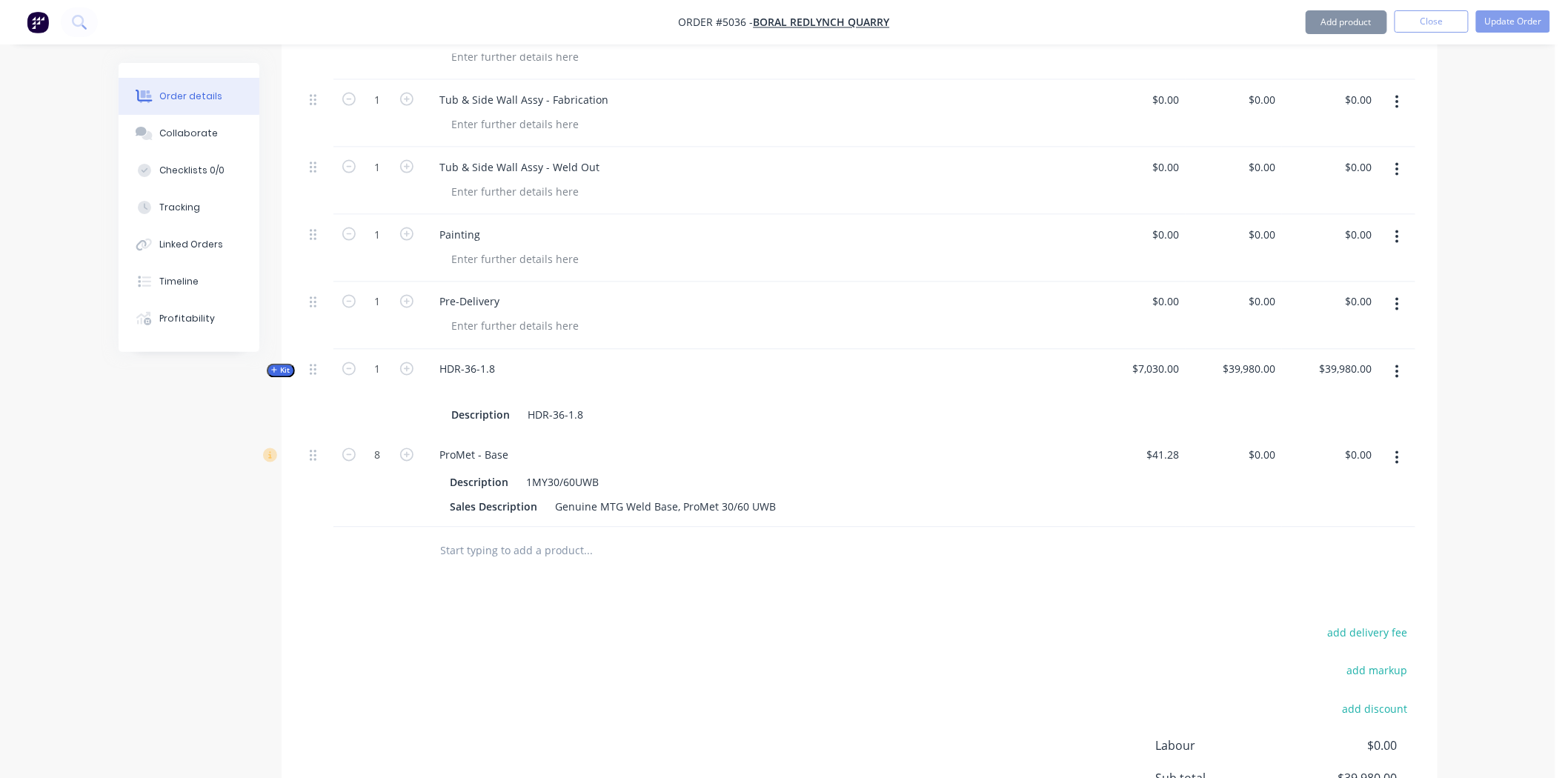
click at [539, 536] on input "text" at bounding box center [589, 551] width 297 height 30
click at [1350, 27] on button "Add product" at bounding box center [1346, 22] width 81 height 24
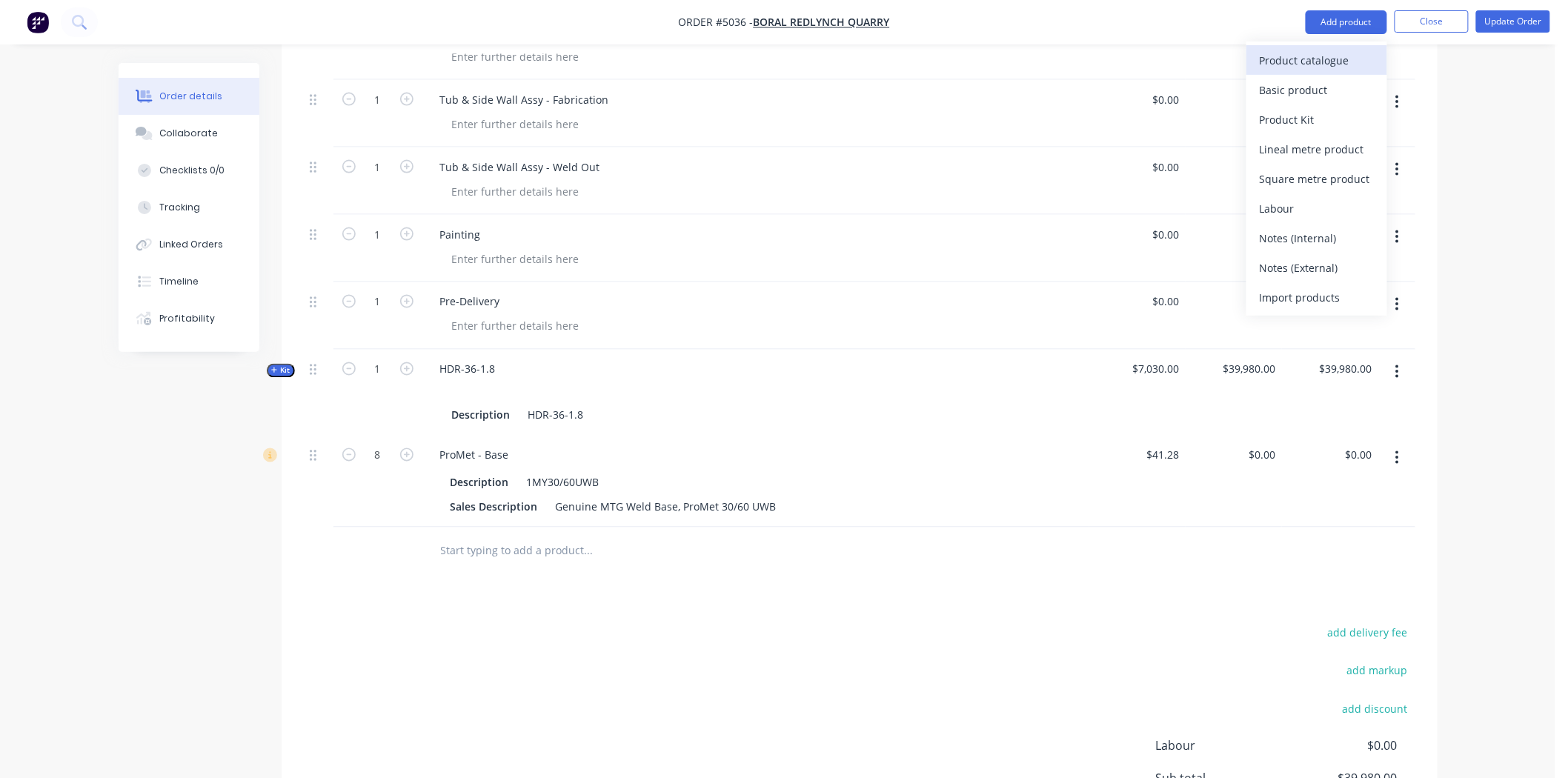
click at [1328, 55] on div "Product catalogue" at bounding box center [1317, 61] width 114 height 22
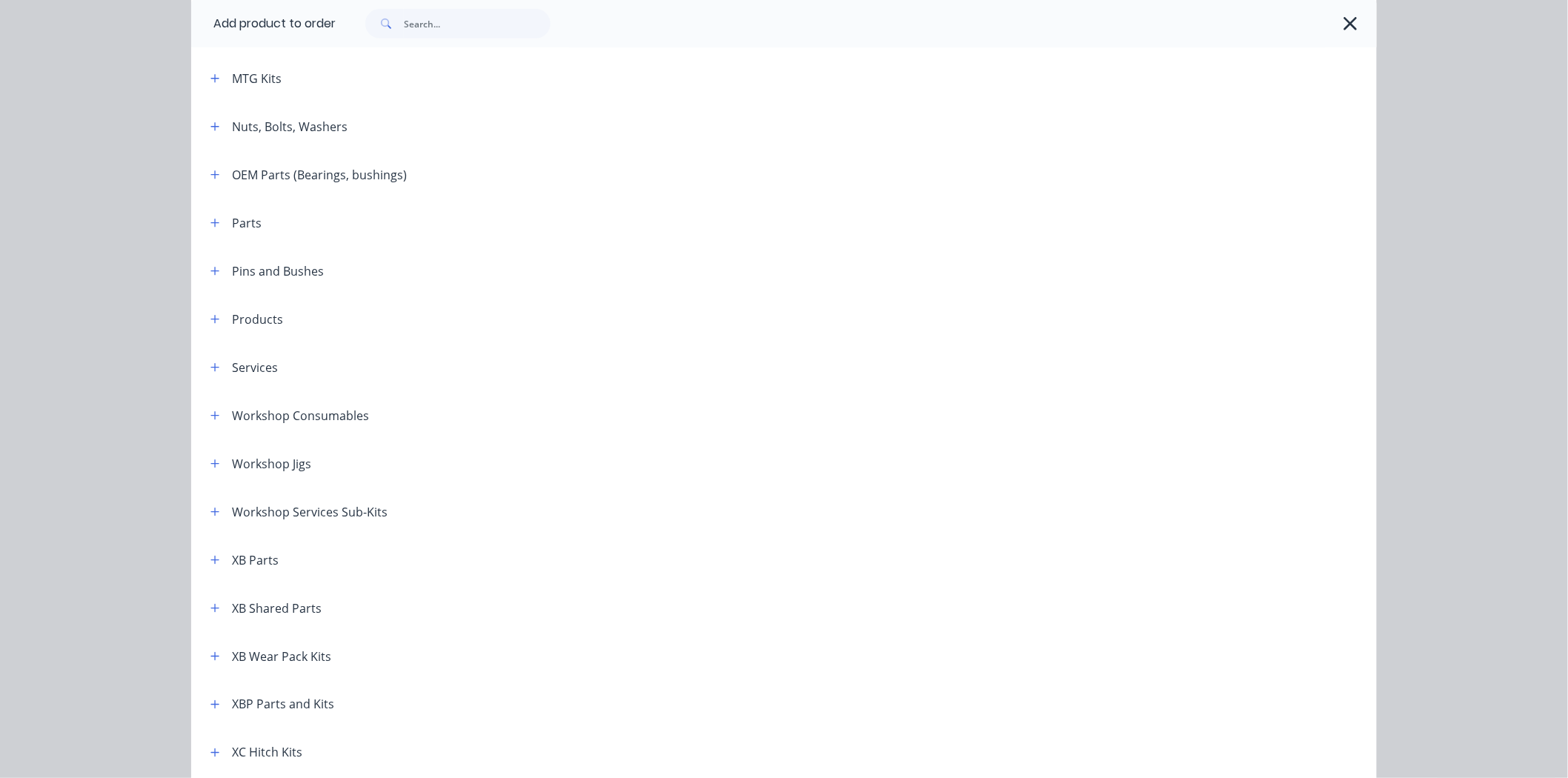
scroll to position [165, 0]
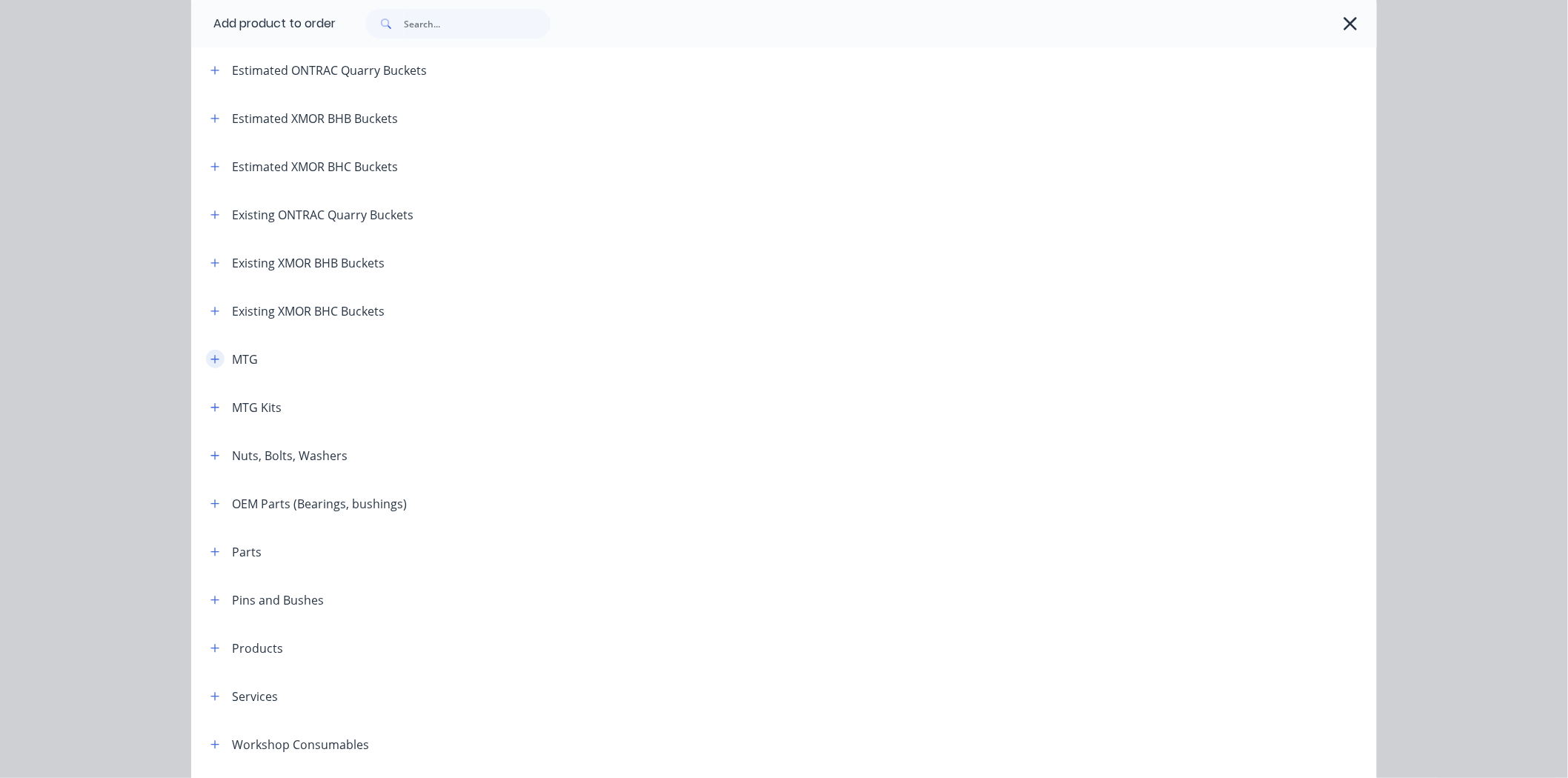
click at [206, 358] on button "button" at bounding box center [215, 359] width 18 height 18
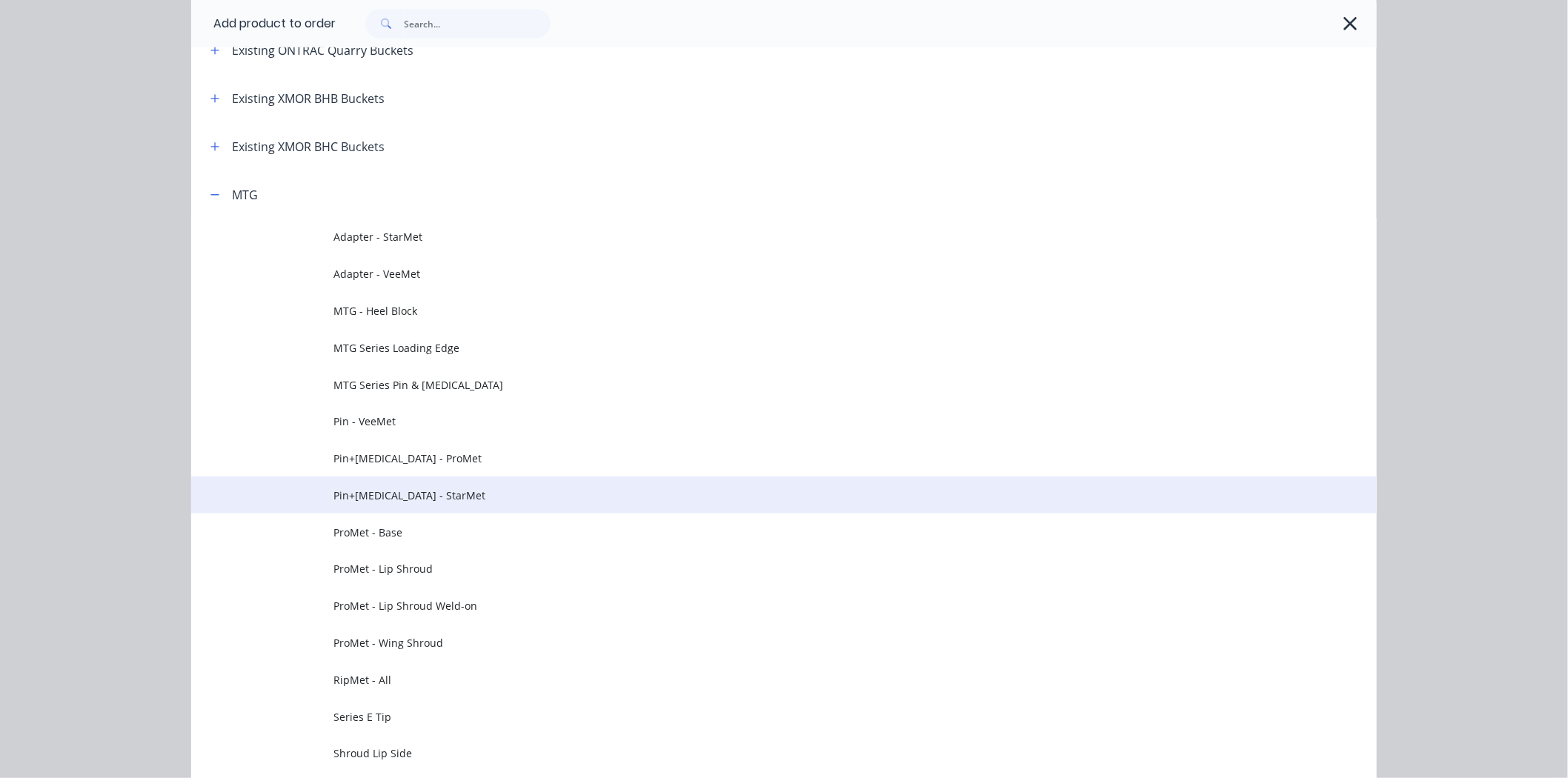
scroll to position [412, 0]
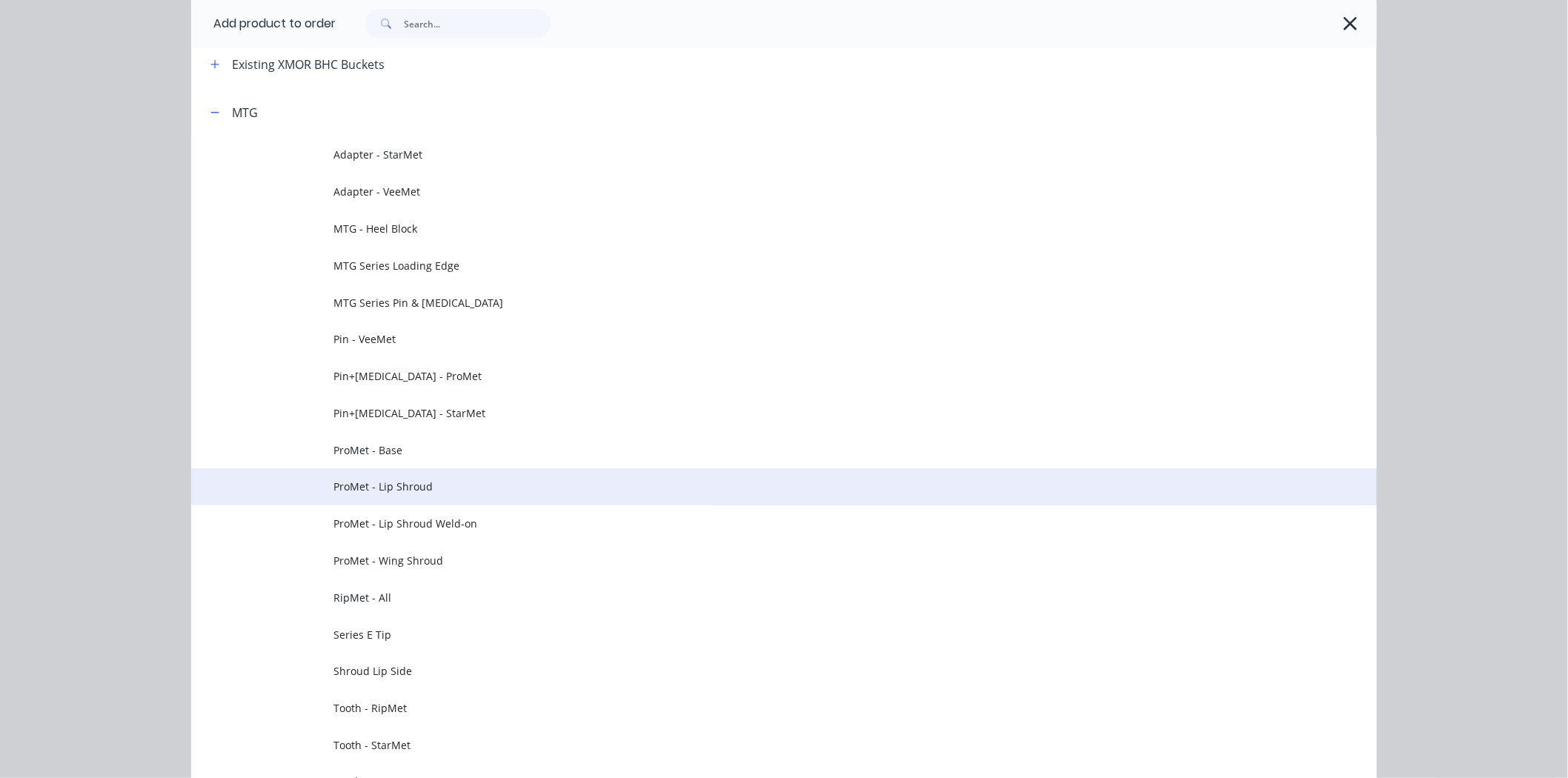
click at [474, 476] on td "ProMet - Lip Shroud" at bounding box center [855, 487] width 1044 height 37
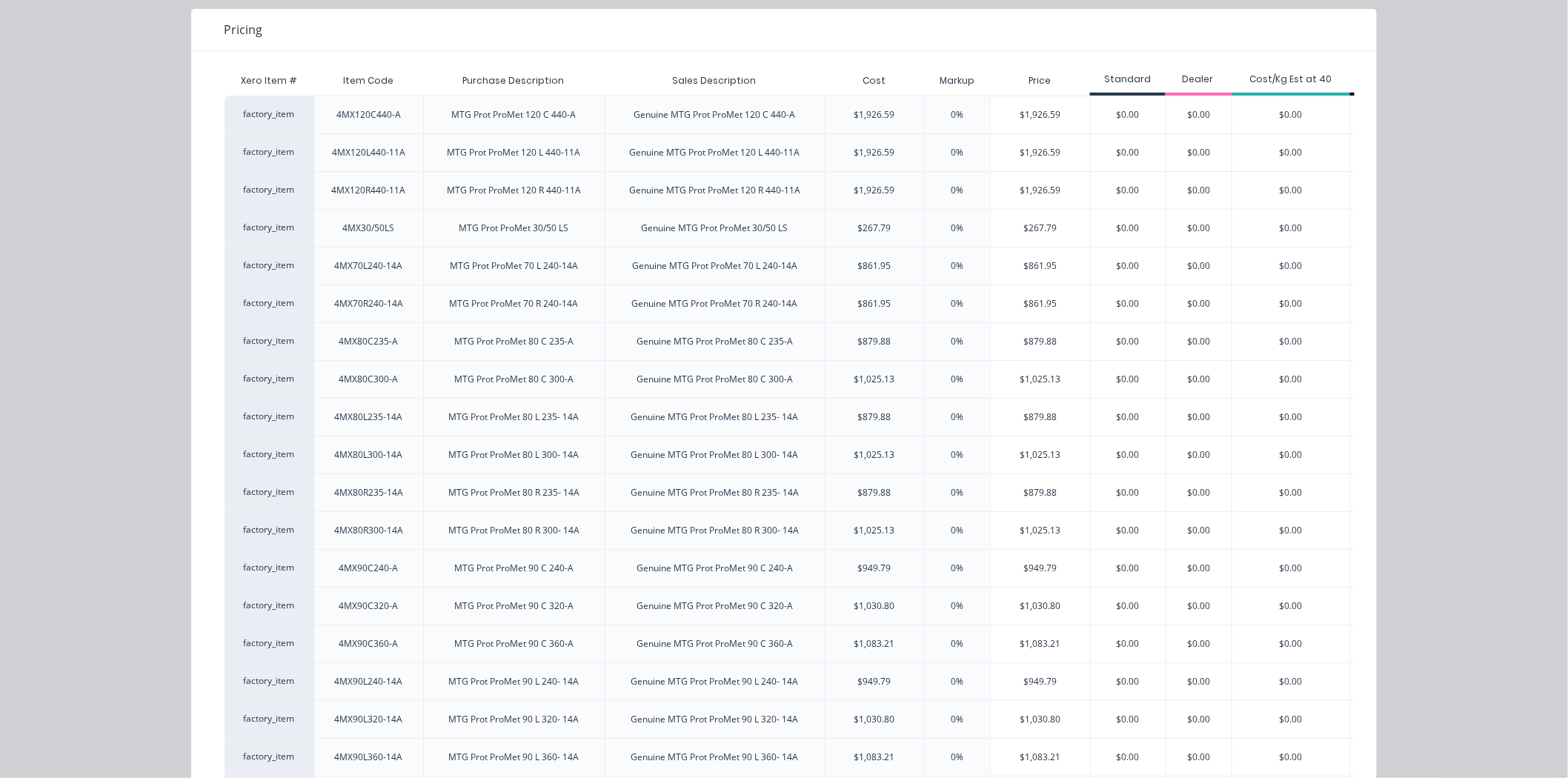
scroll to position [0, 0]
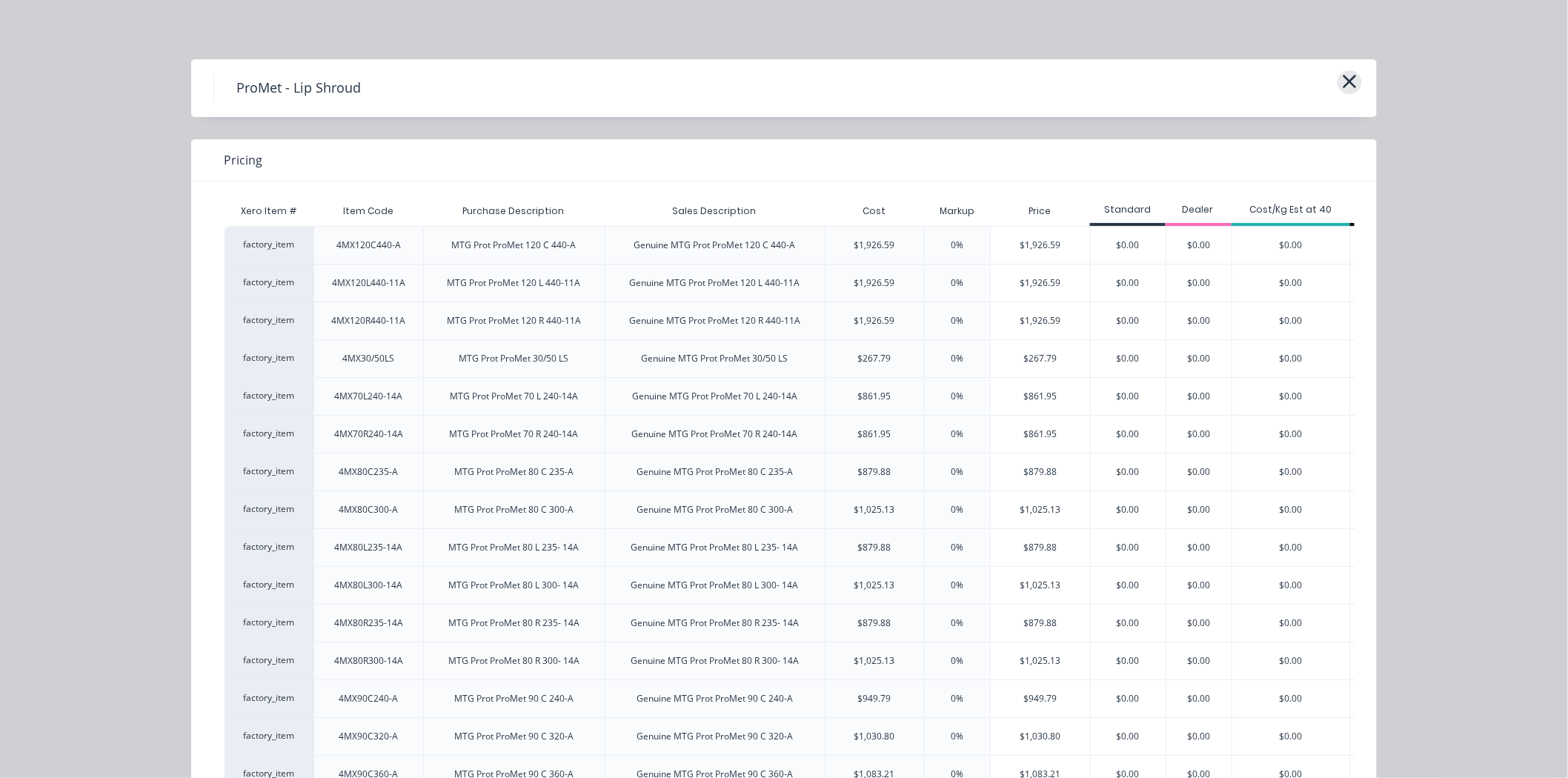
click at [1342, 77] on icon "button" at bounding box center [1349, 81] width 15 height 21
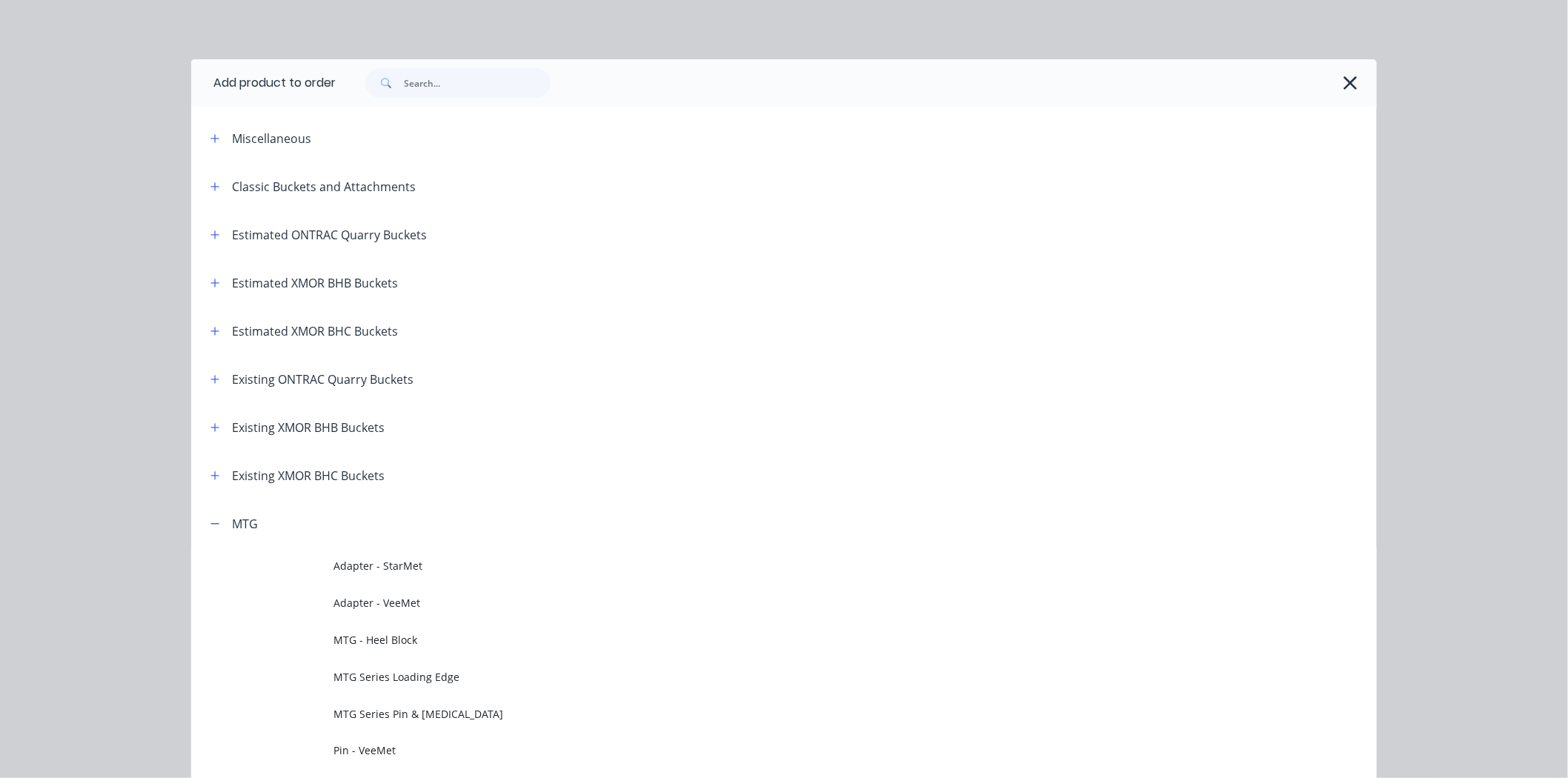
scroll to position [499, 0]
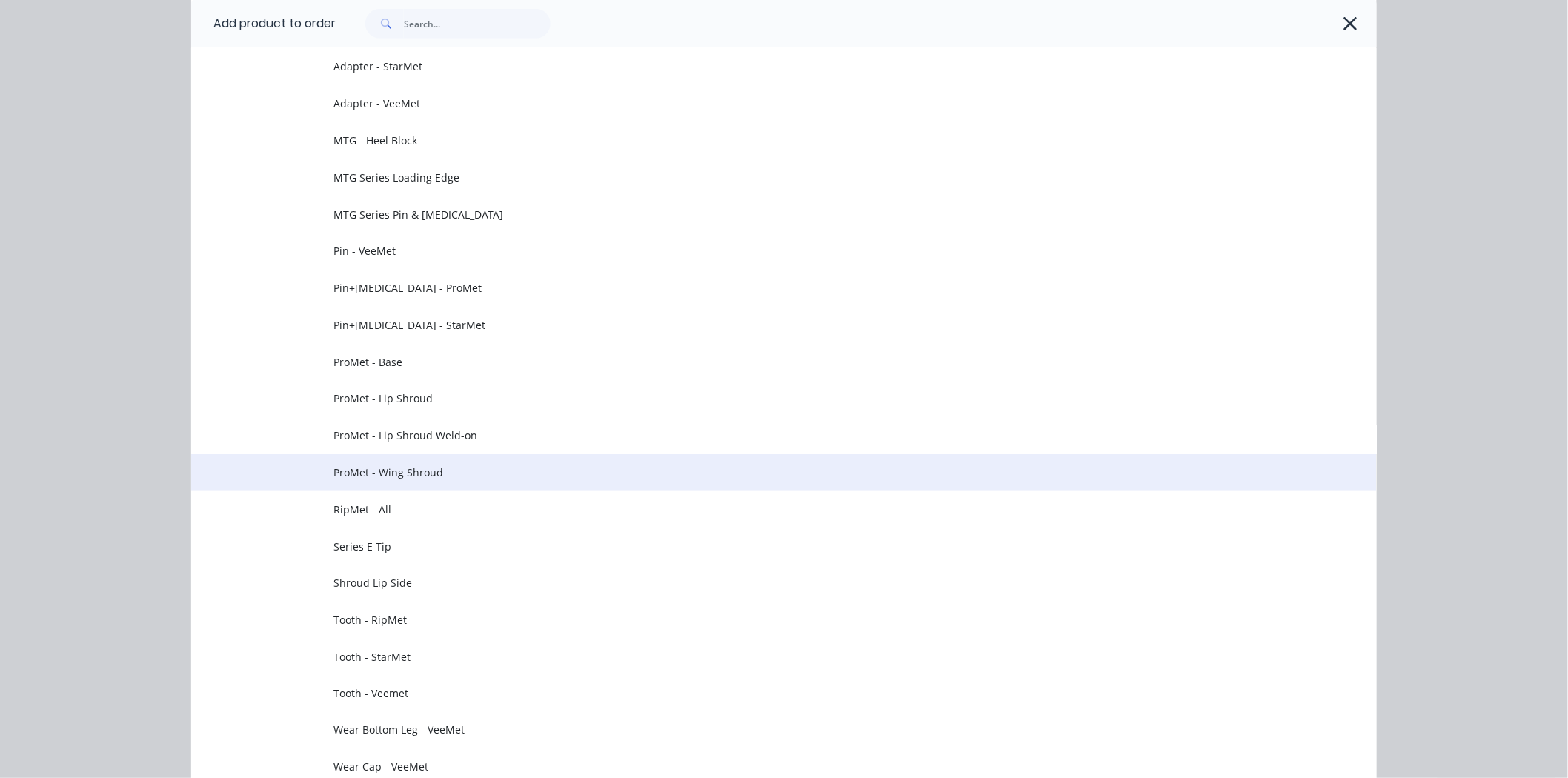
click at [495, 470] on span "ProMet - Wing Shroud" at bounding box center [751, 472] width 835 height 15
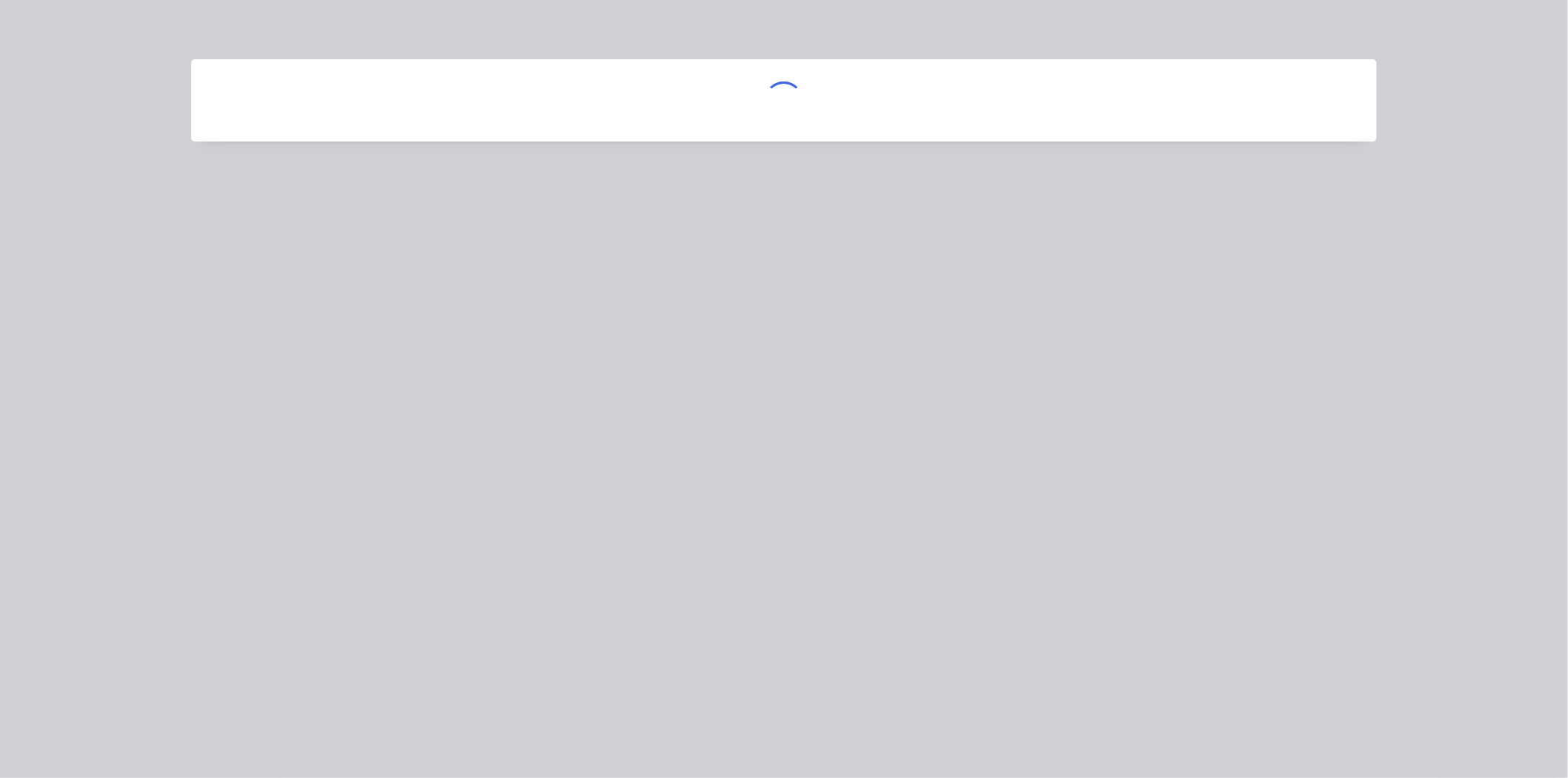
scroll to position [0, 0]
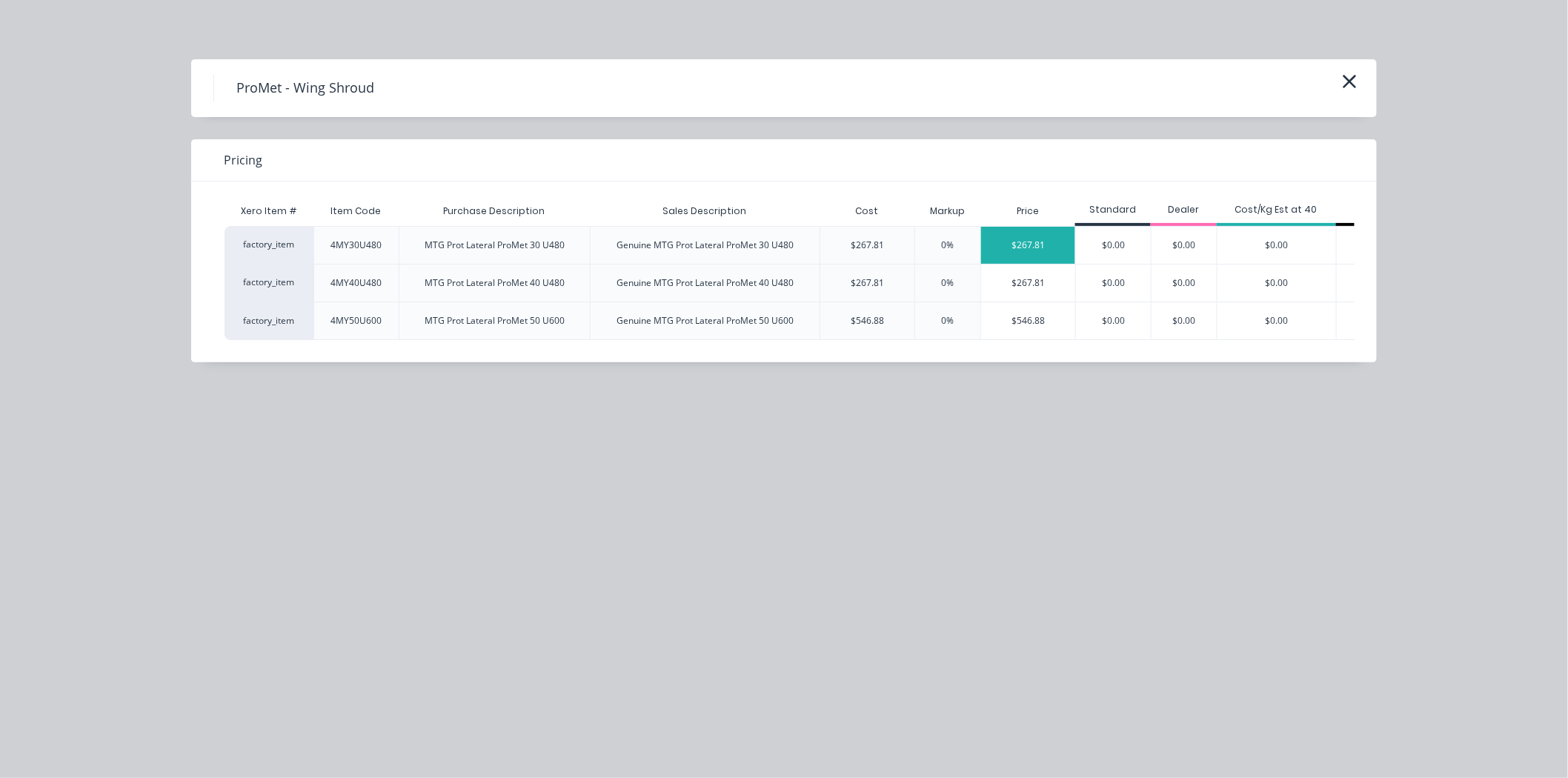
click at [1065, 251] on div "$267.81" at bounding box center [1028, 245] width 94 height 37
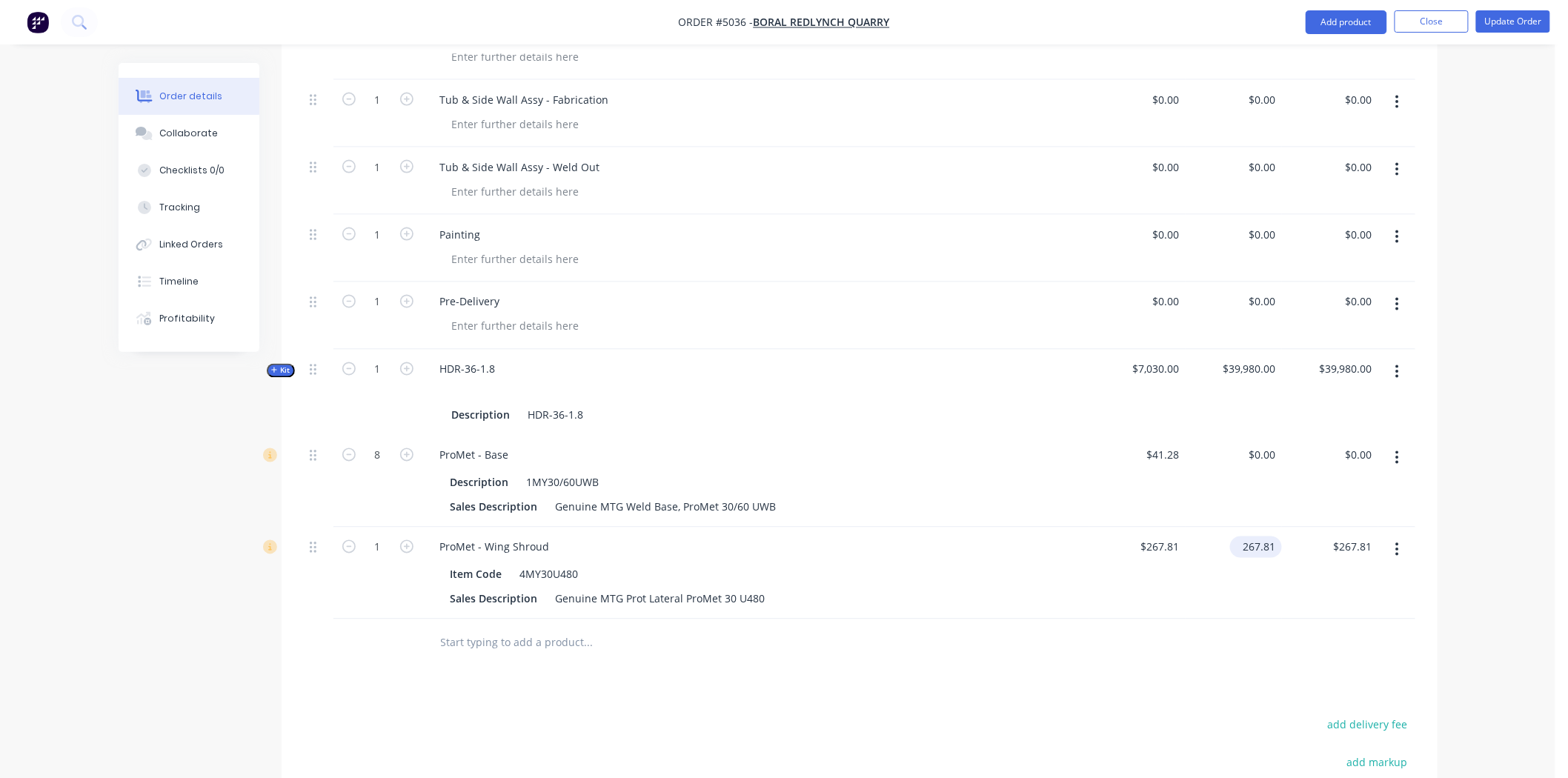
click at [1268, 536] on input "267.81" at bounding box center [1259, 547] width 46 height 22
type input "$0.00"
drag, startPoint x: 1242, startPoint y: 574, endPoint x: 1251, endPoint y: 574, distance: 9.0
click at [1251, 574] on div "$0.00 0" at bounding box center [1233, 574] width 97 height 92
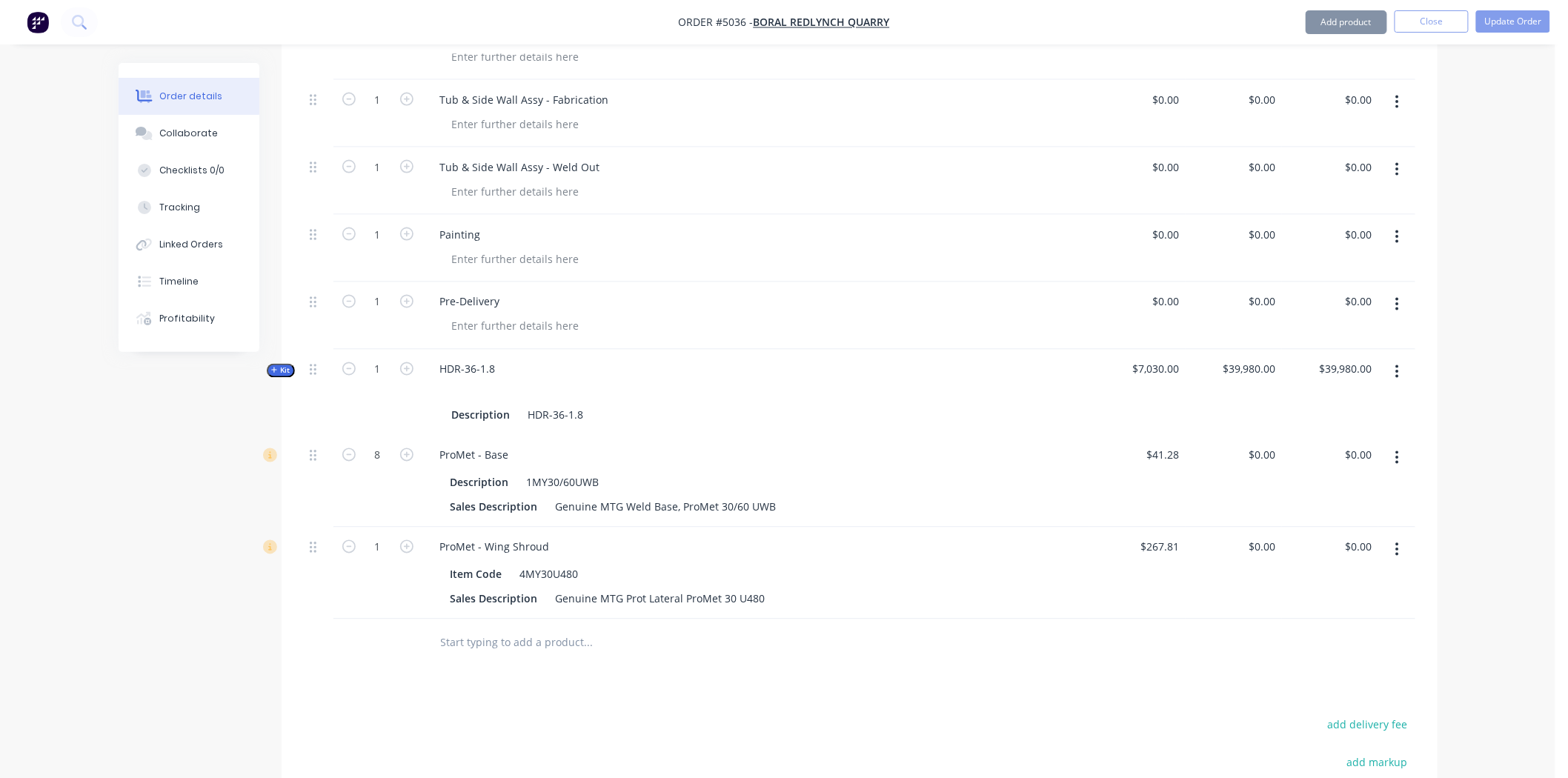
click at [1073, 620] on div at bounding box center [859, 643] width 1111 height 48
drag, startPoint x: 368, startPoint y: 510, endPoint x: 372, endPoint y: 517, distance: 8.1
click at [369, 536] on input "1" at bounding box center [378, 547] width 39 height 23
type input "4"
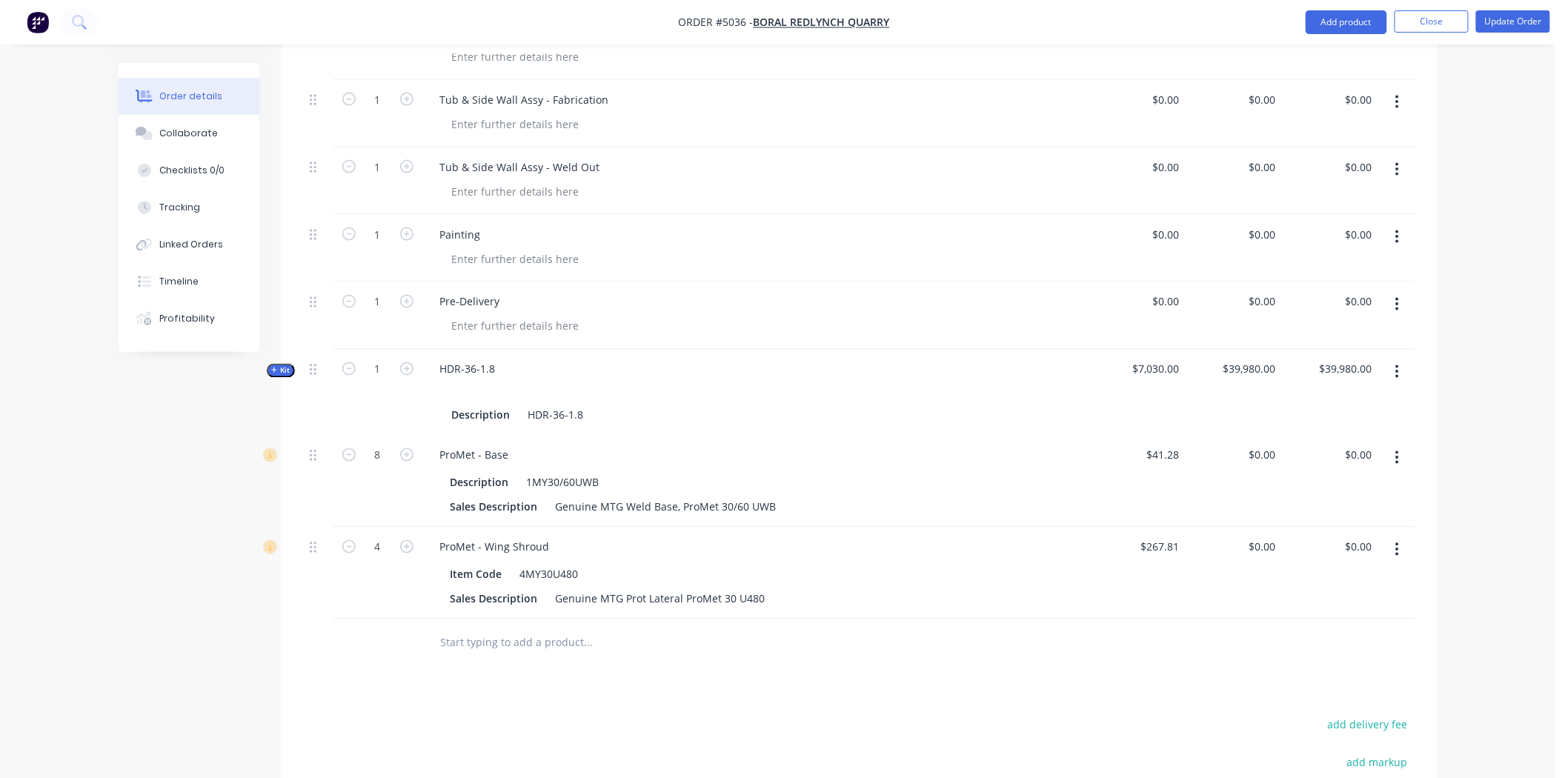
click at [431, 635] on div "Products Show / Hide columns Add product Qty Cost Price Total 1 Sort & Prep $0.…" at bounding box center [859, 342] width 1156 height 1364
click at [507, 629] on input "text" at bounding box center [589, 643] width 297 height 30
click at [516, 629] on input "text" at bounding box center [589, 643] width 297 height 30
click at [1357, 15] on button "Add product" at bounding box center [1346, 22] width 81 height 24
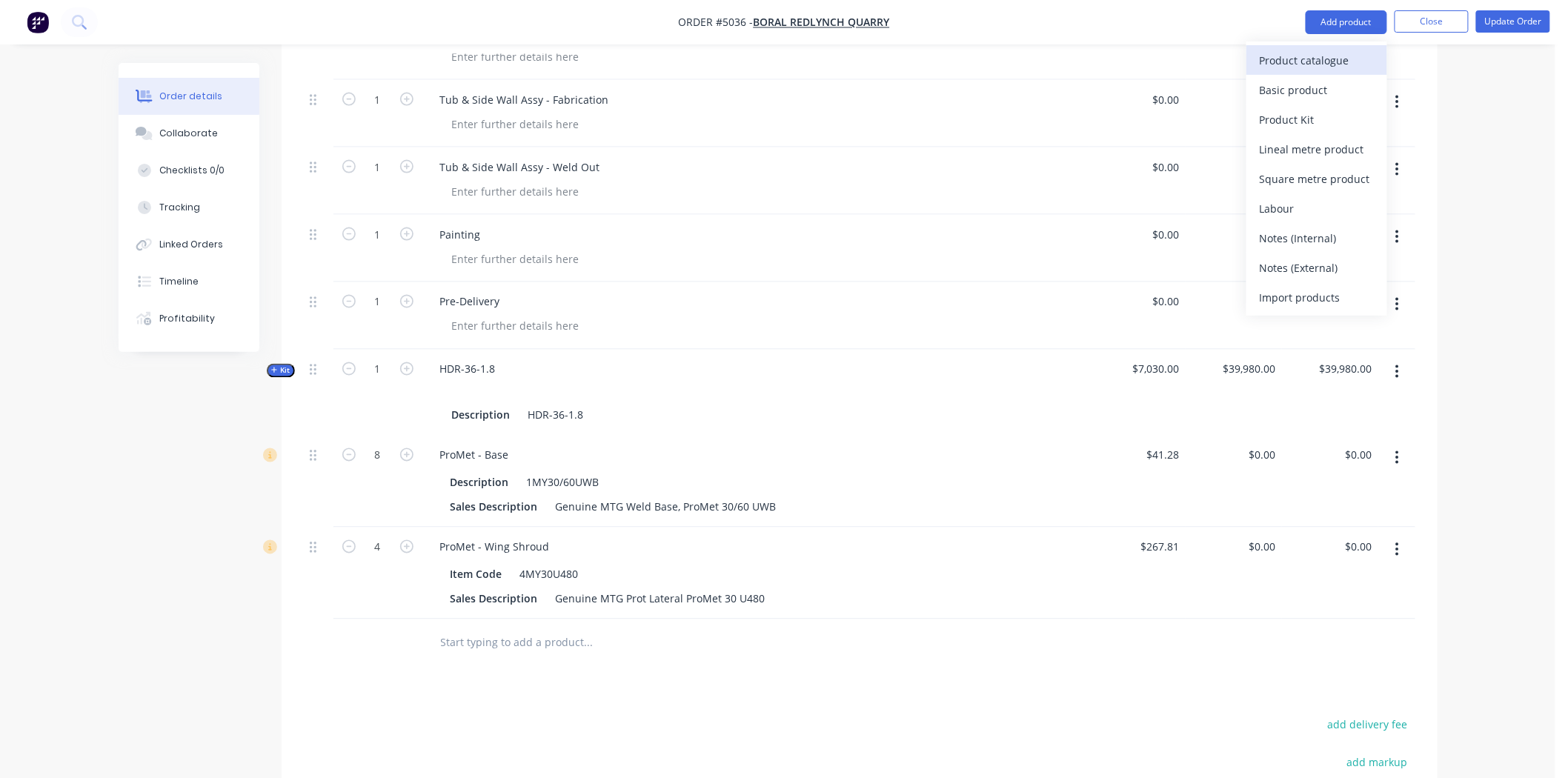
click at [1299, 69] on div "Product catalogue" at bounding box center [1317, 61] width 114 height 22
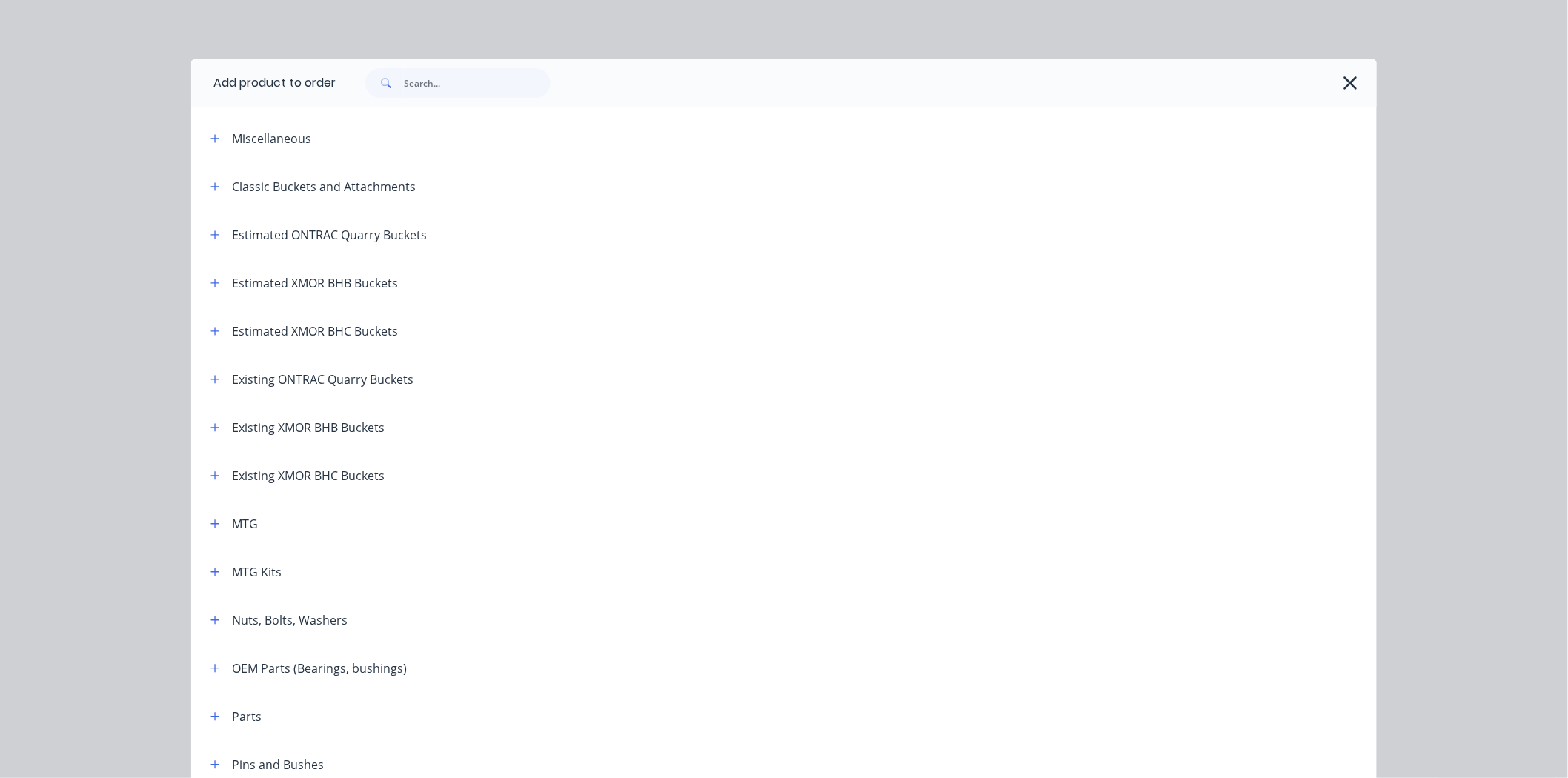
click at [215, 536] on header "MTG" at bounding box center [783, 523] width 1185 height 48
click at [215, 521] on button "button" at bounding box center [215, 524] width 18 height 18
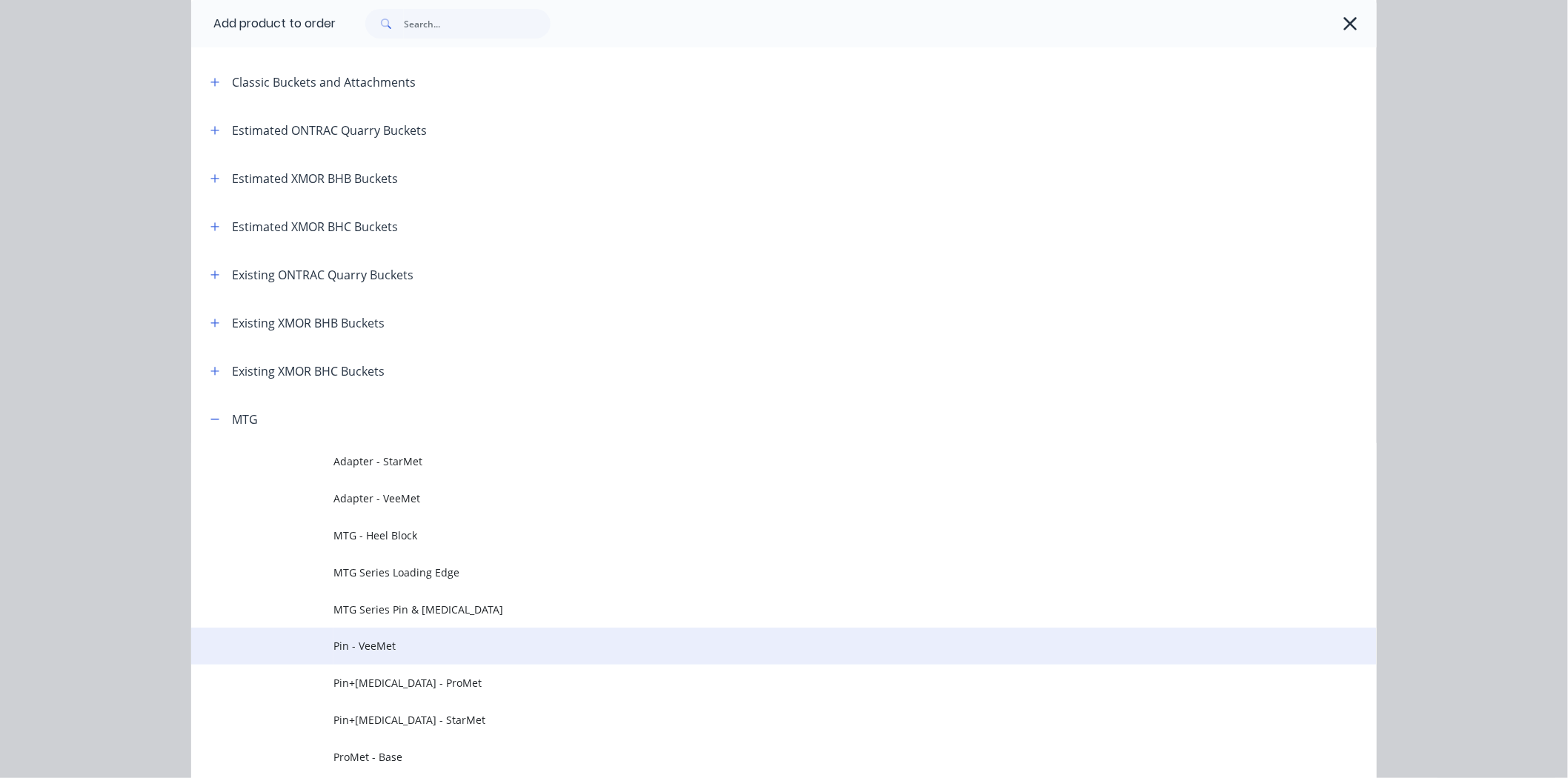
scroll to position [247, 0]
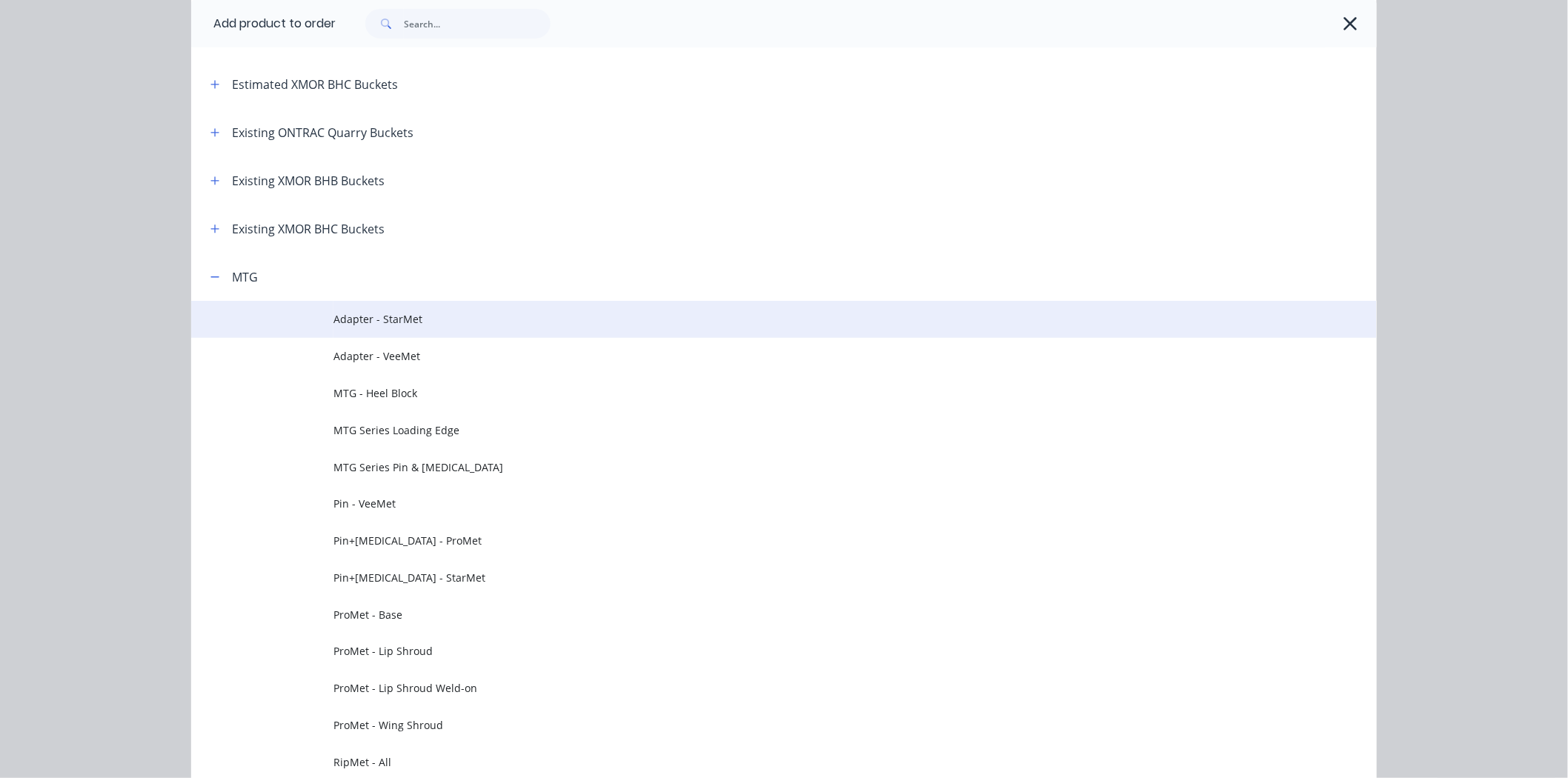
click at [430, 322] on span "Adapter - StarMet" at bounding box center [751, 318] width 835 height 15
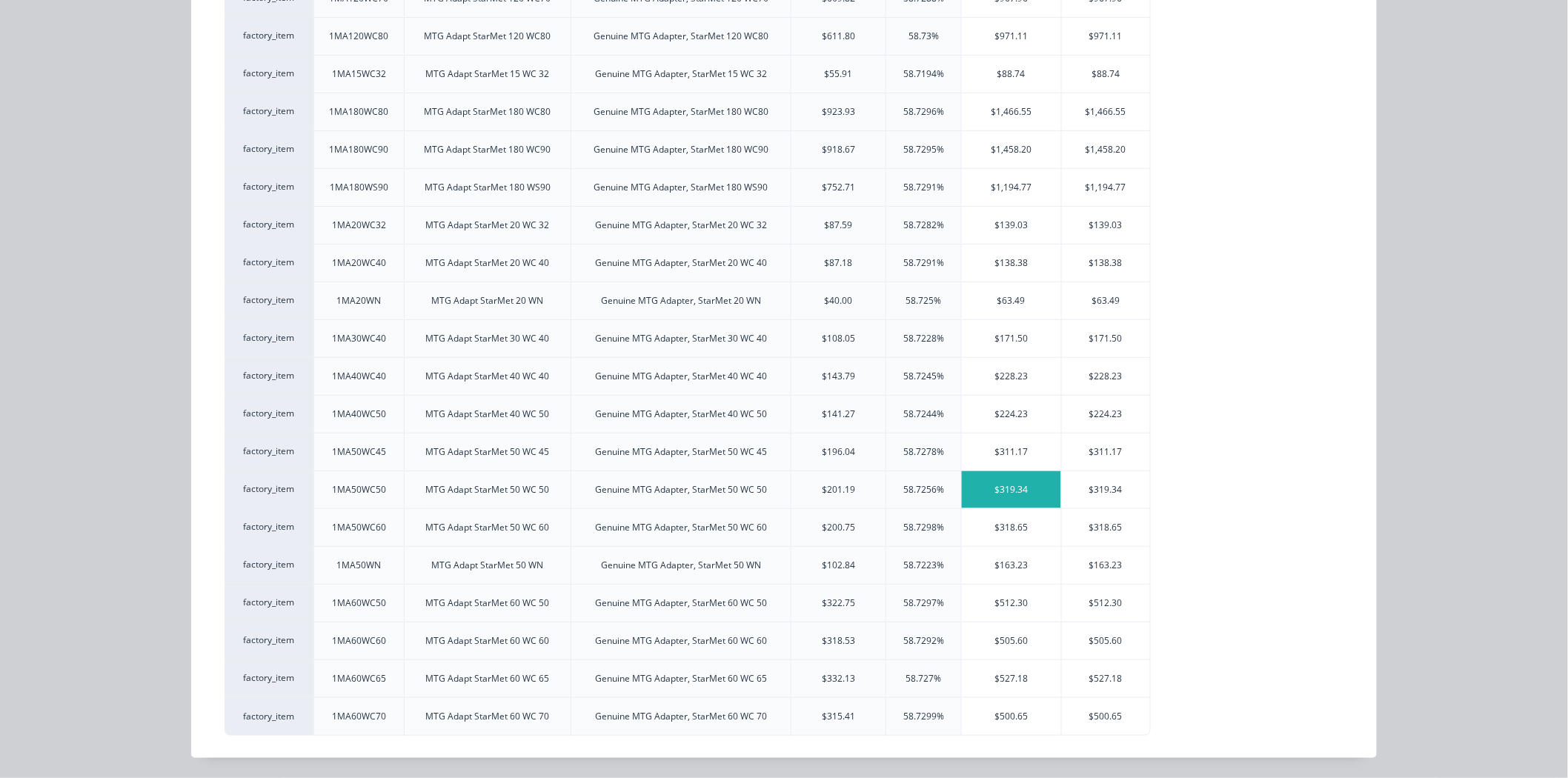
click at [991, 493] on div "$319.34" at bounding box center [1012, 489] width 99 height 37
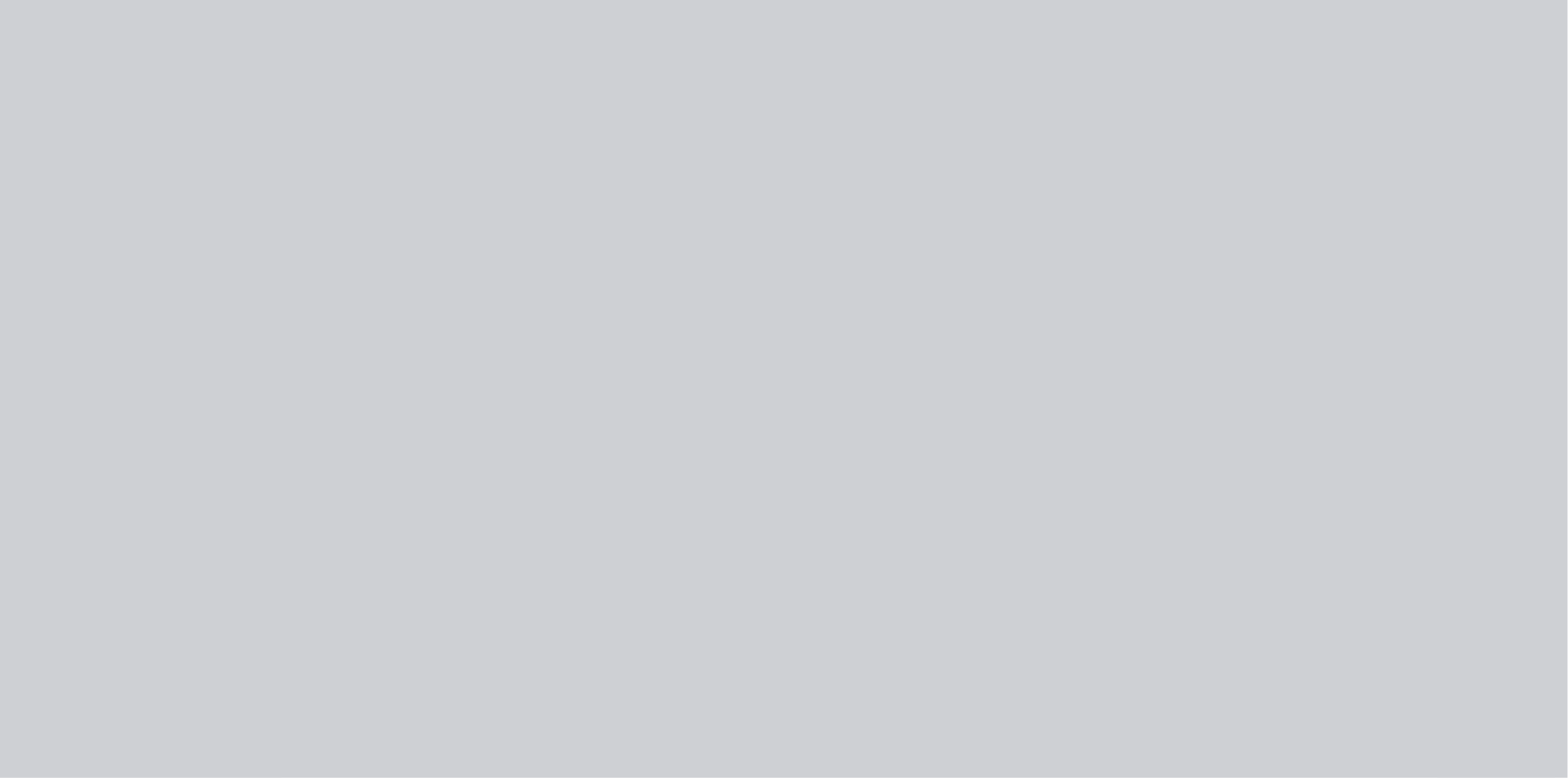
scroll to position [0, 0]
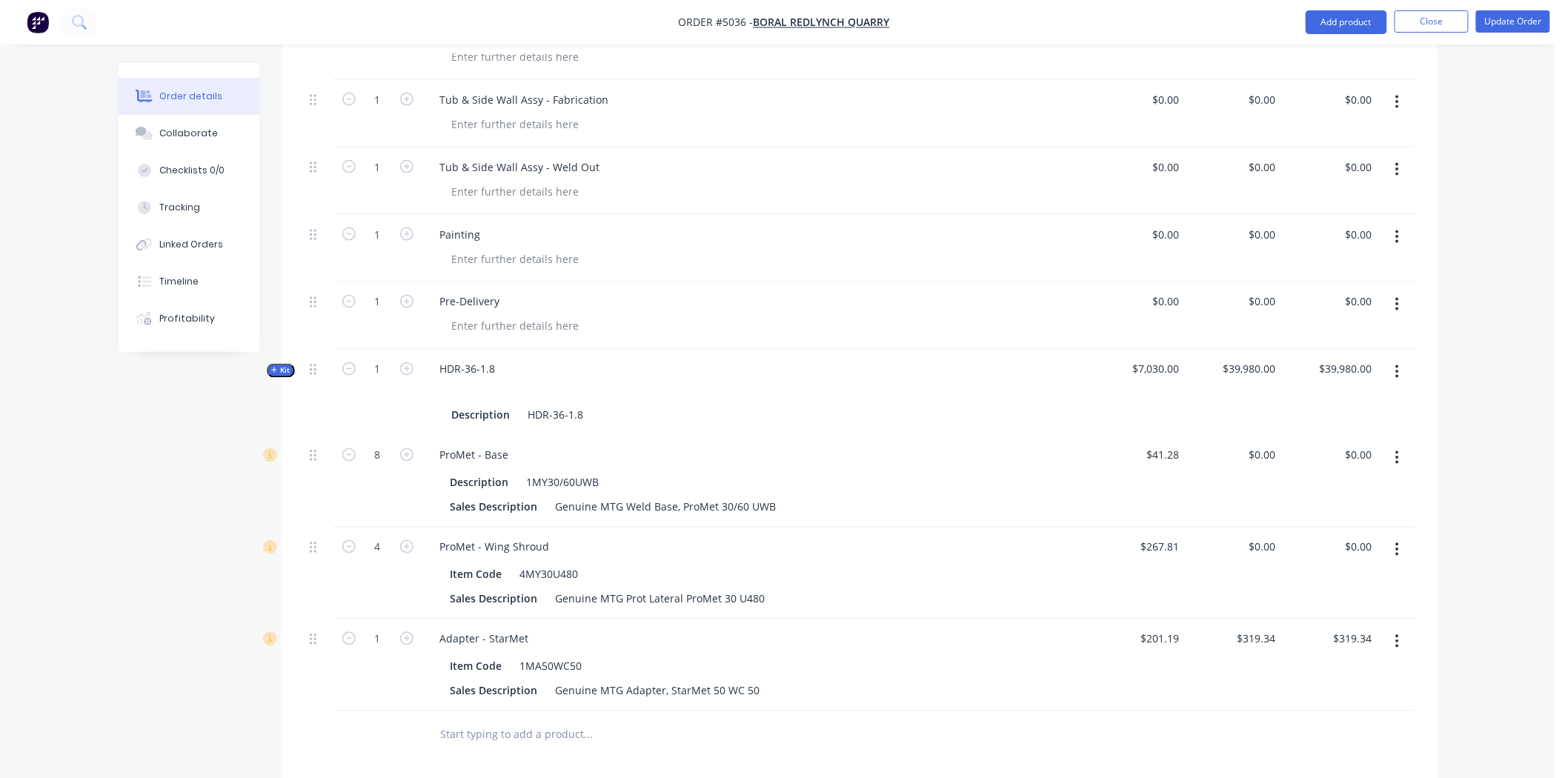
click at [1283, 620] on div "$319.34 $319.34" at bounding box center [1330, 666] width 97 height 92
click at [1270, 629] on input "319.34" at bounding box center [1259, 640] width 46 height 22
type input "$0.00"
click at [1269, 669] on div "$0.00 0" at bounding box center [1233, 666] width 97 height 92
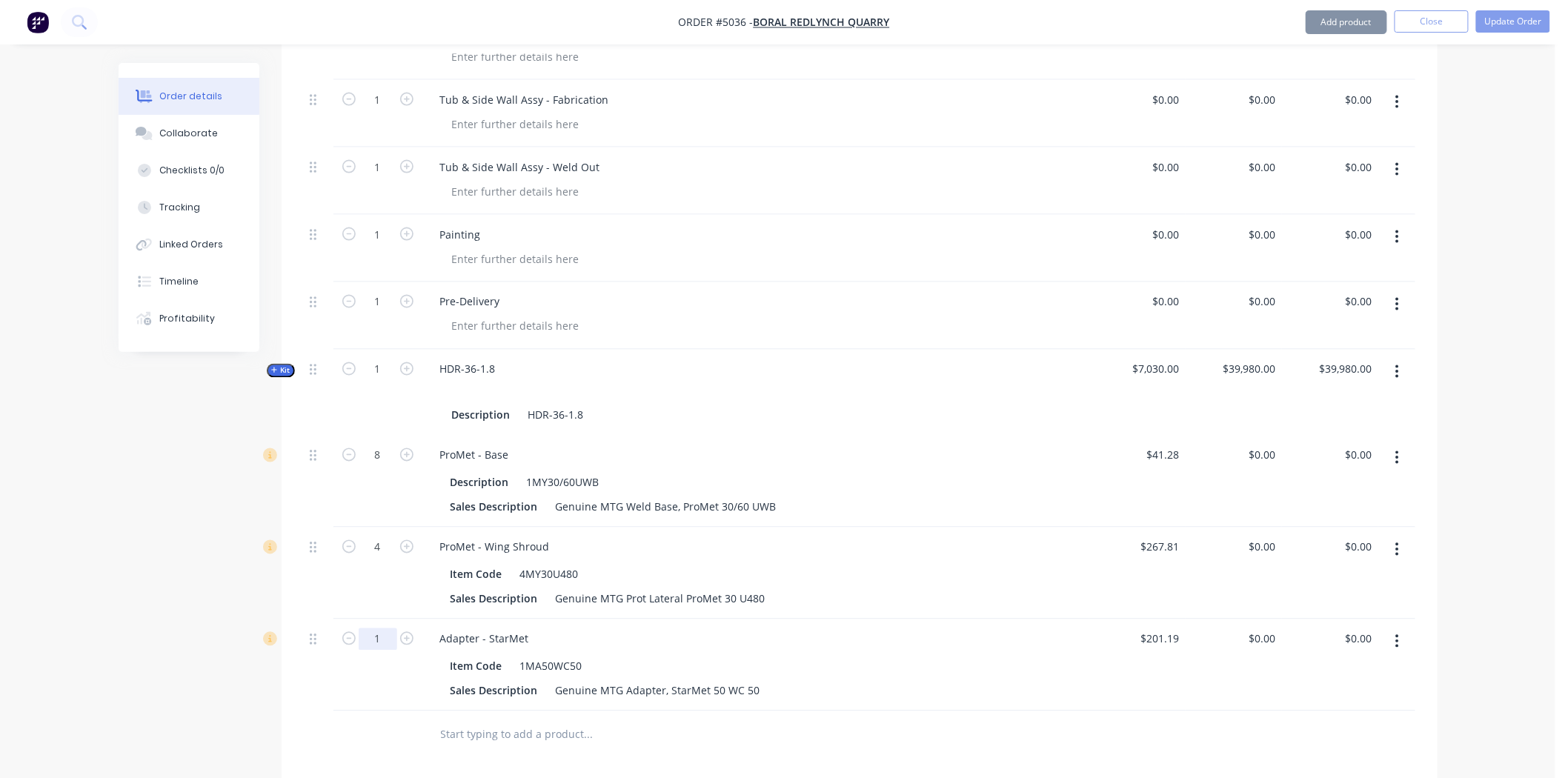
click at [383, 629] on input "1" at bounding box center [378, 640] width 39 height 23
type input "5"
click at [581, 712] on div at bounding box center [689, 735] width 534 height 48
click at [1332, 11] on button "Add product" at bounding box center [1346, 22] width 81 height 24
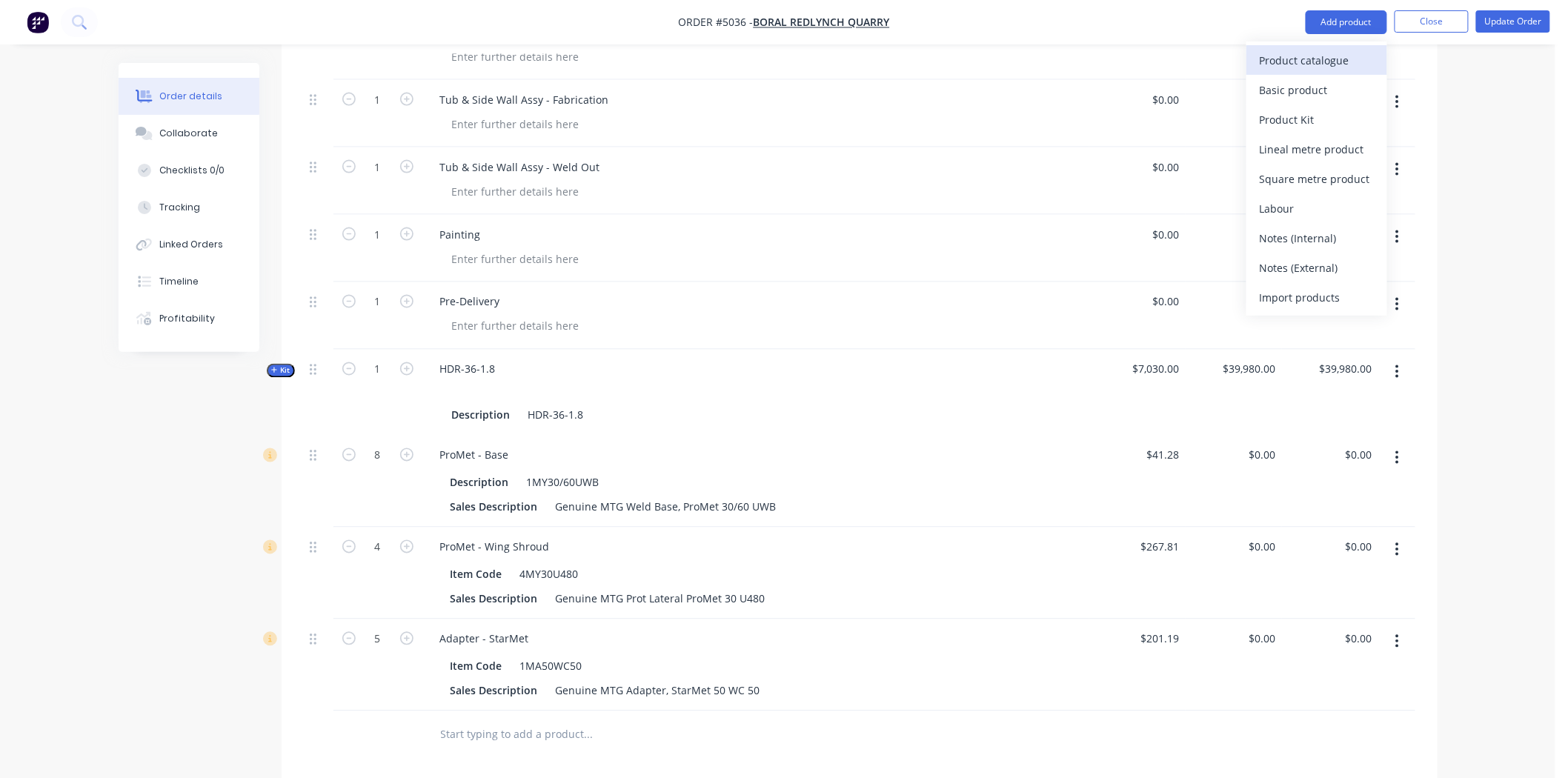
click at [1315, 57] on div "Product catalogue" at bounding box center [1317, 61] width 114 height 22
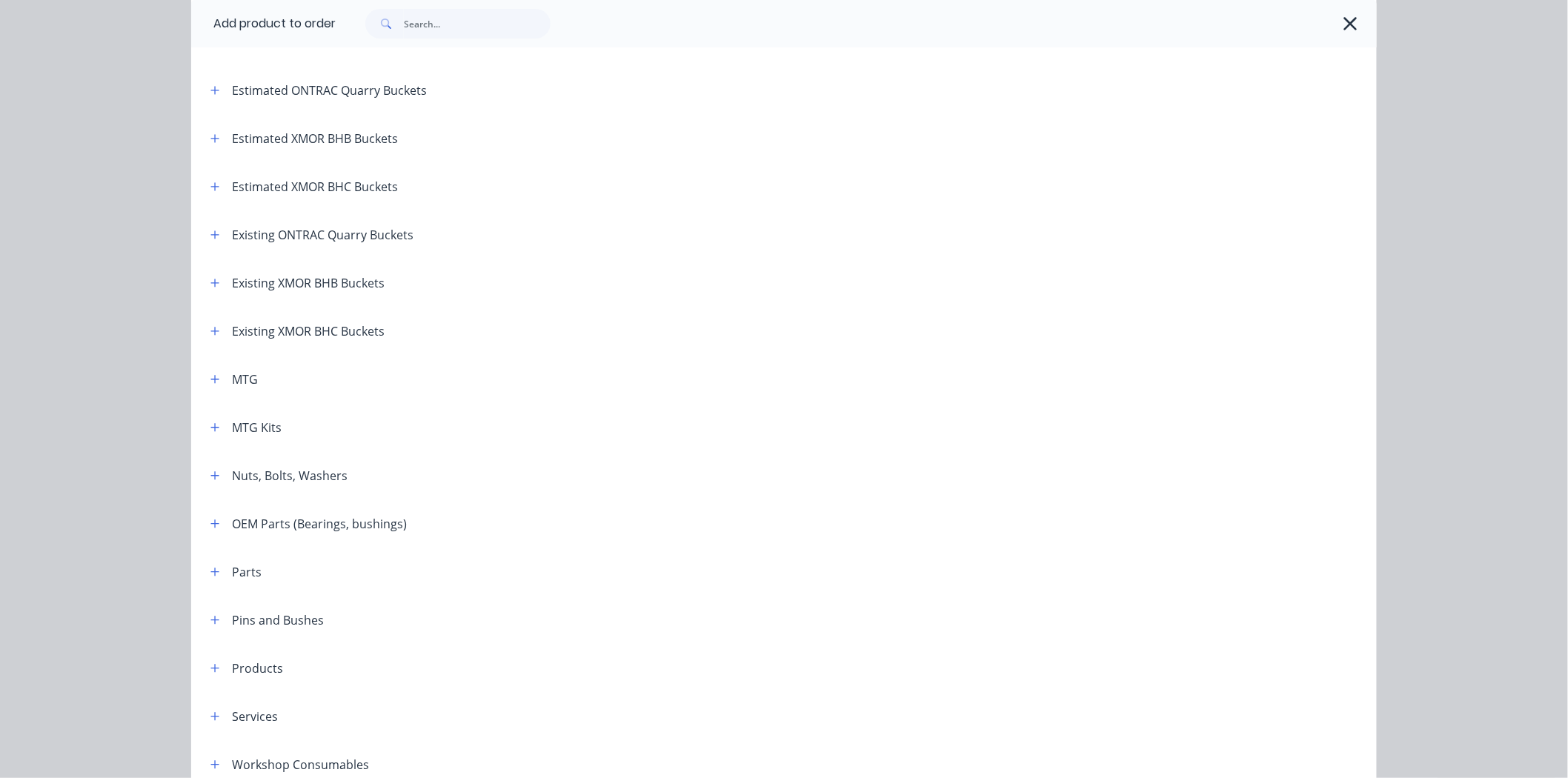
scroll to position [165, 0]
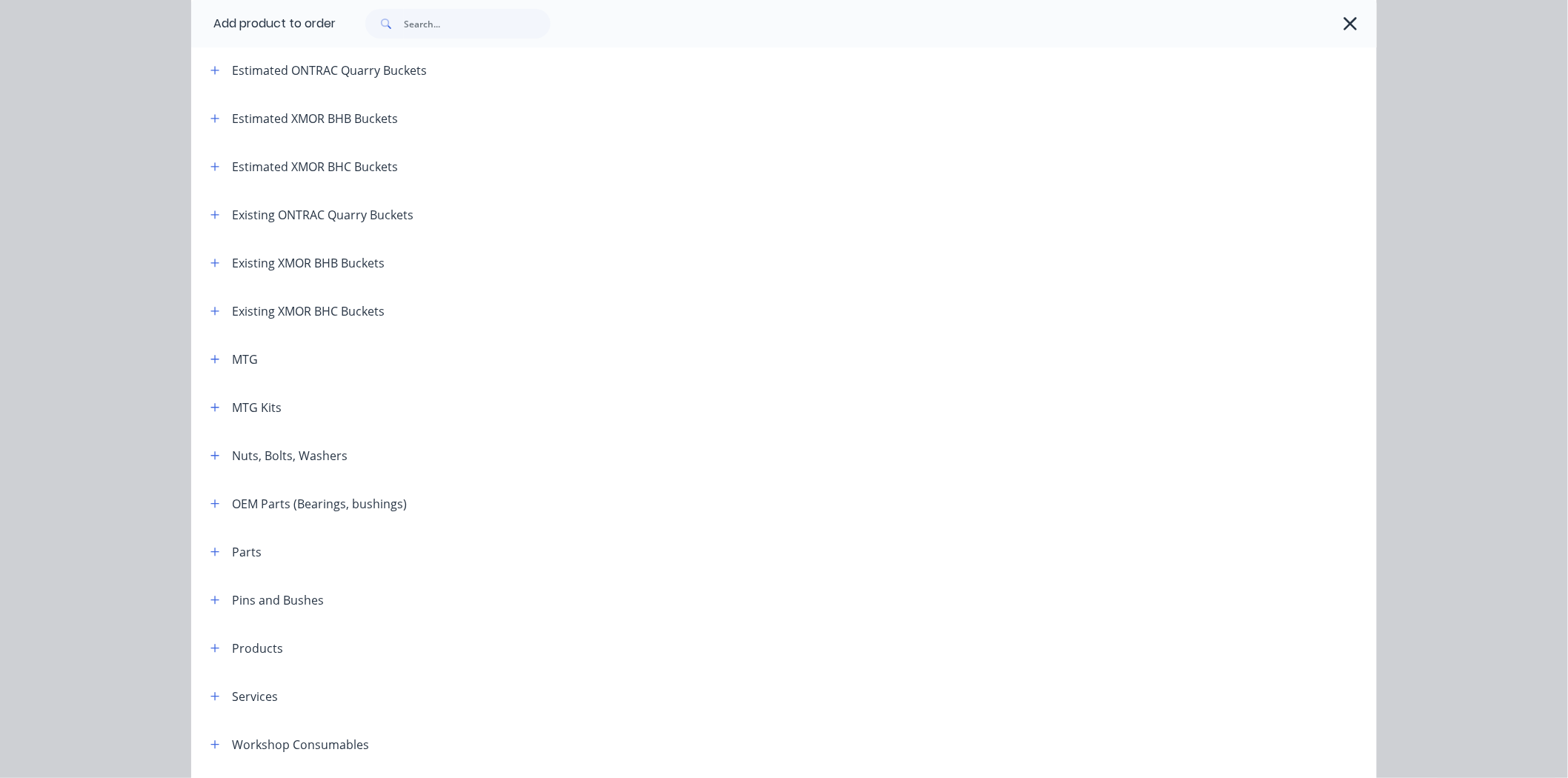
drag, startPoint x: 213, startPoint y: 360, endPoint x: 220, endPoint y: 372, distance: 13.9
click at [212, 360] on icon "button" at bounding box center [215, 359] width 9 height 10
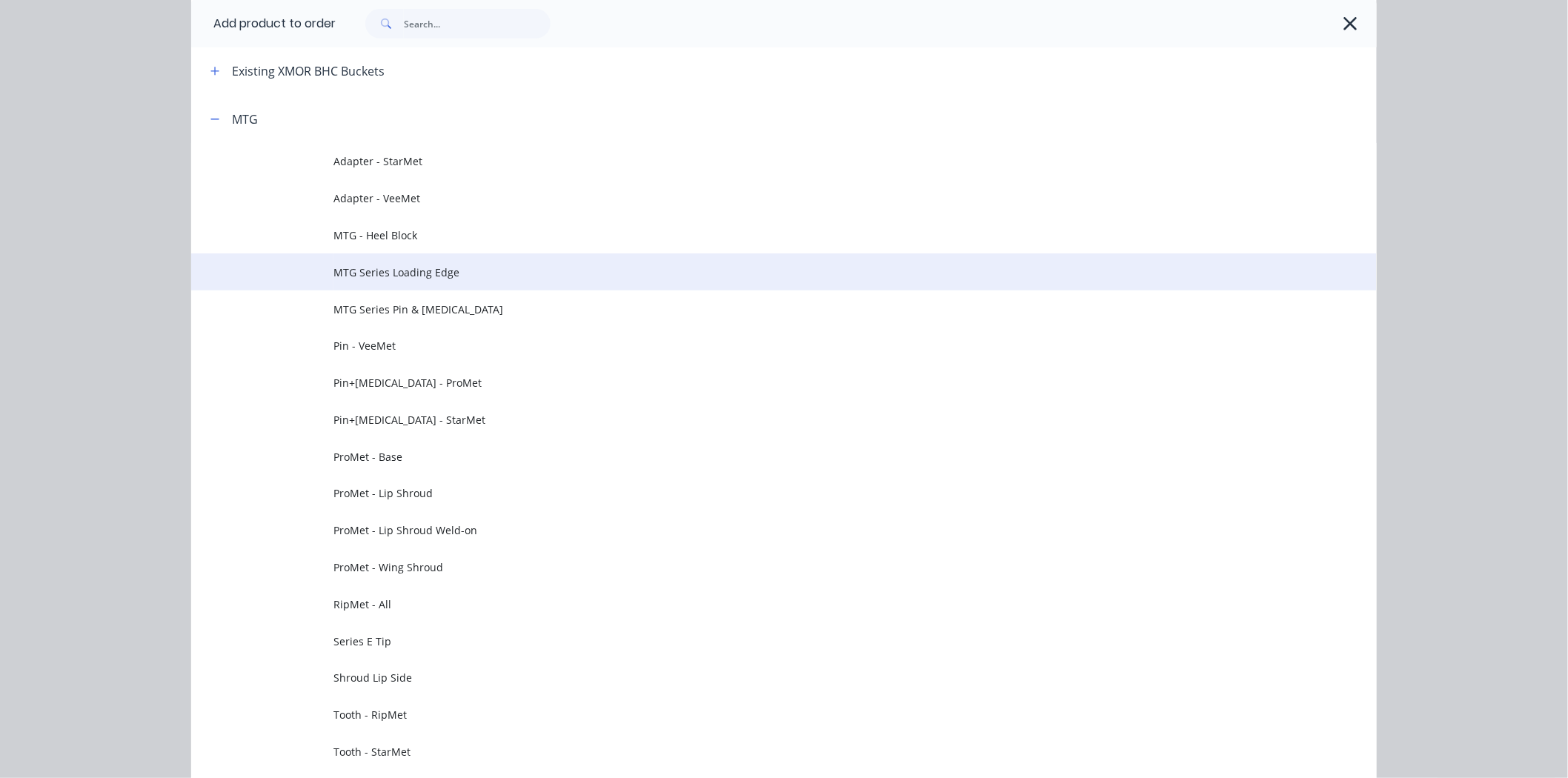
scroll to position [412, 0]
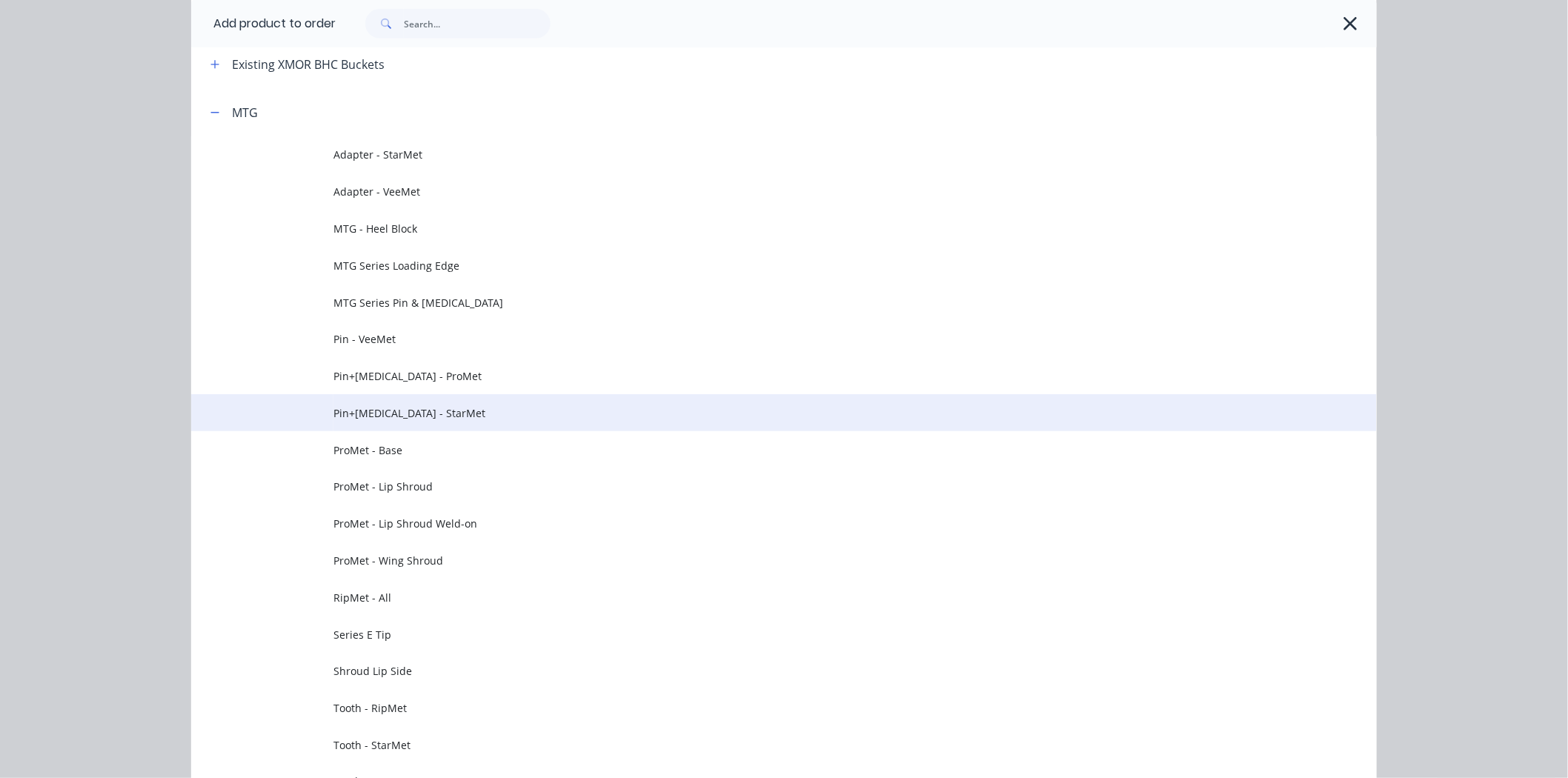
click at [464, 403] on td "Pin+[MEDICAL_DATA] - StarMet" at bounding box center [855, 413] width 1044 height 37
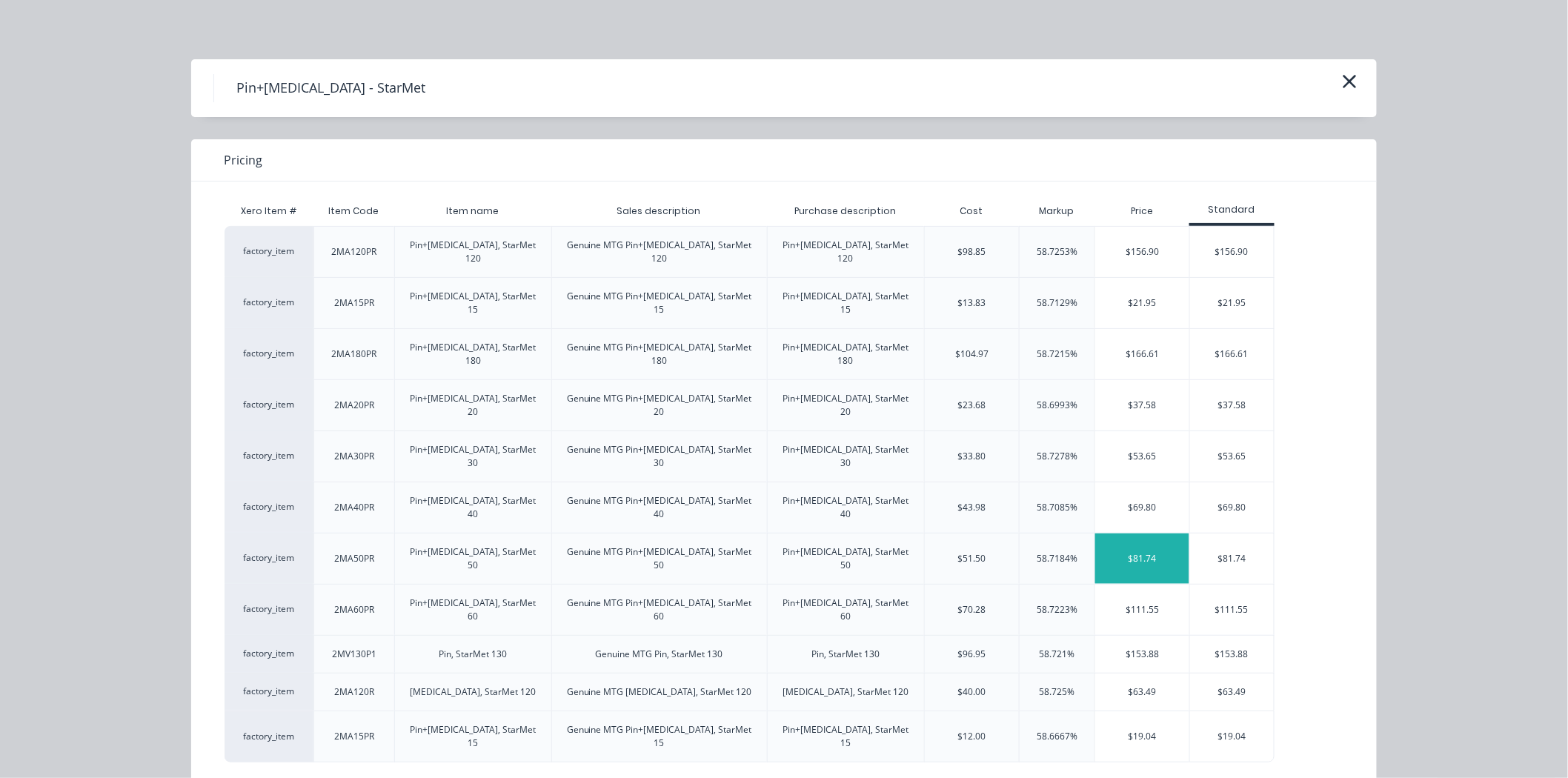
click at [1146, 534] on div "$81.74" at bounding box center [1142, 559] width 94 height 51
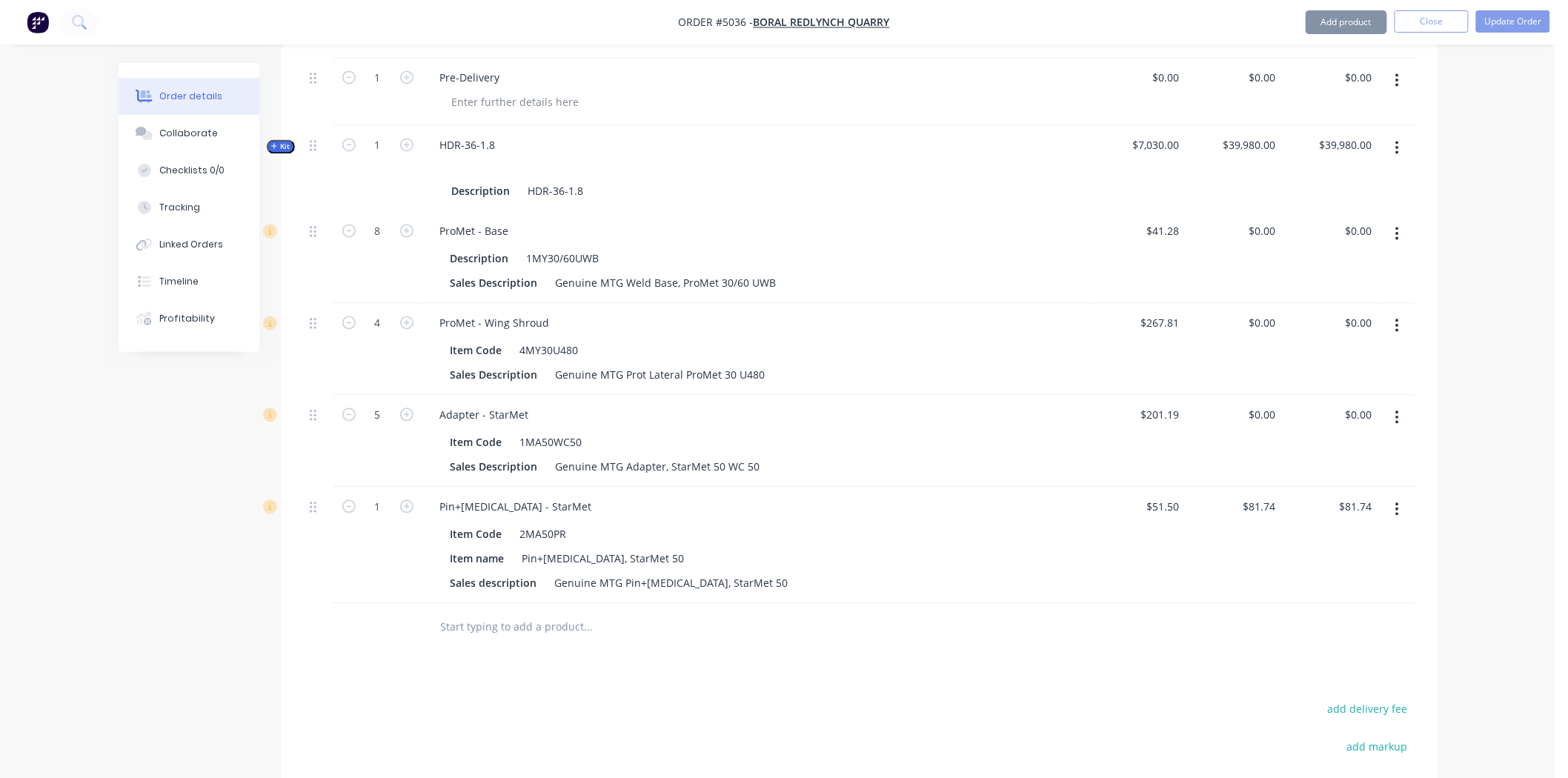
scroll to position [1153, 0]
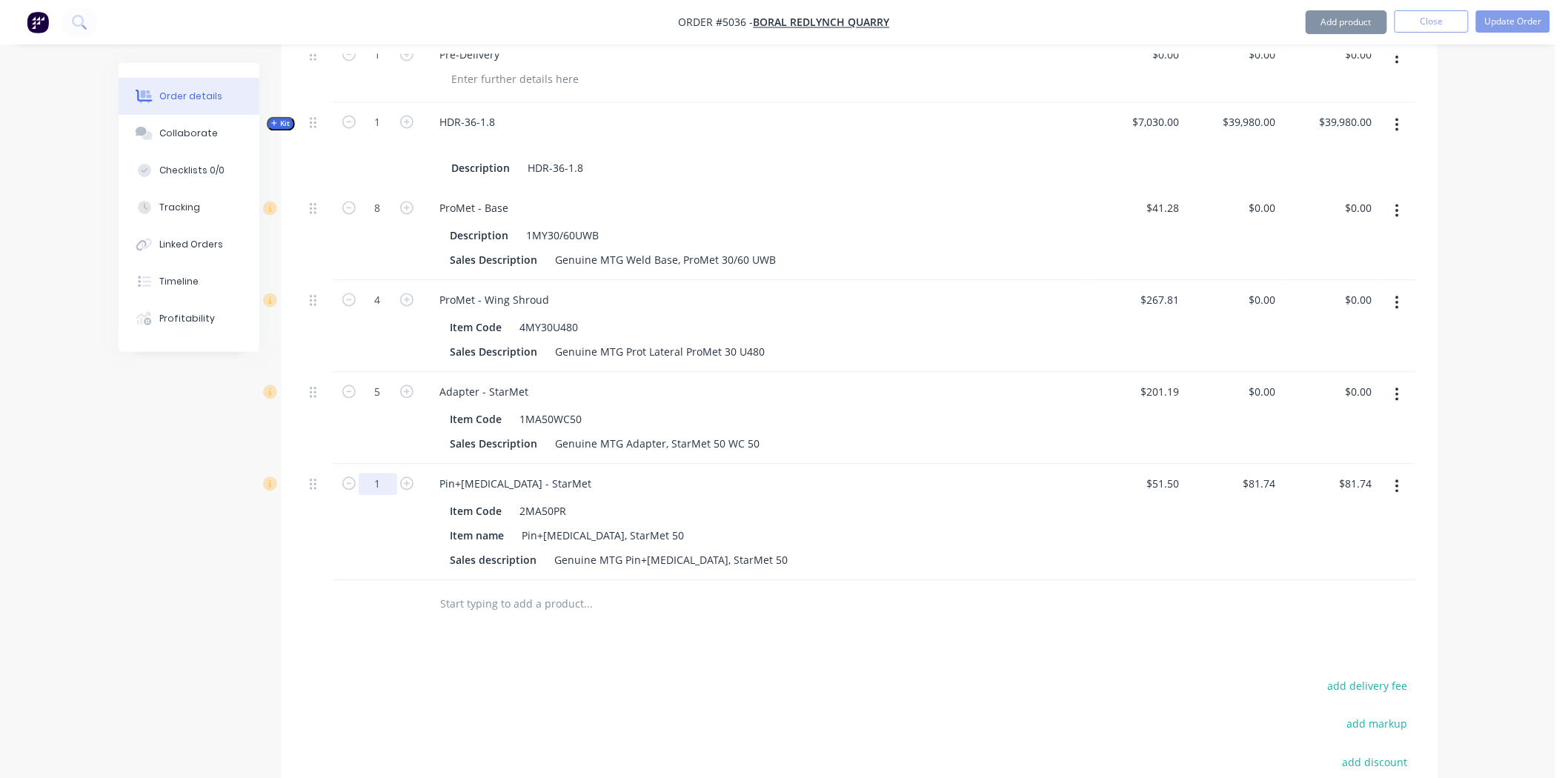
click at [374, 474] on input "1" at bounding box center [378, 485] width 39 height 23
type input "5"
type input "$408.70"
click at [1365, 17] on button "Add product" at bounding box center [1346, 22] width 81 height 24
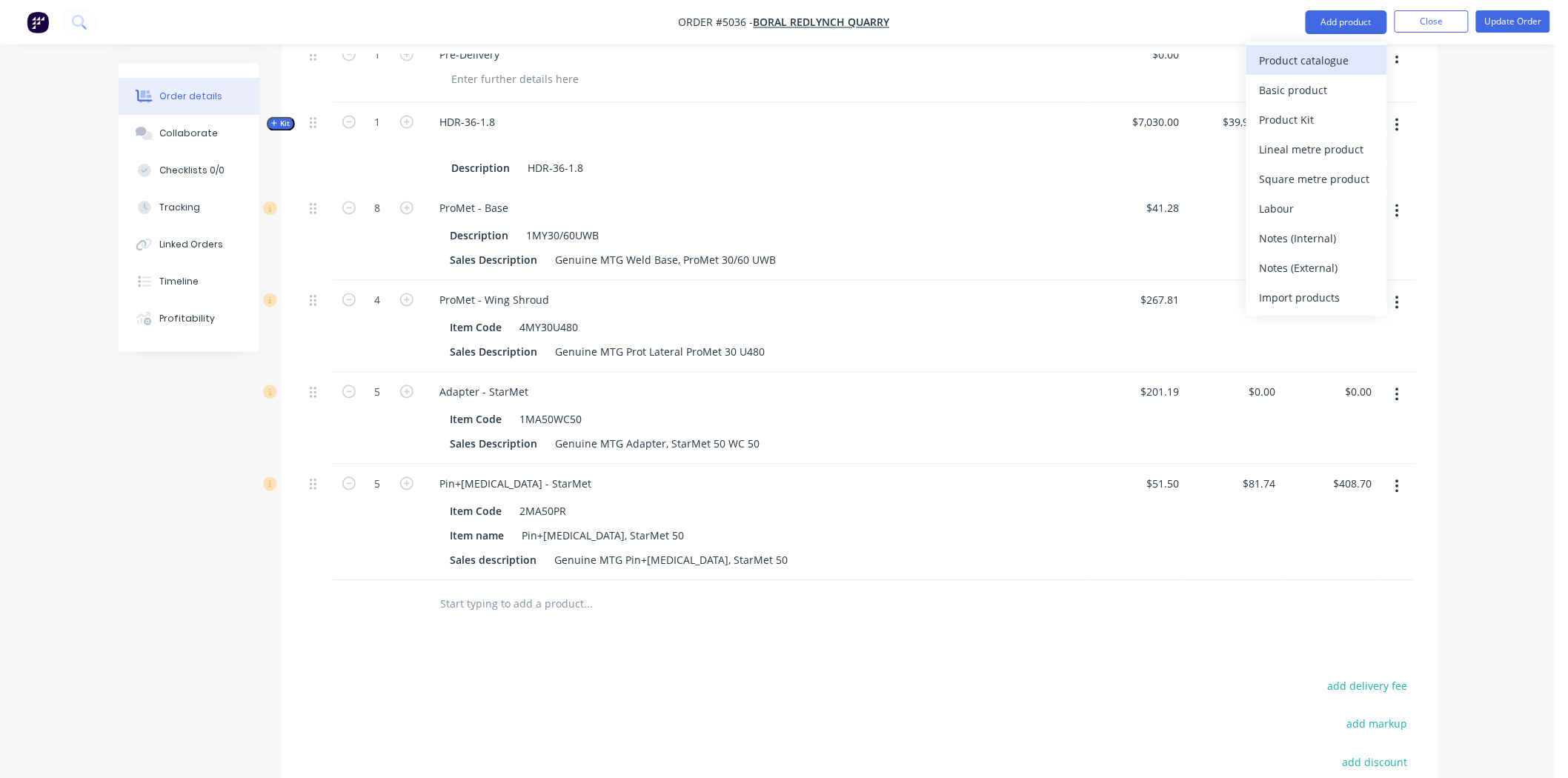
click at [1325, 47] on button "Product catalogue" at bounding box center [1317, 60] width 141 height 30
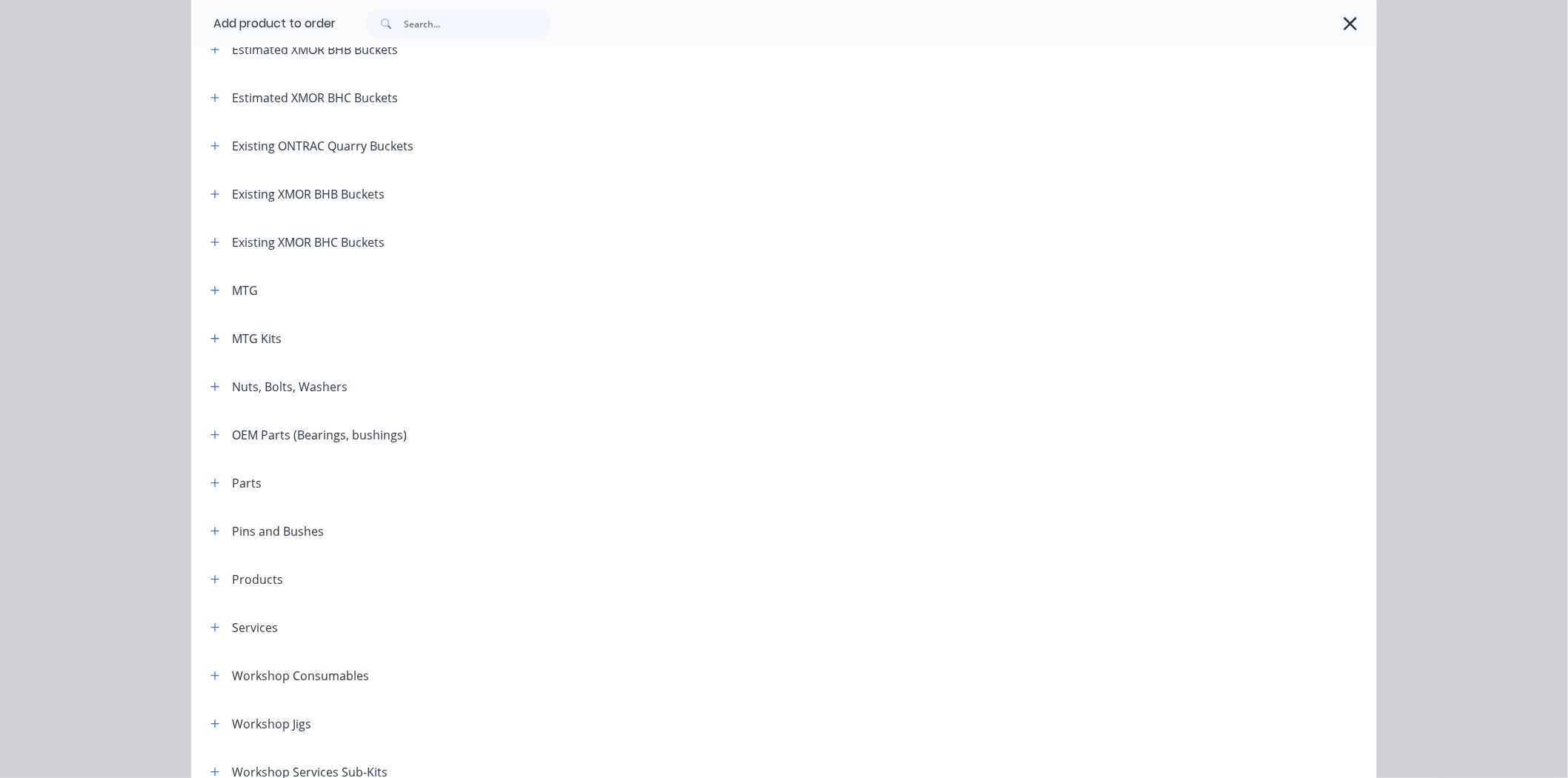
scroll to position [494, 0]
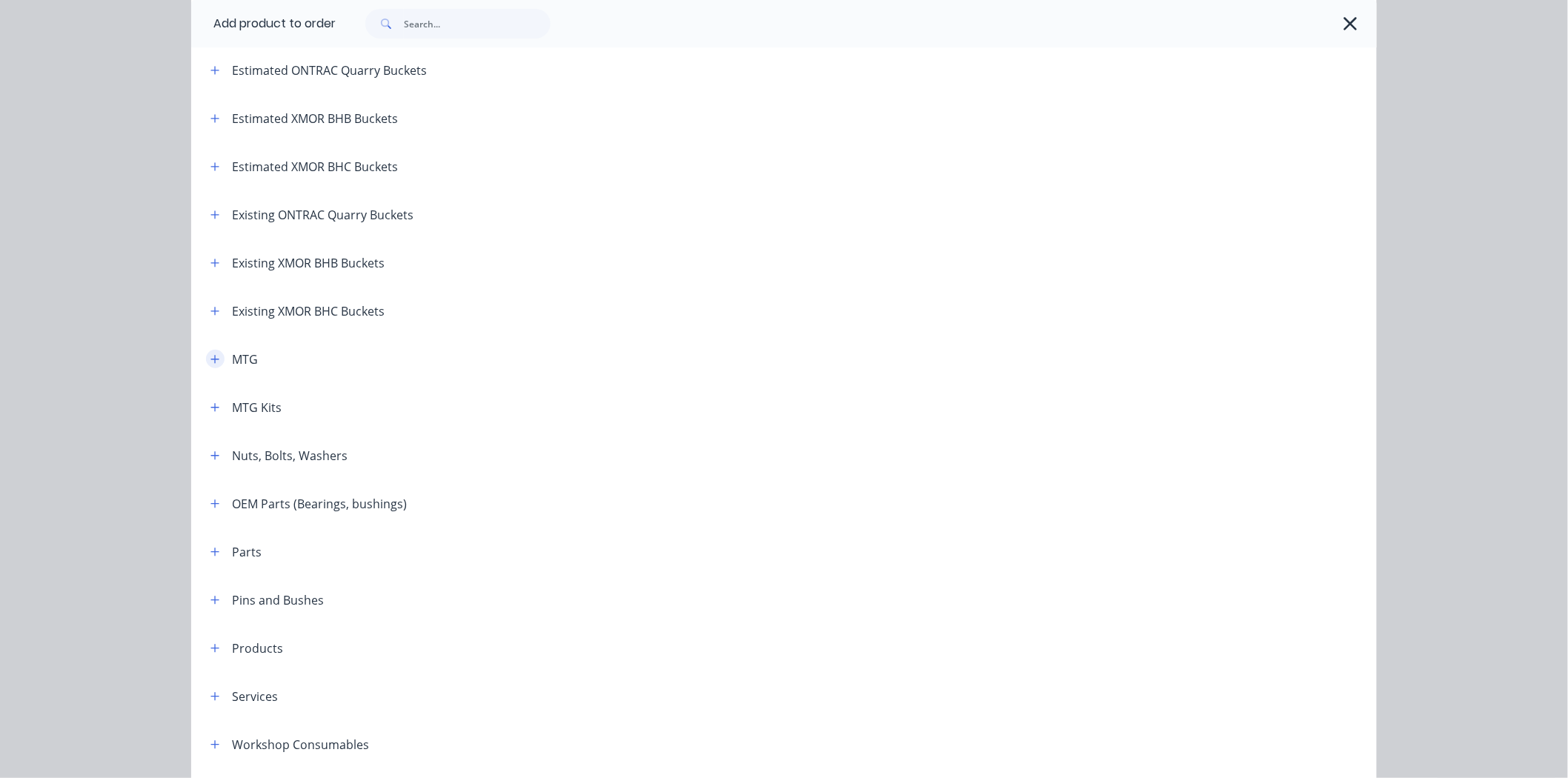
click at [213, 366] on button "button" at bounding box center [215, 359] width 18 height 18
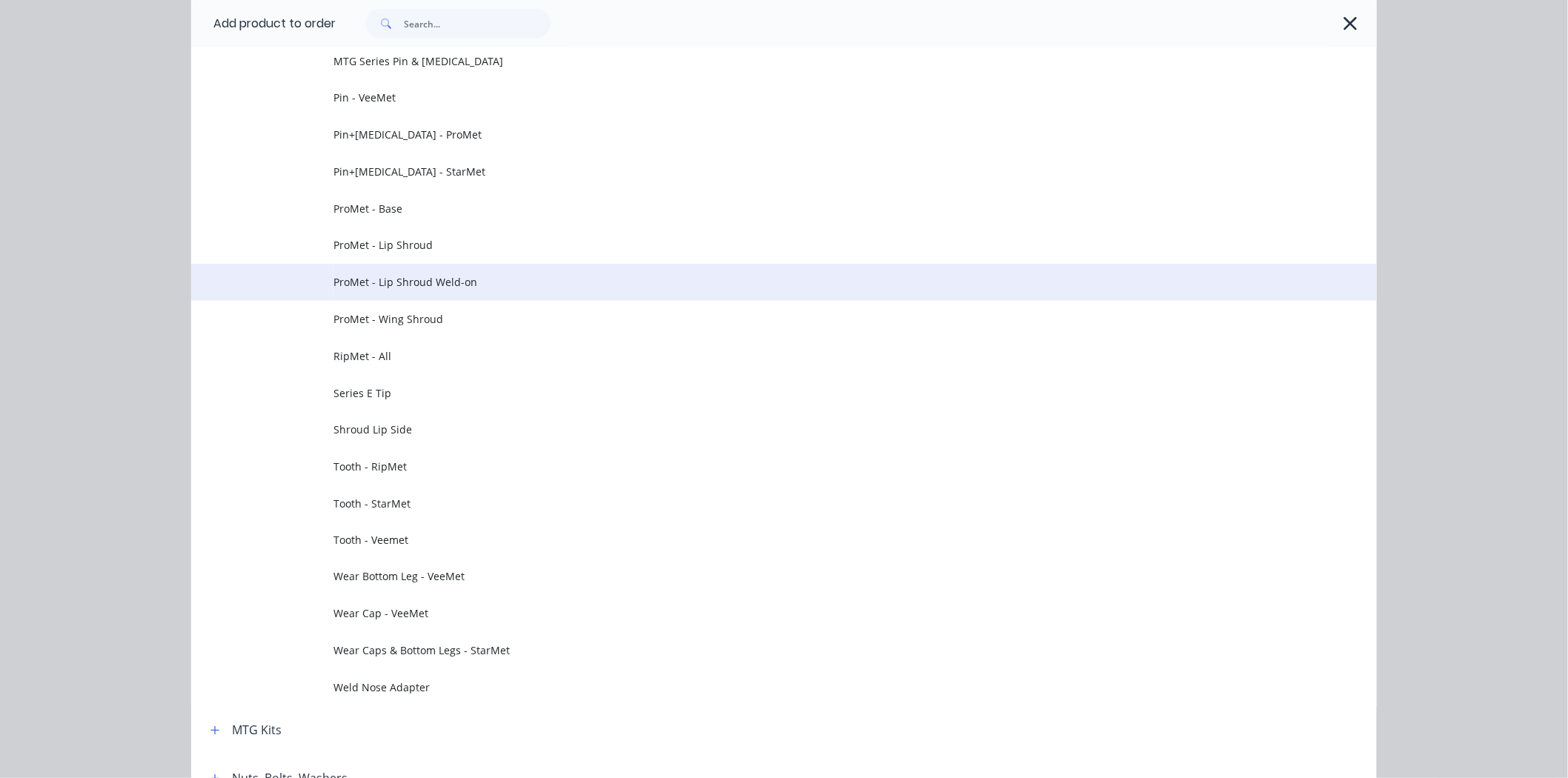
scroll to position [659, 0]
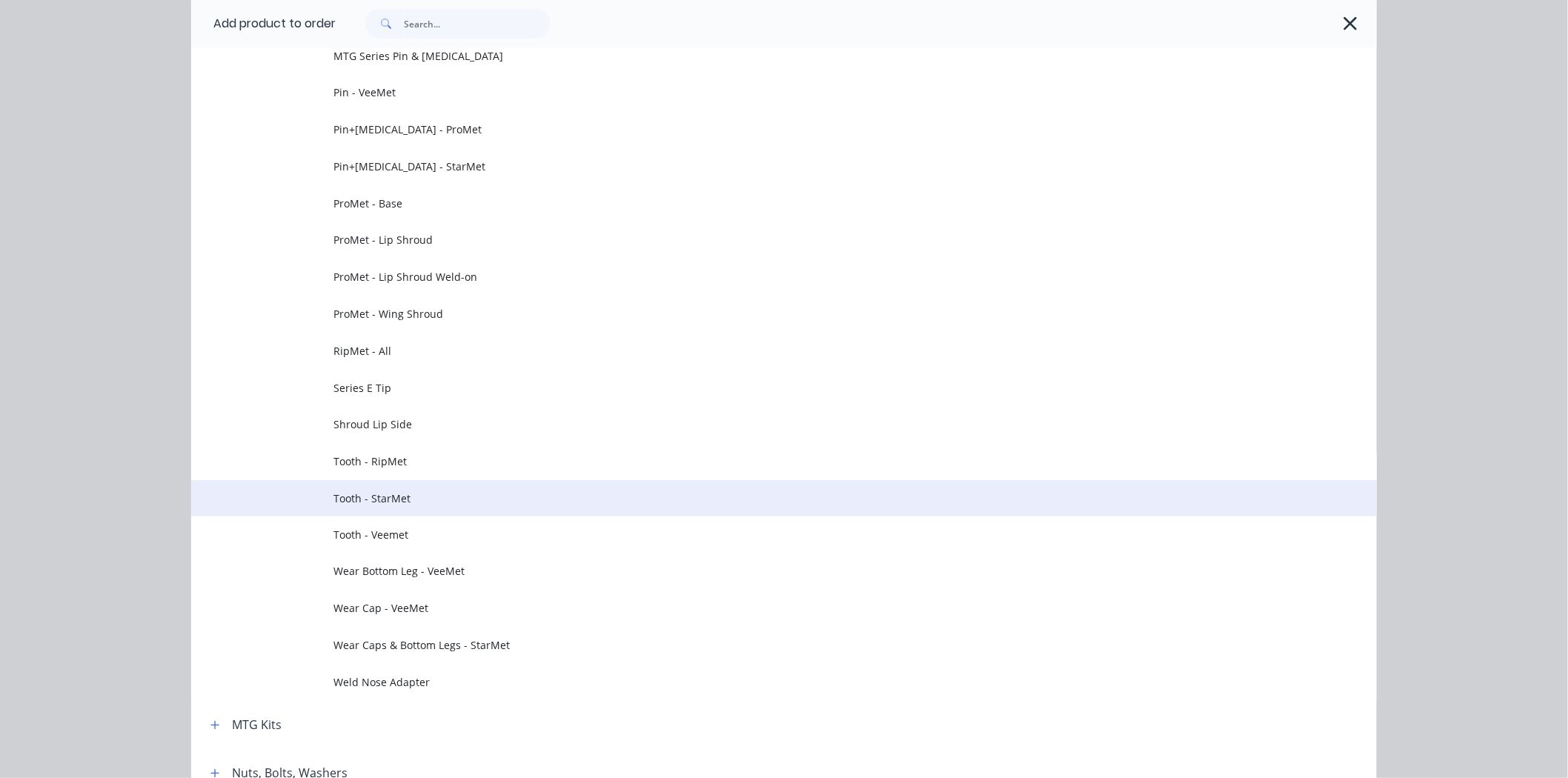
click at [470, 497] on span "Tooth - StarMet" at bounding box center [751, 498] width 835 height 15
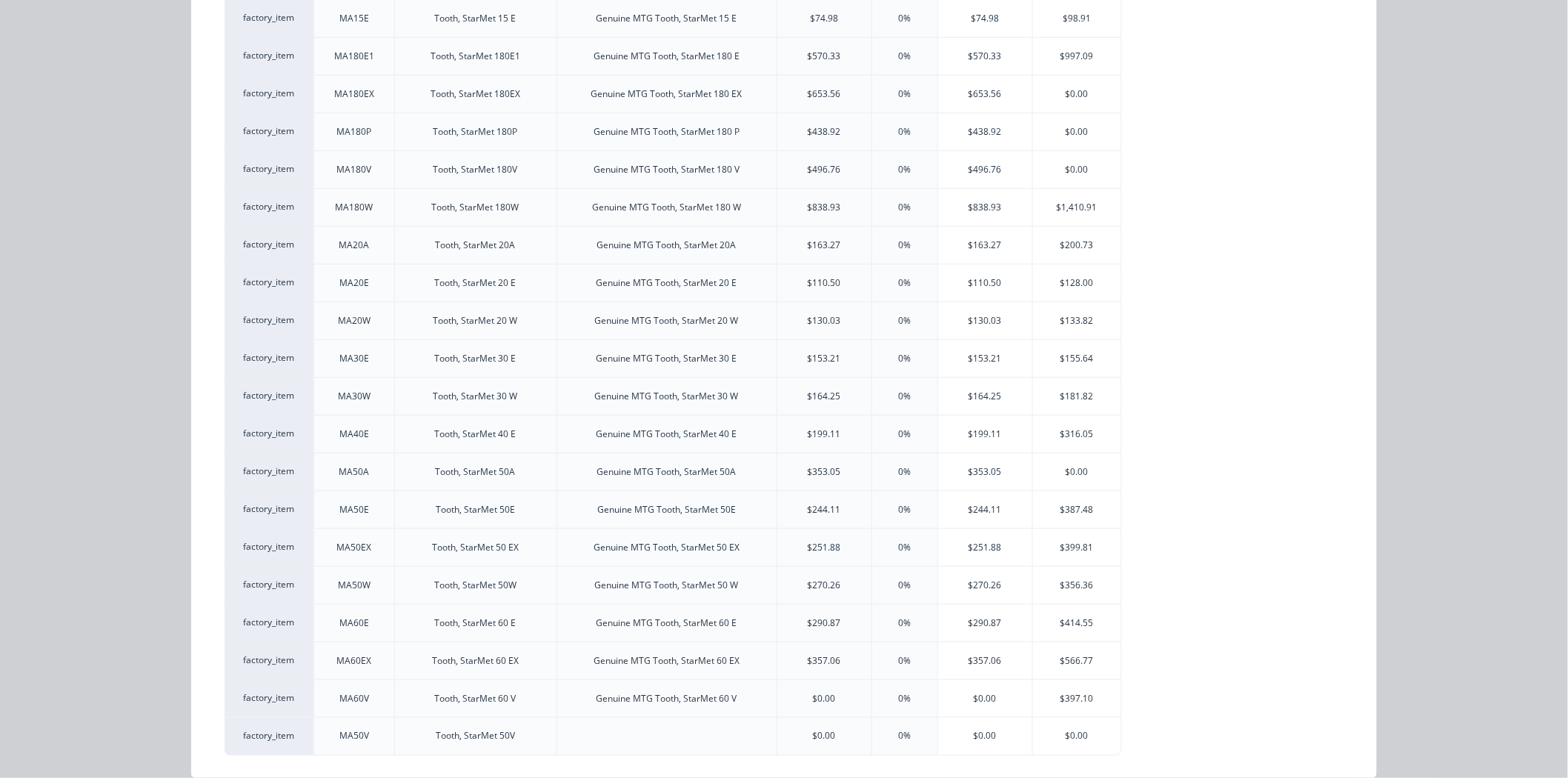
scroll to position [476, 0]
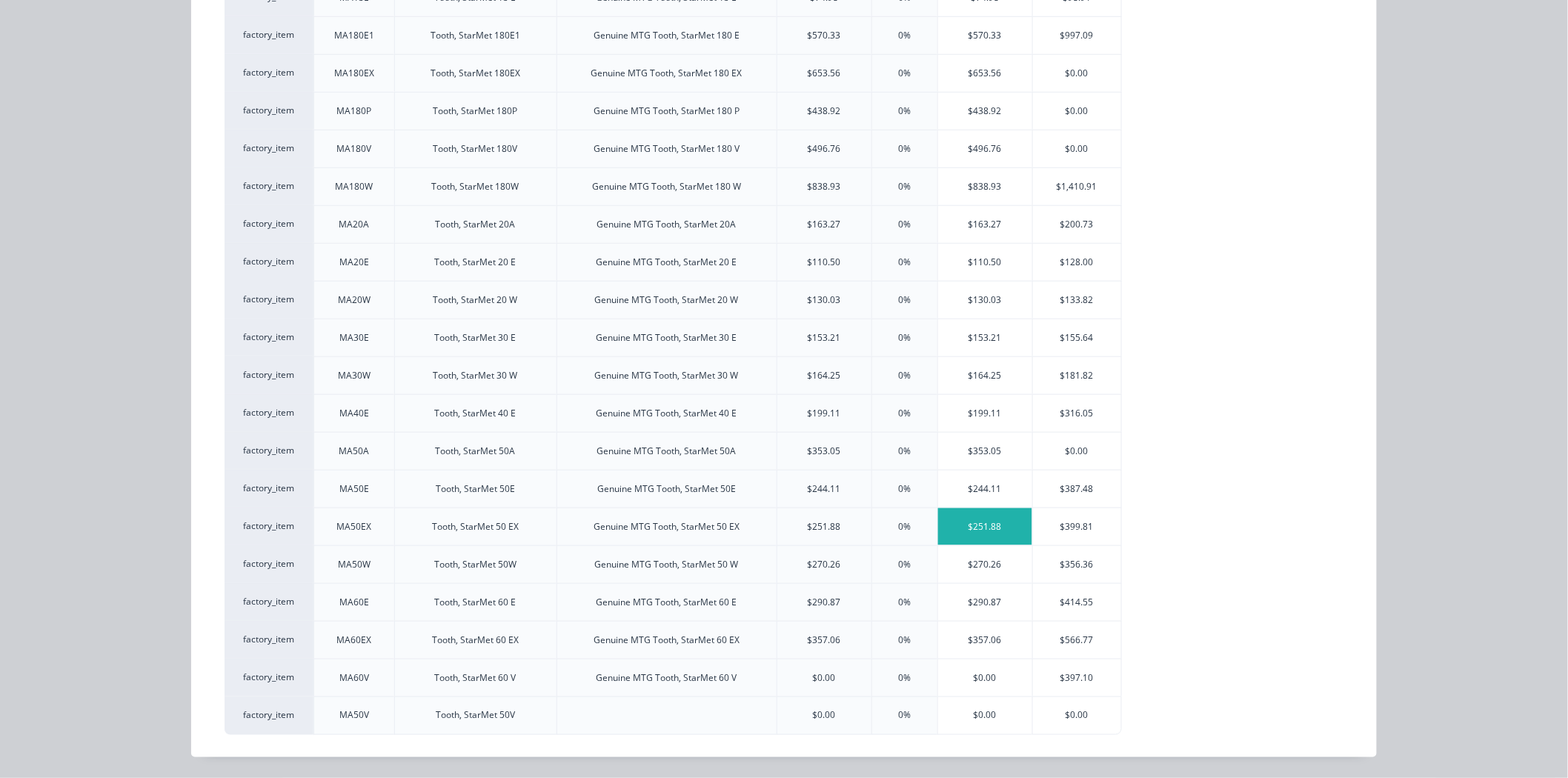
click at [1005, 528] on div "$251.88" at bounding box center [986, 527] width 94 height 37
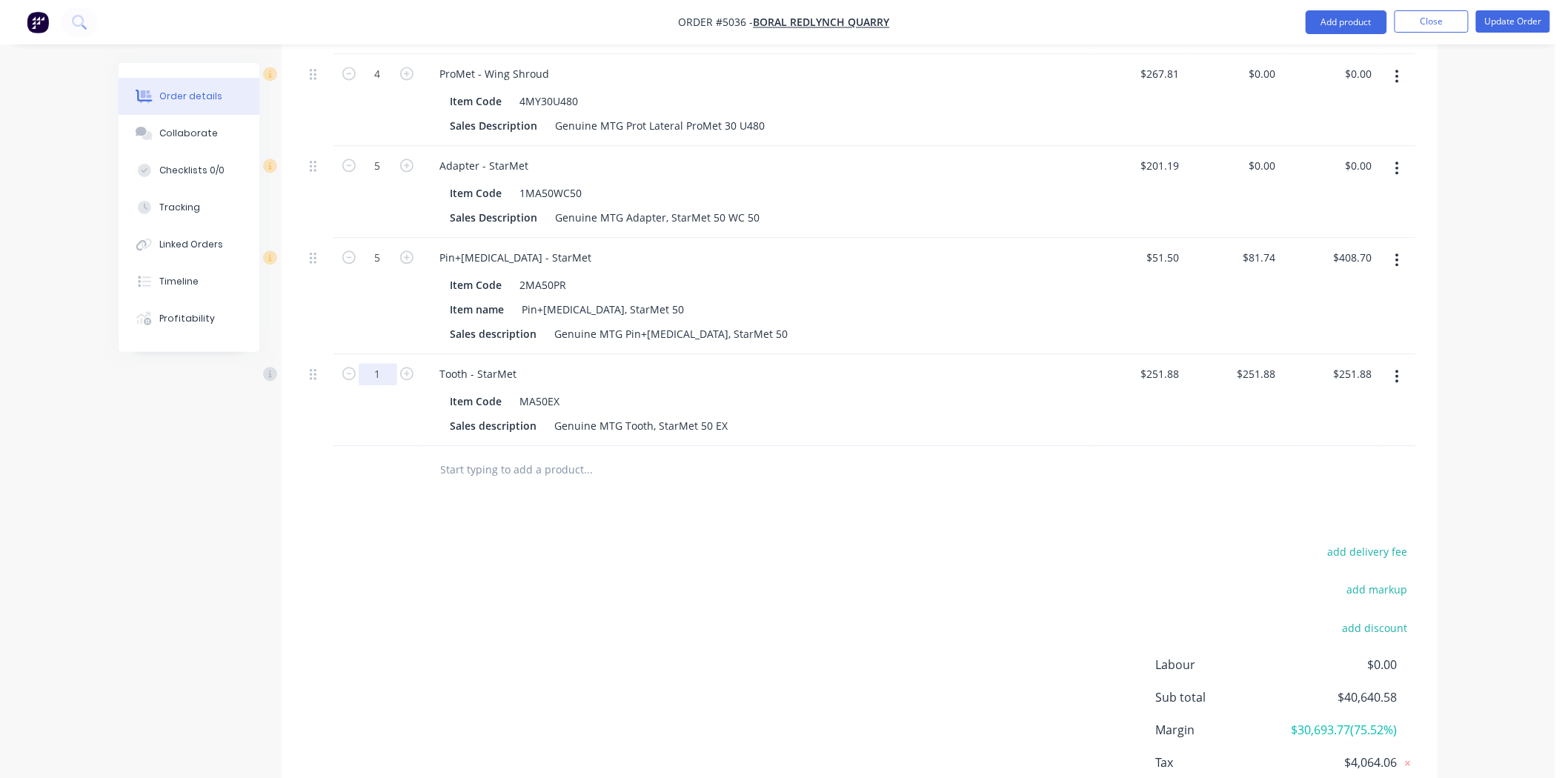
drag, startPoint x: 375, startPoint y: 329, endPoint x: 386, endPoint y: 342, distance: 17.0
click at [375, 364] on input "1" at bounding box center [378, 375] width 39 height 23
type input "5"
type input "$1,259.40"
click at [653, 596] on div "add delivery fee add markup add discount Labour $0.00 Sub total $40,640.58 Marg…" at bounding box center [859, 685] width 1111 height 286
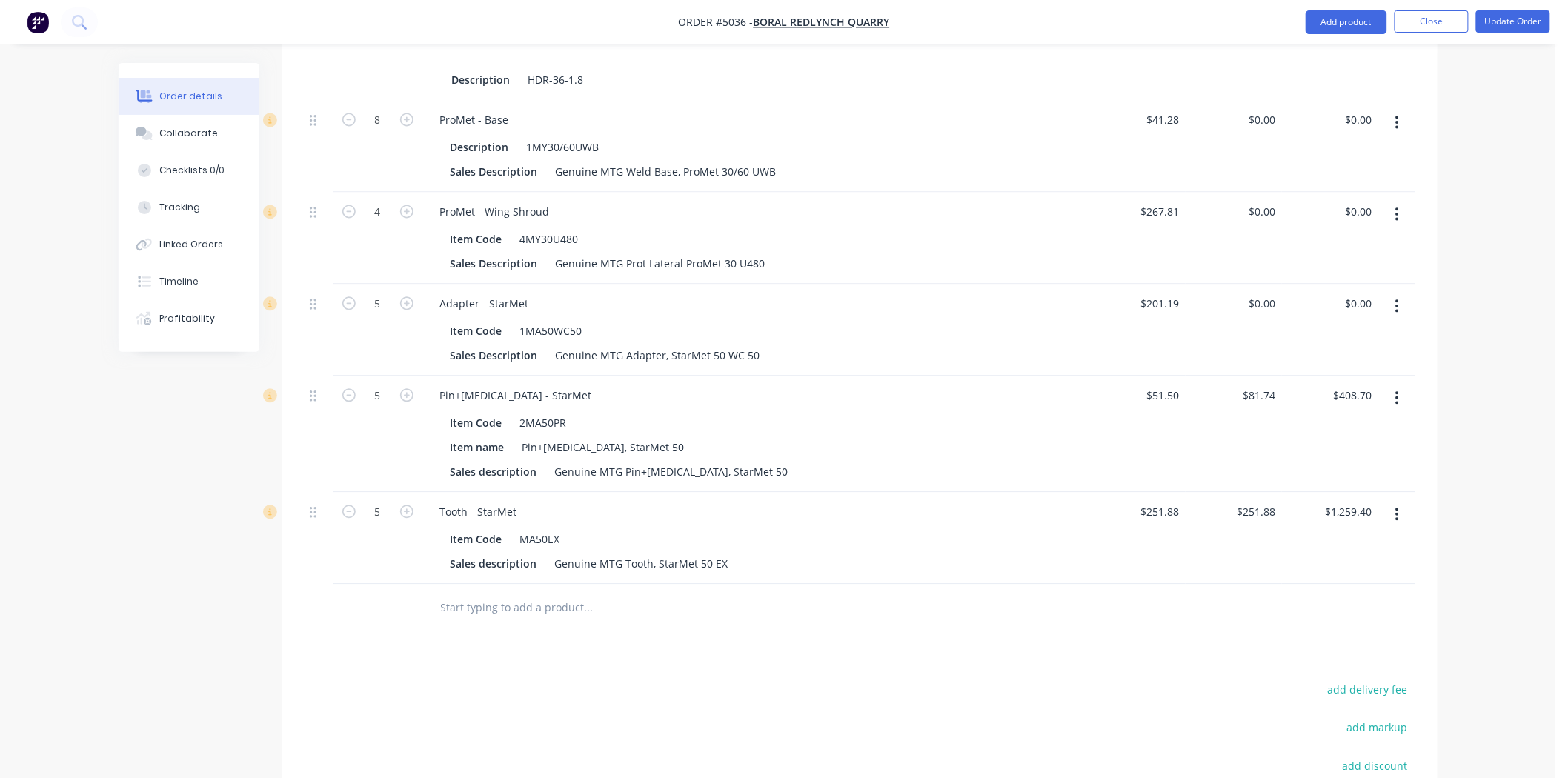
scroll to position [1214, 0]
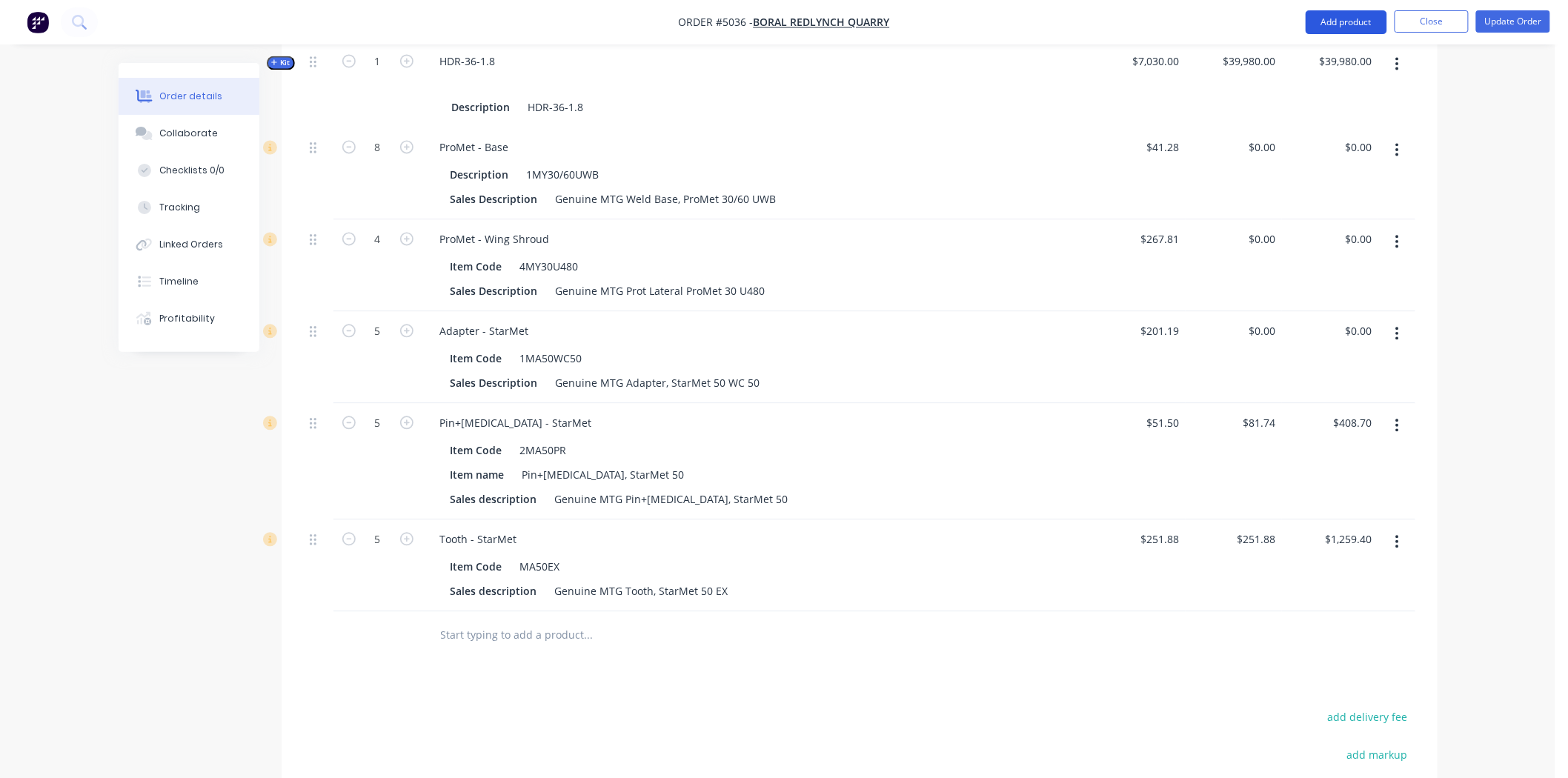
click at [1357, 27] on button "Add product" at bounding box center [1346, 22] width 81 height 24
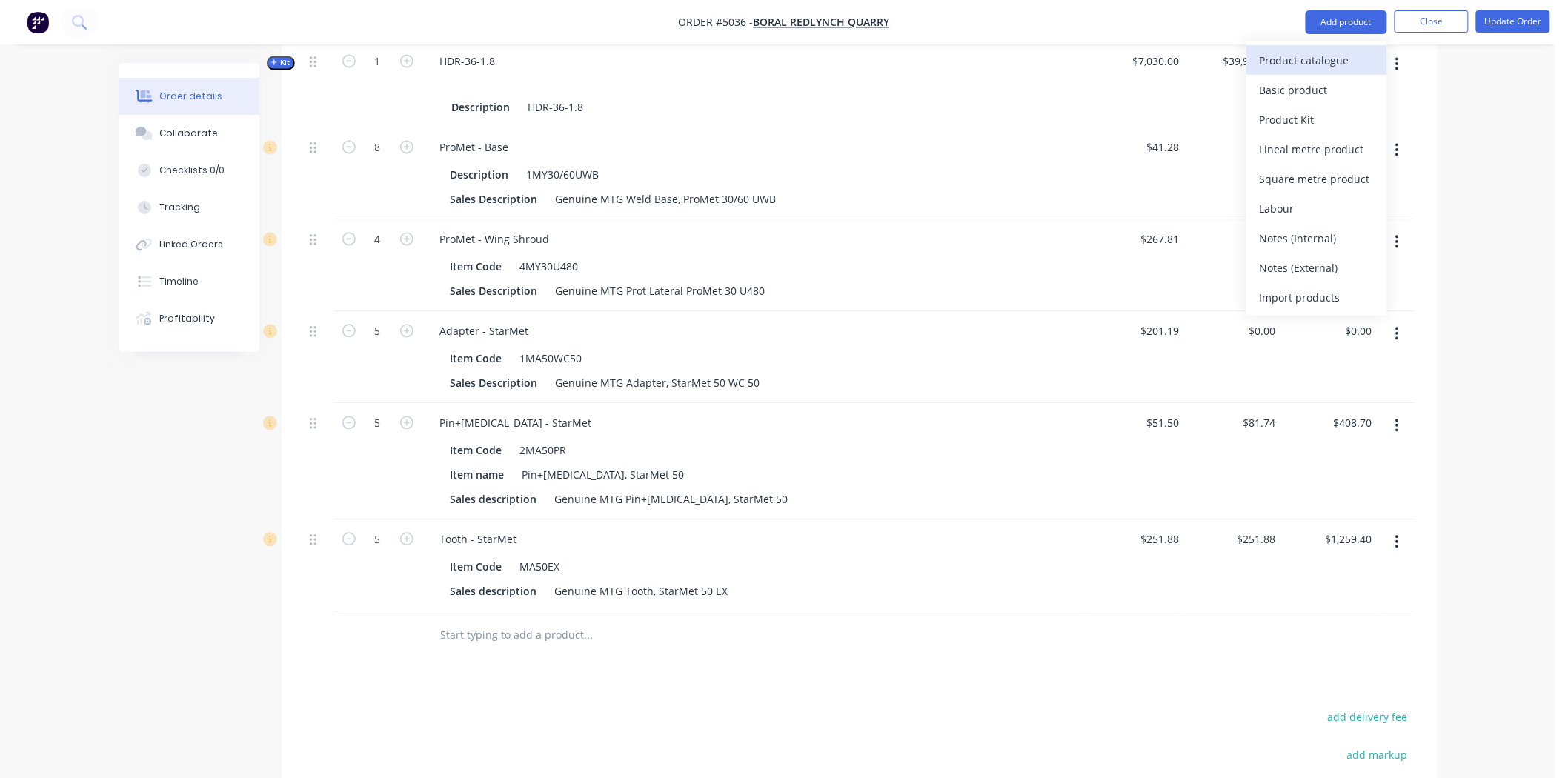
click at [1331, 65] on div "Product catalogue" at bounding box center [1317, 61] width 114 height 22
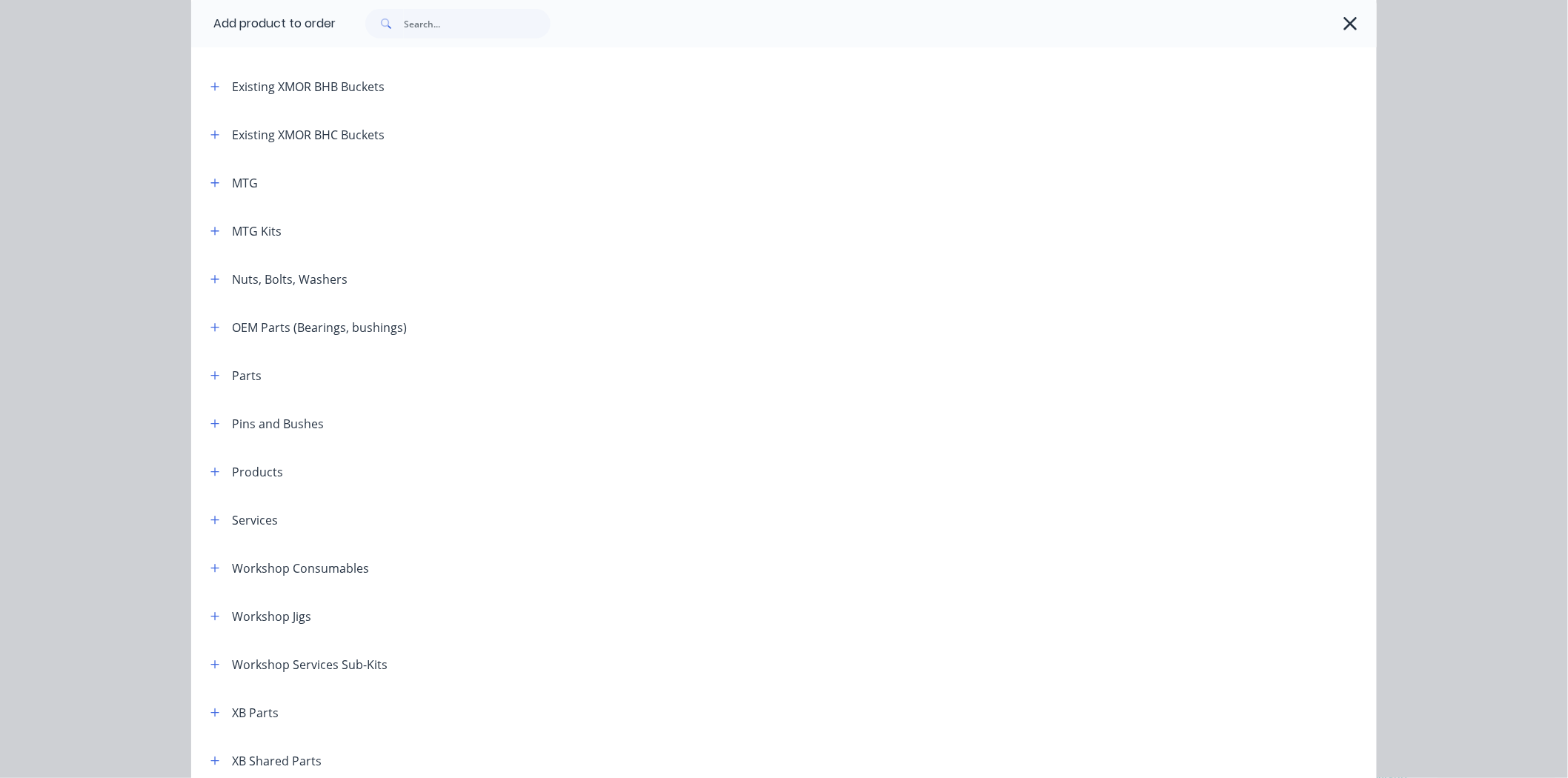
scroll to position [329, 0]
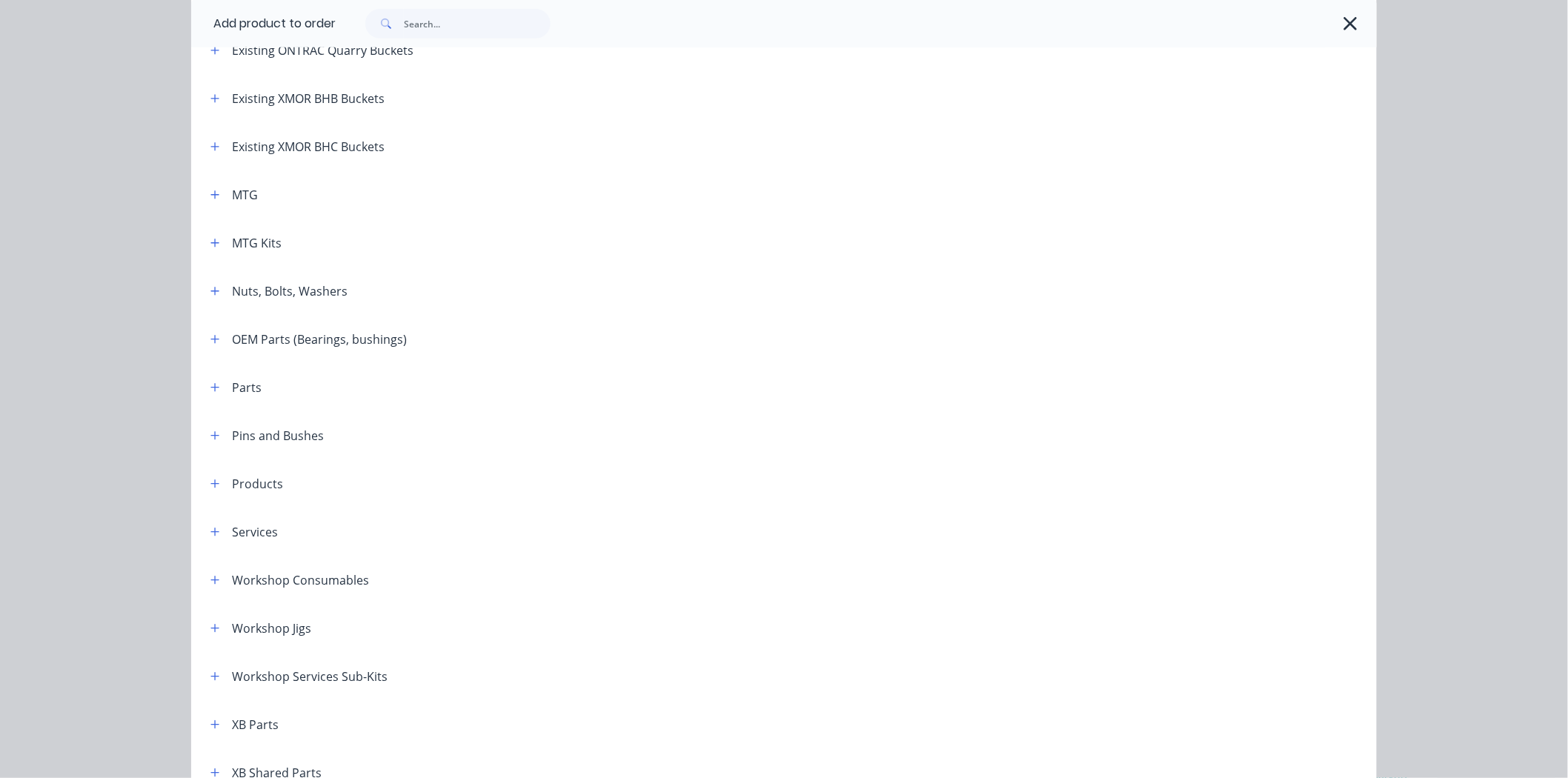
click at [216, 203] on span at bounding box center [215, 194] width 18 height 18
click at [216, 200] on button "button" at bounding box center [215, 194] width 18 height 18
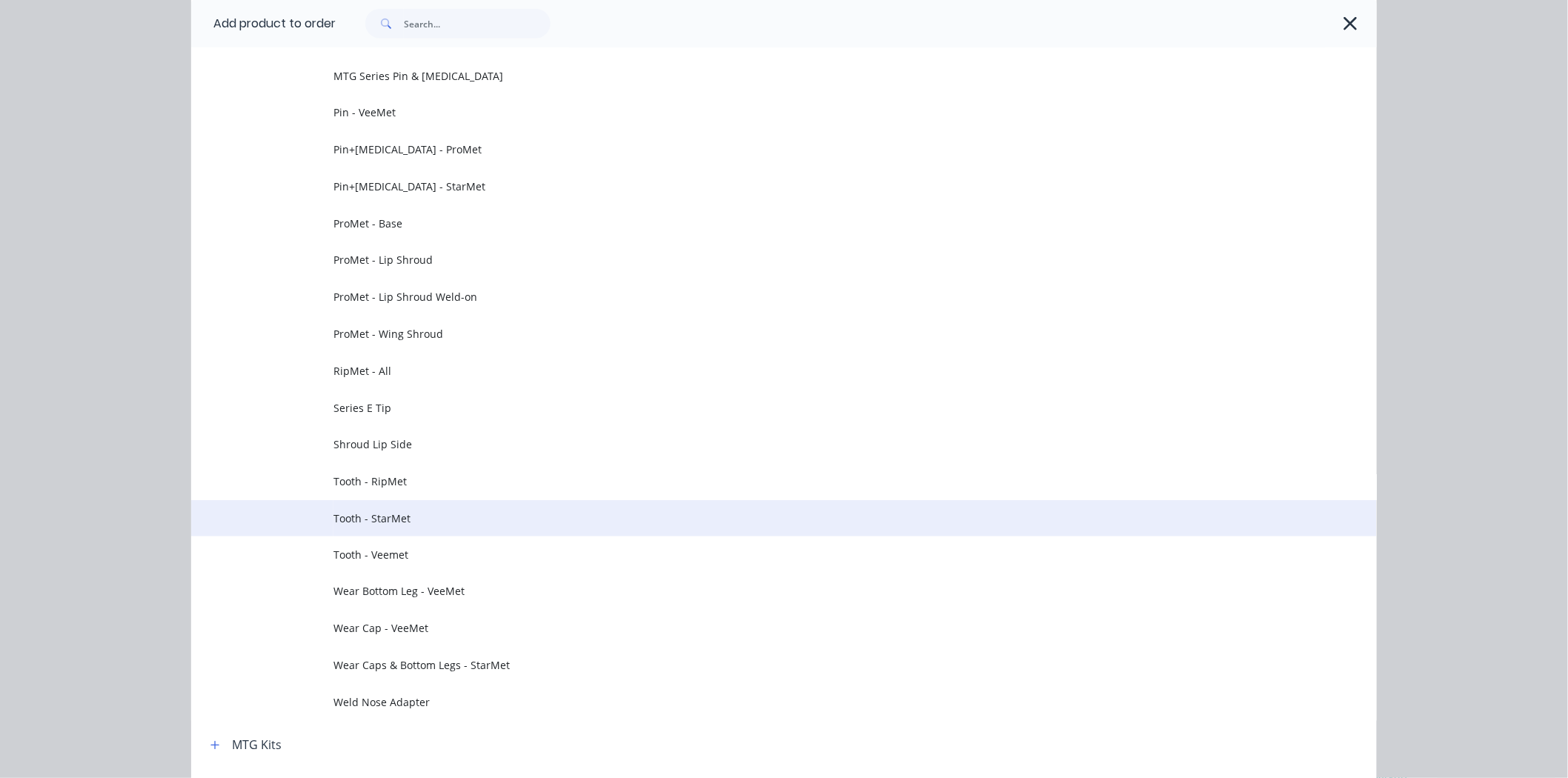
scroll to position [659, 0]
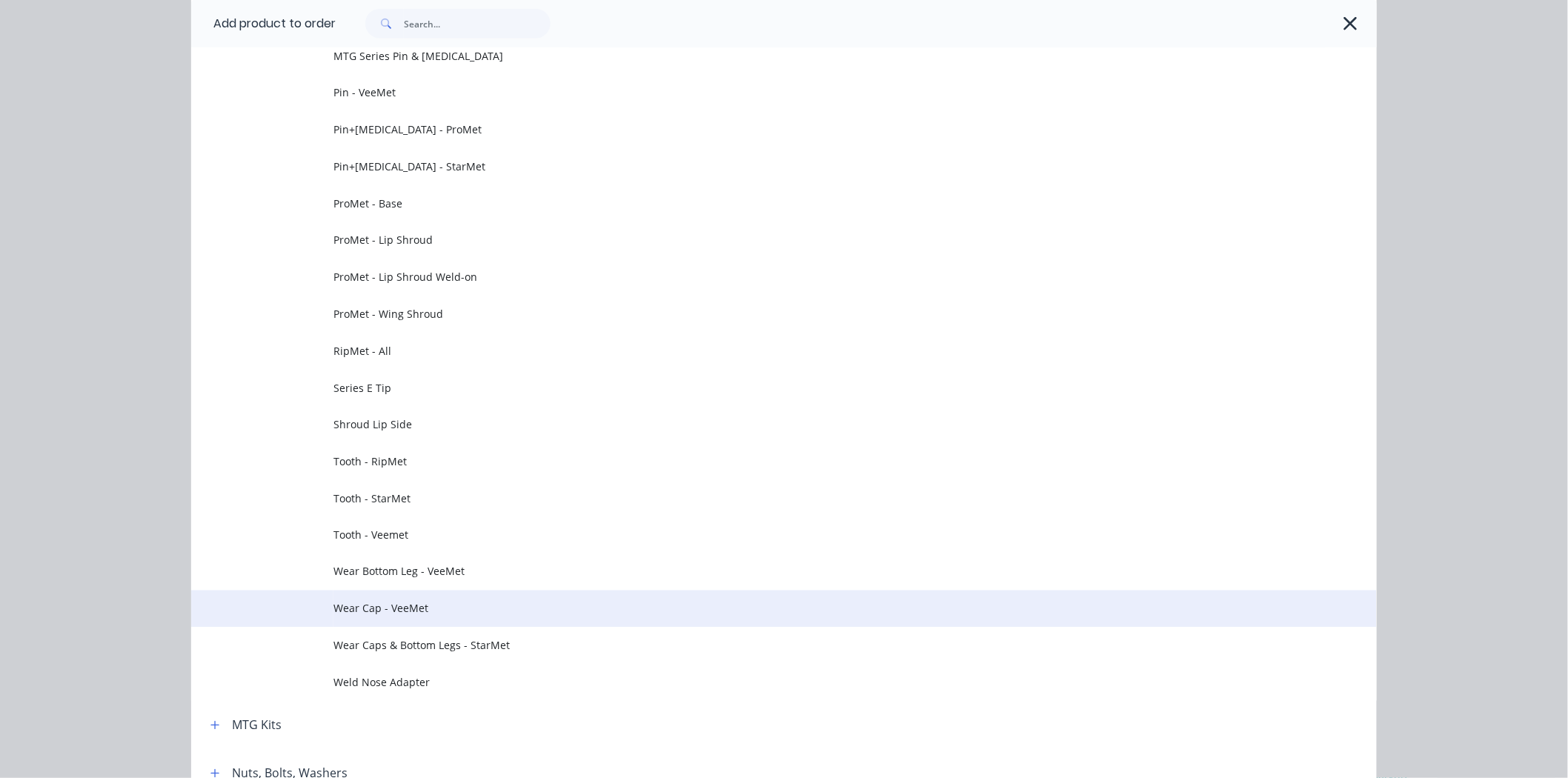
click at [438, 612] on span "Wear Cap - VeeMet" at bounding box center [751, 609] width 835 height 15
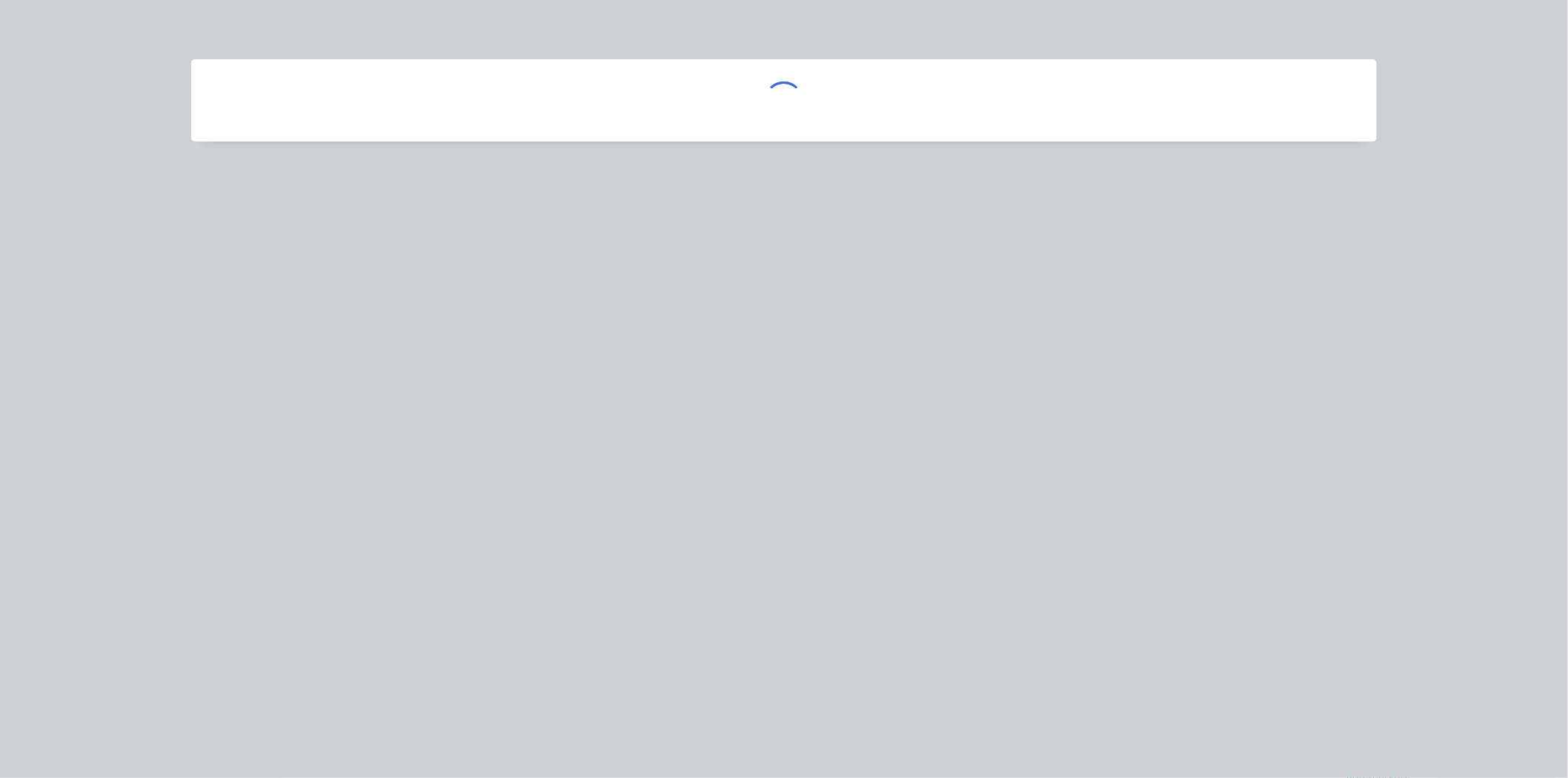
scroll to position [0, 0]
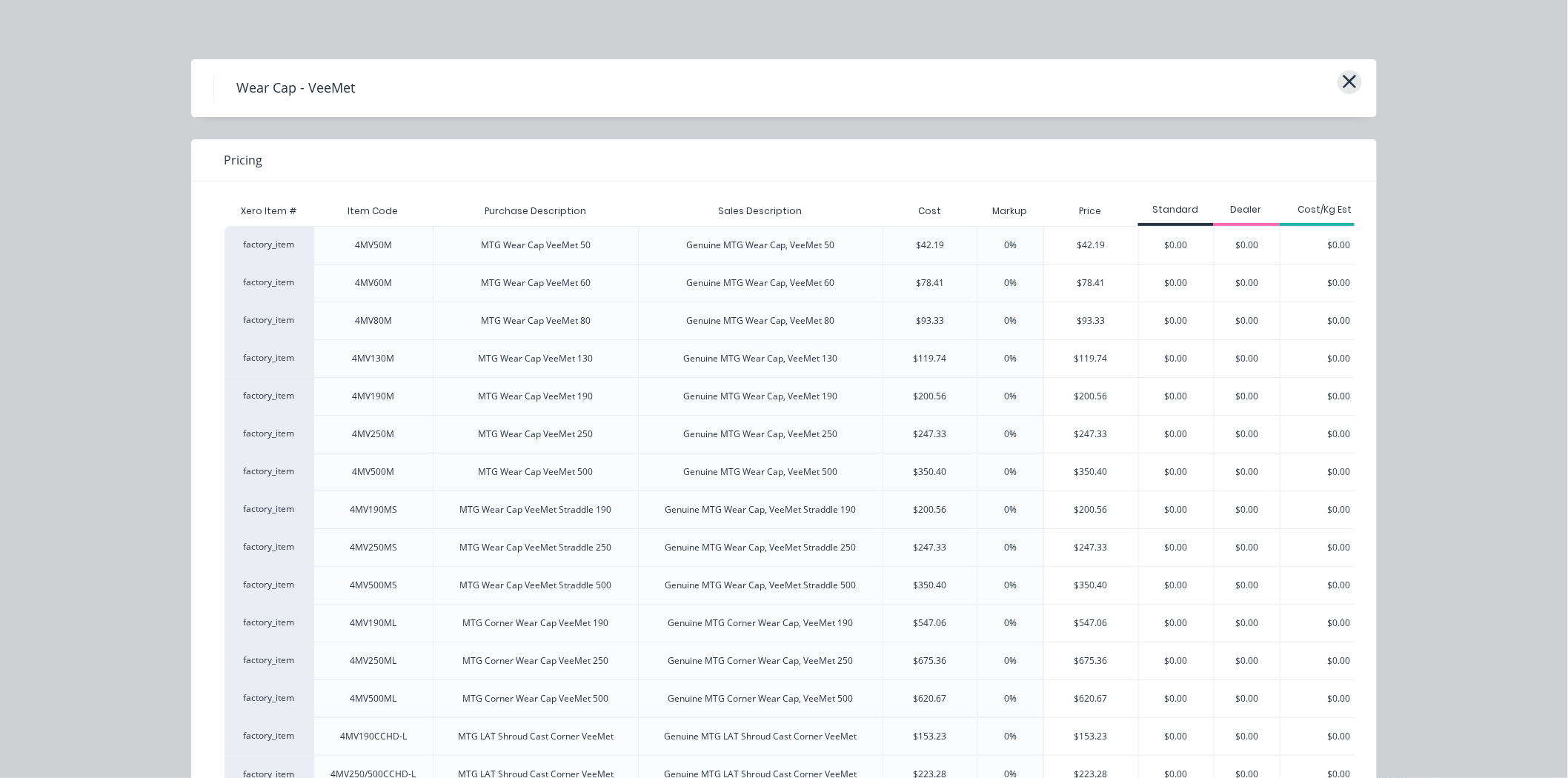
click at [1353, 84] on button "button" at bounding box center [1349, 82] width 24 height 24
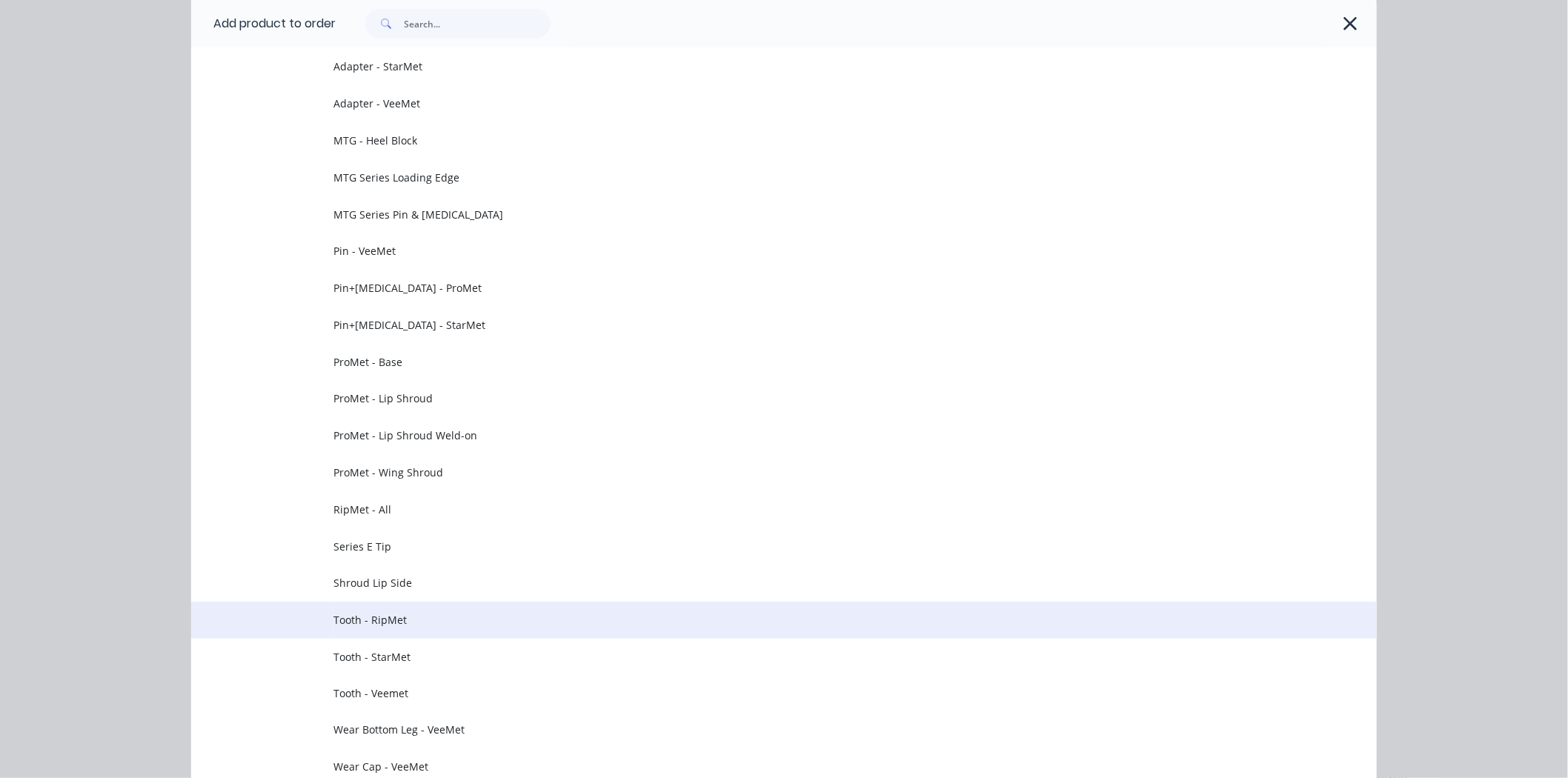
scroll to position [664, 0]
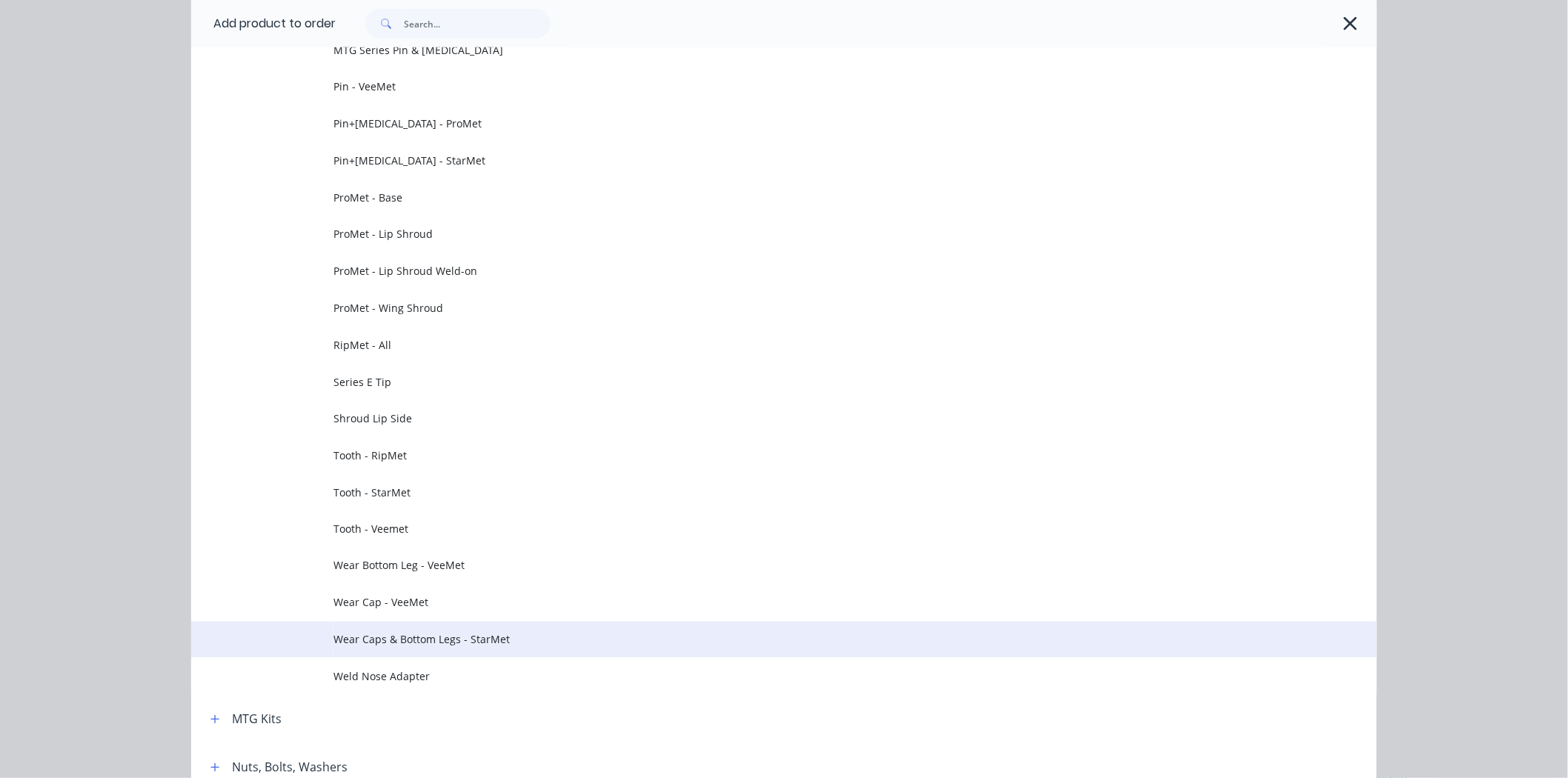
click at [494, 646] on span "Wear Caps & Bottom Legs - StarMet" at bounding box center [751, 640] width 835 height 15
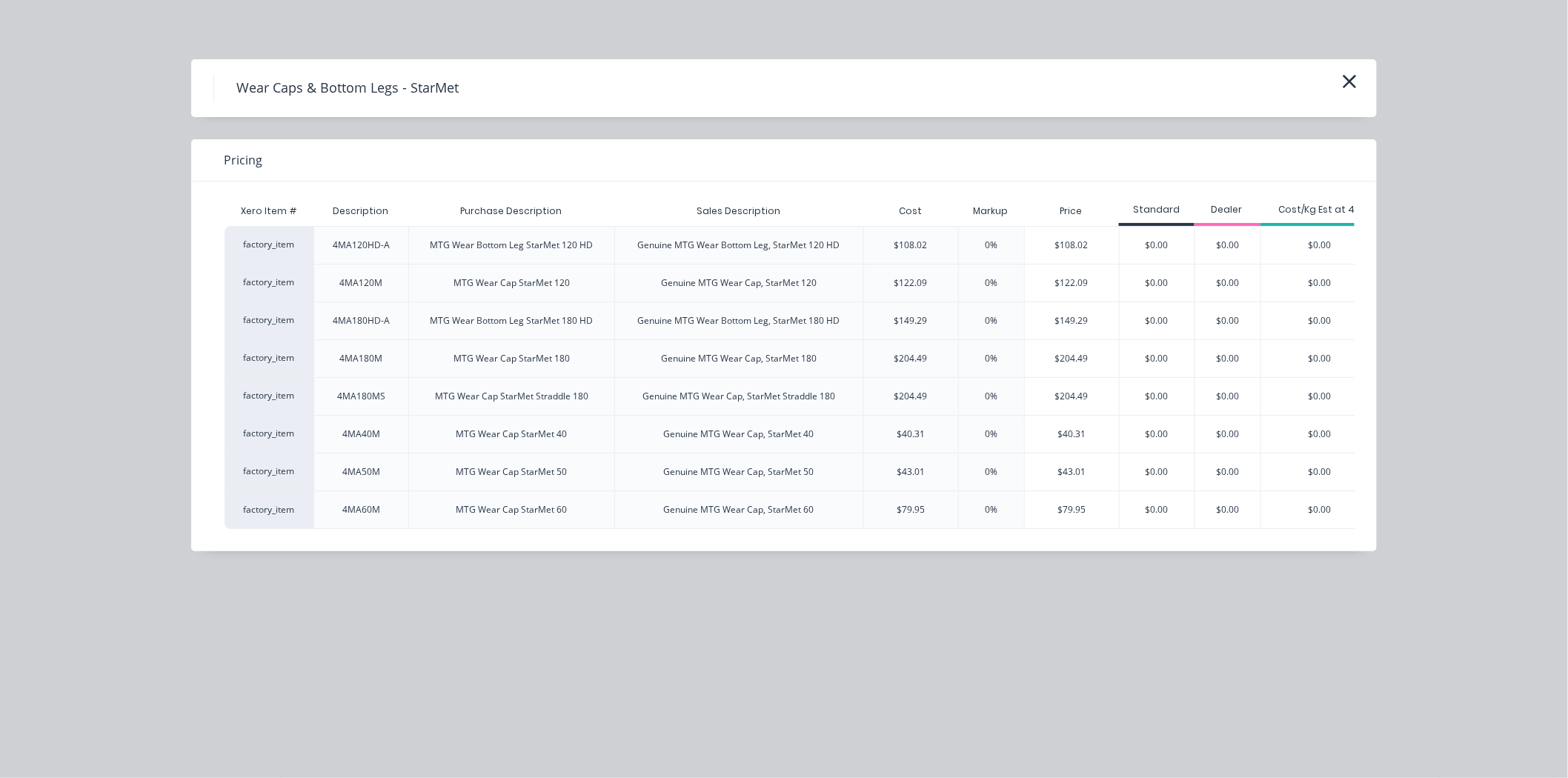
scroll to position [1462, 0]
click at [376, 479] on div "4MA50M" at bounding box center [362, 472] width 38 height 14
click at [1062, 491] on div "$43.01" at bounding box center [1072, 472] width 94 height 37
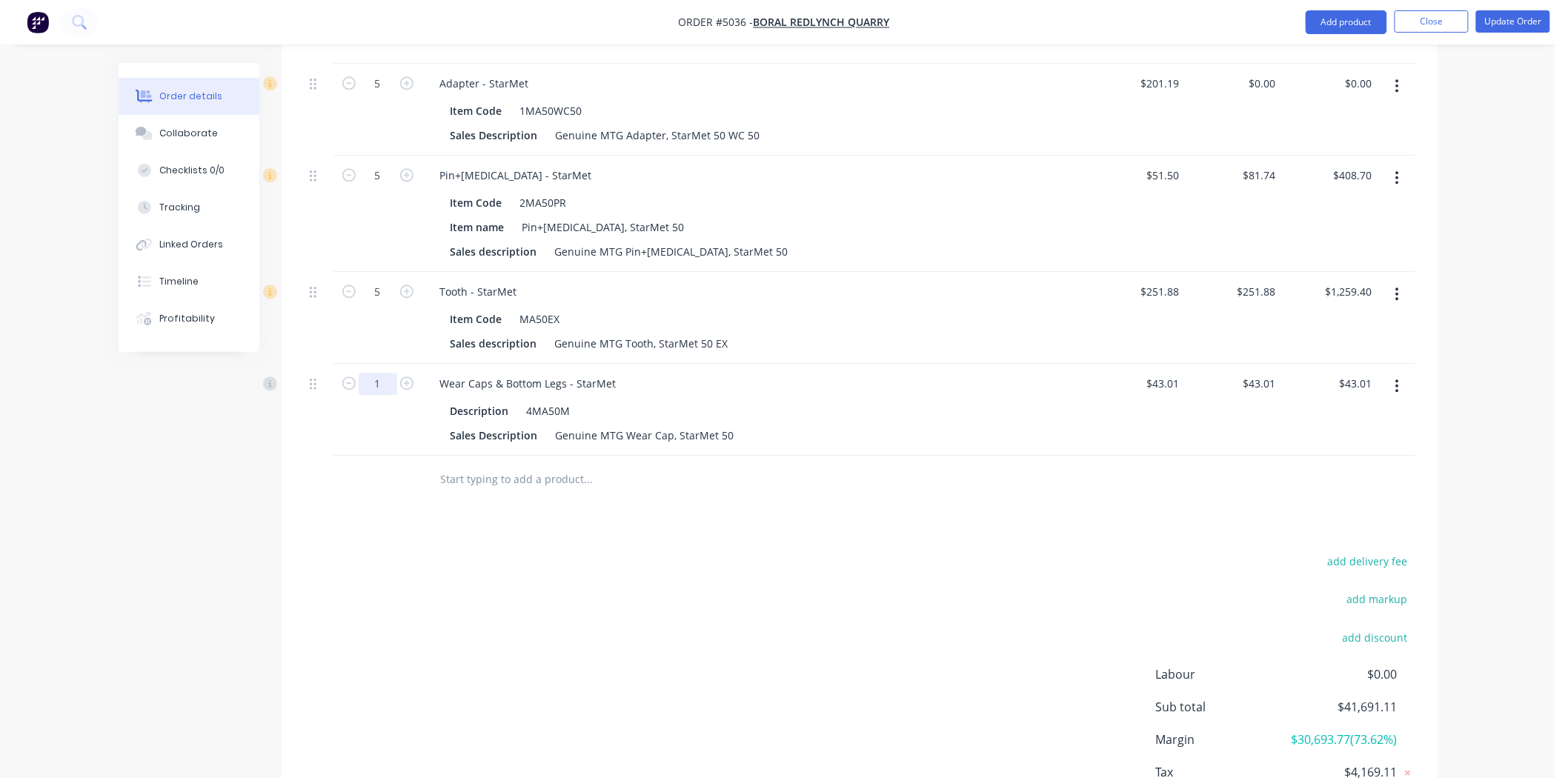
click at [383, 373] on input "1" at bounding box center [378, 384] width 39 height 23
type input "5"
type input "$215.05"
click at [679, 552] on div "add delivery fee add markup add discount Labour $0.00 Sub total $41,691.11 Marg…" at bounding box center [859, 695] width 1111 height 286
drag, startPoint x: 564, startPoint y: 344, endPoint x: 491, endPoint y: 344, distance: 73.0
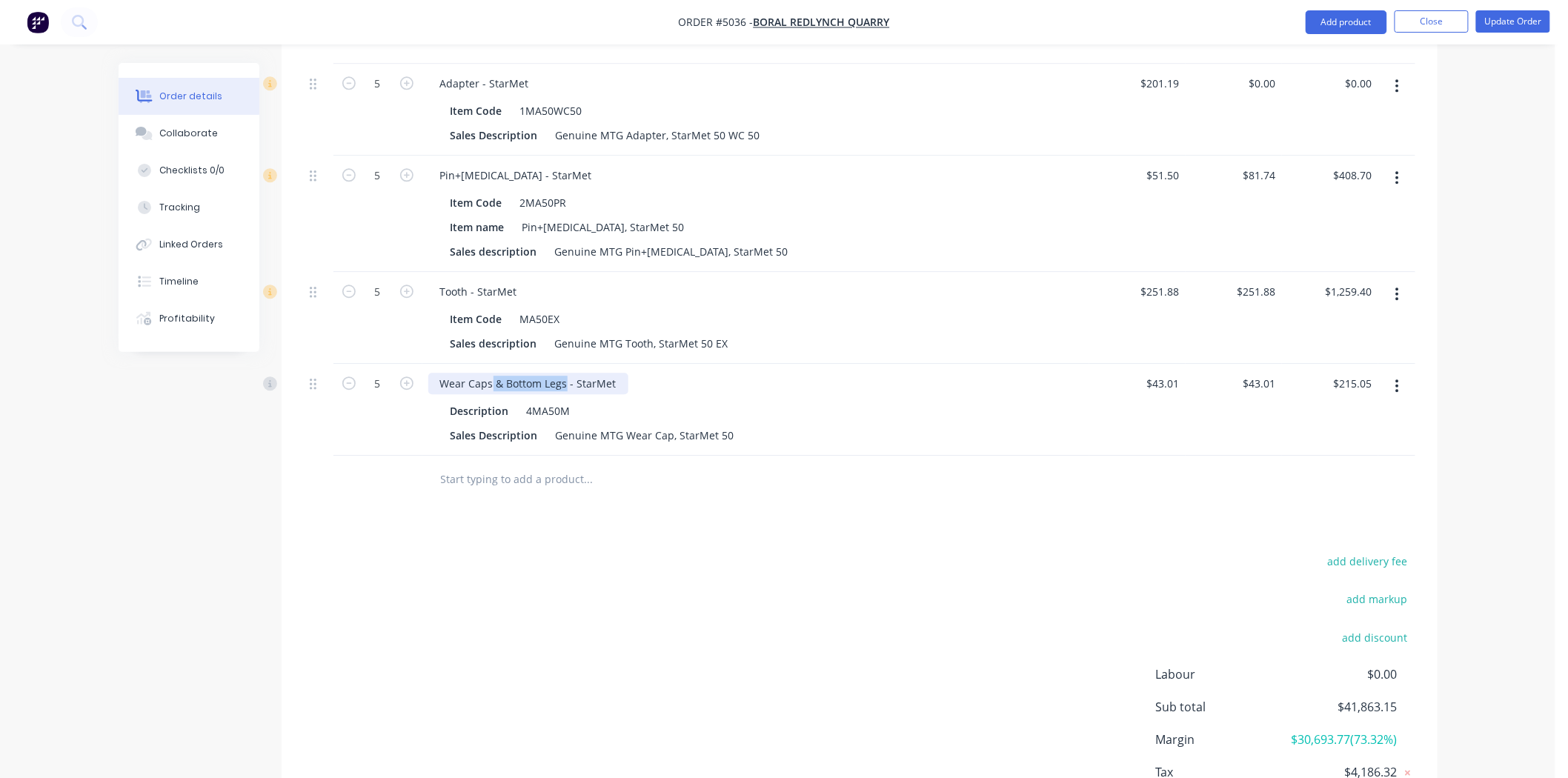
click at [491, 373] on div "Wear Caps & Bottom Legs - StarMet" at bounding box center [528, 384] width 200 height 22
click at [608, 552] on div "add delivery fee add markup add discount Labour $0.00 Sub total $41,863.15 Marg…" at bounding box center [859, 695] width 1111 height 286
click at [1267, 373] on input "43.01" at bounding box center [1262, 384] width 40 height 22
type input "0"
type input "251.88"
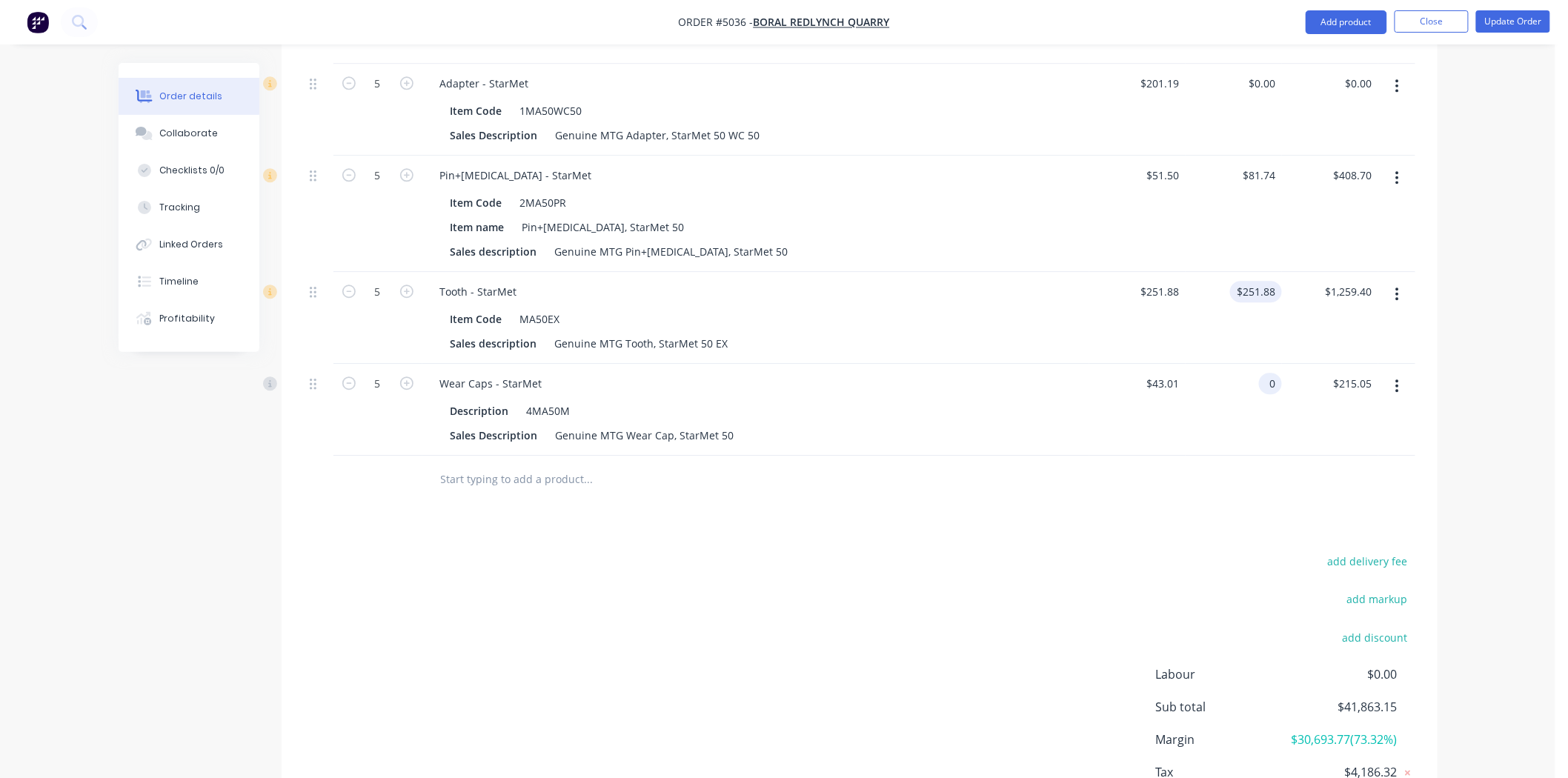
type input "$0.00"
click at [1264, 281] on input "251.88" at bounding box center [1259, 292] width 46 height 22
type input "$0.00"
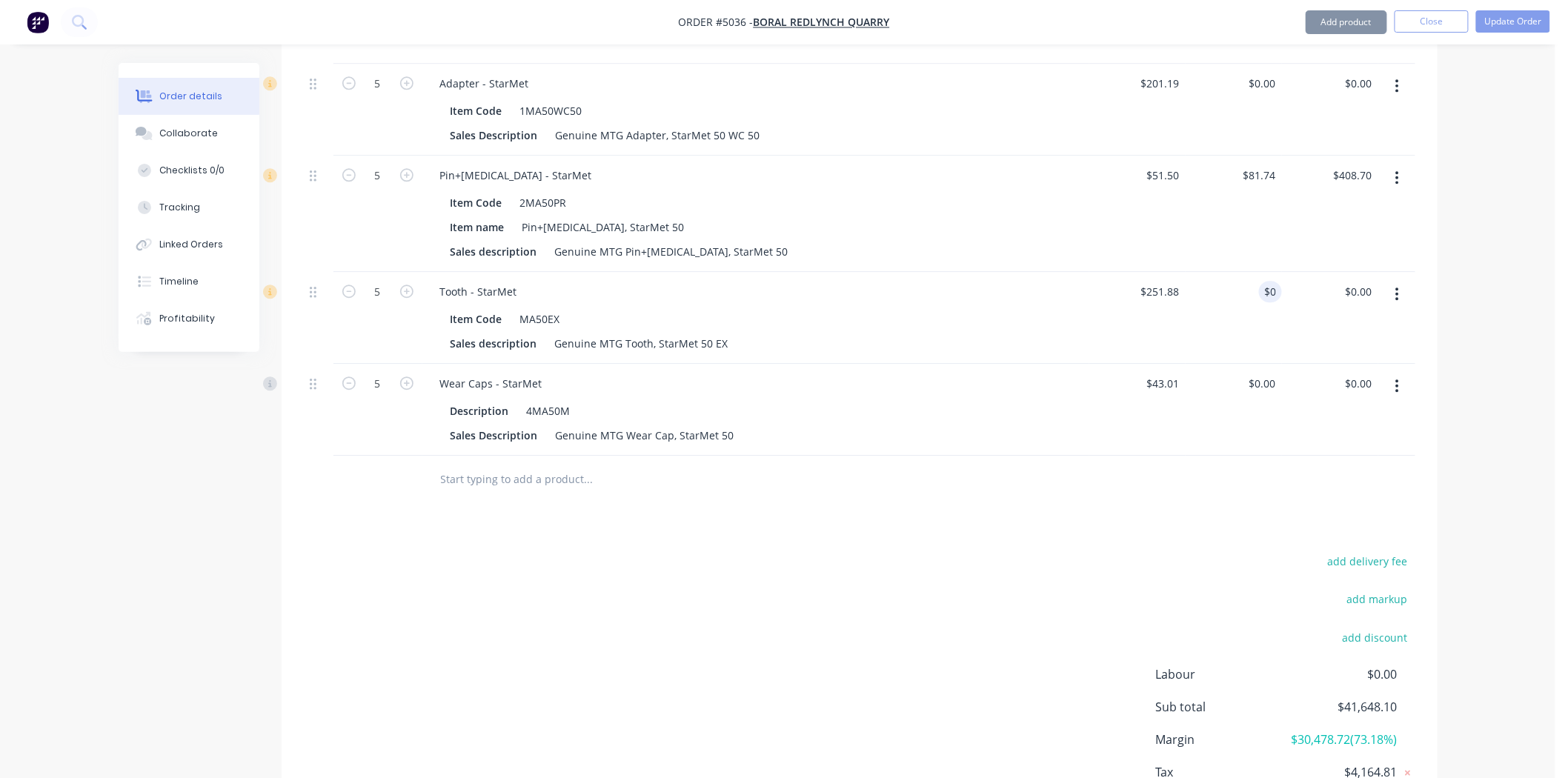
click at [1302, 176] on div "$408.70 $408.70" at bounding box center [1330, 213] width 97 height 117
click at [1262, 165] on input "81.74" at bounding box center [1265, 176] width 34 height 22
type input "$0.00"
click at [1323, 166] on div "$0.00 $408.70" at bounding box center [1330, 213] width 97 height 117
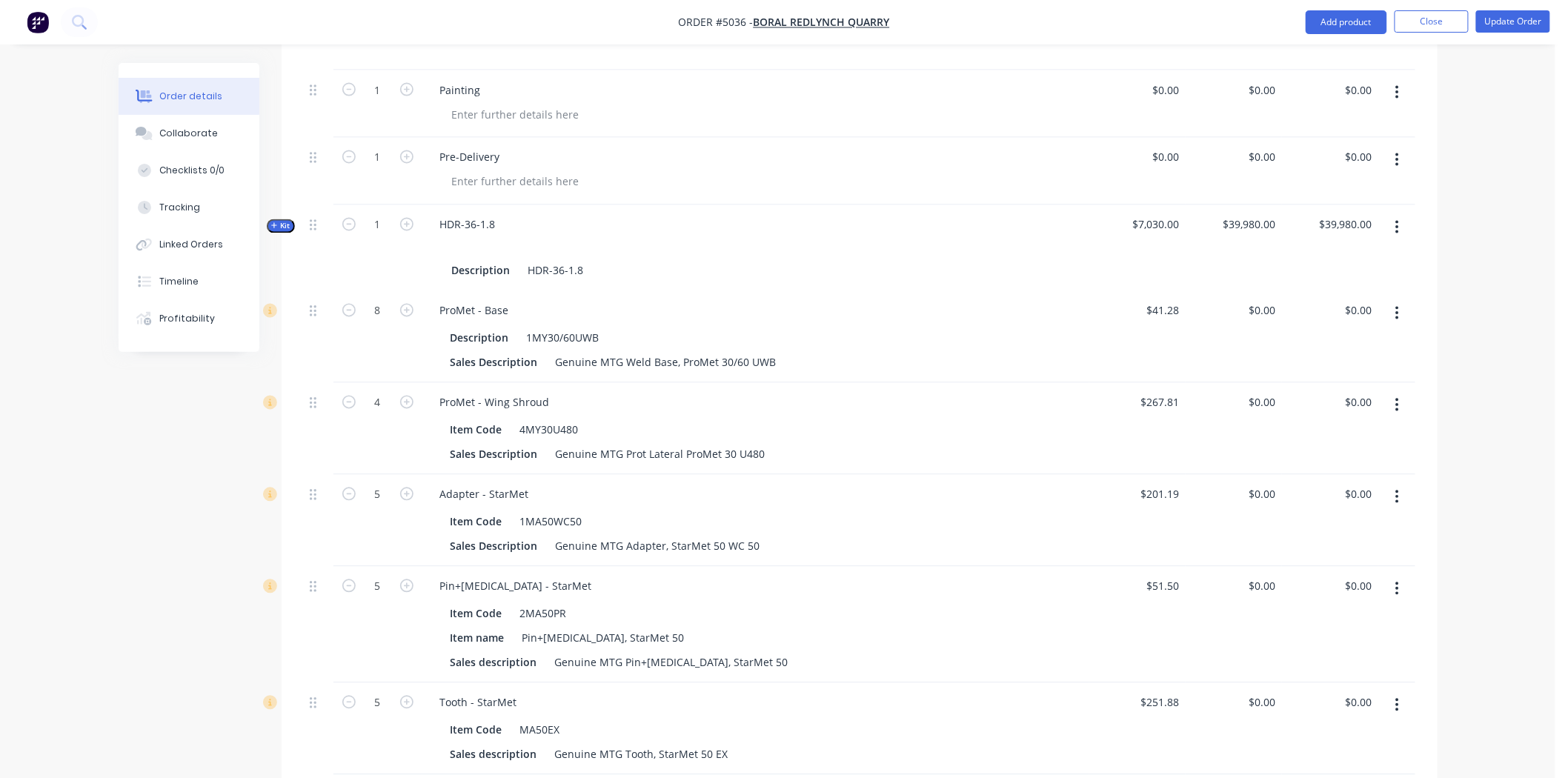
scroll to position [1235, 0]
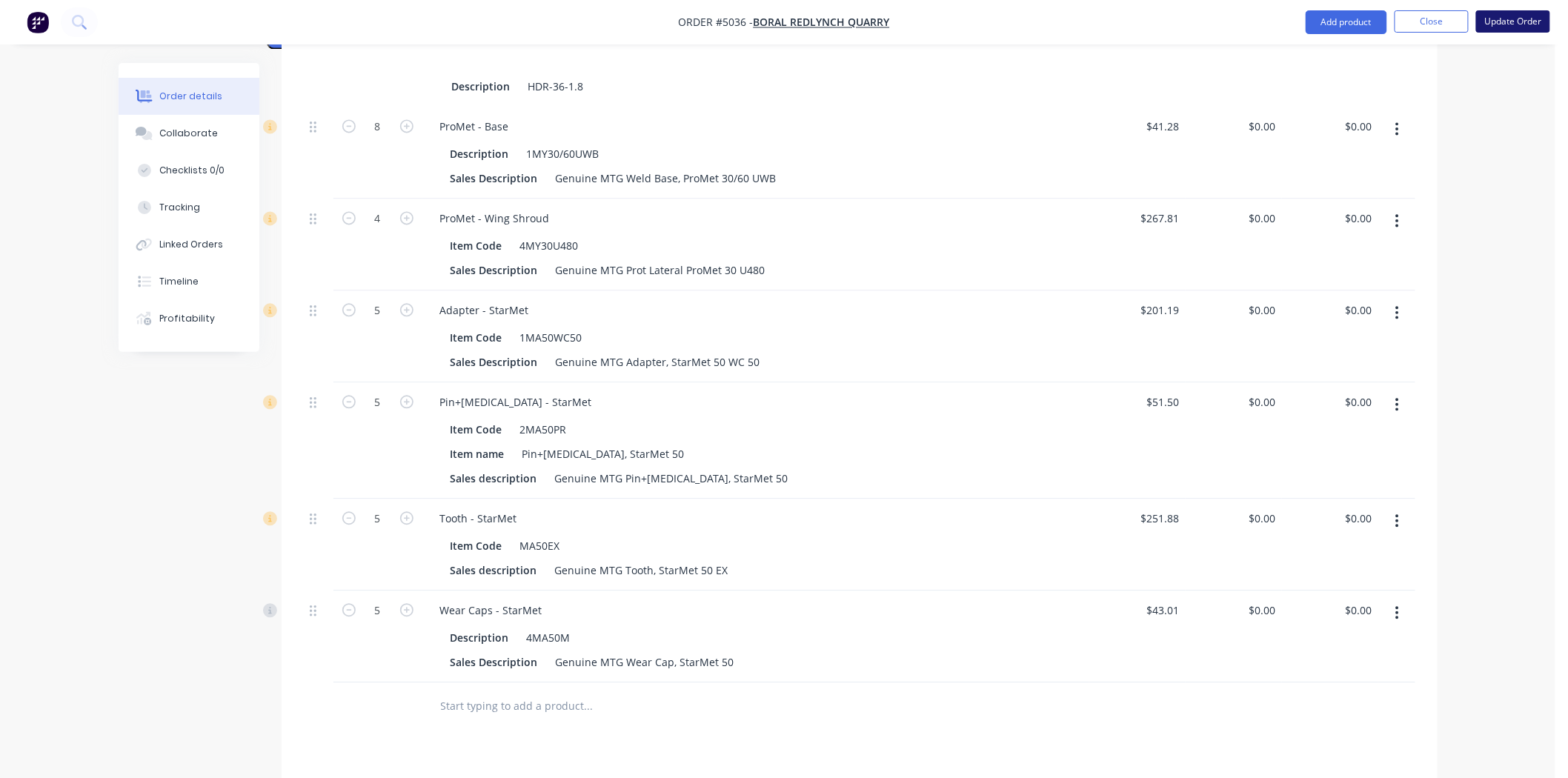
click at [1521, 27] on button "Update Order" at bounding box center [1513, 21] width 74 height 23
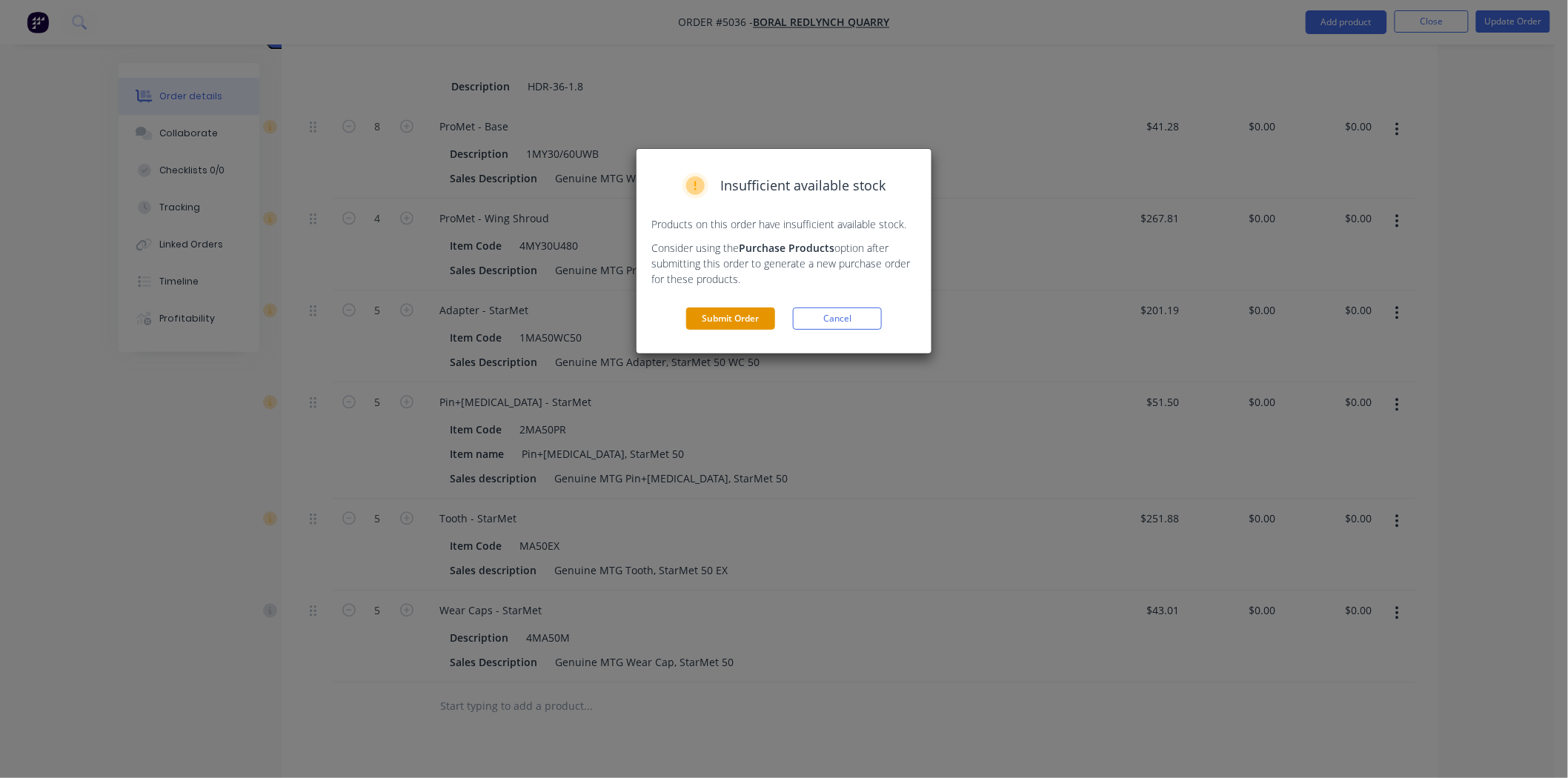
click at [739, 324] on button "Submit Order" at bounding box center [731, 318] width 89 height 23
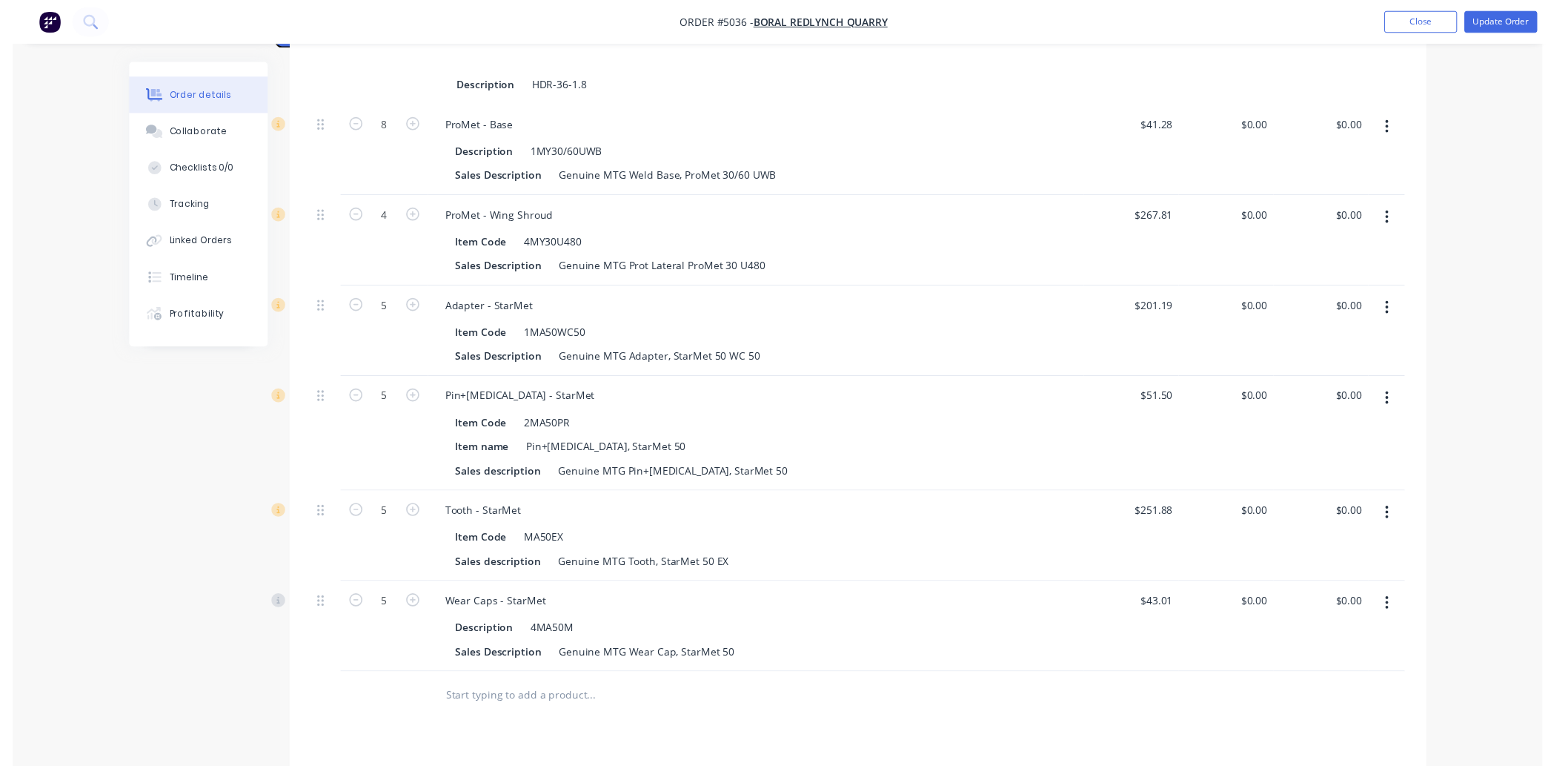
scroll to position [0, 0]
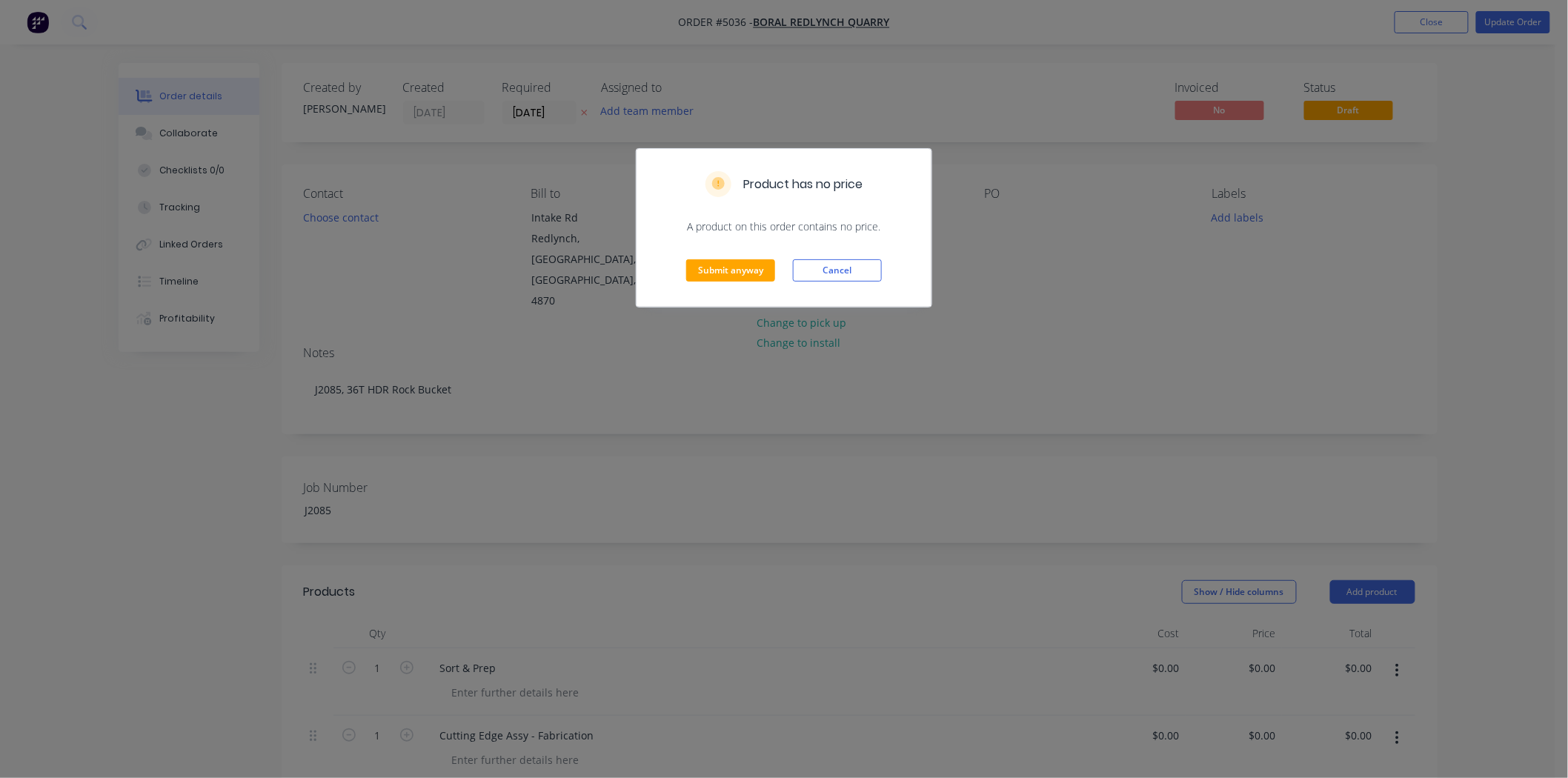
click at [741, 284] on div "Submit anyway Cancel" at bounding box center [784, 270] width 295 height 72
click at [750, 268] on button "Submit anyway" at bounding box center [731, 270] width 89 height 23
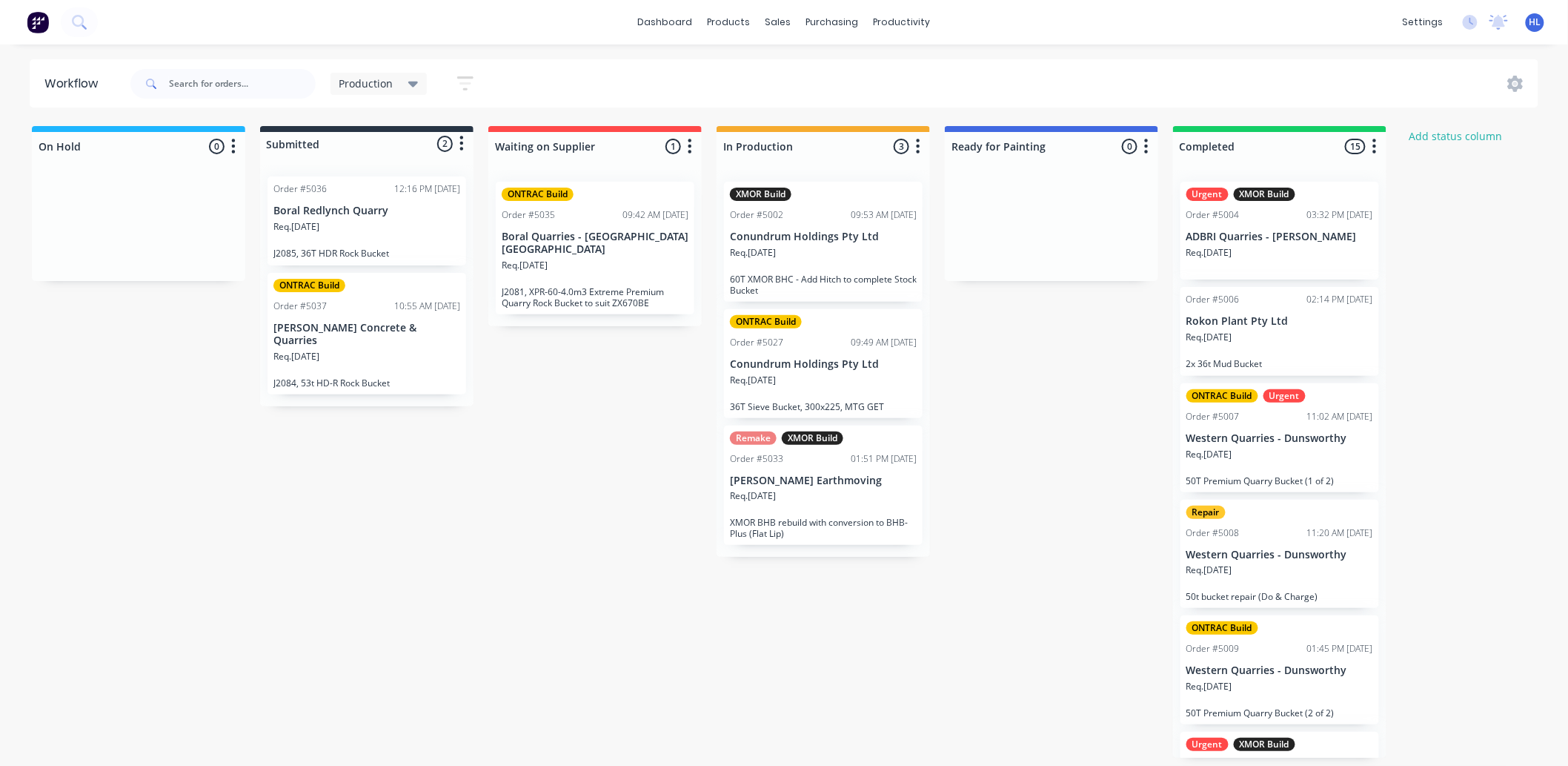
click at [1070, 406] on div "On Hold 0 Status colour #1FB6FF hex #1FB6FF Save Cancel Notifications Email SMS…" at bounding box center [902, 441] width 1827 height 631
click at [983, 429] on div "On Hold 0 Status colour #1FB6FF hex #1FB6FF Save Cancel Notifications Email SMS…" at bounding box center [902, 441] width 1827 height 631
click at [1038, 392] on div "On Hold 0 Status colour #1FB6FF hex #1FB6FF Save Cancel Notifications Email SMS…" at bounding box center [902, 441] width 1827 height 631
click at [392, 241] on div "Req. 23/09/25" at bounding box center [366, 232] width 187 height 25
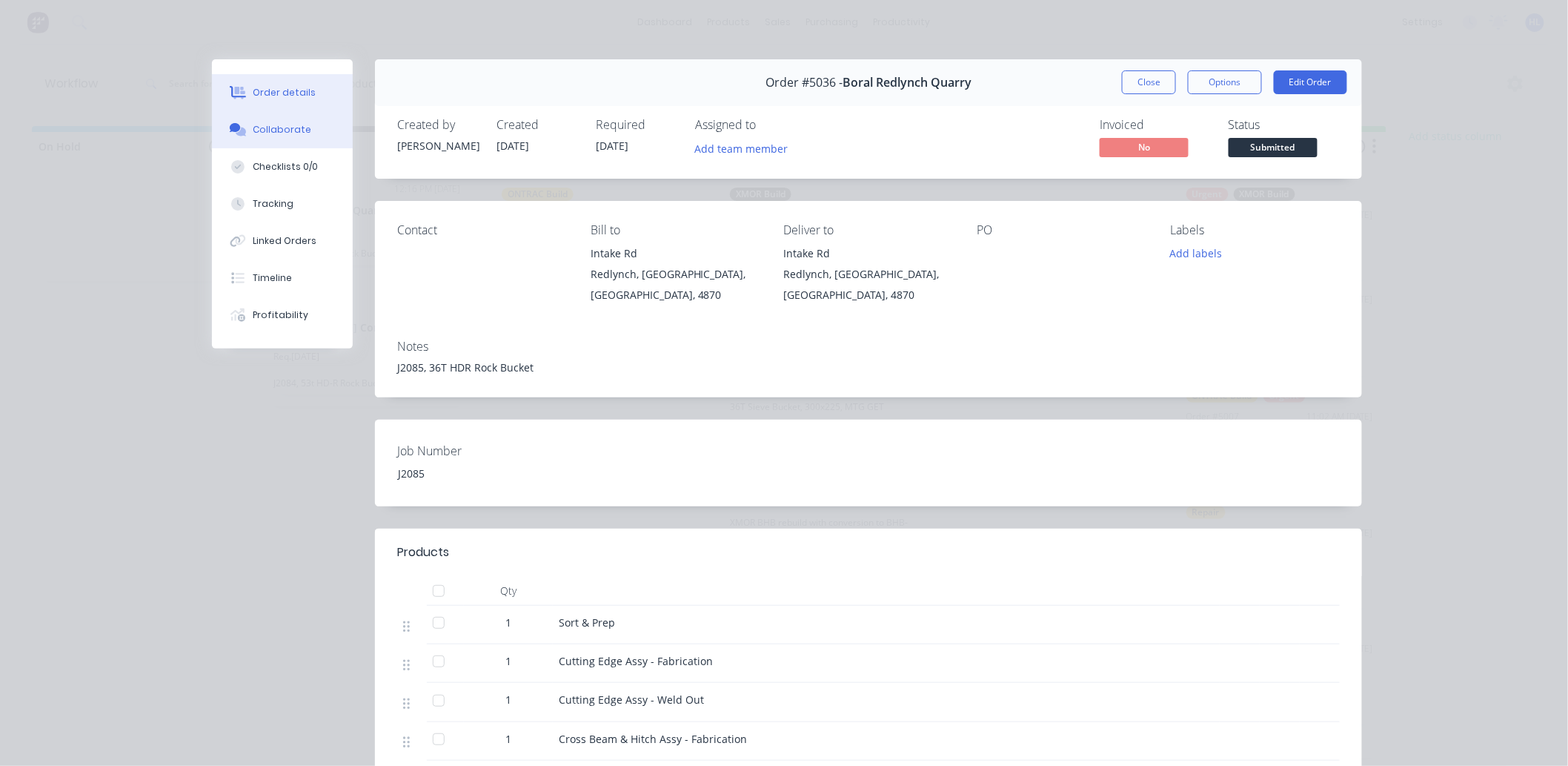
click at [271, 141] on button "Collaborate" at bounding box center [282, 129] width 141 height 37
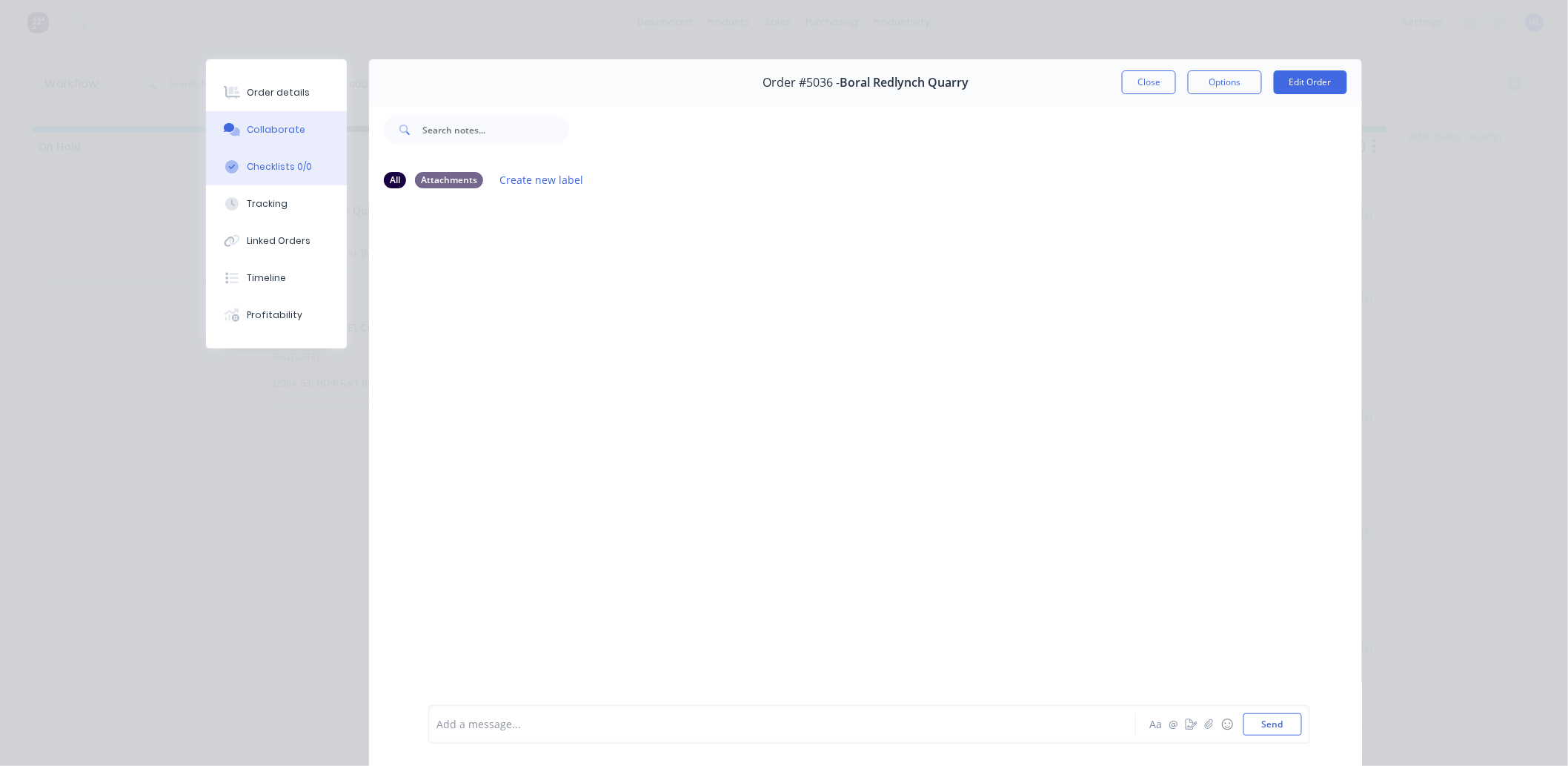
click at [284, 173] on div "Checklists 0/0" at bounding box center [280, 166] width 65 height 14
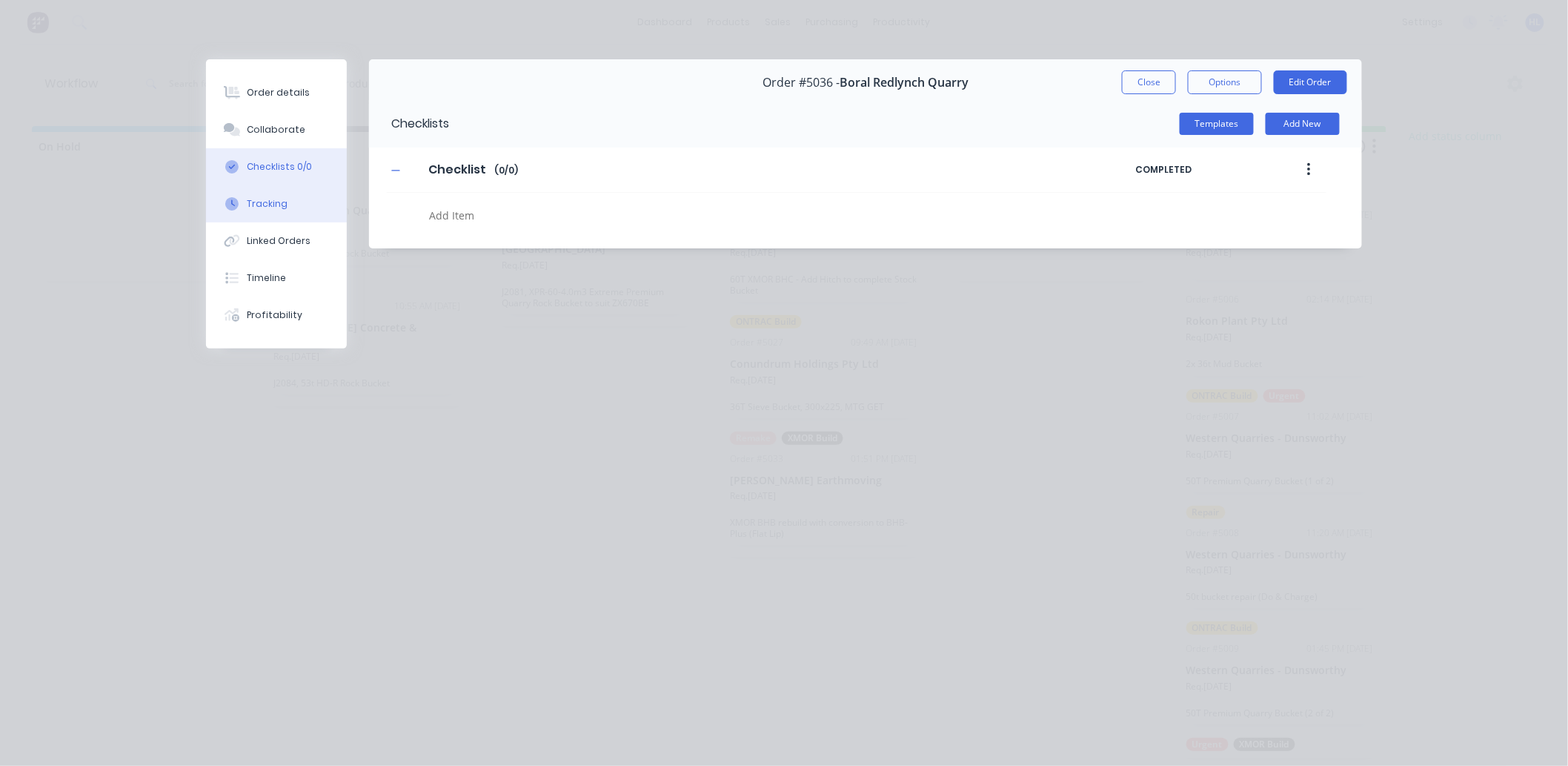
click at [282, 195] on button "Tracking" at bounding box center [277, 203] width 141 height 37
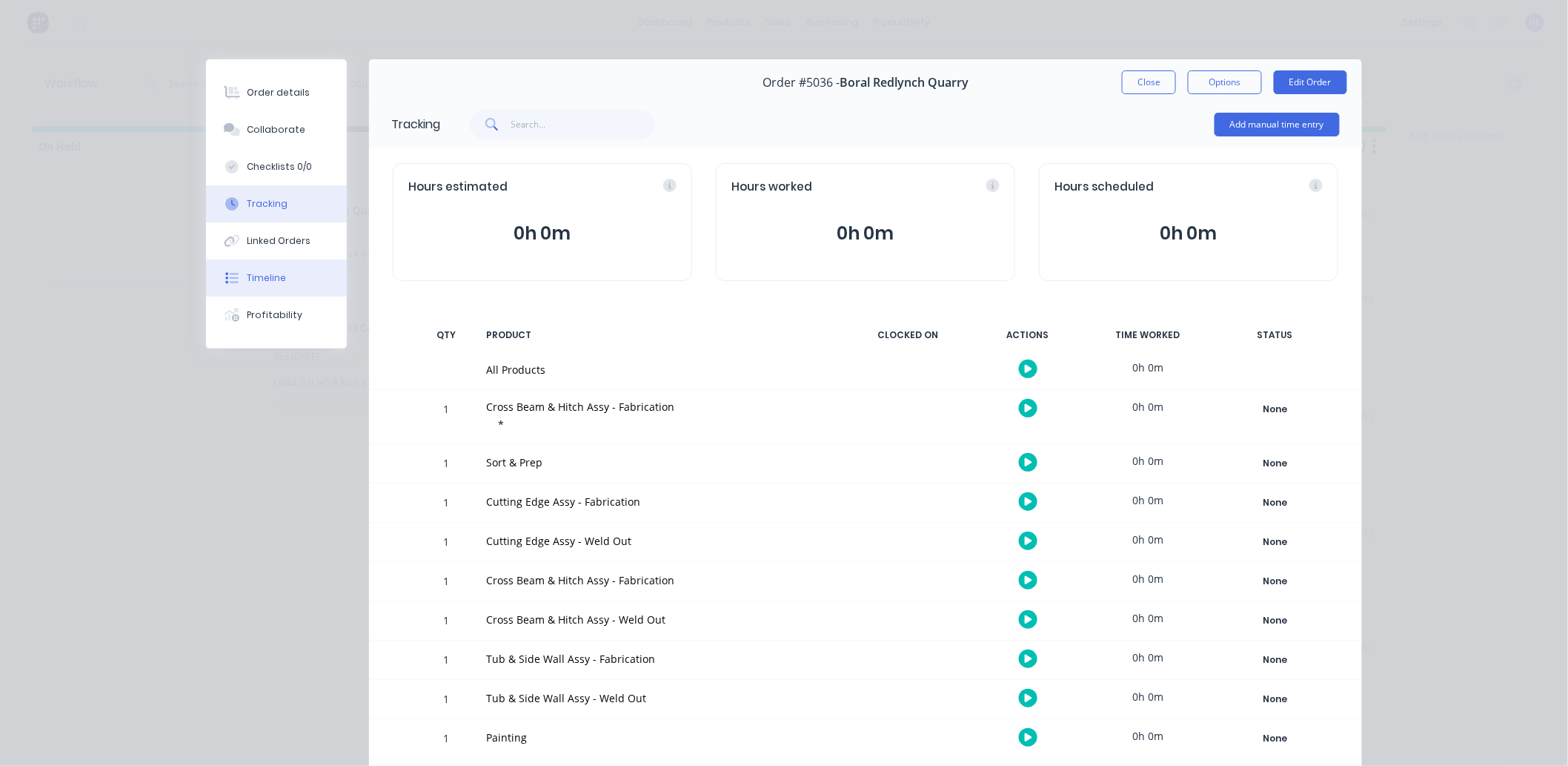
click at [300, 272] on button "Timeline" at bounding box center [277, 278] width 141 height 37
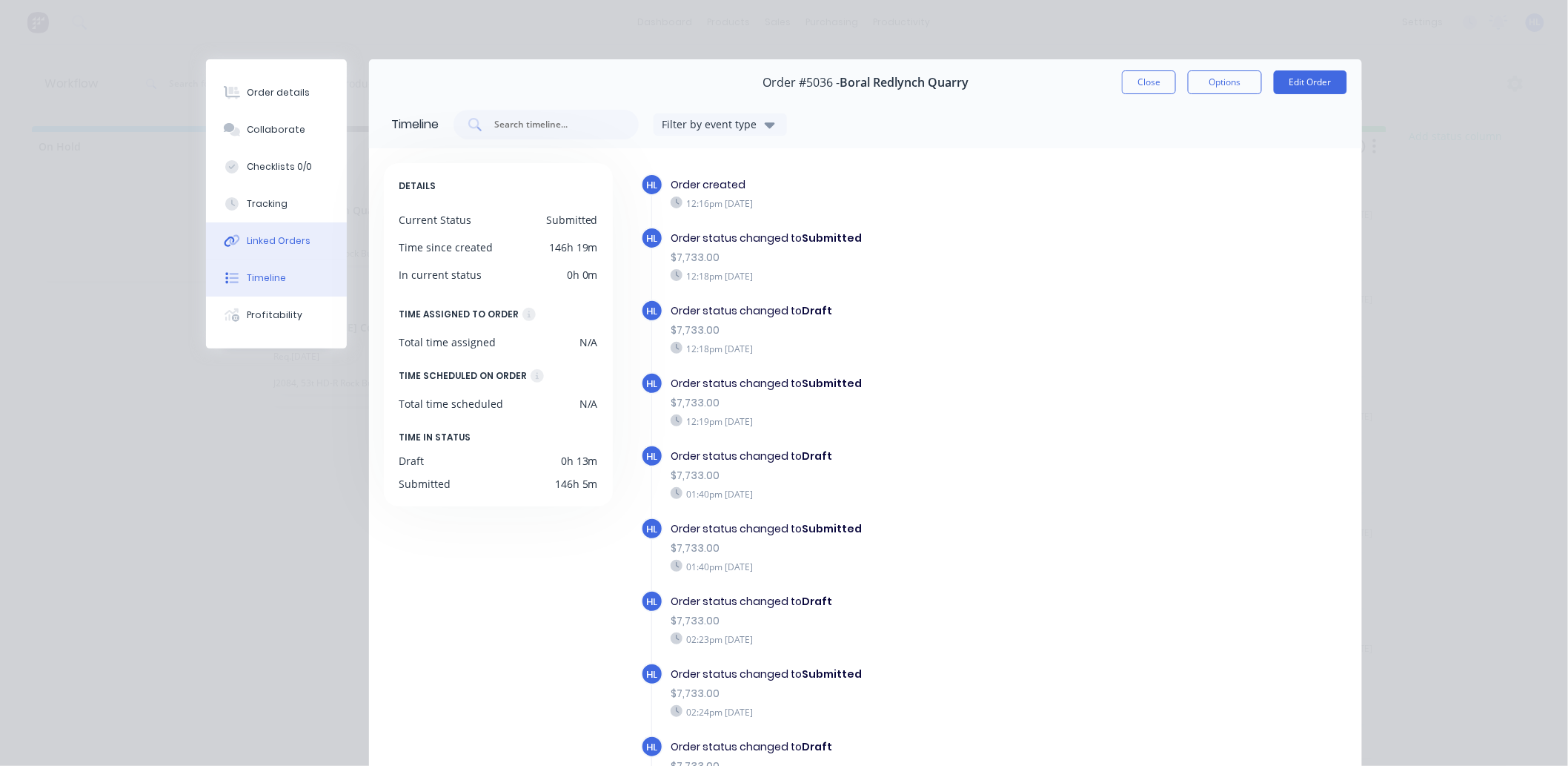
click at [292, 246] on div "Linked Orders" at bounding box center [279, 241] width 63 height 14
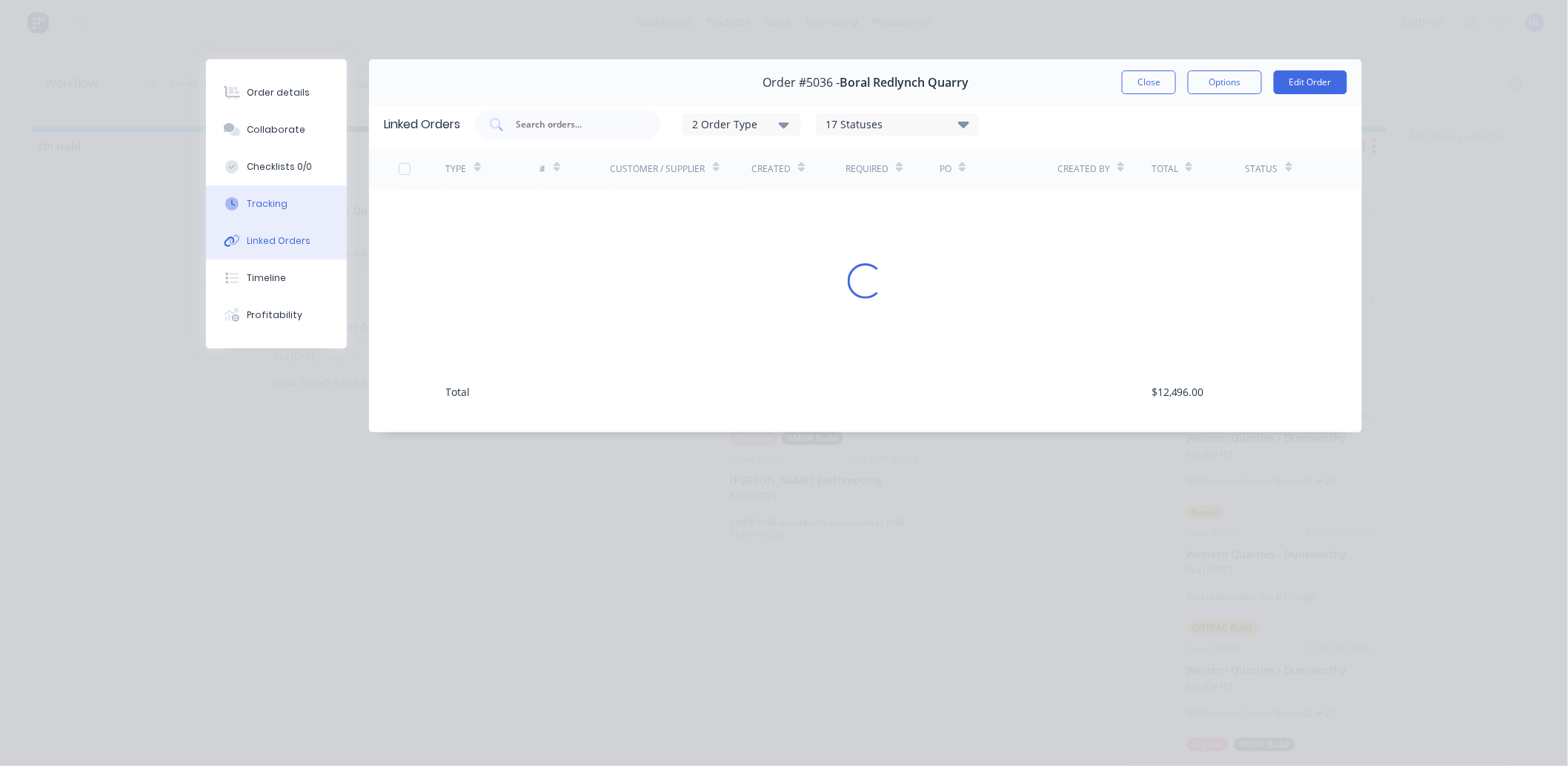
click at [298, 208] on button "Tracking" at bounding box center [277, 203] width 141 height 37
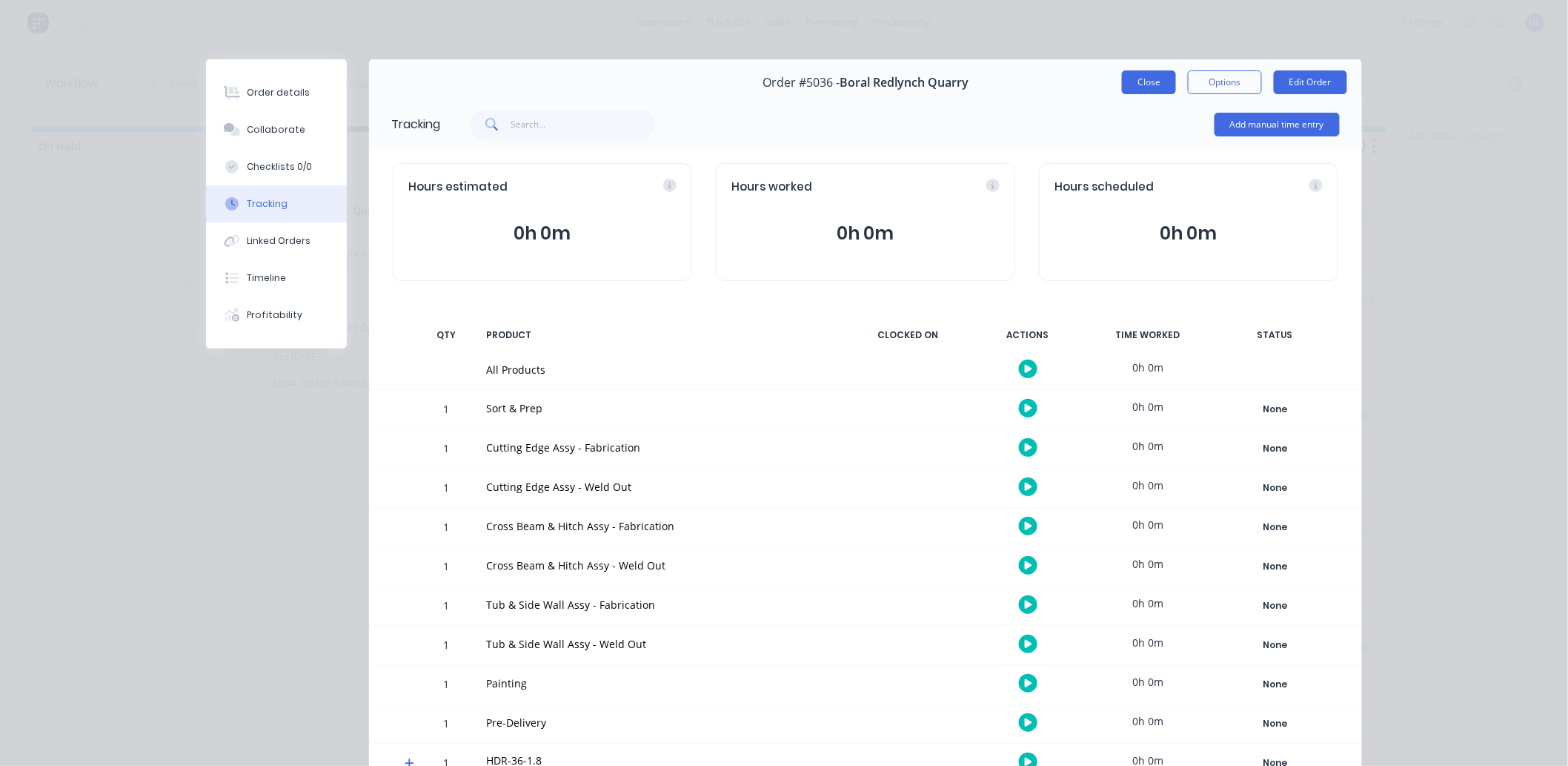
click at [1137, 90] on button "Close" at bounding box center [1149, 82] width 54 height 24
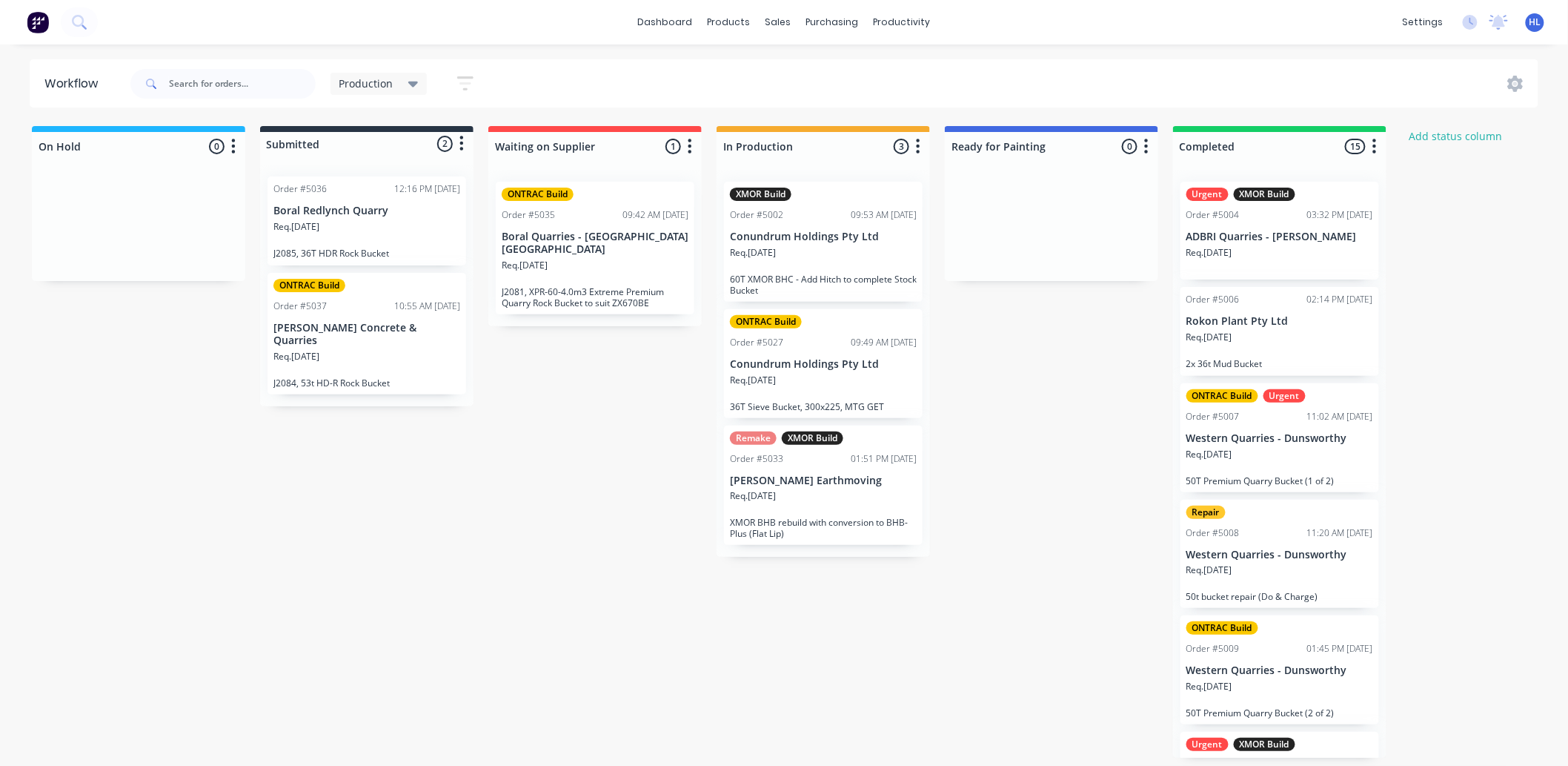
click at [425, 556] on div "On Hold 0 Status colour #1FB6FF hex #1FB6FF Save Cancel Notifications Email SMS…" at bounding box center [902, 441] width 1827 height 631
click at [622, 460] on div "On Hold 0 Status colour #1FB6FF hex #1FB6FF Save Cancel Notifications Email SMS…" at bounding box center [902, 441] width 1827 height 631
click at [449, 464] on div "On Hold 0 Status colour #1FB6FF hex #1FB6FF Save Cancel Notifications Email SMS…" at bounding box center [902, 441] width 1827 height 631
click at [632, 382] on div "On Hold 0 Status colour #1FB6FF hex #1FB6FF Save Cancel Notifications Email SMS…" at bounding box center [902, 441] width 1827 height 631
click at [495, 458] on div "On Hold 0 Status colour #1FB6FF hex #1FB6FF Save Cancel Notifications Email SMS…" at bounding box center [902, 441] width 1827 height 631
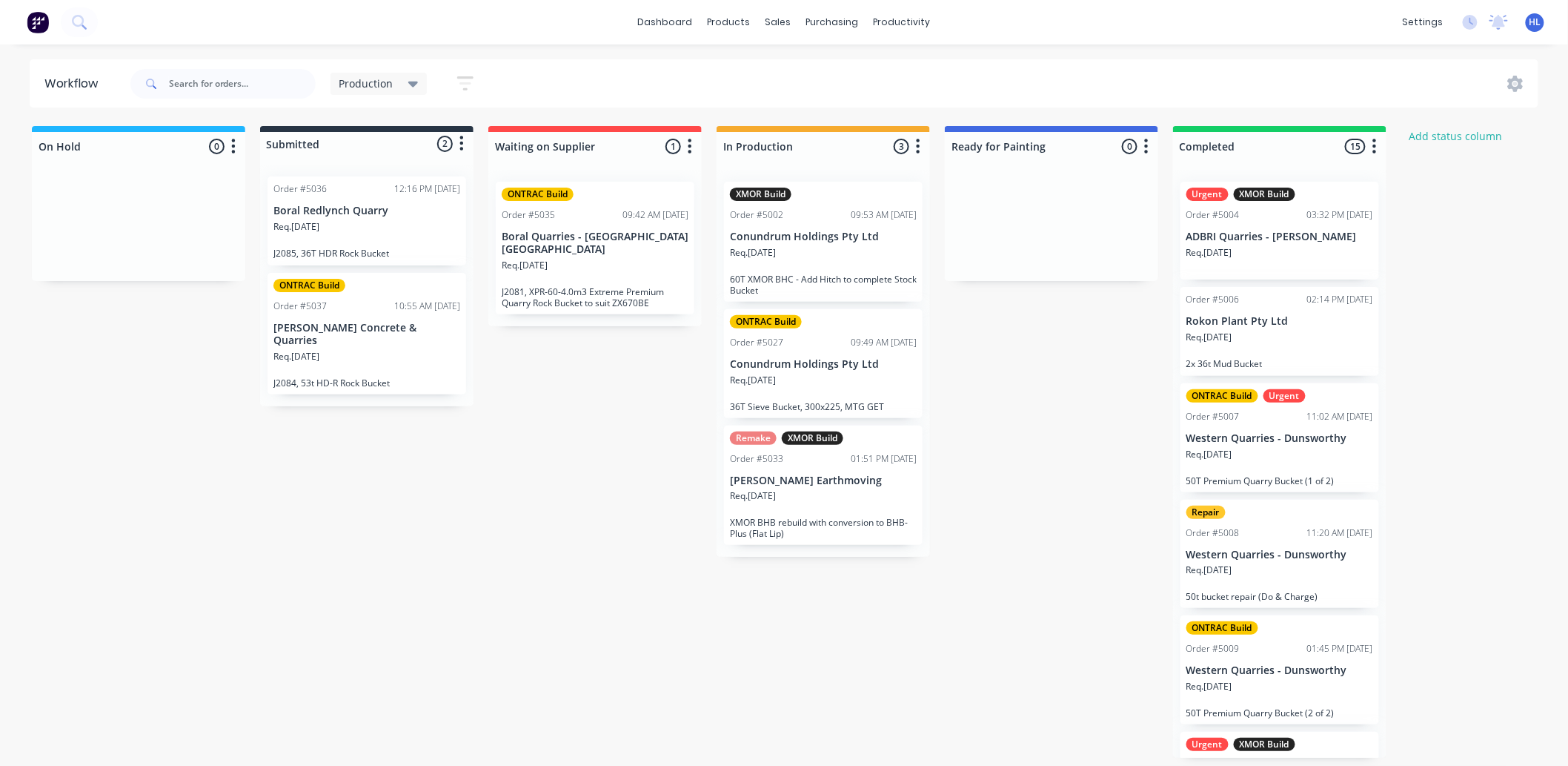
click at [902, 519] on p "XMOR BHB rebuild with conversion to BHB-Plus (Flat Lip)" at bounding box center [823, 527] width 187 height 23
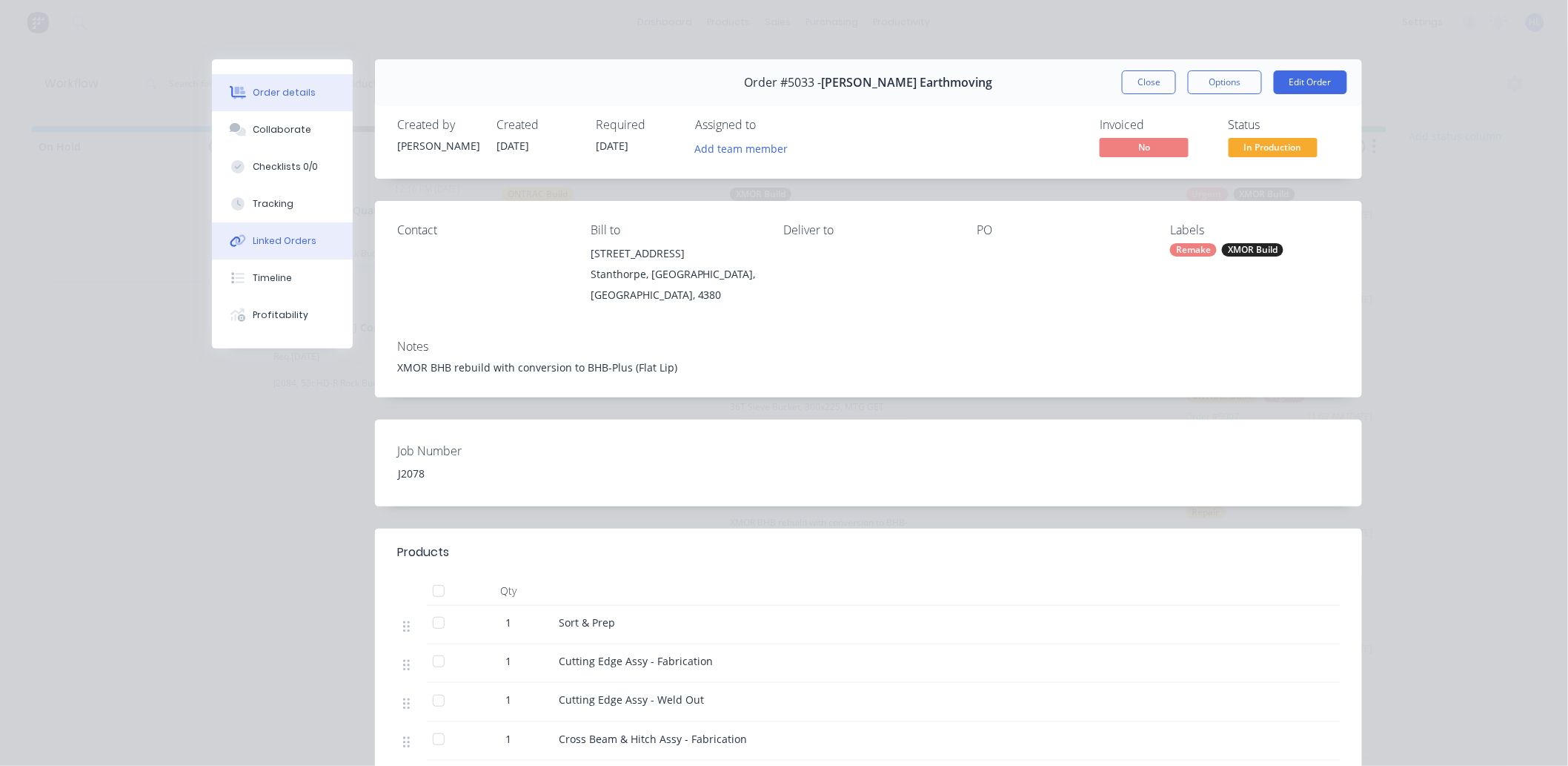
click at [264, 227] on button "Linked Orders" at bounding box center [282, 241] width 141 height 37
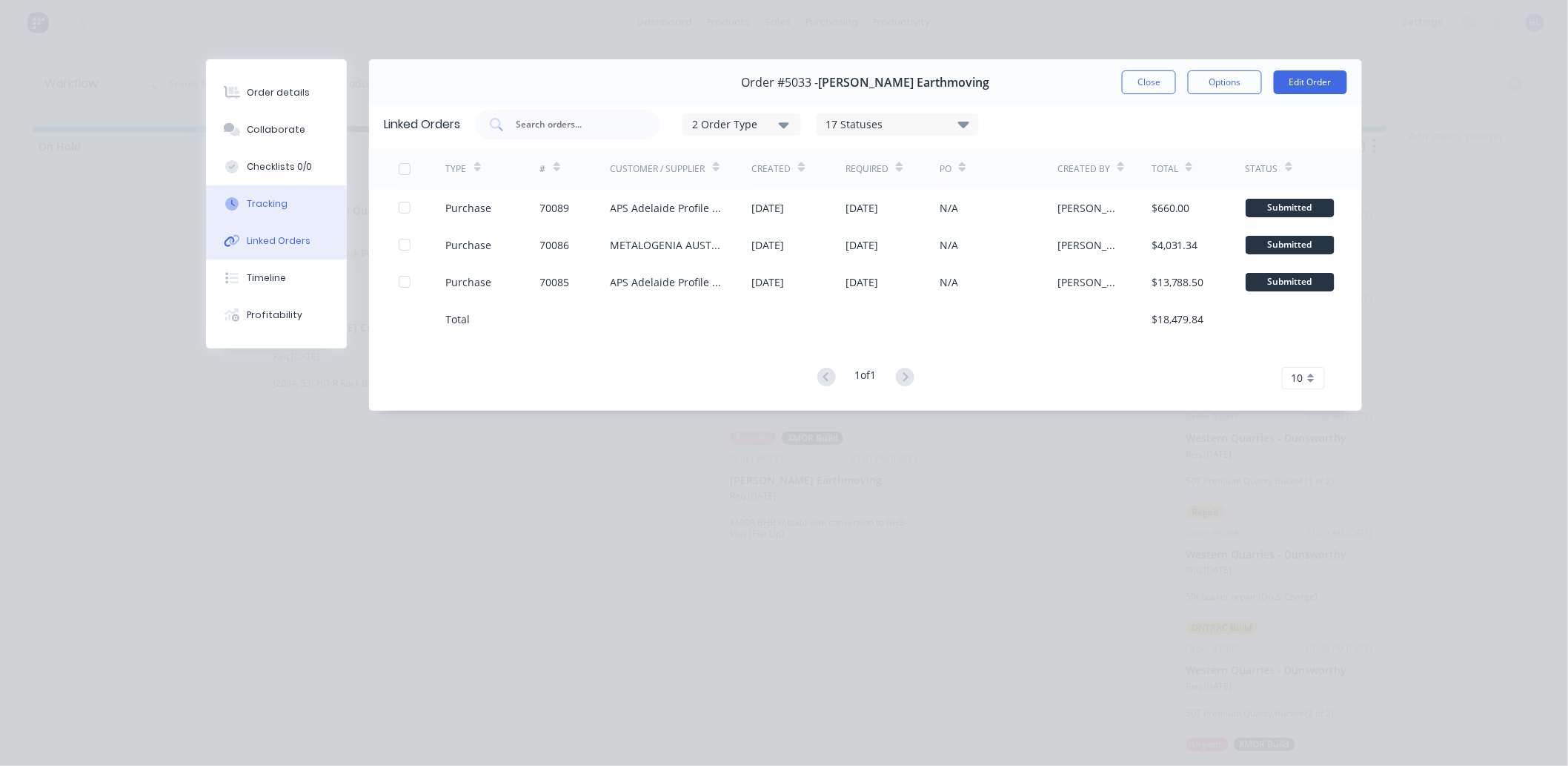
click at [295, 197] on button "Tracking" at bounding box center [277, 203] width 141 height 37
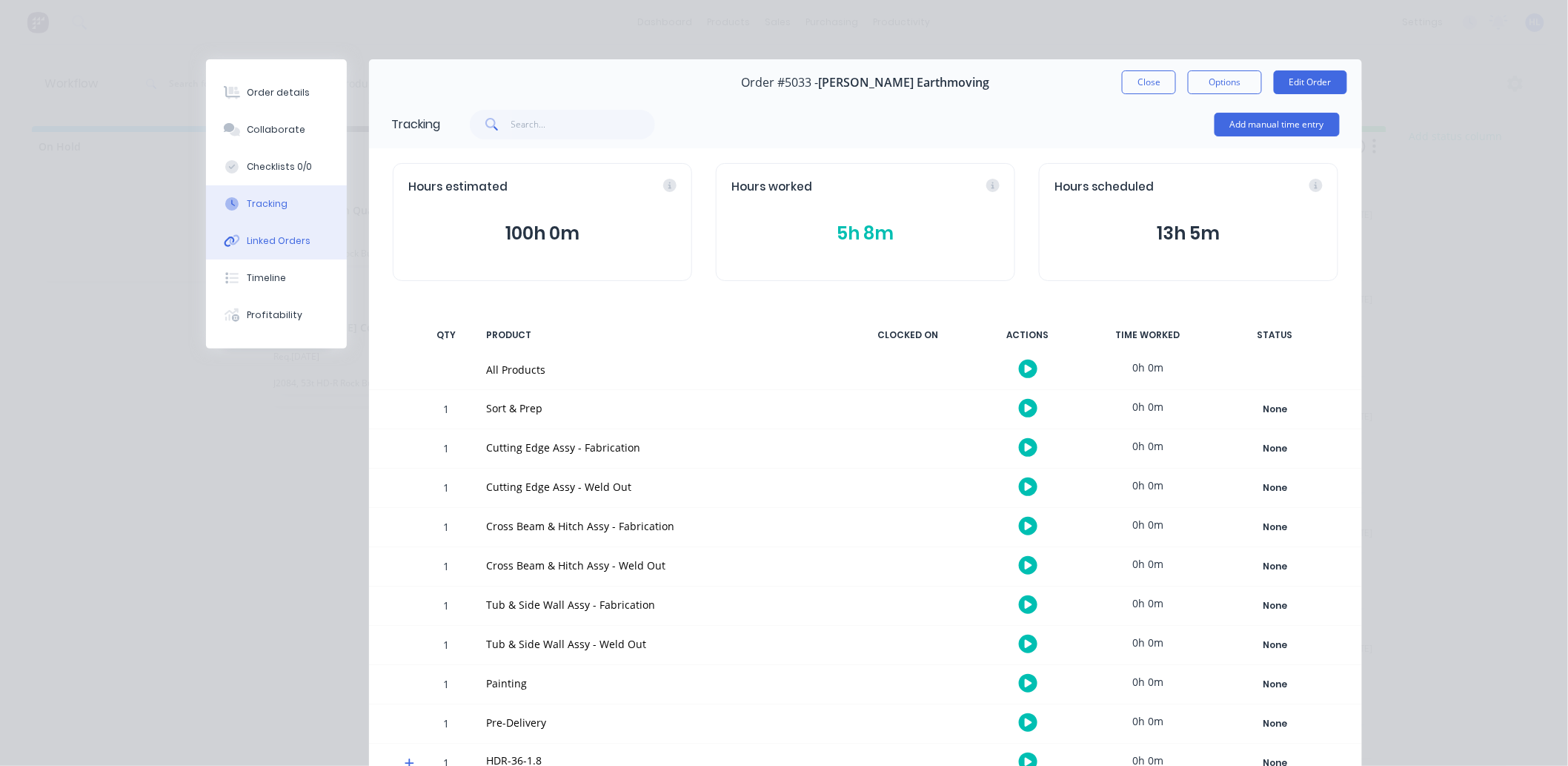
click at [282, 251] on button "Linked Orders" at bounding box center [277, 241] width 141 height 37
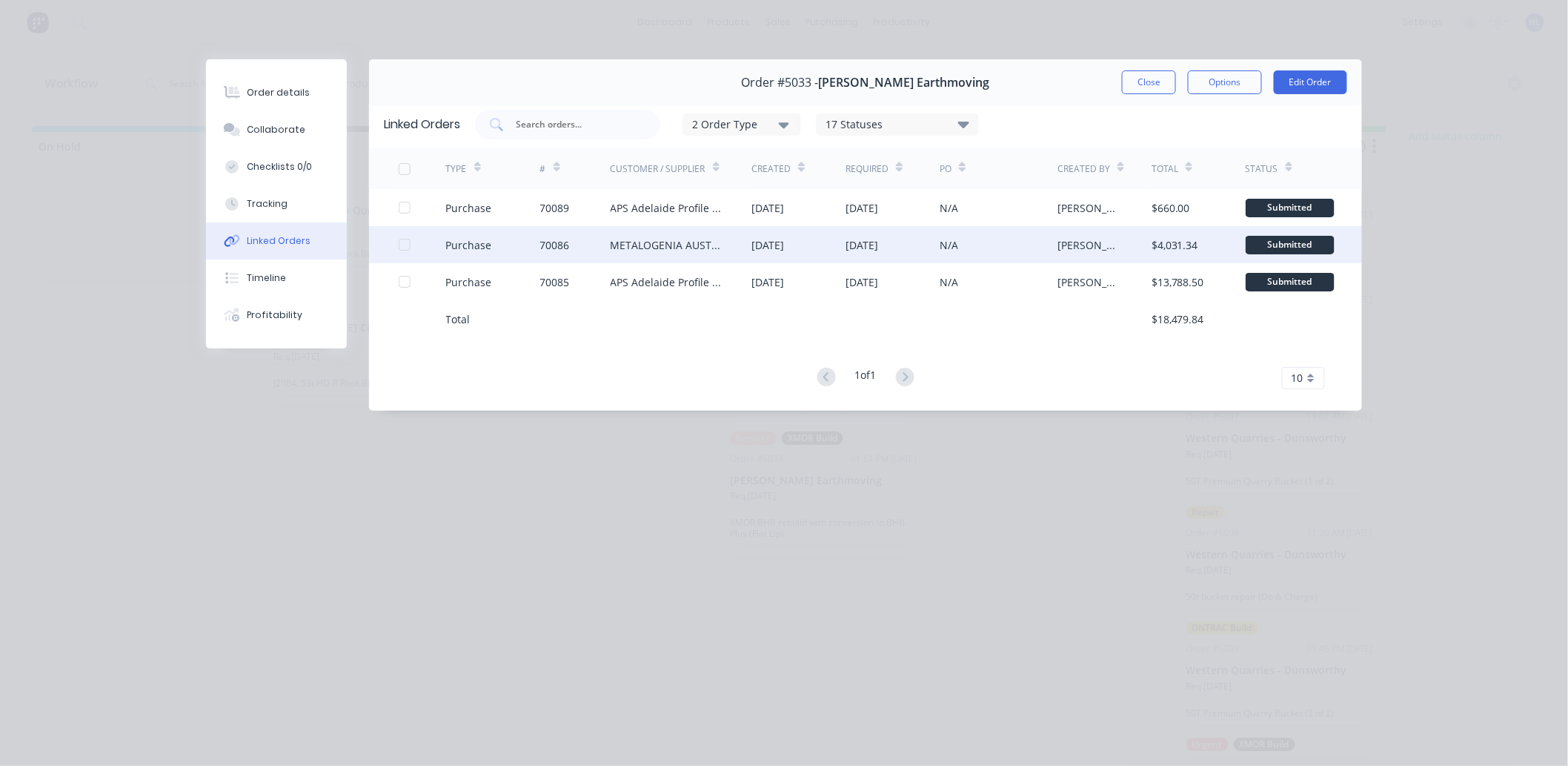
click at [647, 247] on div "METALOGENIA AUSTRALIA PTY LTD - (MTG)" at bounding box center [666, 244] width 112 height 15
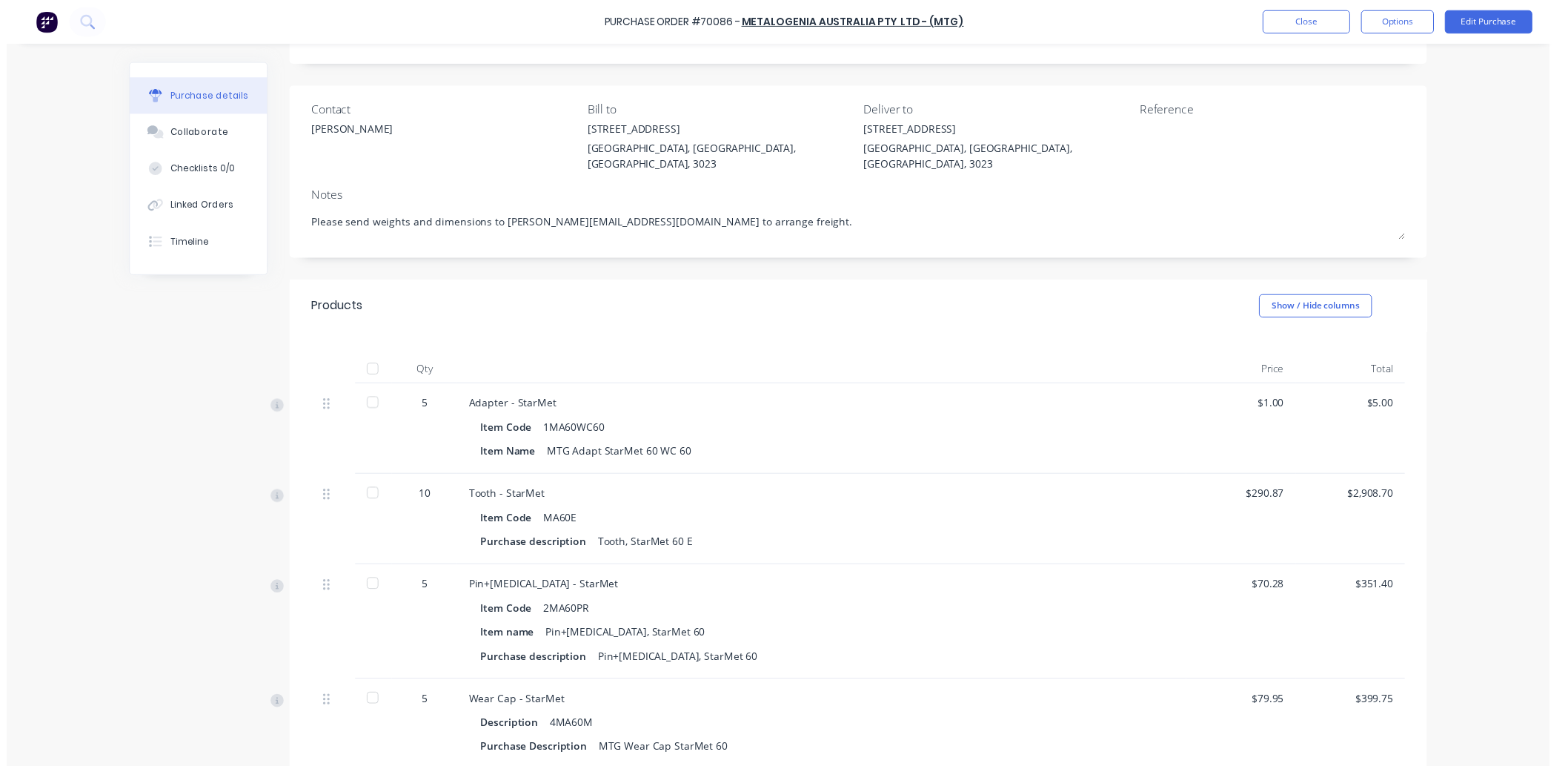
scroll to position [165, 0]
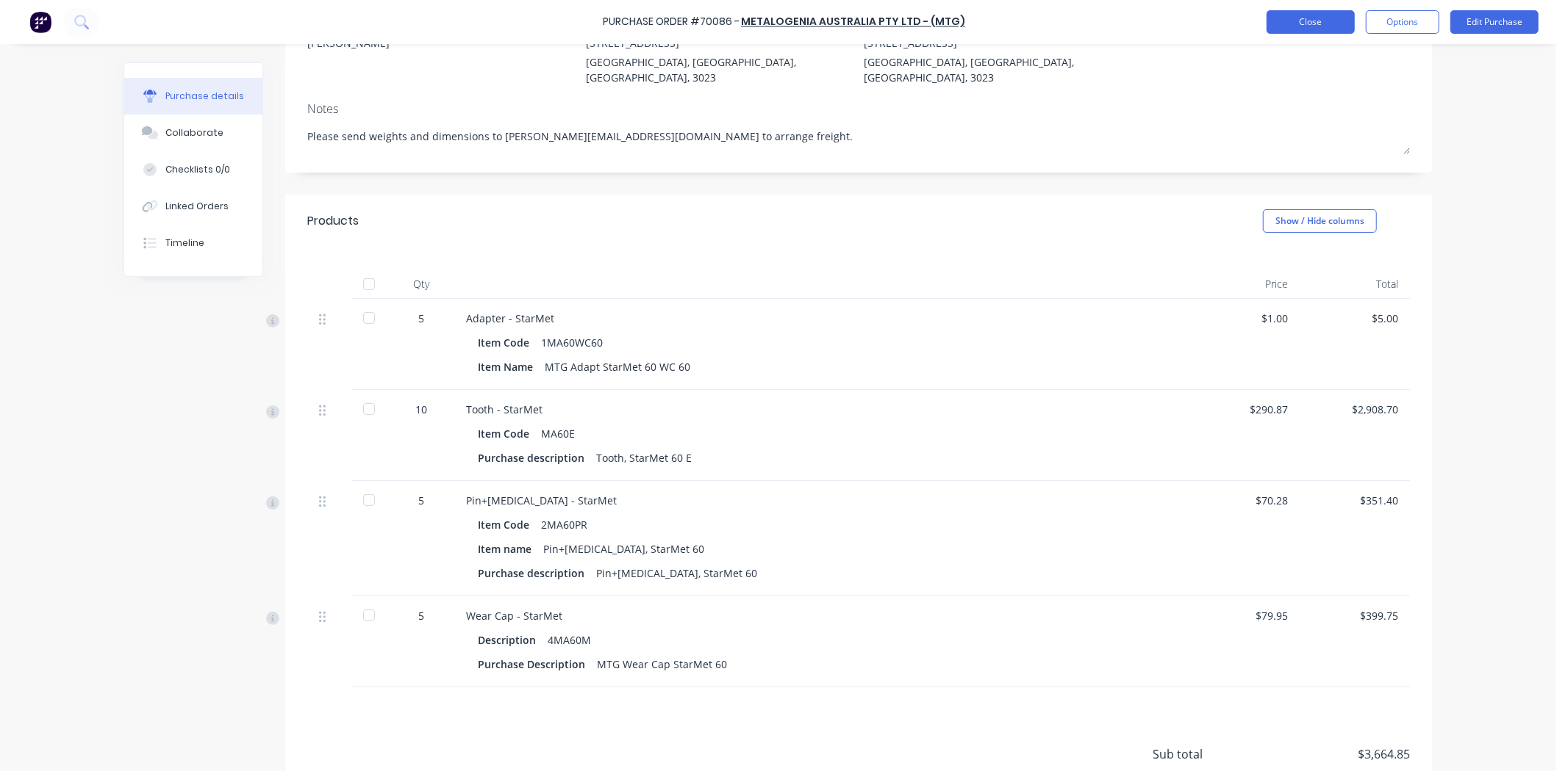
click at [1302, 19] on button "Close" at bounding box center [1311, 22] width 88 height 23
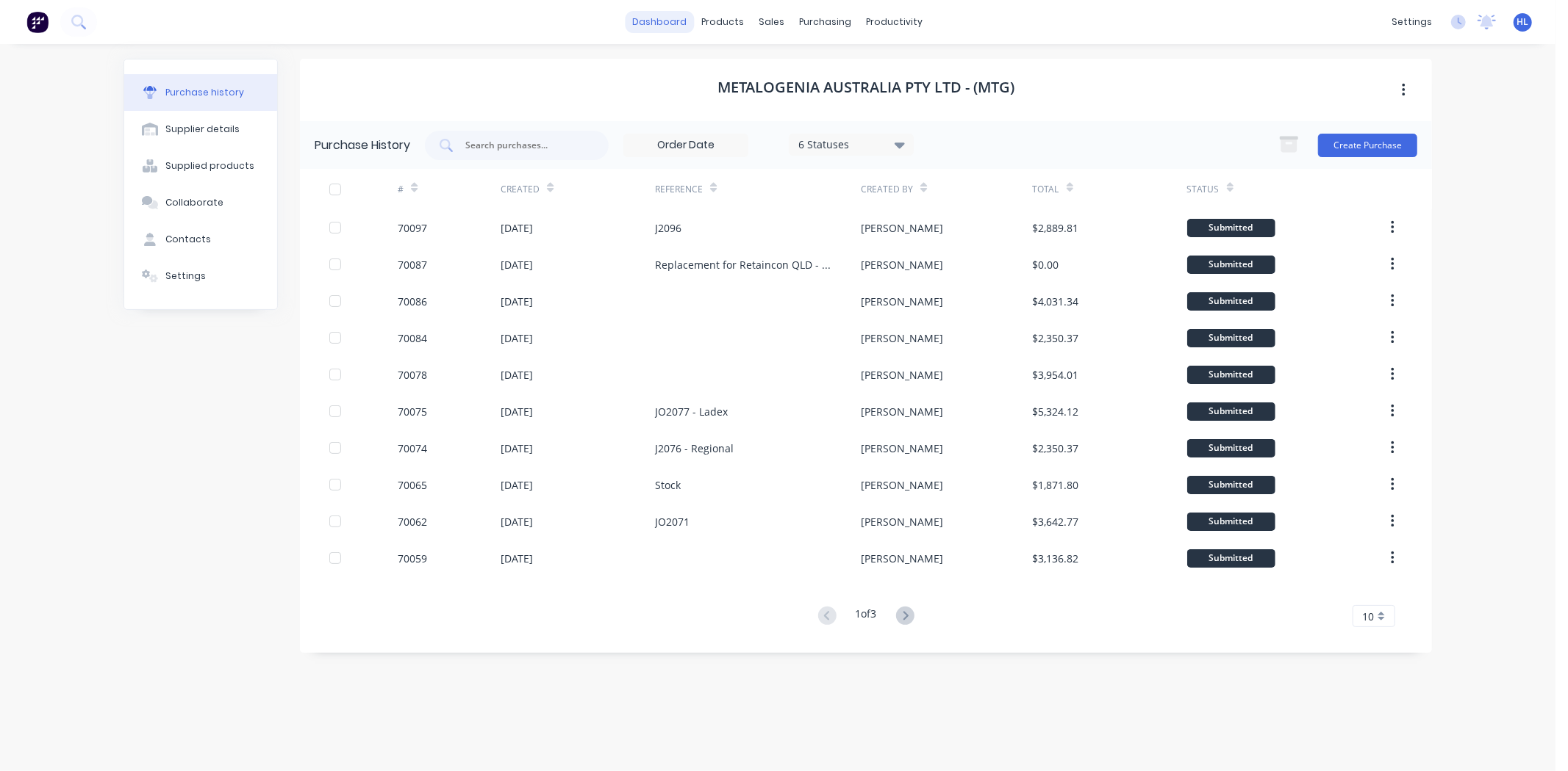
click at [664, 30] on link "dashboard" at bounding box center [659, 22] width 69 height 22
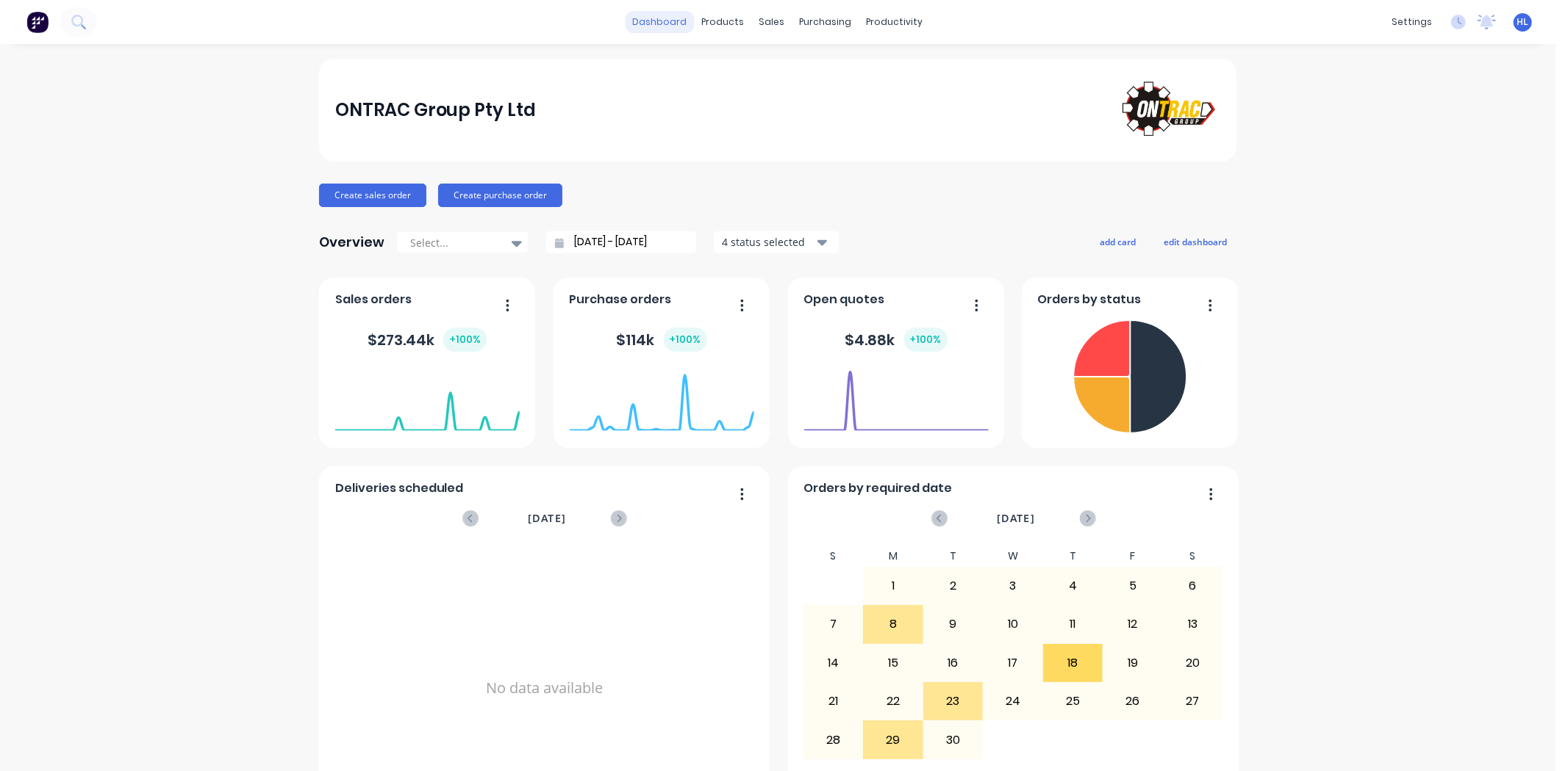
click at [671, 32] on link "dashboard" at bounding box center [659, 22] width 69 height 22
click at [920, 47] on div "Workflow Planner Delivery Scheduling Timesheets" at bounding box center [945, 115] width 195 height 149
click at [916, 56] on link "Workflow" at bounding box center [945, 69] width 195 height 30
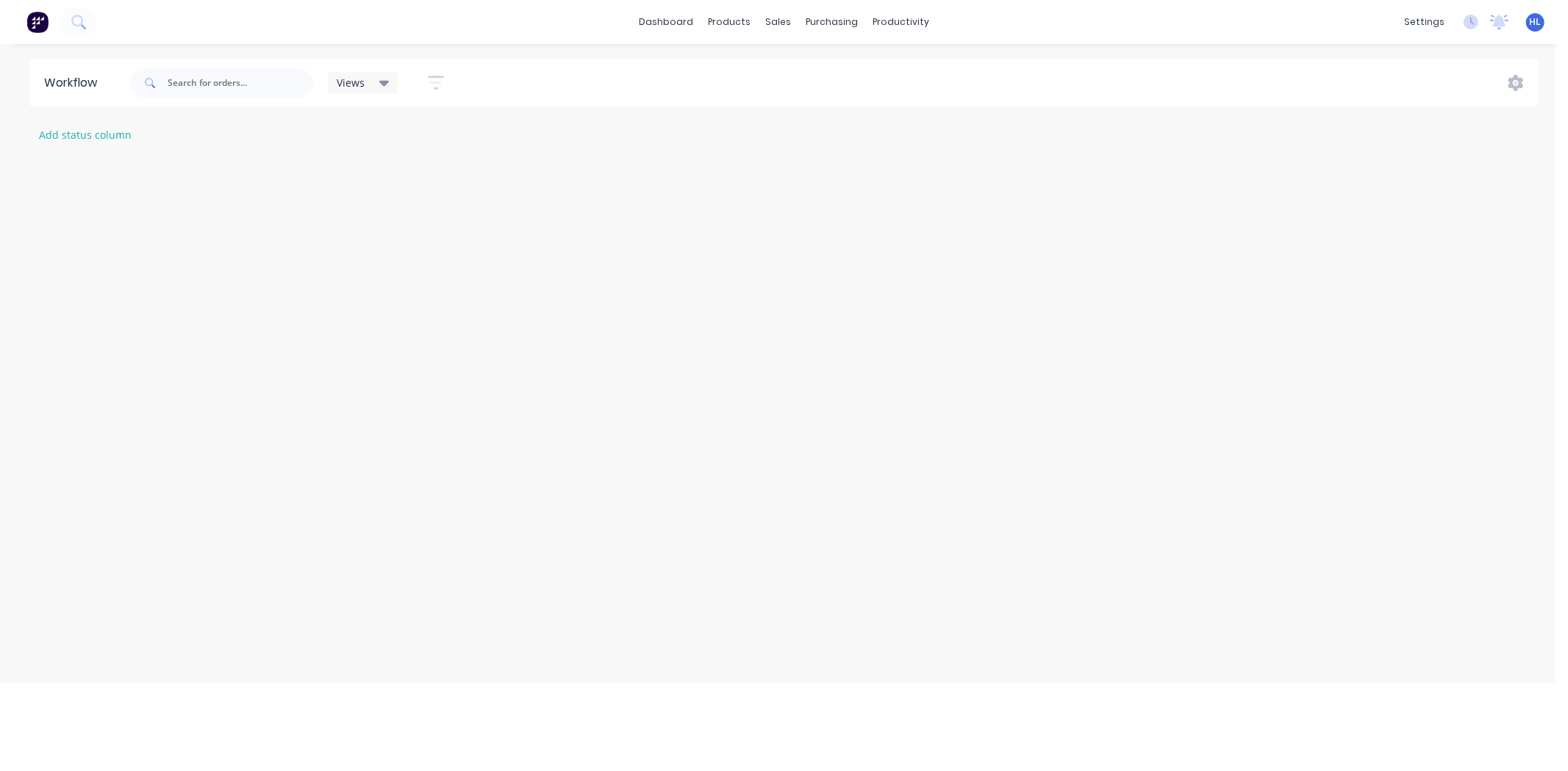
click at [915, 55] on div "dashboard products sales purchasing productivity dashboard products Product Cat…" at bounding box center [778, 342] width 1555 height 683
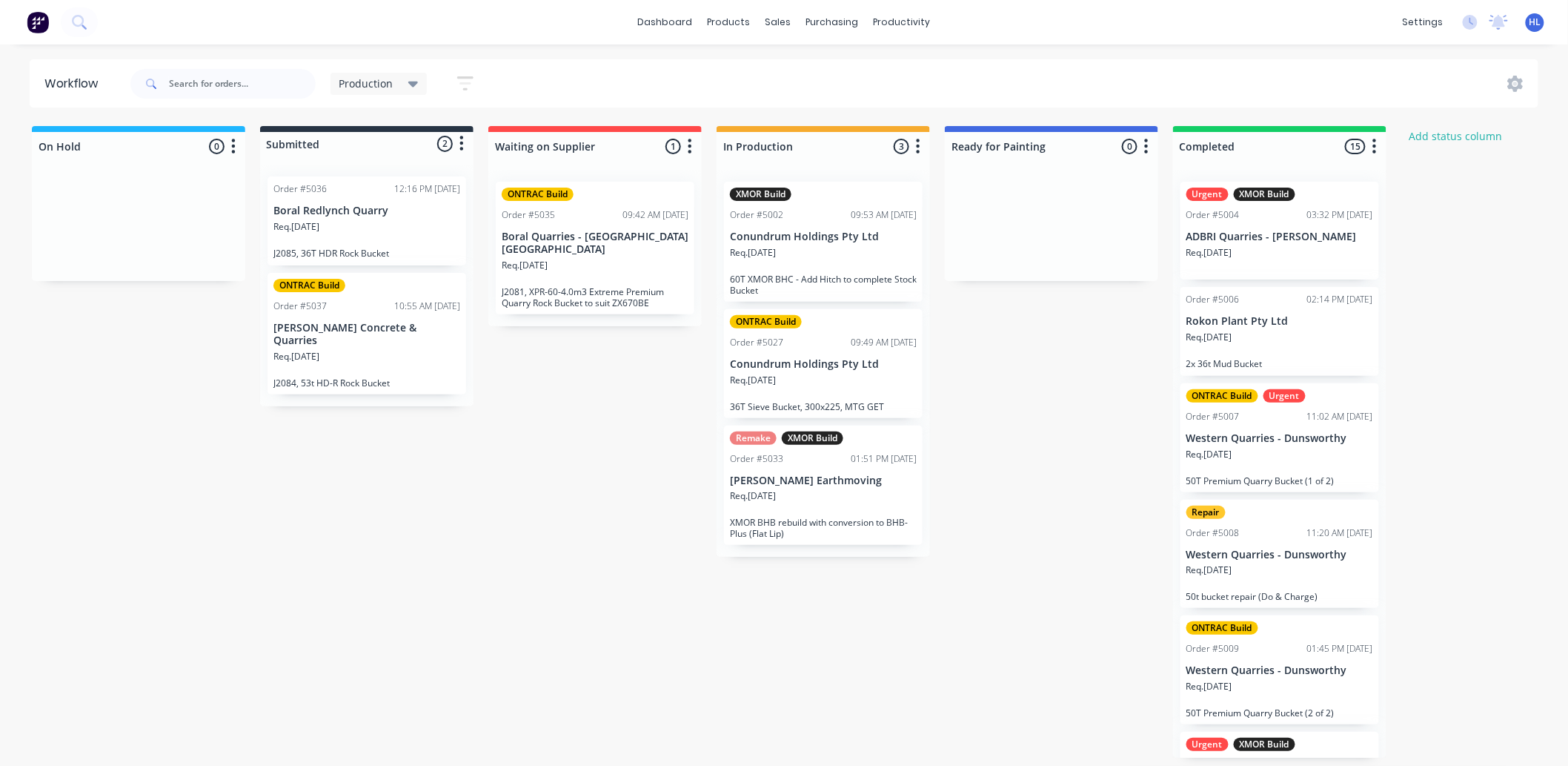
click at [768, 490] on p "Req. 08/09/25" at bounding box center [752, 496] width 46 height 14
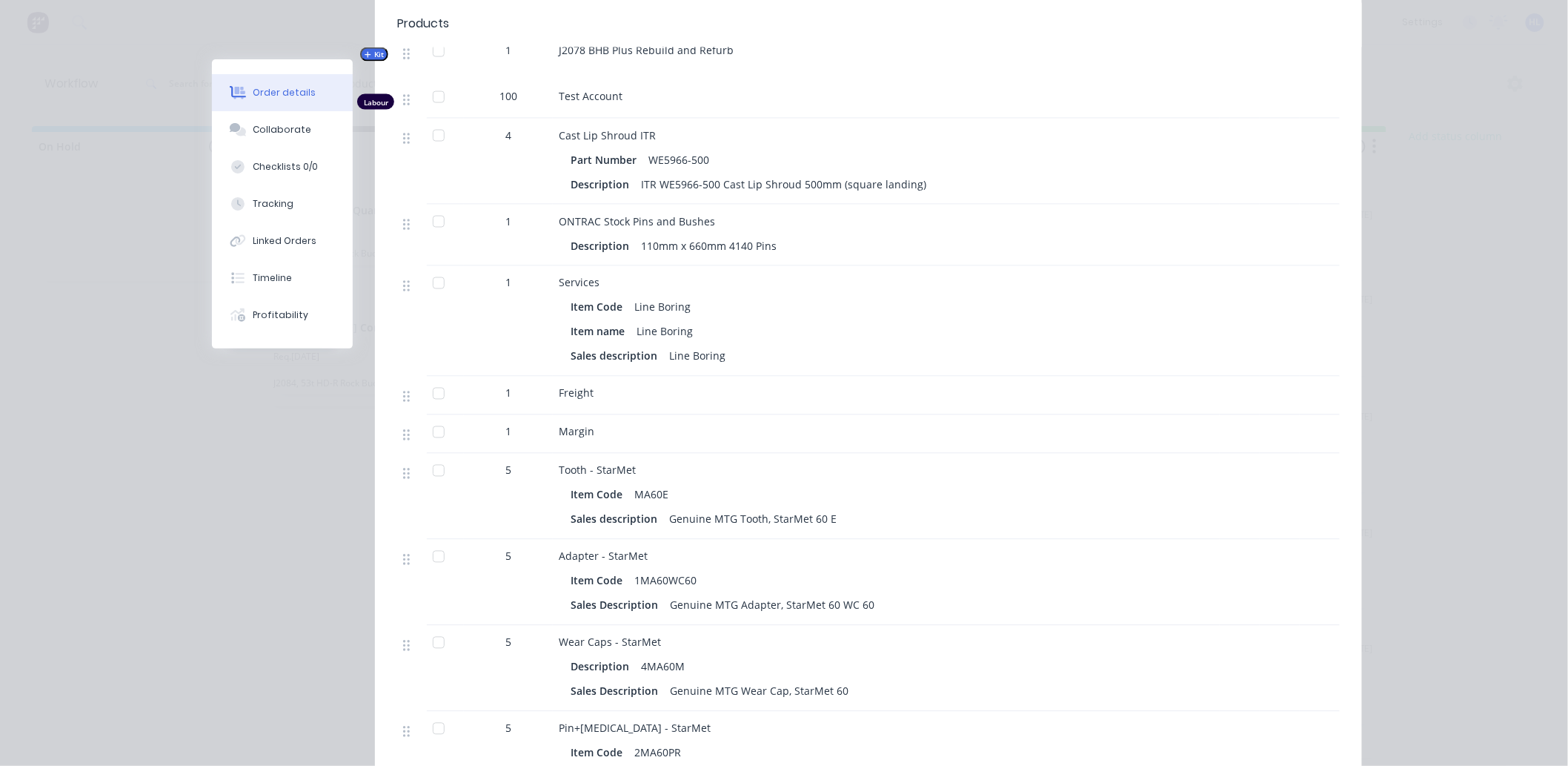
scroll to position [1189, 0]
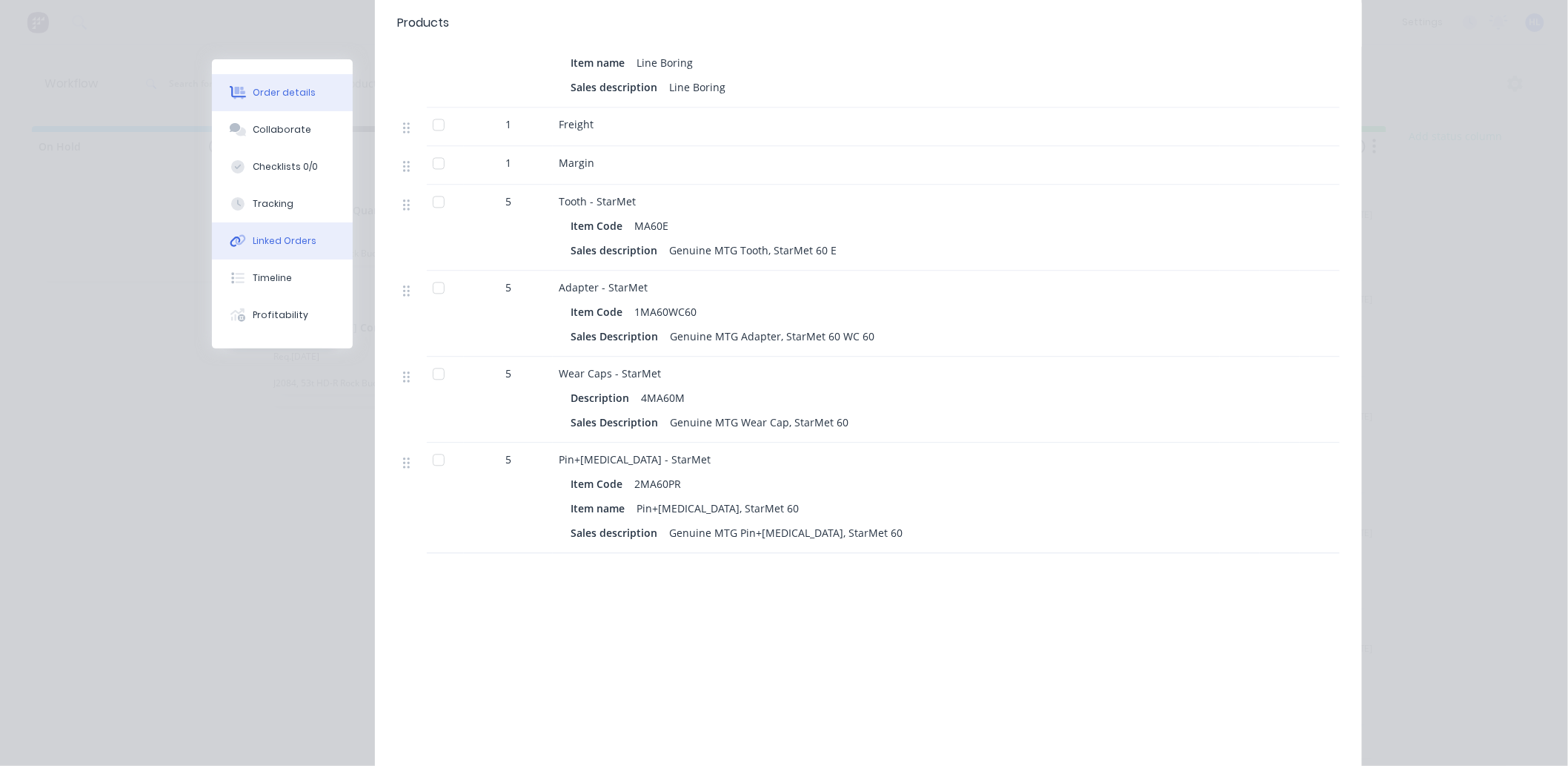
click at [312, 243] on button "Linked Orders" at bounding box center [282, 241] width 141 height 37
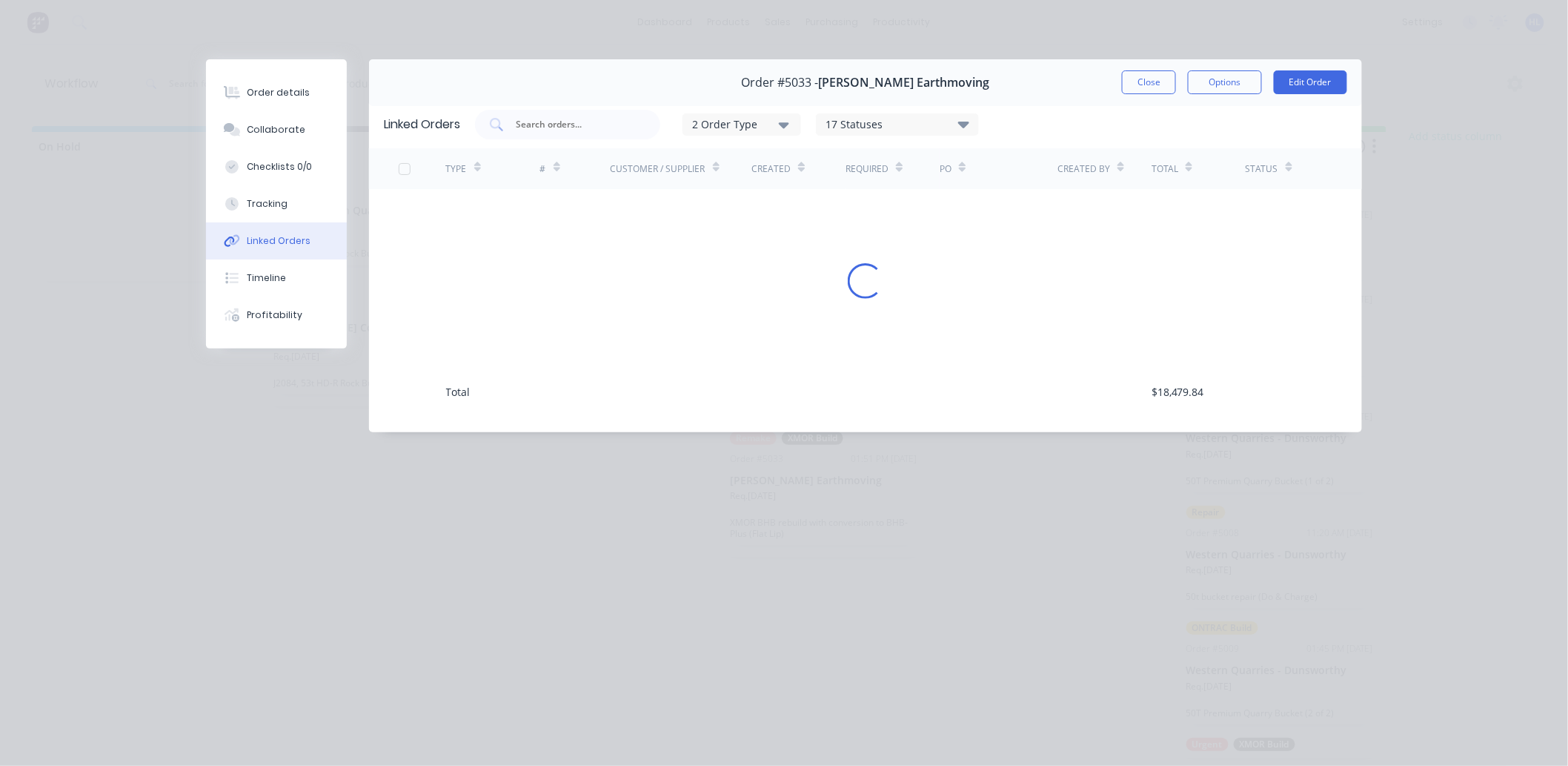
scroll to position [0, 0]
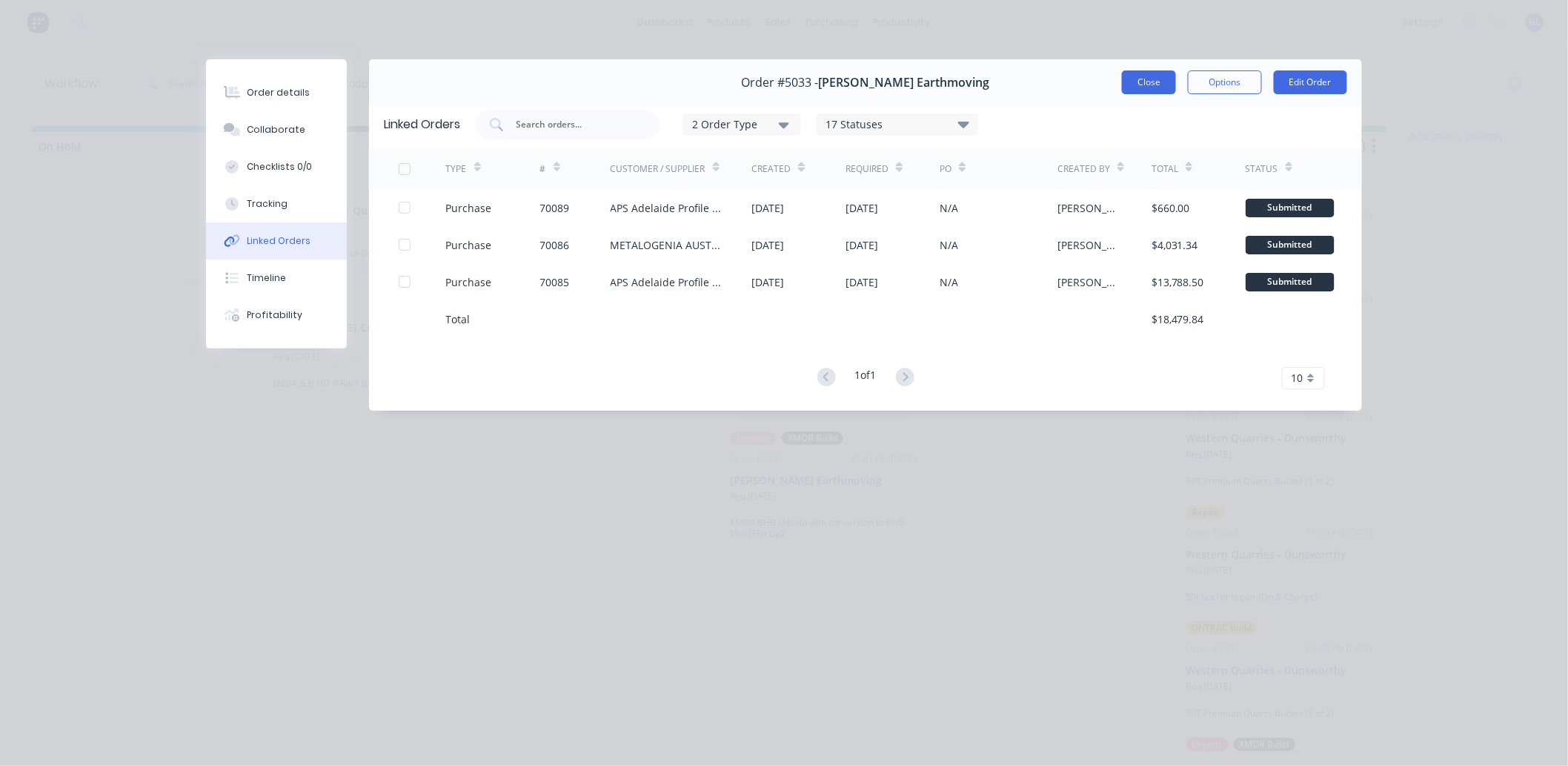
click at [1144, 89] on button "Close" at bounding box center [1149, 82] width 54 height 24
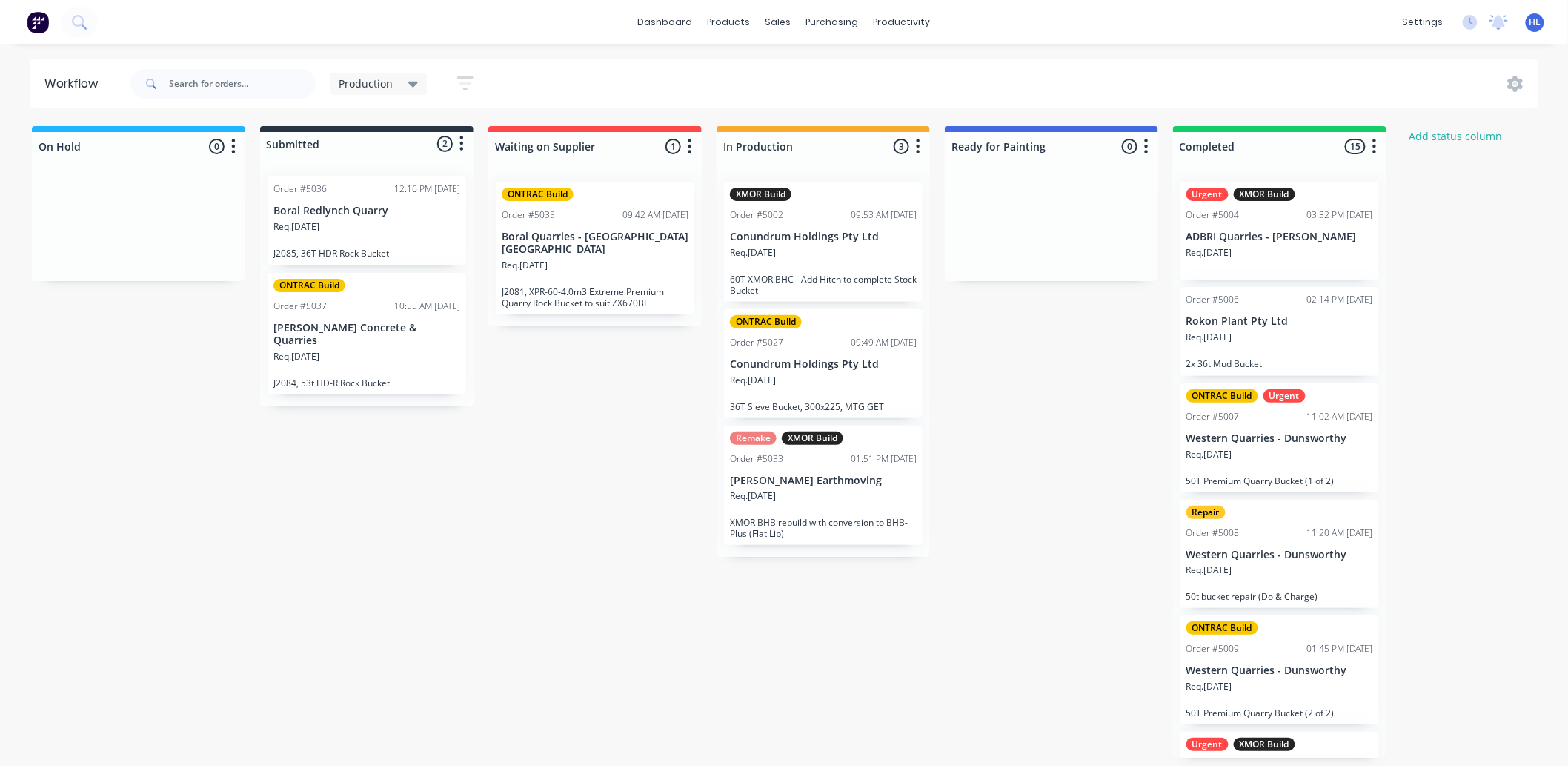
click at [563, 286] on p "J2081, XPR-60-4.0m3 Extreme Premium Quarry Rock Bucket to suit ZX670BE" at bounding box center [595, 297] width 187 height 23
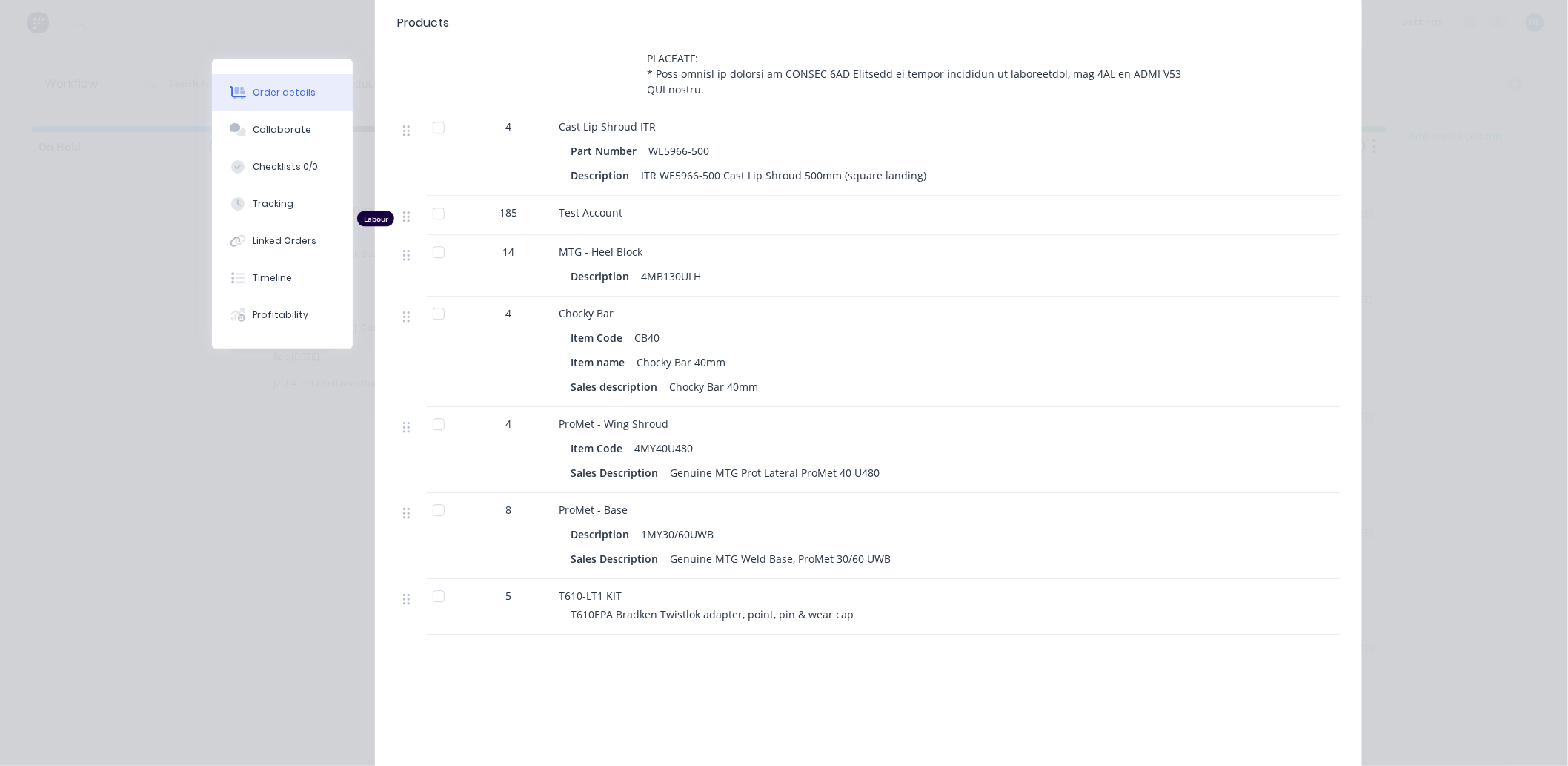
scroll to position [1634, 0]
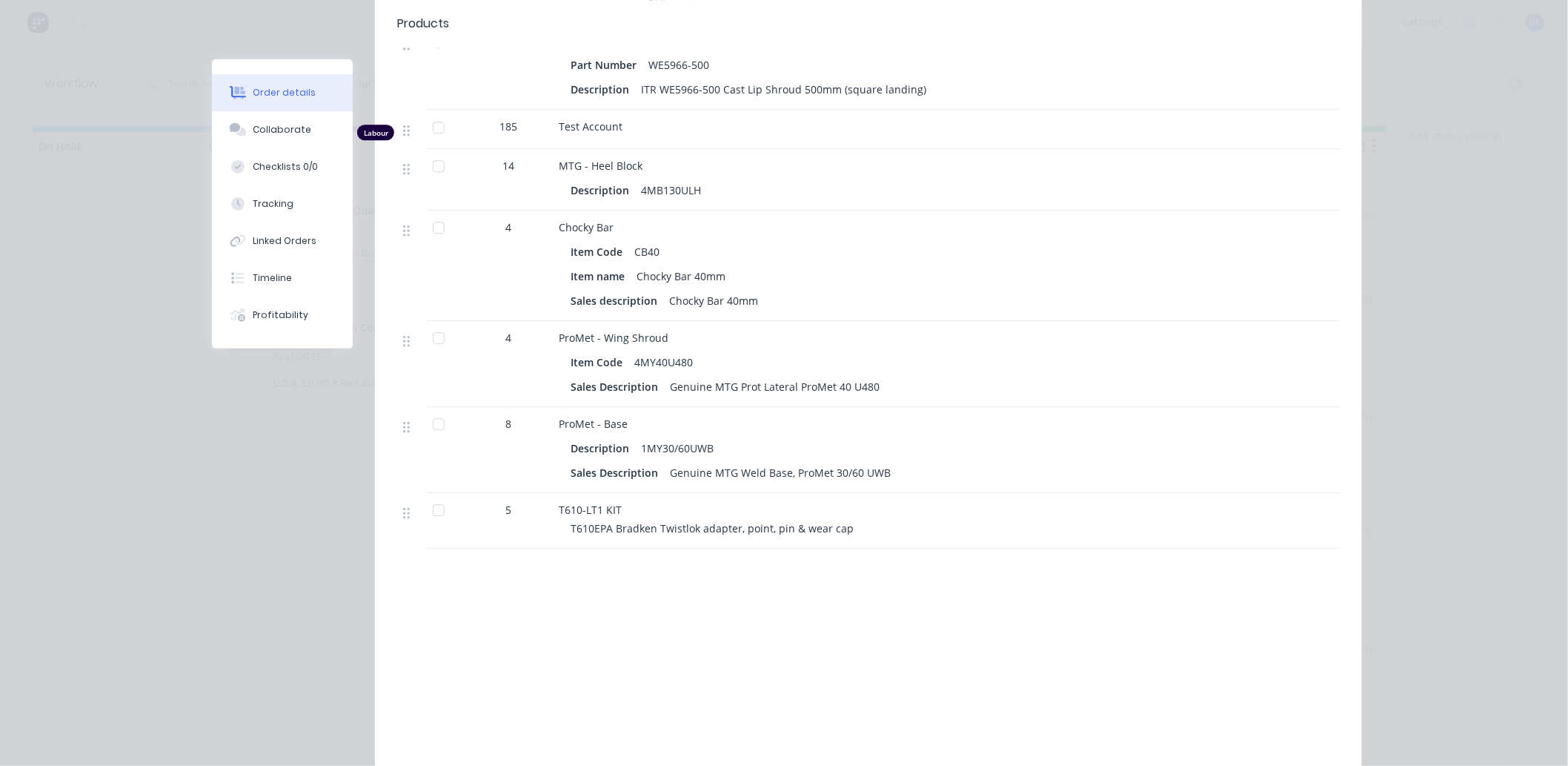
click at [812, 232] on div "Chocky Bar Item Code CB40 Item name Chocky Bar 40mm Sales description Chocky Ba…" at bounding box center [886, 266] width 667 height 110
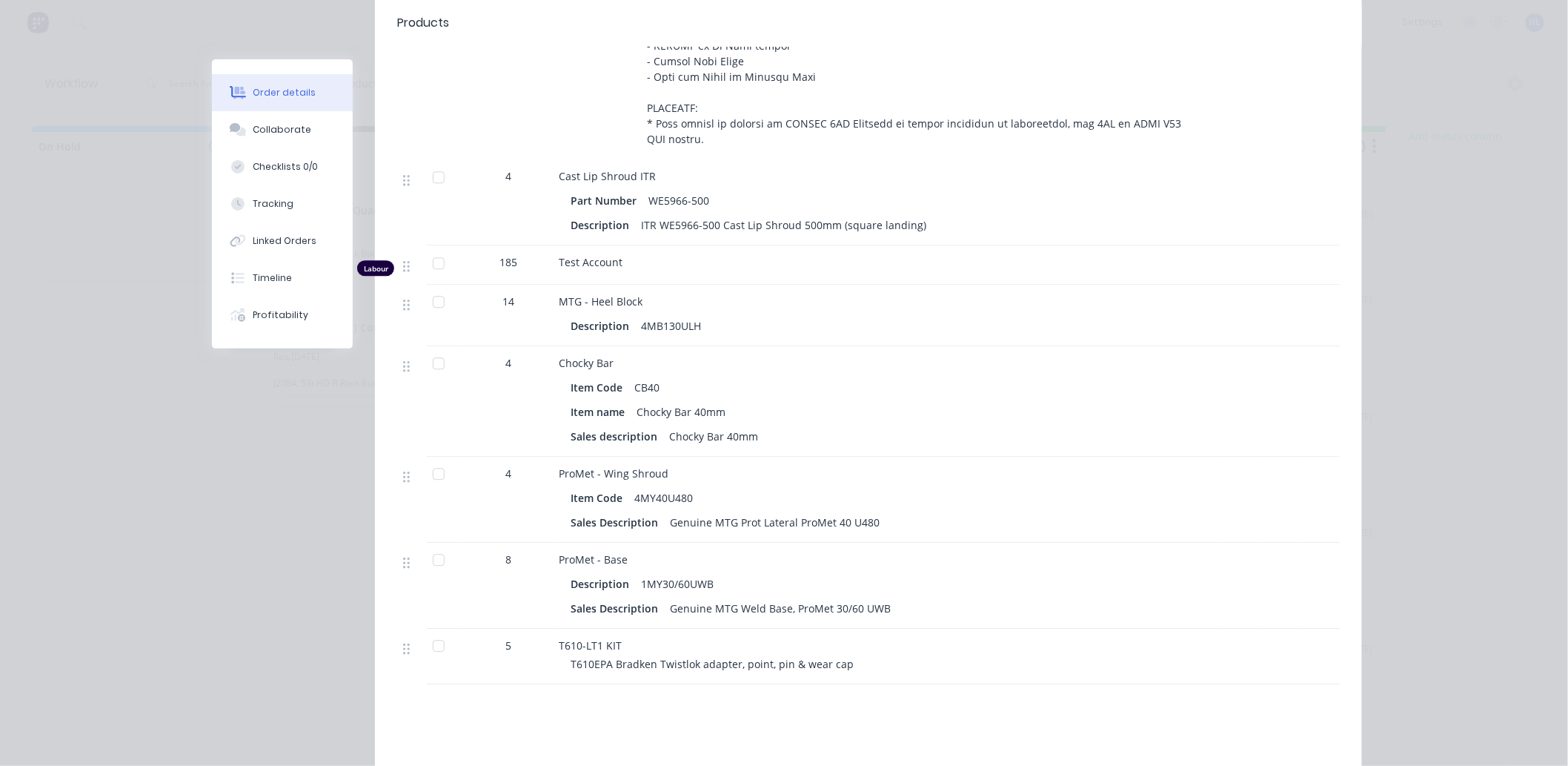
scroll to position [1387, 0]
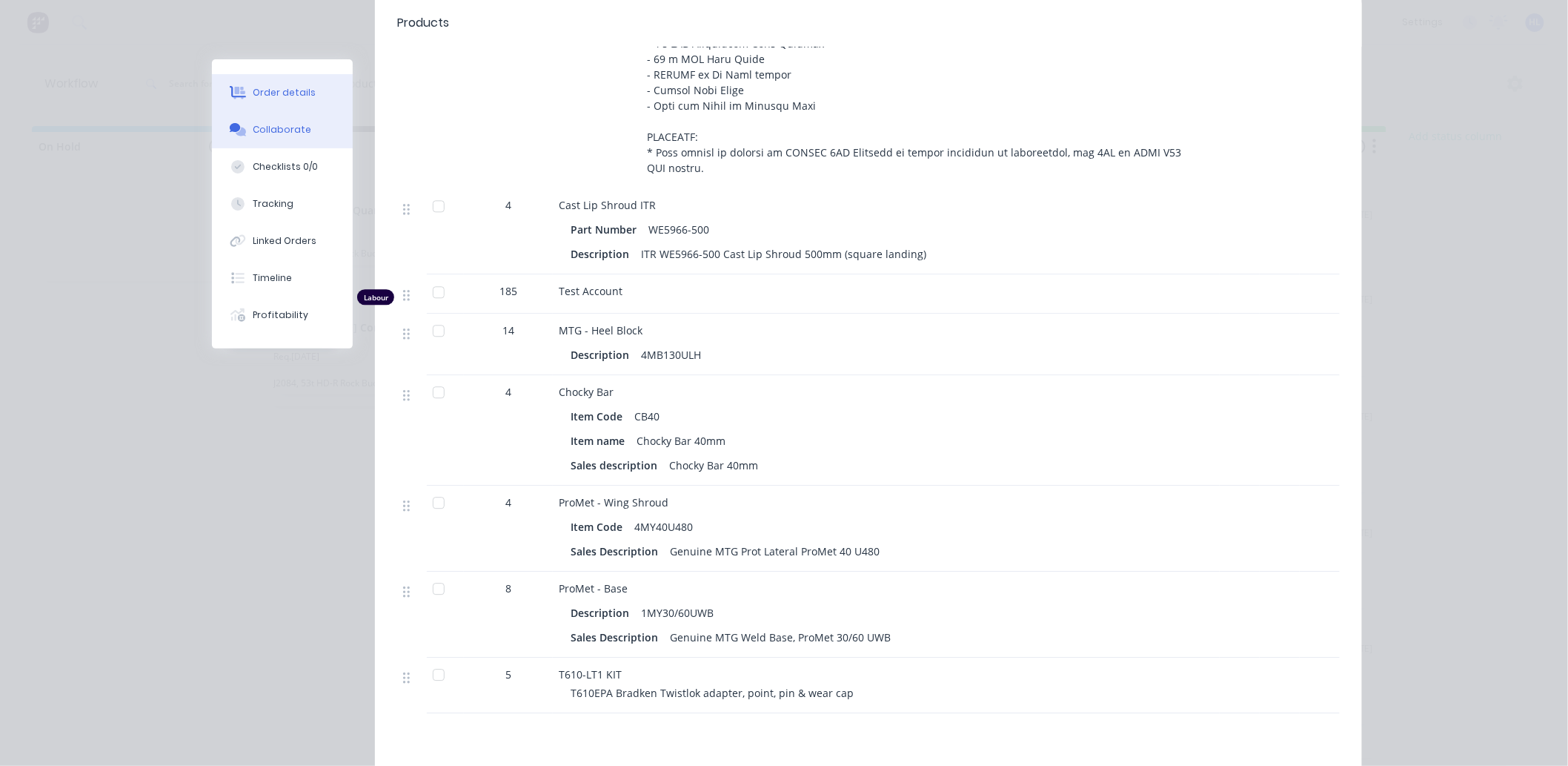
click at [297, 141] on button "Collaborate" at bounding box center [282, 129] width 141 height 37
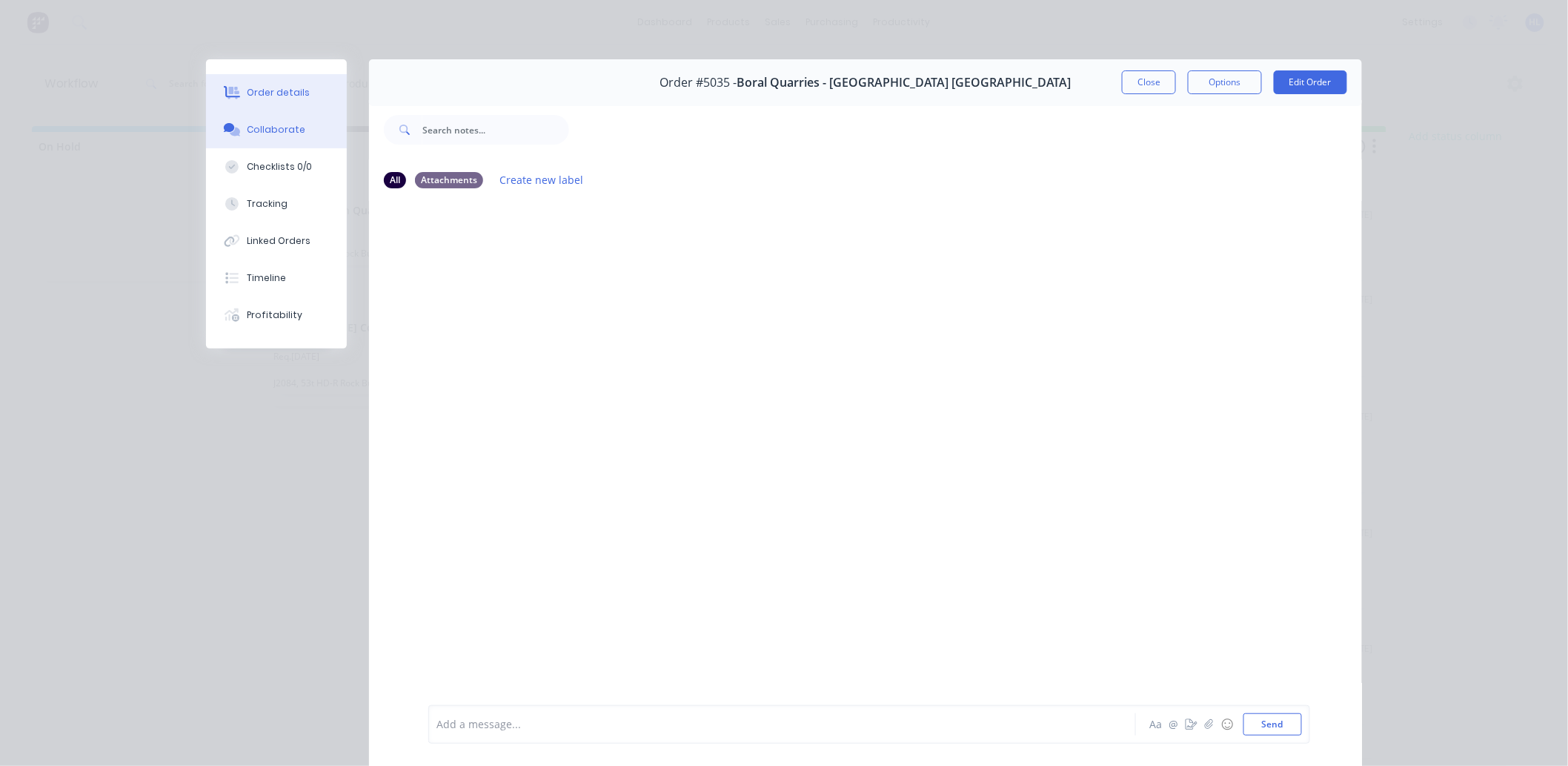
click at [302, 99] on button "Order details" at bounding box center [277, 92] width 141 height 37
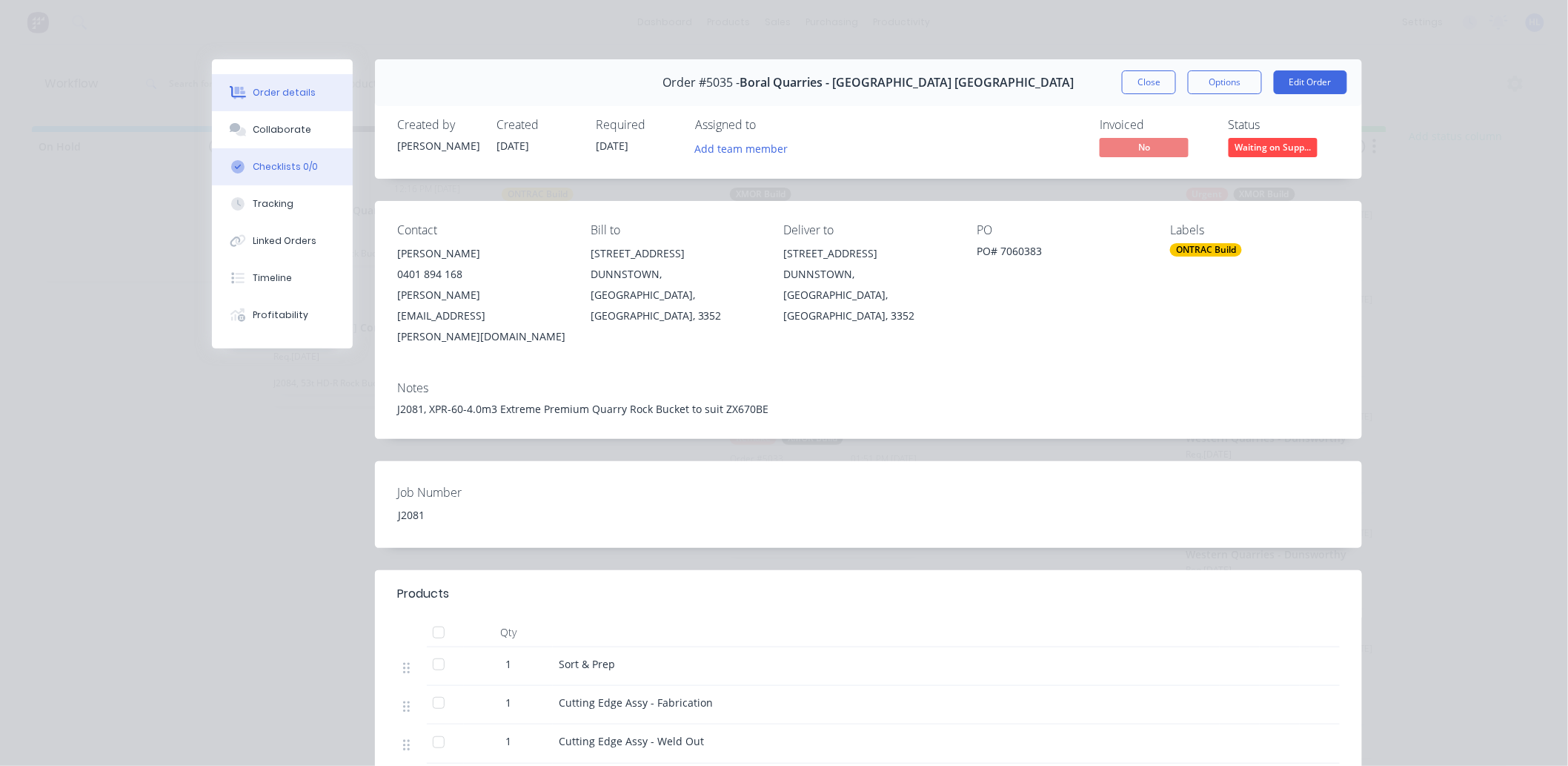
click at [294, 179] on button "Checklists 0/0" at bounding box center [282, 166] width 141 height 37
type textarea "x"
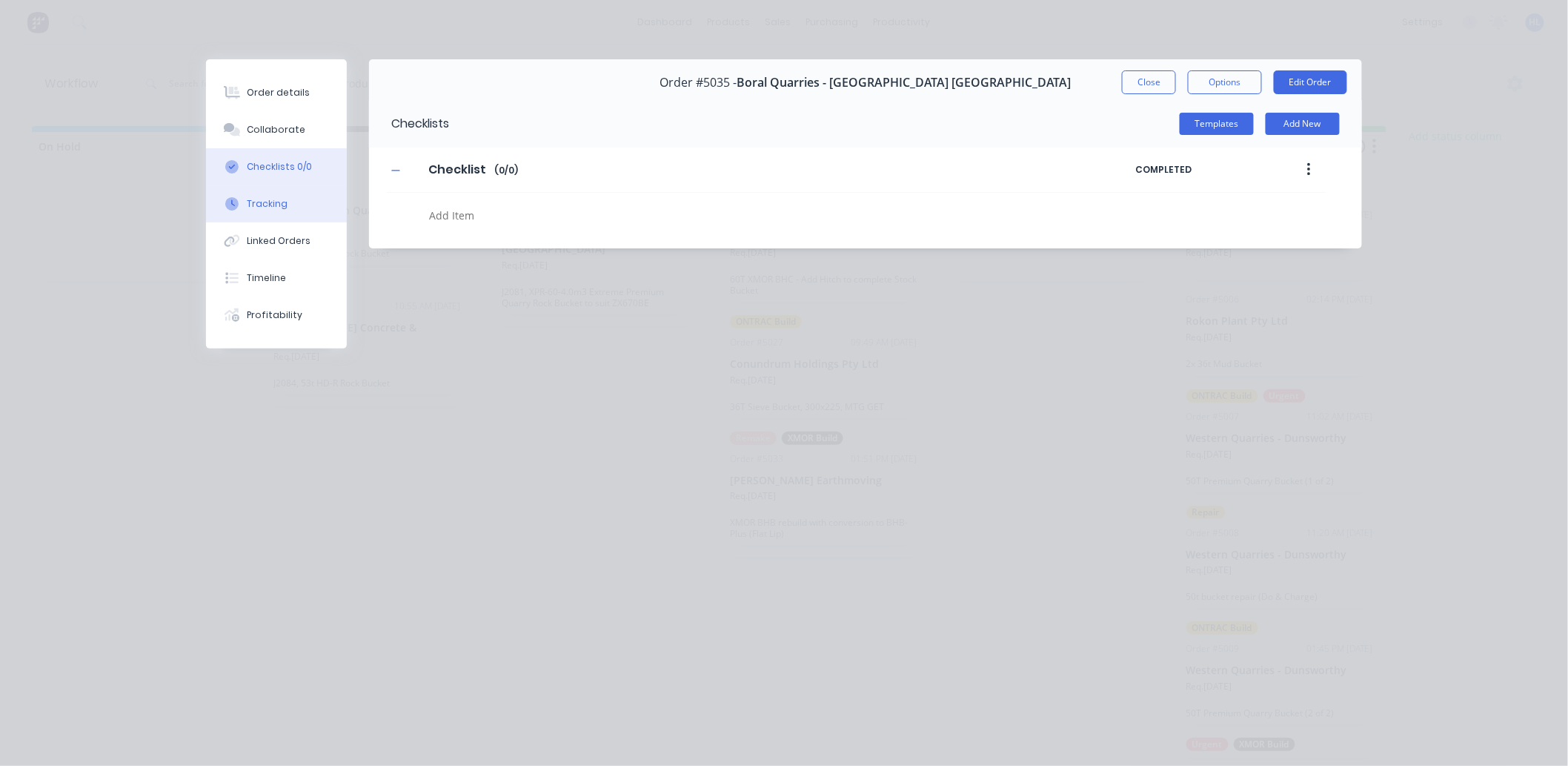
click at [290, 203] on button "Tracking" at bounding box center [277, 203] width 141 height 37
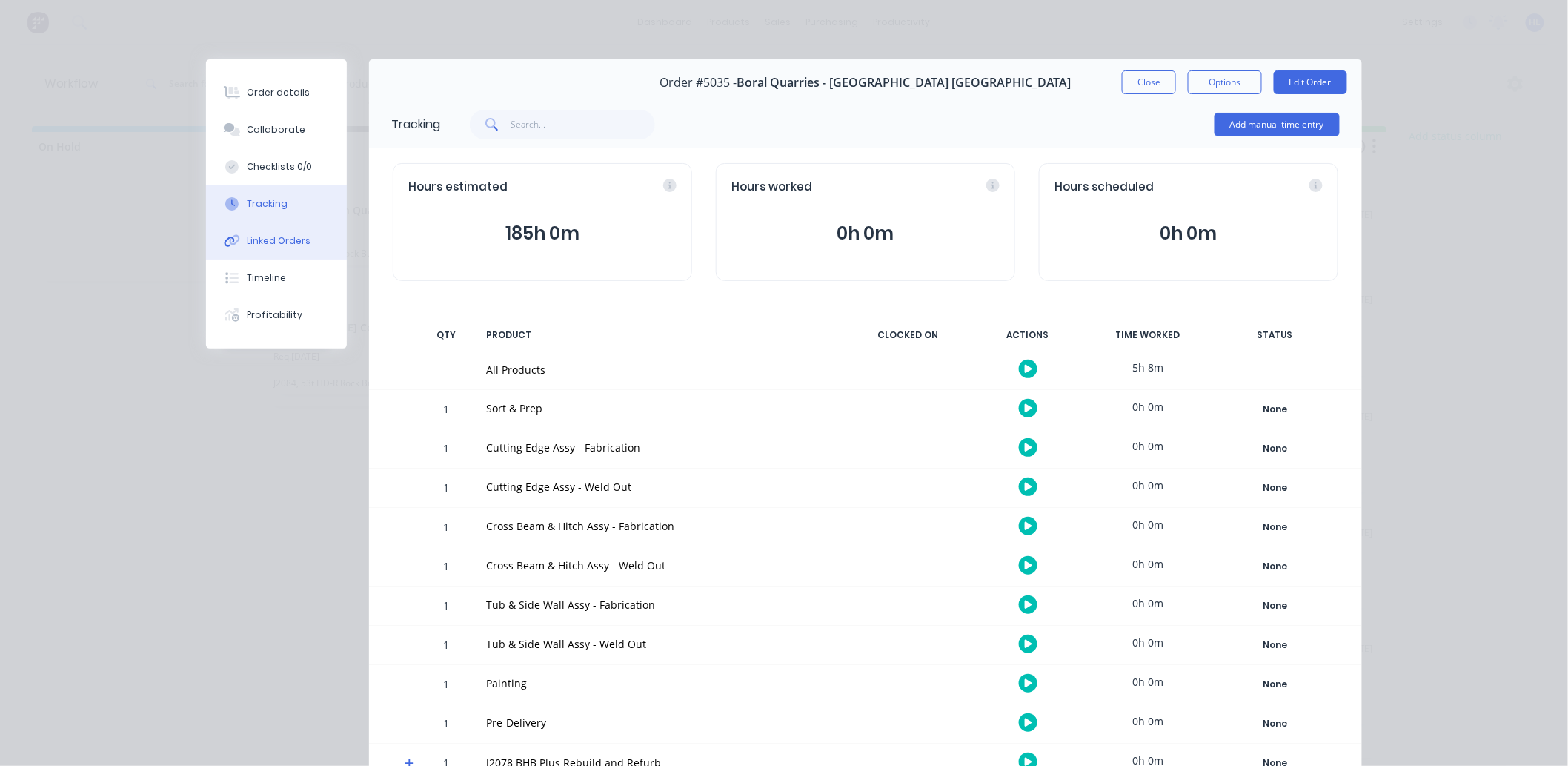
click at [289, 230] on button "Linked Orders" at bounding box center [277, 241] width 141 height 37
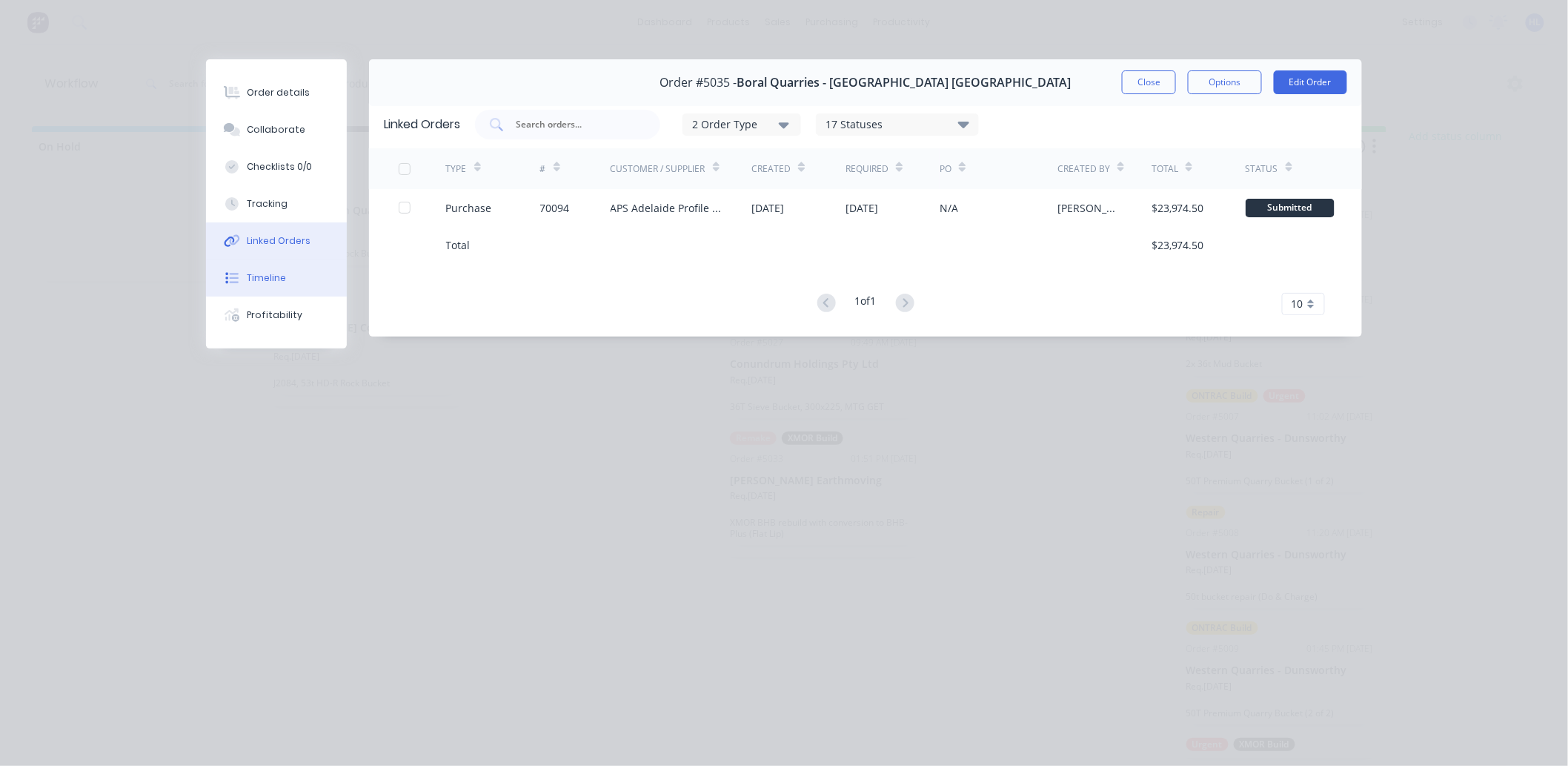
click at [279, 270] on button "Timeline" at bounding box center [277, 278] width 141 height 37
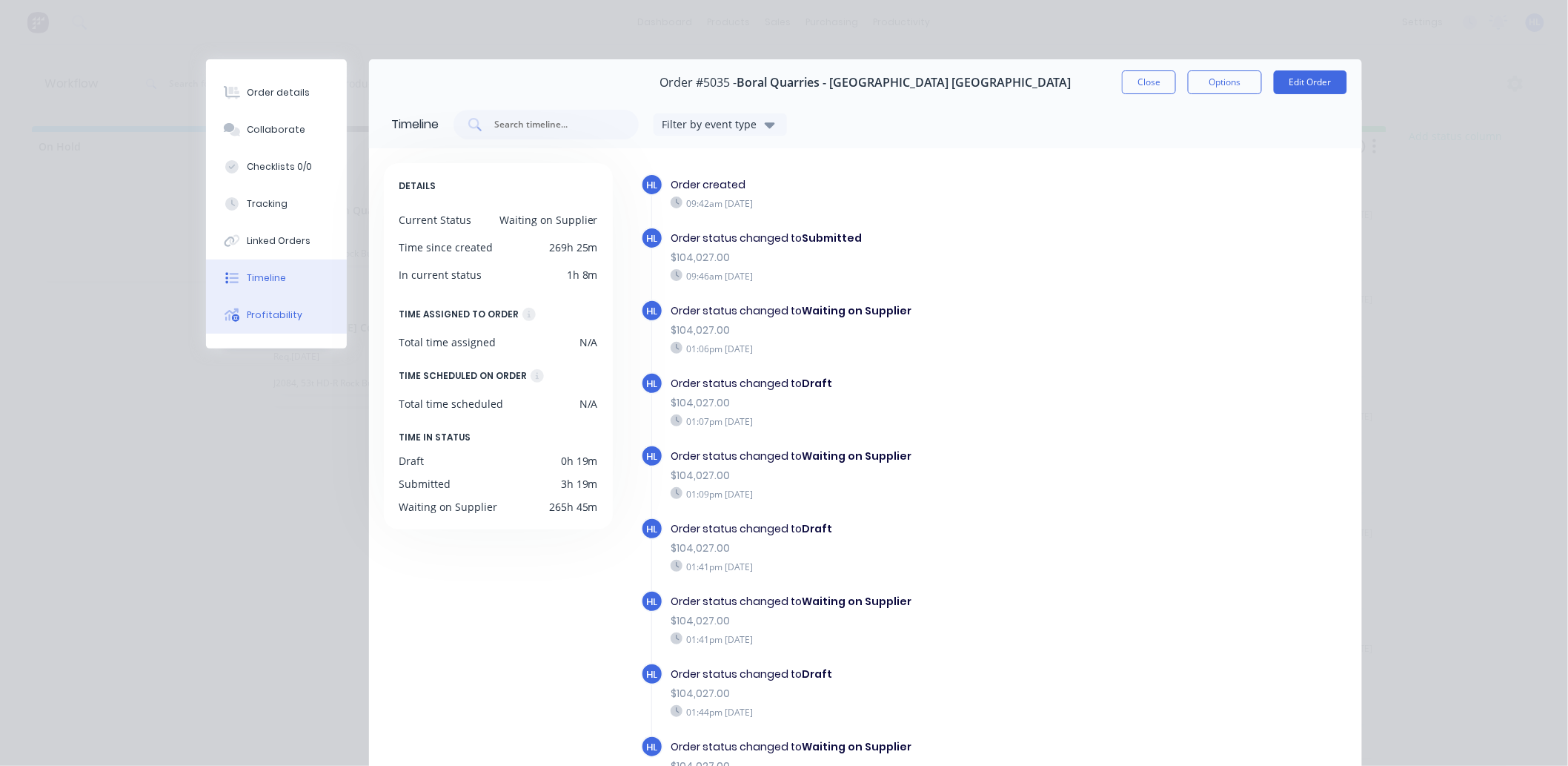
click at [270, 315] on div "Profitability" at bounding box center [275, 315] width 55 height 14
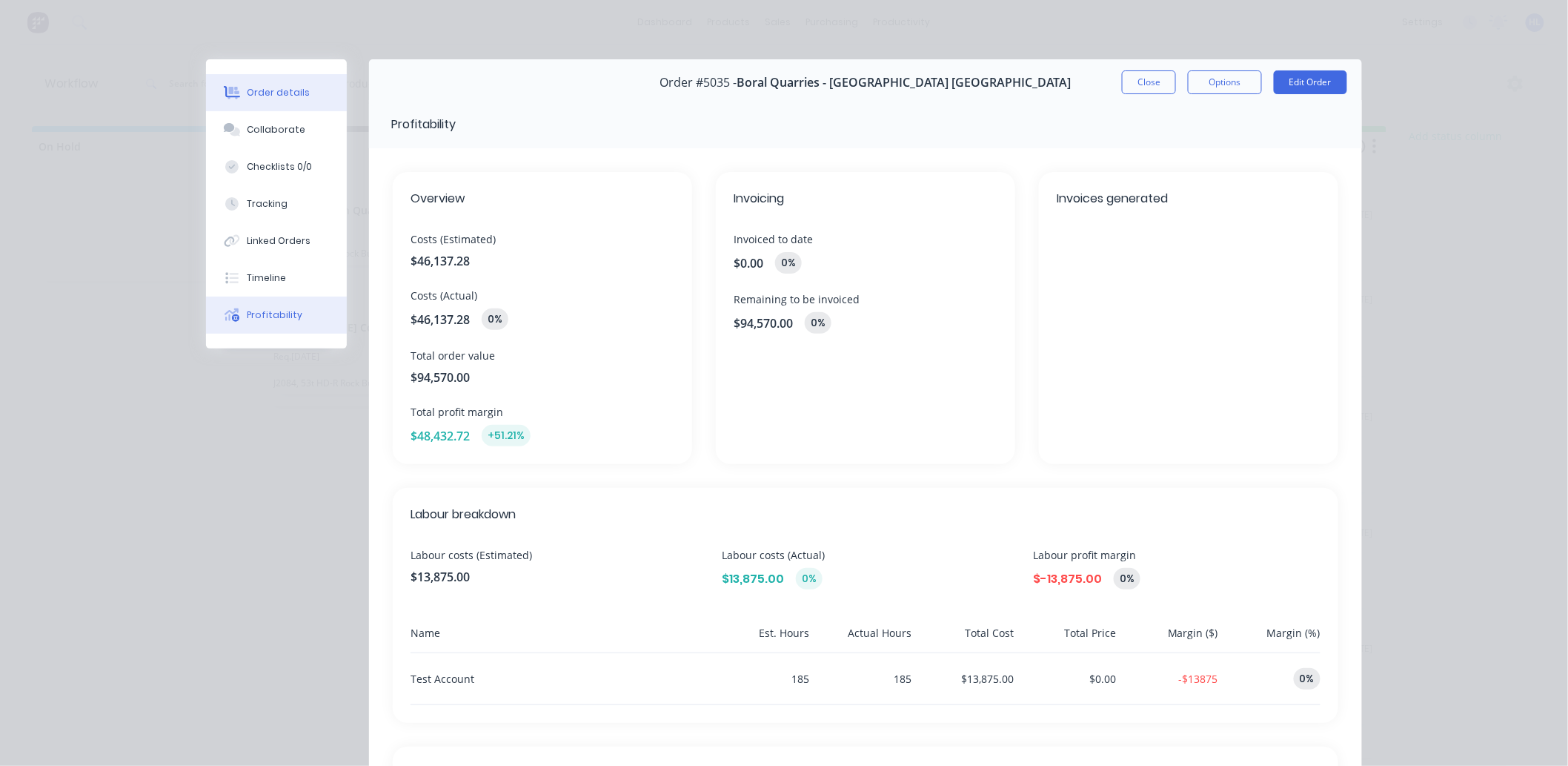
click at [318, 95] on button "Order details" at bounding box center [277, 92] width 141 height 37
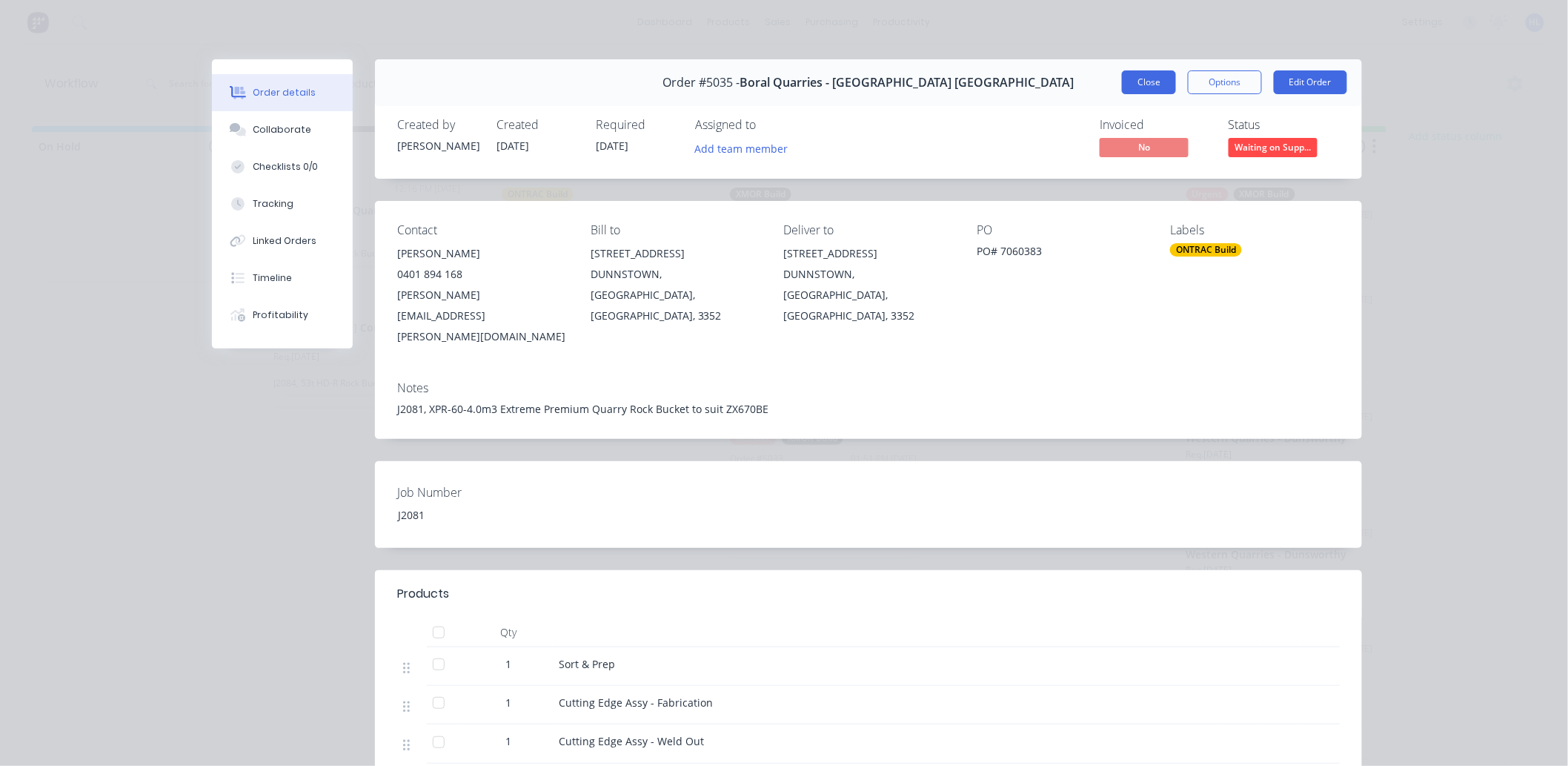
click at [1134, 84] on button "Close" at bounding box center [1149, 82] width 54 height 24
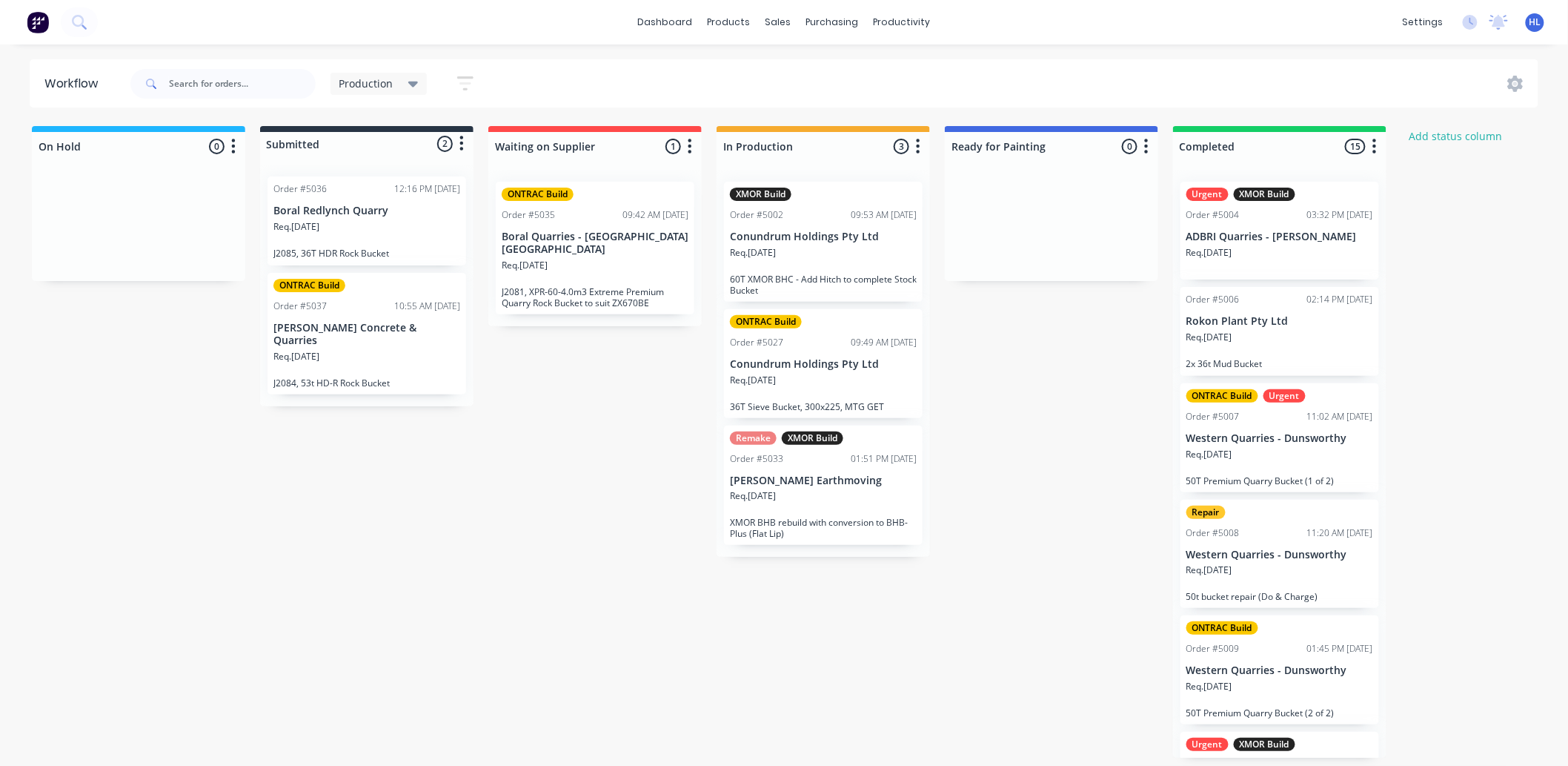
click at [405, 351] on div "Req. 29/09/25" at bounding box center [366, 363] width 187 height 25
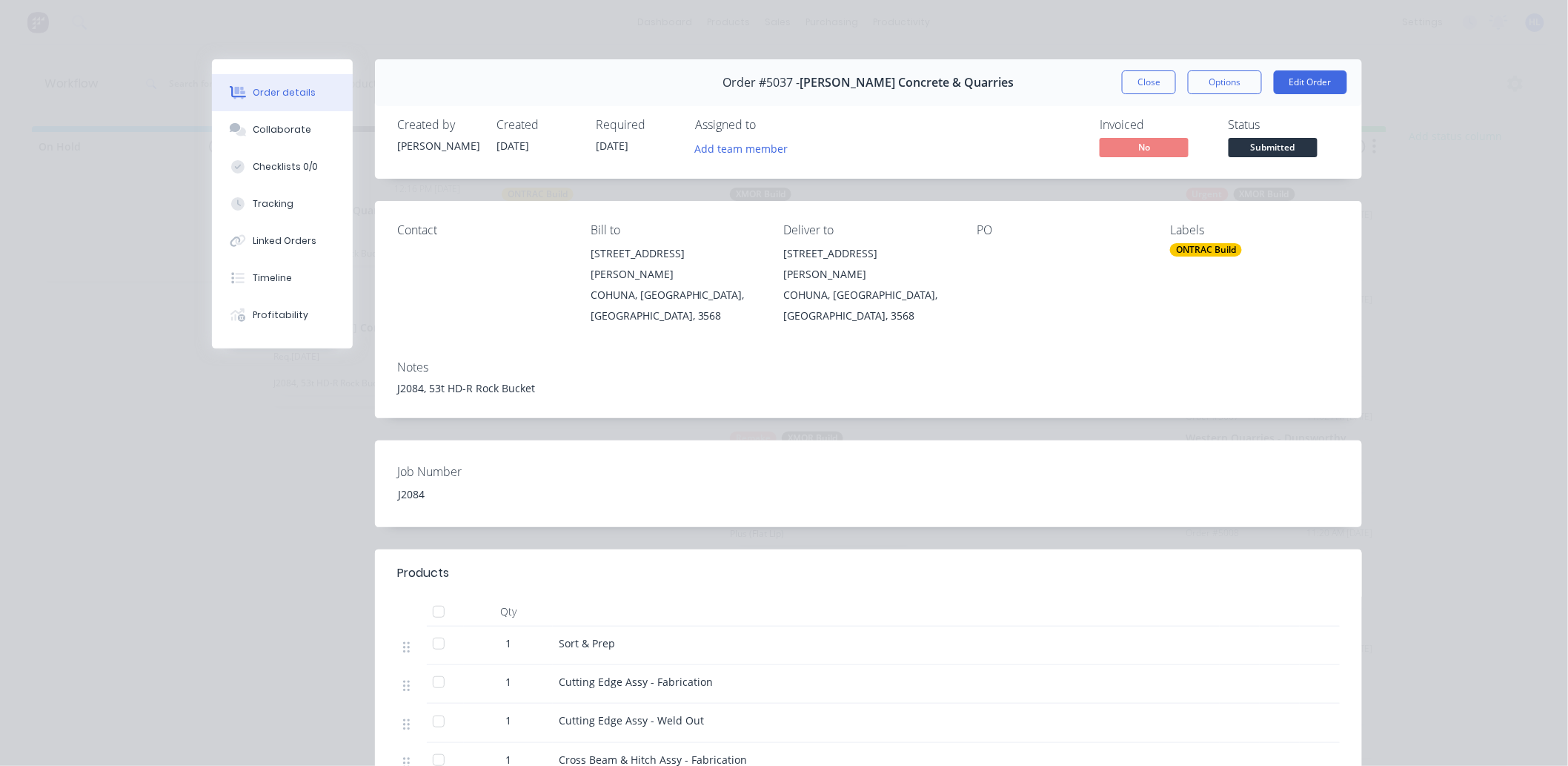
click at [578, 380] on div "J2084, 53t HD-R Rock Bucket" at bounding box center [868, 387] width 942 height 15
drag, startPoint x: 969, startPoint y: 233, endPoint x: 987, endPoint y: 234, distance: 18.0
click at [987, 234] on div "Contact Bill to 141 King George St COHUNA, Victoria, Australia, 3568 Deliver to…" at bounding box center [869, 274] width 987 height 147
click at [1017, 224] on div "PO" at bounding box center [1062, 231] width 170 height 14
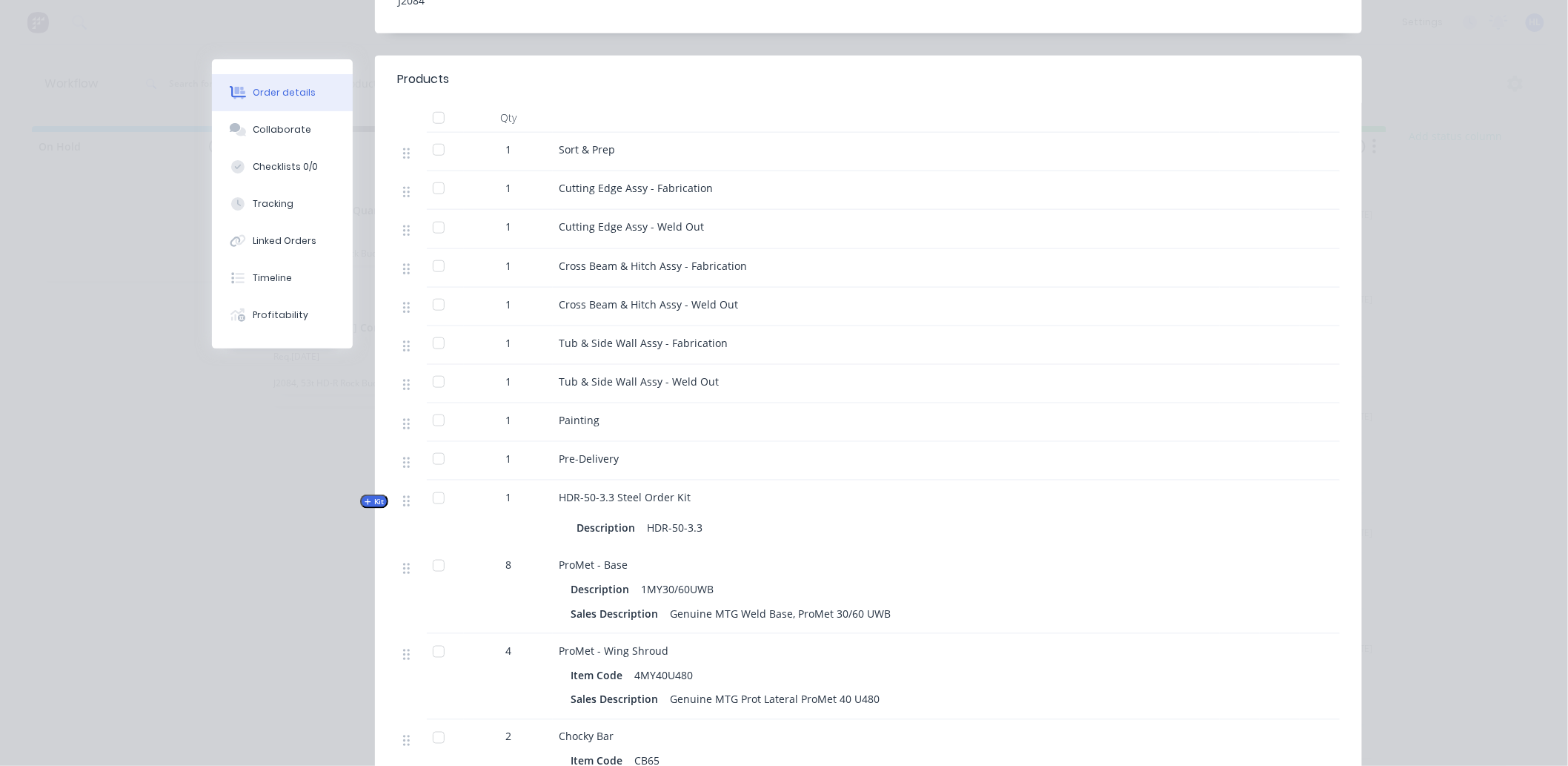
scroll to position [82, 0]
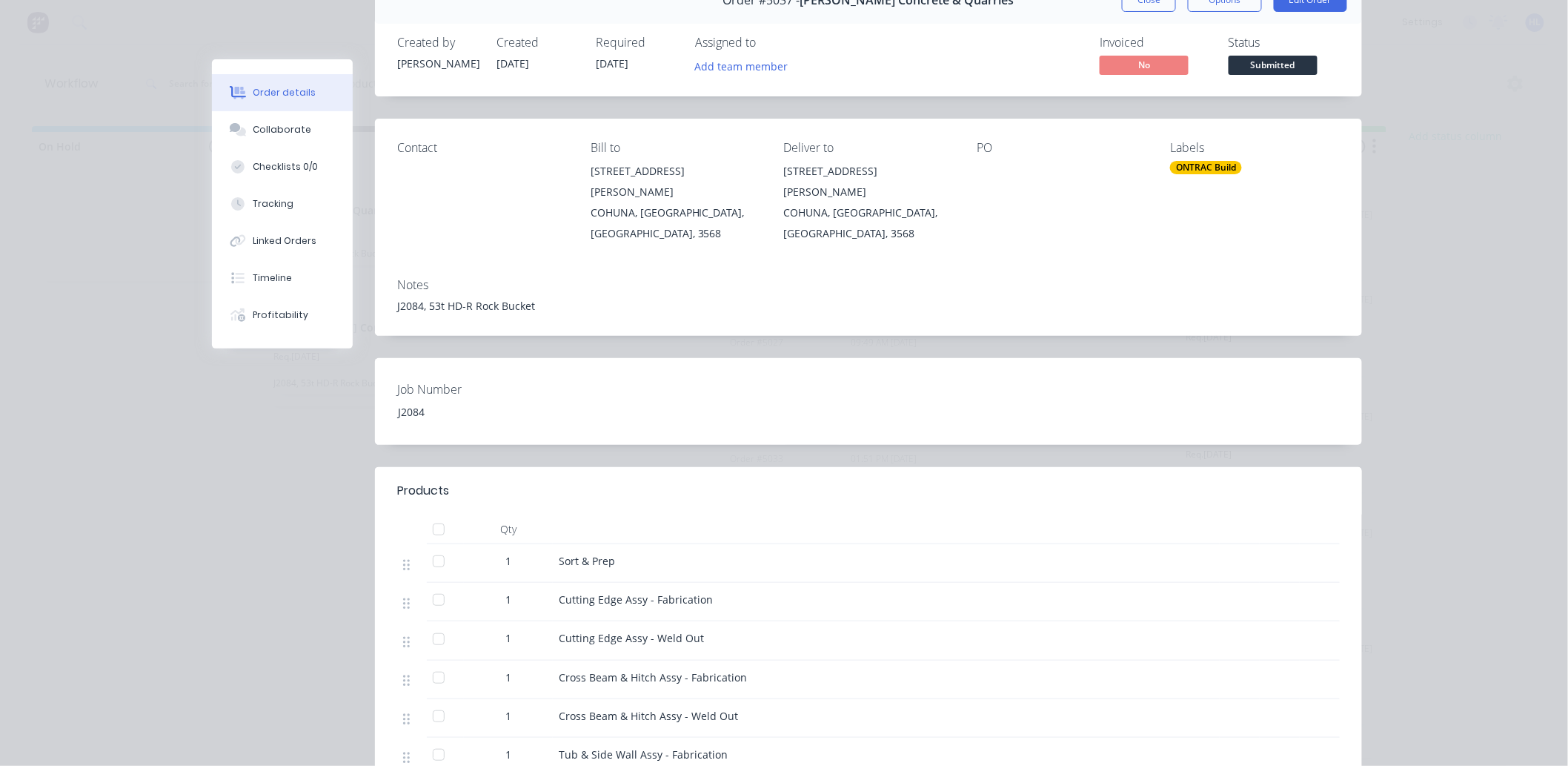
click at [1161, 14] on div "Order #5037 - Mawsons Concrete & Quarries Close Options Edit Order" at bounding box center [869, 1] width 987 height 47
click at [1160, 11] on button "Close" at bounding box center [1149, 0] width 54 height 24
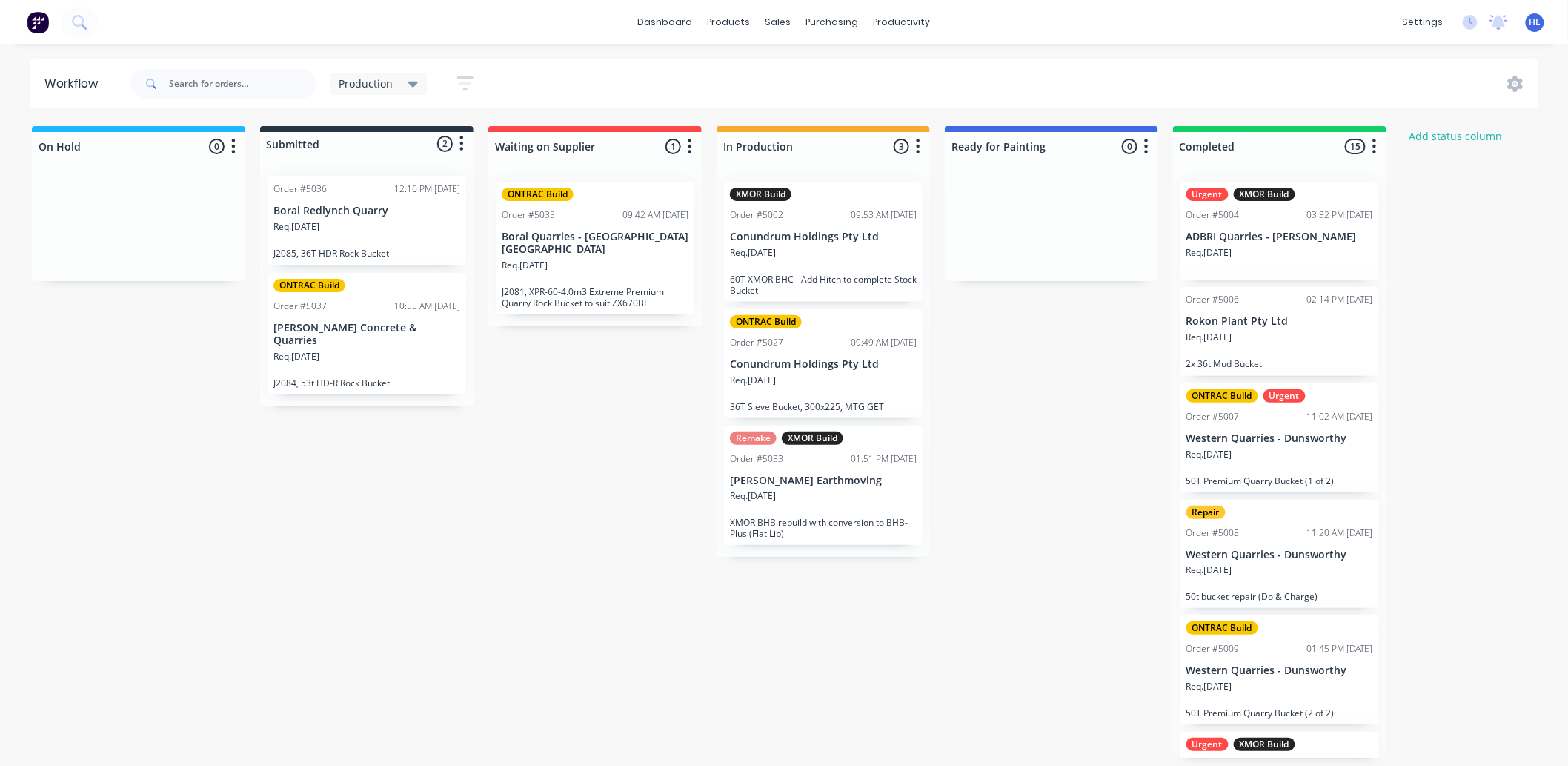
click at [384, 204] on p "Boral Redlynch Quarry" at bounding box center [366, 211] width 187 height 13
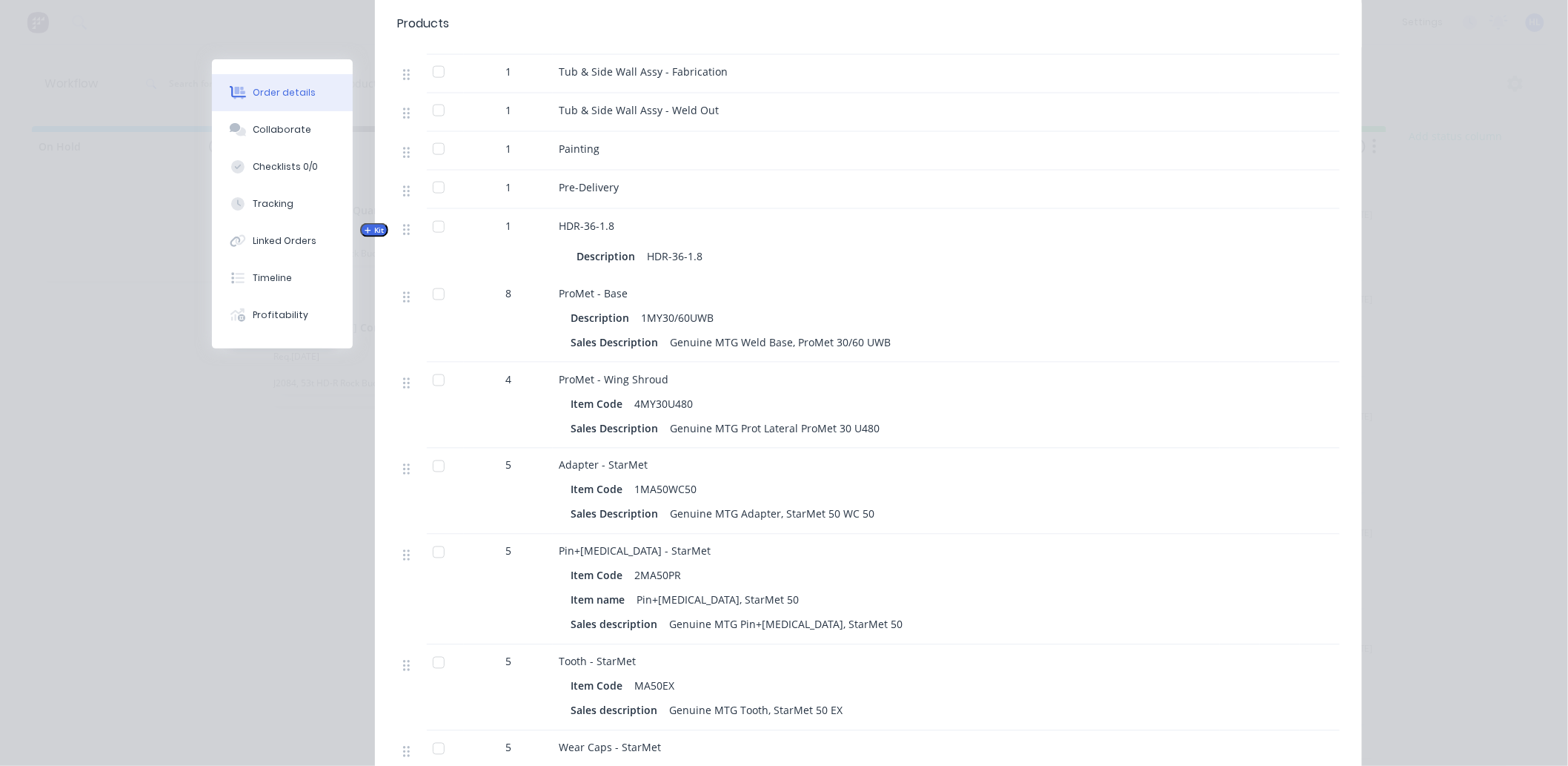
scroll to position [988, 0]
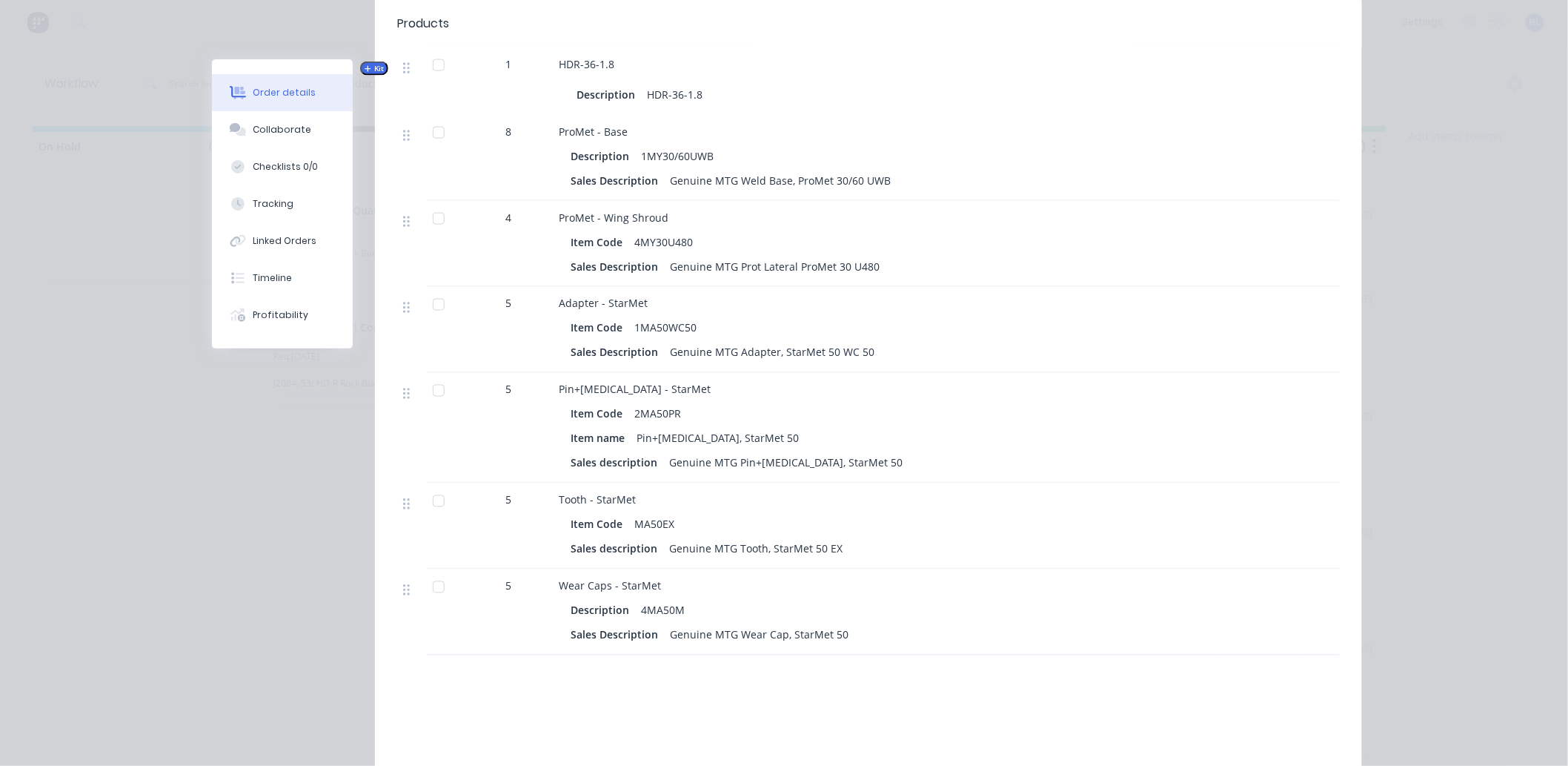
click at [906, 601] on div "Wear Caps - StarMet Description 4MA50M Sales Description Genuine MTG Wear Cap, …" at bounding box center [886, 611] width 667 height 86
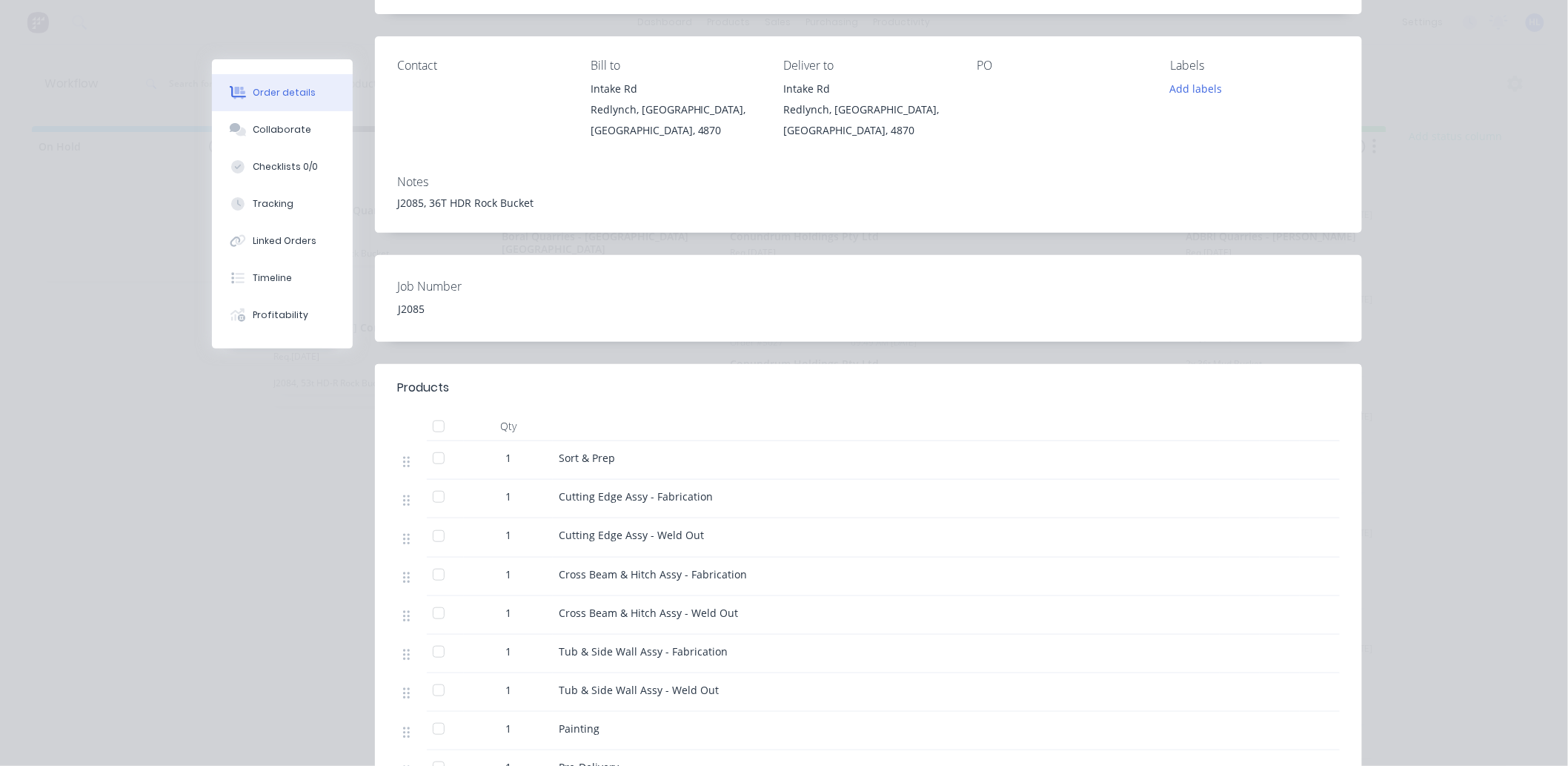
scroll to position [0, 0]
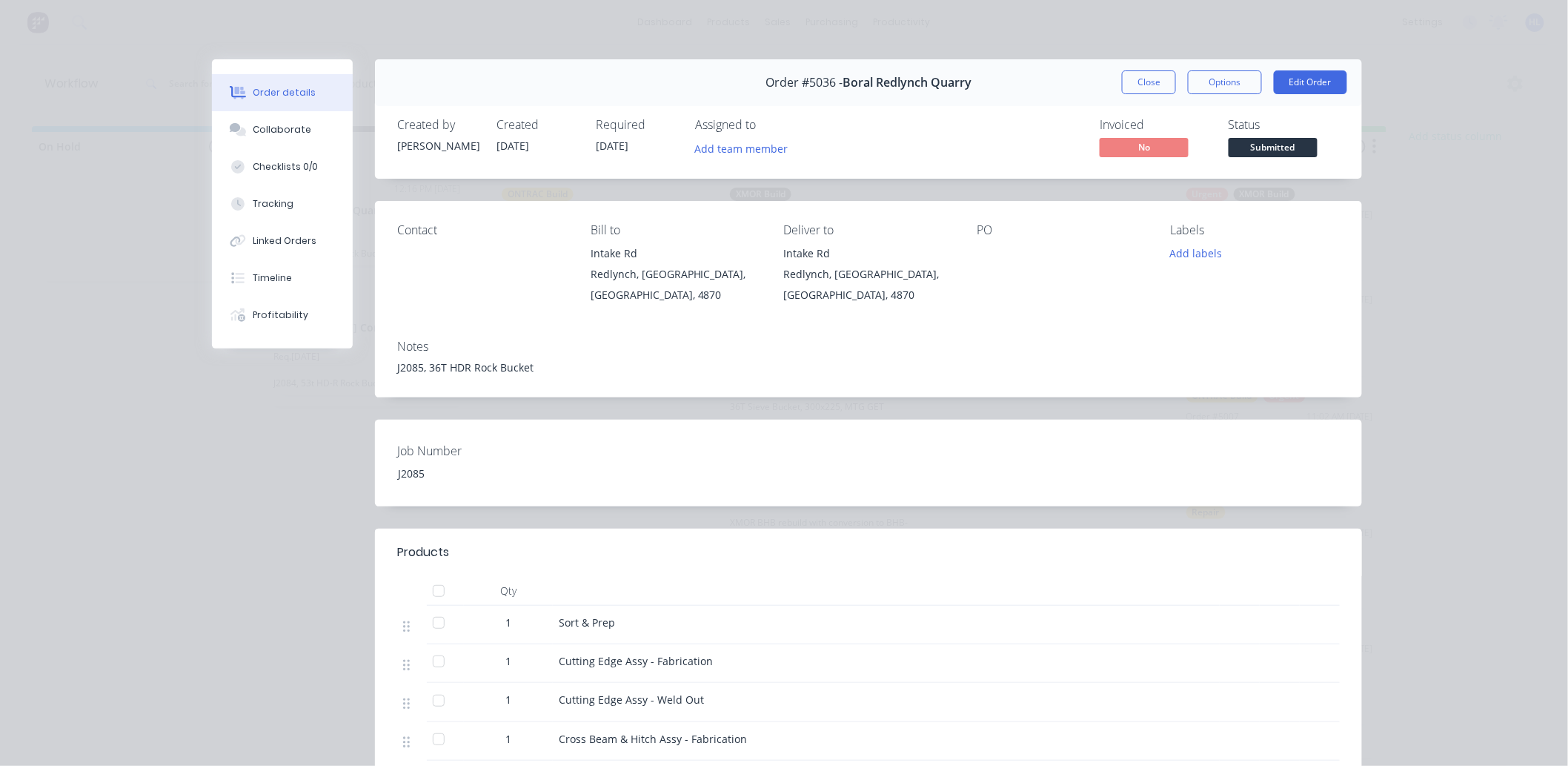
click at [1107, 85] on div "Order #5036 - Boral Redlynch Quarry Close Options Edit Order" at bounding box center [869, 83] width 987 height 47
click at [1129, 85] on button "Close" at bounding box center [1149, 82] width 54 height 24
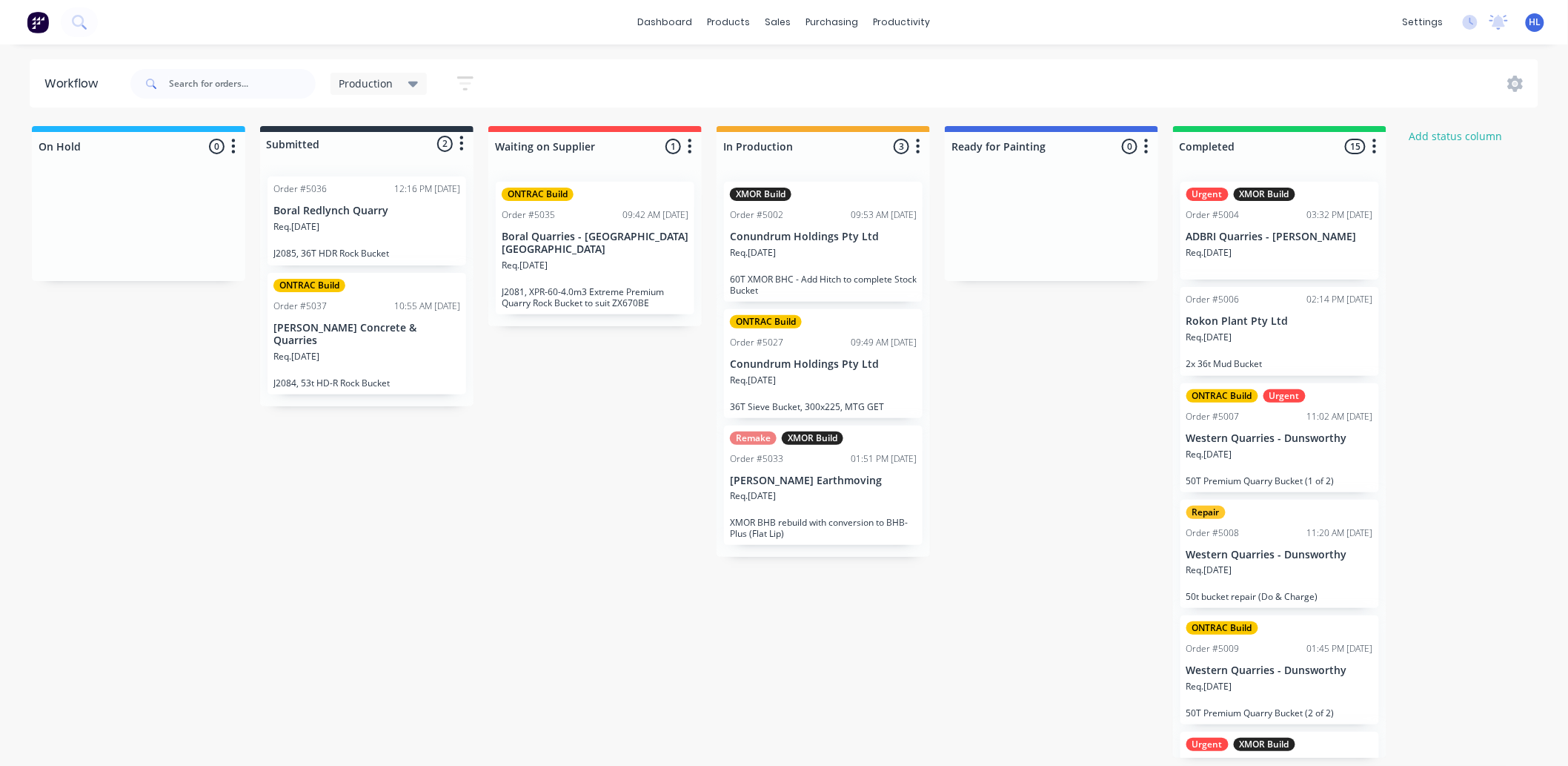
drag, startPoint x: 539, startPoint y: 582, endPoint x: 531, endPoint y: 581, distance: 8.1
click at [538, 582] on div "On Hold 0 Status colour #1FB6FF hex #1FB6FF Save Cancel Notifications Email SMS…" at bounding box center [902, 441] width 1827 height 631
click at [641, 448] on div "On Hold 0 Status colour #1FB6FF hex #1FB6FF Save Cancel Notifications Email SMS…" at bounding box center [902, 441] width 1827 height 631
